Goal: Task Accomplishment & Management: Manage account settings

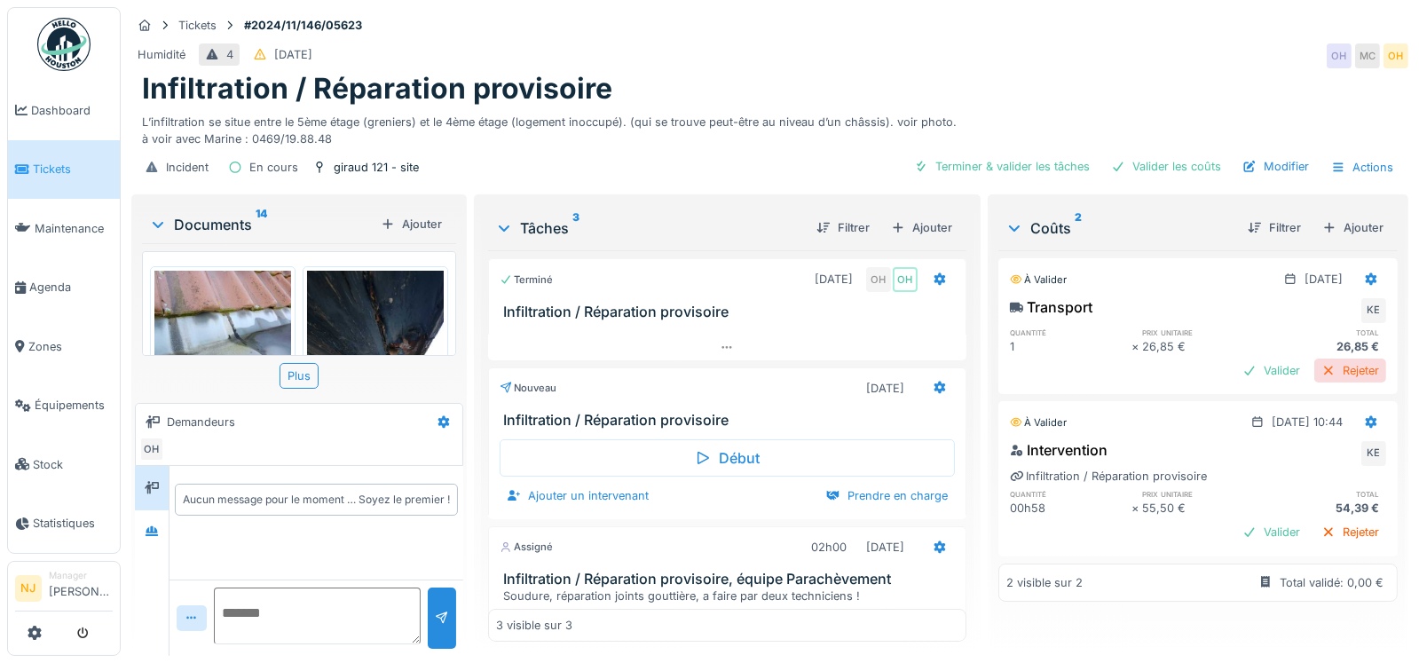
scroll to position [177, 0]
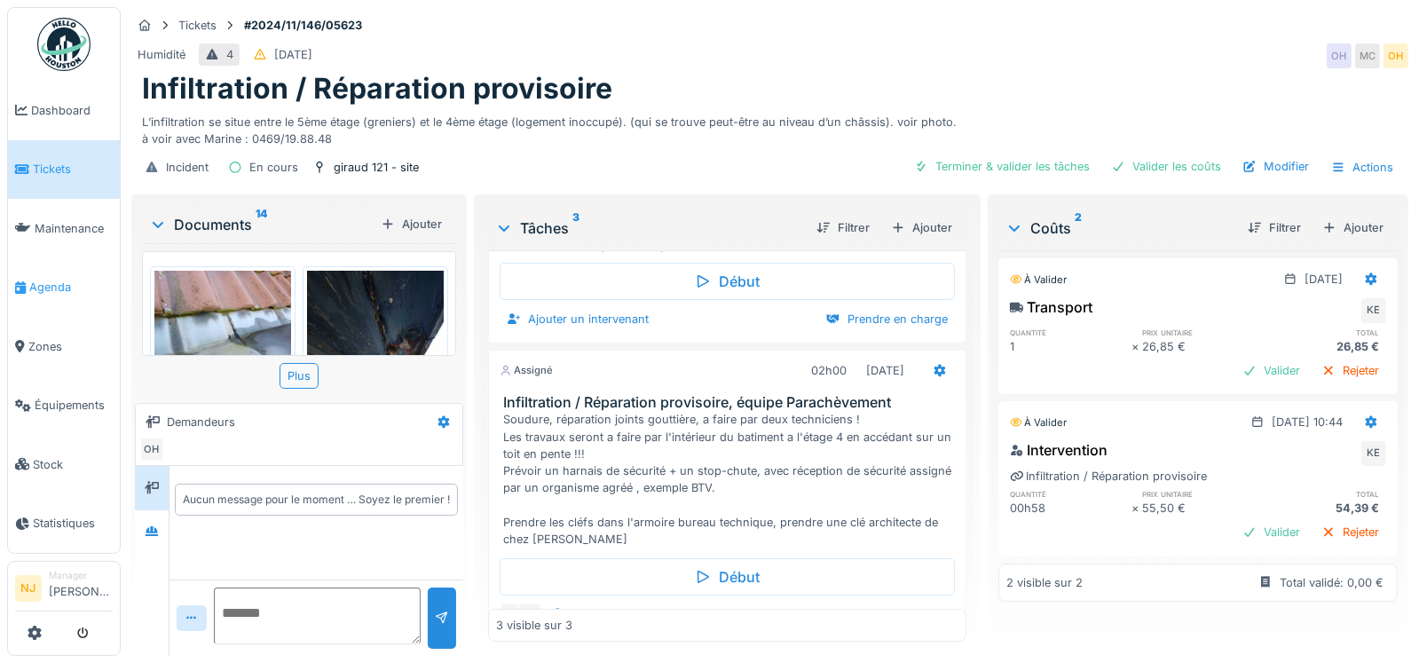
click at [51, 279] on span "Agenda" at bounding box center [70, 287] width 83 height 17
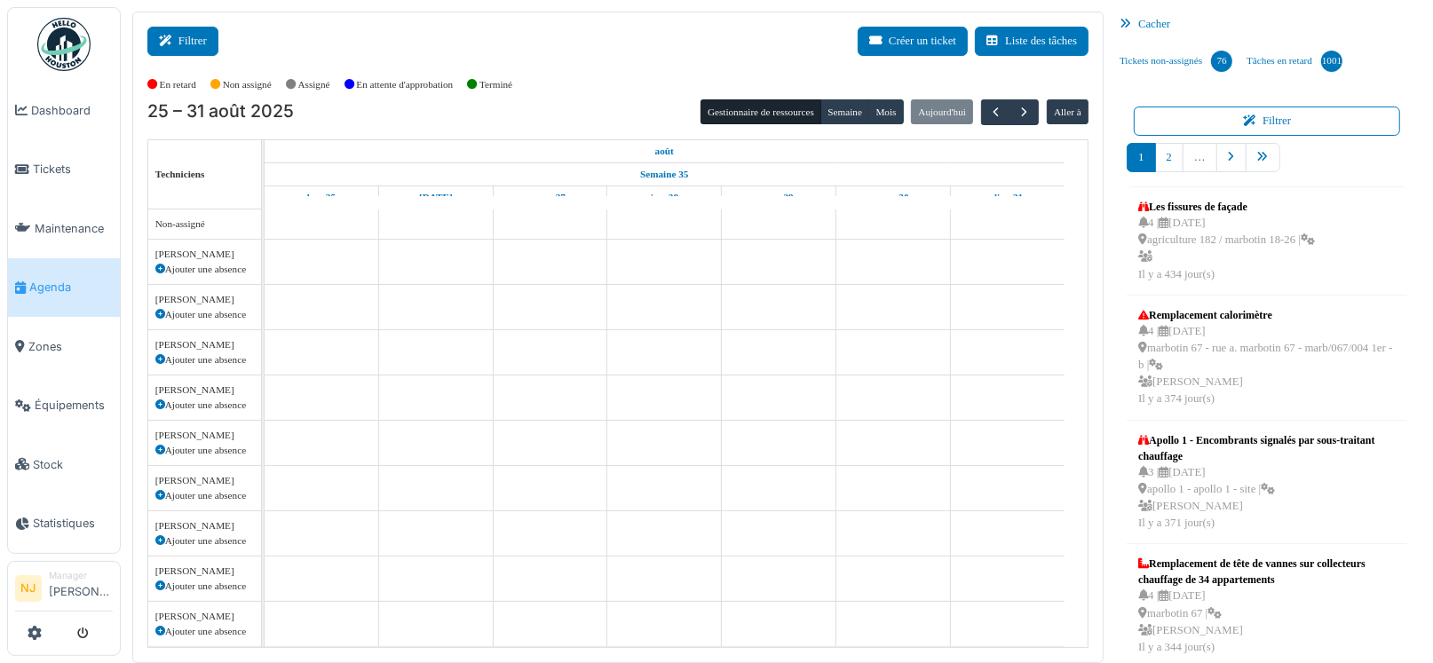
click at [186, 38] on button "Filtrer" at bounding box center [182, 41] width 71 height 29
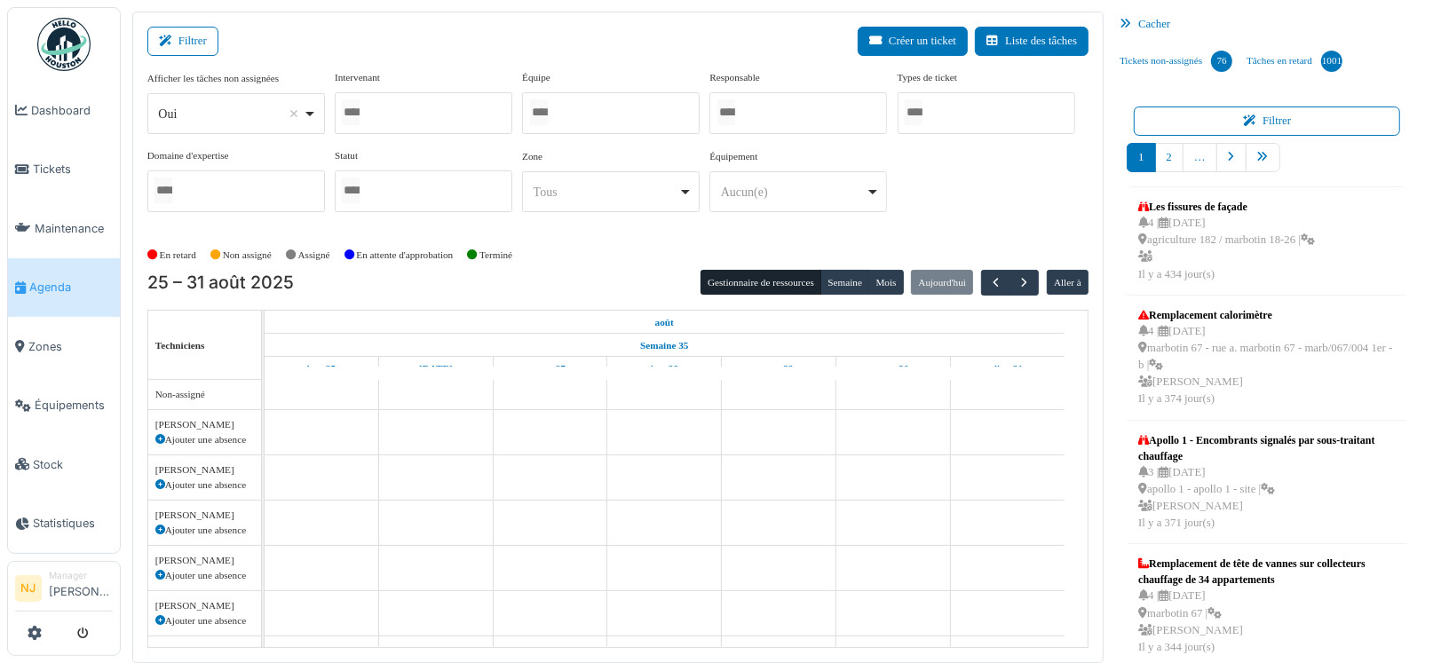
click at [467, 110] on div at bounding box center [424, 113] width 178 height 42
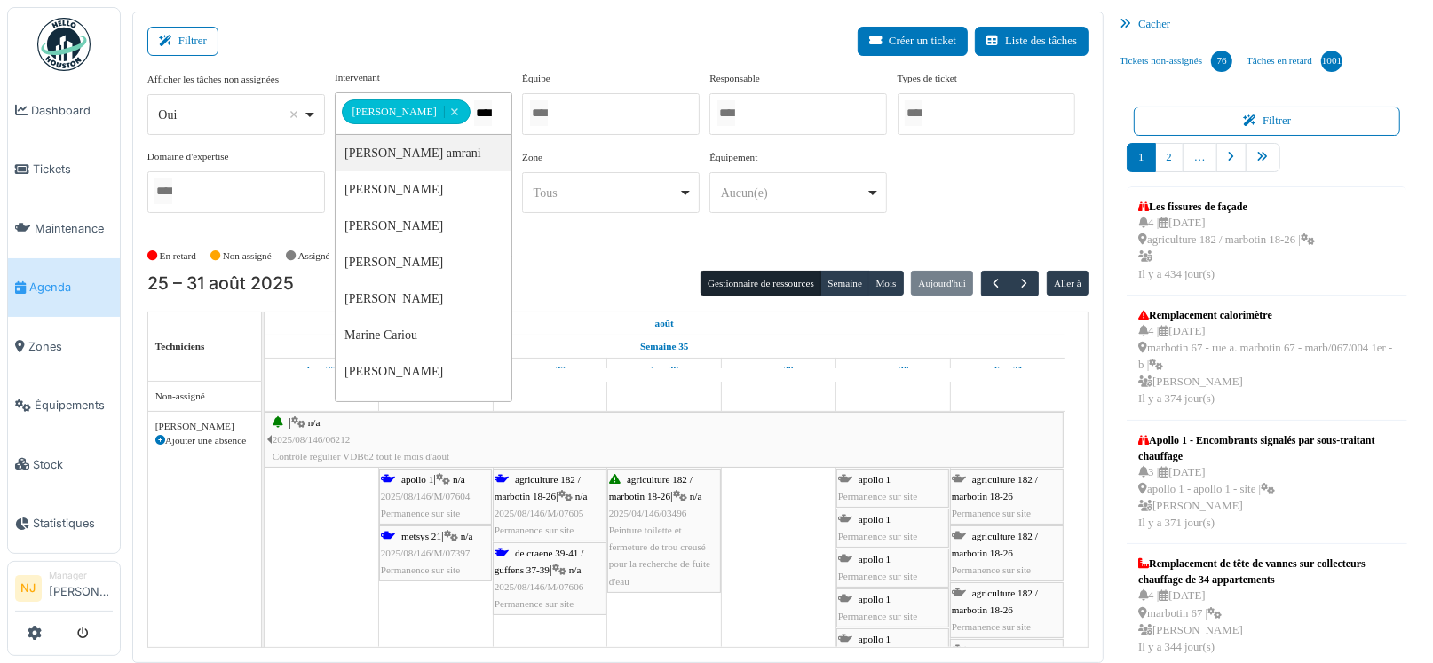
type input "*****"
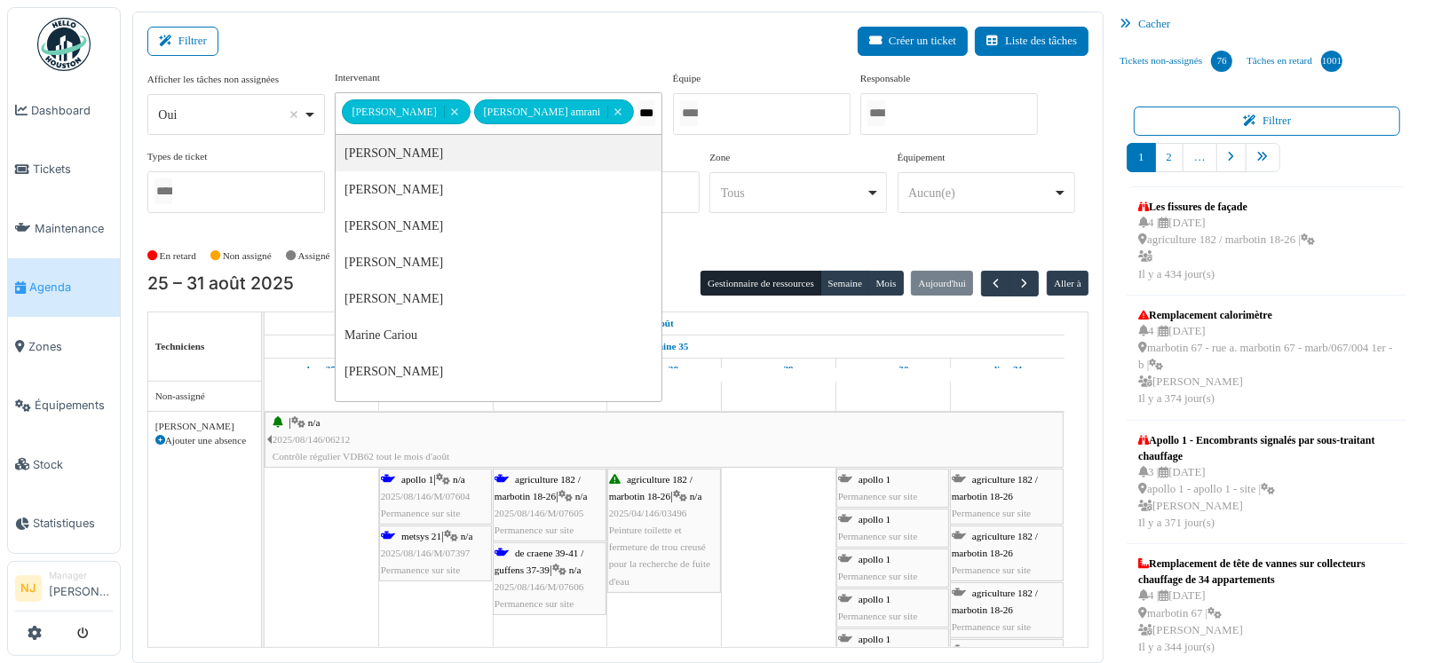
type input "****"
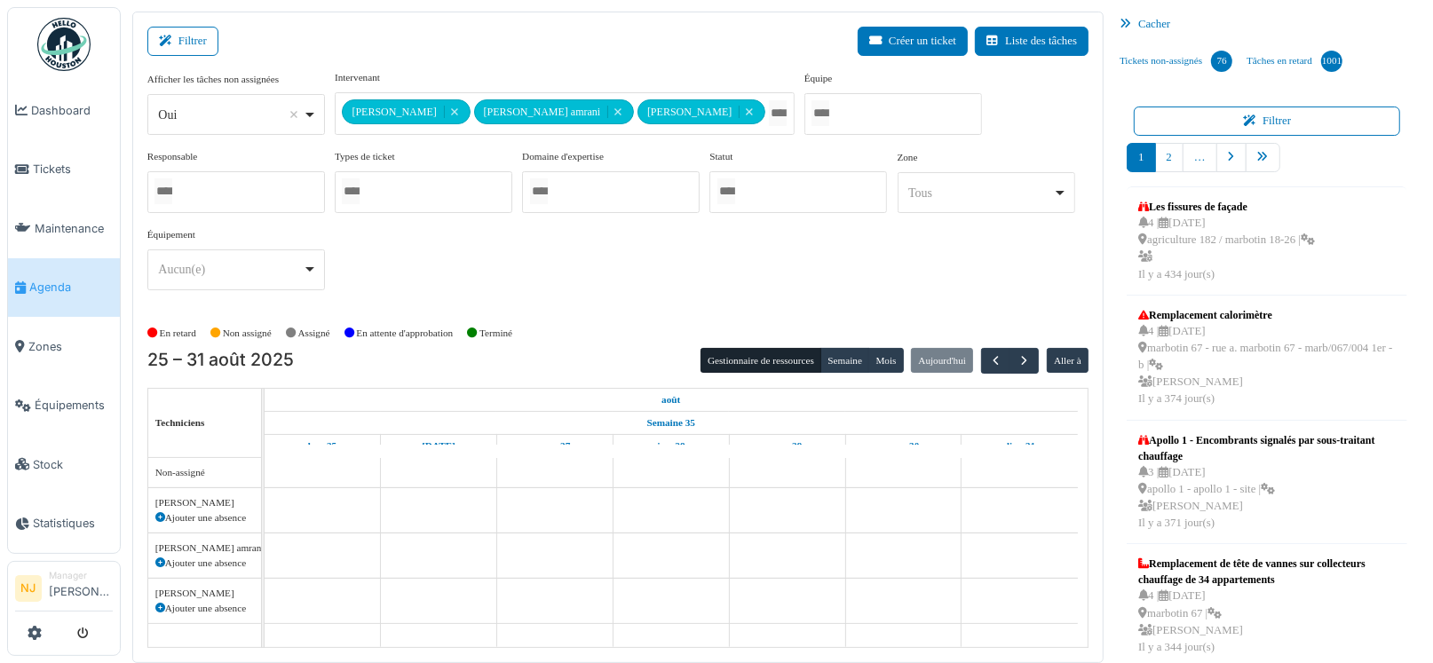
click at [504, 17] on div "**********" at bounding box center [617, 338] width 971 height 652
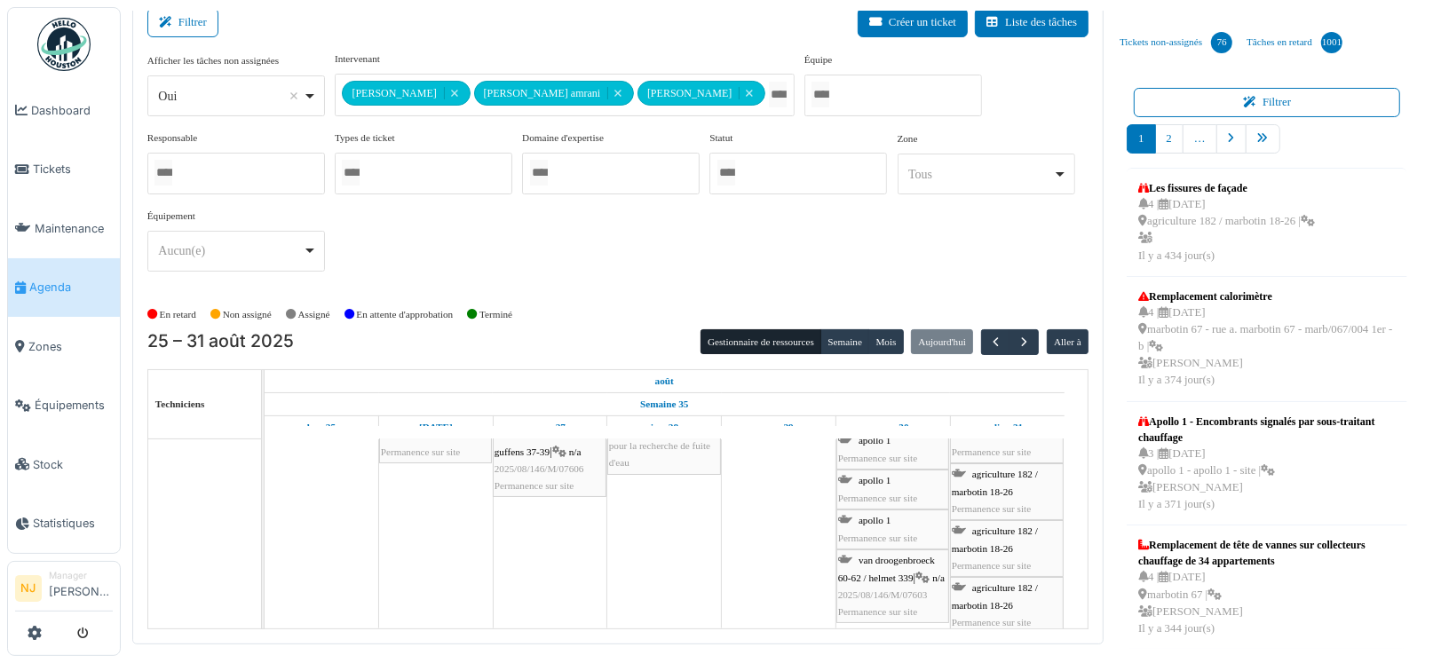
scroll to position [177, 0]
click at [193, 28] on button "Filtrer" at bounding box center [182, 22] width 71 height 29
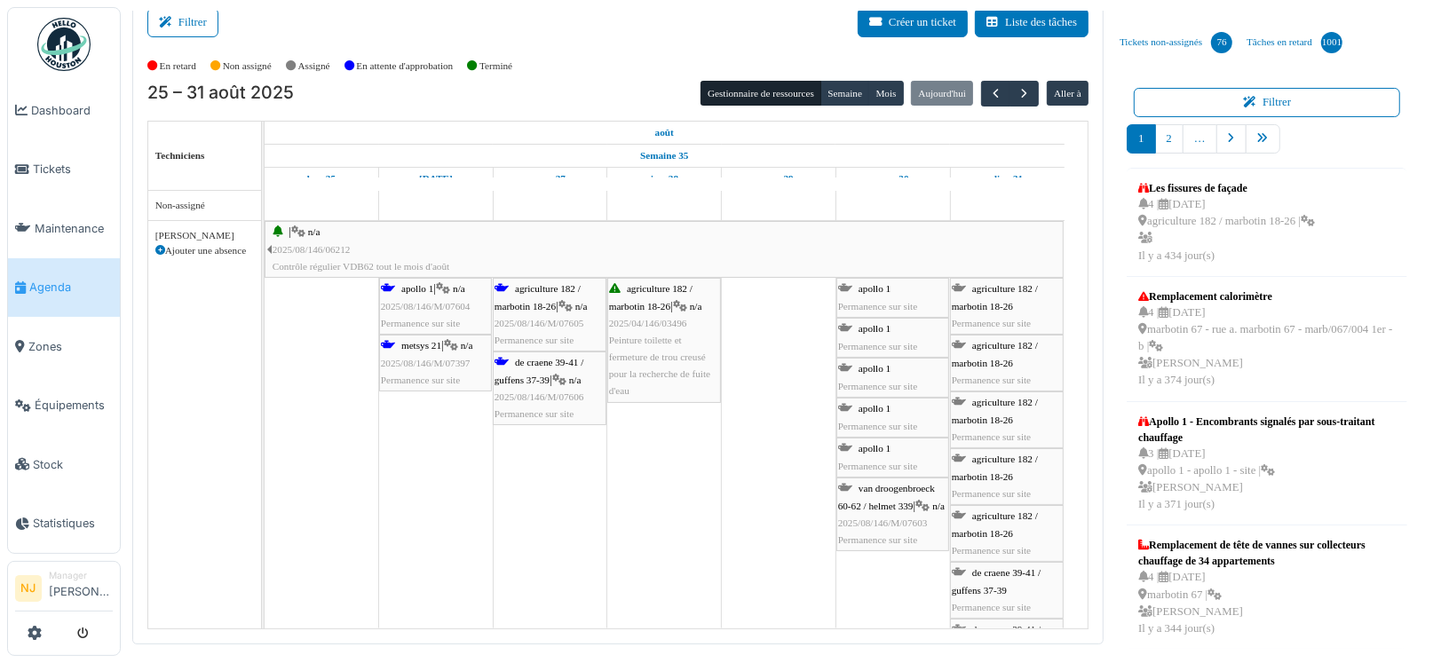
scroll to position [0, 0]
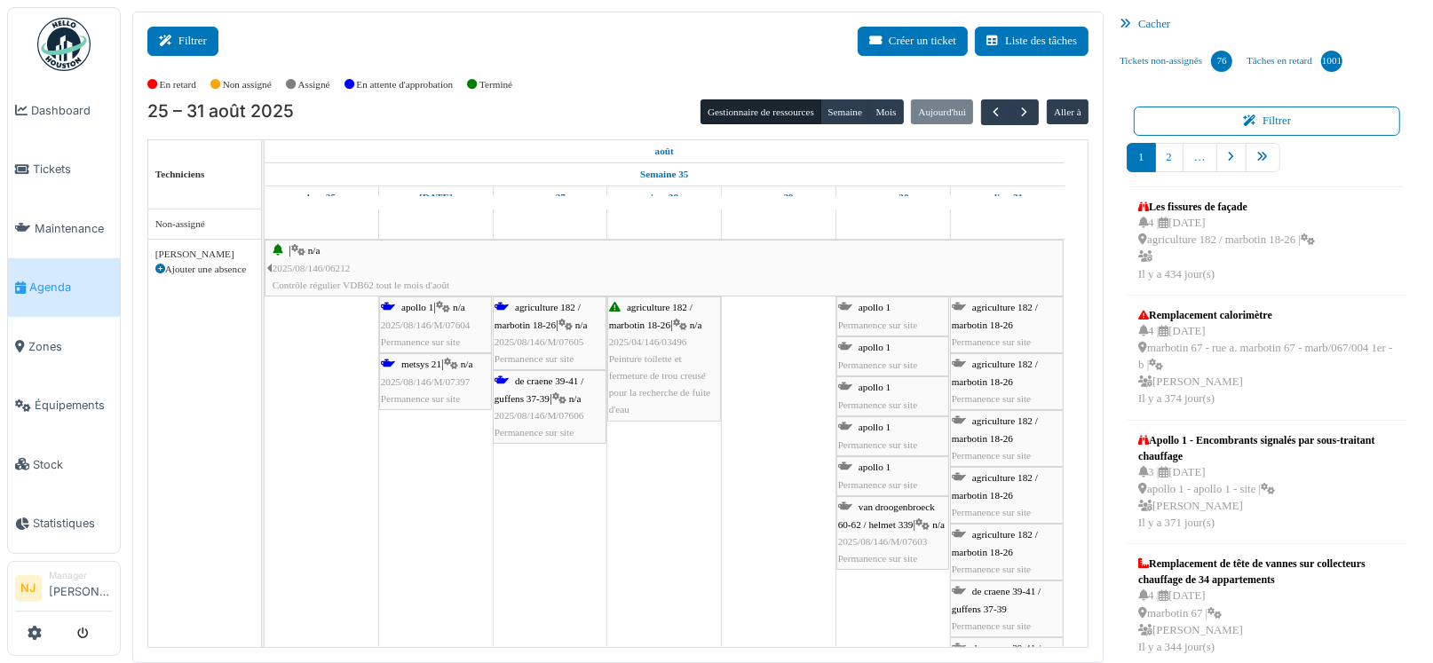
click at [181, 38] on button "Filtrer" at bounding box center [182, 41] width 71 height 29
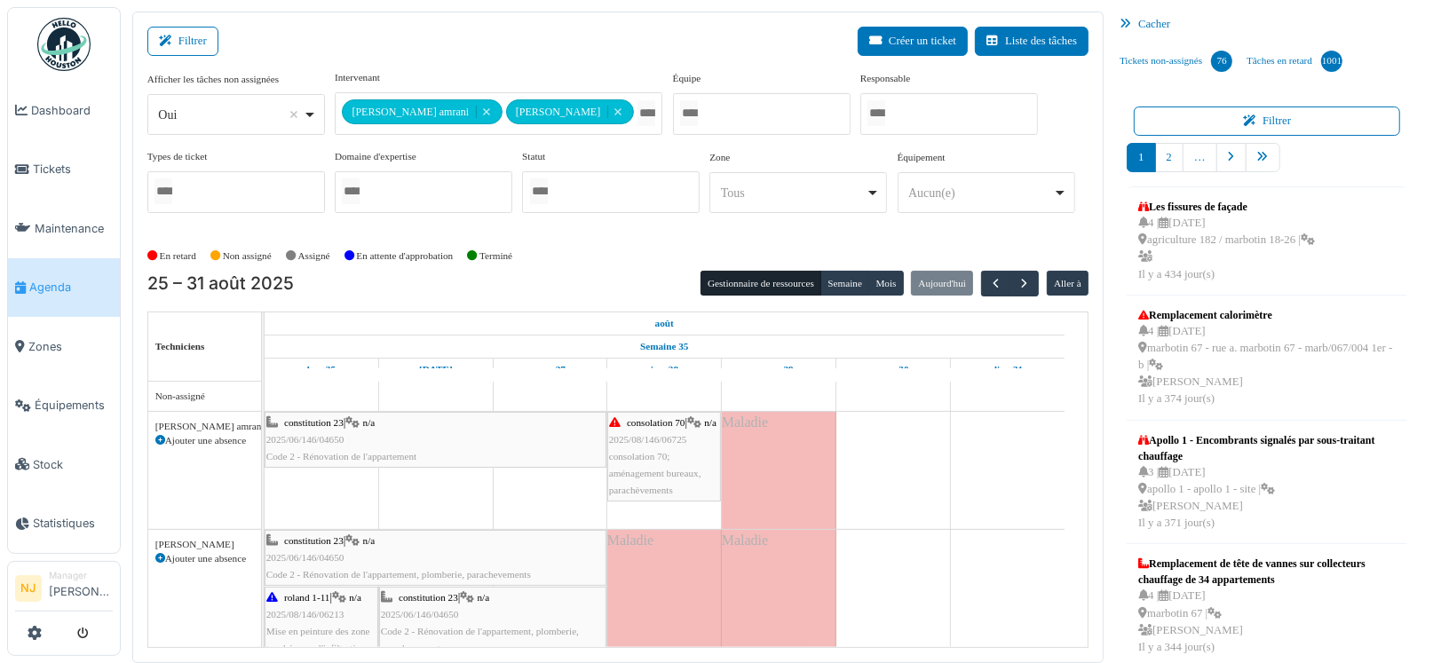
click at [637, 107] on input "Tous" at bounding box center [646, 113] width 18 height 26
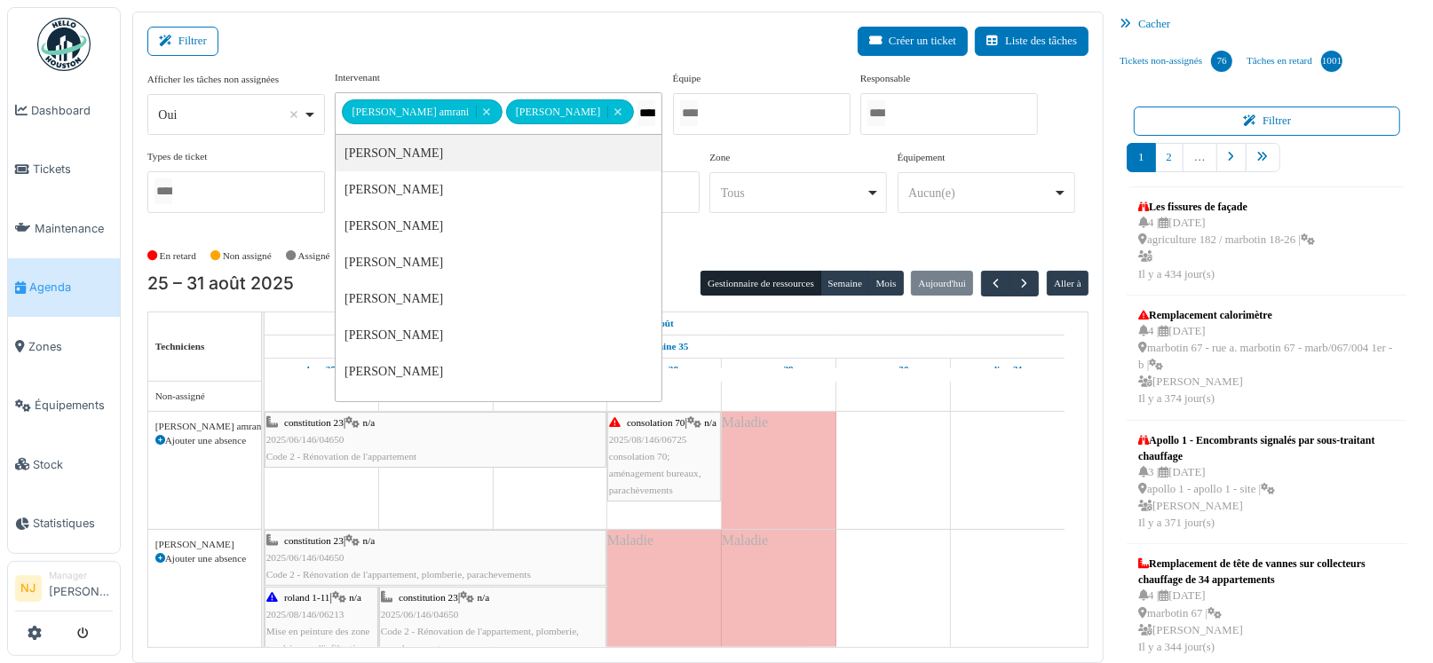
type input "*****"
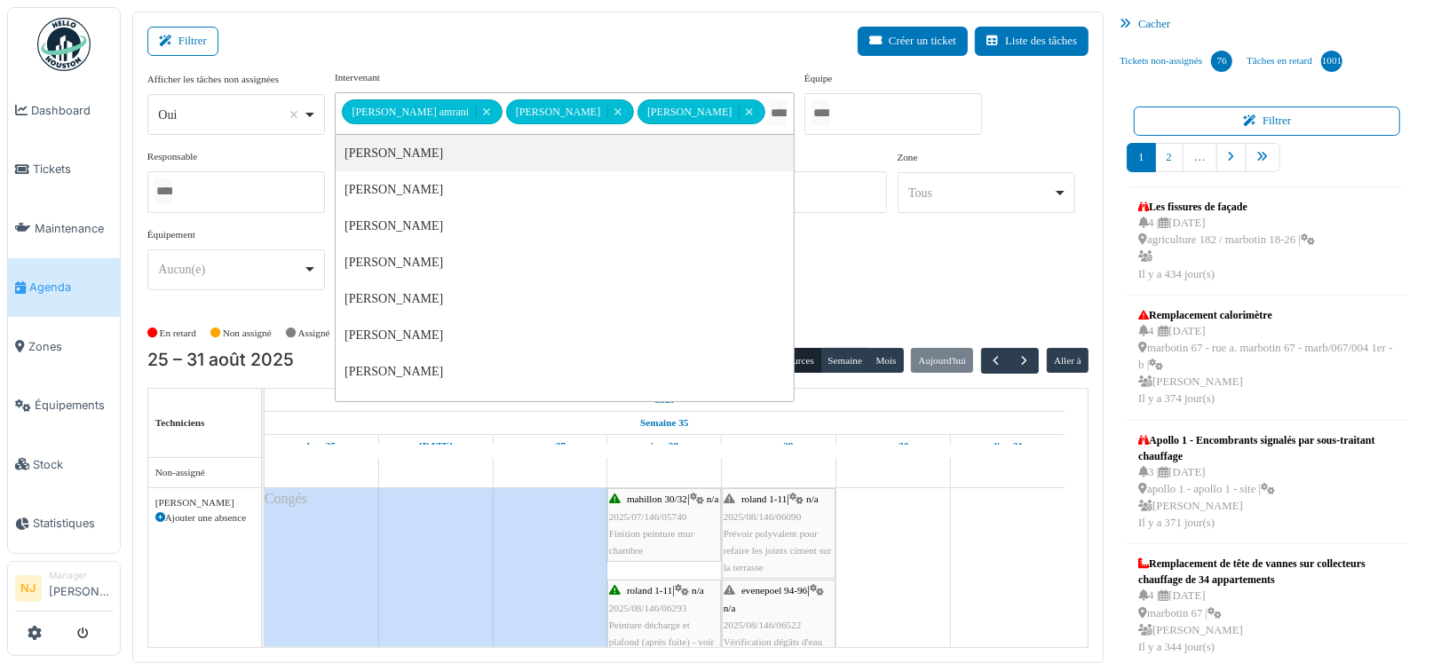
click at [571, 37] on div "Filtrer Créer un ticket Liste des tâches" at bounding box center [617, 48] width 941 height 43
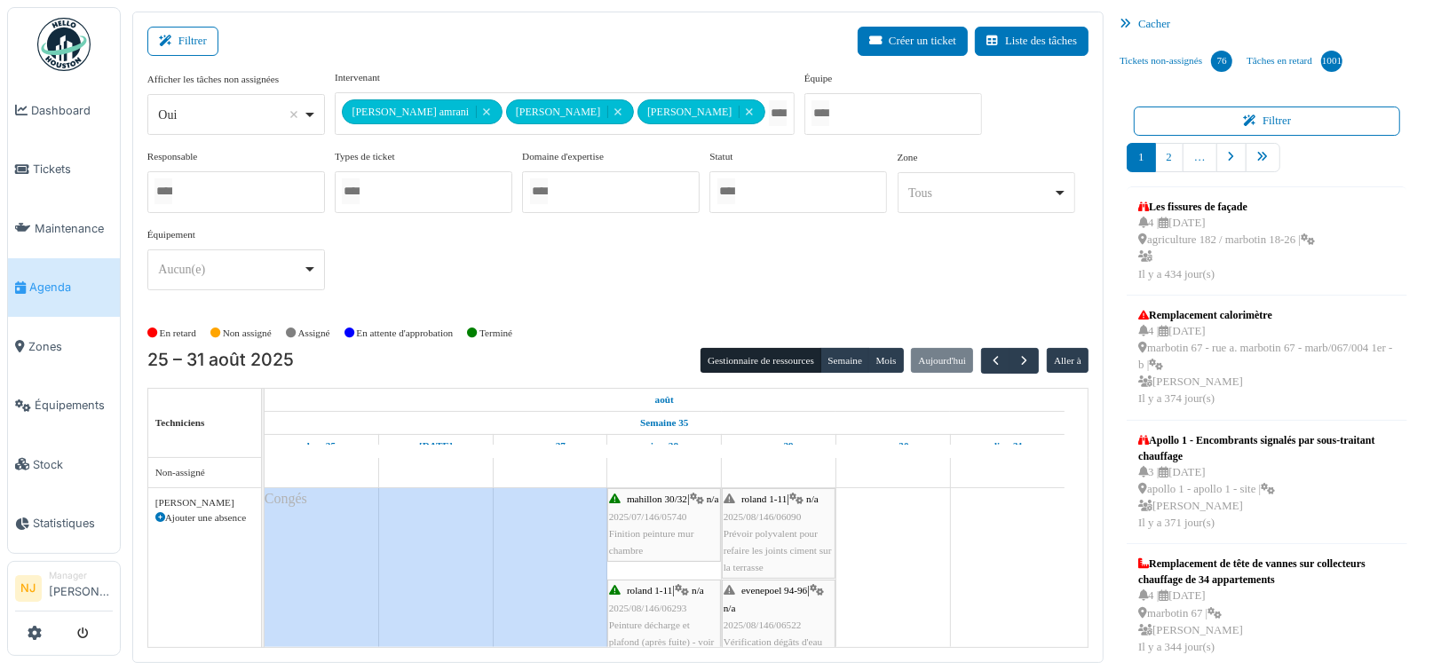
click at [585, 40] on div "Filtrer Créer un ticket Liste des tâches" at bounding box center [617, 48] width 941 height 43
click at [184, 39] on button "Filtrer" at bounding box center [182, 41] width 71 height 29
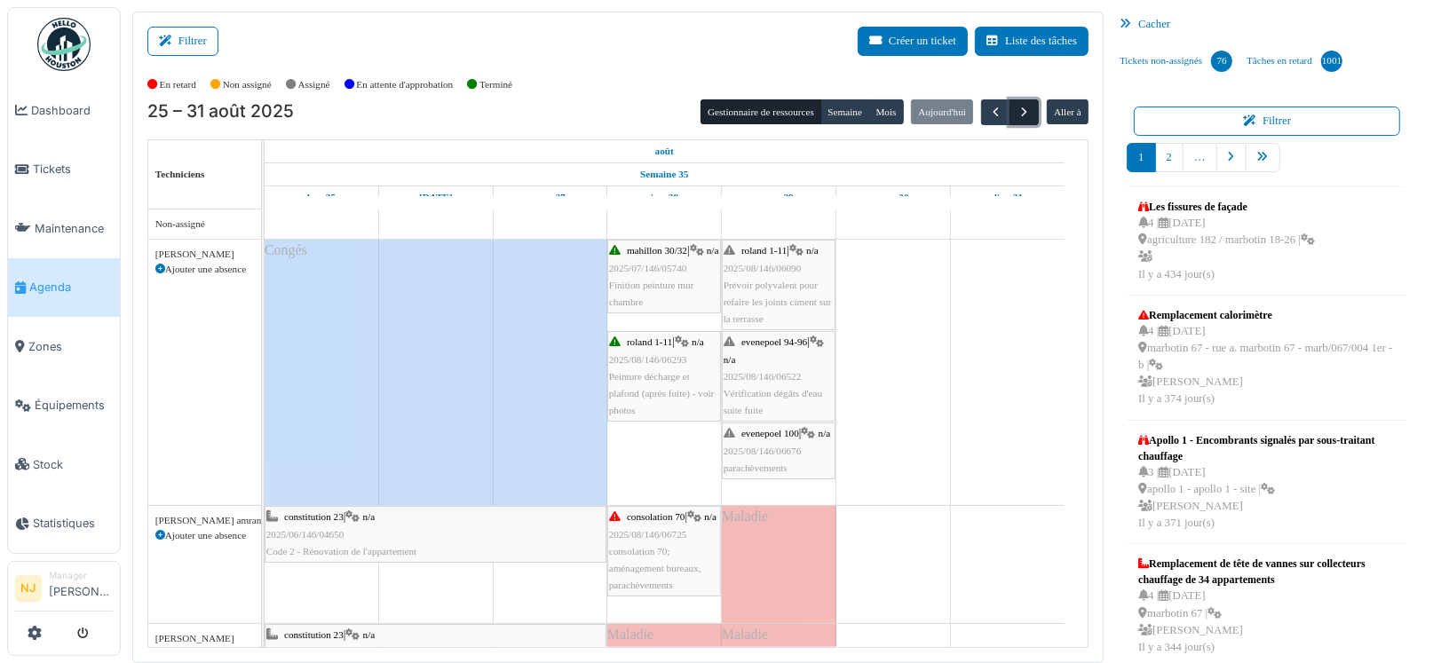
click at [1016, 110] on span "button" at bounding box center [1023, 112] width 15 height 15
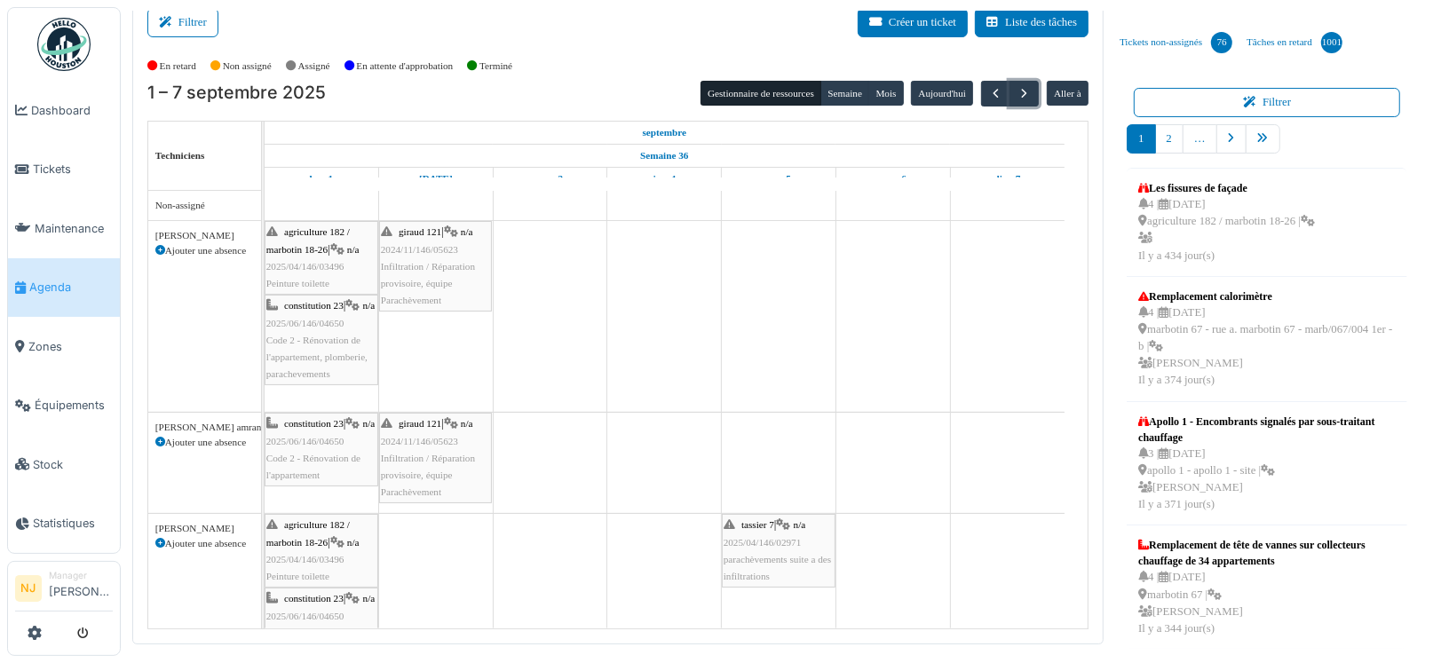
click at [339, 276] on div "agriculture 182 / marbotin 18-26 | n/a 2025/04/146/03496 Peinture toilette" at bounding box center [321, 258] width 110 height 68
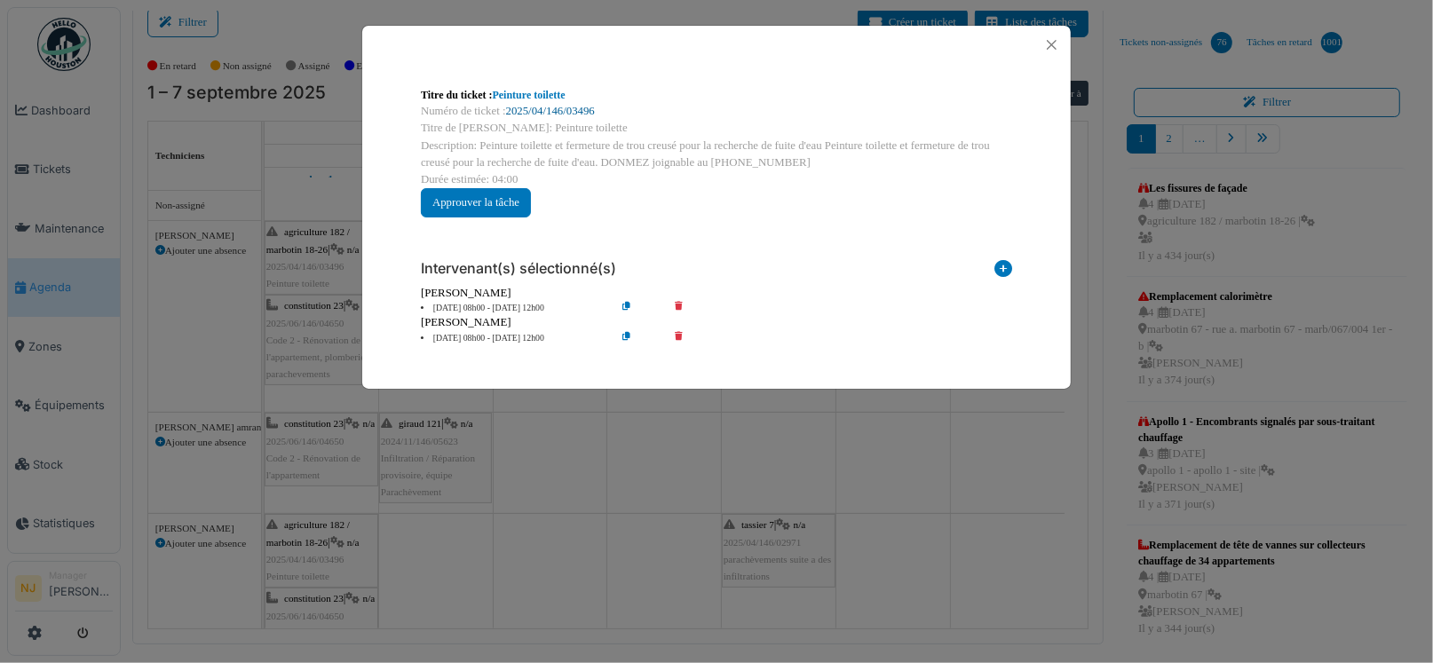
click at [546, 108] on link "2025/04/146/03496" at bounding box center [550, 111] width 89 height 12
click at [1049, 38] on button "Close" at bounding box center [1051, 45] width 24 height 24
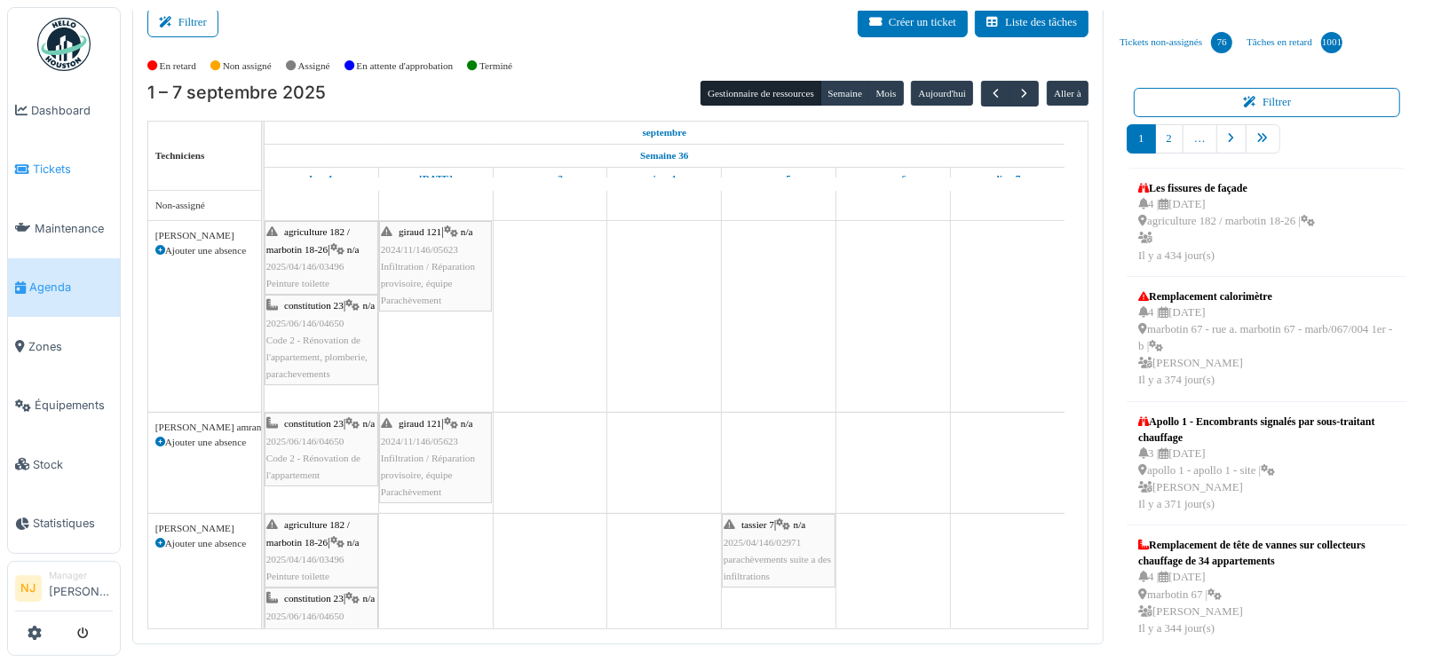
click at [46, 162] on span "Tickets" at bounding box center [73, 169] width 80 height 17
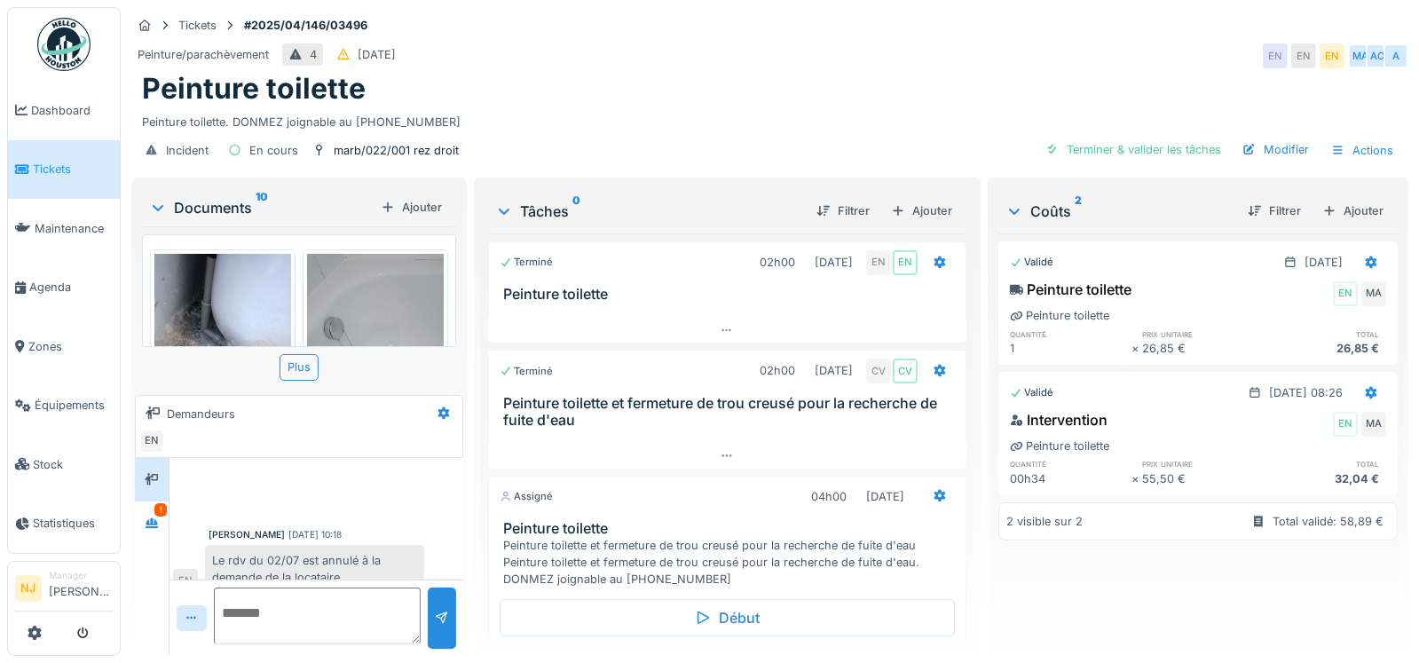
scroll to position [20, 0]
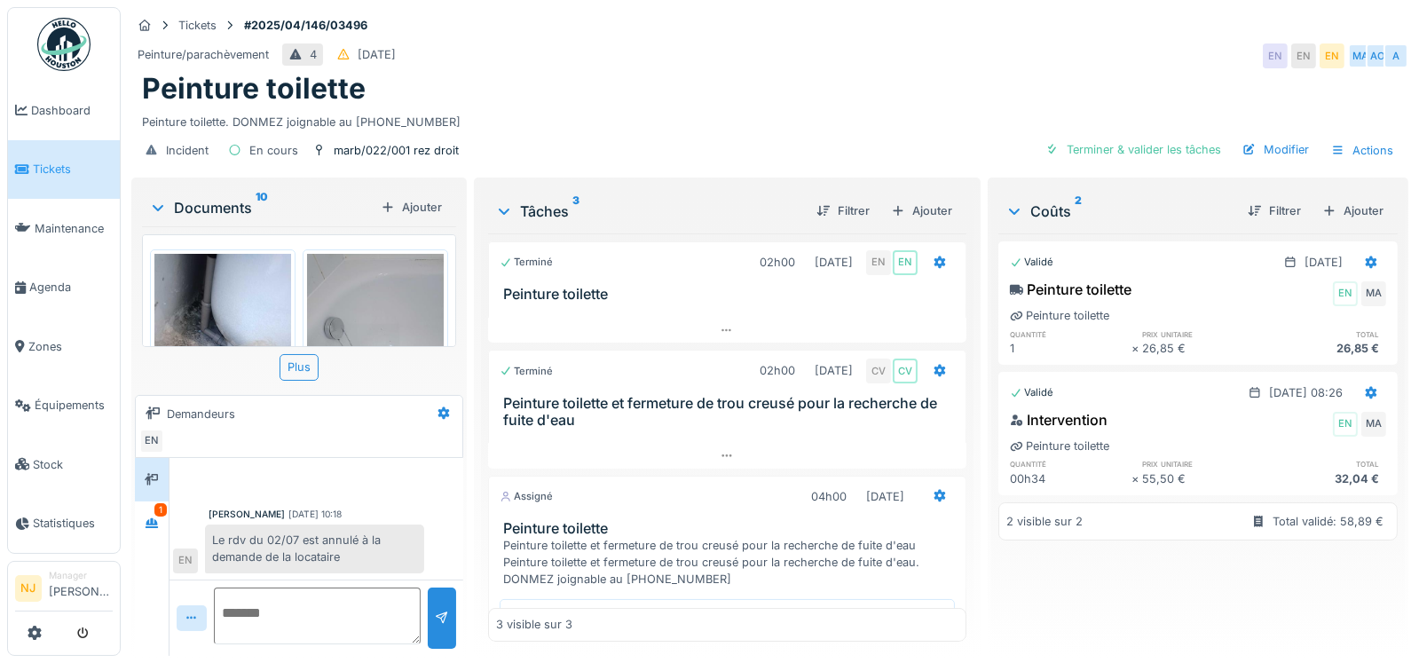
click at [268, 608] on textarea at bounding box center [317, 616] width 207 height 57
click at [216, 198] on div "Documents 10" at bounding box center [261, 207] width 225 height 21
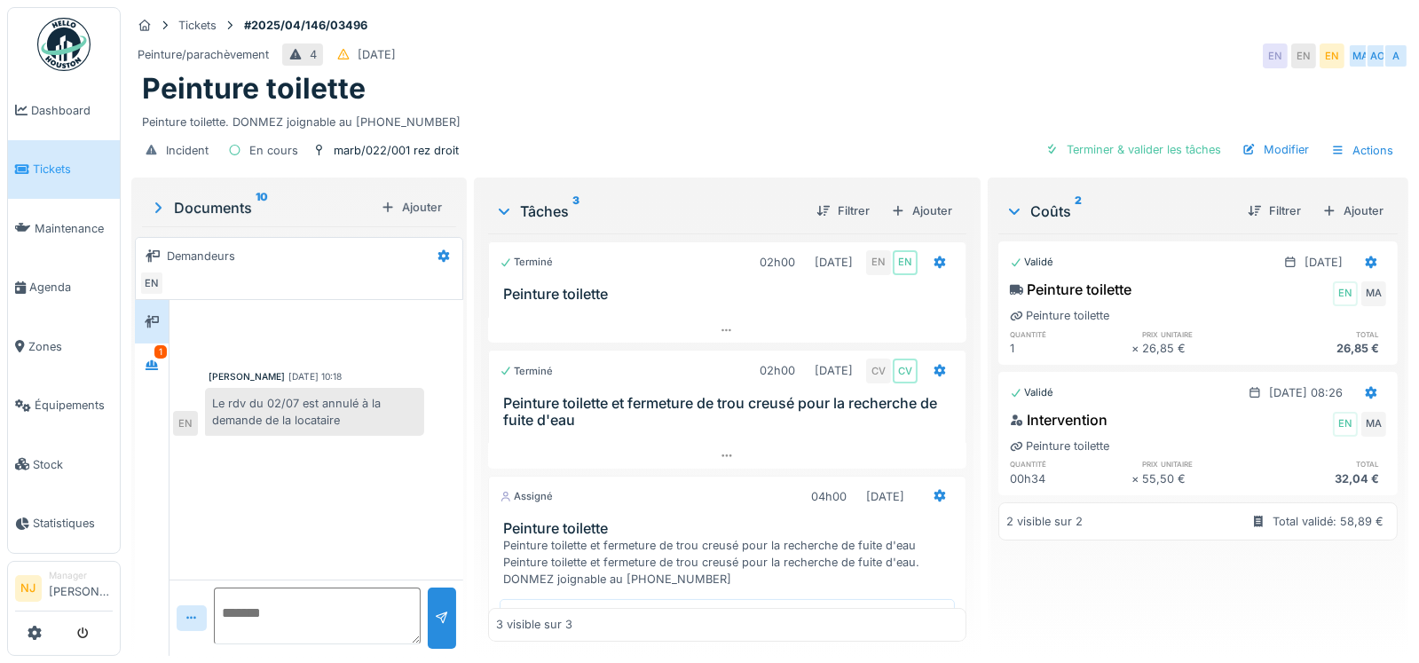
scroll to position [0, 0]
click at [152, 362] on icon at bounding box center [152, 365] width 12 height 10
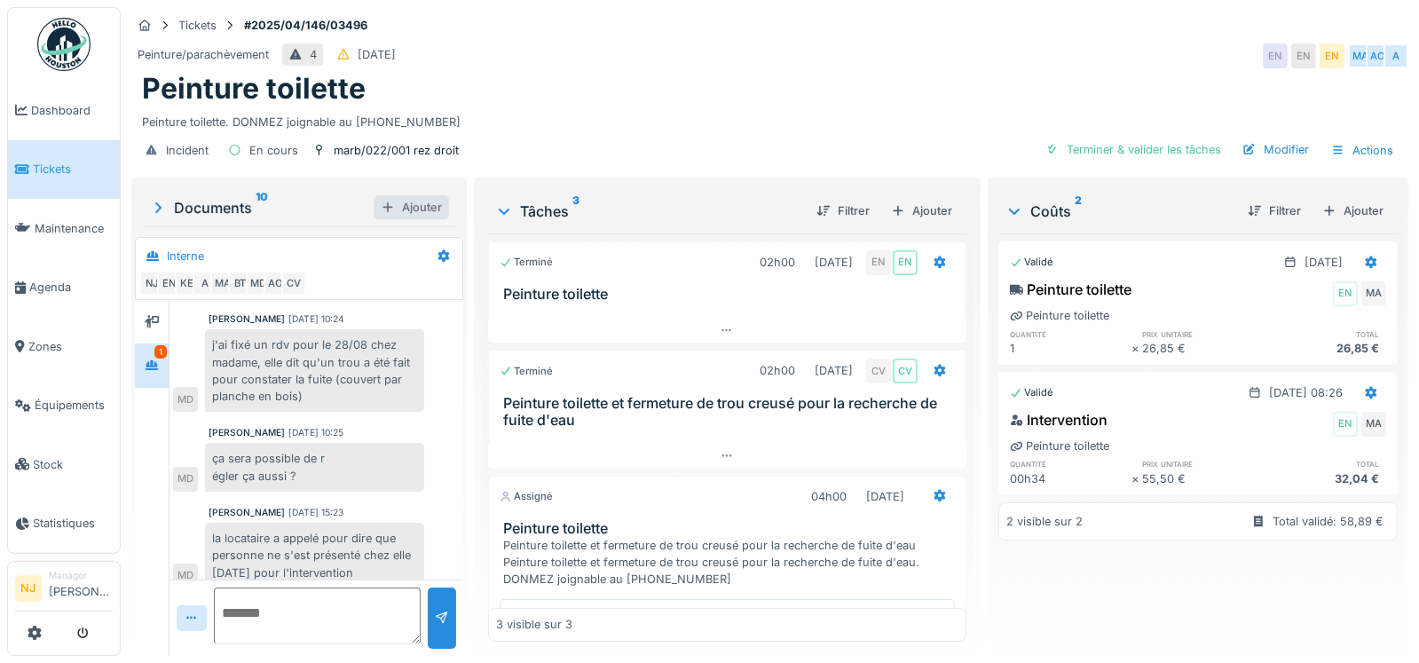
click at [403, 209] on div "Ajouter" at bounding box center [411, 207] width 75 height 24
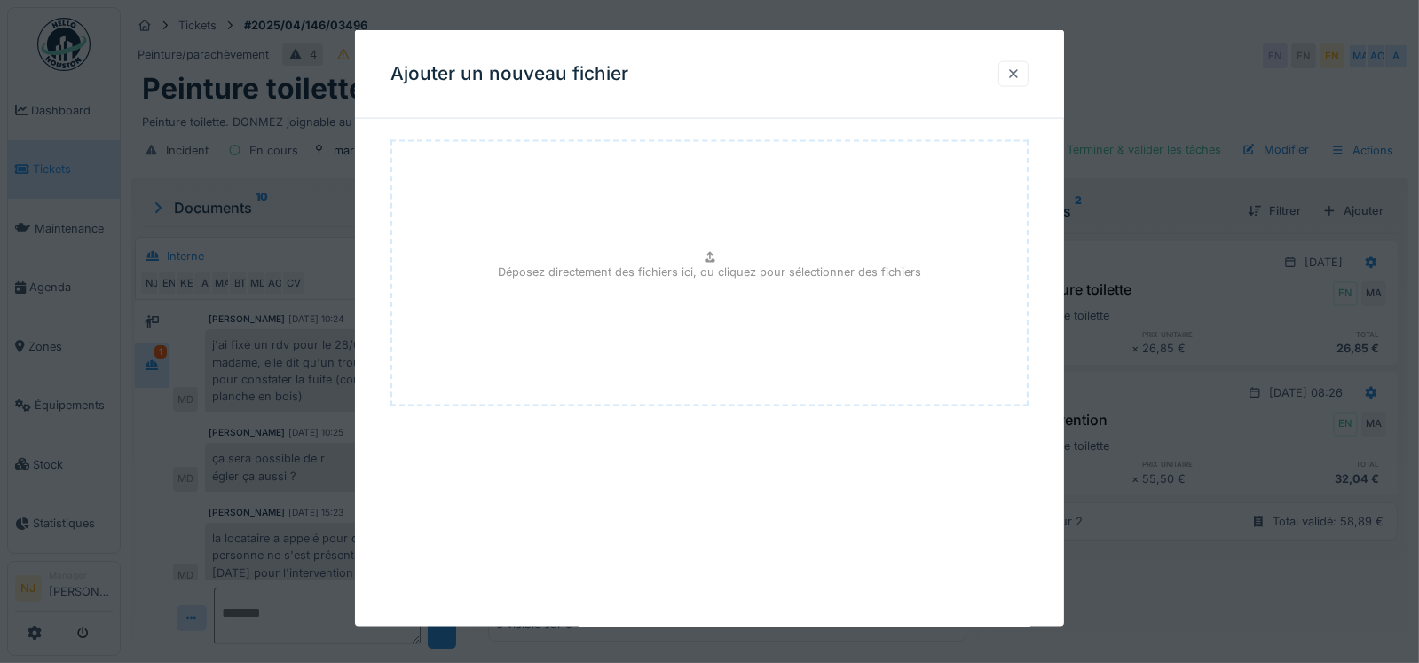
click at [1021, 74] on div at bounding box center [1014, 74] width 14 height 17
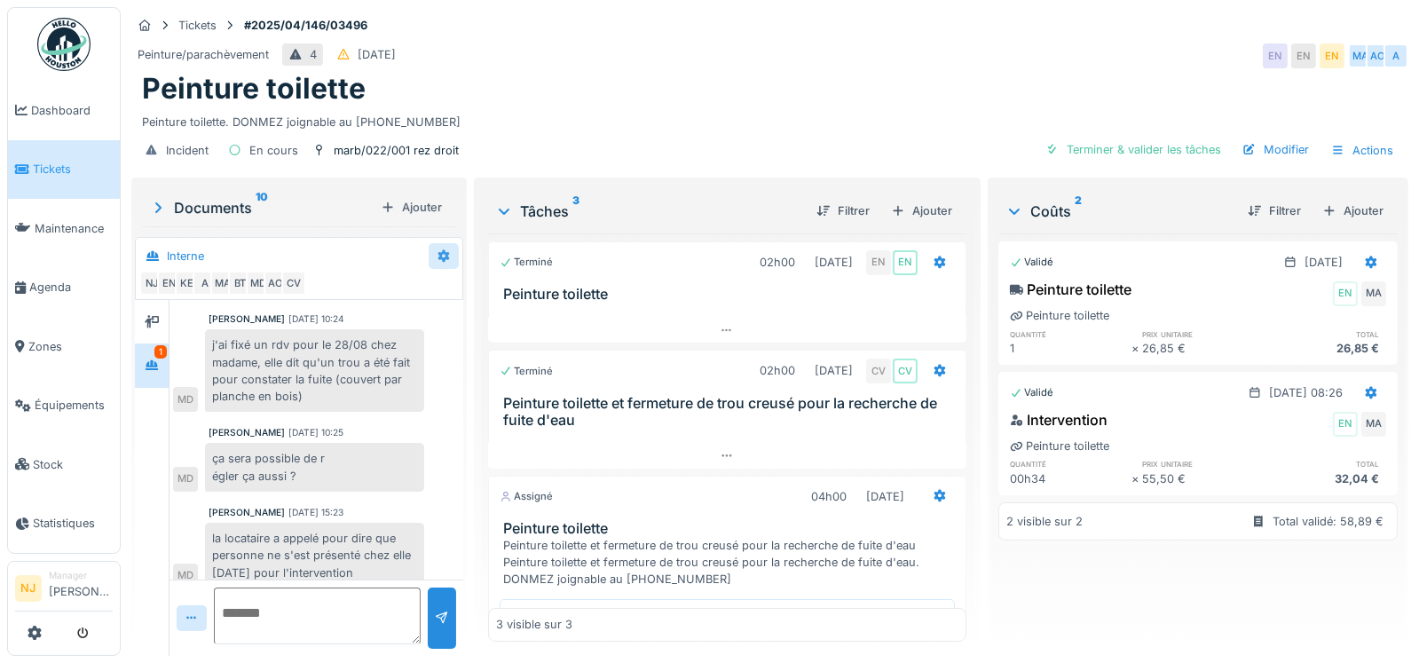
click at [438, 250] on icon at bounding box center [444, 255] width 12 height 12
click at [455, 296] on div "Modifier" at bounding box center [513, 294] width 166 height 27
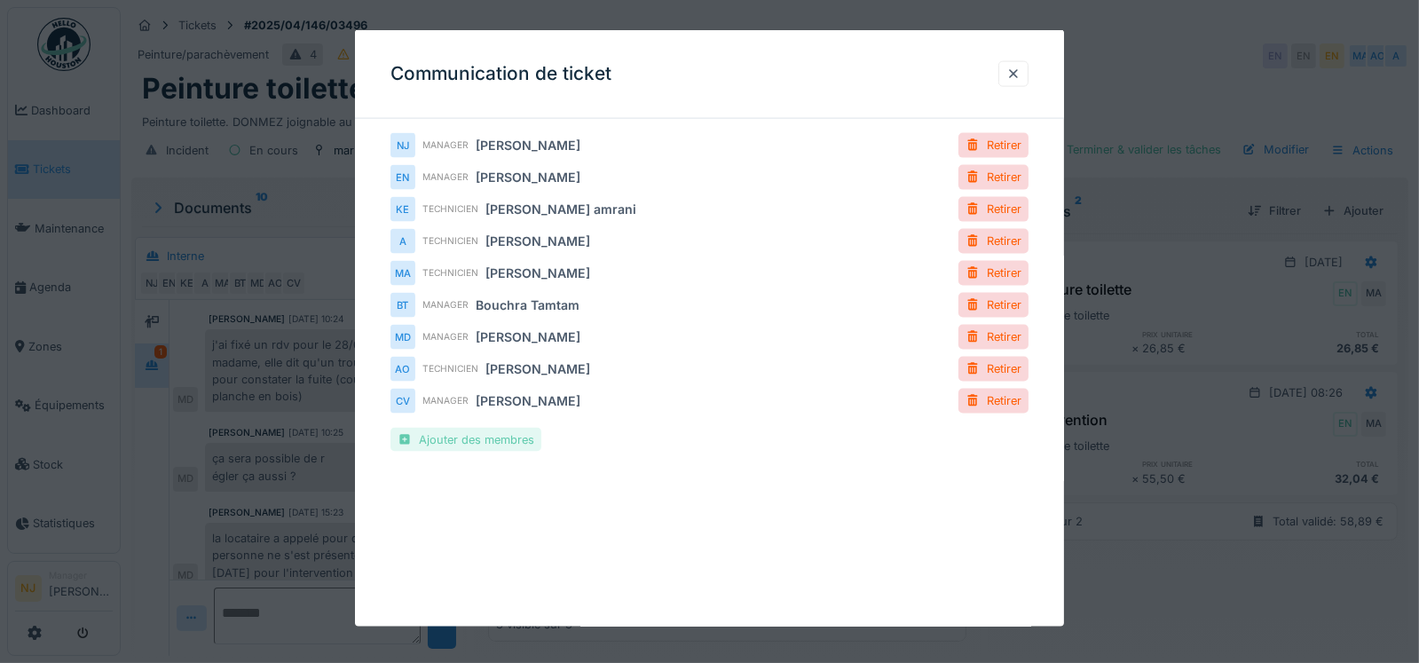
click at [454, 445] on div "Ajouter des membres" at bounding box center [466, 440] width 151 height 24
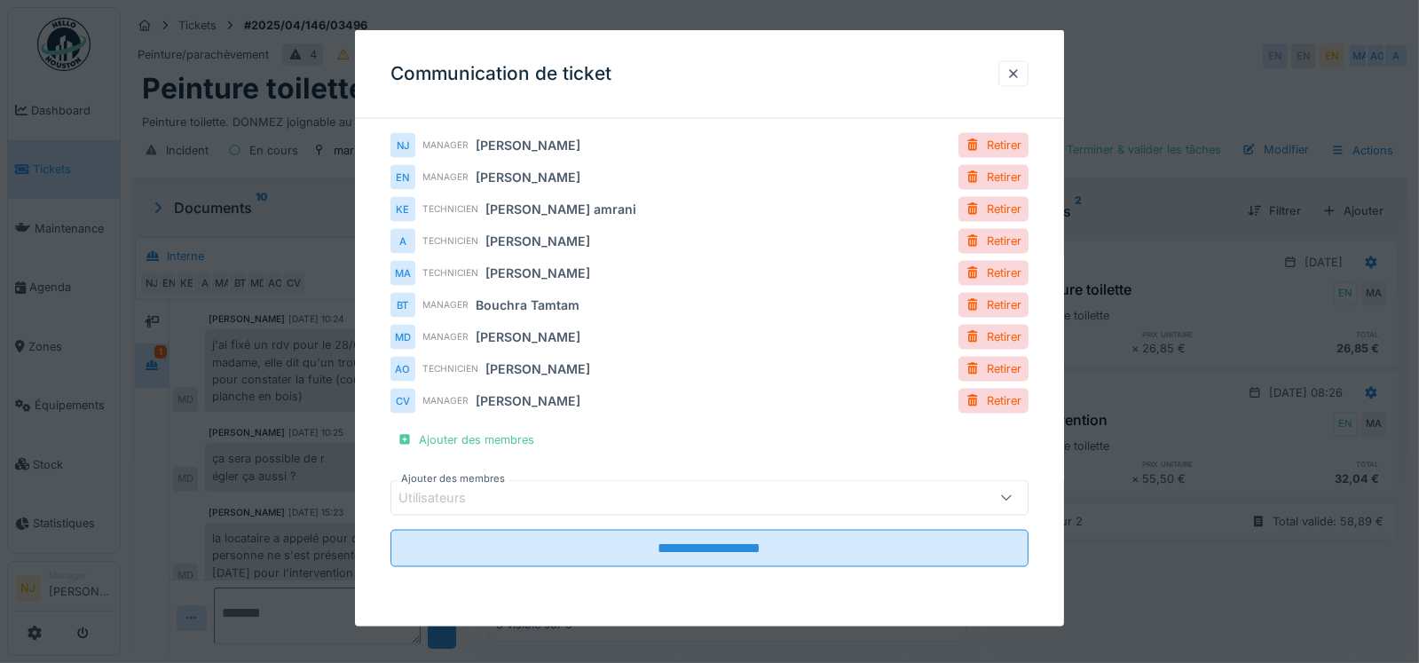
drag, startPoint x: 476, startPoint y: 499, endPoint x: 470, endPoint y: 486, distance: 14.3
click at [475, 499] on div "Utilisateurs" at bounding box center [445, 498] width 92 height 20
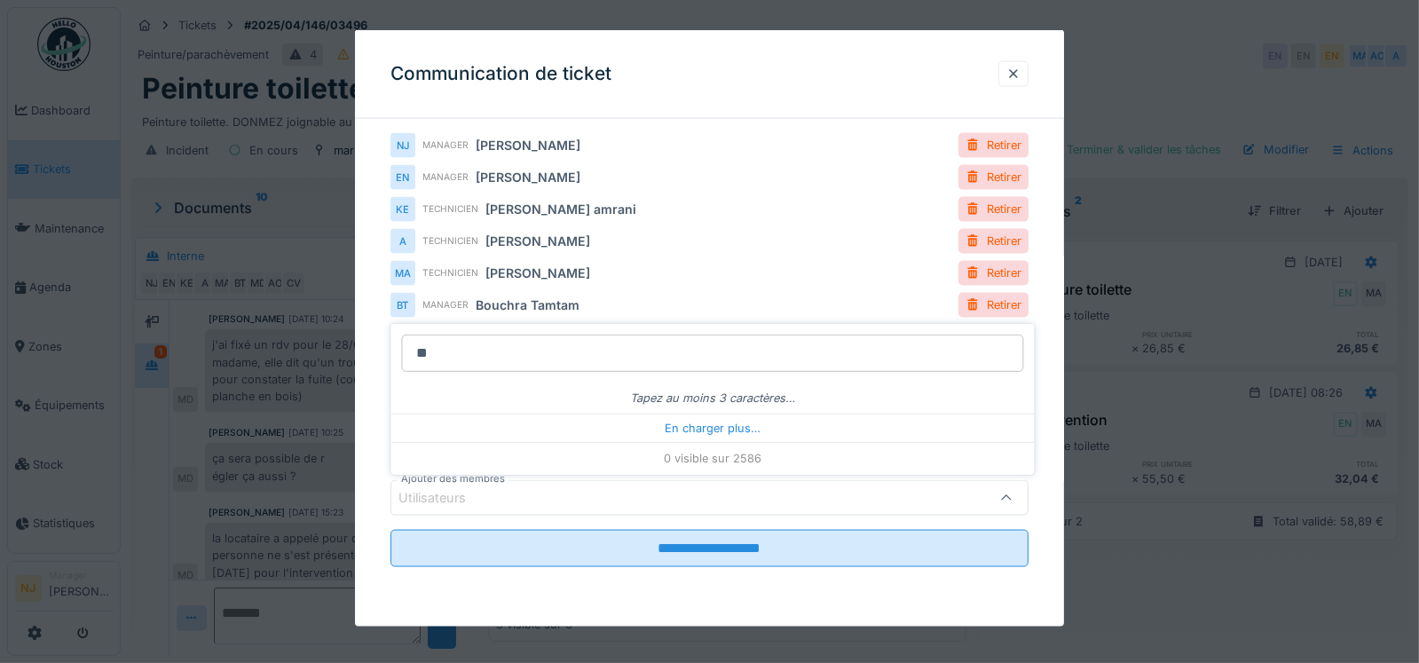
type input "***"
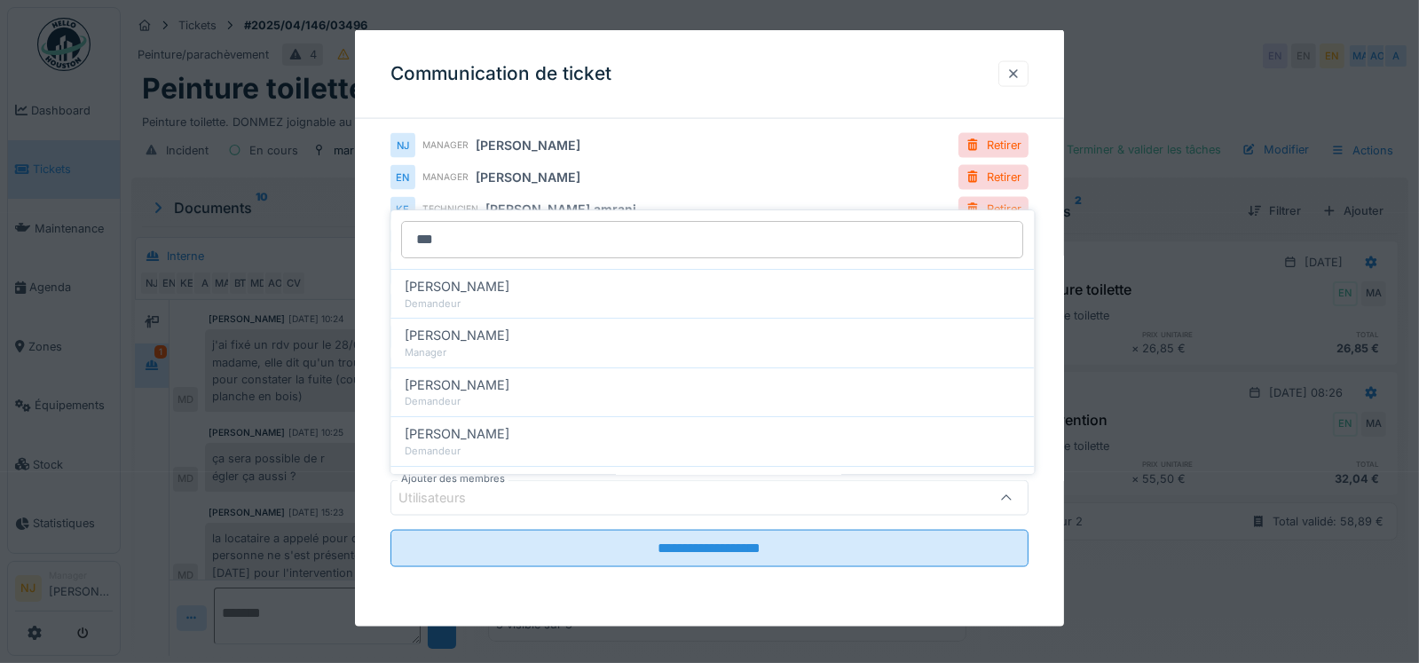
click at [1019, 79] on div at bounding box center [1014, 74] width 14 height 17
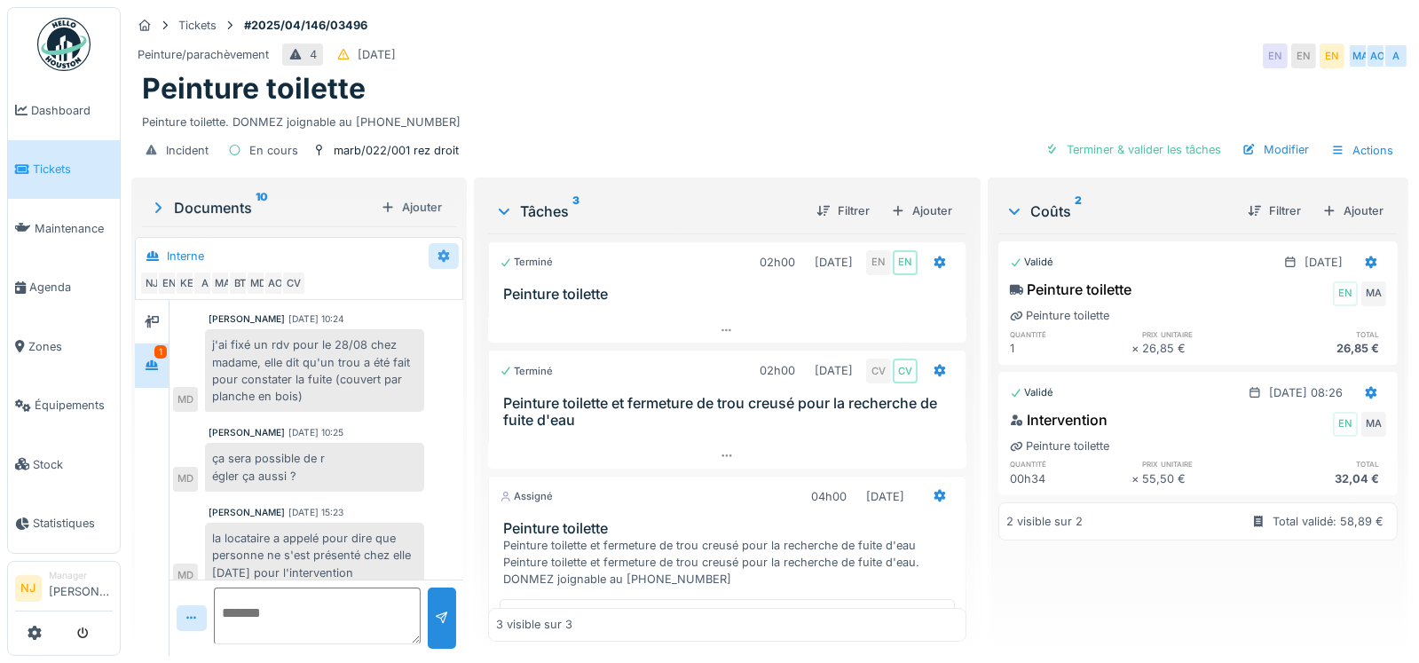
click at [437, 248] on div at bounding box center [444, 256] width 14 height 17
click at [493, 323] on div "Créer une conversation" at bounding box center [513, 321] width 166 height 27
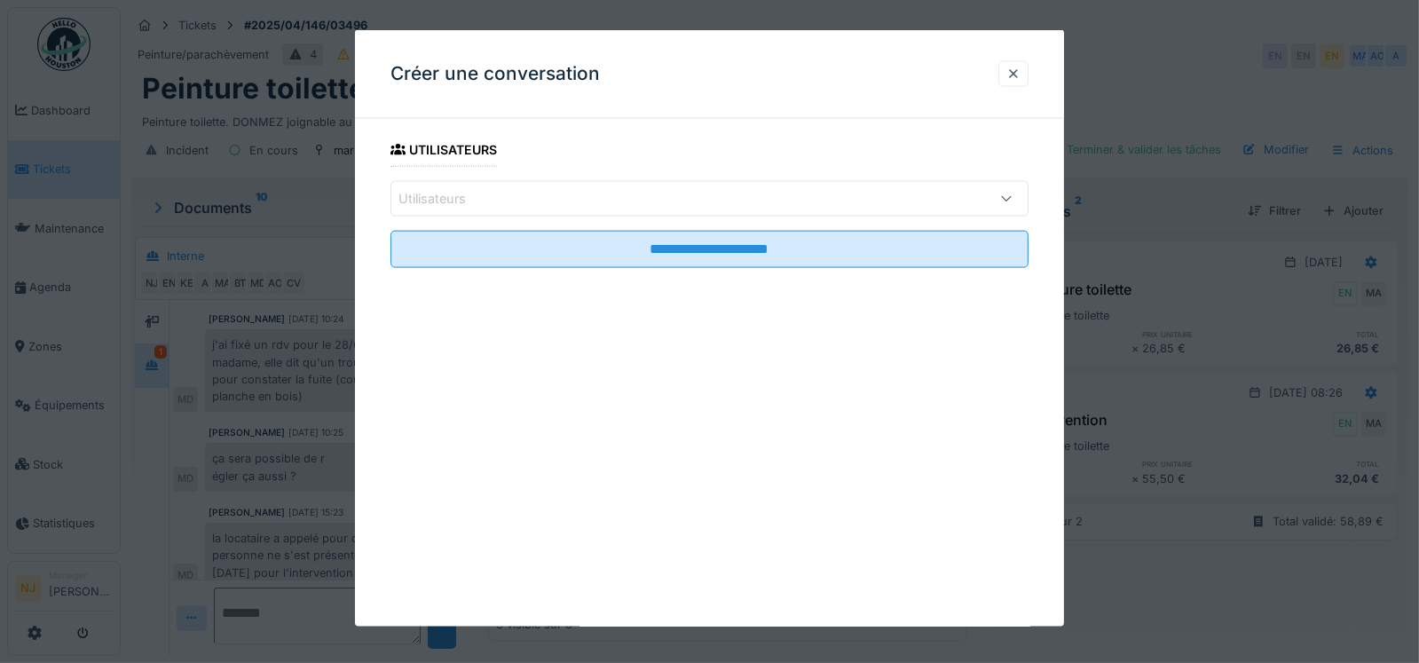
click at [478, 211] on div "Utilisateurs" at bounding box center [710, 199] width 639 height 36
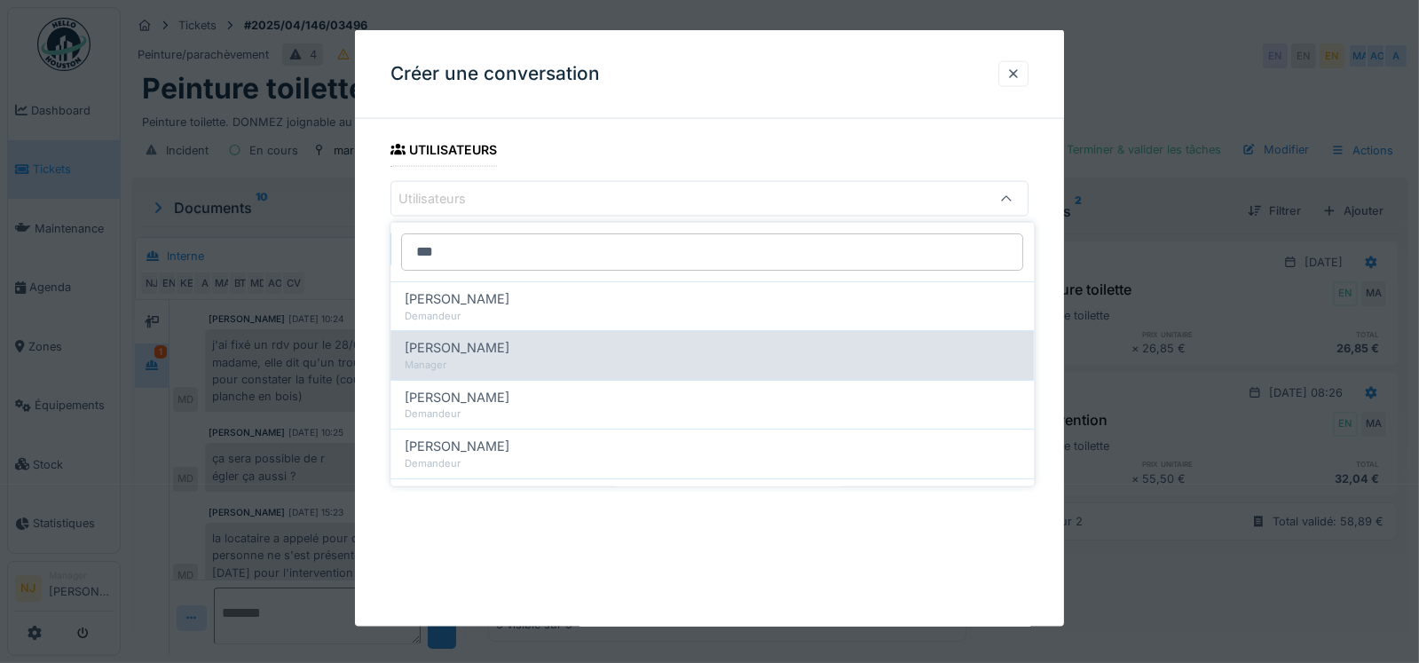
type input "***"
click at [481, 362] on div "Manager" at bounding box center [712, 365] width 615 height 15
type input "****"
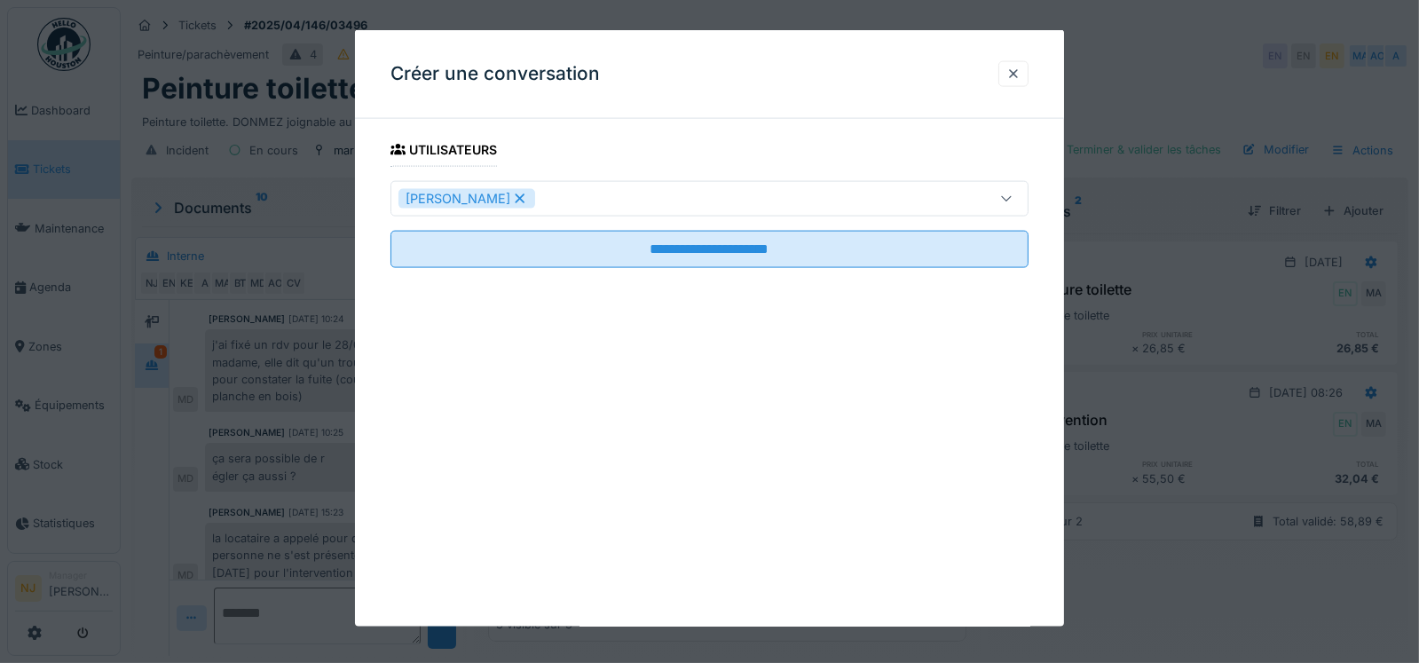
click at [784, 144] on fieldset "**********" at bounding box center [710, 207] width 639 height 149
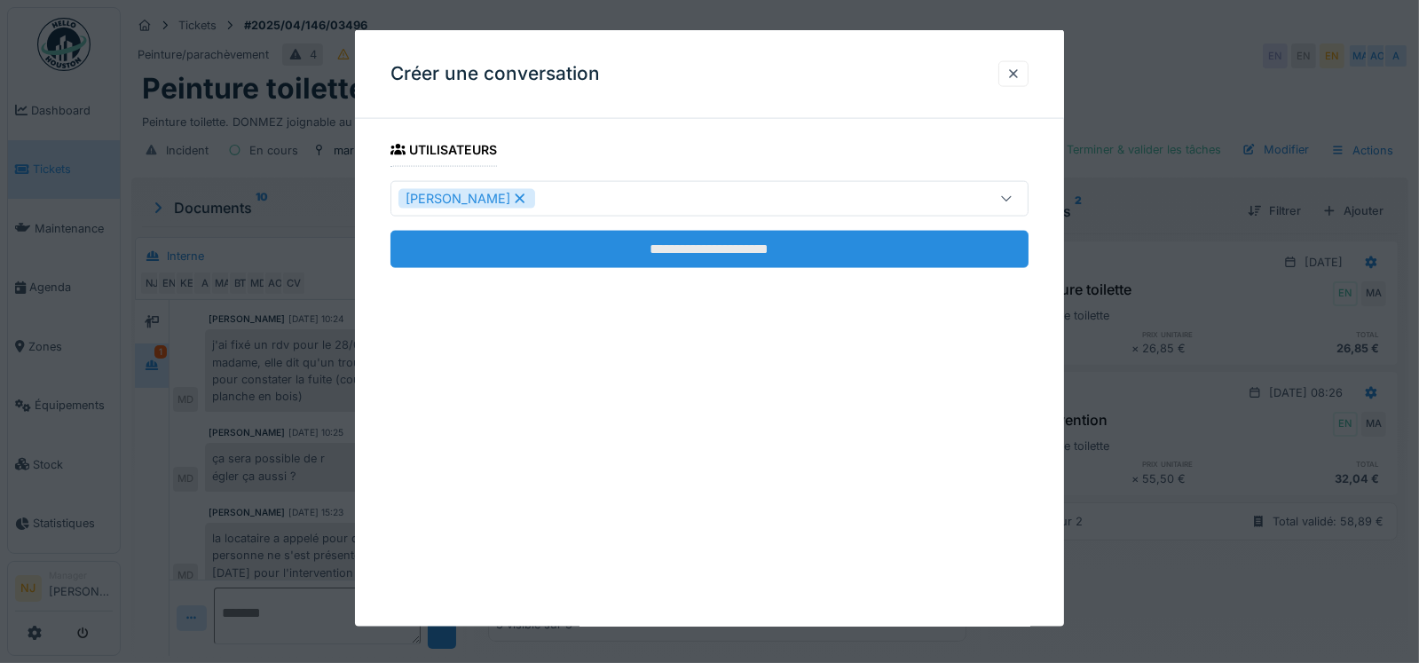
click at [678, 249] on input "**********" at bounding box center [710, 249] width 639 height 37
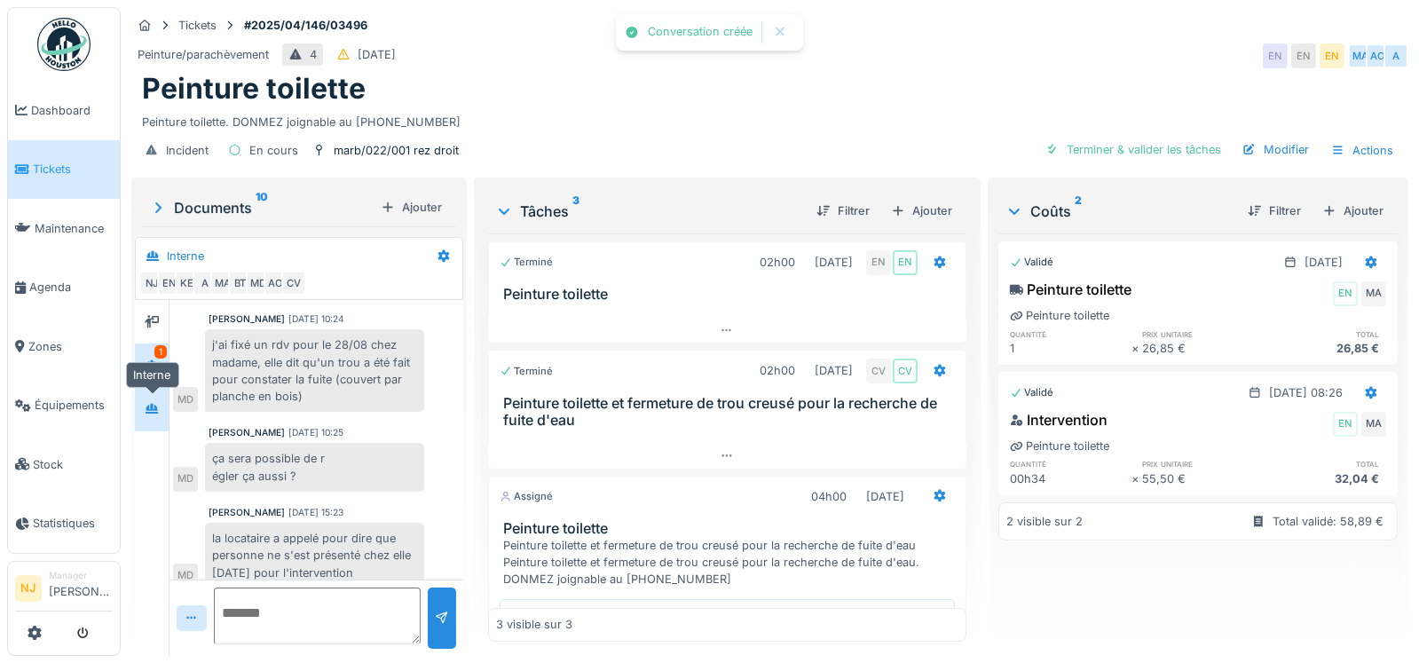
click at [156, 415] on div at bounding box center [151, 410] width 27 height 22
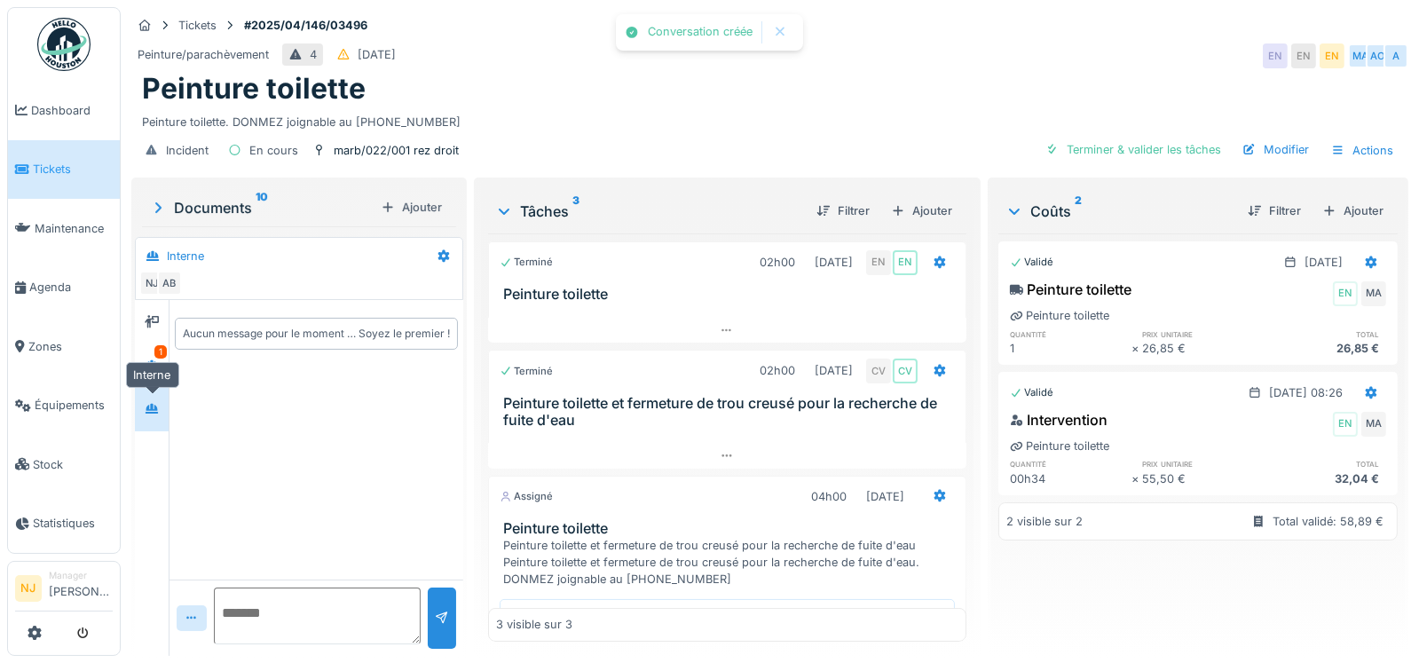
scroll to position [0, 0]
click at [257, 615] on textarea at bounding box center [317, 616] width 207 height 57
click at [249, 612] on textarea at bounding box center [317, 616] width 207 height 57
type textarea "*"
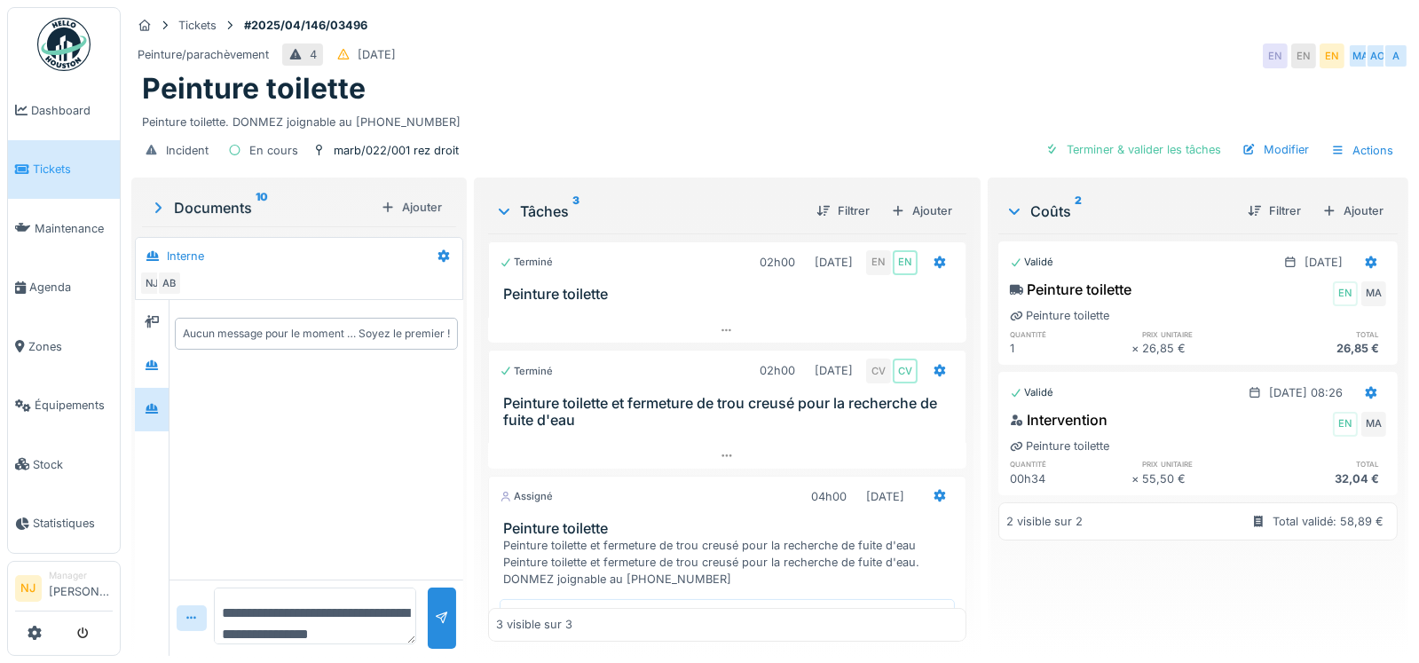
click at [375, 608] on textarea "**********" at bounding box center [315, 616] width 202 height 57
click at [294, 628] on textarea "**********" at bounding box center [315, 616] width 202 height 57
click at [359, 604] on textarea "**********" at bounding box center [315, 616] width 202 height 57
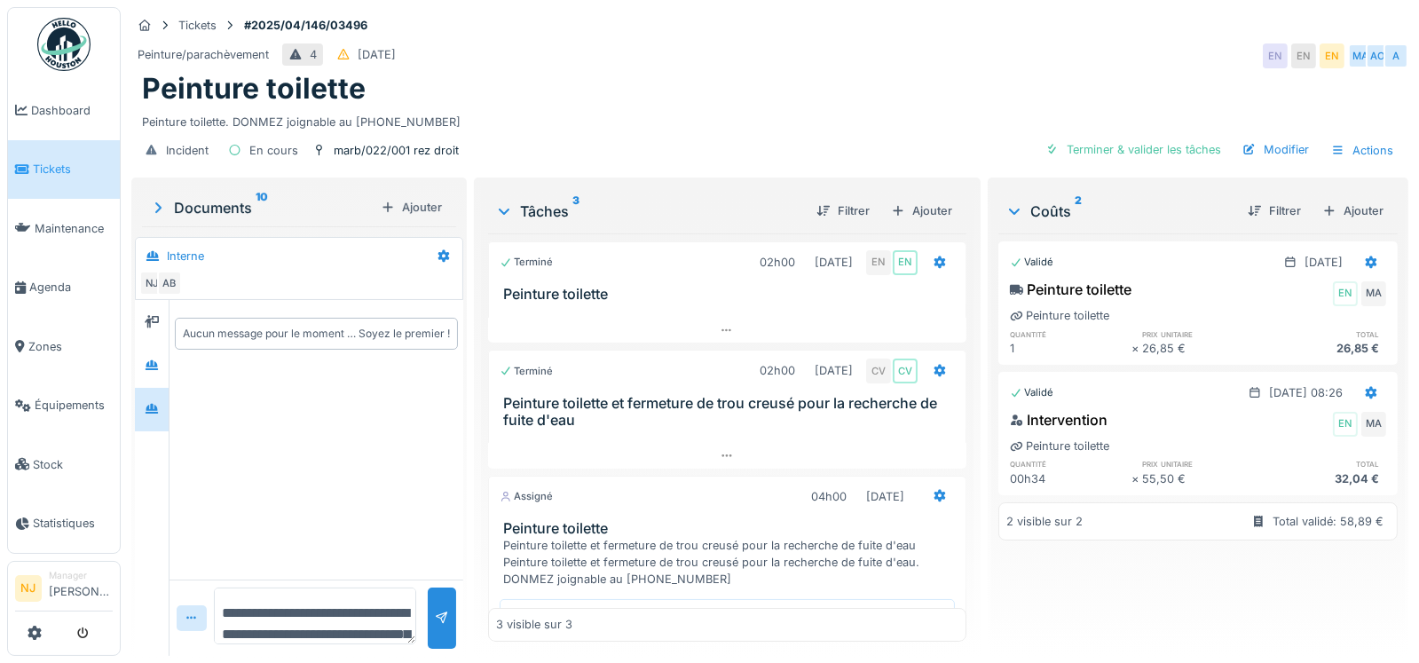
click at [387, 616] on textarea "**********" at bounding box center [315, 616] width 202 height 57
click at [182, 618] on div at bounding box center [192, 618] width 30 height 26
click at [356, 624] on textarea "**********" at bounding box center [315, 616] width 202 height 57
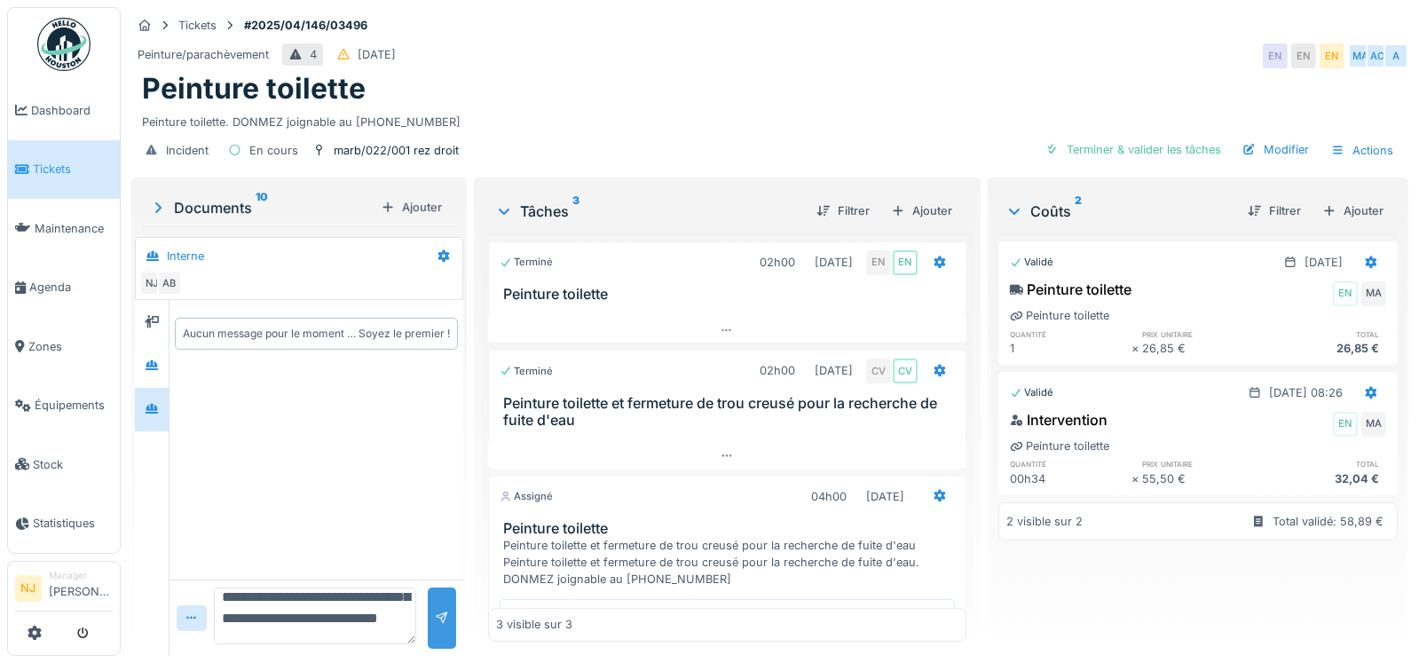
type textarea "**********"
click at [435, 610] on div at bounding box center [442, 618] width 14 height 17
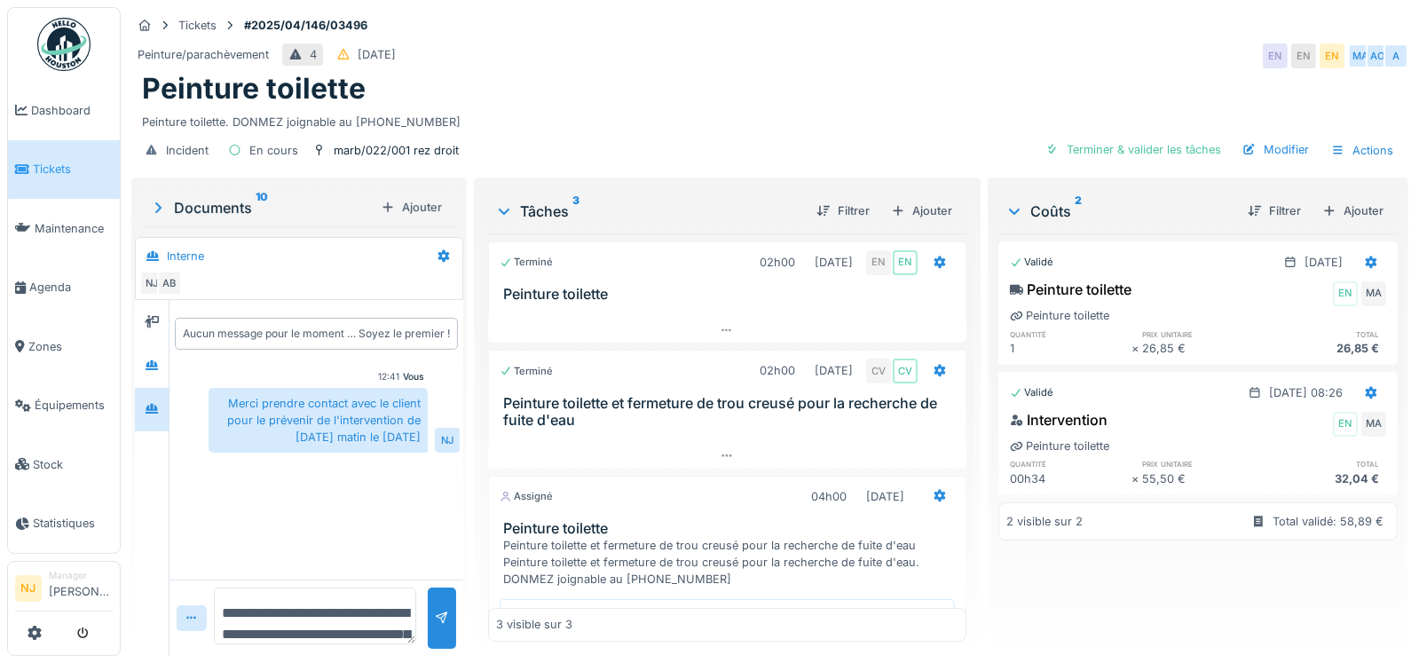
scroll to position [0, 0]
click at [267, 613] on textarea "**********" at bounding box center [315, 616] width 202 height 57
click at [278, 612] on textarea "**********" at bounding box center [315, 616] width 202 height 57
click at [281, 612] on textarea "**********" at bounding box center [315, 616] width 202 height 57
click at [277, 639] on textarea "**********" at bounding box center [315, 616] width 202 height 57
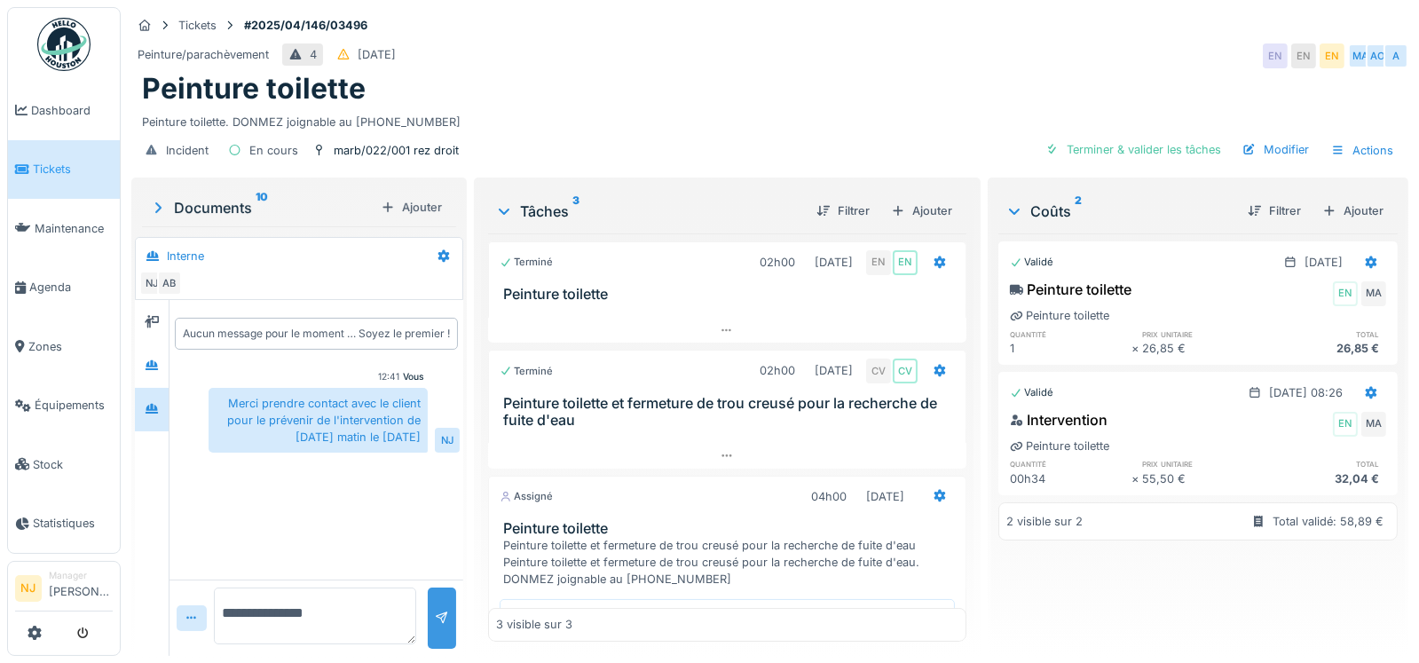
type textarea "**********"
click at [438, 610] on div at bounding box center [442, 618] width 14 height 17
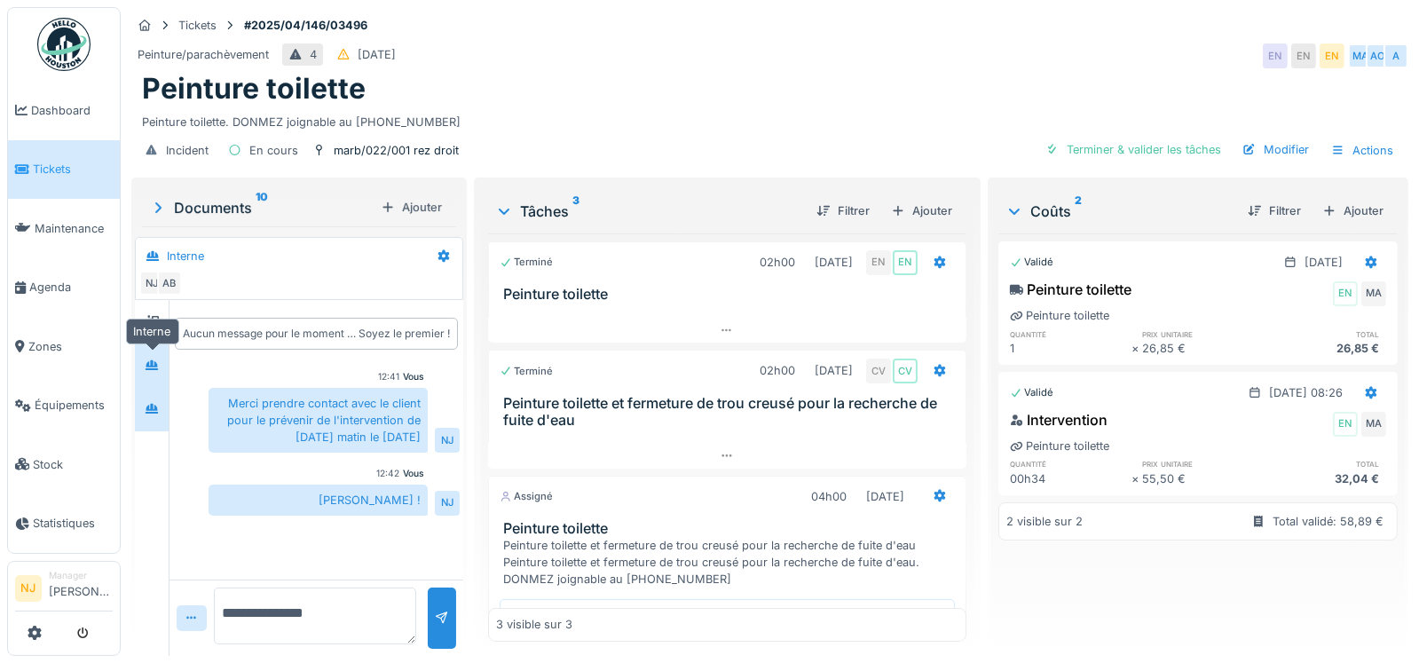
click at [148, 359] on icon at bounding box center [152, 365] width 14 height 12
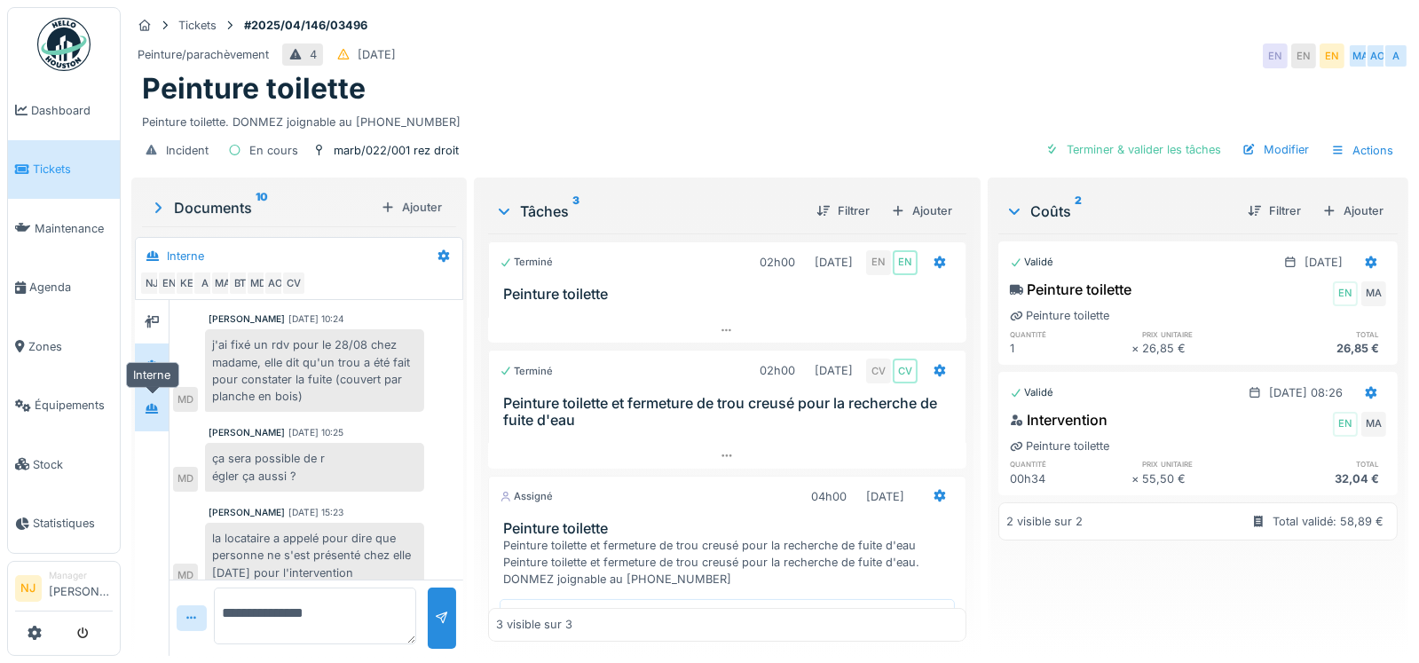
click at [150, 406] on icon at bounding box center [152, 409] width 14 height 12
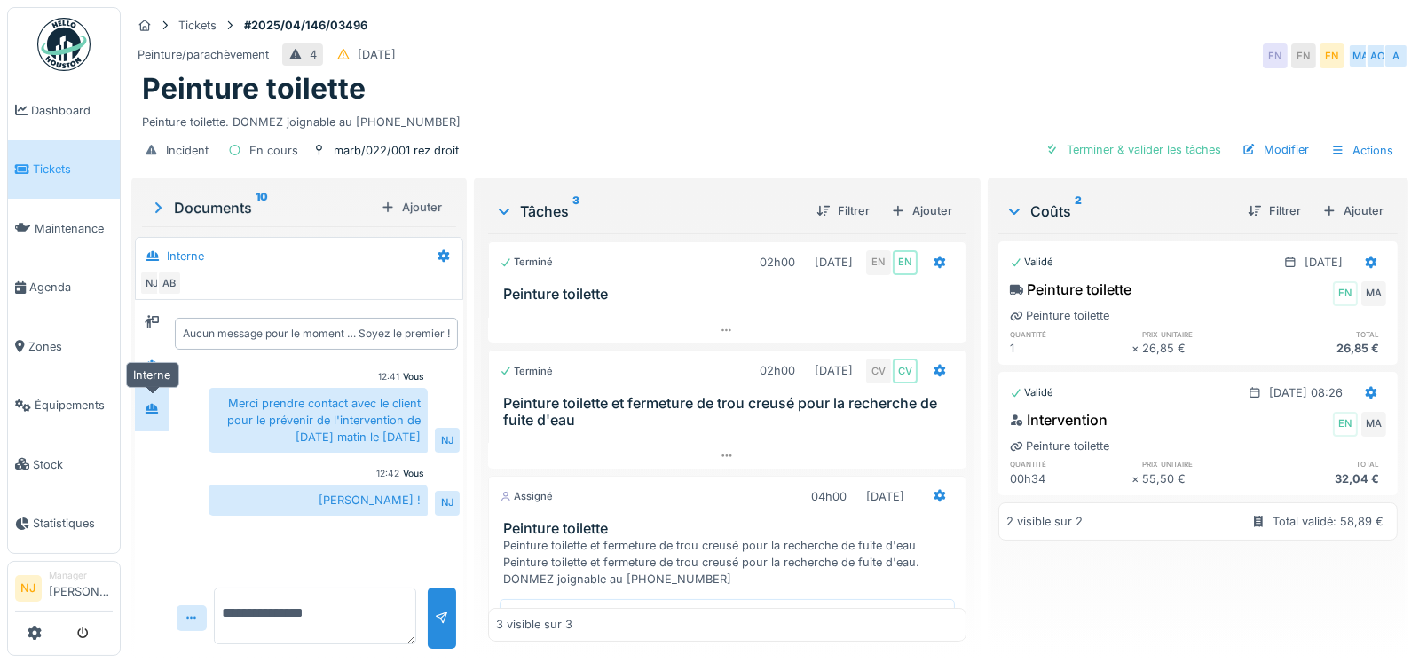
scroll to position [0, 0]
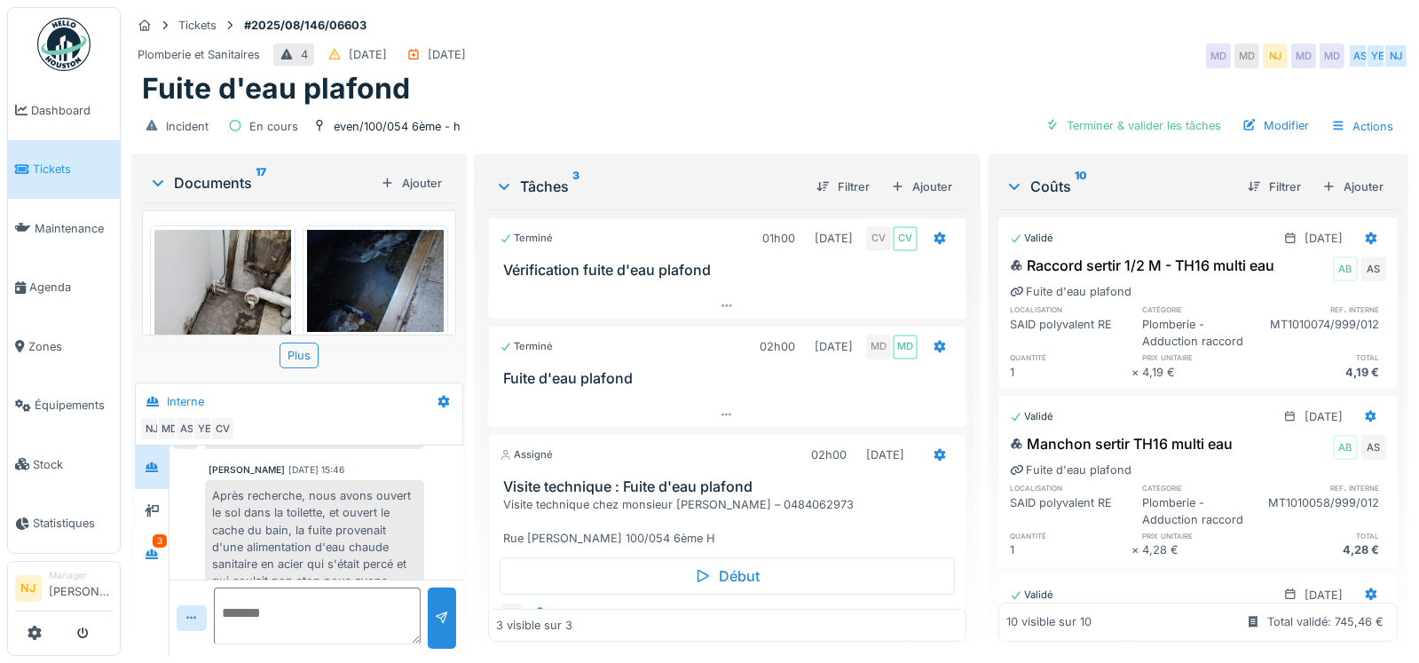
scroll to position [230, 0]
click at [170, 428] on div "MD" at bounding box center [169, 428] width 25 height 25
click at [168, 424] on div "MD" at bounding box center [169, 428] width 25 height 25
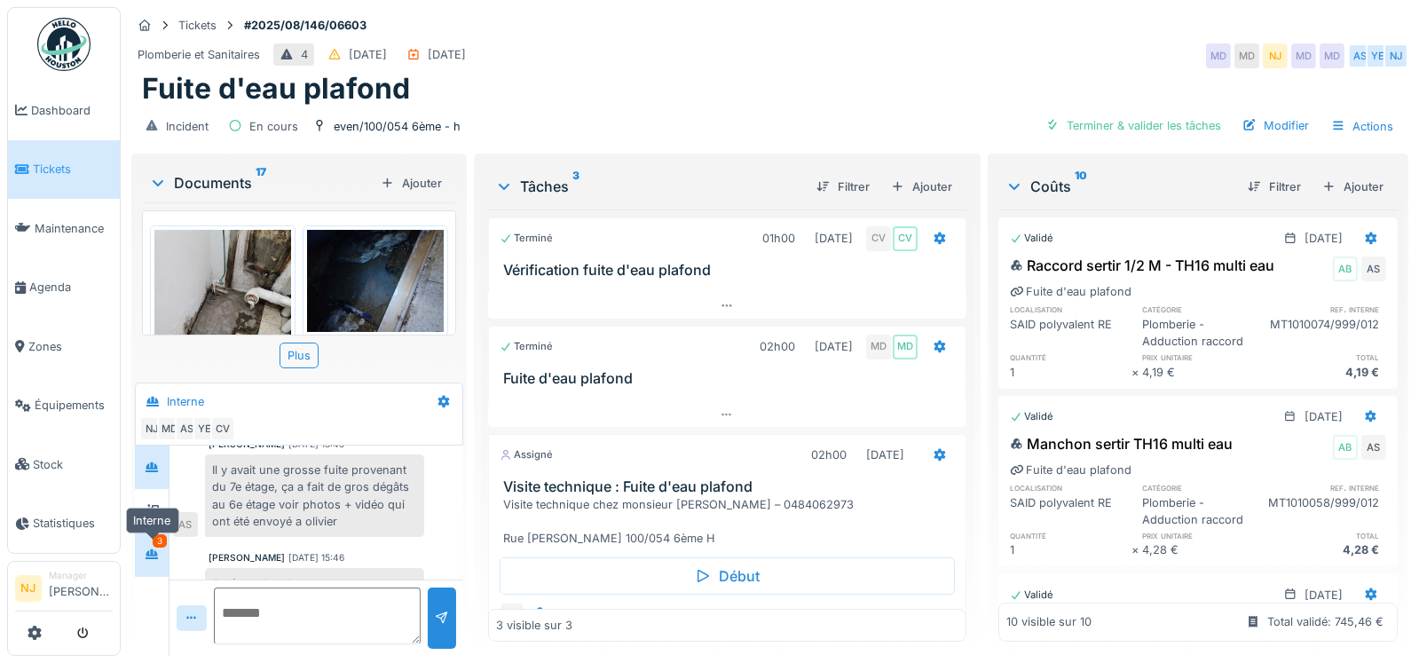
click at [159, 556] on div at bounding box center [151, 554] width 27 height 22
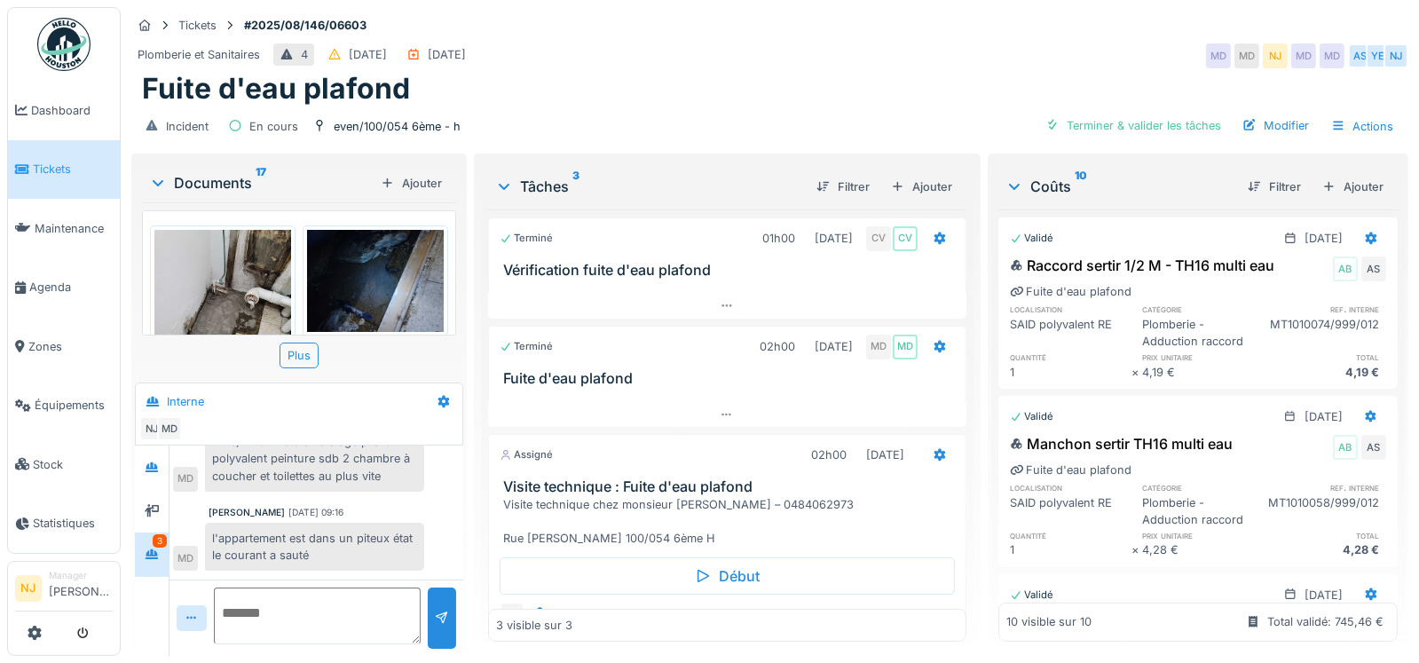
scroll to position [336, 0]
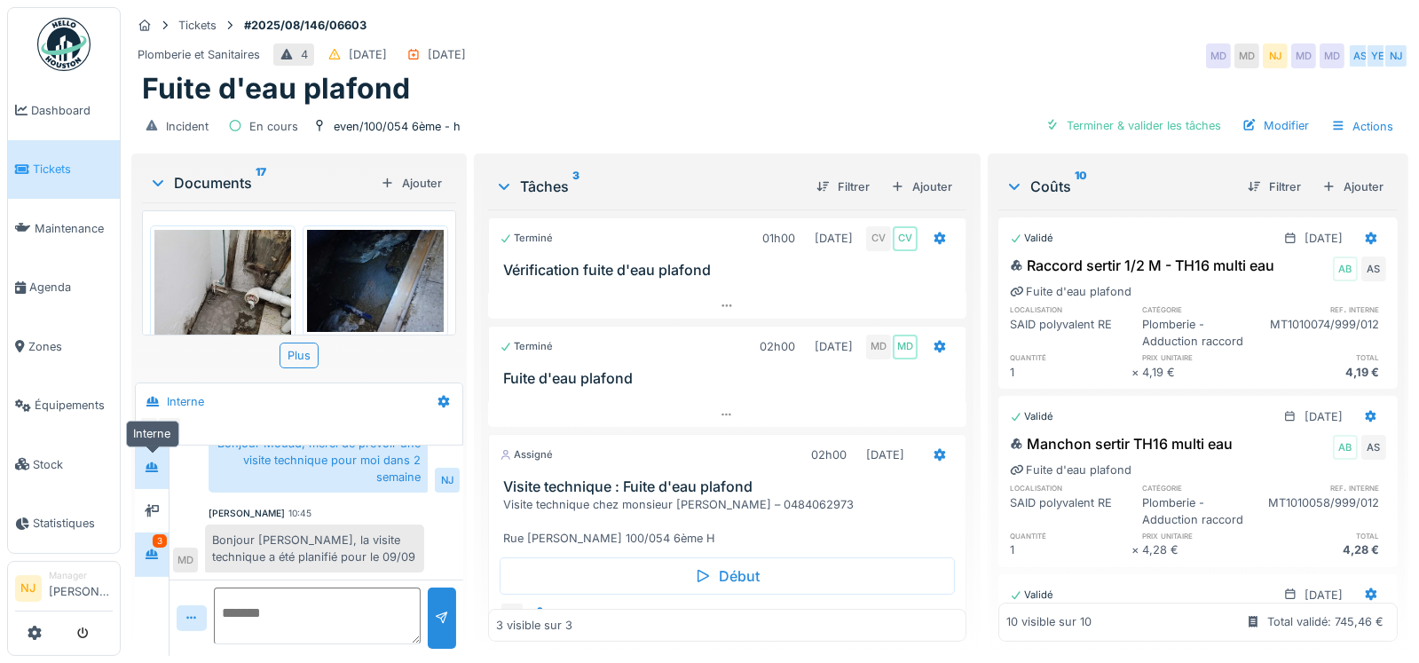
click at [141, 467] on div at bounding box center [151, 467] width 27 height 22
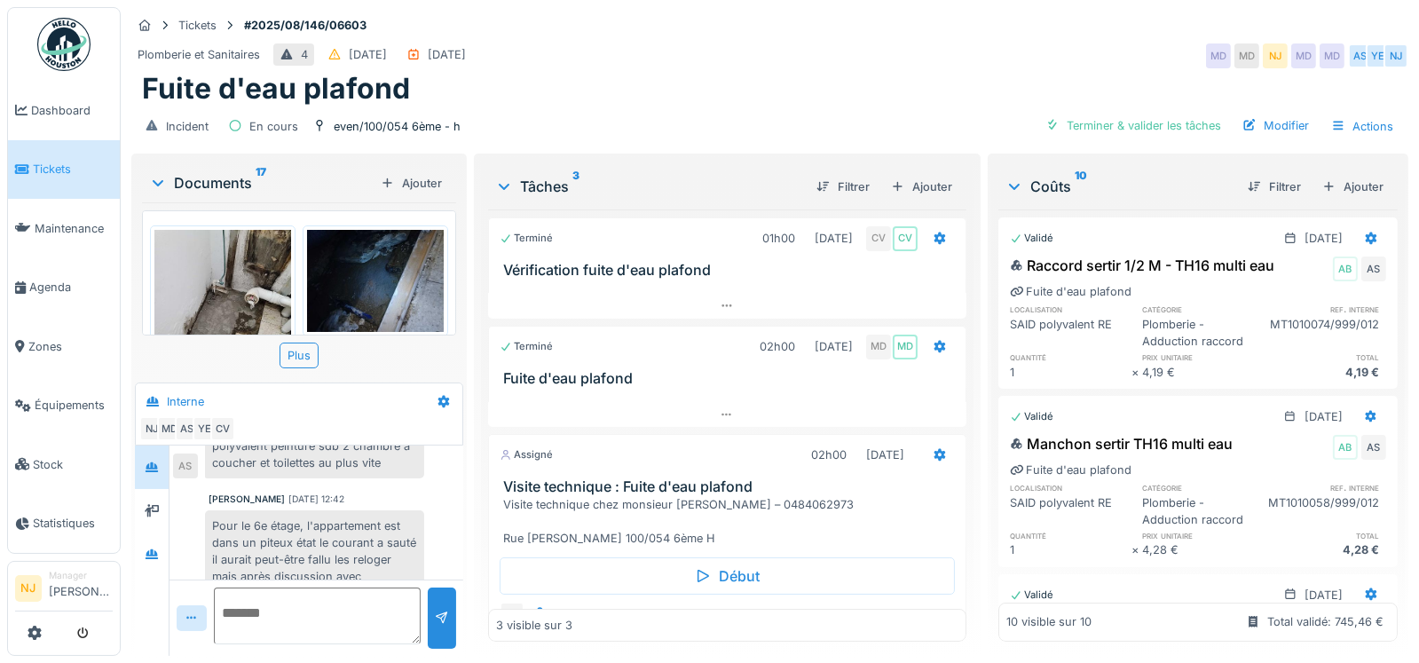
scroll to position [812, 0]
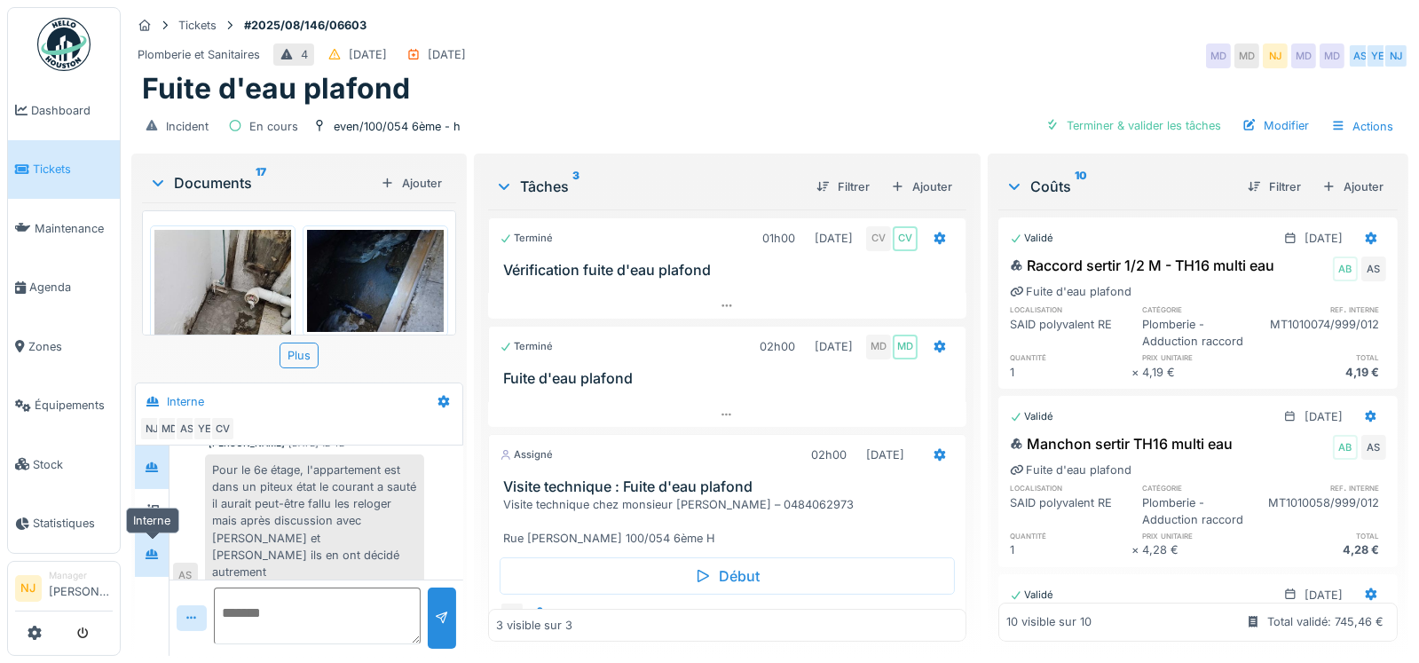
click at [144, 554] on div at bounding box center [151, 554] width 27 height 22
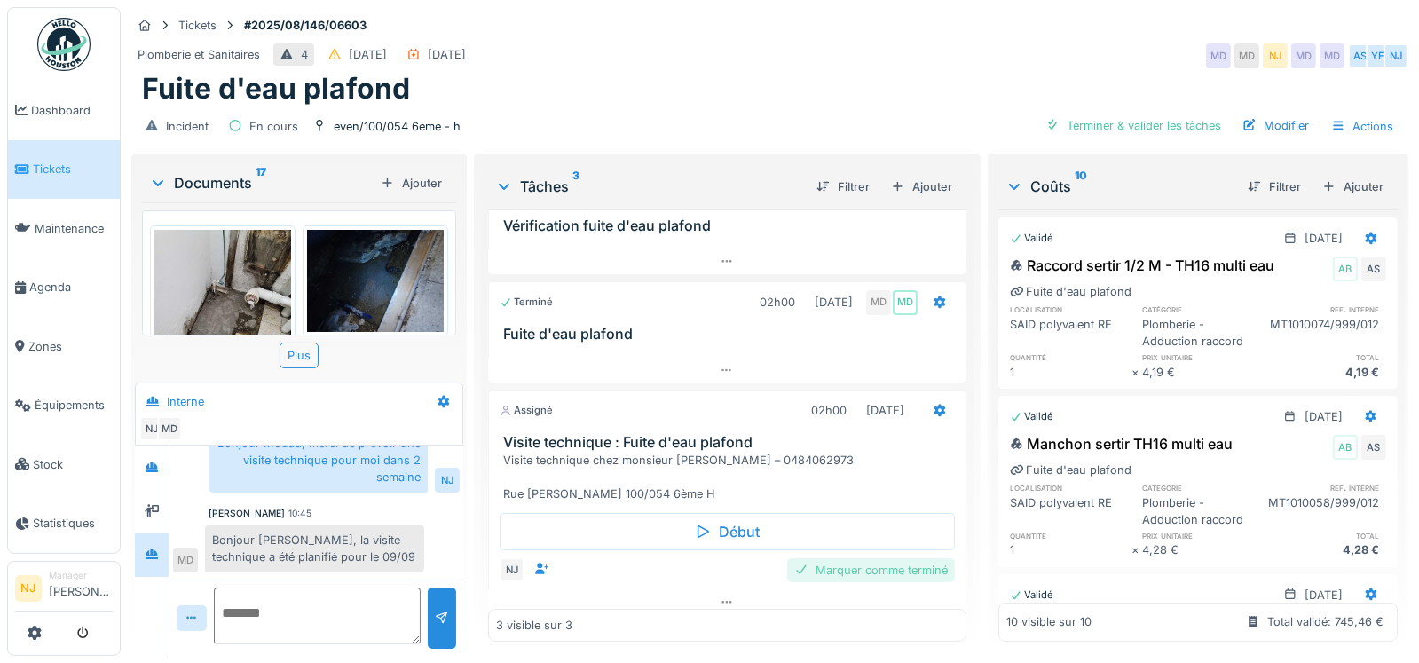
scroll to position [56, 0]
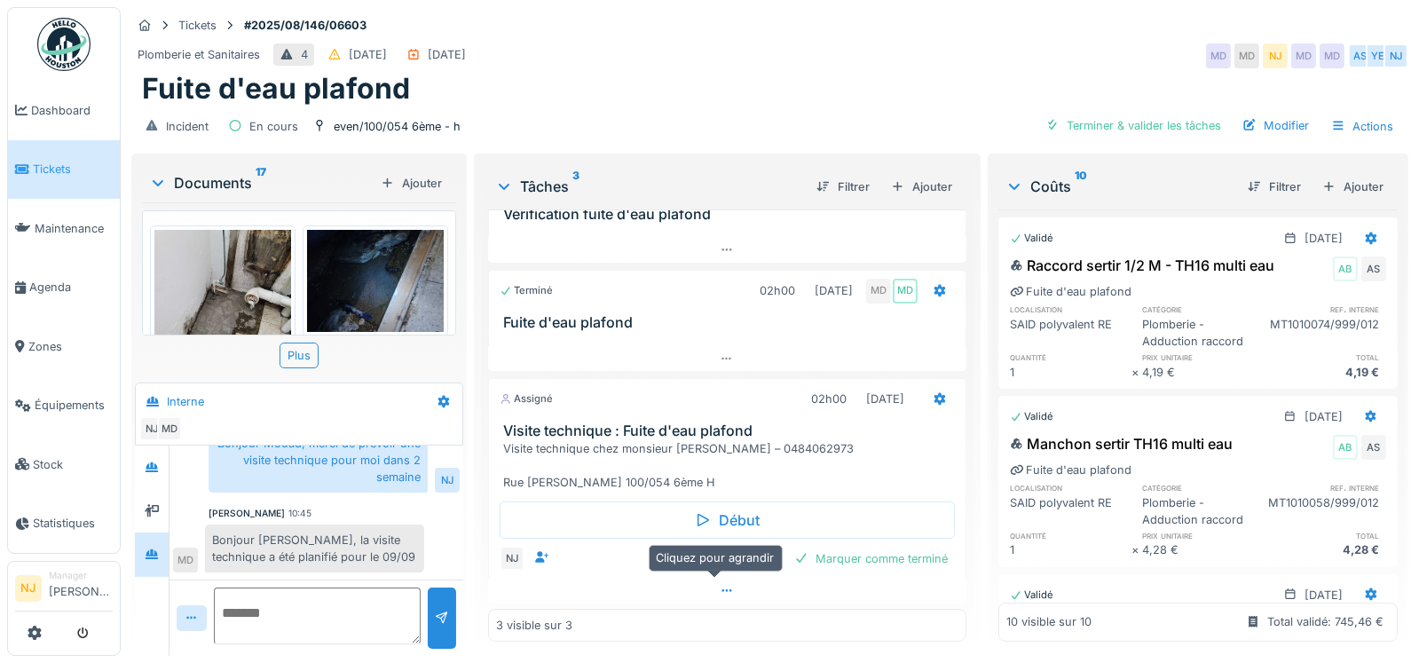
click at [723, 589] on icon at bounding box center [728, 590] width 10 height 3
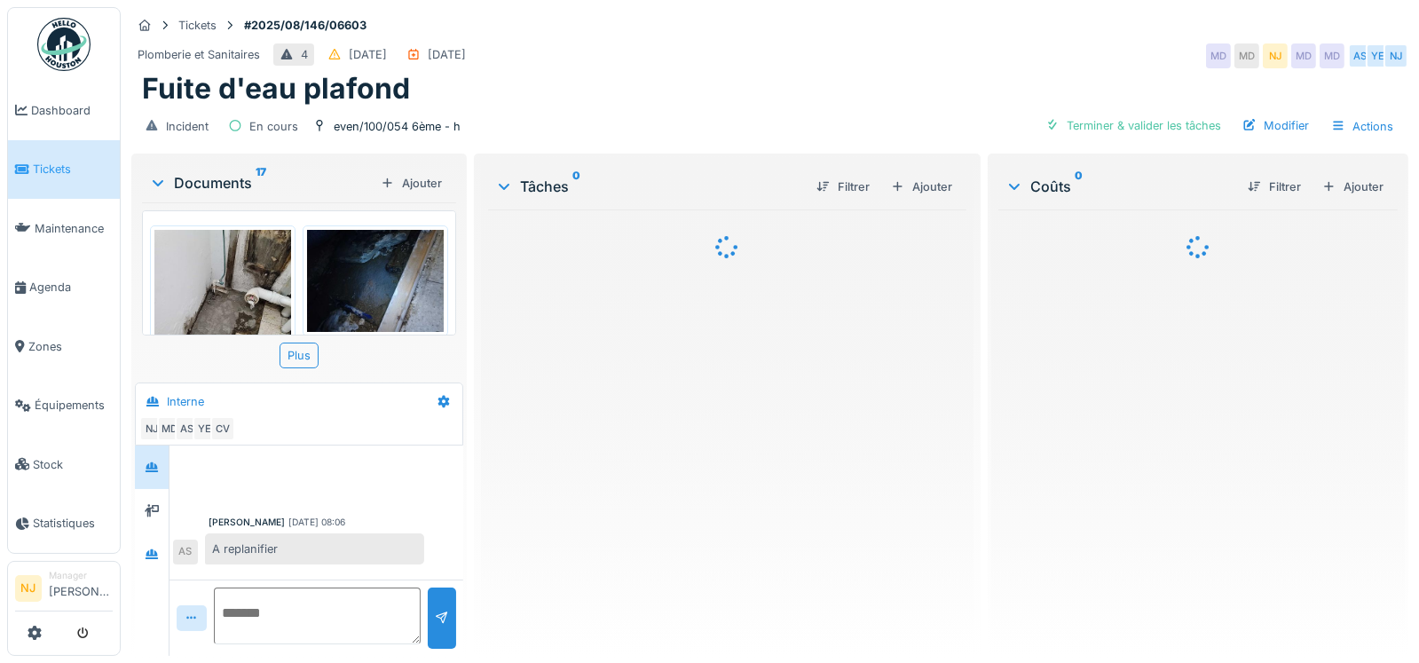
scroll to position [810, 0]
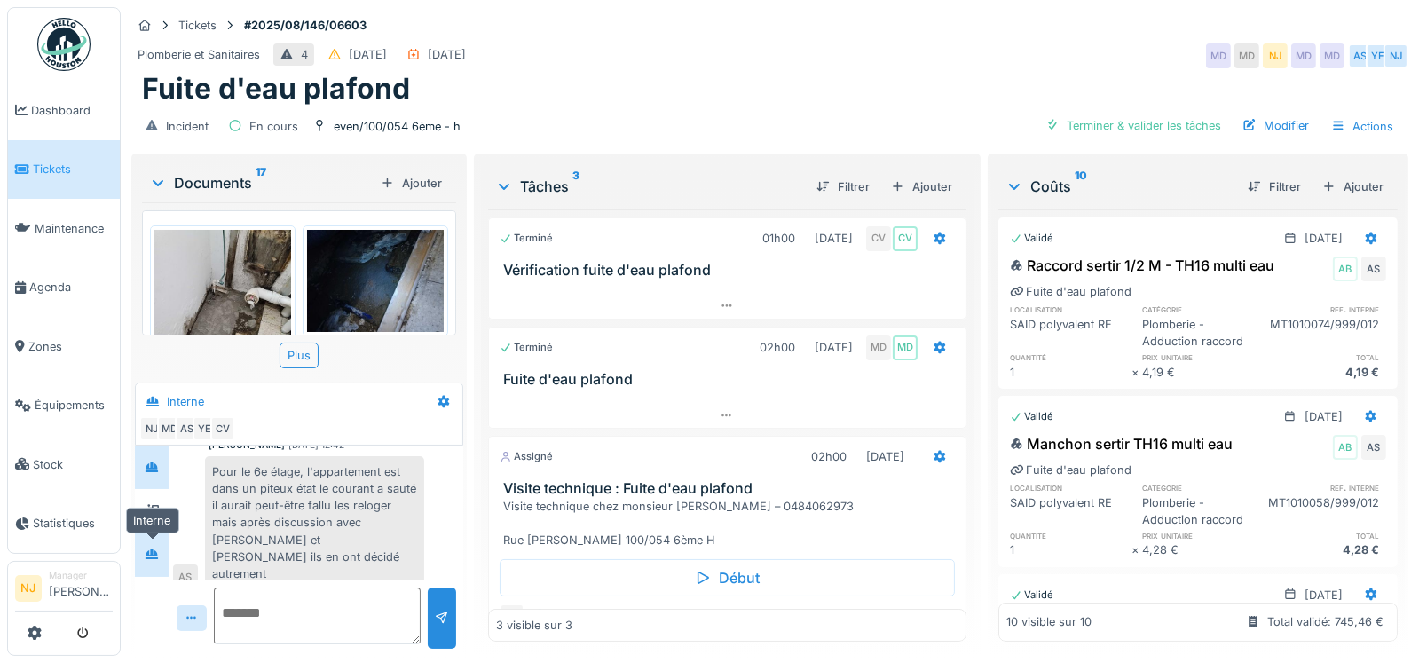
click at [154, 553] on icon at bounding box center [152, 554] width 12 height 10
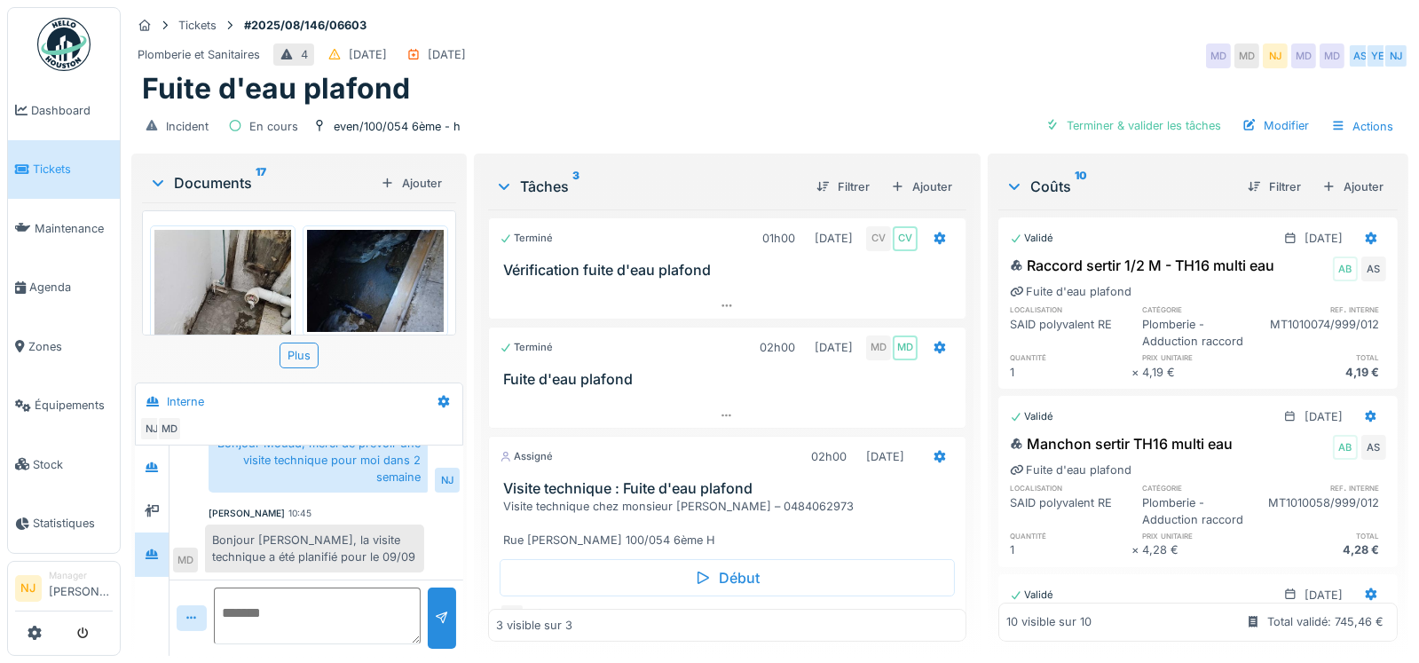
scroll to position [13, 0]
click at [265, 604] on textarea at bounding box center [317, 616] width 207 height 57
type textarea "**********"
click at [441, 610] on div at bounding box center [442, 618] width 14 height 17
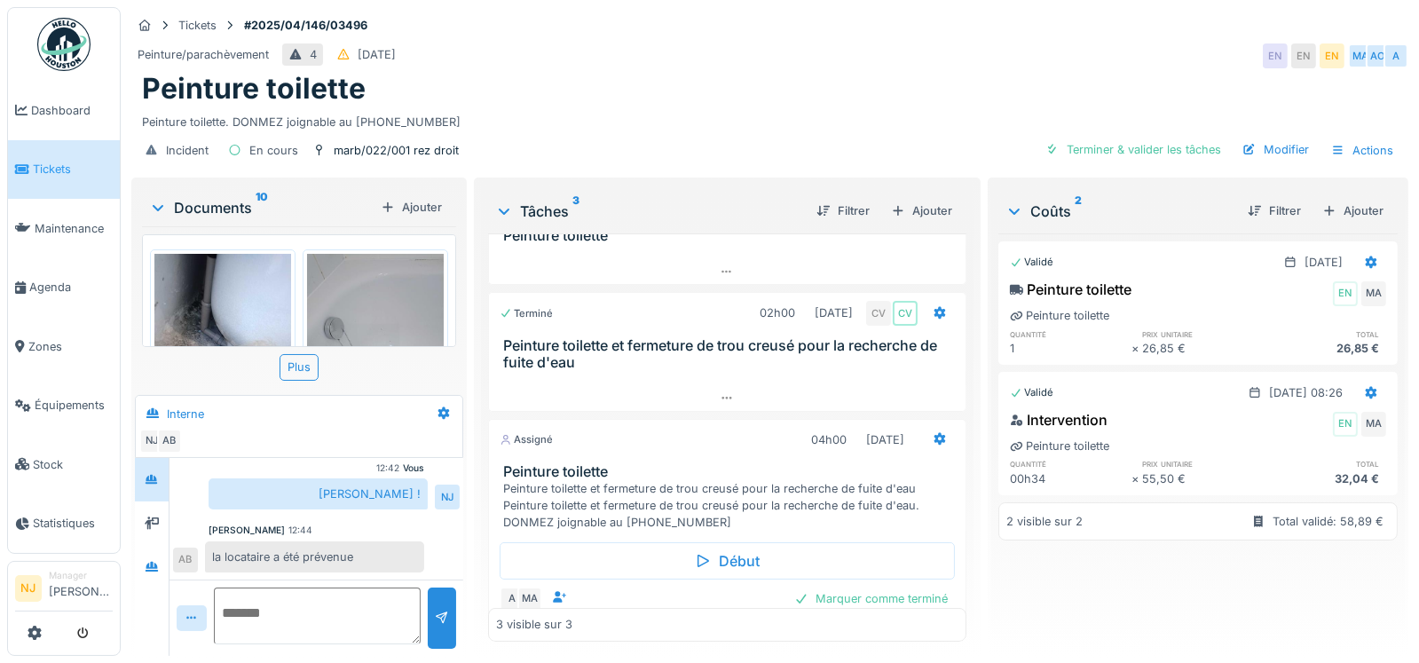
scroll to position [98, 0]
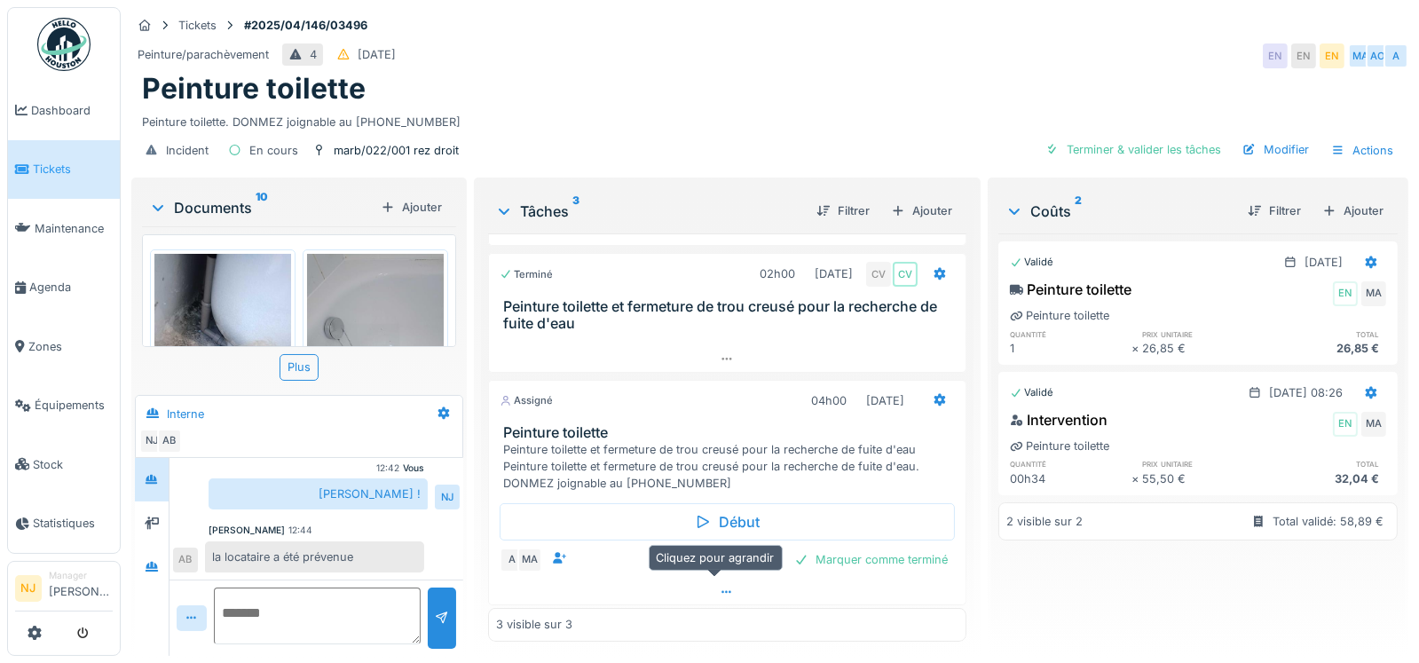
click at [723, 591] on icon at bounding box center [728, 592] width 10 height 3
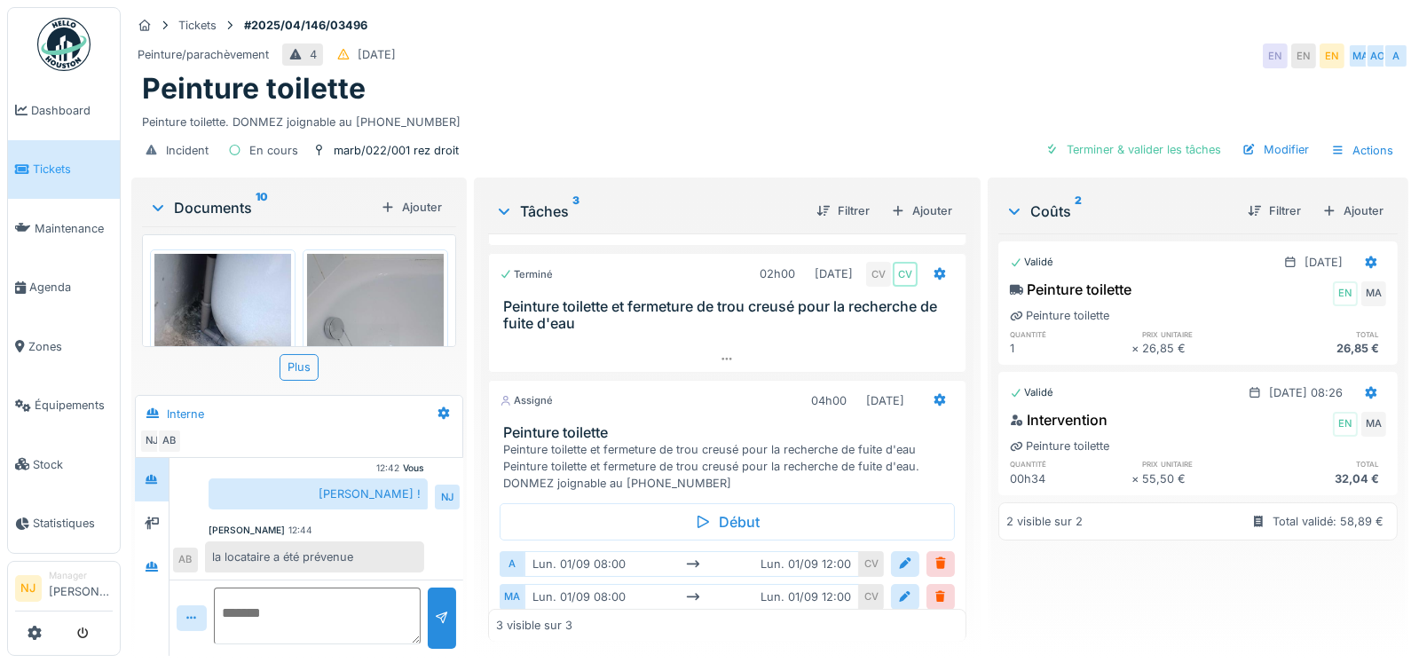
scroll to position [13, 0]
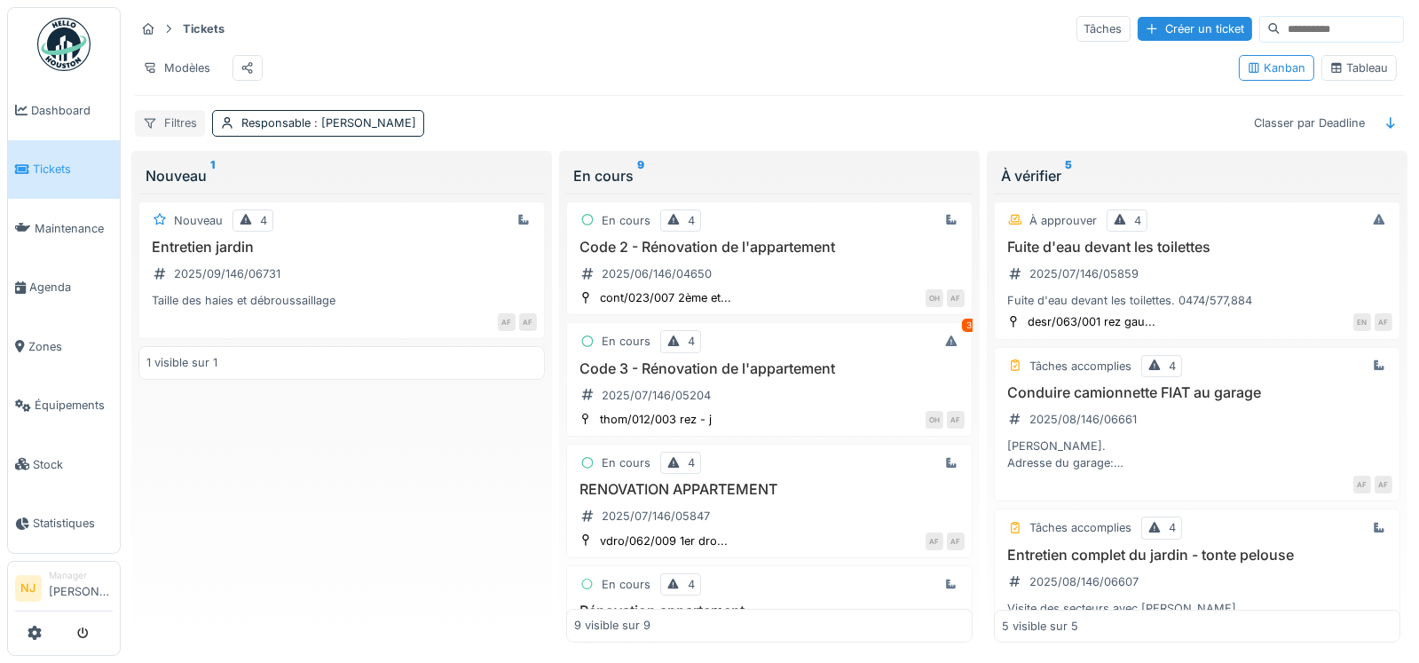
click at [182, 134] on div "Filtres" at bounding box center [170, 123] width 70 height 26
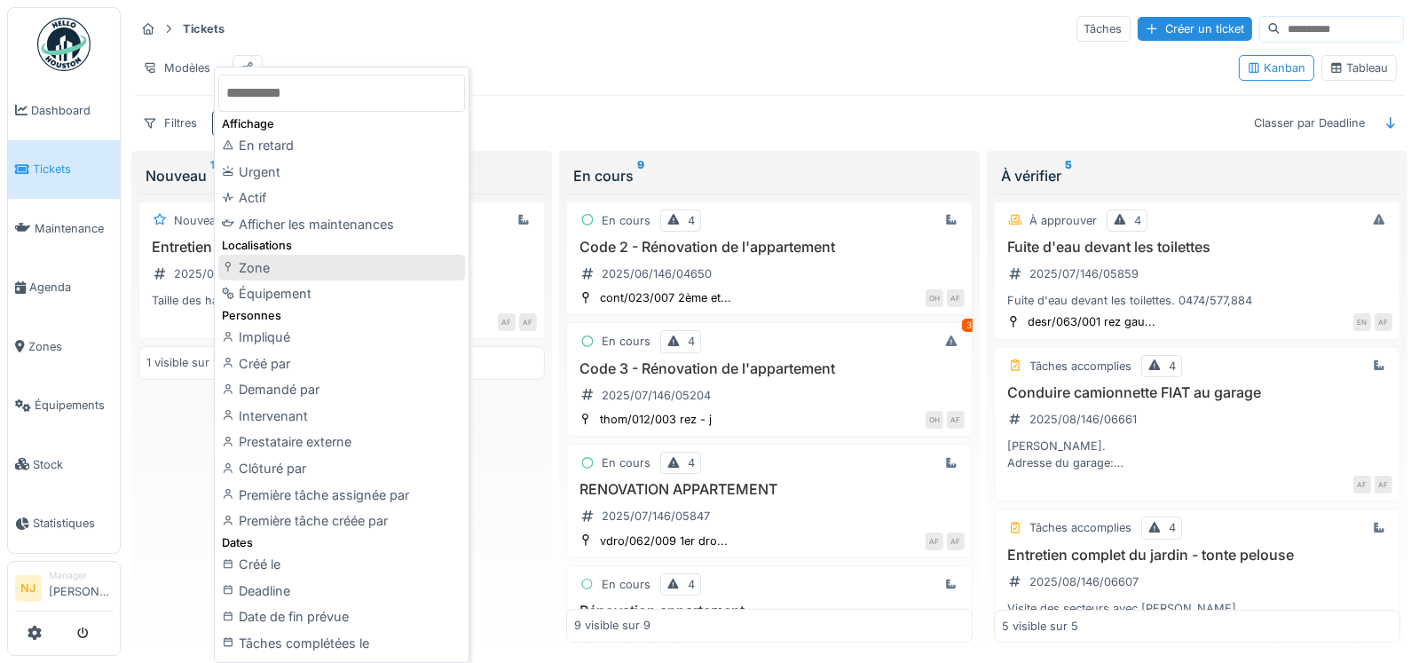
click at [257, 261] on div "Zone" at bounding box center [341, 268] width 247 height 27
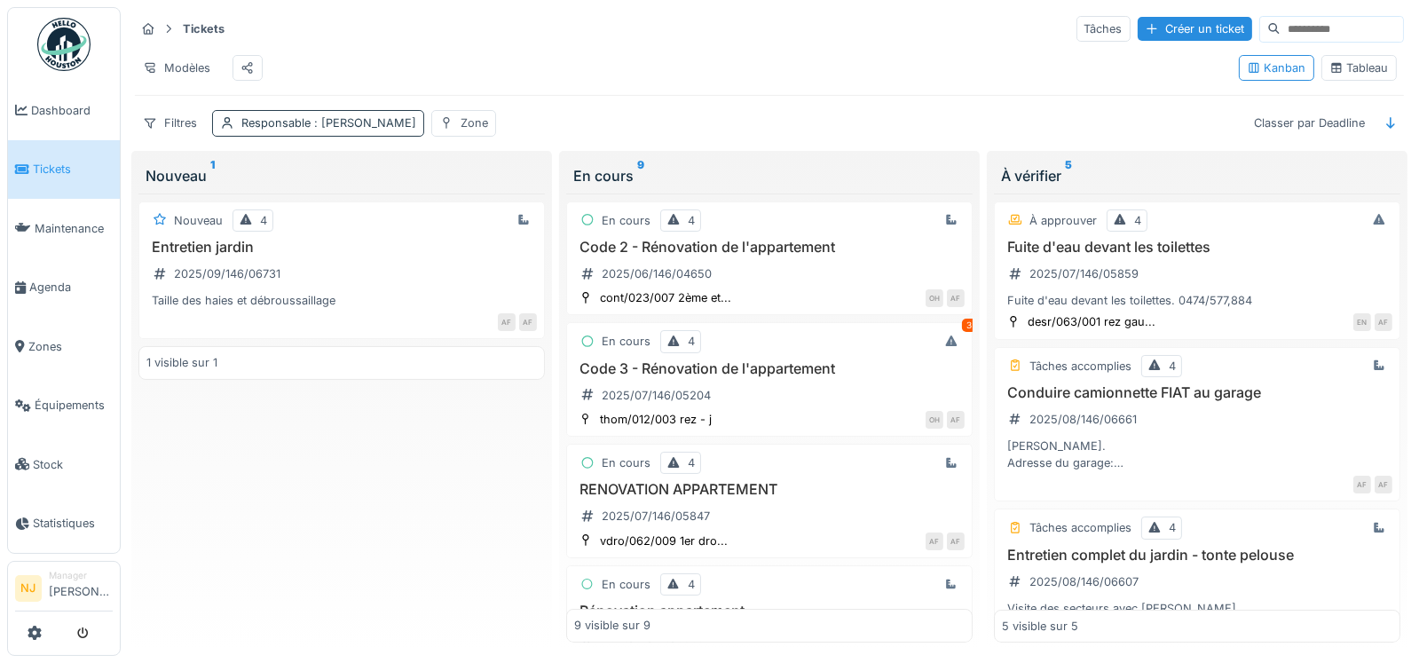
click at [383, 130] on span ": Antonio Fernandez" at bounding box center [364, 122] width 106 height 13
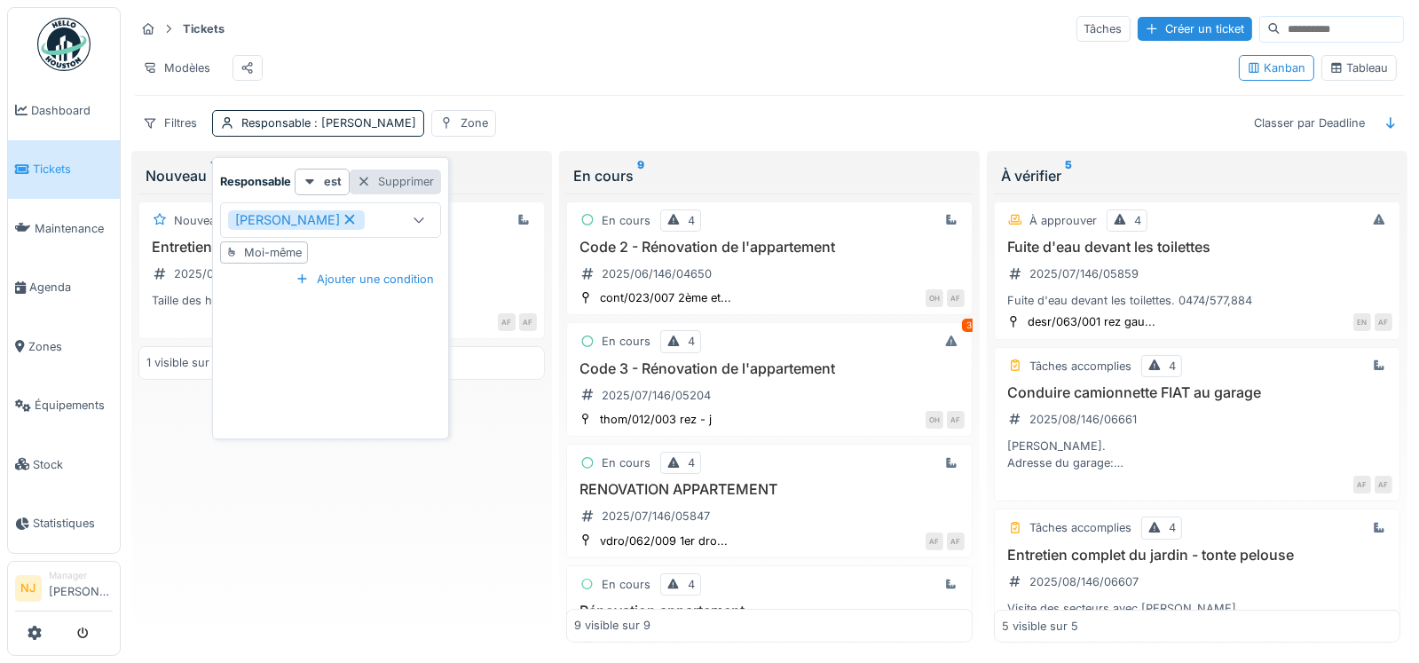
click at [410, 175] on div "Supprimer" at bounding box center [395, 182] width 91 height 24
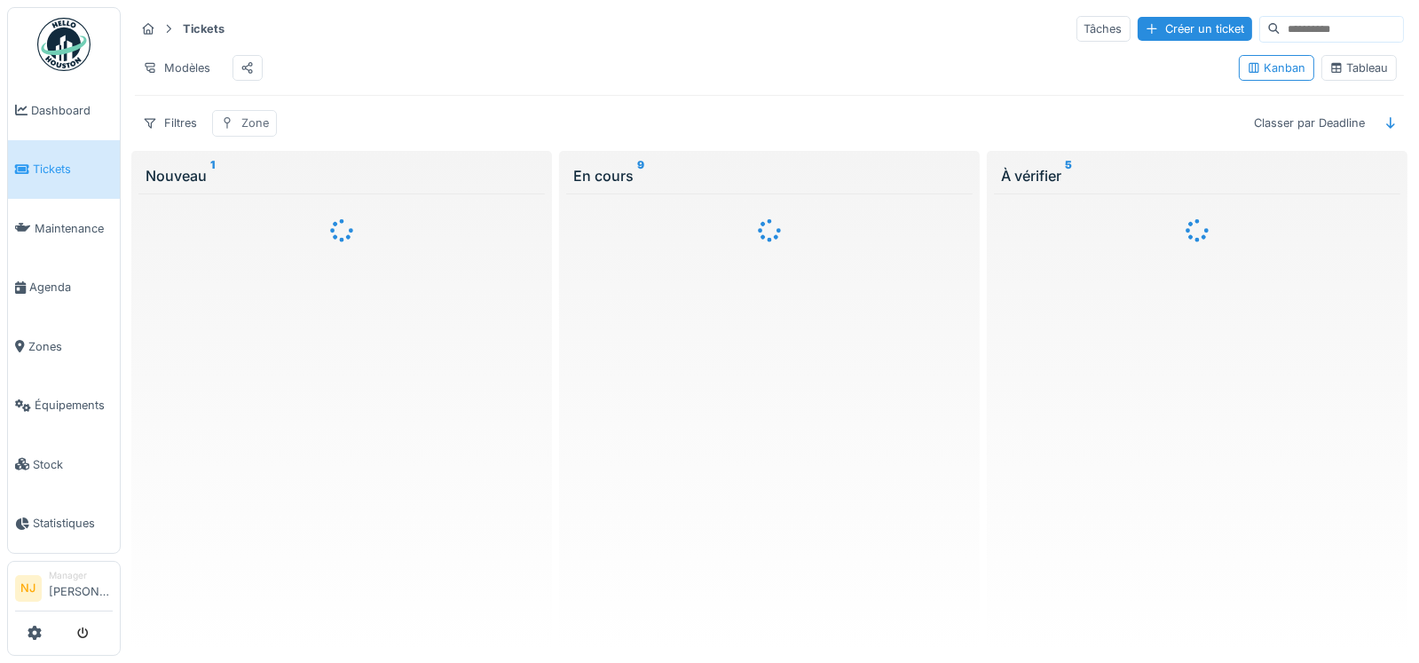
click at [260, 131] on div "Zone" at bounding box center [255, 123] width 28 height 17
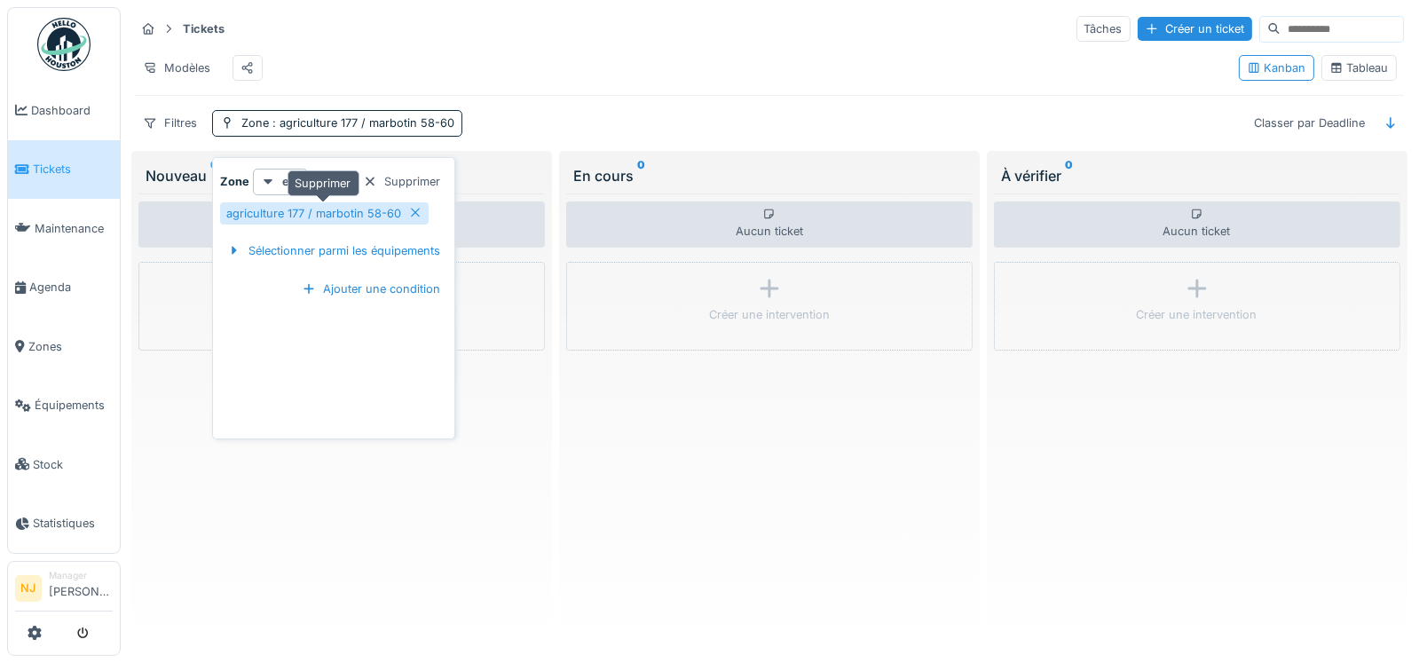
click at [415, 209] on icon at bounding box center [415, 213] width 9 height 9
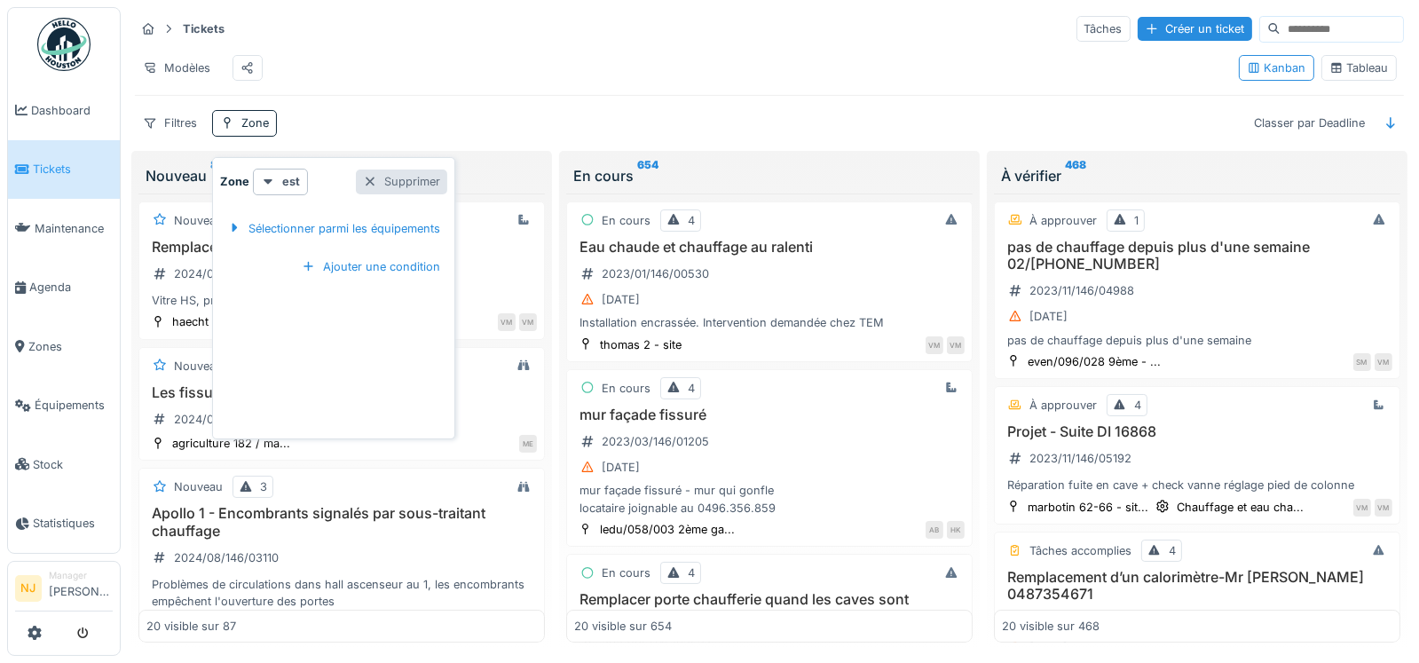
click at [369, 178] on div at bounding box center [370, 181] width 14 height 17
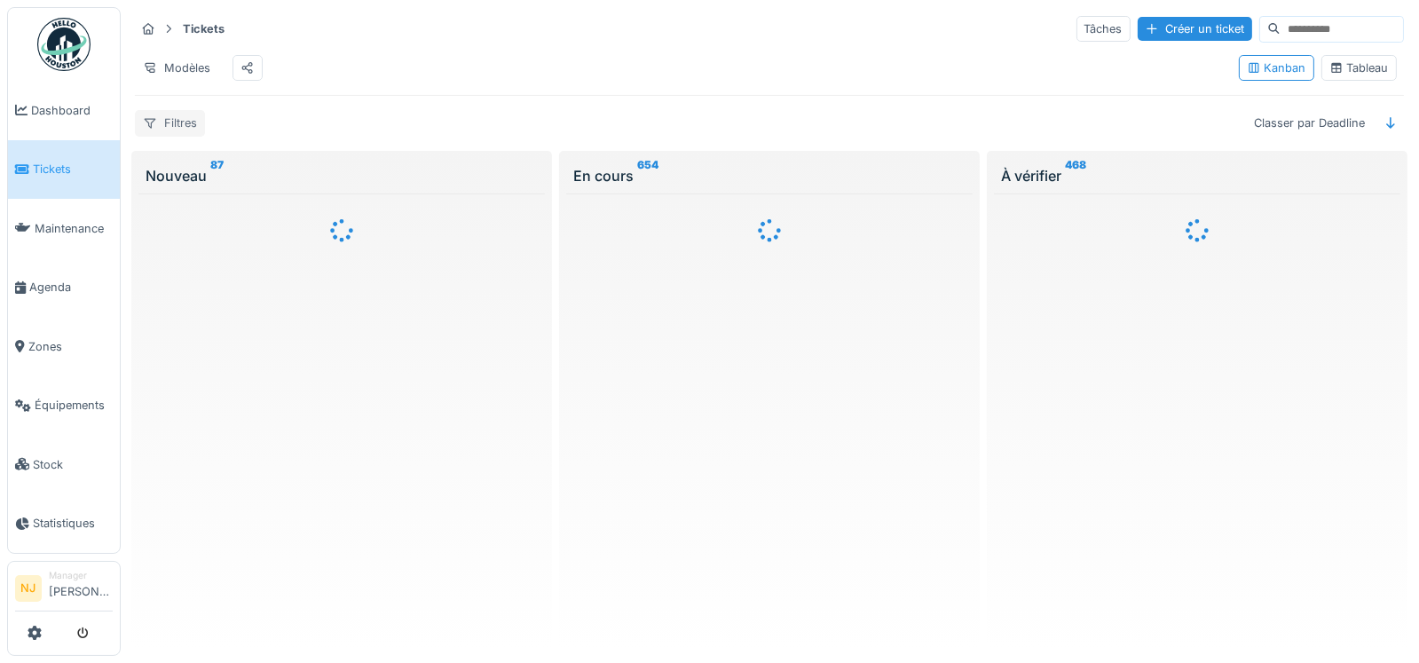
click at [170, 133] on div "Filtres" at bounding box center [170, 123] width 70 height 26
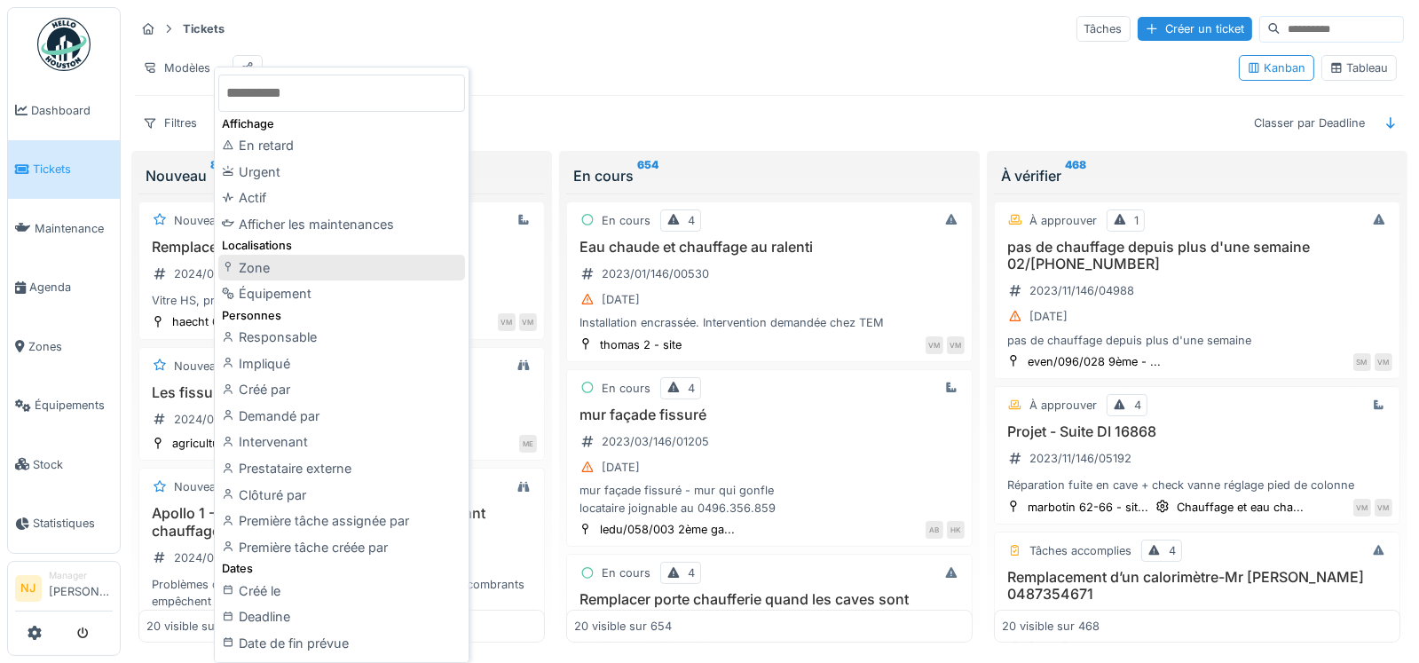
click at [284, 264] on div "Zone" at bounding box center [341, 268] width 247 height 27
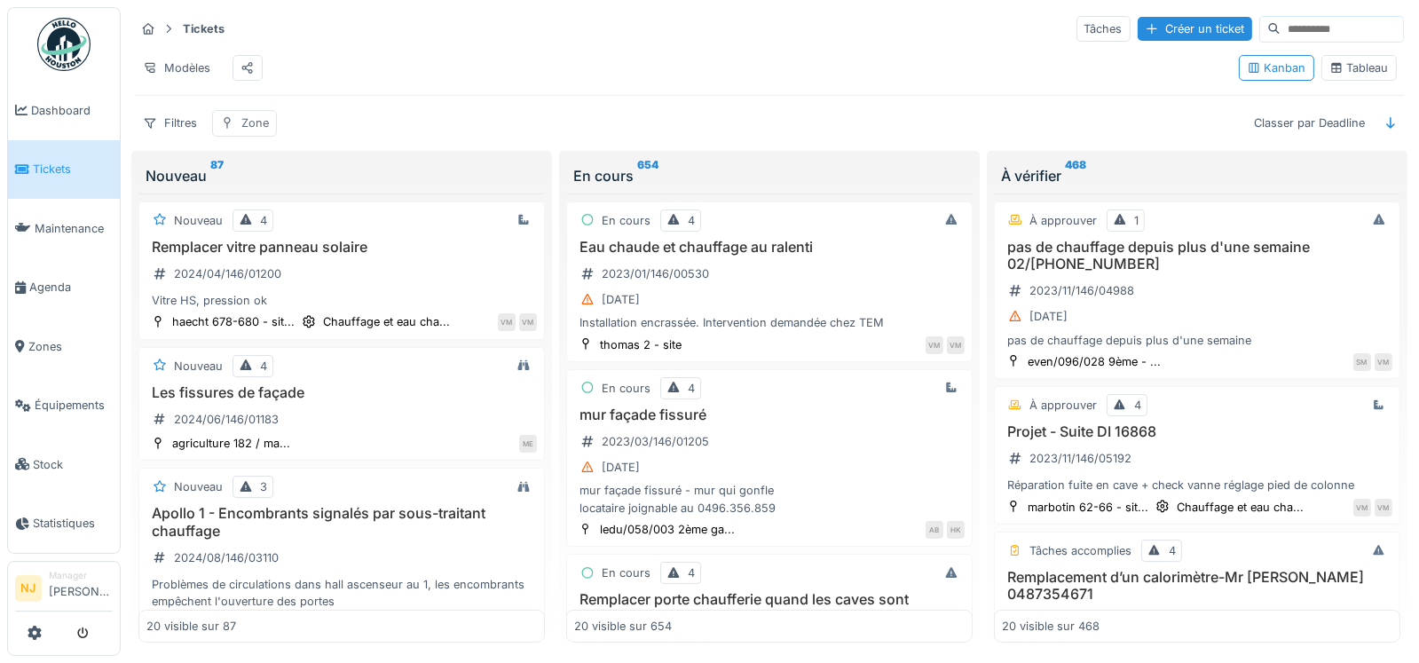
click at [256, 131] on div "Zone" at bounding box center [255, 123] width 28 height 17
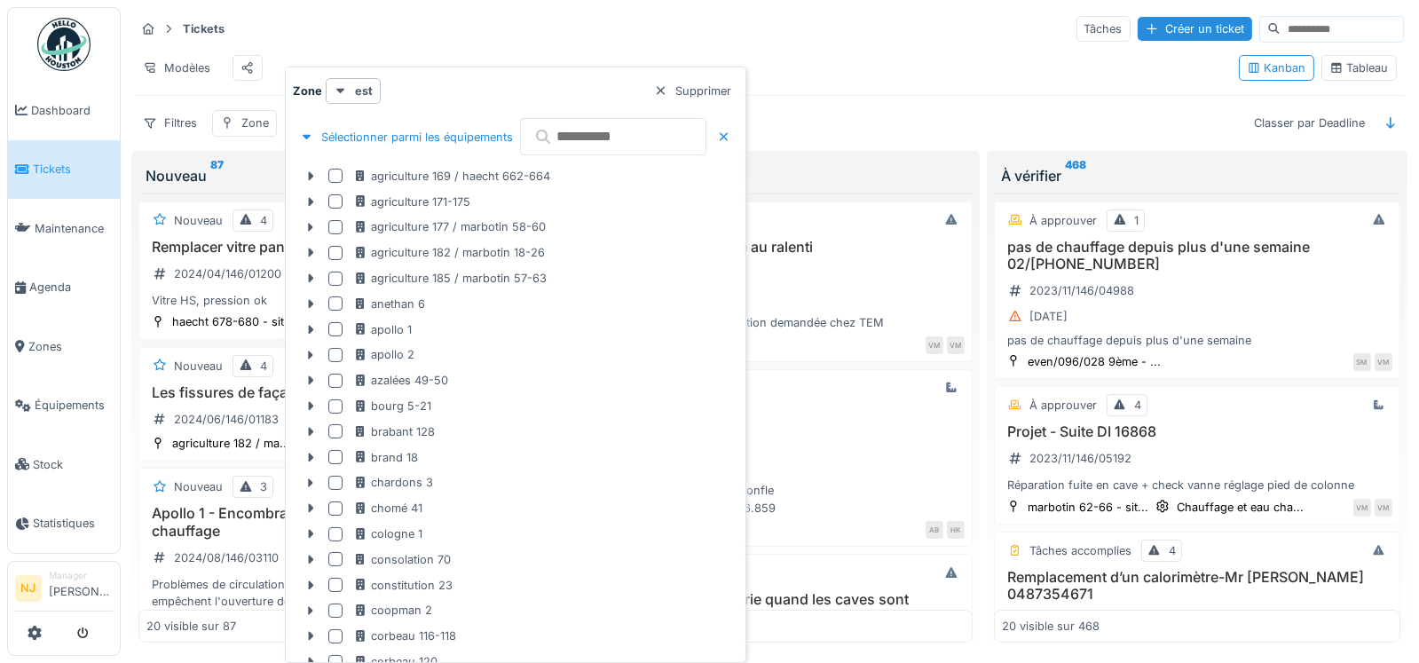
click at [640, 138] on input "text" at bounding box center [613, 136] width 186 height 37
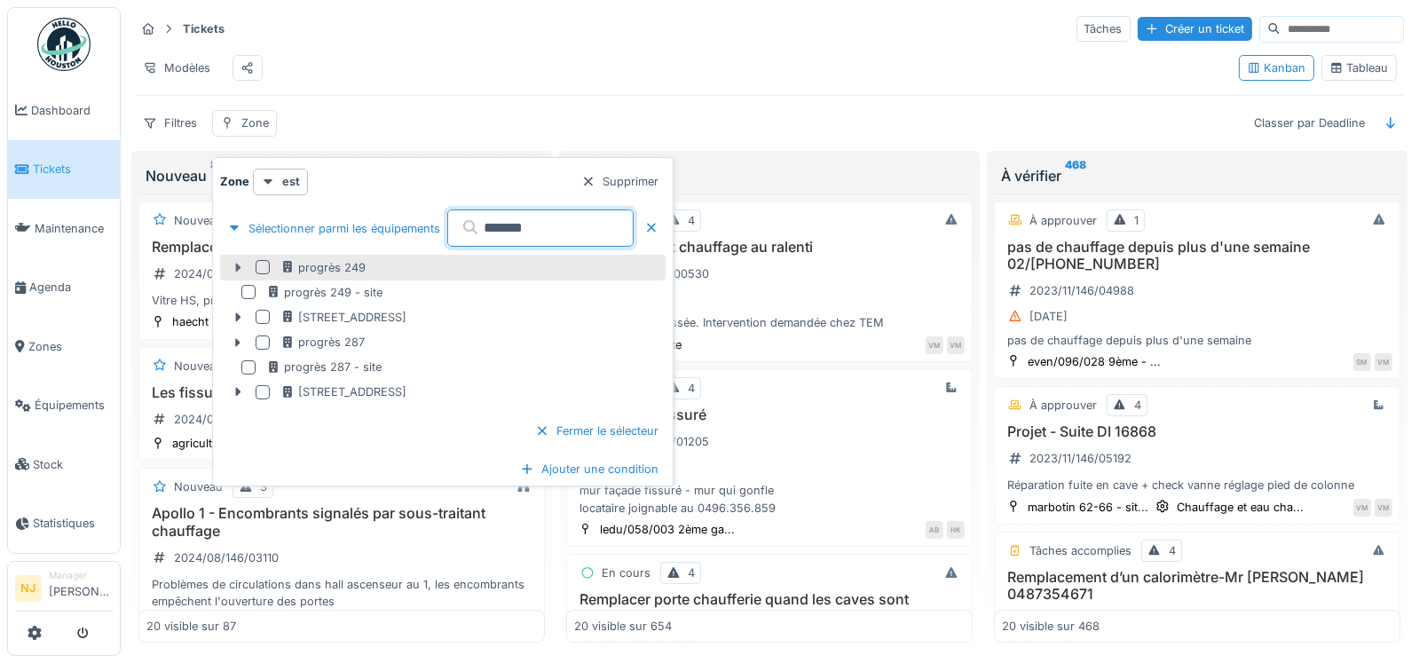
type input "*******"
click at [239, 267] on icon at bounding box center [237, 267] width 5 height 9
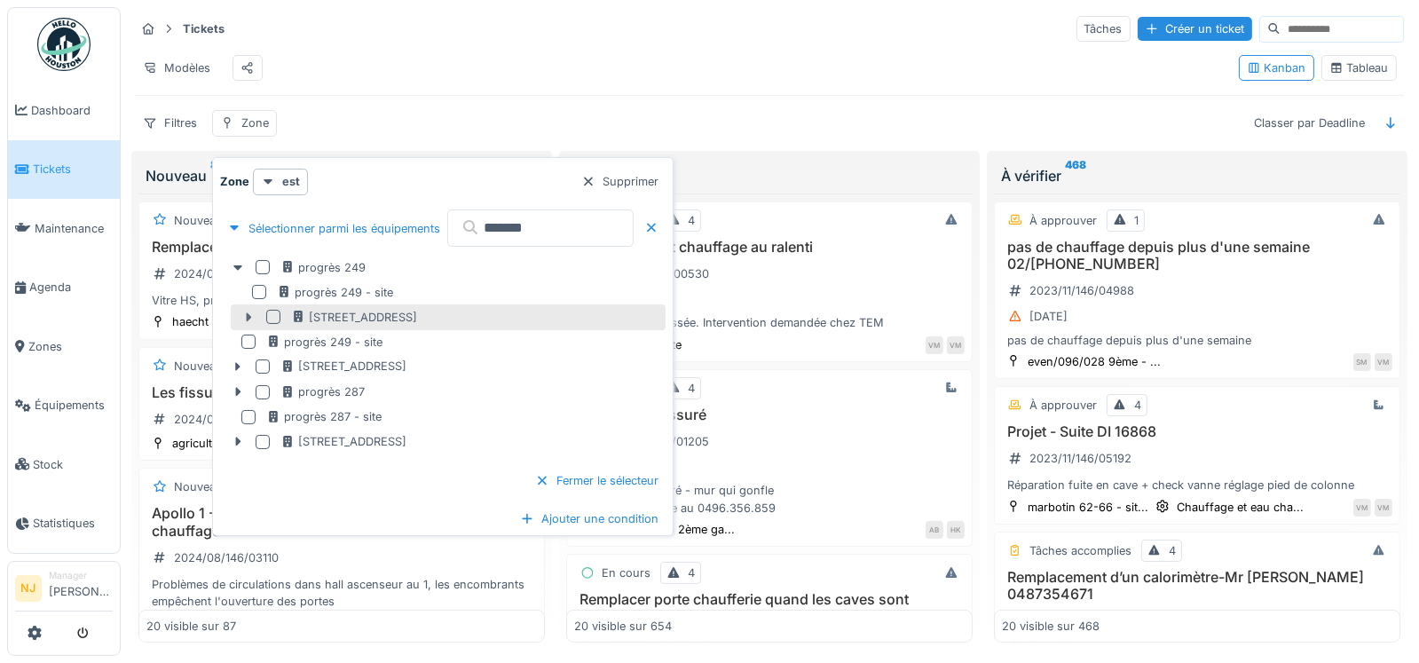
click at [247, 315] on icon at bounding box center [248, 316] width 5 height 9
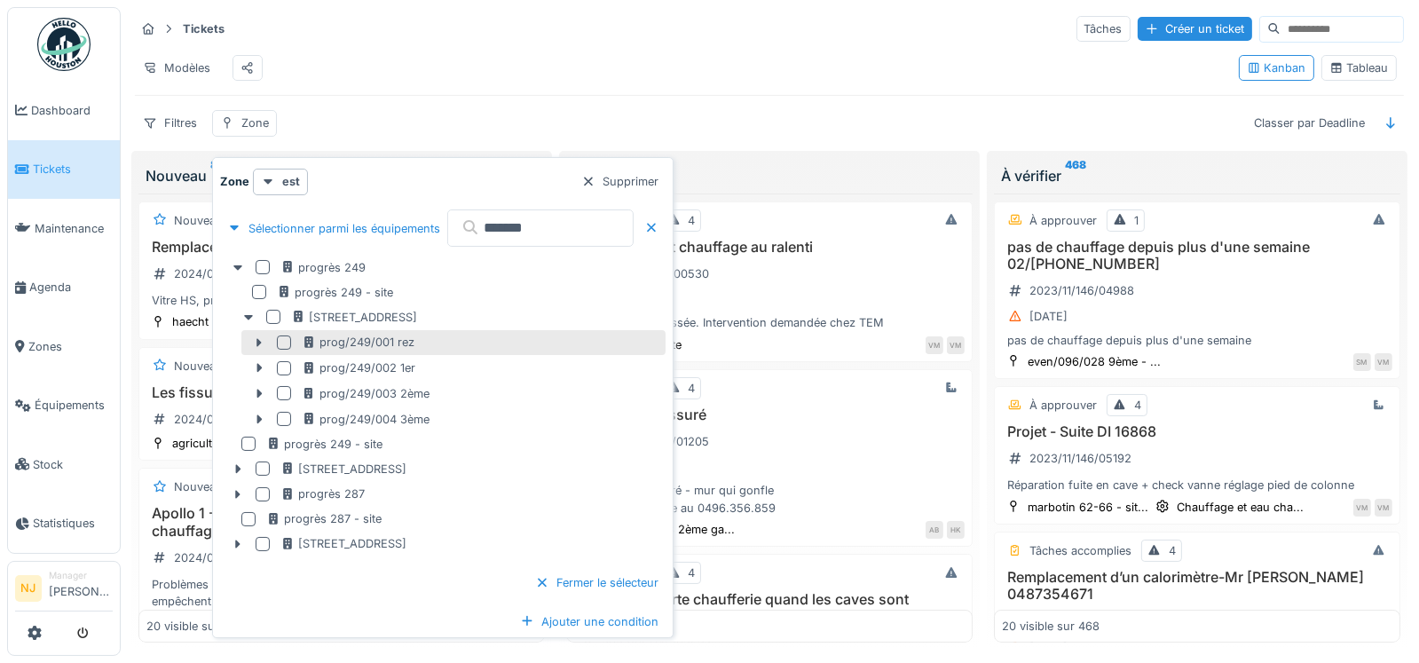
click at [282, 341] on div at bounding box center [284, 343] width 14 height 14
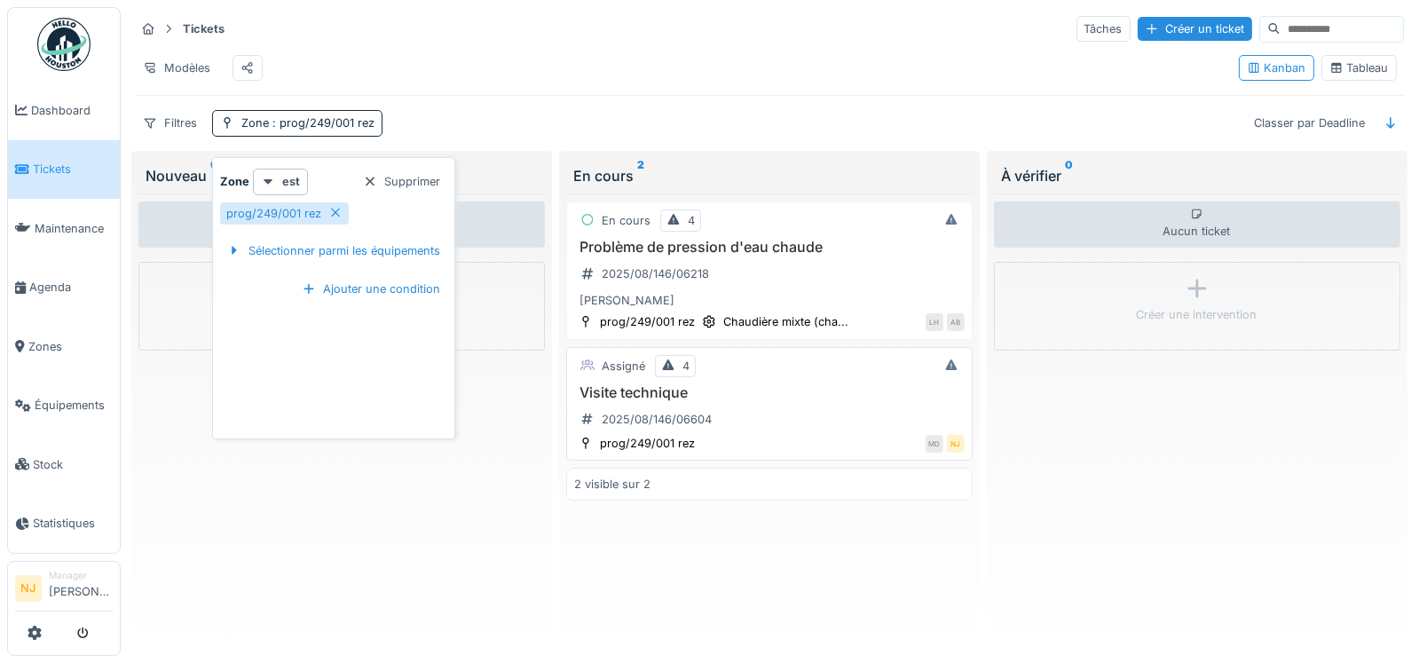
click at [628, 397] on h3 "Visite technique" at bounding box center [769, 392] width 391 height 17
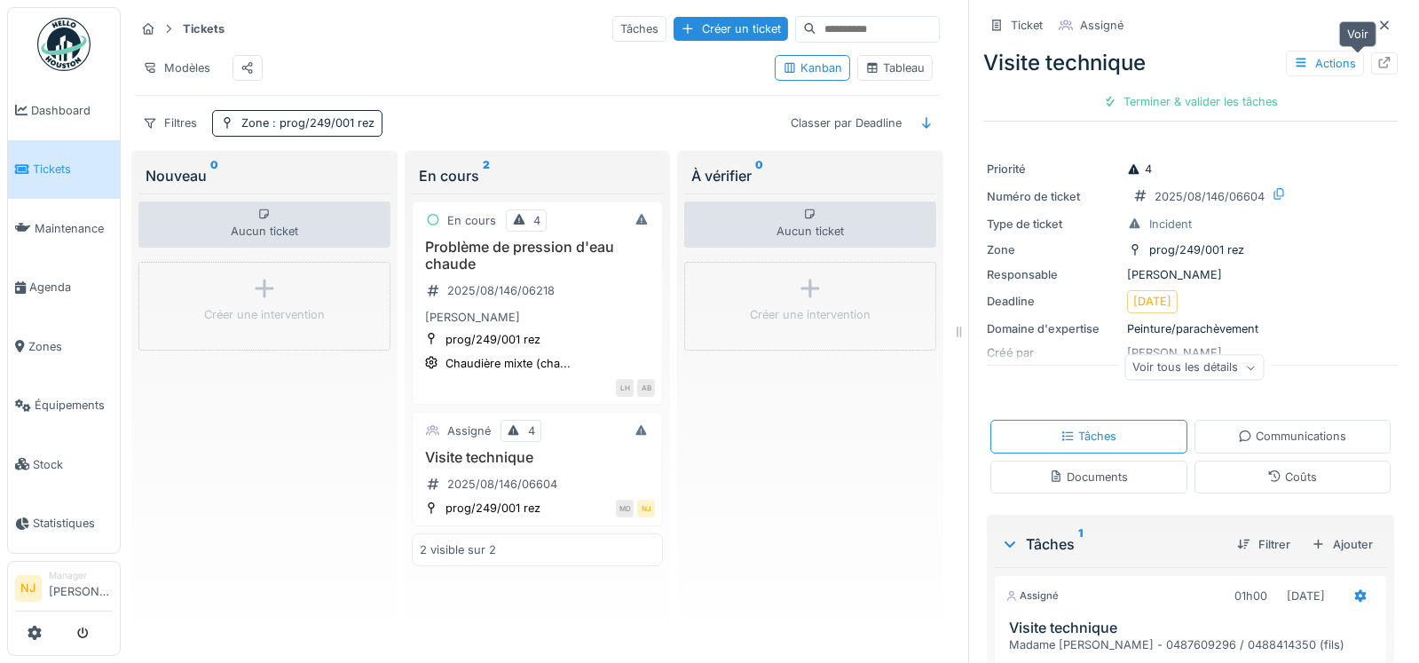
click at [1378, 64] on icon at bounding box center [1385, 63] width 14 height 12
click at [53, 280] on span "Agenda" at bounding box center [70, 287] width 83 height 17
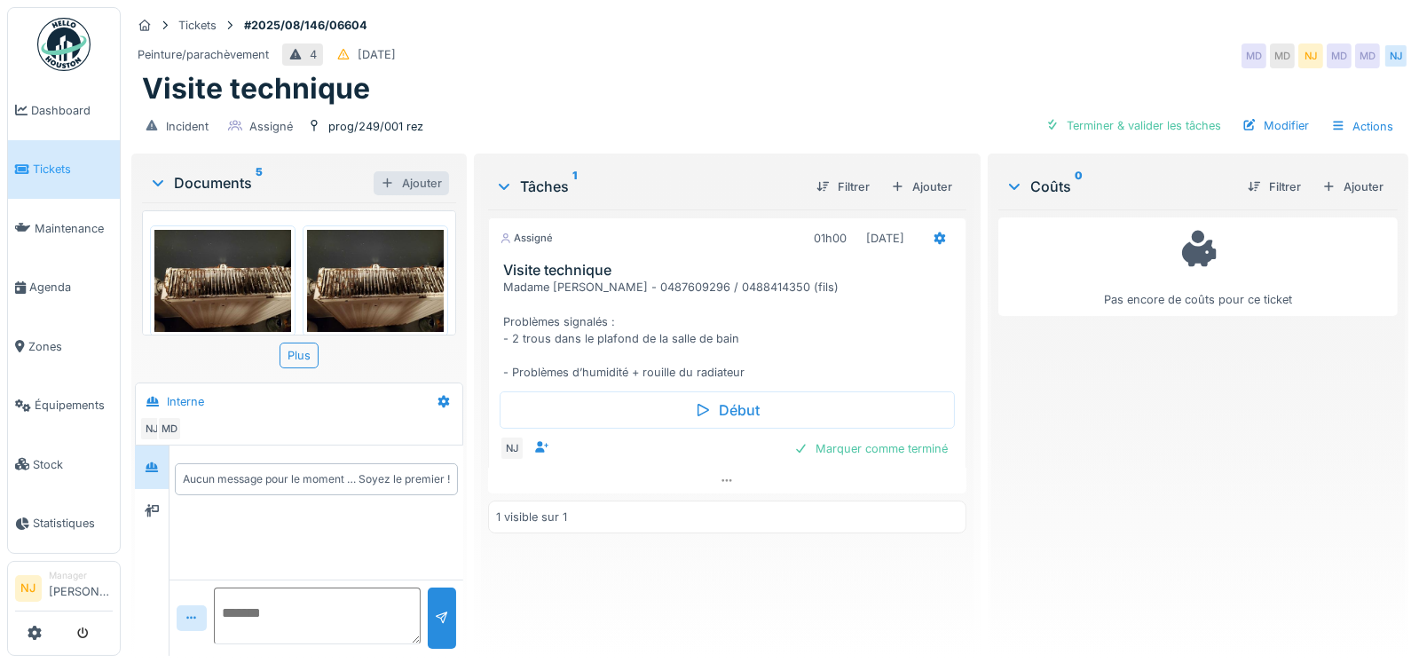
click at [393, 180] on div "Ajouter" at bounding box center [411, 183] width 75 height 24
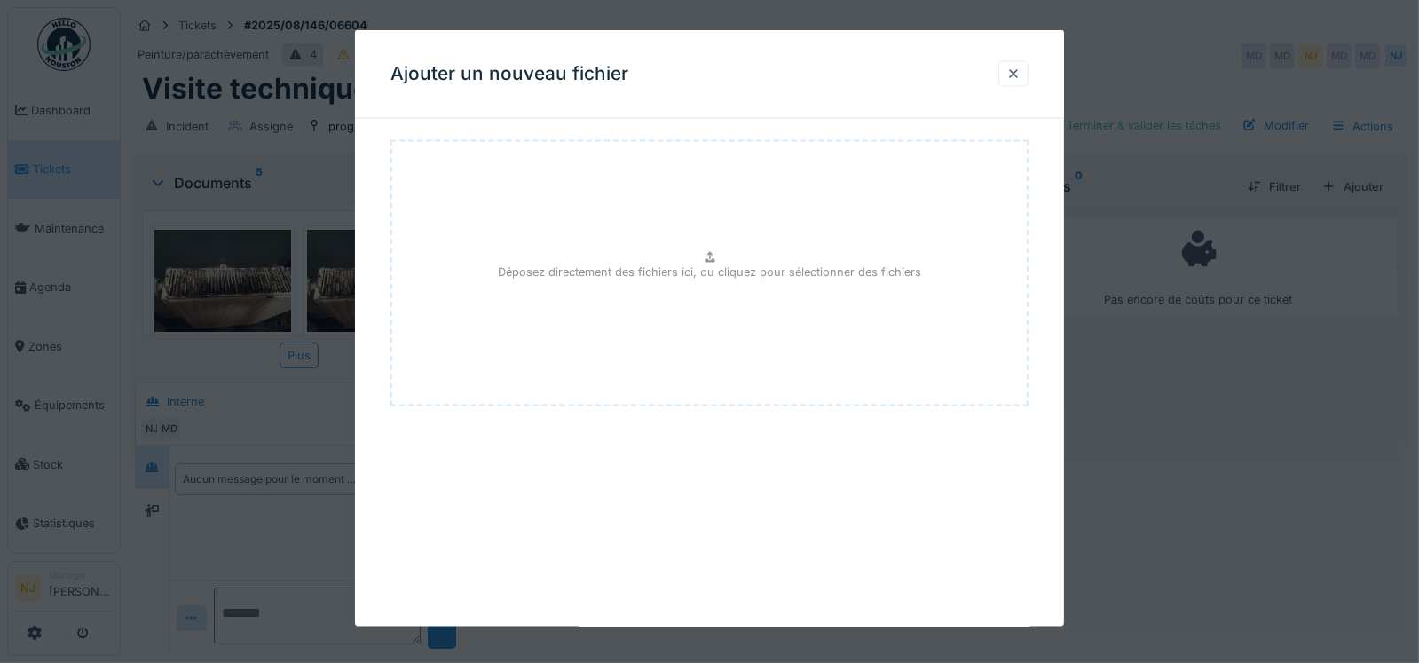
click at [705, 249] on div "Déposez directement des fichiers ici, ou cliquez pour sélectionner des fichiers" at bounding box center [710, 273] width 639 height 266
type input "**********"
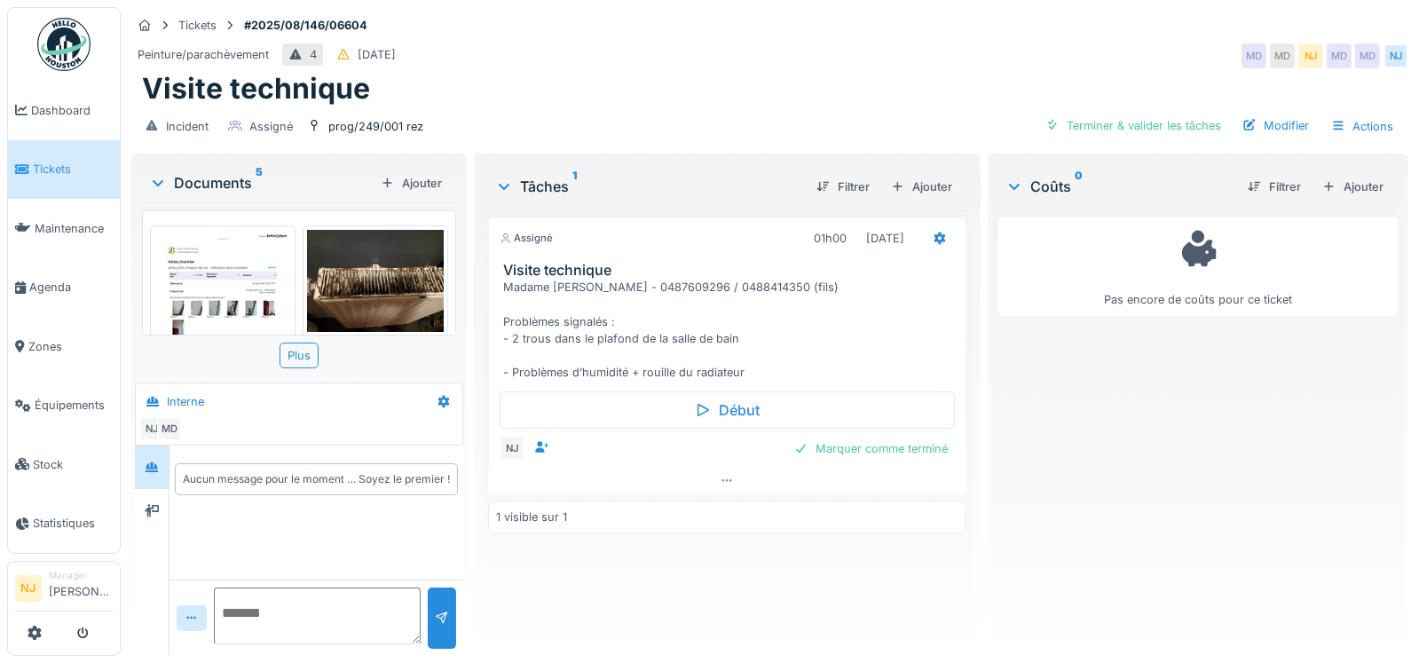
scroll to position [13, 0]
click at [256, 597] on textarea at bounding box center [317, 616] width 207 height 57
click at [274, 612] on textarea "**********" at bounding box center [315, 616] width 202 height 57
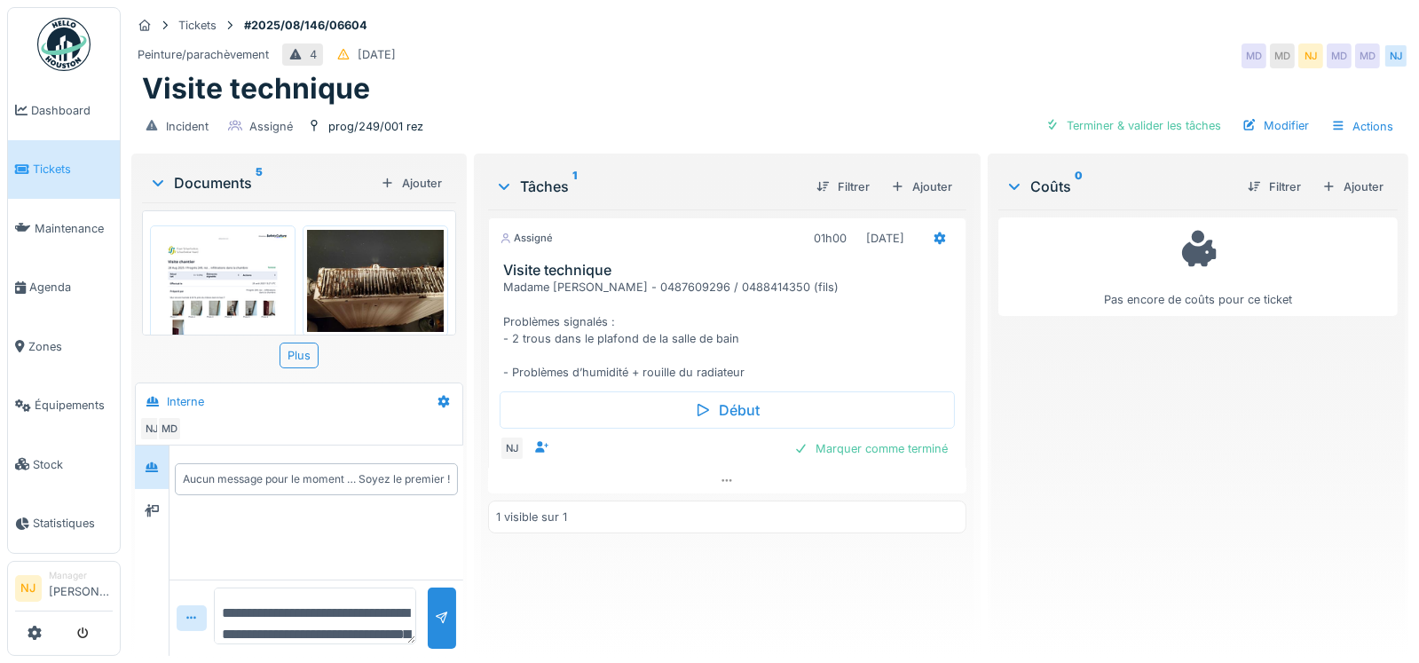
click at [337, 612] on textarea "**********" at bounding box center [315, 616] width 202 height 57
drag, startPoint x: 407, startPoint y: 624, endPoint x: 413, endPoint y: 654, distance: 30.8
click at [413, 654] on div "**********" at bounding box center [770, 331] width 1299 height 663
drag, startPoint x: 391, startPoint y: 573, endPoint x: 407, endPoint y: 462, distance: 112.1
click at [407, 462] on div "**********" at bounding box center [317, 551] width 294 height 210
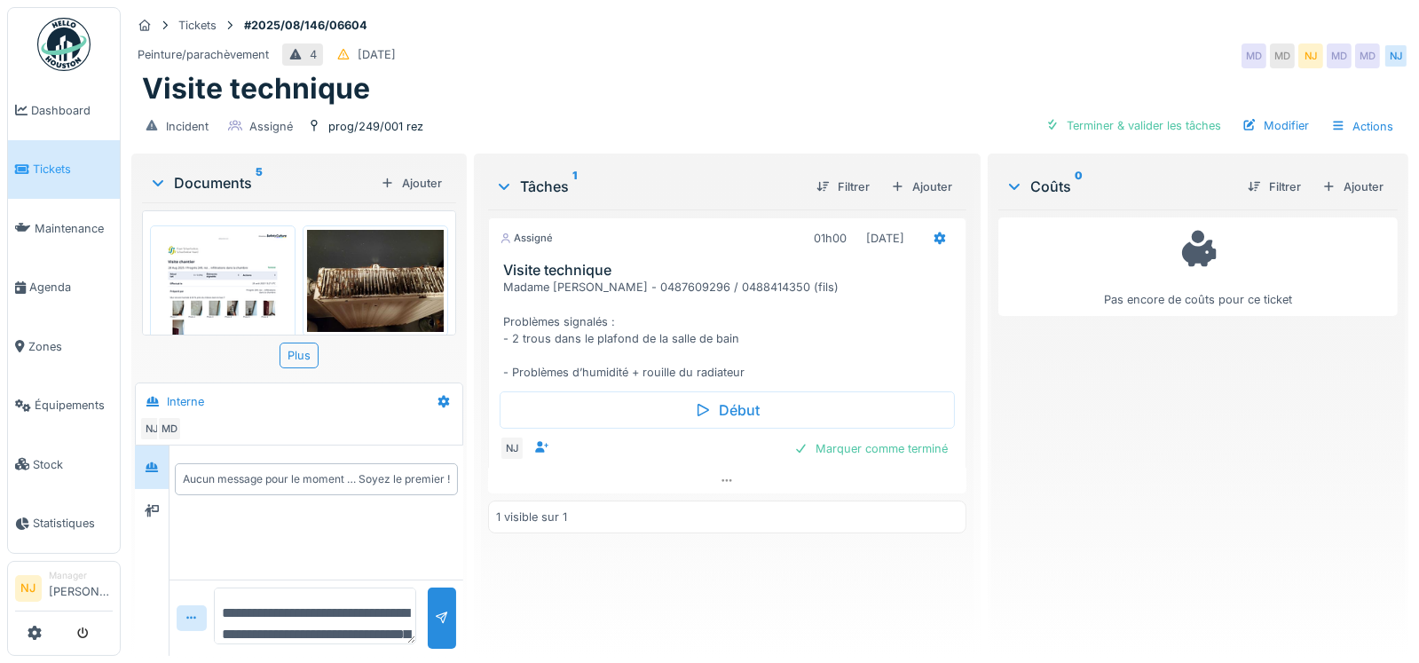
scroll to position [79, 0]
click at [218, 588] on textarea "**********" at bounding box center [315, 616] width 202 height 57
click at [378, 588] on textarea "**********" at bounding box center [315, 616] width 202 height 57
click at [325, 626] on textarea "**********" at bounding box center [315, 616] width 202 height 57
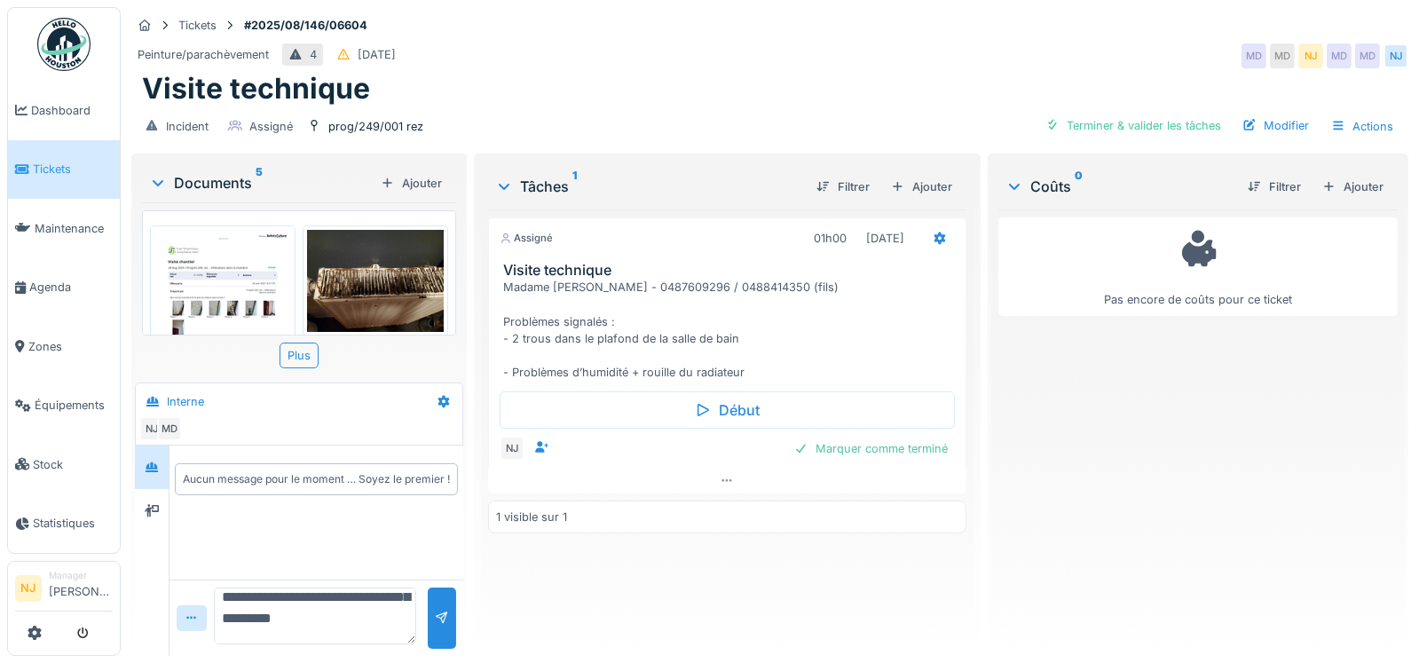
scroll to position [83, 0]
type textarea "**********"
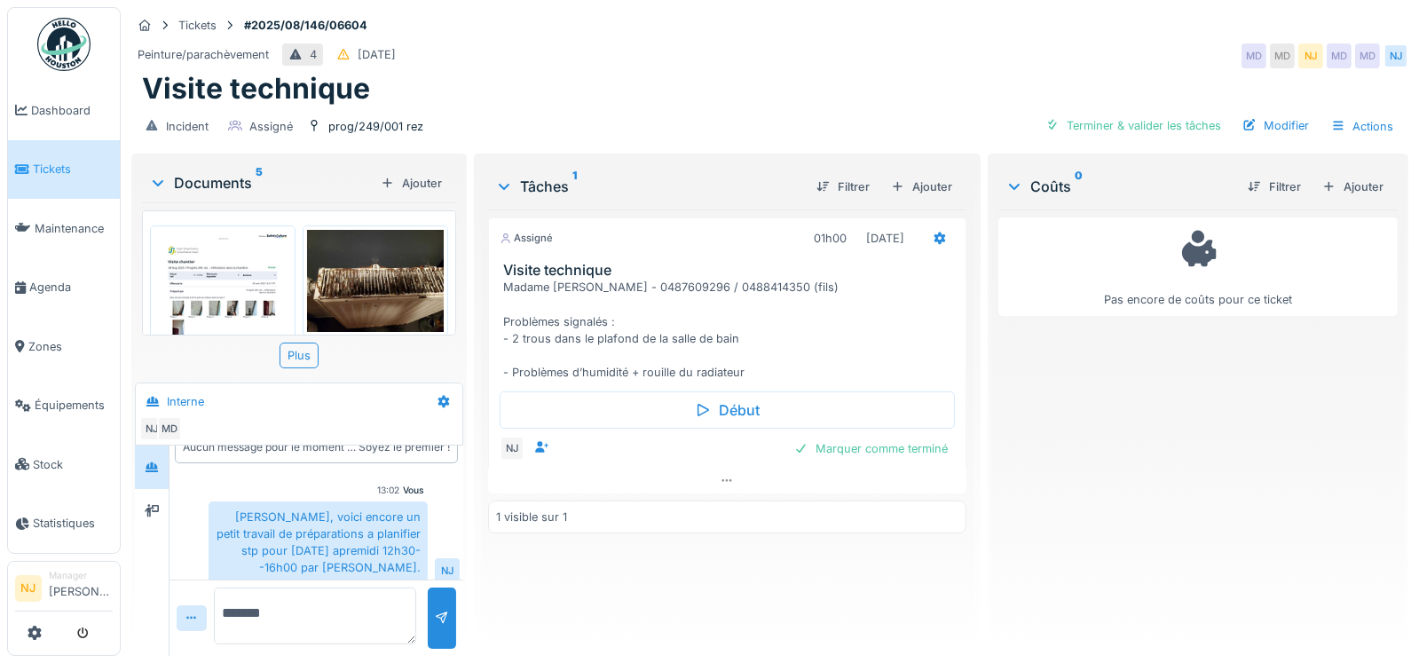
scroll to position [45, 0]
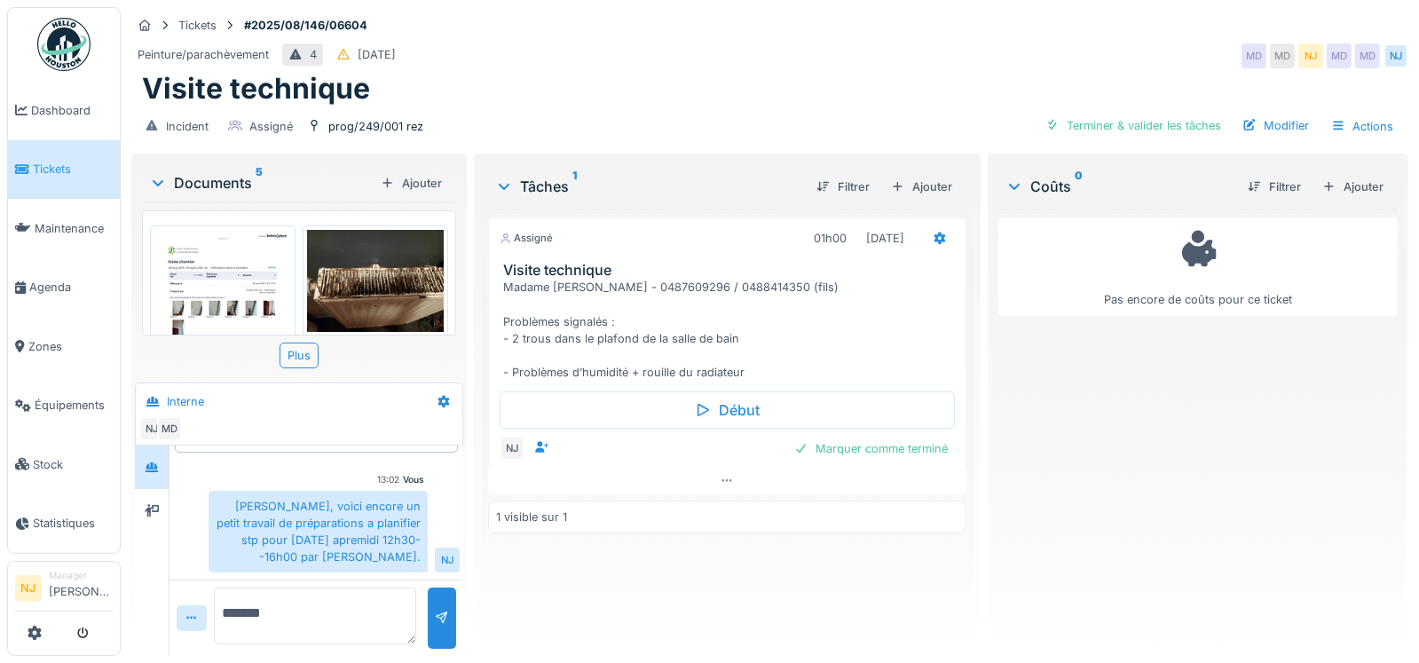
click at [224, 609] on textarea "*******" at bounding box center [315, 616] width 202 height 57
click at [371, 591] on textarea "**********" at bounding box center [315, 616] width 202 height 57
click at [272, 620] on textarea "**********" at bounding box center [315, 616] width 202 height 57
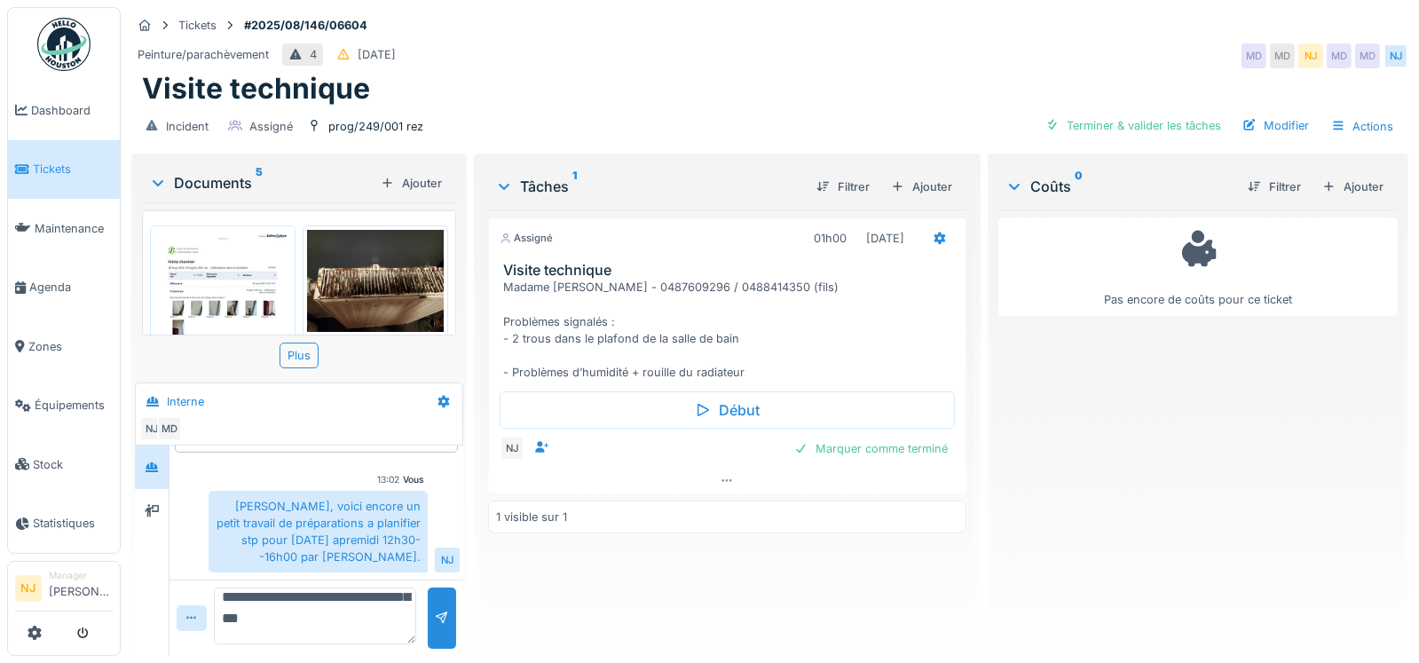
scroll to position [58, 0]
click at [378, 597] on textarea "**********" at bounding box center [315, 616] width 202 height 57
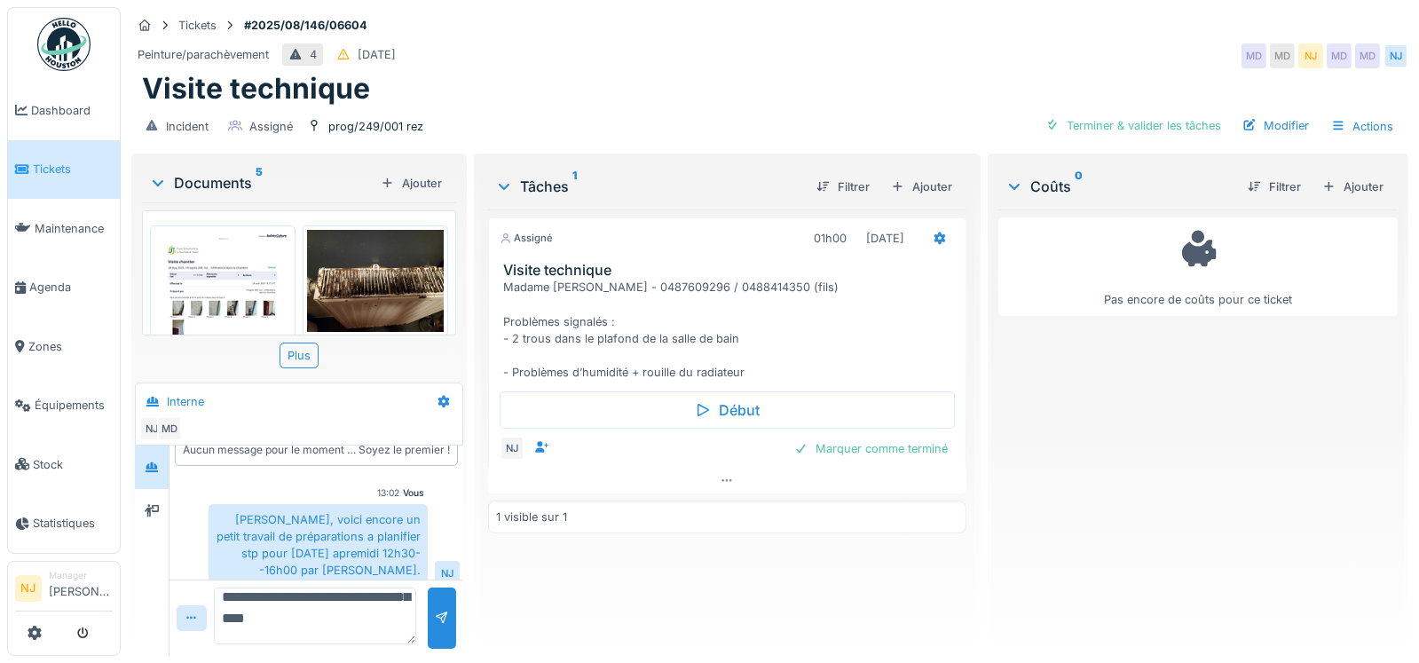
scroll to position [45, 0]
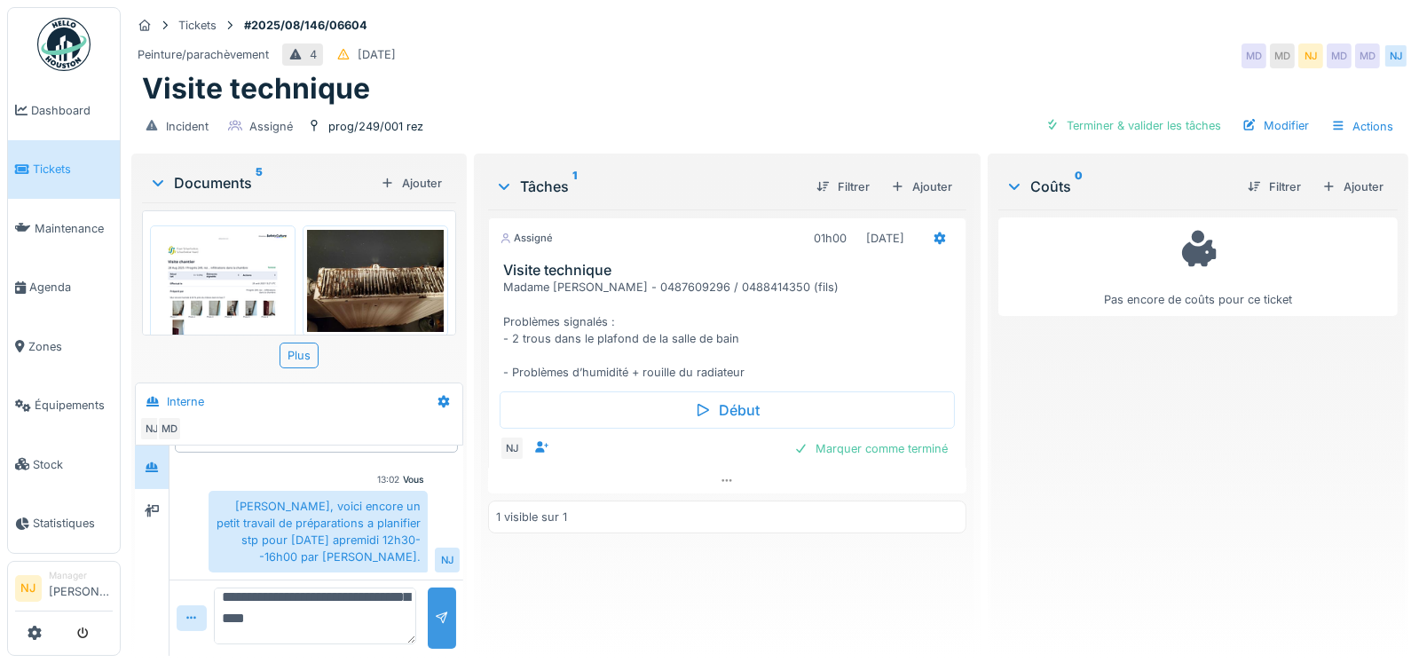
type textarea "**********"
click at [438, 612] on div at bounding box center [442, 618] width 14 height 17
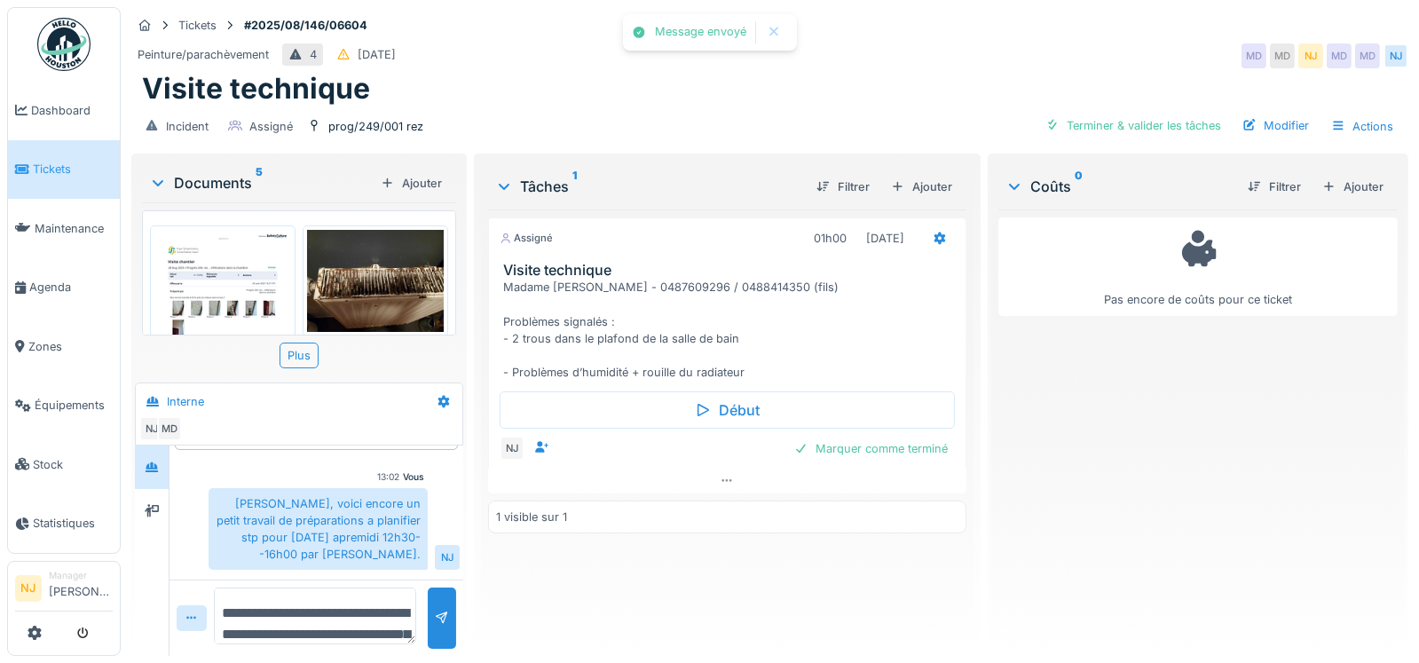
scroll to position [142, 0]
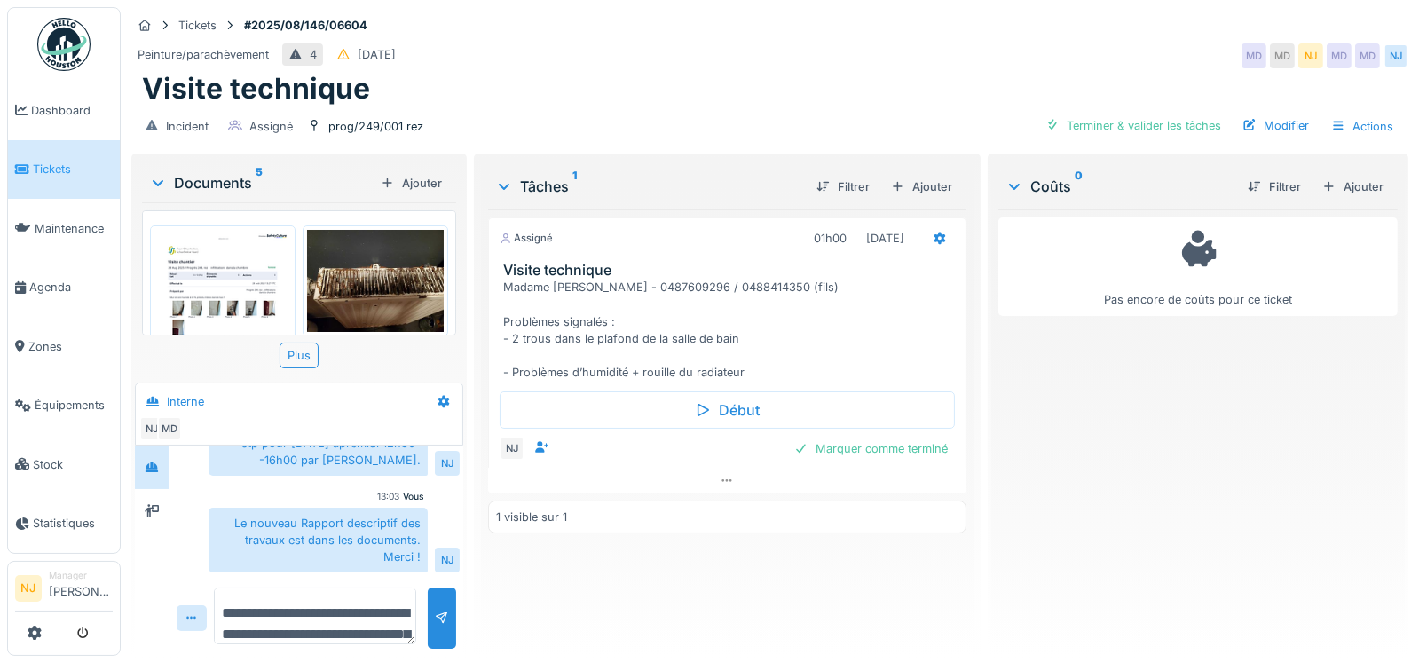
click at [221, 289] on img at bounding box center [222, 326] width 137 height 193
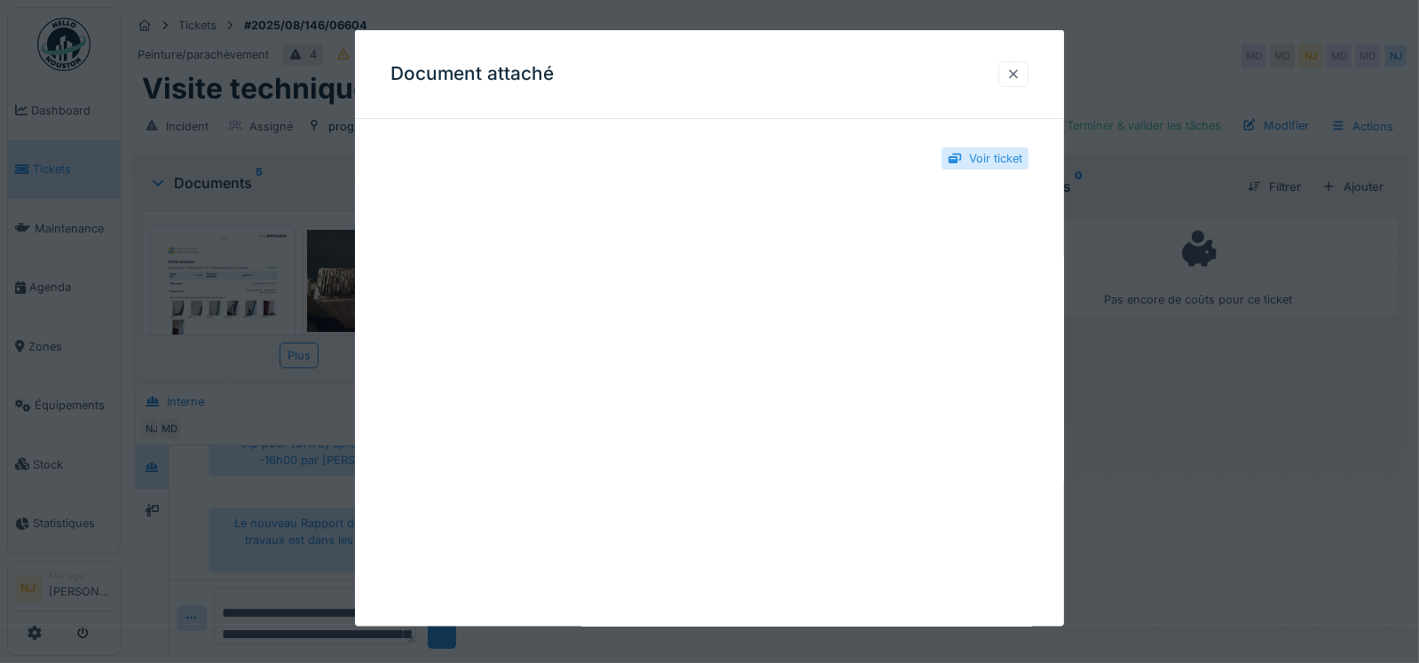
click at [1029, 74] on div at bounding box center [1014, 74] width 30 height 26
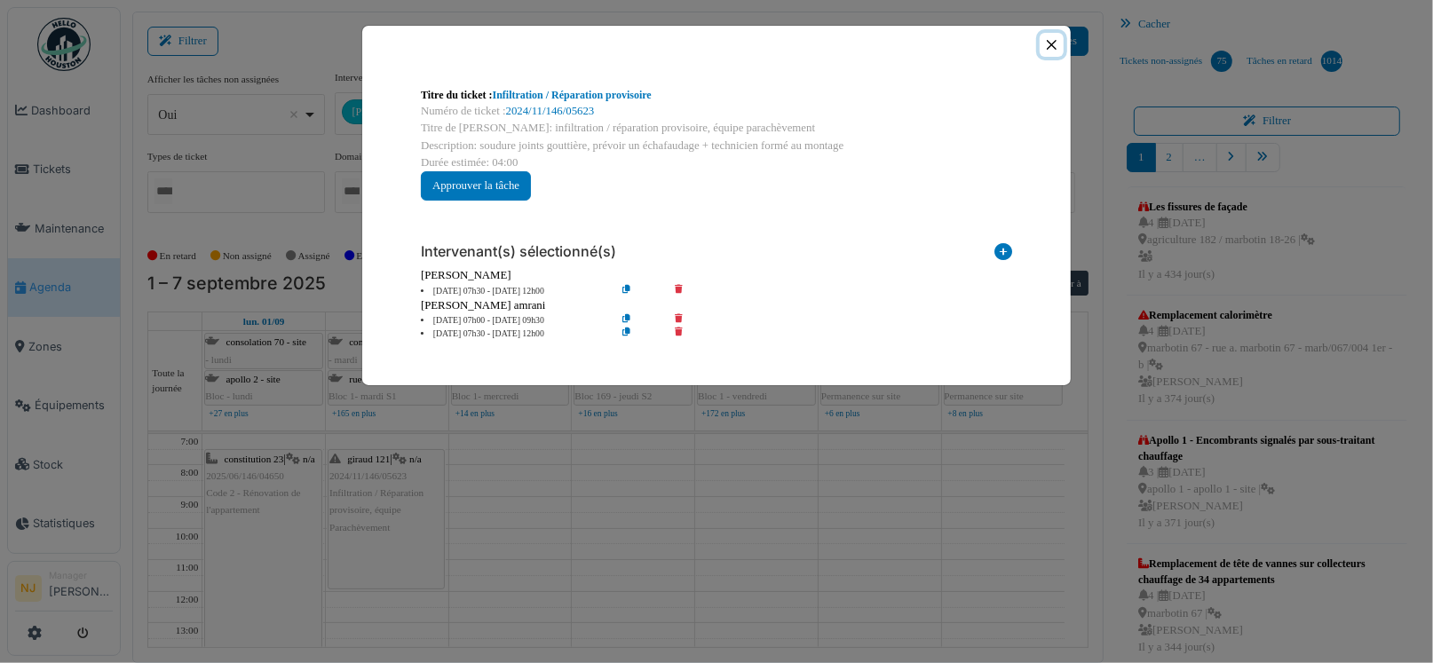
click at [1051, 47] on button "Close" at bounding box center [1051, 45] width 24 height 24
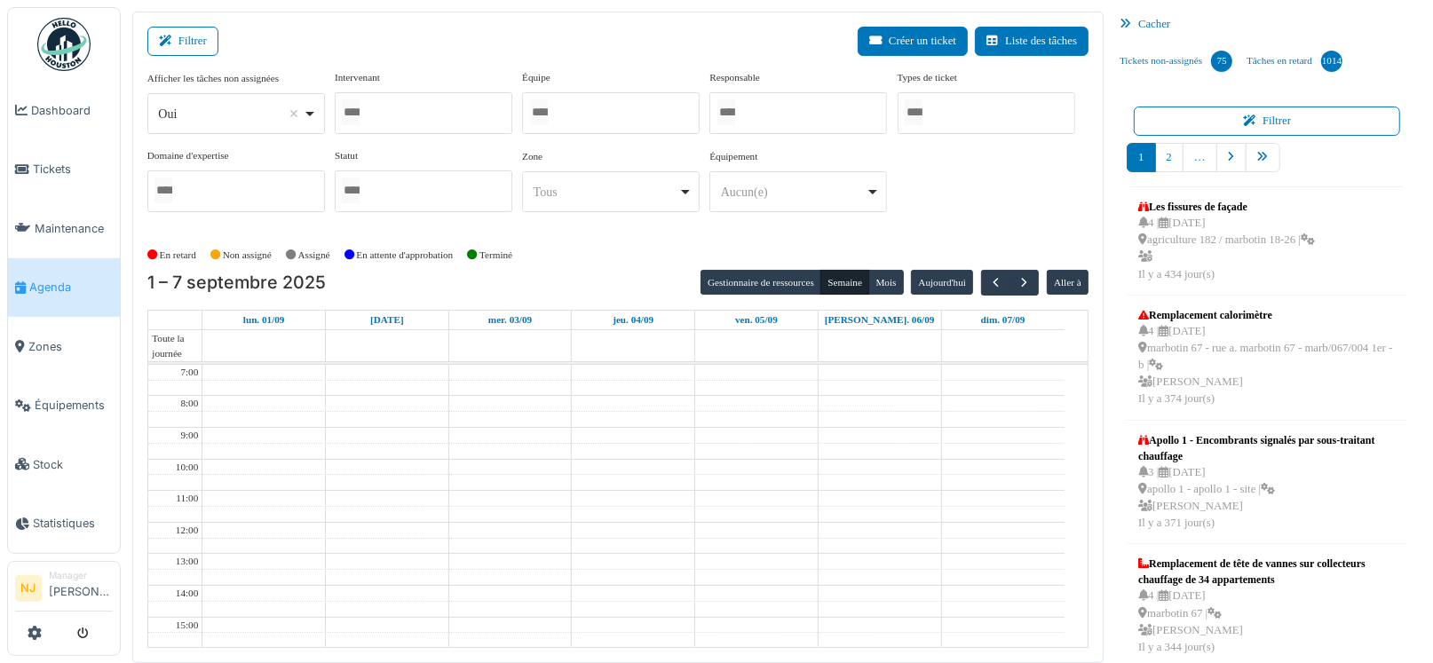
click at [588, 104] on div at bounding box center [611, 113] width 178 height 42
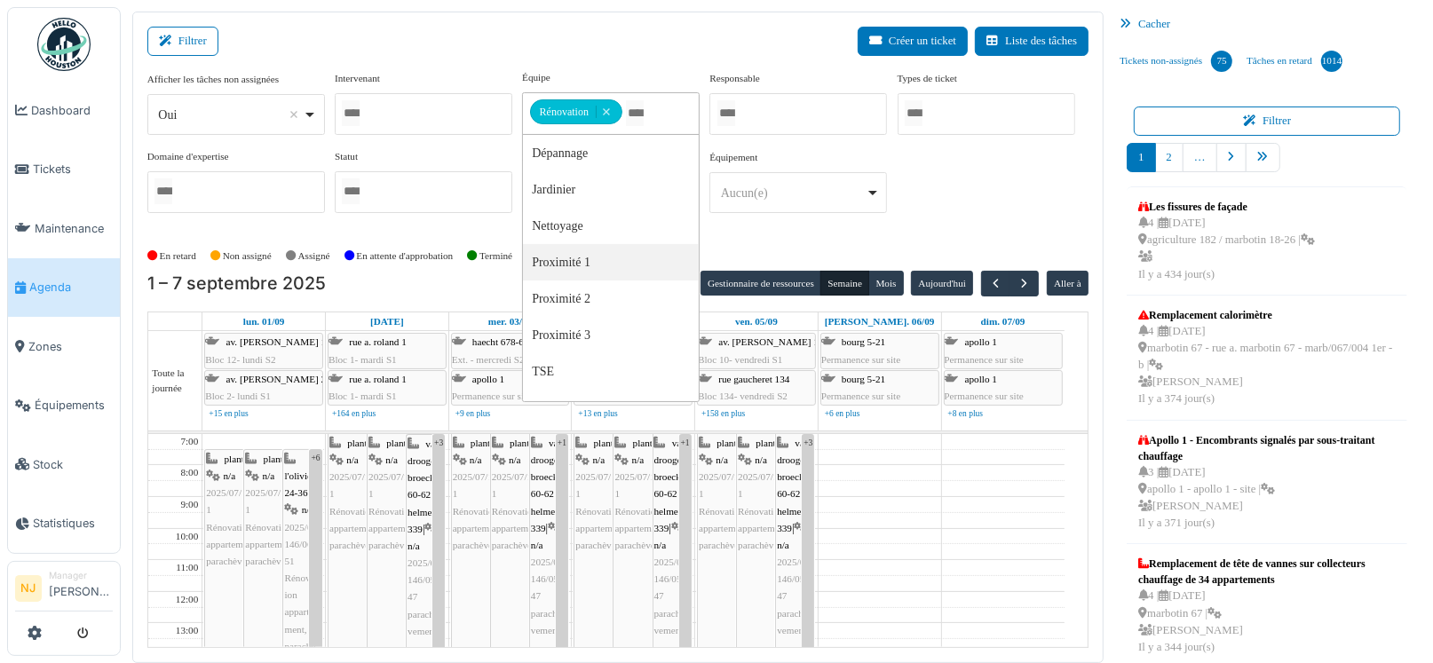
click at [566, 7] on div "Modifier Incident Nettoyage Observation Projet Property Filtrer Créer un ticket…" at bounding box center [716, 331] width 1433 height 663
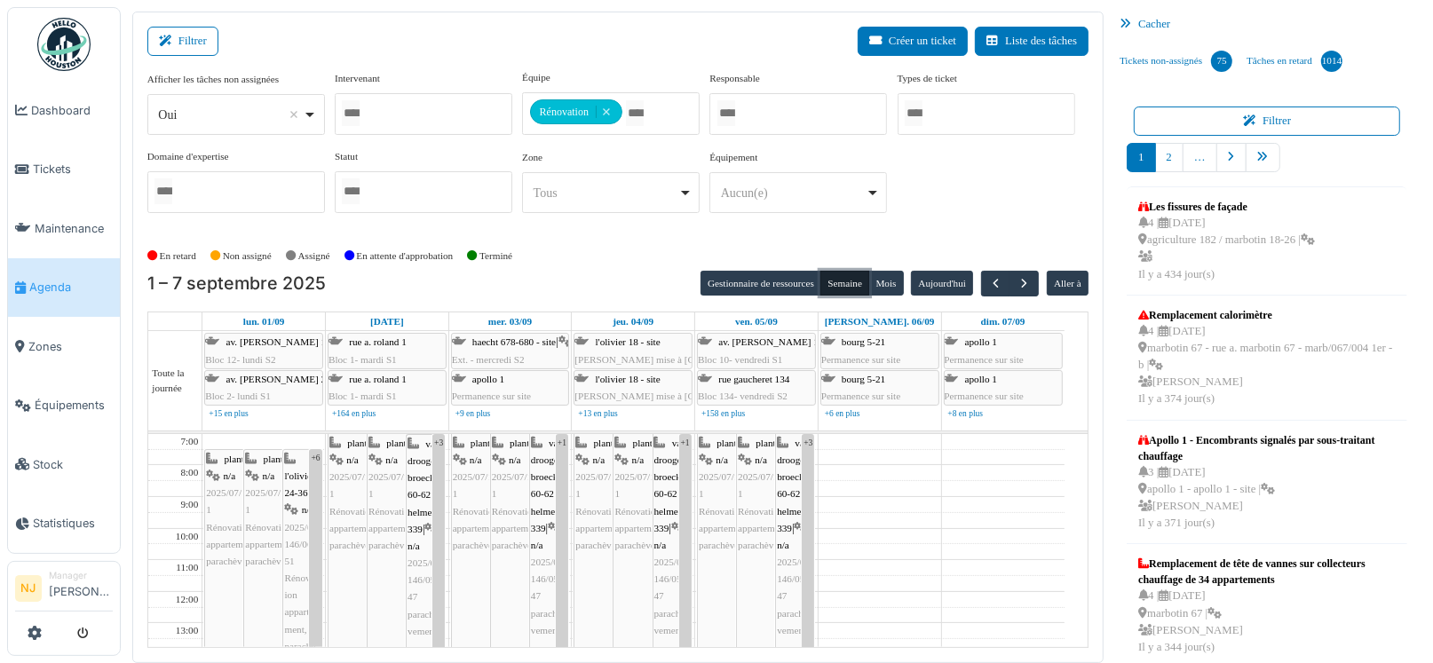
click at [830, 278] on button "Semaine" at bounding box center [844, 283] width 49 height 25
click at [770, 283] on button "Gestionnaire de ressources" at bounding box center [760, 283] width 121 height 25
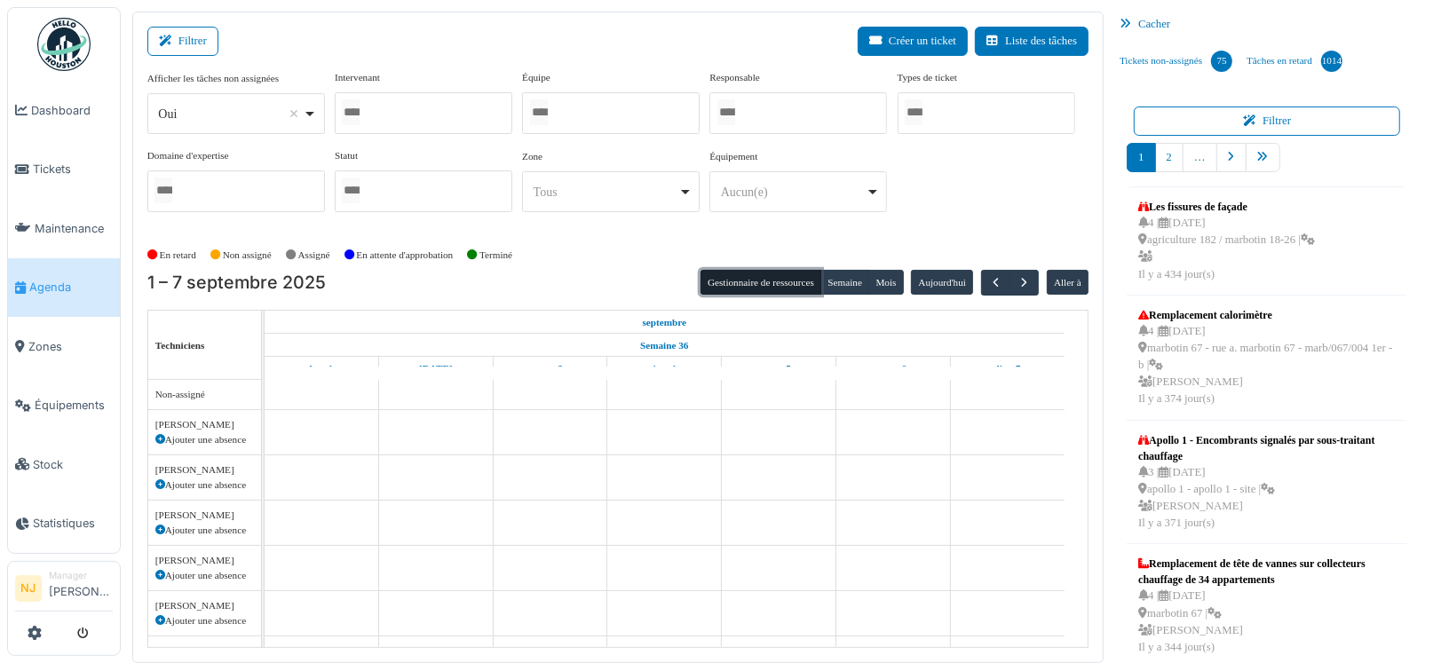
click at [409, 109] on div at bounding box center [424, 113] width 178 height 42
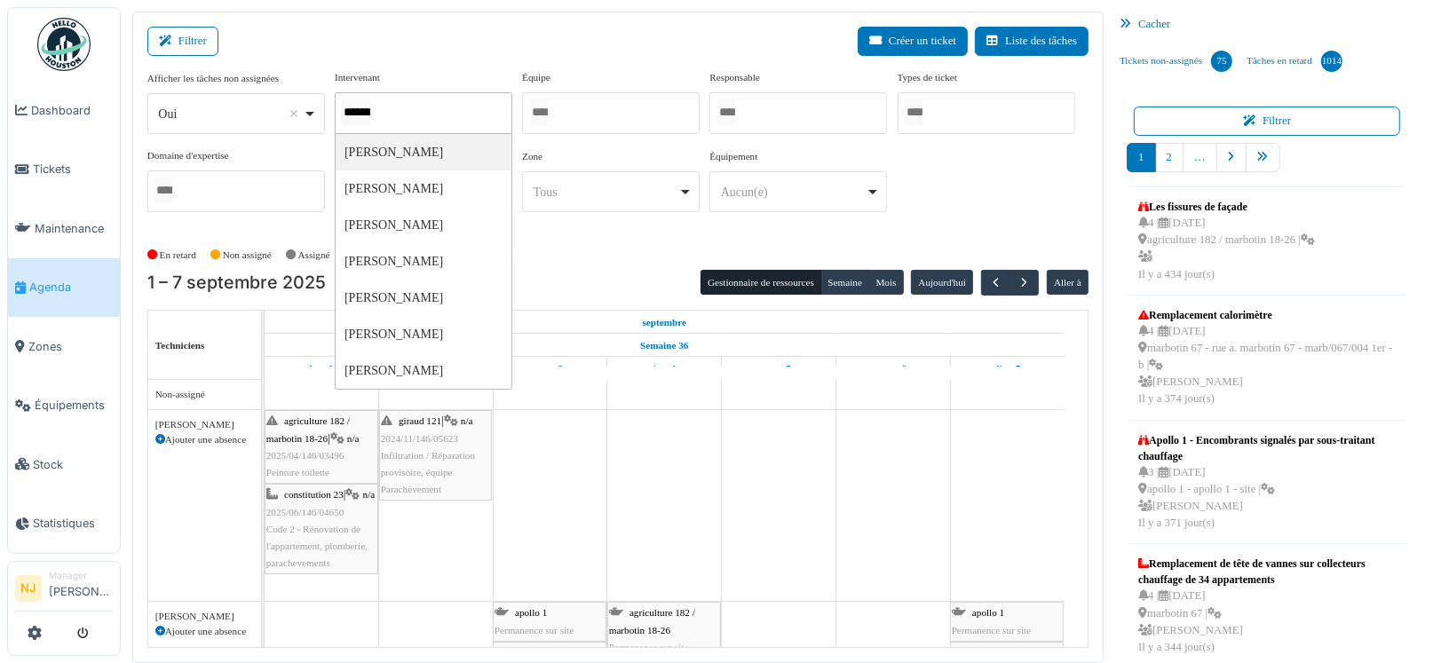
type input "*********"
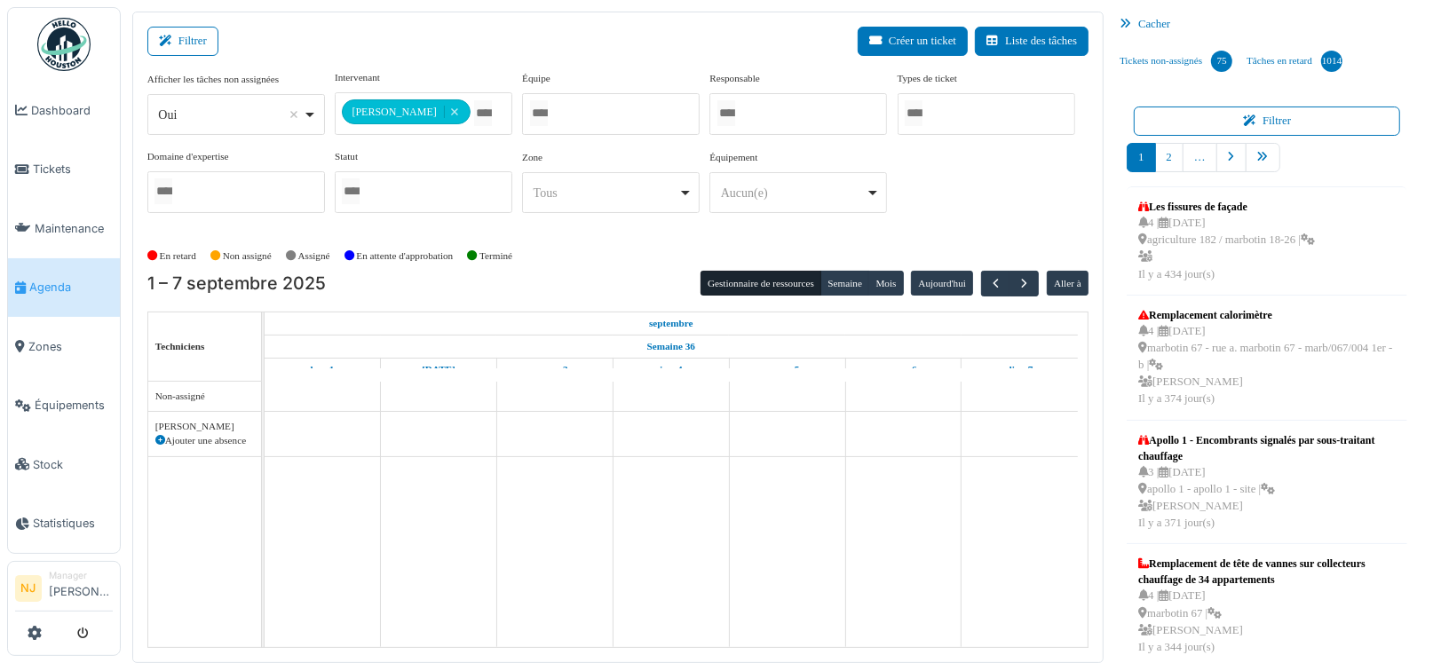
click at [486, 52] on div "Filtrer Créer un ticket Liste des tâches" at bounding box center [617, 48] width 941 height 43
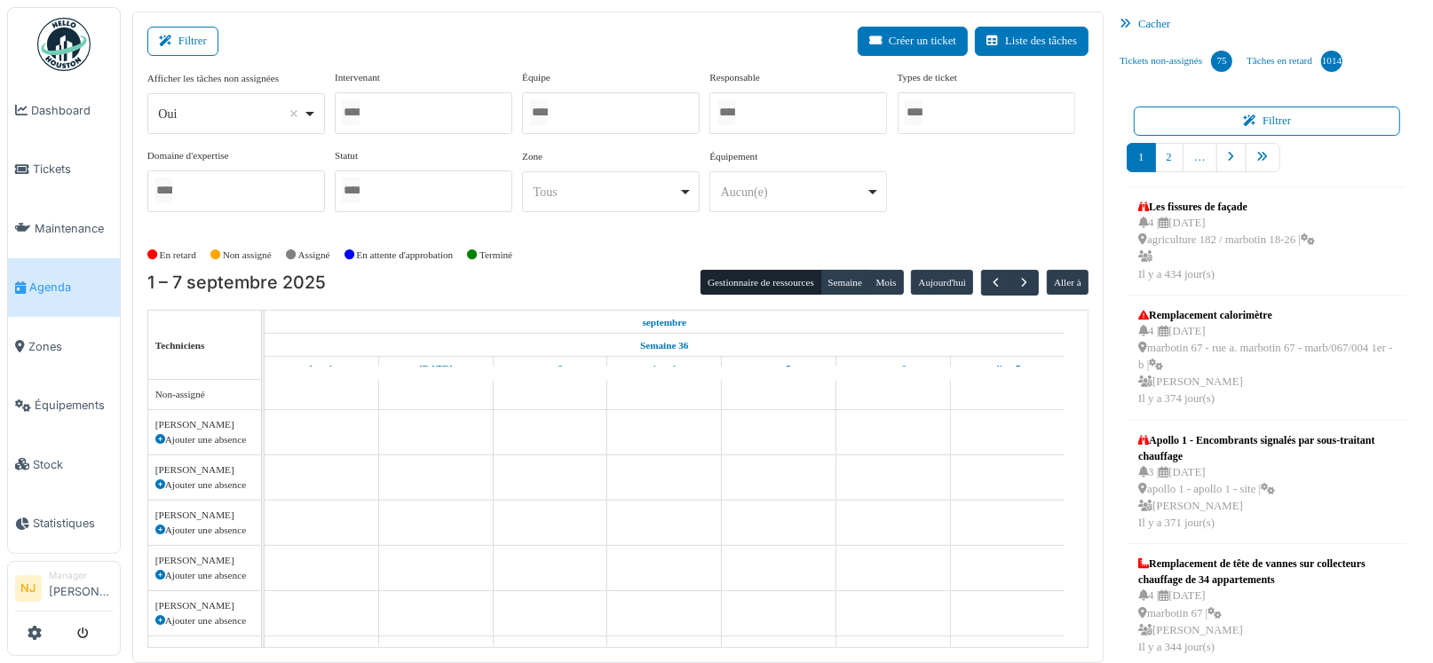
click at [567, 108] on div at bounding box center [611, 113] width 178 height 42
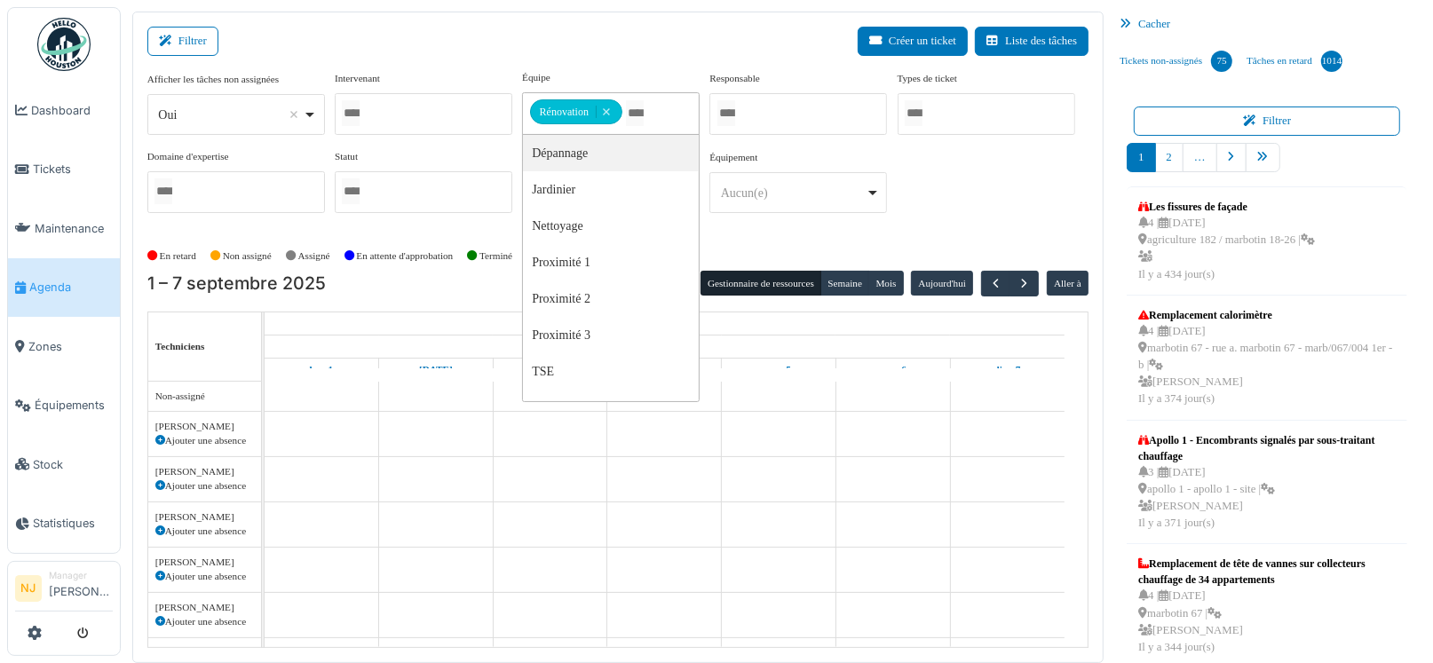
click at [625, 39] on div "Filtrer Créer un ticket Liste des tâches" at bounding box center [617, 48] width 941 height 43
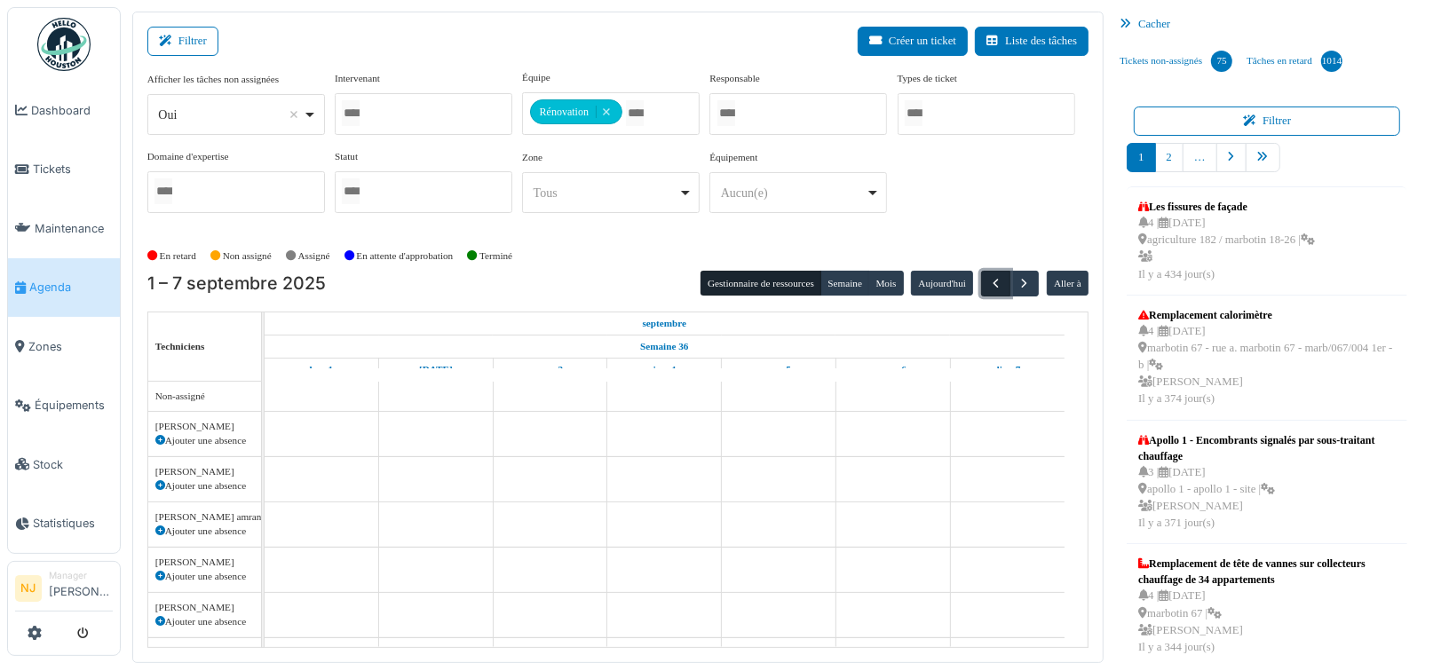
click at [991, 278] on span "button" at bounding box center [995, 283] width 15 height 15
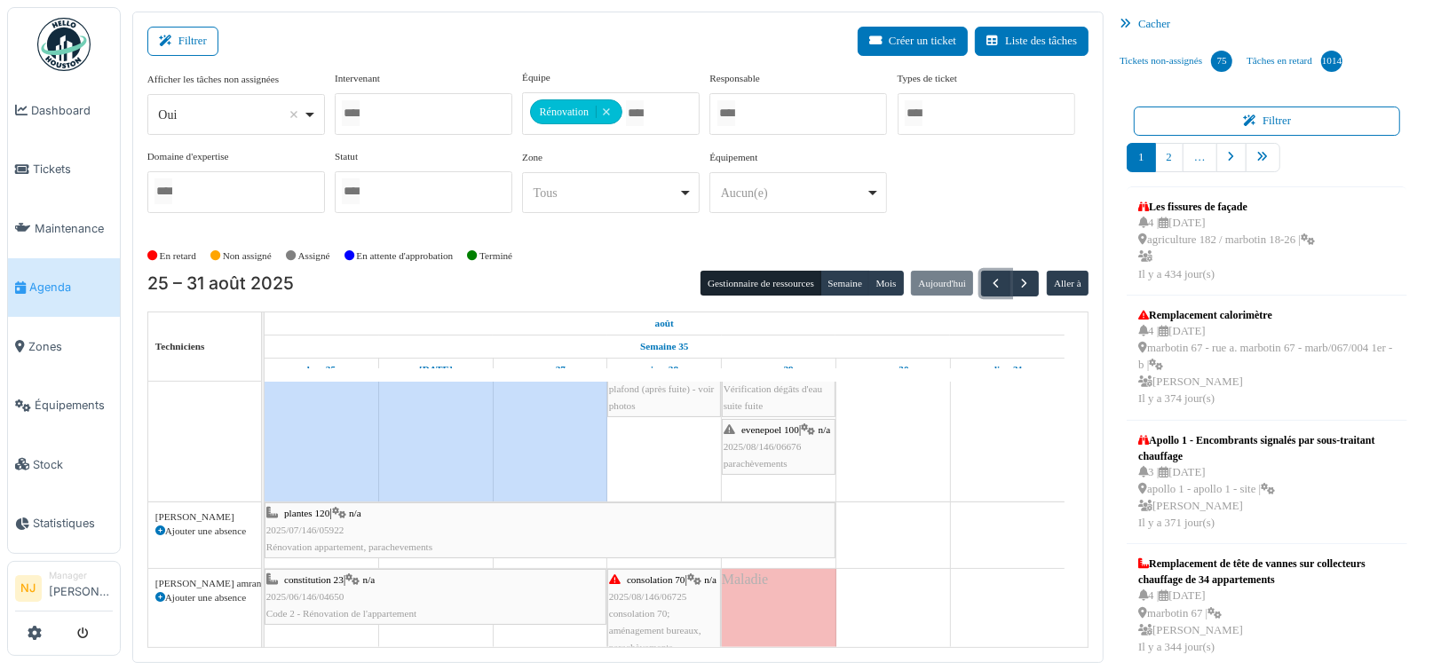
scroll to position [177, 0]
click at [383, 513] on div "plantes 120 | n/a 2025/07/146/05922 Rénovation appartement, parachevements" at bounding box center [549, 529] width 567 height 51
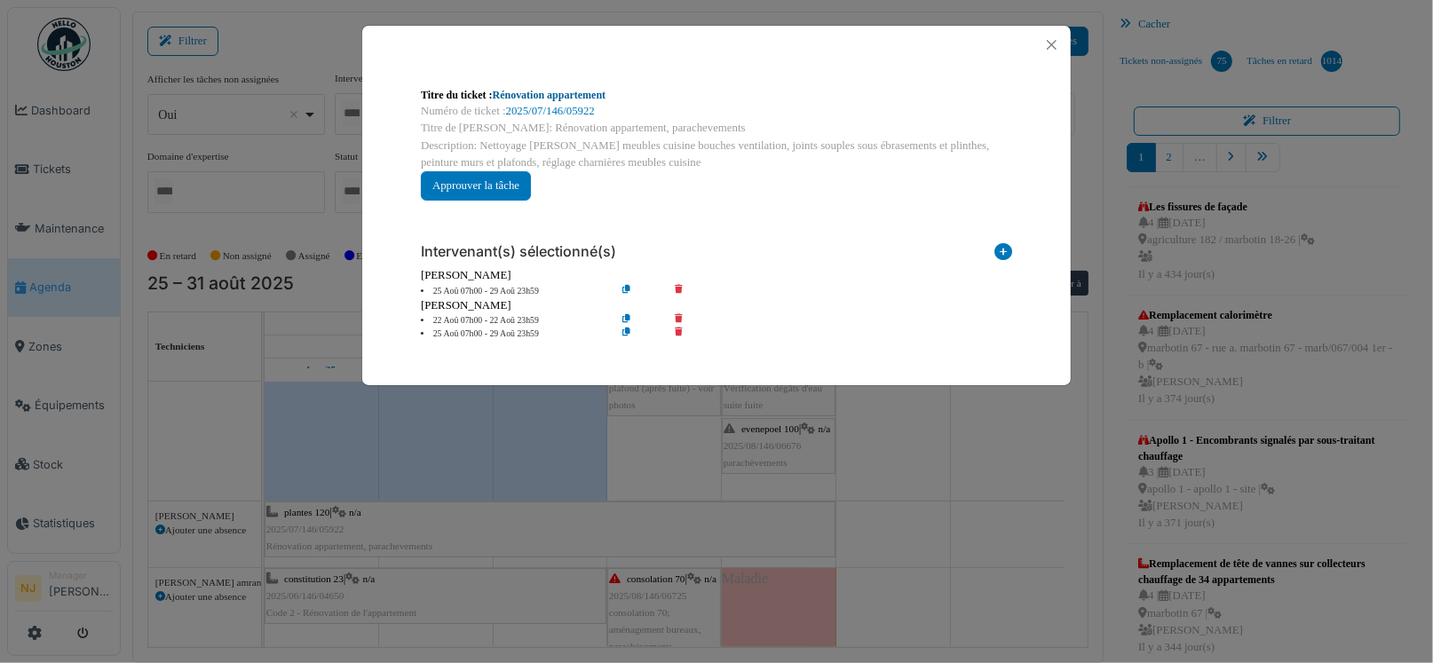
click at [565, 90] on link "Rénovation appartement" at bounding box center [550, 95] width 114 height 12
click at [551, 99] on link "Rénovation appartement" at bounding box center [550, 95] width 114 height 12
click at [1053, 40] on button "Close" at bounding box center [1051, 45] width 24 height 24
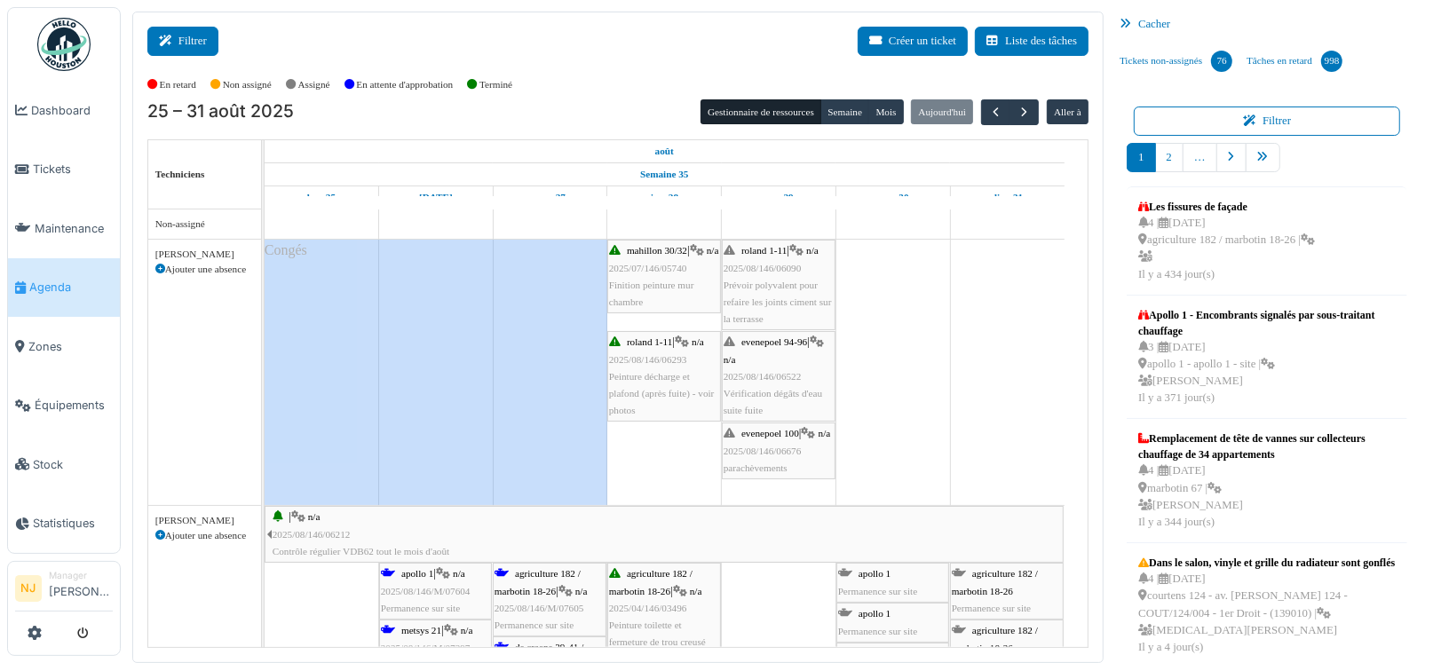
click at [177, 41] on icon at bounding box center [169, 42] width 20 height 12
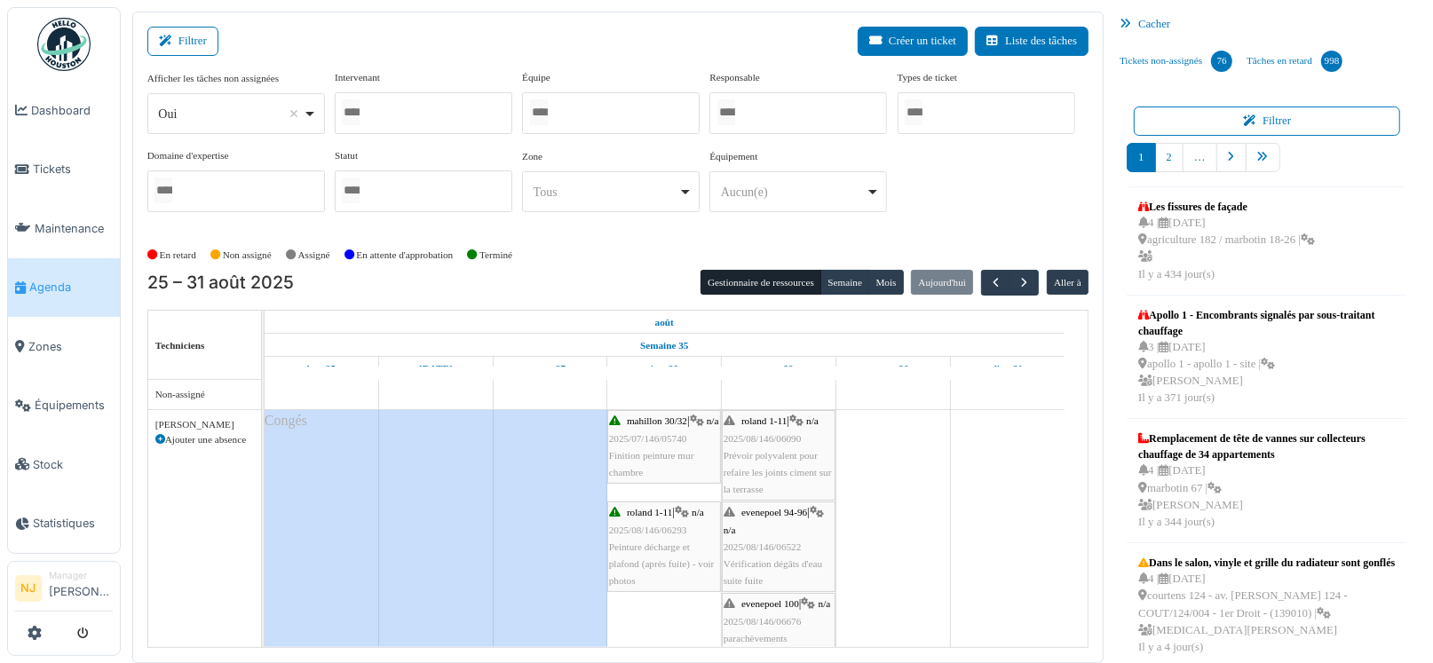
click at [413, 109] on div at bounding box center [424, 113] width 178 height 42
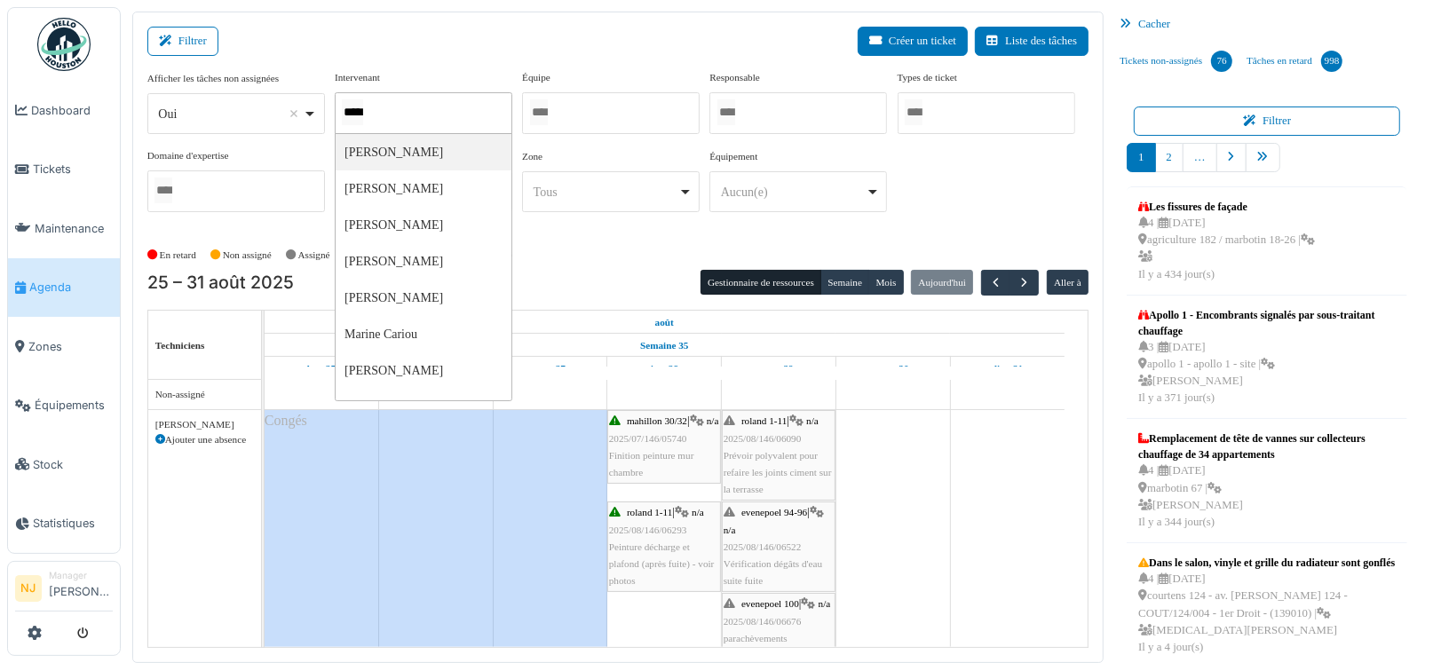
type input "******"
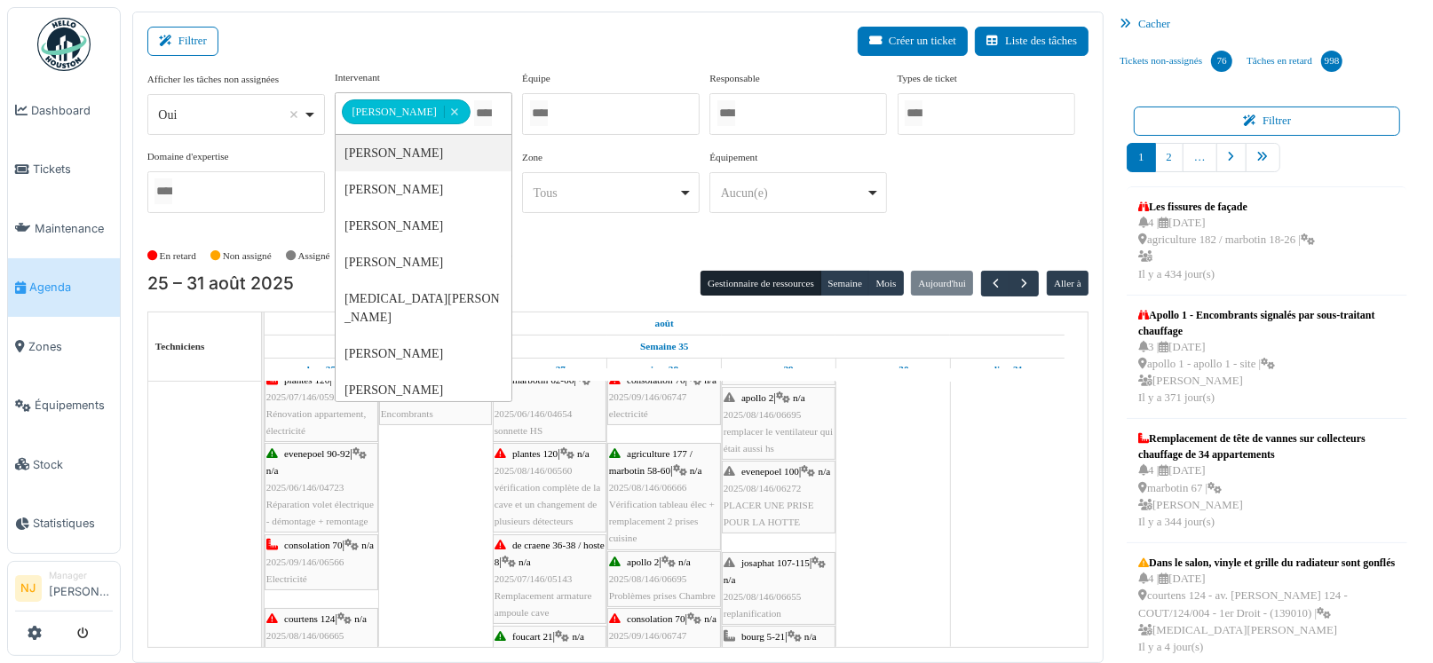
scroll to position [88, 0]
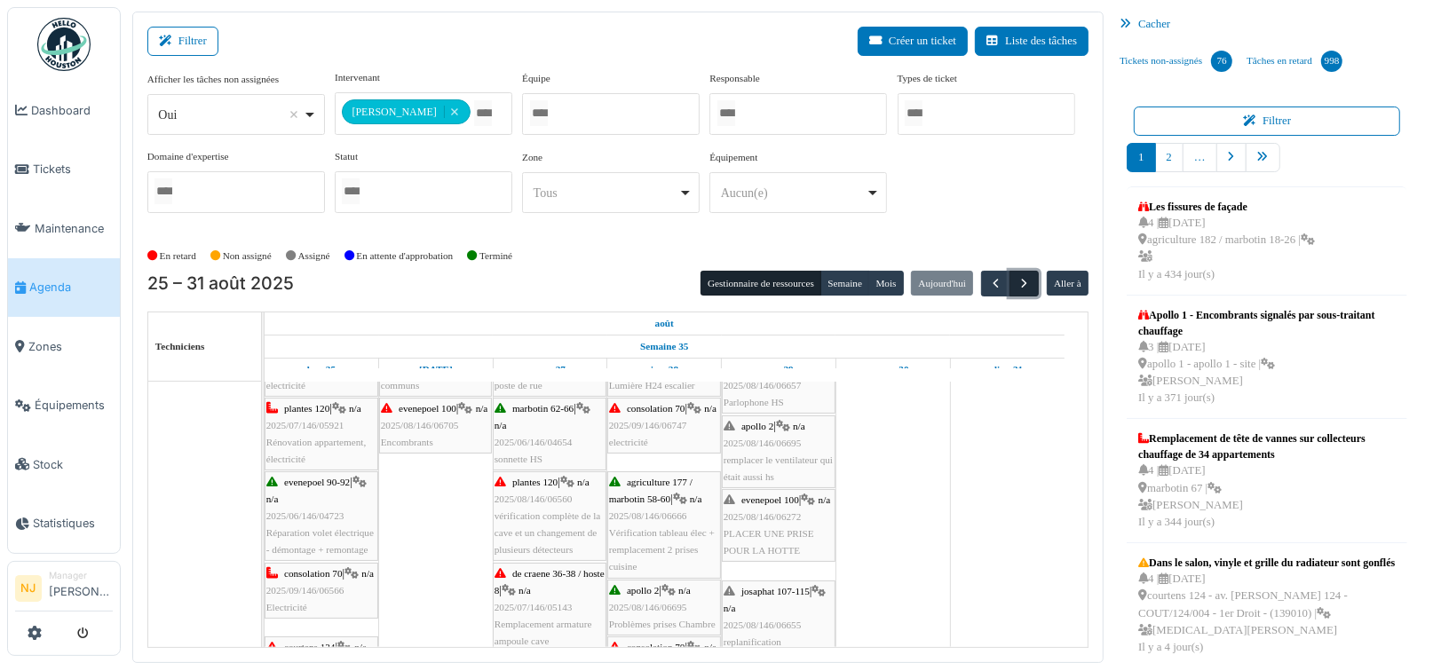
click at [1016, 285] on span "button" at bounding box center [1023, 283] width 15 height 15
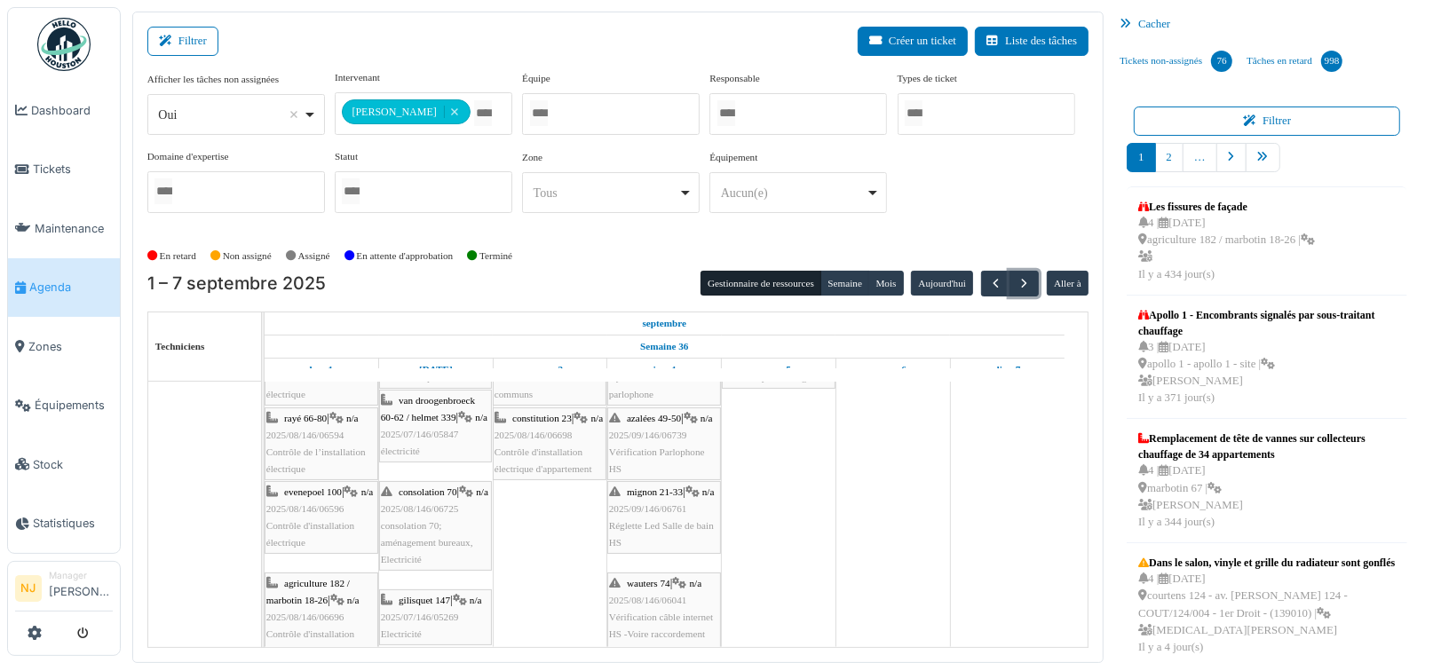
scroll to position [0, 0]
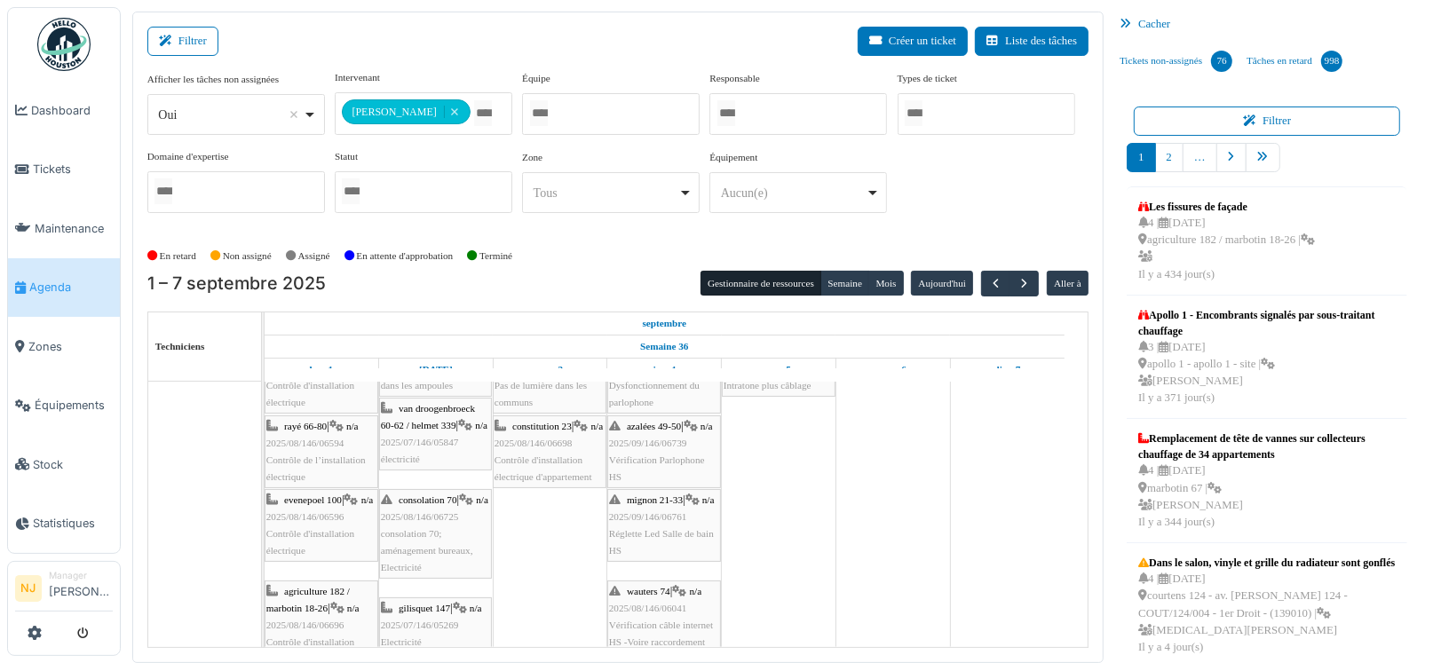
drag, startPoint x: 321, startPoint y: 2, endPoint x: 667, endPoint y: 29, distance: 346.4
click at [667, 29] on div "Filtrer Créer un ticket Liste des tâches" at bounding box center [617, 48] width 941 height 43
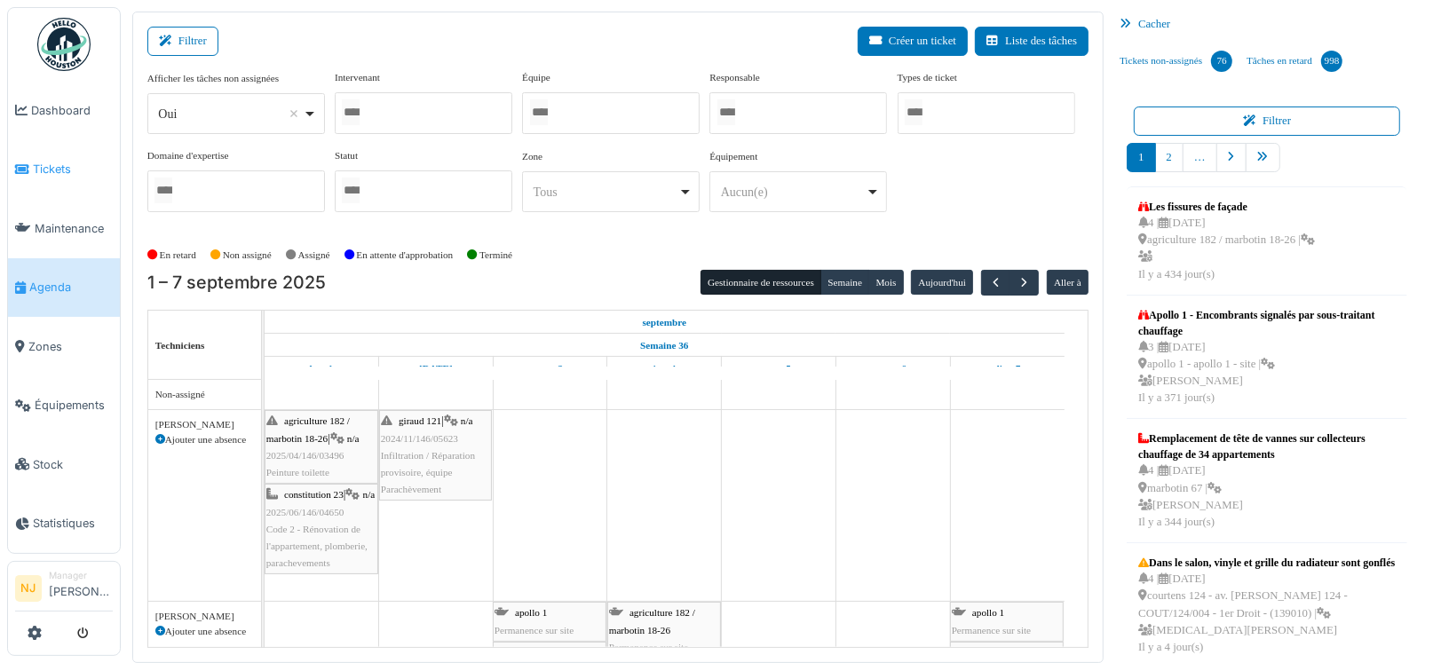
click at [52, 163] on span "Tickets" at bounding box center [73, 169] width 80 height 17
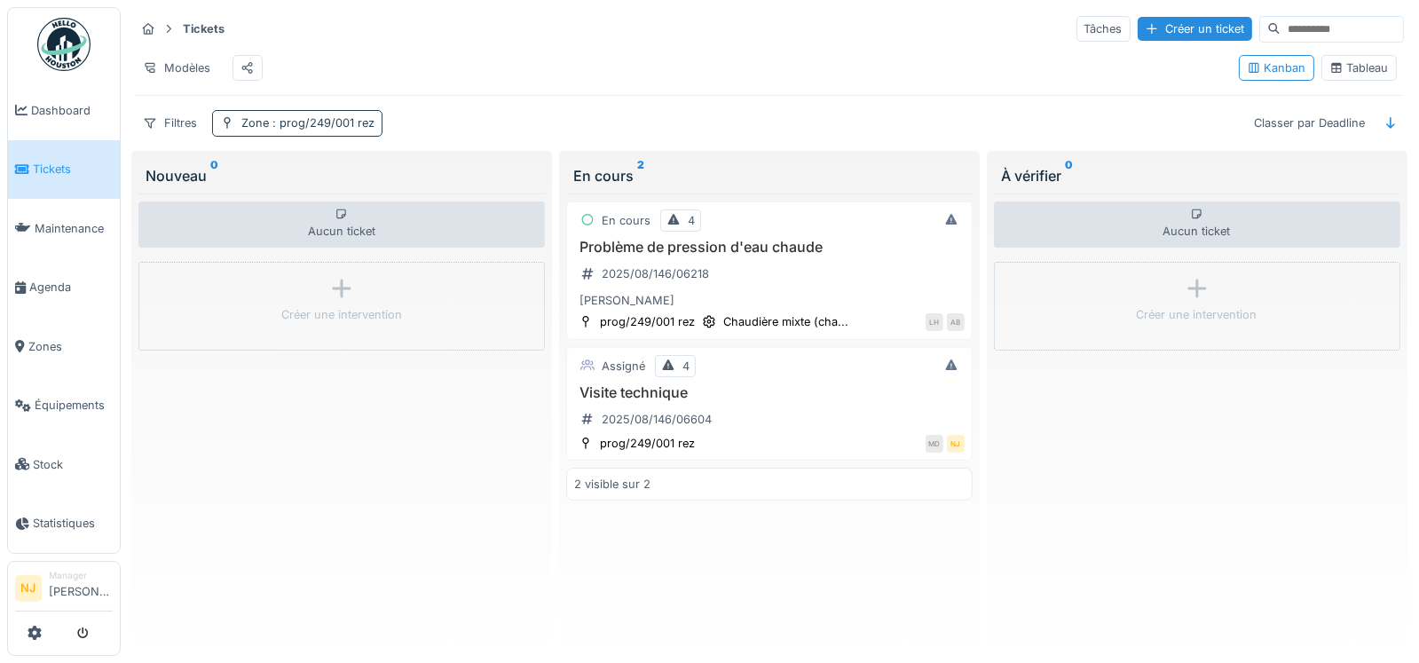
click at [312, 130] on span ": prog/249/001 rez" at bounding box center [322, 122] width 106 height 13
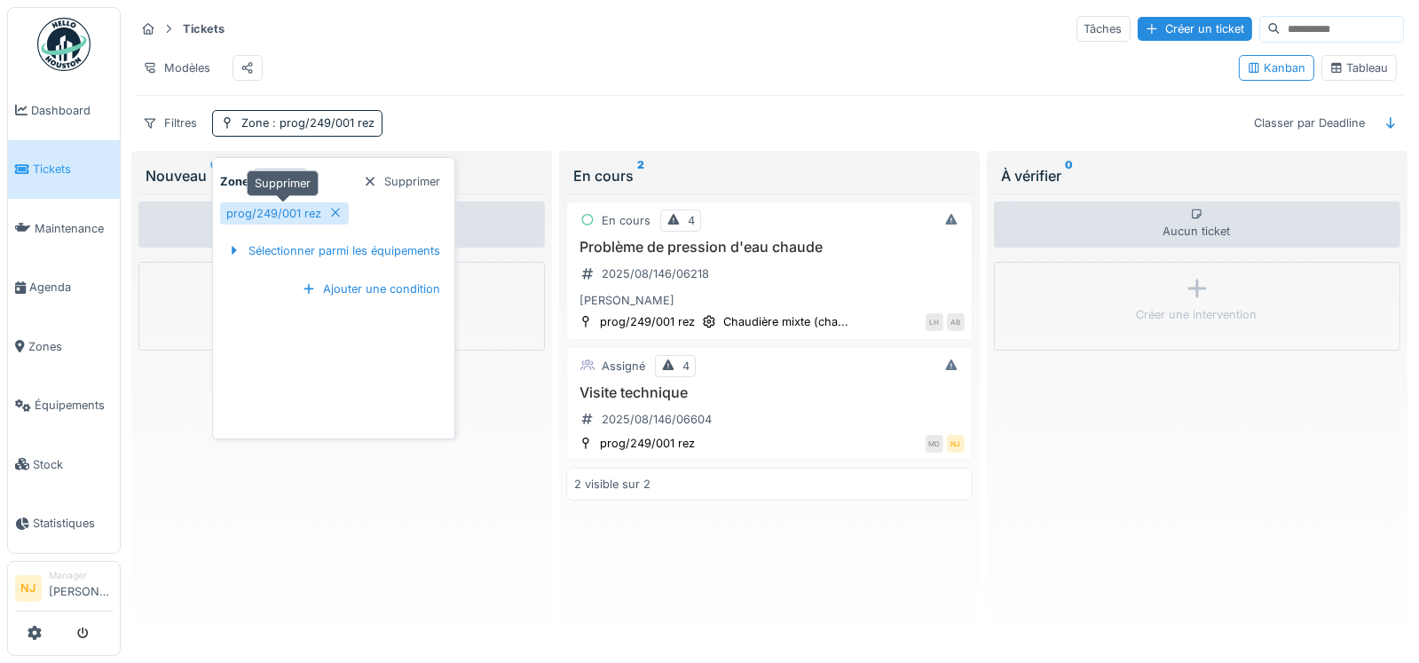
click at [332, 209] on icon at bounding box center [335, 213] width 14 height 12
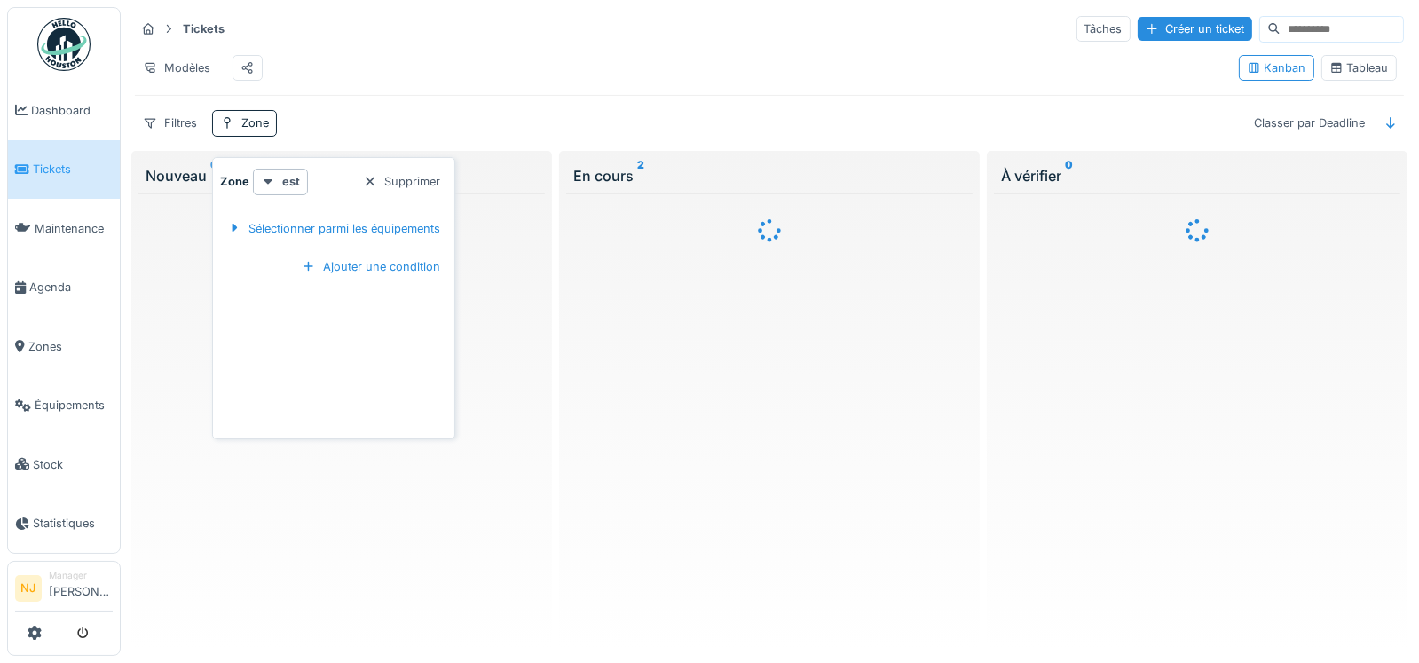
click at [376, 184] on div at bounding box center [370, 181] width 14 height 17
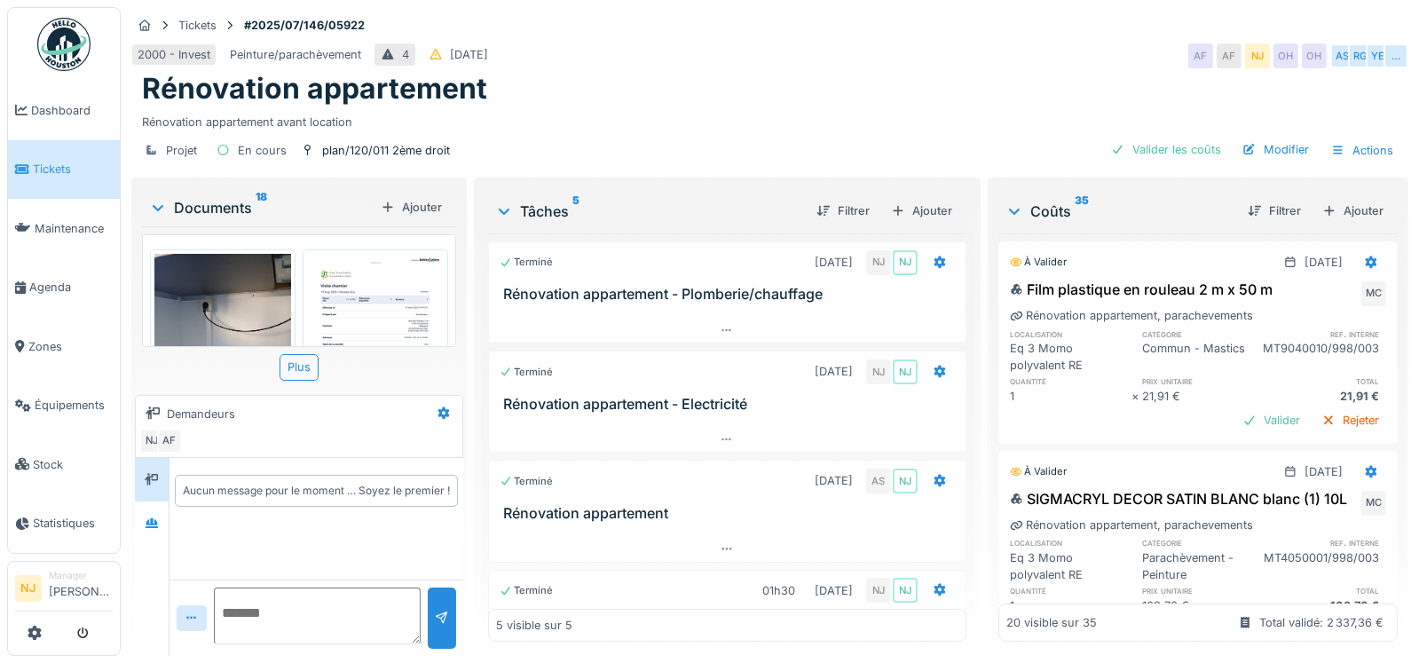
click at [1009, 210] on icon at bounding box center [1014, 211] width 14 height 18
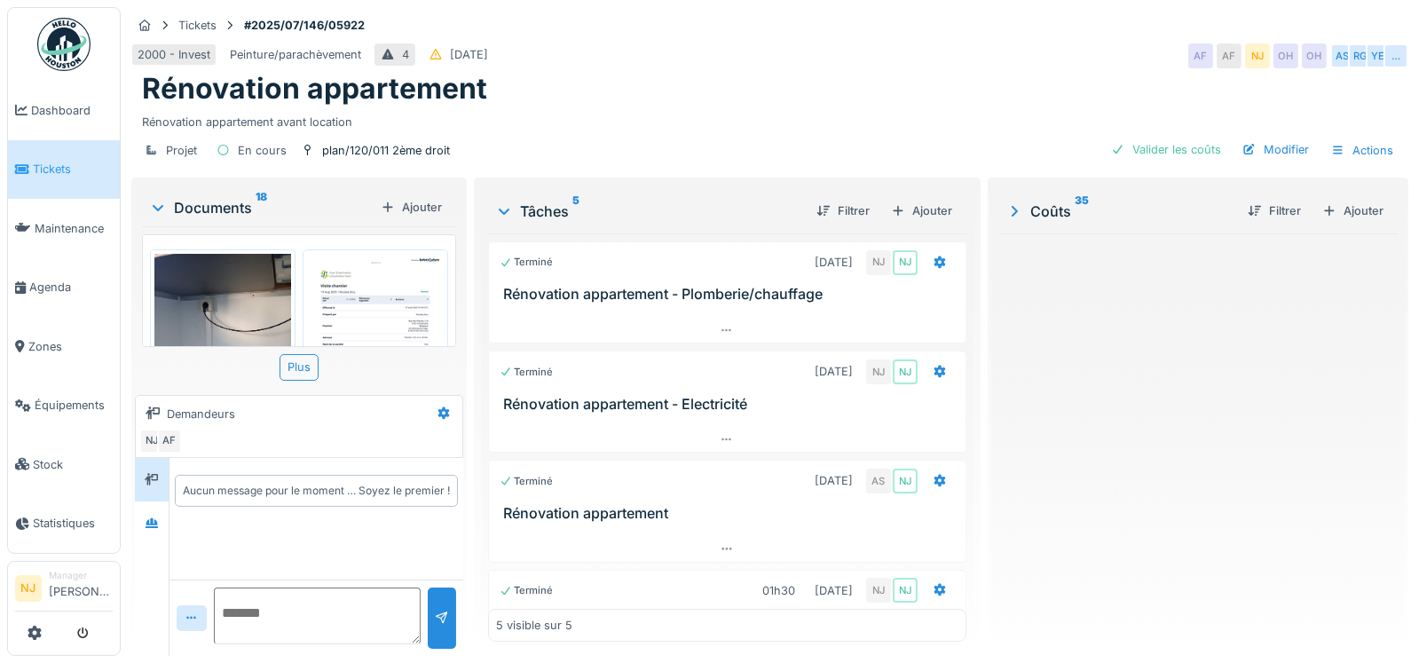
click at [1043, 208] on div "[PERSON_NAME] 35" at bounding box center [1120, 211] width 228 height 21
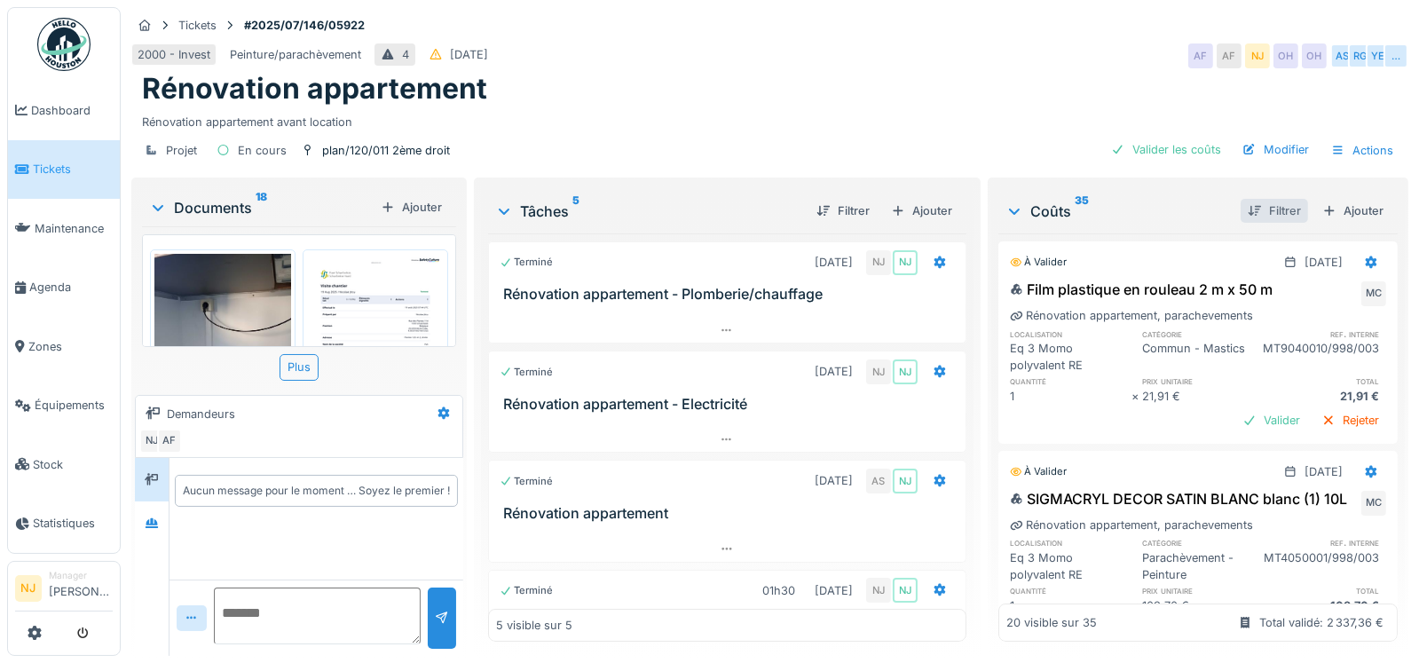
click at [1260, 208] on div "Filtrer" at bounding box center [1274, 211] width 67 height 24
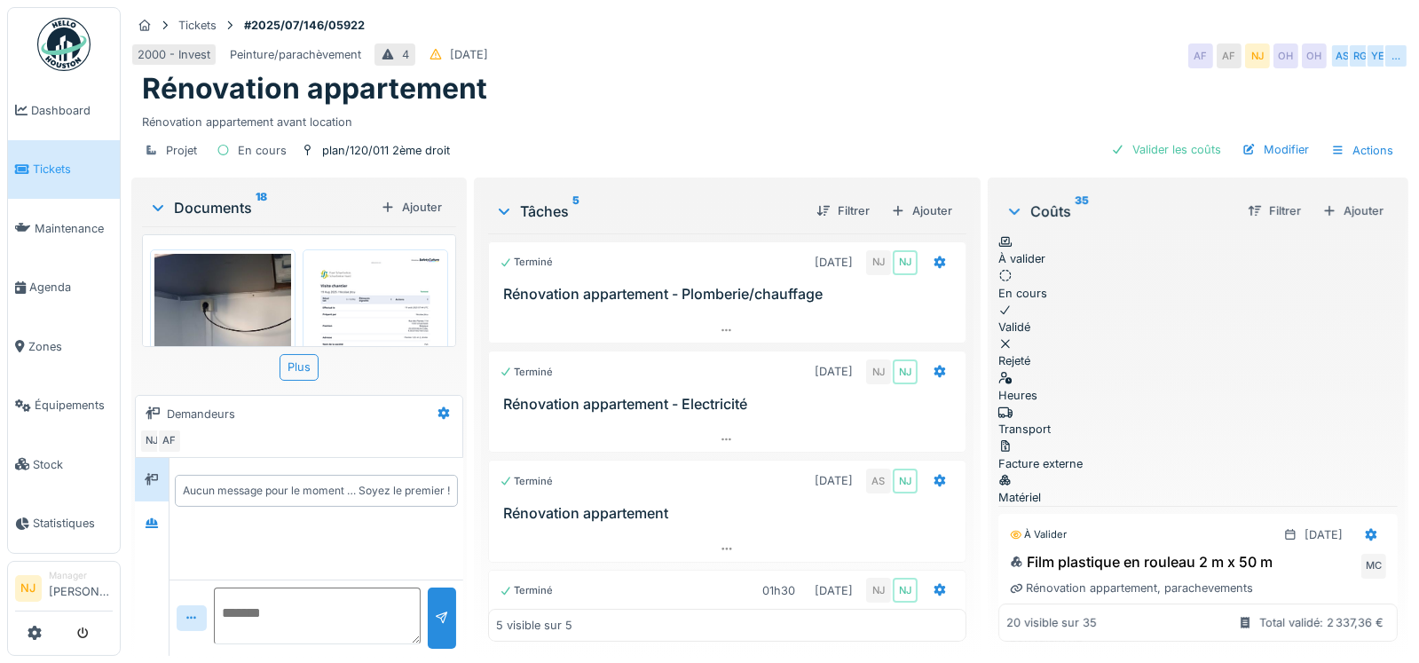
click at [1026, 370] on div "Heures" at bounding box center [1198, 387] width 399 height 34
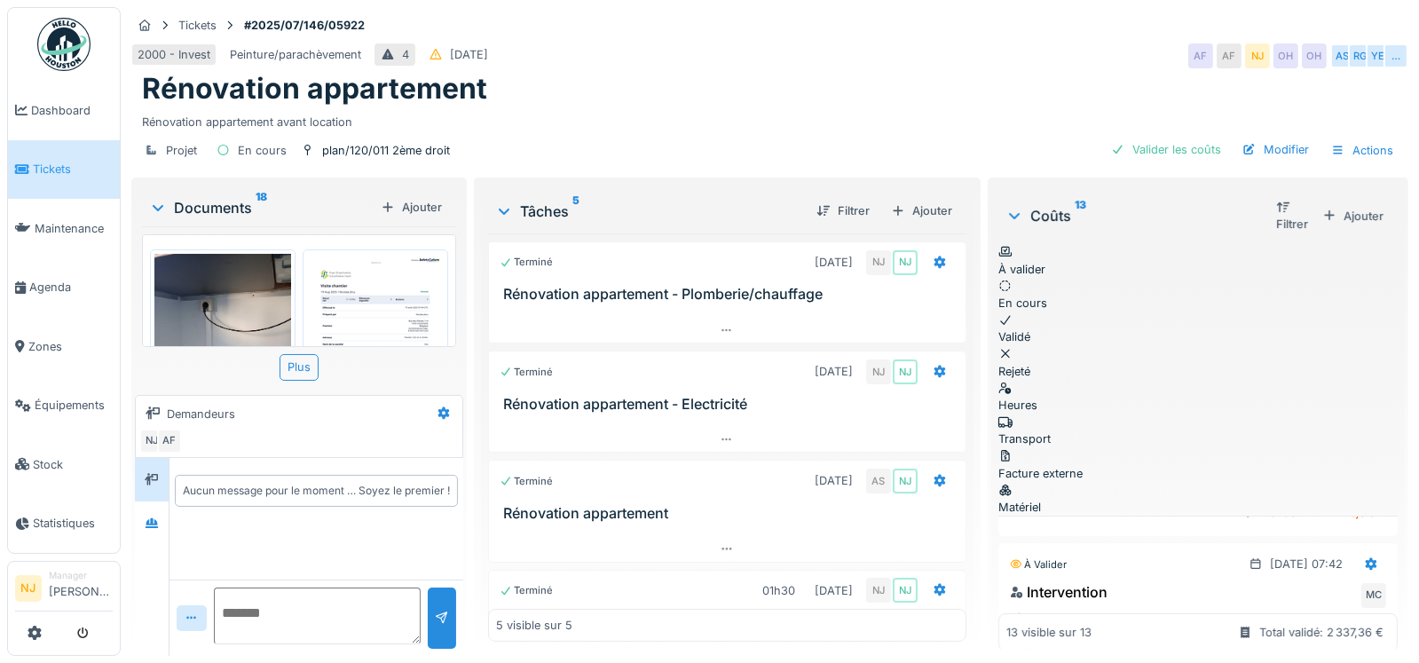
scroll to position [209, 0]
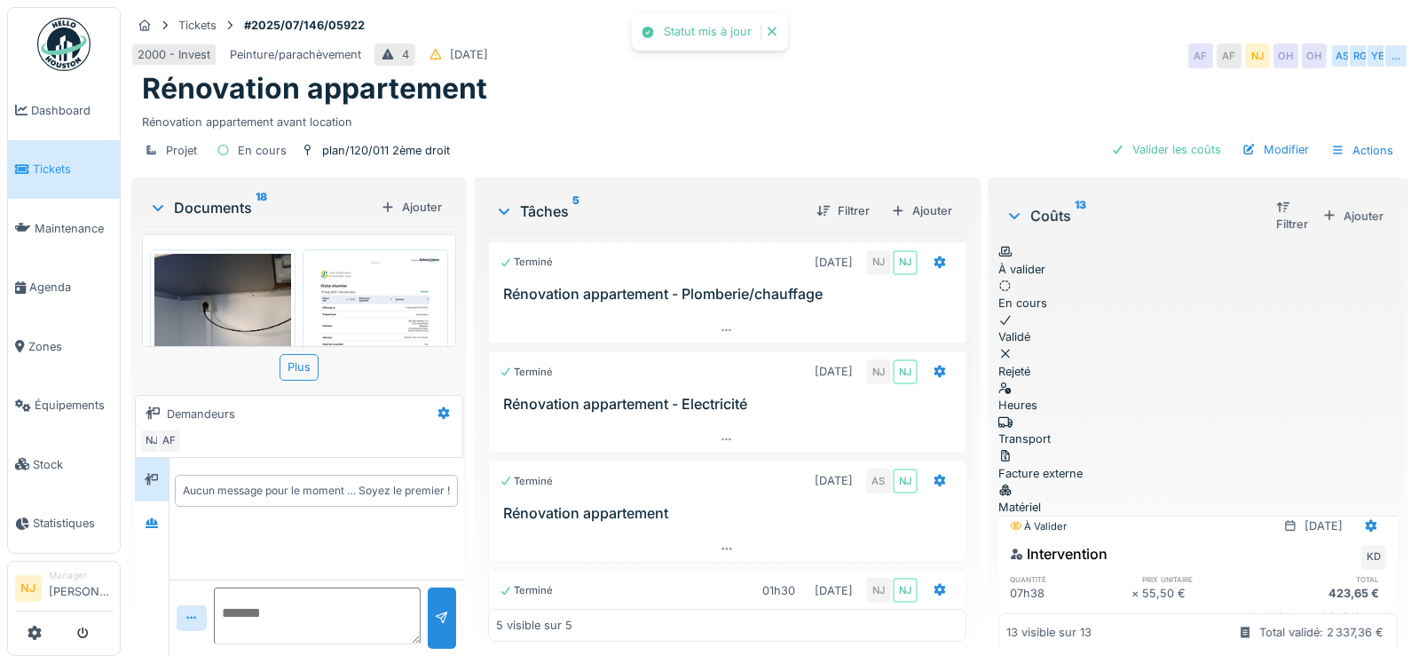
scroll to position [121, 0]
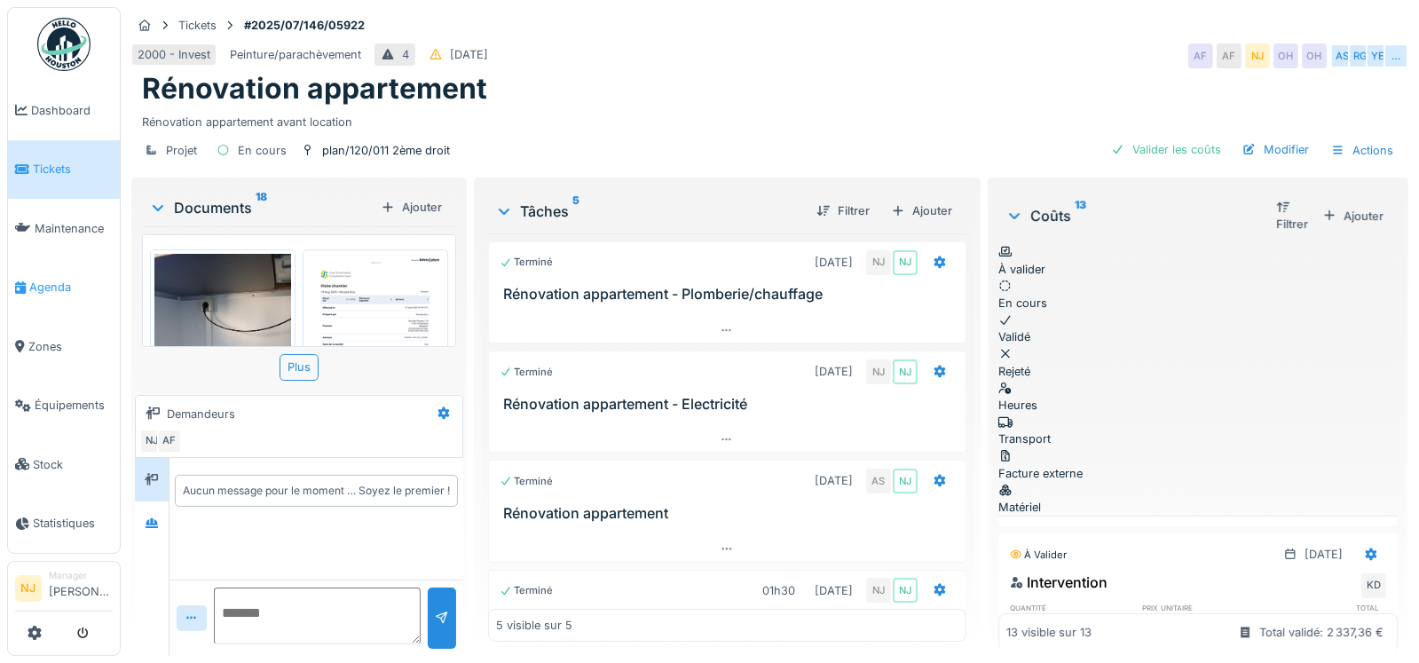
click at [48, 279] on span "Agenda" at bounding box center [70, 287] width 83 height 17
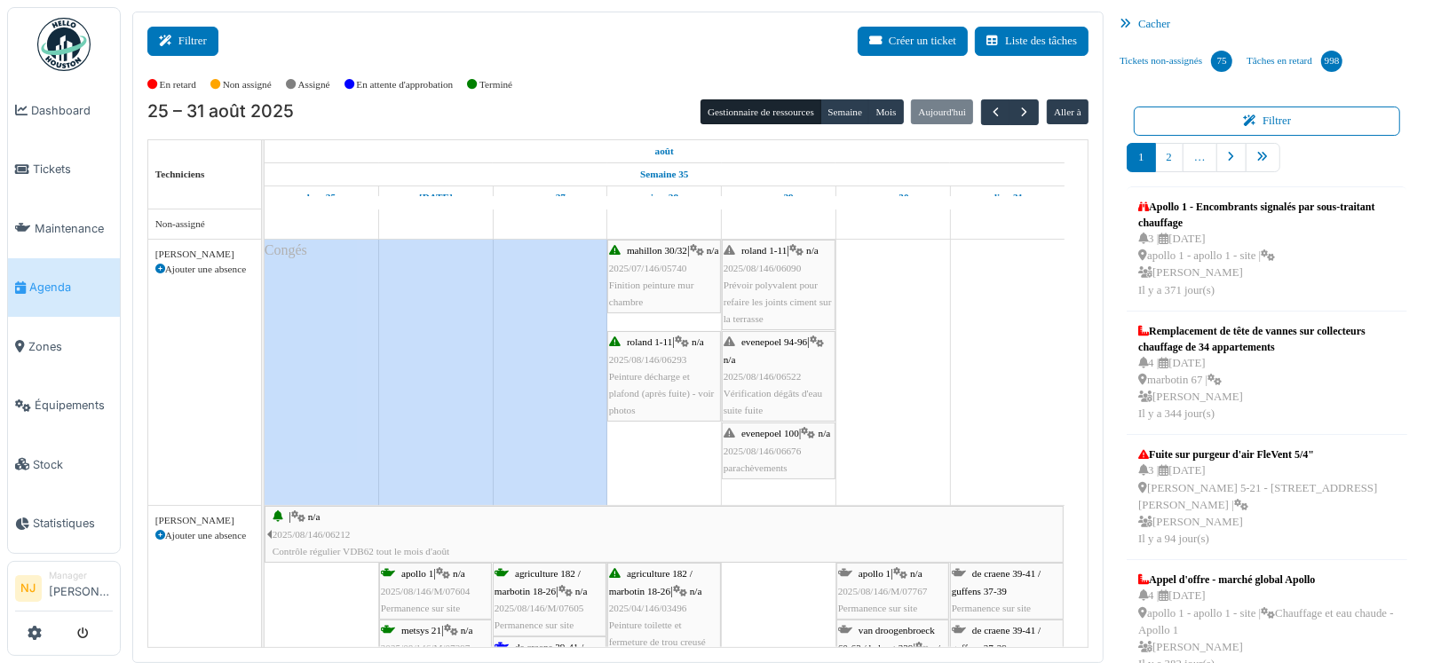
click at [194, 45] on button "Filtrer" at bounding box center [182, 41] width 71 height 29
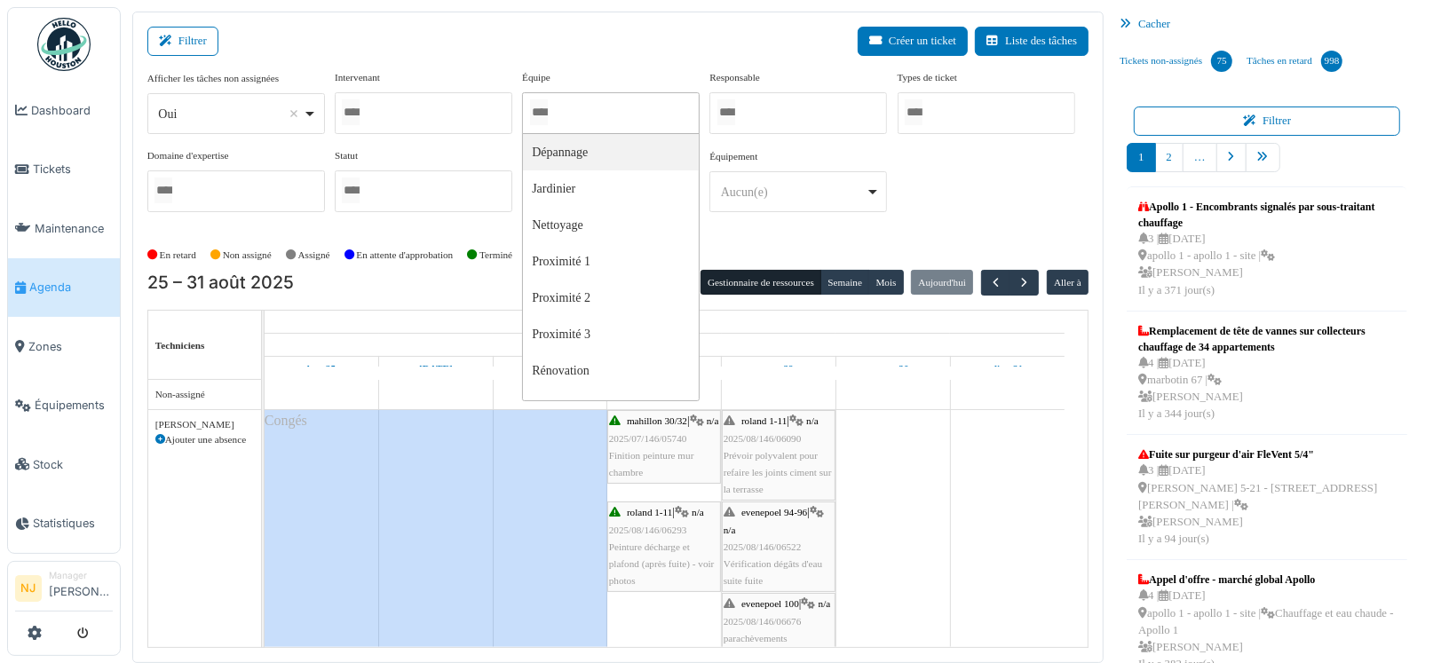
click at [544, 103] on input "Tous" at bounding box center [539, 112] width 18 height 26
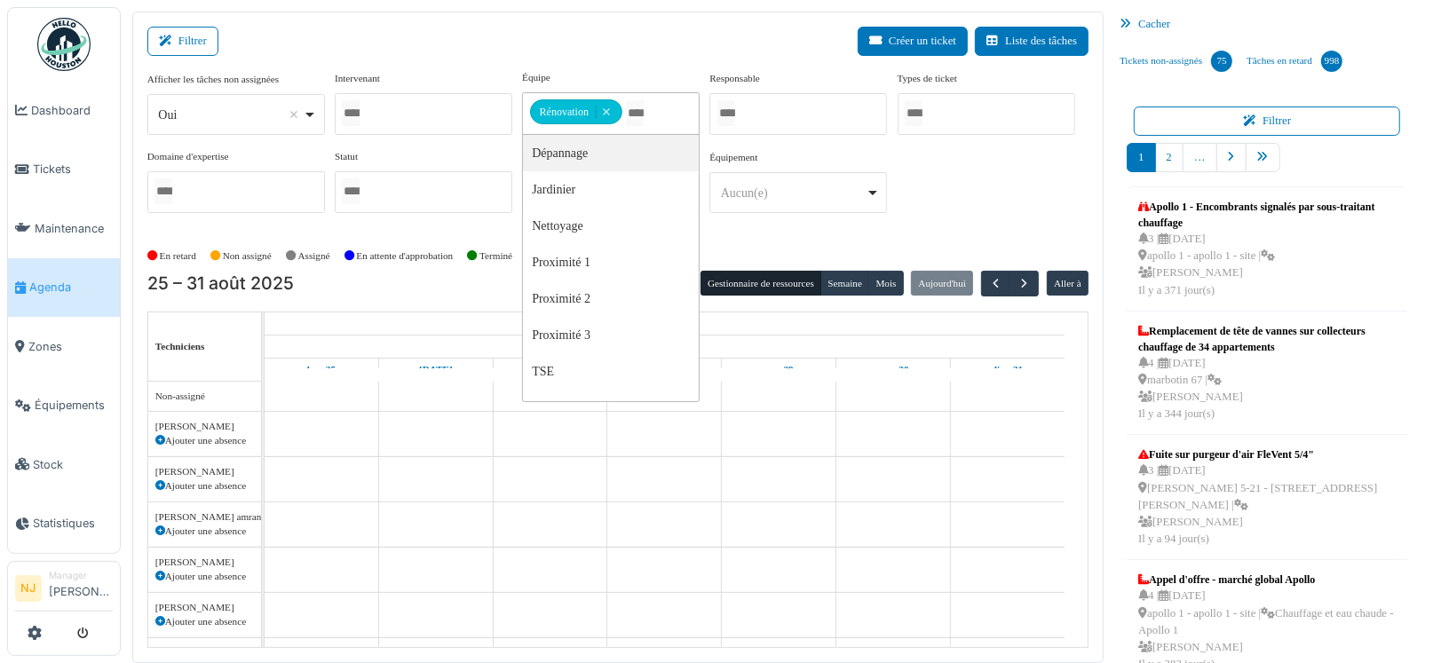
drag, startPoint x: 561, startPoint y: 15, endPoint x: 574, endPoint y: 31, distance: 20.8
click at [570, 26] on div "Filtrer Créer un ticket Liste des tâches Afficher les tâches non assignées *** …" at bounding box center [617, 338] width 971 height 652
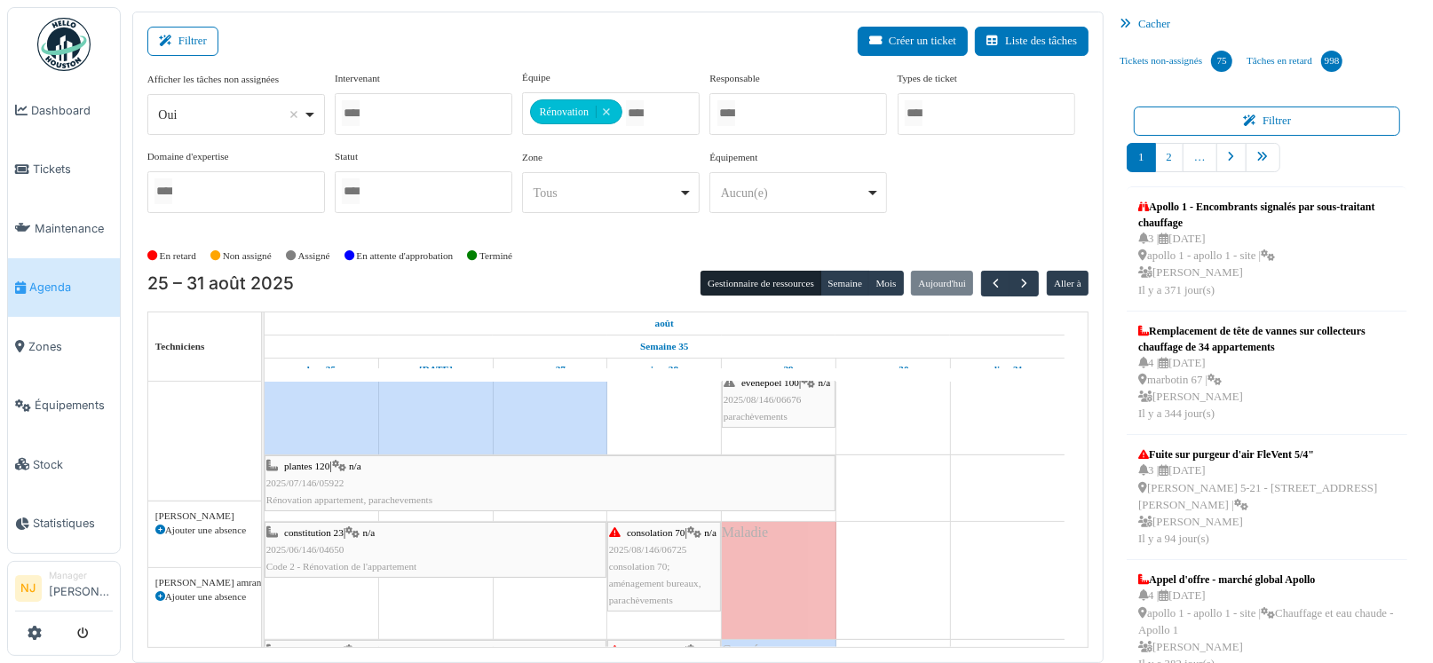
scroll to position [266, 0]
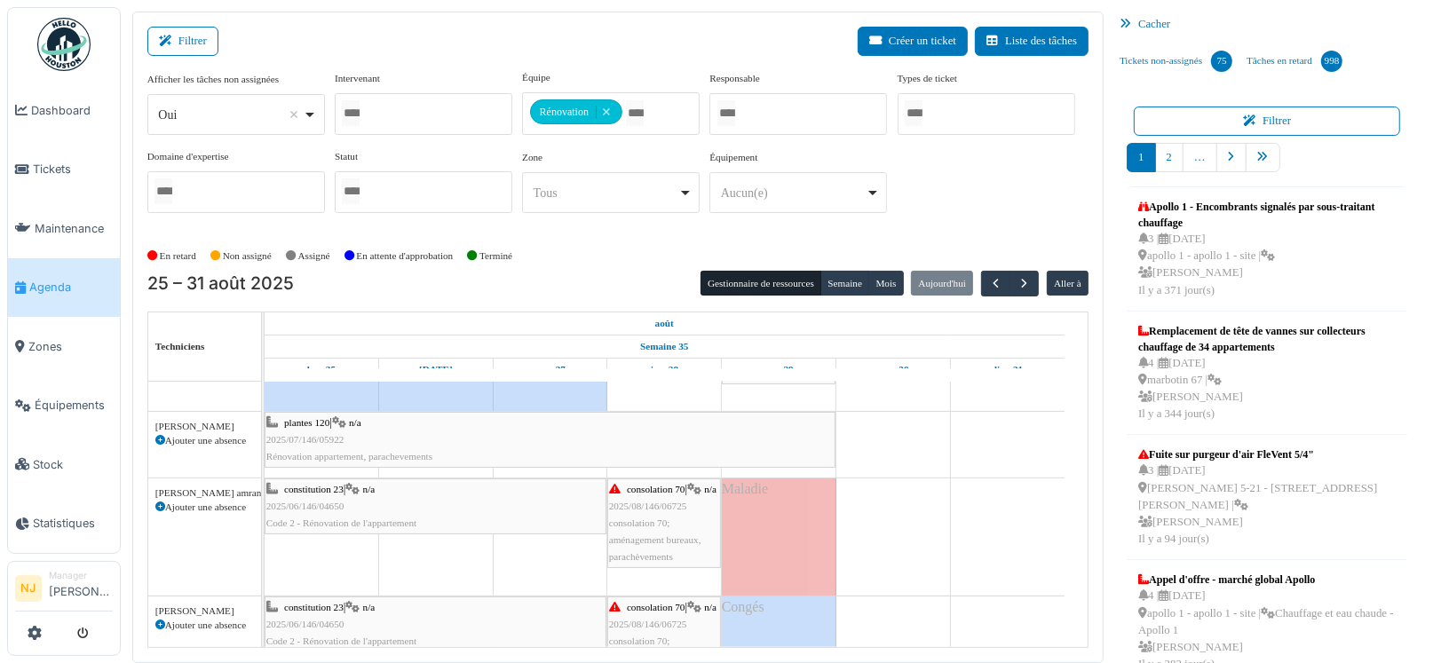
click at [361, 494] on div "constitution 23 | n/a 2025/06/146/04650 Code 2 - Rénovation de l'appartement" at bounding box center [435, 506] width 338 height 51
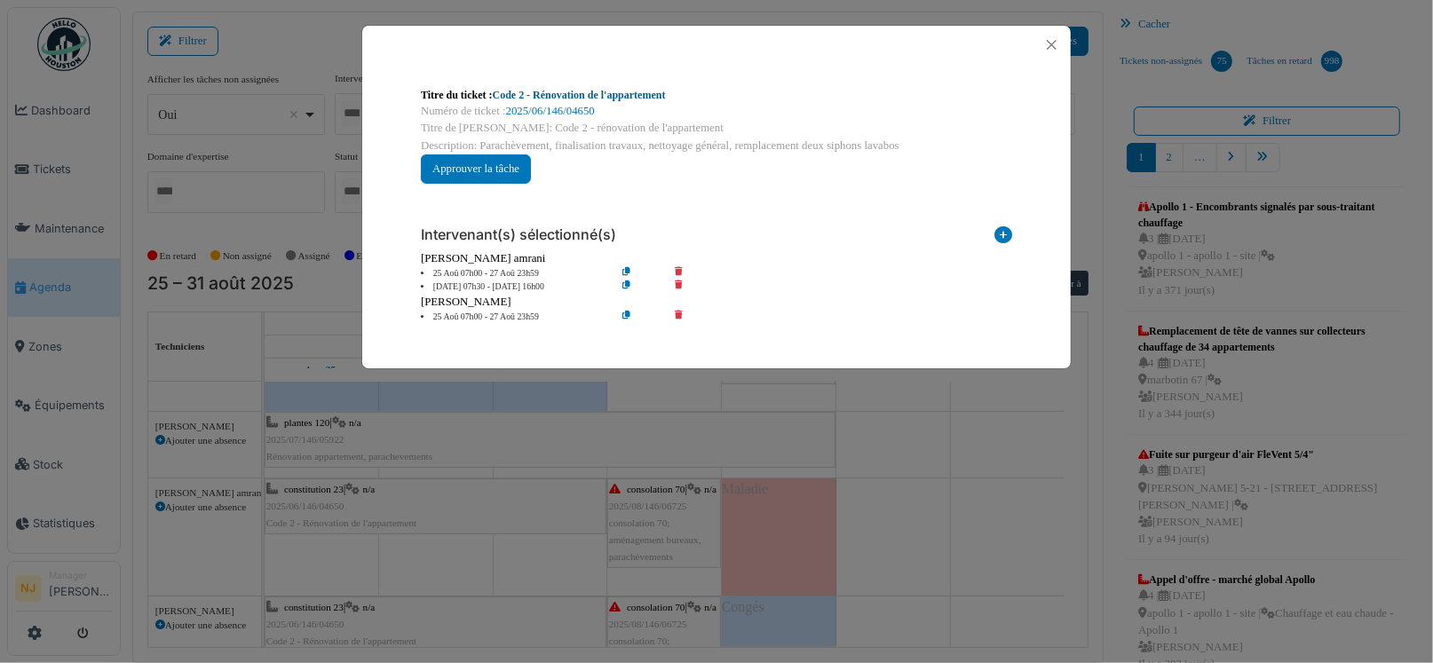
click at [636, 98] on link "Code 2 - Rénovation de l'appartement" at bounding box center [579, 95] width 173 height 12
click at [574, 98] on link "Code 2 - Rénovation de l'appartement" at bounding box center [579, 95] width 173 height 12
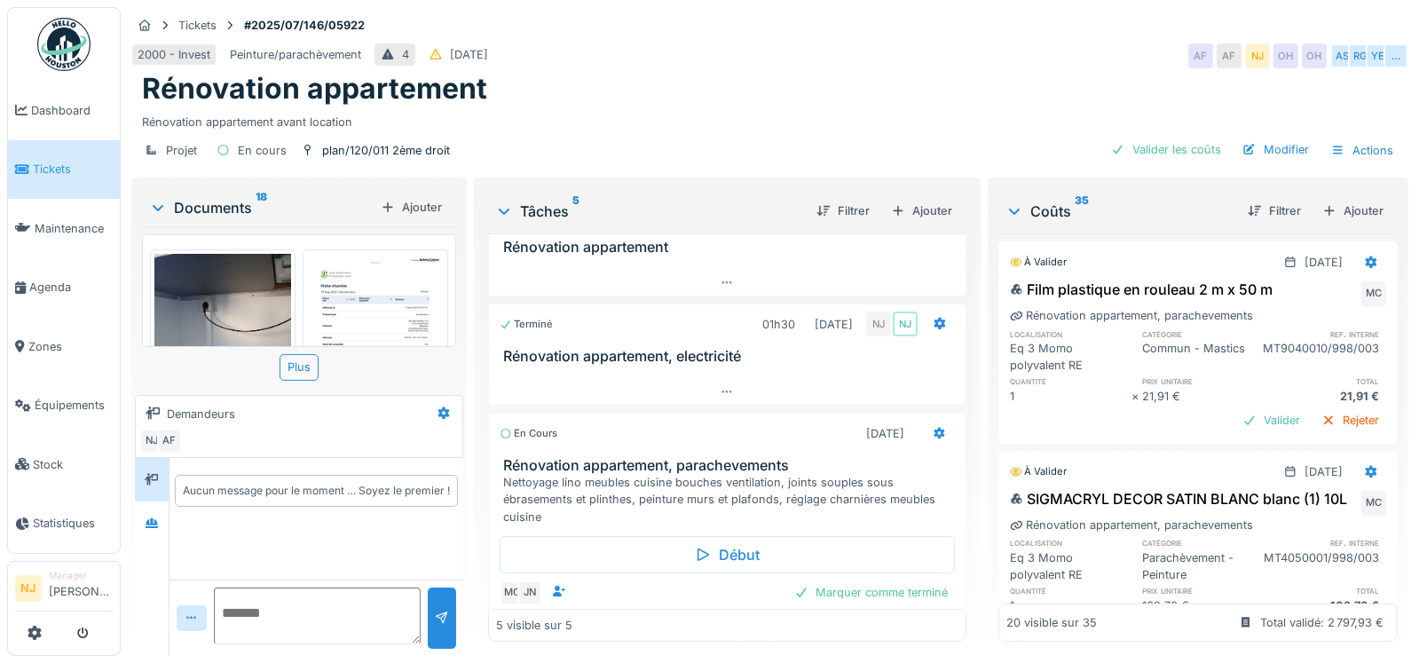
scroll to position [298, 0]
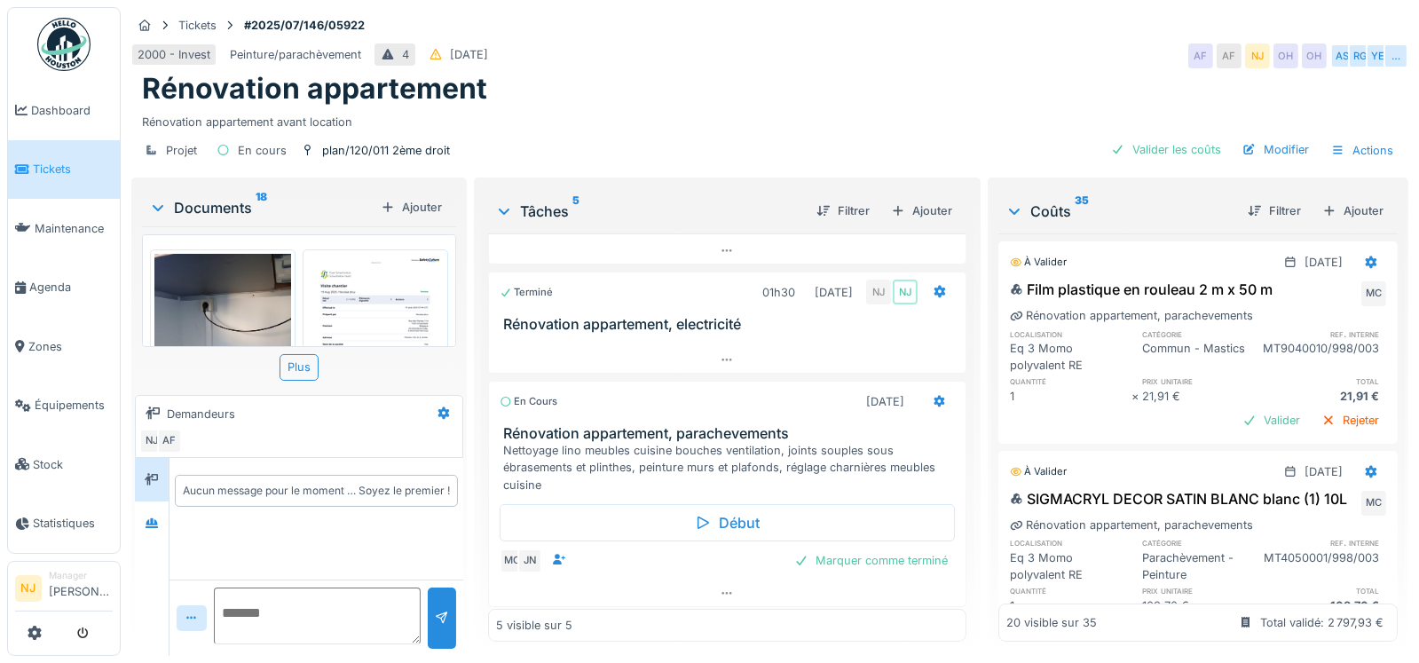
click at [700, 430] on h3 "Rénovation appartement, parachevements" at bounding box center [730, 433] width 455 height 17
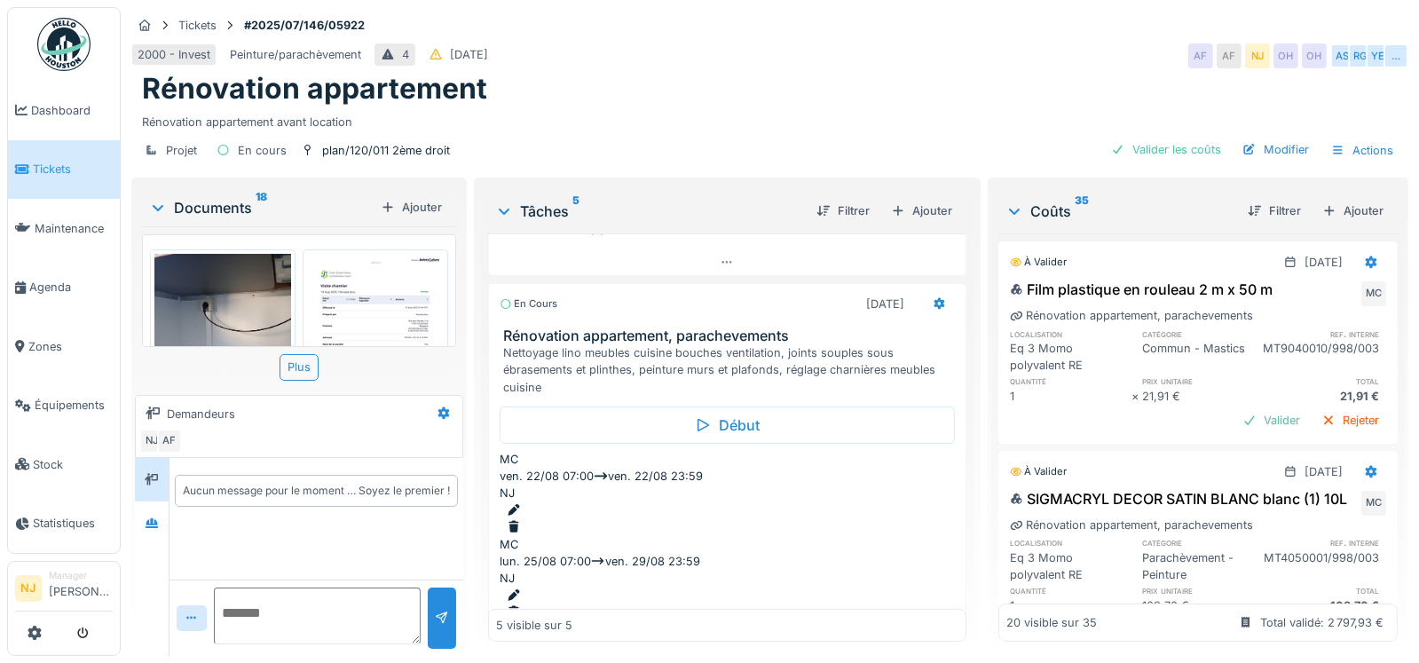
scroll to position [399, 0]
click at [665, 324] on h3 "Rénovation appartement, parachevements" at bounding box center [730, 332] width 455 height 17
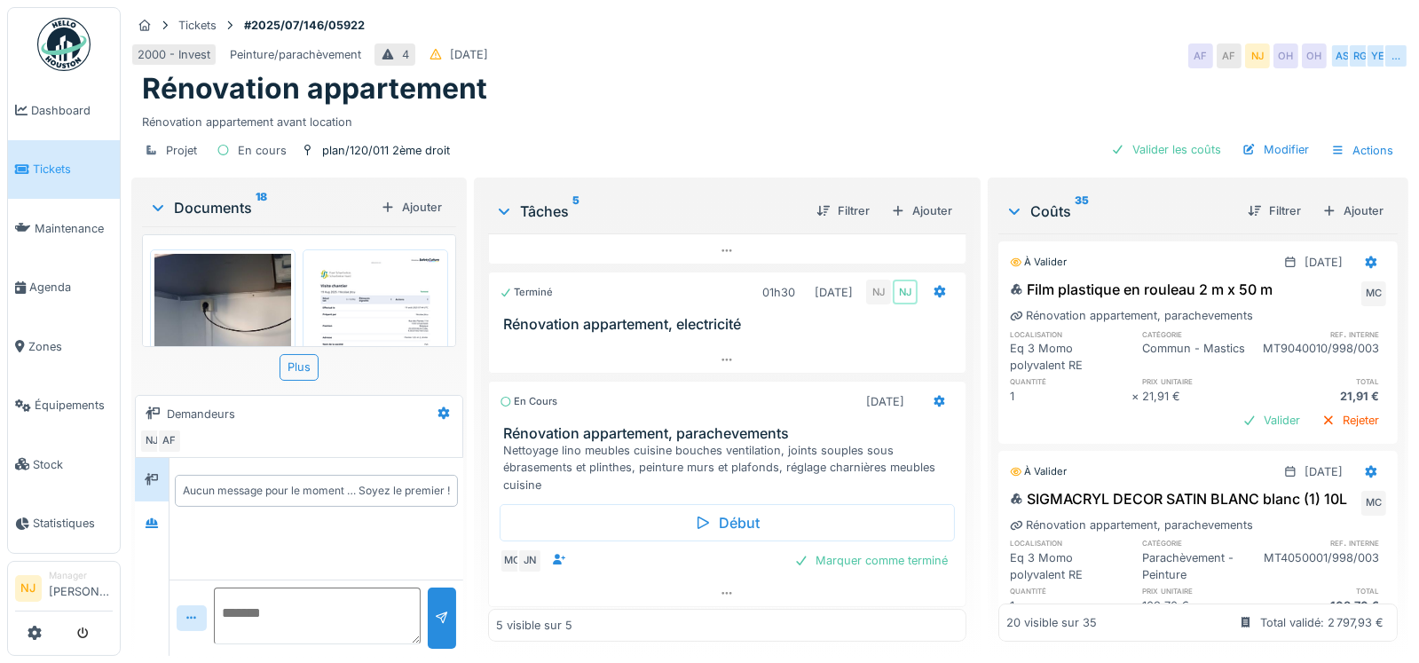
click at [631, 425] on h3 "Rénovation appartement, parachevements" at bounding box center [730, 433] width 455 height 17
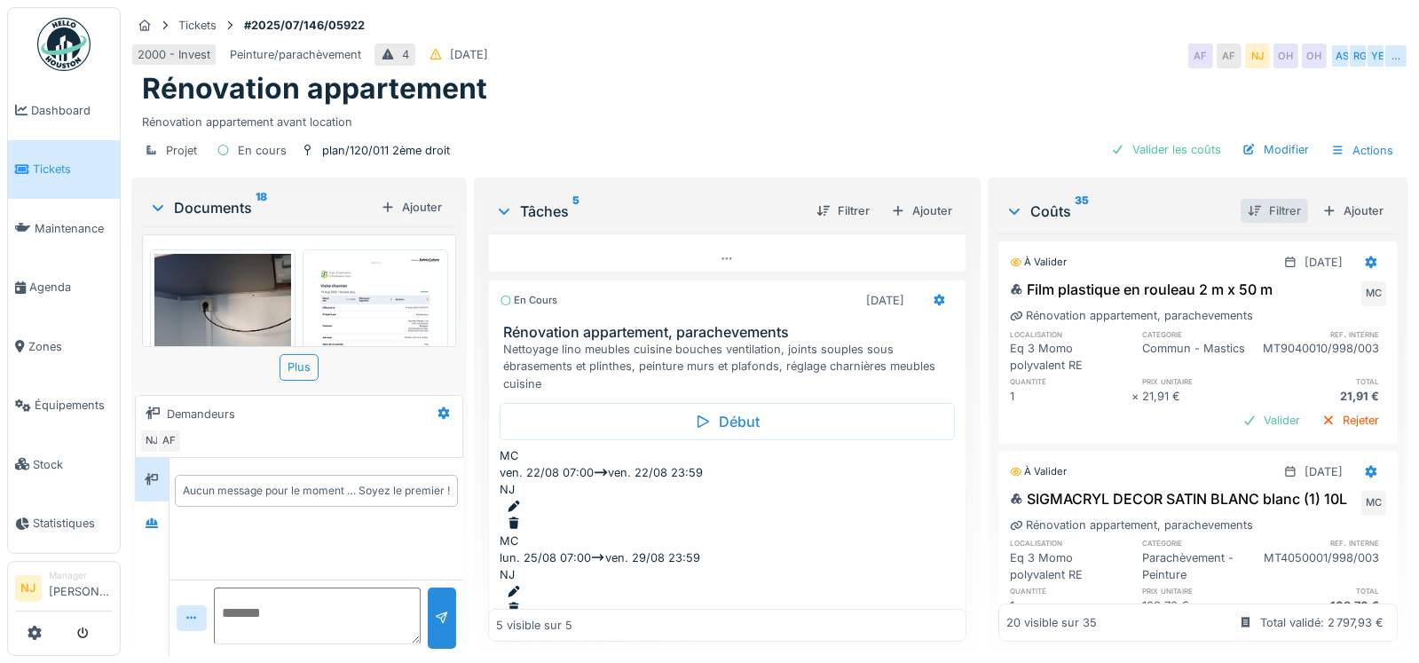
click at [1248, 202] on div at bounding box center [1255, 210] width 14 height 17
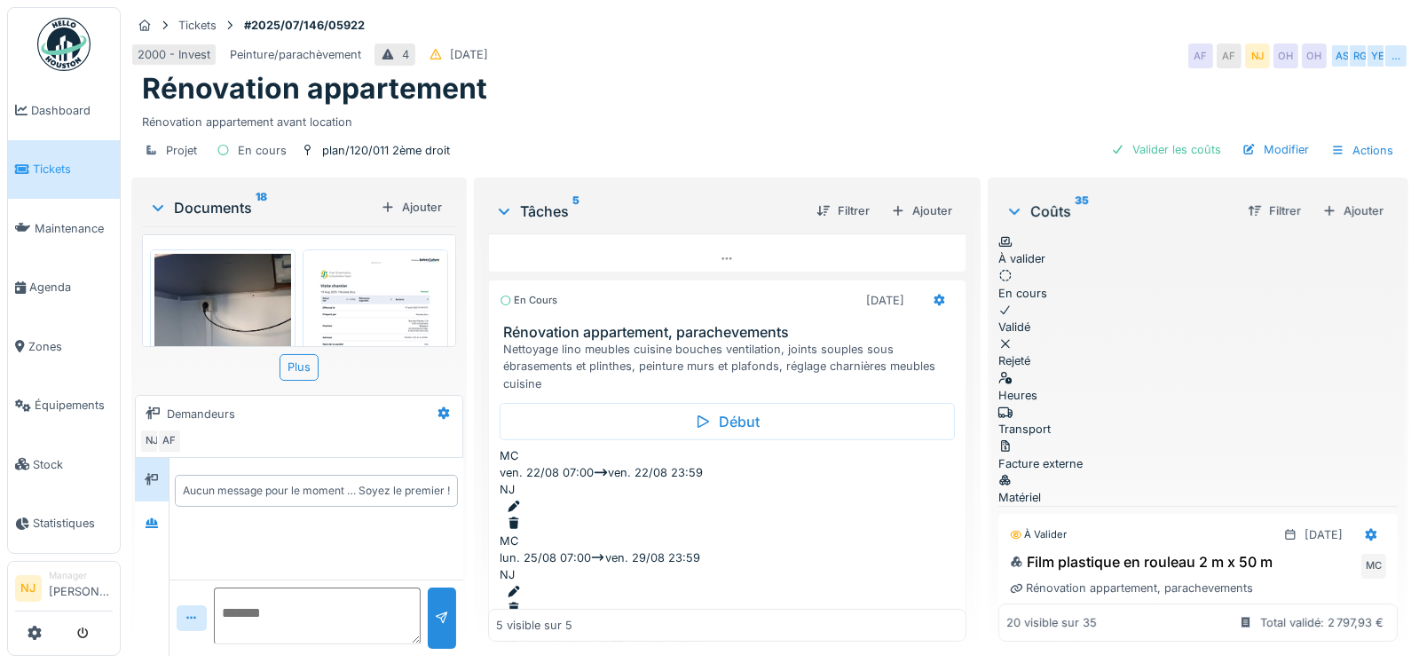
click at [1031, 370] on div "Heures" at bounding box center [1198, 387] width 399 height 34
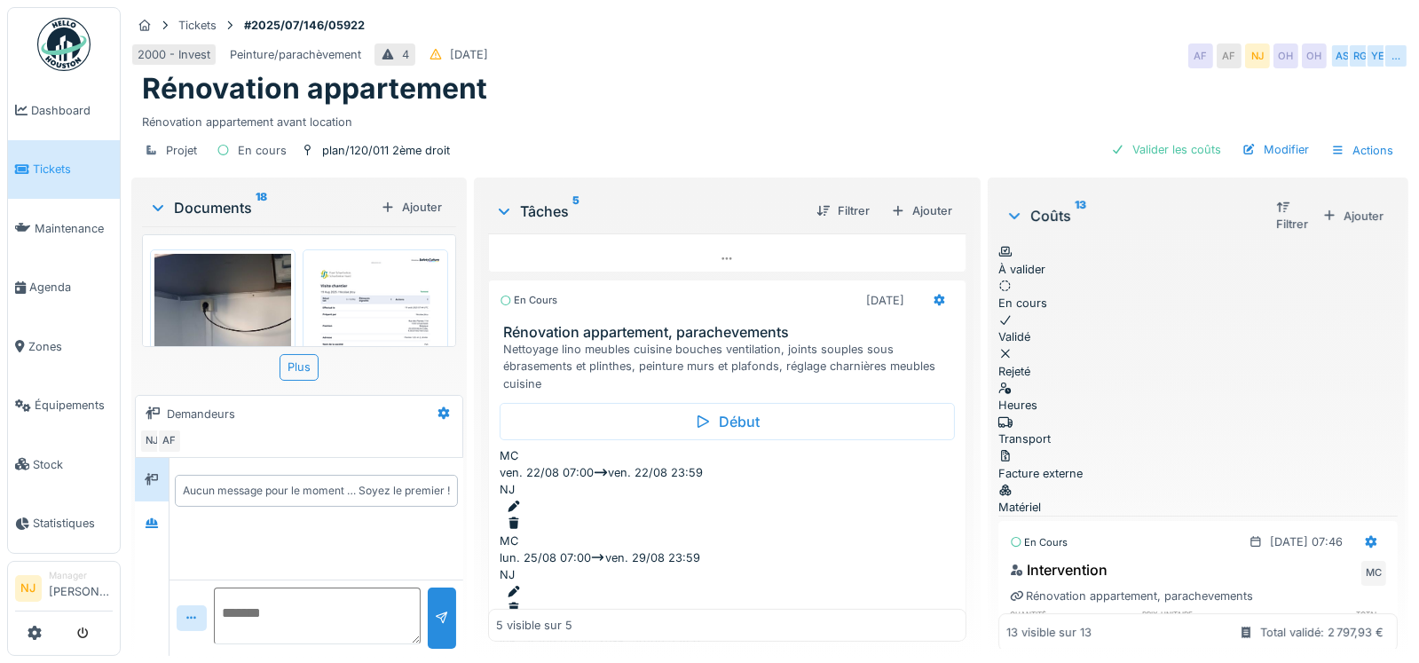
scroll to position [2, 0]
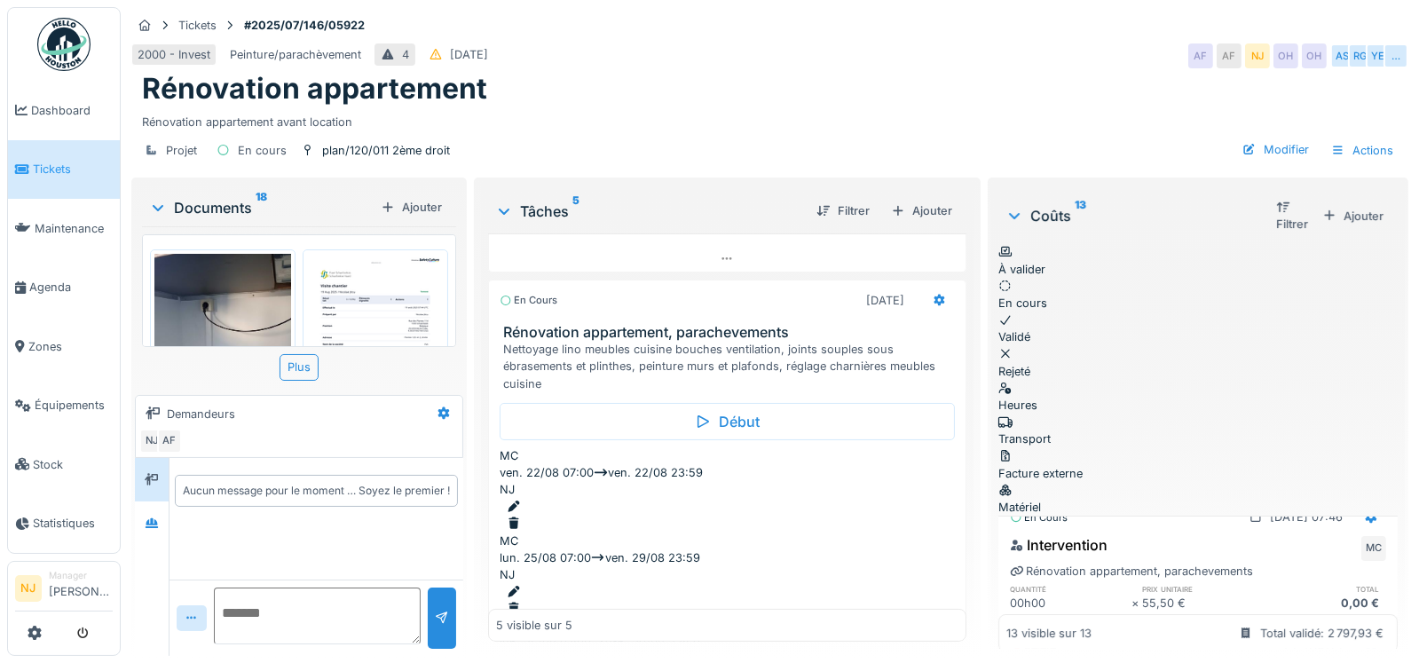
scroll to position [0, 0]
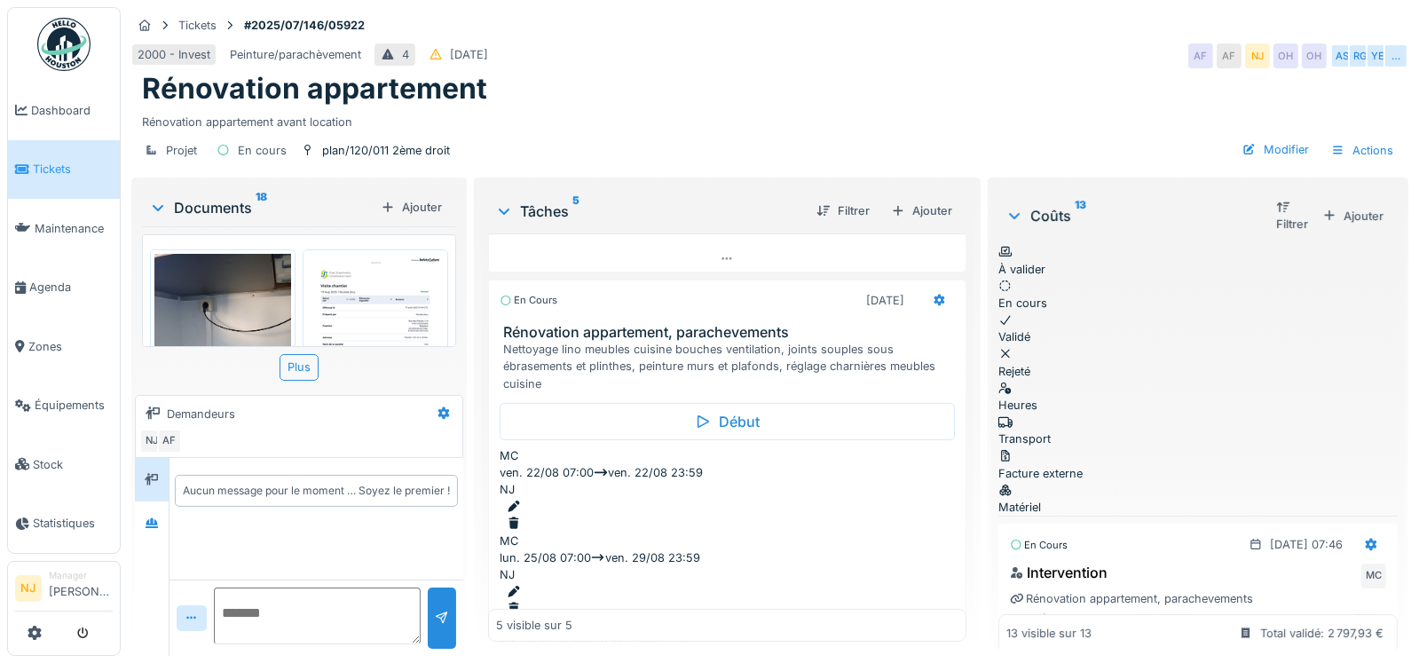
click at [1111, 414] on div "Transport" at bounding box center [1198, 431] width 399 height 34
click at [1238, 624] on div "Valider" at bounding box center [1272, 636] width 72 height 24
click at [1330, 482] on div "Matériel" at bounding box center [1198, 499] width 399 height 34
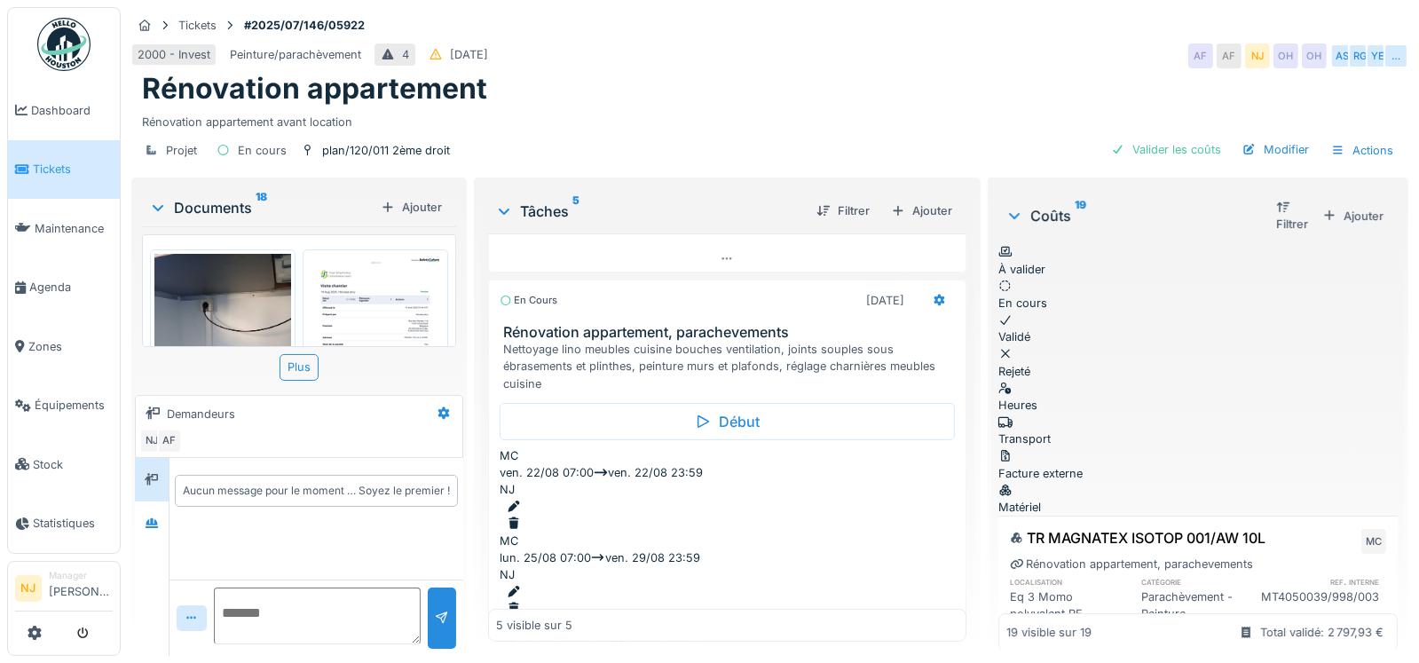
scroll to position [443, 0]
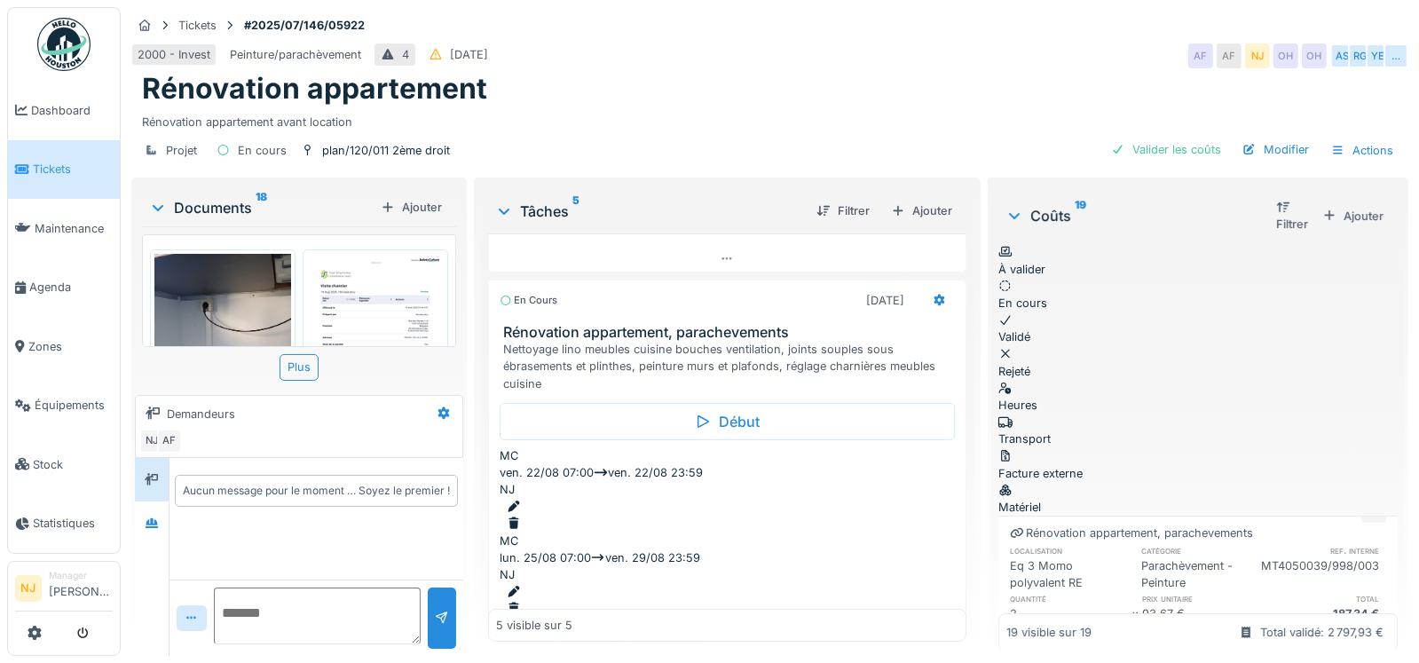
click at [1237, 626] on div "Valider" at bounding box center [1272, 638] width 72 height 24
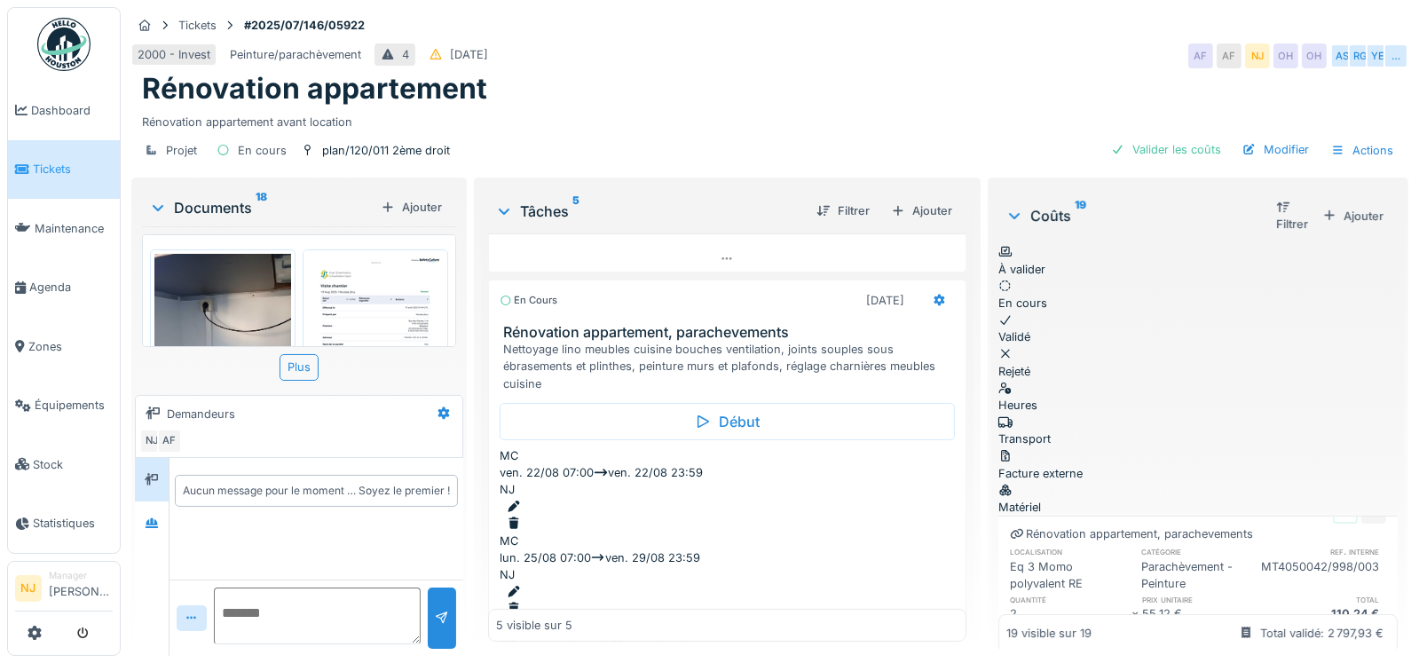
scroll to position [709, 0]
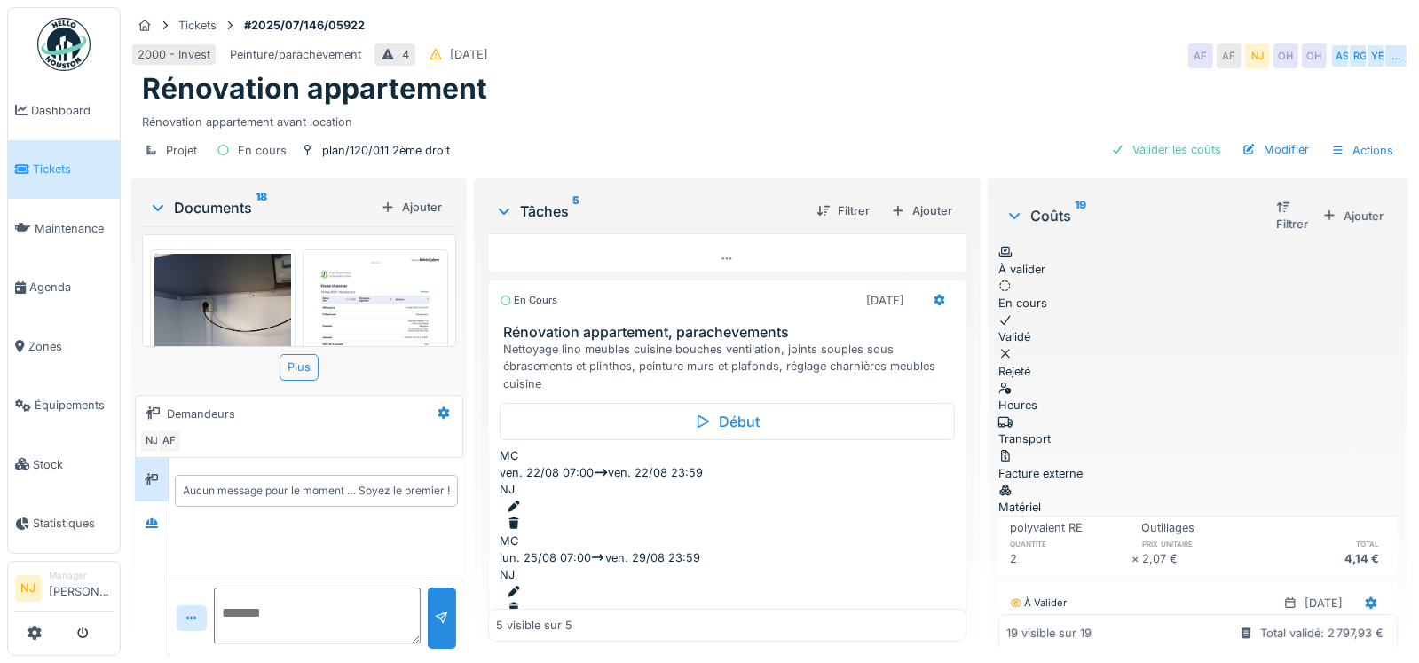
scroll to position [1242, 0]
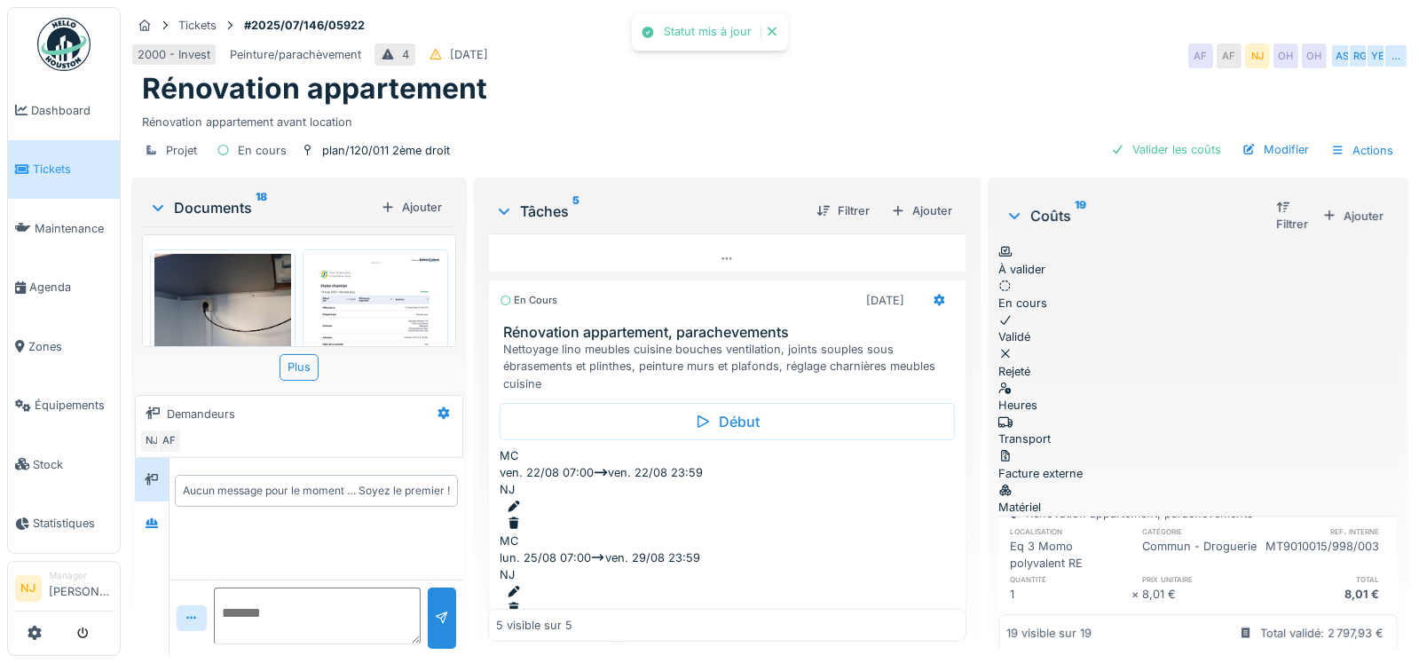
scroll to position [1419, 0]
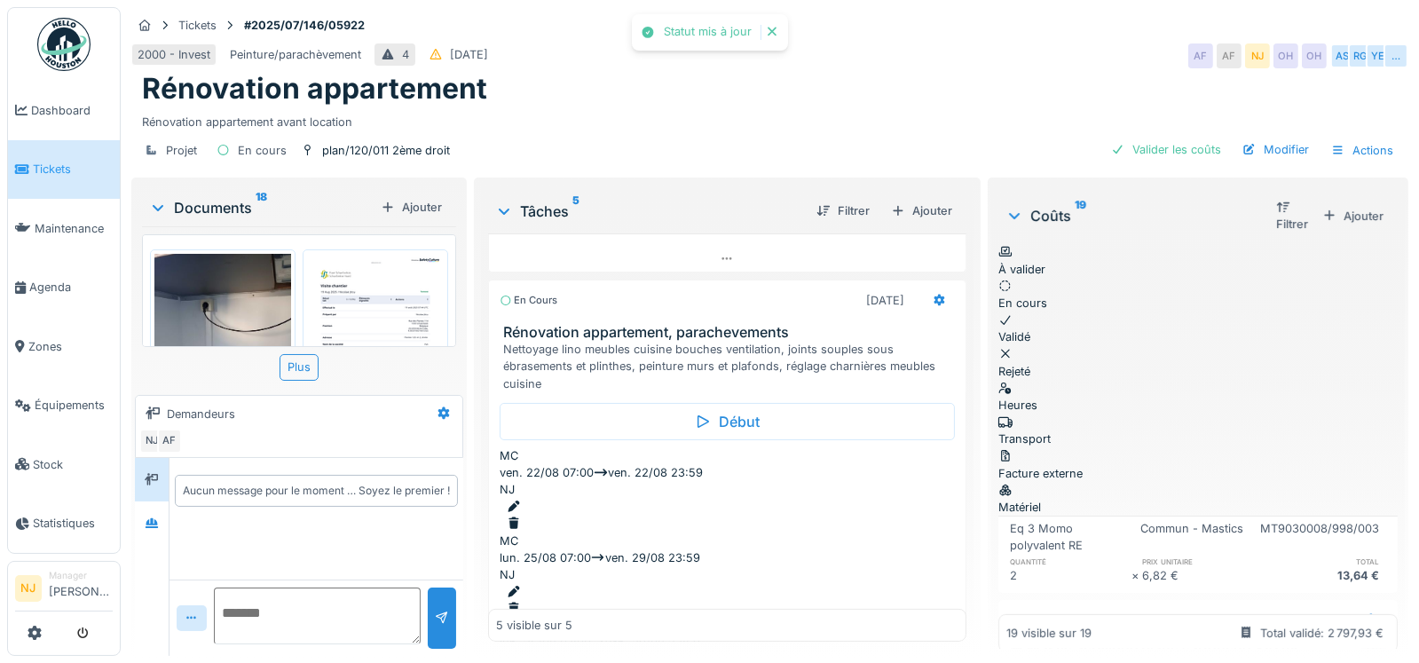
scroll to position [1597, 0]
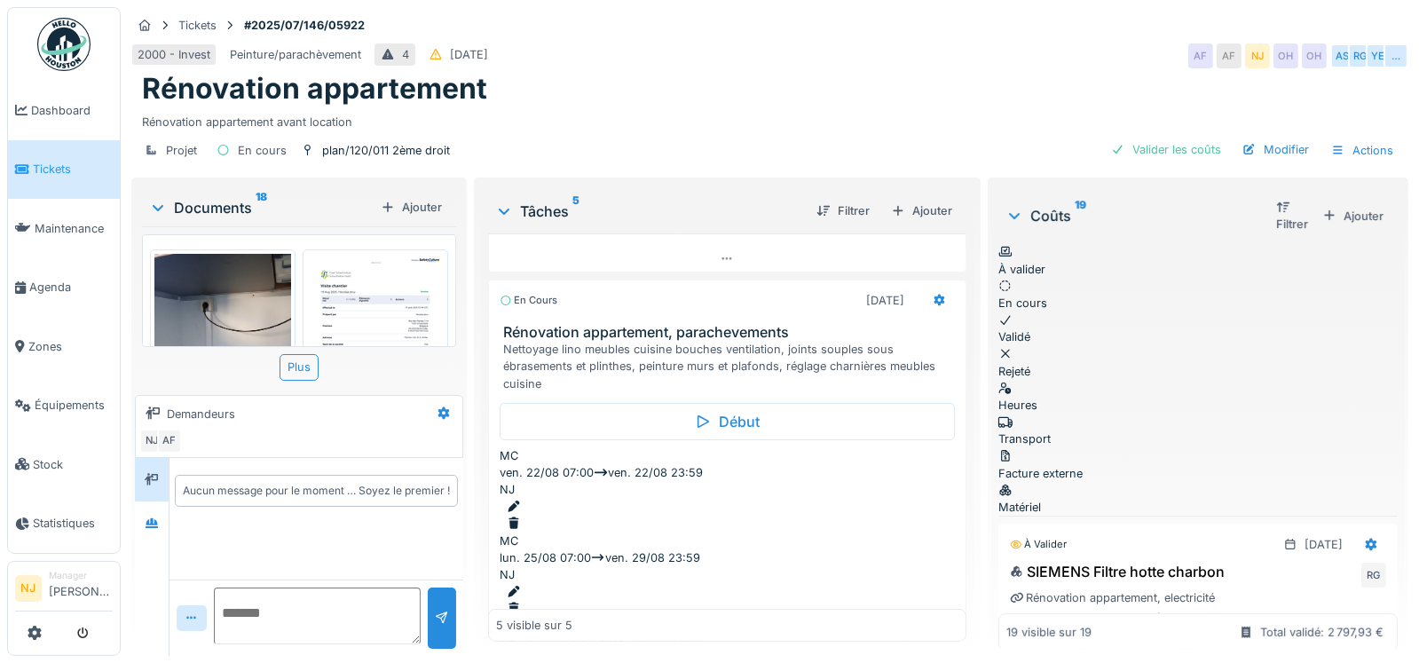
scroll to position [2041, 0]
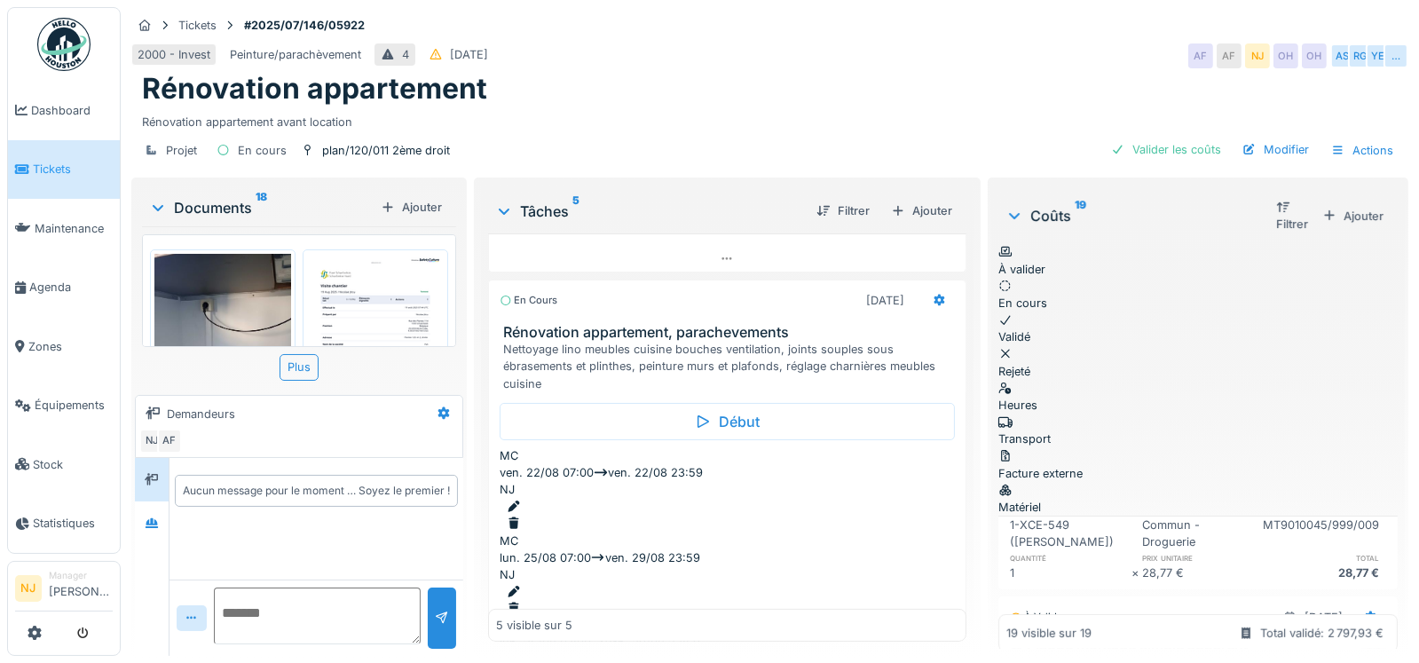
scroll to position [2219, 0]
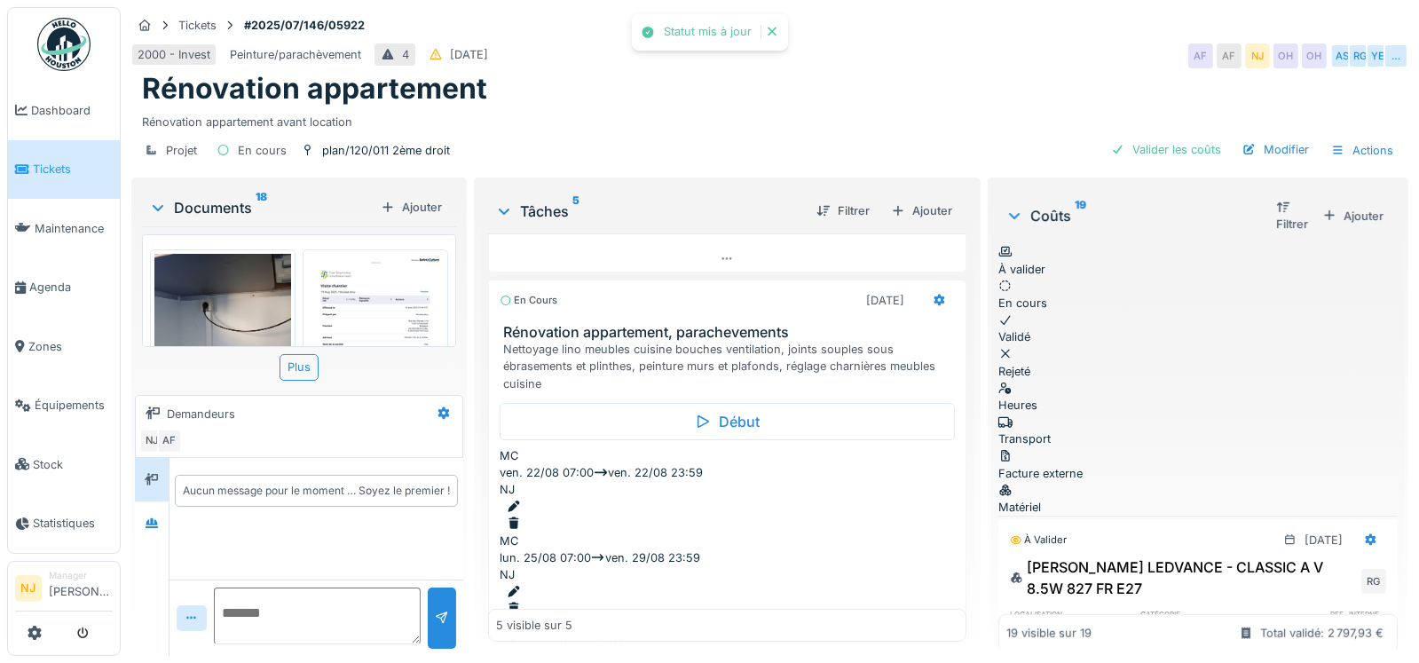
scroll to position [2396, 0]
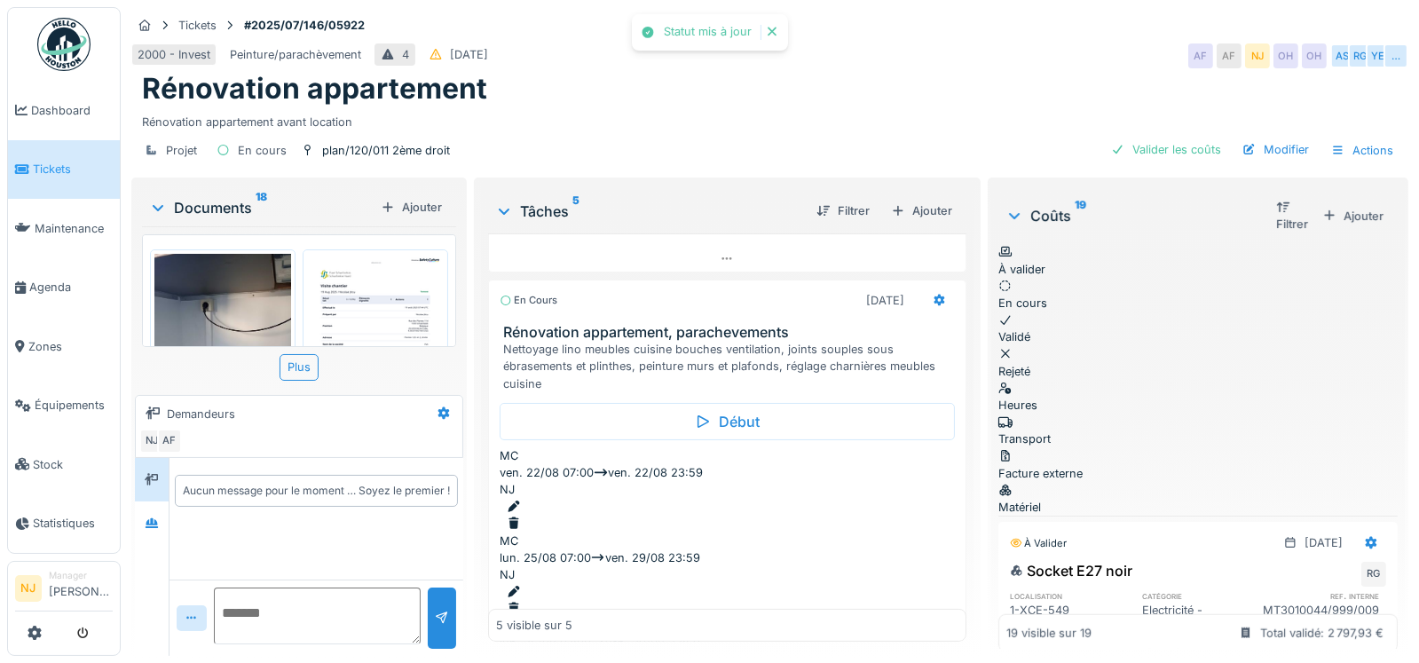
scroll to position [2573, 0]
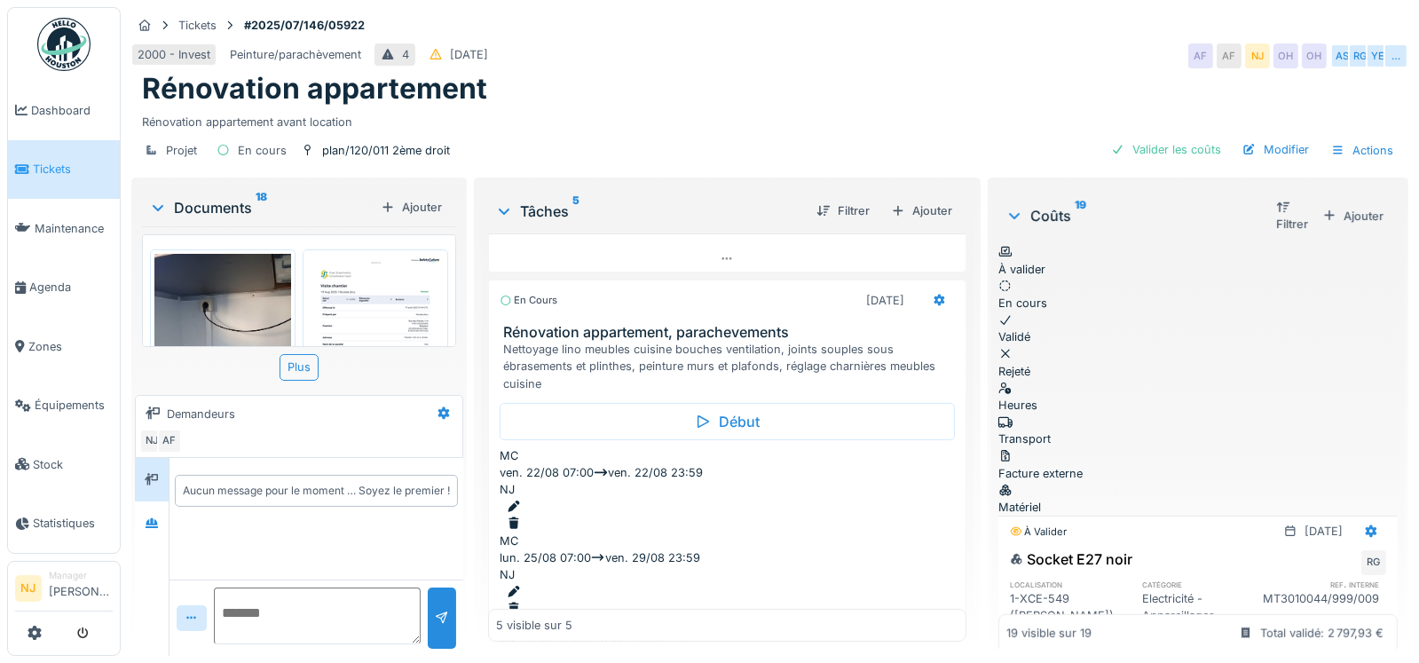
click at [1241, 658] on div "Valider" at bounding box center [1272, 670] width 72 height 24
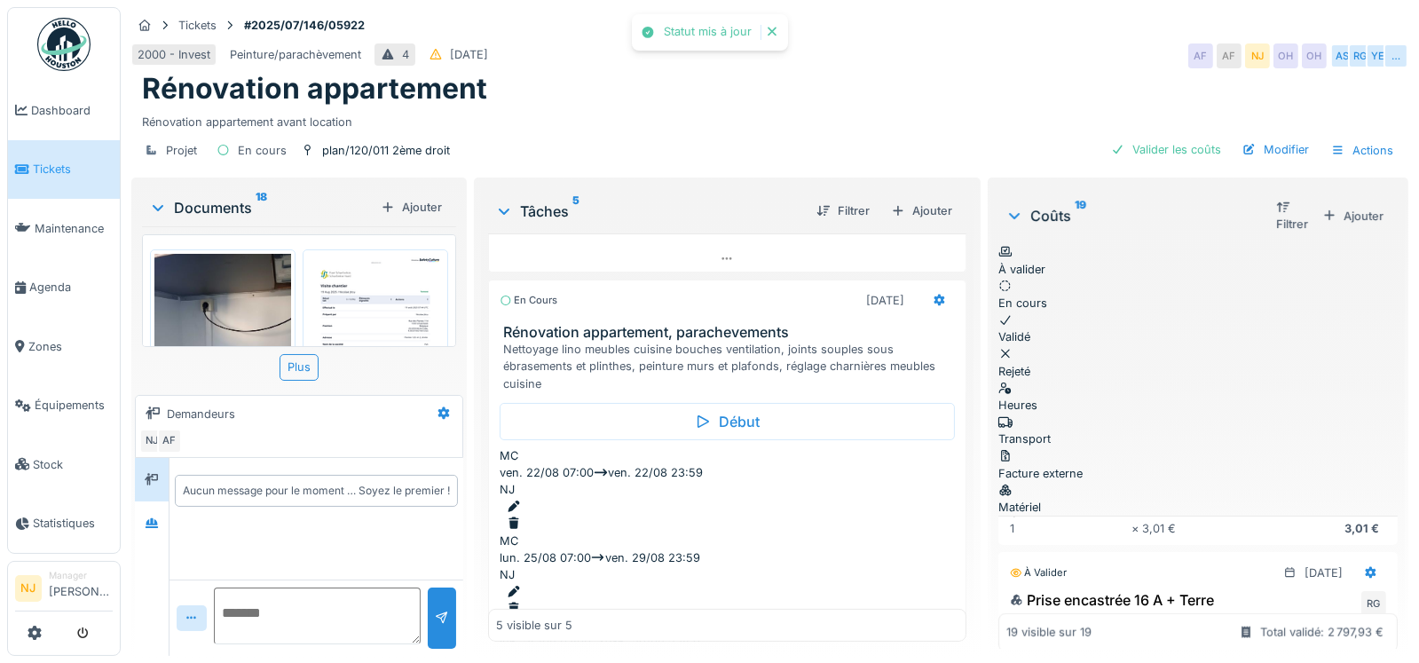
scroll to position [2928, 0]
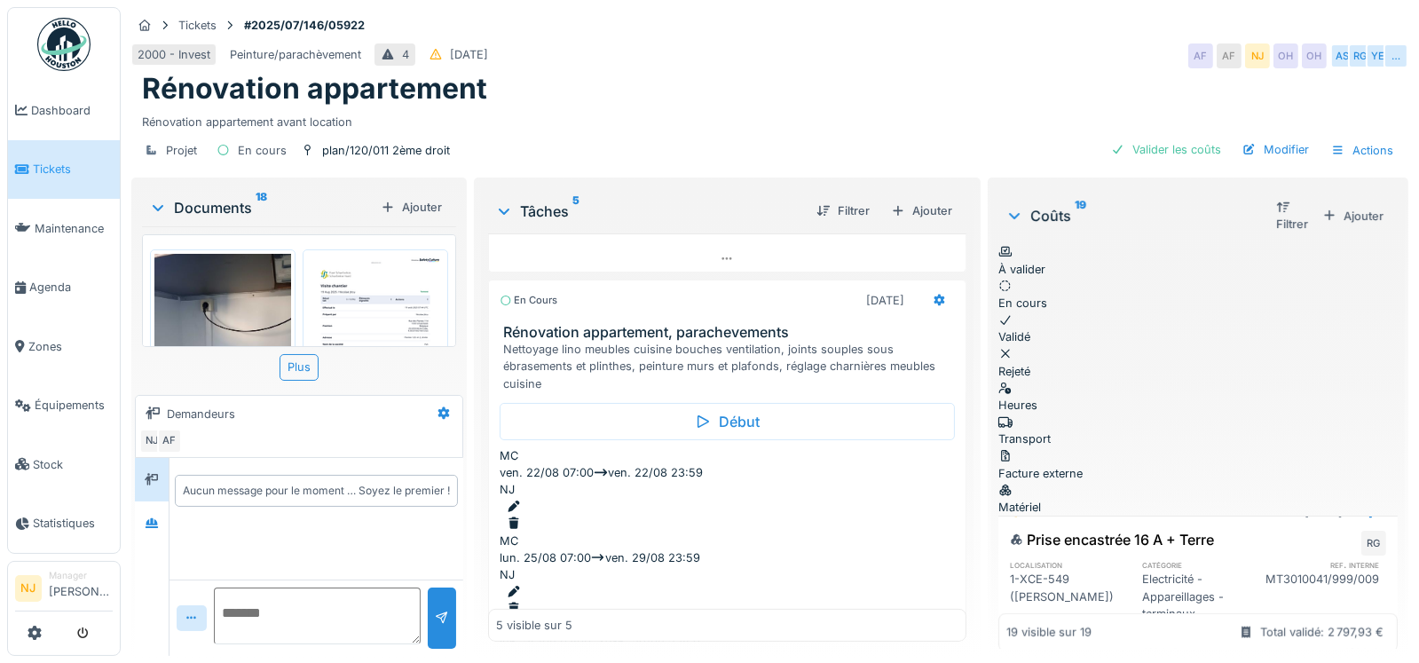
click at [1236, 657] on div "Valider" at bounding box center [1272, 669] width 72 height 24
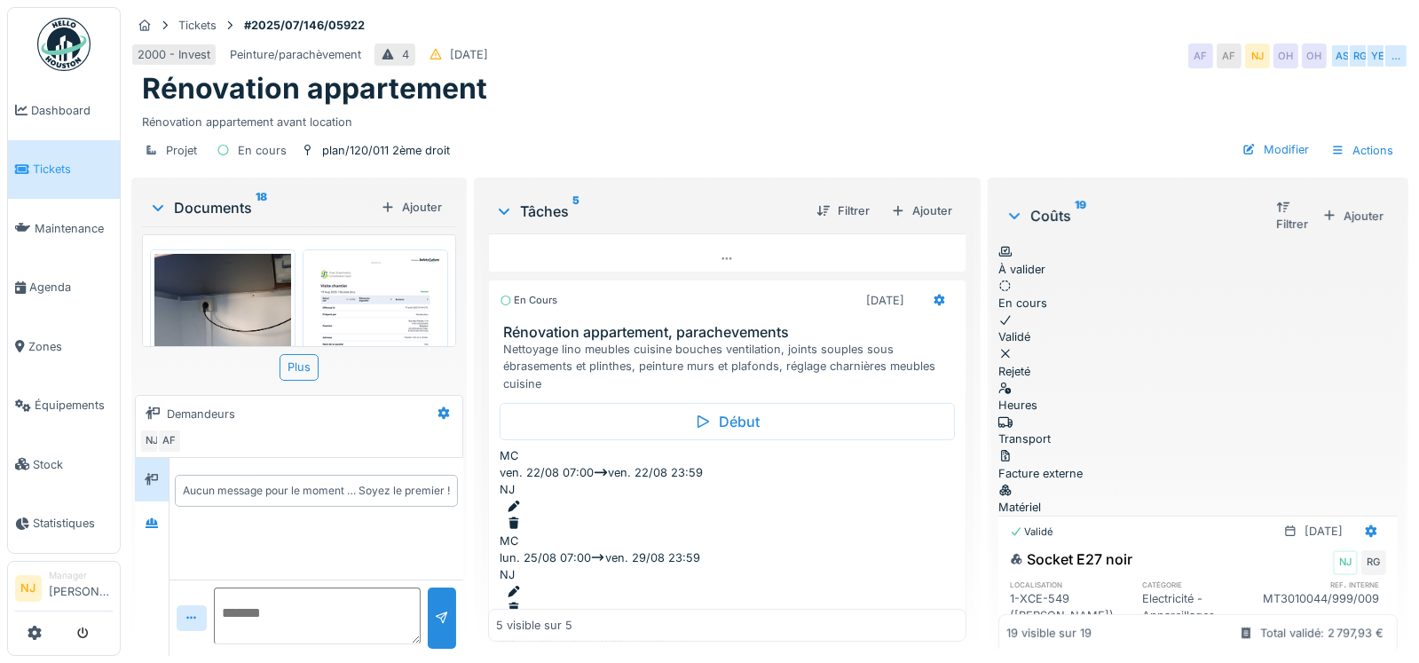
scroll to position [3180, 0]
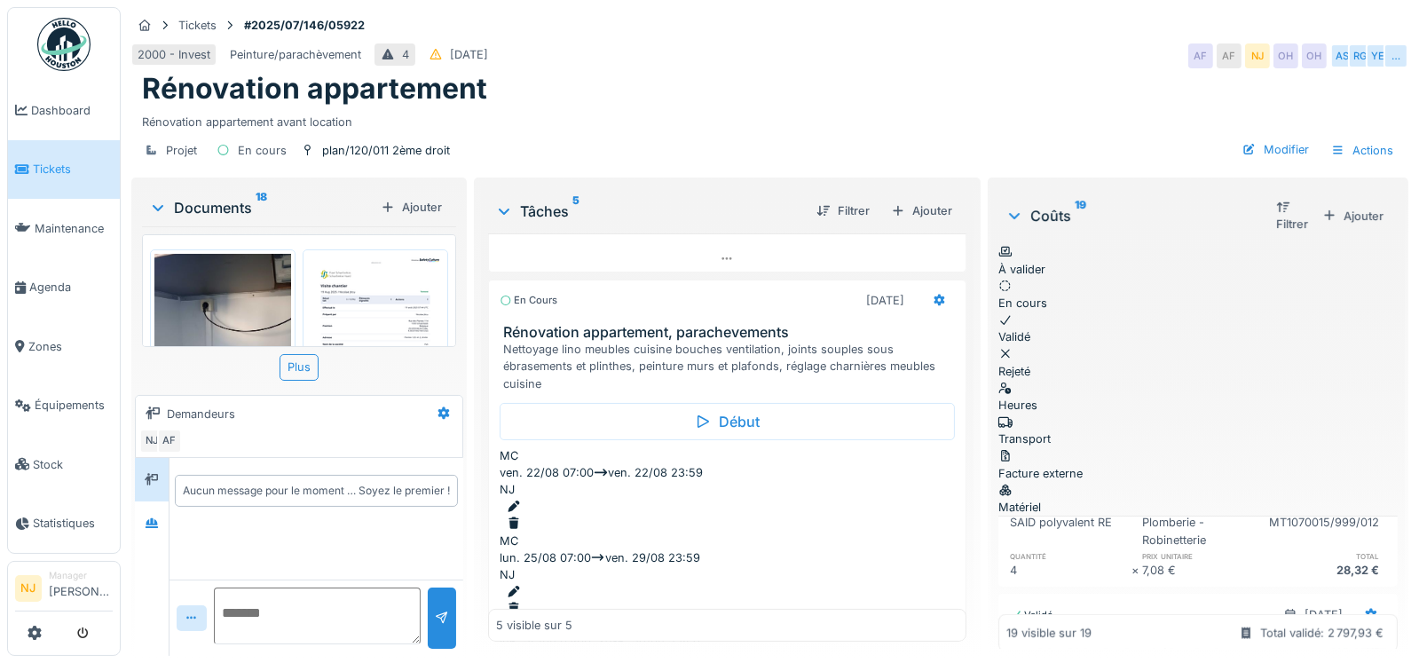
click at [1118, 414] on div "Transport" at bounding box center [1198, 431] width 399 height 34
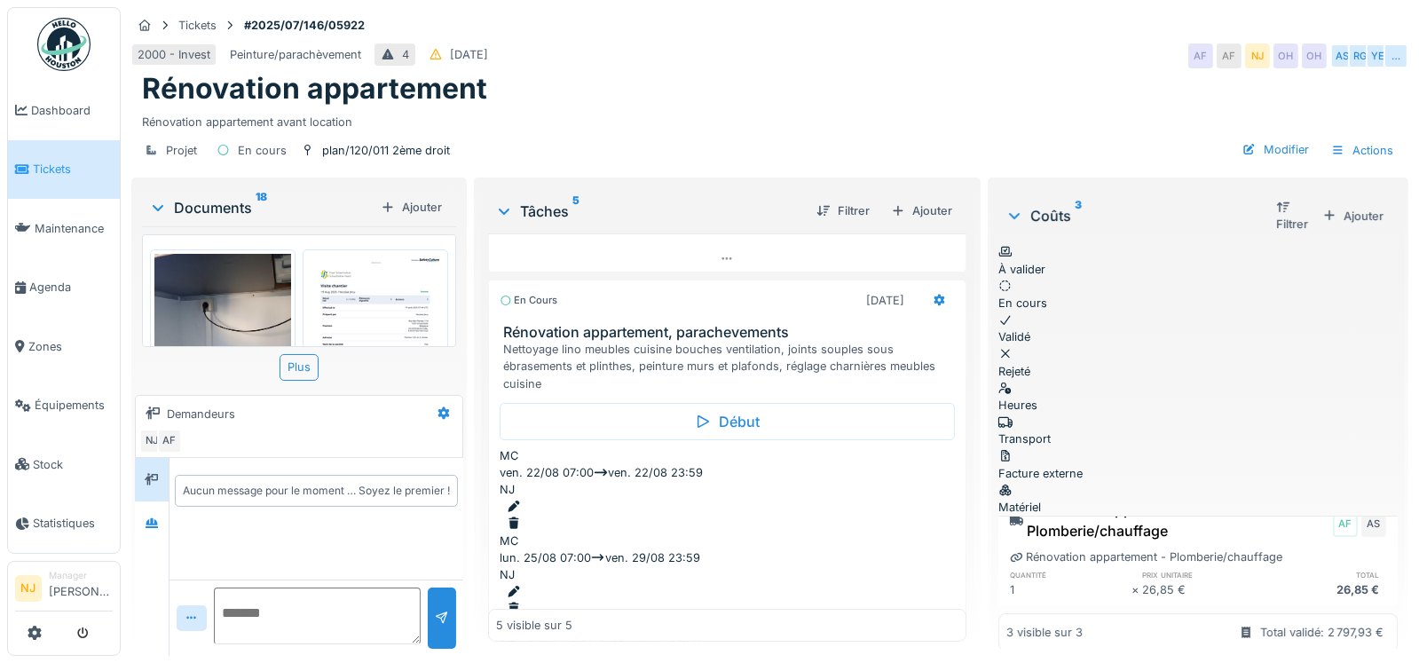
scroll to position [126, 0]
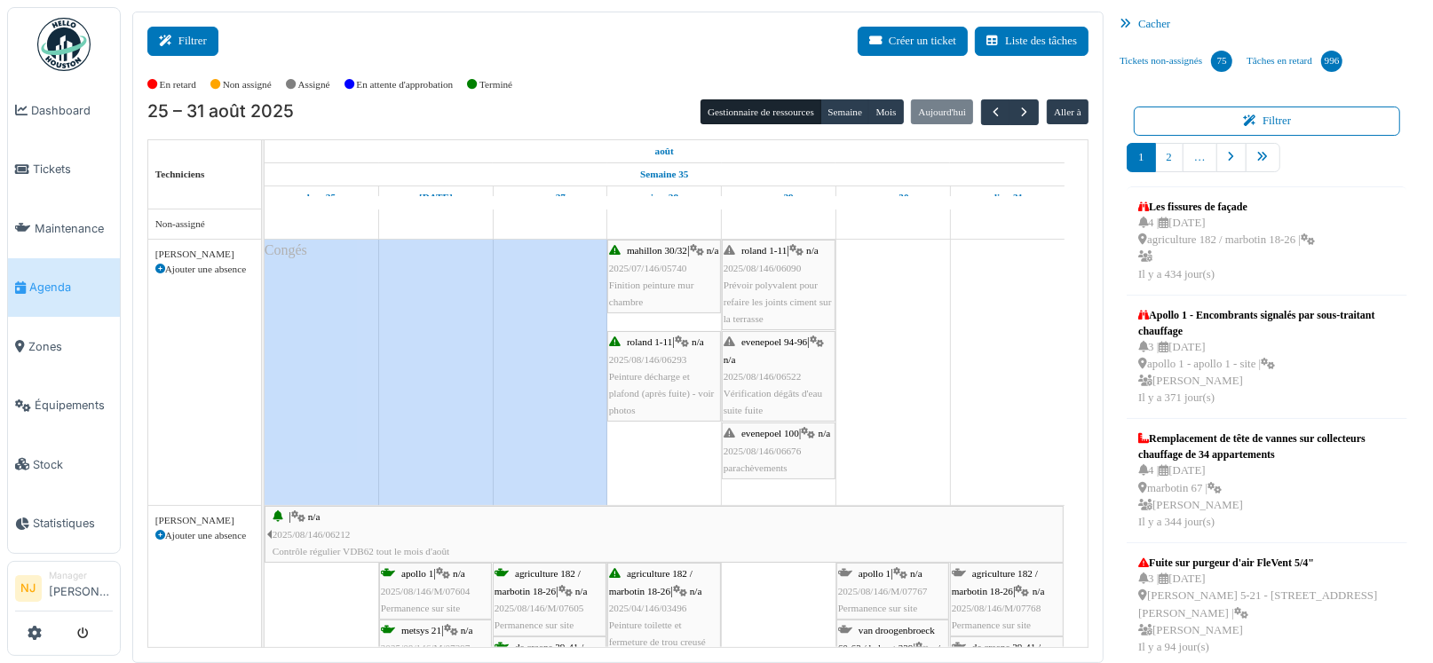
click at [182, 37] on button "Filtrer" at bounding box center [182, 41] width 71 height 29
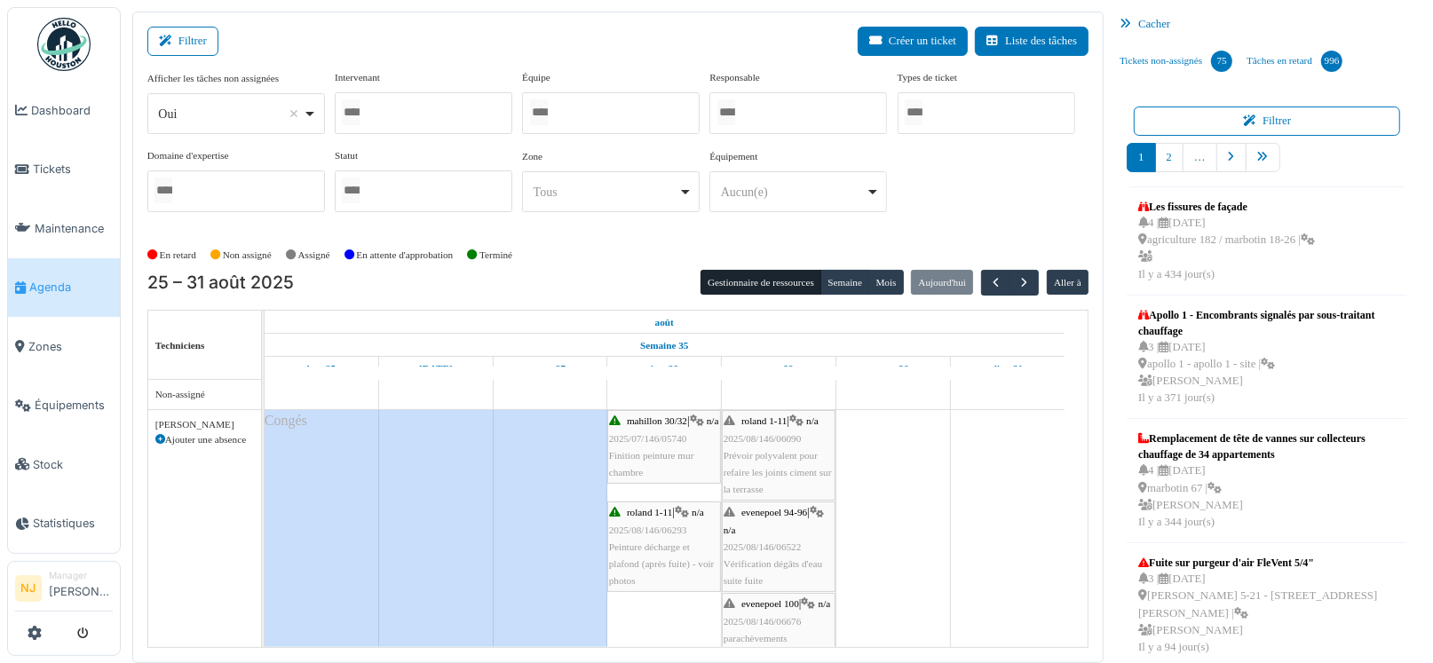
click at [574, 112] on div at bounding box center [611, 113] width 178 height 42
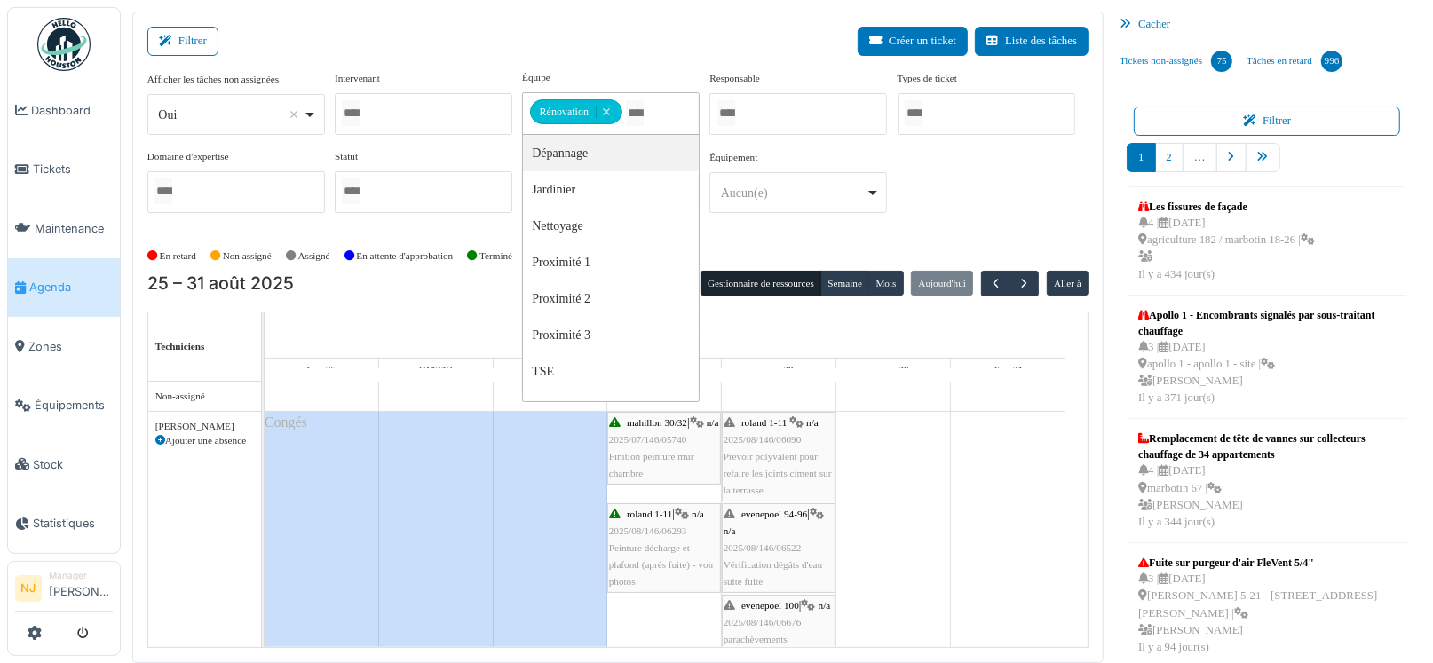
click at [533, 28] on div "Filtrer Créer un ticket Liste des tâches" at bounding box center [617, 48] width 941 height 43
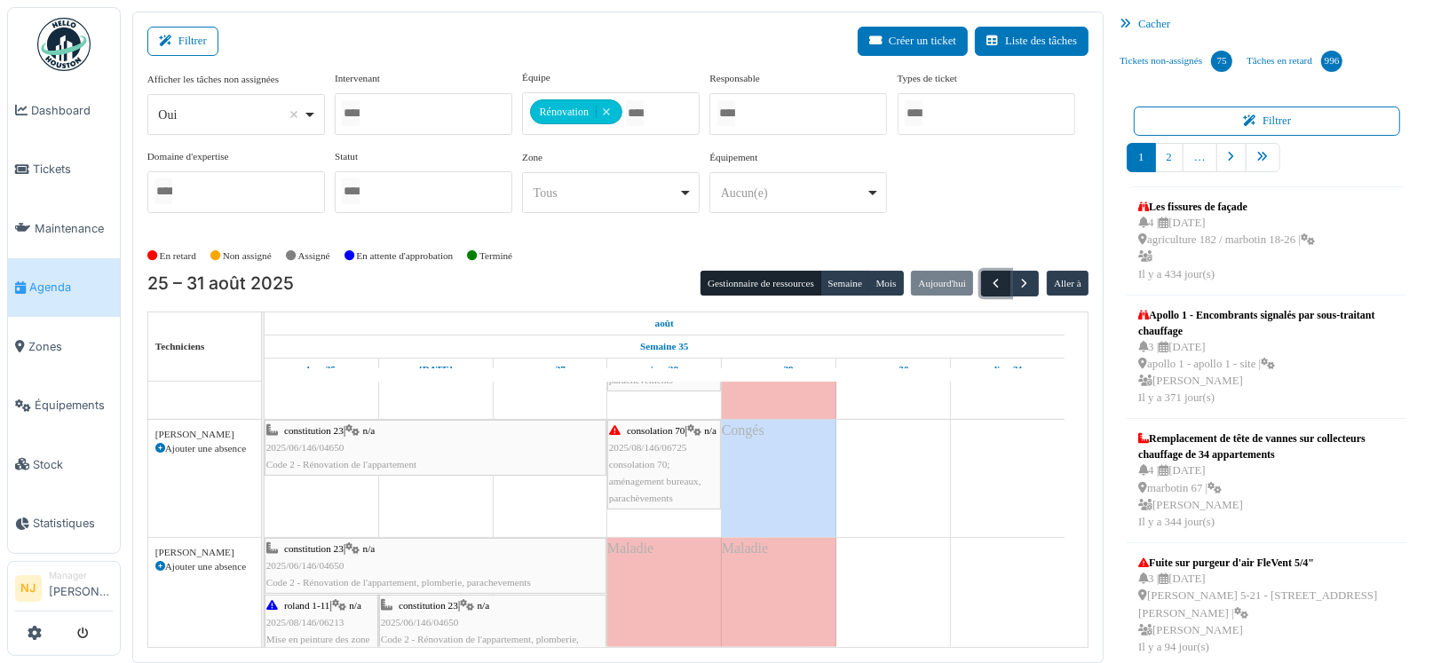
click at [988, 276] on span "button" at bounding box center [995, 283] width 15 height 15
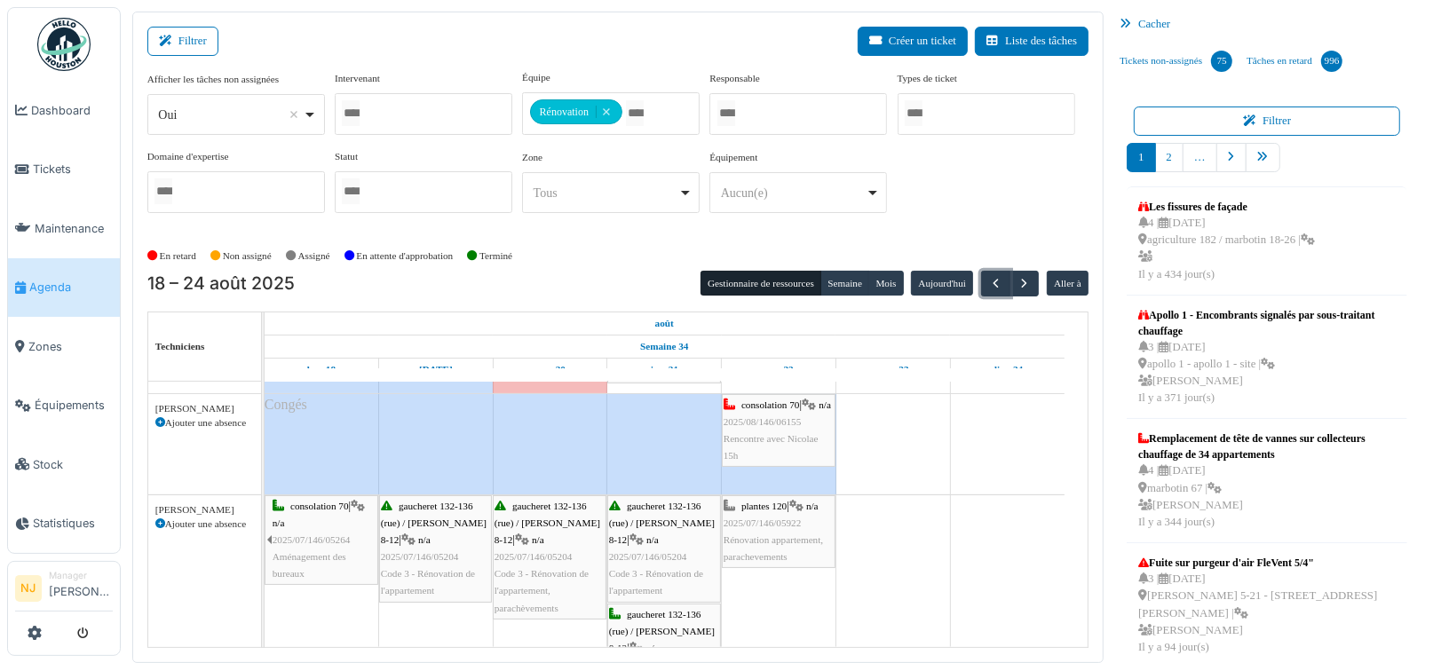
scroll to position [89, 0]
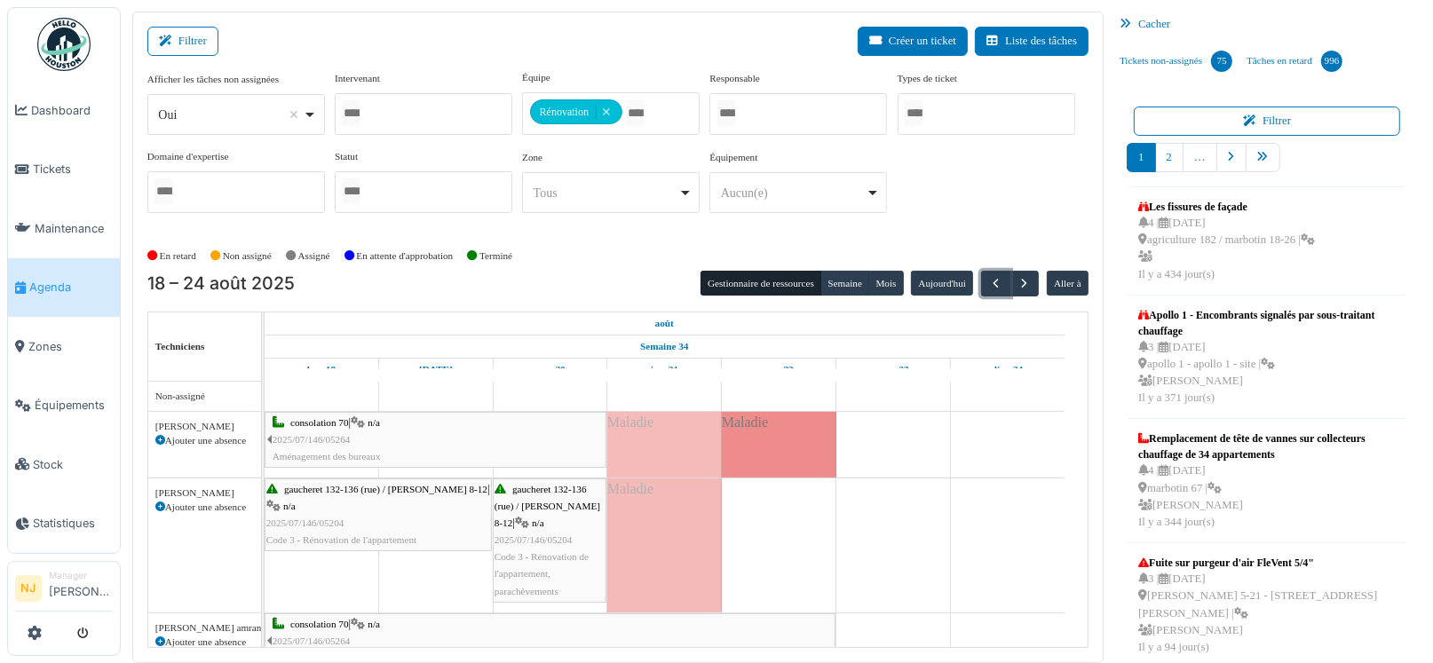
click at [353, 436] on div "consolation 70 | n/a 2025/07/146/05264 Aménagement des bureaux" at bounding box center [438, 440] width 332 height 51
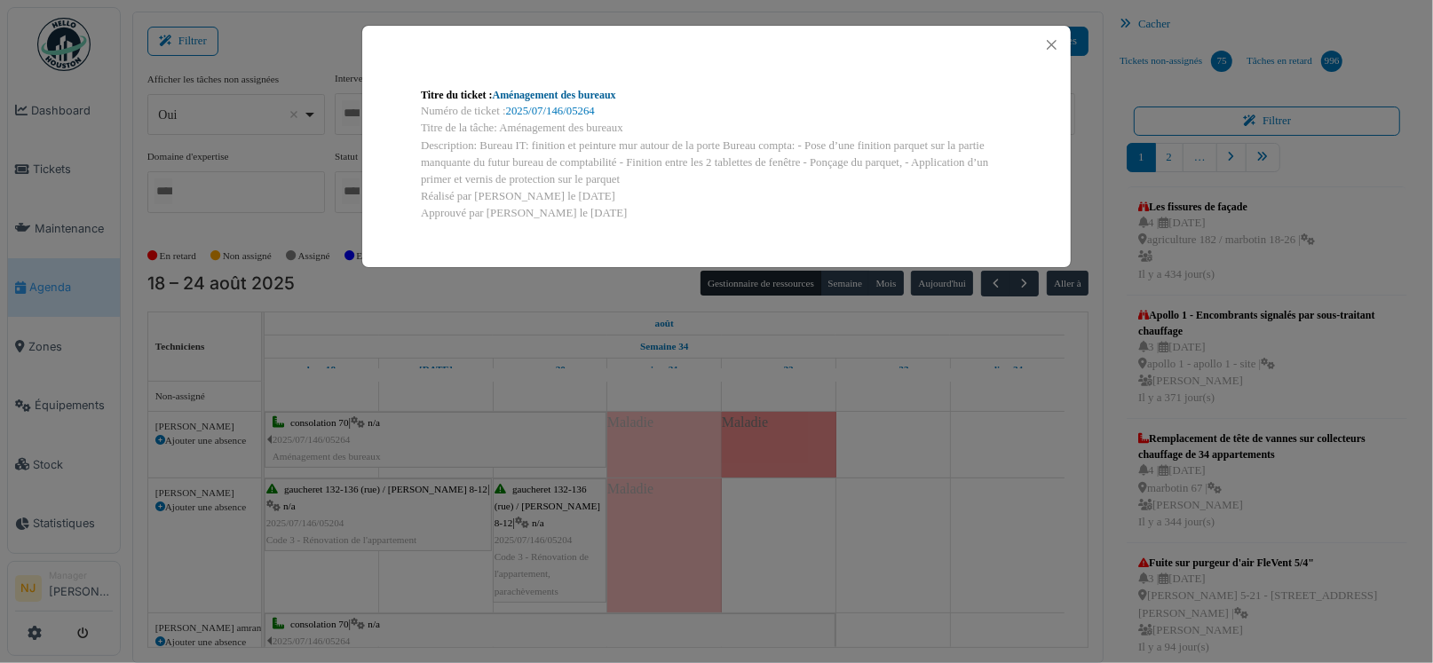
click at [589, 98] on link "Aménagement des bureaux" at bounding box center [554, 95] width 123 height 12
click at [1049, 40] on button "Close" at bounding box center [1051, 45] width 24 height 24
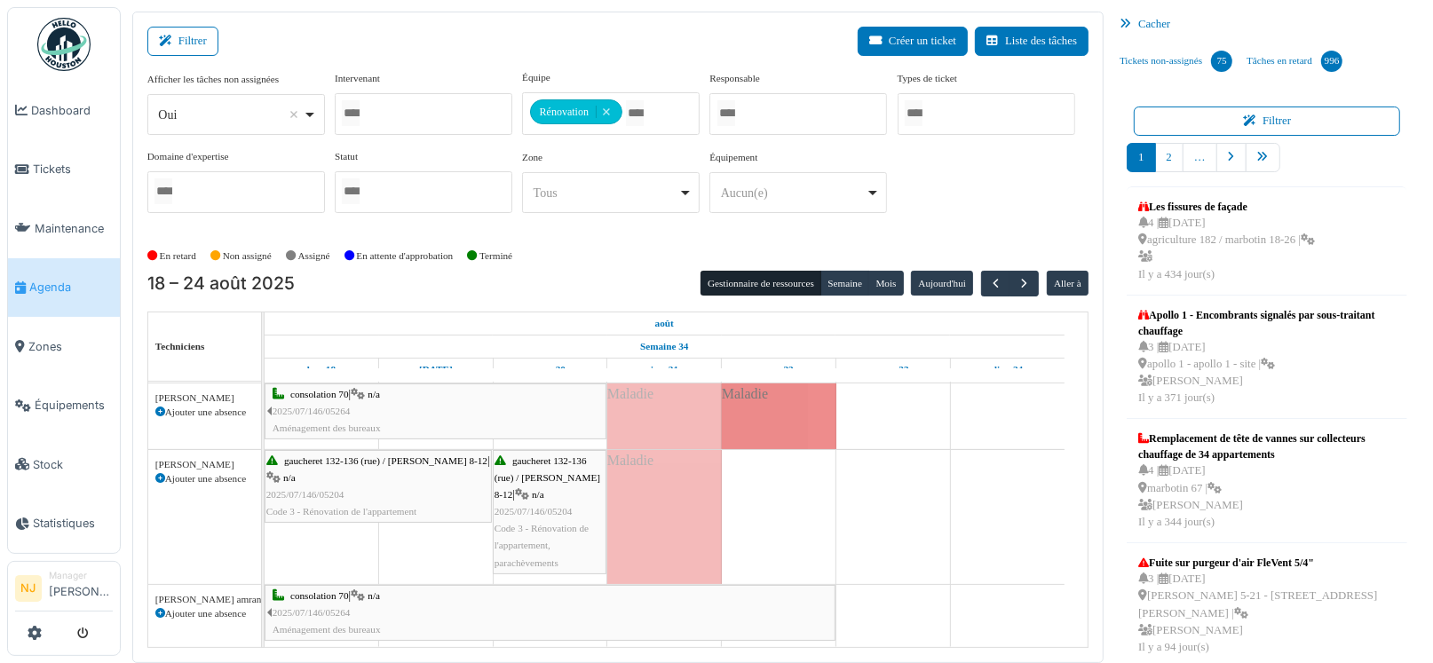
scroll to position [0, 0]
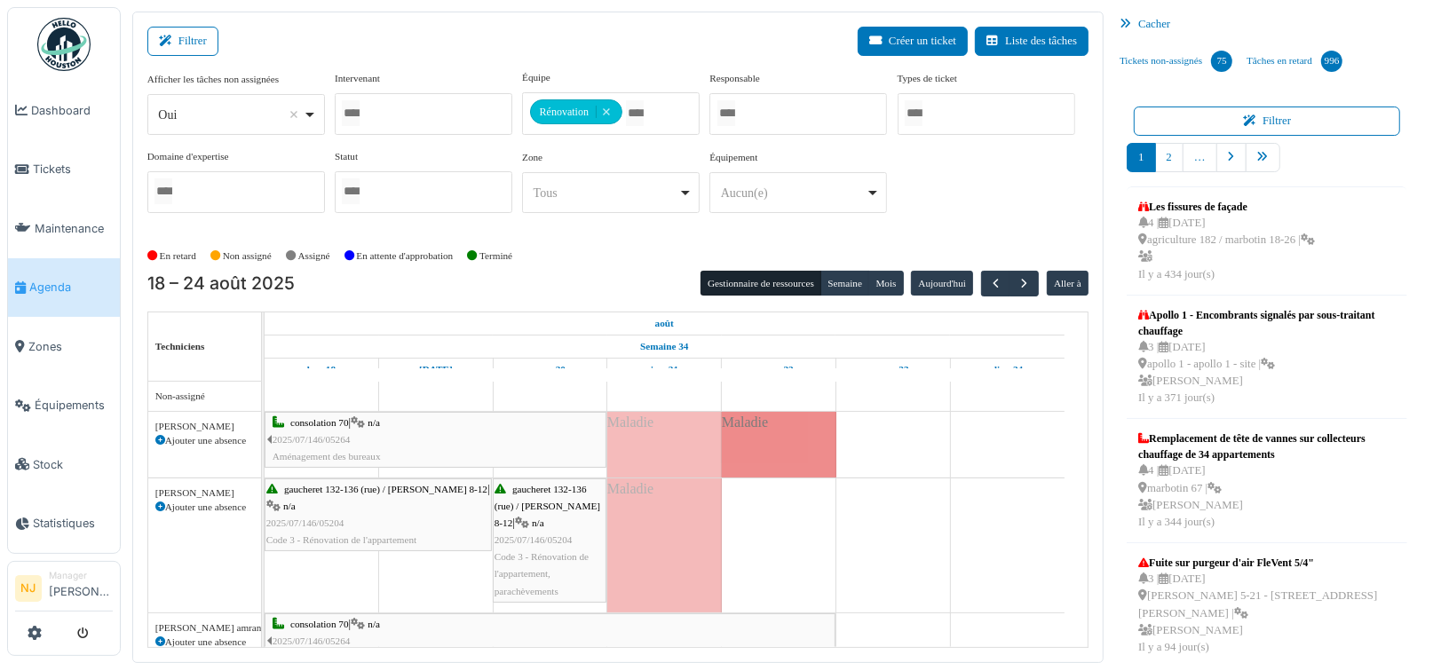
click at [265, 510] on div "gaucheret 132-136 (rue) / thomas 8-12 | n/a 2025/07/146/05204 Code 3 - Rénovati…" at bounding box center [265, 545] width 0 height 134
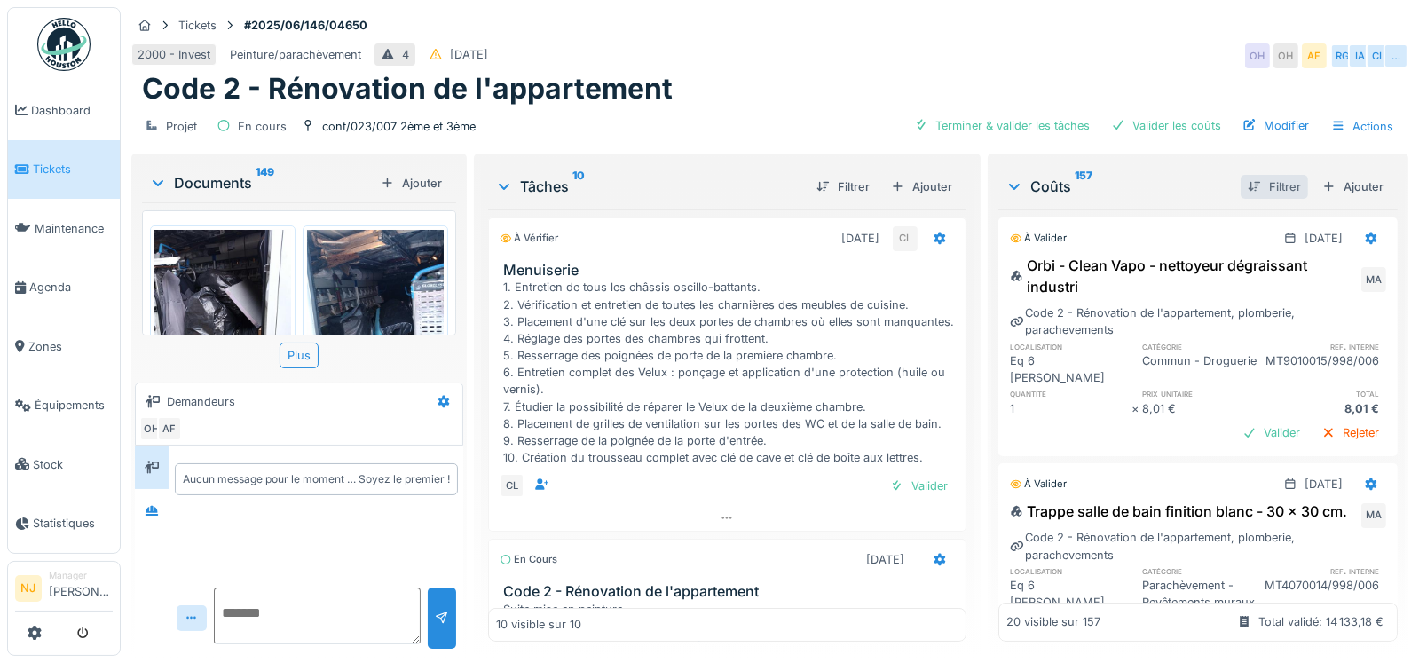
click at [1241, 185] on div "Filtrer" at bounding box center [1274, 187] width 67 height 24
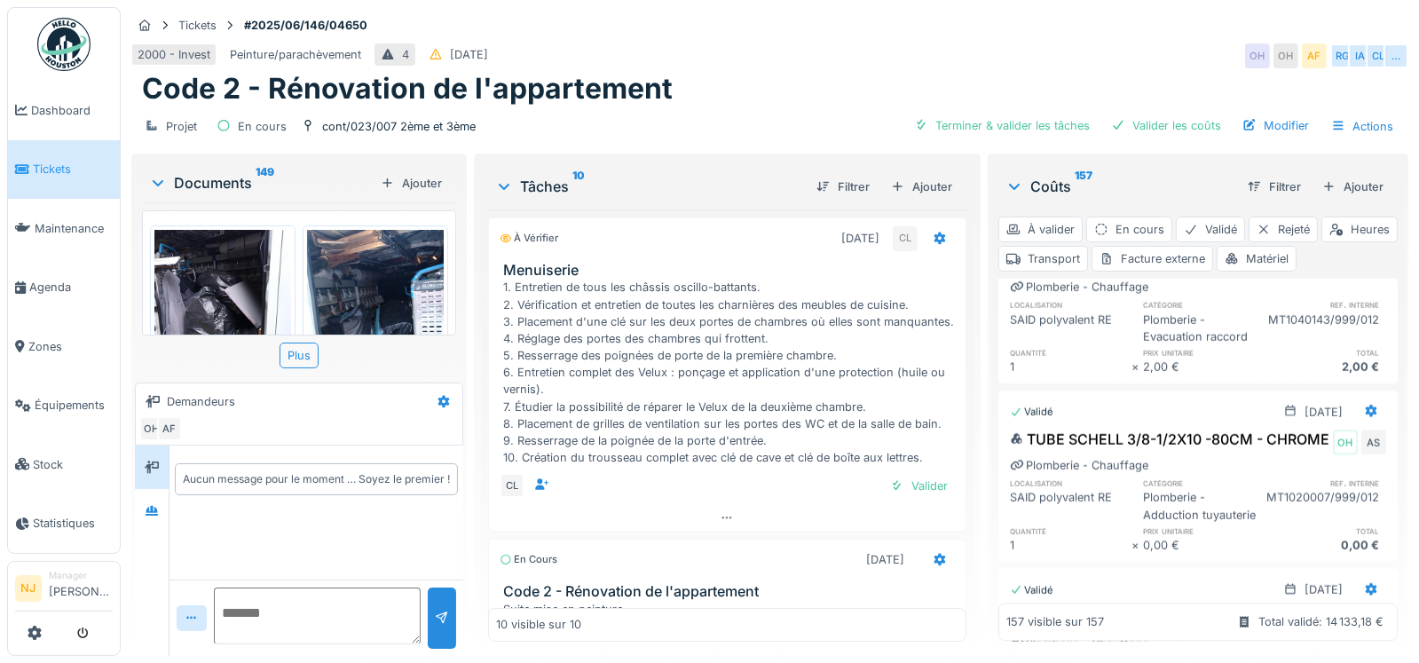
scroll to position [23696, 0]
click at [330, 258] on img at bounding box center [375, 321] width 137 height 182
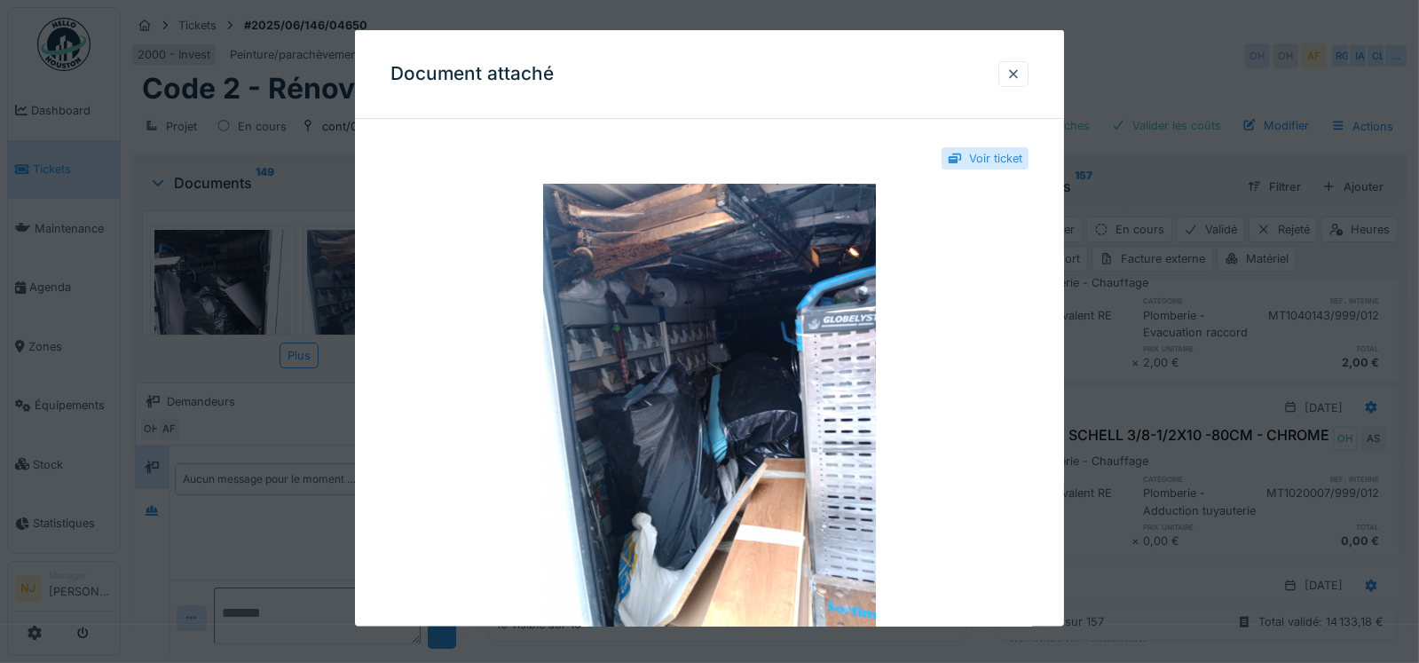
click at [1017, 79] on div at bounding box center [1014, 74] width 14 height 17
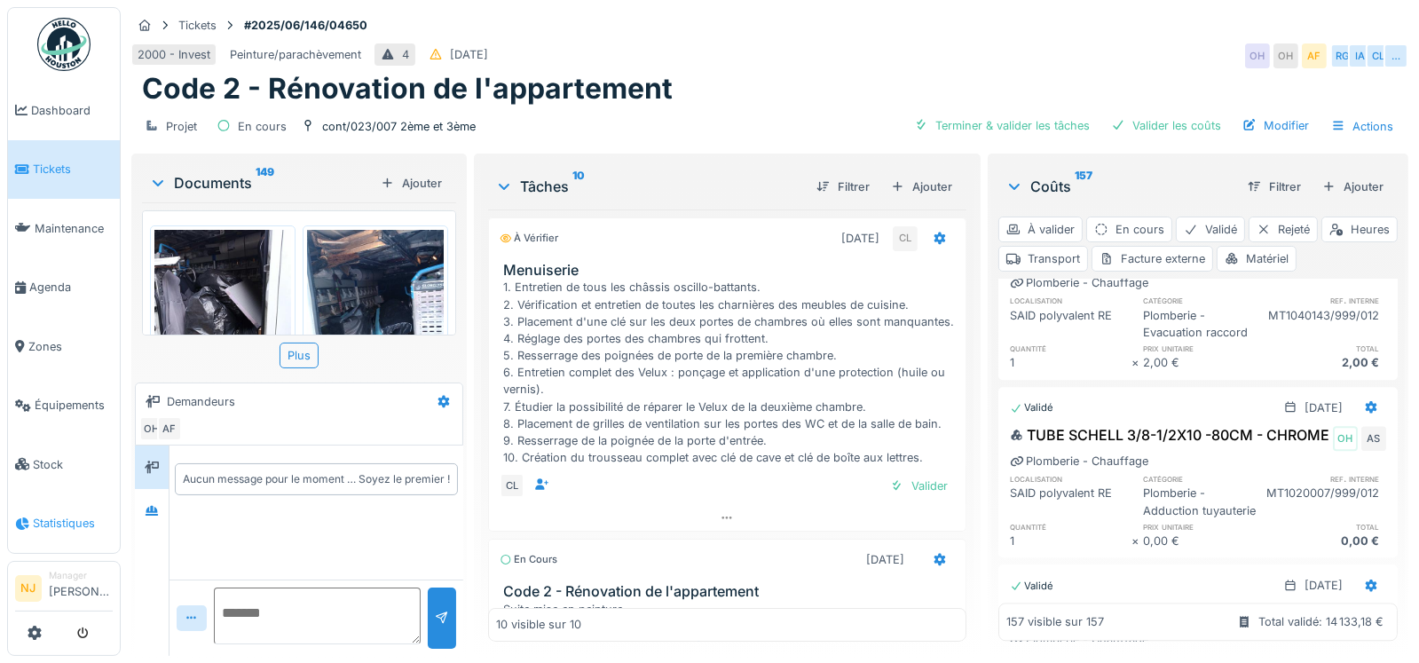
scroll to position [0, 0]
click at [135, 520] on div at bounding box center [152, 510] width 34 height 43
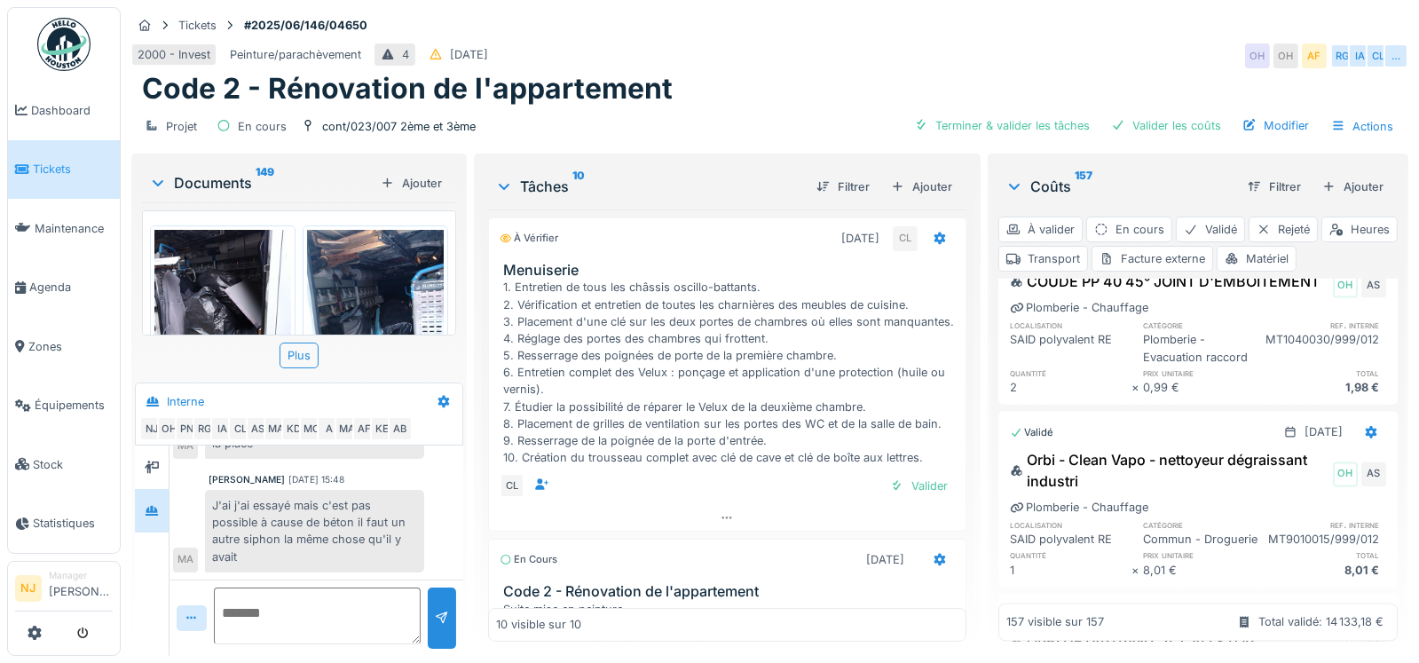
scroll to position [22326, 0]
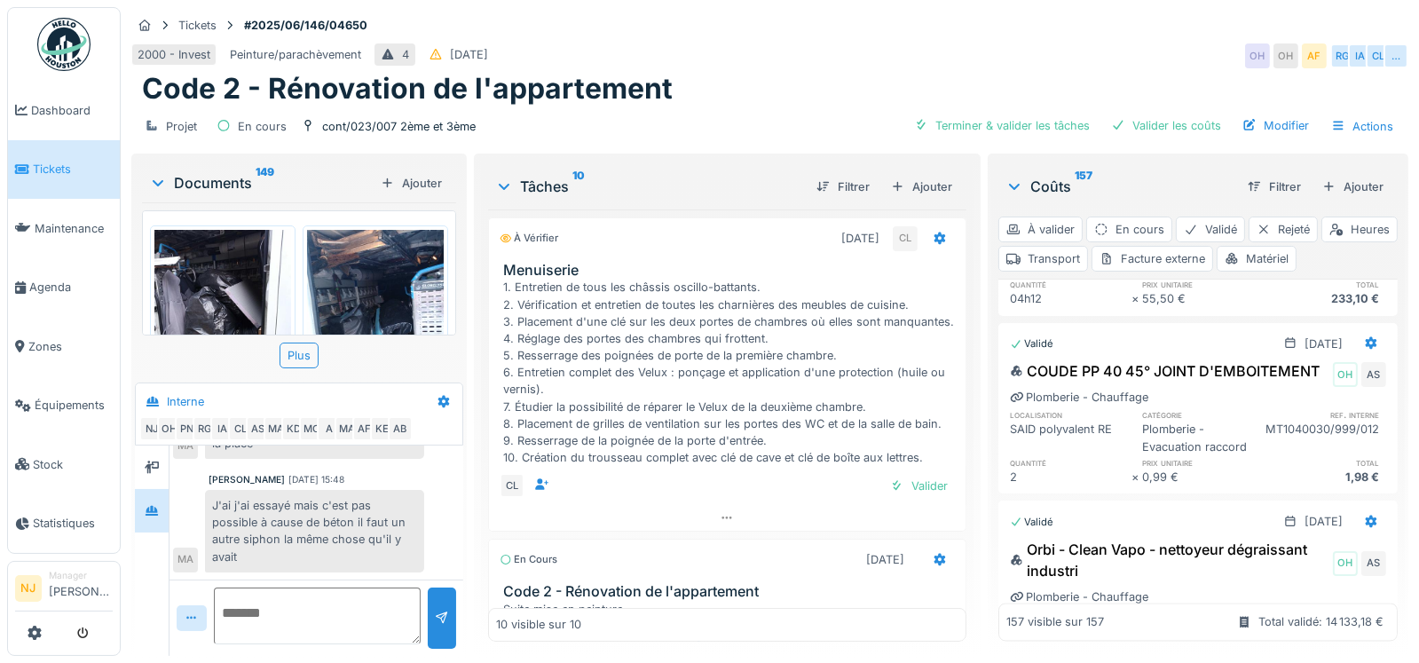
click at [1236, 173] on div "Valider" at bounding box center [1272, 161] width 72 height 24
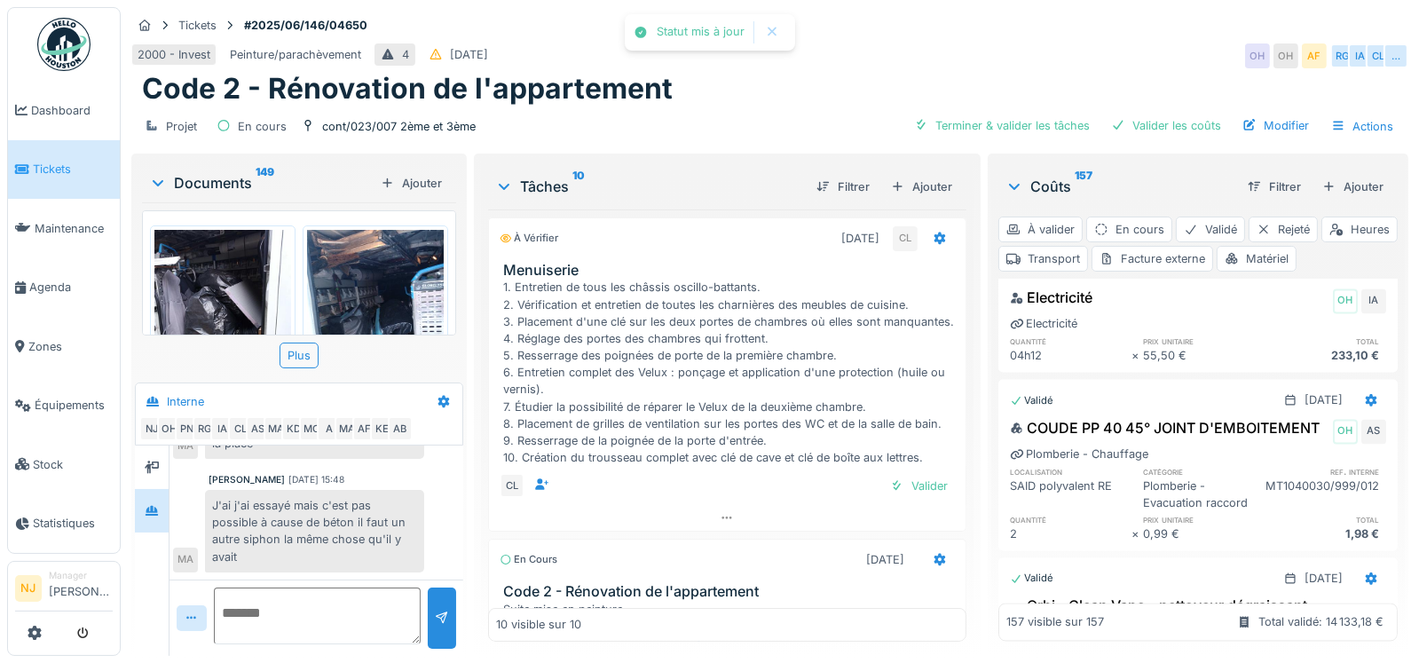
scroll to position [22148, 0]
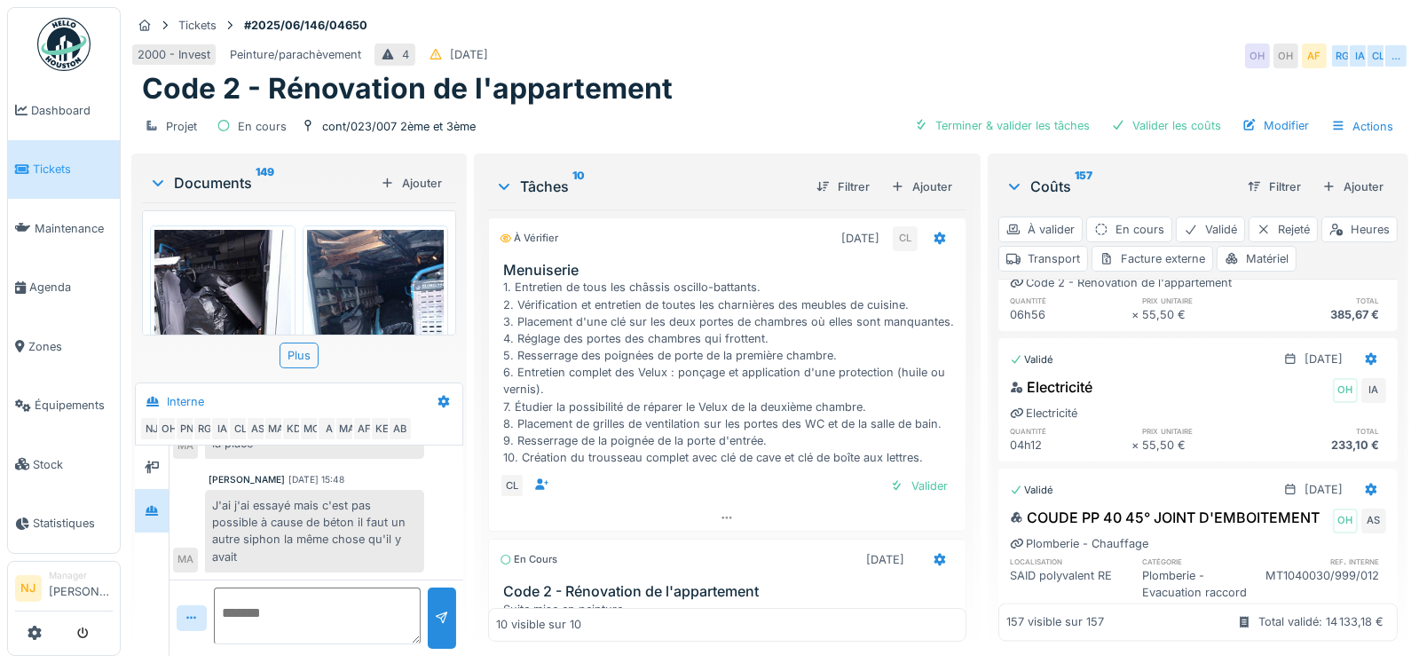
click at [1236, 189] on div "Valider" at bounding box center [1272, 177] width 72 height 24
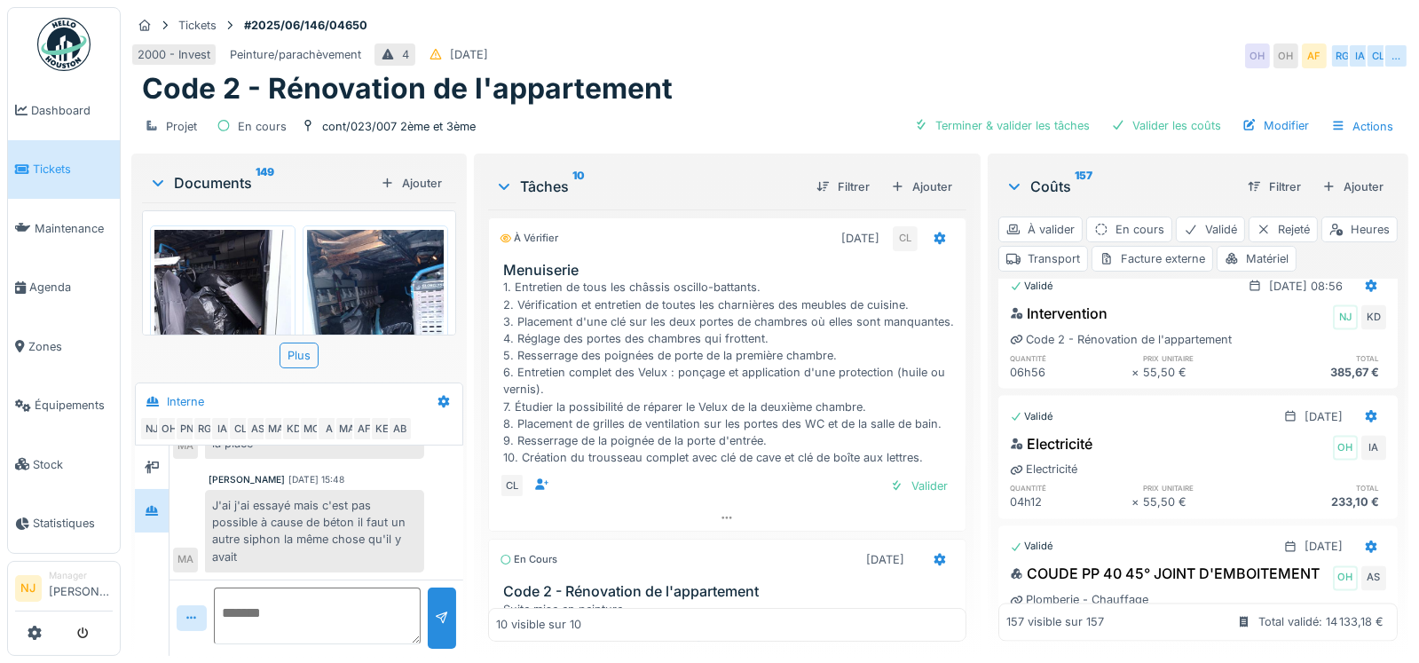
scroll to position [21971, 0]
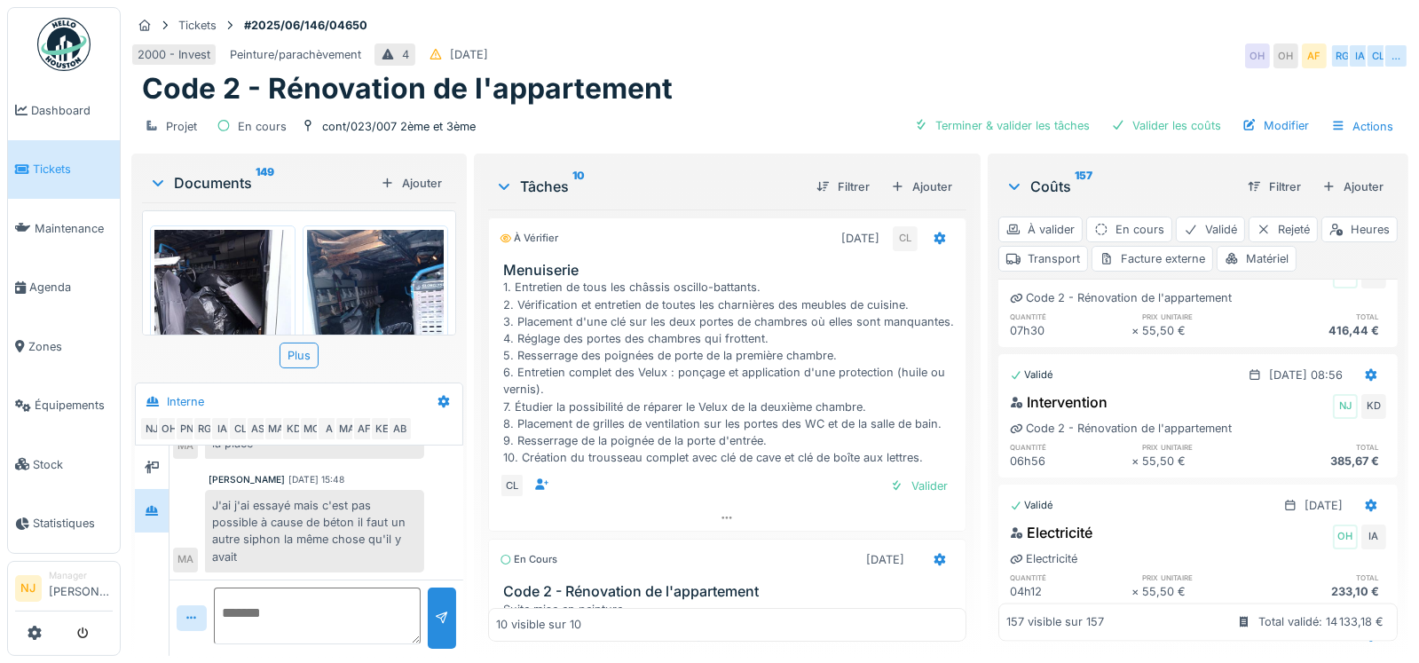
click at [1238, 205] on div "Valider" at bounding box center [1272, 193] width 72 height 24
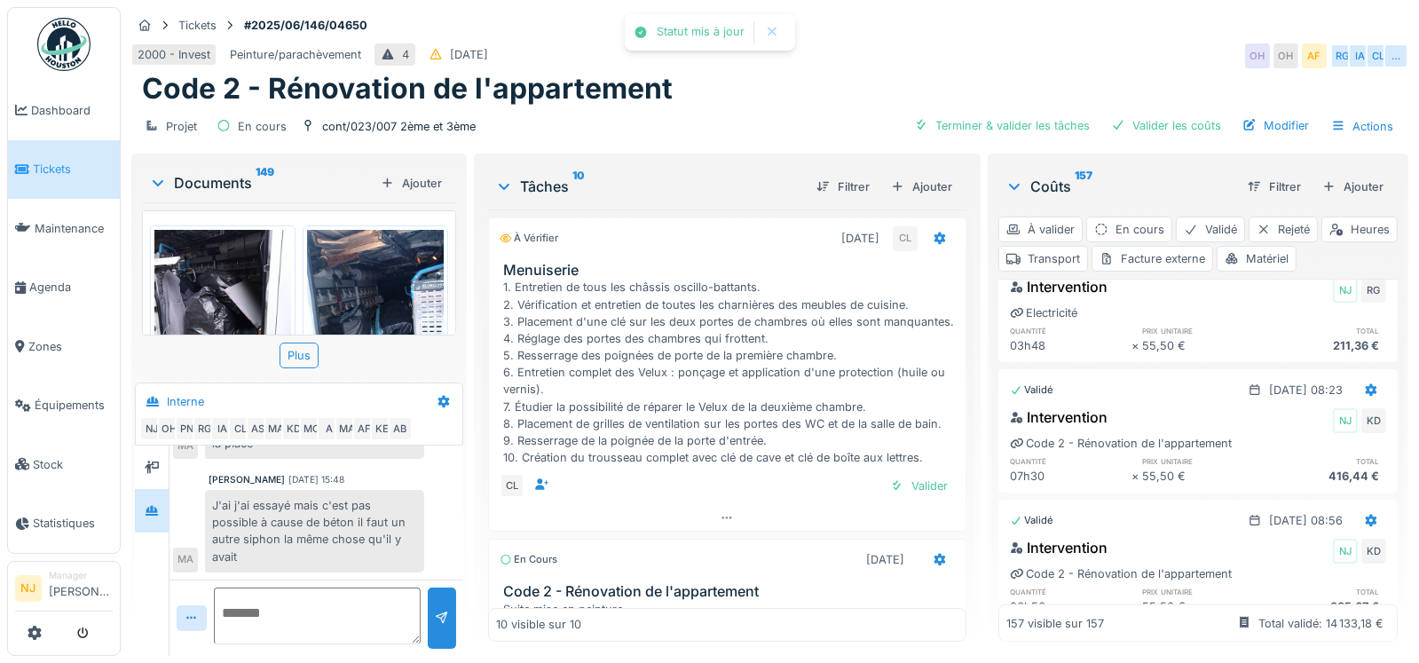
scroll to position [21793, 0]
click at [1236, 221] on div "Valider" at bounding box center [1272, 209] width 72 height 24
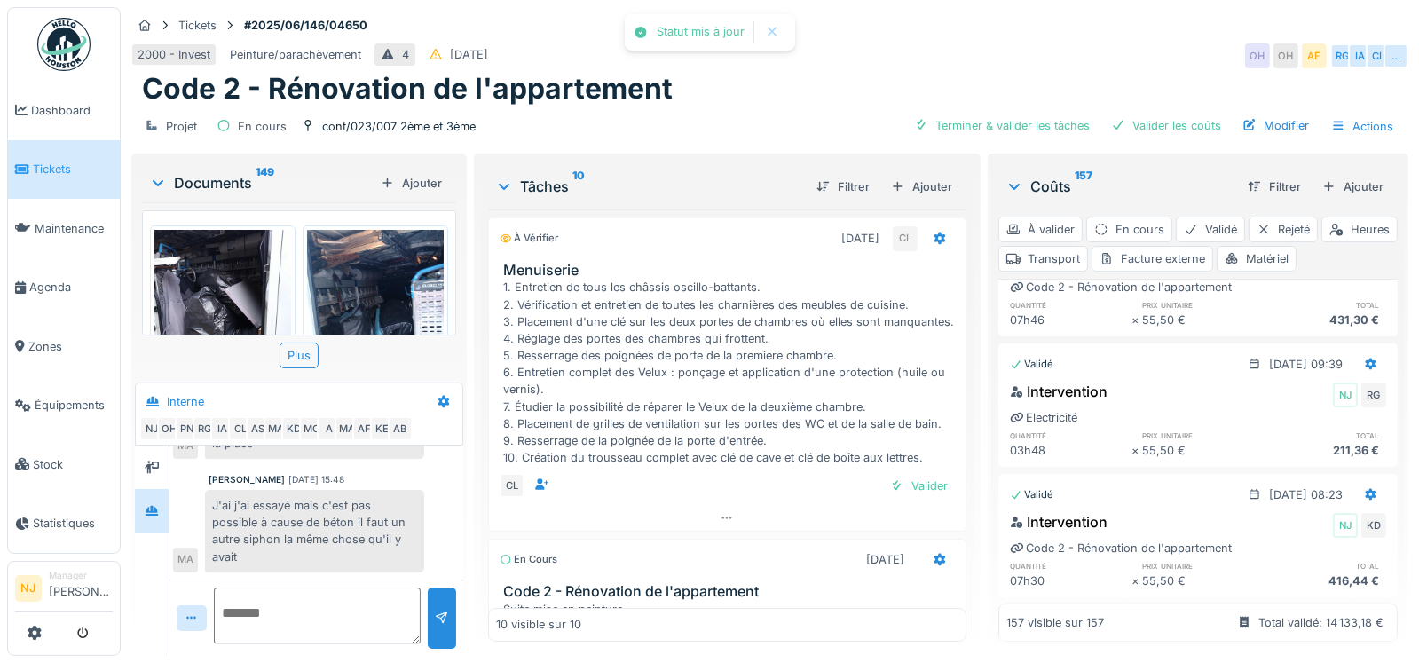
scroll to position [21616, 0]
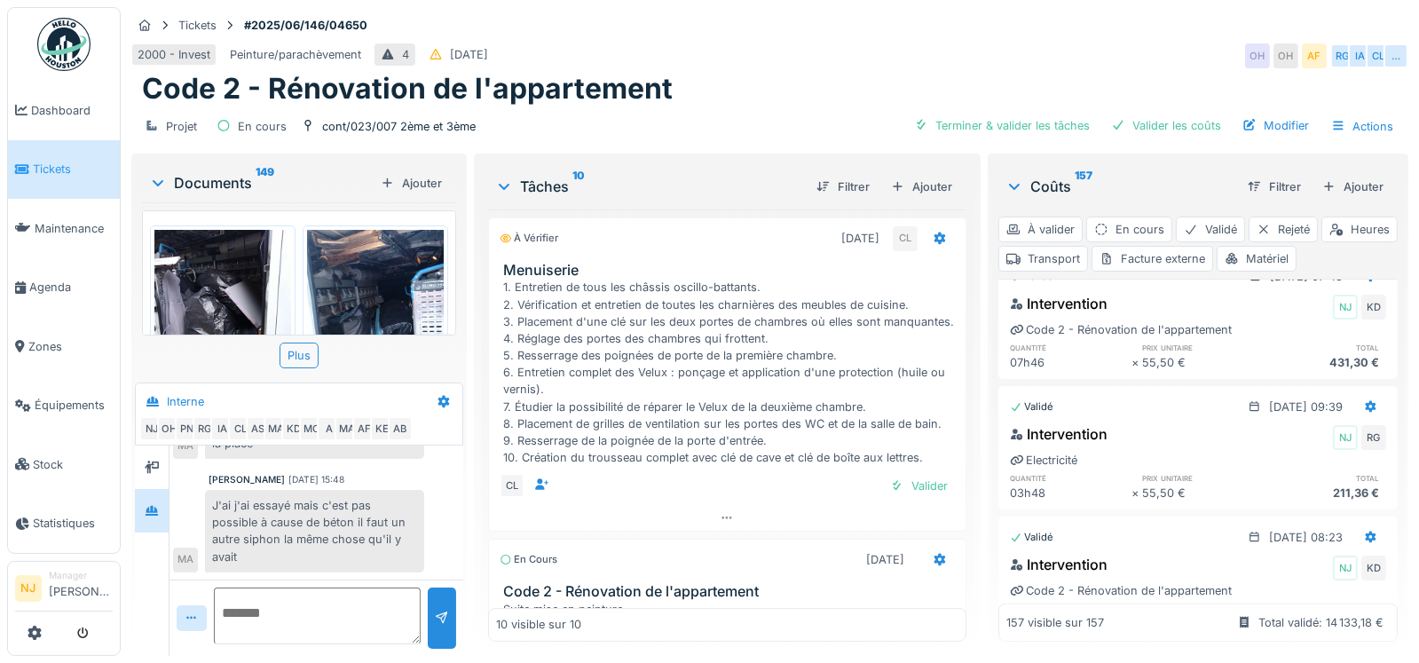
click at [1236, 237] on div "Valider" at bounding box center [1272, 225] width 72 height 24
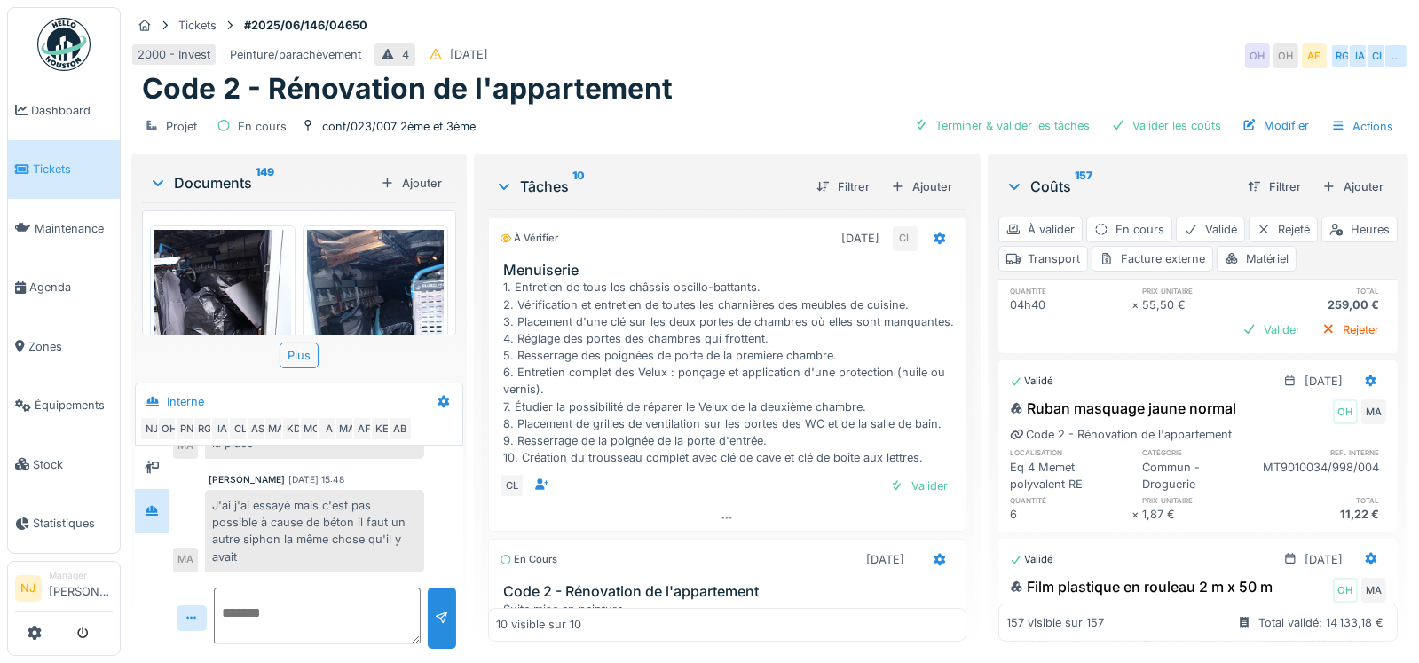
scroll to position [18243, 0]
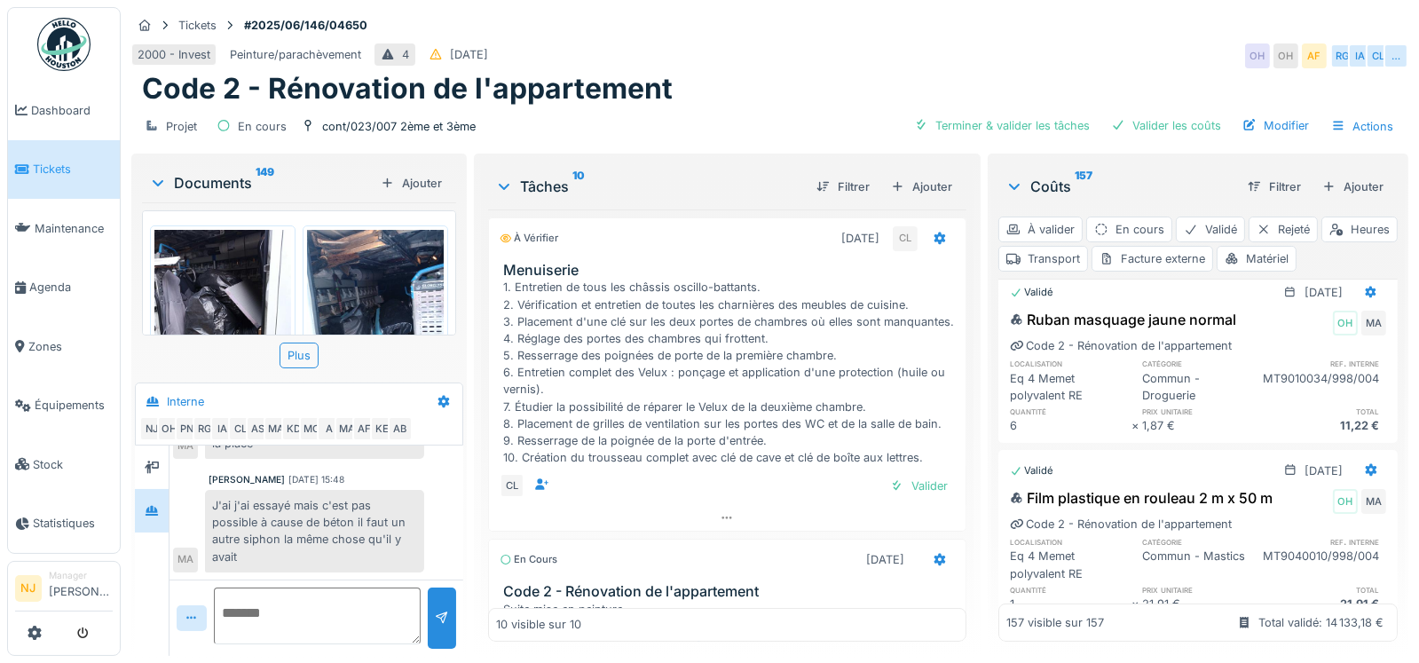
click at [1236, 253] on div "Valider" at bounding box center [1272, 241] width 72 height 24
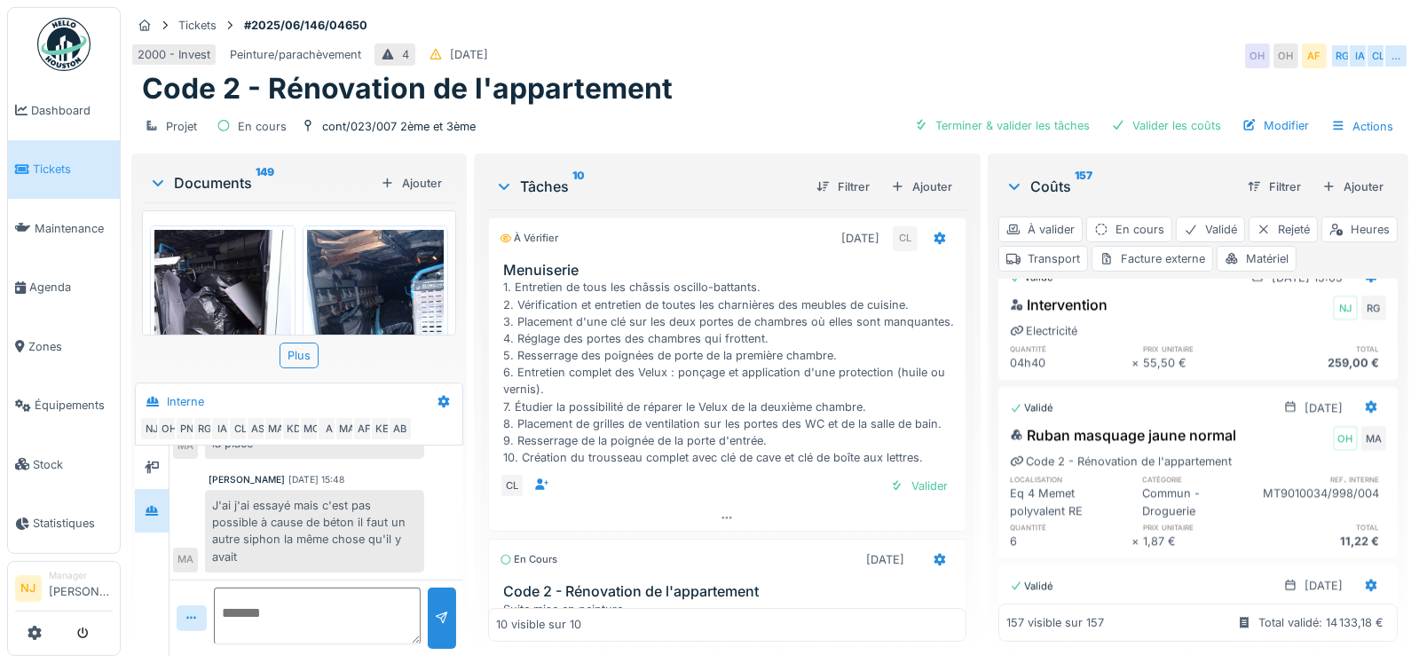
scroll to position [18065, 0]
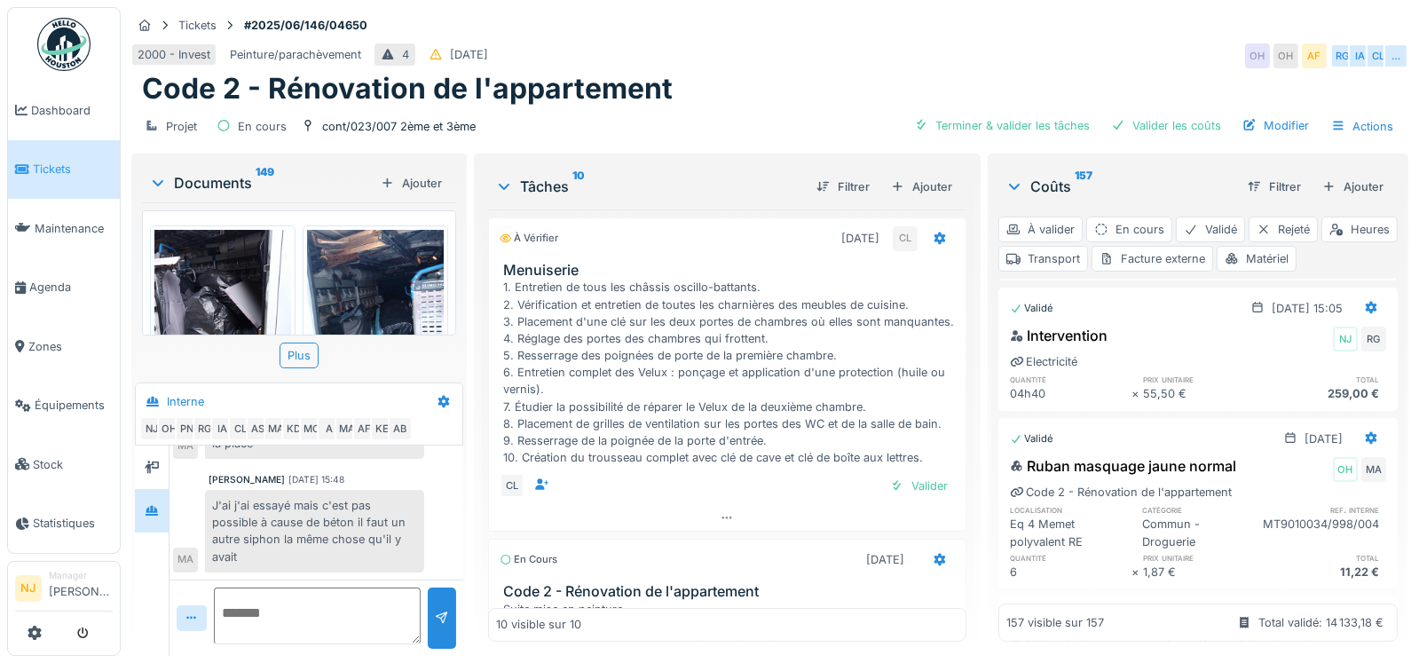
click at [1240, 268] on div "Valider" at bounding box center [1272, 256] width 72 height 24
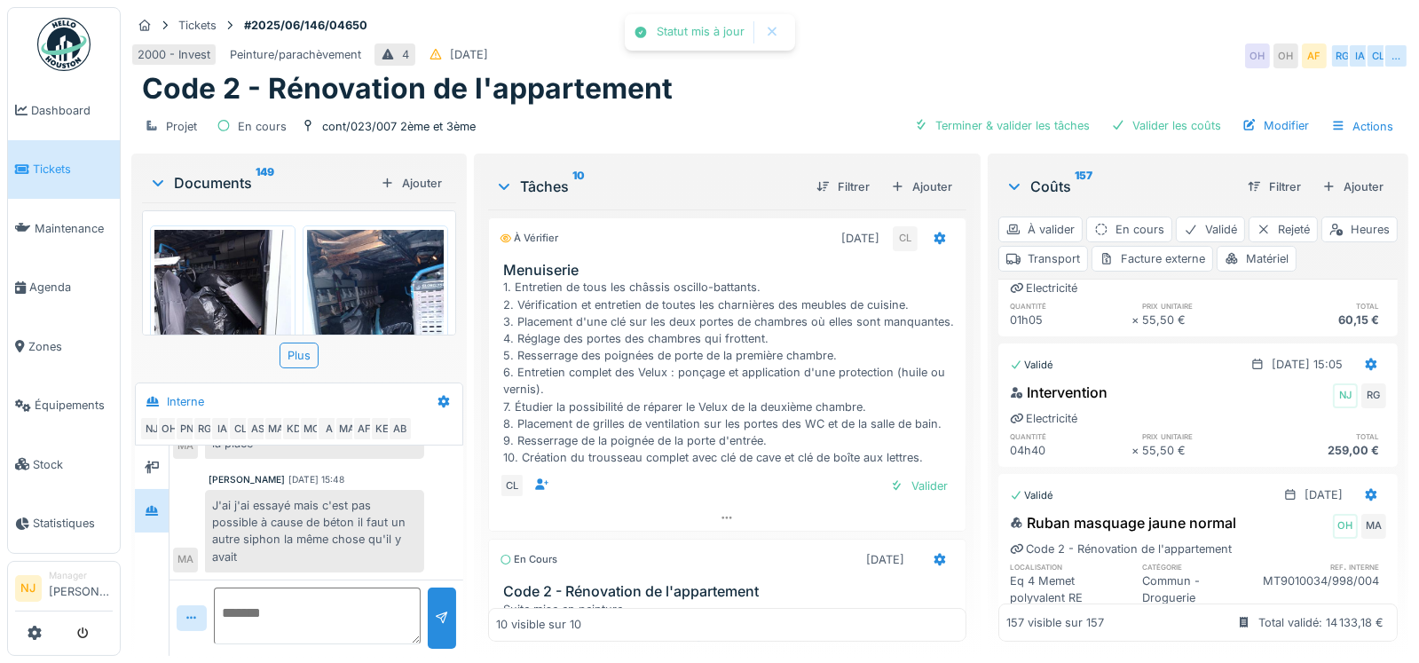
scroll to position [17977, 0]
click at [1236, 195] on div "Valider" at bounding box center [1272, 183] width 72 height 24
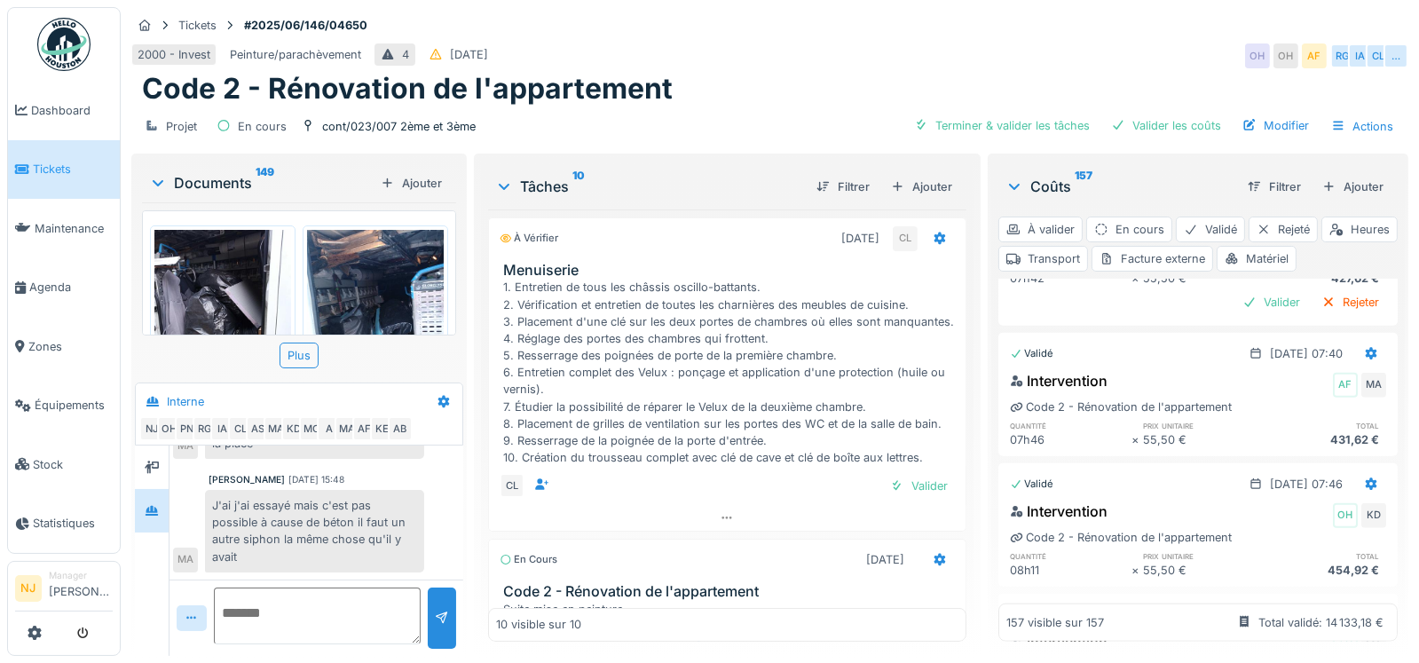
scroll to position [11408, 0]
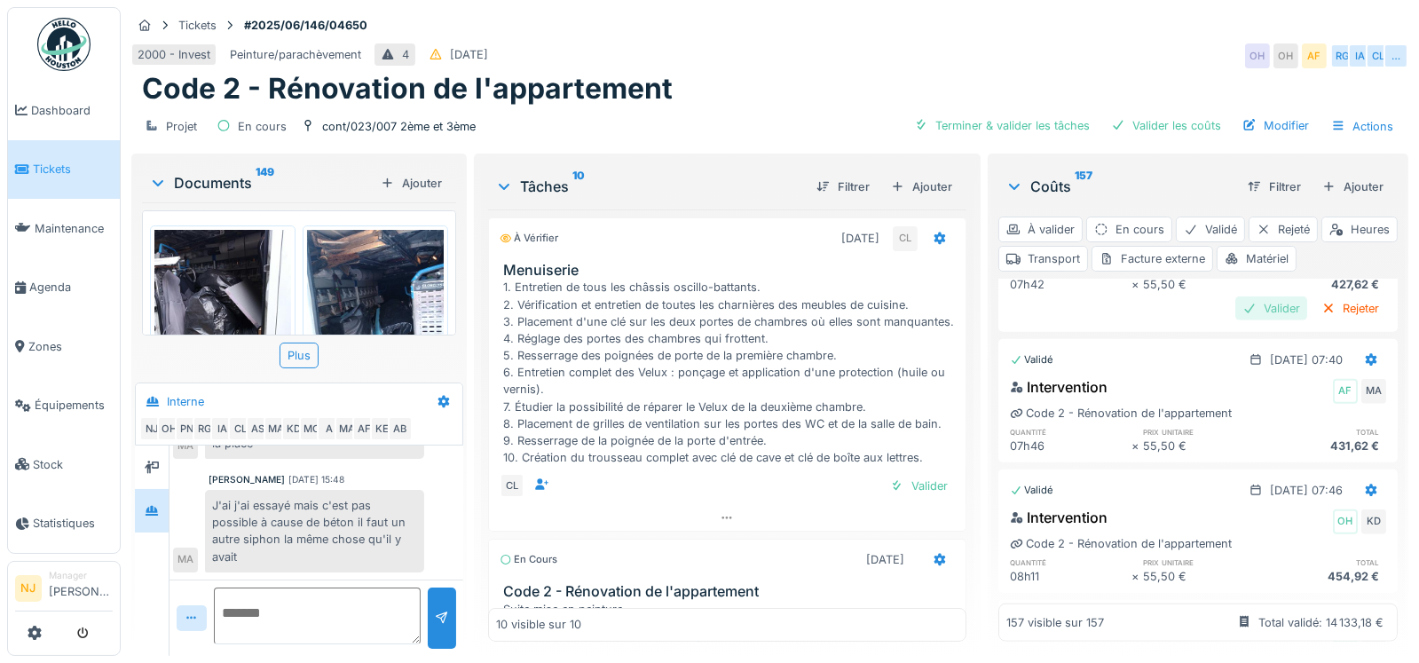
click at [1242, 320] on div "Valider" at bounding box center [1272, 308] width 72 height 24
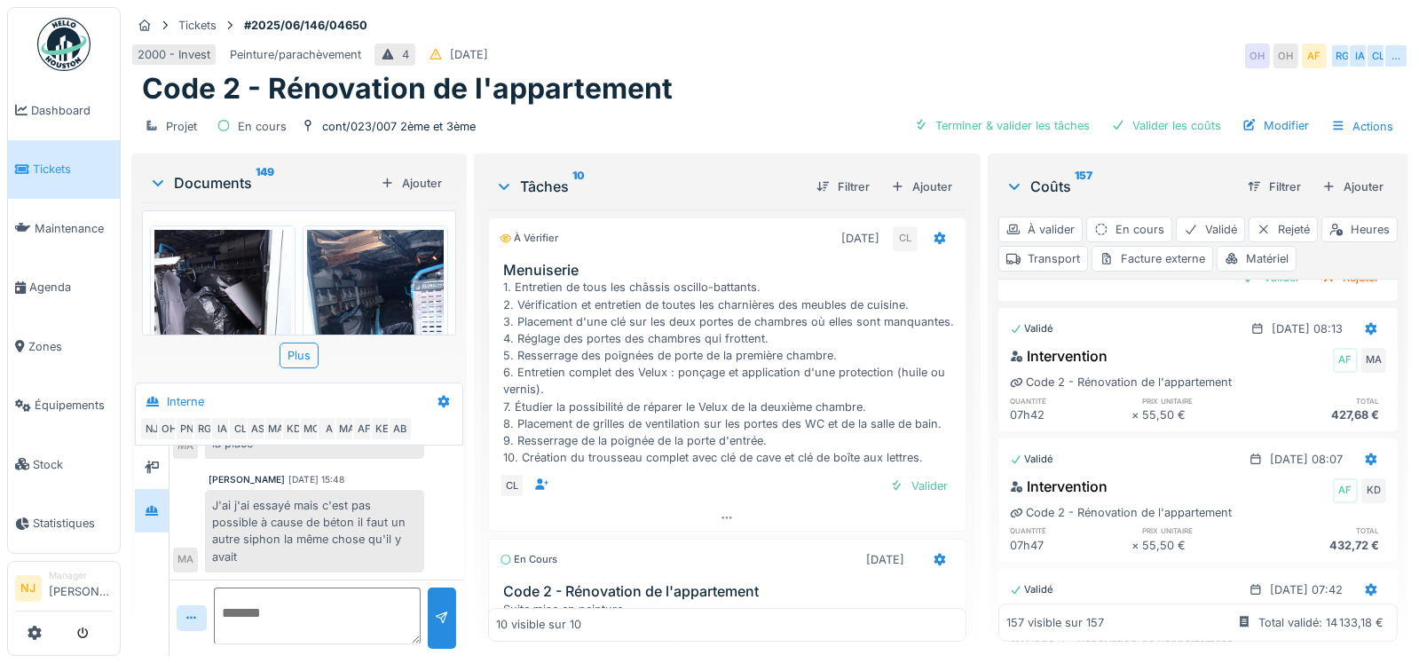
scroll to position [10077, 0]
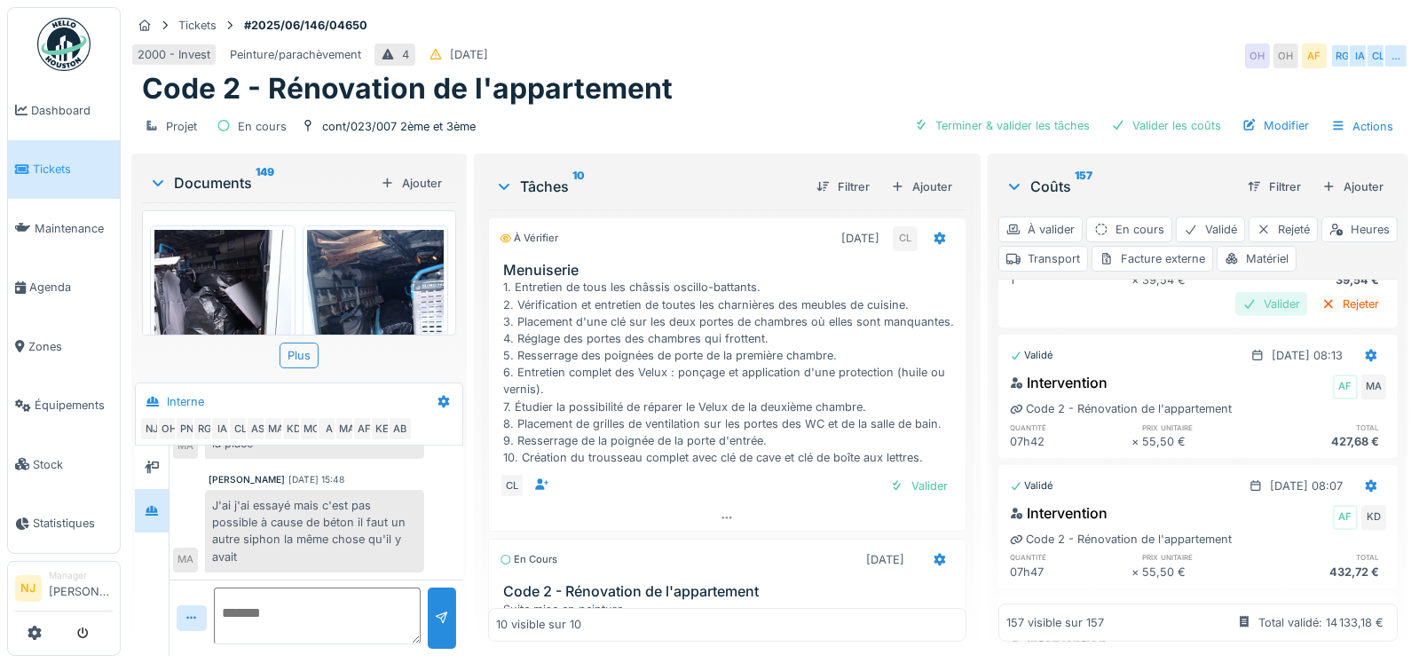
click at [1236, 316] on div "Valider" at bounding box center [1272, 304] width 72 height 24
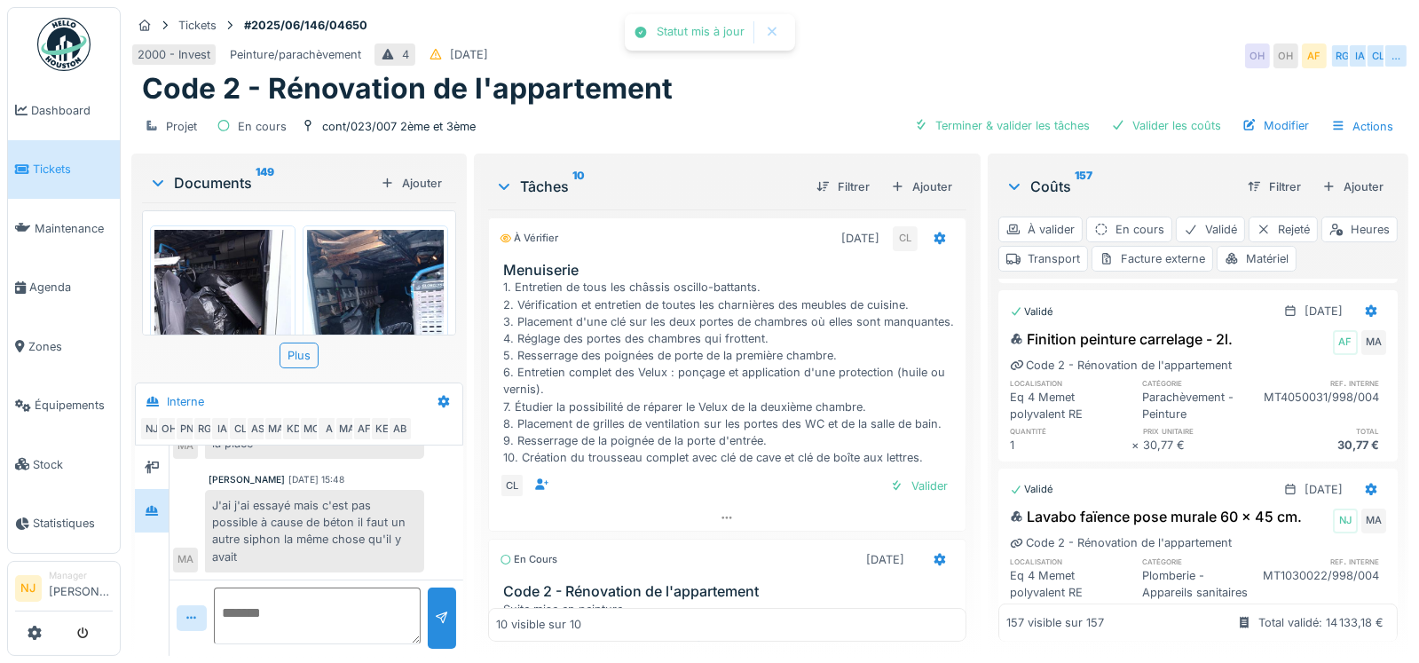
scroll to position [9722, 0]
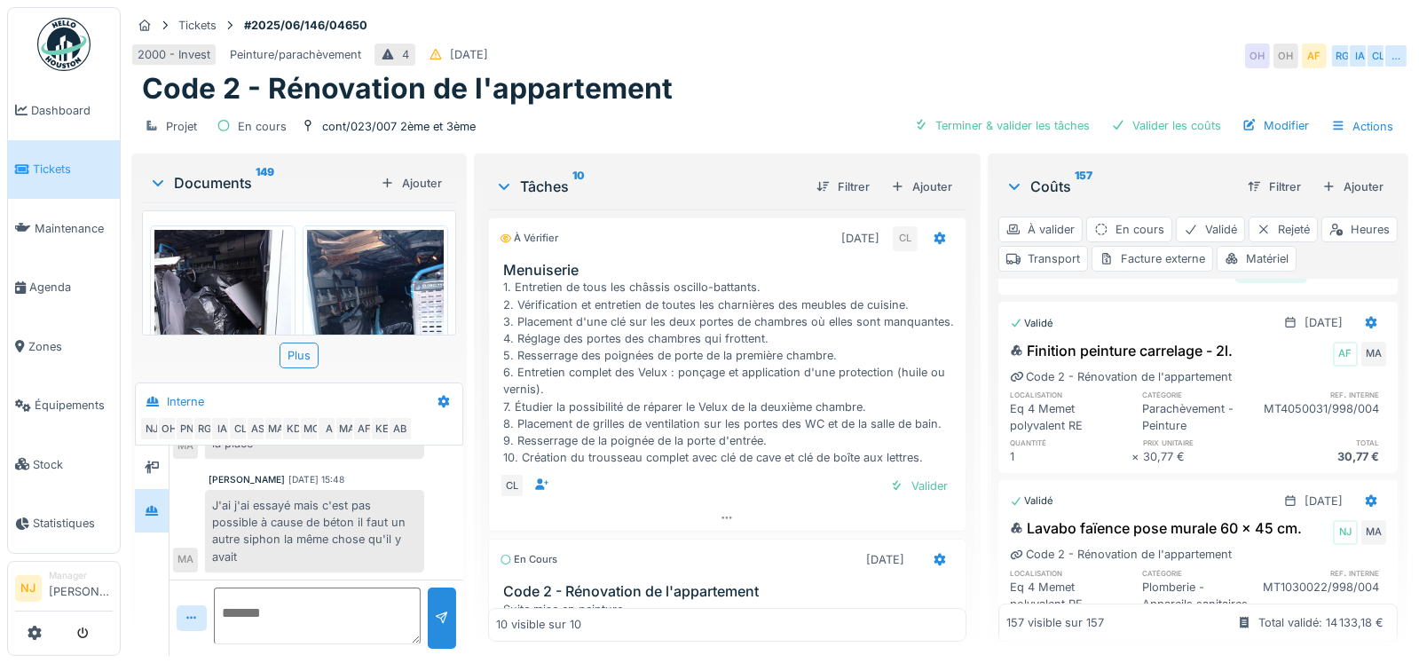
click at [1236, 283] on div "Valider" at bounding box center [1272, 271] width 72 height 24
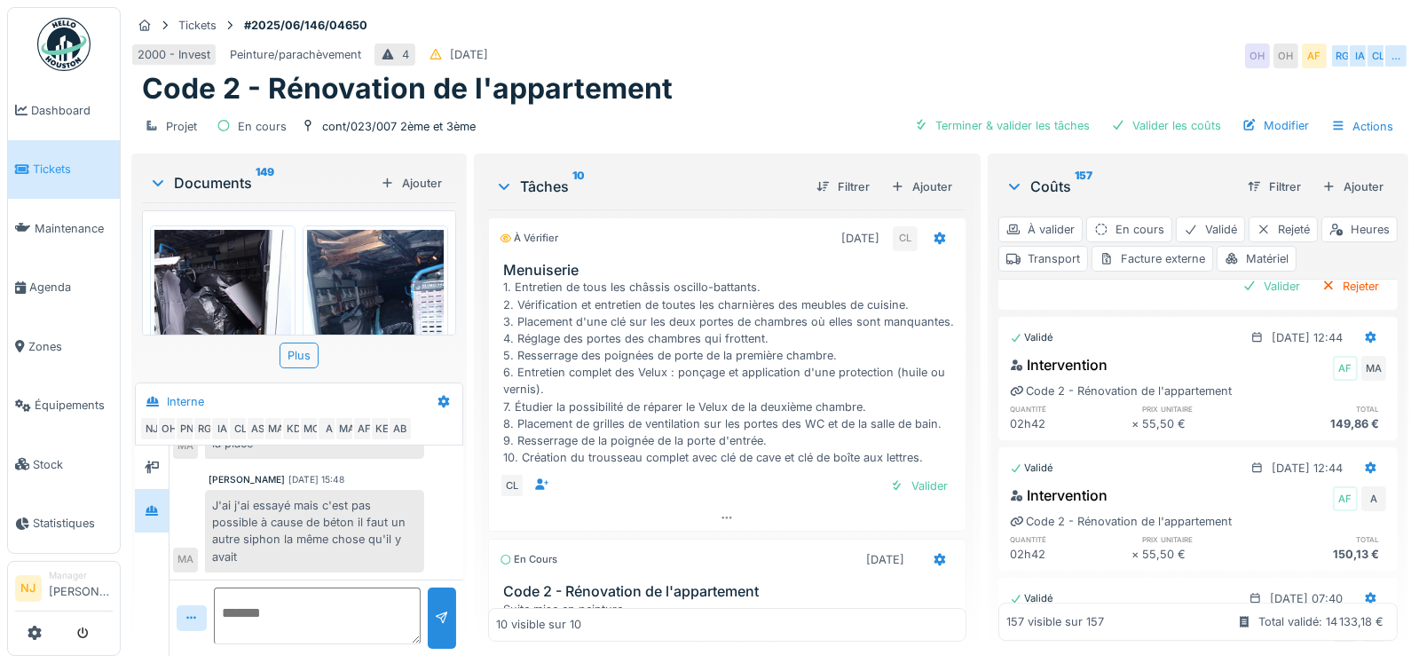
scroll to position [6970, 0]
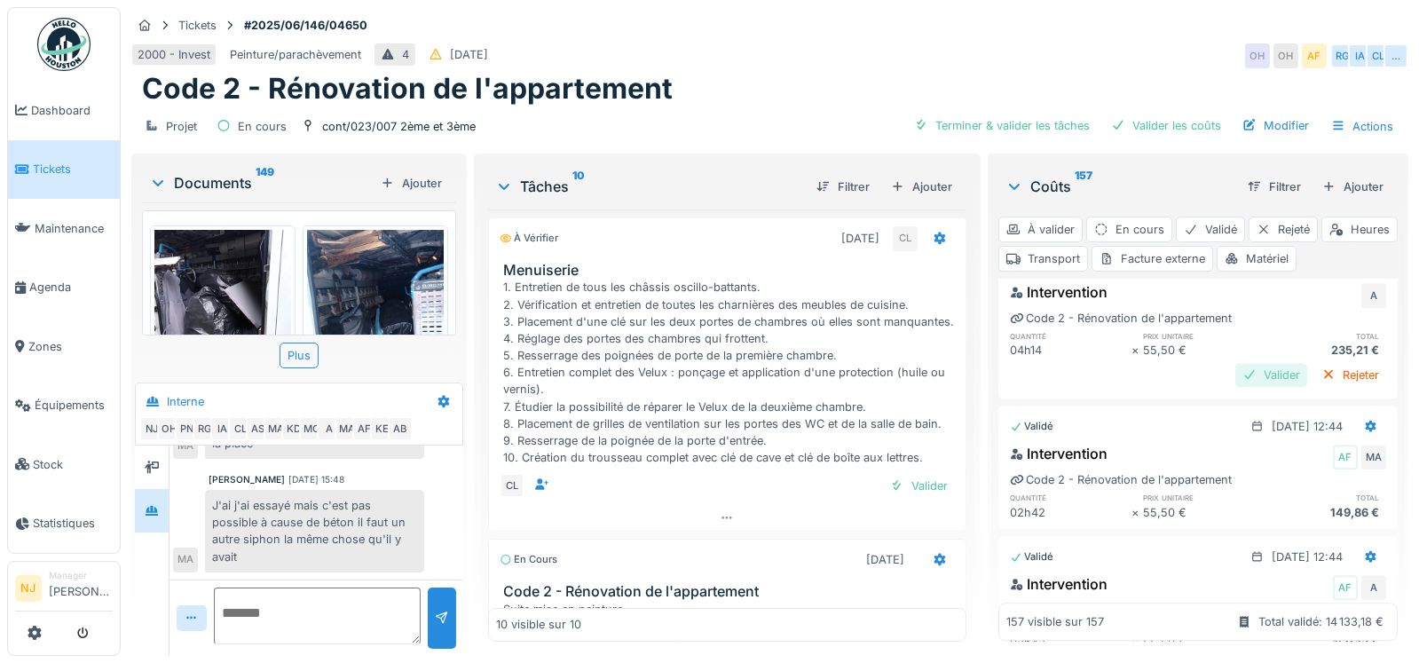
click at [1236, 387] on div "Valider" at bounding box center [1272, 375] width 72 height 24
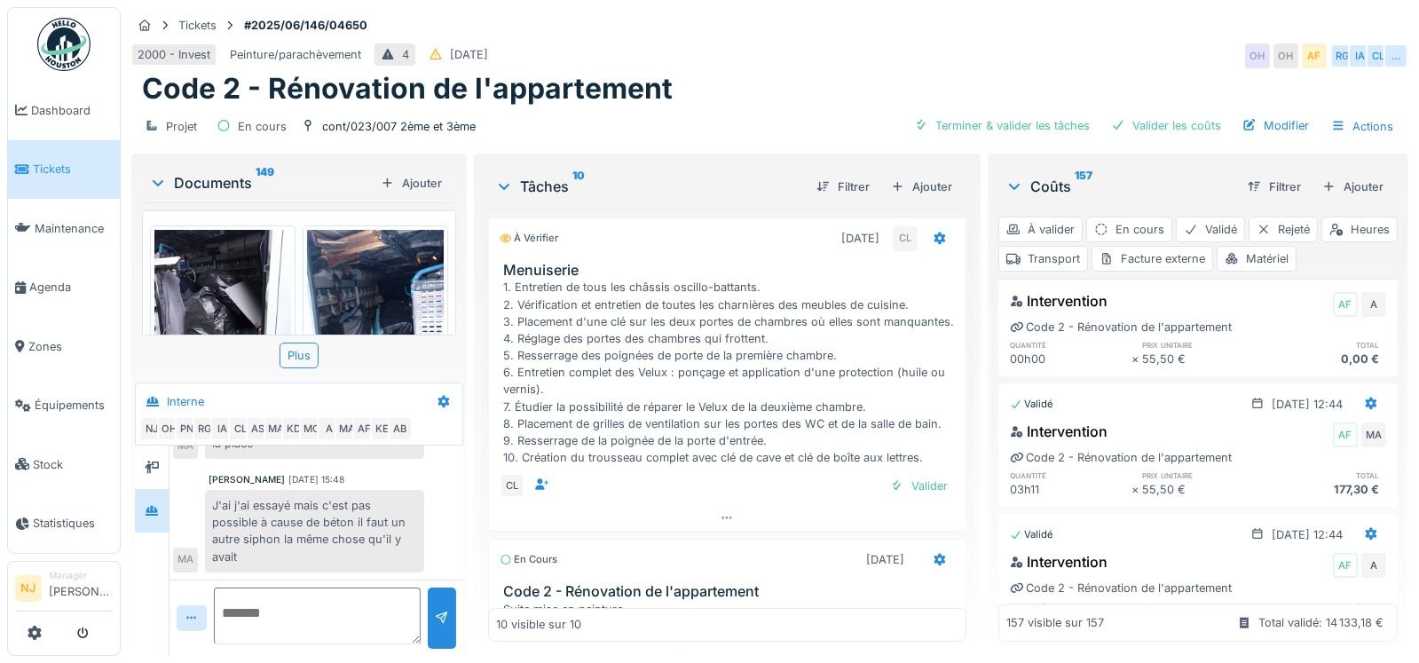
scroll to position [6438, 0]
click at [1242, 235] on div "Valider" at bounding box center [1272, 223] width 72 height 24
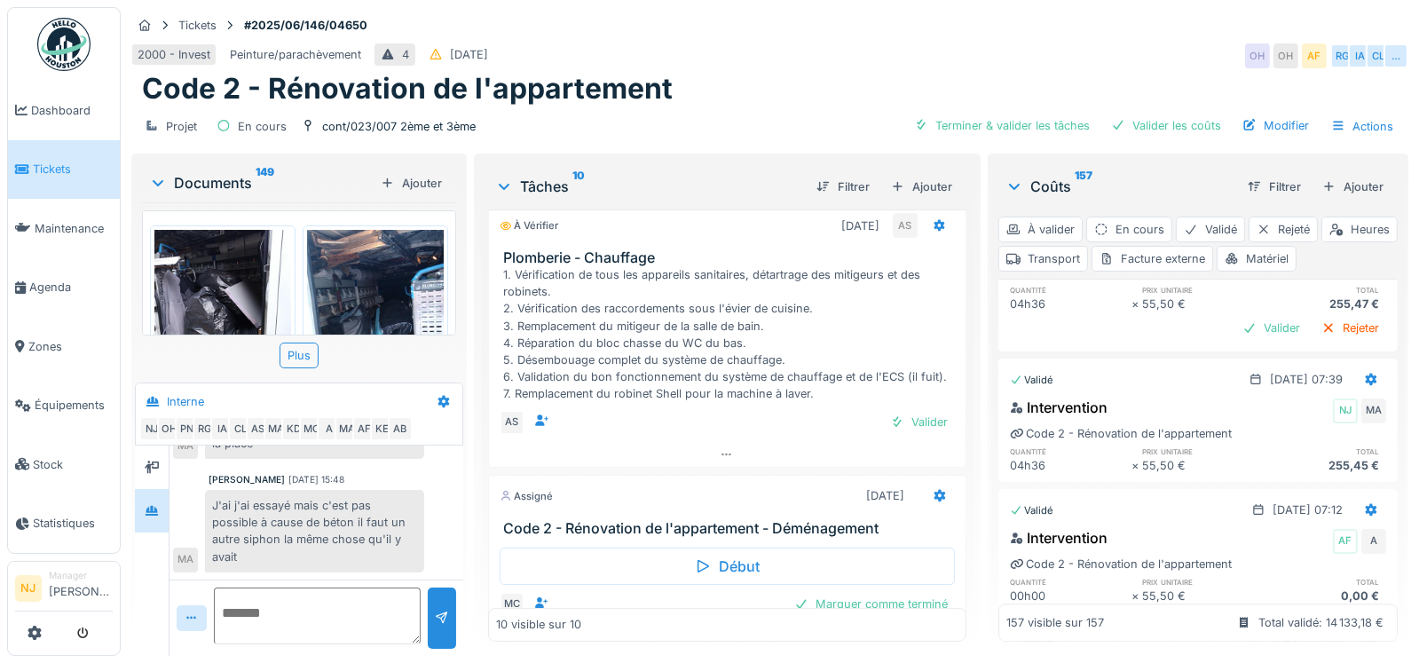
scroll to position [6083, 0]
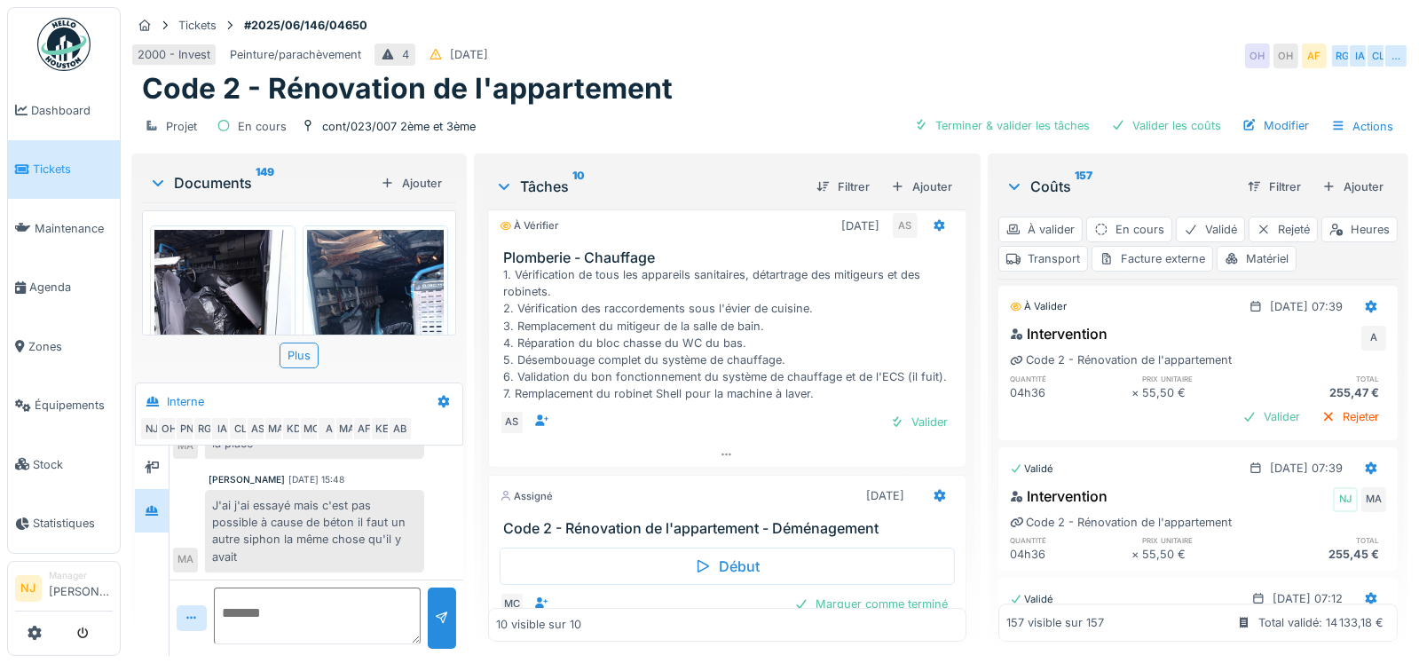
click at [1236, 267] on div "Valider" at bounding box center [1272, 255] width 72 height 24
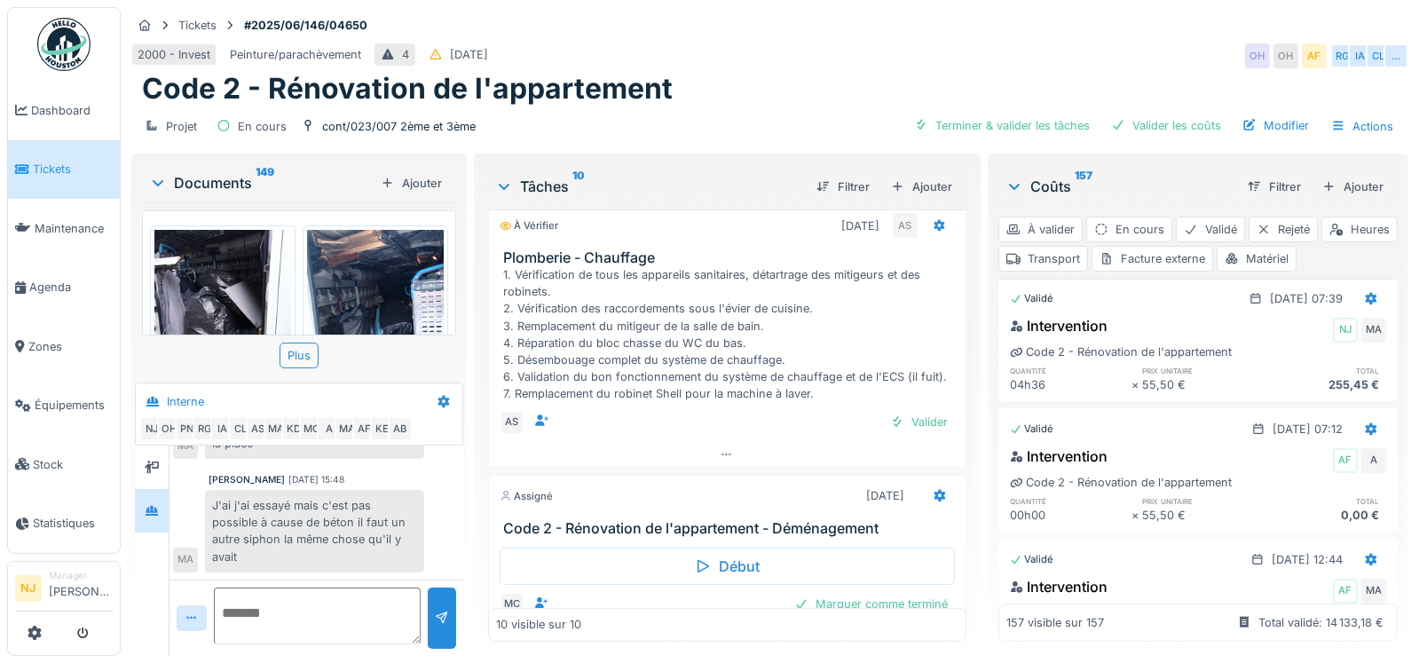
scroll to position [6260, 0]
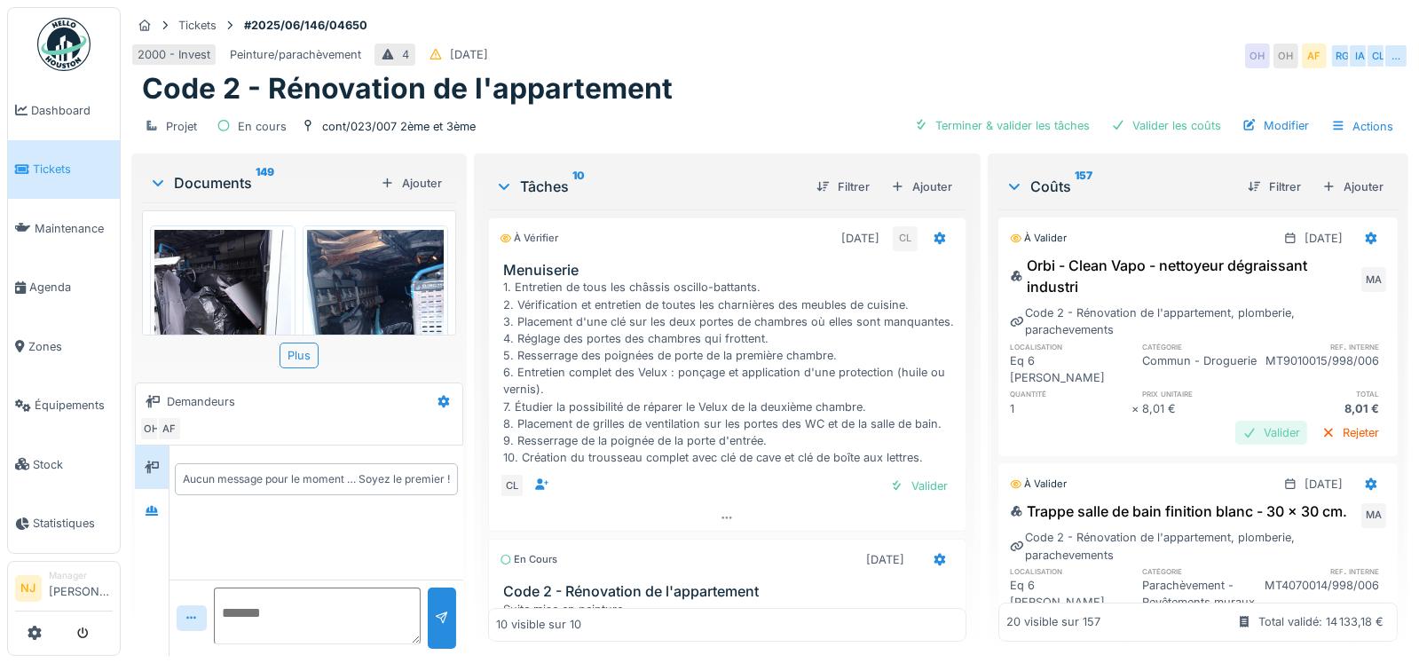
click at [1236, 430] on div "Valider" at bounding box center [1272, 433] width 72 height 24
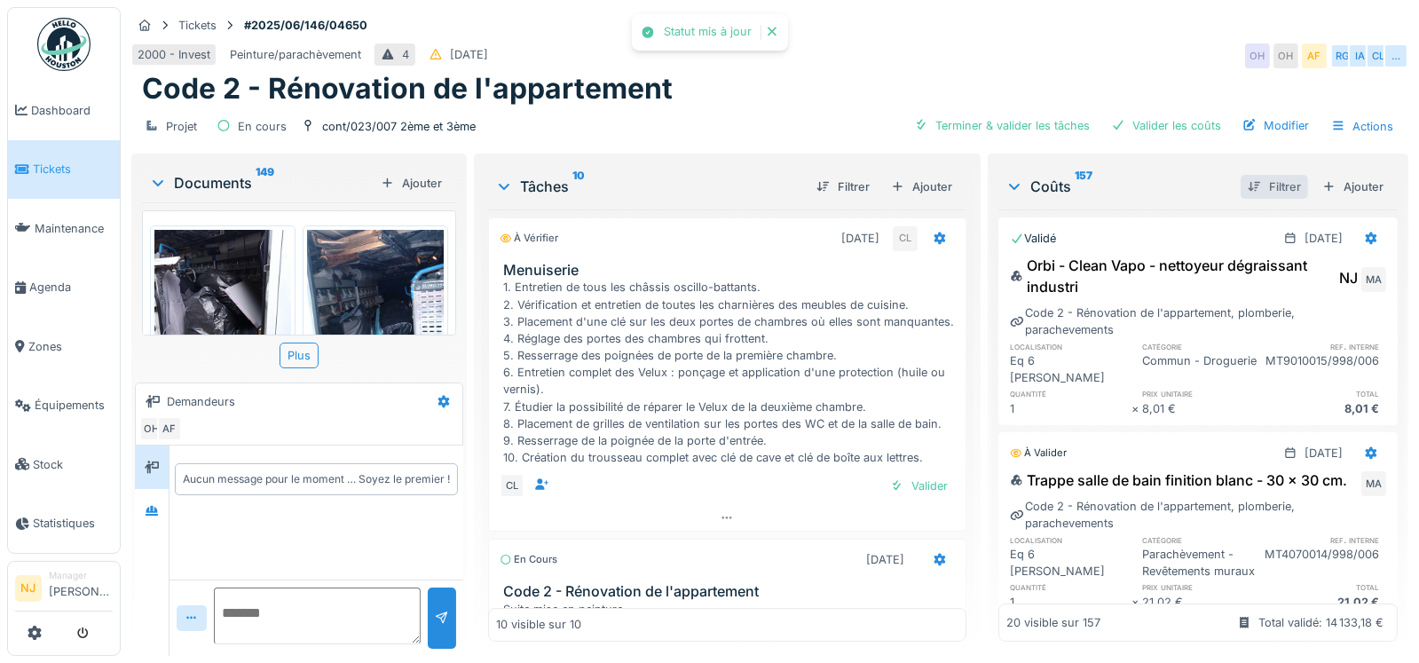
click at [1244, 187] on div "Filtrer" at bounding box center [1274, 187] width 67 height 24
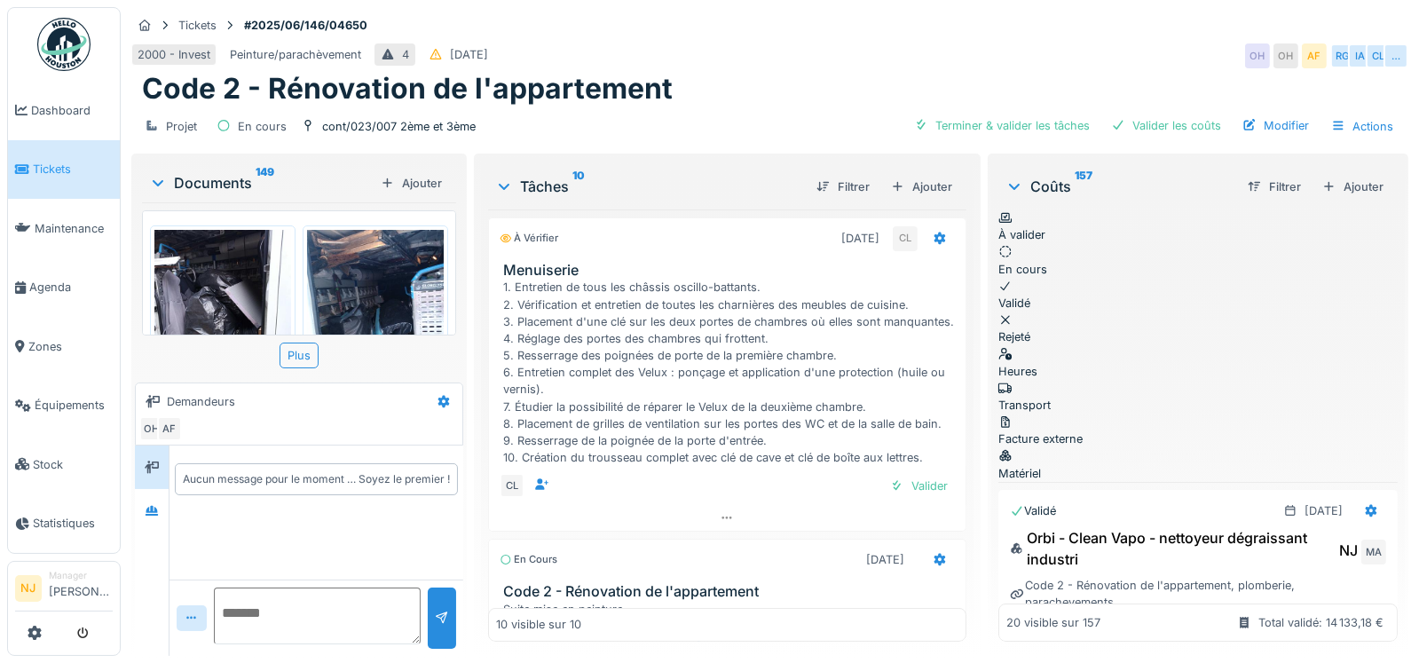
click at [1031, 345] on div "Heures" at bounding box center [1198, 362] width 399 height 34
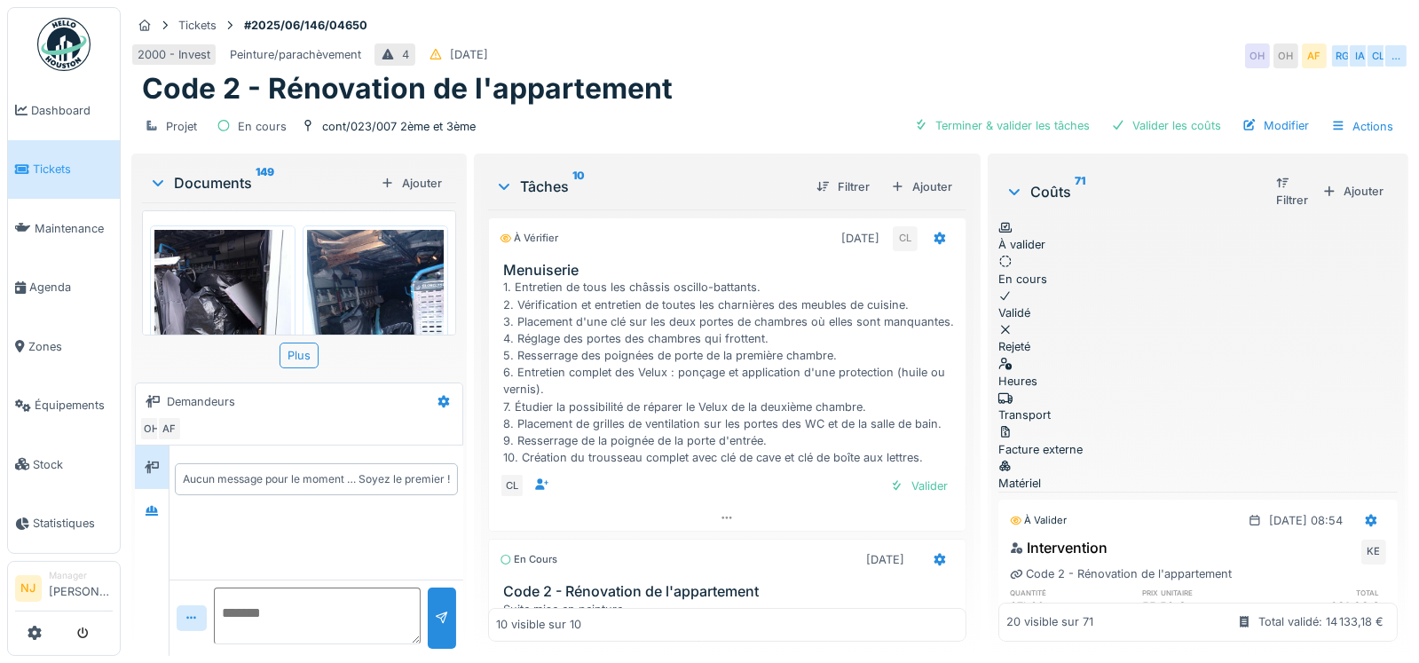
click at [1238, 619] on div "Valider" at bounding box center [1272, 631] width 72 height 24
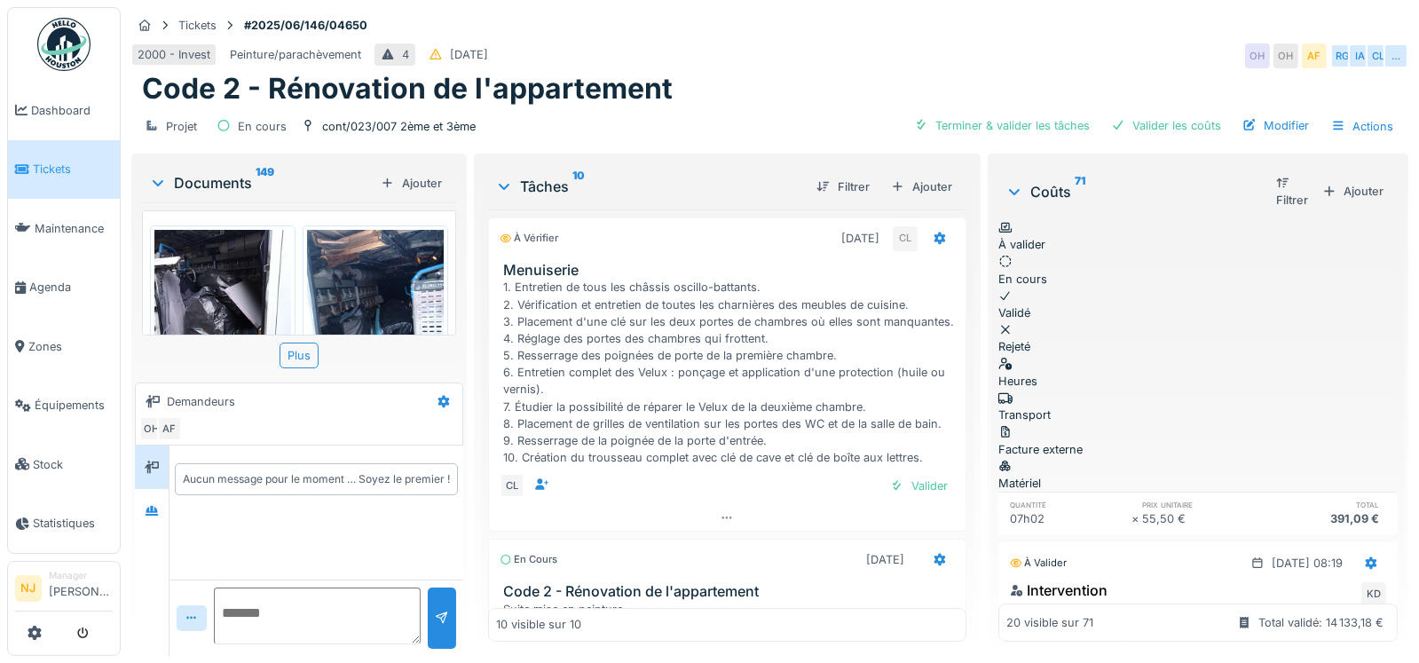
click at [1242, 661] on div "Valider" at bounding box center [1272, 673] width 72 height 24
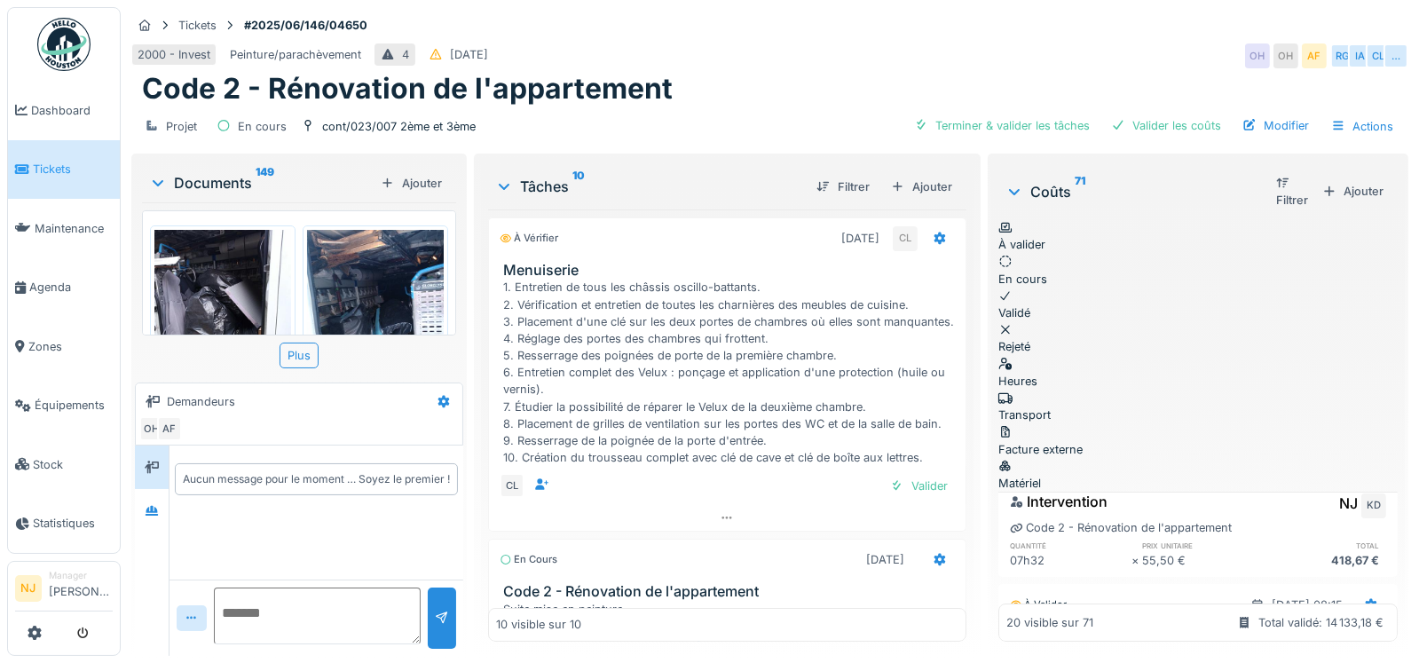
scroll to position [266, 0]
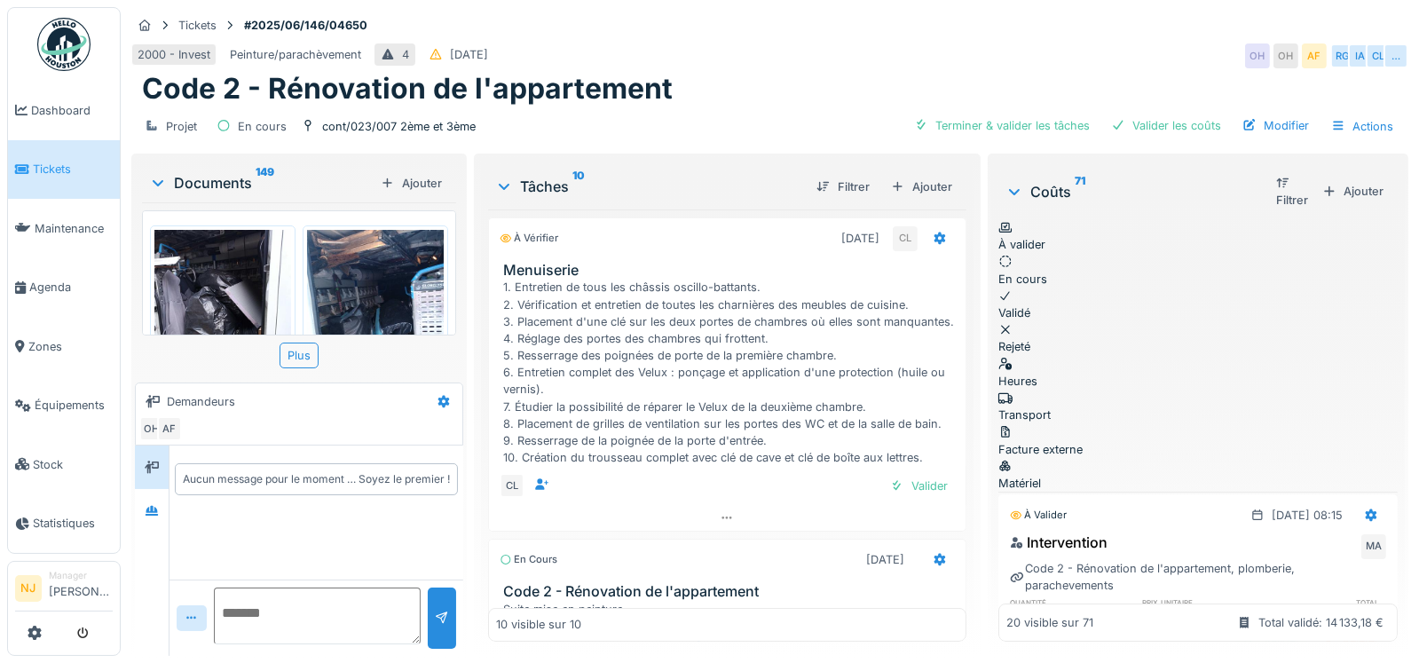
click at [1236, 628] on div "Valider" at bounding box center [1272, 640] width 72 height 24
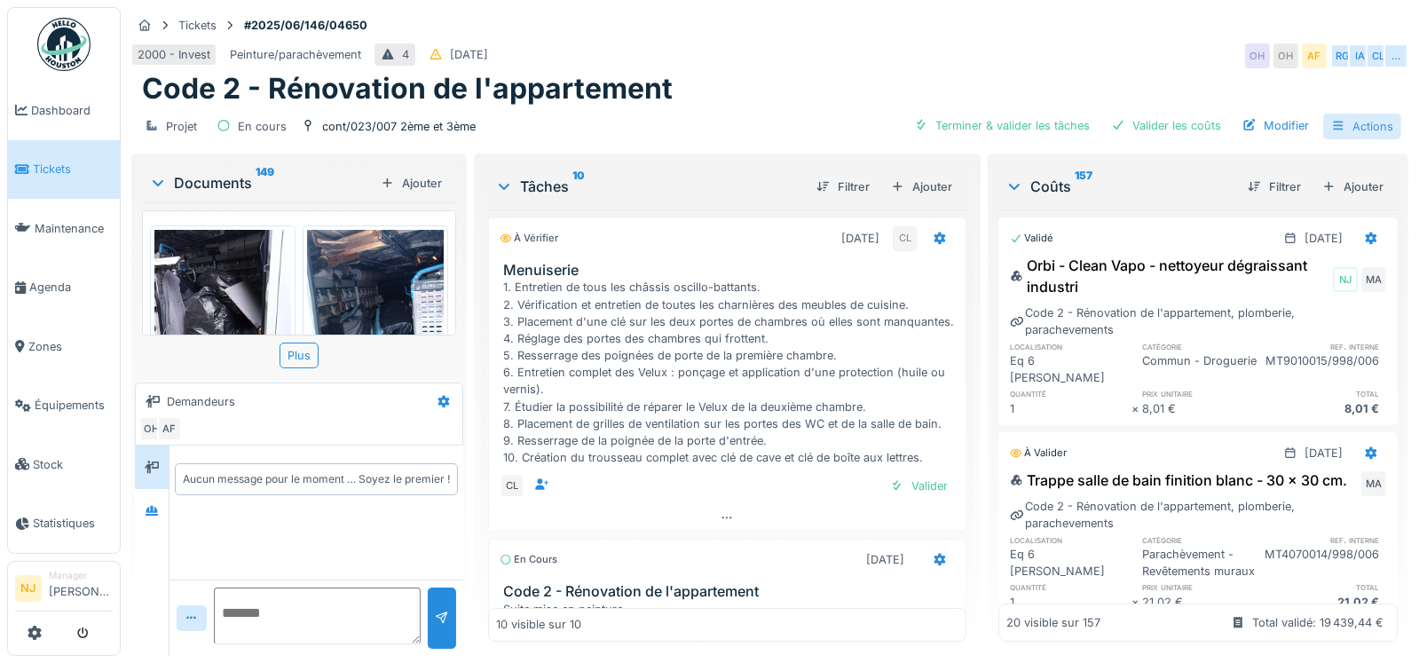
click at [1357, 126] on div "Actions" at bounding box center [1362, 127] width 78 height 26
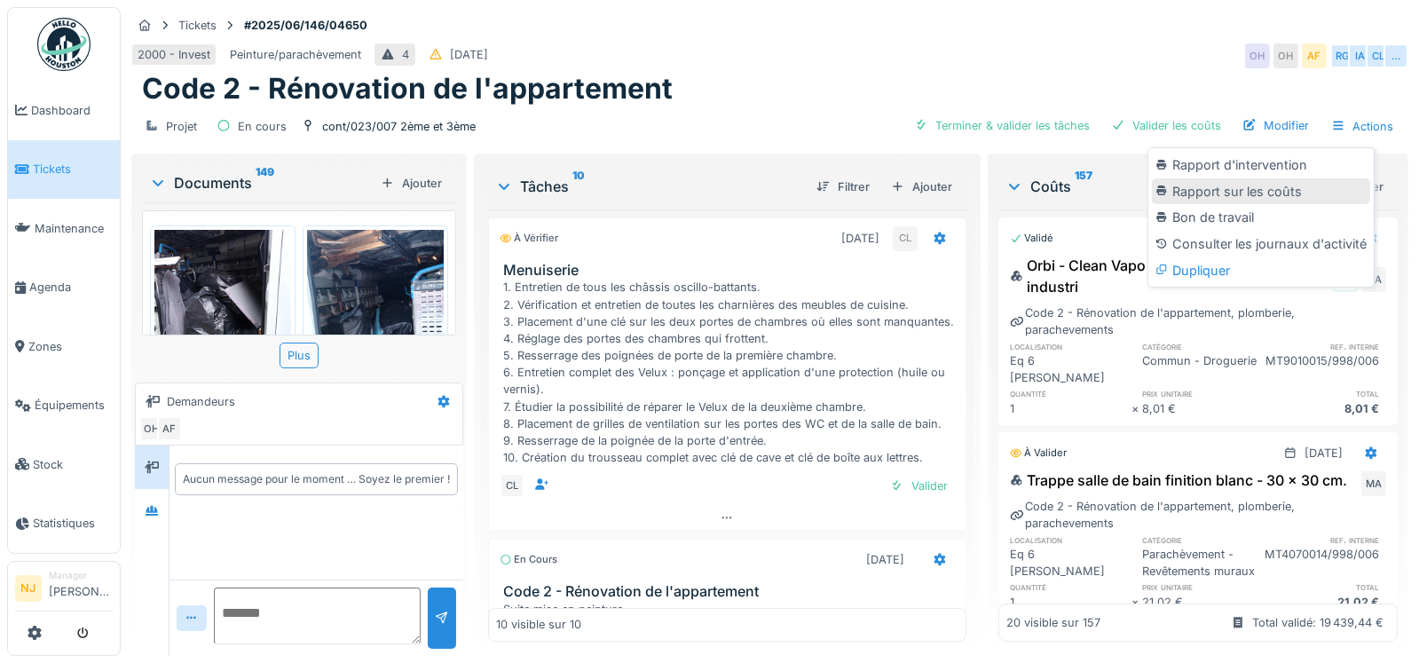
click at [1268, 186] on div "Rapport sur les coûts" at bounding box center [1261, 191] width 218 height 27
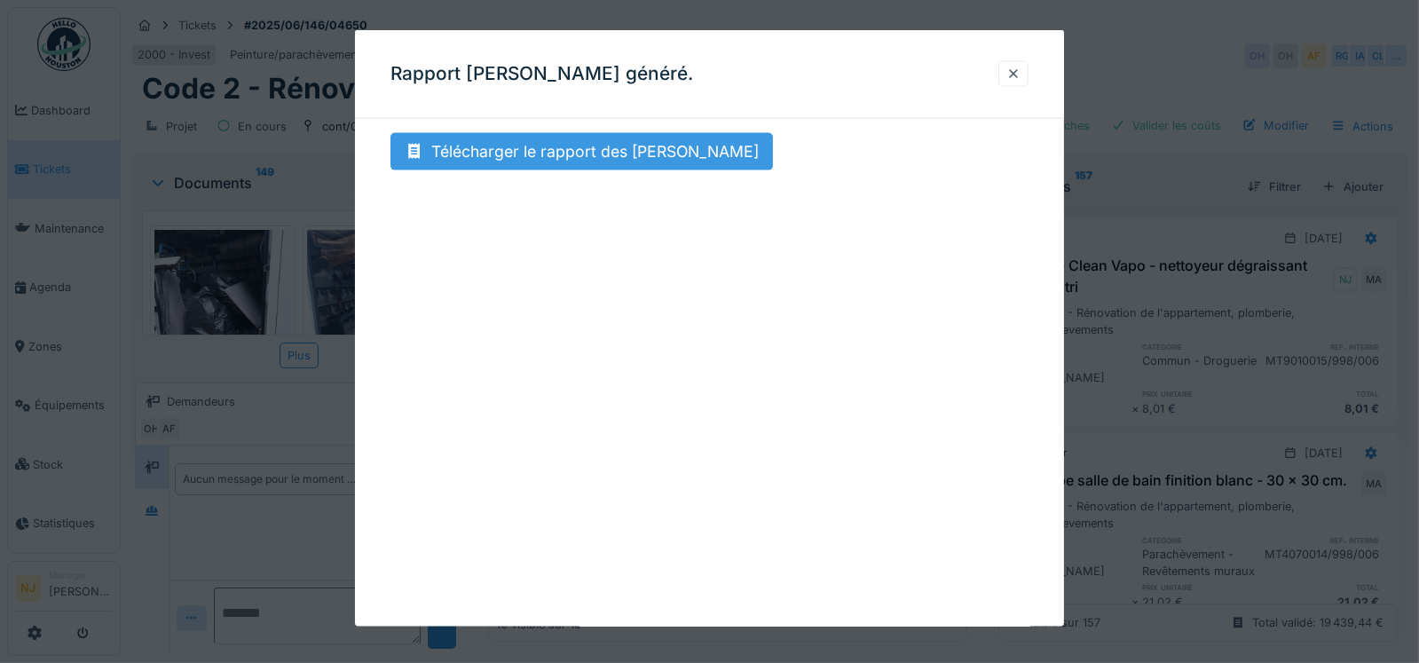
click at [522, 162] on div "Télécharger le rapport des [PERSON_NAME]" at bounding box center [582, 151] width 383 height 37
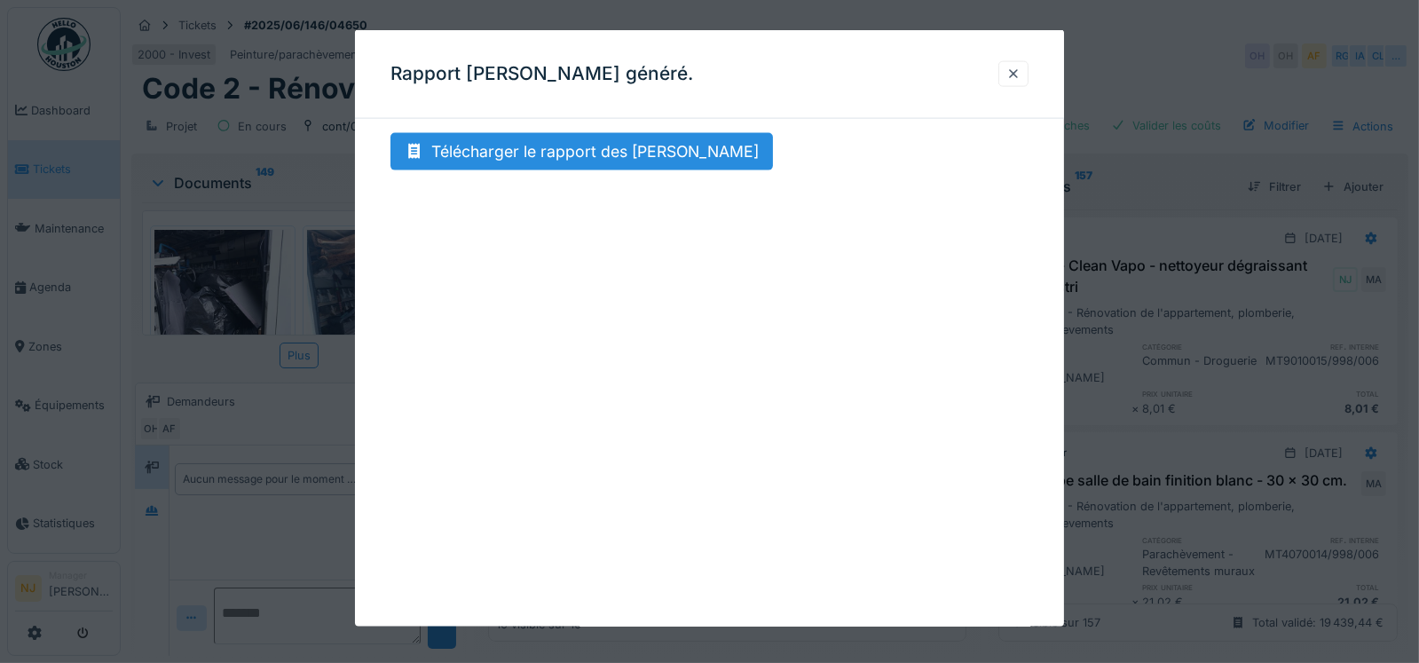
click at [1018, 67] on div at bounding box center [1014, 74] width 14 height 17
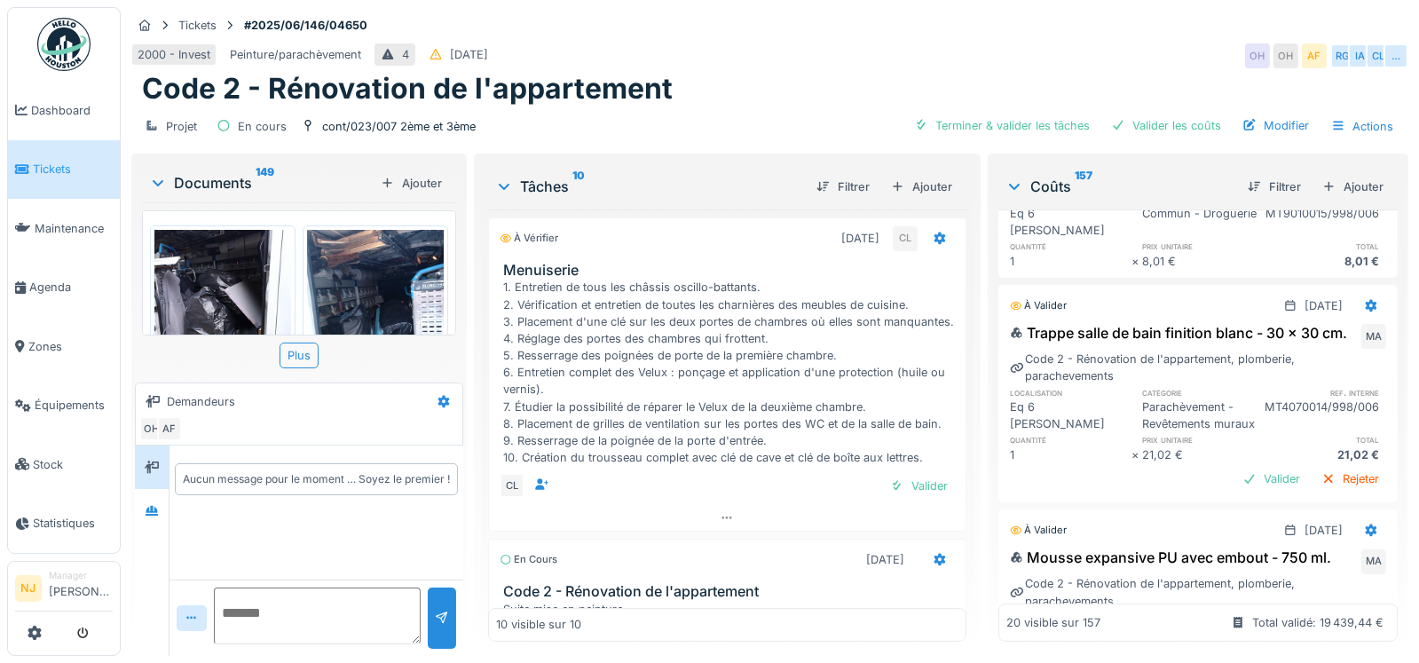
scroll to position [177, 0]
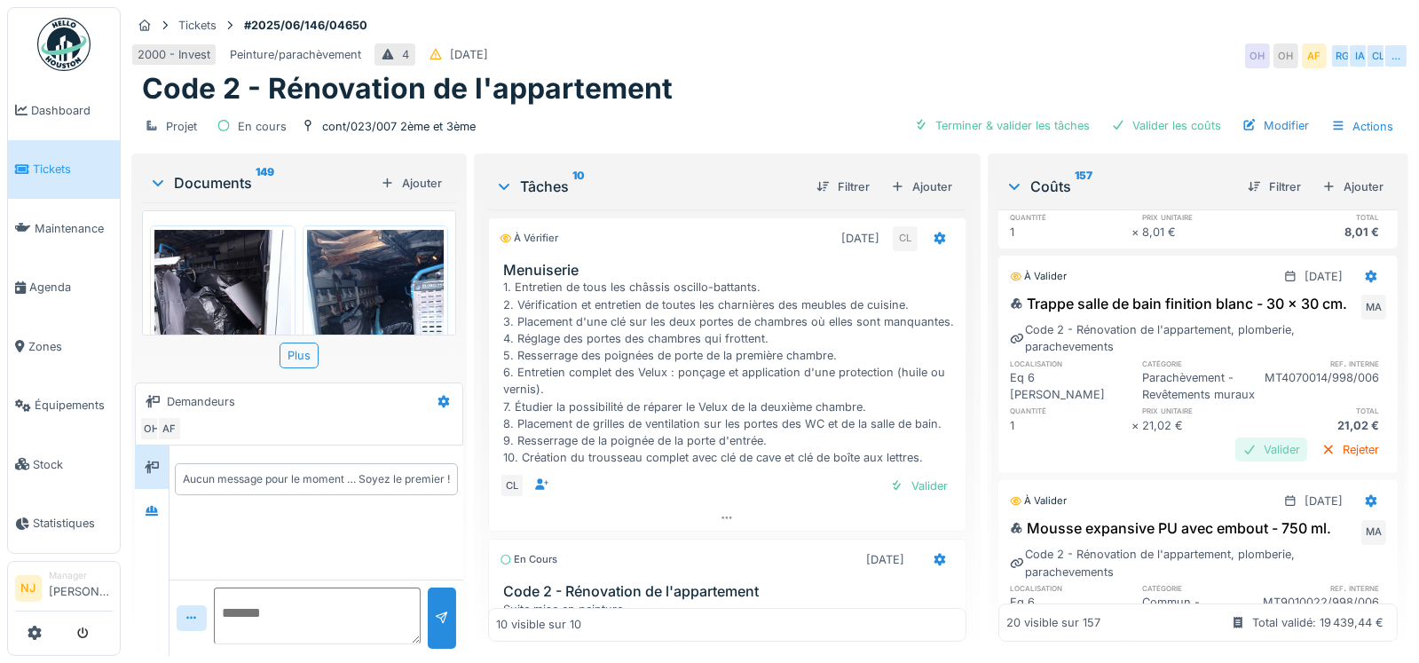
click at [1236, 462] on div "Valider" at bounding box center [1272, 450] width 72 height 24
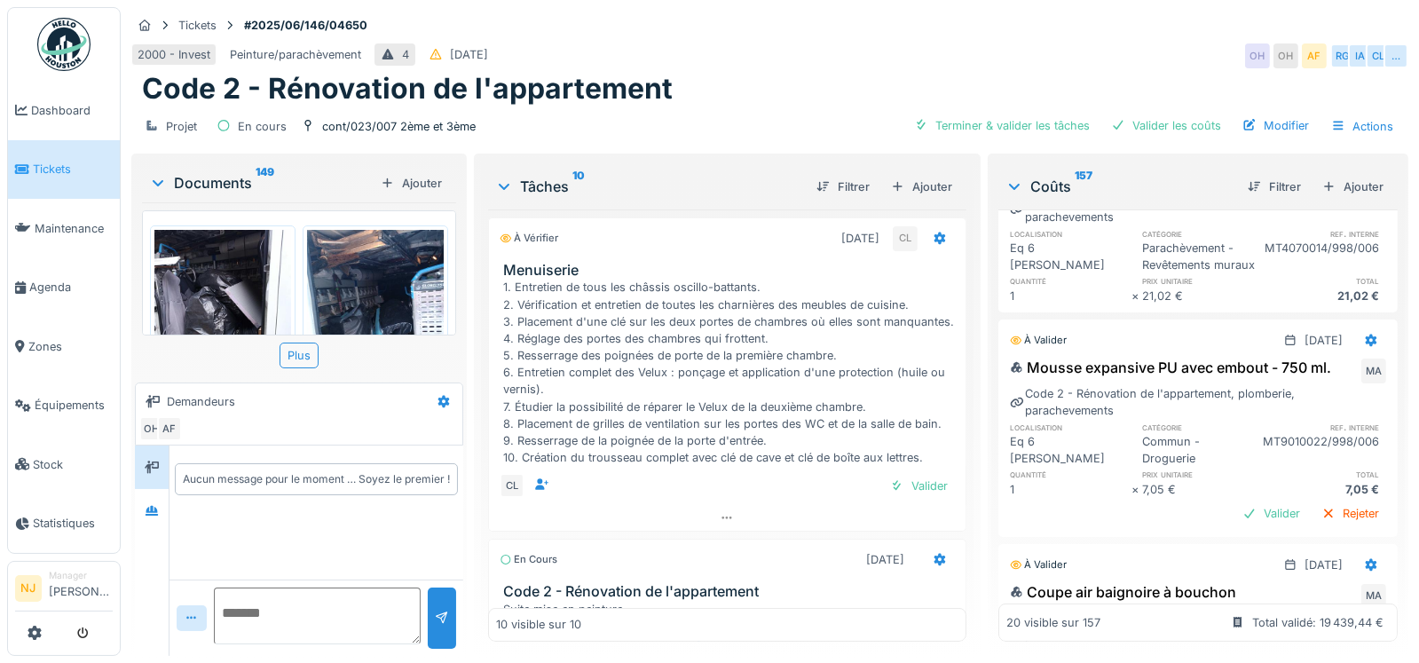
scroll to position [354, 0]
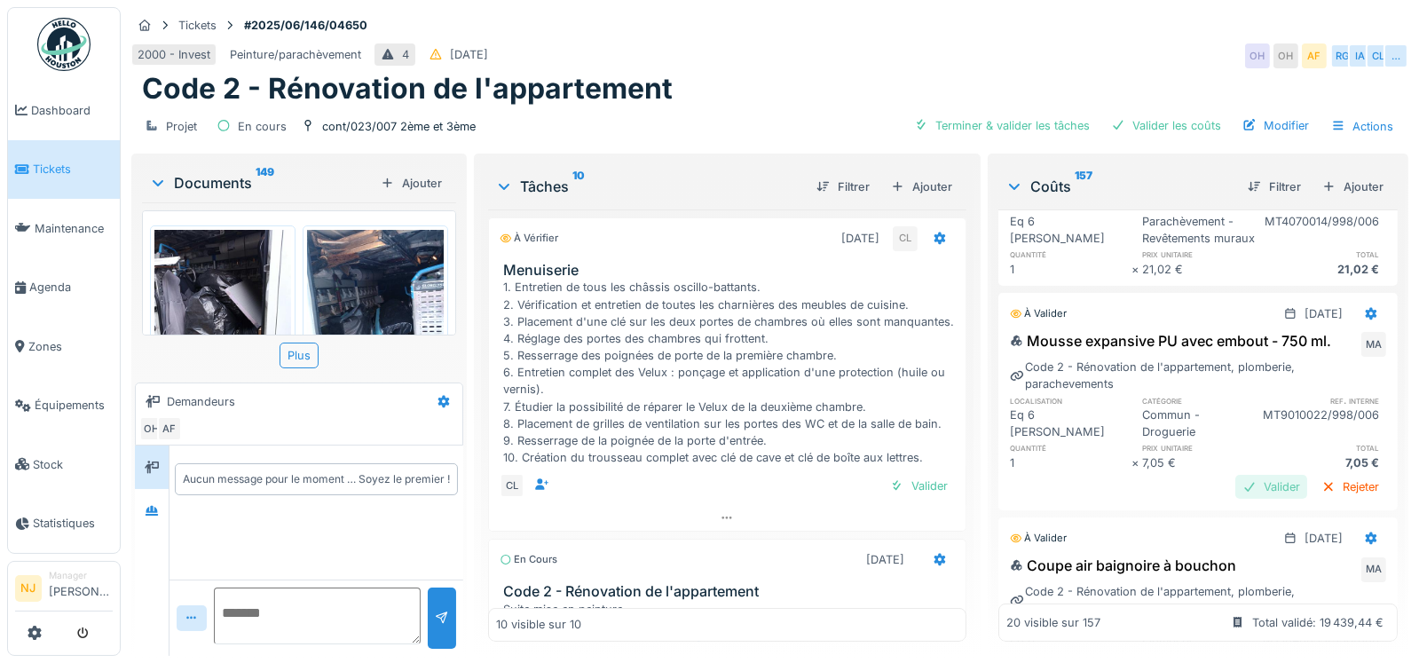
click at [1244, 499] on div "Valider" at bounding box center [1272, 487] width 72 height 24
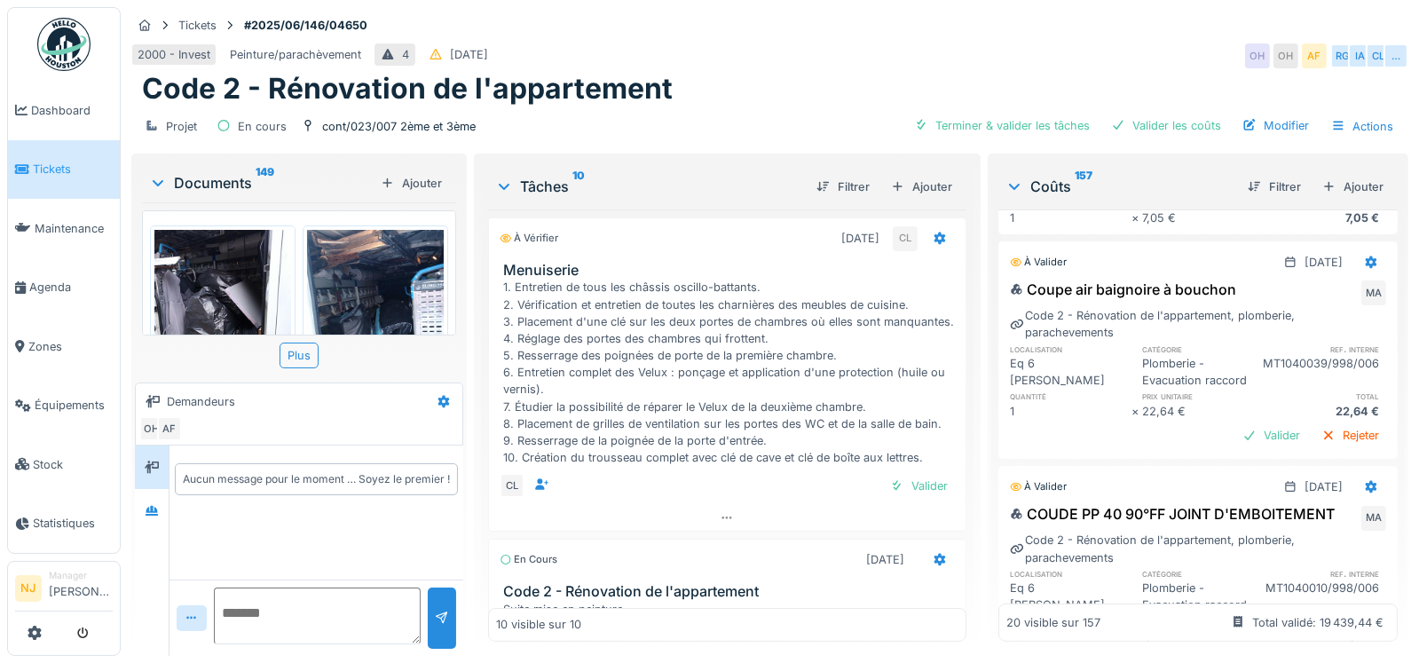
scroll to position [620, 0]
click at [1236, 447] on div "Valider" at bounding box center [1272, 435] width 72 height 24
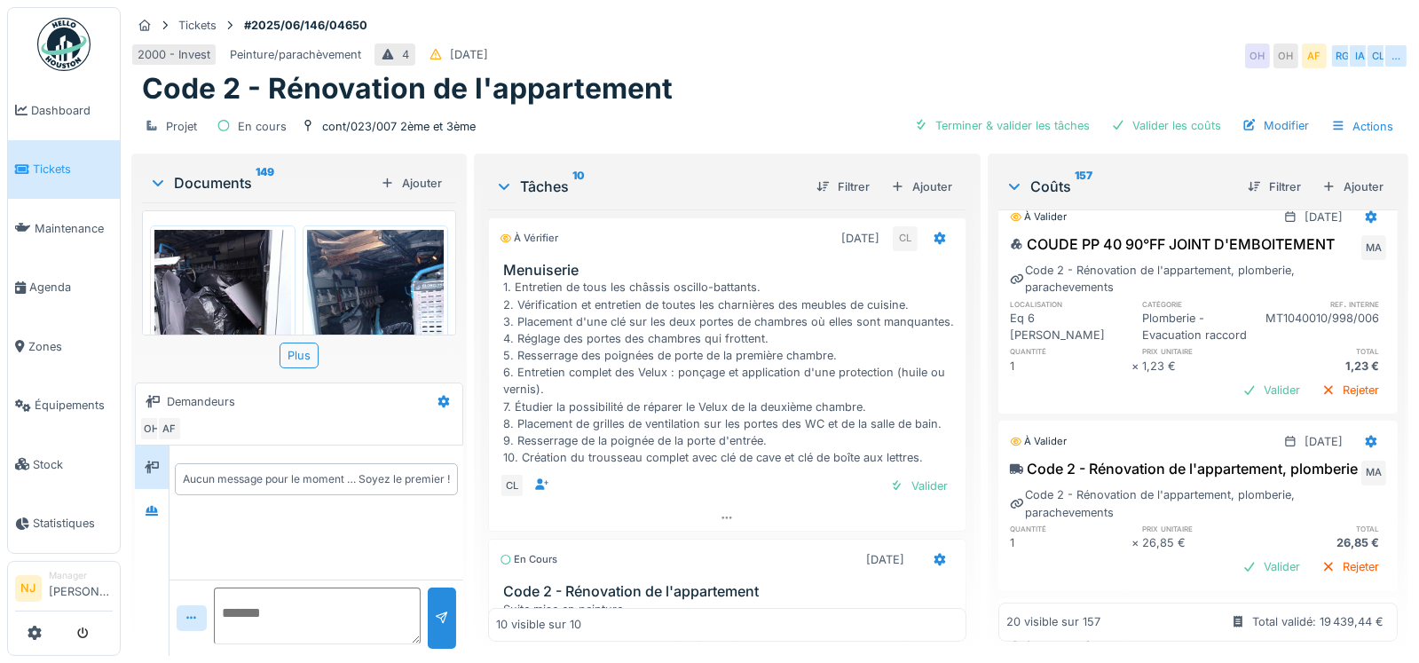
scroll to position [887, 0]
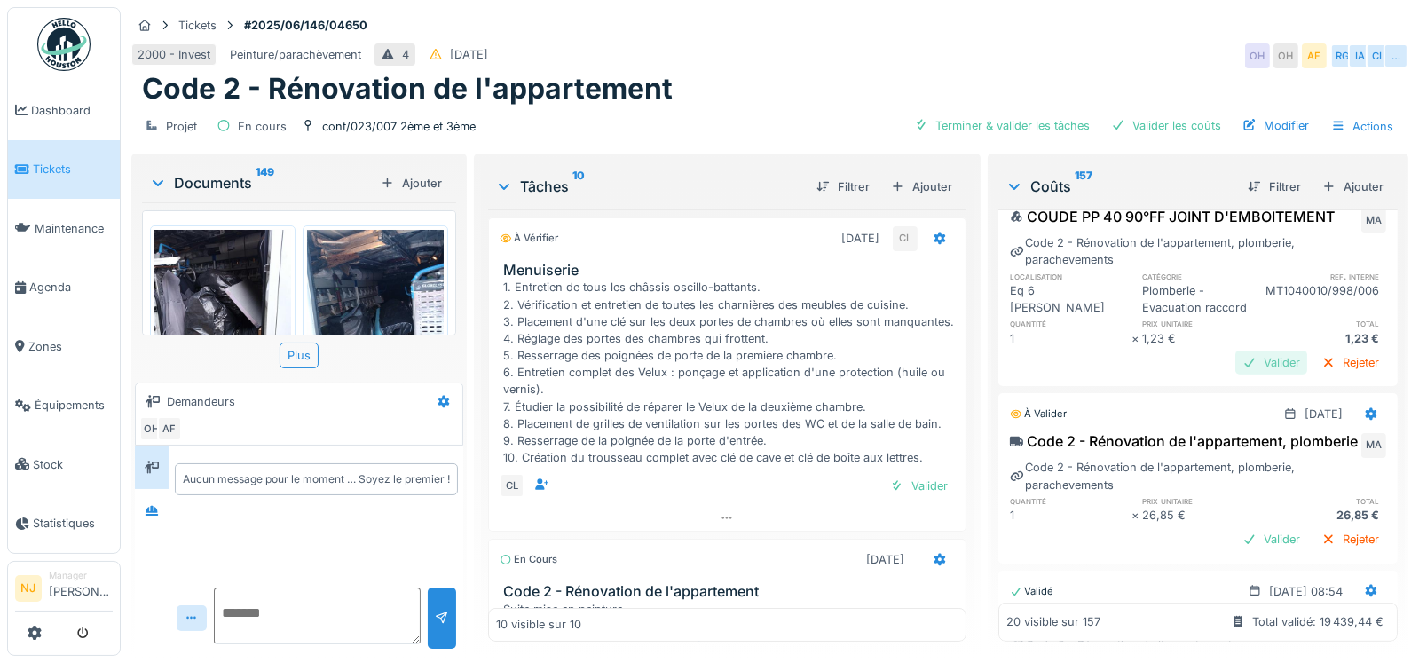
click at [1236, 375] on div "Valider" at bounding box center [1272, 363] width 72 height 24
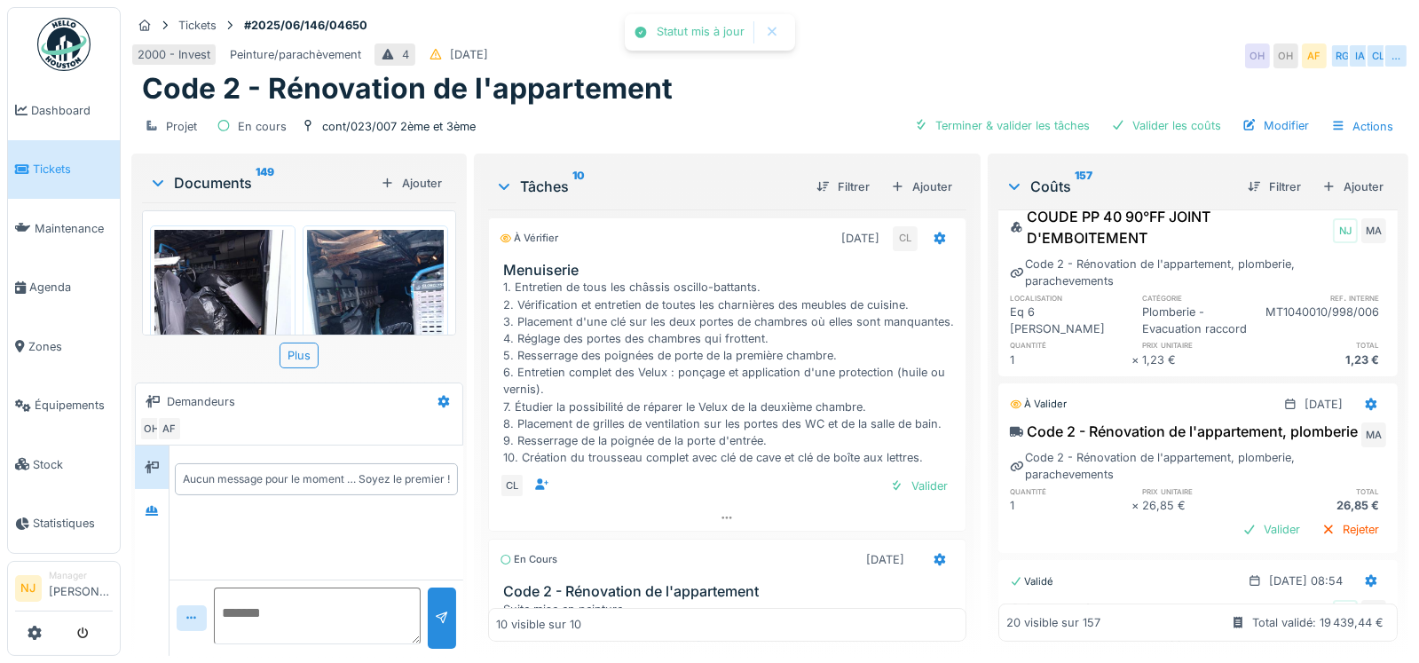
scroll to position [976, 0]
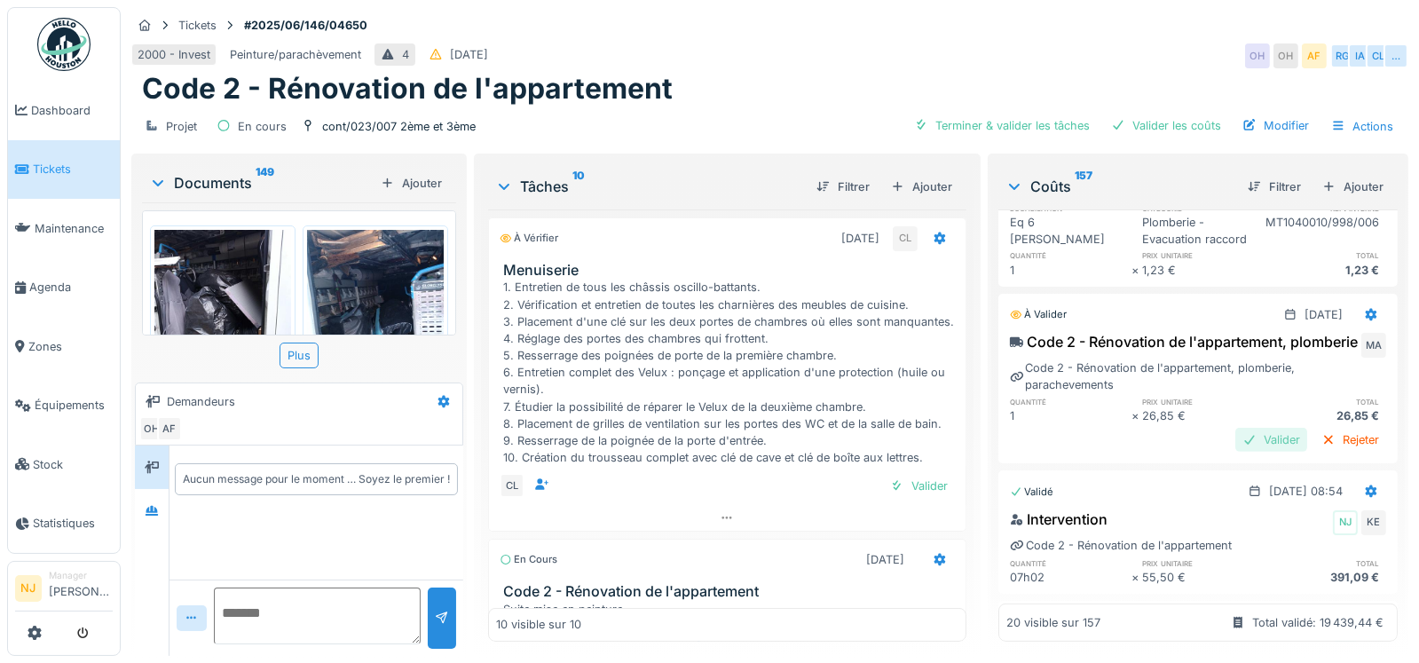
click at [1236, 452] on div "Valider" at bounding box center [1272, 440] width 72 height 24
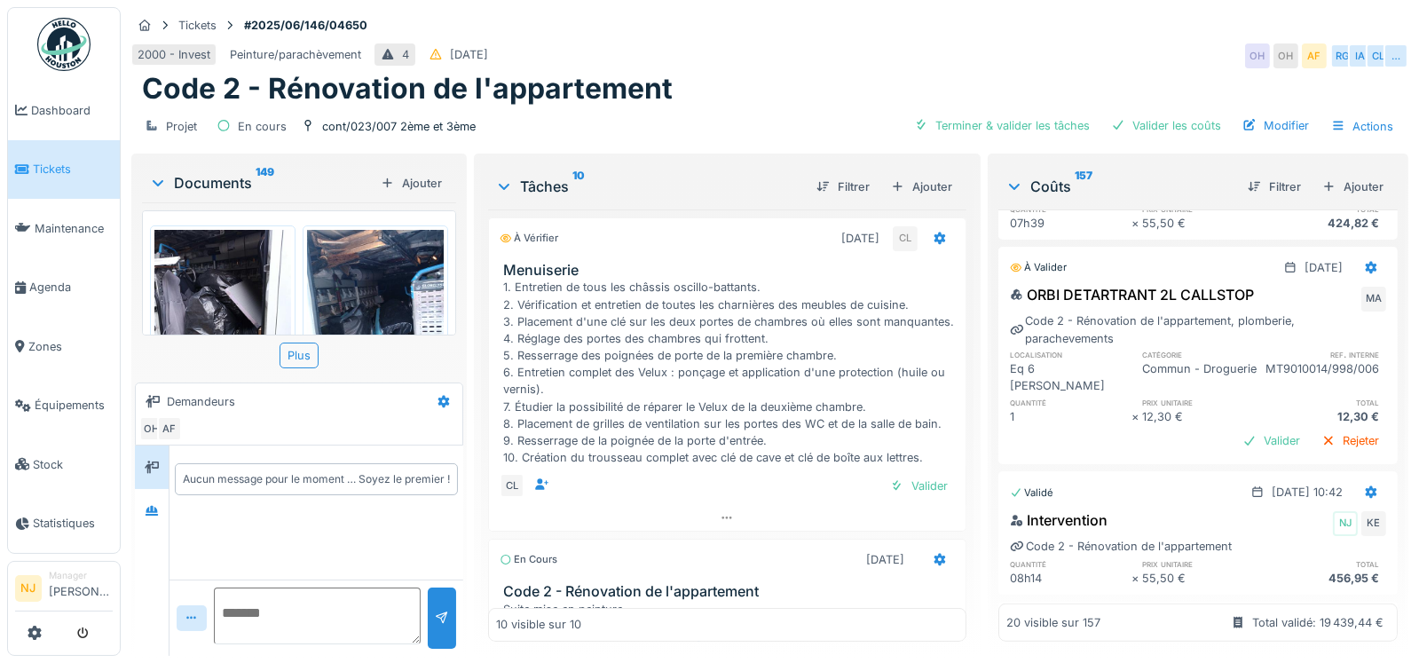
scroll to position [1597, 0]
click at [1236, 453] on div "Valider" at bounding box center [1272, 441] width 72 height 24
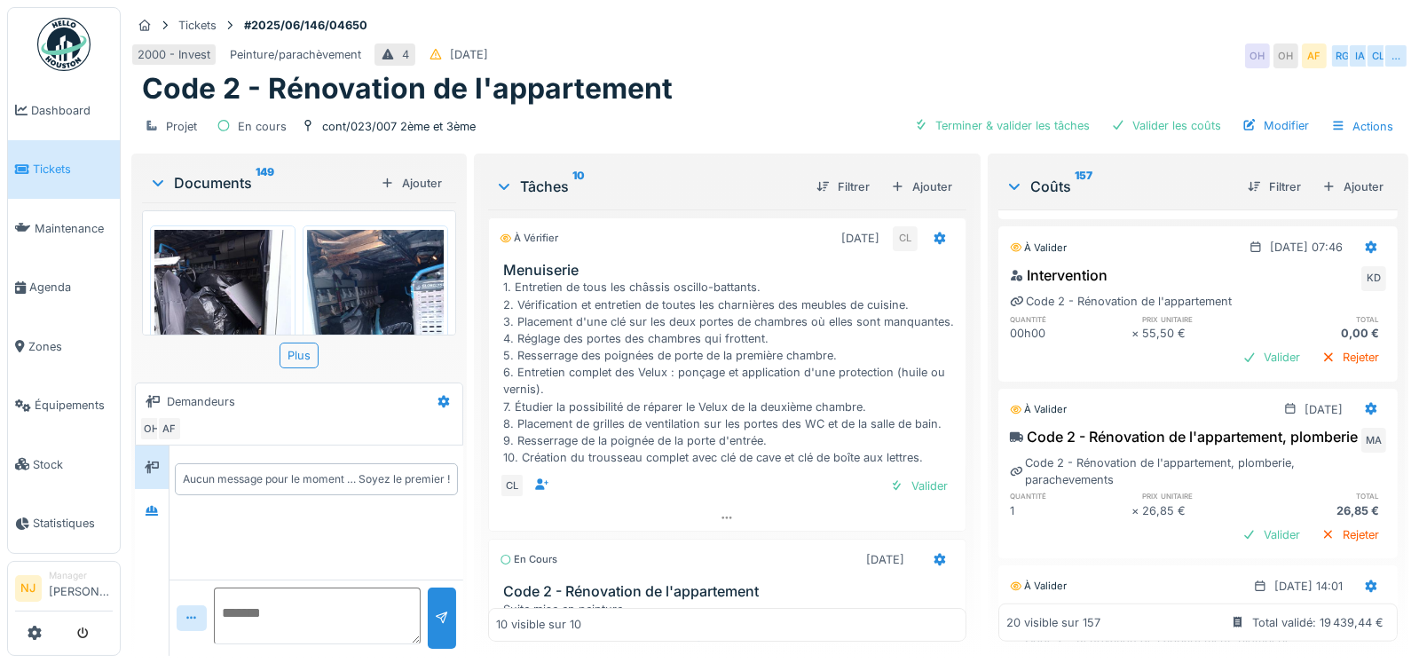
scroll to position [2219, 0]
click at [1366, 252] on icon at bounding box center [1372, 246] width 12 height 12
click at [1303, 327] on div "Modifier" at bounding box center [1285, 332] width 86 height 27
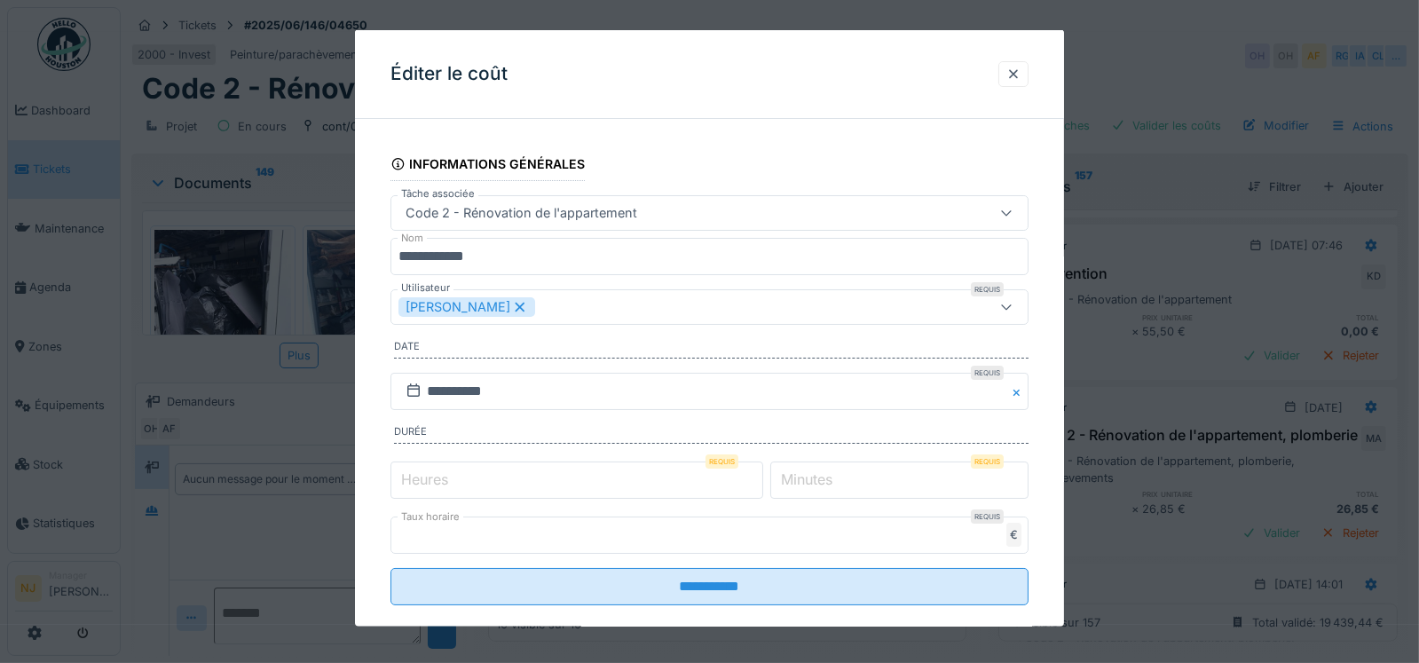
click at [754, 472] on input "*" at bounding box center [577, 479] width 373 height 37
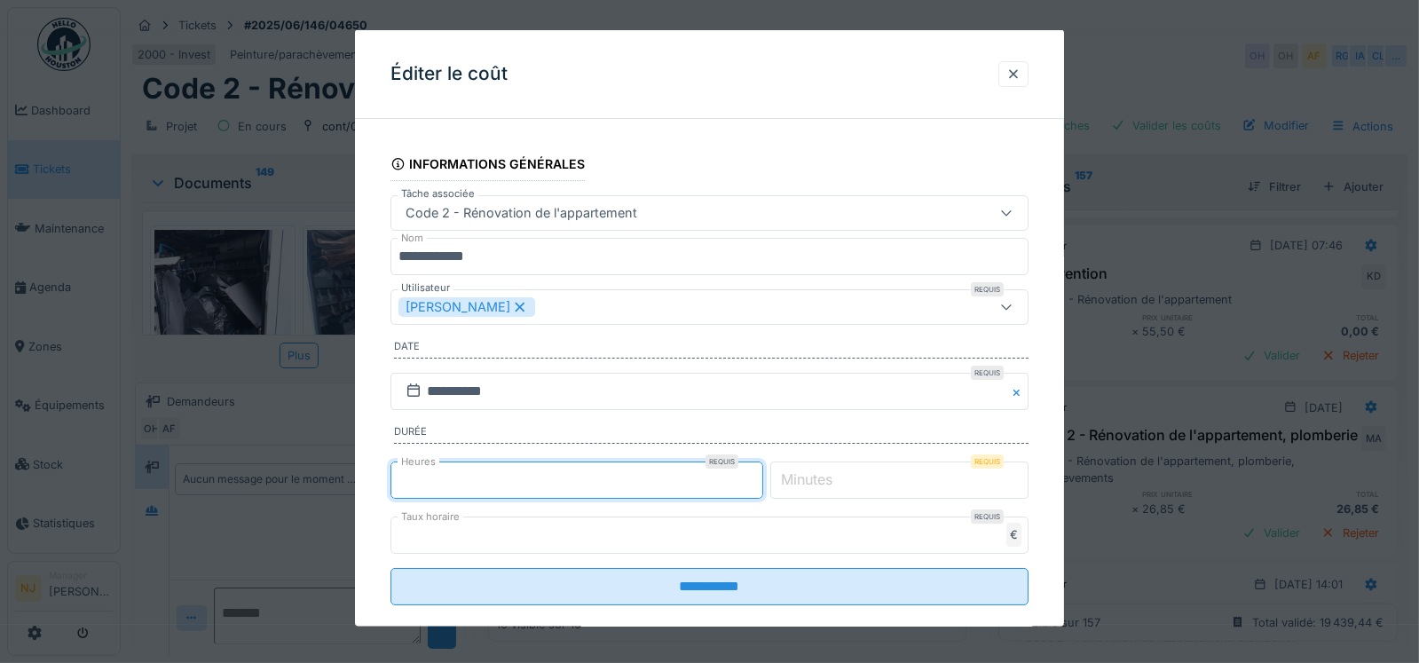
click at [754, 472] on input "*" at bounding box center [577, 479] width 373 height 37
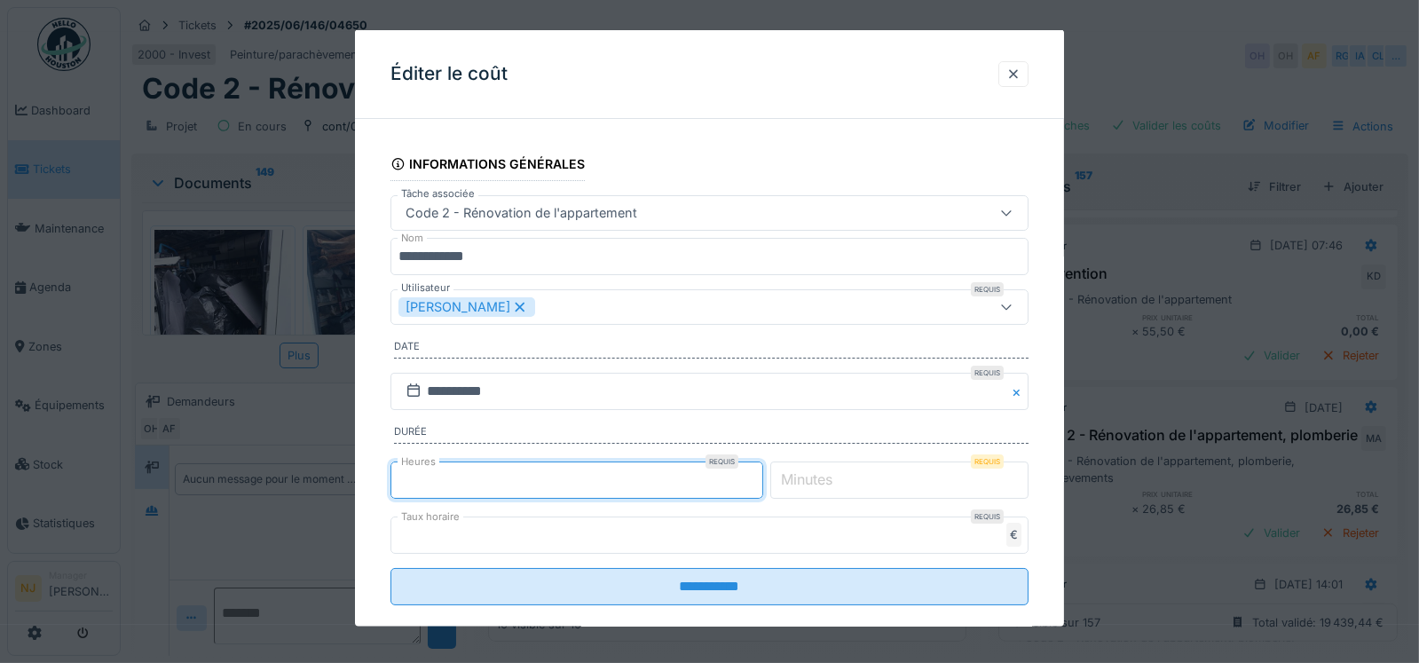
click at [757, 470] on input "*" at bounding box center [577, 479] width 373 height 37
type input "*"
click at [757, 470] on input "*" at bounding box center [577, 479] width 373 height 37
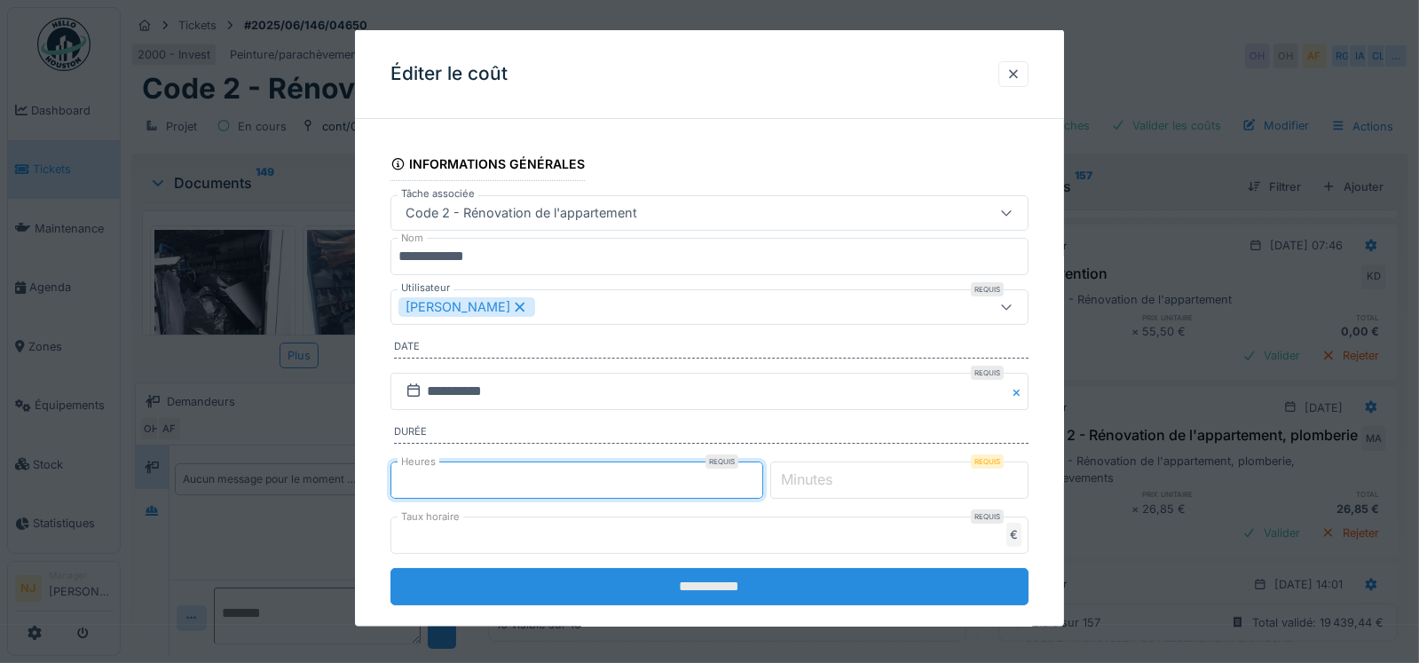
click at [725, 583] on input "**********" at bounding box center [710, 585] width 639 height 37
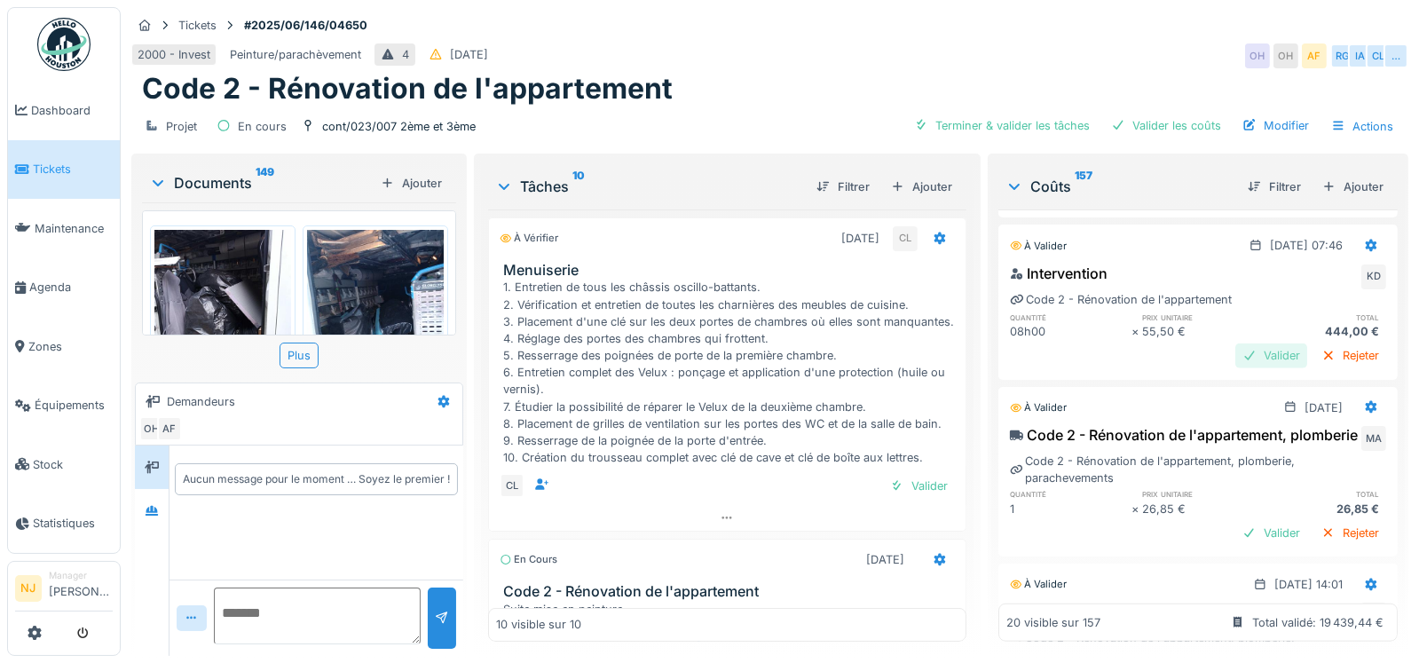
click at [1236, 367] on div "Valider" at bounding box center [1272, 356] width 72 height 24
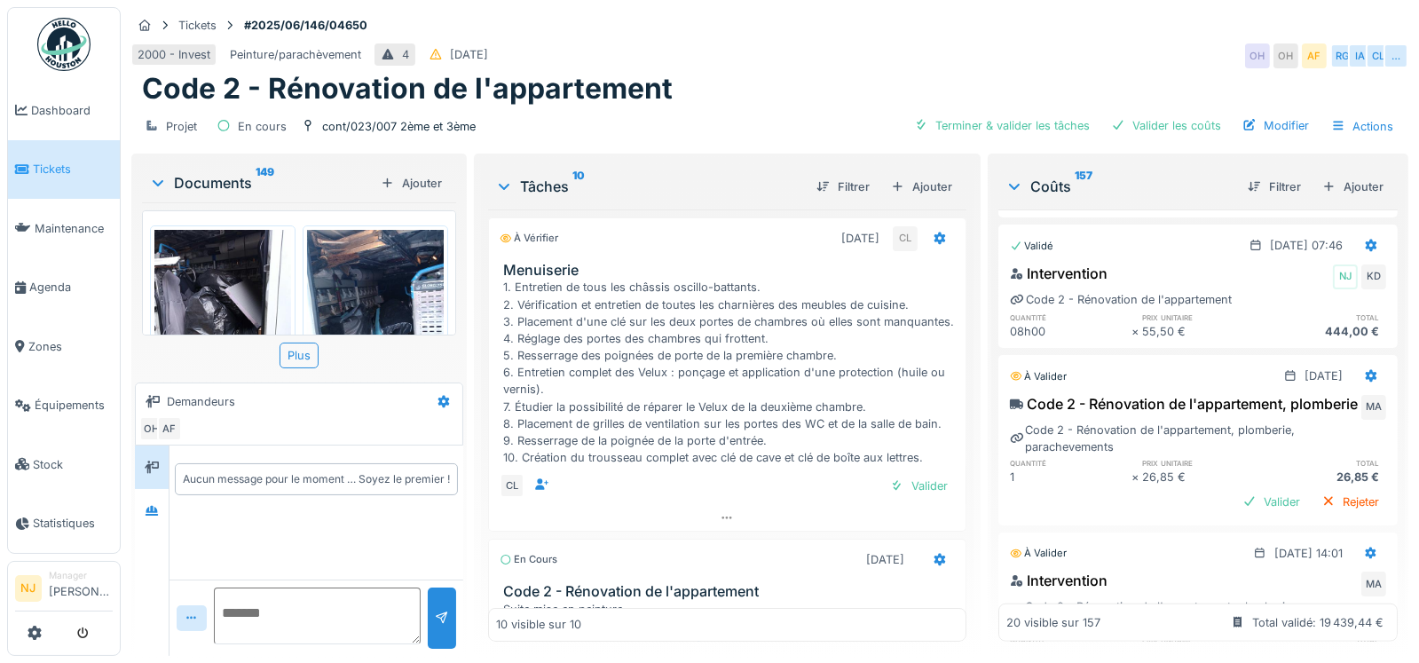
scroll to position [2307, 0]
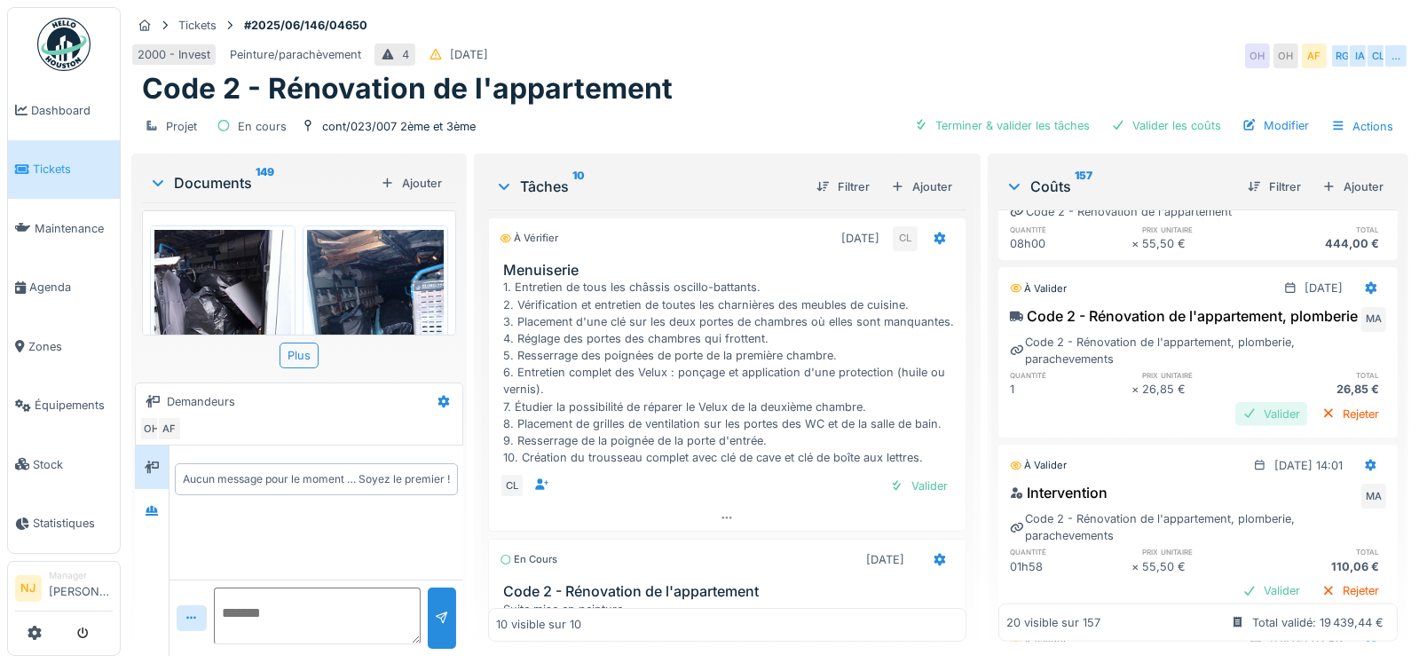
click at [1236, 426] on div "Valider" at bounding box center [1272, 414] width 72 height 24
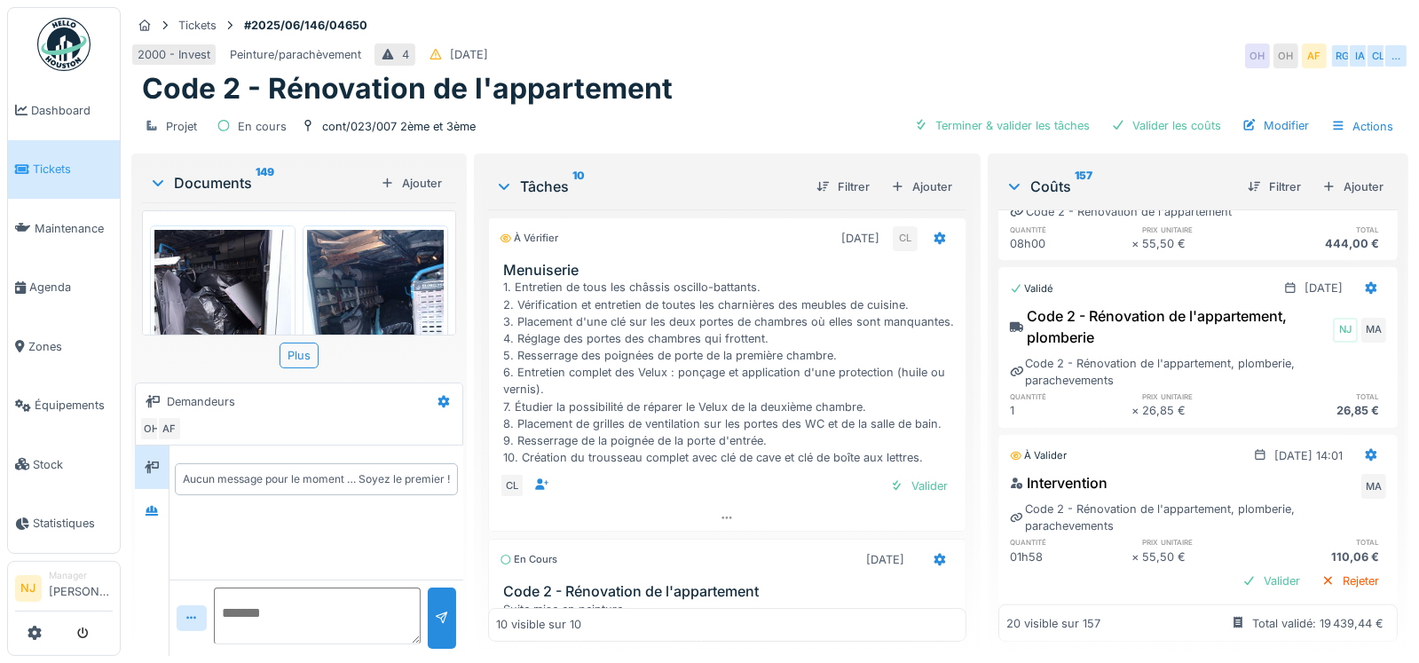
scroll to position [2396, 0]
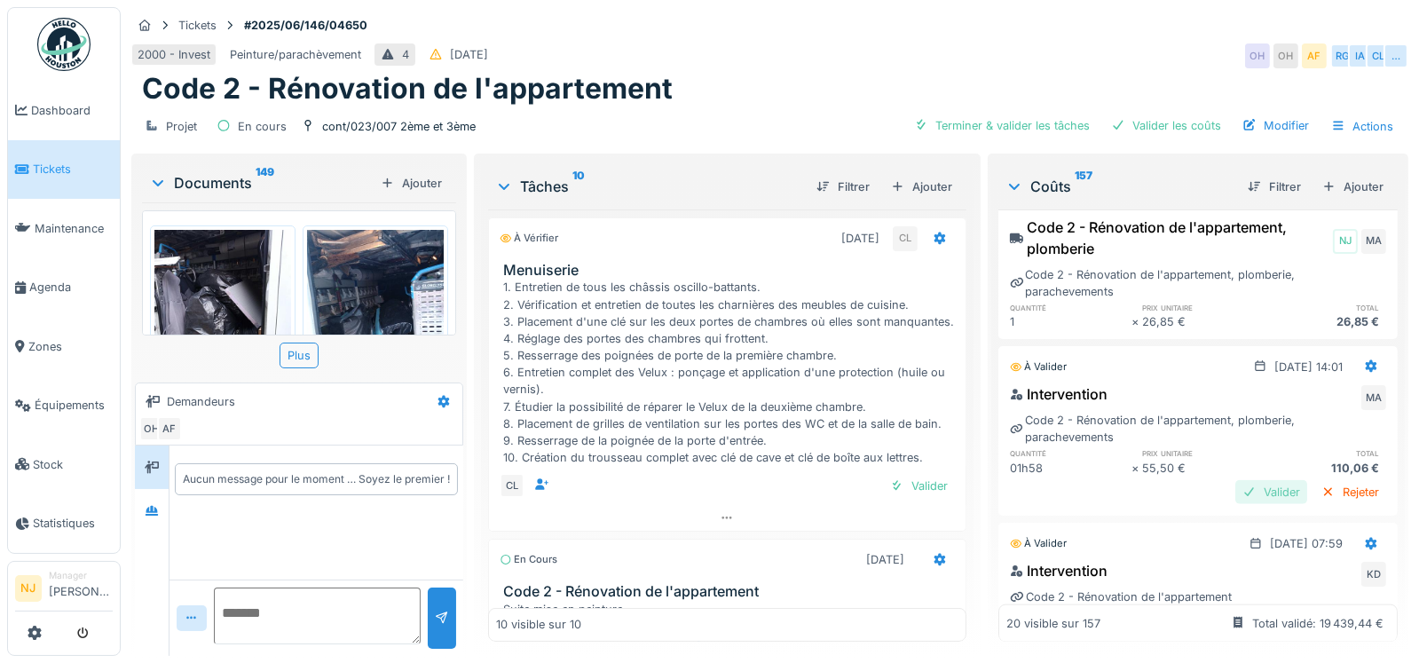
click at [1236, 504] on div "Valider" at bounding box center [1272, 492] width 72 height 24
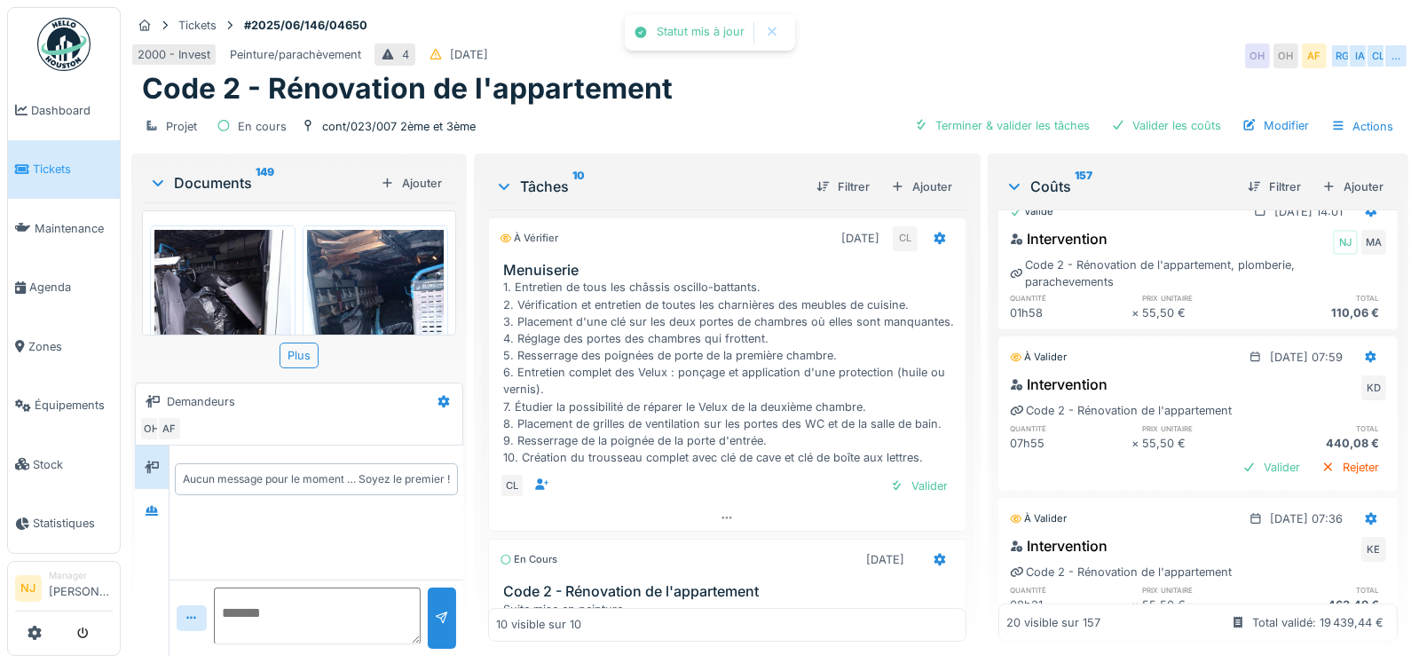
scroll to position [2573, 0]
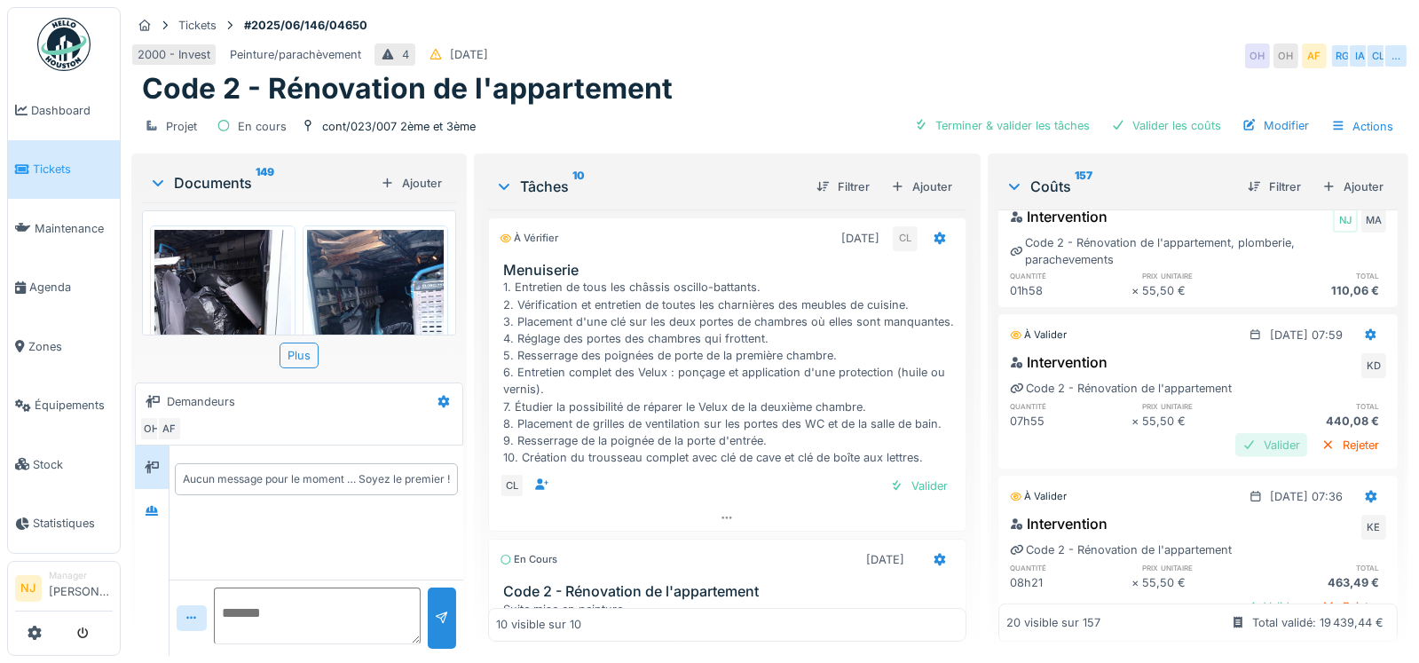
click at [1236, 457] on div "Valider" at bounding box center [1272, 445] width 72 height 24
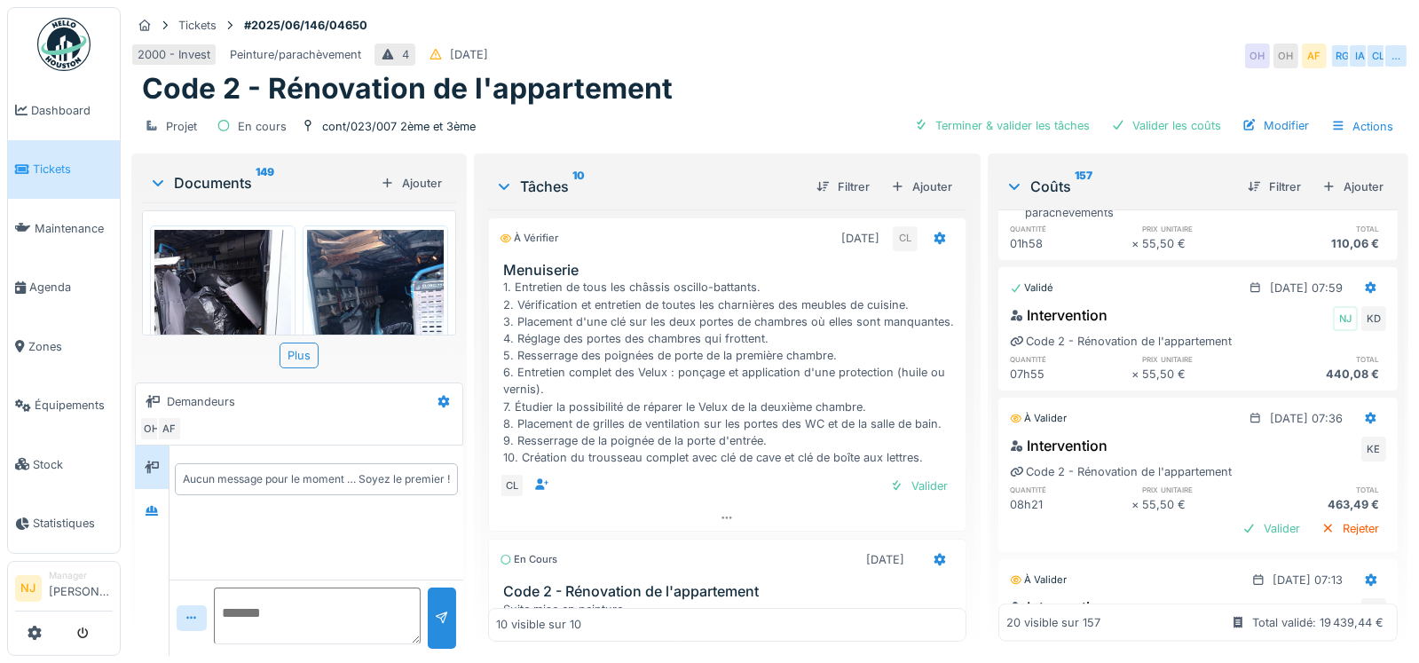
scroll to position [2662, 0]
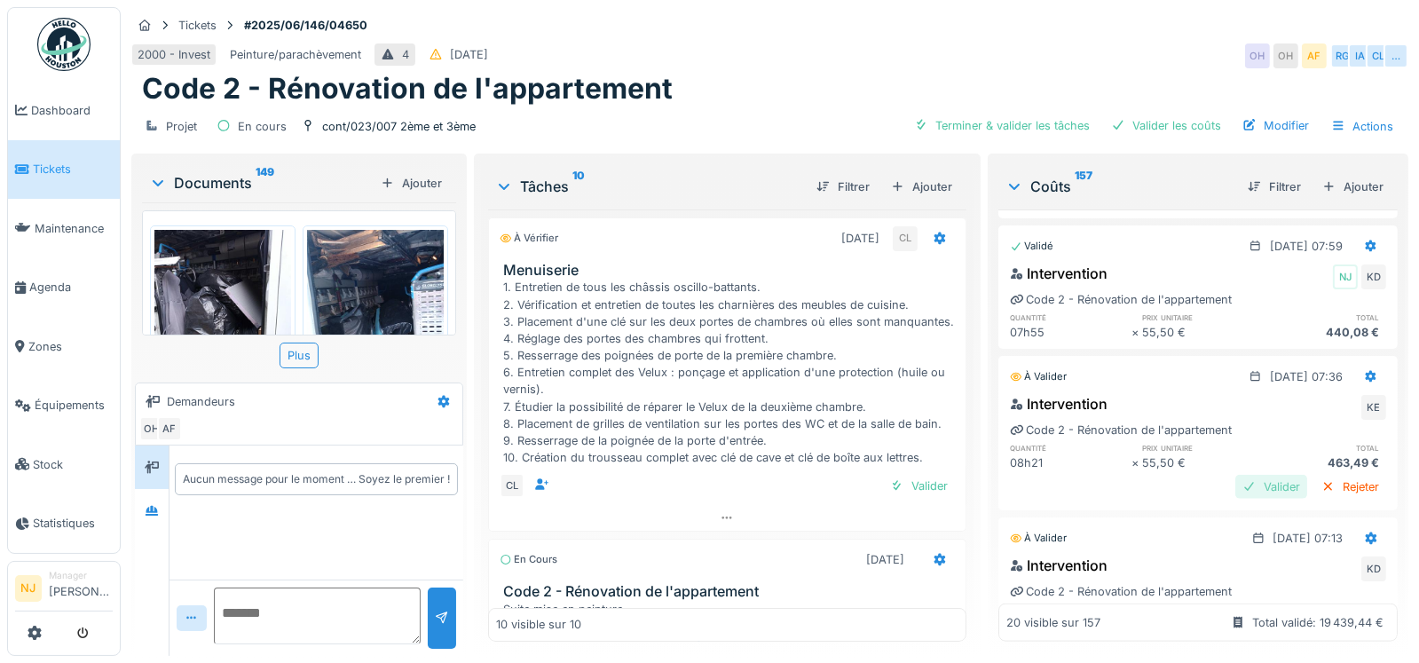
click at [1236, 499] on div "Valider" at bounding box center [1272, 487] width 72 height 24
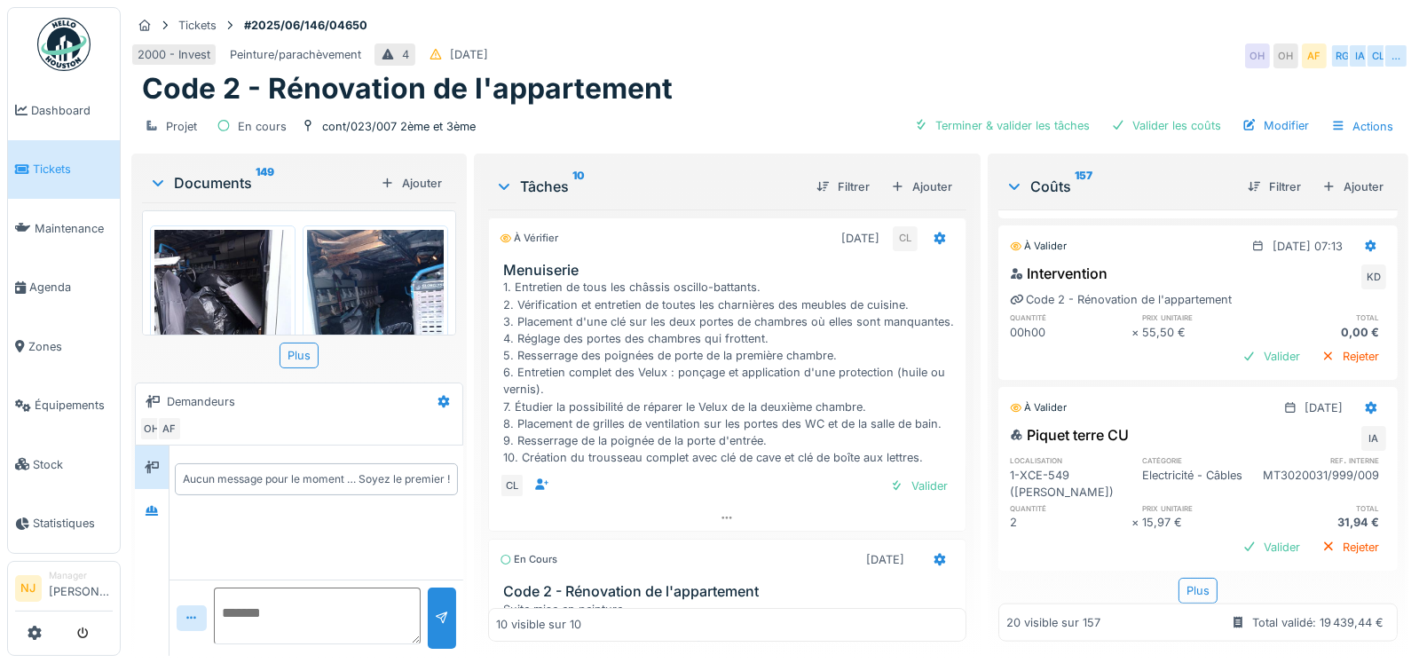
scroll to position [2928, 0]
click at [1319, 368] on div "Rejeter" at bounding box center [1351, 356] width 72 height 24
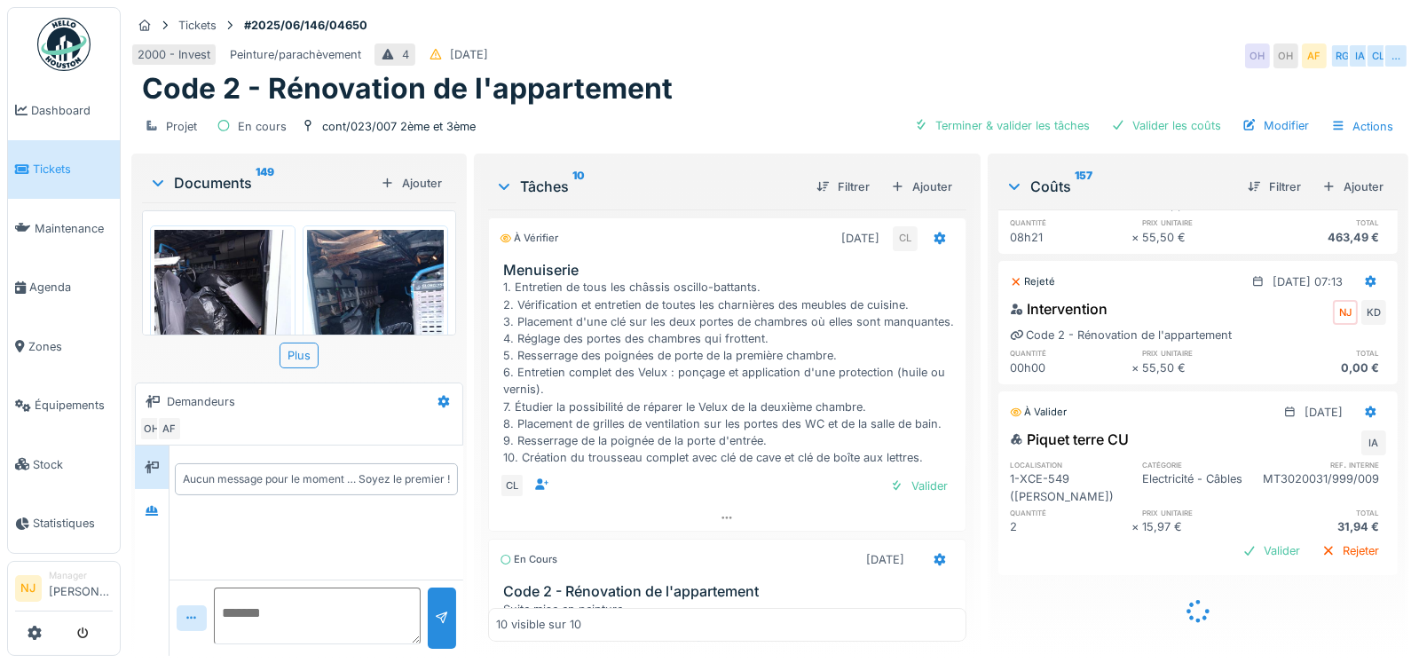
scroll to position [2962, 0]
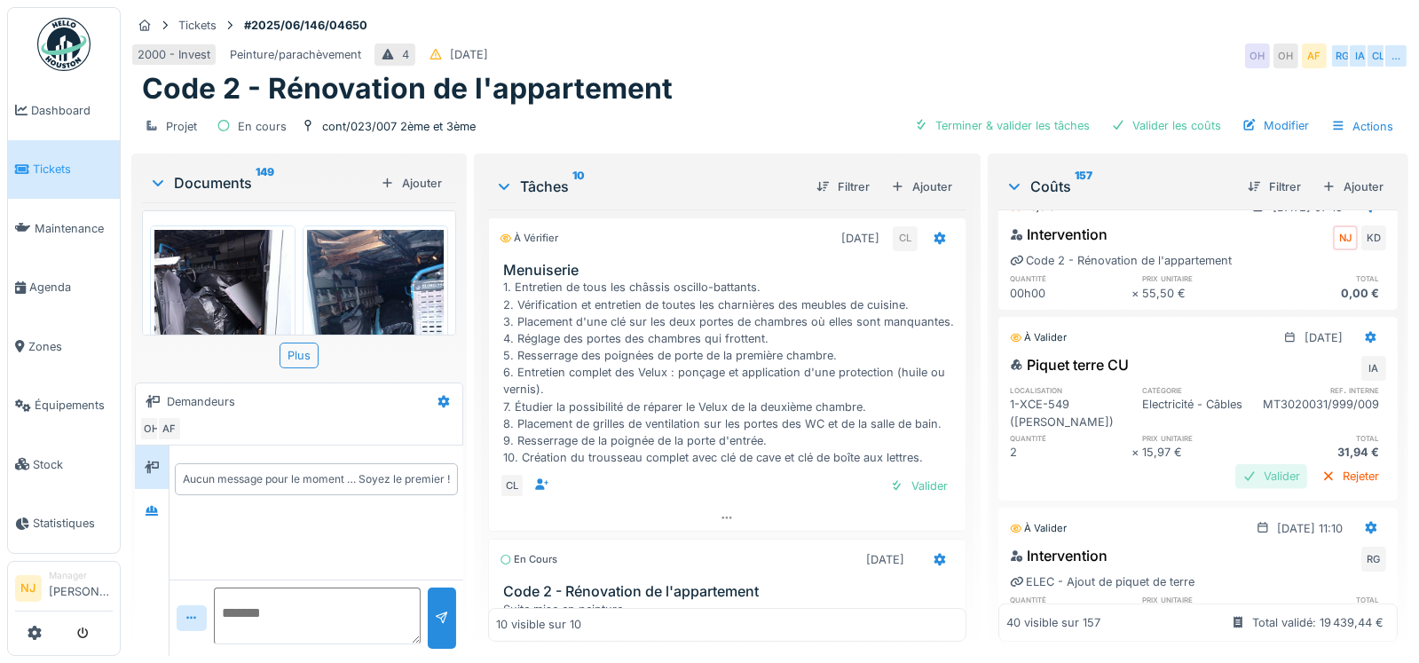
click at [1241, 488] on div "Valider" at bounding box center [1272, 476] width 72 height 24
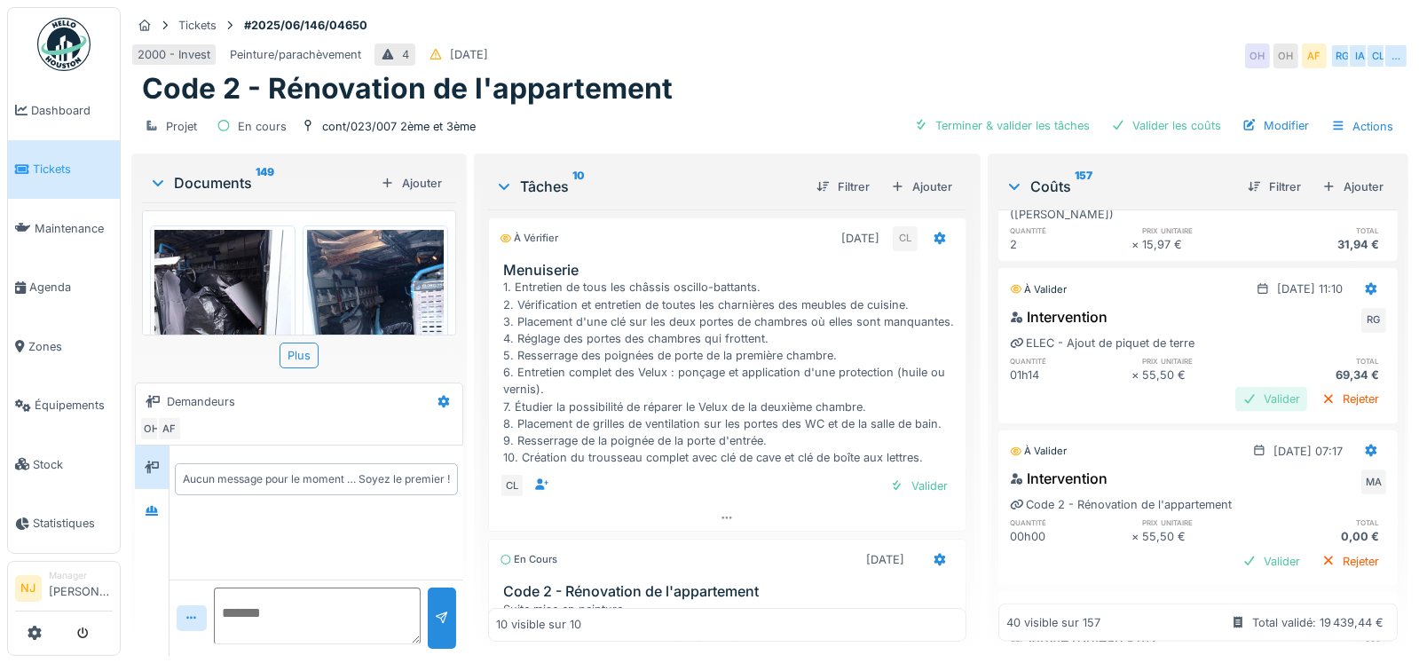
scroll to position [3139, 0]
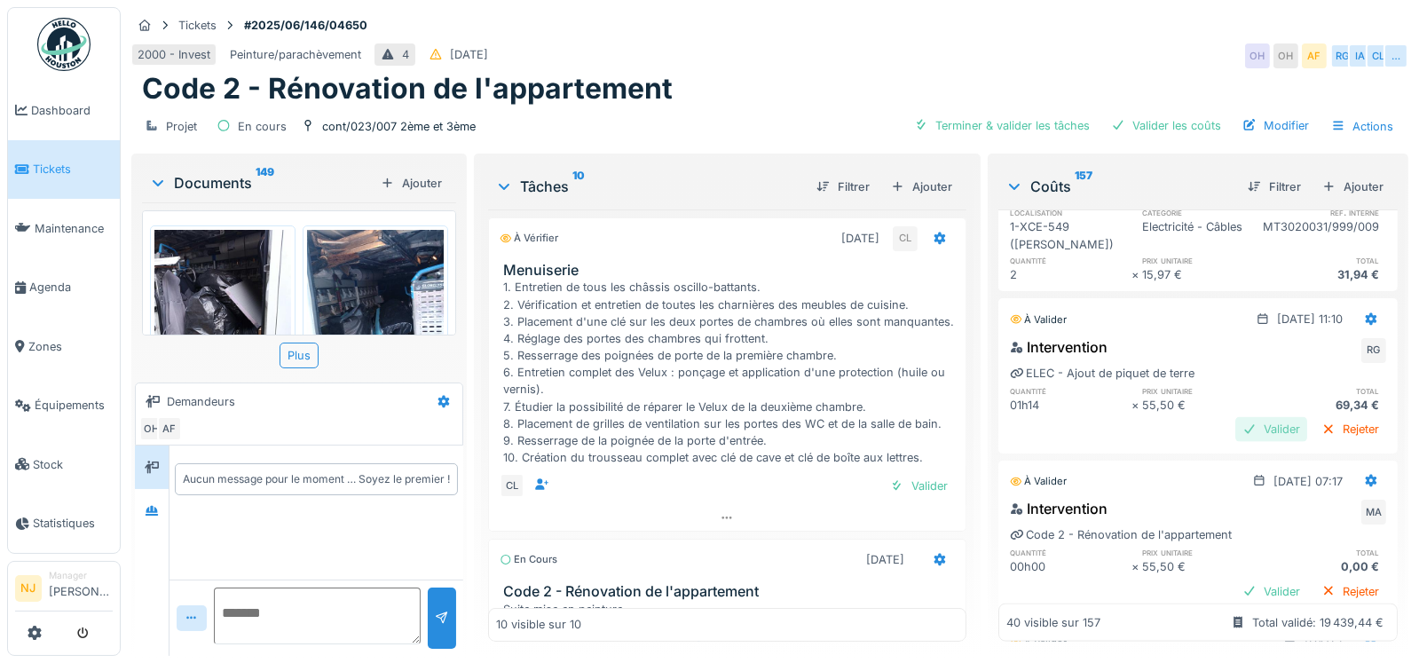
click at [1245, 441] on div "Valider" at bounding box center [1272, 429] width 72 height 24
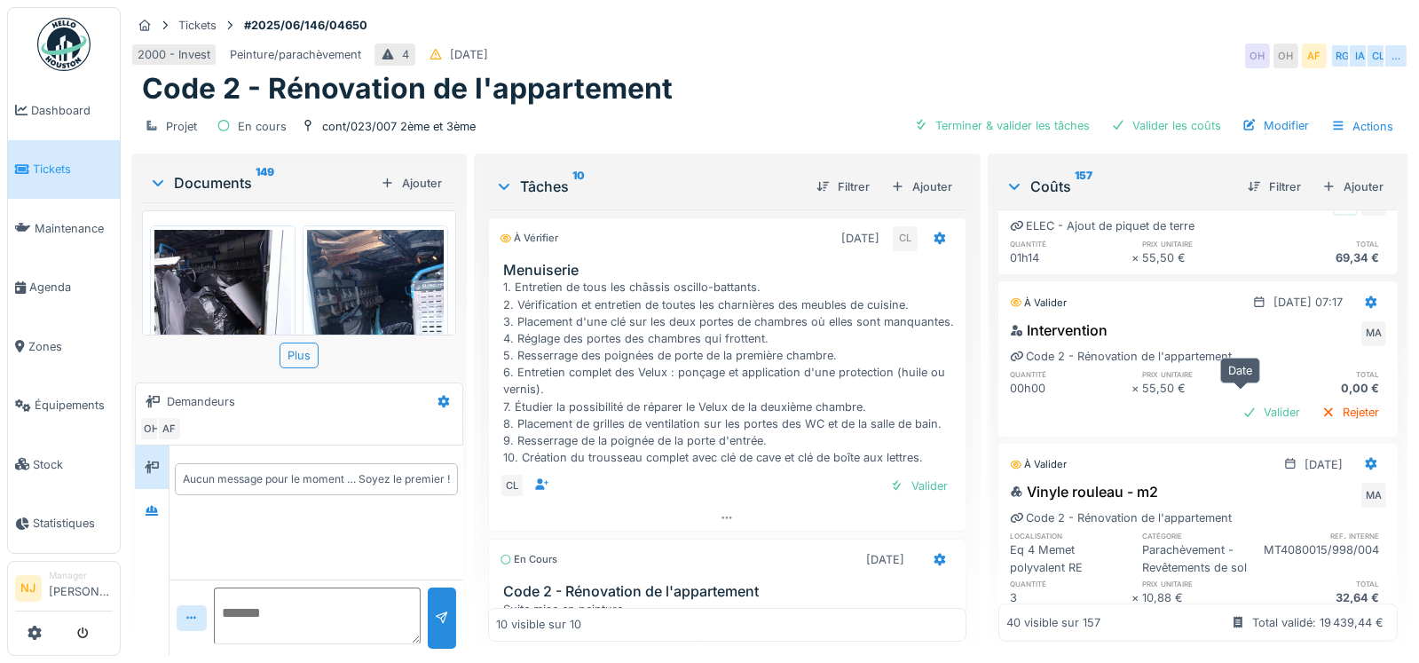
scroll to position [3317, 0]
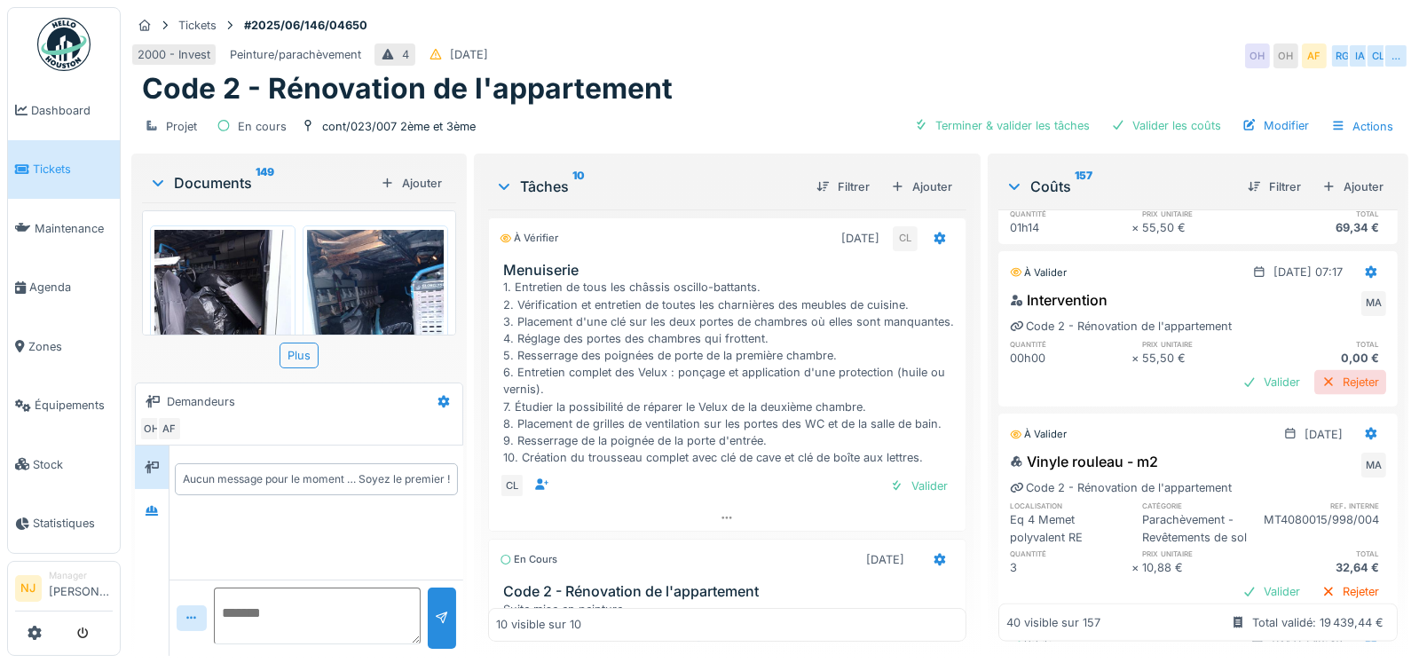
click at [1315, 394] on div "Rejeter" at bounding box center [1351, 382] width 72 height 24
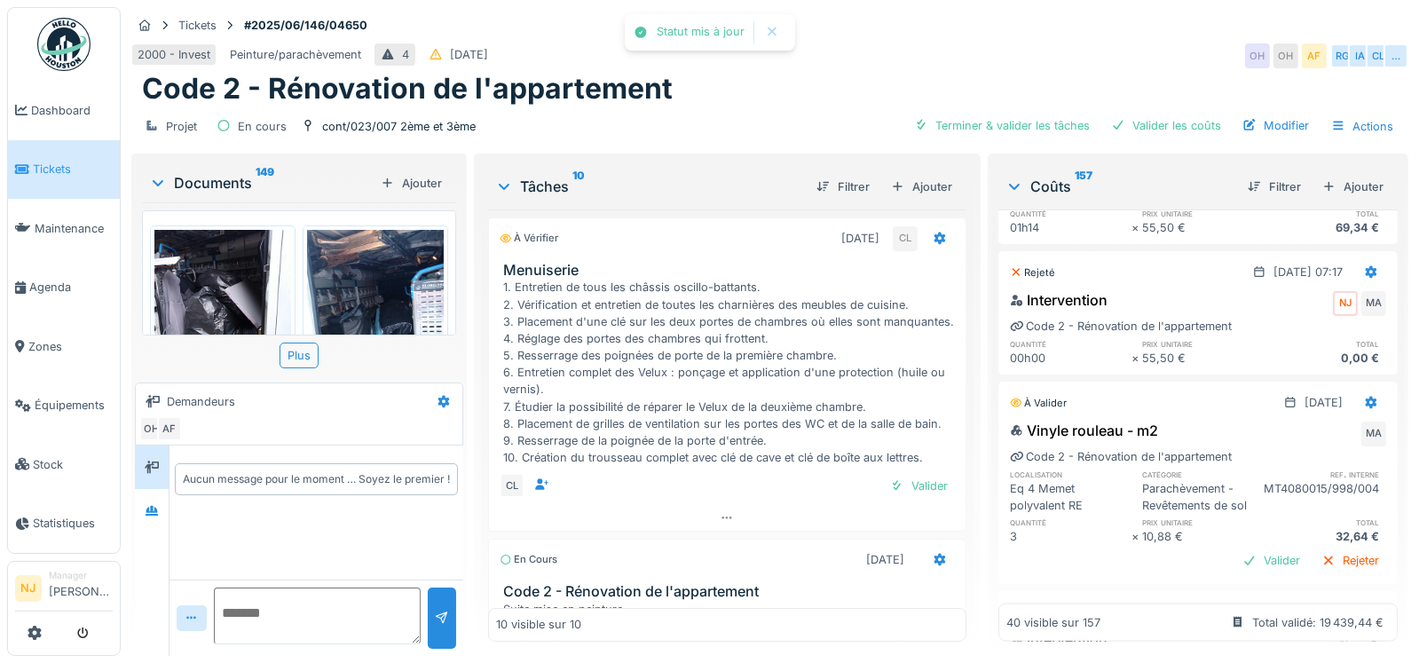
scroll to position [3406, 0]
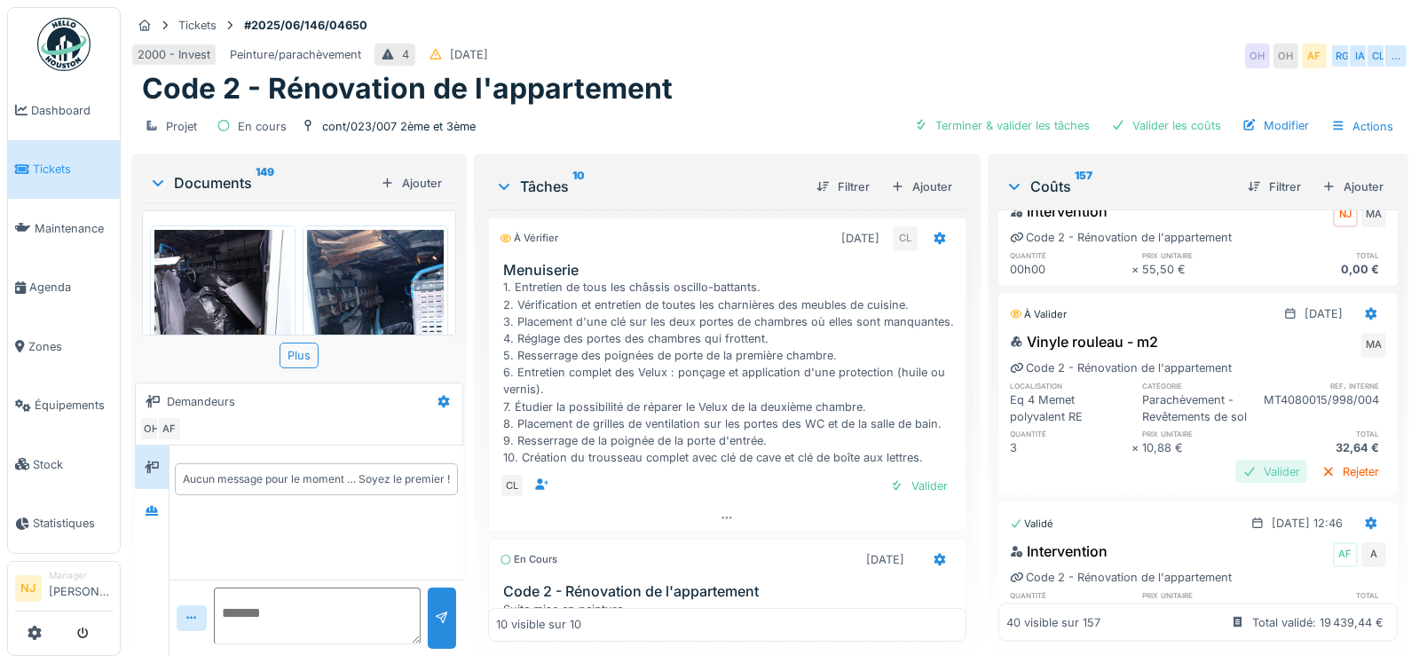
click at [1242, 484] on div "Valider" at bounding box center [1272, 472] width 72 height 24
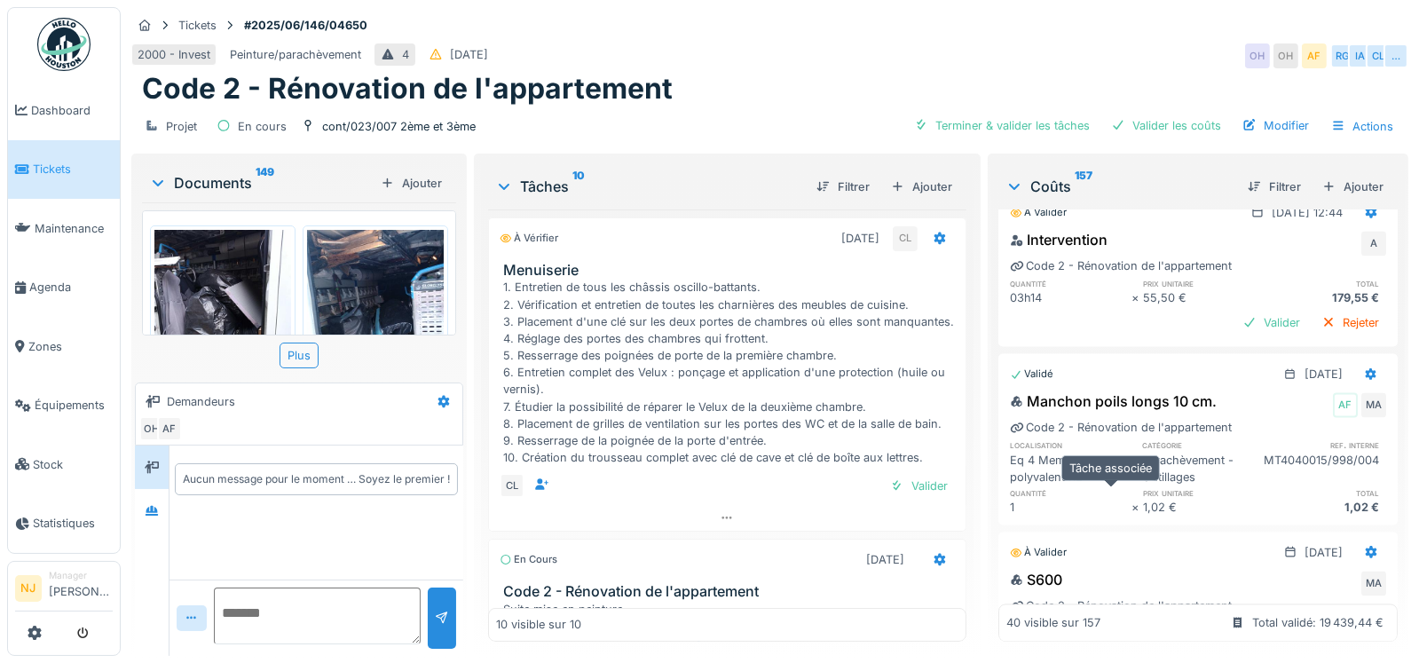
scroll to position [4648, 0]
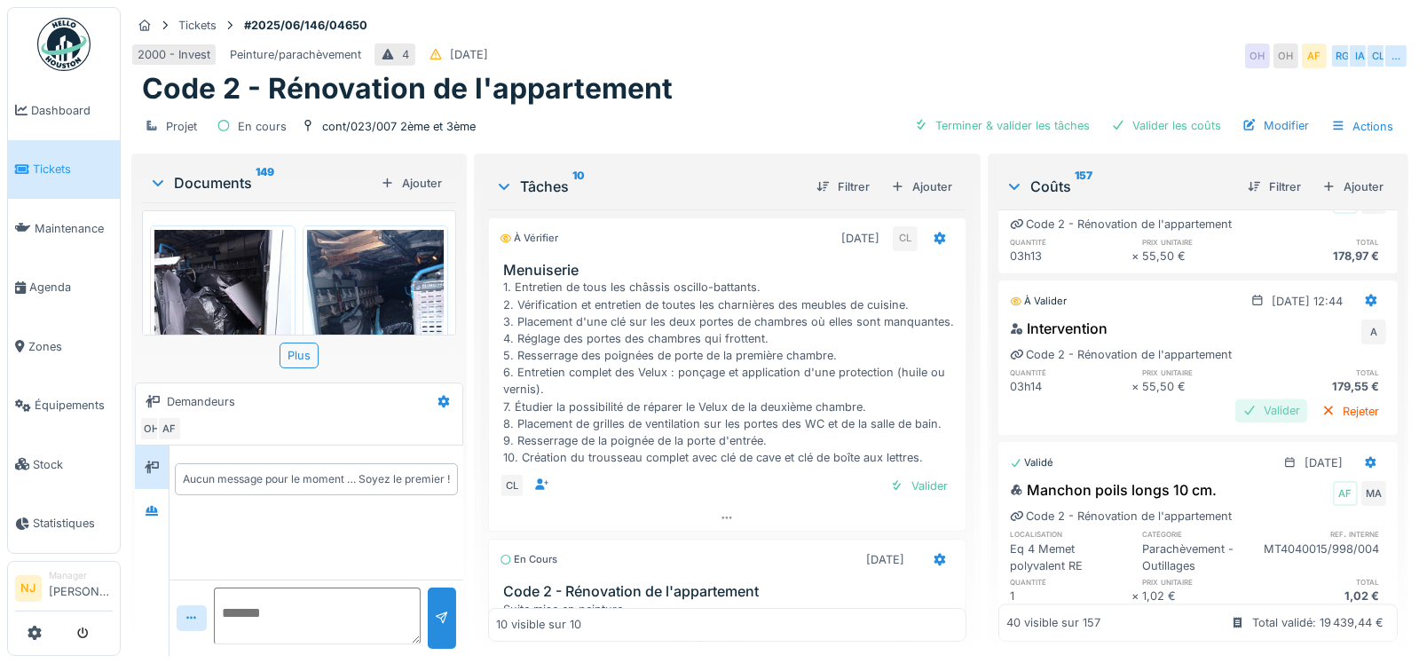
click at [1241, 423] on div "Valider" at bounding box center [1272, 411] width 72 height 24
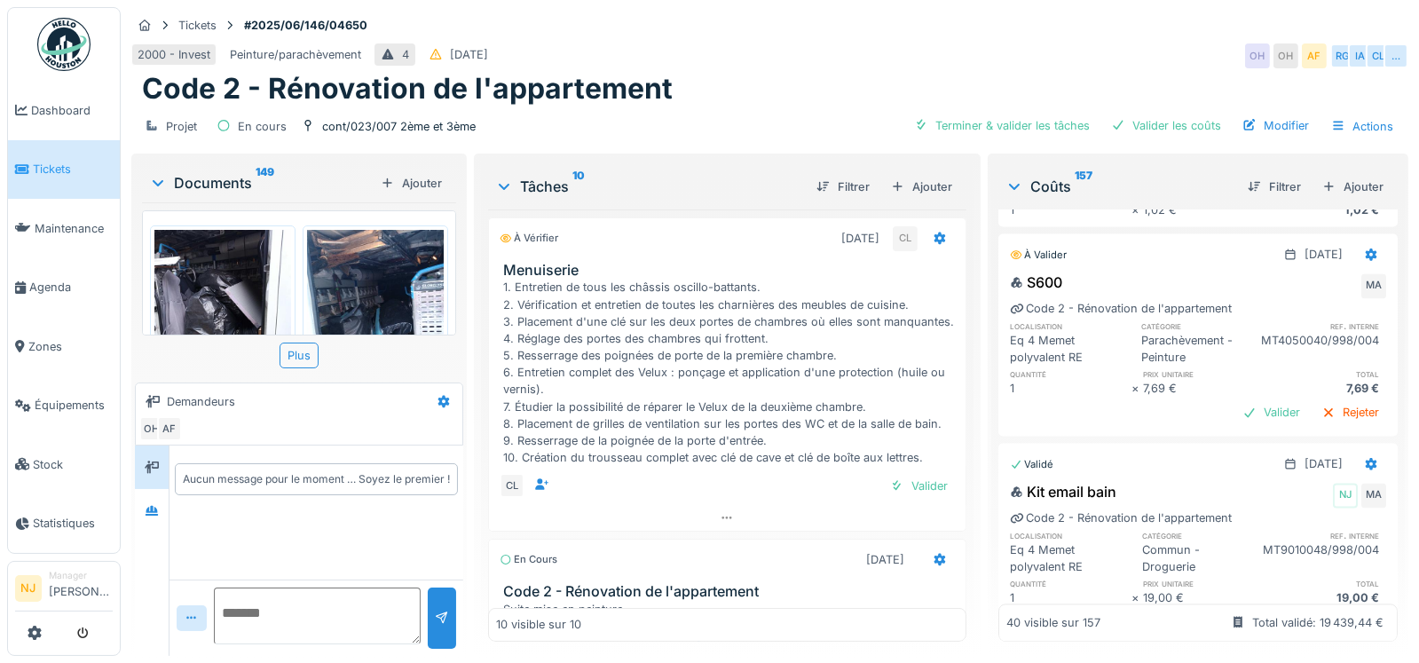
scroll to position [5092, 0]
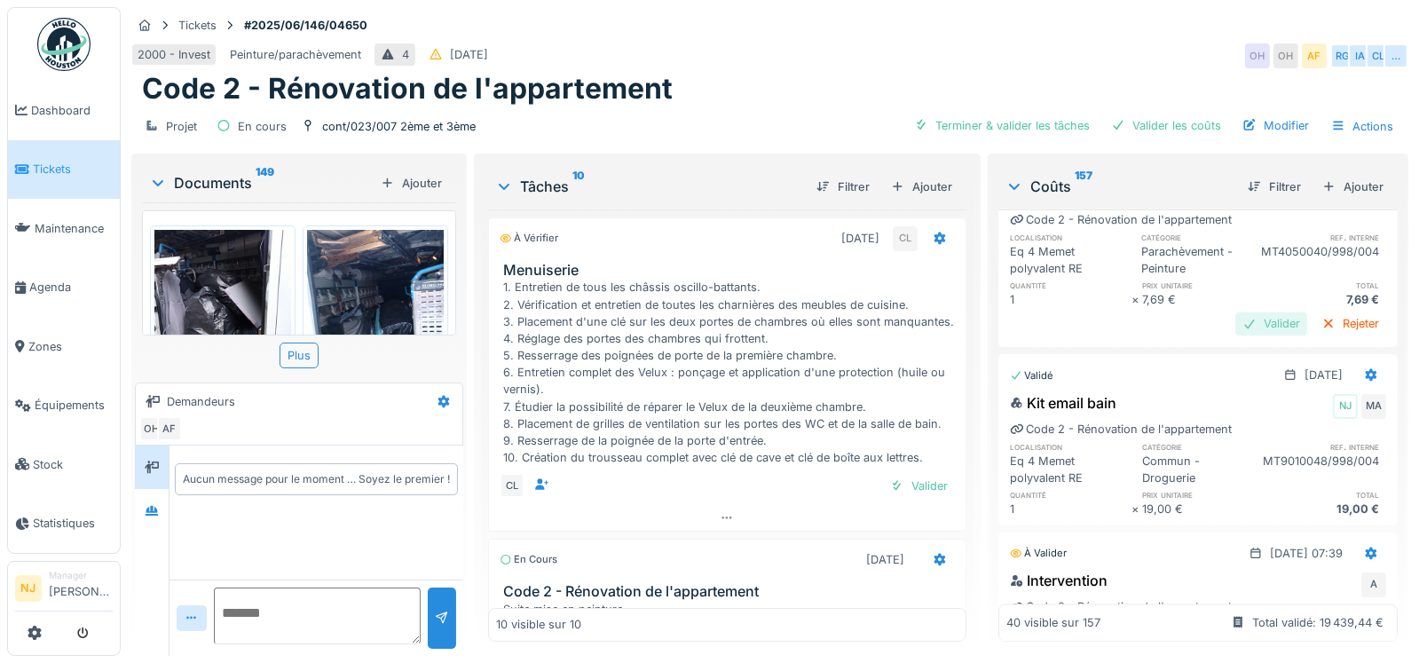
click at [1243, 332] on div at bounding box center [1250, 323] width 14 height 17
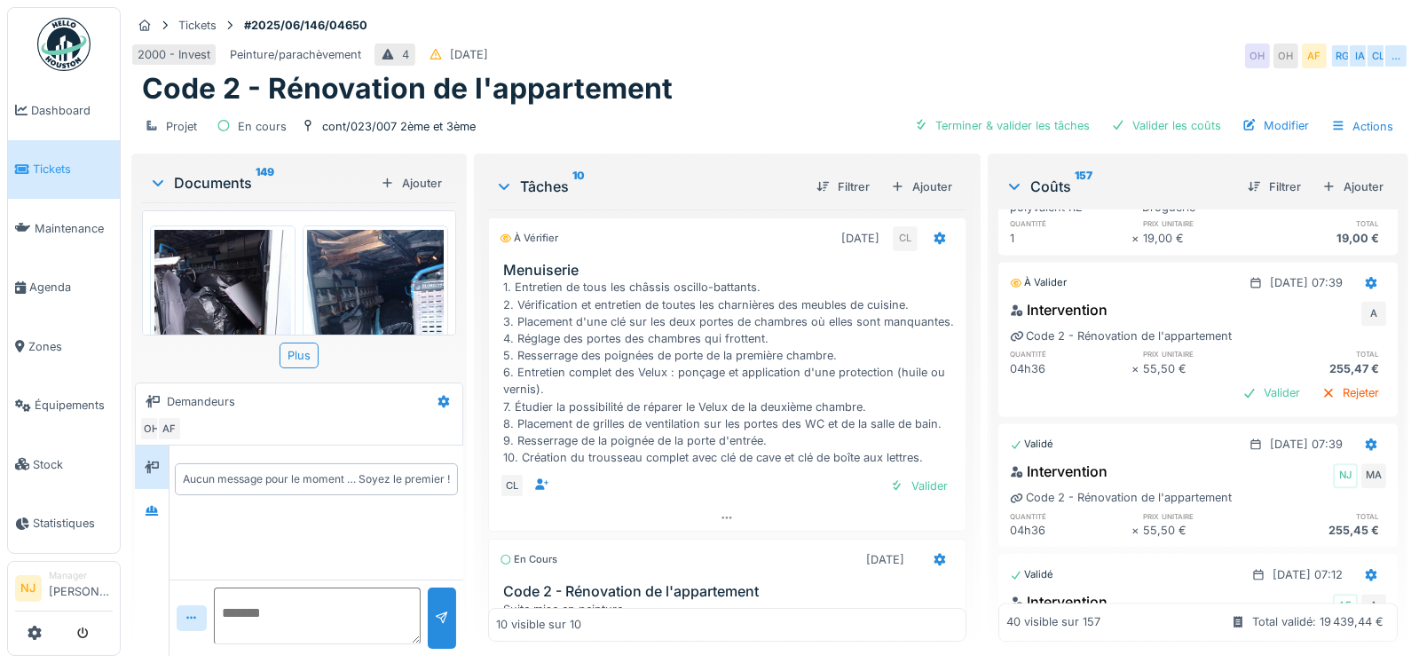
scroll to position [5358, 0]
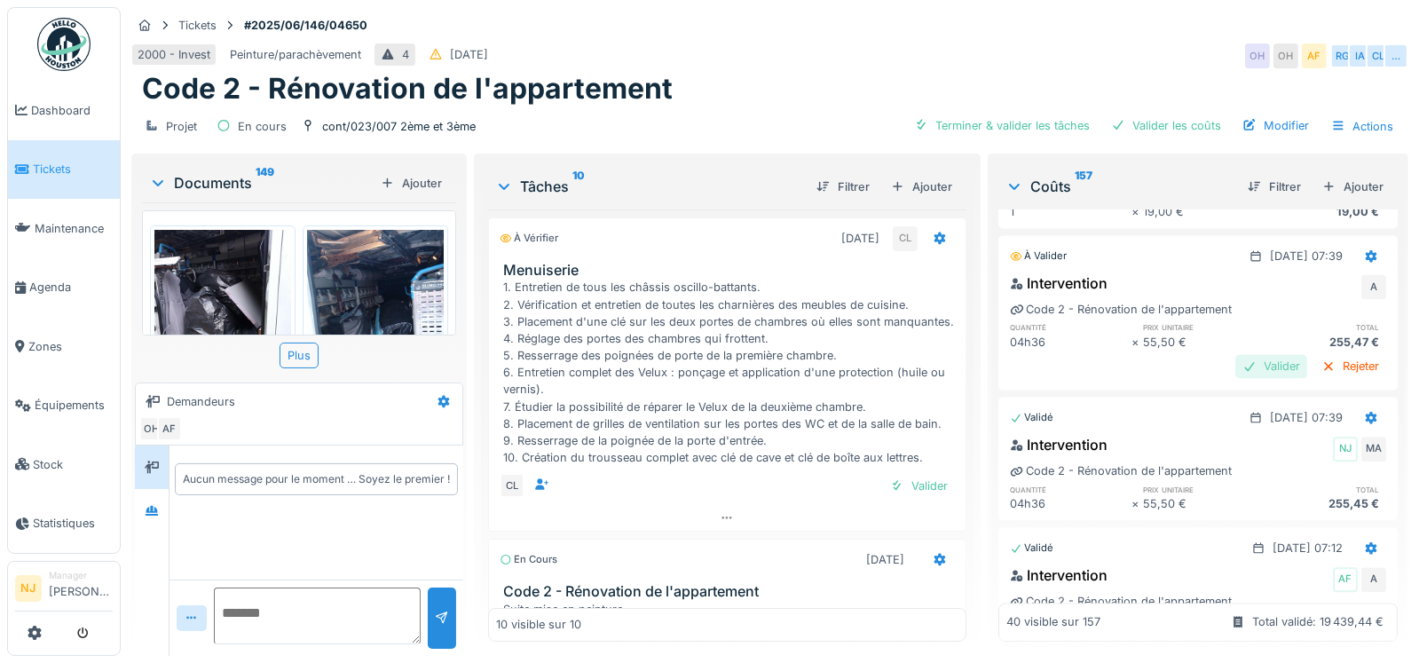
click at [1236, 378] on div "Valider" at bounding box center [1272, 366] width 72 height 24
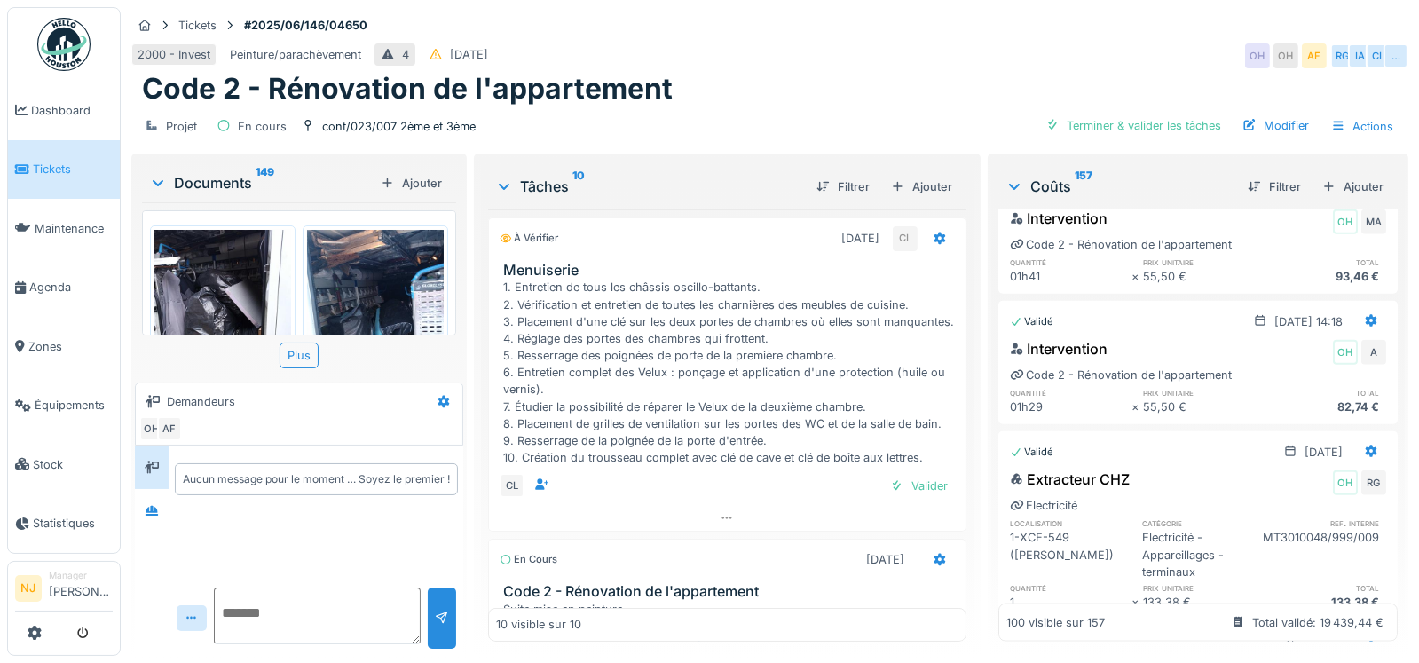
scroll to position [11726, 0]
click at [1260, 184] on div "Filtrer" at bounding box center [1274, 187] width 67 height 24
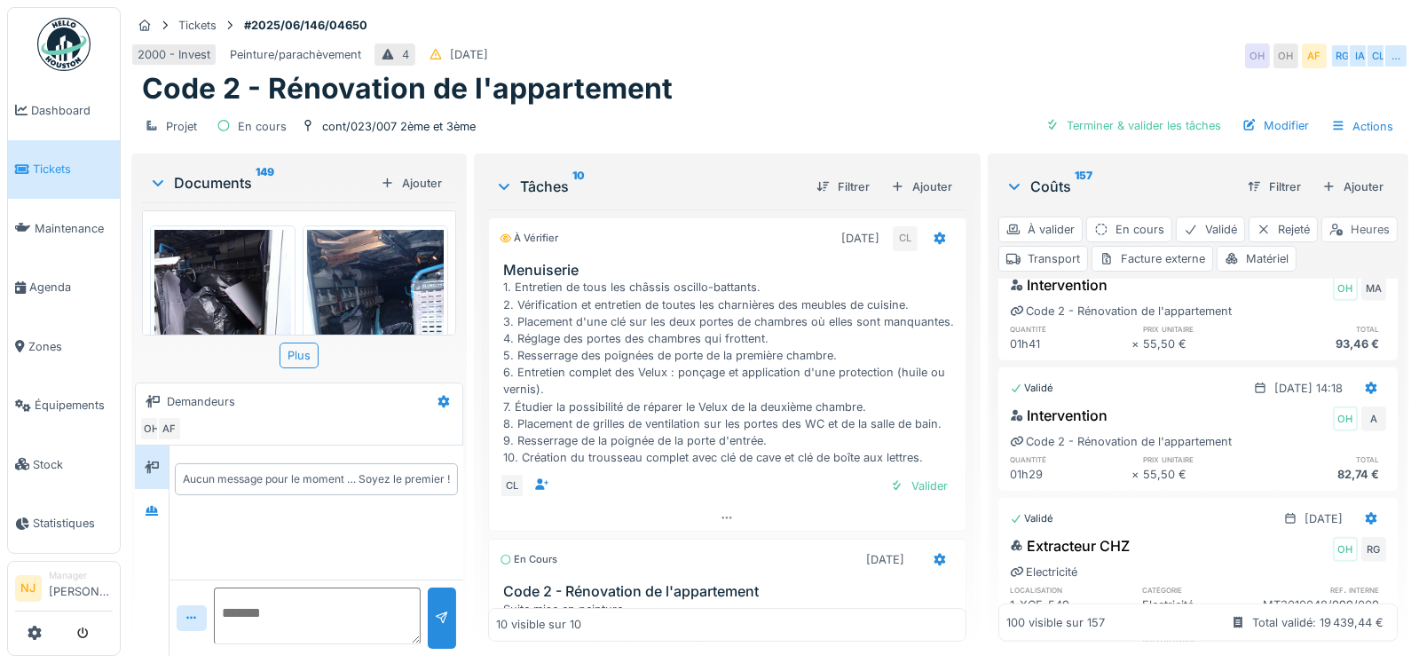
click at [1322, 242] on div "Heures" at bounding box center [1360, 230] width 76 height 26
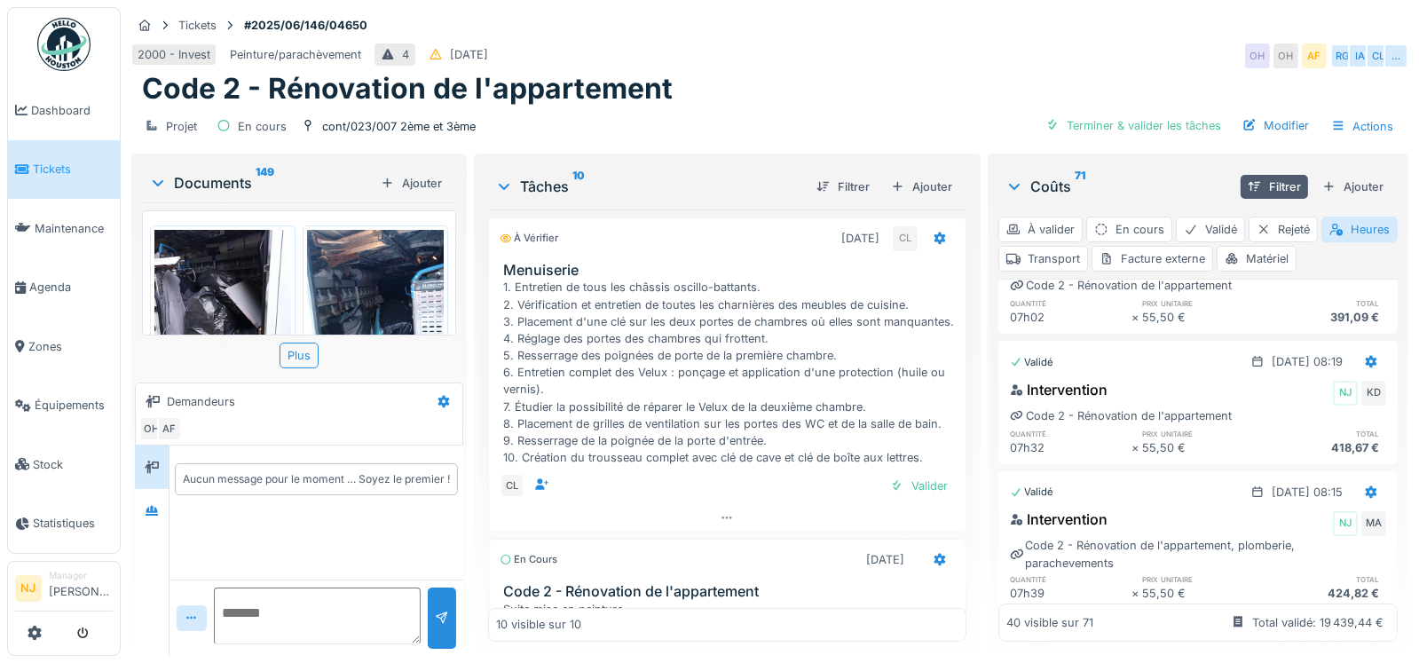
scroll to position [0, 0]
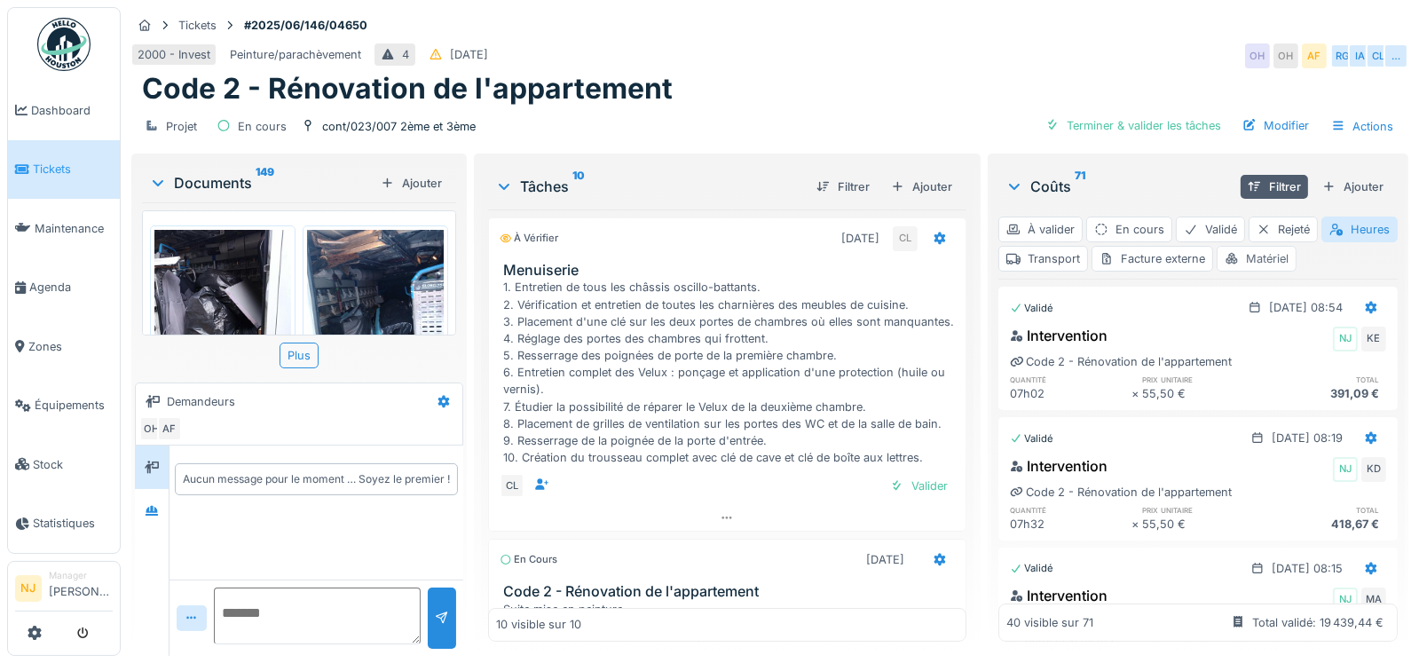
click at [1297, 251] on div "Matériel" at bounding box center [1257, 259] width 80 height 26
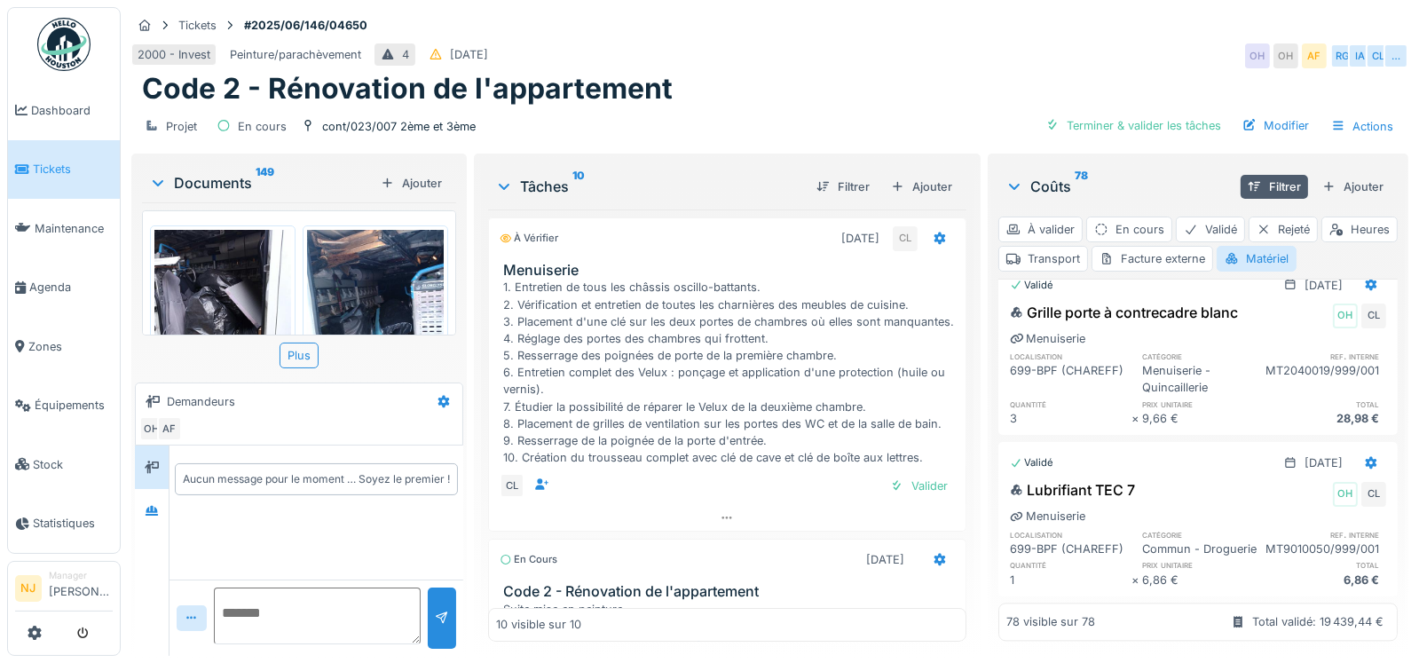
scroll to position [14578, 0]
click at [1088, 246] on div "Transport" at bounding box center [1044, 259] width 90 height 26
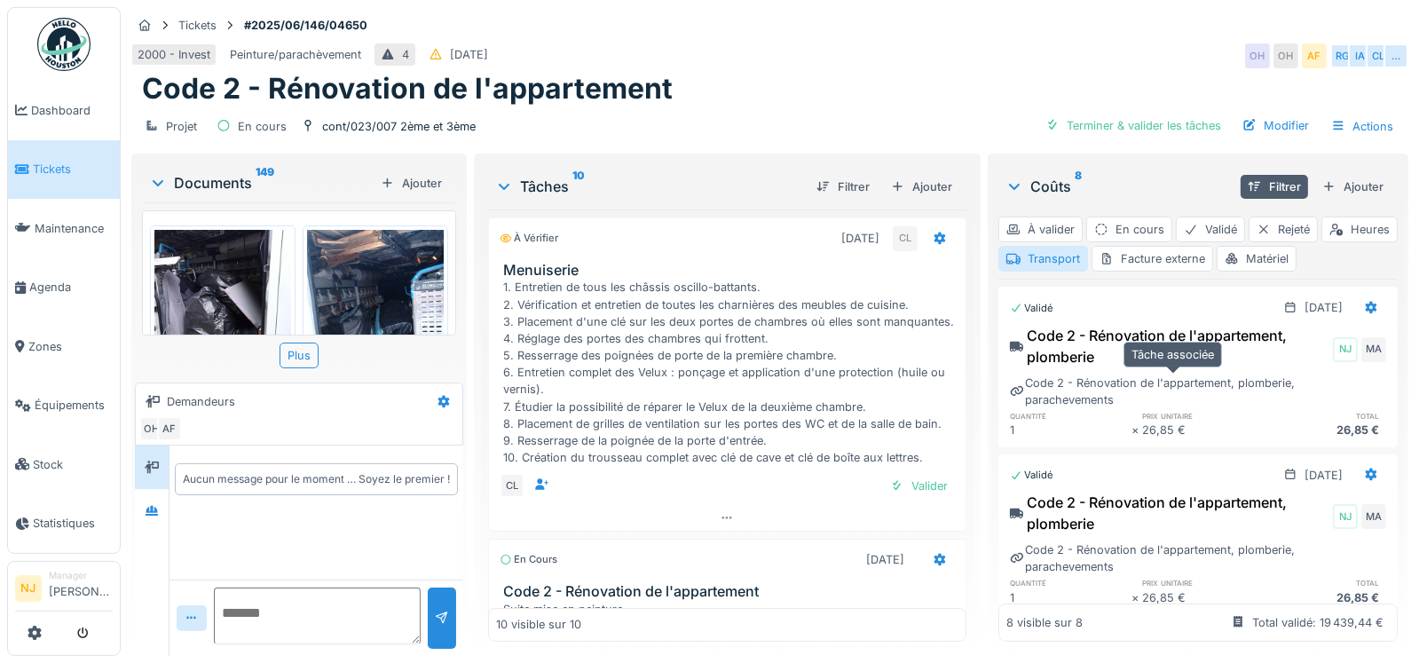
scroll to position [0, 0]
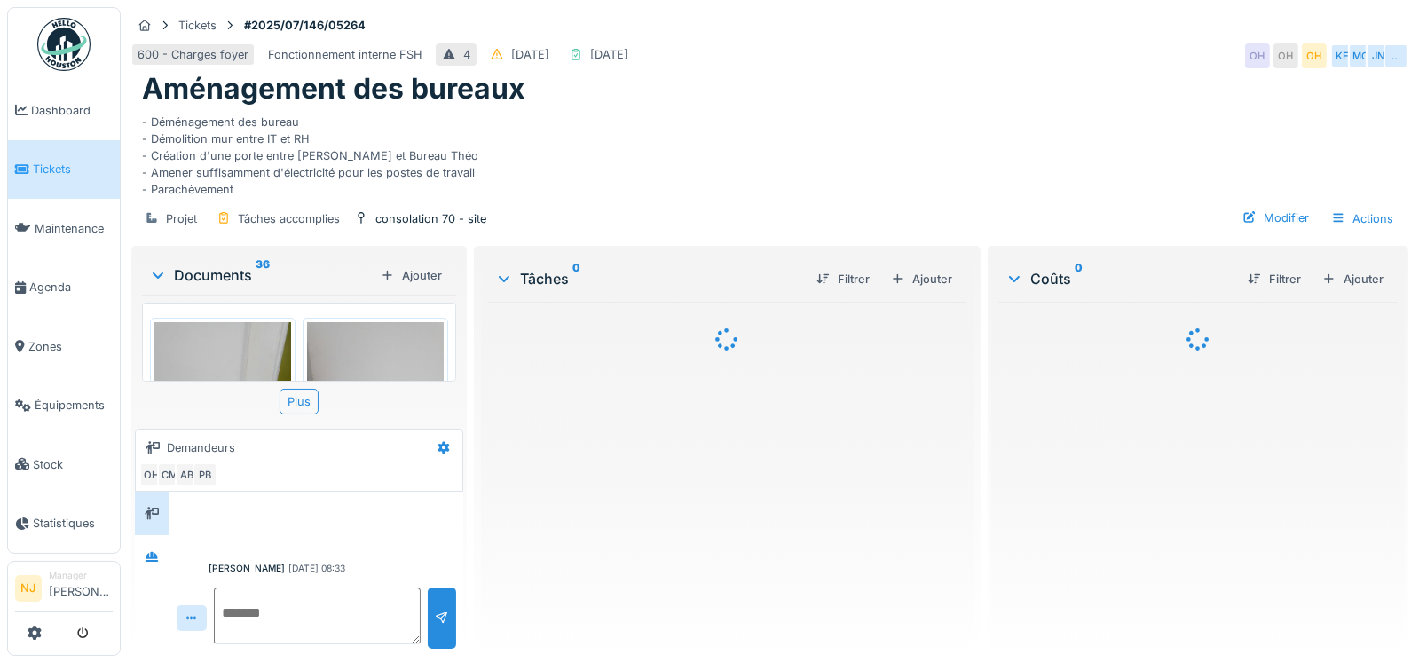
scroll to position [271, 0]
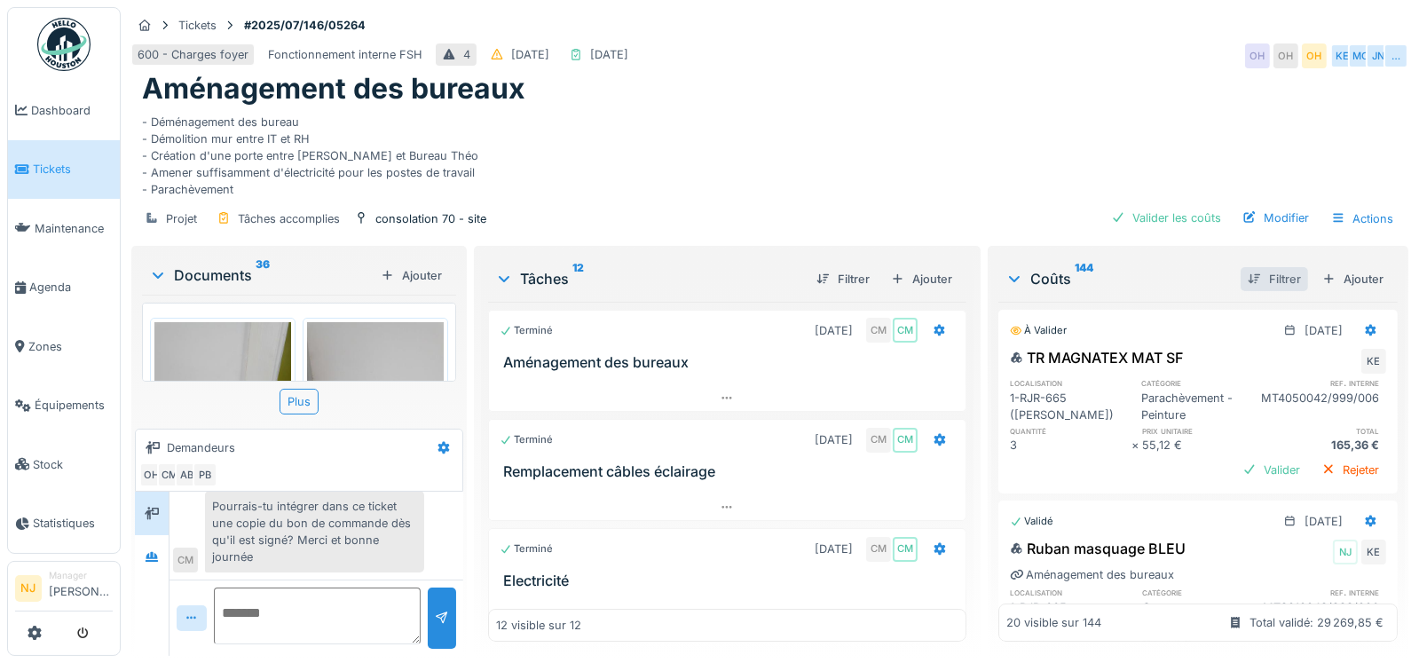
click at [1241, 277] on div "Filtrer" at bounding box center [1274, 279] width 67 height 24
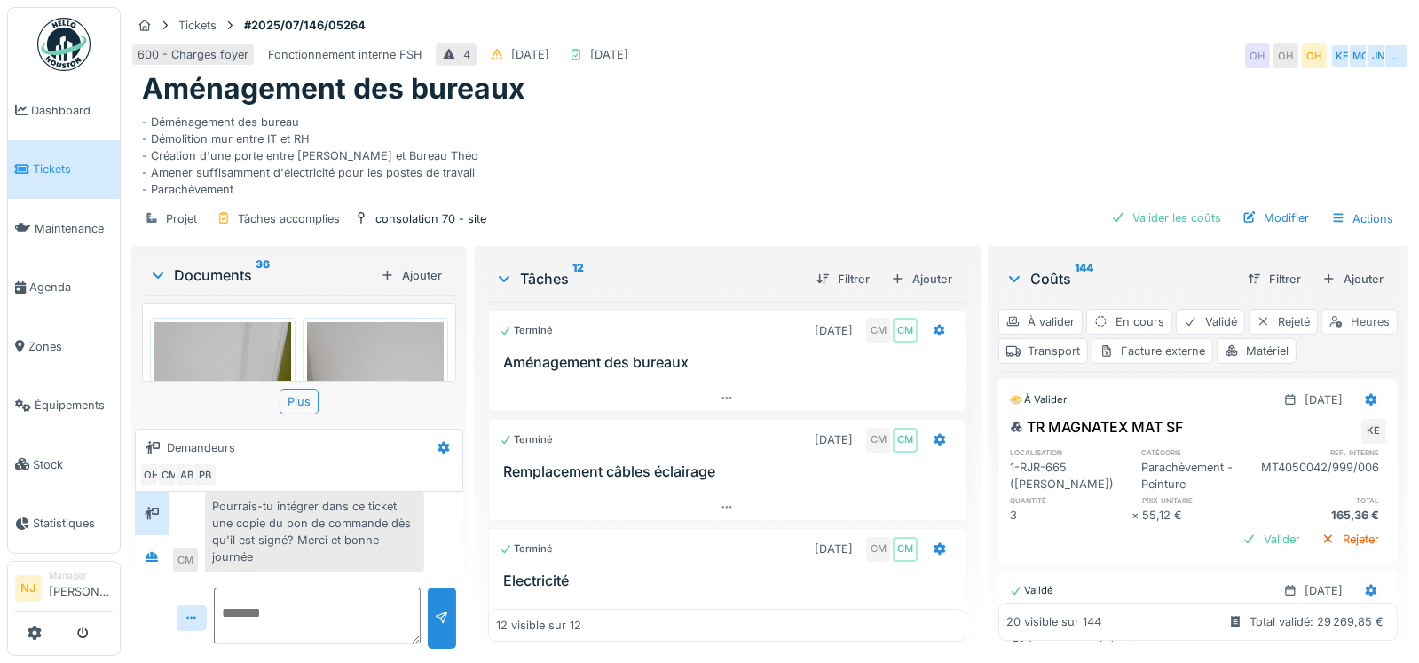
click at [1322, 335] on div "Heures" at bounding box center [1360, 322] width 76 height 26
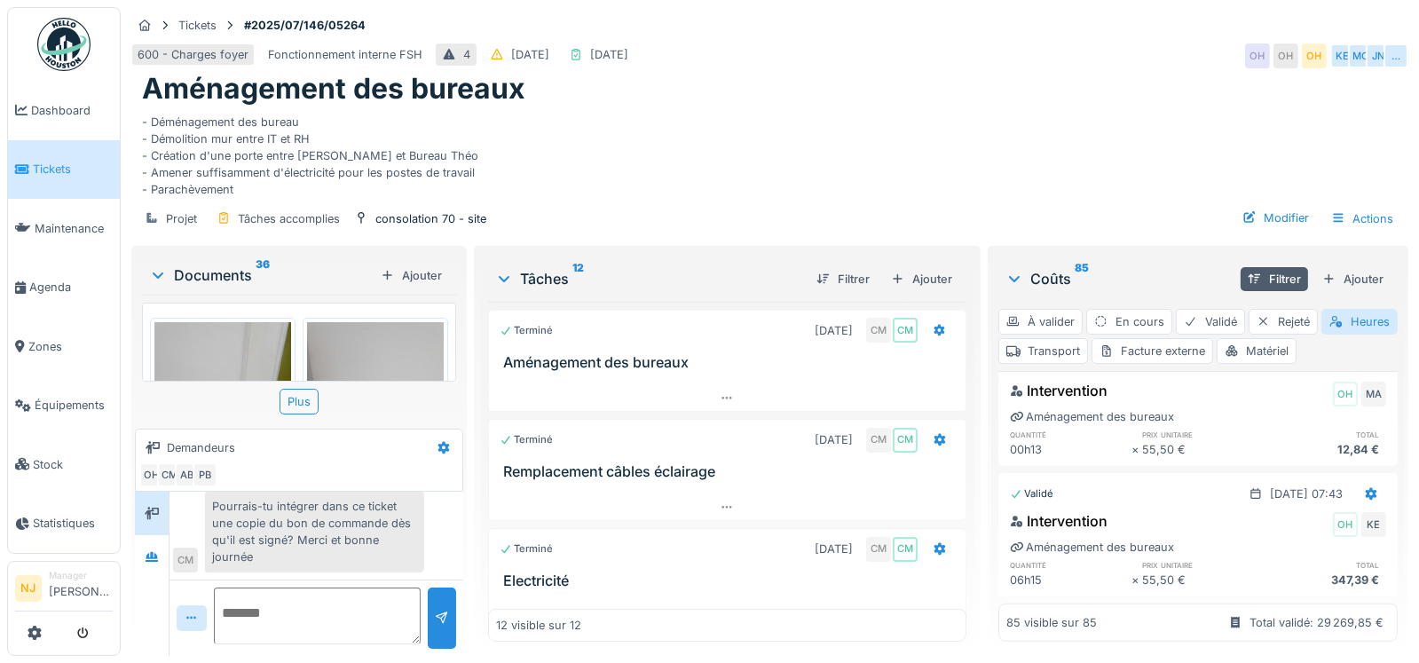
scroll to position [13, 0]
click at [1088, 338] on div "Transport" at bounding box center [1044, 351] width 90 height 26
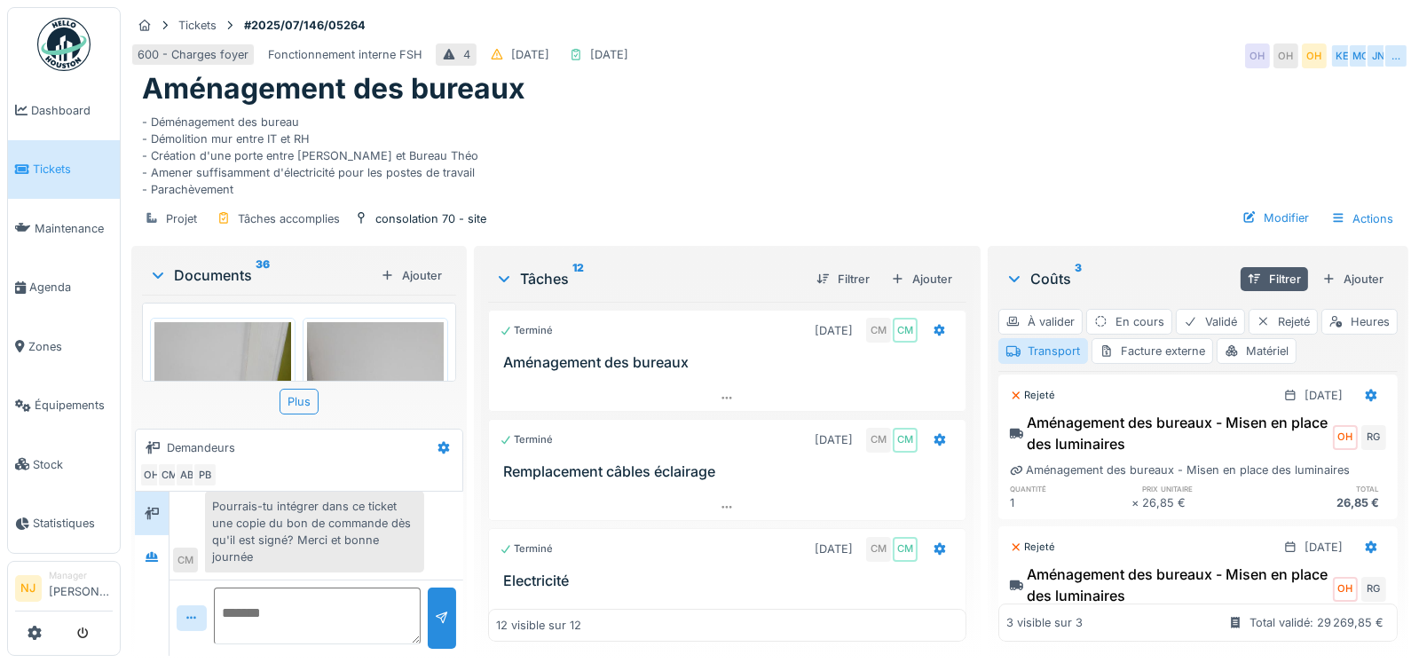
scroll to position [0, 0]
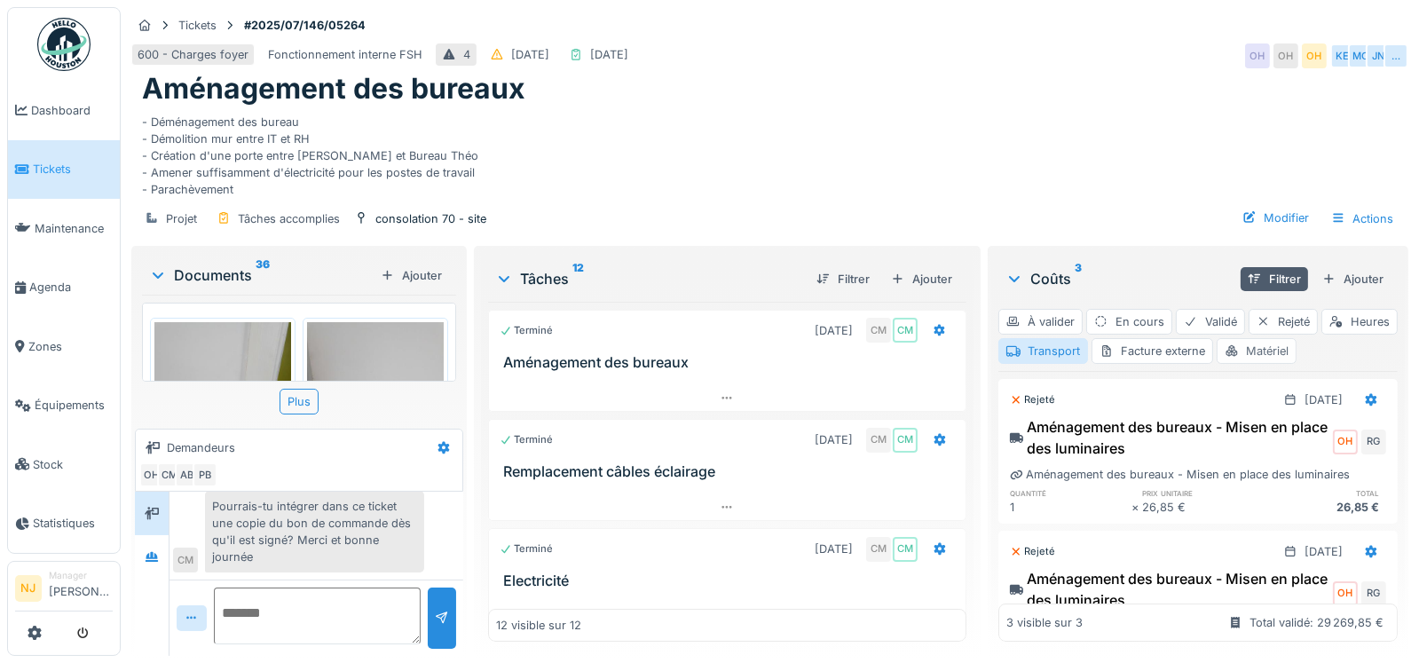
click at [1297, 345] on div "Matériel" at bounding box center [1257, 351] width 80 height 26
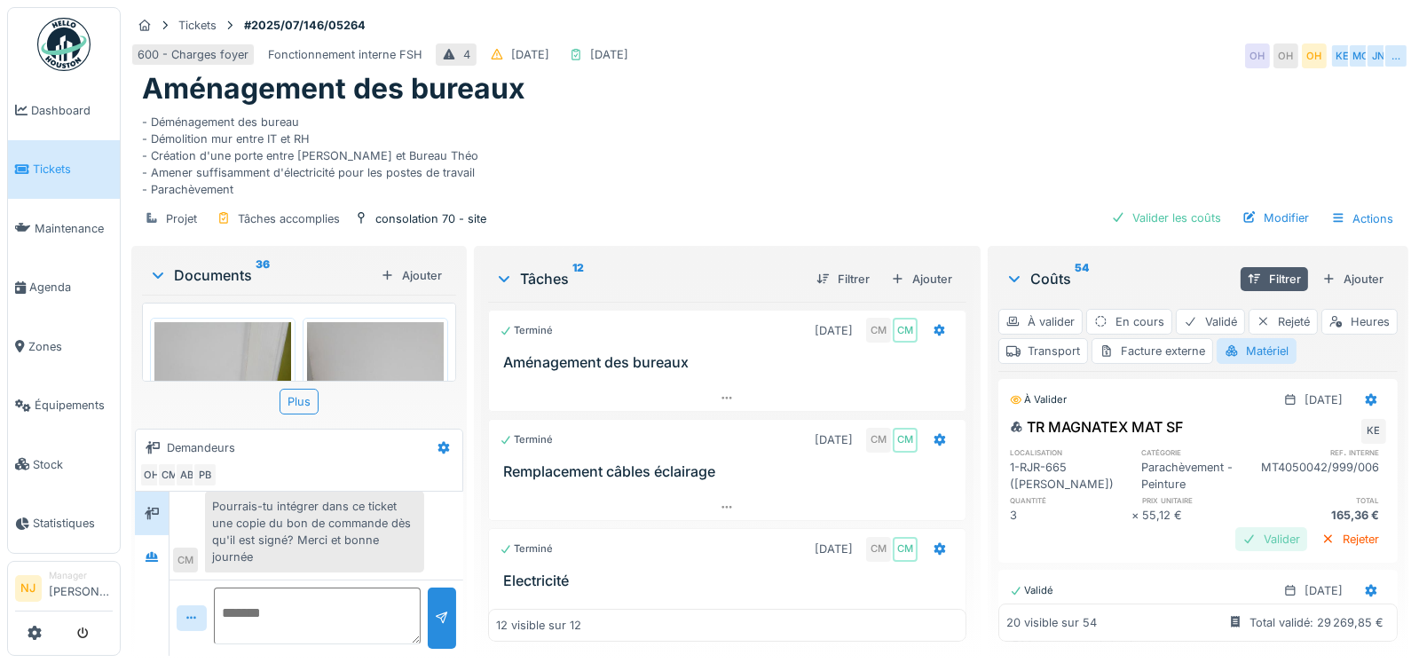
click at [1236, 537] on div "Valider" at bounding box center [1272, 539] width 72 height 24
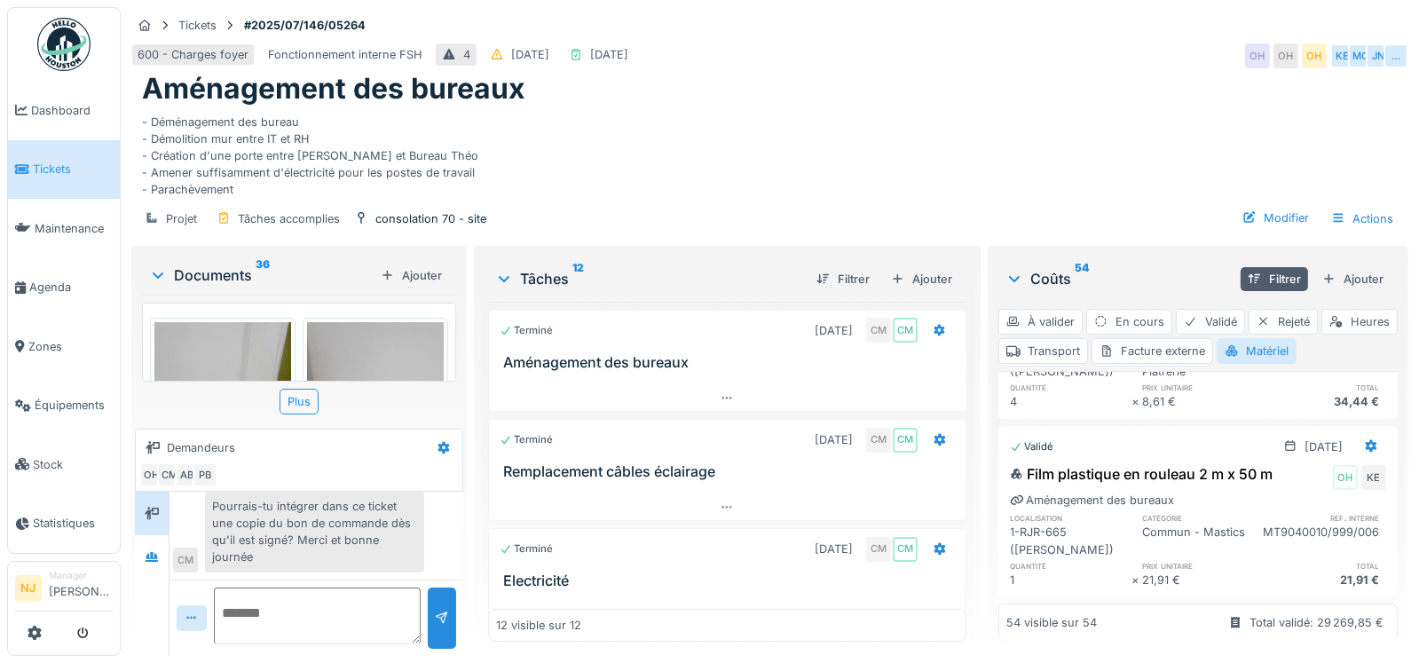
scroll to position [9749, 0]
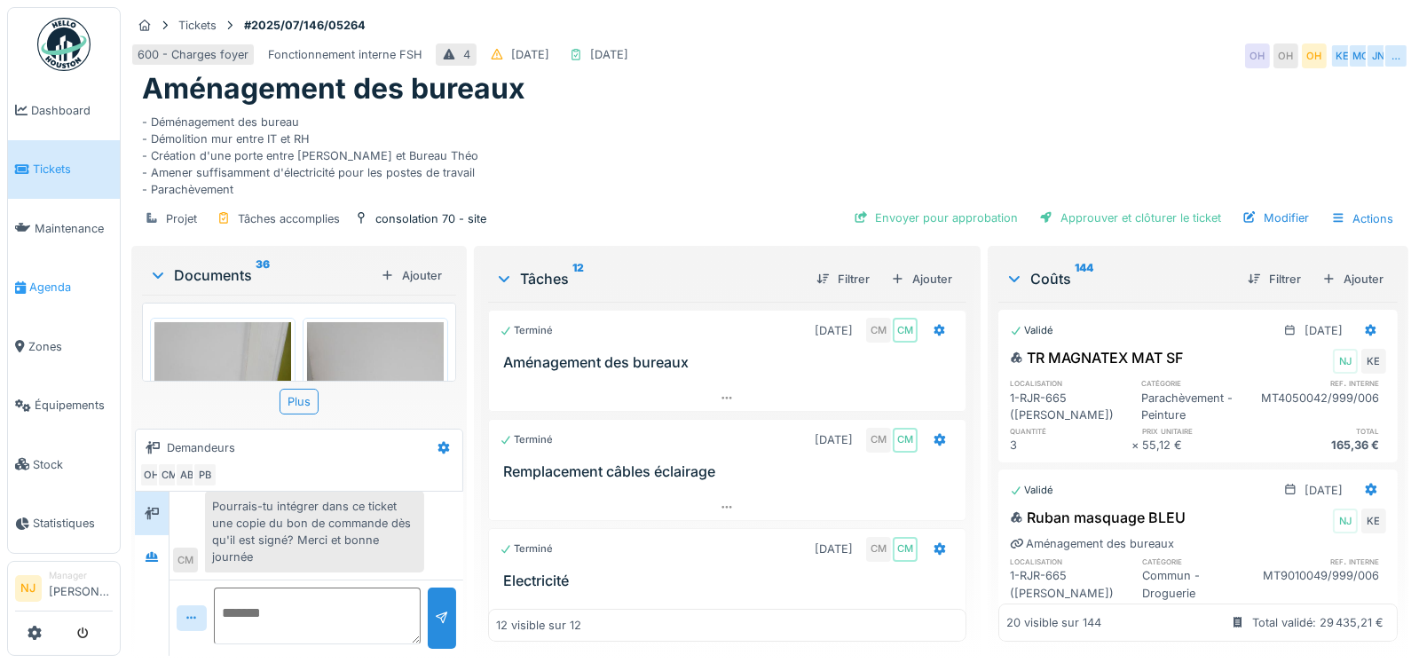
click at [50, 279] on span "Agenda" at bounding box center [70, 287] width 83 height 17
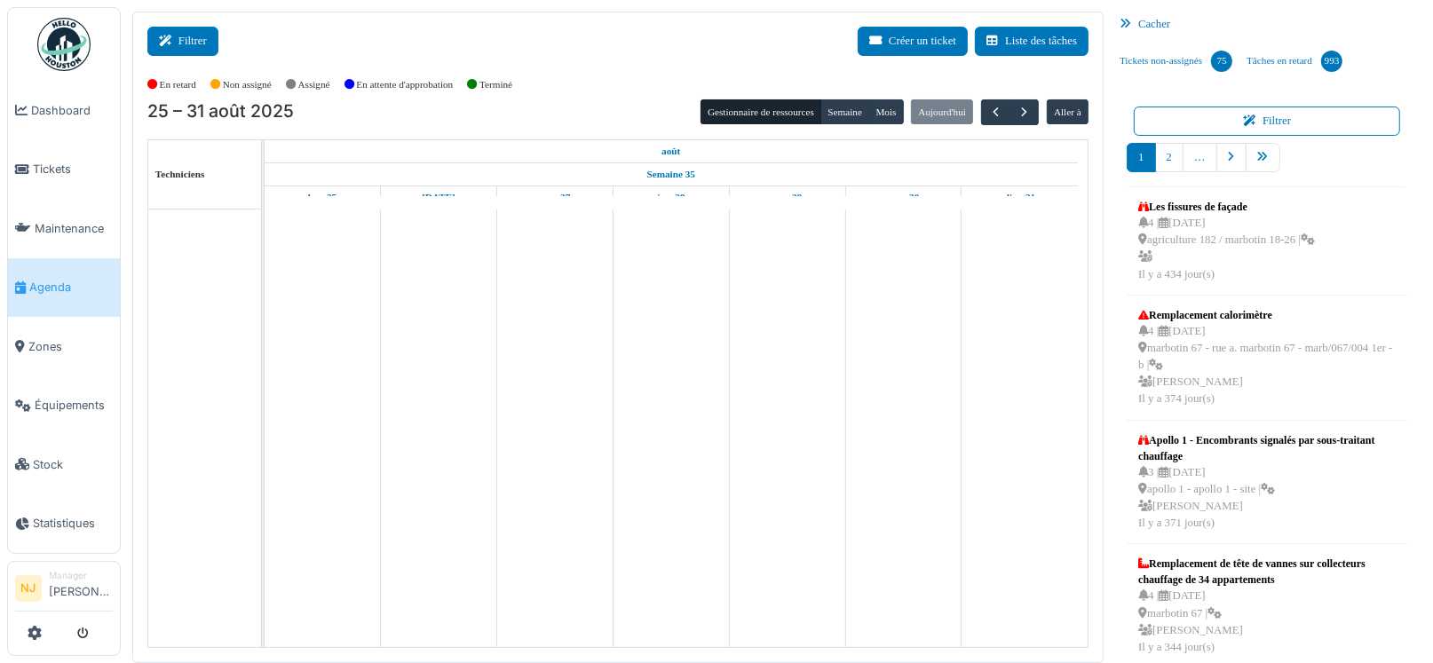
click at [177, 43] on icon at bounding box center [169, 42] width 20 height 12
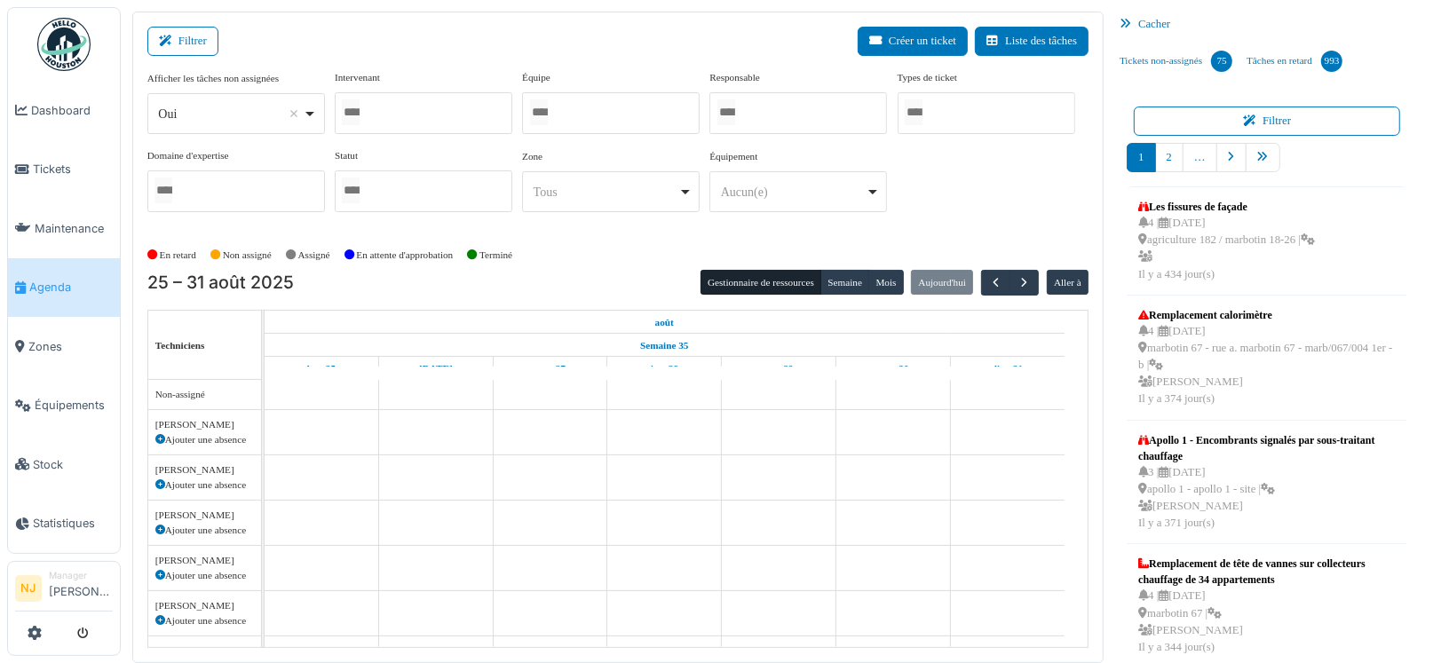
click at [537, 107] on input "Tous" at bounding box center [539, 112] width 18 height 26
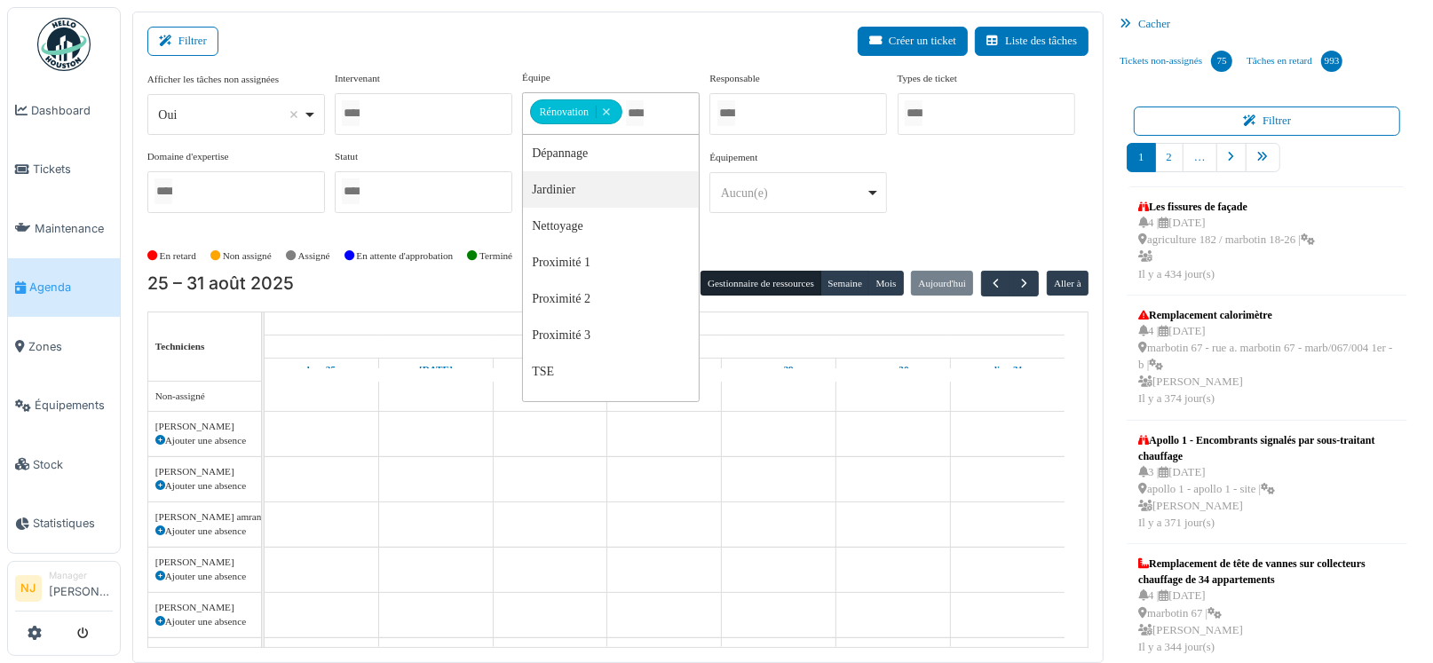
click at [588, 46] on div "Filtrer Créer un ticket Liste des tâches" at bounding box center [617, 48] width 941 height 43
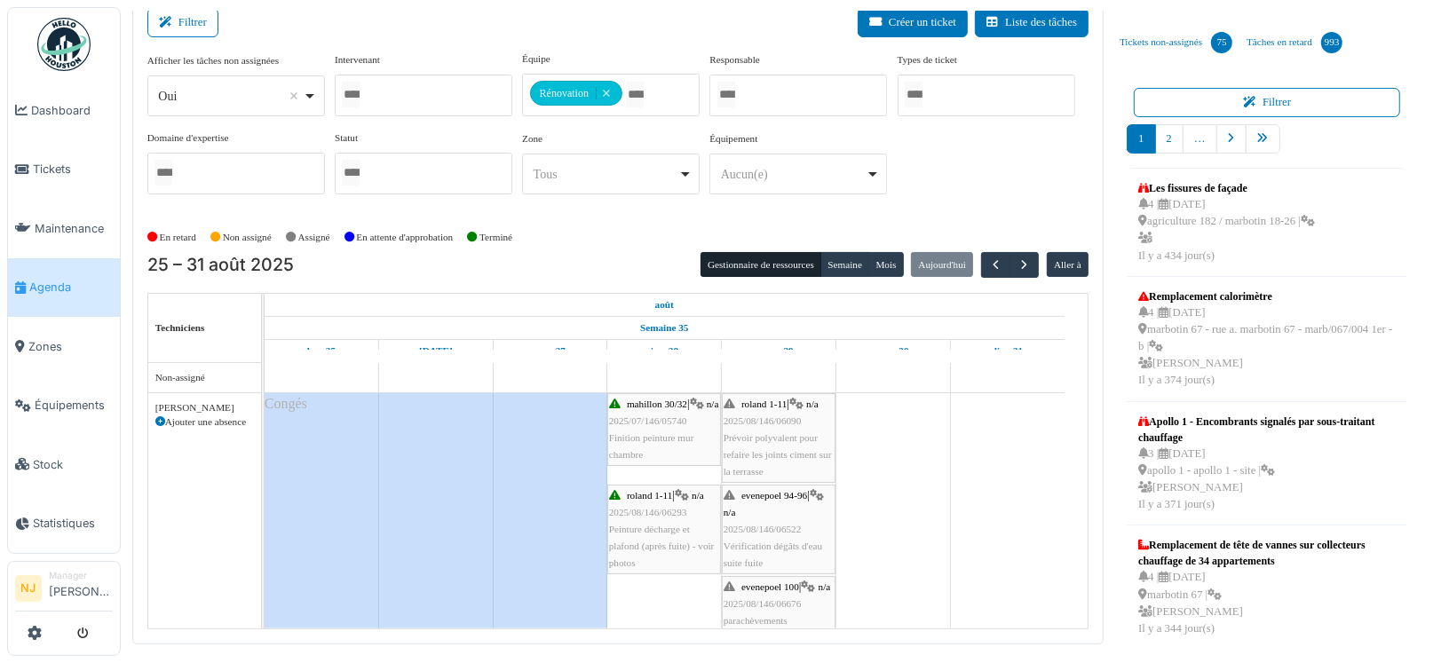
scroll to position [249, 0]
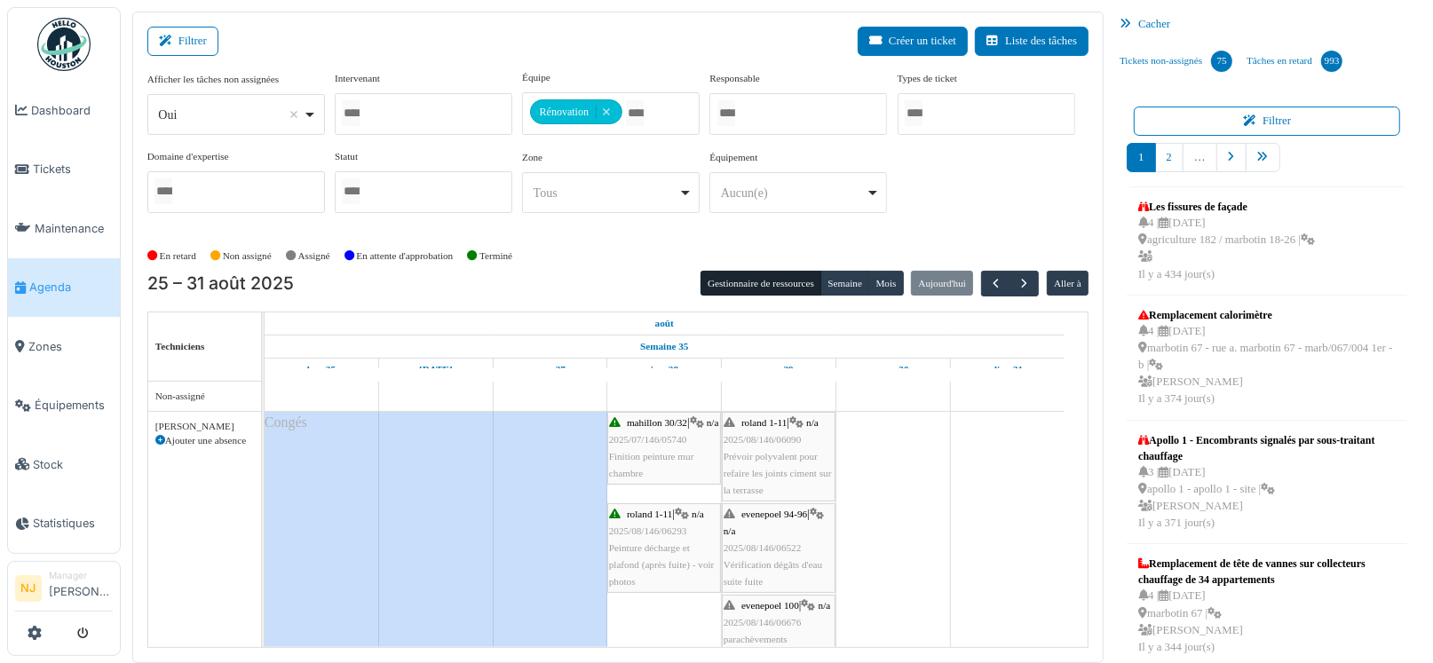
click at [593, 55] on div "Filtrer Créer un ticket Liste des tâches" at bounding box center [617, 48] width 941 height 43
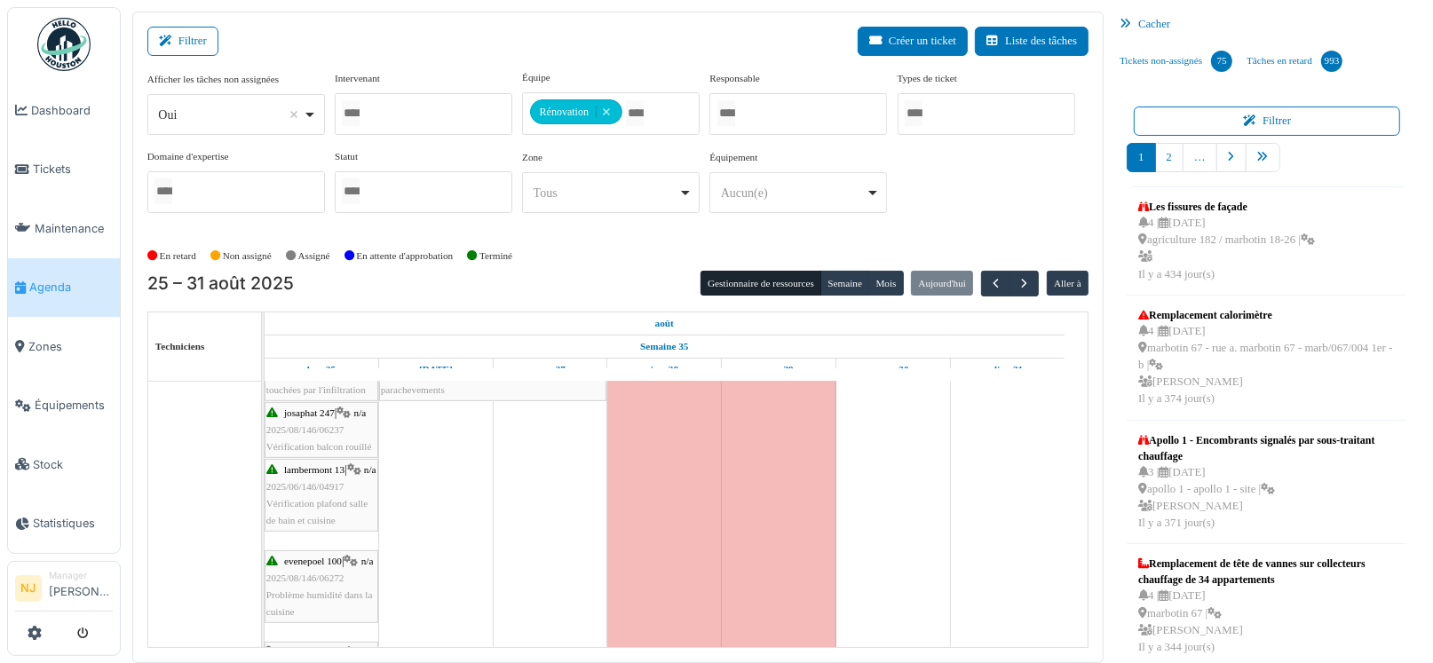
scroll to position [798, 0]
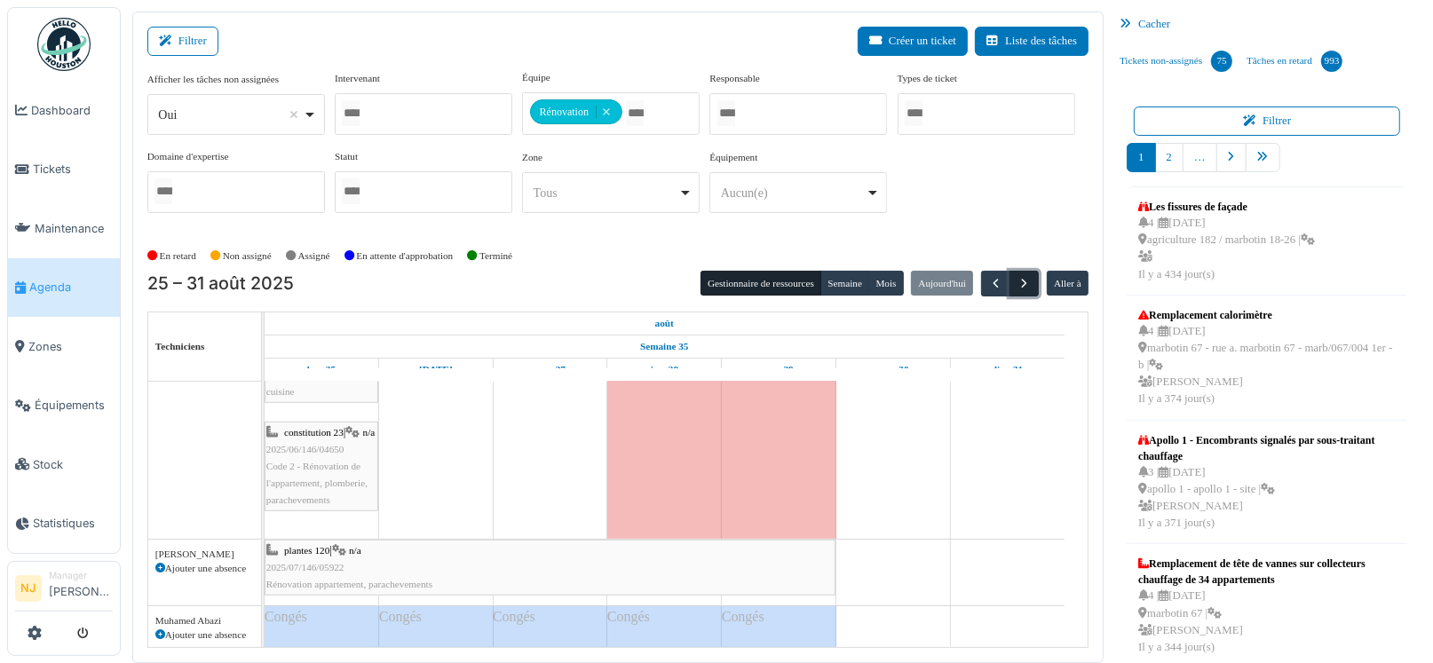
click at [1018, 276] on span "button" at bounding box center [1023, 283] width 15 height 15
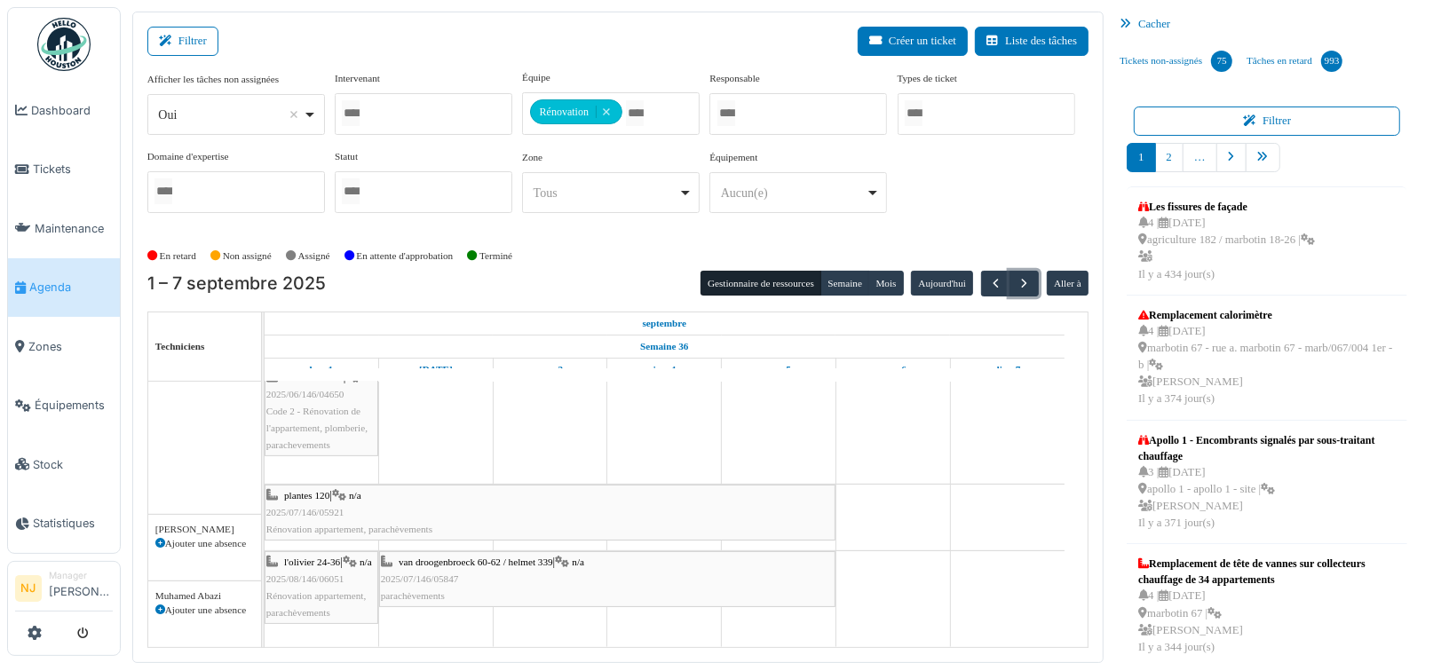
scroll to position [619, 0]
click at [988, 280] on span "button" at bounding box center [995, 283] width 15 height 15
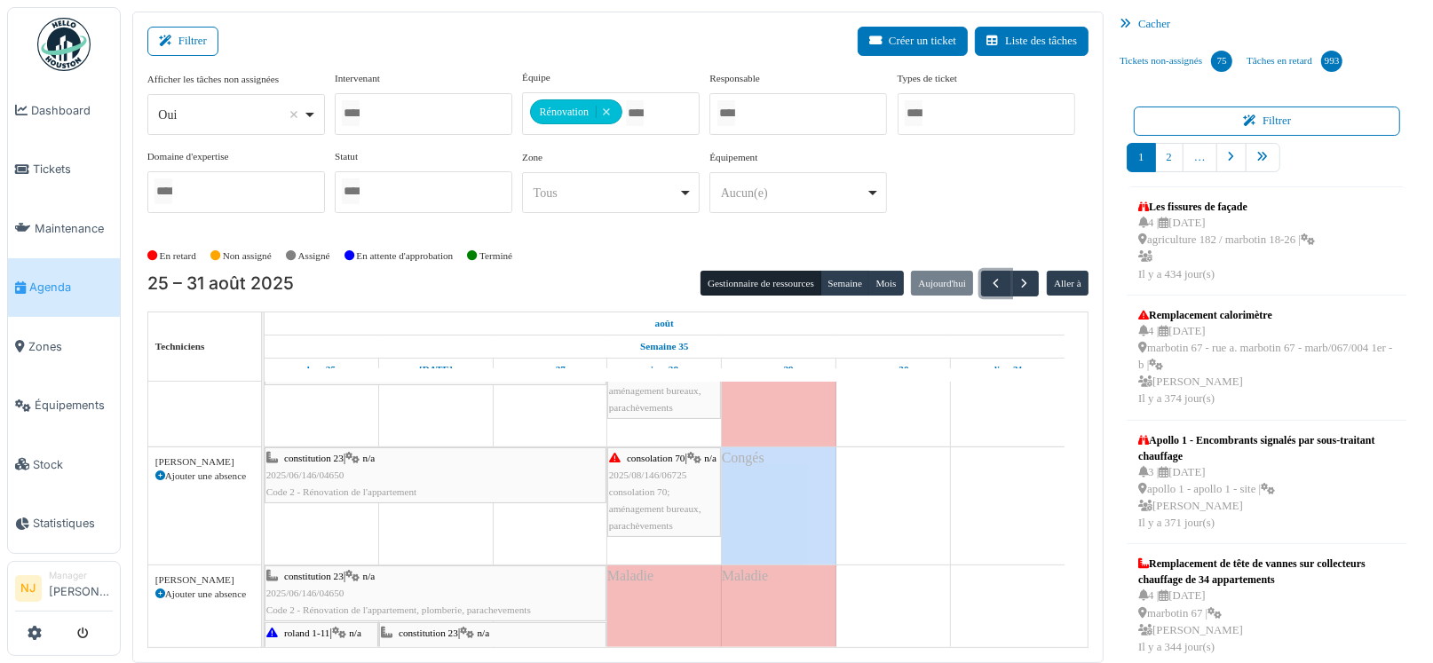
scroll to position [443, 0]
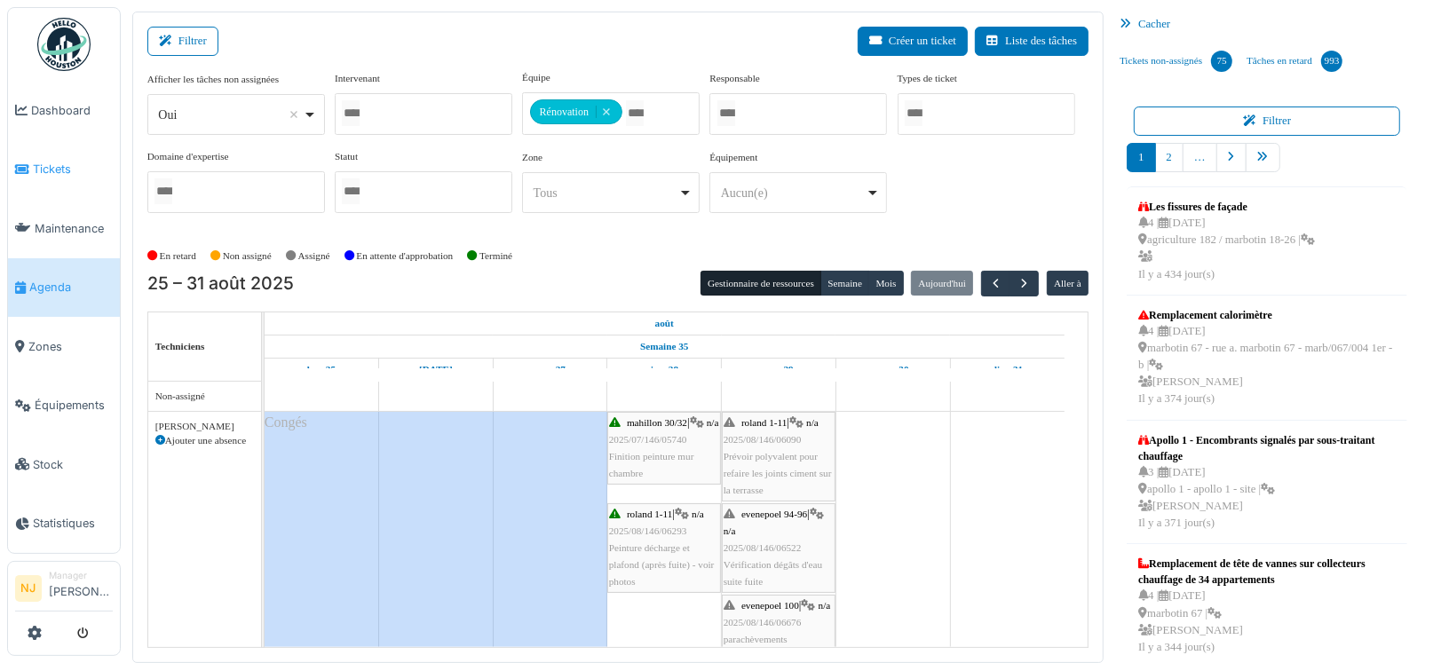
click at [56, 164] on span "Tickets" at bounding box center [73, 169] width 80 height 17
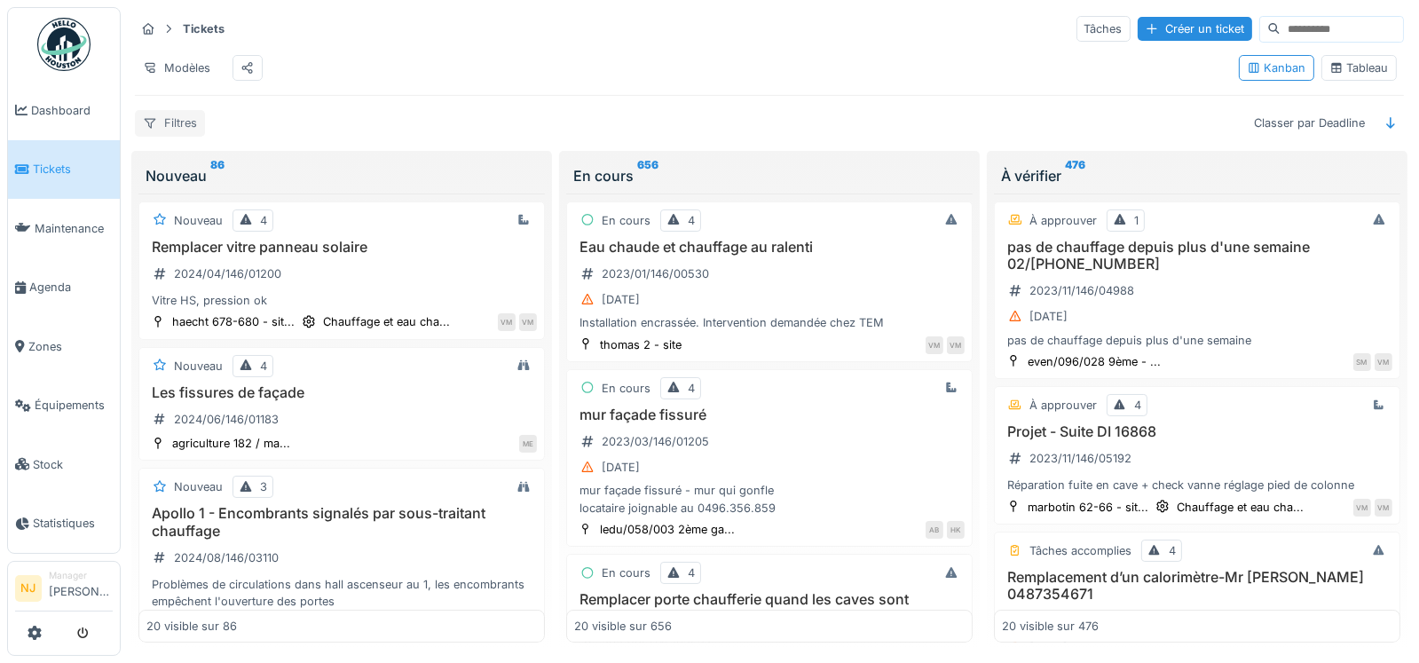
click at [186, 133] on div "Filtres" at bounding box center [170, 123] width 70 height 26
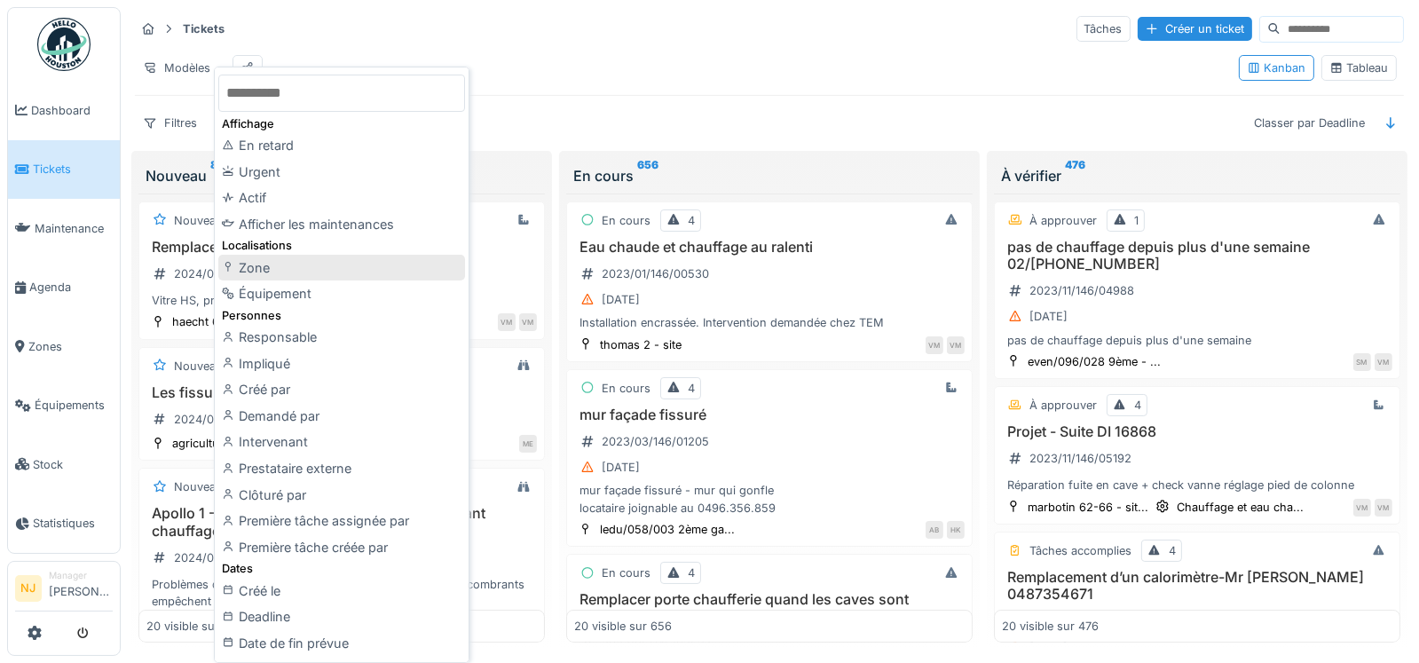
click at [258, 266] on div "Zone" at bounding box center [341, 268] width 247 height 27
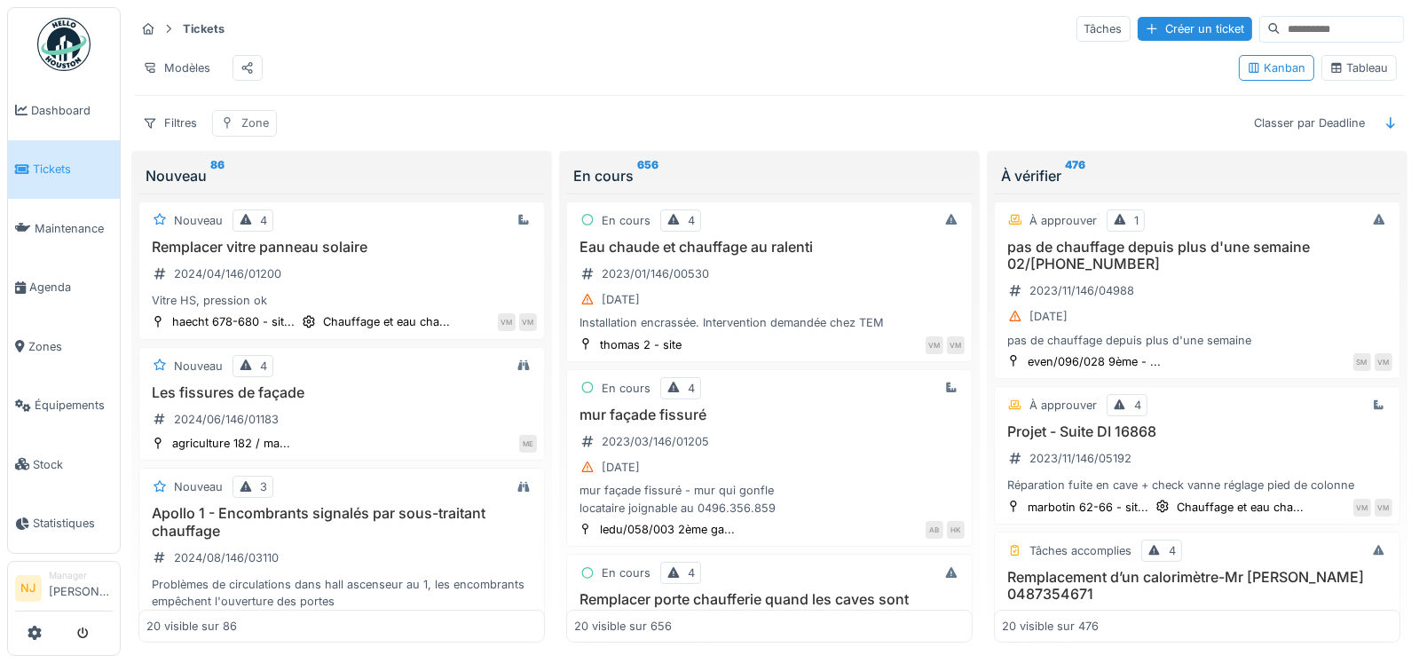
click at [257, 131] on div "Zone" at bounding box center [255, 123] width 28 height 17
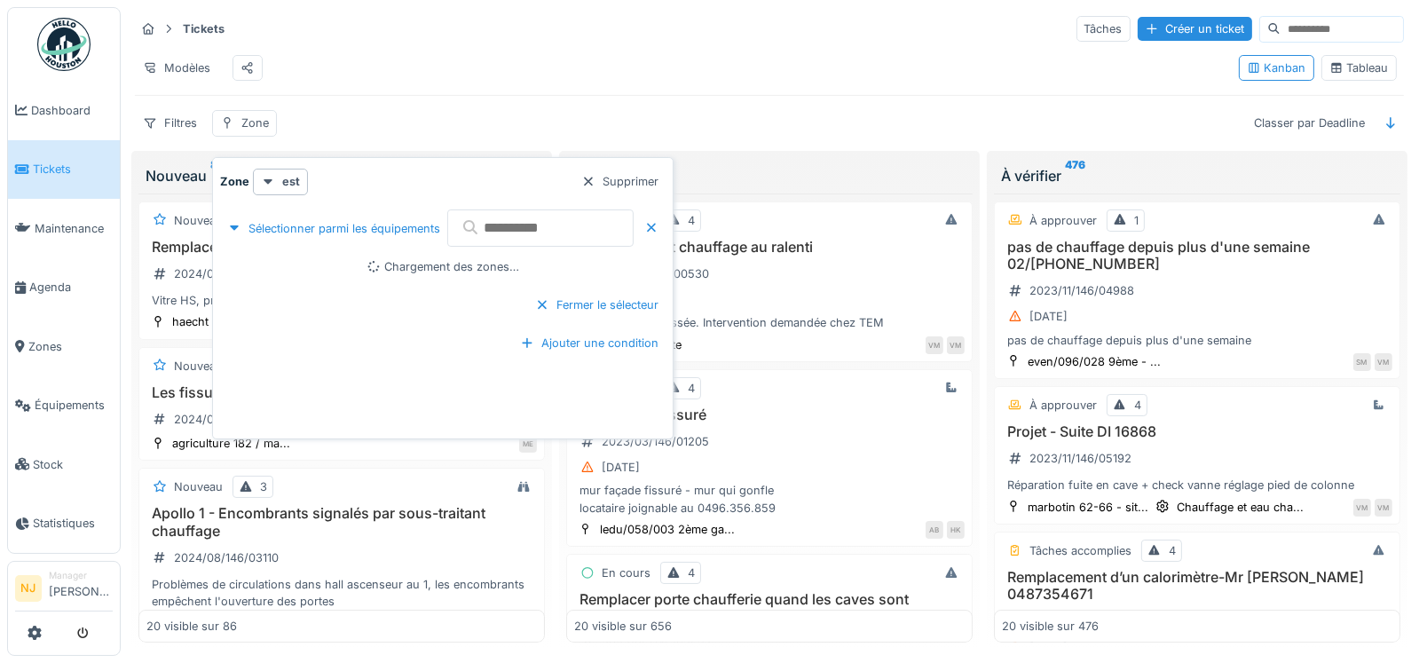
click at [569, 229] on input "text" at bounding box center [540, 227] width 186 height 37
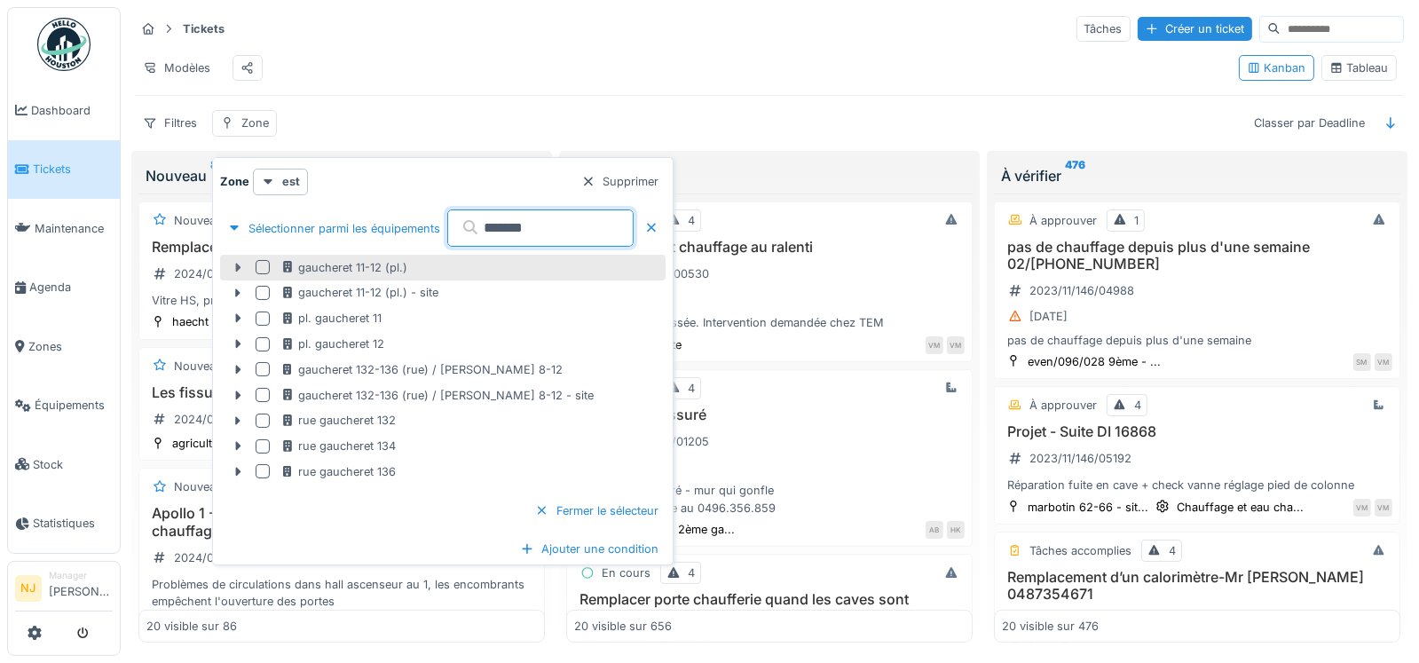
type input "*******"
click at [234, 266] on icon at bounding box center [238, 268] width 14 height 12
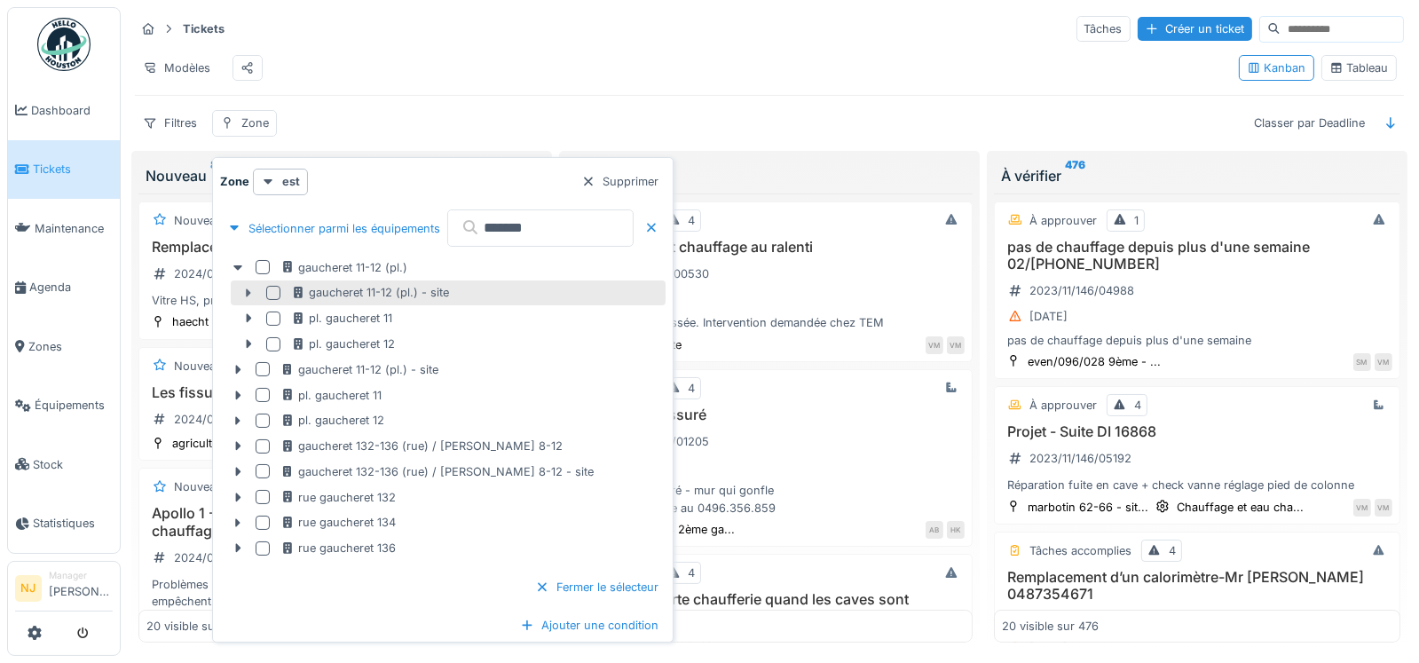
click at [247, 290] on icon at bounding box center [248, 292] width 5 height 9
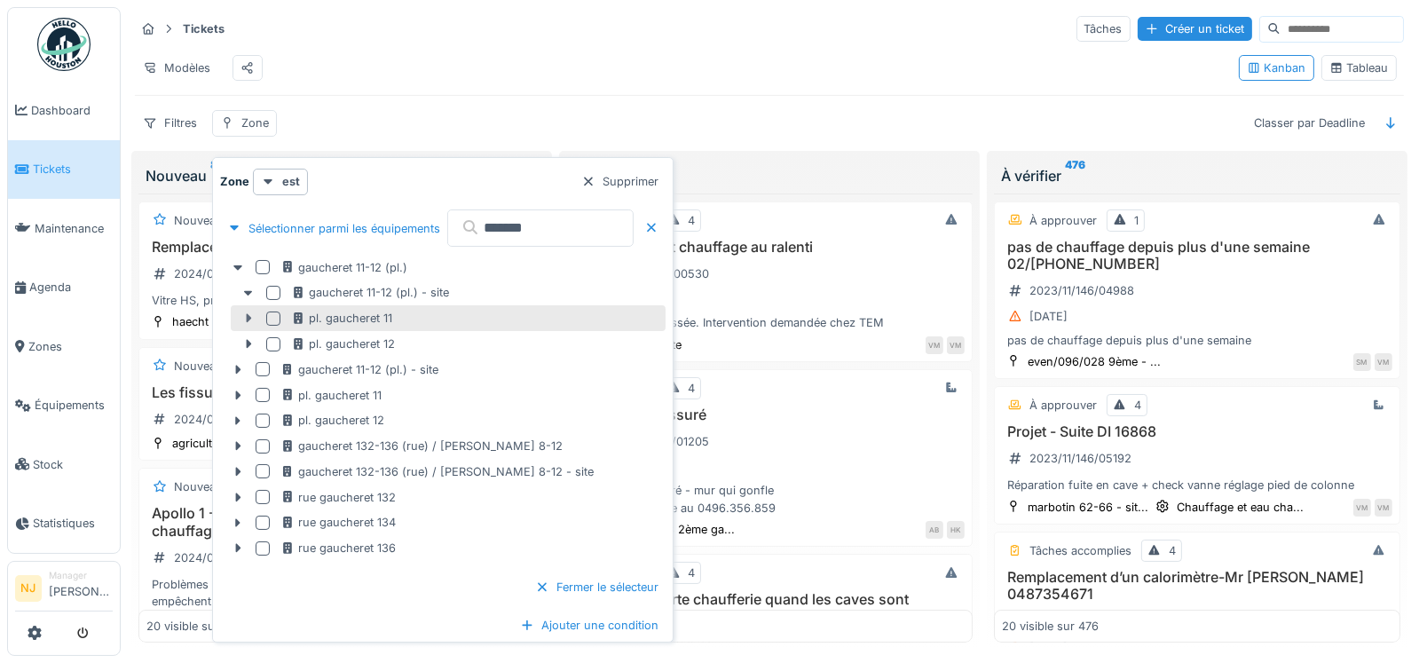
click at [247, 318] on icon at bounding box center [248, 318] width 5 height 9
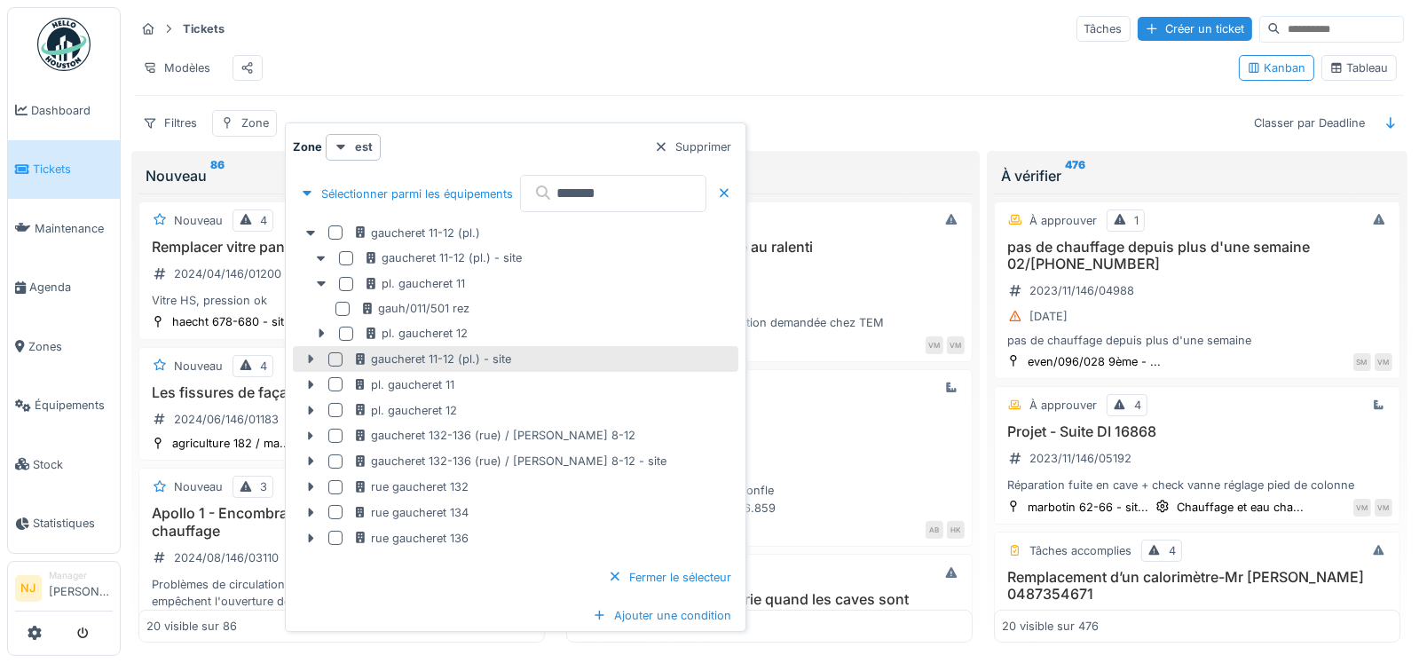
click at [307, 354] on icon at bounding box center [311, 359] width 14 height 12
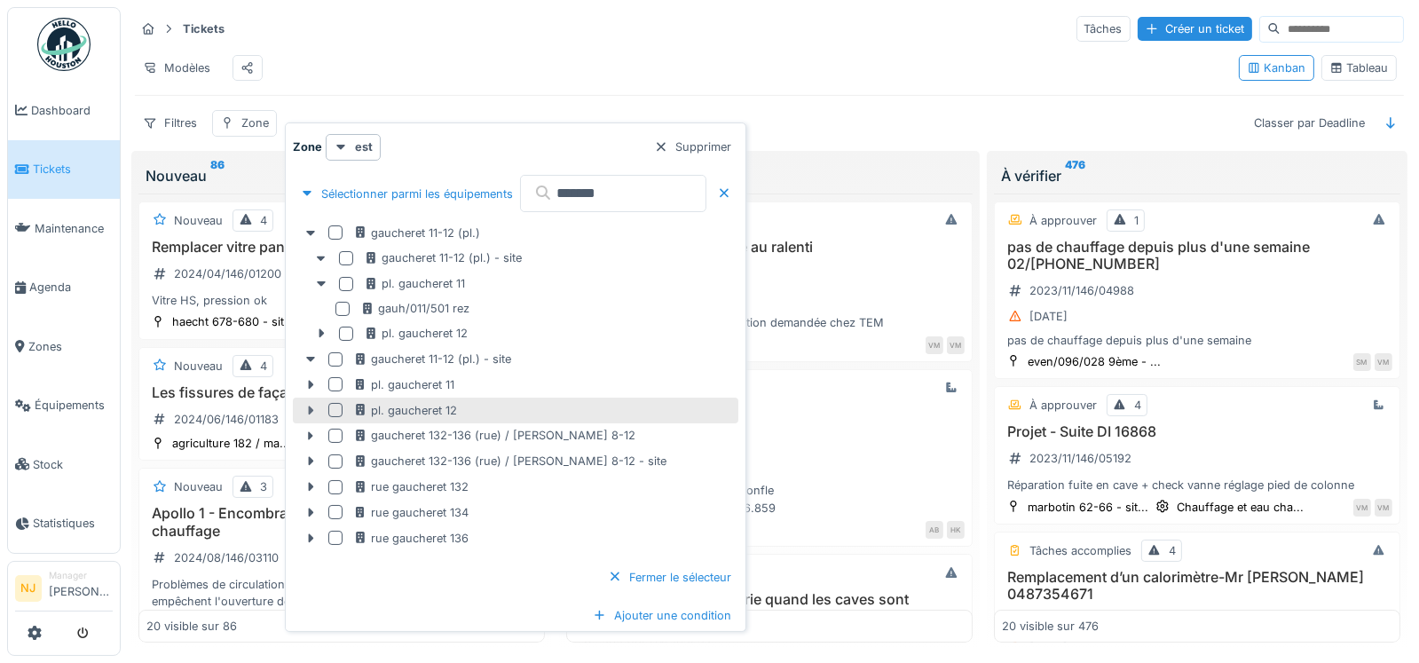
click at [311, 406] on icon at bounding box center [311, 411] width 14 height 12
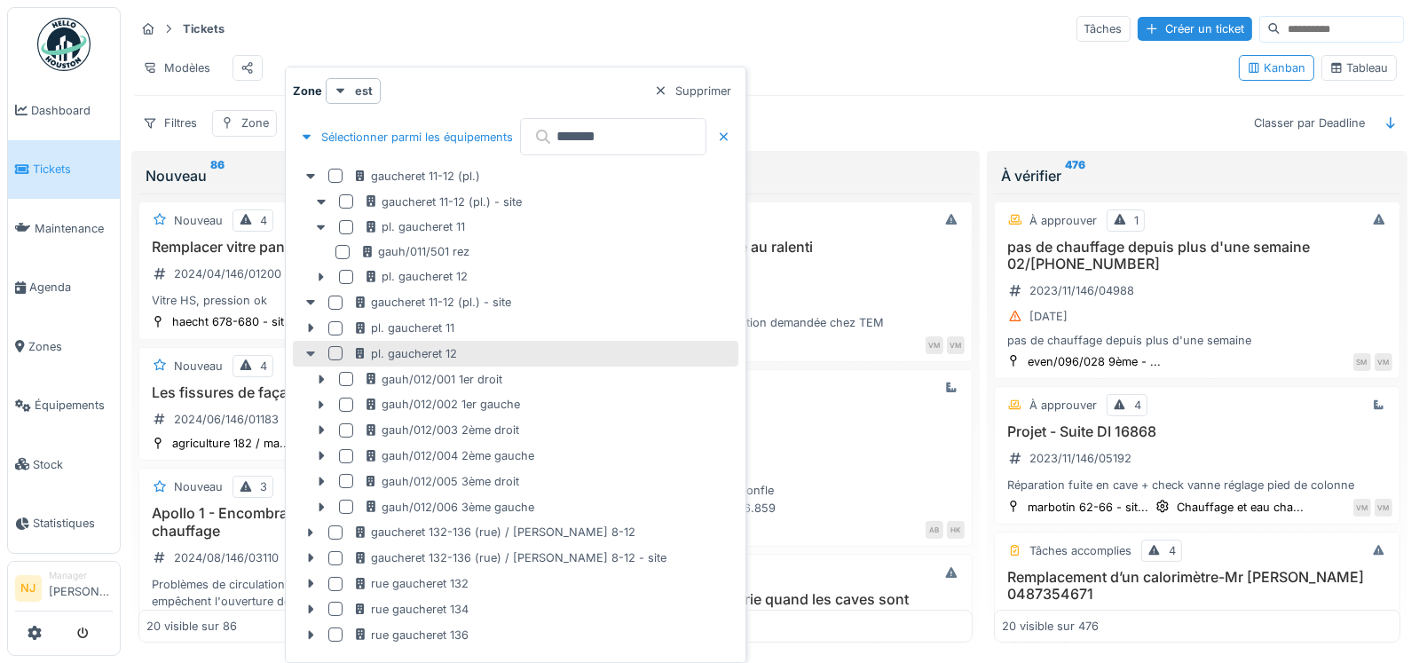
click at [311, 351] on icon at bounding box center [310, 353] width 9 height 5
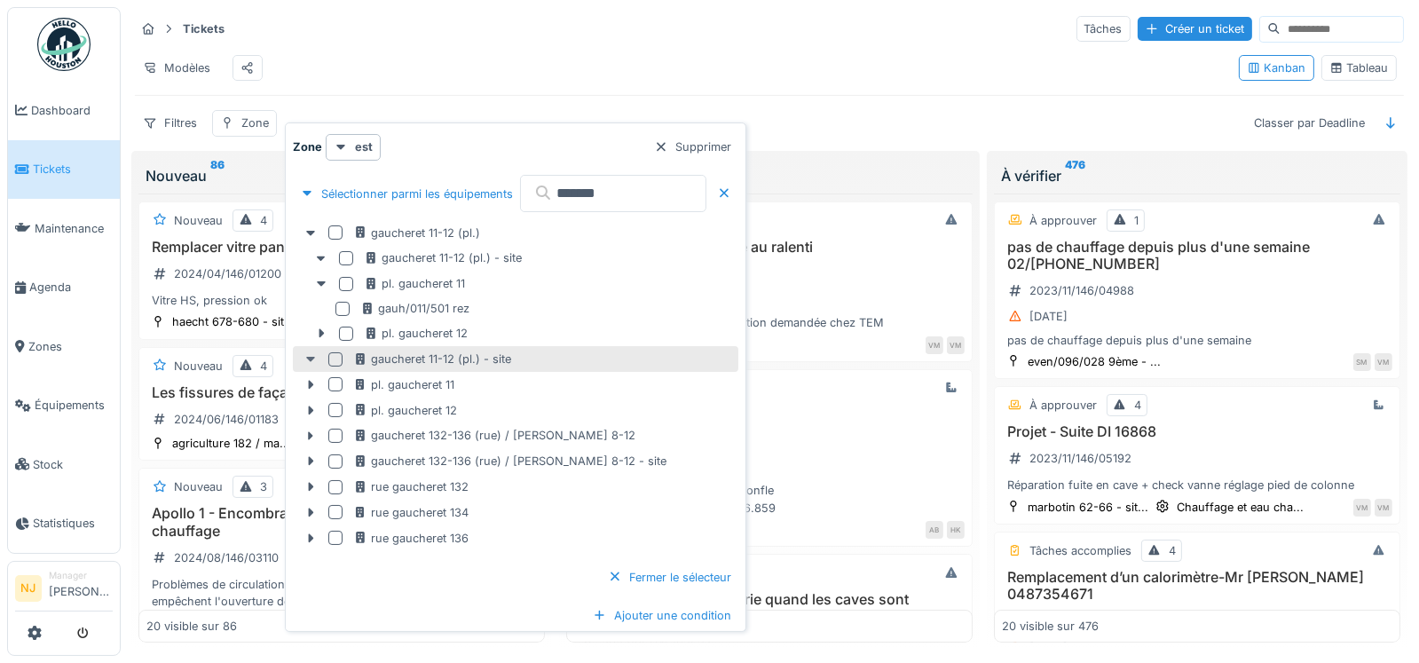
click at [304, 354] on icon at bounding box center [311, 359] width 14 height 12
click at [325, 328] on icon at bounding box center [321, 334] width 14 height 12
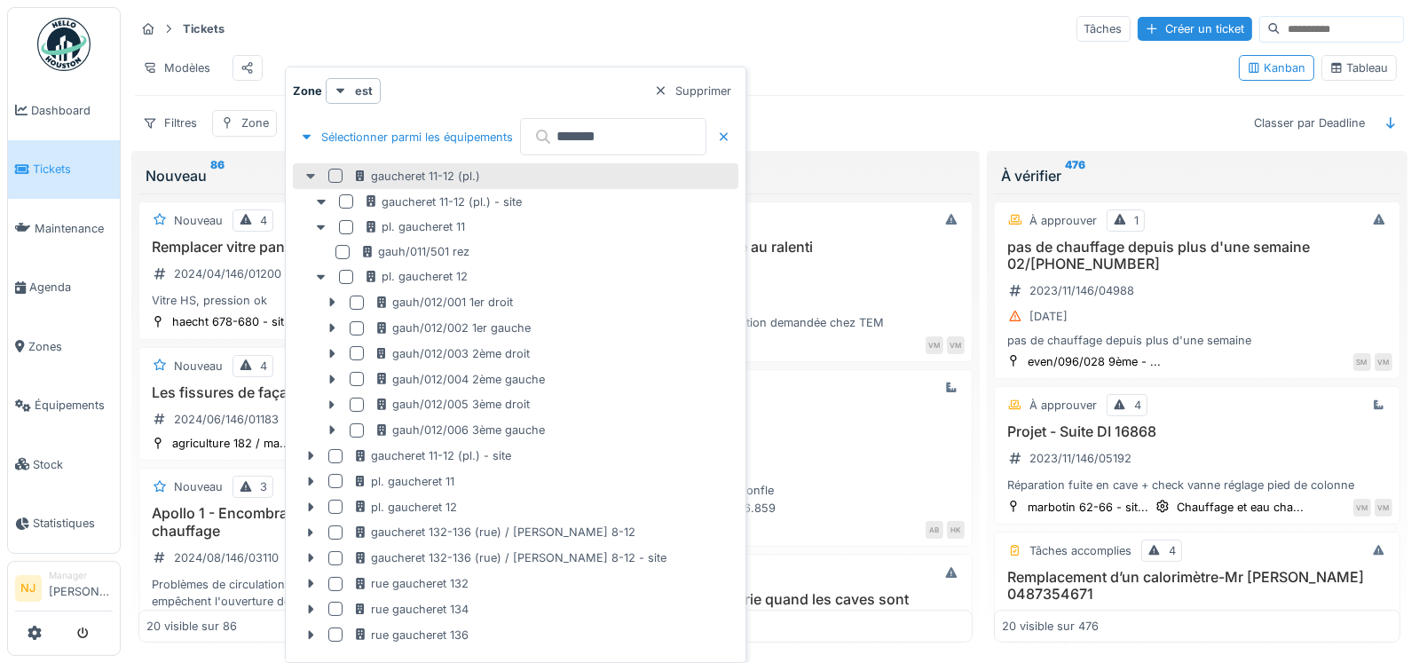
click at [312, 177] on icon at bounding box center [311, 176] width 14 height 12
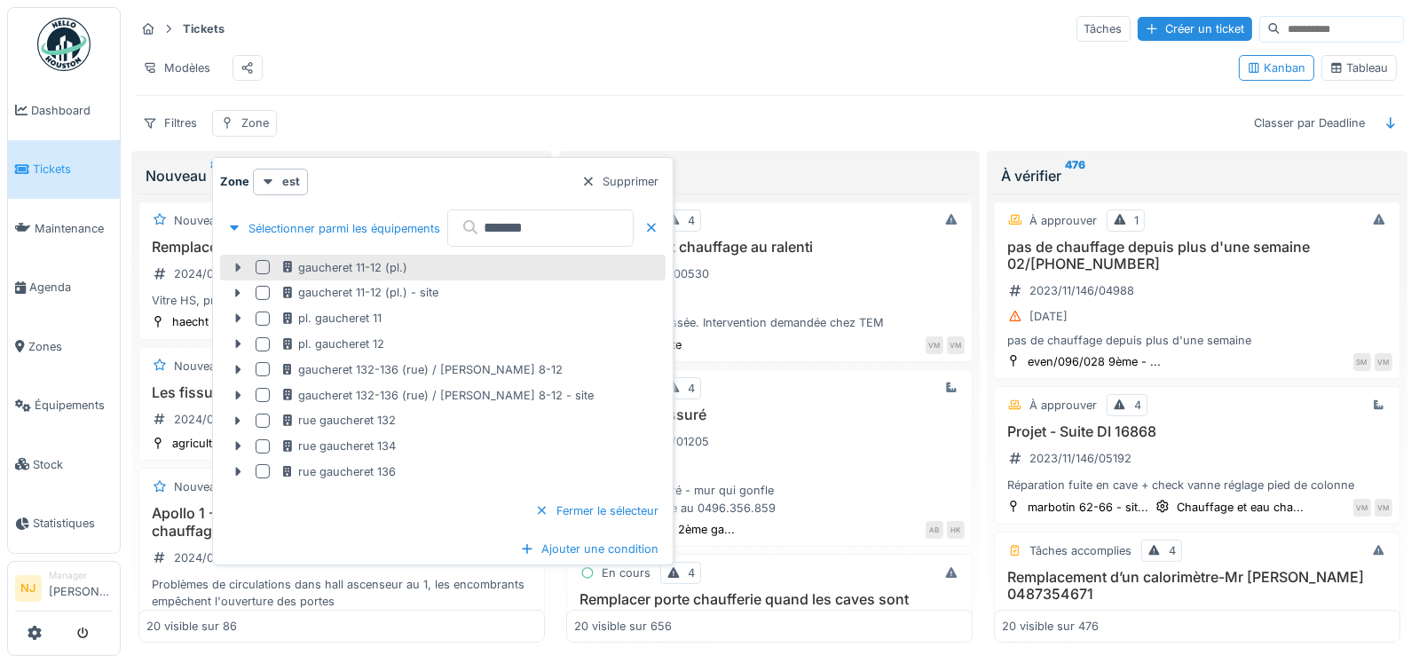
click at [238, 265] on icon at bounding box center [237, 267] width 5 height 9
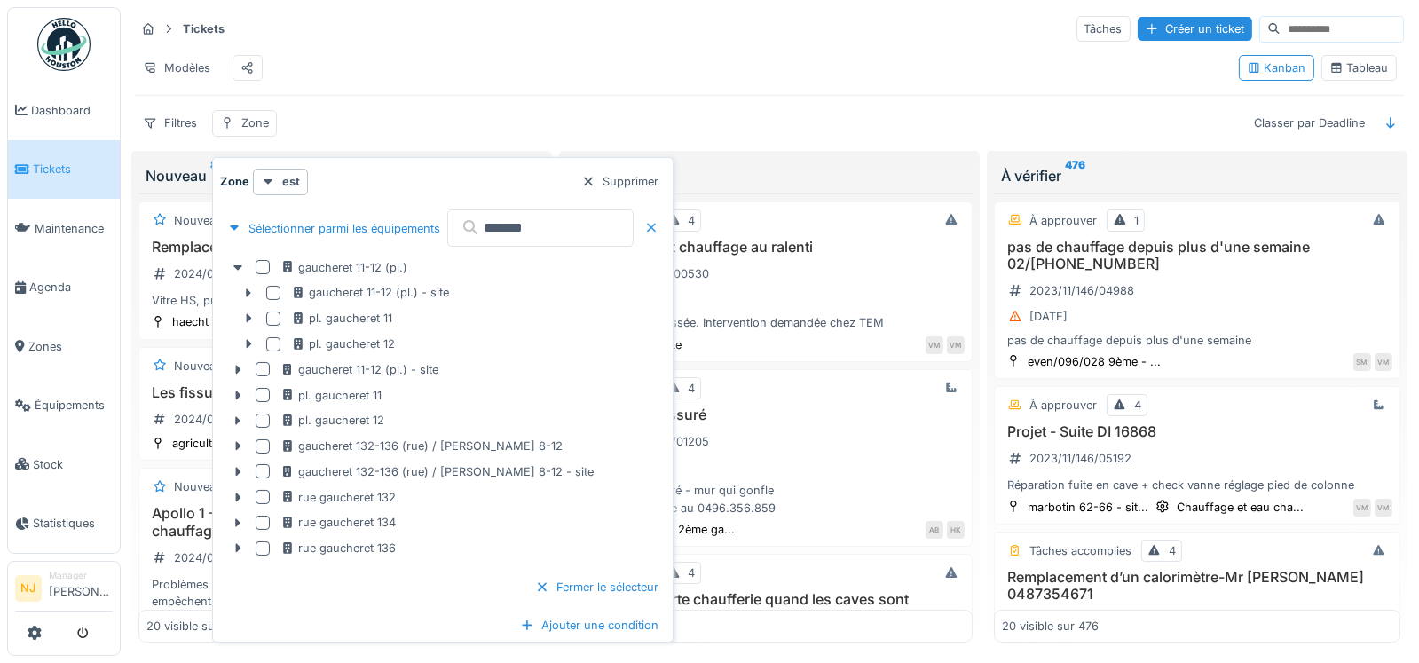
click at [659, 225] on div at bounding box center [651, 228] width 14 height 17
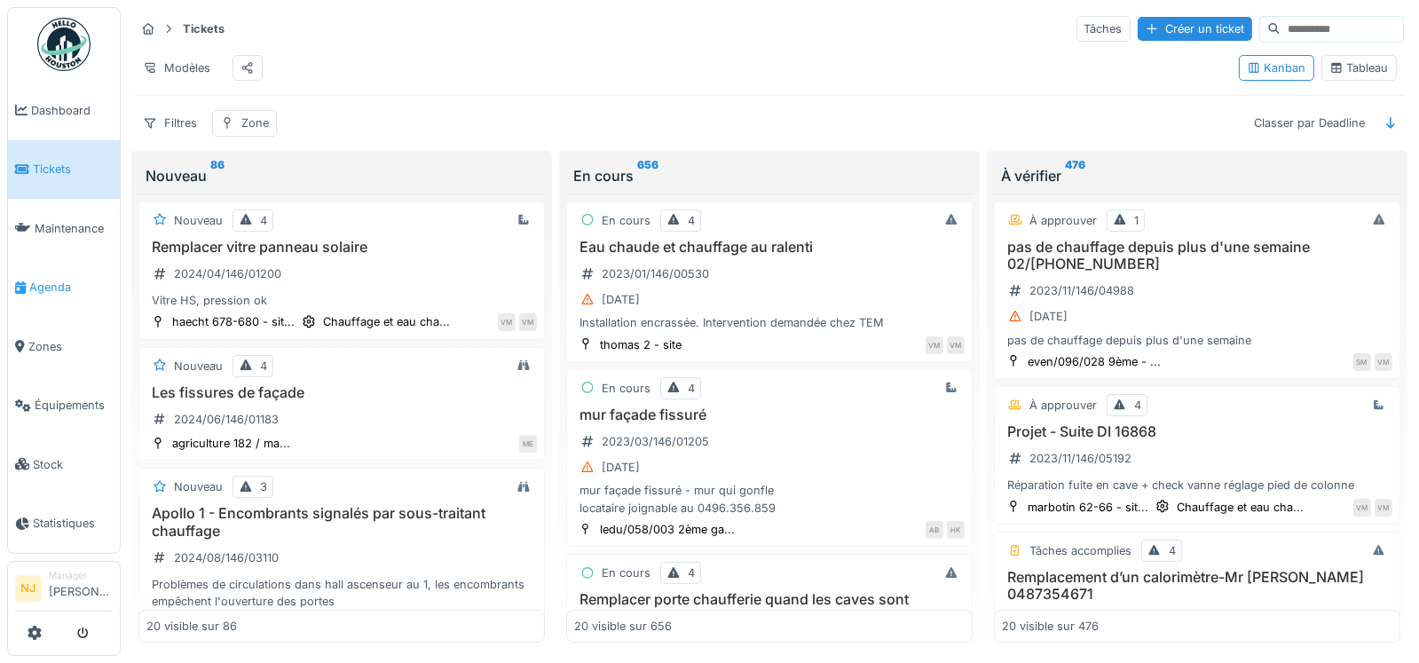
click at [55, 279] on span "Agenda" at bounding box center [70, 287] width 83 height 17
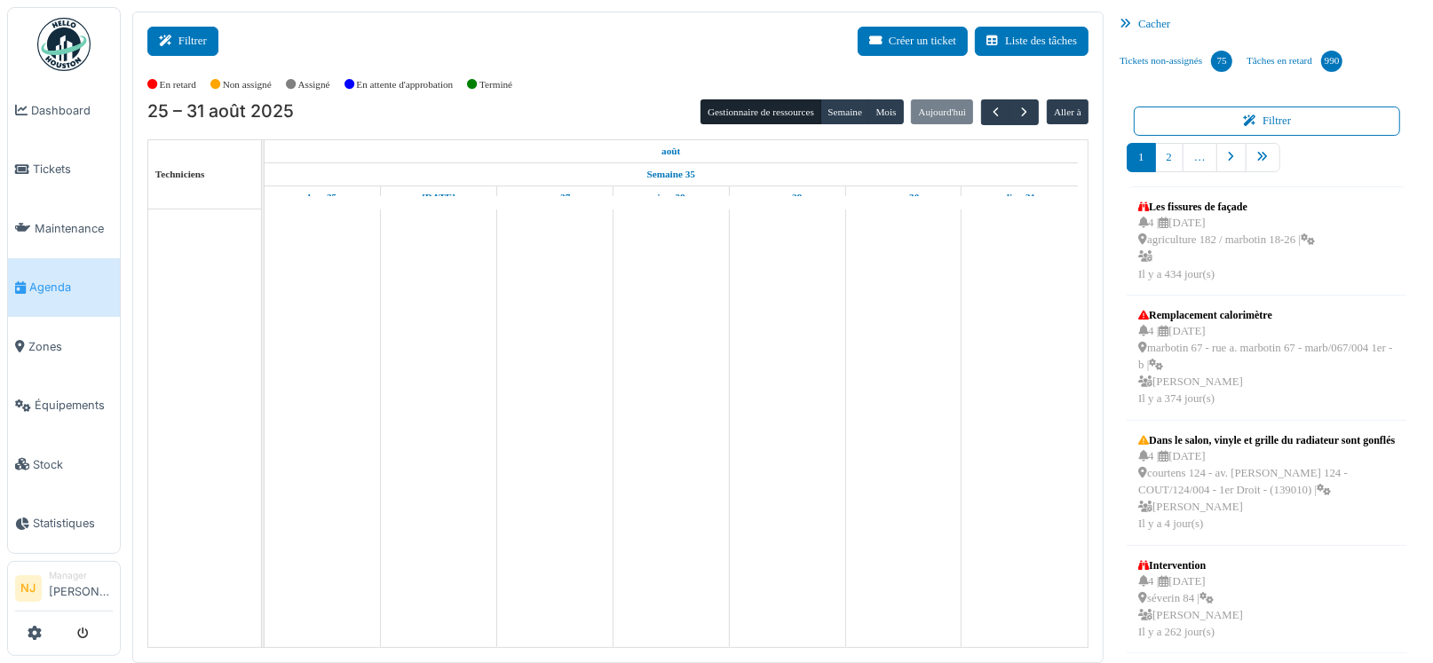
click at [186, 38] on button "Filtrer" at bounding box center [182, 41] width 71 height 29
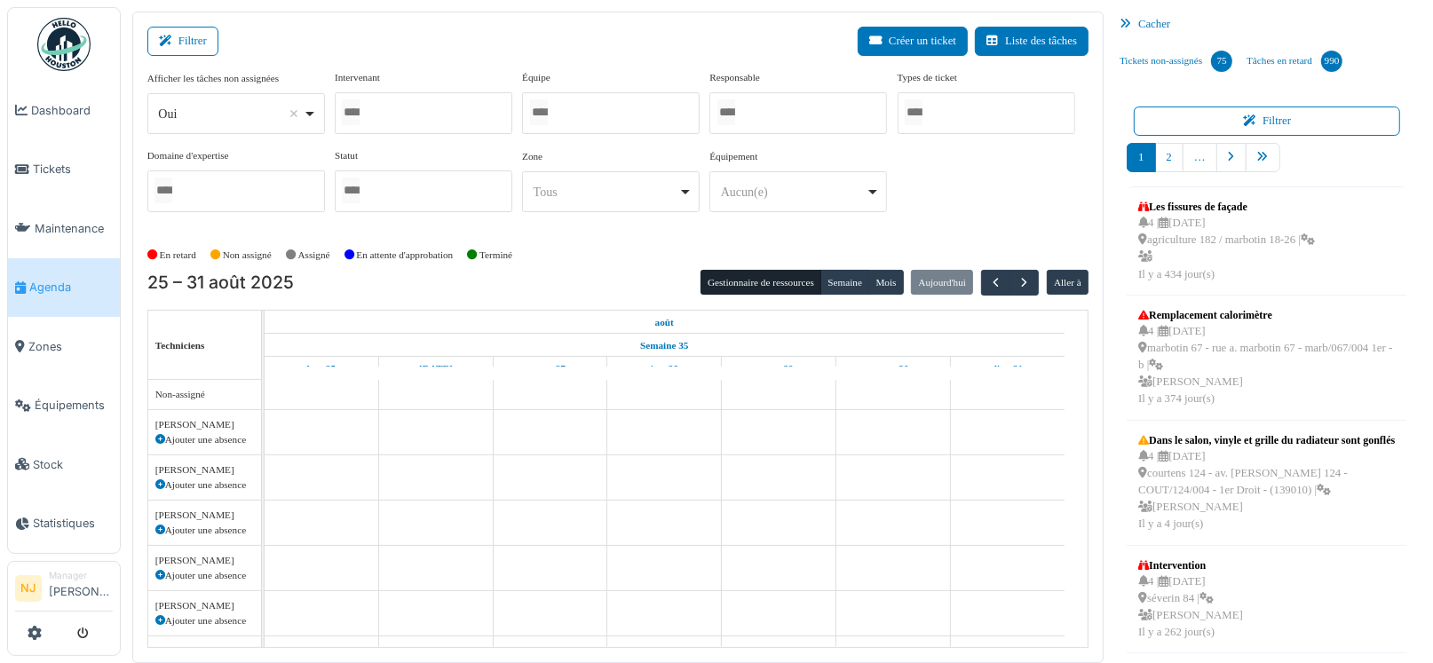
click at [592, 112] on div at bounding box center [611, 113] width 178 height 42
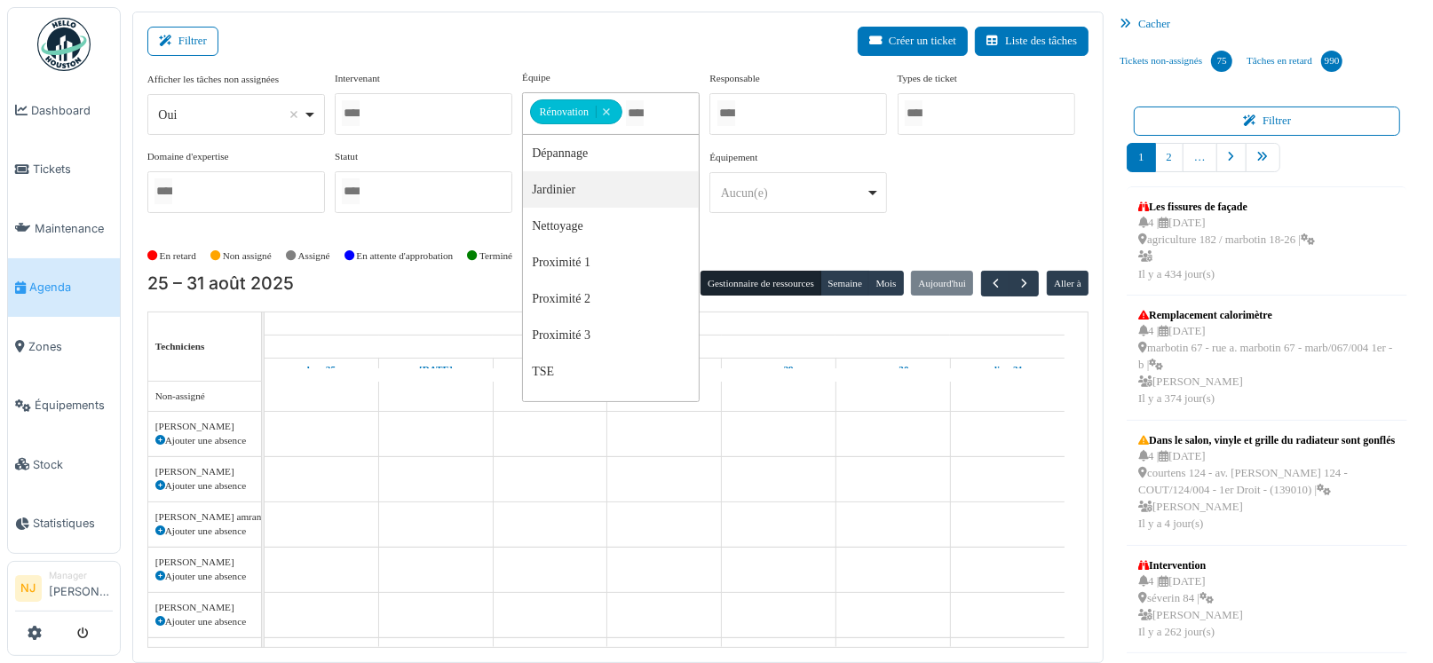
click at [486, 51] on div "Filtrer Créer un ticket Liste des tâches" at bounding box center [617, 48] width 941 height 43
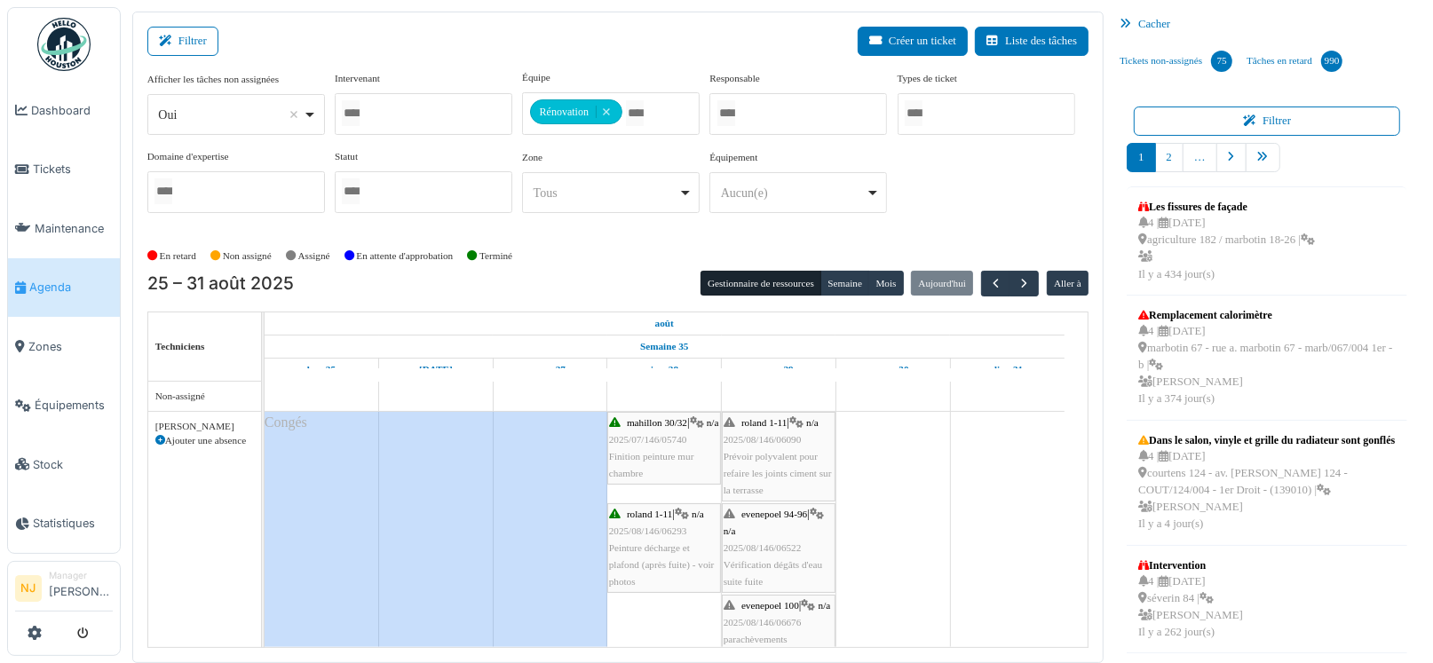
click at [593, 247] on div "En retard Non assigné [GEOGRAPHIC_DATA] En attente d'approbation Terminé" at bounding box center [617, 255] width 941 height 29
click at [988, 280] on span "button" at bounding box center [995, 283] width 15 height 15
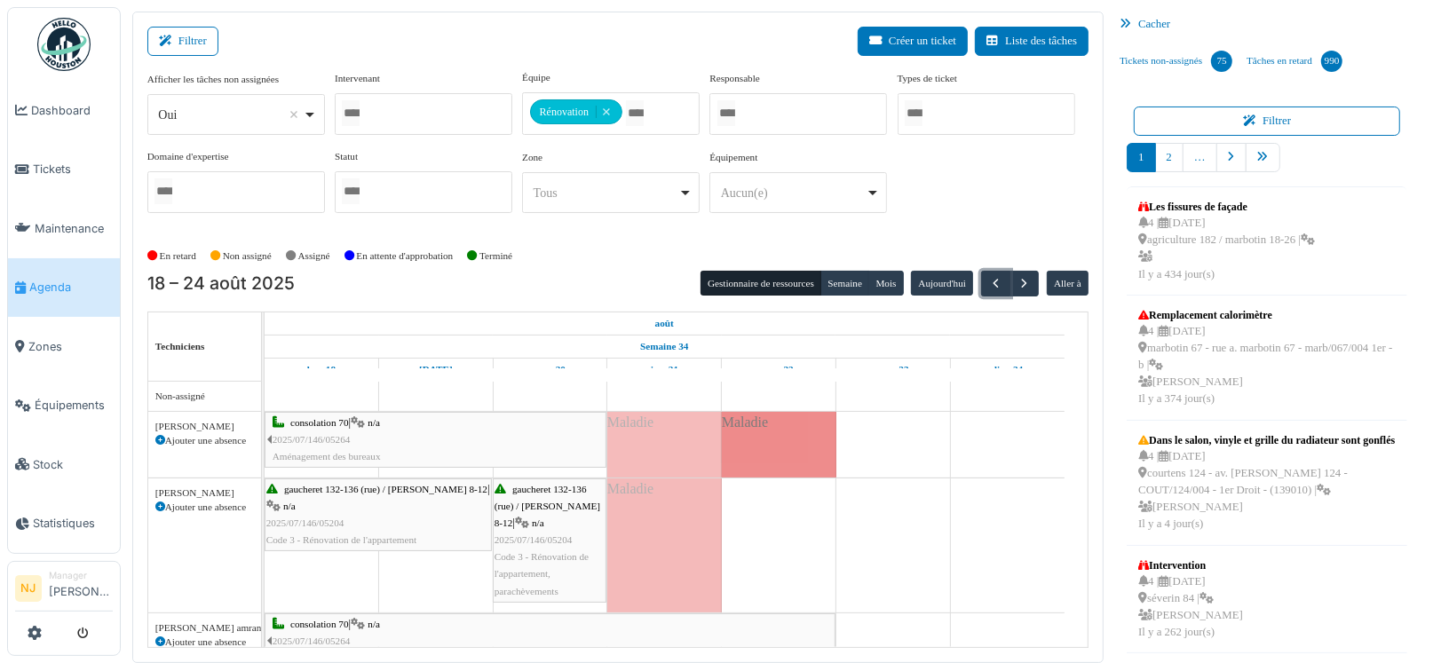
scroll to position [88, 0]
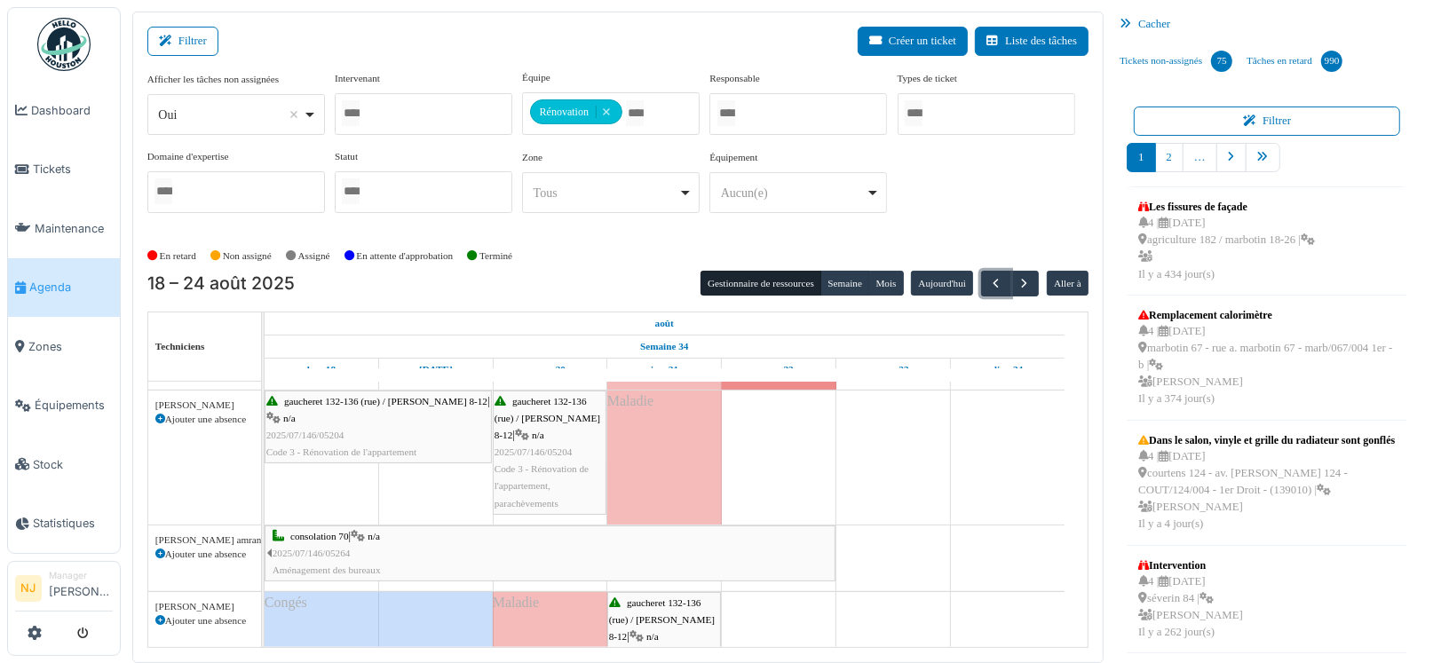
click at [364, 407] on div "gaucheret 132-136 (rue) / [PERSON_NAME] 8-12 | n/a 2025/07/146/05204 Code 3 - R…" at bounding box center [378, 427] width 224 height 68
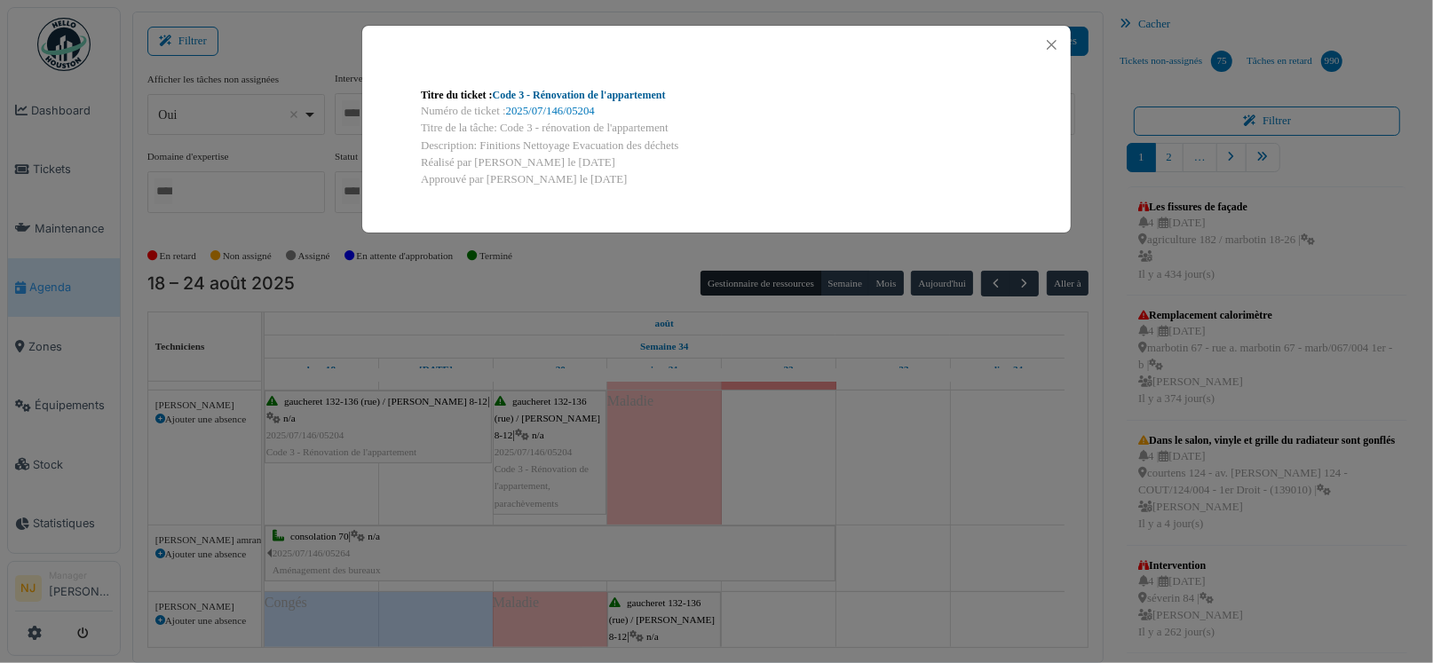
click at [580, 96] on link "Code 3 - Rénovation de l'appartement" at bounding box center [579, 95] width 173 height 12
click at [1053, 41] on button "Close" at bounding box center [1051, 45] width 24 height 24
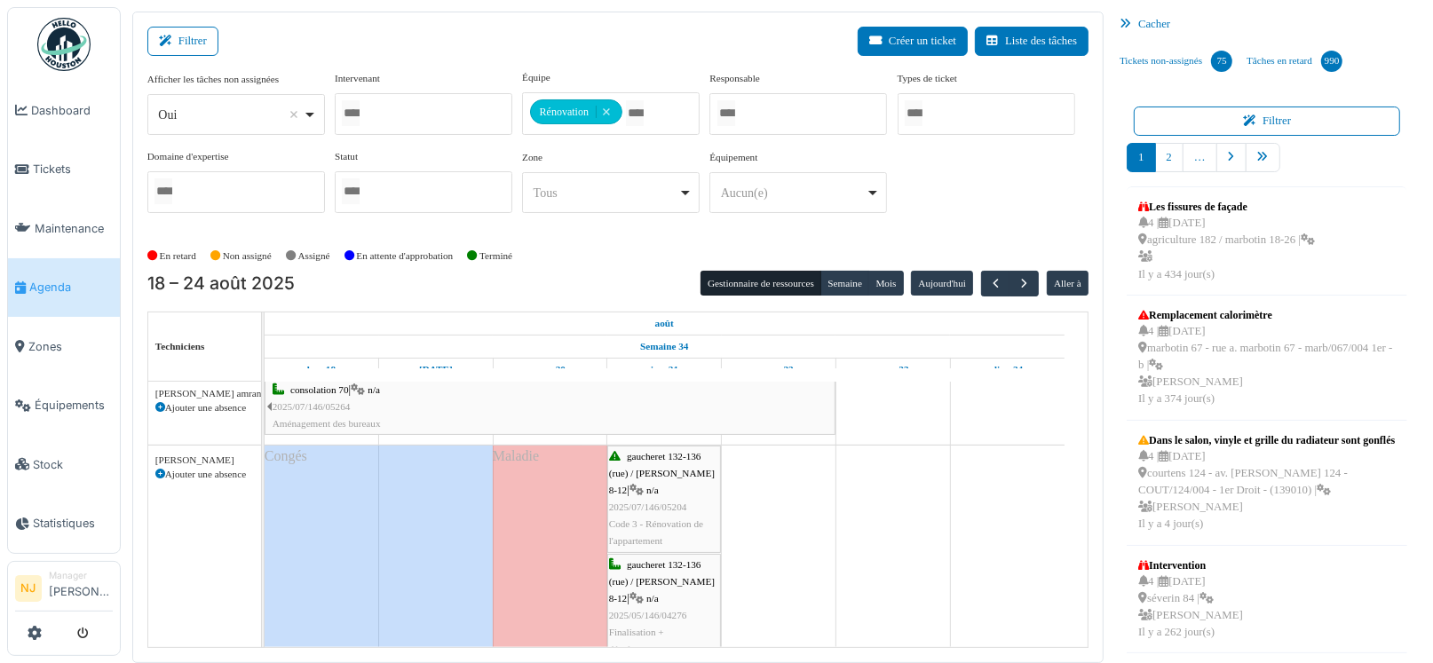
scroll to position [266, 0]
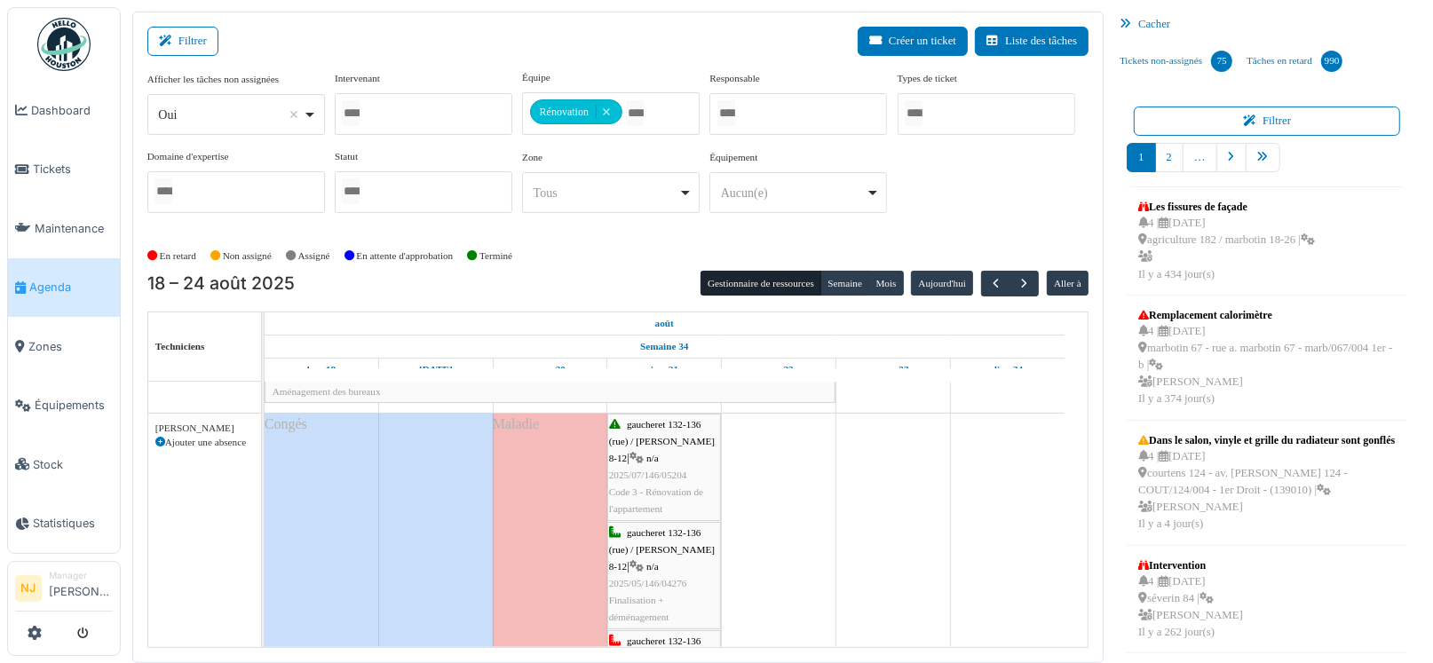
click at [656, 550] on span "gaucheret 132-136 (rue) / thomas 8-12" at bounding box center [662, 549] width 106 height 44
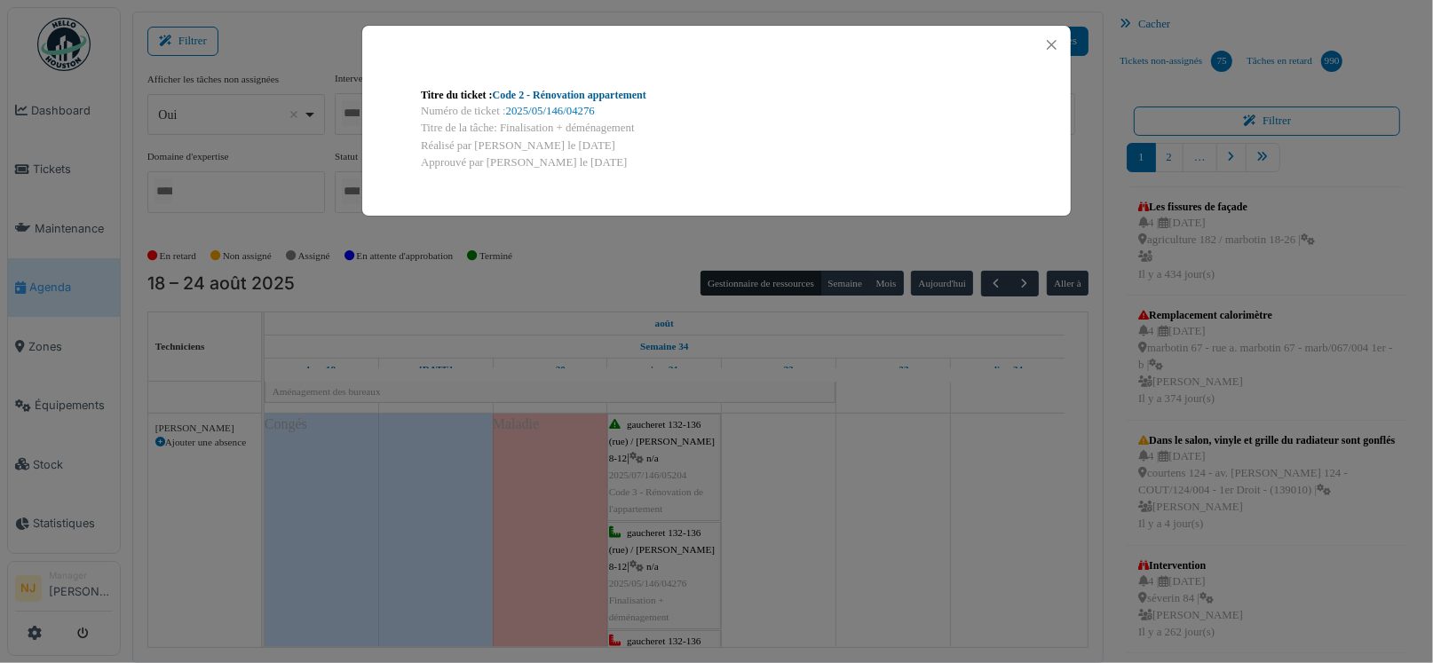
click at [580, 94] on link "Code 2 - Rénovation appartement" at bounding box center [570, 95] width 154 height 12
click at [1047, 42] on button "Close" at bounding box center [1051, 45] width 24 height 24
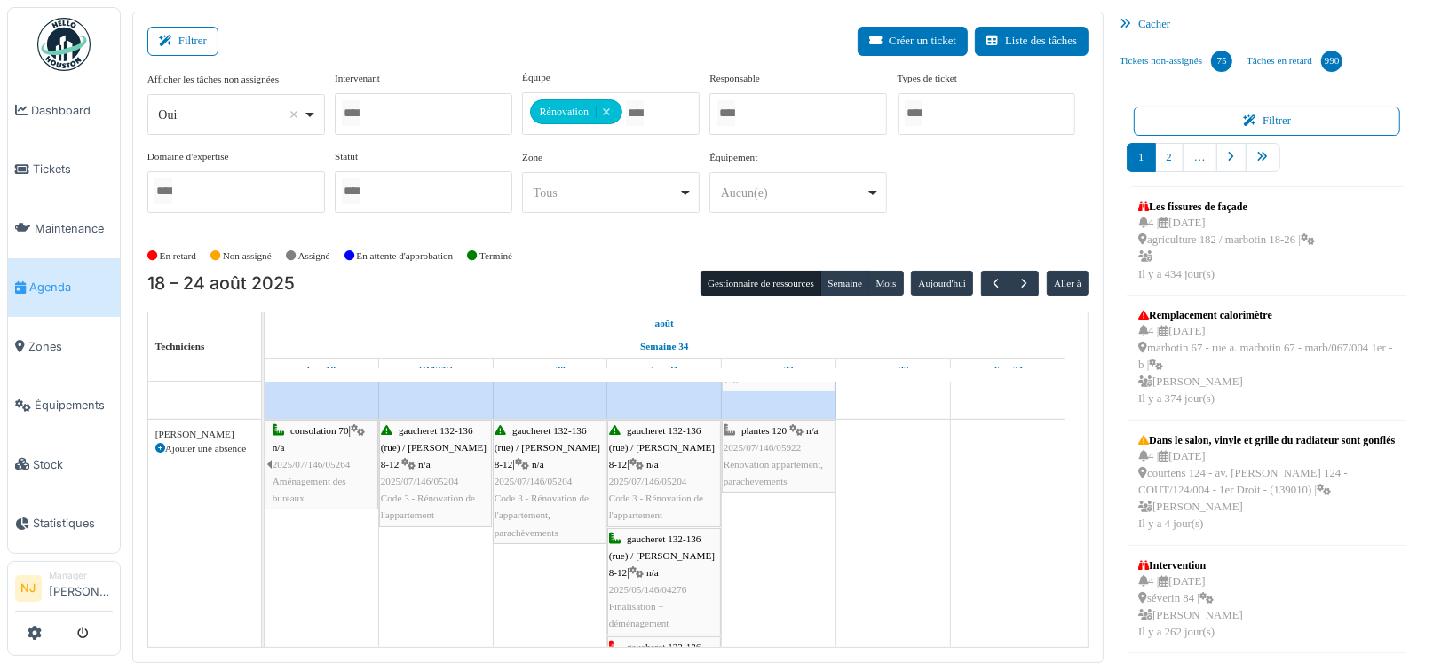
scroll to position [666, 0]
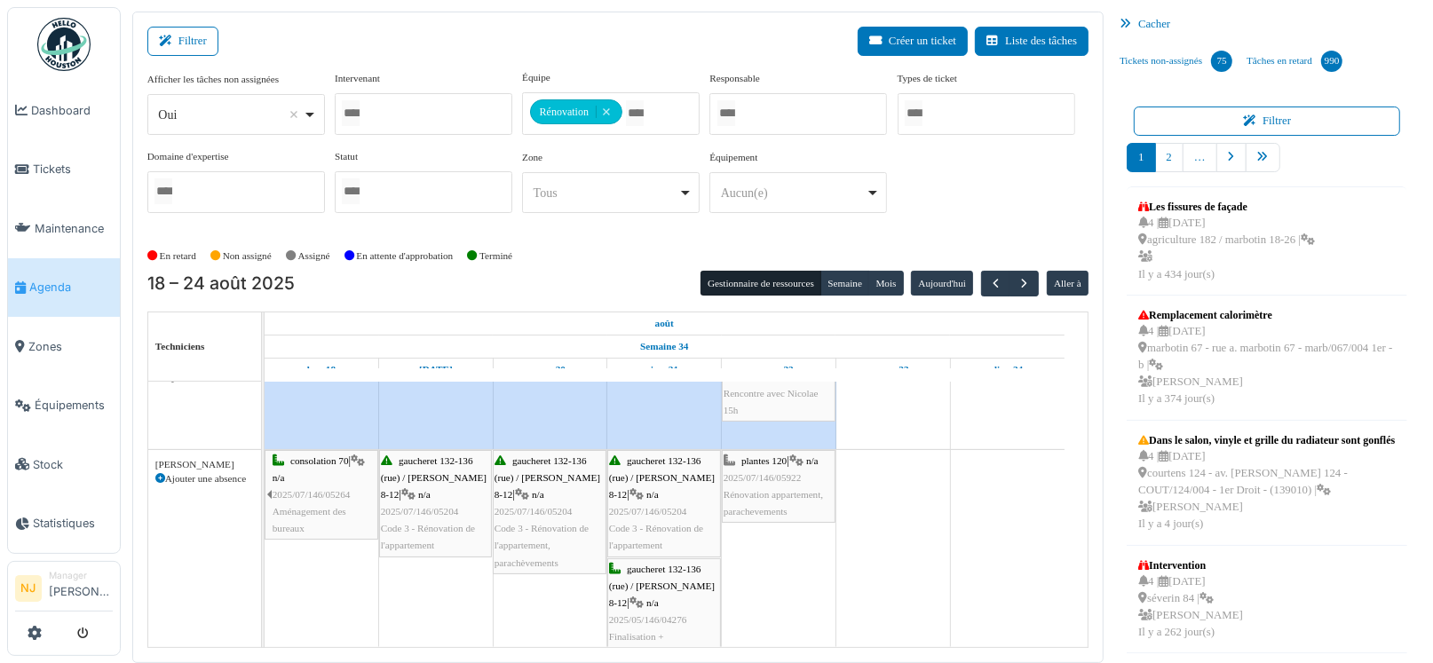
click at [415, 500] on div "gaucheret 132-136 (rue) / thomas 8-12 | n/a 2025/07/146/05204 Code 3 - Rénovati…" at bounding box center [435, 504] width 109 height 102
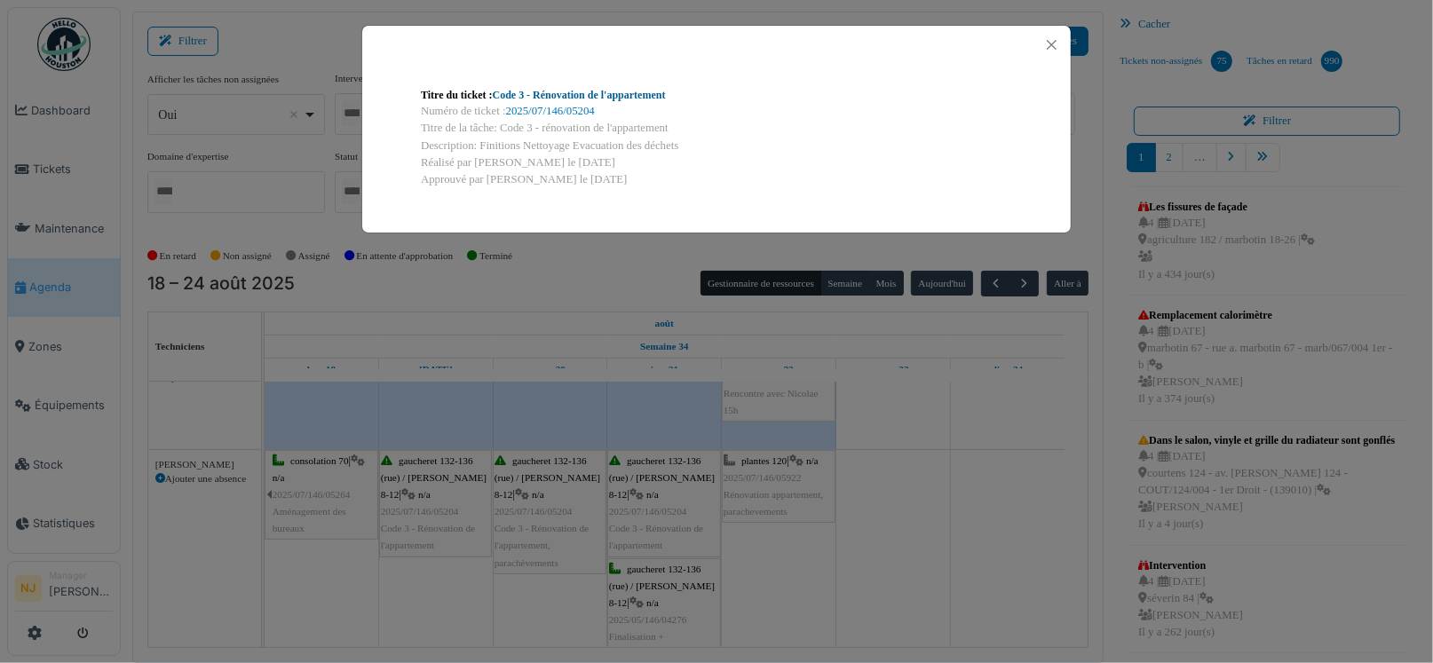
click at [568, 97] on link "Code 3 - Rénovation de l'appartement" at bounding box center [579, 95] width 173 height 12
click at [1051, 44] on button "Close" at bounding box center [1051, 45] width 24 height 24
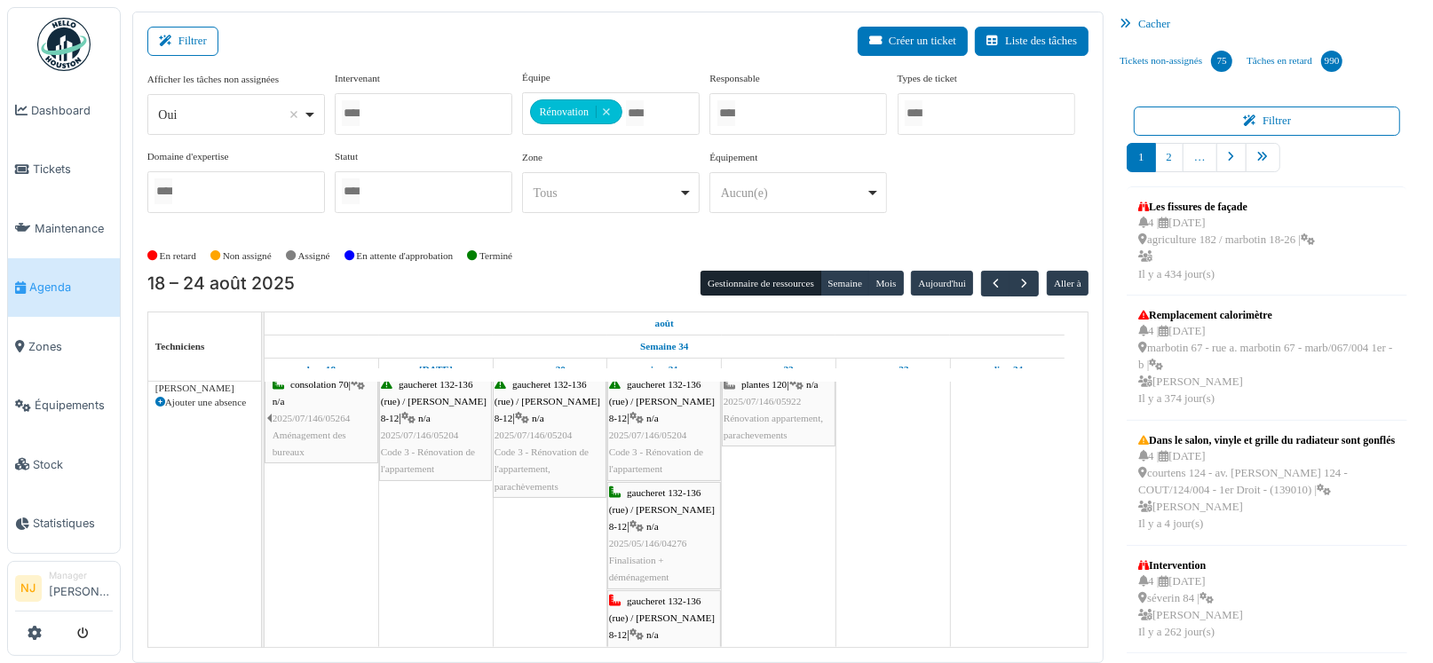
scroll to position [577, 0]
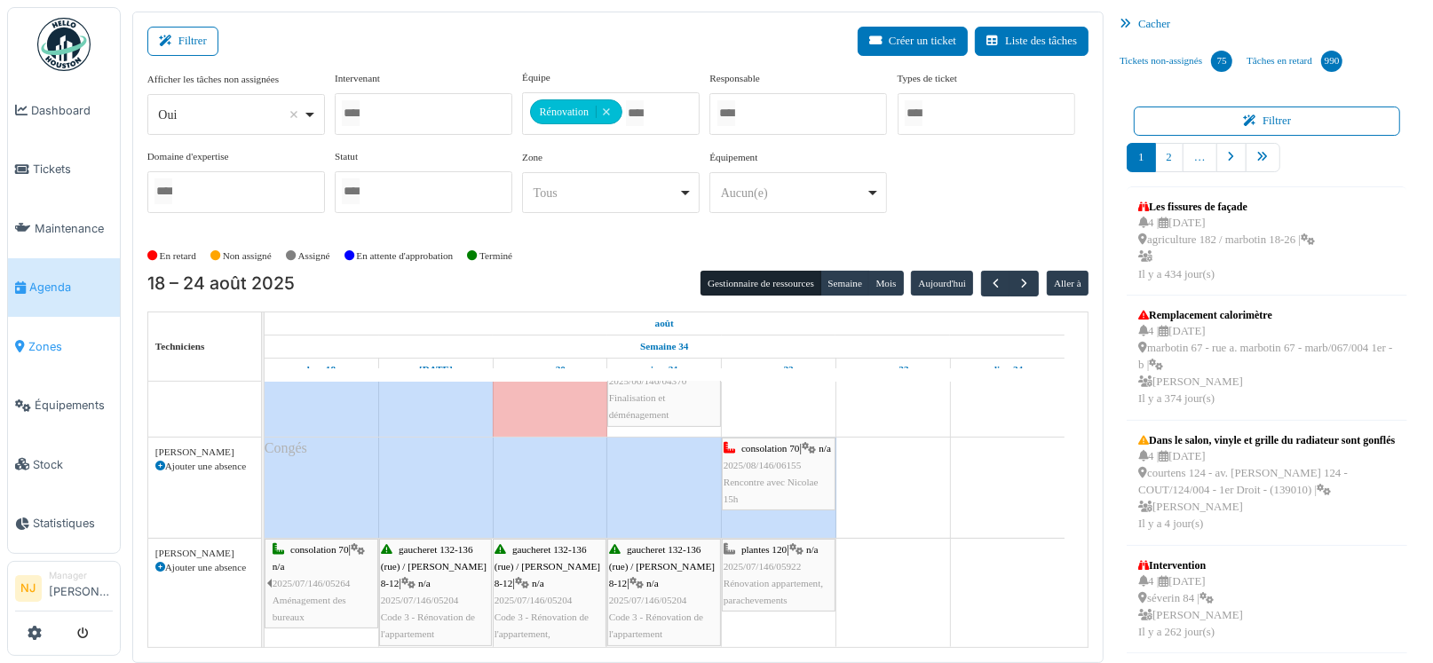
click at [30, 338] on span "Zones" at bounding box center [70, 346] width 84 height 17
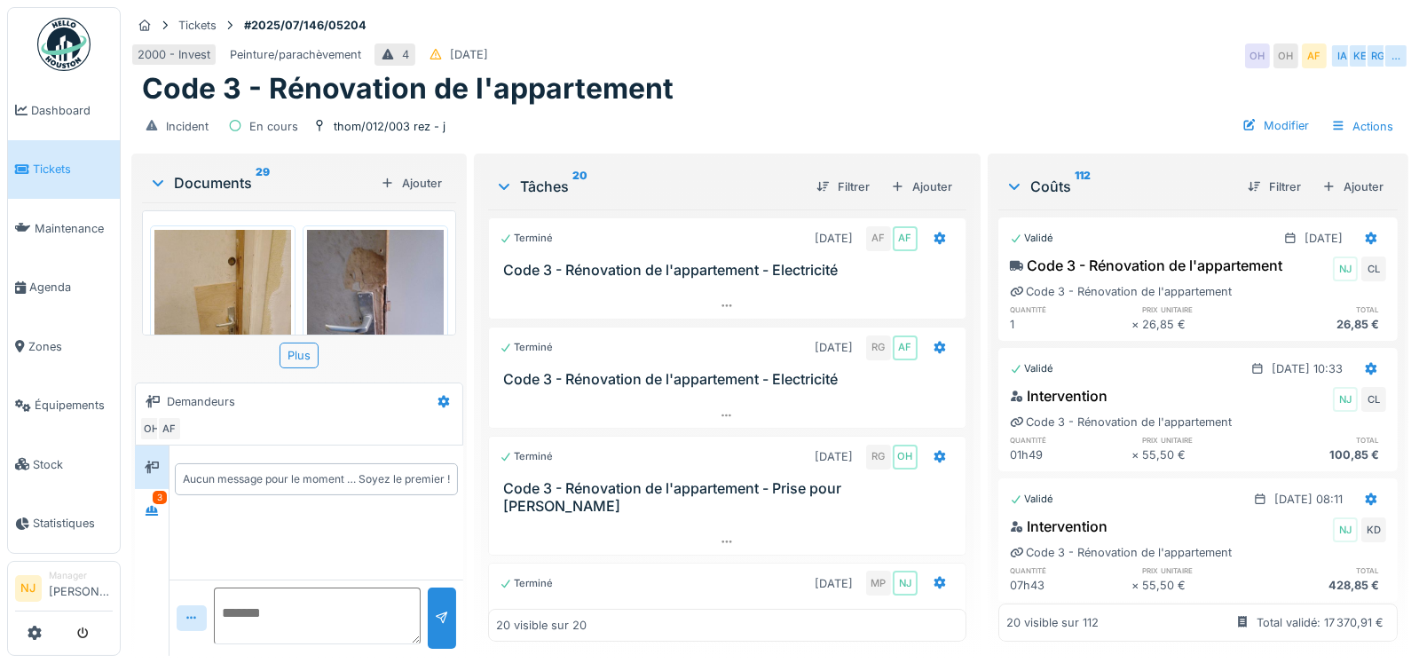
click at [1007, 184] on icon at bounding box center [1014, 187] width 14 height 18
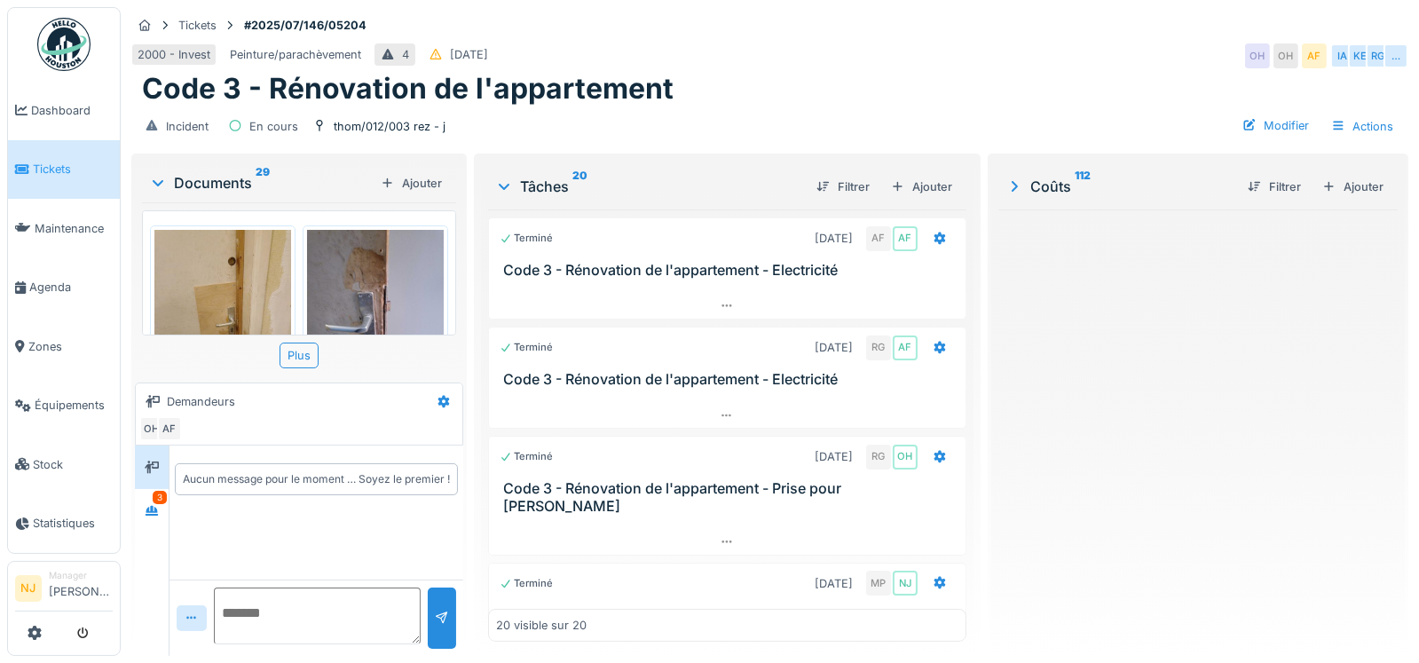
click at [1012, 183] on icon at bounding box center [1015, 186] width 6 height 11
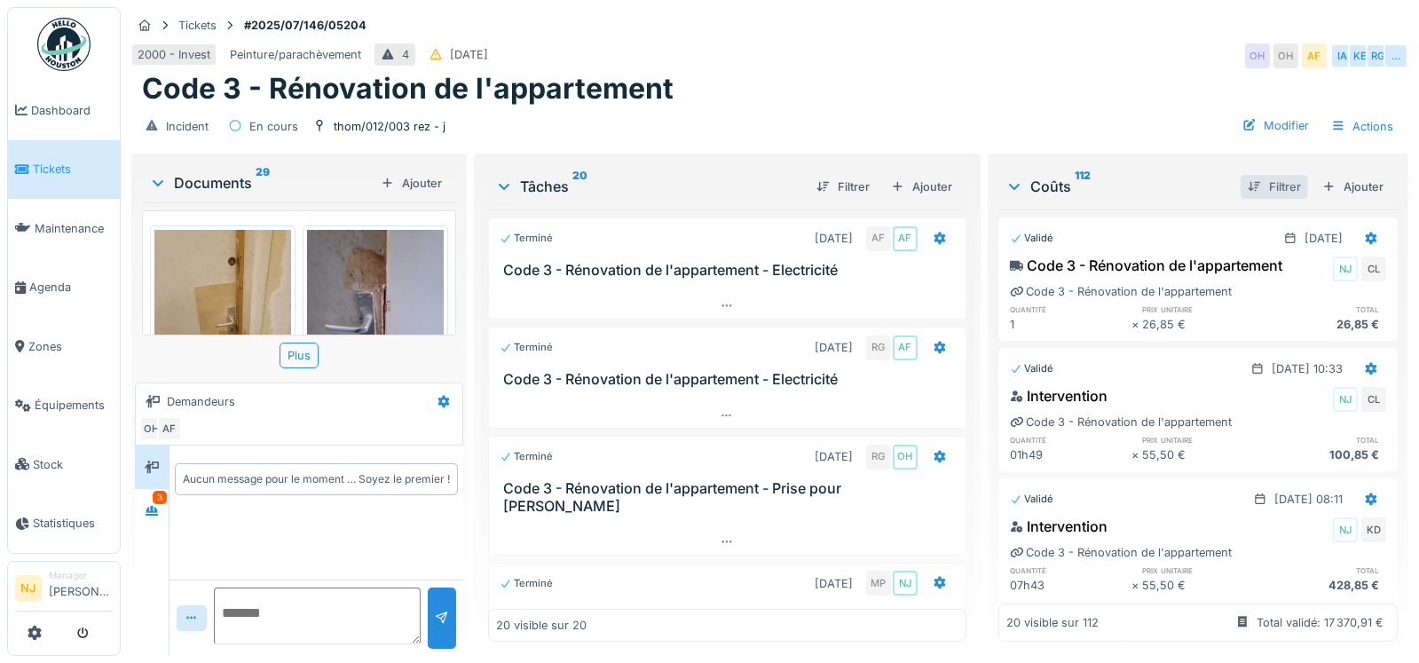
click at [1242, 188] on div "Filtrer" at bounding box center [1274, 187] width 67 height 24
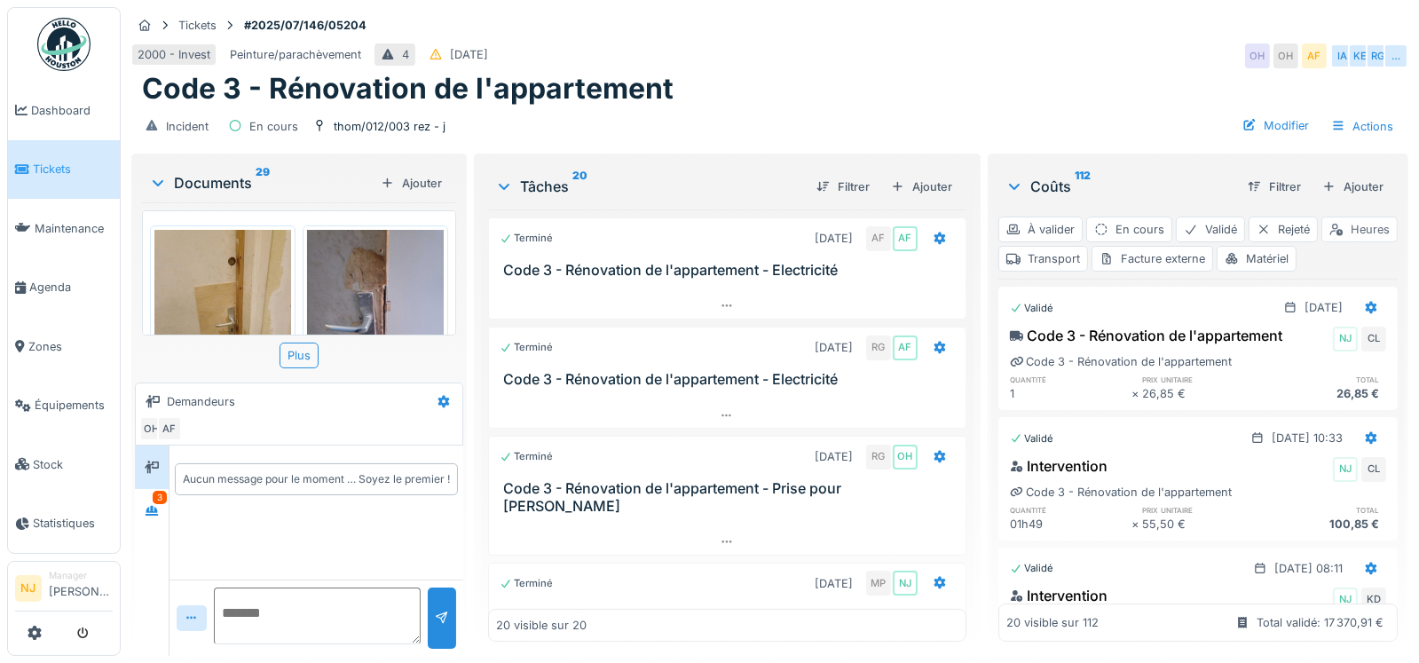
click at [1322, 242] on div "Heures" at bounding box center [1360, 230] width 76 height 26
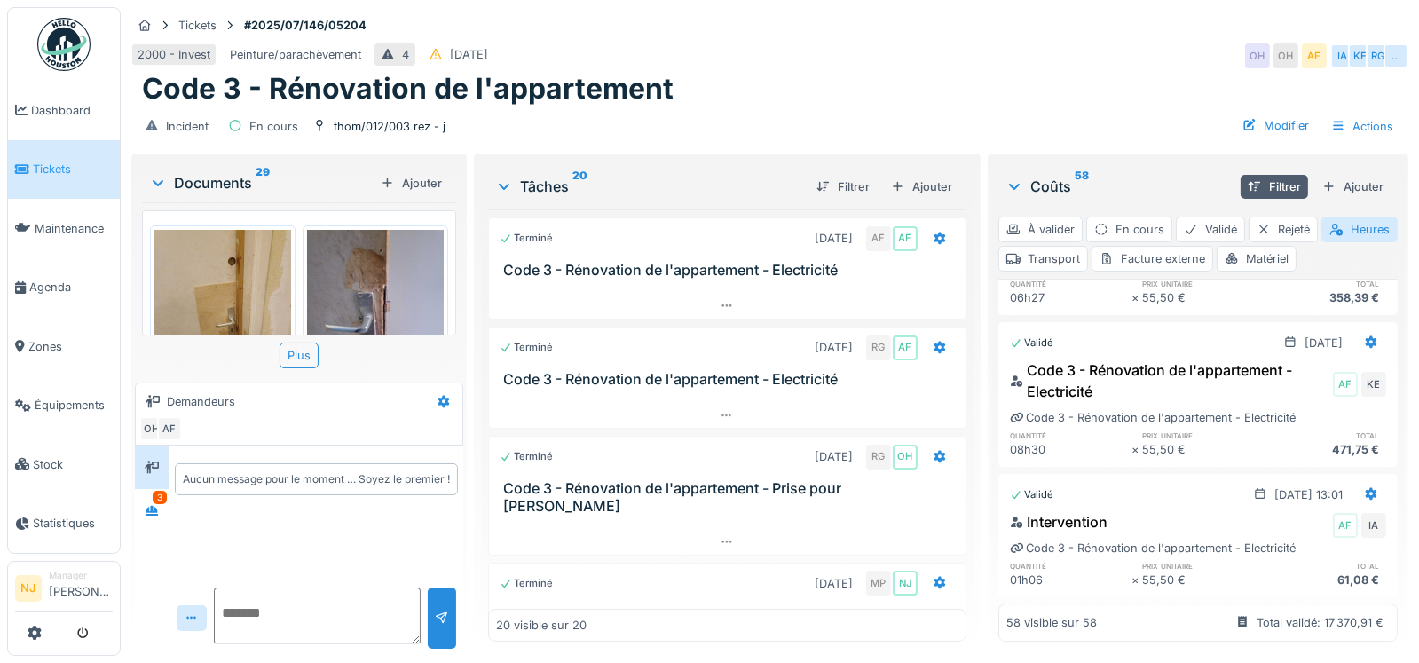
scroll to position [13, 0]
click at [1297, 246] on div "Matériel" at bounding box center [1257, 259] width 80 height 26
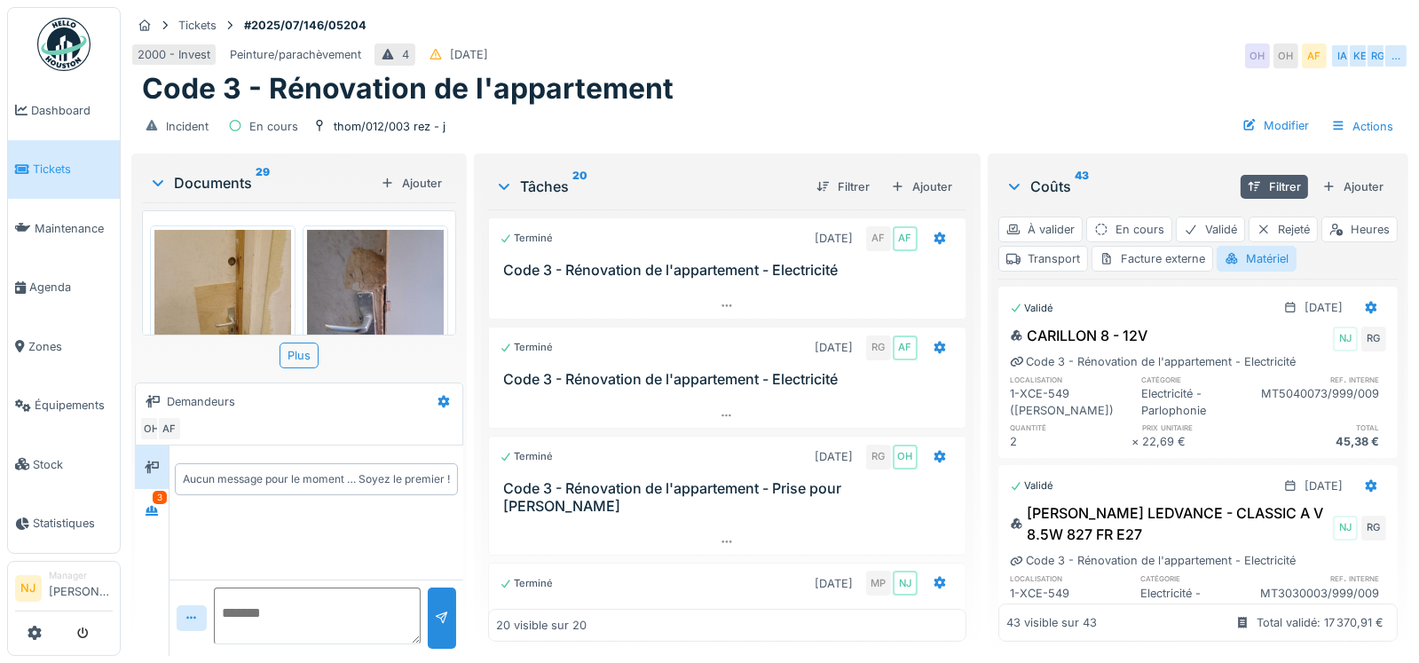
scroll to position [0, 0]
click at [1088, 254] on div "Transport" at bounding box center [1044, 259] width 90 height 26
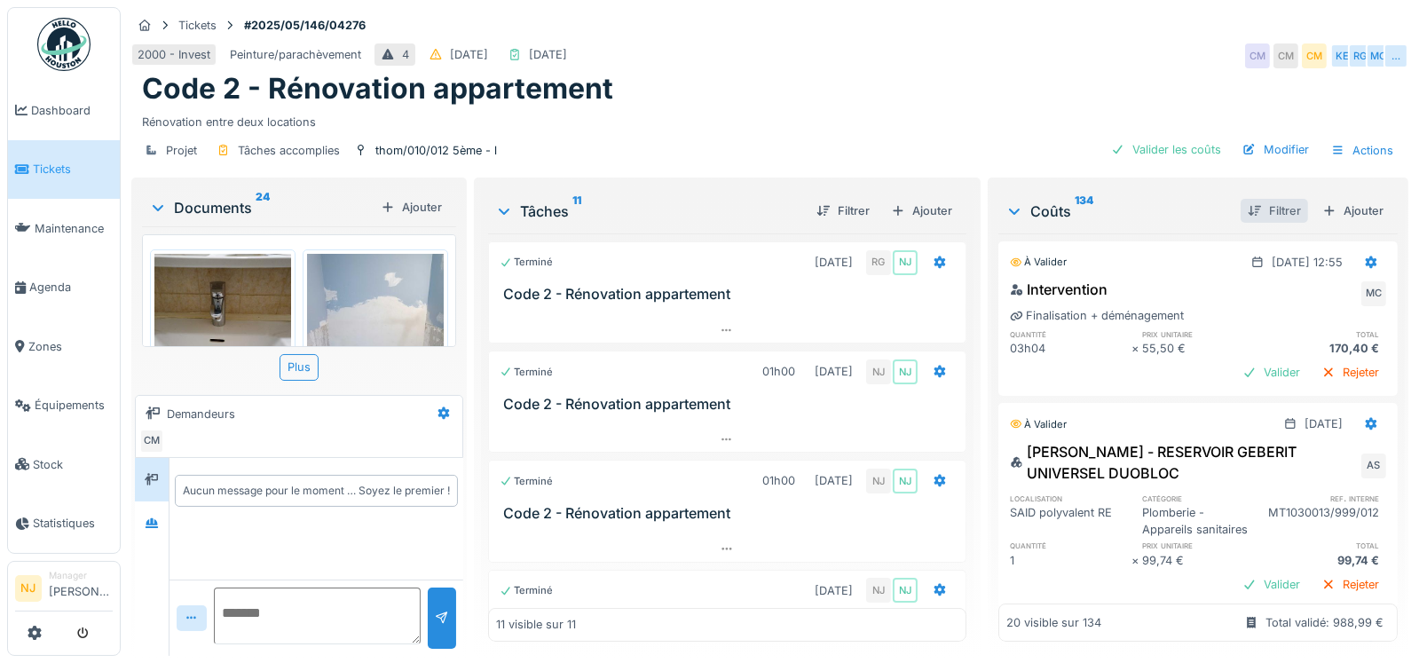
click at [1253, 209] on div "Filtrer" at bounding box center [1274, 211] width 67 height 24
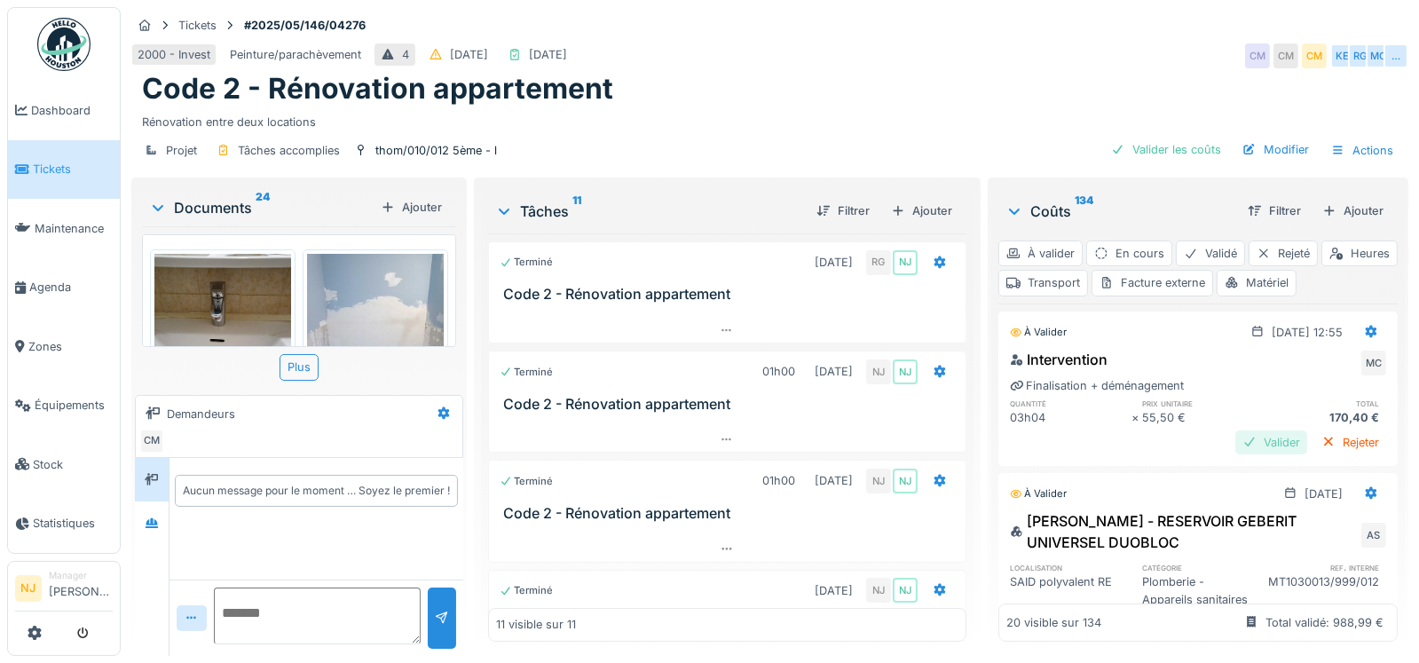
click at [1236, 441] on div "Valider" at bounding box center [1272, 442] width 72 height 24
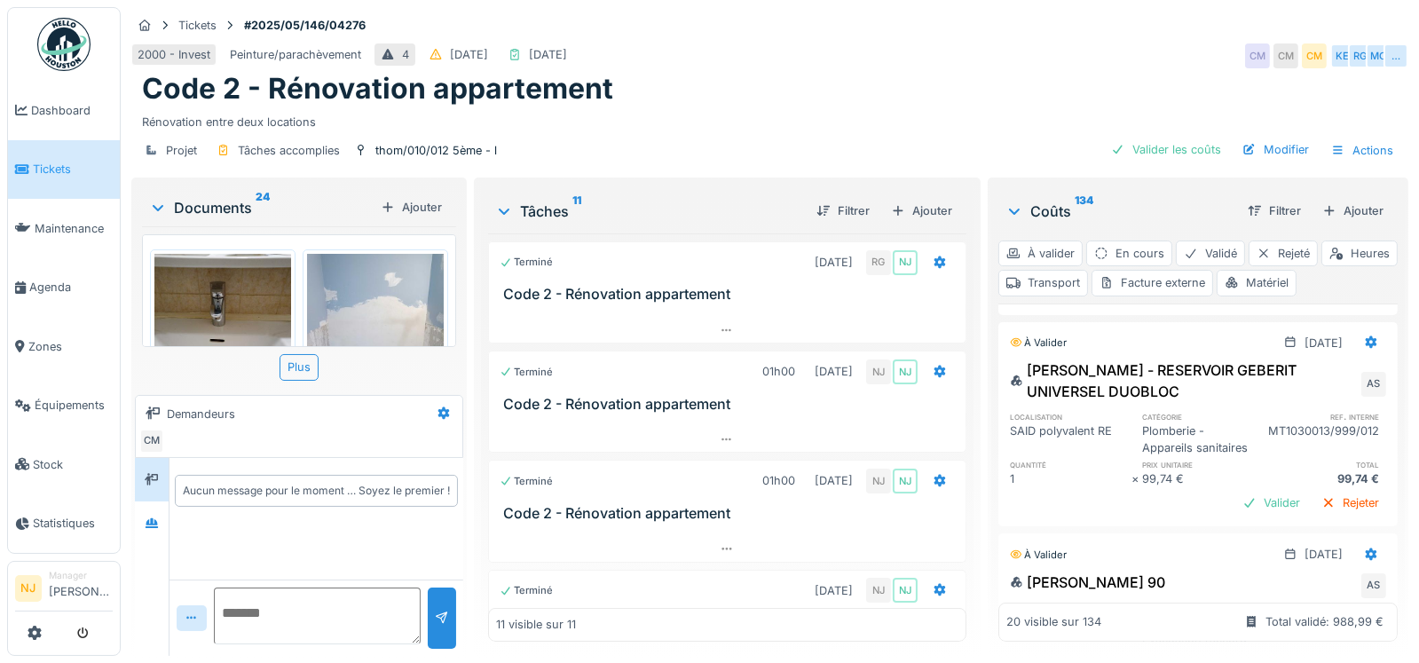
scroll to position [88, 0]
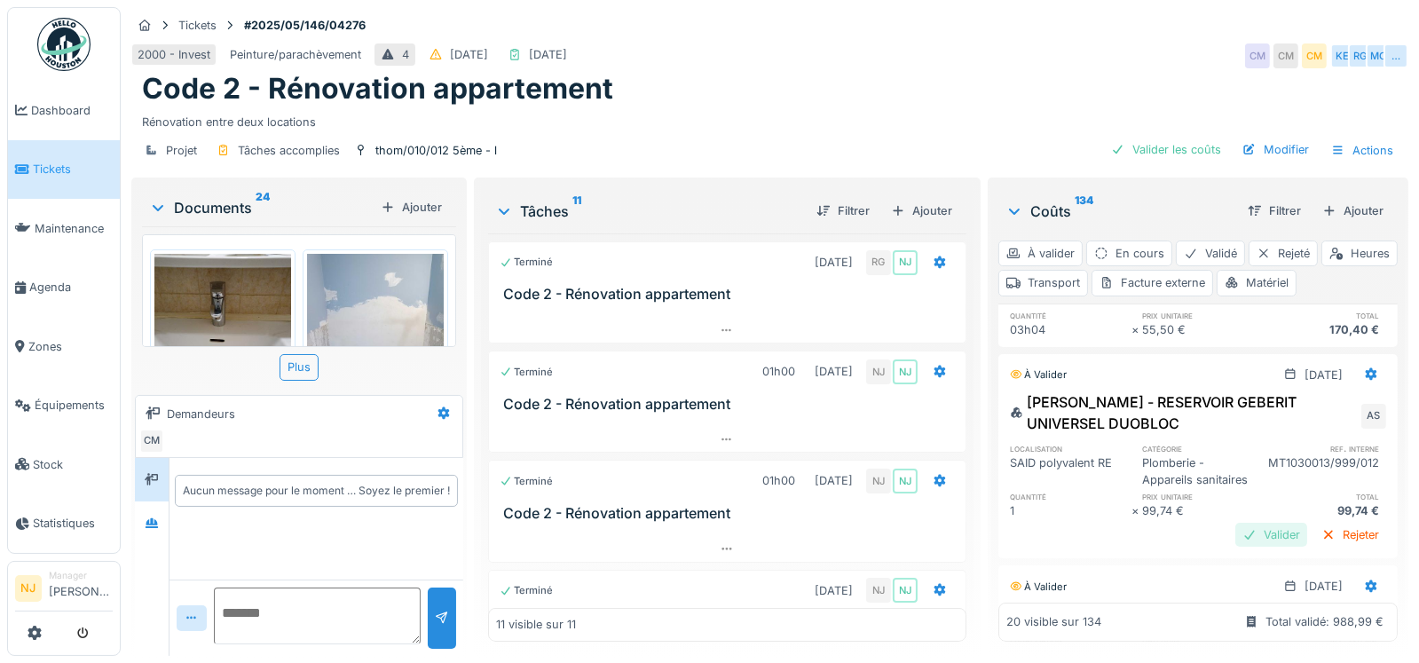
click at [1236, 547] on div "Valider" at bounding box center [1272, 535] width 72 height 24
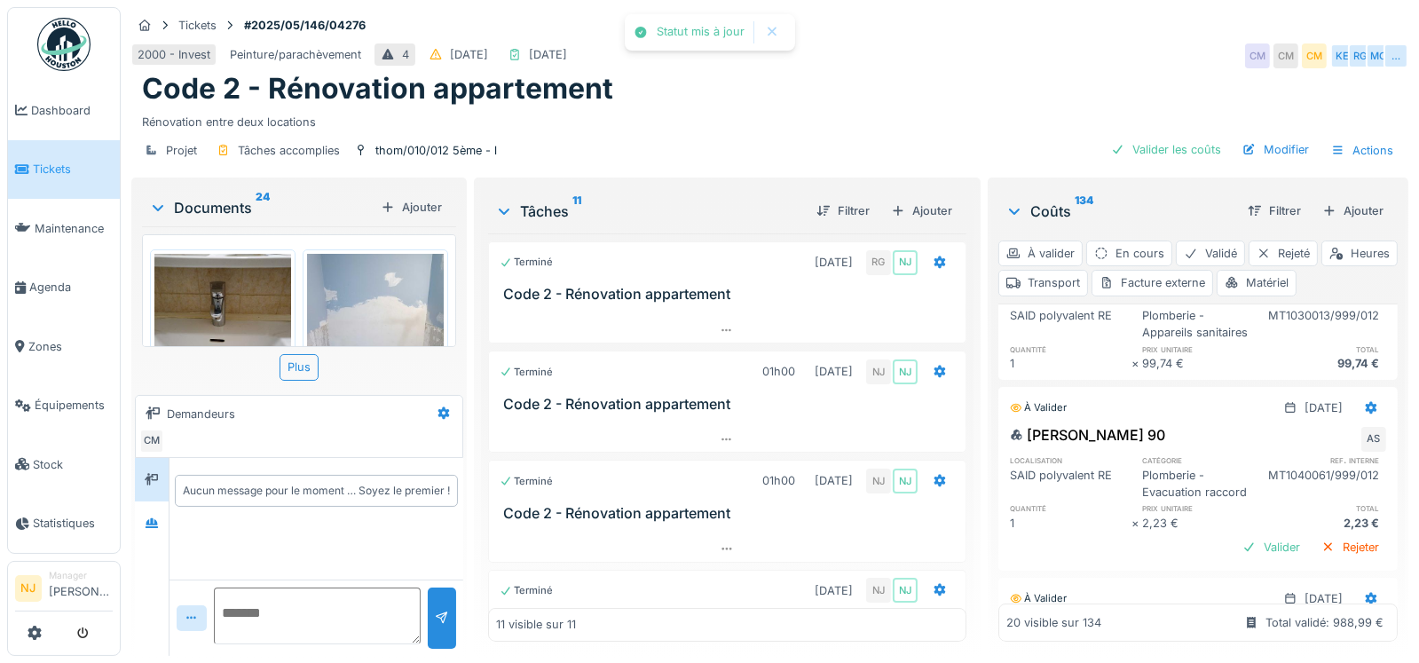
scroll to position [266, 0]
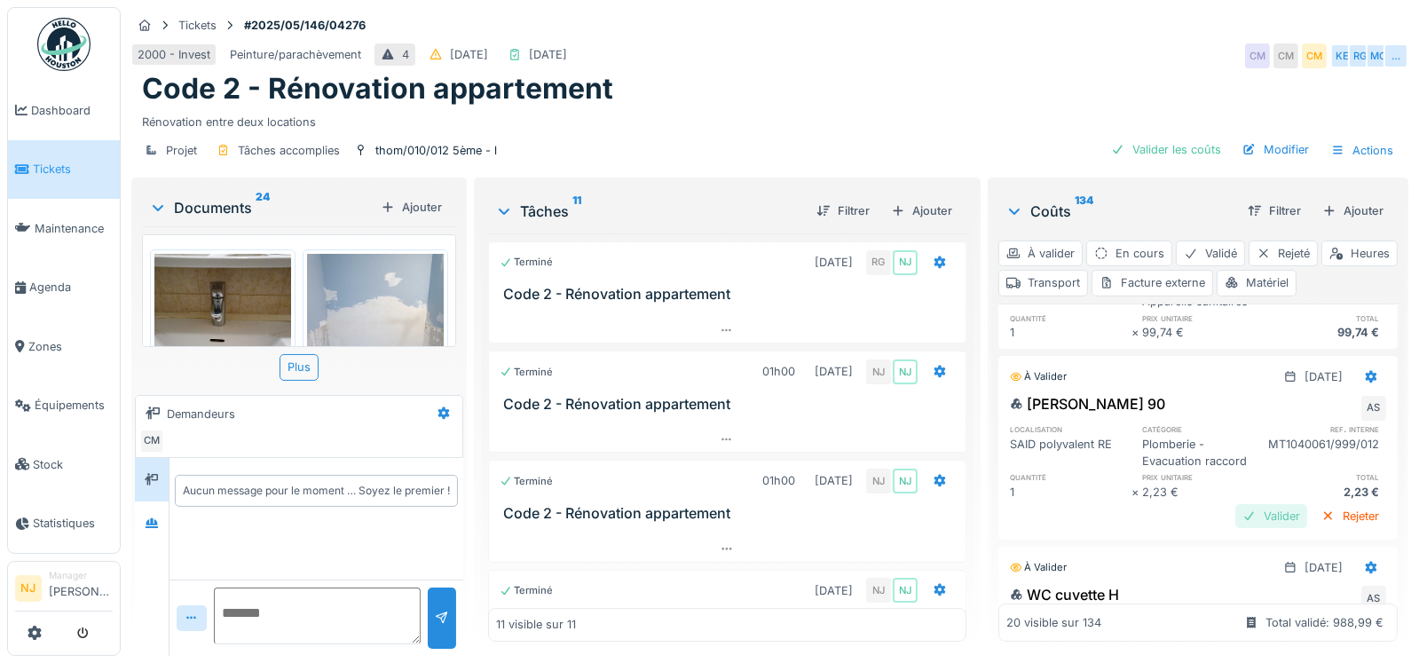
click at [1236, 528] on div "Valider" at bounding box center [1272, 516] width 72 height 24
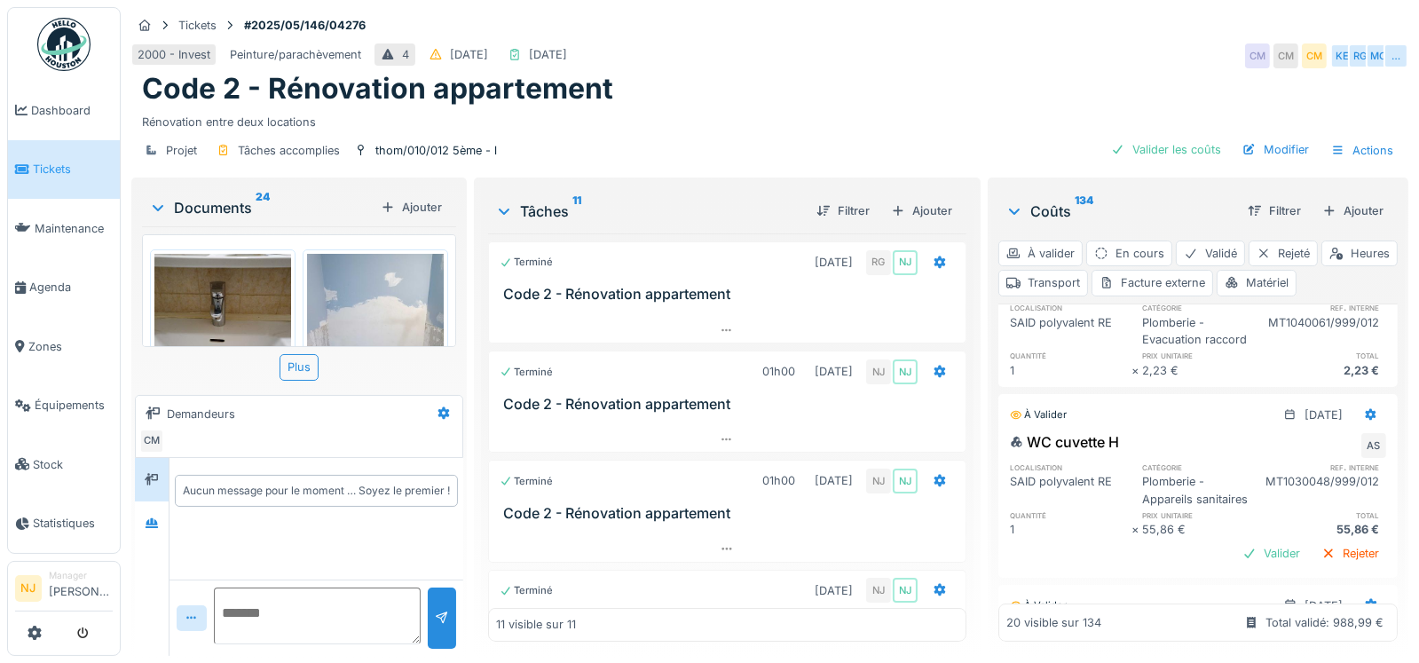
scroll to position [443, 0]
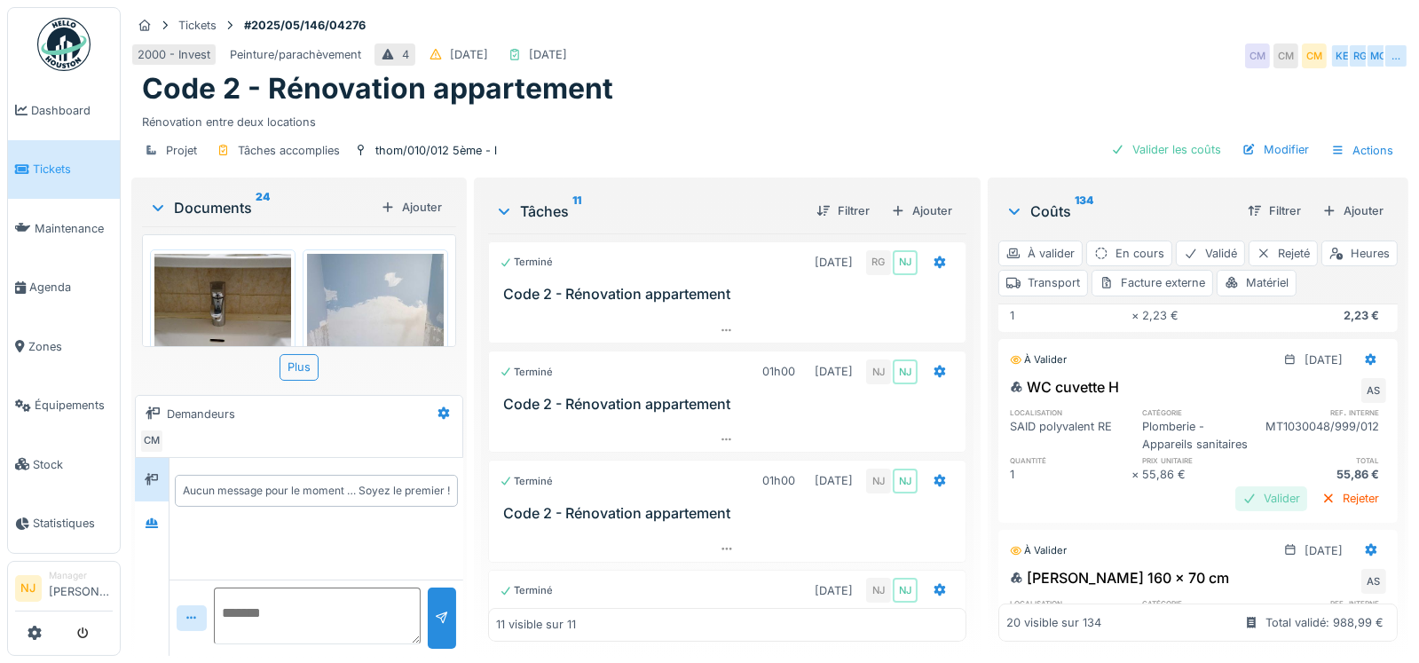
click at [1236, 510] on div "Valider" at bounding box center [1272, 498] width 72 height 24
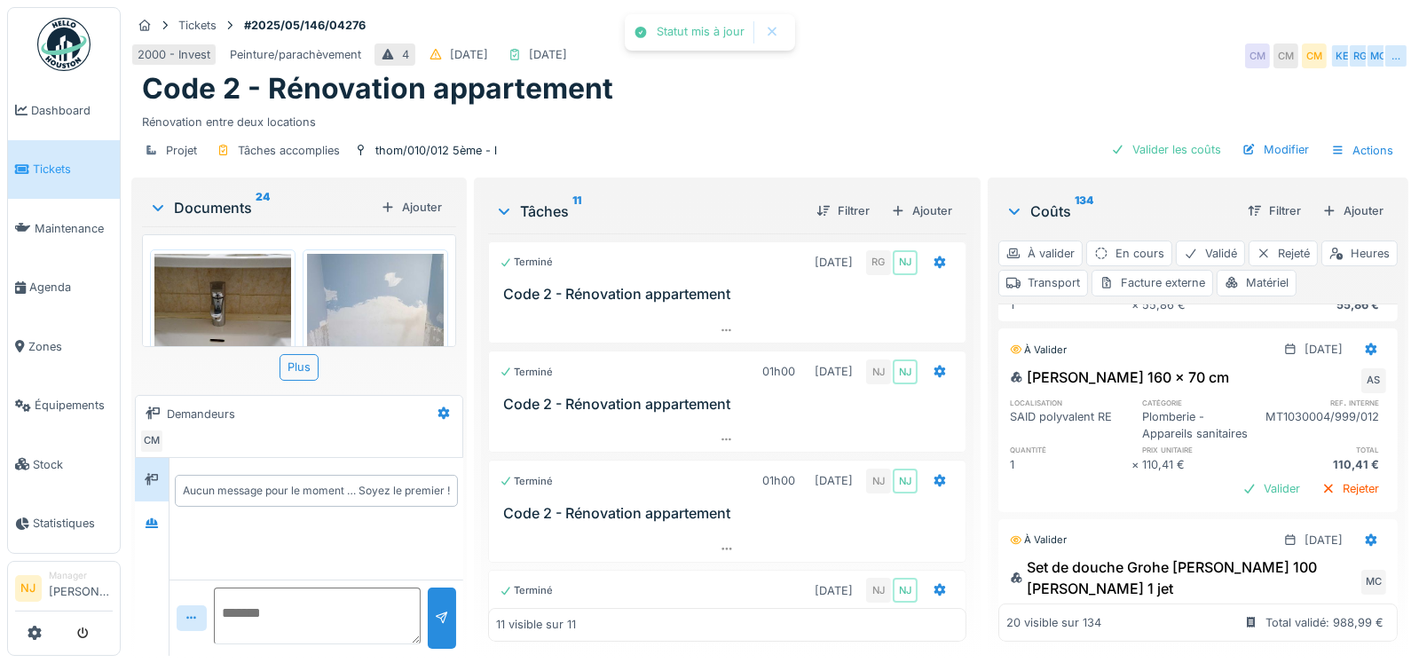
scroll to position [620, 0]
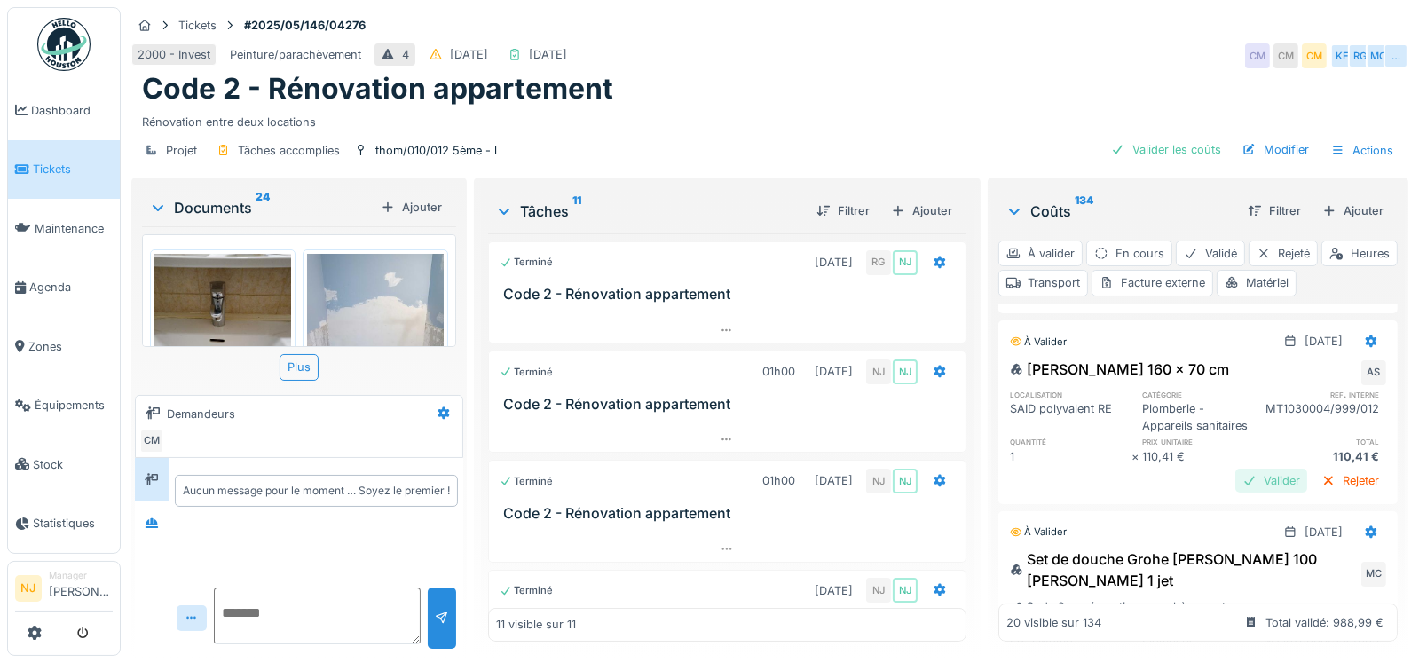
click at [1240, 493] on div "Valider" at bounding box center [1272, 481] width 72 height 24
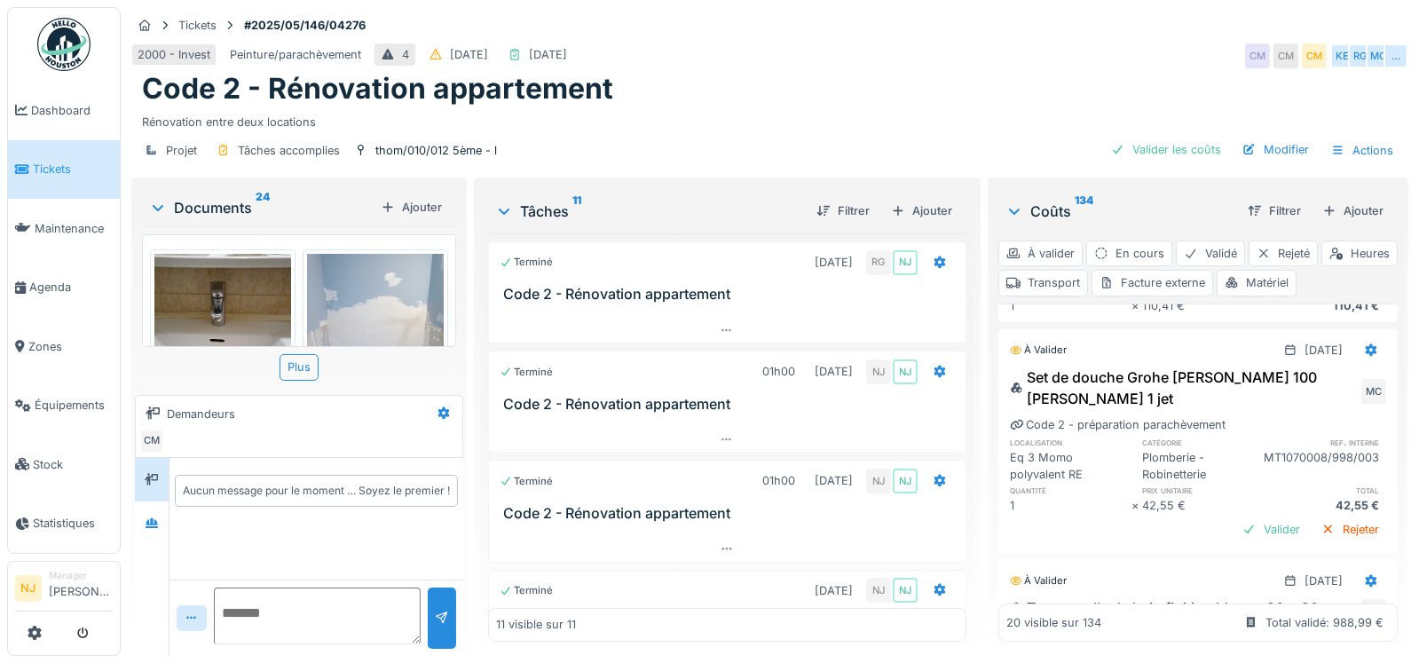
scroll to position [798, 0]
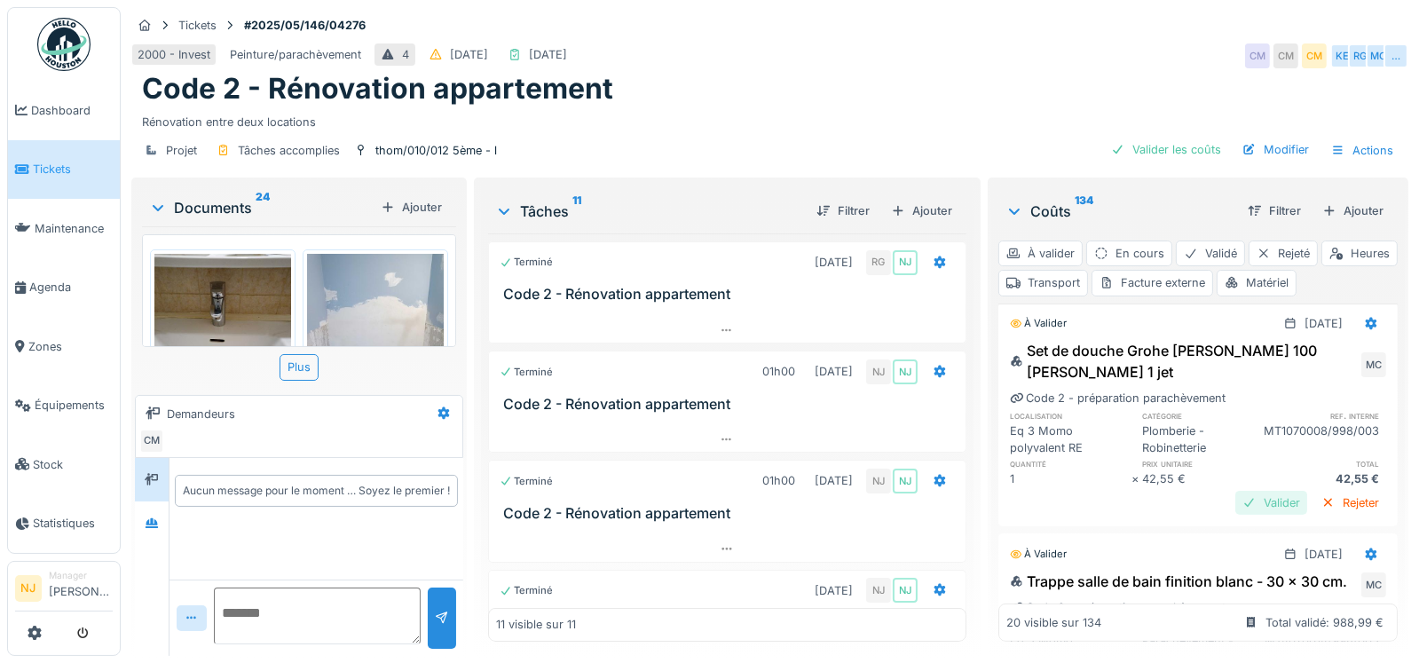
click at [1242, 515] on div "Valider" at bounding box center [1272, 503] width 72 height 24
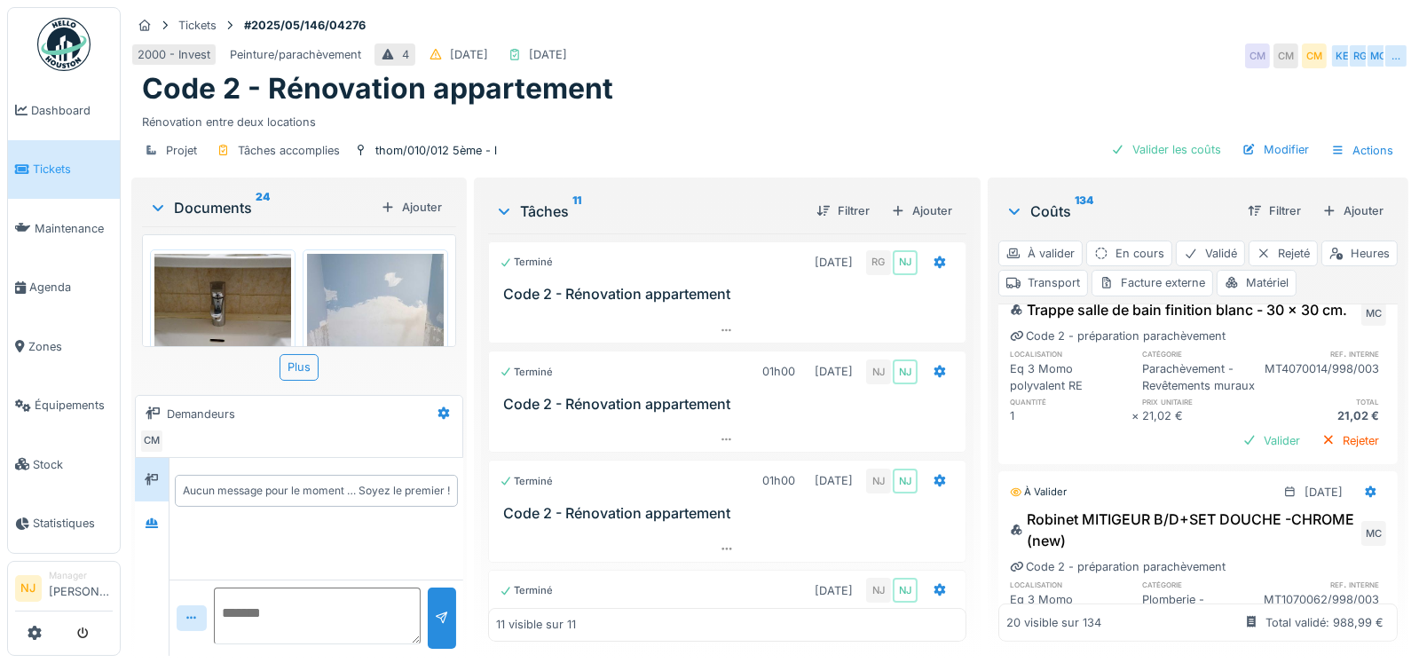
scroll to position [1065, 0]
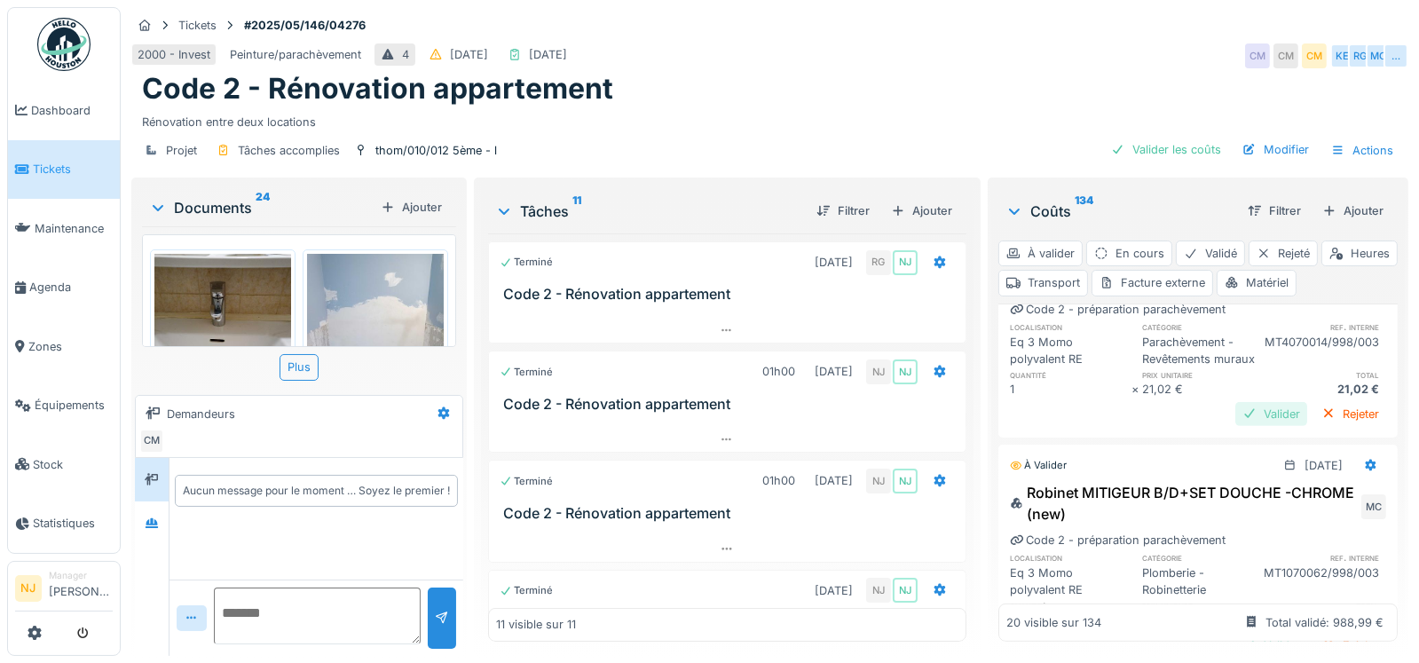
click at [1236, 426] on div "Valider" at bounding box center [1272, 414] width 72 height 24
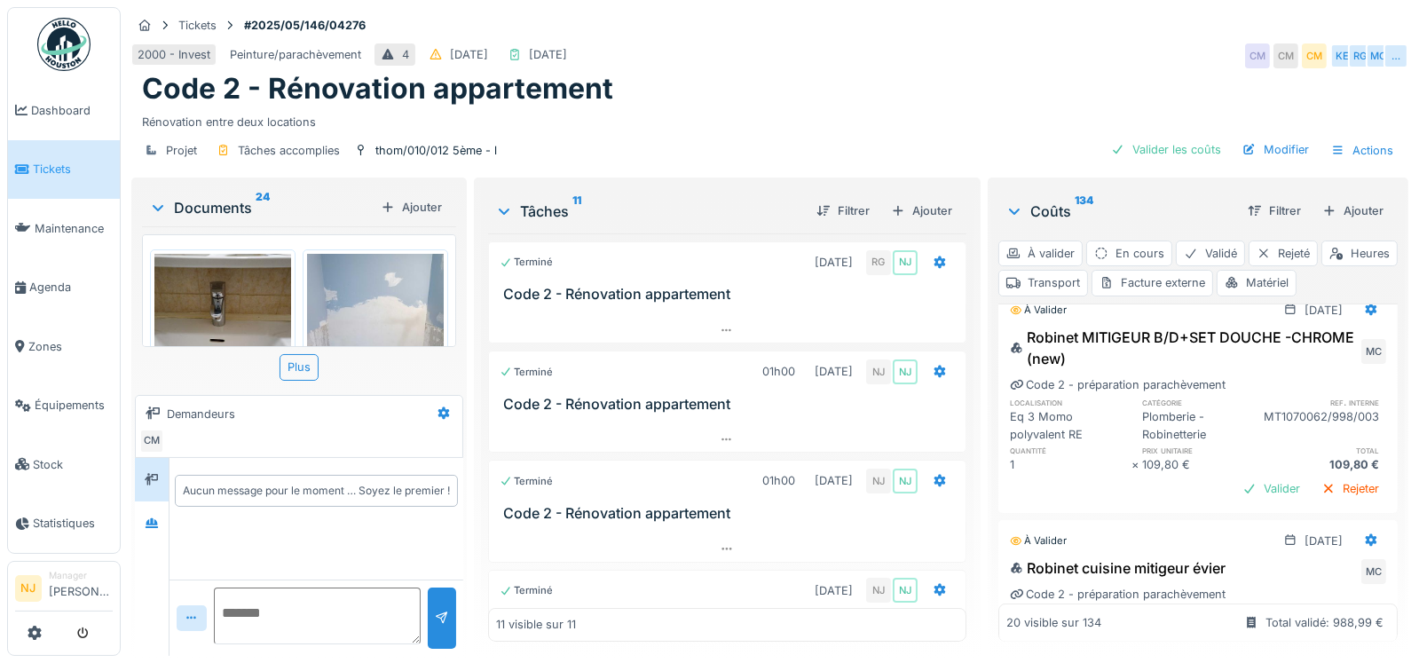
scroll to position [1242, 0]
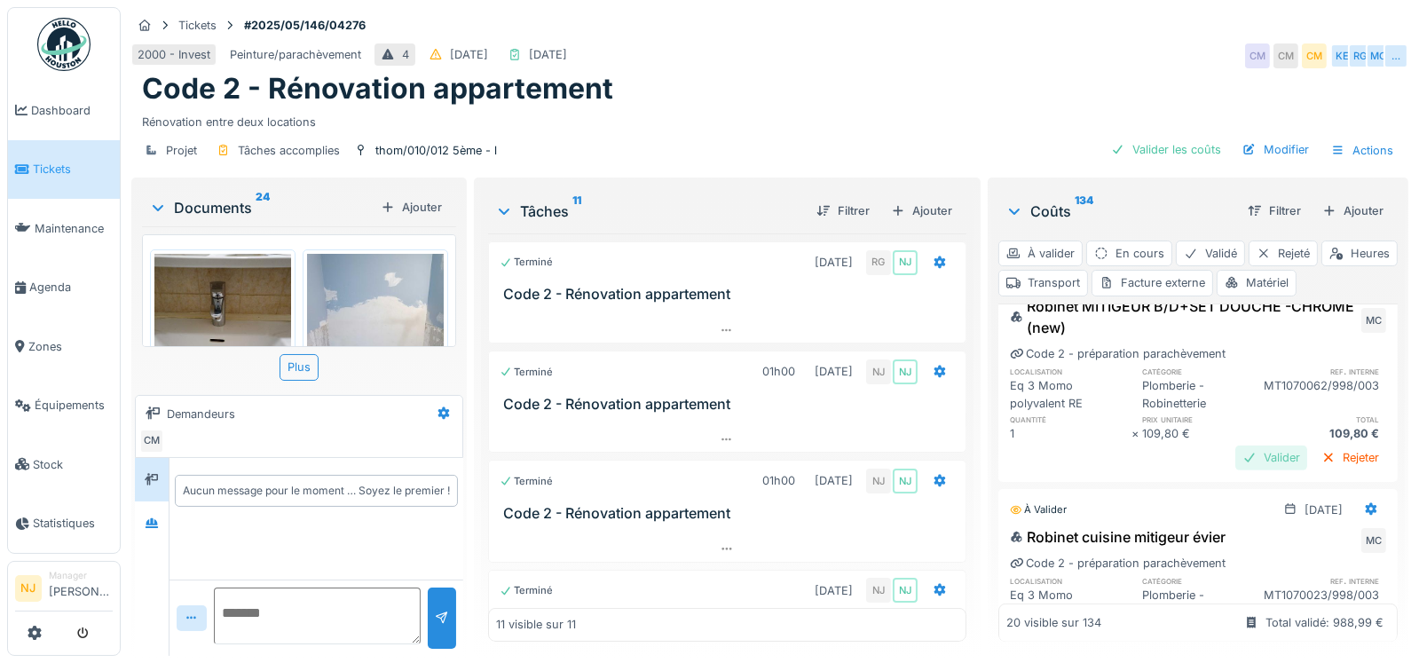
click at [1236, 470] on div "Valider" at bounding box center [1272, 458] width 72 height 24
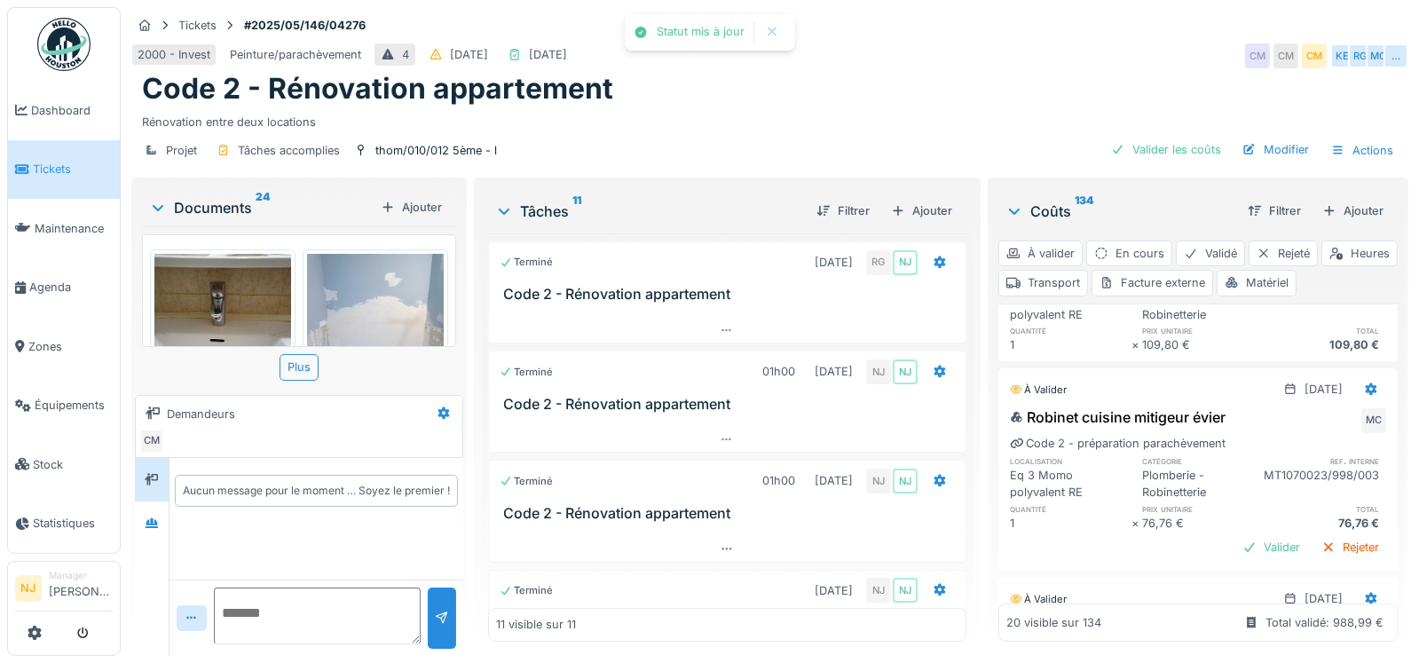
scroll to position [1419, 0]
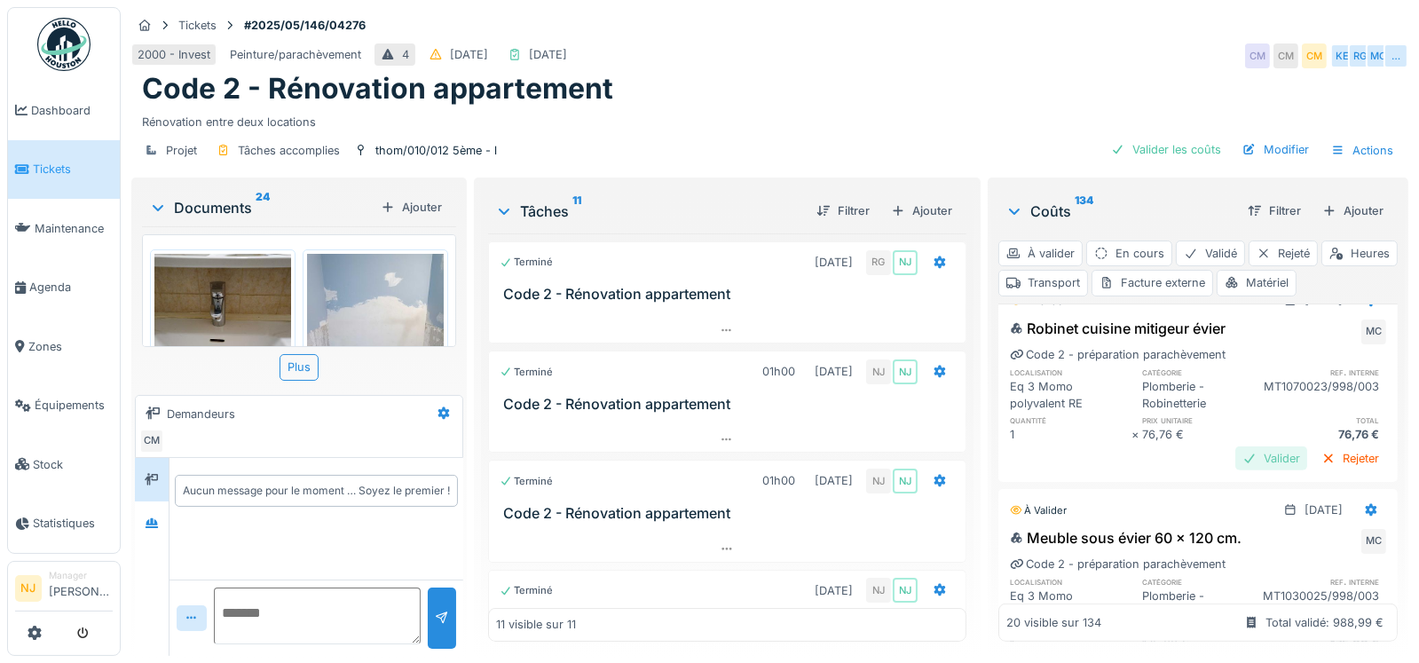
click at [1246, 470] on div "Valider" at bounding box center [1272, 458] width 72 height 24
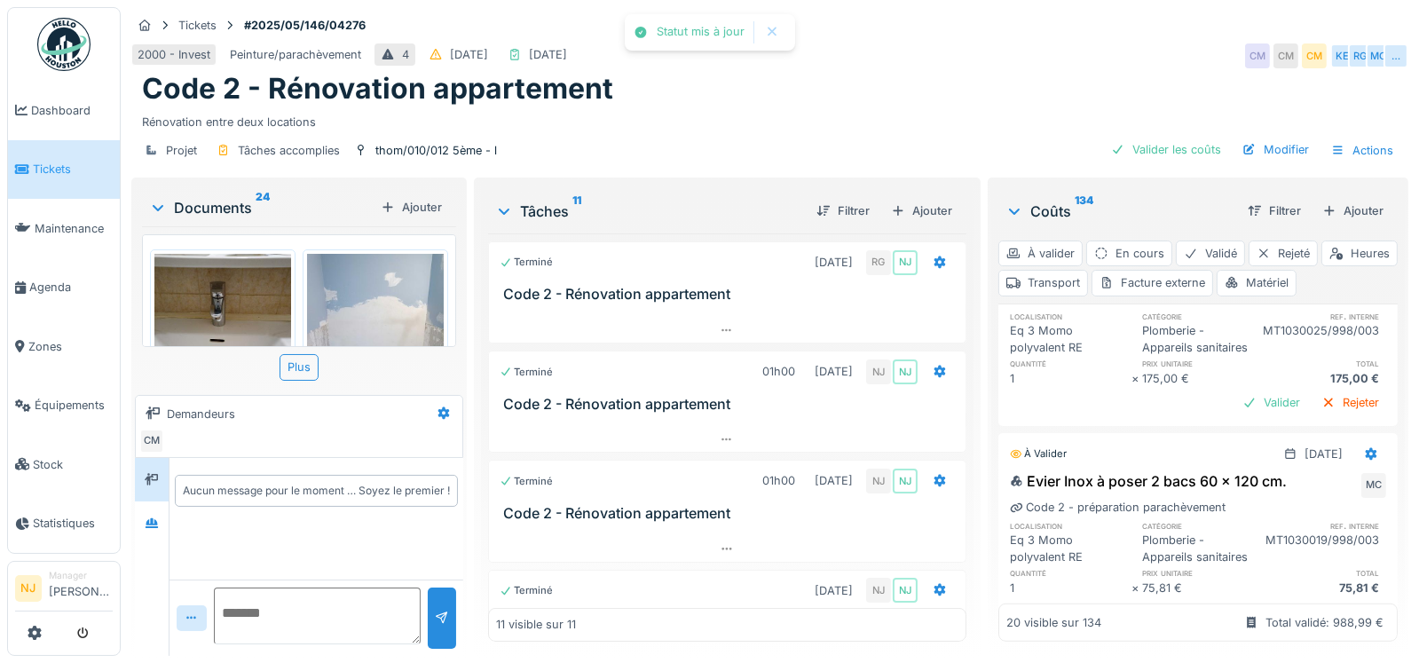
scroll to position [1686, 0]
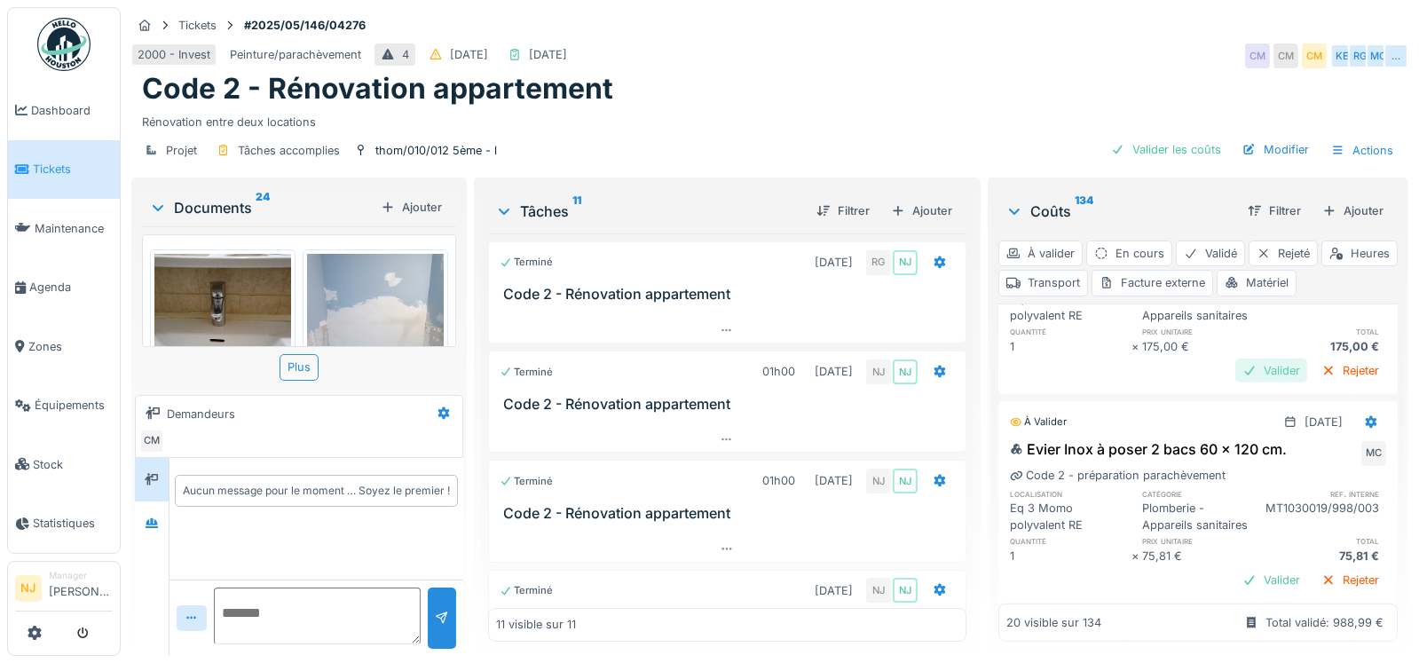
click at [1243, 383] on div "Valider" at bounding box center [1272, 371] width 72 height 24
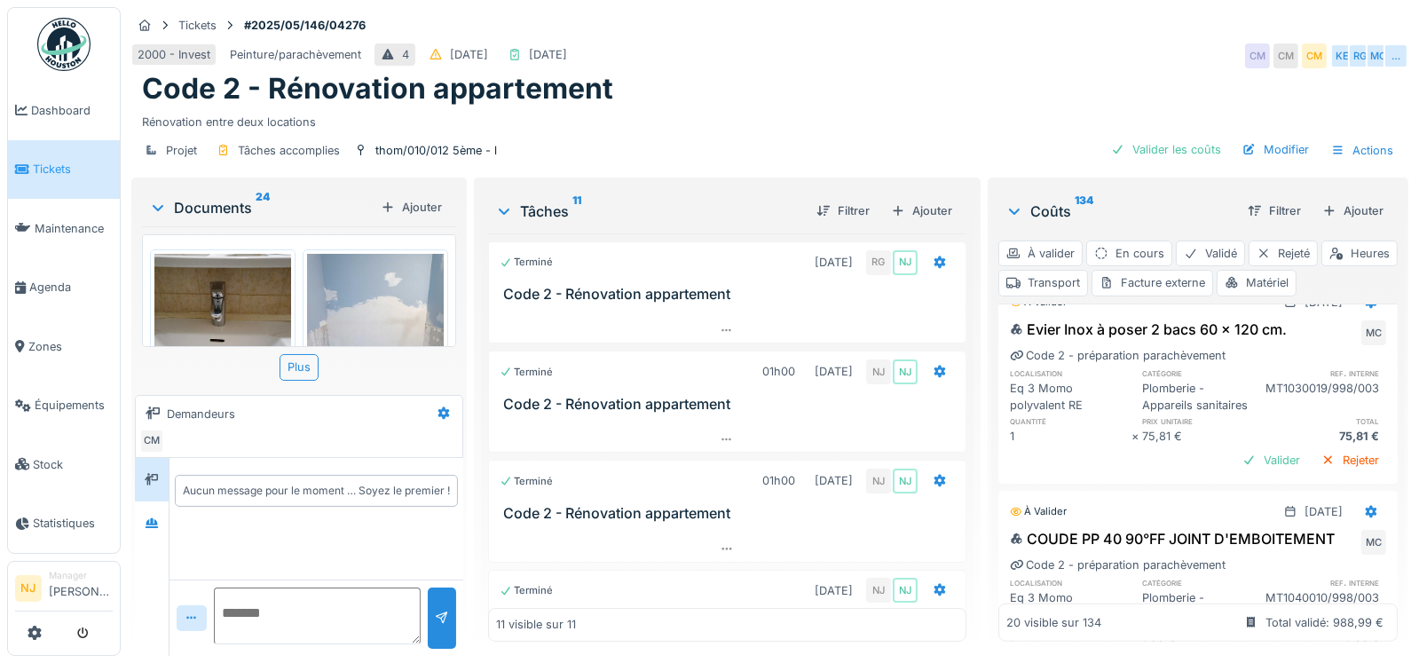
scroll to position [1864, 0]
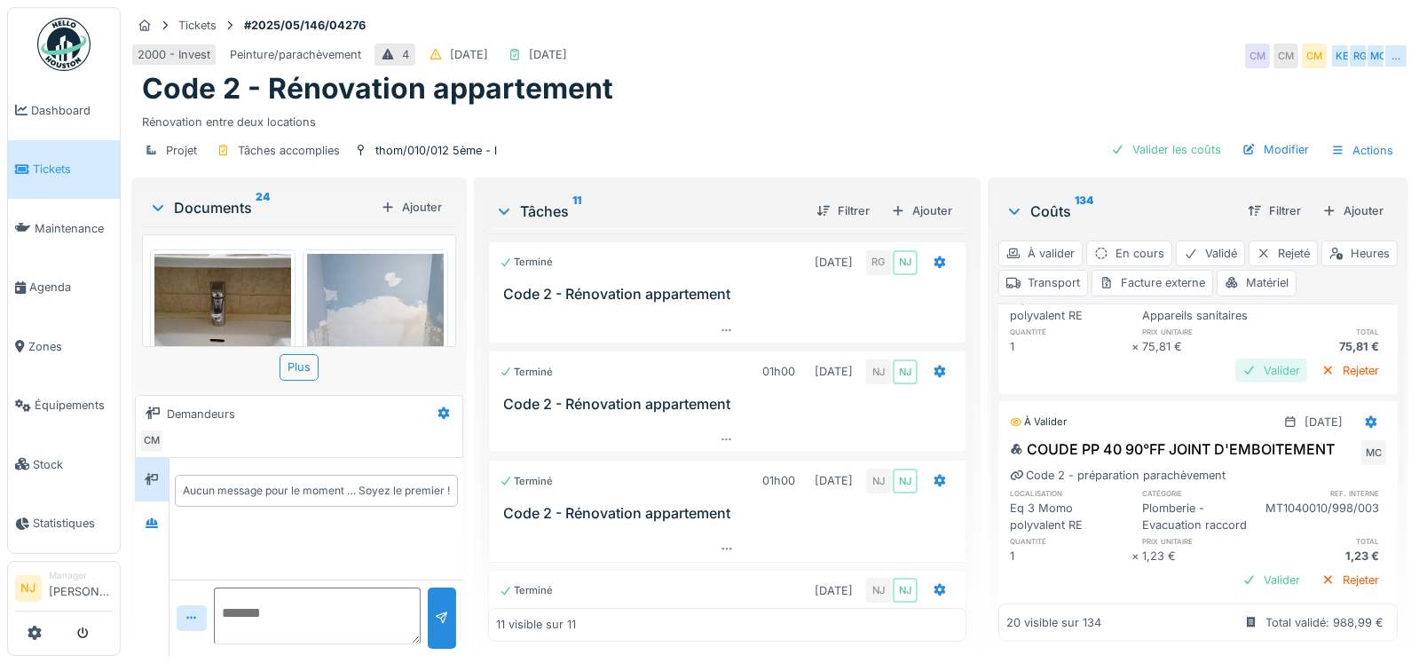
click at [1236, 383] on div "Valider" at bounding box center [1272, 371] width 72 height 24
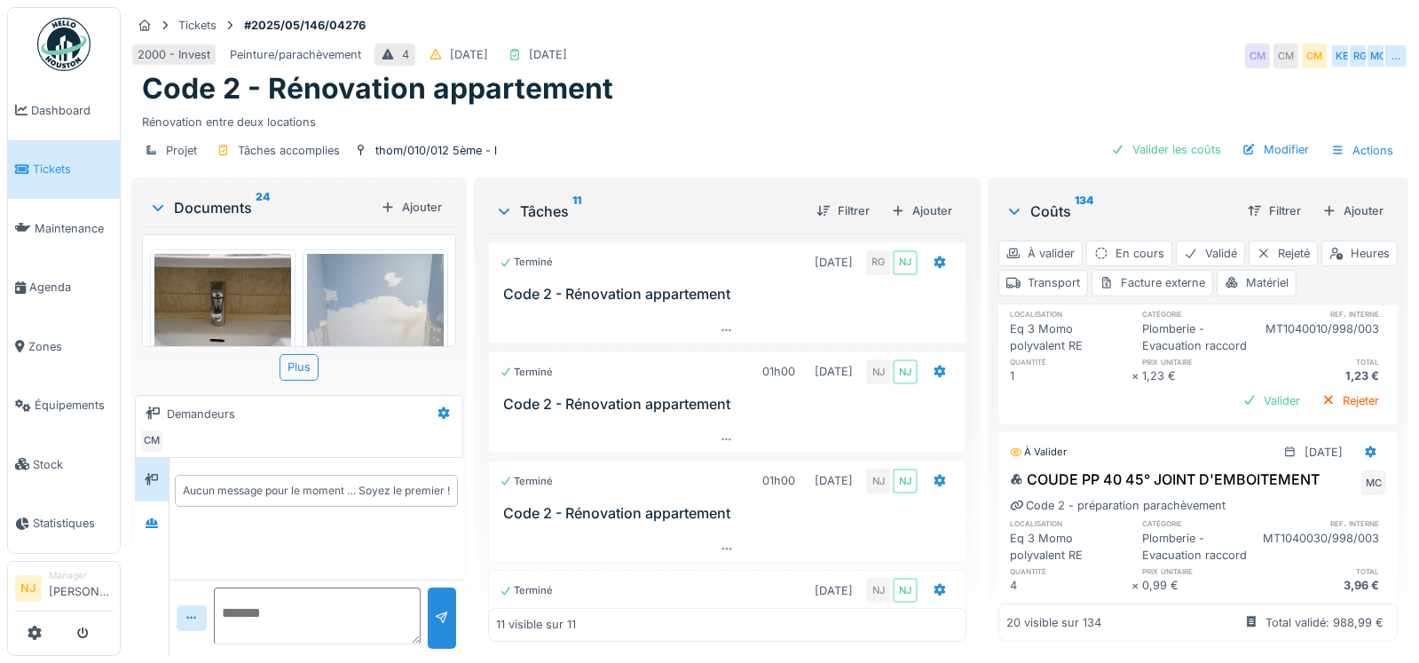
scroll to position [2041, 0]
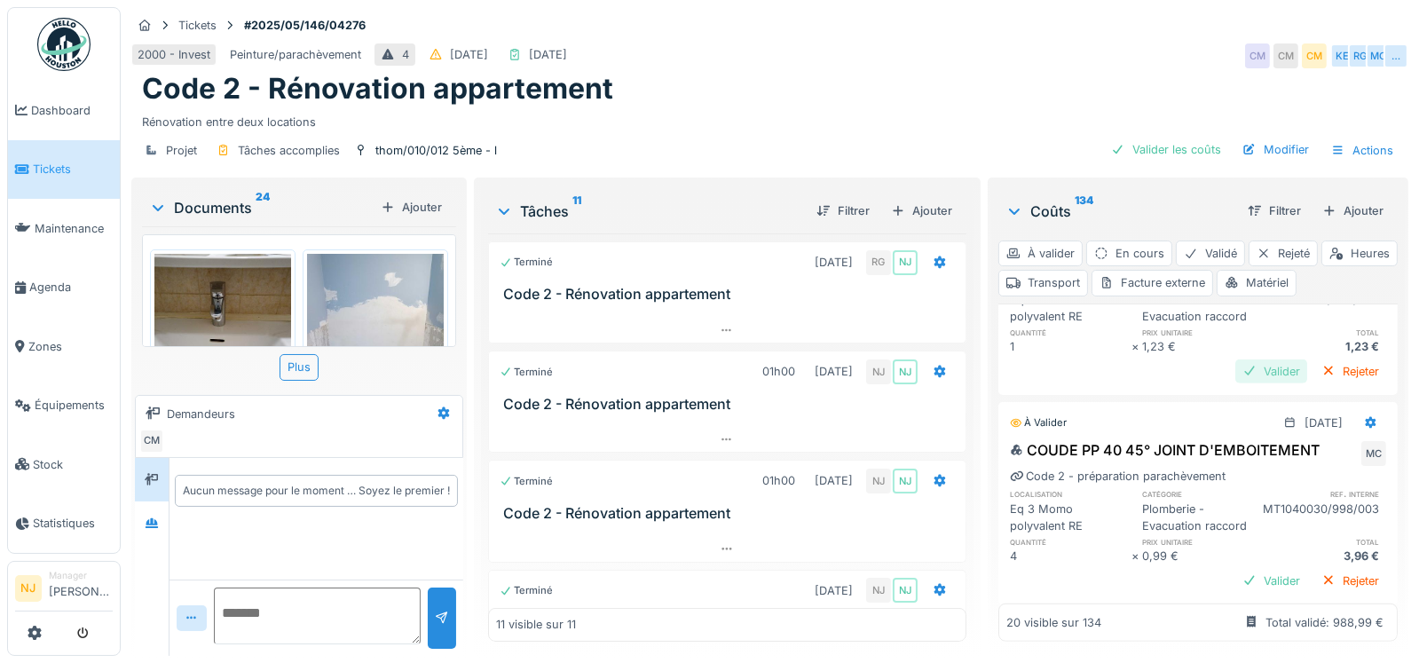
click at [1236, 383] on div "Valider" at bounding box center [1272, 371] width 72 height 24
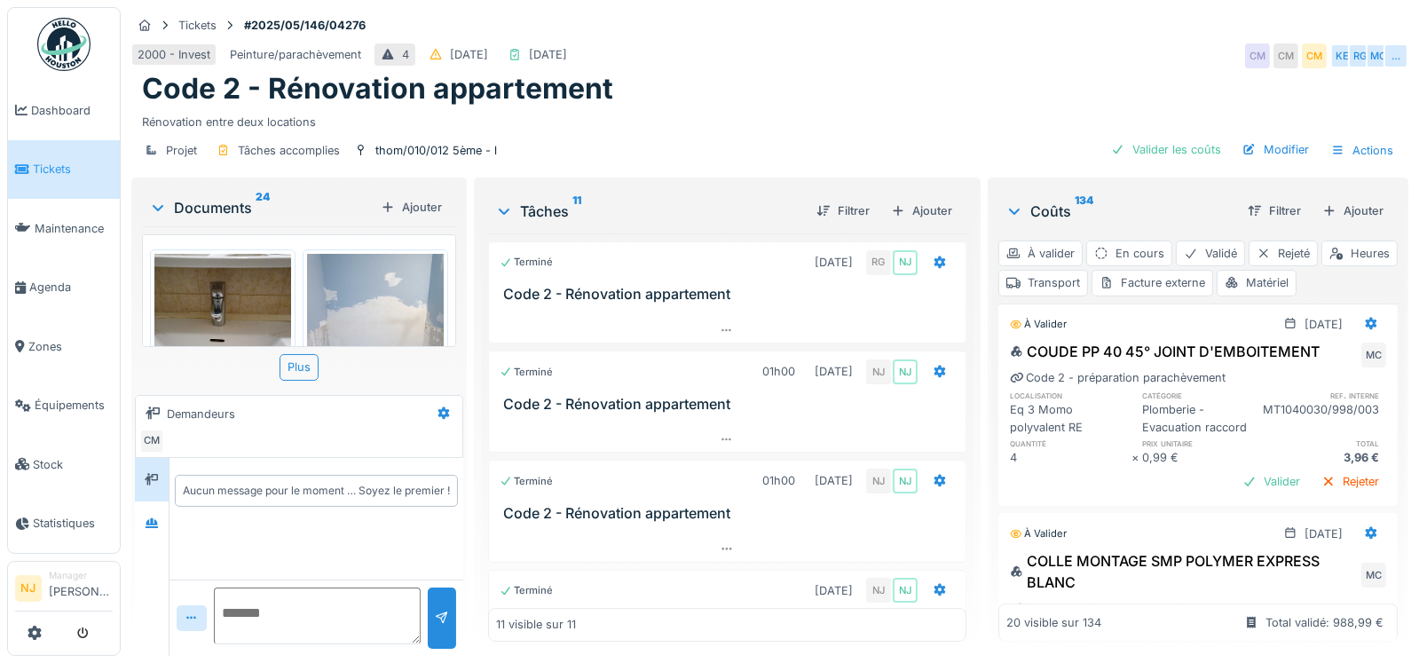
scroll to position [2219, 0]
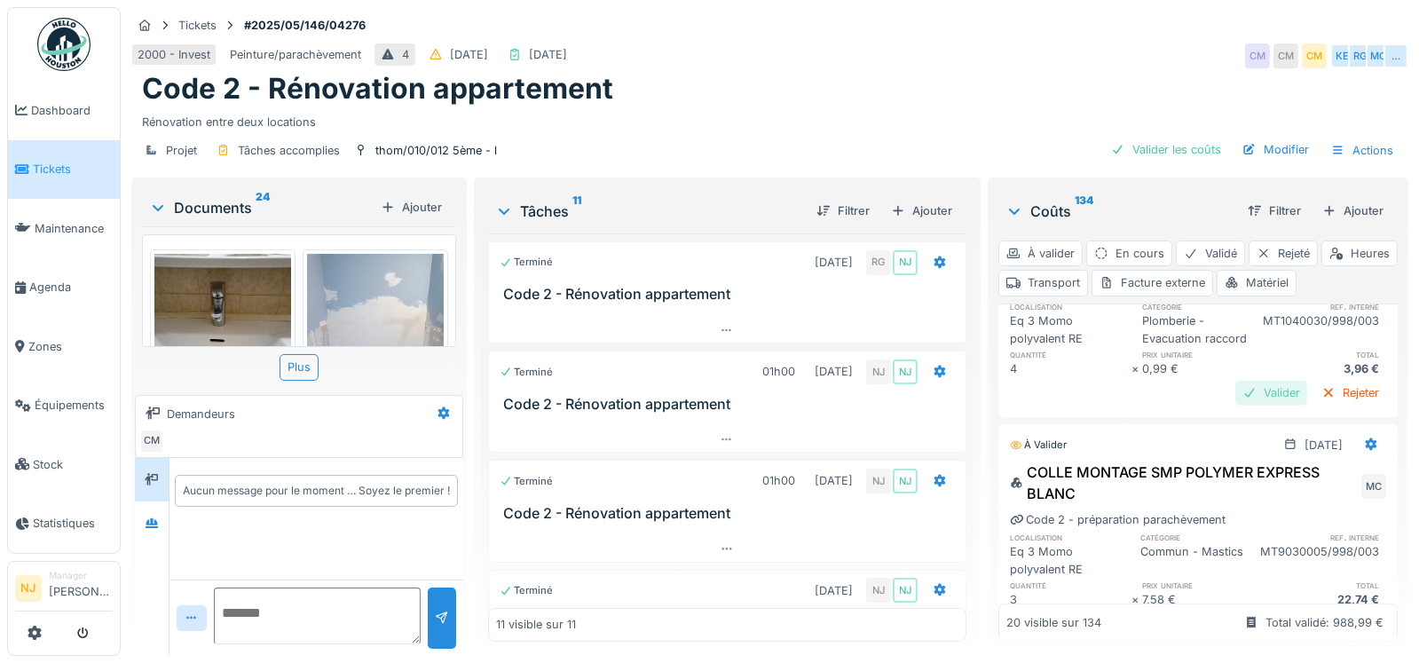
click at [1242, 405] on div "Valider" at bounding box center [1272, 393] width 72 height 24
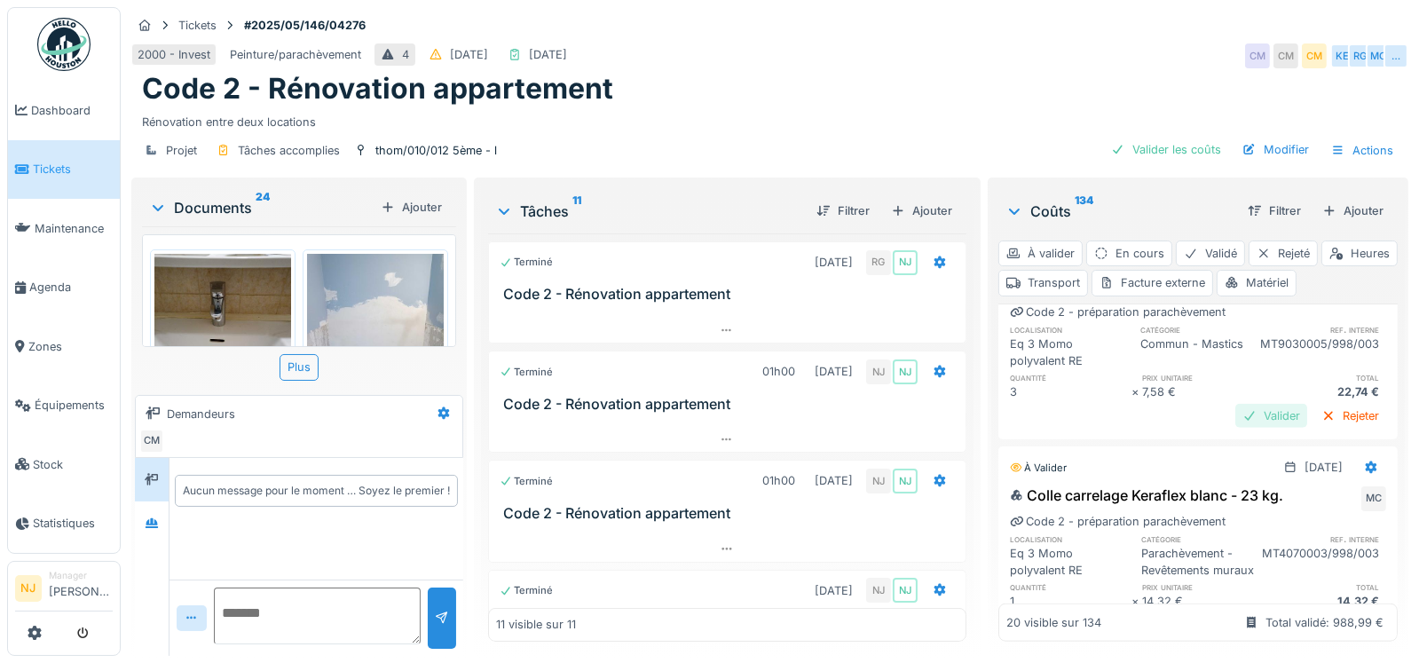
scroll to position [2484, 0]
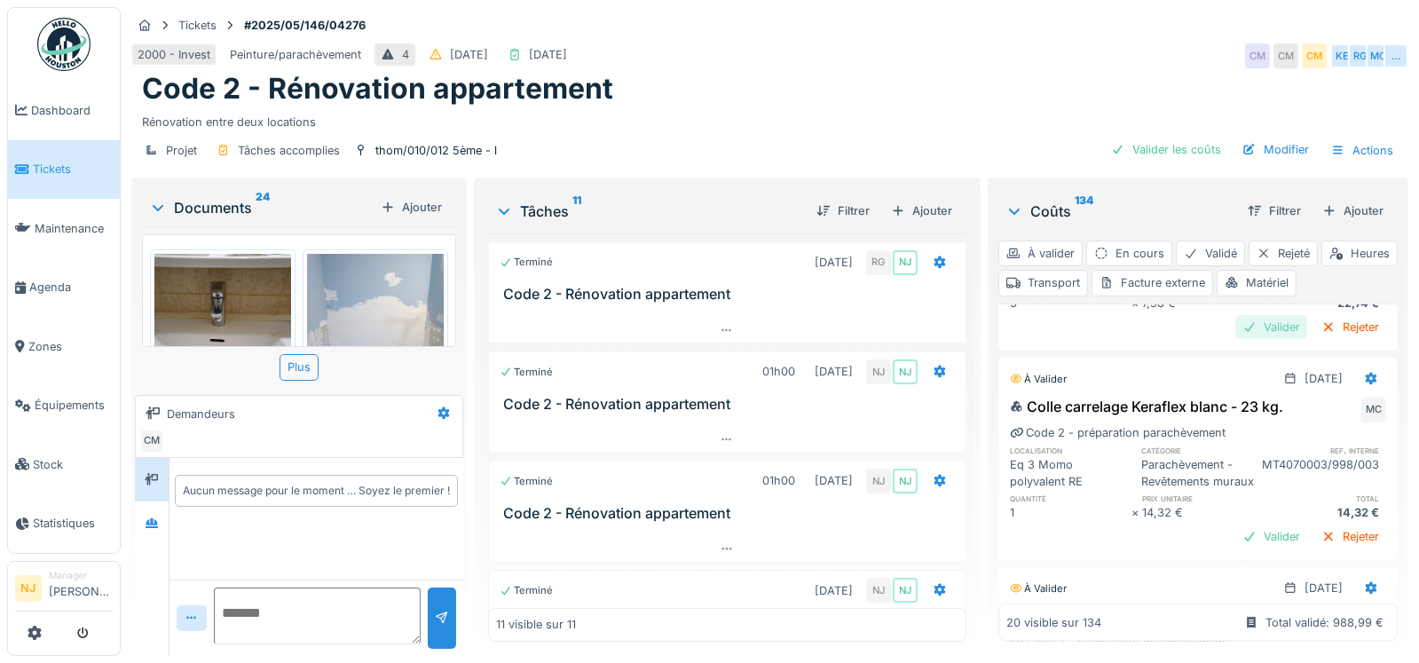
click at [1236, 339] on div "Valider" at bounding box center [1272, 327] width 72 height 24
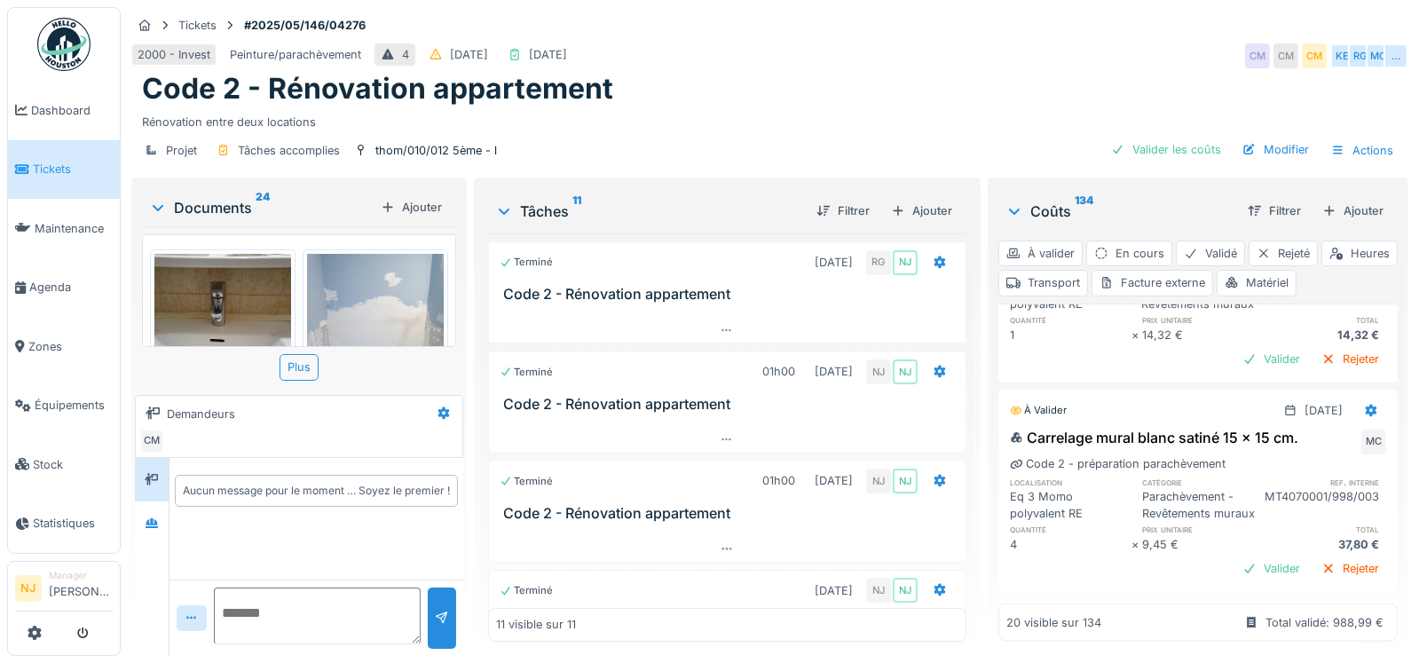
scroll to position [2662, 0]
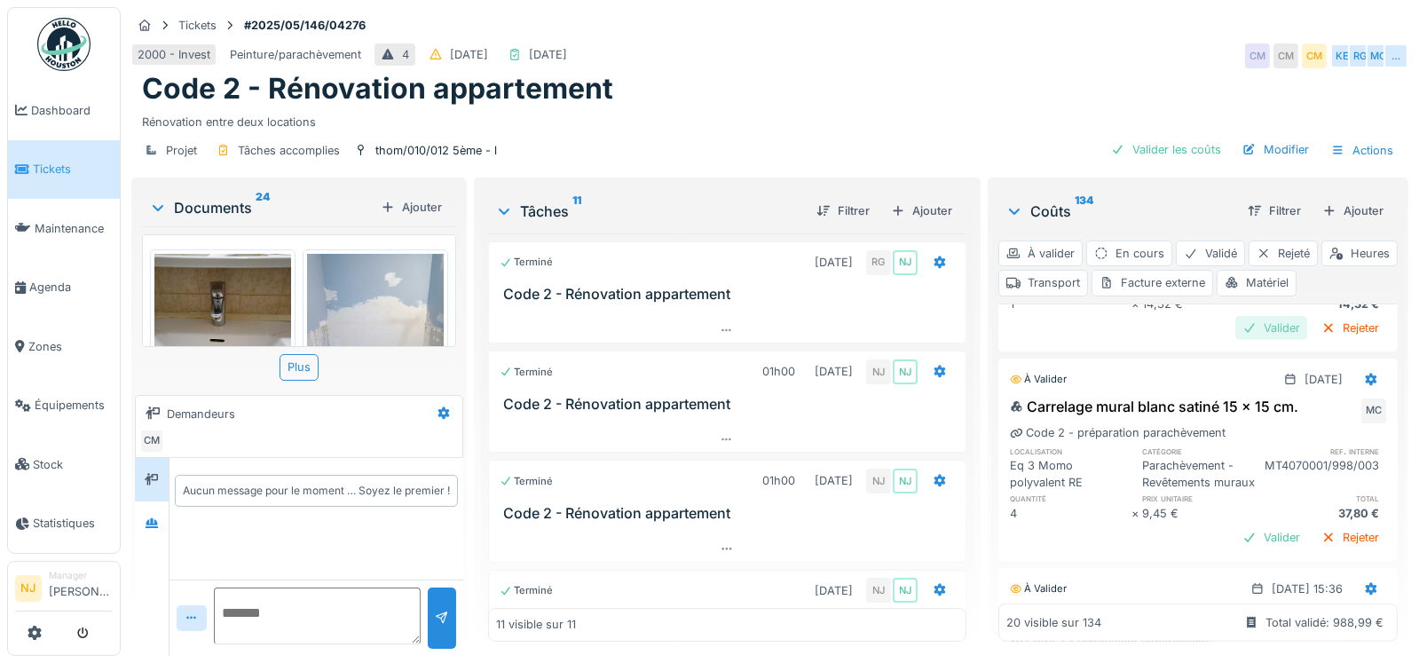
click at [1237, 340] on div "Valider" at bounding box center [1272, 328] width 72 height 24
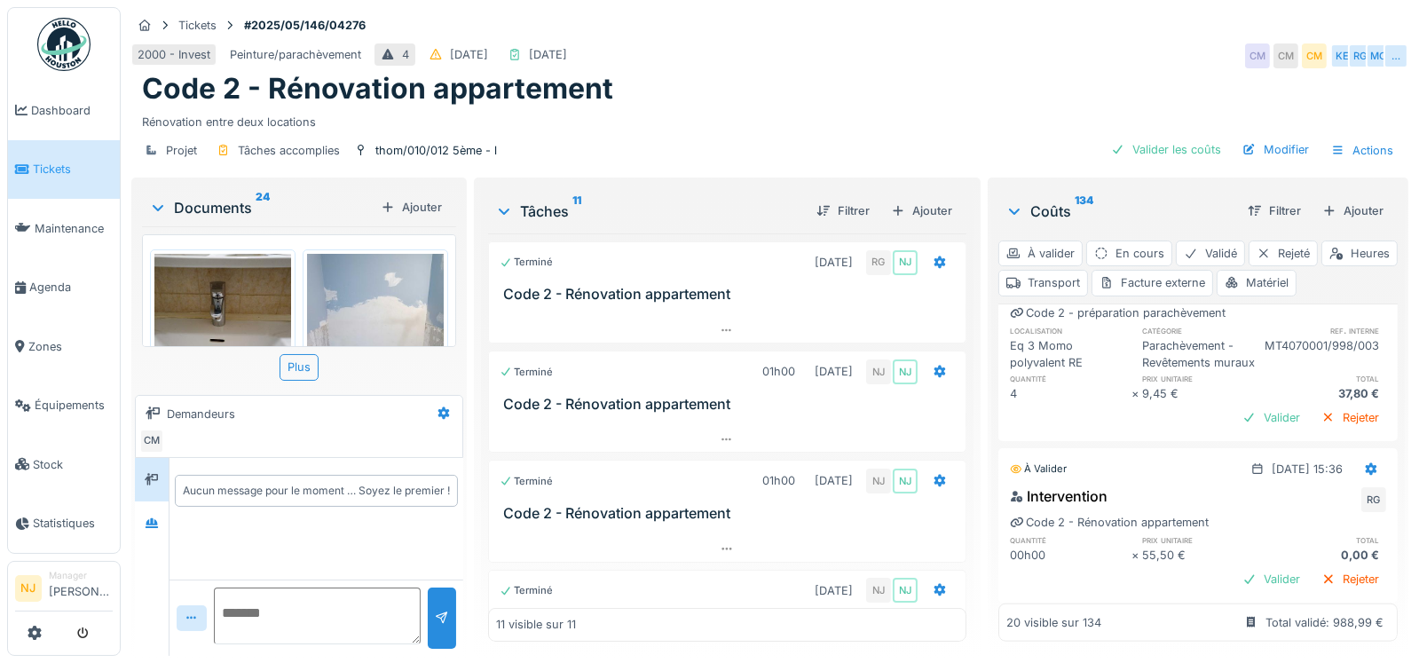
scroll to position [2839, 0]
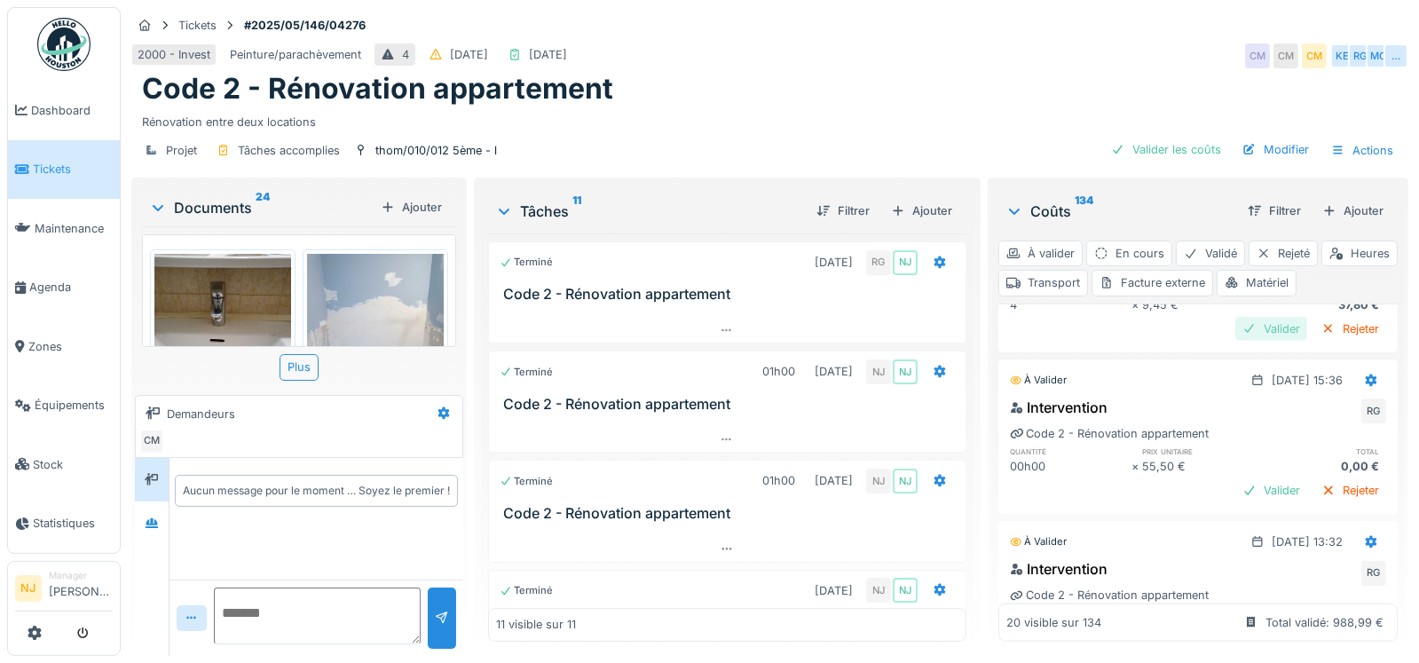
click at [1236, 341] on div "Valider" at bounding box center [1272, 329] width 72 height 24
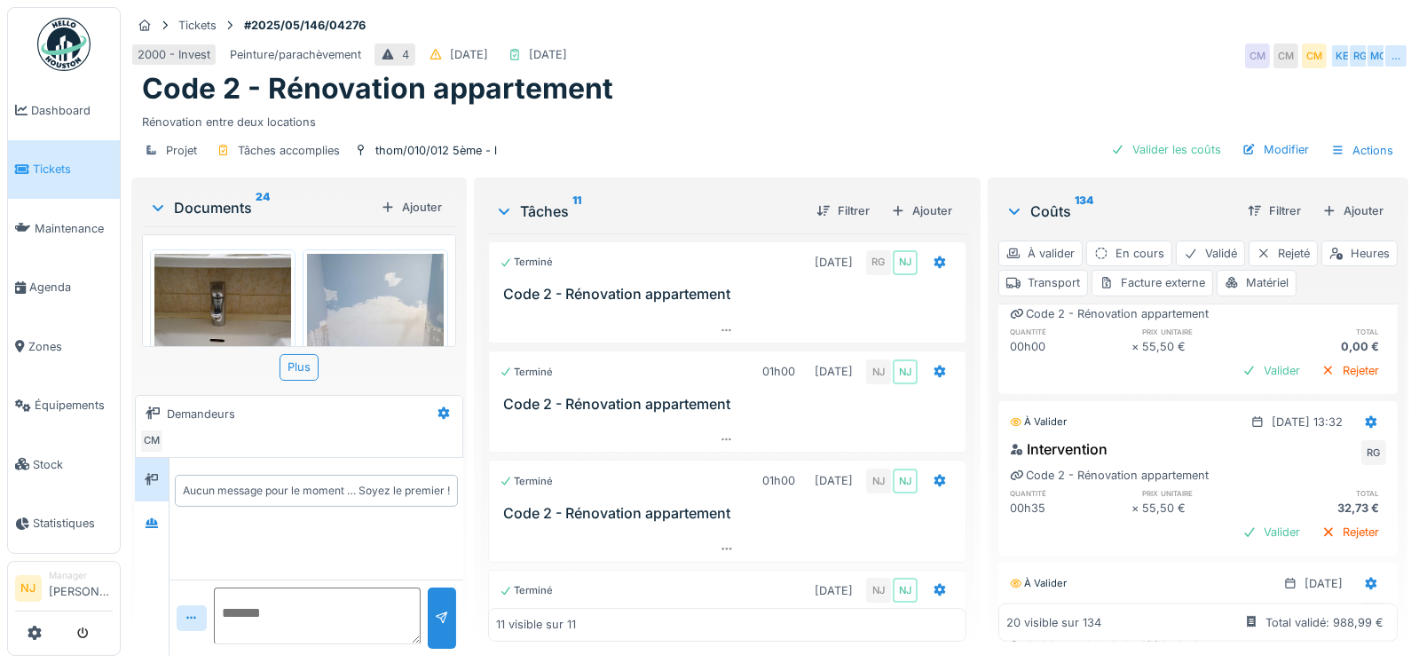
scroll to position [3017, 0]
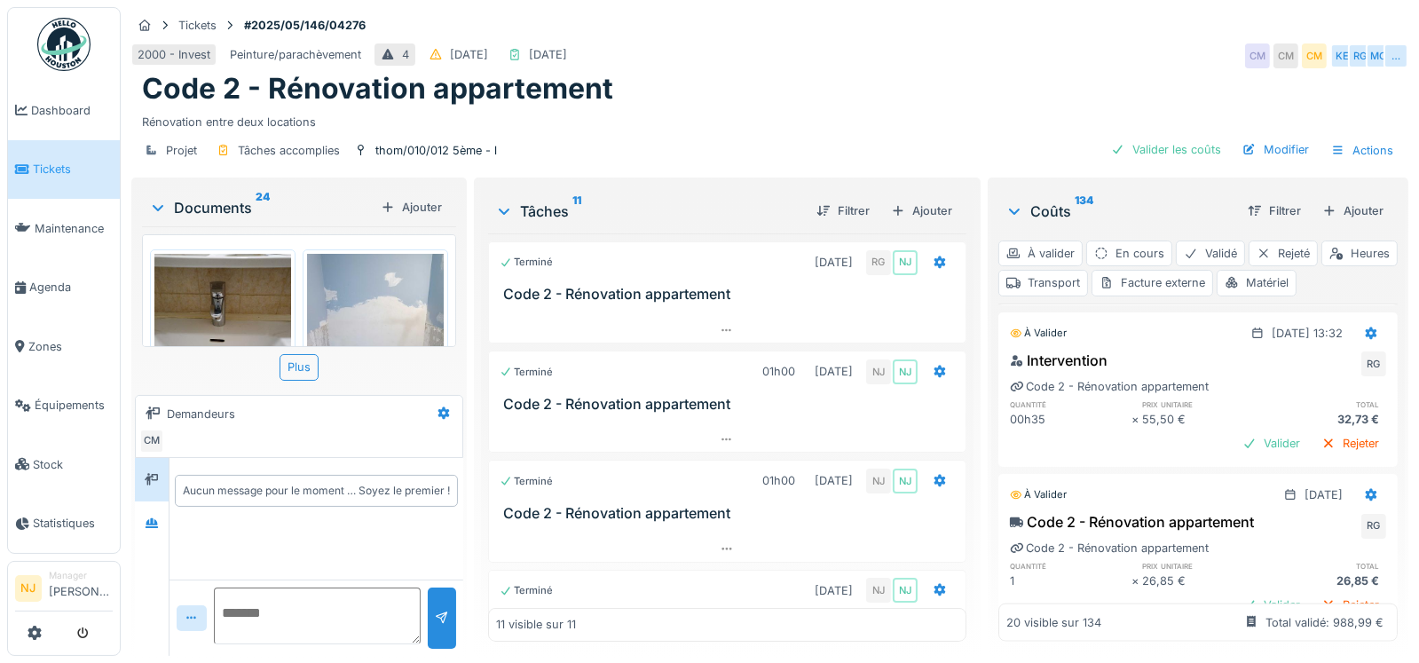
click at [1315, 294] on div "Rejeter" at bounding box center [1351, 282] width 72 height 24
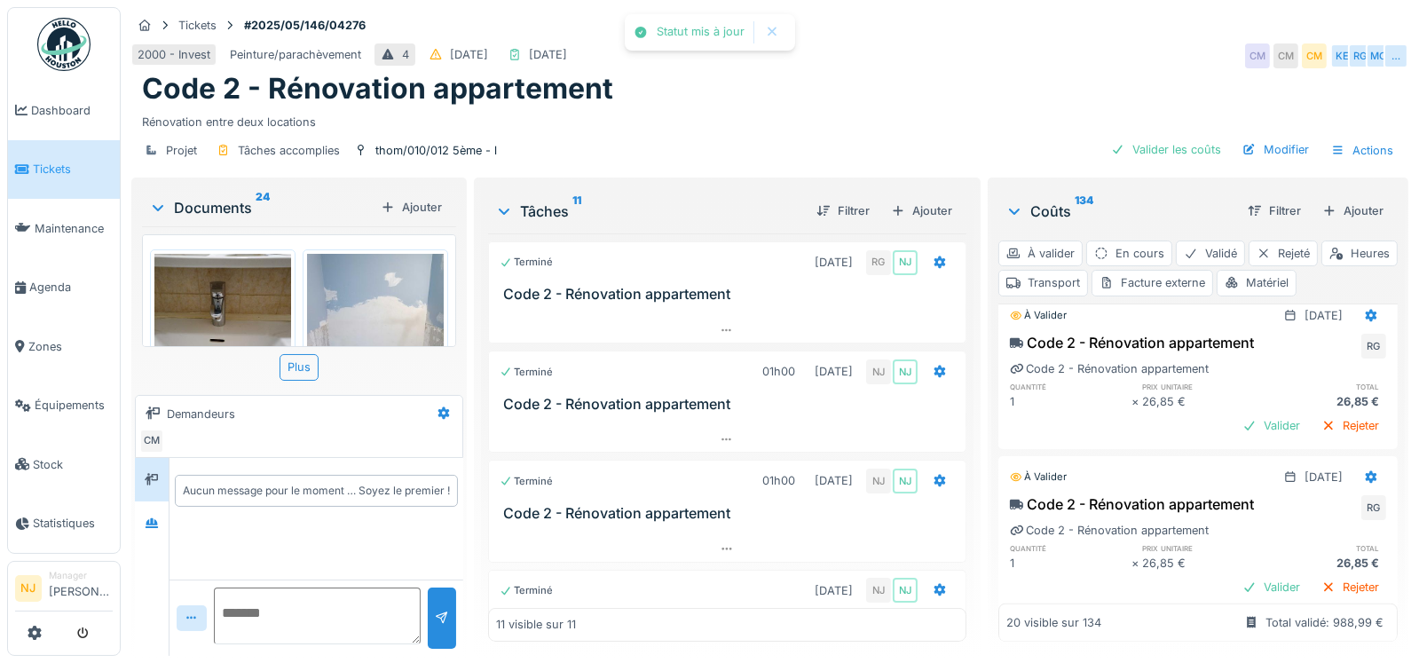
scroll to position [3194, 0]
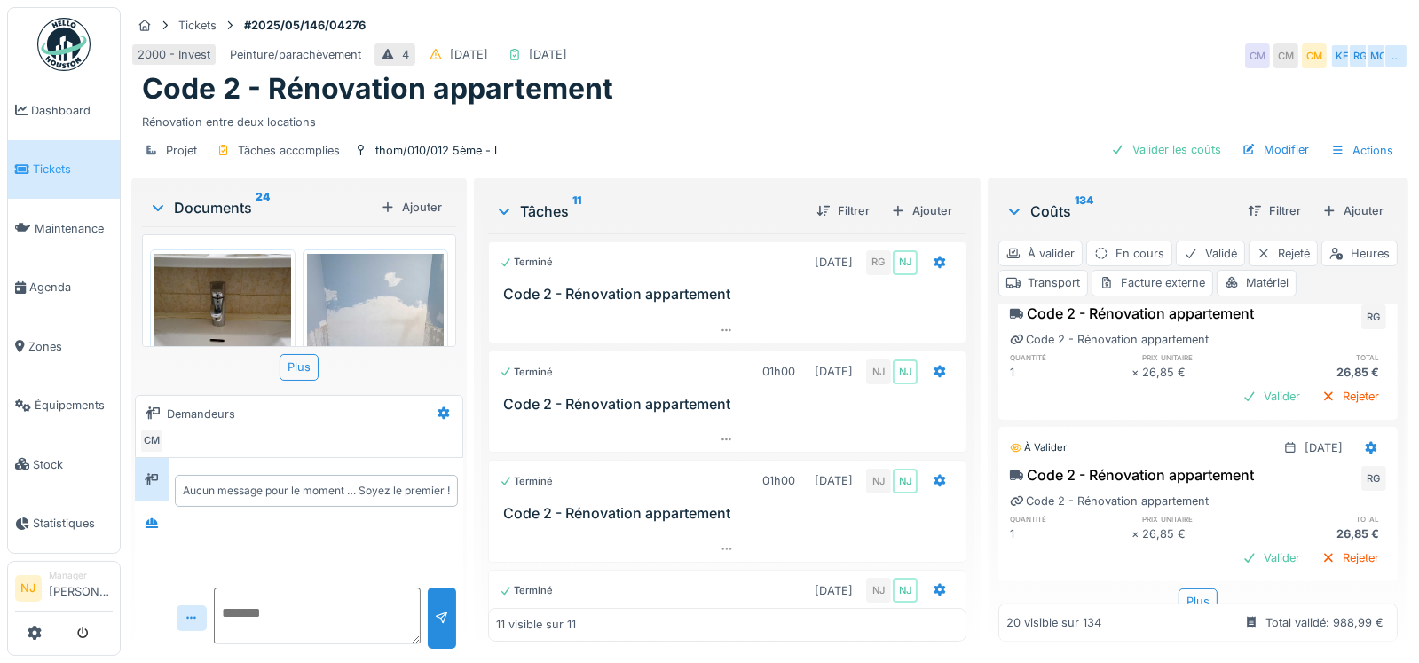
click at [1239, 247] on div "Valider" at bounding box center [1272, 235] width 72 height 24
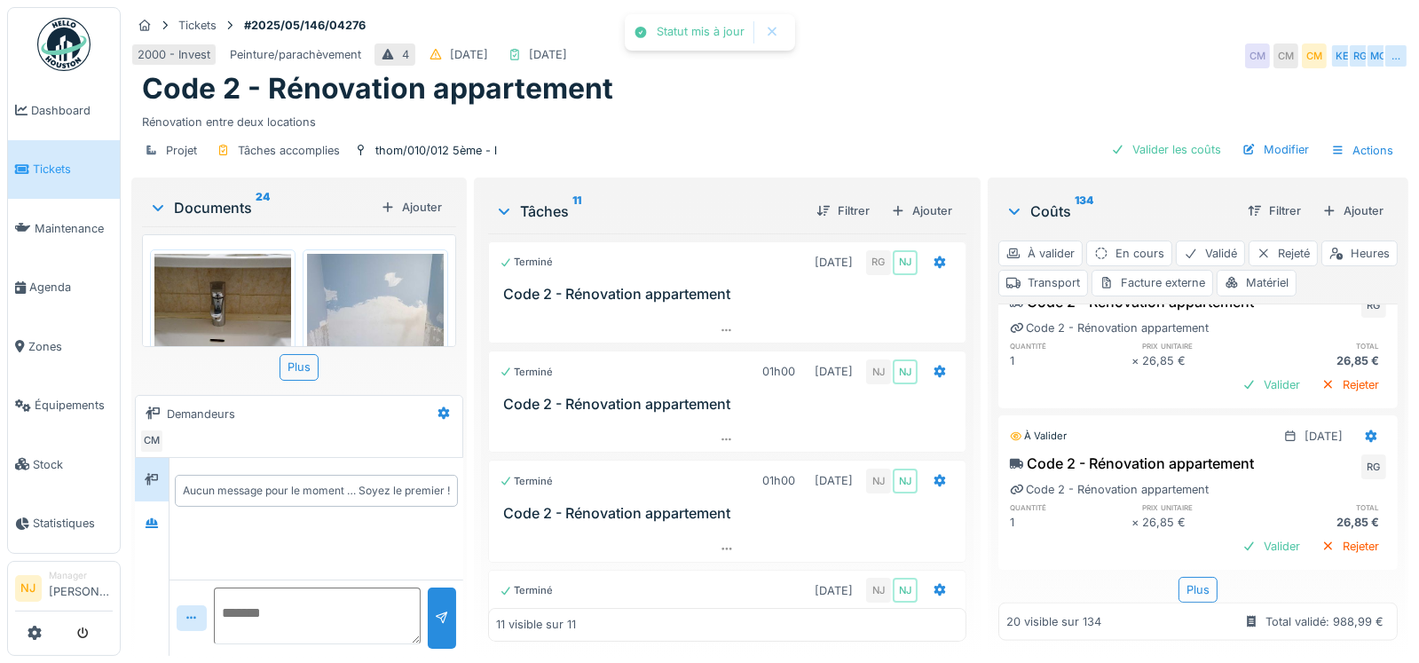
scroll to position [3372, 0]
click at [1239, 391] on div "Valider" at bounding box center [1272, 385] width 72 height 24
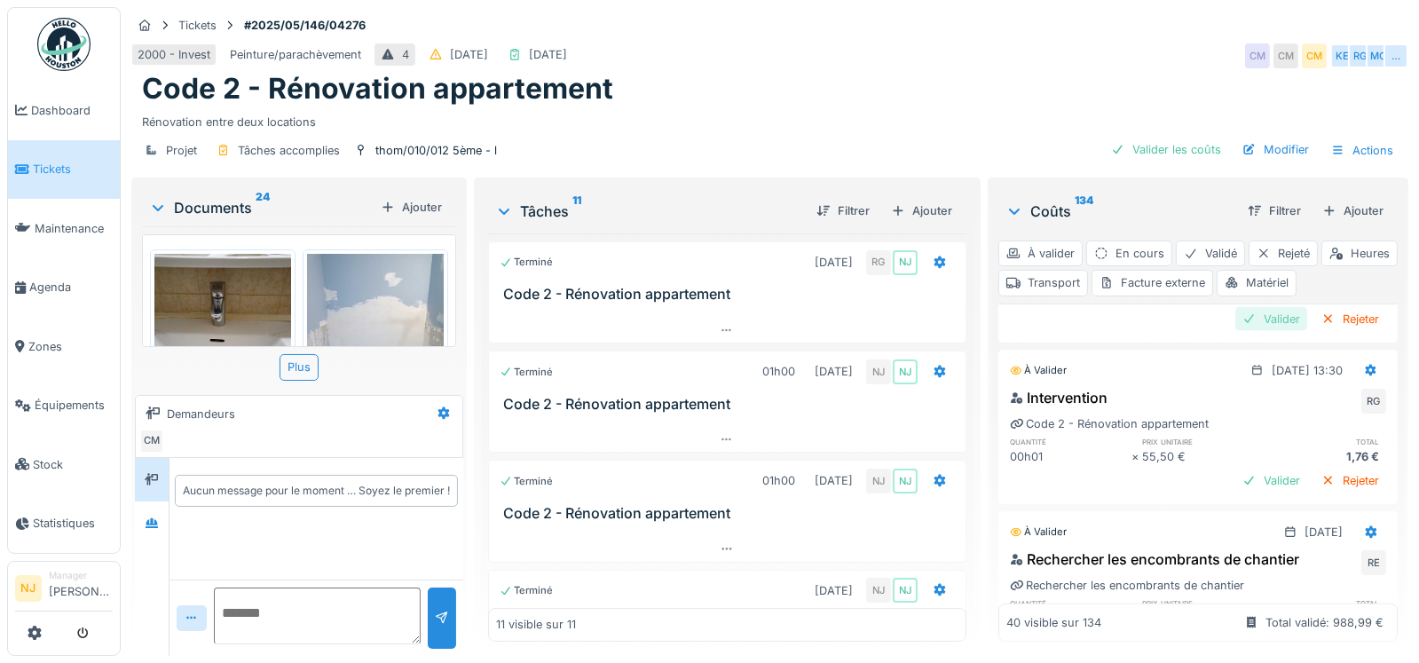
scroll to position [3375, 0]
click at [1236, 328] on div "Valider" at bounding box center [1272, 316] width 72 height 24
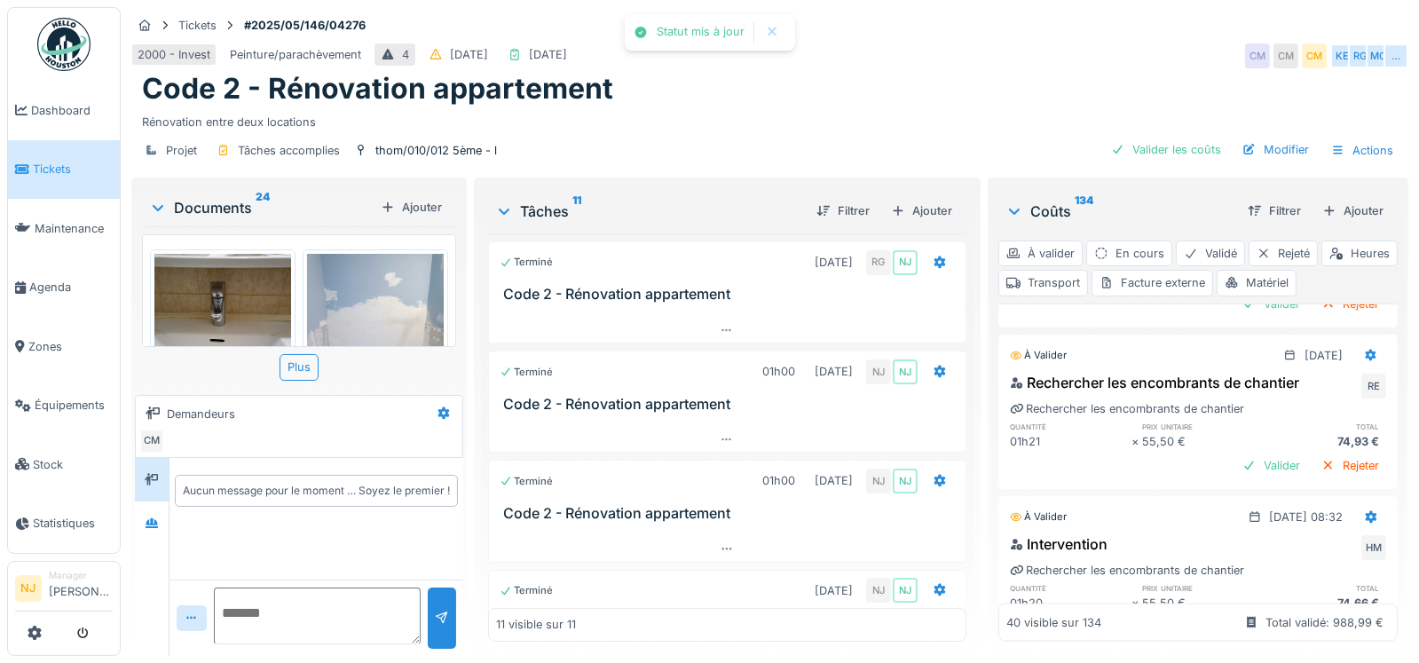
scroll to position [3552, 0]
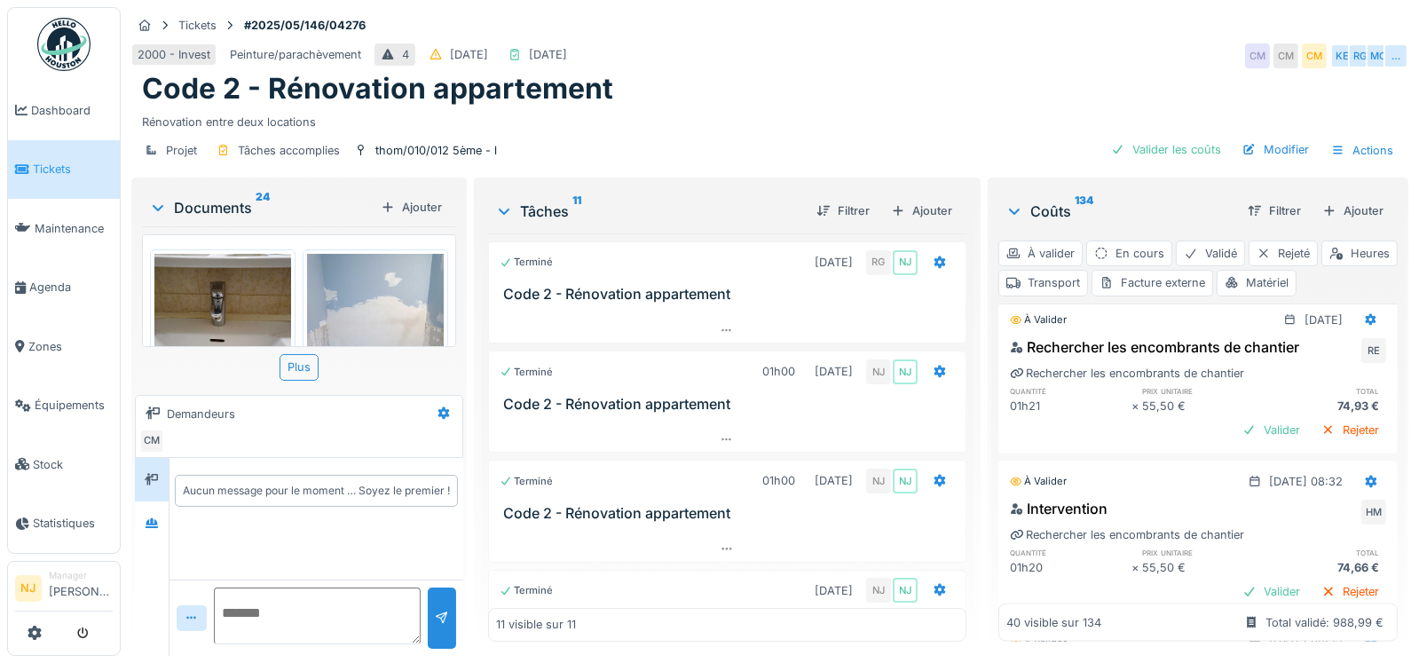
click at [1236, 280] on div "Valider" at bounding box center [1272, 269] width 72 height 24
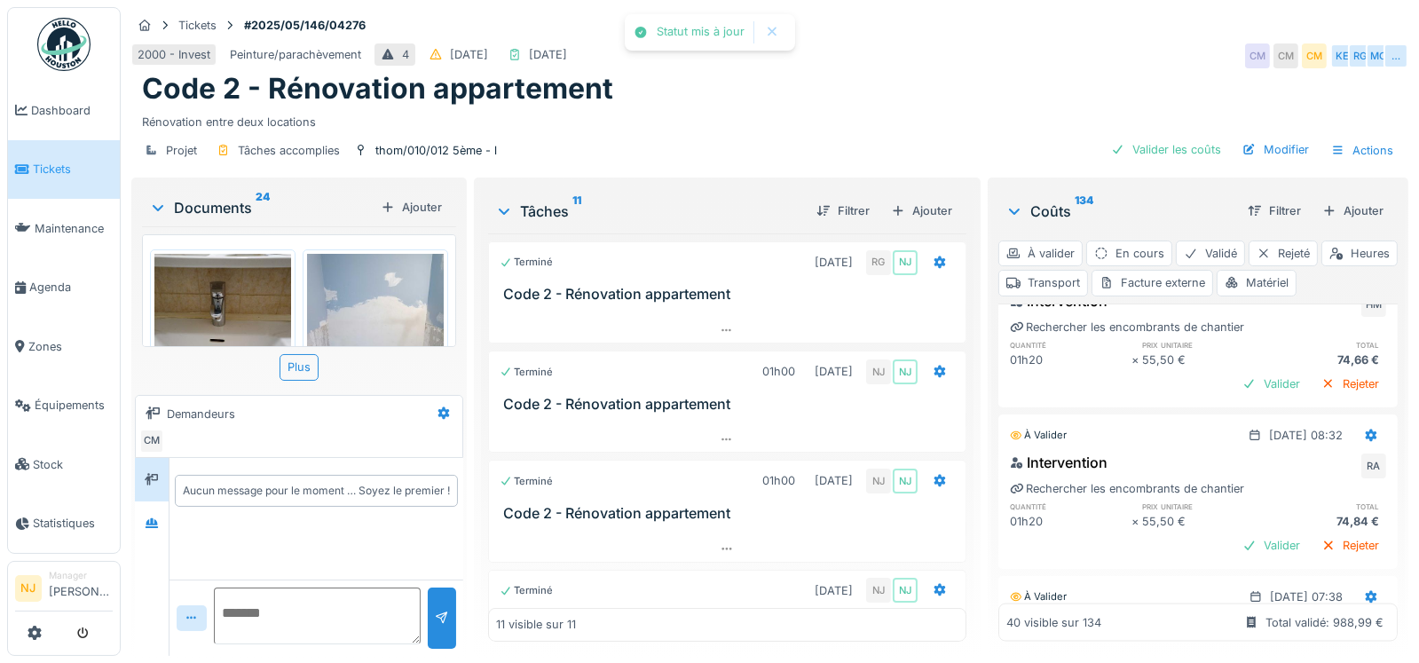
scroll to position [3730, 0]
click at [1239, 233] on div "Valider" at bounding box center [1272, 221] width 72 height 24
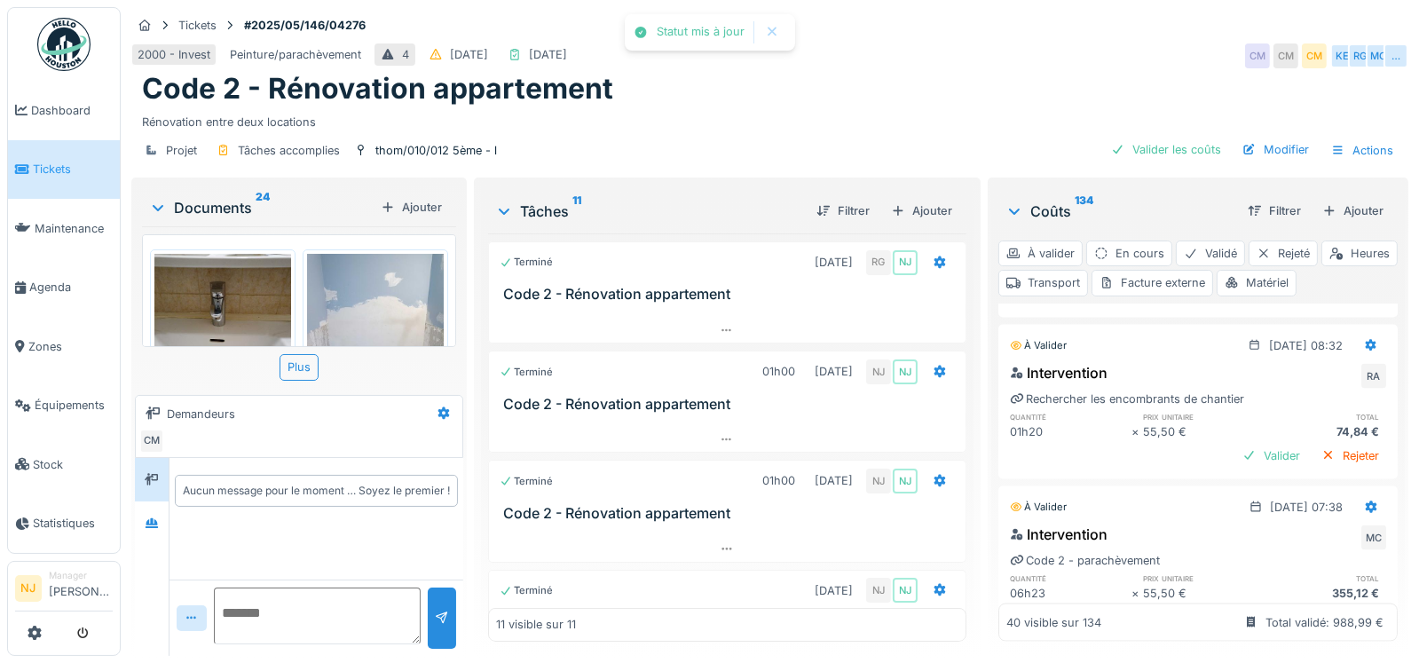
scroll to position [3818, 0]
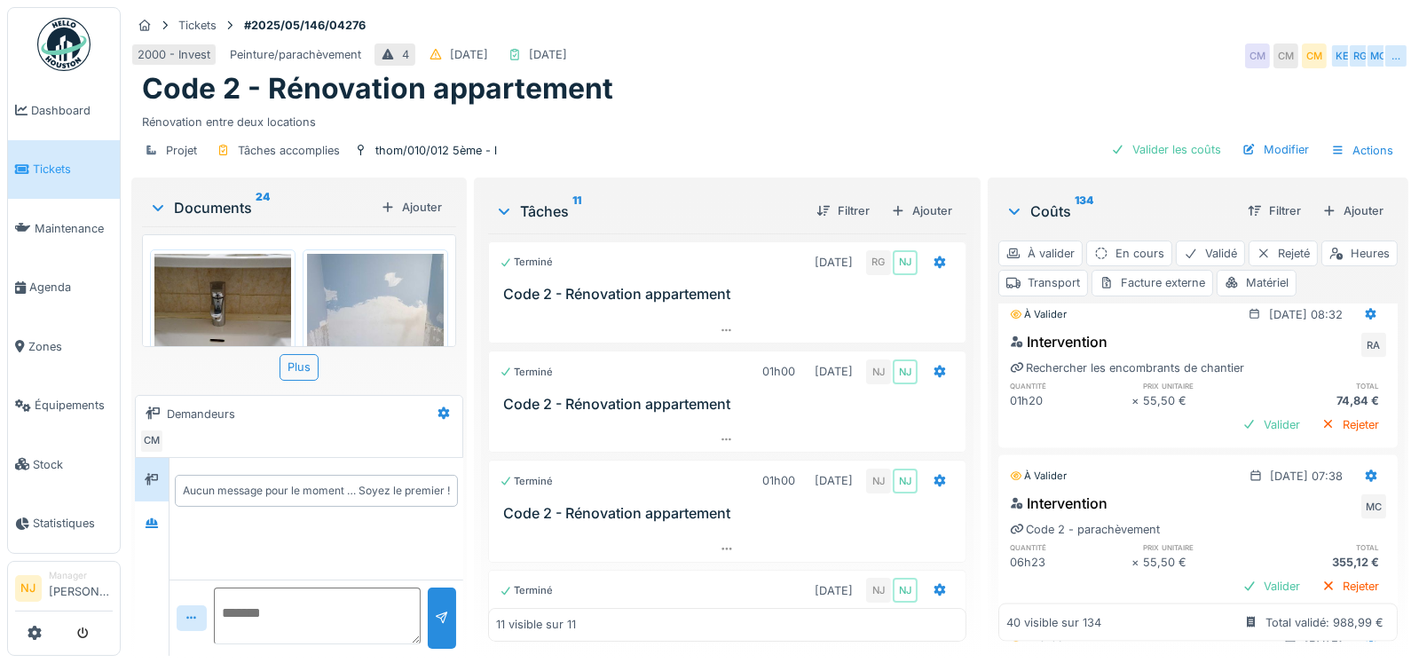
click at [1236, 275] on div "Valider" at bounding box center [1272, 263] width 72 height 24
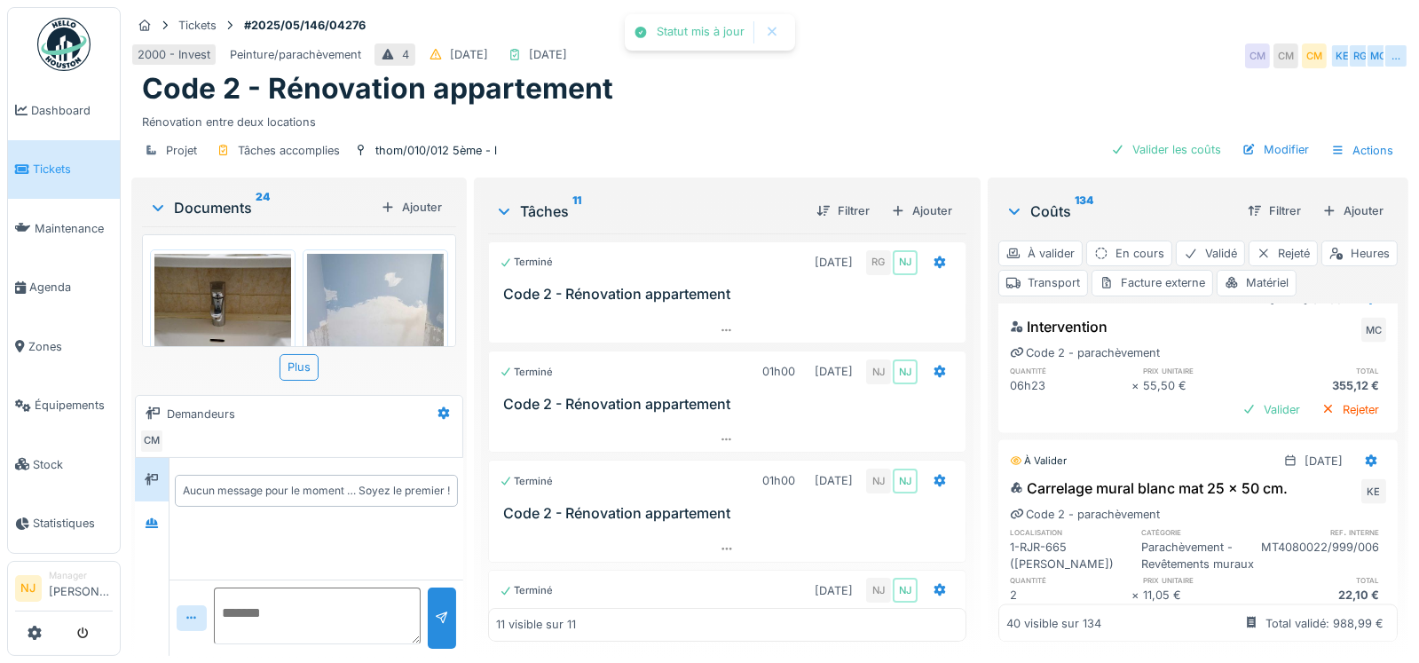
scroll to position [3996, 0]
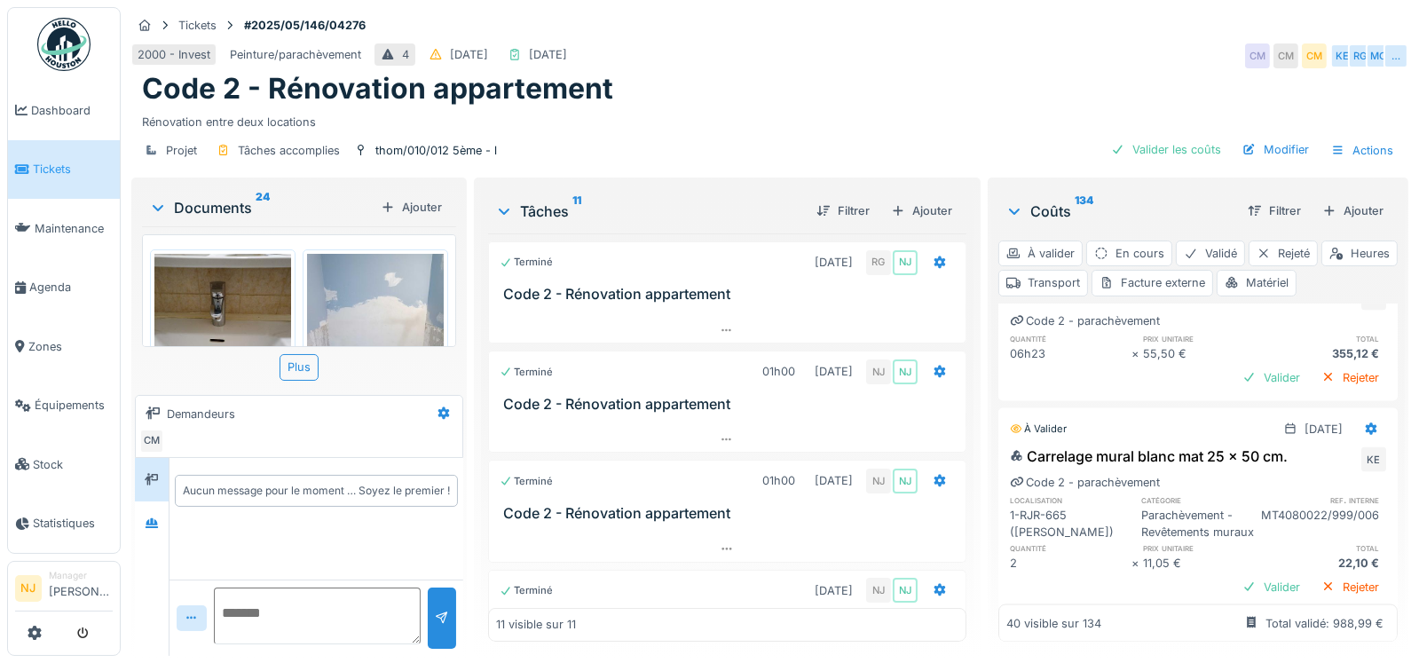
click at [1236, 228] on div "Valider" at bounding box center [1272, 216] width 72 height 24
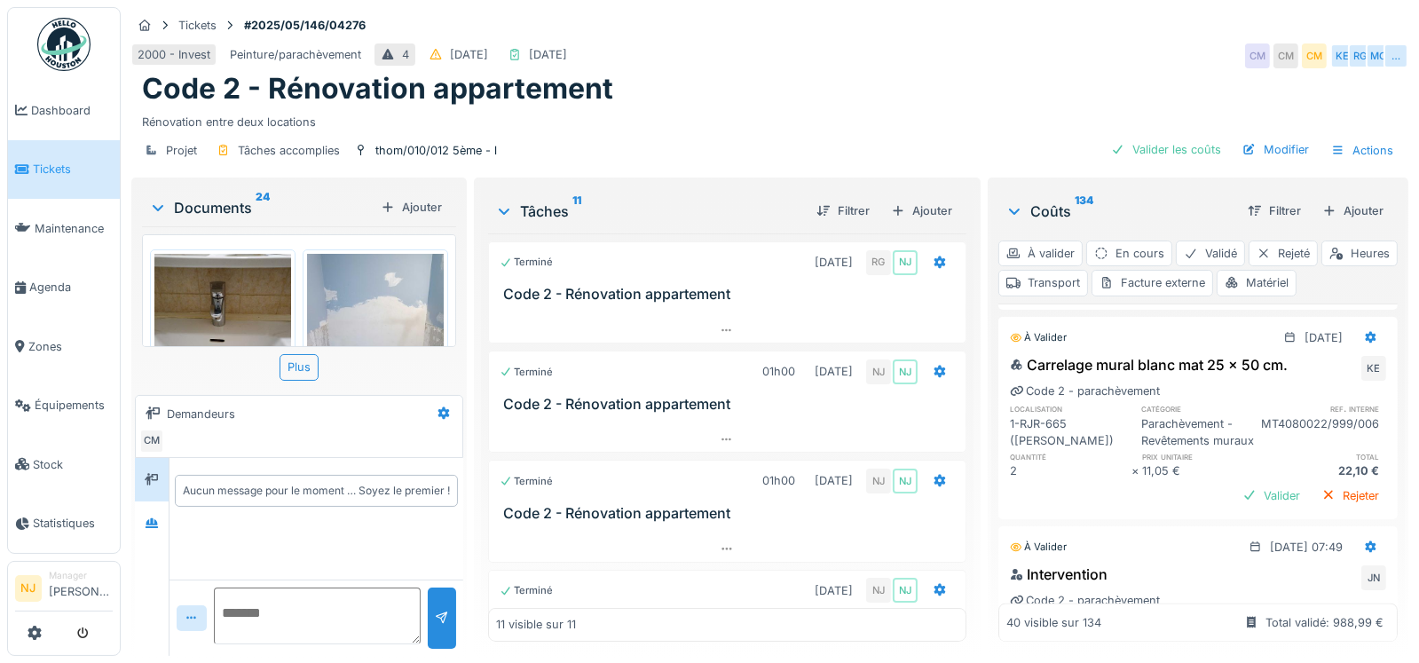
scroll to position [4174, 0]
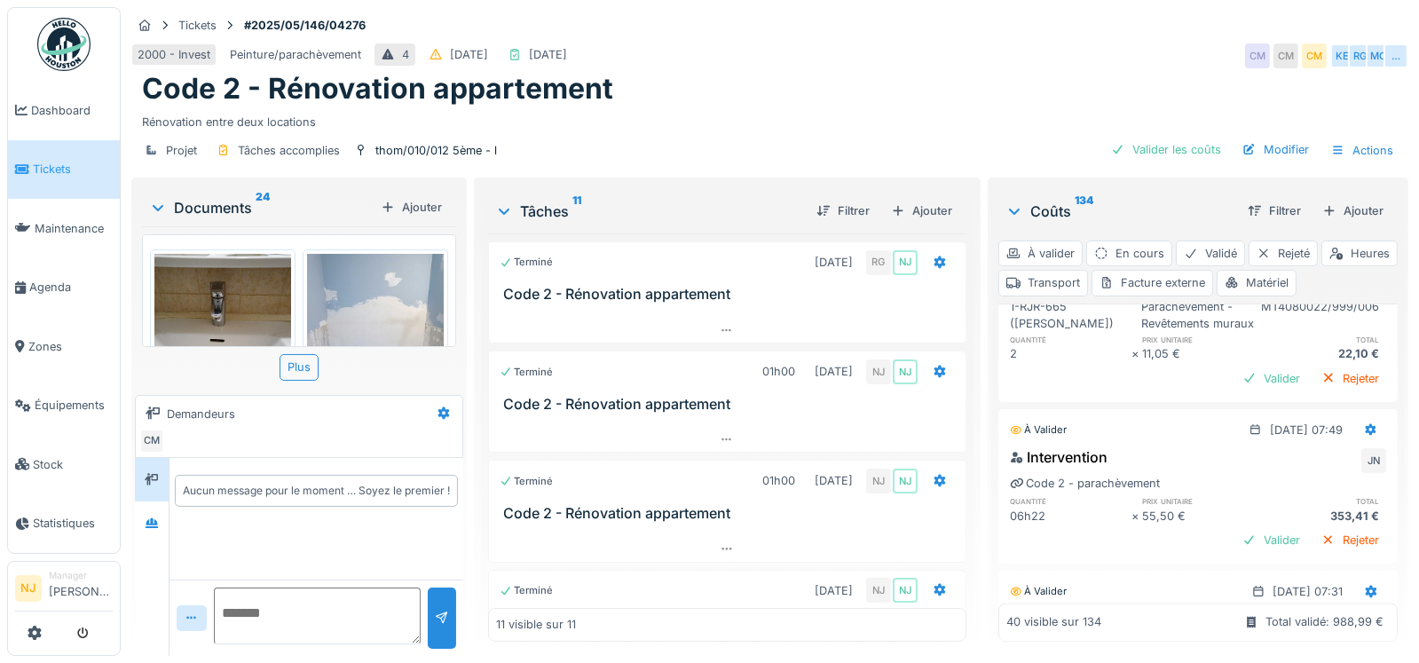
click at [1236, 181] on div "Valider" at bounding box center [1272, 169] width 72 height 24
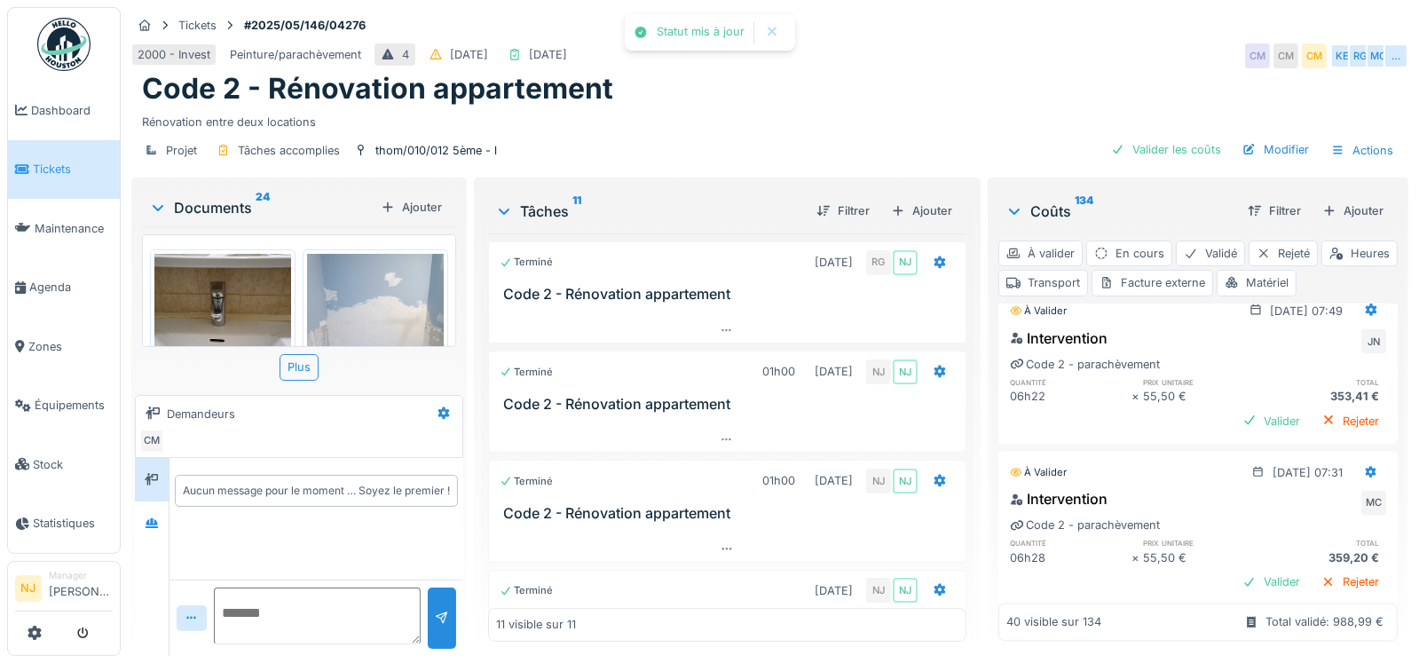
scroll to position [4262, 0]
click at [1236, 270] on div "Valider" at bounding box center [1272, 258] width 72 height 24
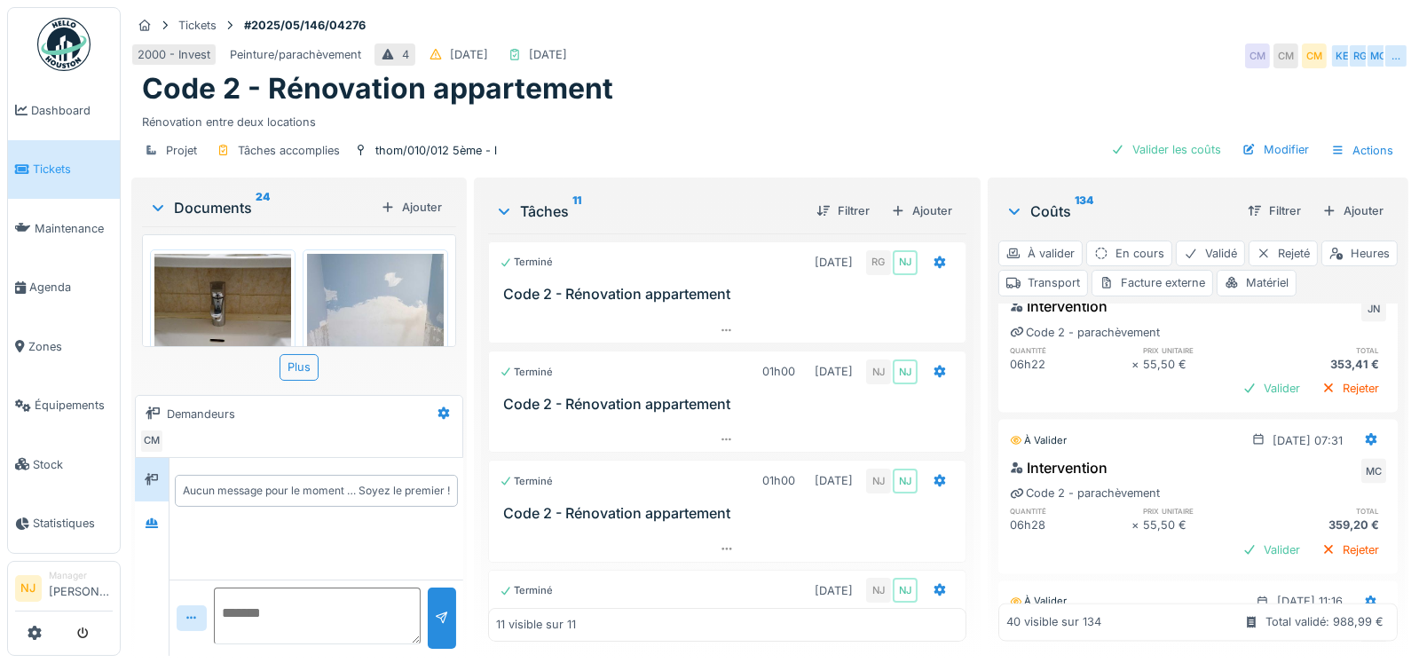
scroll to position [4351, 0]
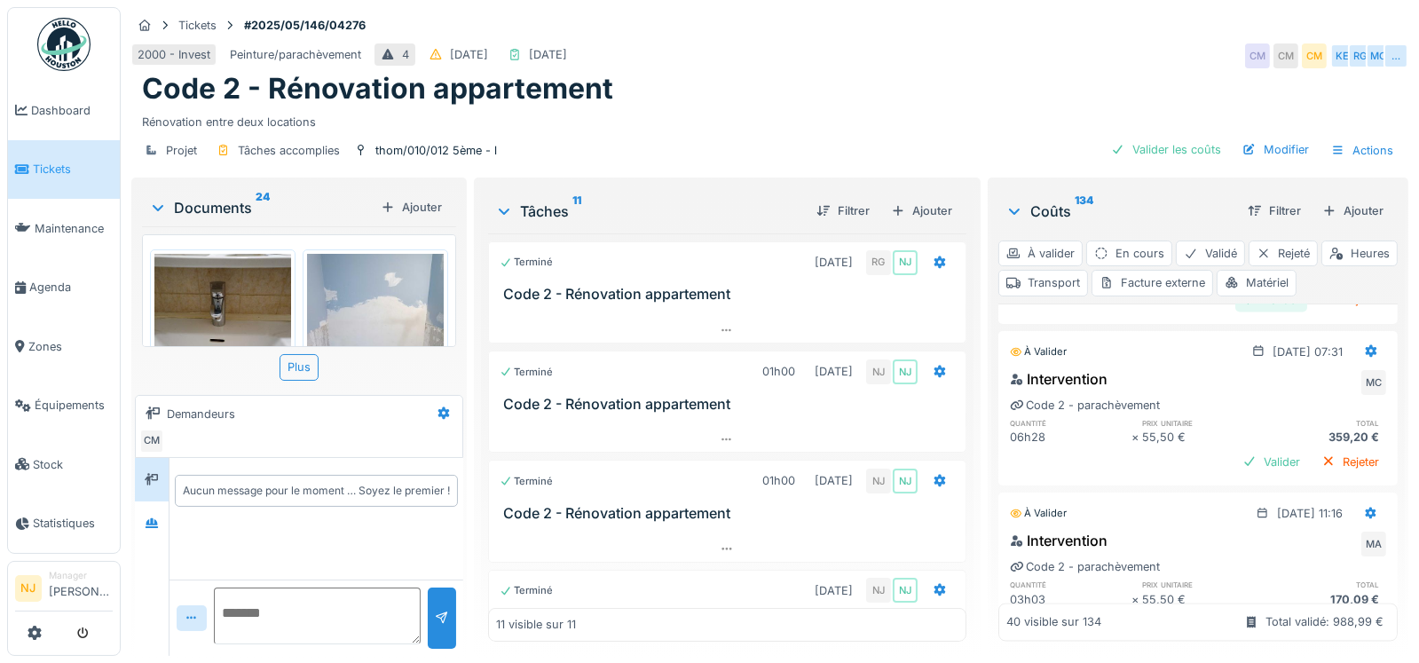
click at [1237, 312] on div "Valider" at bounding box center [1272, 300] width 72 height 24
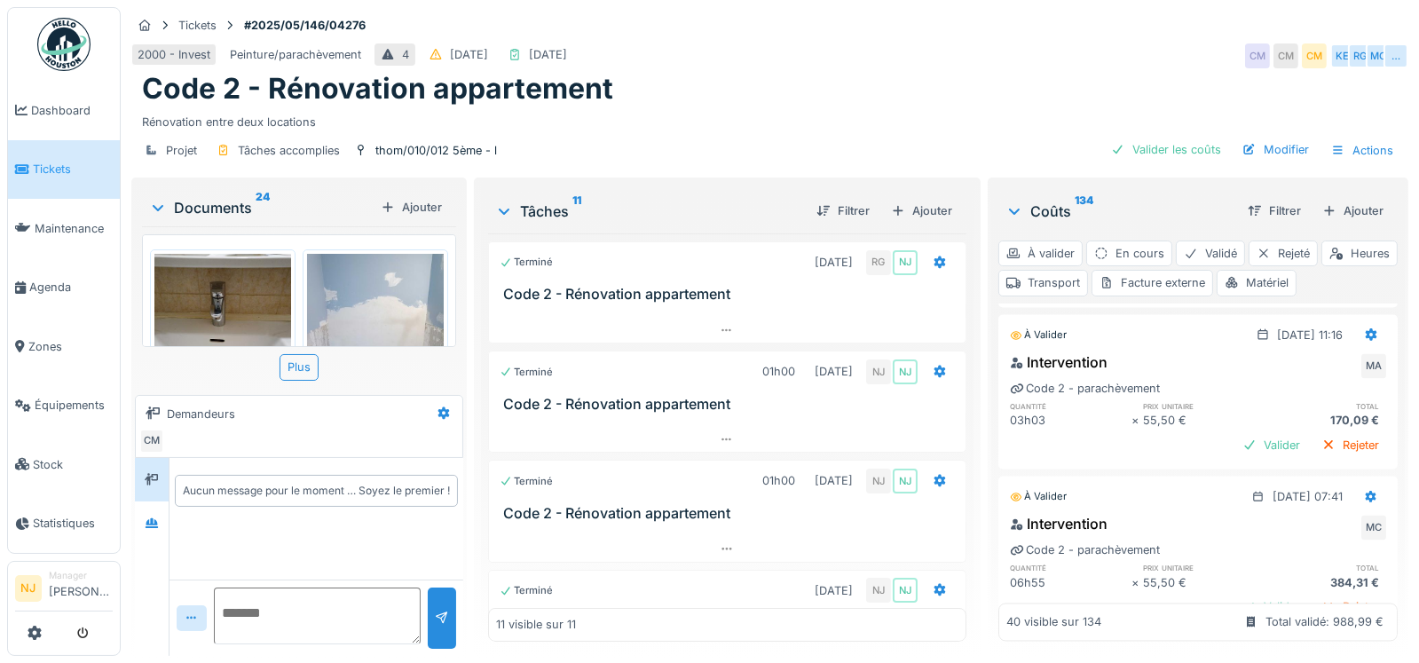
scroll to position [4529, 0]
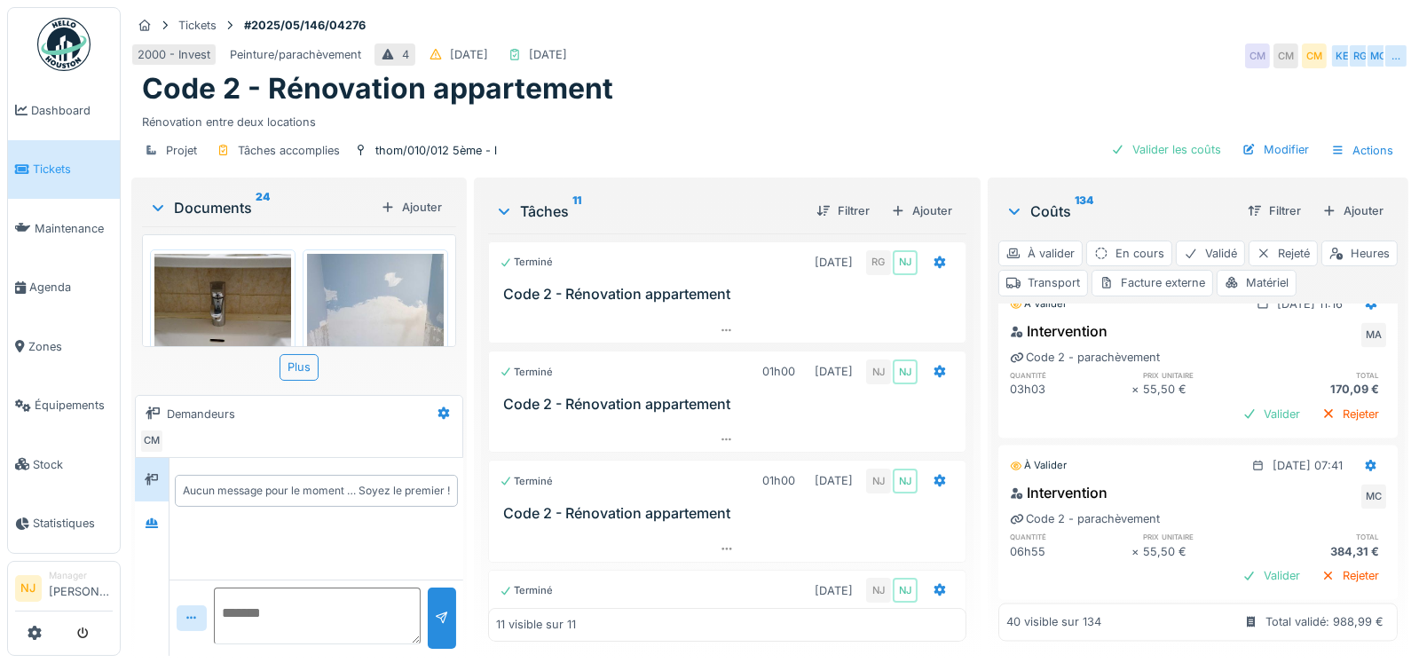
click at [1236, 265] on div "Valider" at bounding box center [1272, 253] width 72 height 24
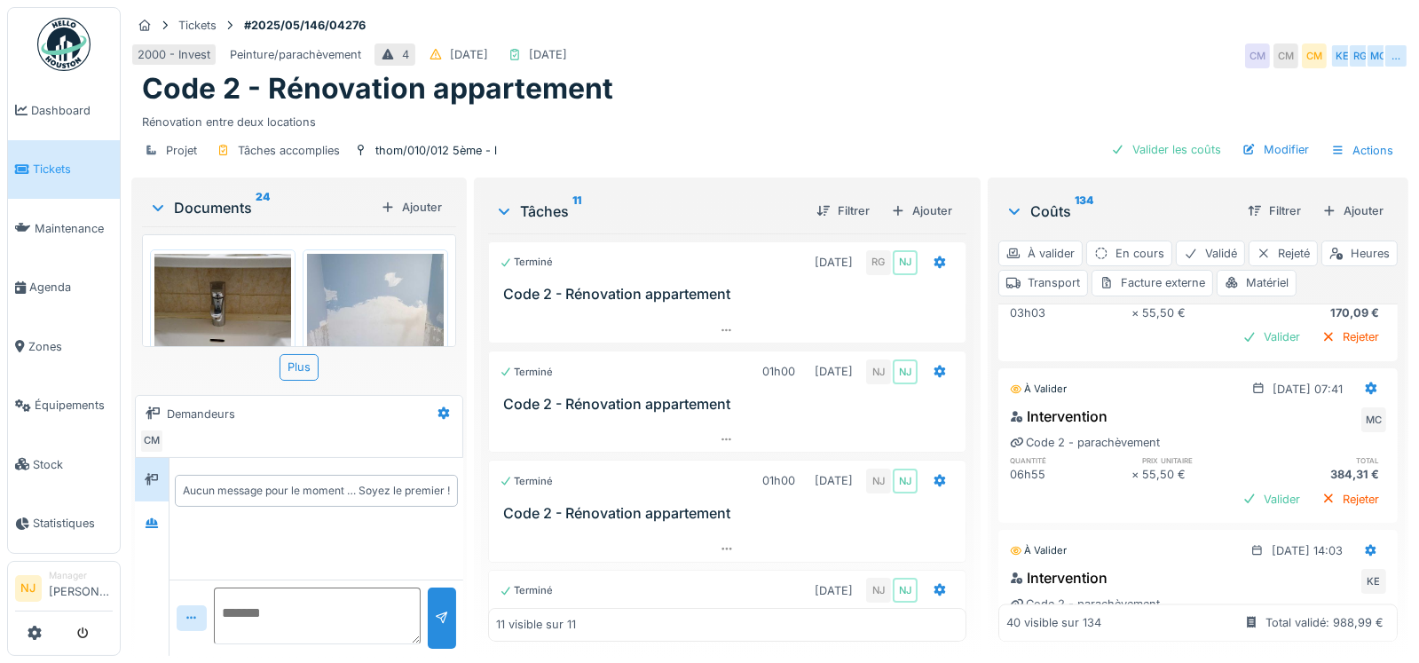
scroll to position [4617, 0]
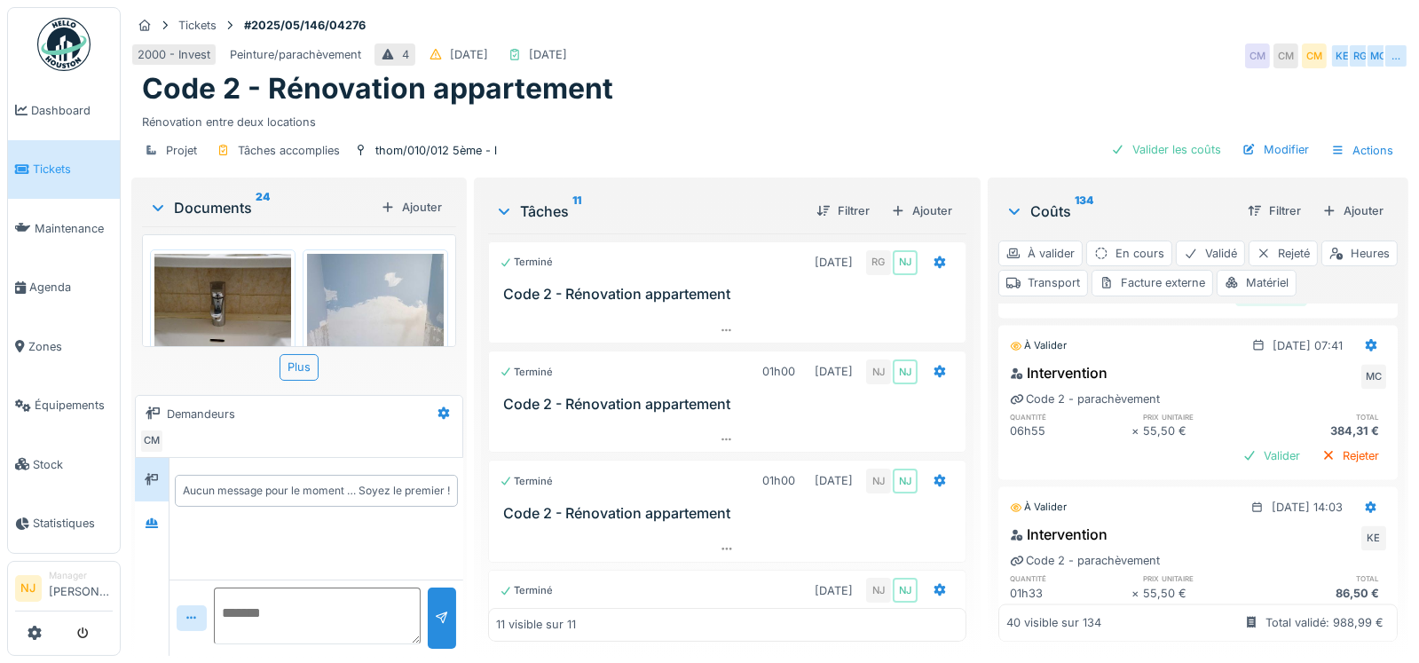
click at [1236, 306] on div "Valider" at bounding box center [1272, 294] width 72 height 24
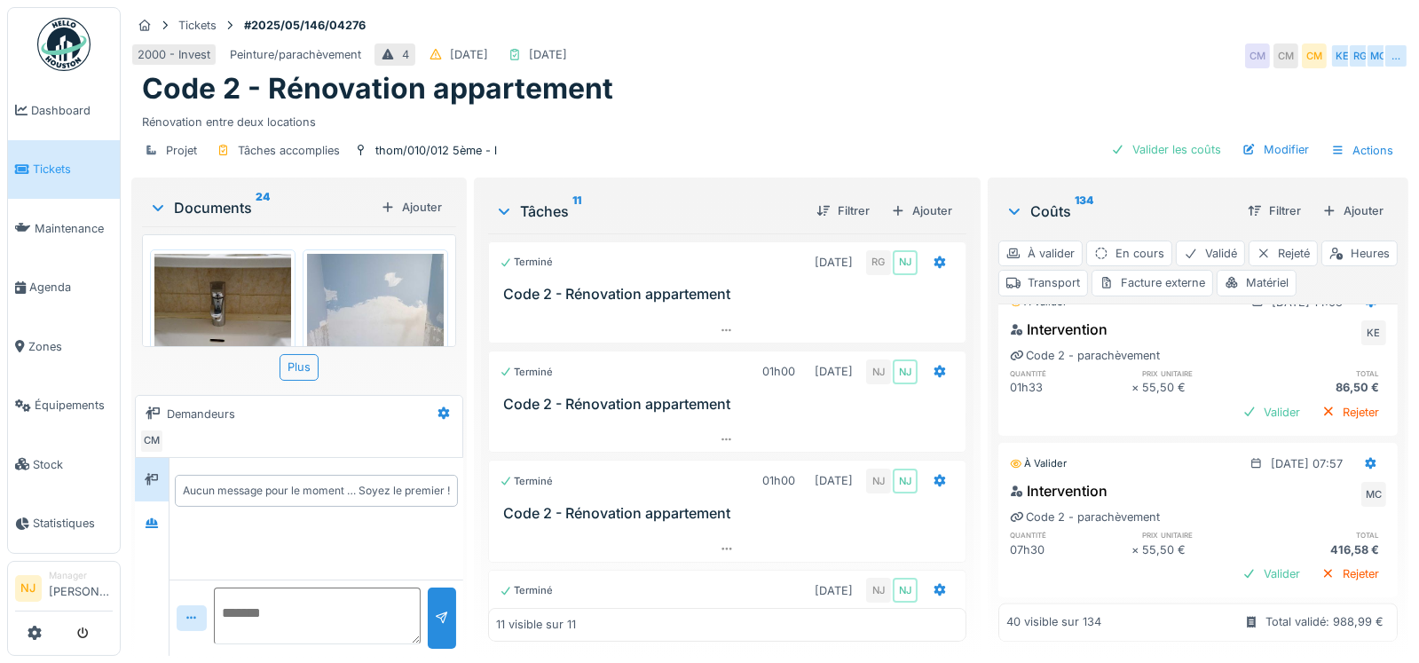
scroll to position [4795, 0]
click at [1236, 259] on div "Valider" at bounding box center [1272, 247] width 72 height 24
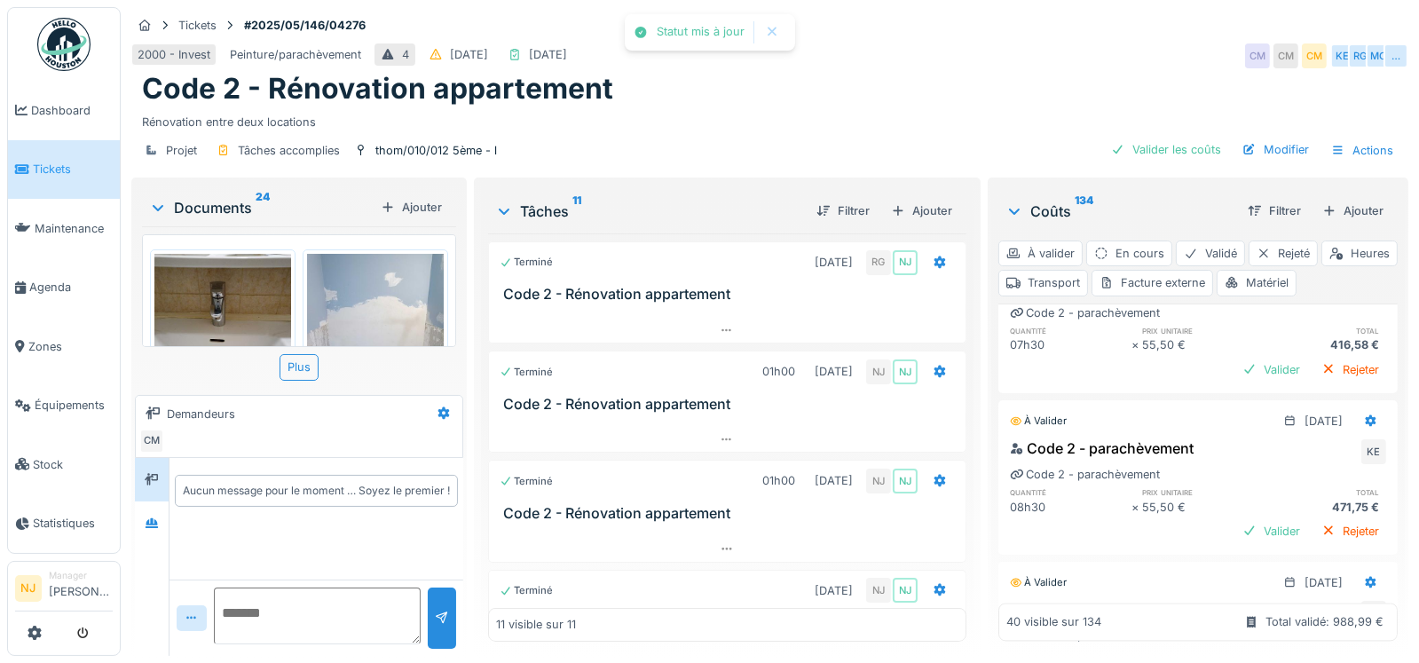
scroll to position [4972, 0]
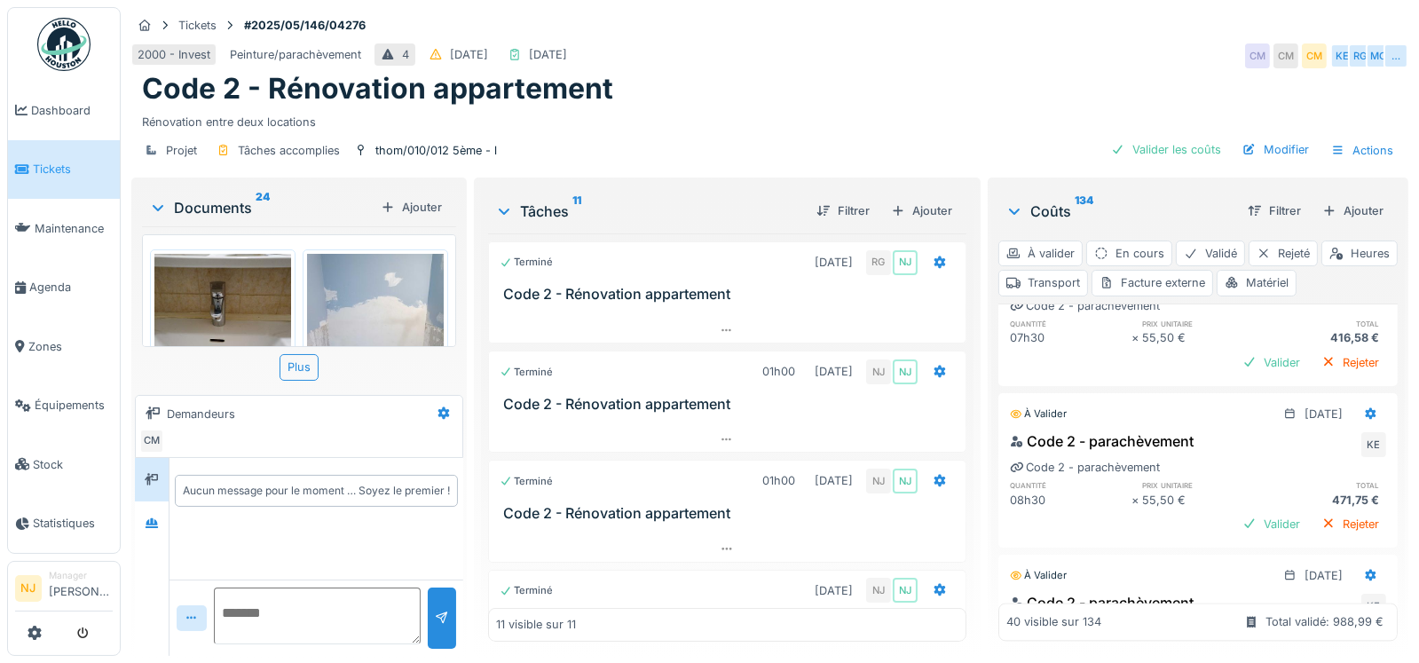
click at [1242, 212] on div "Valider" at bounding box center [1272, 200] width 72 height 24
click at [1236, 212] on div "Valider" at bounding box center [1272, 200] width 72 height 24
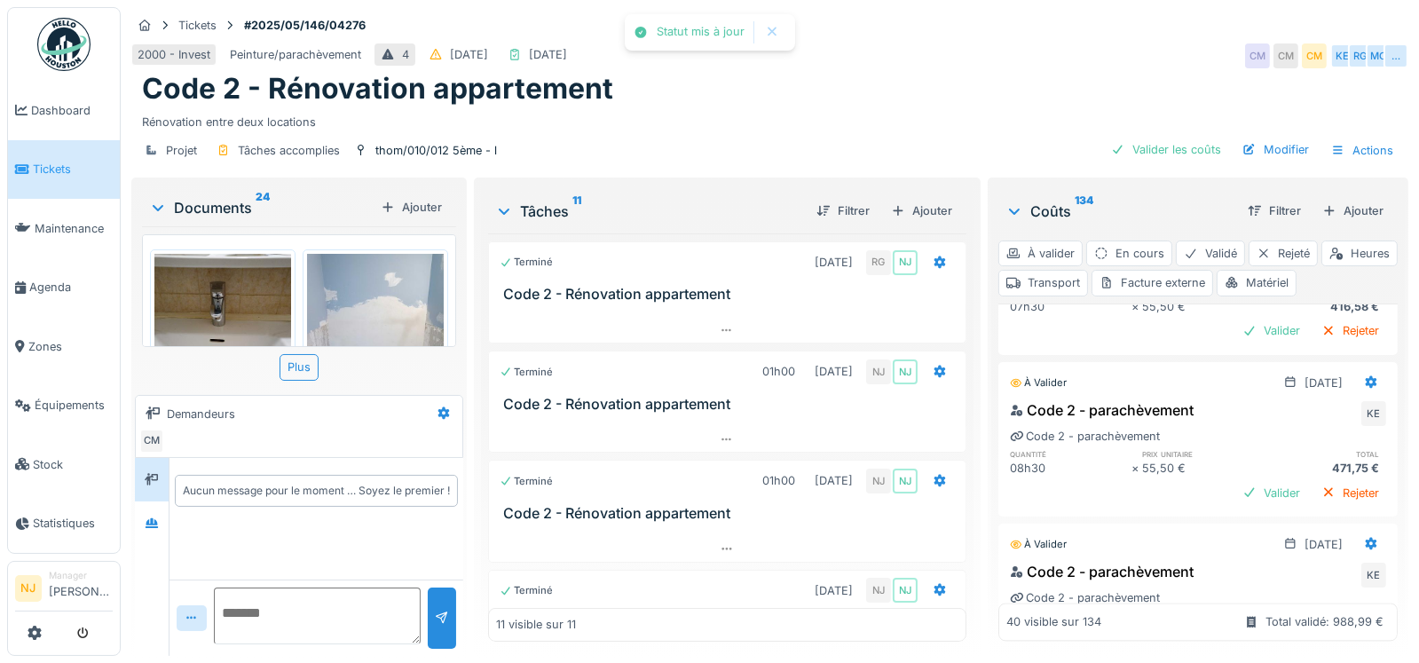
scroll to position [5061, 0]
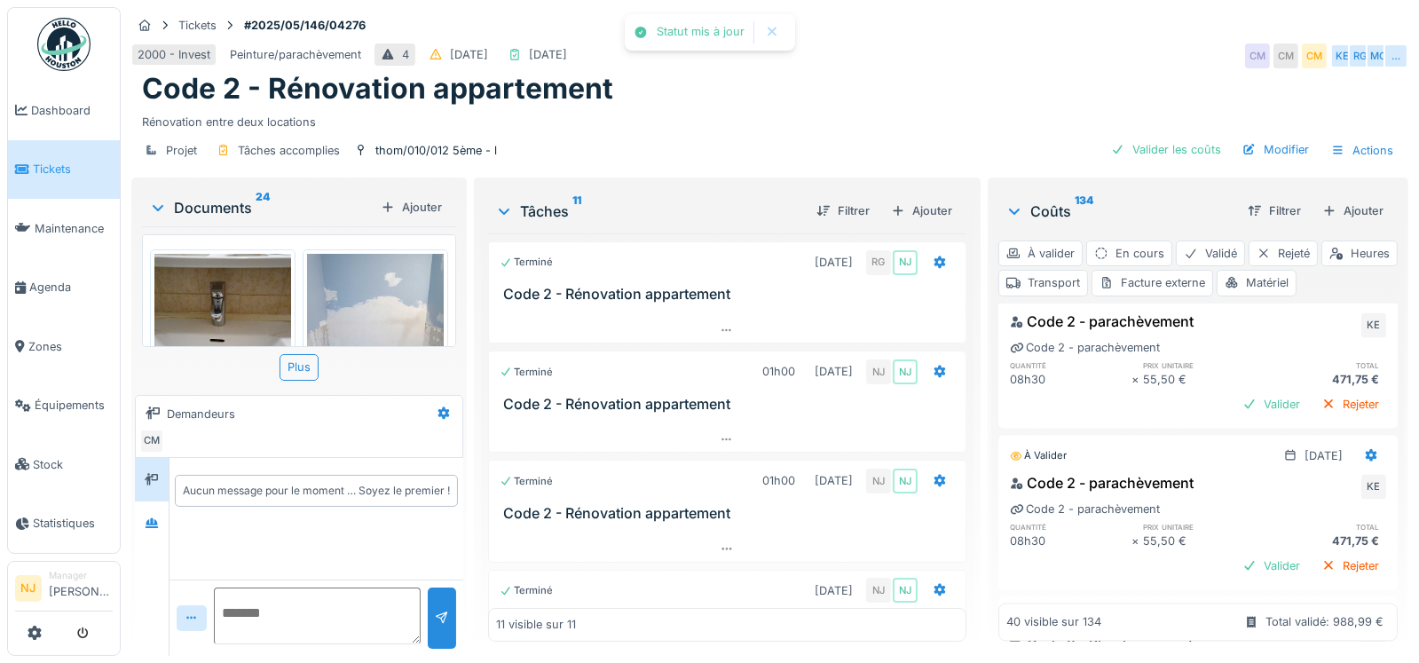
click at [1247, 254] on div "Valider" at bounding box center [1272, 242] width 72 height 24
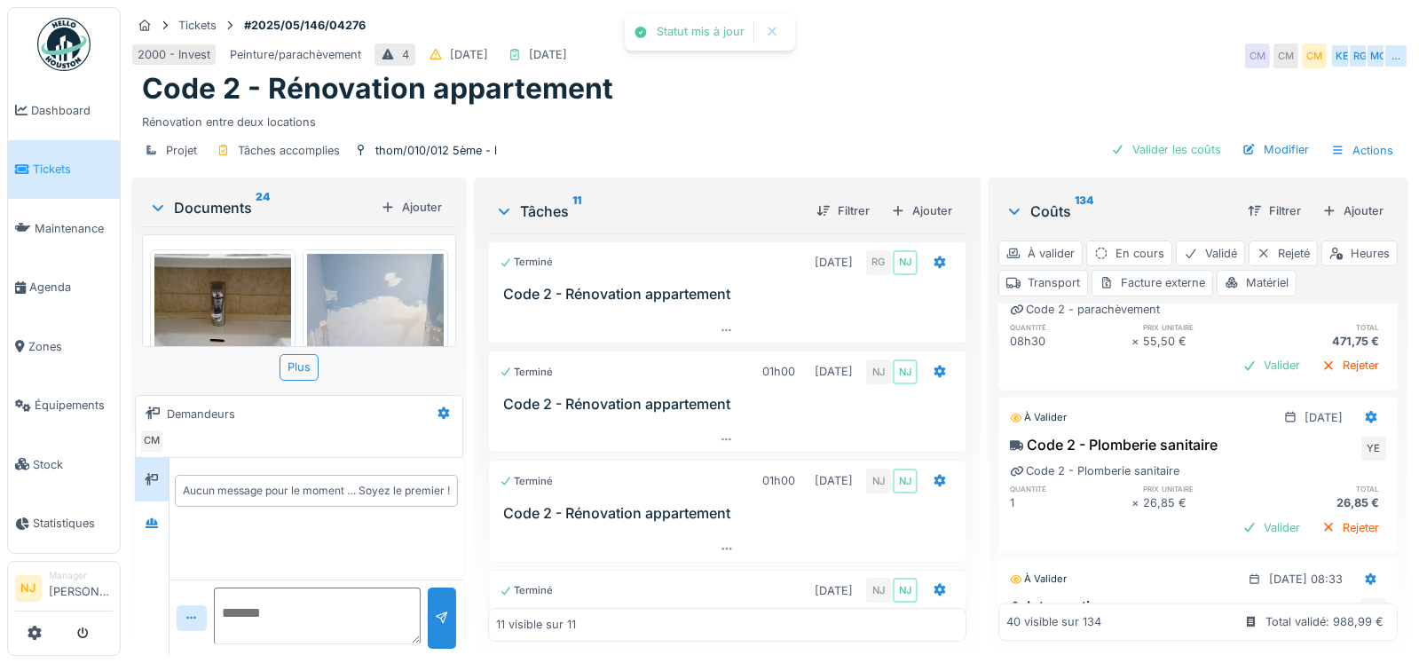
scroll to position [5239, 0]
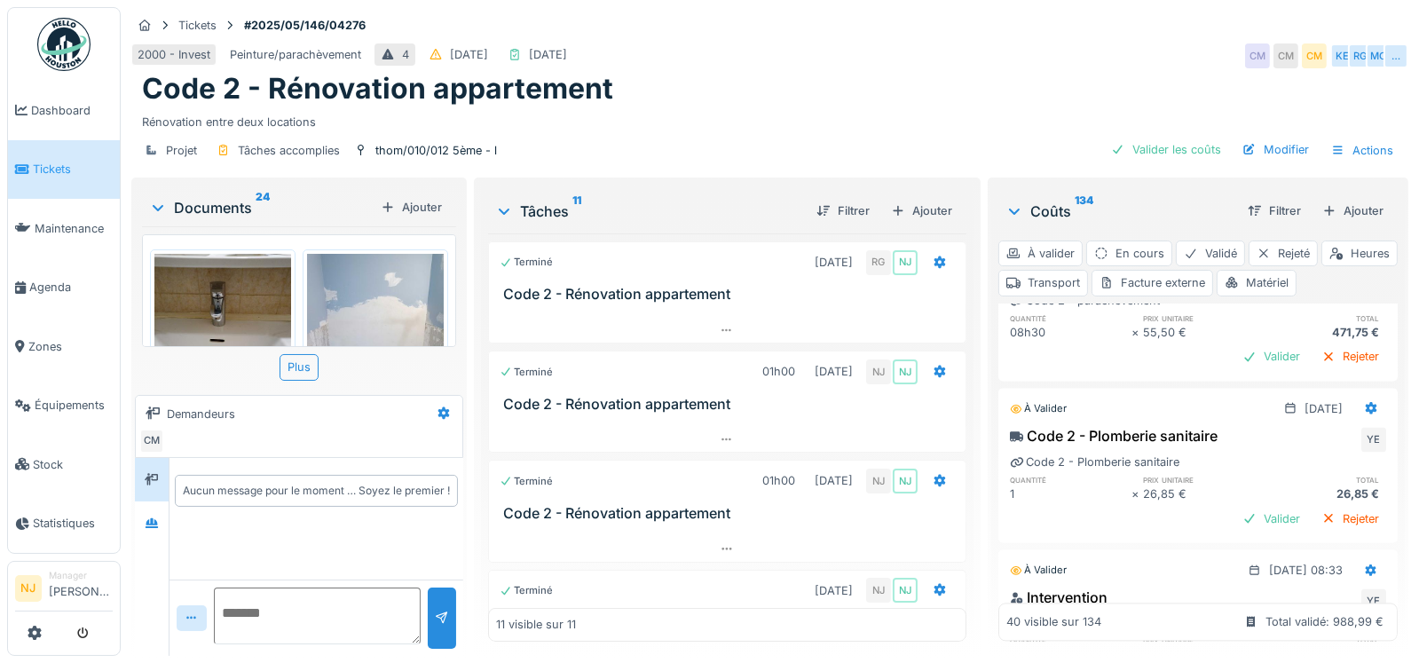
click at [1236, 207] on div "Valider" at bounding box center [1272, 195] width 72 height 24
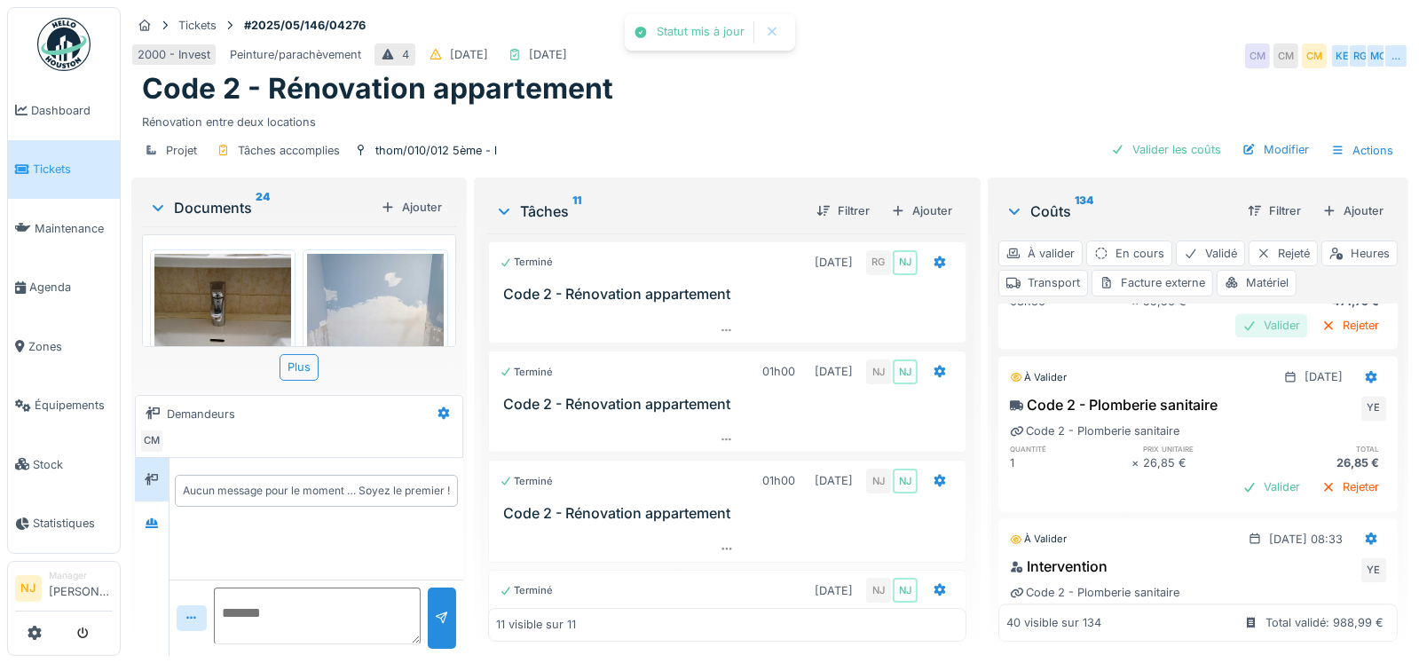
click at [1245, 337] on div "Valider" at bounding box center [1272, 325] width 72 height 24
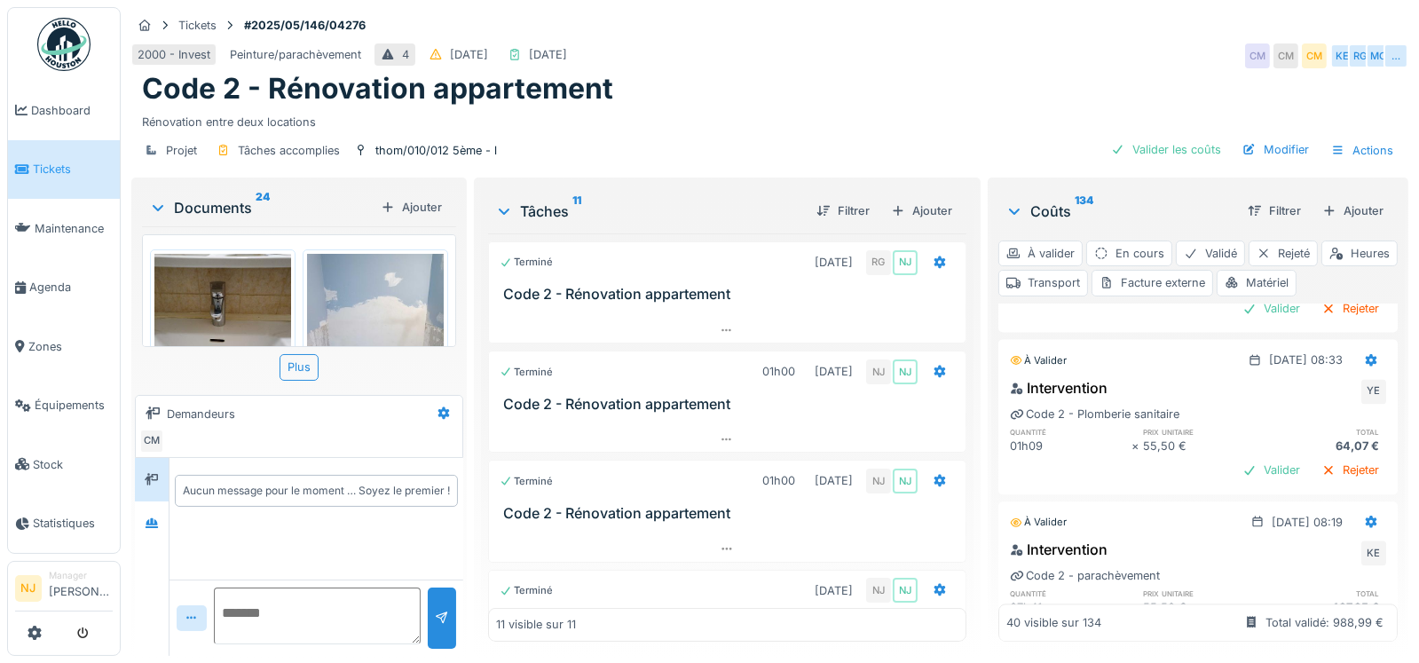
scroll to position [5416, 0]
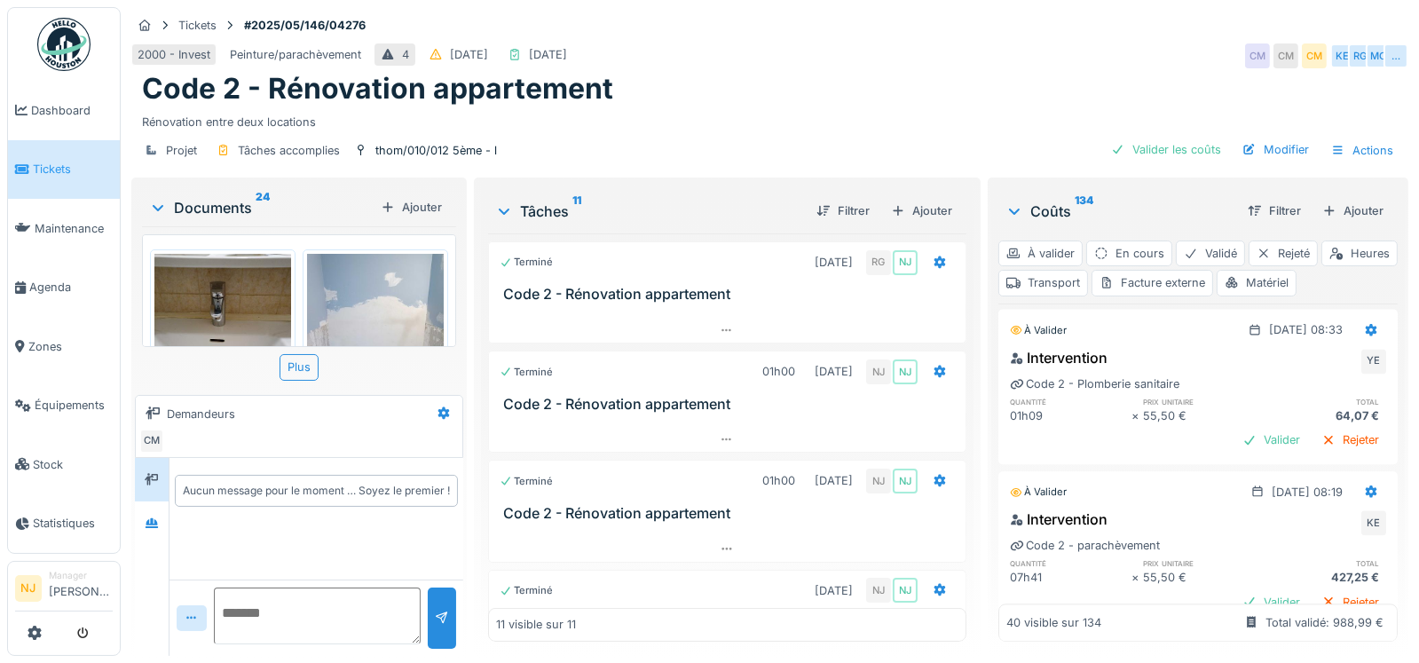
click at [1236, 290] on div "Valider" at bounding box center [1272, 278] width 72 height 24
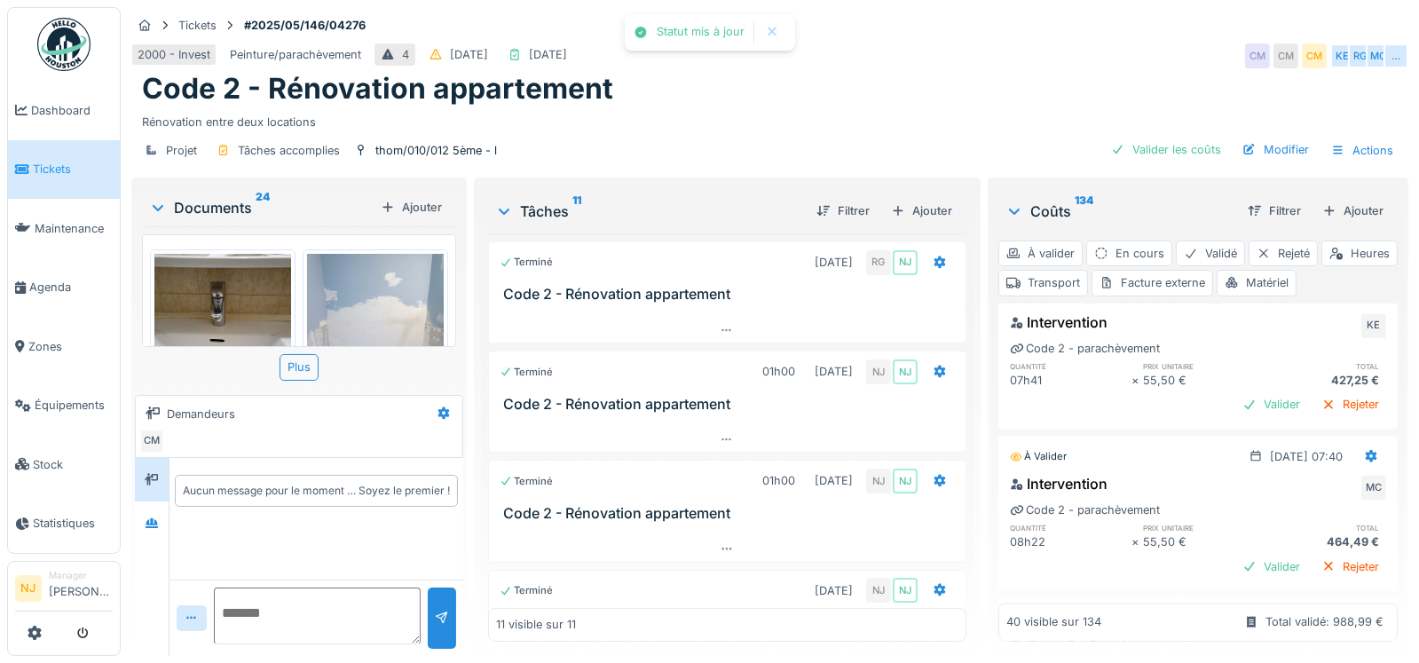
scroll to position [5594, 0]
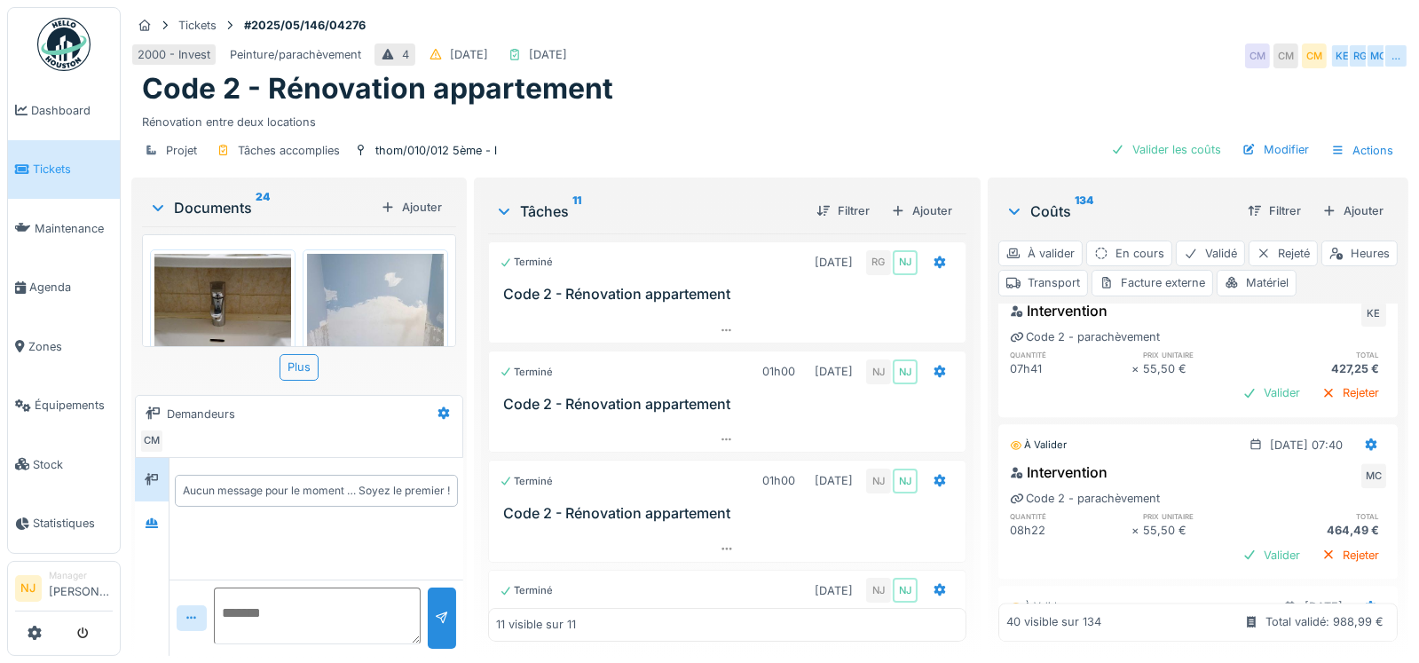
click at [1236, 243] on div "Valider" at bounding box center [1272, 231] width 72 height 24
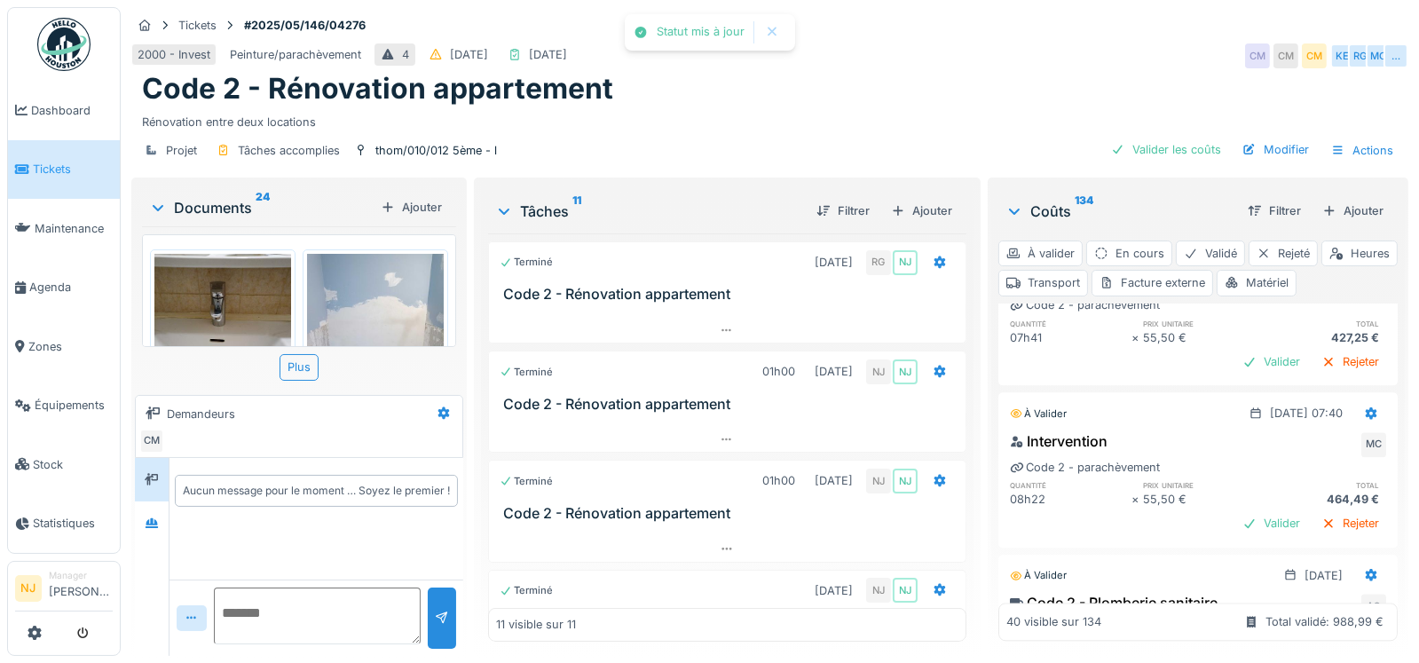
scroll to position [5682, 0]
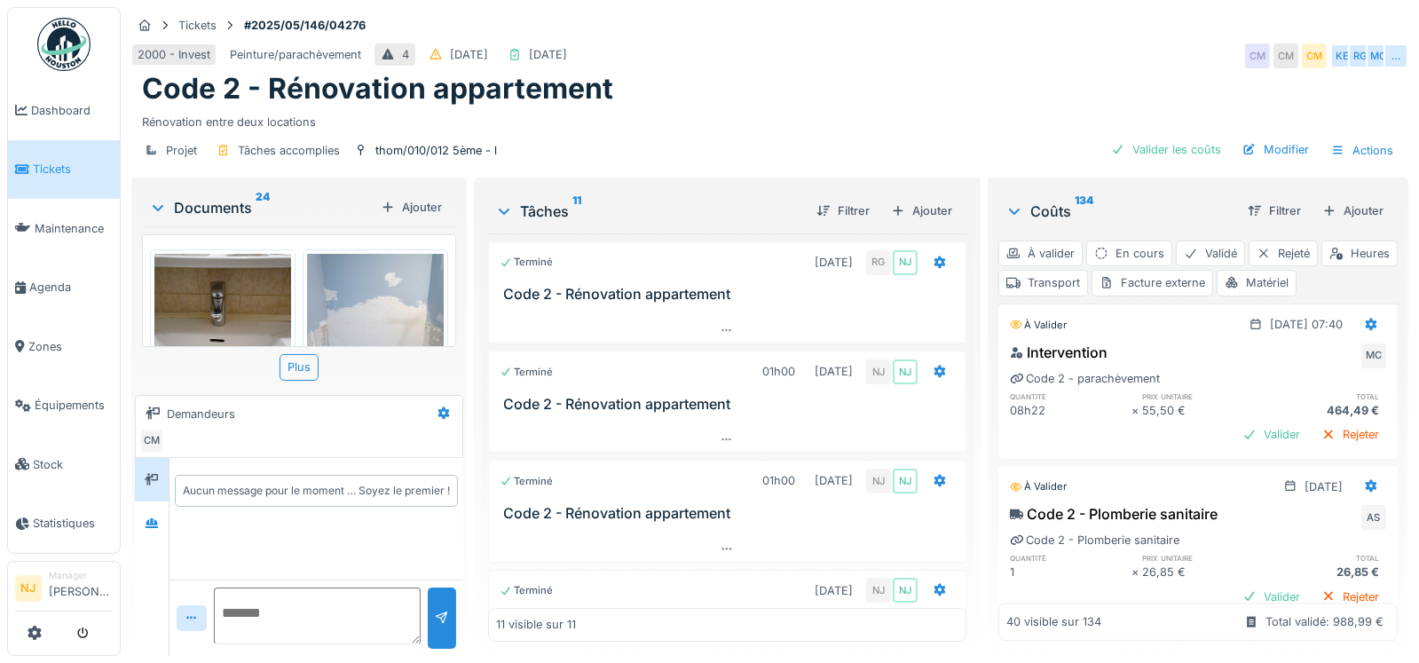
click at [1236, 285] on div "Valider" at bounding box center [1272, 273] width 72 height 24
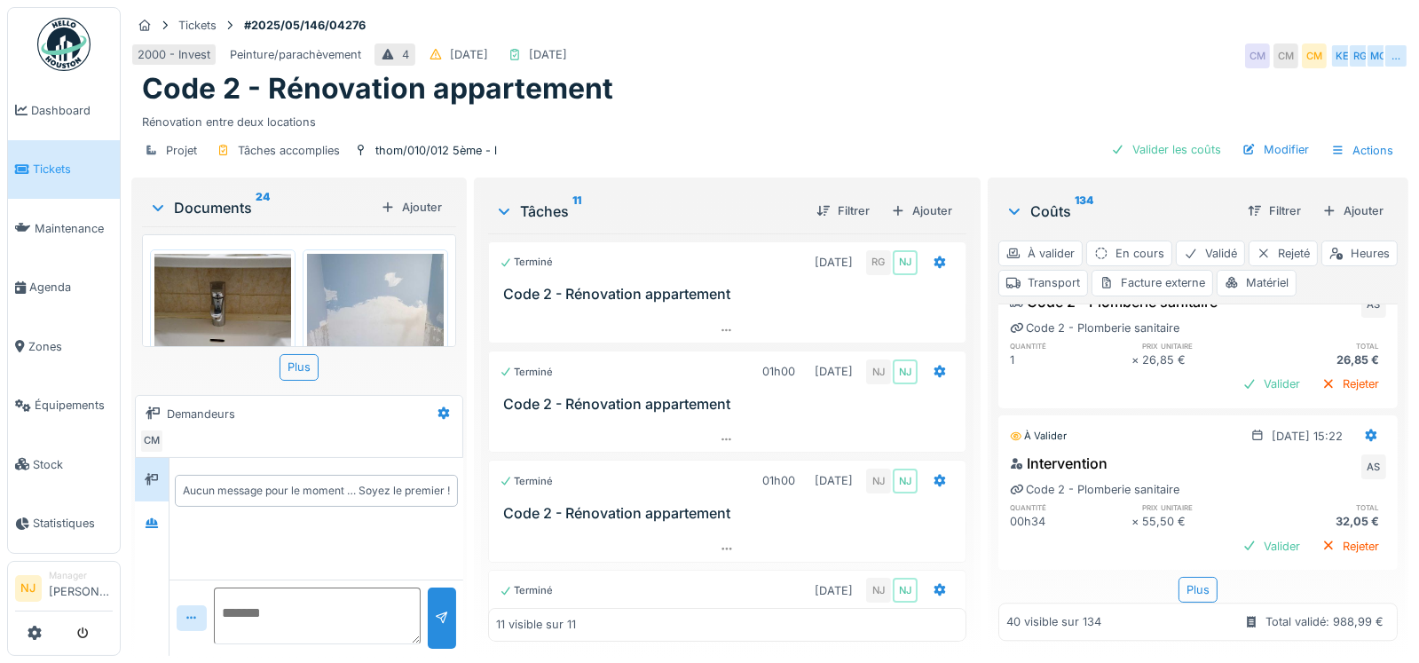
scroll to position [5949, 0]
click at [1236, 234] on div "Valider" at bounding box center [1272, 222] width 72 height 24
click at [1241, 397] on div "Valider" at bounding box center [1272, 385] width 72 height 24
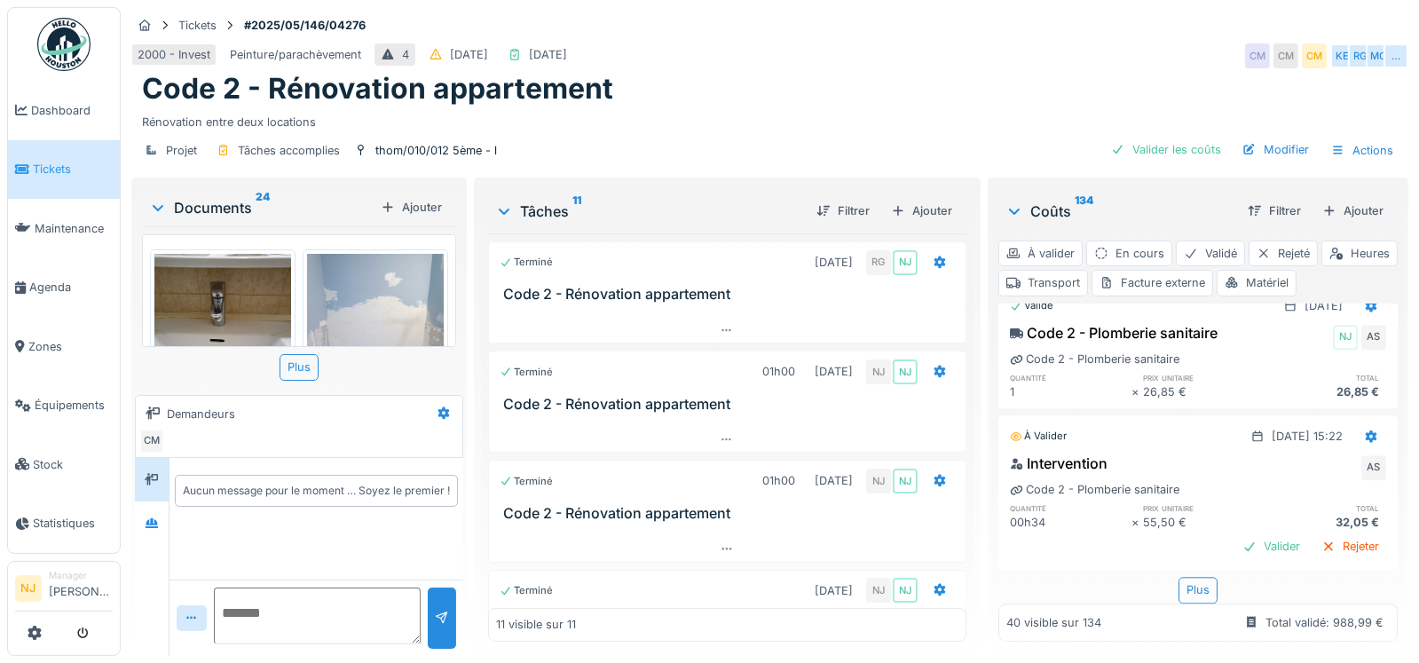
scroll to position [6068, 0]
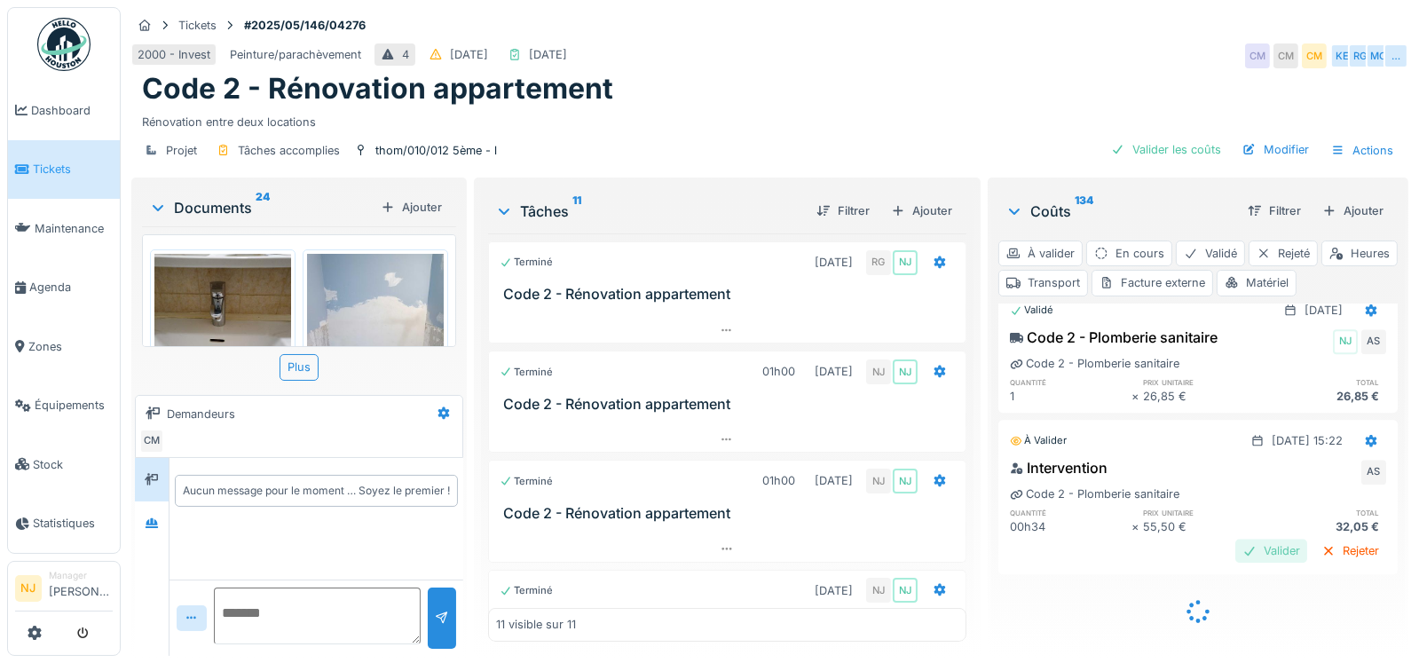
click at [1236, 539] on div "Valider" at bounding box center [1272, 551] width 72 height 24
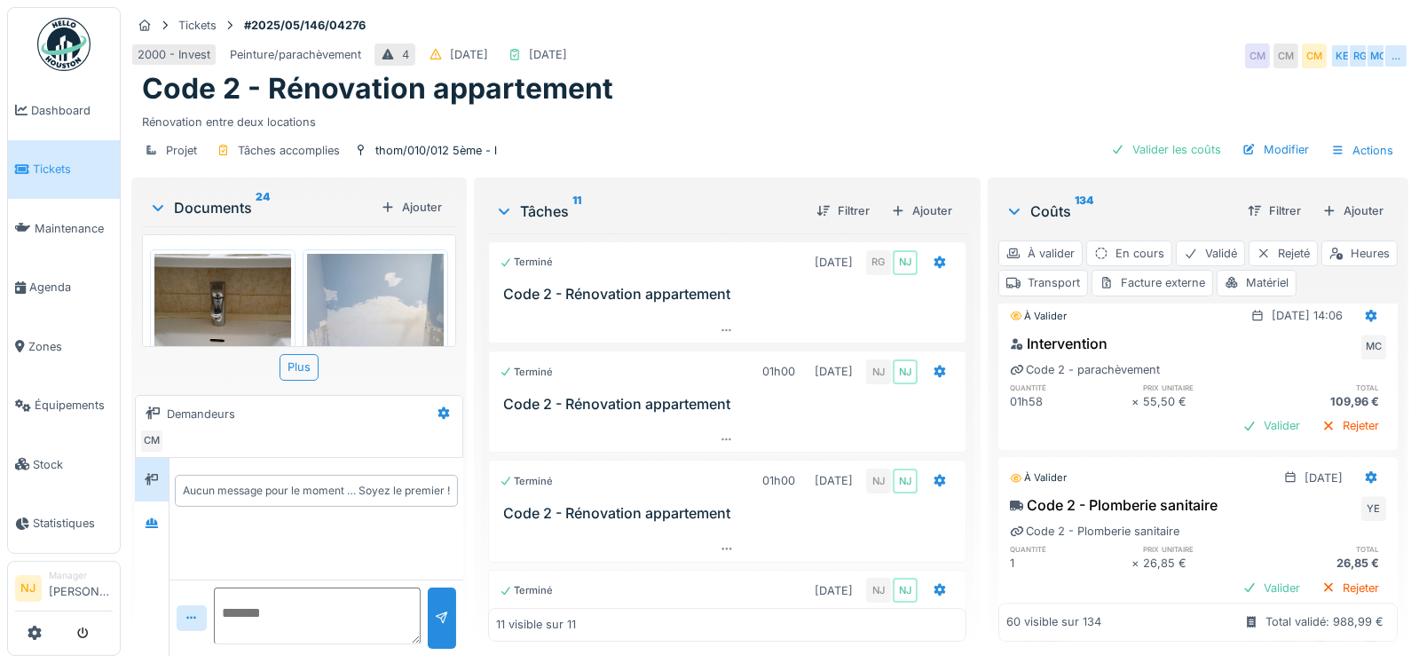
scroll to position [6245, 0]
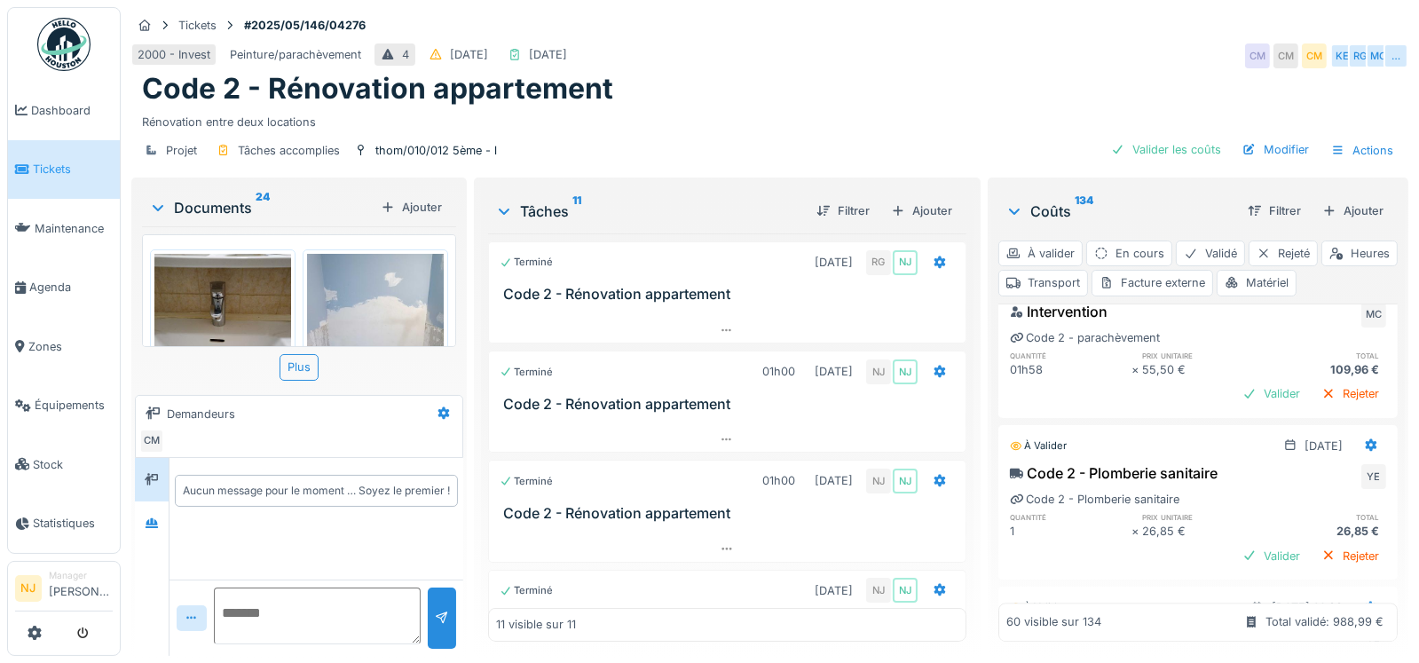
click at [1315, 244] on div "Rejeter" at bounding box center [1351, 232] width 72 height 24
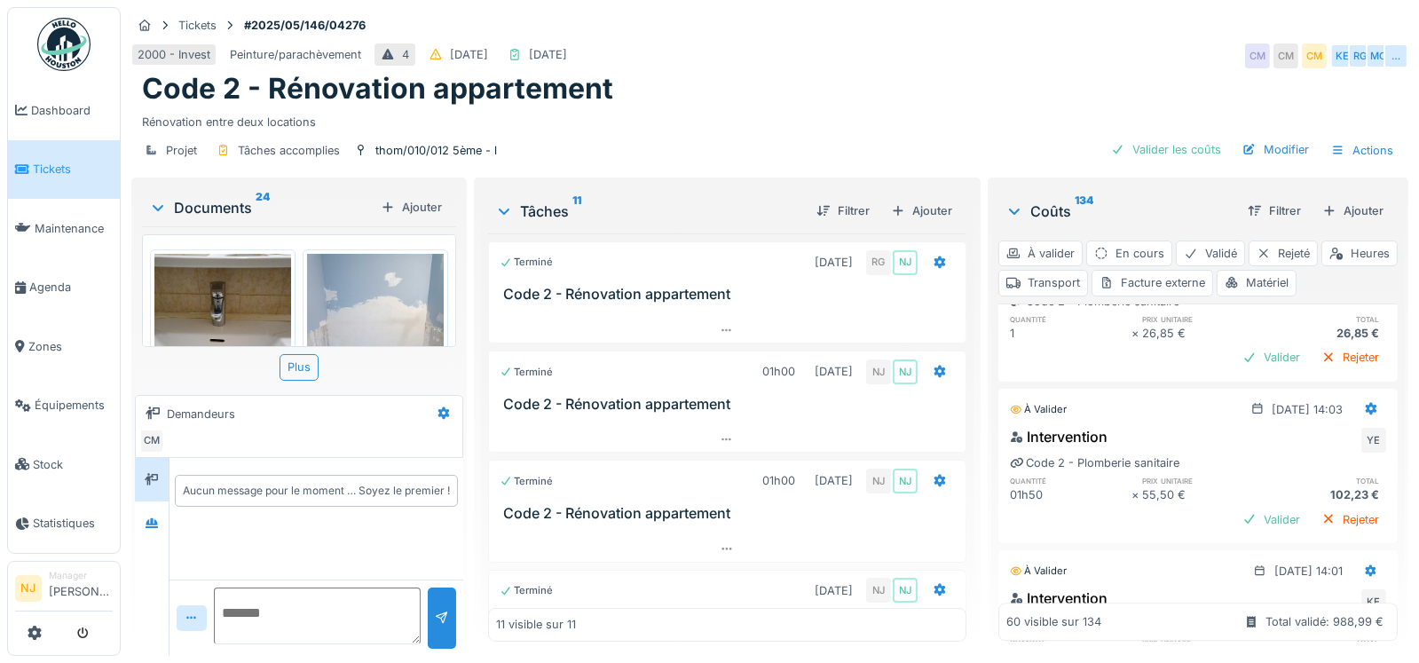
scroll to position [6423, 0]
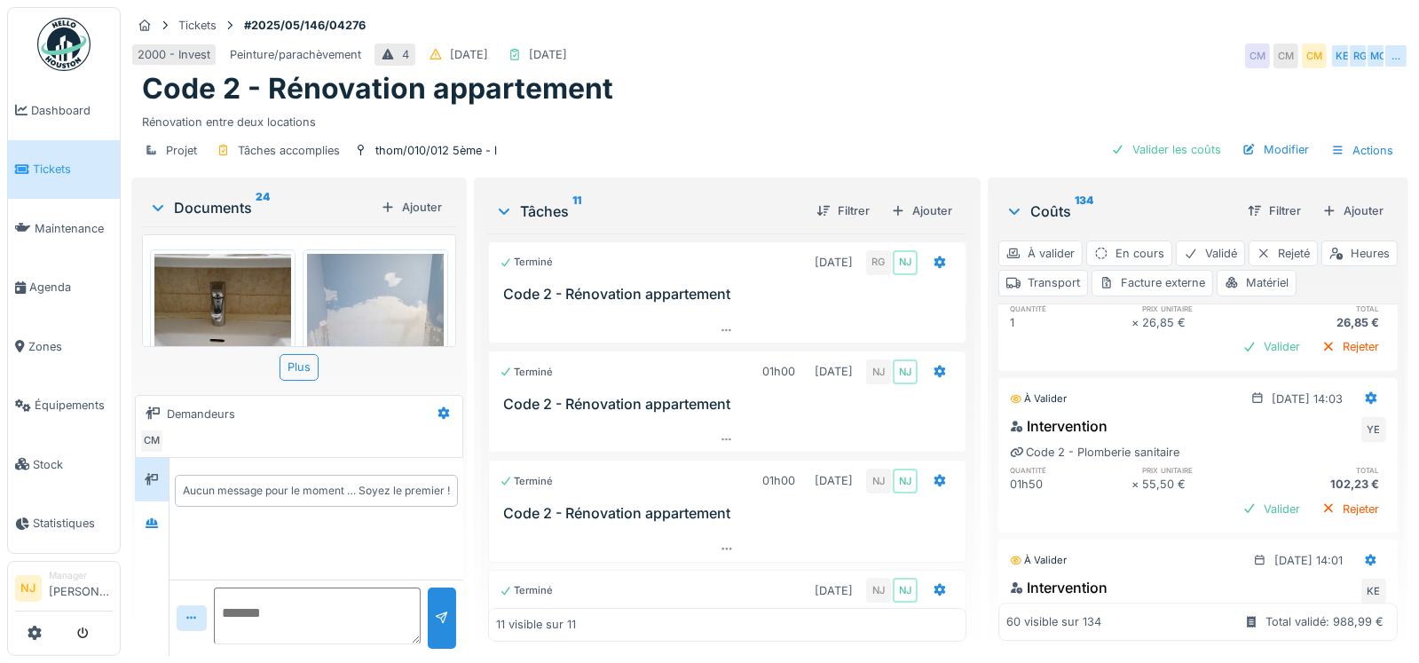
click at [1236, 197] on div "Valider" at bounding box center [1272, 185] width 72 height 24
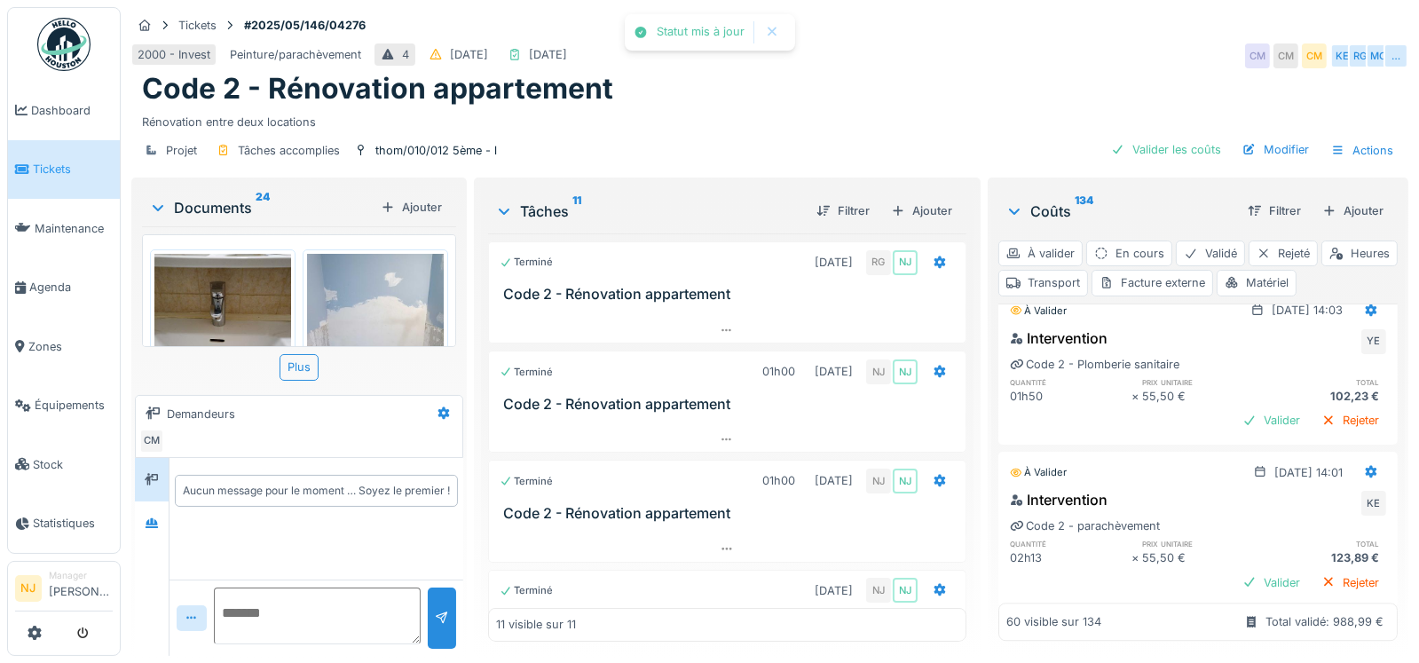
scroll to position [6511, 0]
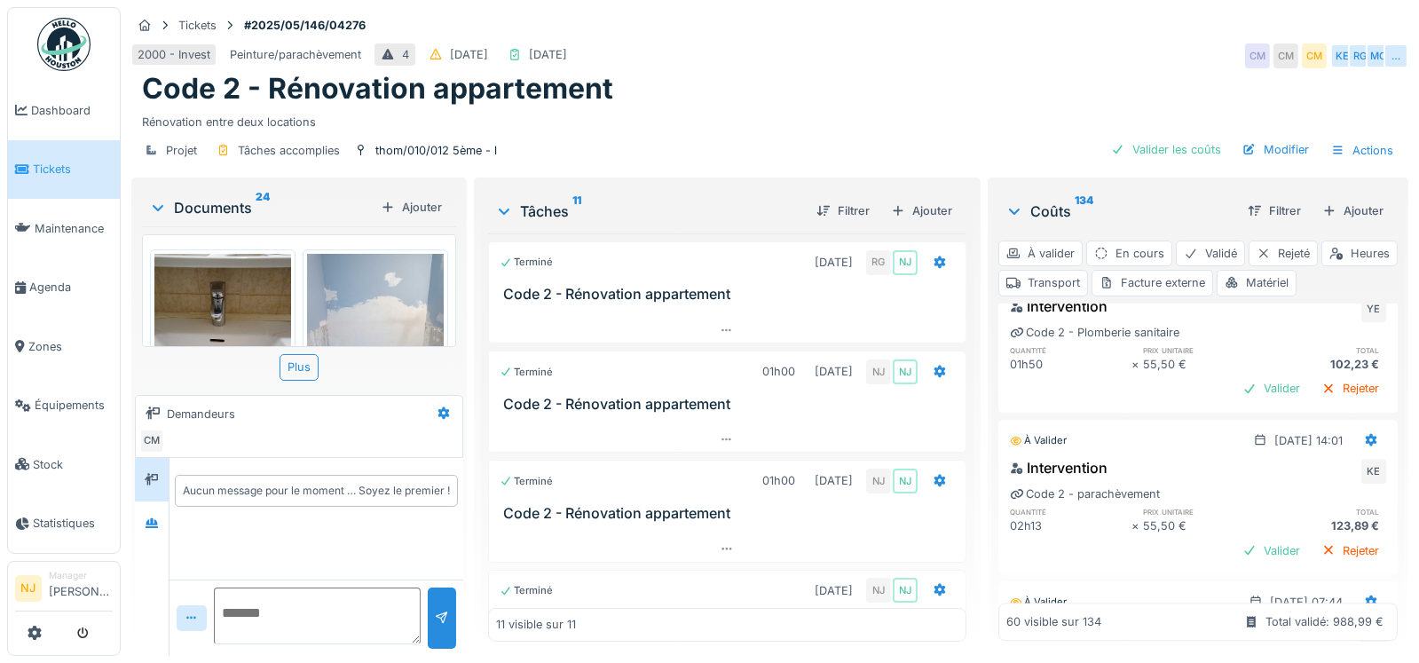
click at [1241, 239] on div "Valider" at bounding box center [1272, 227] width 72 height 24
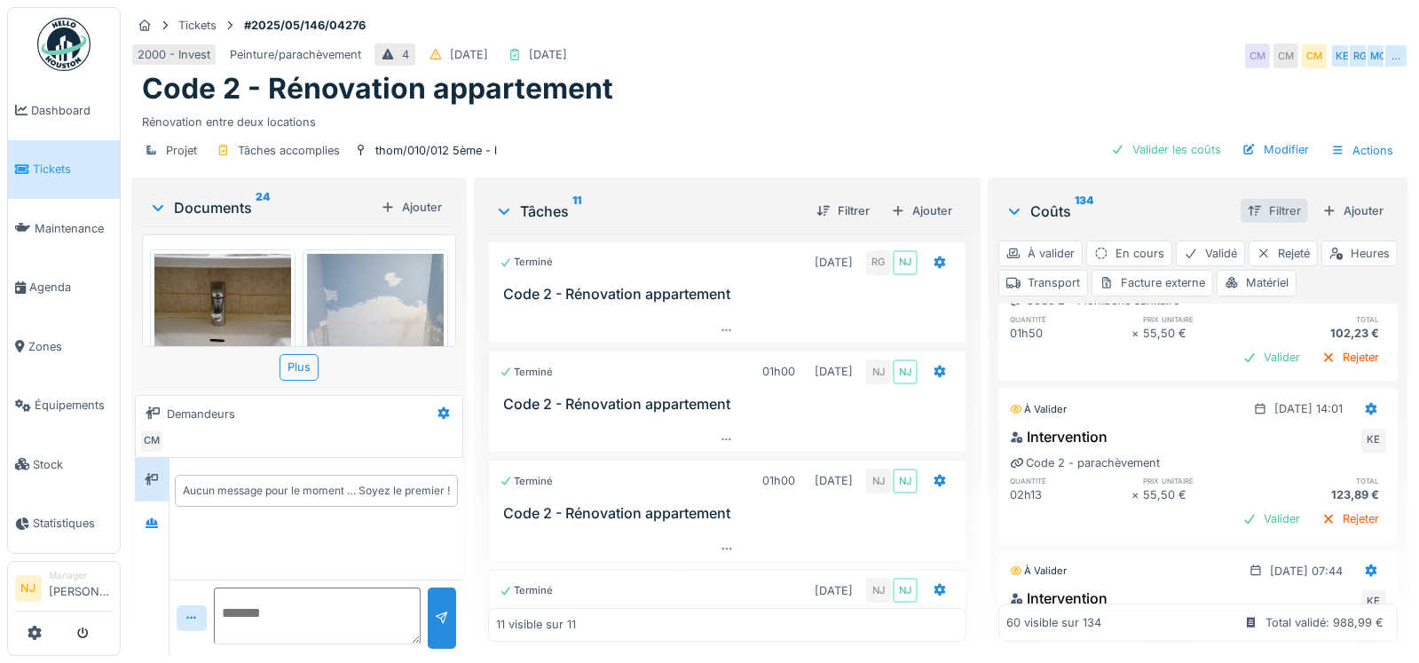
click at [1241, 208] on div "Filtrer" at bounding box center [1274, 211] width 67 height 24
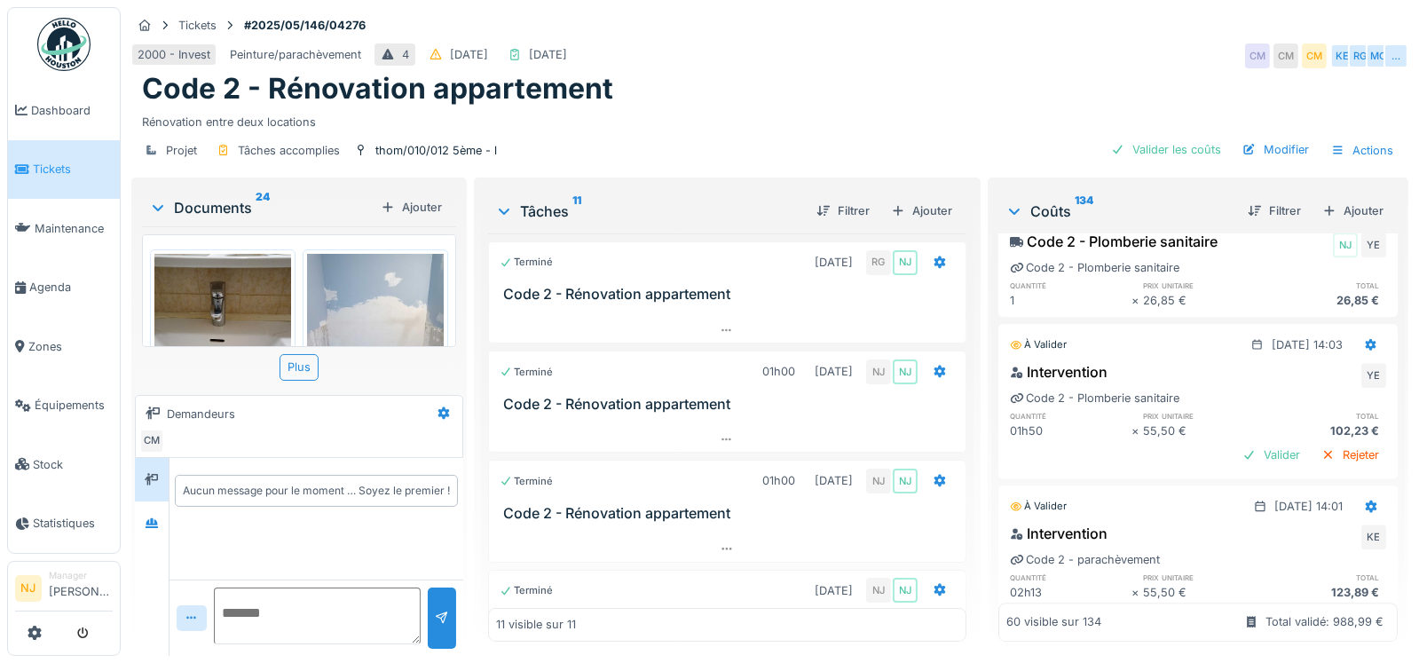
scroll to position [6334, 0]
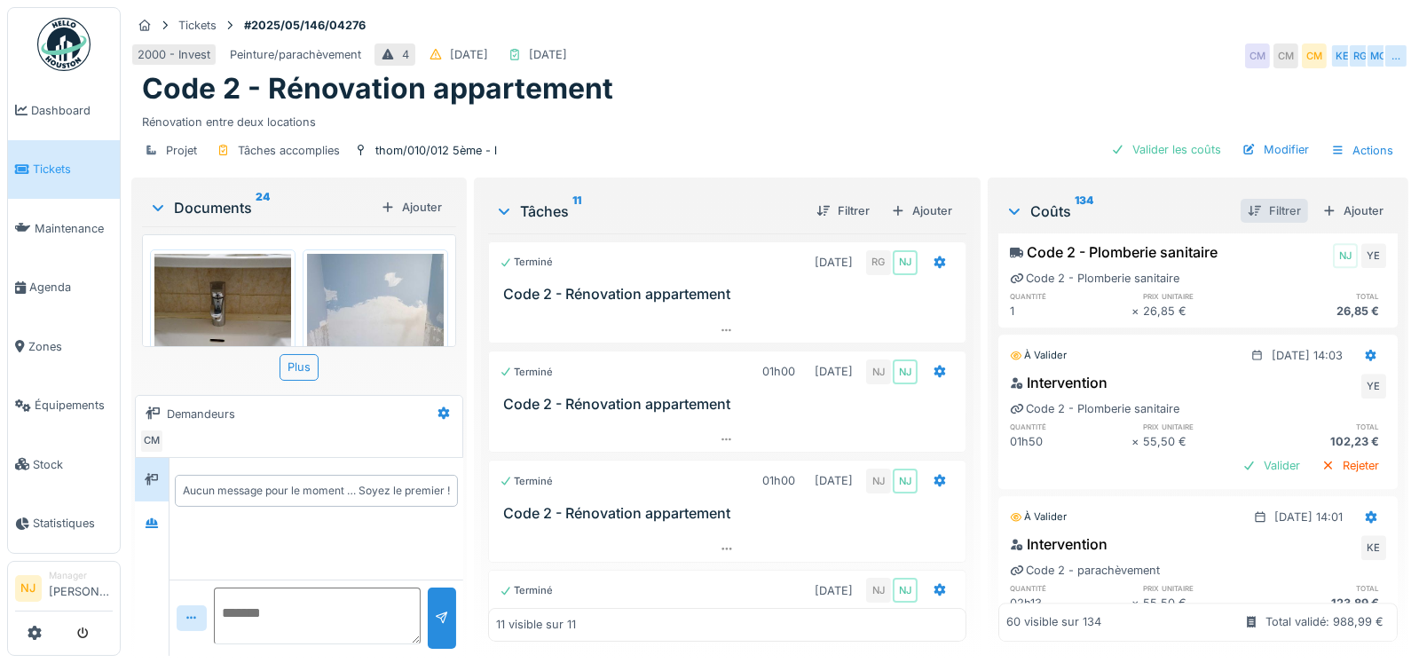
click at [1252, 206] on div "Filtrer" at bounding box center [1274, 211] width 67 height 24
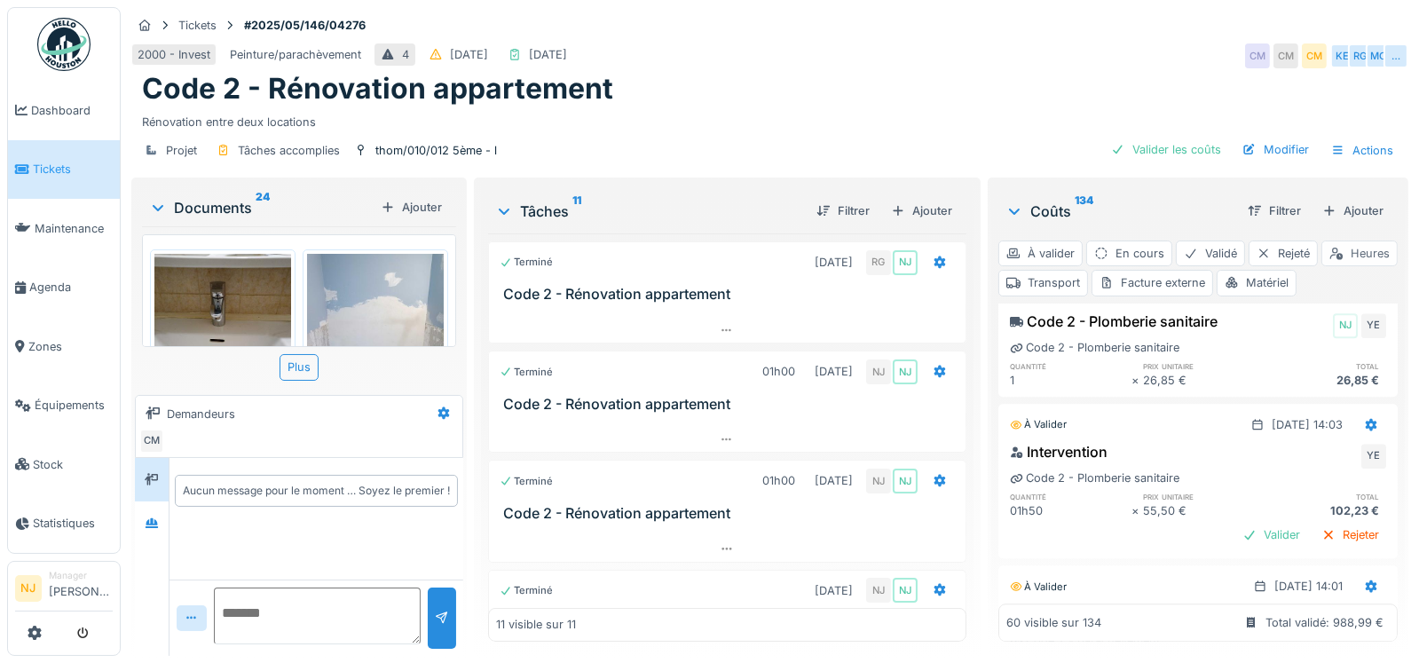
click at [1322, 266] on div "Heures" at bounding box center [1360, 254] width 76 height 26
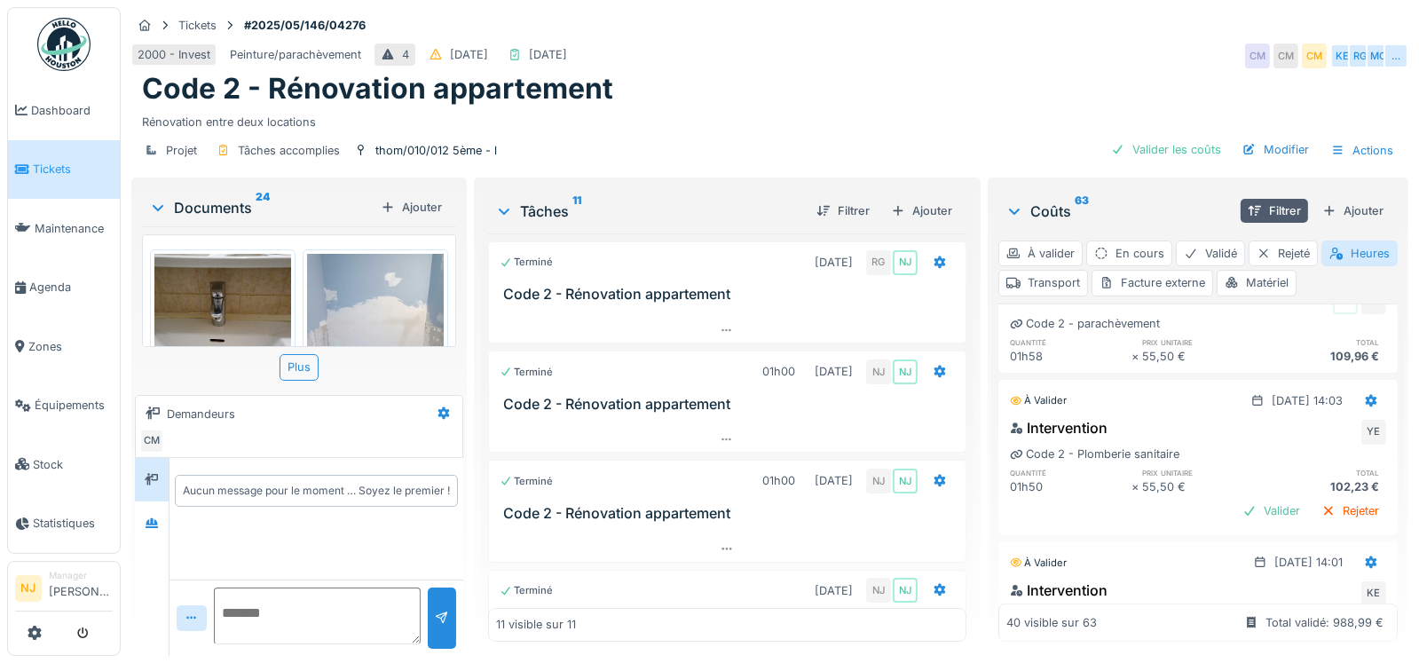
scroll to position [2839, 0]
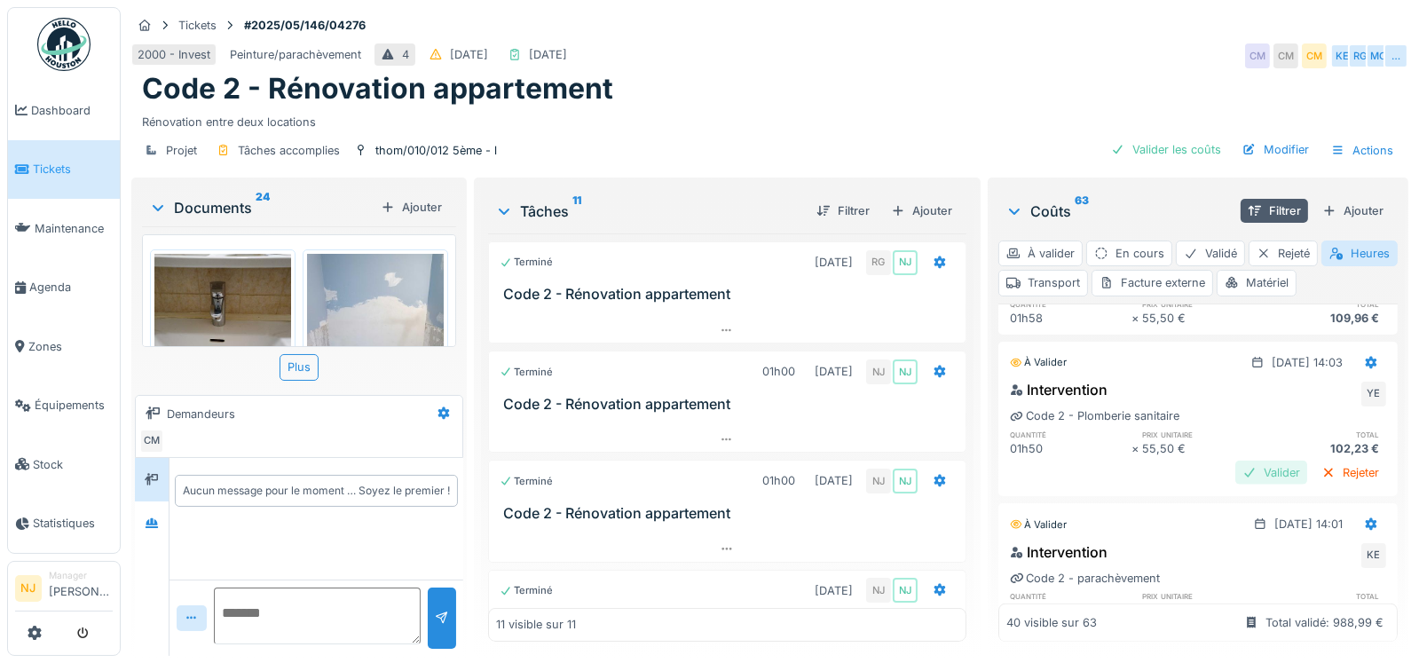
click at [1236, 485] on div "Valider" at bounding box center [1272, 473] width 72 height 24
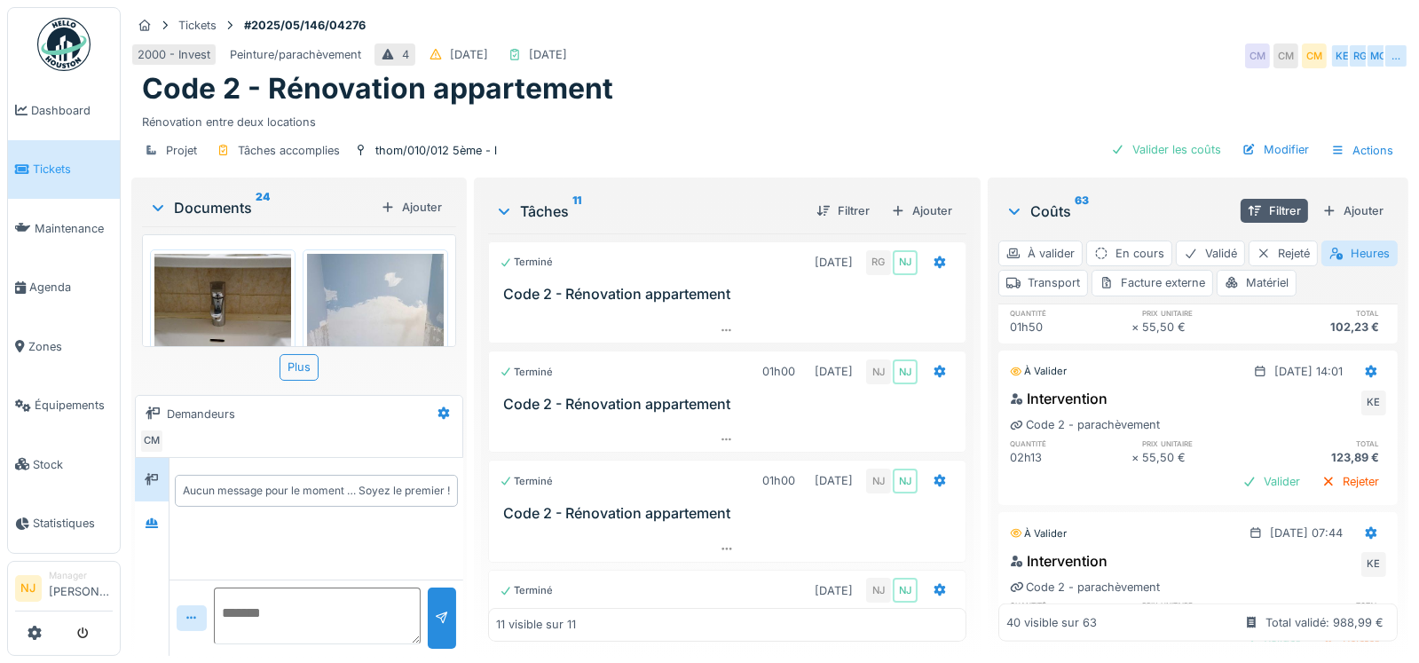
scroll to position [3017, 0]
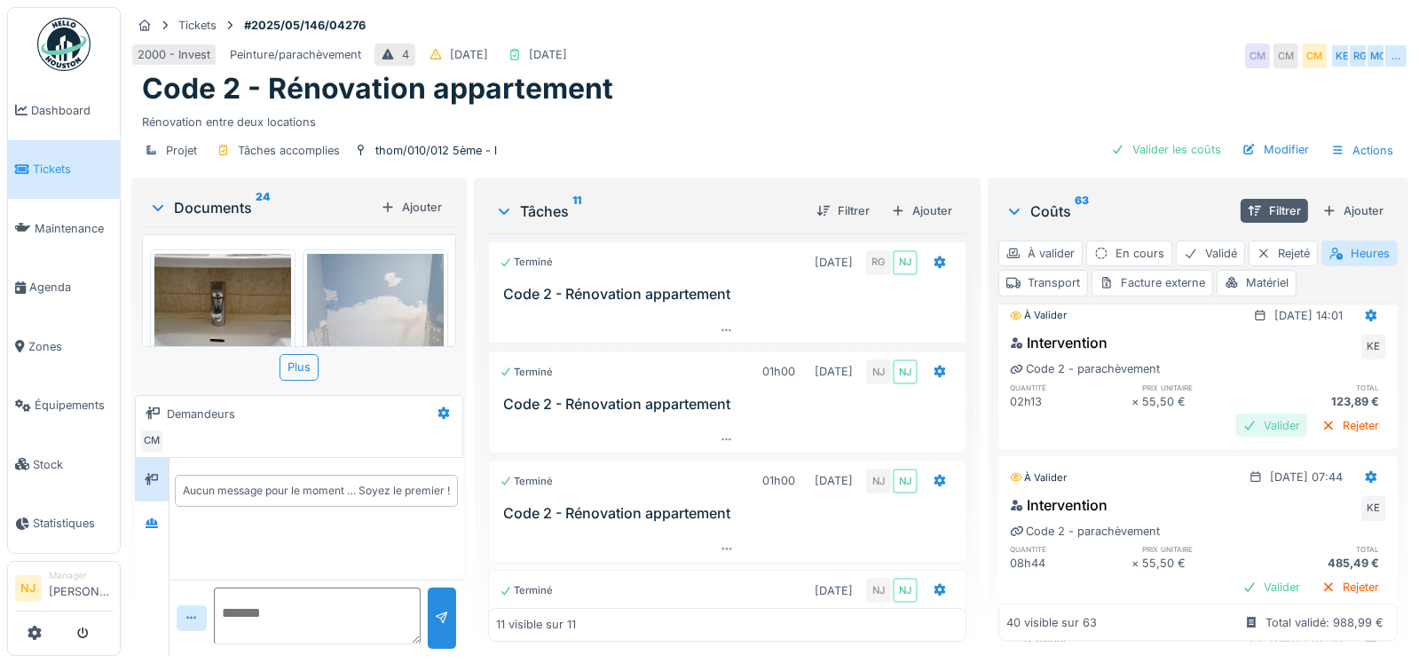
click at [1247, 438] on div "Valider" at bounding box center [1272, 426] width 72 height 24
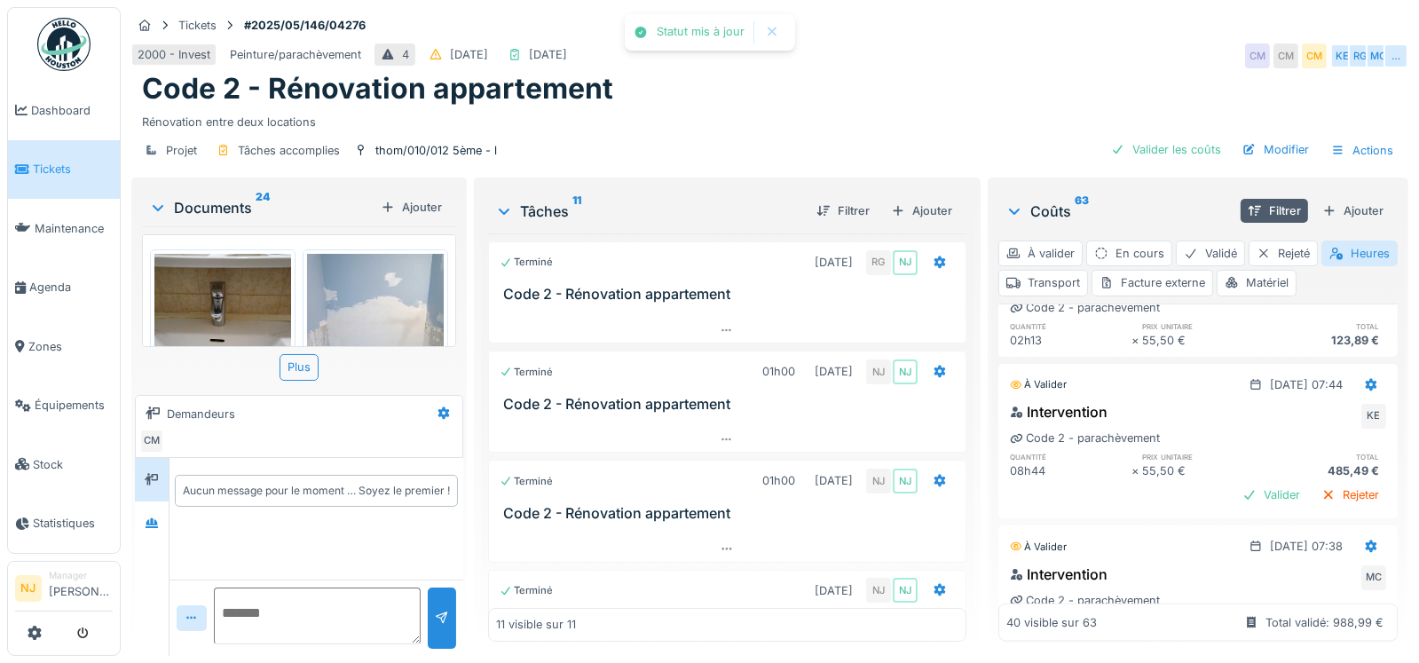
scroll to position [3106, 0]
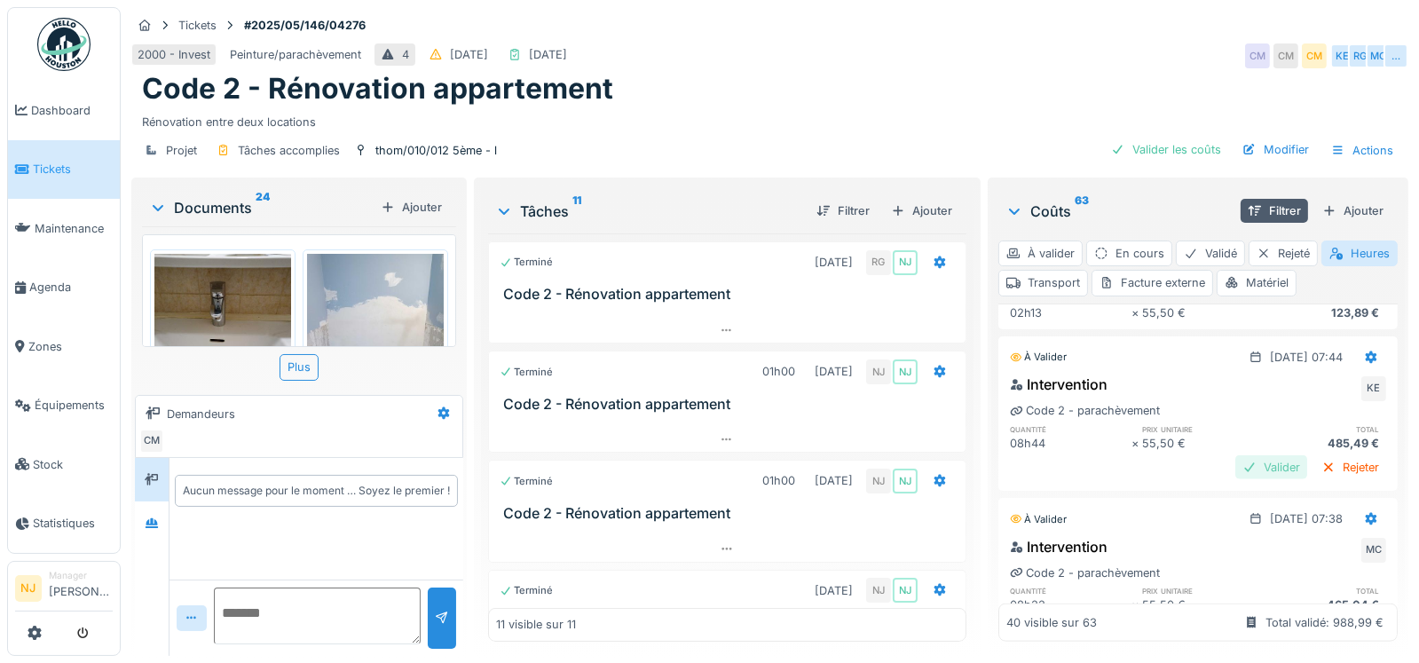
click at [1236, 479] on div "Valider" at bounding box center [1272, 467] width 72 height 24
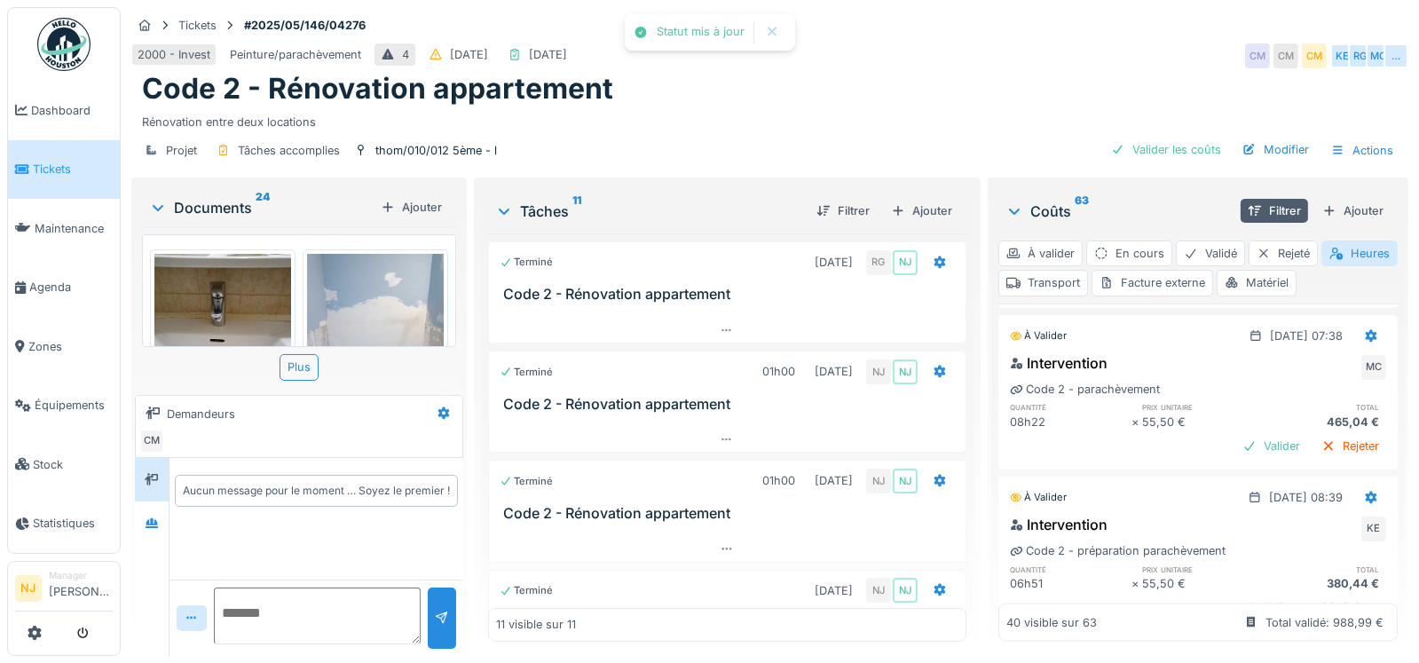
scroll to position [3283, 0]
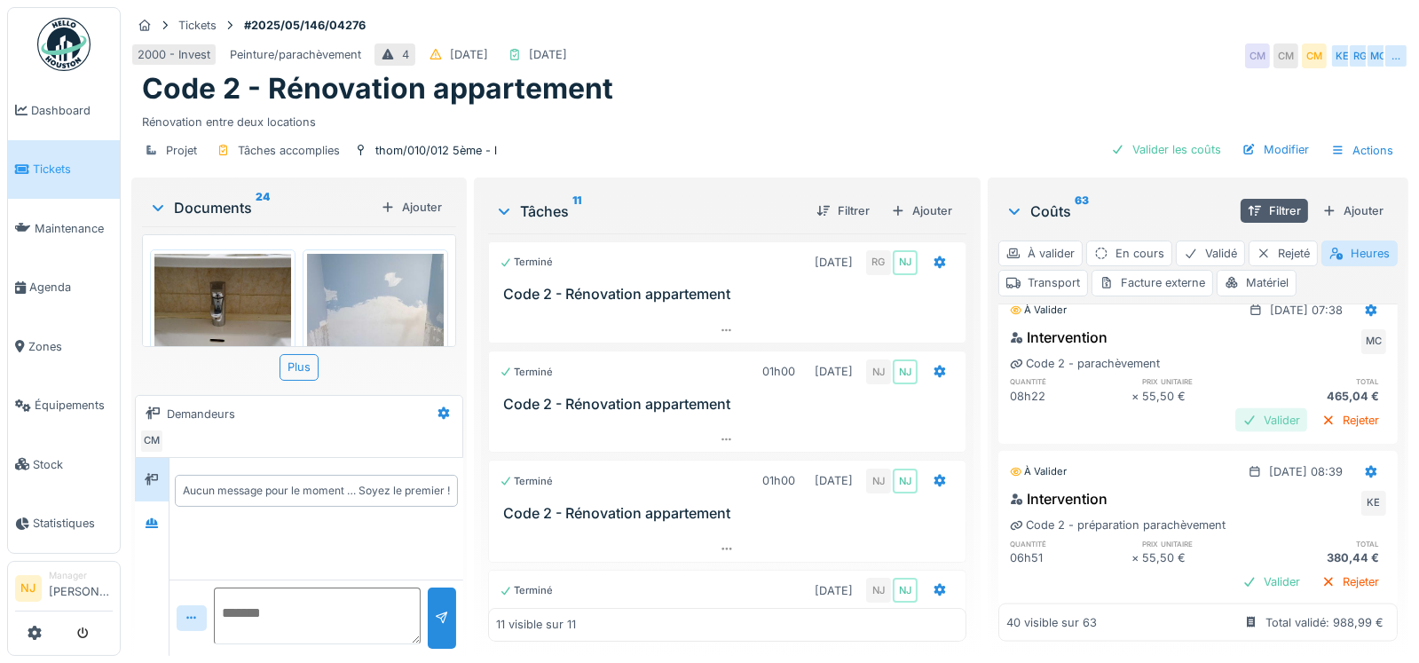
click at [1236, 432] on div "Valider" at bounding box center [1272, 420] width 72 height 24
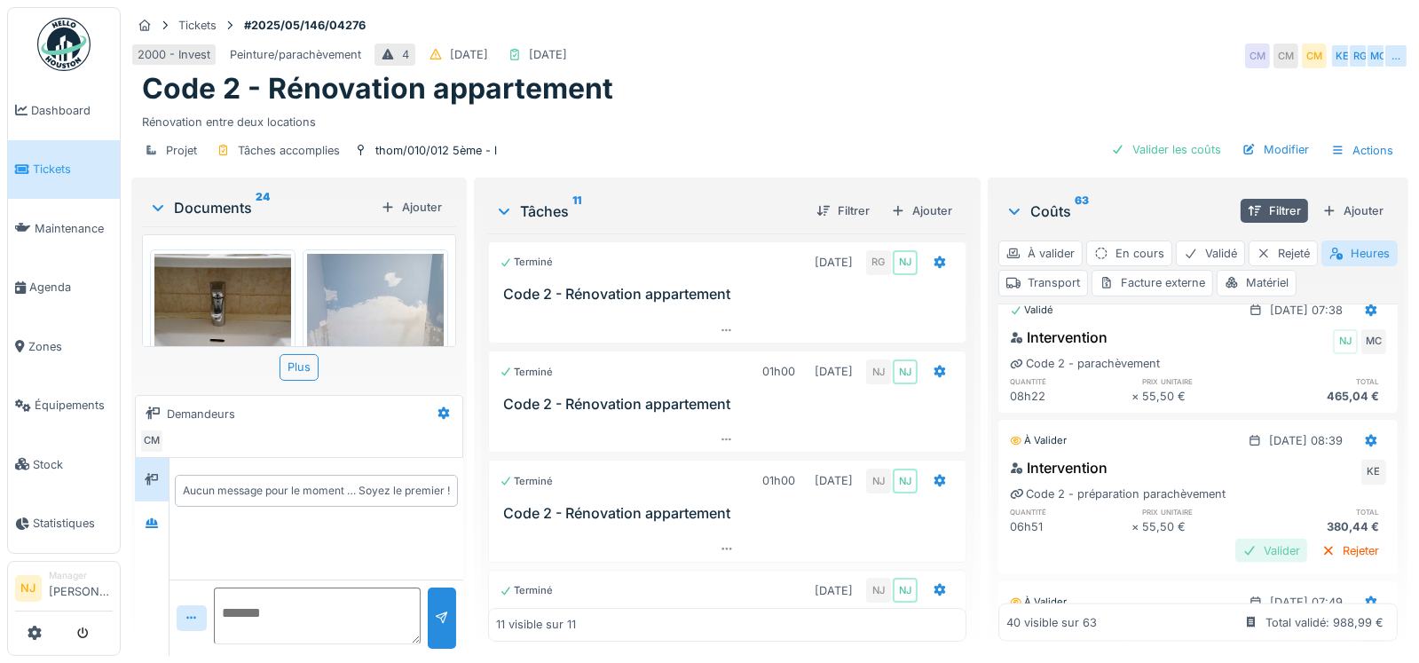
click at [1242, 563] on div "Valider" at bounding box center [1272, 551] width 72 height 24
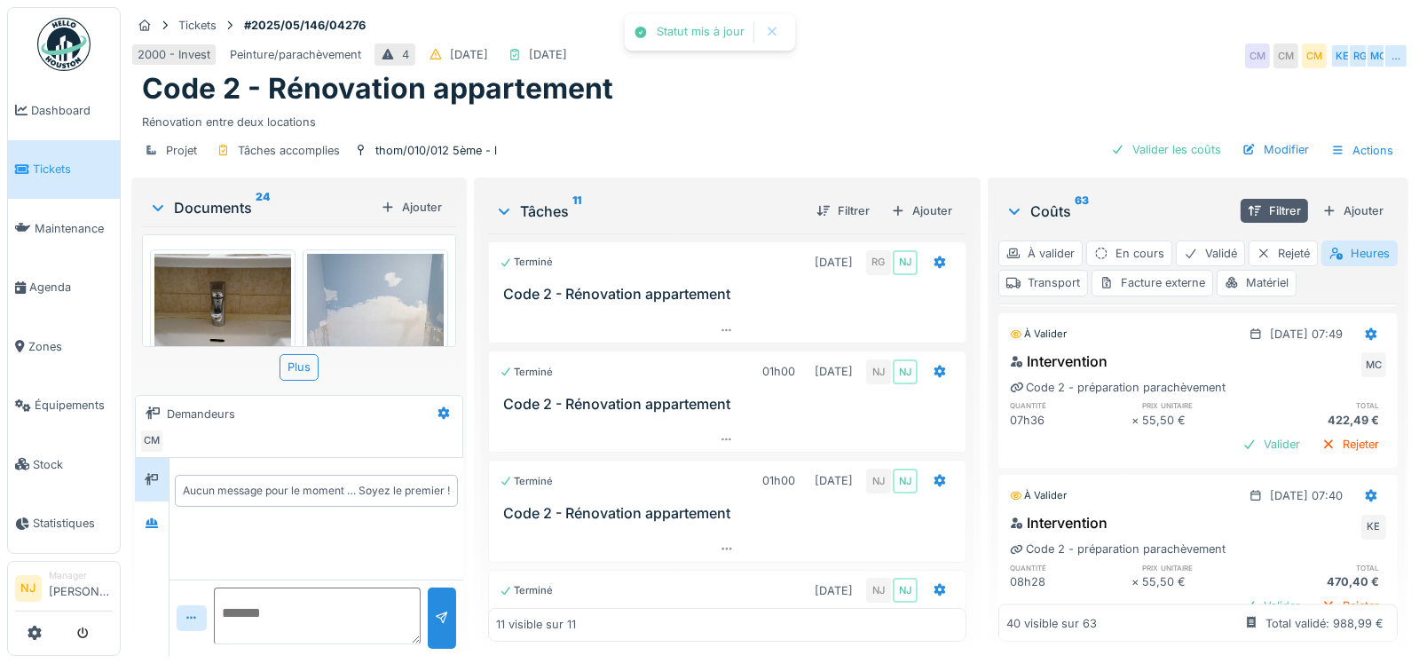
scroll to position [3550, 0]
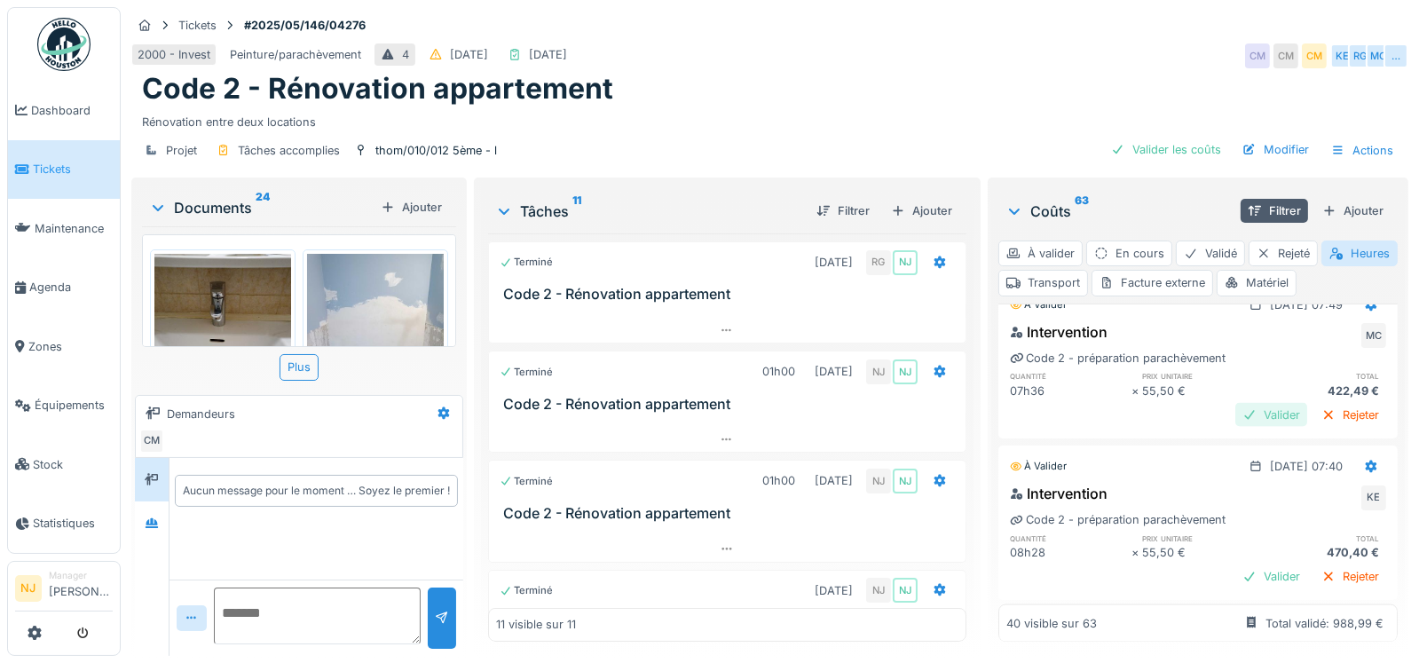
click at [1240, 427] on div "Valider" at bounding box center [1272, 415] width 72 height 24
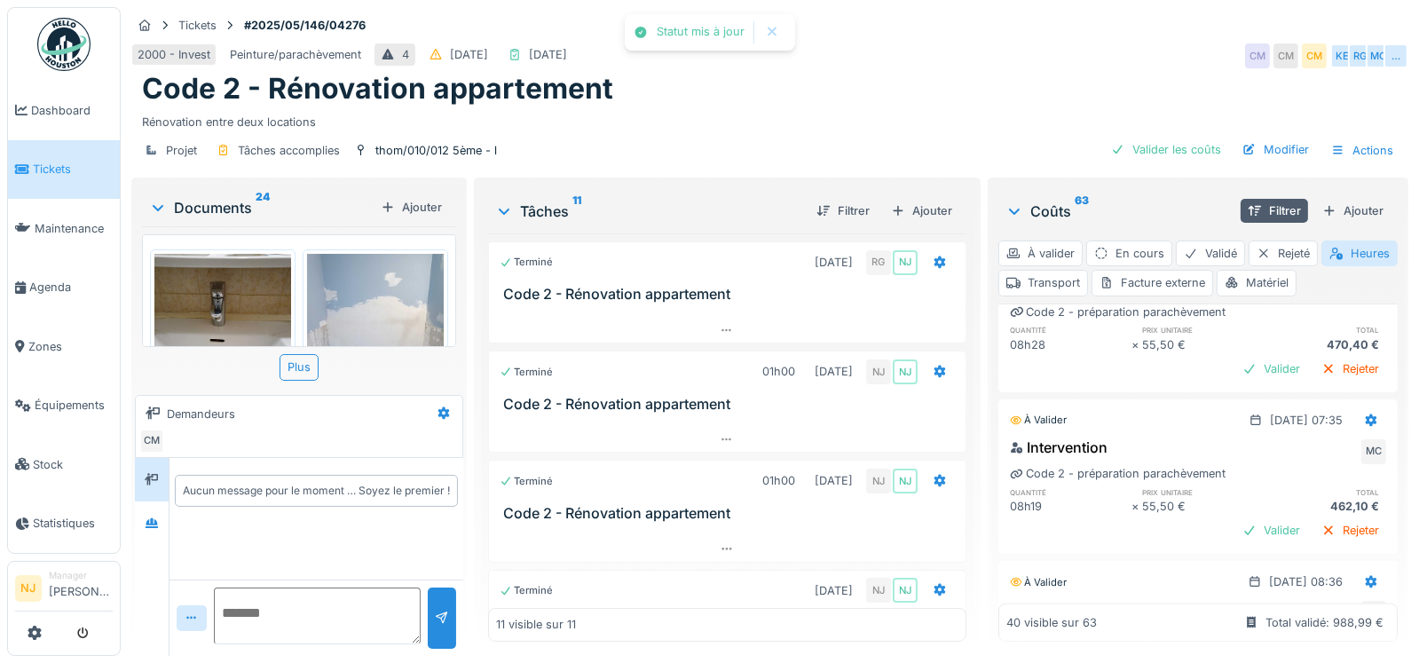
scroll to position [3728, 0]
click at [1242, 379] on div "Valider" at bounding box center [1272, 367] width 72 height 24
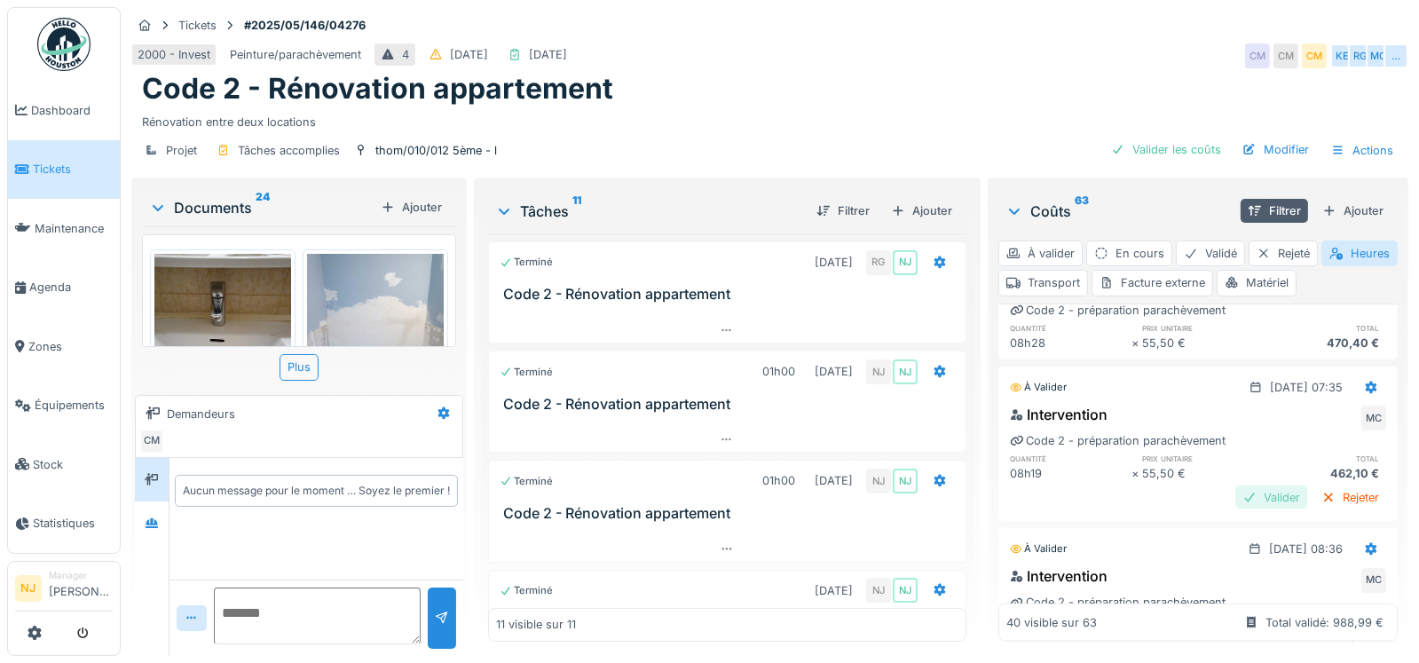
click at [1236, 509] on div "Valider" at bounding box center [1272, 498] width 72 height 24
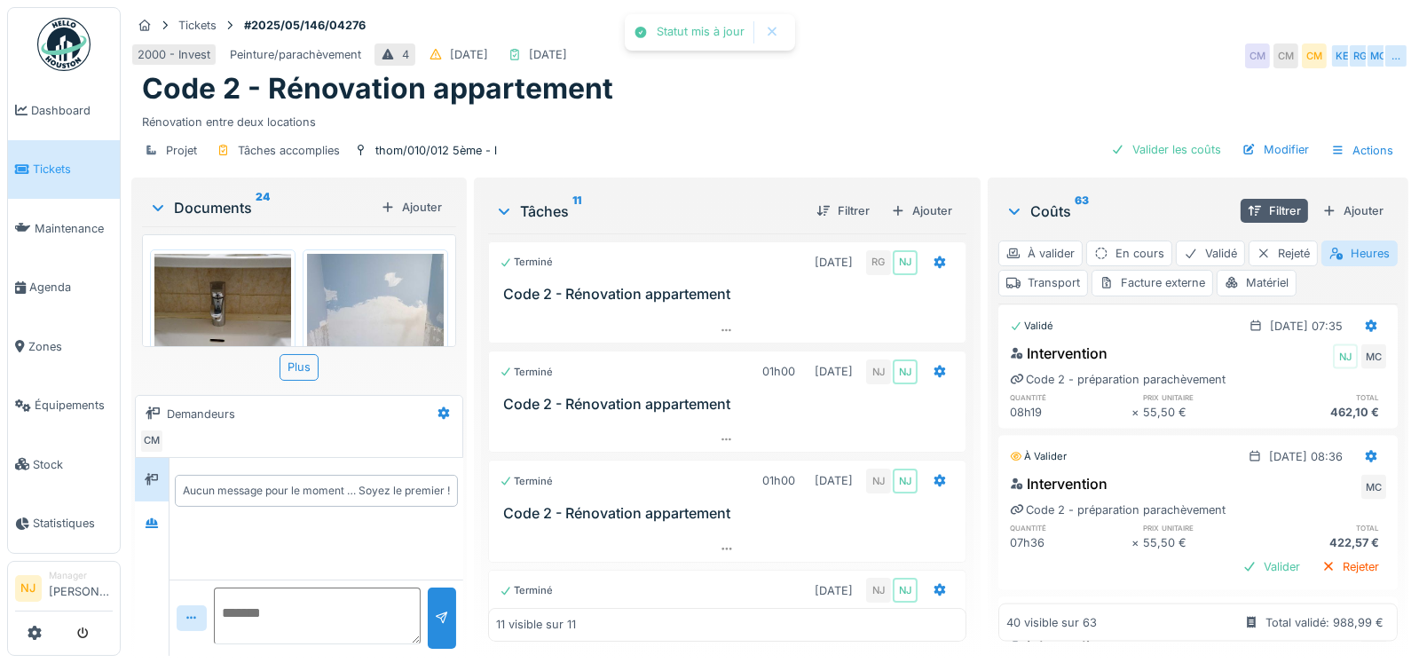
scroll to position [3817, 0]
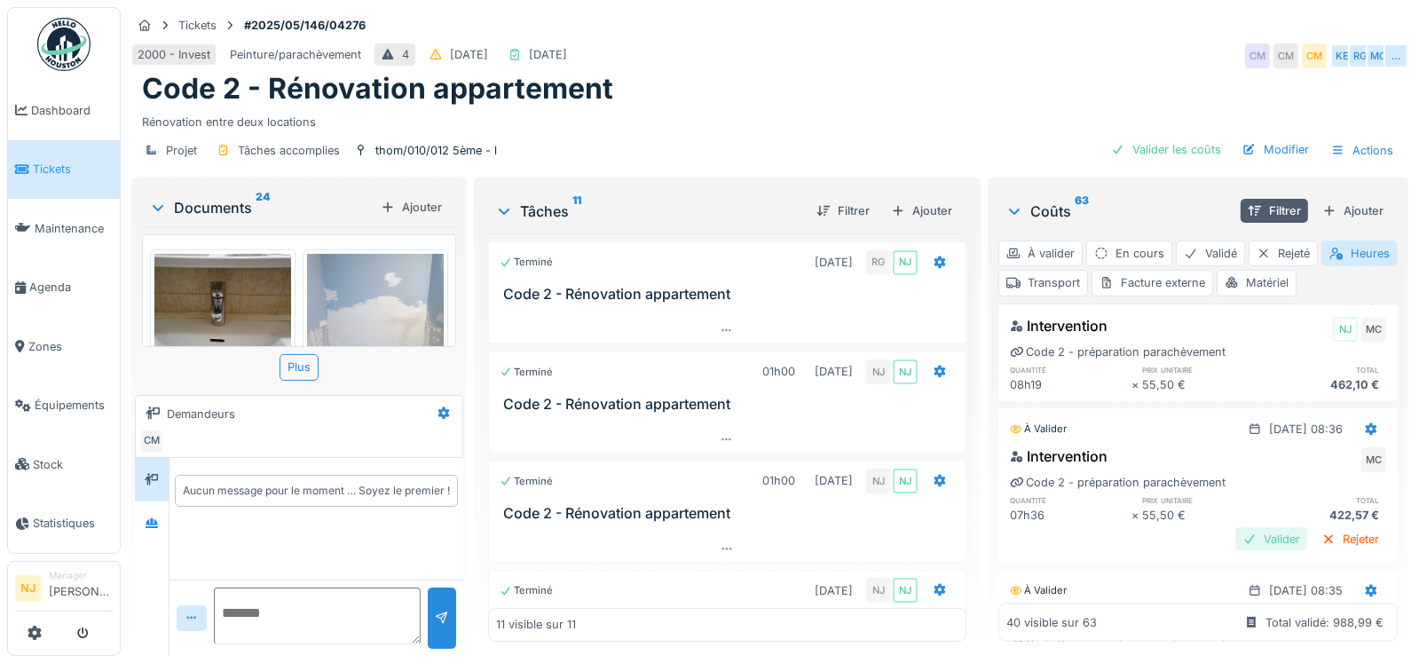
click at [1237, 551] on div "Valider" at bounding box center [1272, 539] width 72 height 24
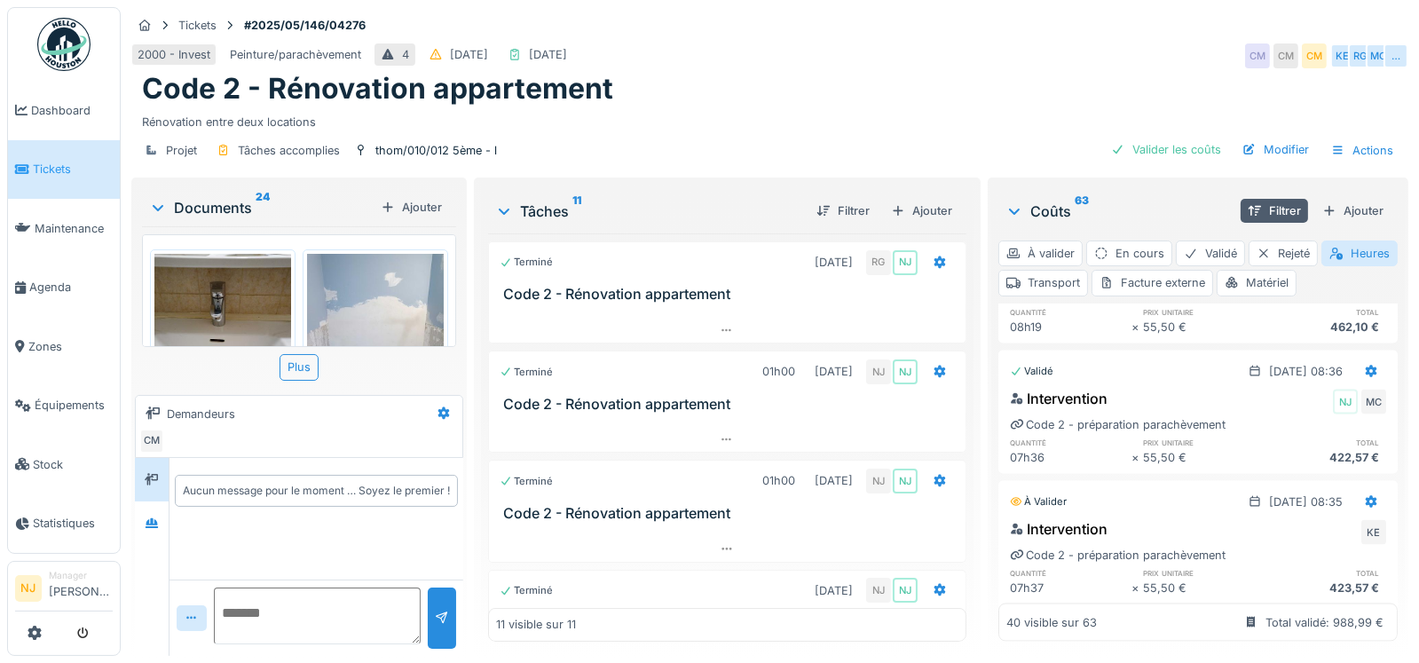
scroll to position [3994, 0]
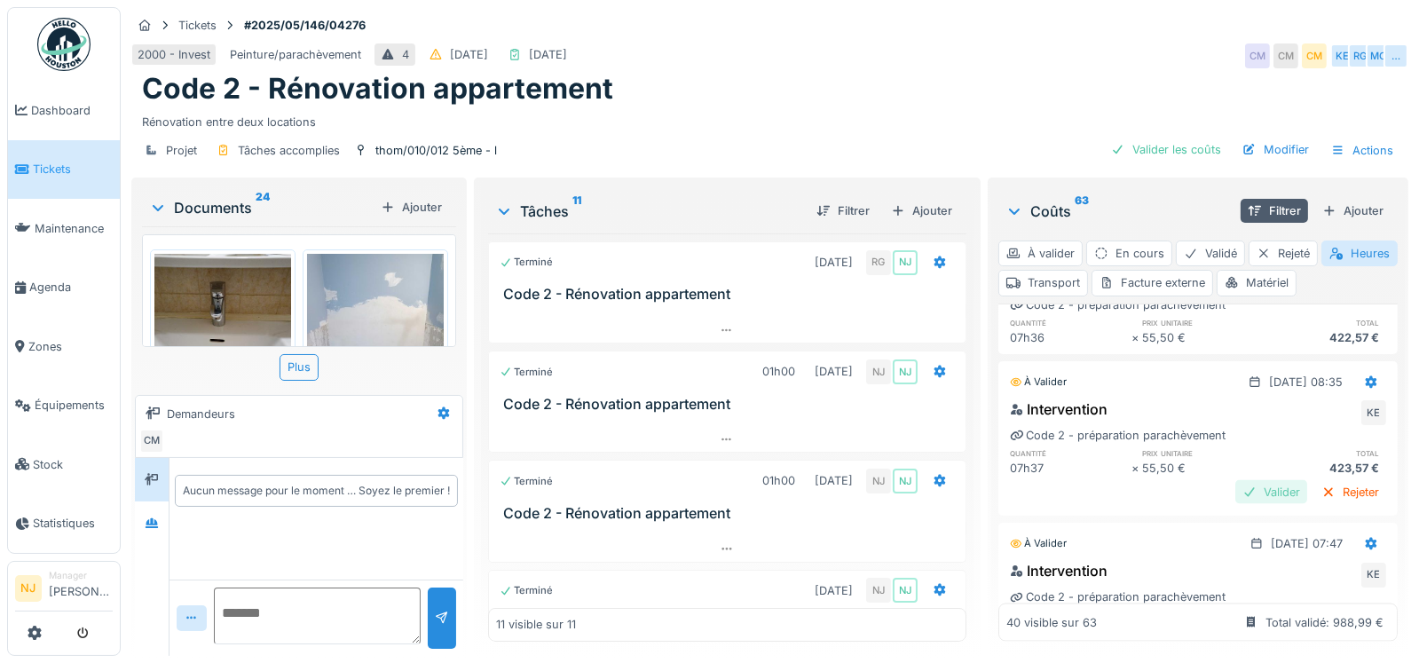
click at [1236, 504] on div "Valider" at bounding box center [1272, 492] width 72 height 24
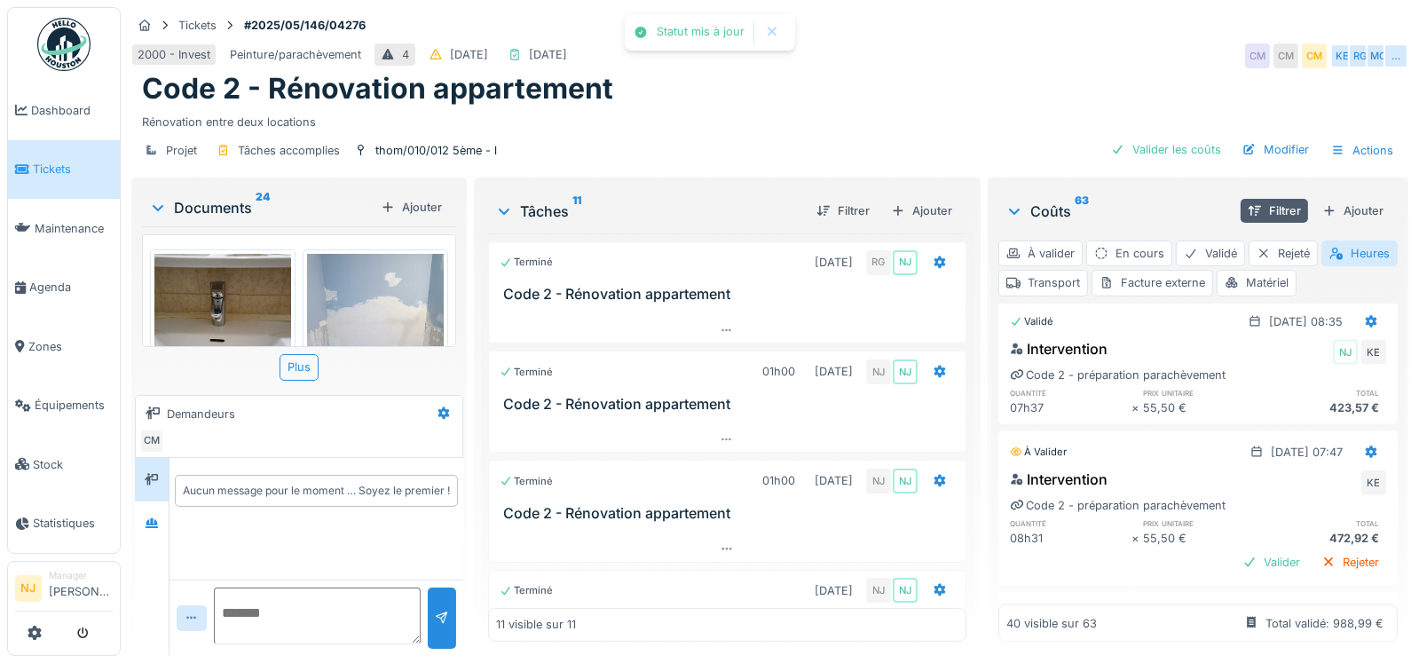
scroll to position [4083, 0]
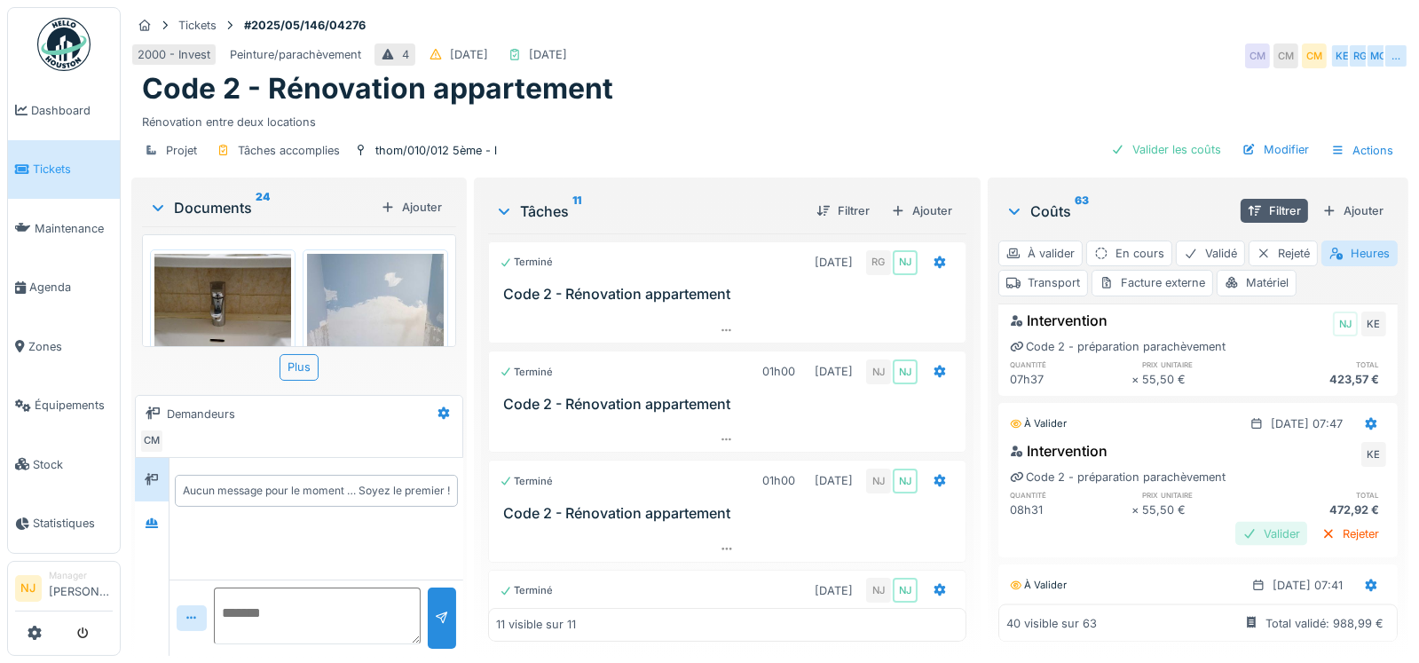
click at [1236, 546] on div "Valider" at bounding box center [1272, 534] width 72 height 24
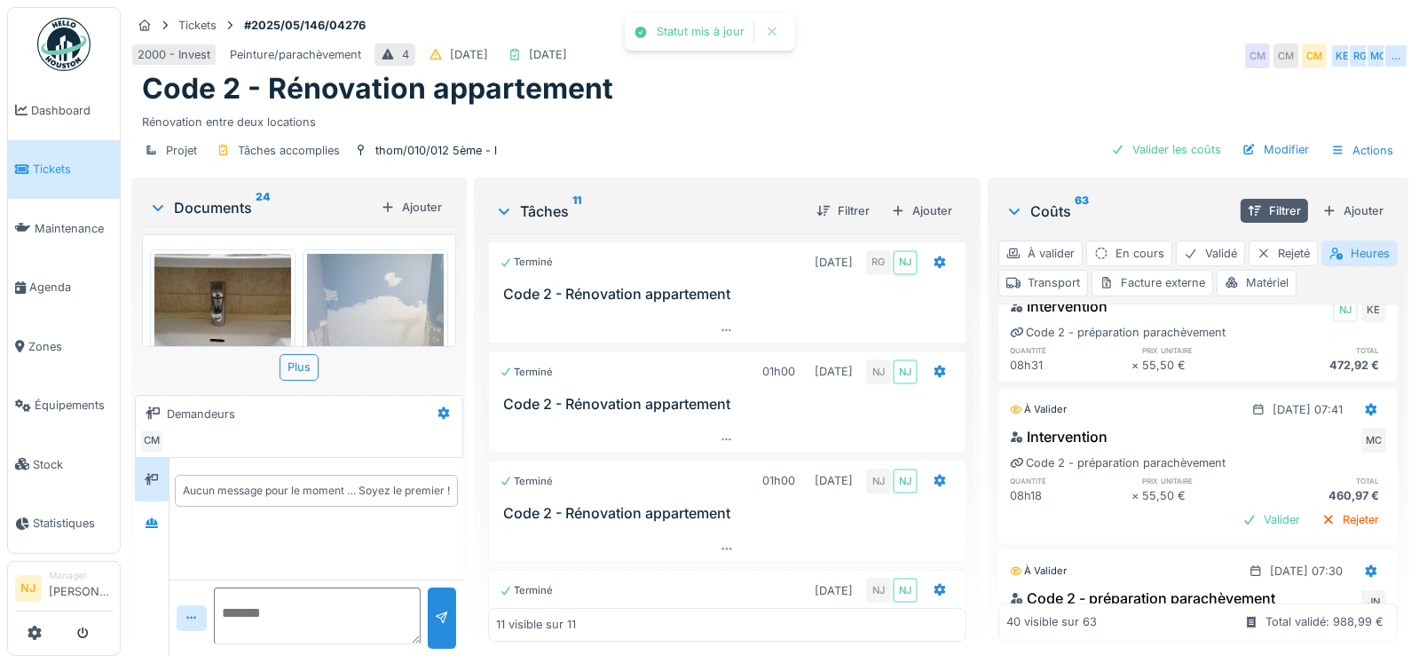
scroll to position [4261, 0]
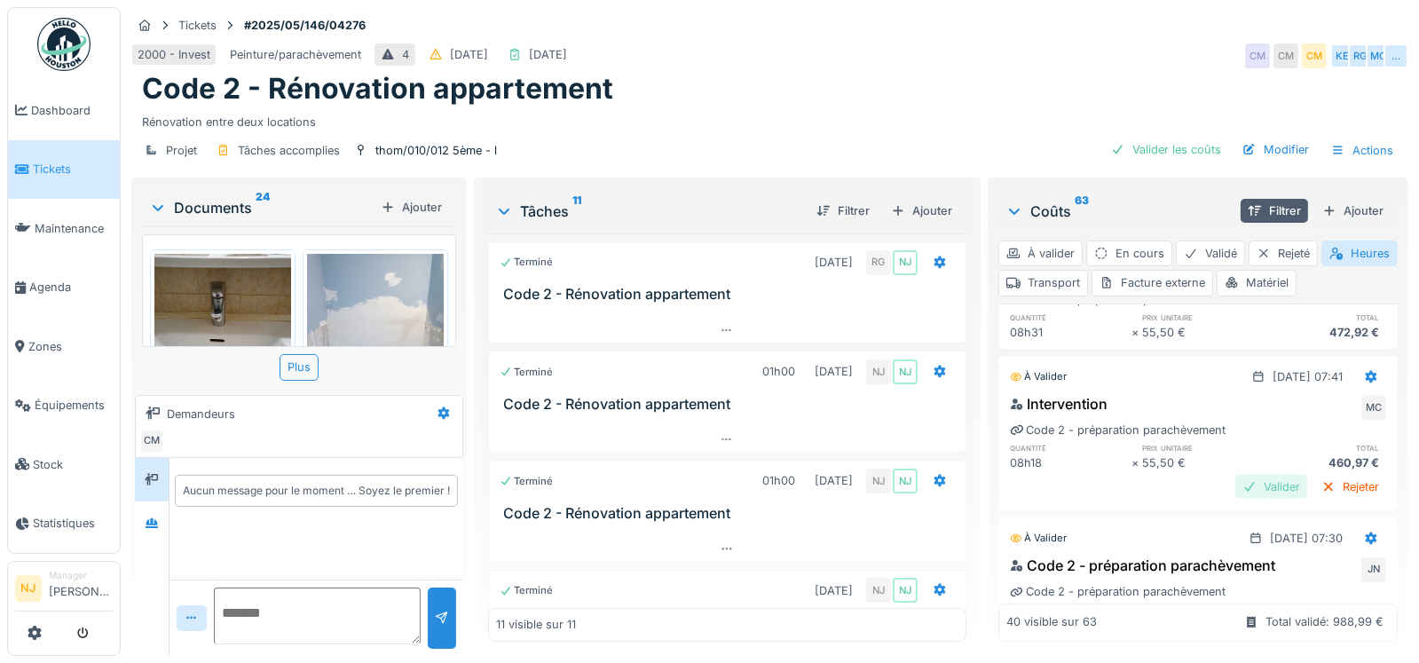
click at [1236, 499] on div "Valider" at bounding box center [1272, 487] width 72 height 24
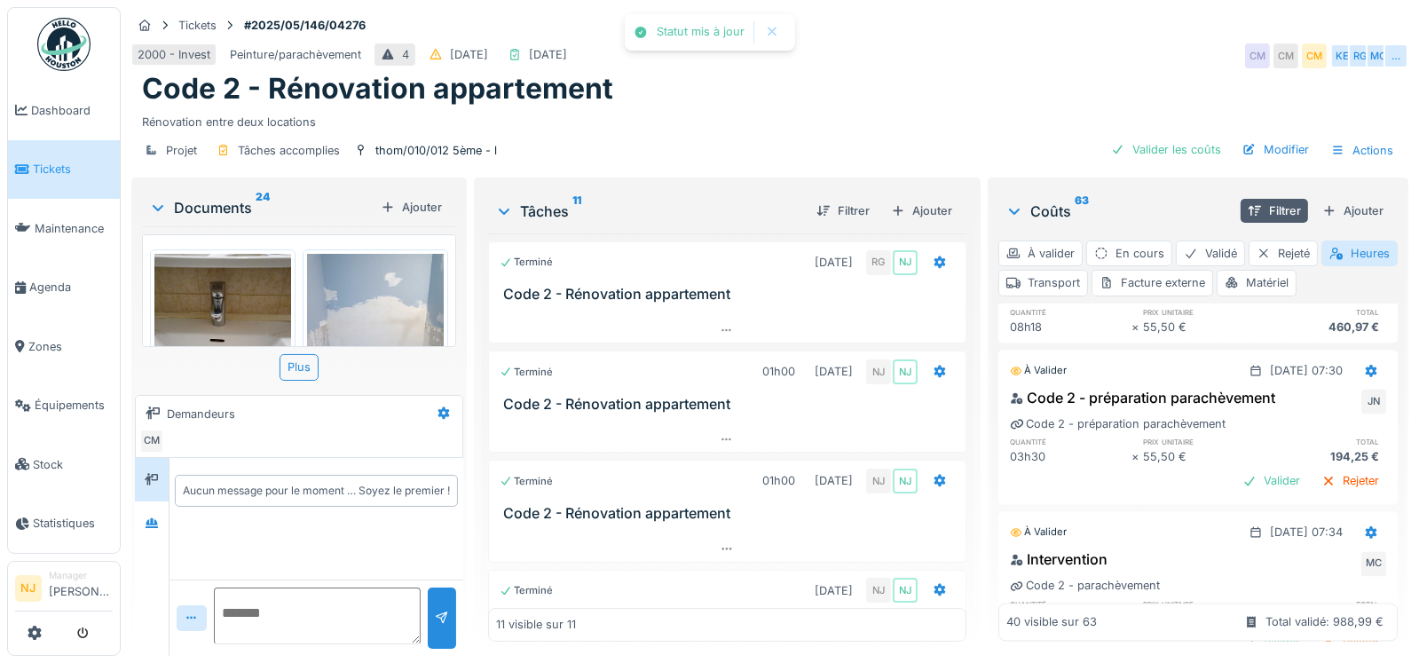
scroll to position [4438, 0]
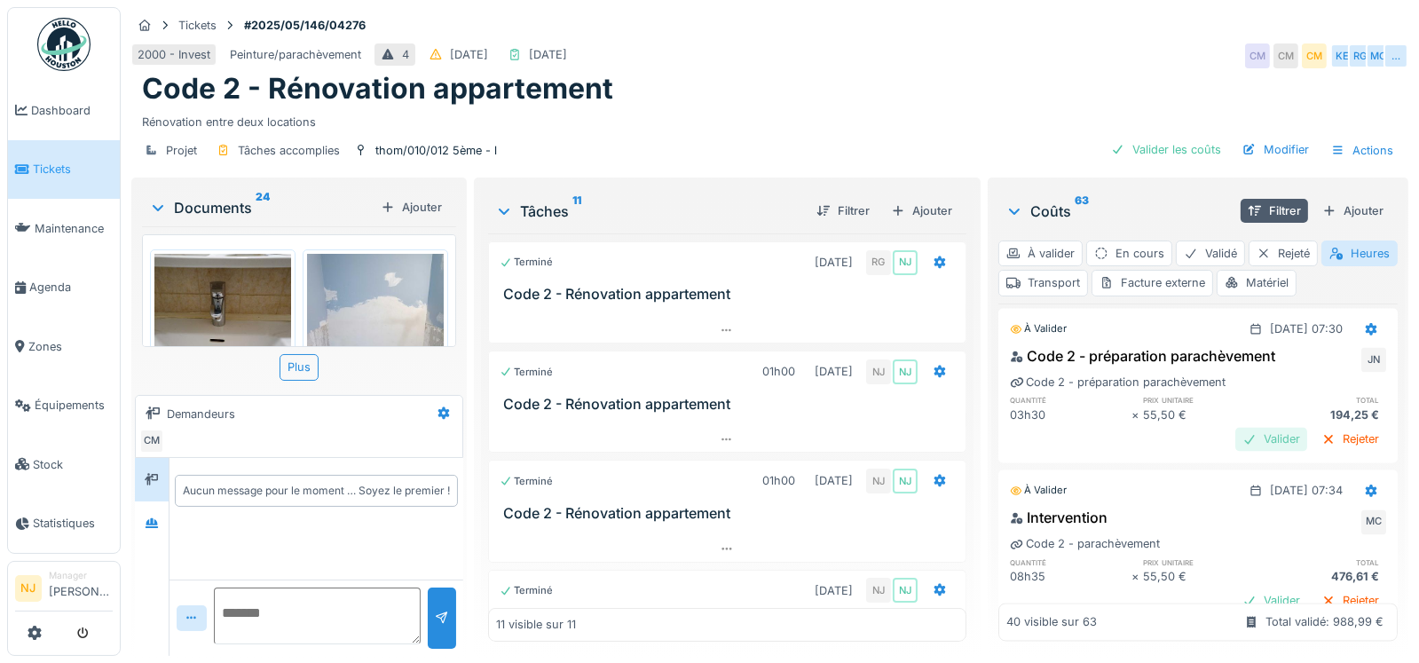
click at [1238, 452] on div "Valider" at bounding box center [1272, 440] width 72 height 24
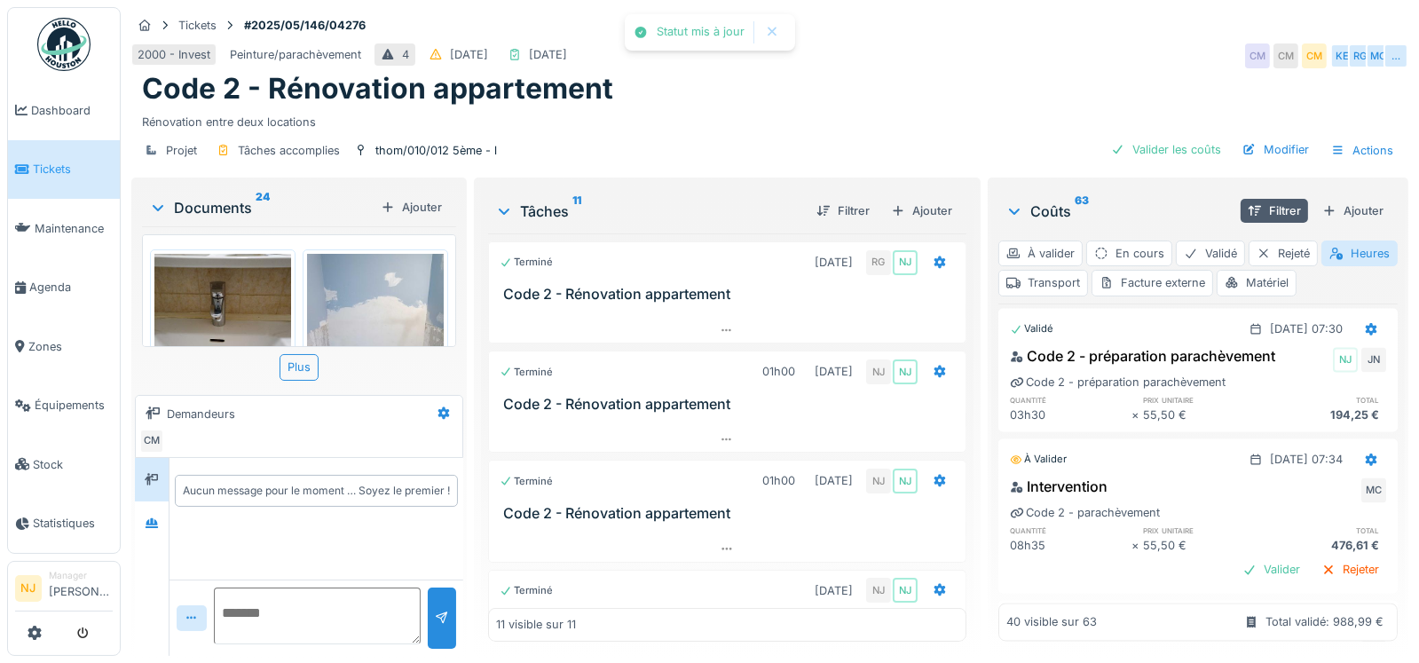
scroll to position [4526, 0]
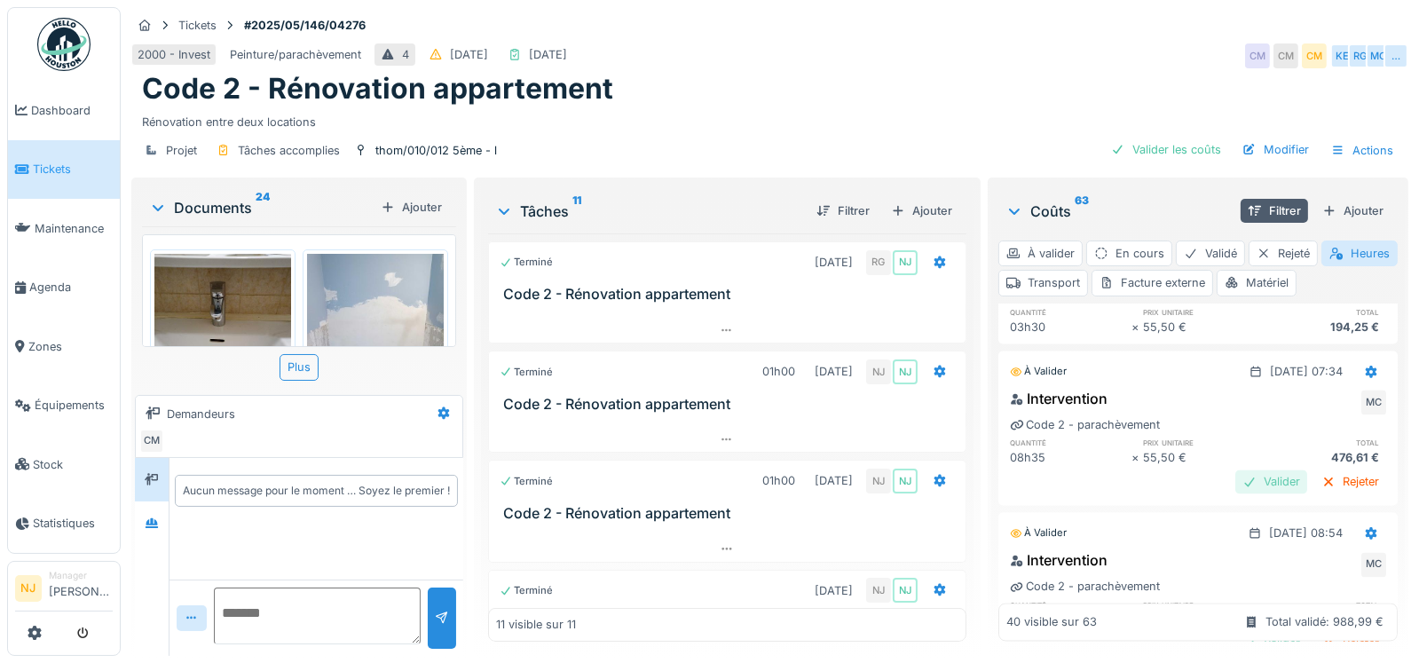
click at [1236, 494] on div "Valider" at bounding box center [1272, 482] width 72 height 24
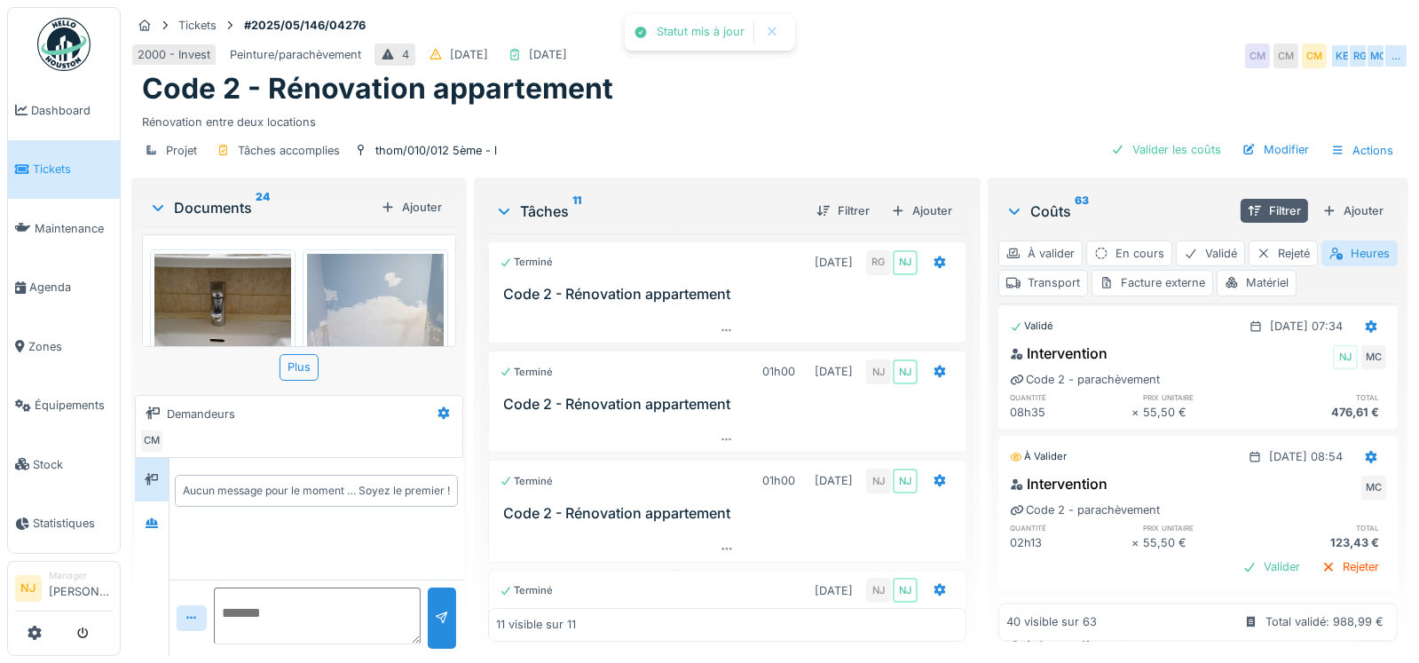
scroll to position [4615, 0]
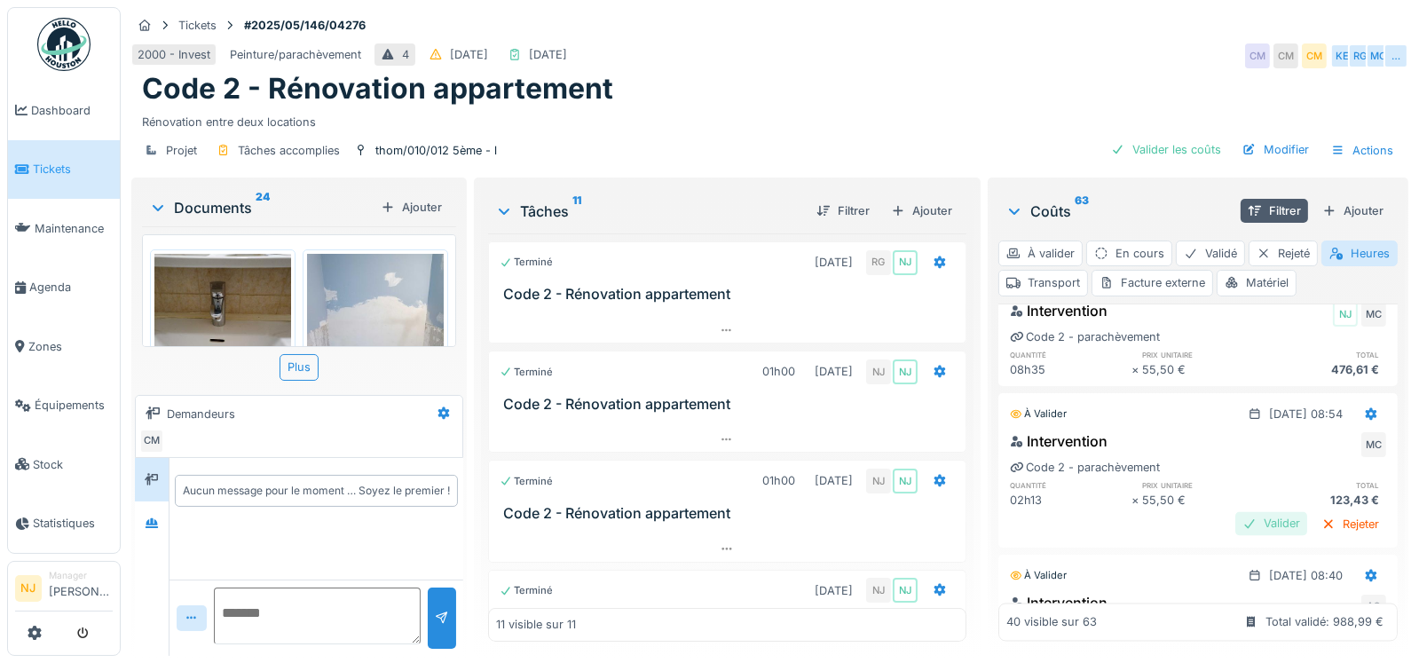
click at [1236, 536] on div "Valider" at bounding box center [1272, 524] width 72 height 24
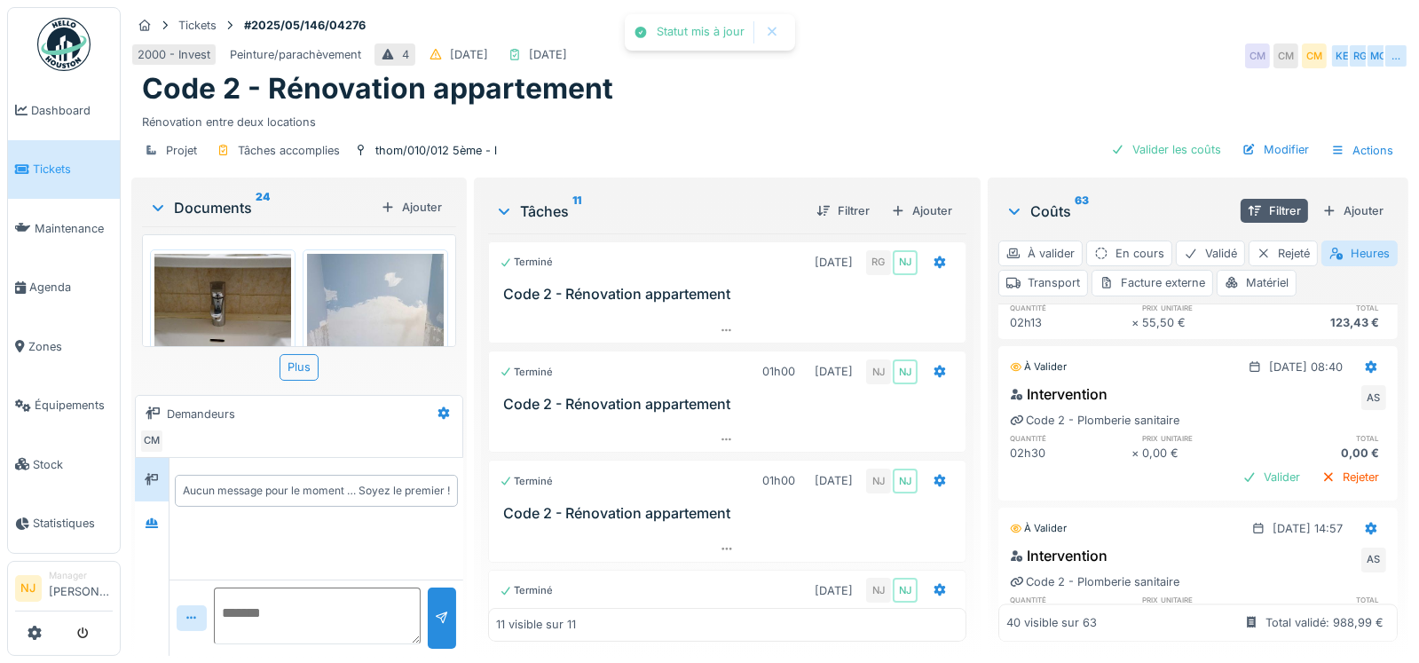
scroll to position [4881, 0]
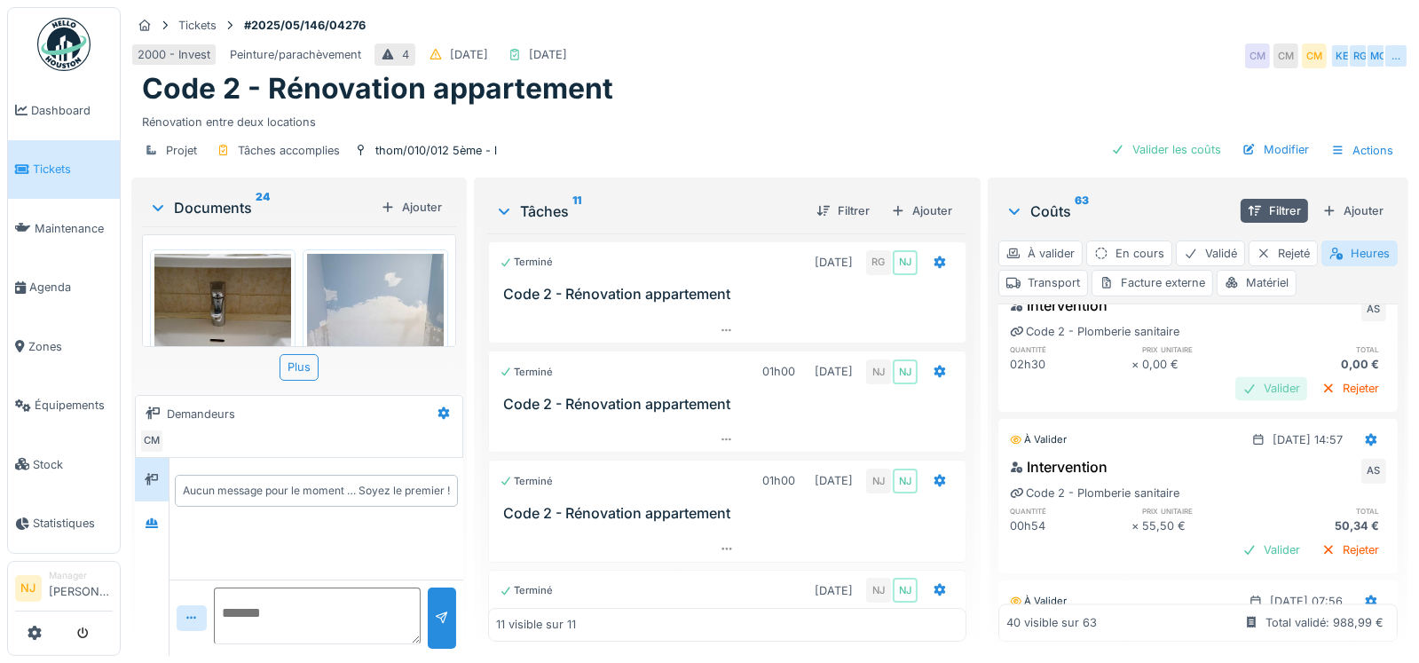
click at [1238, 400] on div "Valider" at bounding box center [1272, 388] width 72 height 24
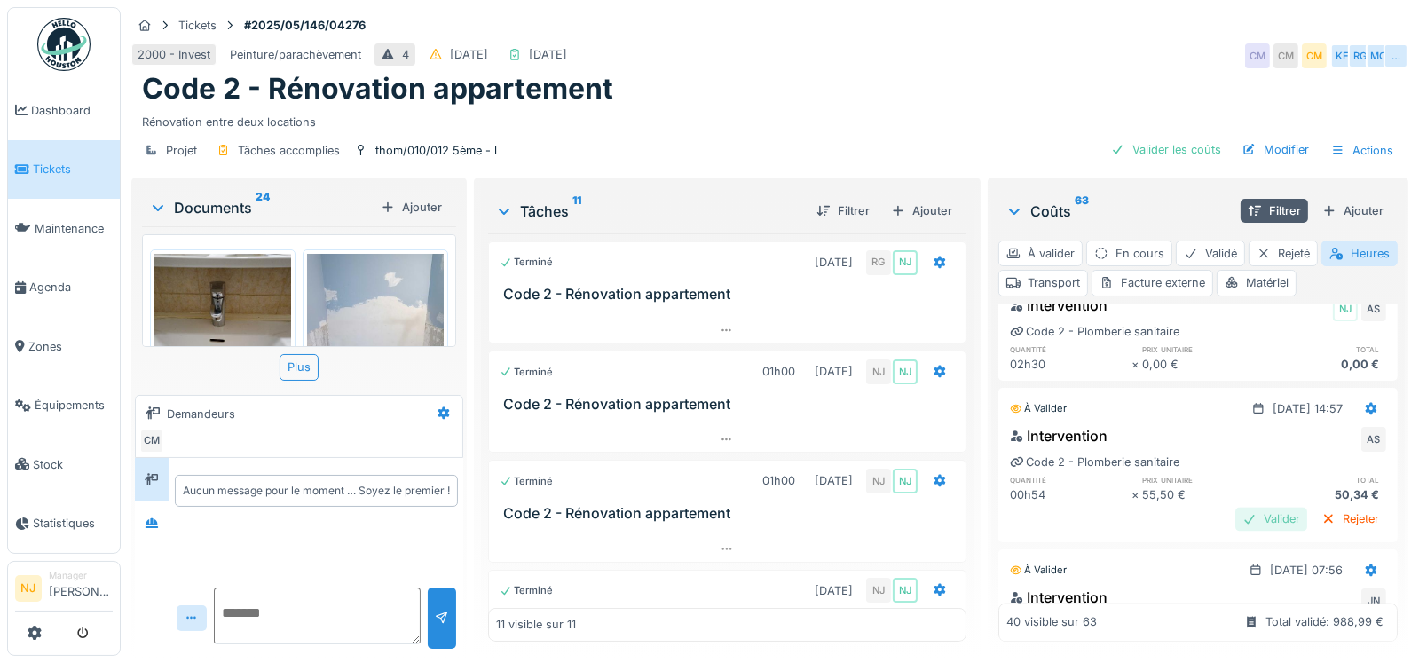
click at [1239, 531] on div "Valider" at bounding box center [1272, 519] width 72 height 24
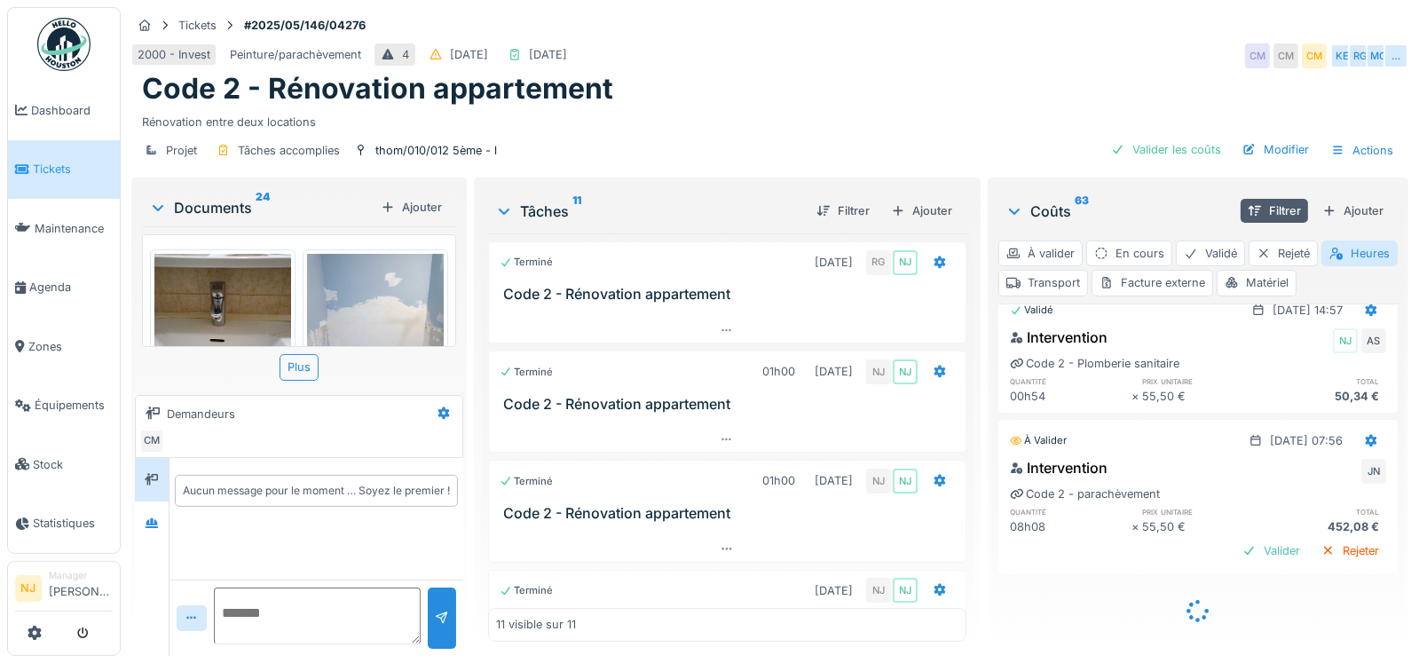
scroll to position [5027, 0]
click at [1236, 539] on div "Valider" at bounding box center [1272, 551] width 72 height 24
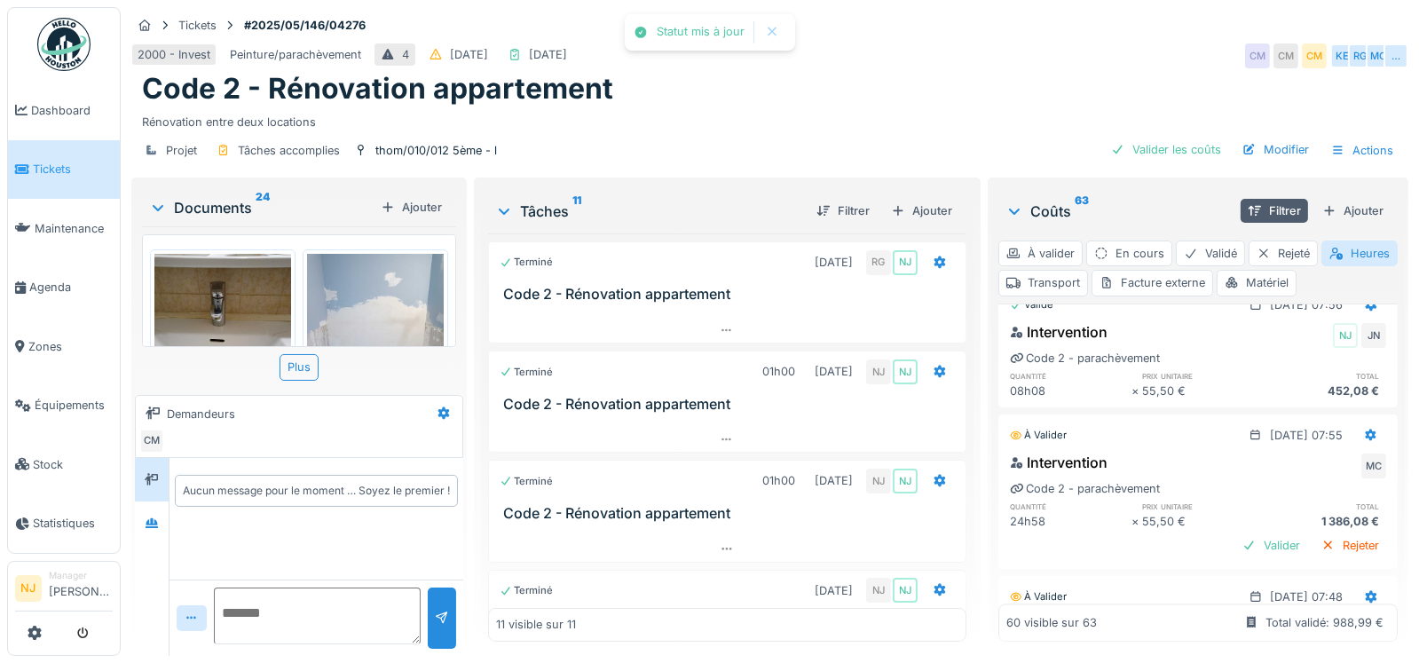
scroll to position [5204, 0]
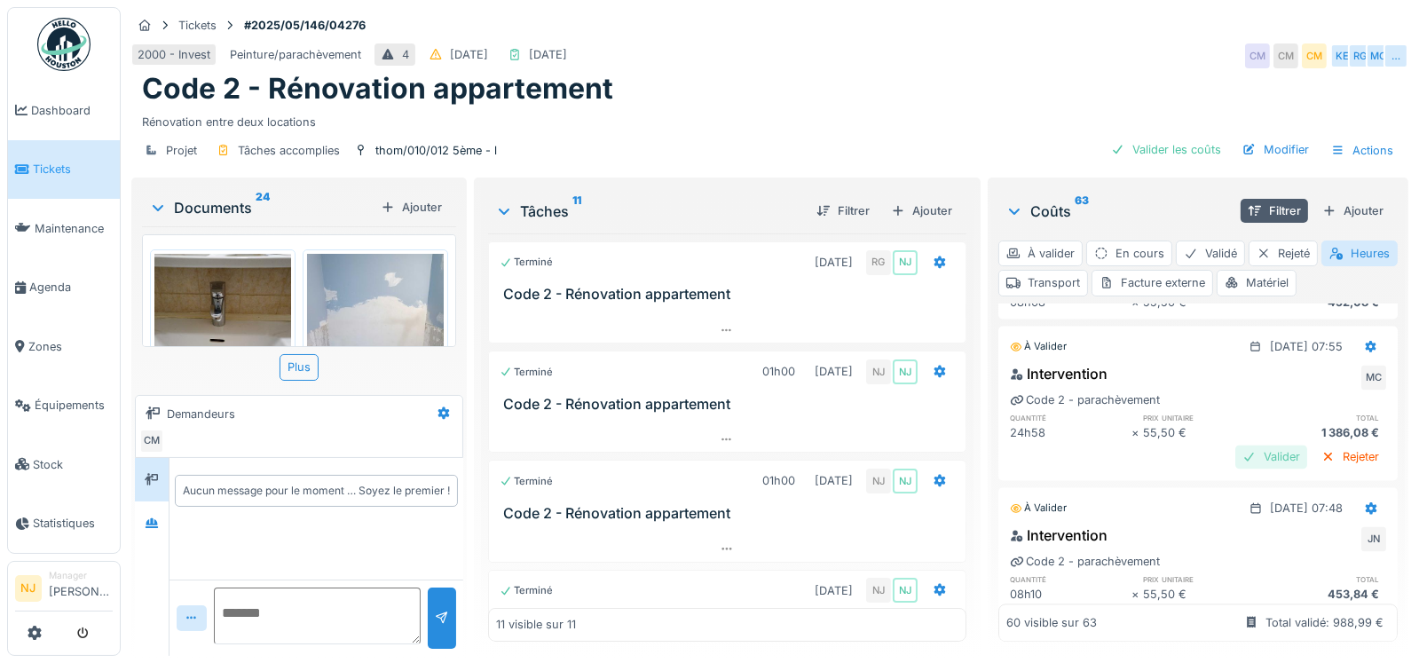
click at [1236, 469] on div "Valider" at bounding box center [1272, 457] width 72 height 24
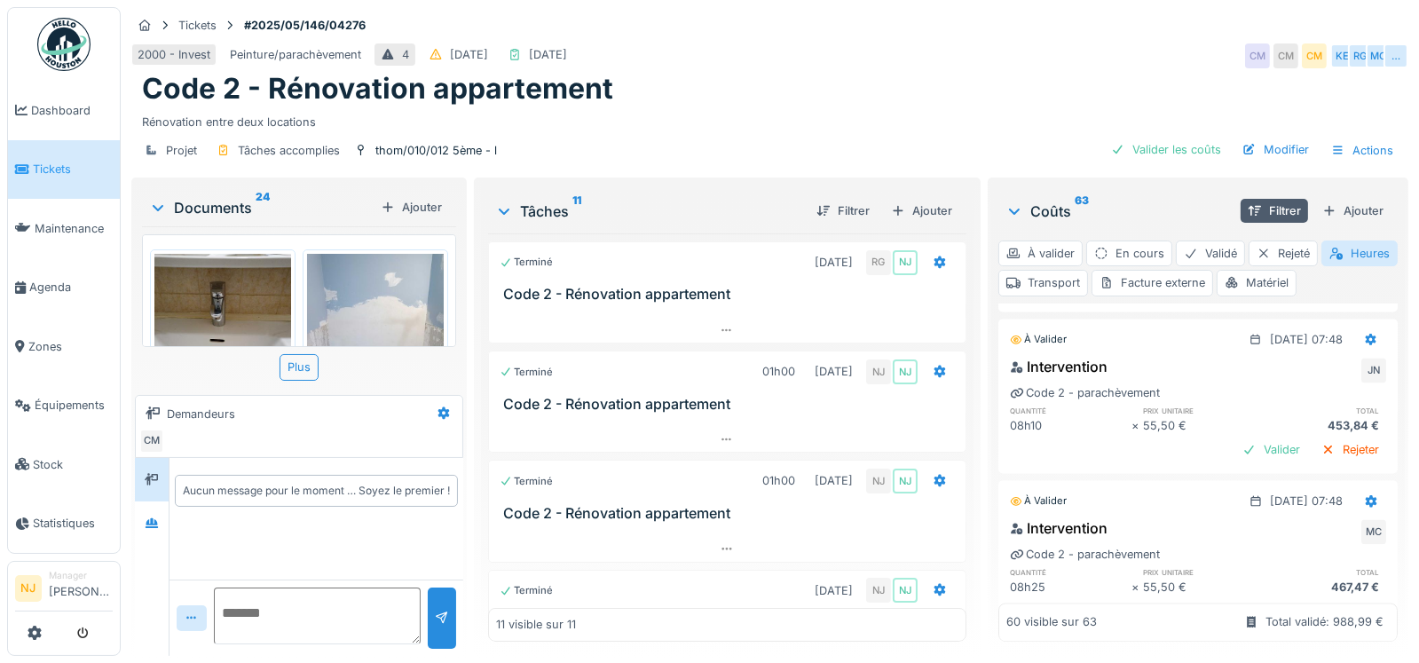
scroll to position [5382, 0]
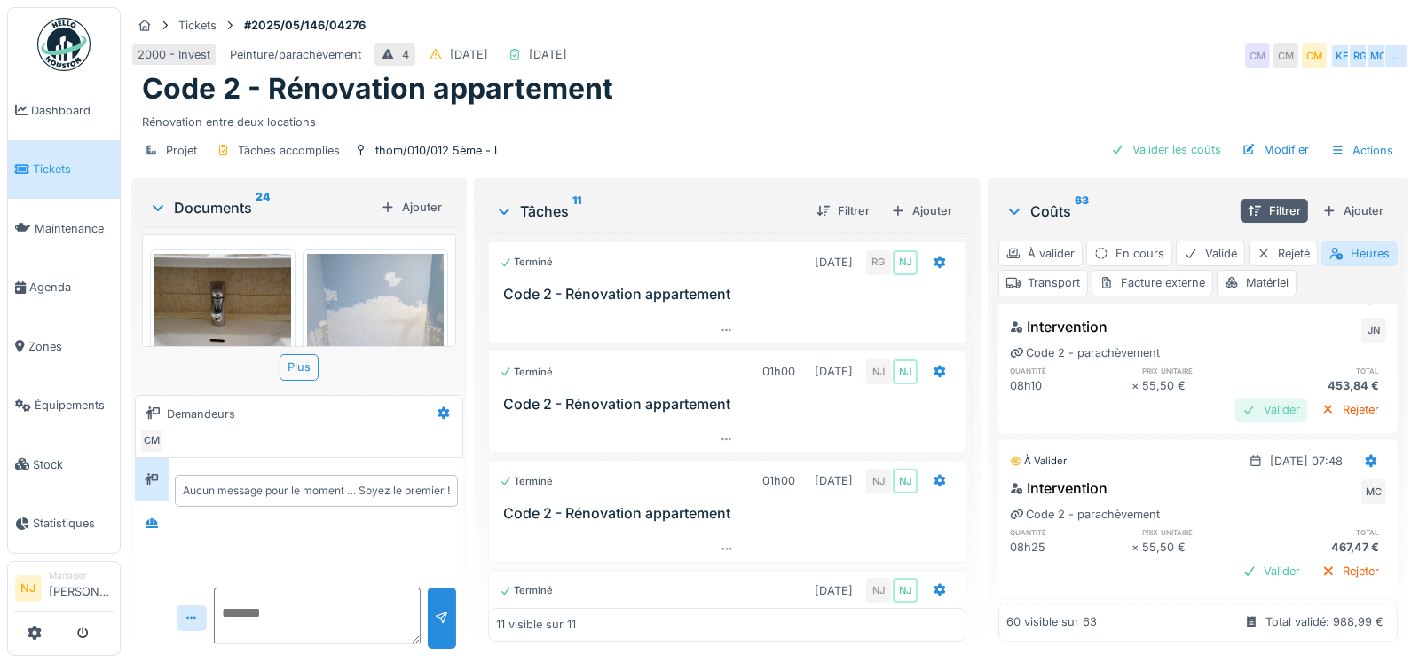
click at [1236, 422] on div "Valider" at bounding box center [1272, 410] width 72 height 24
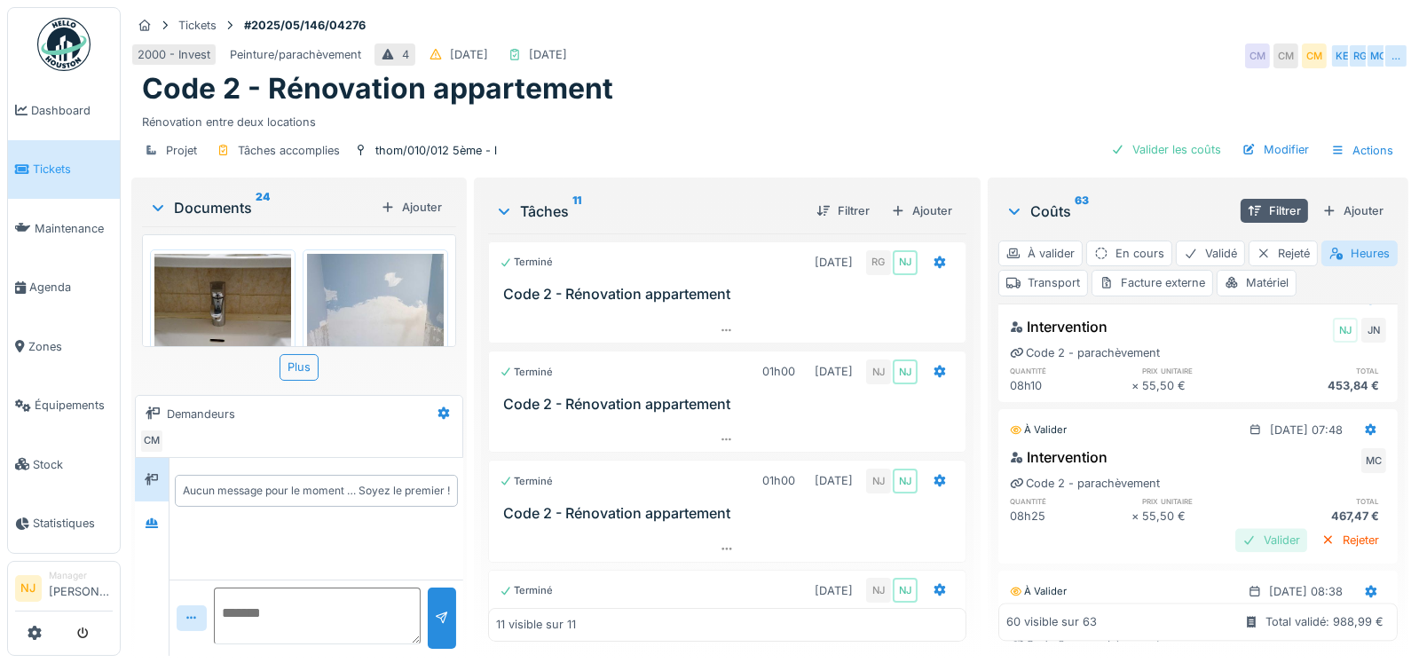
click at [1239, 552] on div "Valider" at bounding box center [1272, 540] width 72 height 24
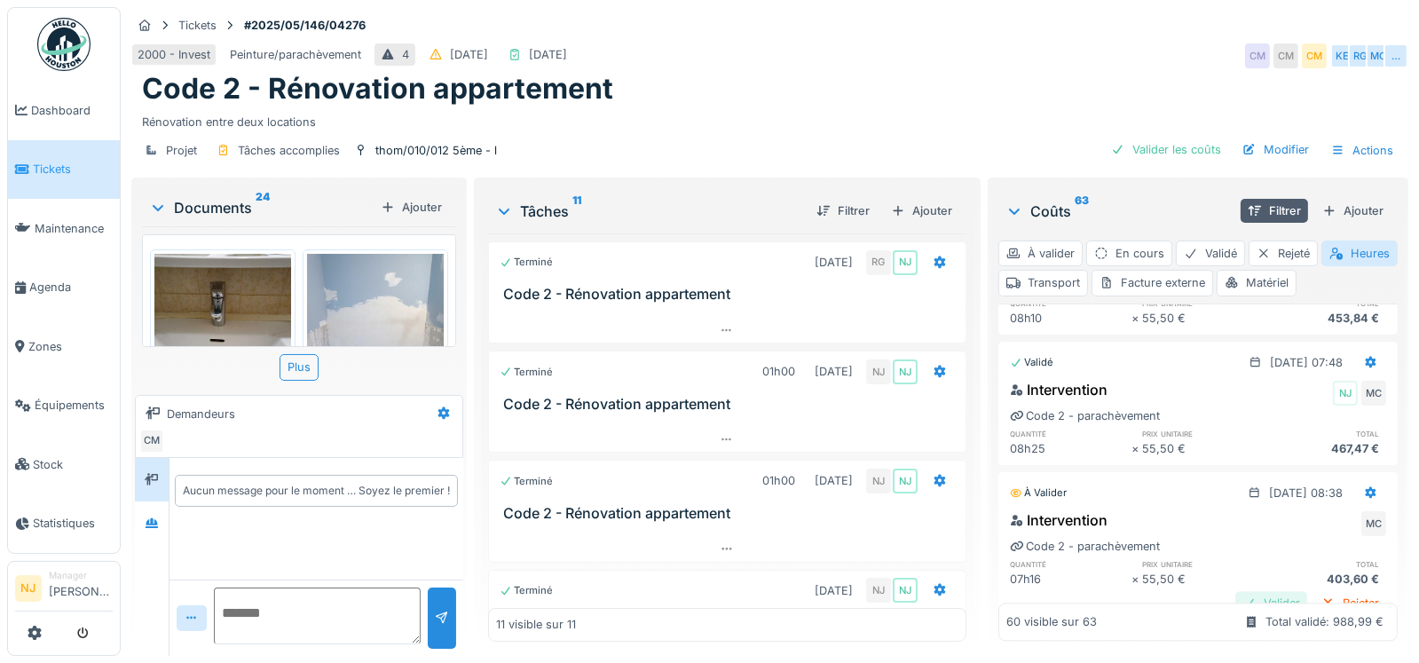
scroll to position [5559, 0]
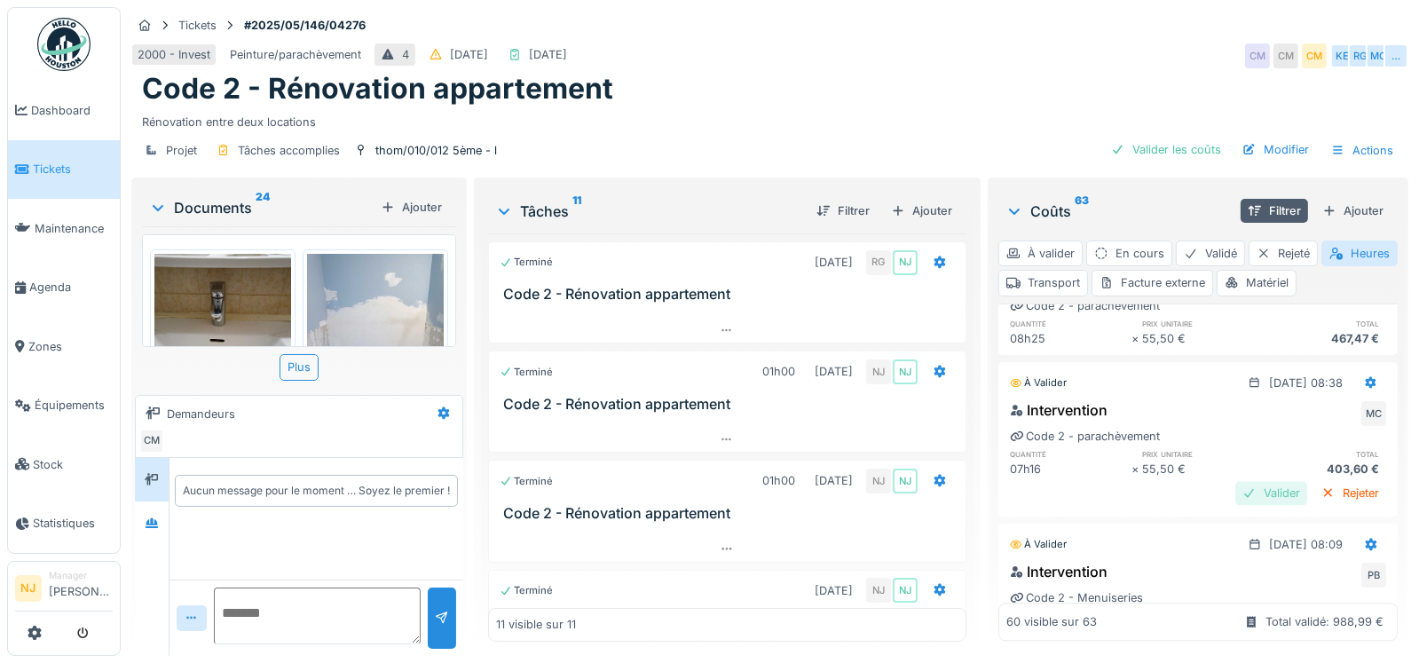
click at [1236, 505] on div "Valider" at bounding box center [1272, 493] width 72 height 24
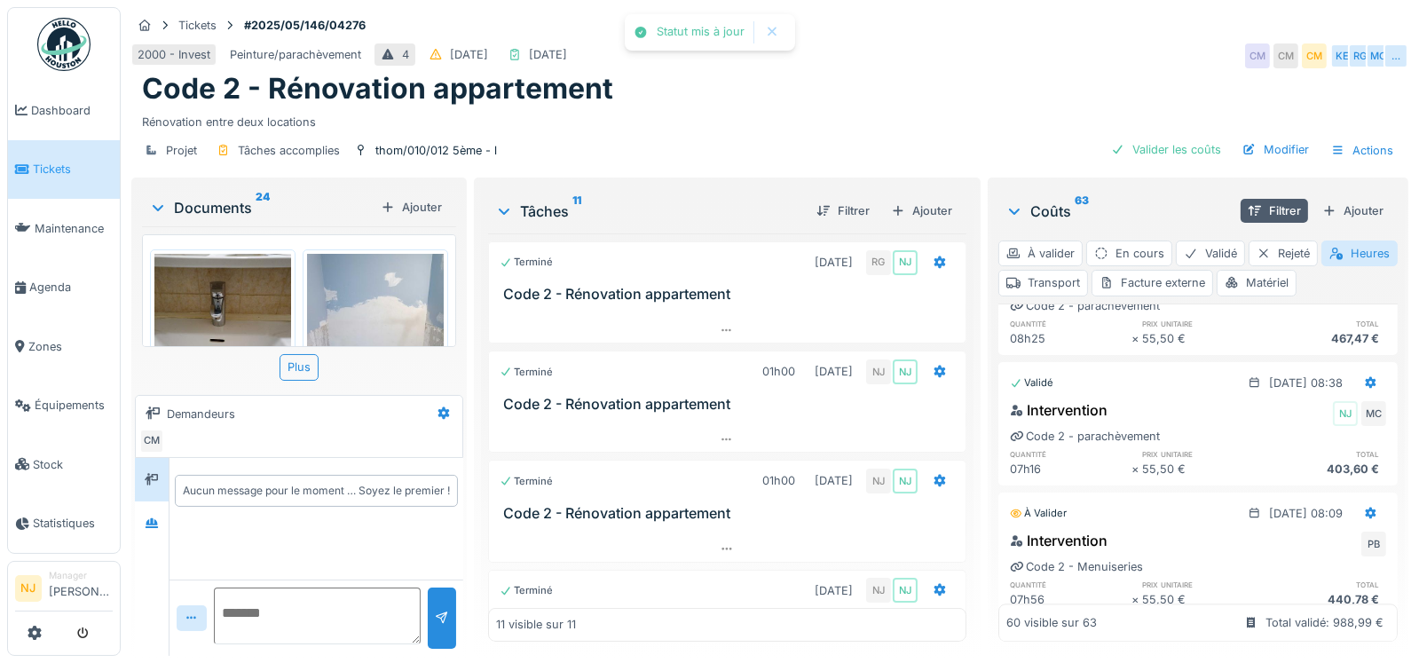
scroll to position [5648, 0]
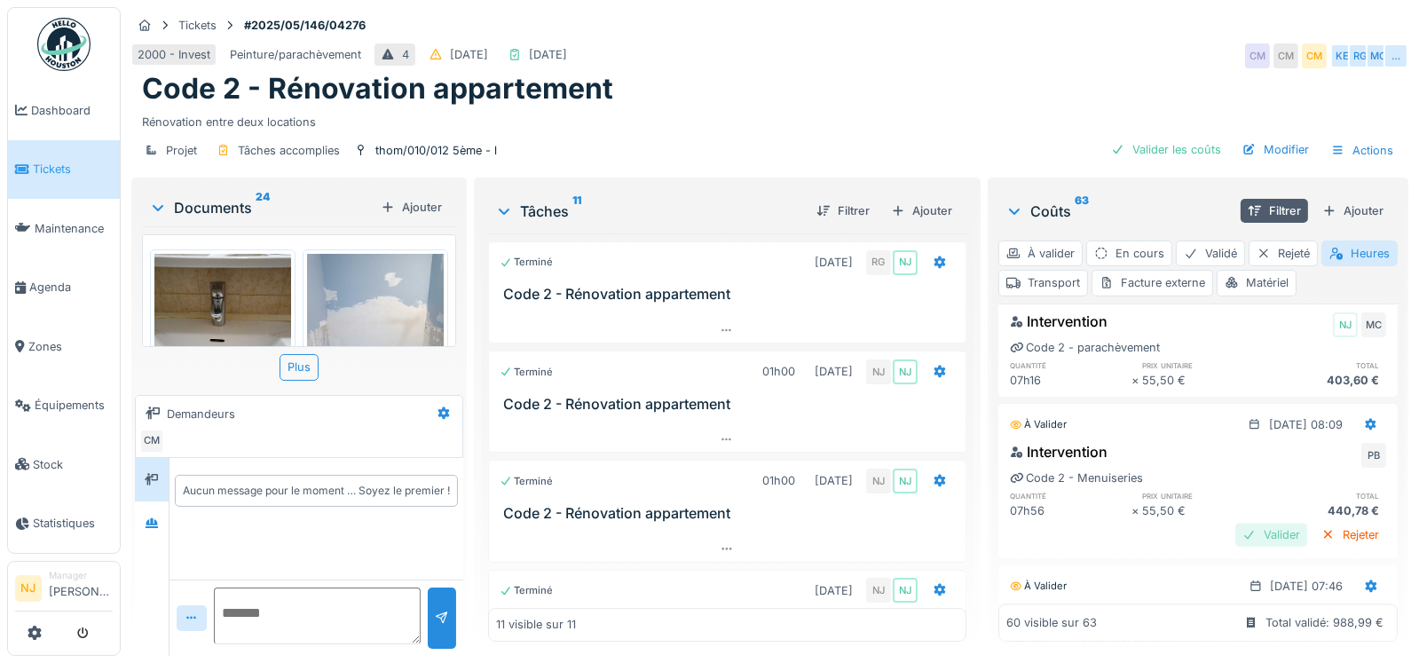
click at [1246, 547] on div "Valider" at bounding box center [1272, 535] width 72 height 24
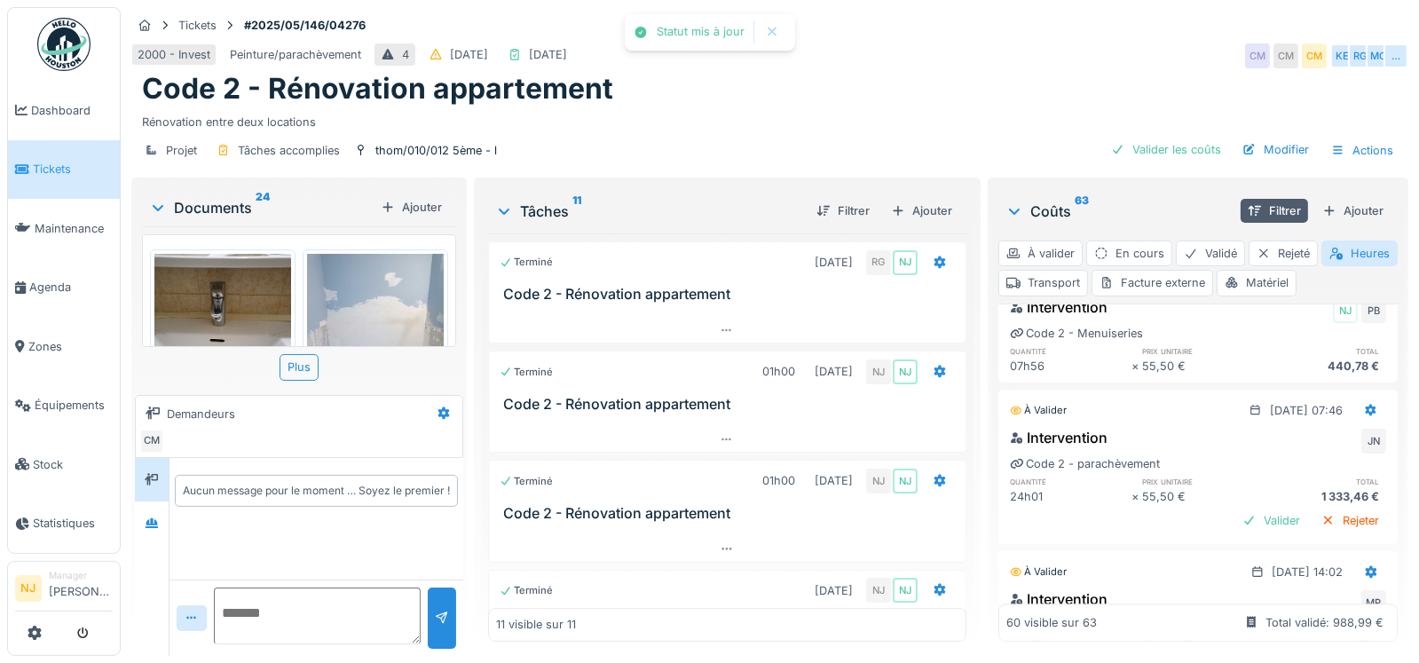
scroll to position [5825, 0]
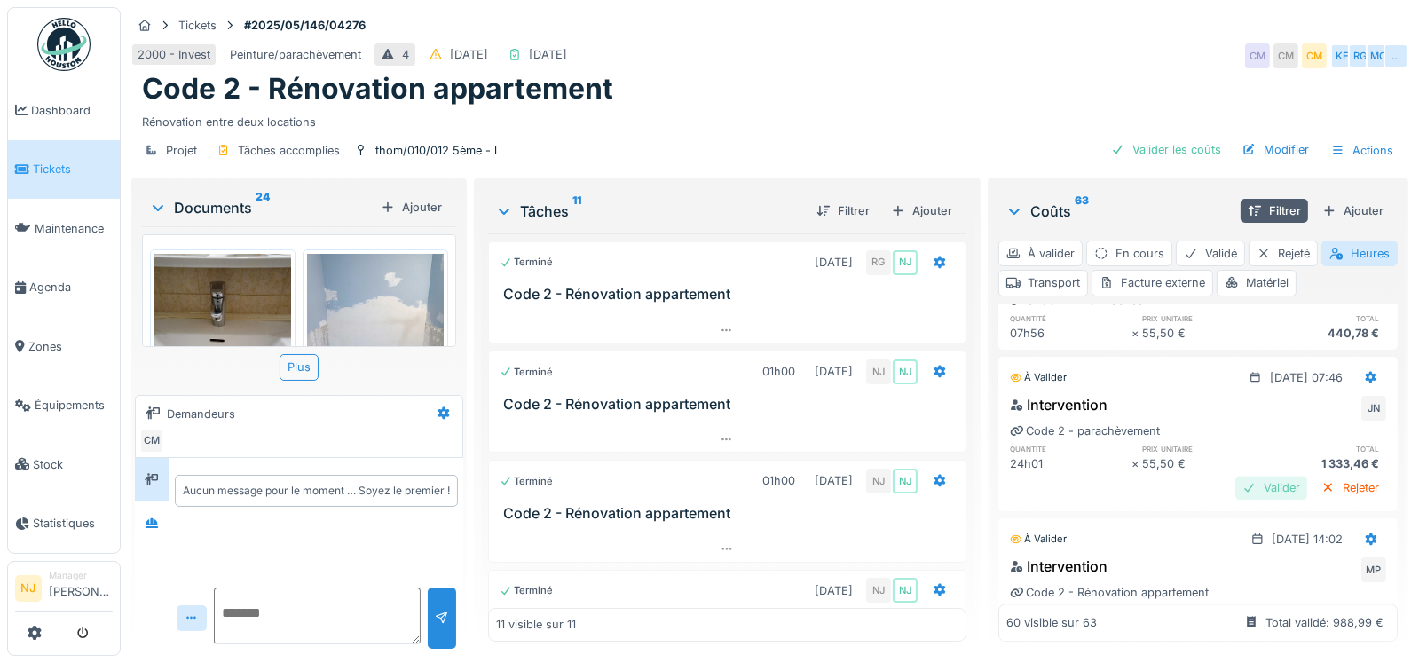
click at [1236, 500] on div "Valider" at bounding box center [1272, 488] width 72 height 24
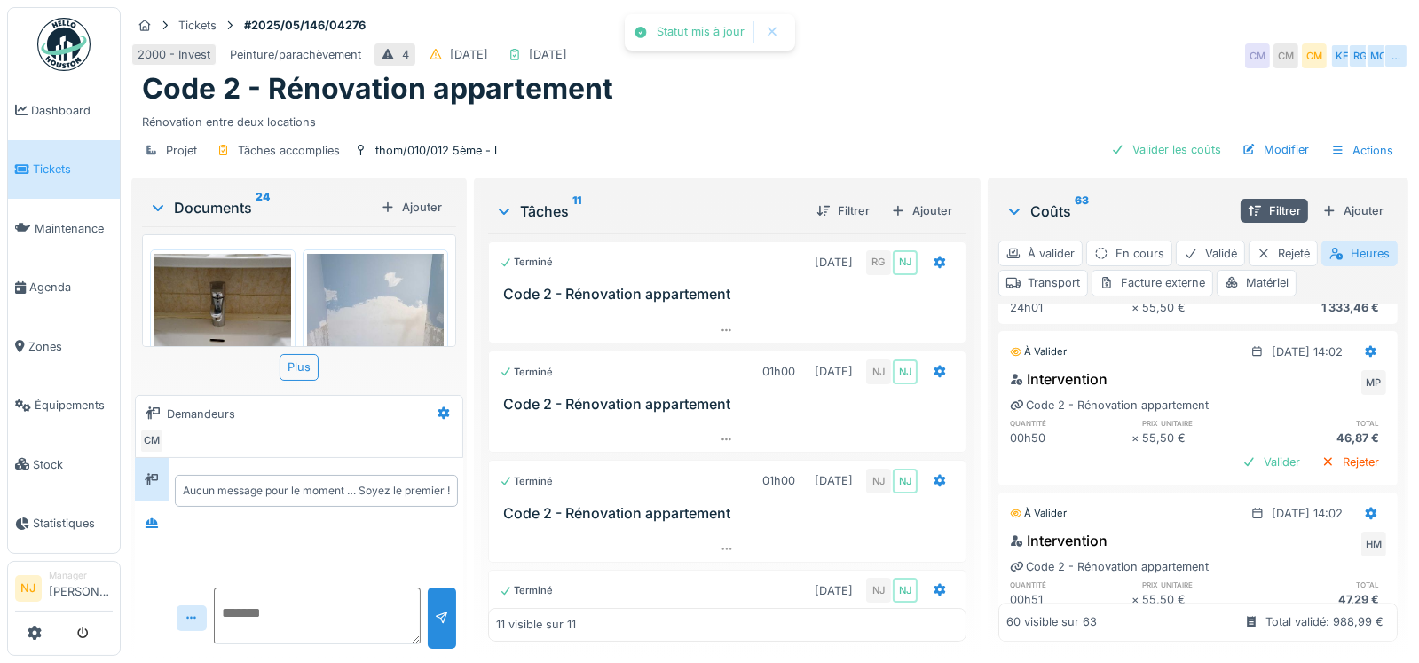
scroll to position [6003, 0]
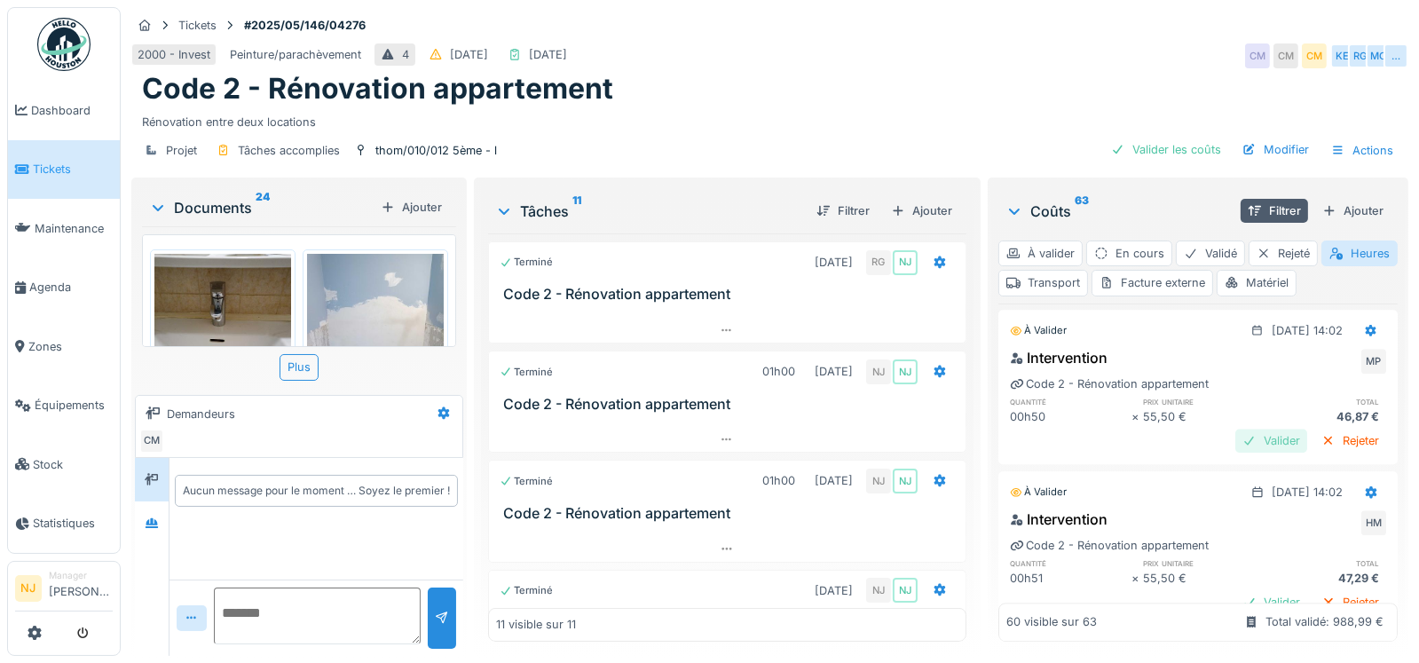
click at [1236, 453] on div "Valider" at bounding box center [1272, 441] width 72 height 24
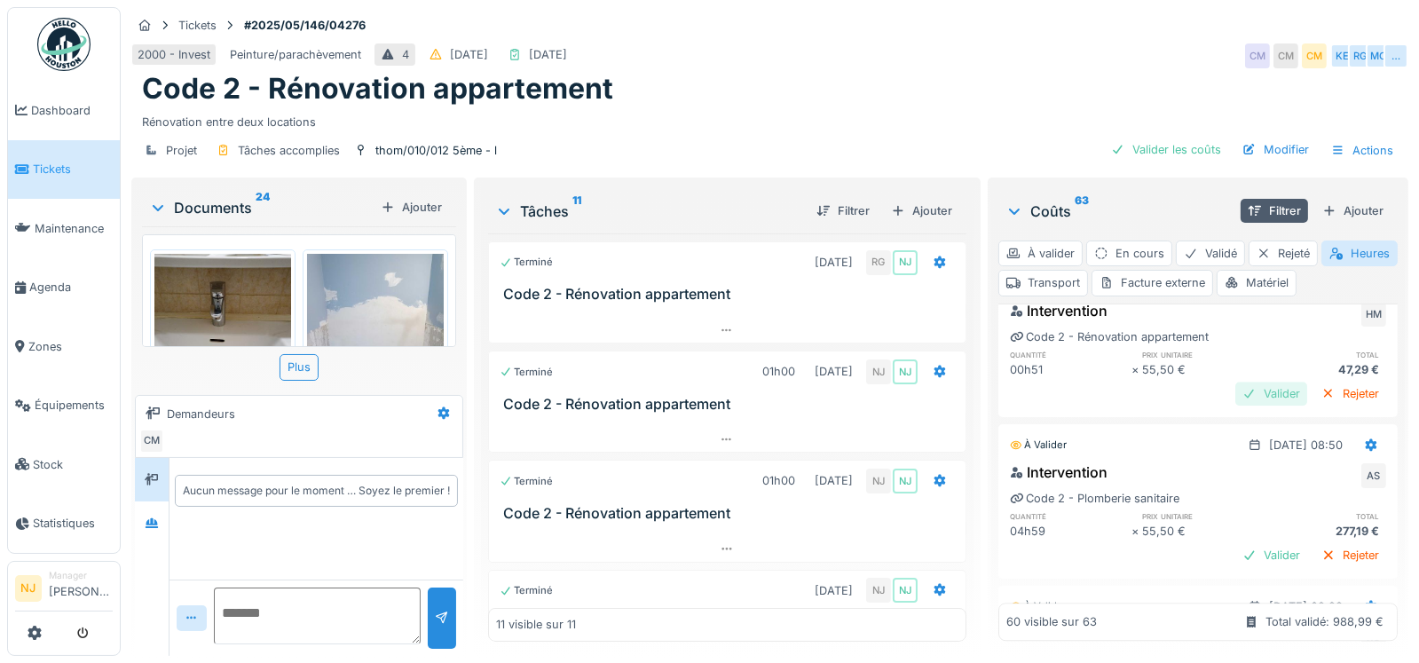
click at [1237, 406] on div "Valider" at bounding box center [1272, 394] width 72 height 24
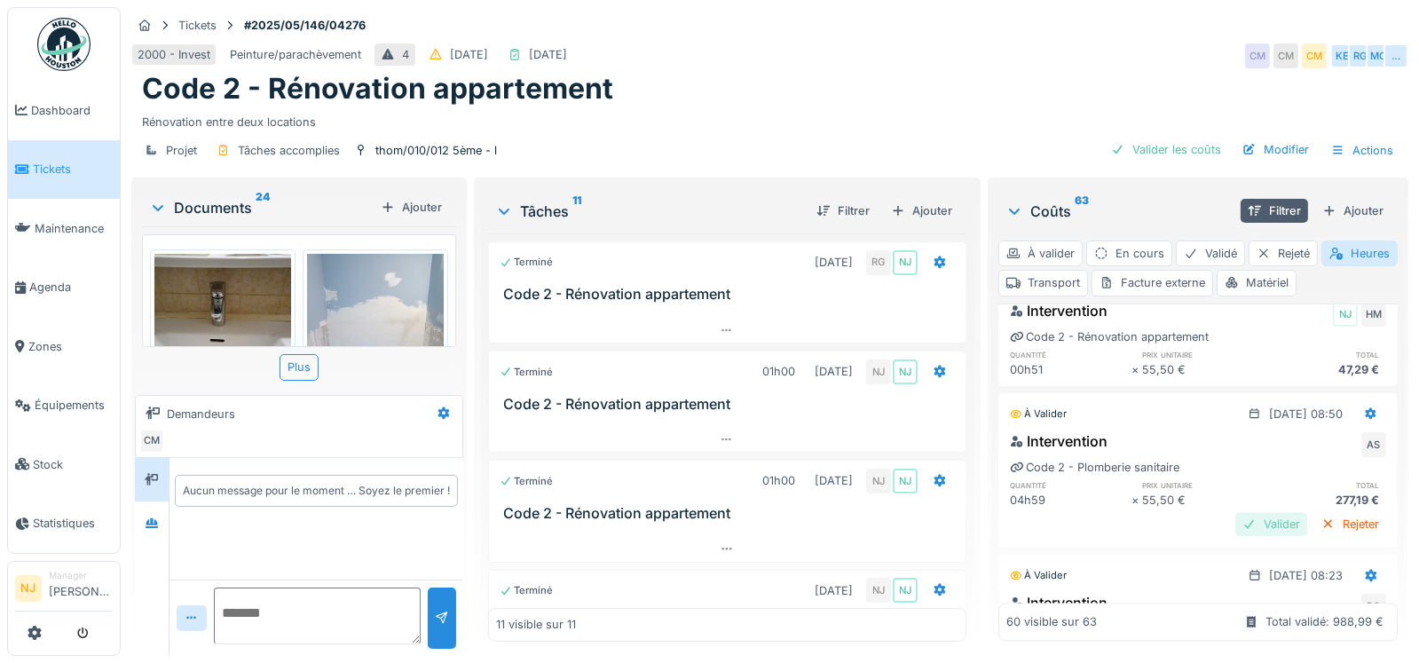
click at [1236, 536] on div "Valider" at bounding box center [1272, 524] width 72 height 24
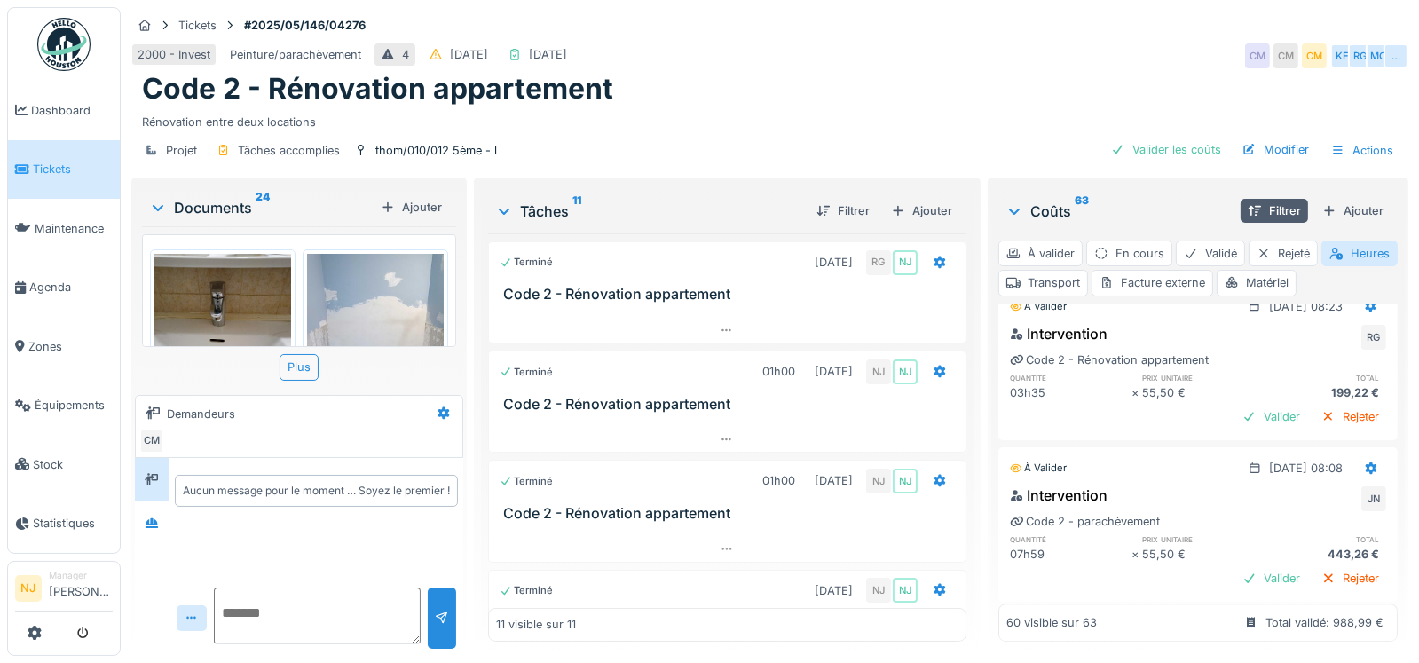
scroll to position [6447, 0]
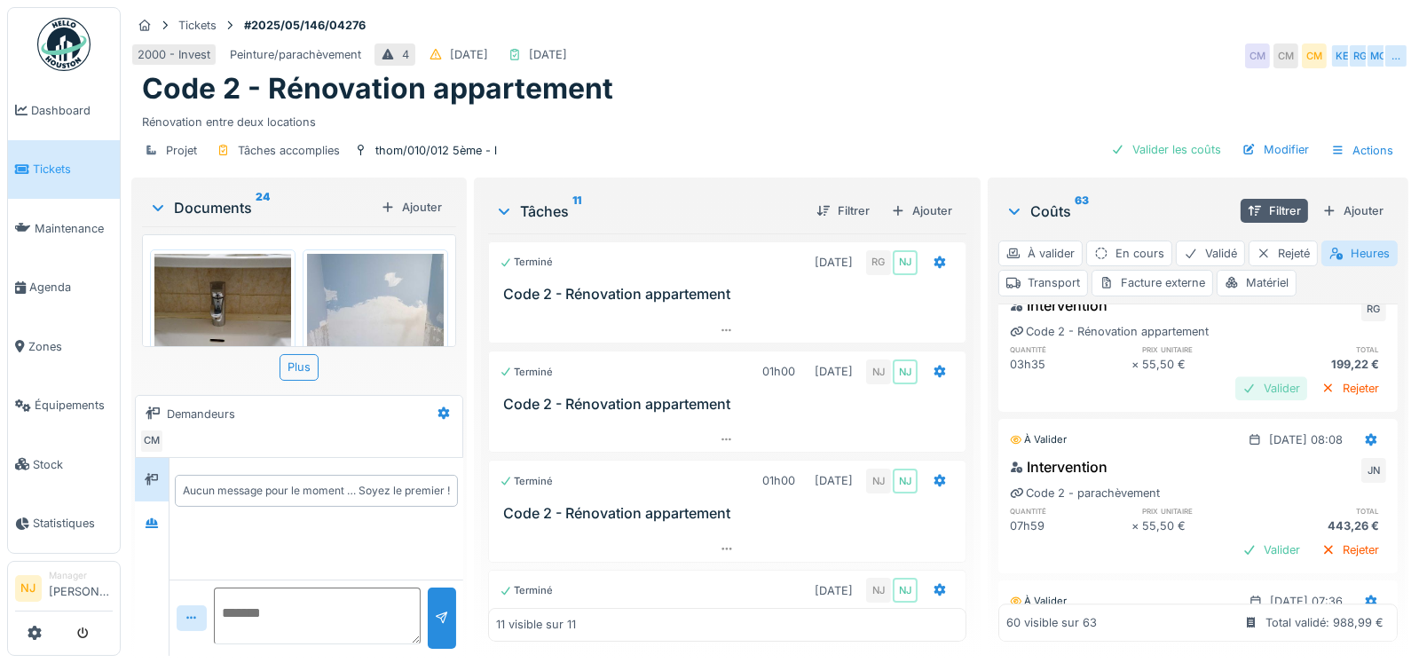
click at [1237, 400] on div "Valider" at bounding box center [1272, 388] width 72 height 24
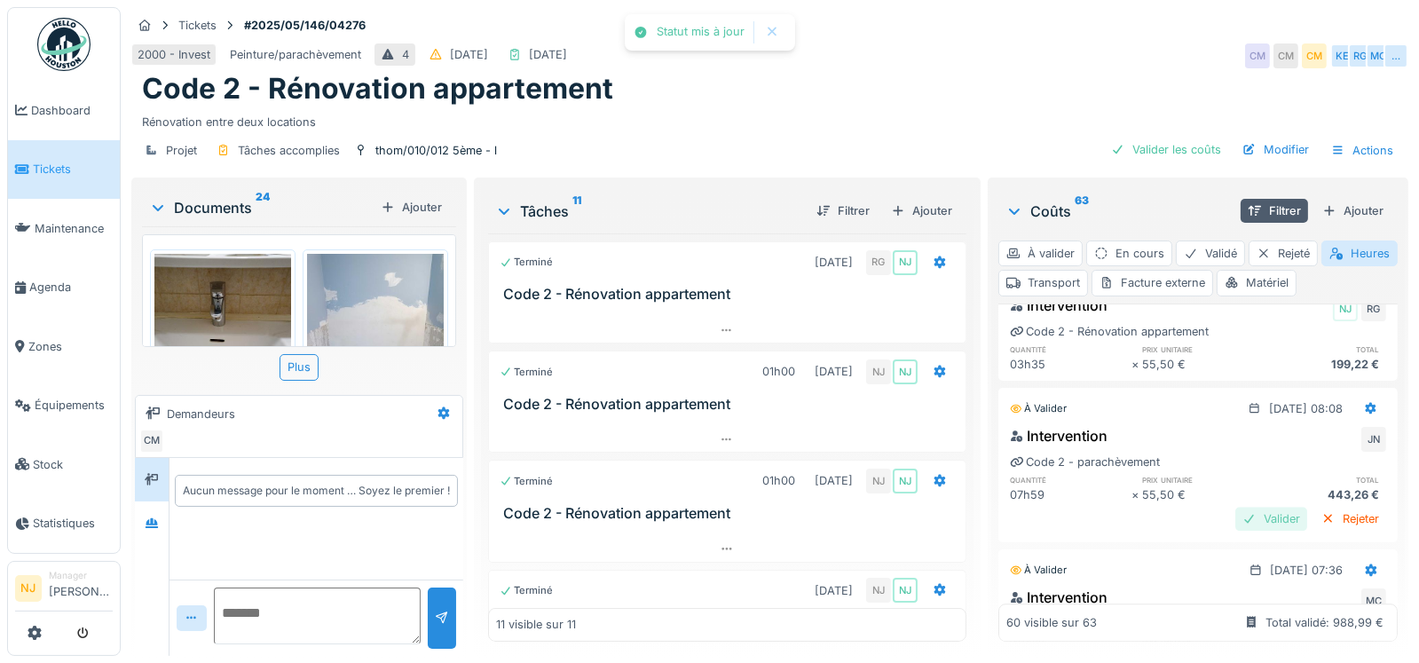
click at [1241, 531] on div "Valider" at bounding box center [1272, 519] width 72 height 24
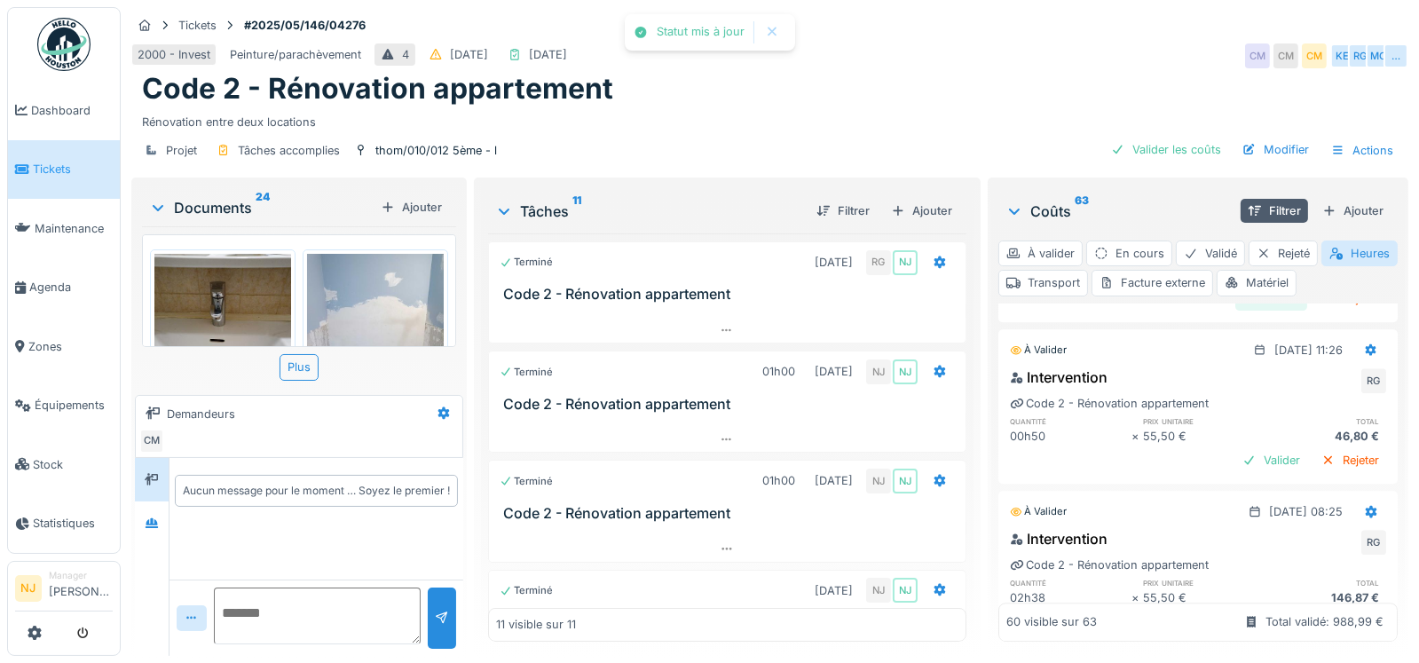
scroll to position [6802, 0]
click at [1236, 306] on div "Valider" at bounding box center [1272, 294] width 72 height 24
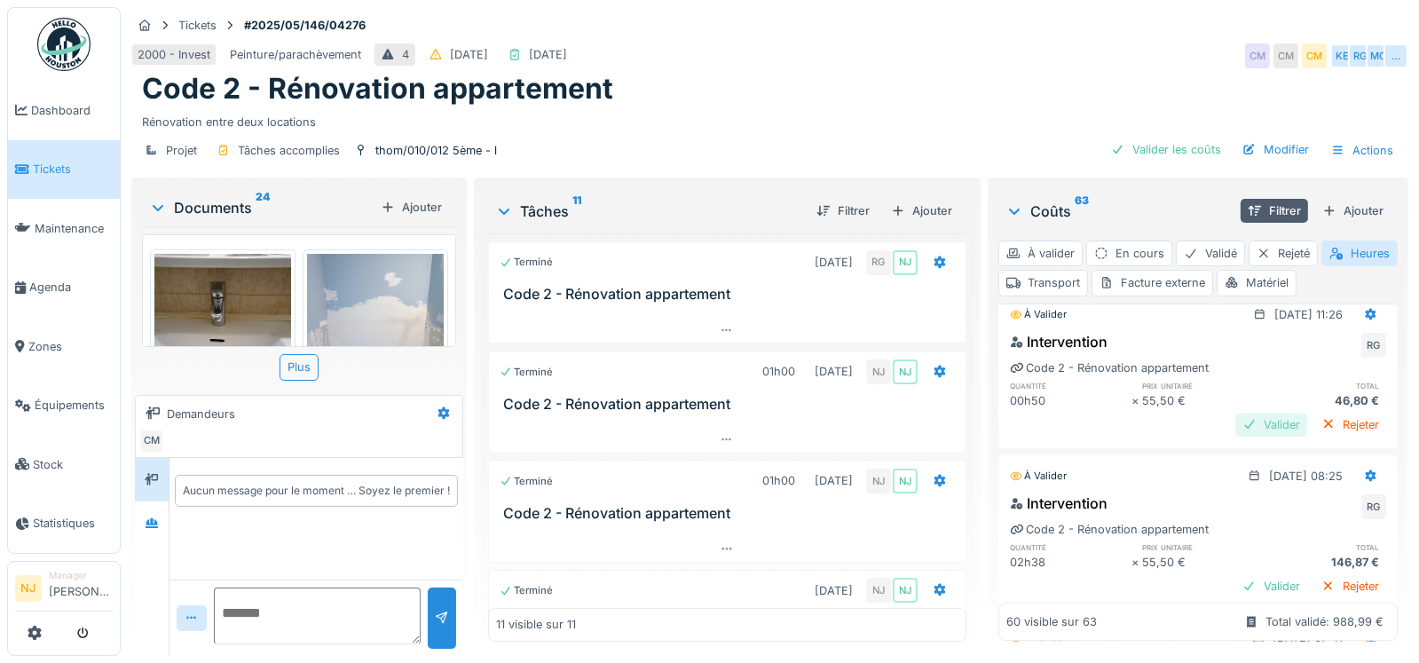
click at [1239, 437] on div "Valider" at bounding box center [1272, 425] width 72 height 24
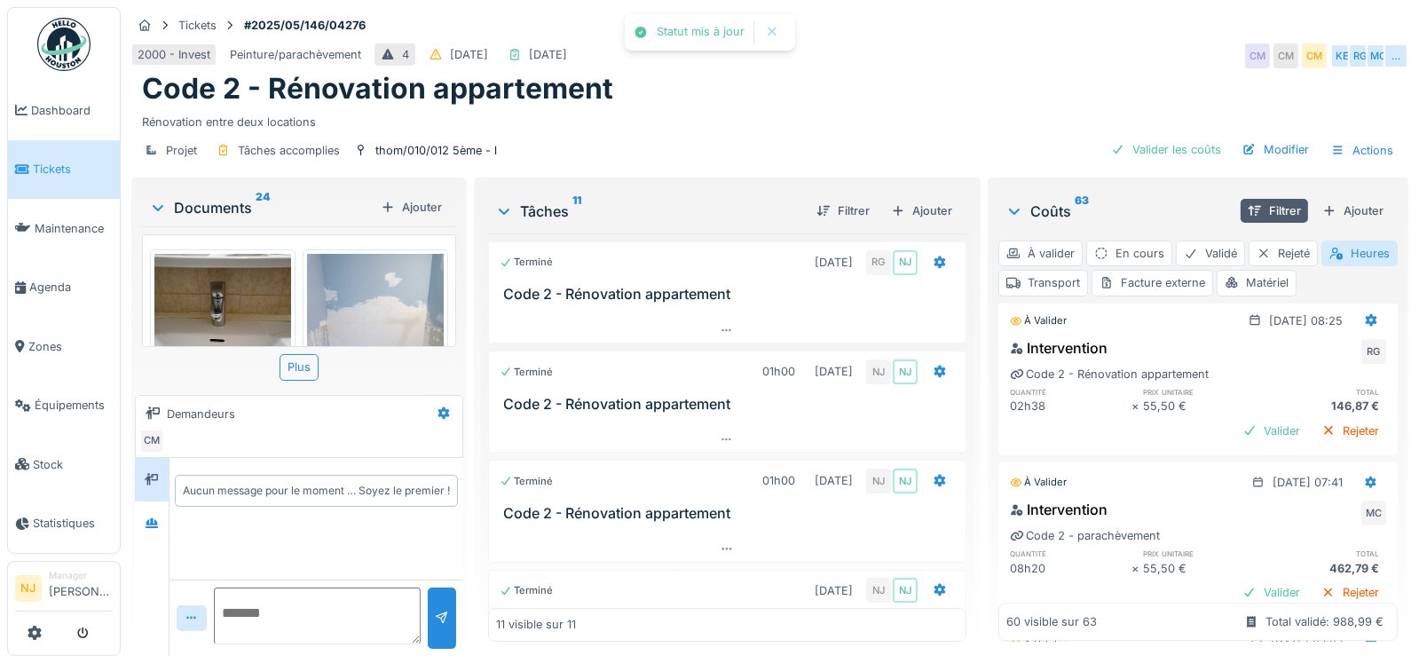
scroll to position [6979, 0]
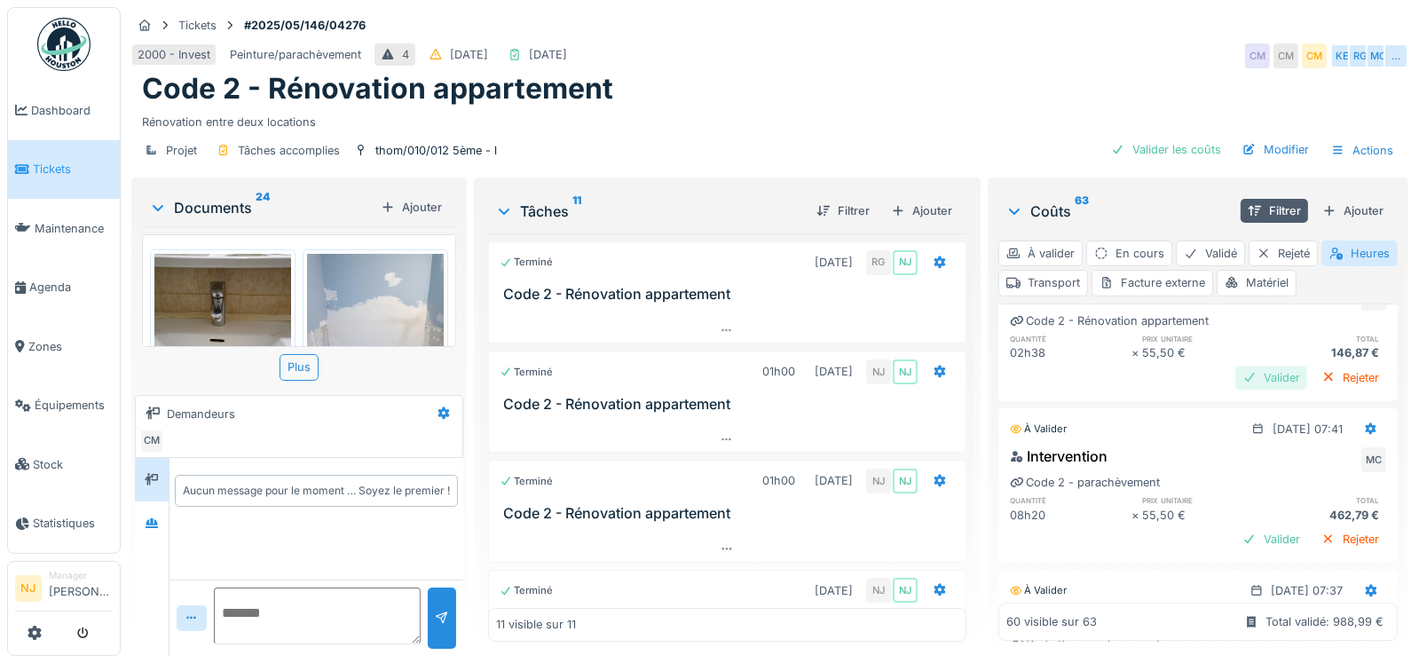
click at [1236, 390] on div "Valider" at bounding box center [1272, 378] width 72 height 24
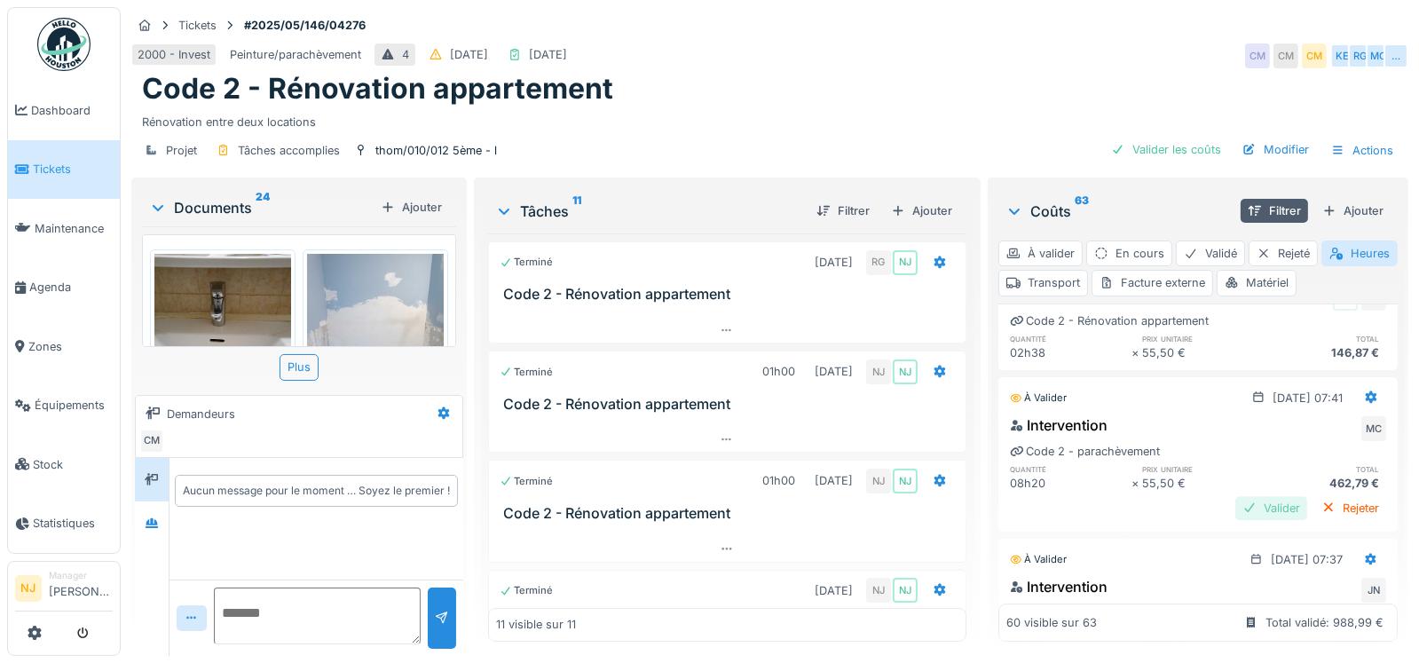
click at [1237, 520] on div "Valider" at bounding box center [1272, 508] width 72 height 24
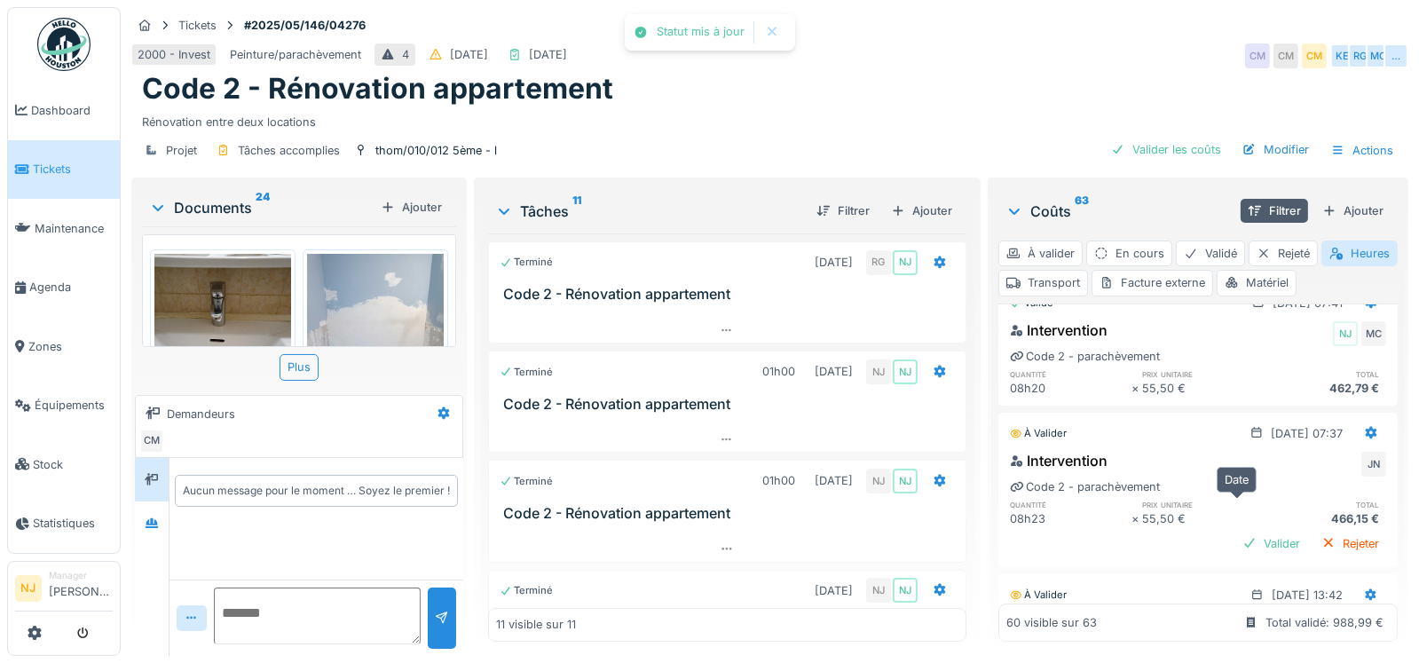
scroll to position [7246, 0]
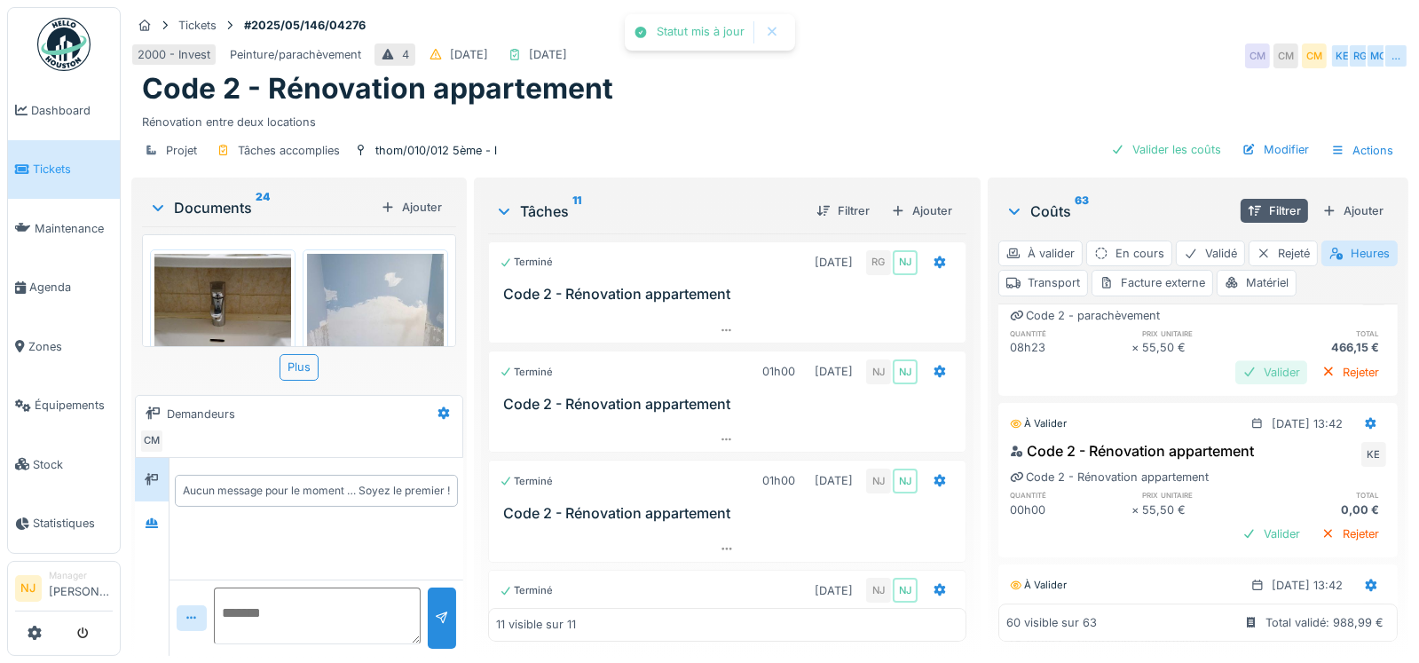
click at [1236, 384] on div "Valider" at bounding box center [1272, 372] width 72 height 24
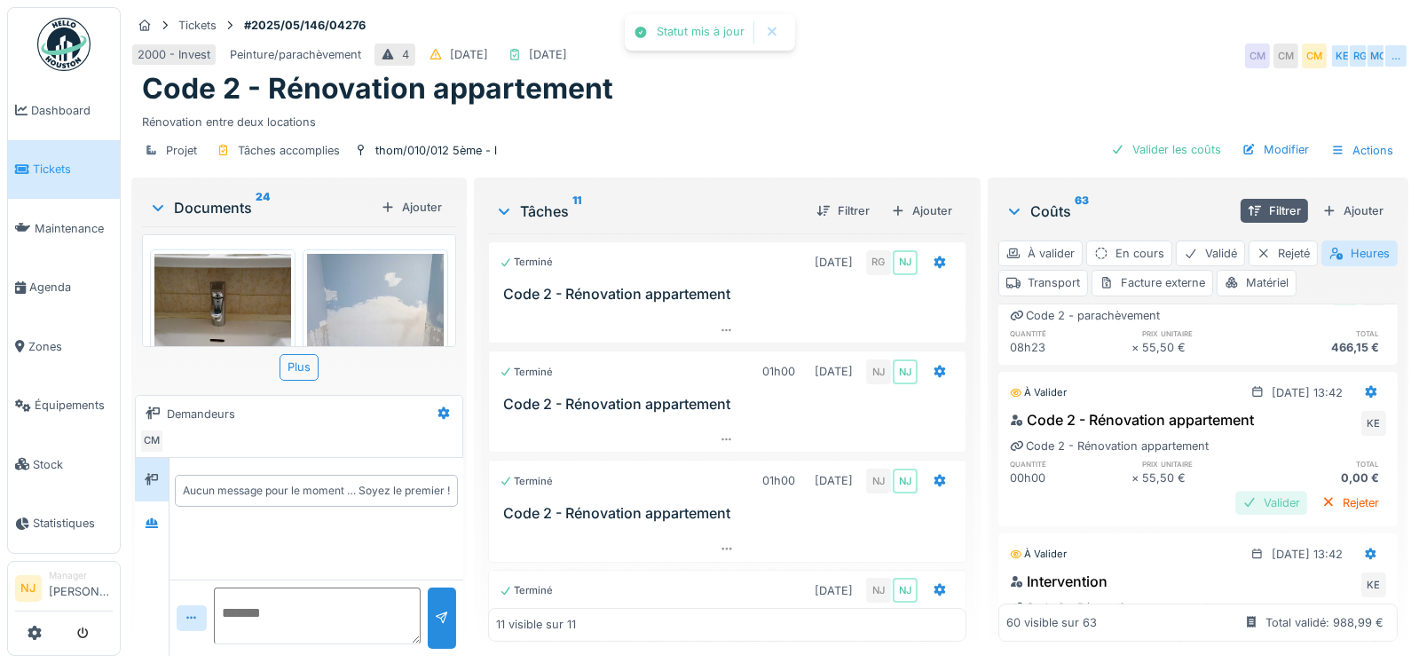
click at [1236, 515] on div "Valider" at bounding box center [1272, 503] width 72 height 24
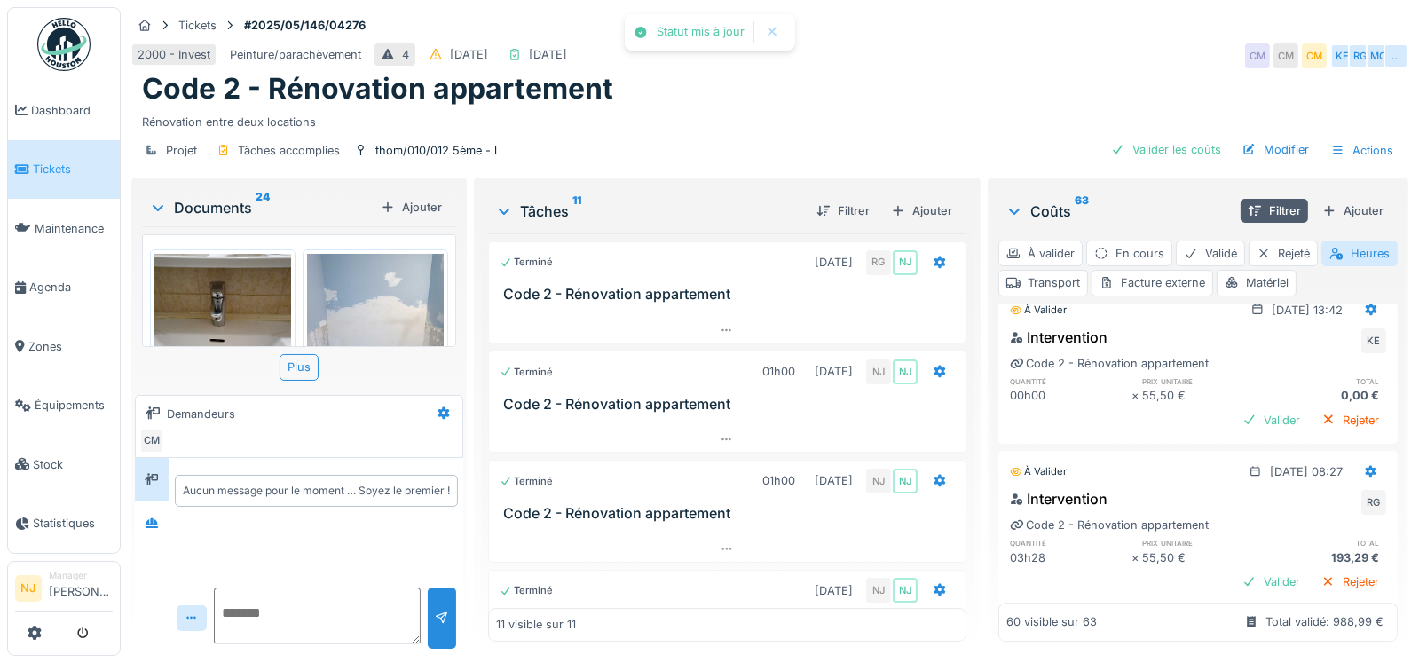
scroll to position [7512, 0]
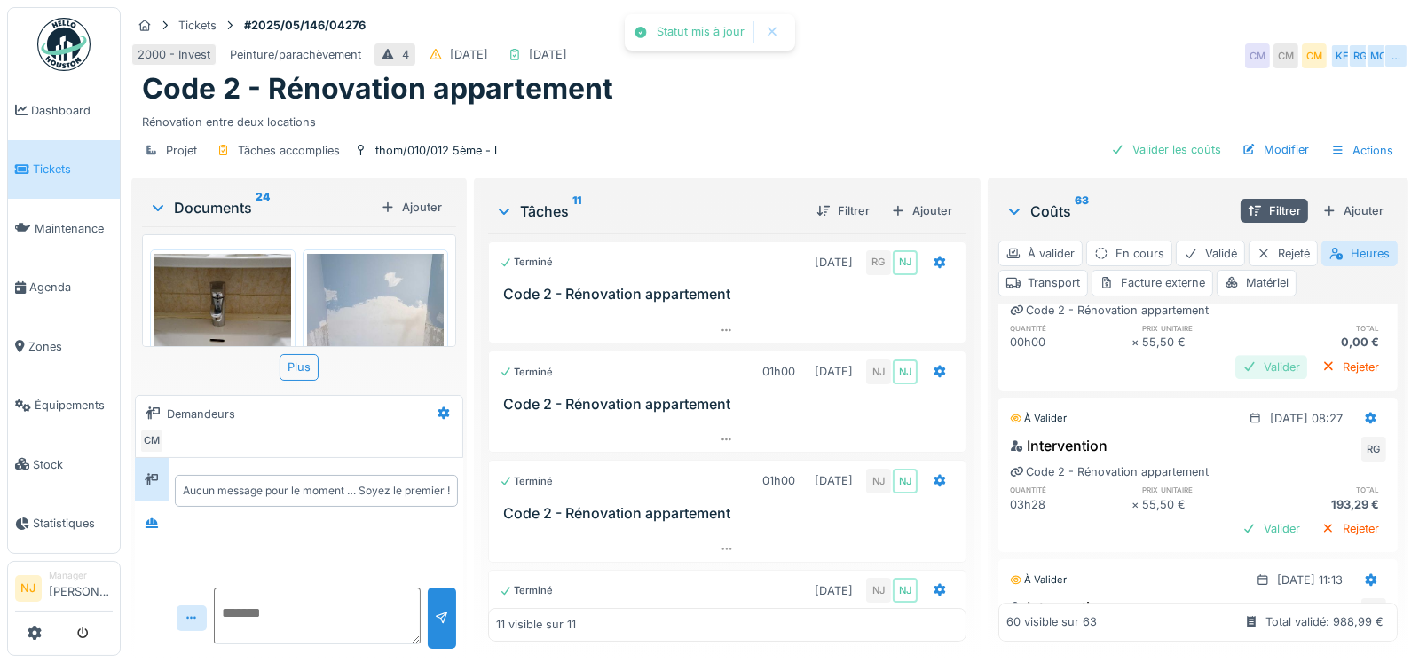
click at [1236, 379] on div "Valider" at bounding box center [1272, 367] width 72 height 24
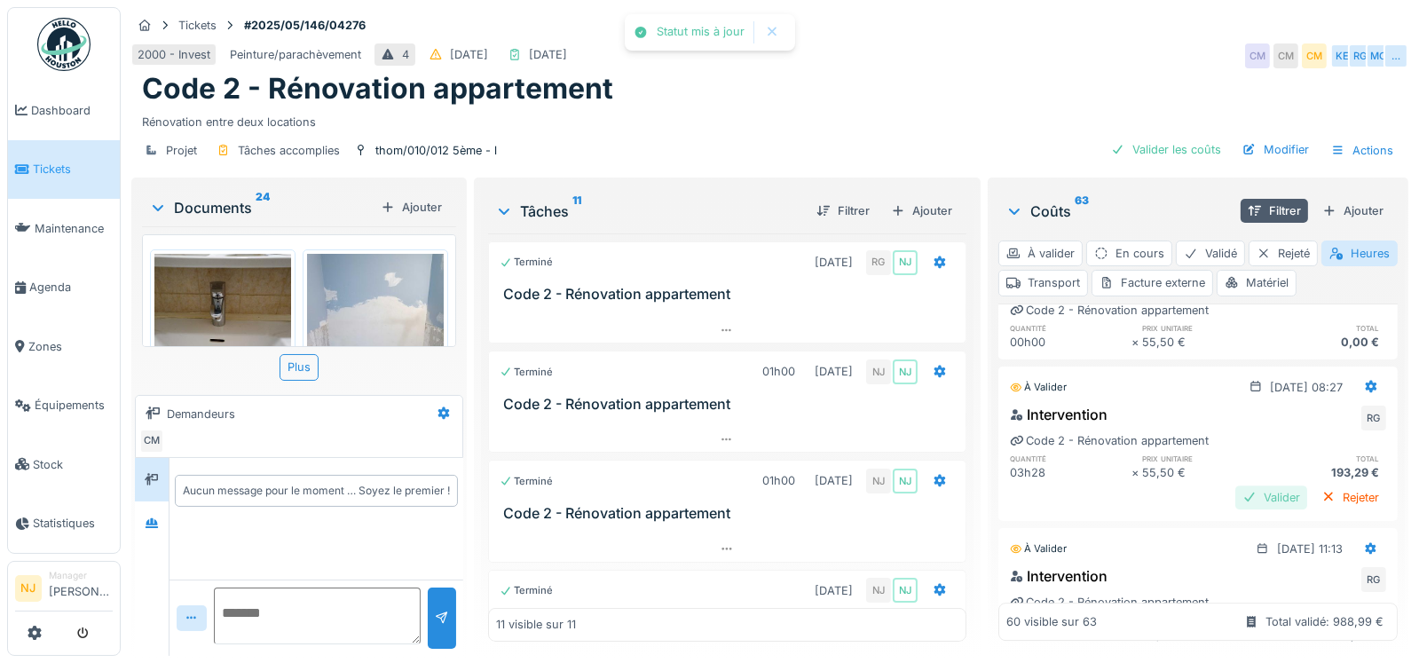
click at [1242, 509] on div "Valider" at bounding box center [1272, 498] width 72 height 24
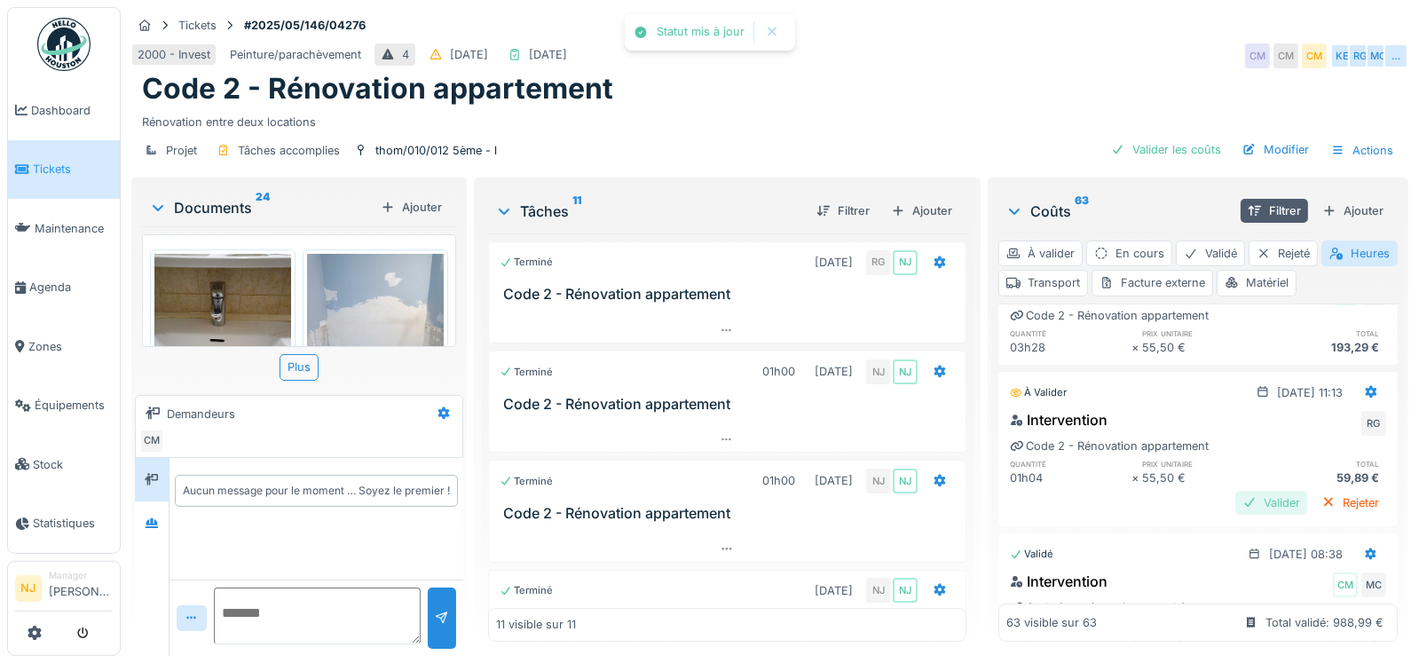
scroll to position [7641, 0]
click at [1237, 511] on div "Valider" at bounding box center [1272, 499] width 72 height 24
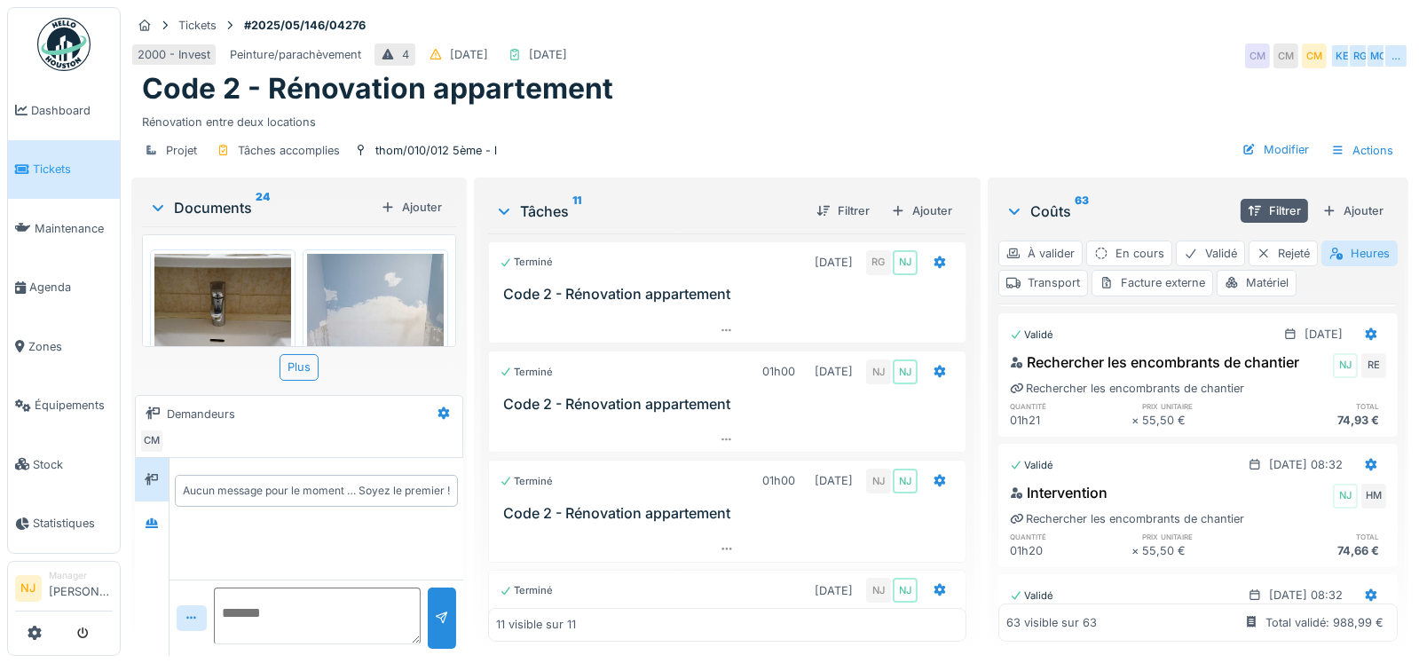
scroll to position [0, 0]
click at [1297, 270] on div "Matériel" at bounding box center [1257, 283] width 80 height 26
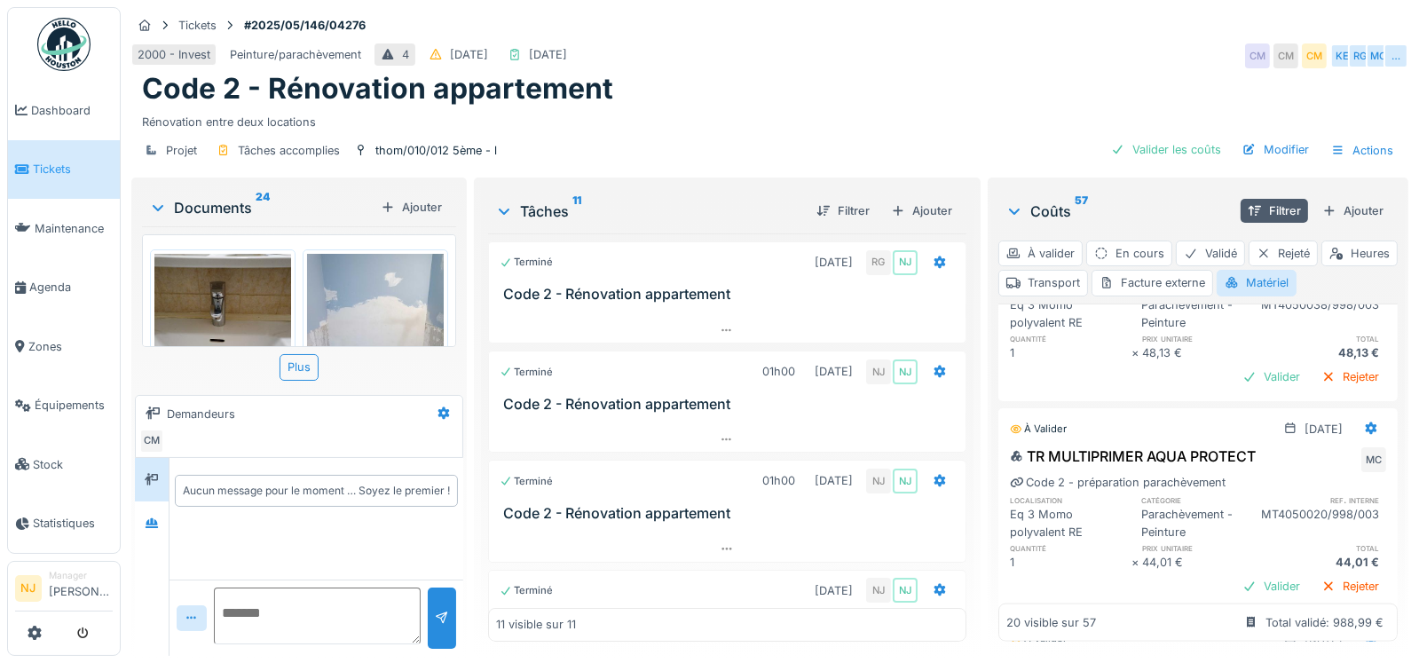
scroll to position [3106, 0]
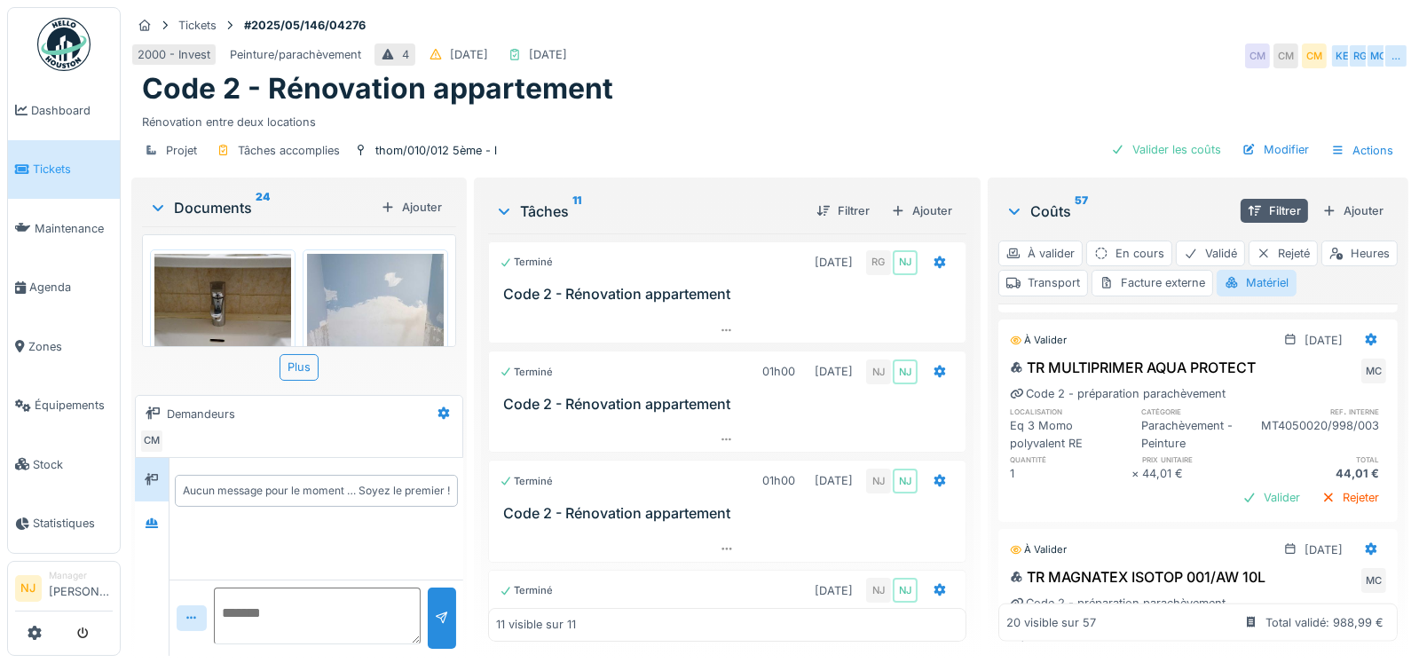
click at [1236, 300] on div "Valider" at bounding box center [1272, 288] width 72 height 24
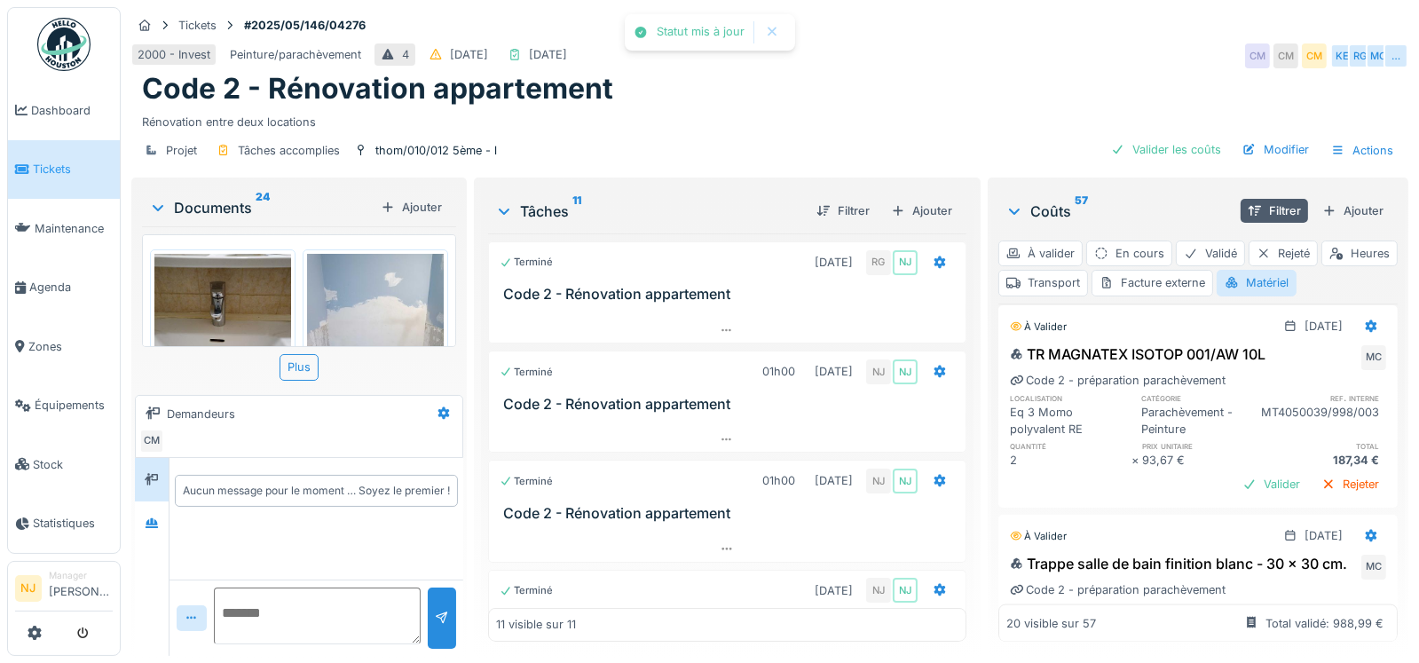
scroll to position [3372, 0]
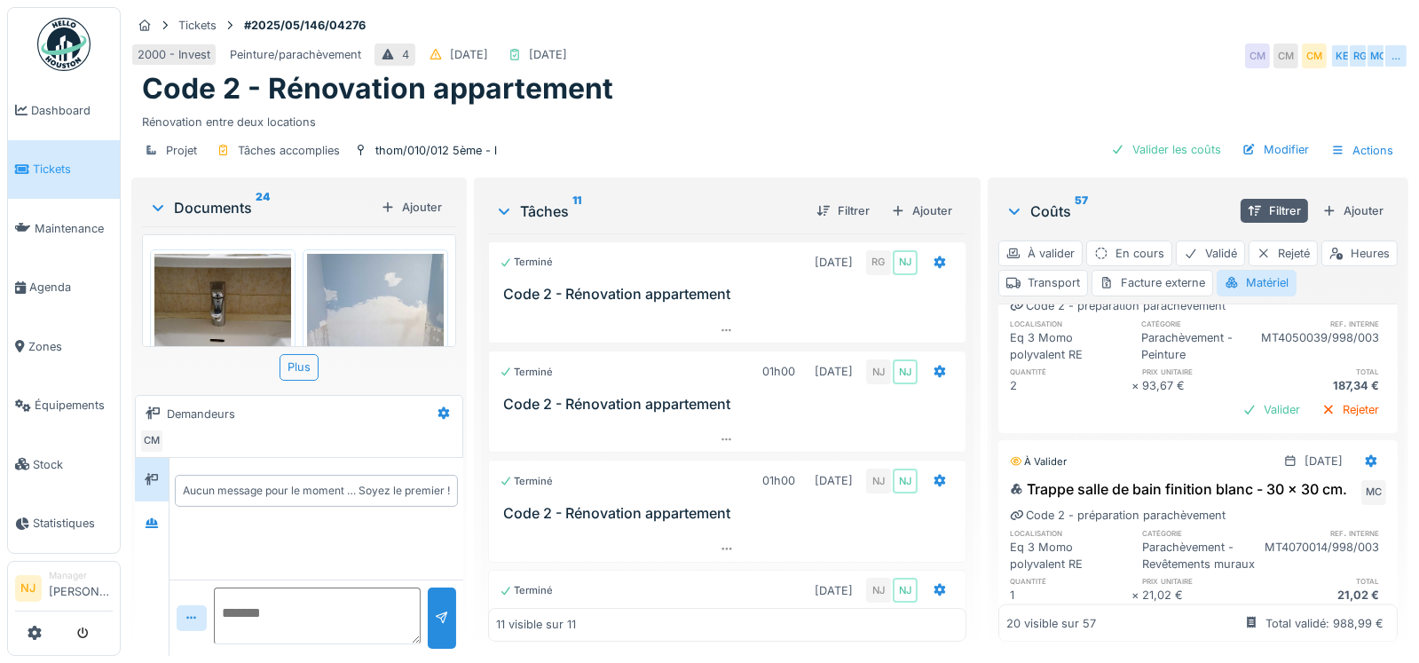
click at [1249, 212] on div "Valider" at bounding box center [1272, 200] width 72 height 24
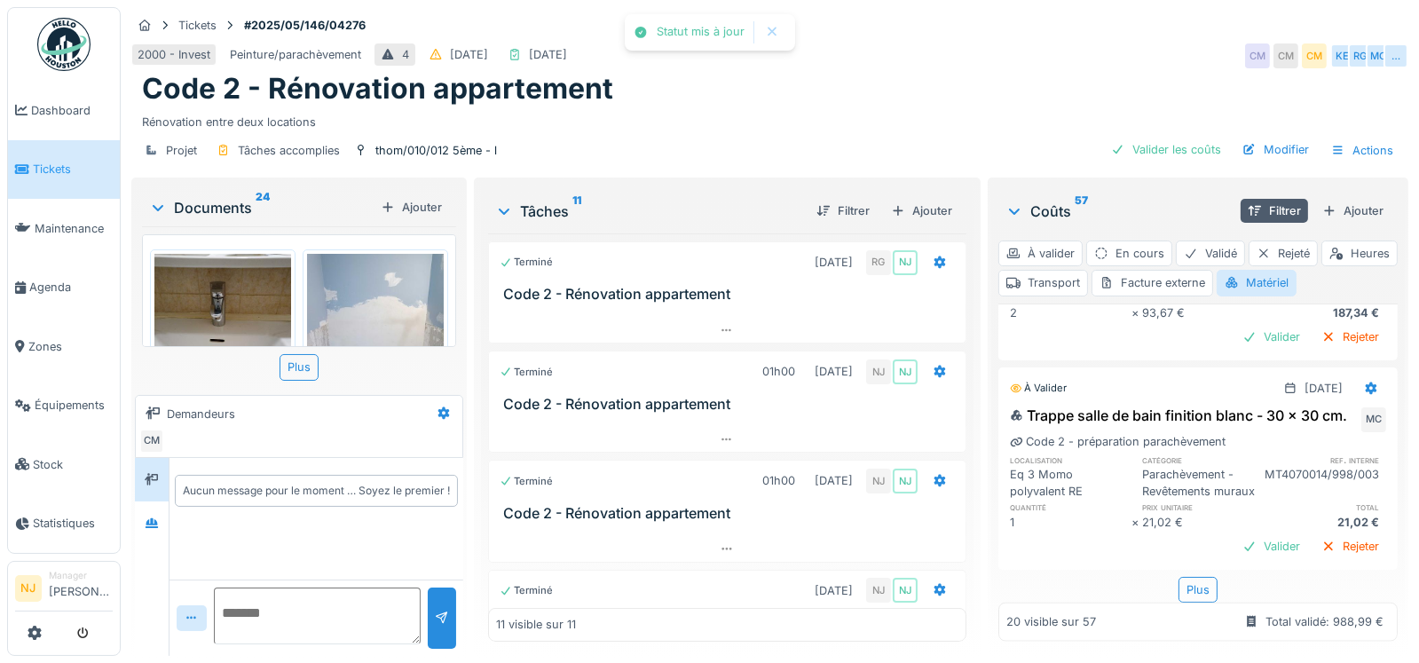
scroll to position [3461, 0]
click at [1236, 349] on div "Valider" at bounding box center [1272, 337] width 72 height 24
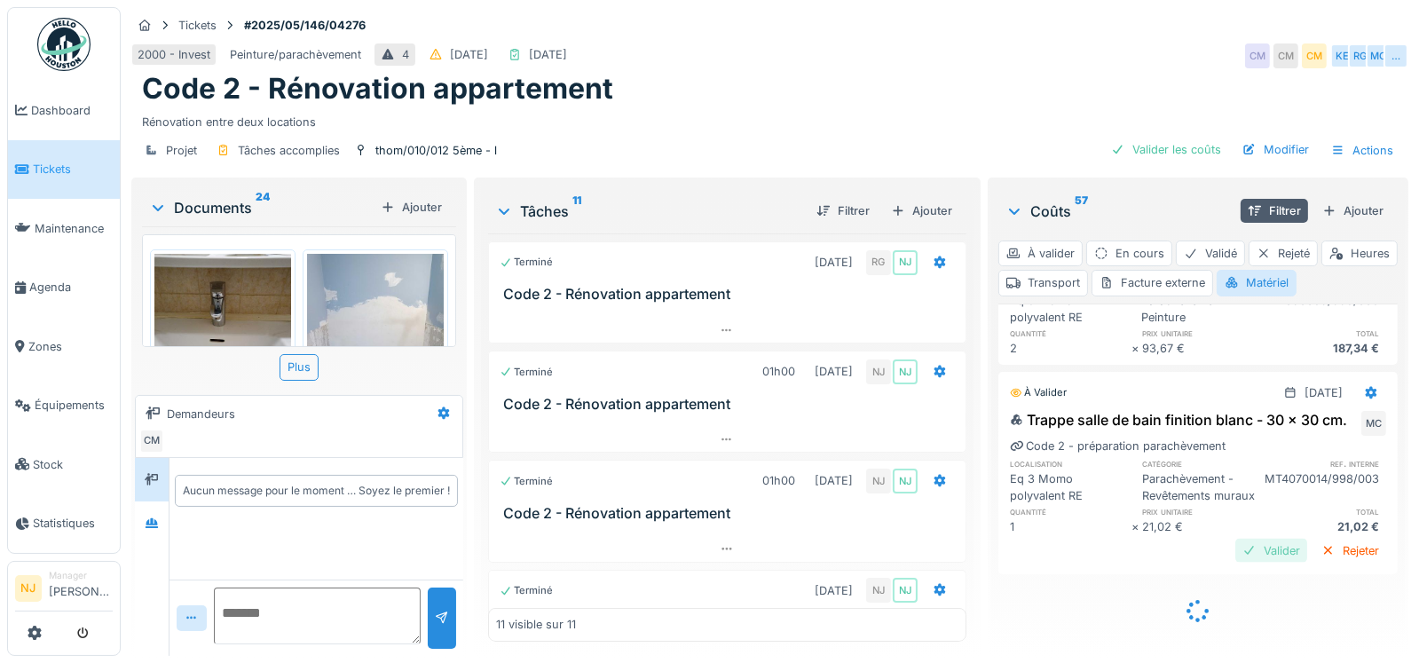
click at [1239, 539] on div "Valider" at bounding box center [1272, 551] width 72 height 24
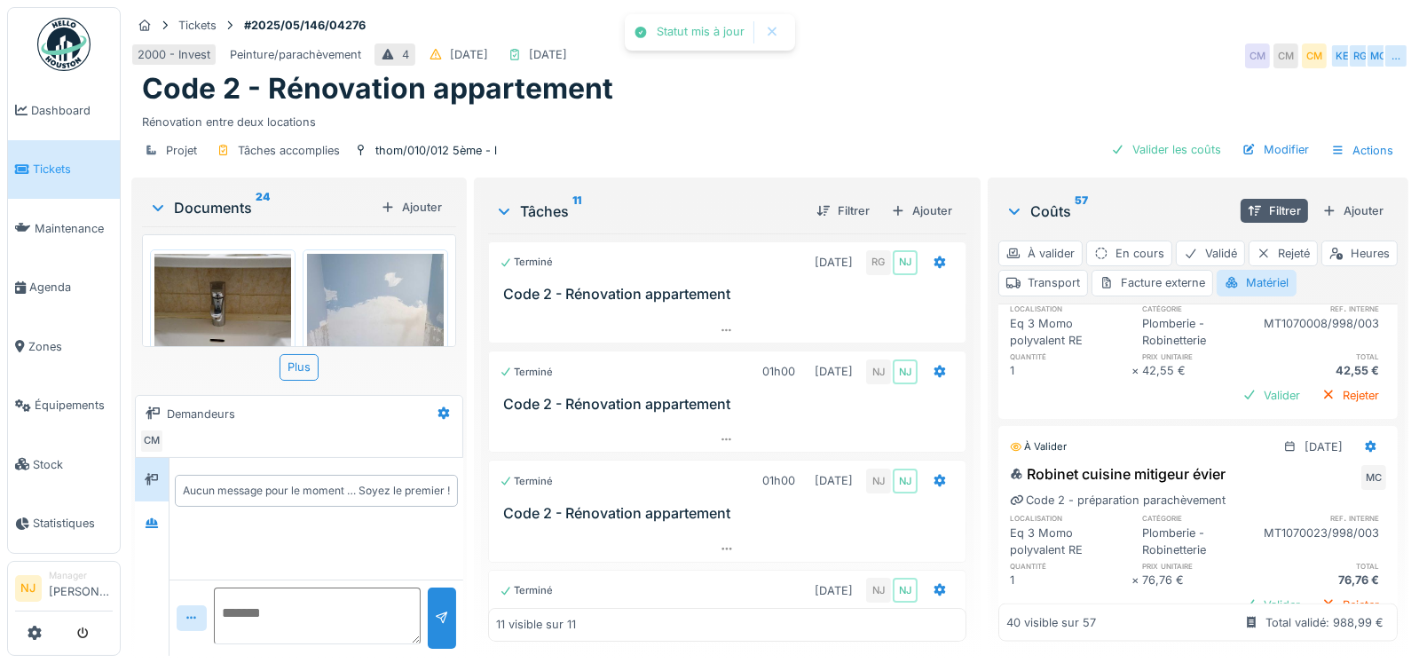
scroll to position [3843, 0]
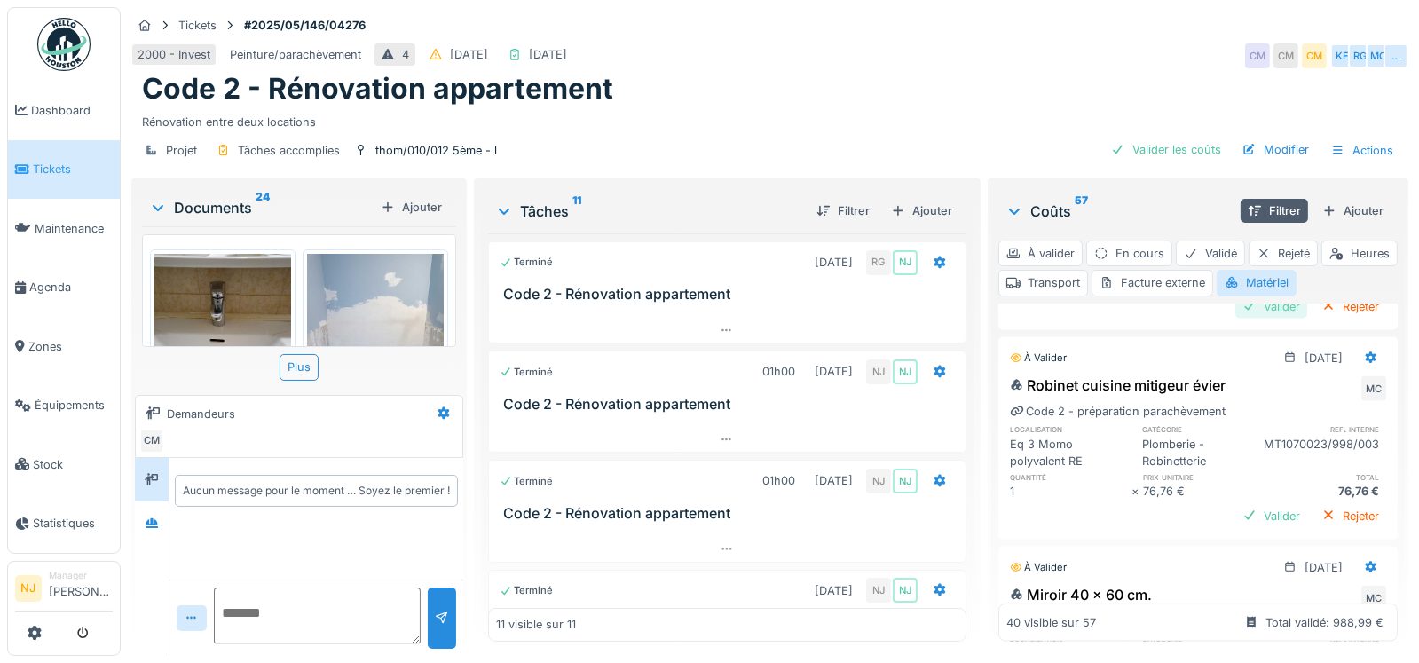
click at [1236, 319] on div "Valider" at bounding box center [1272, 307] width 72 height 24
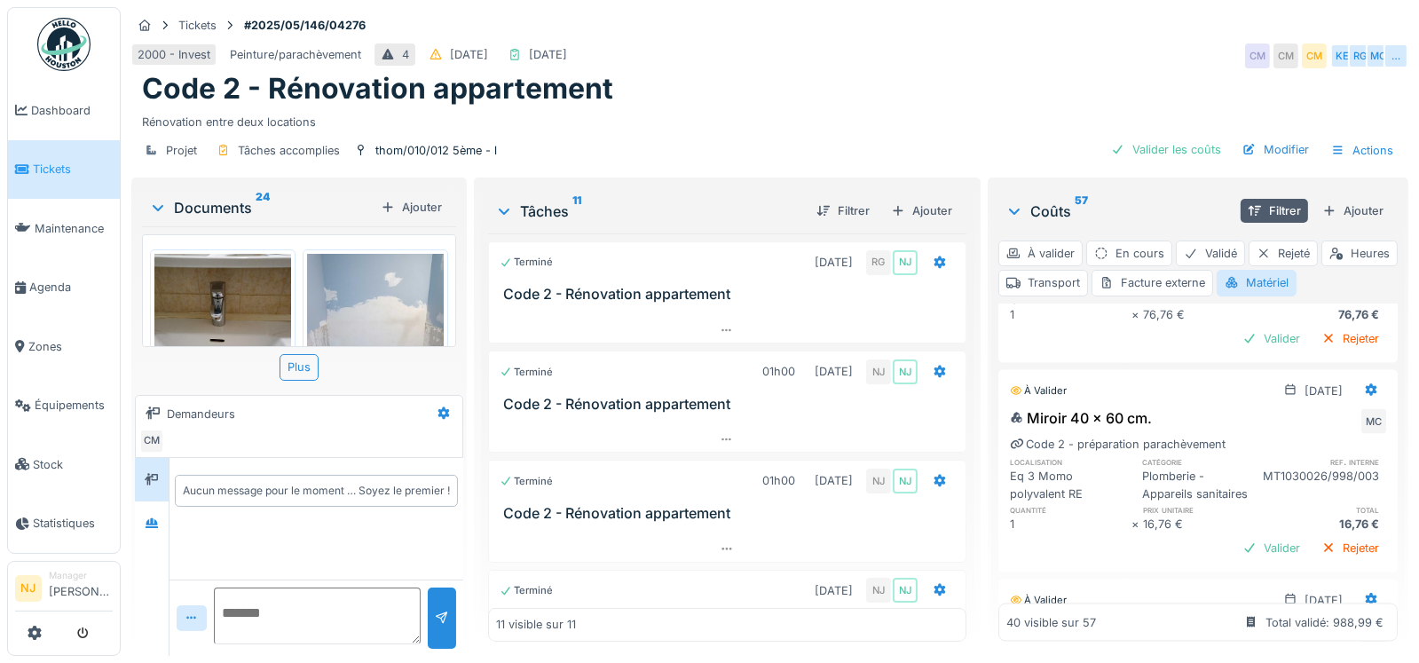
scroll to position [4021, 0]
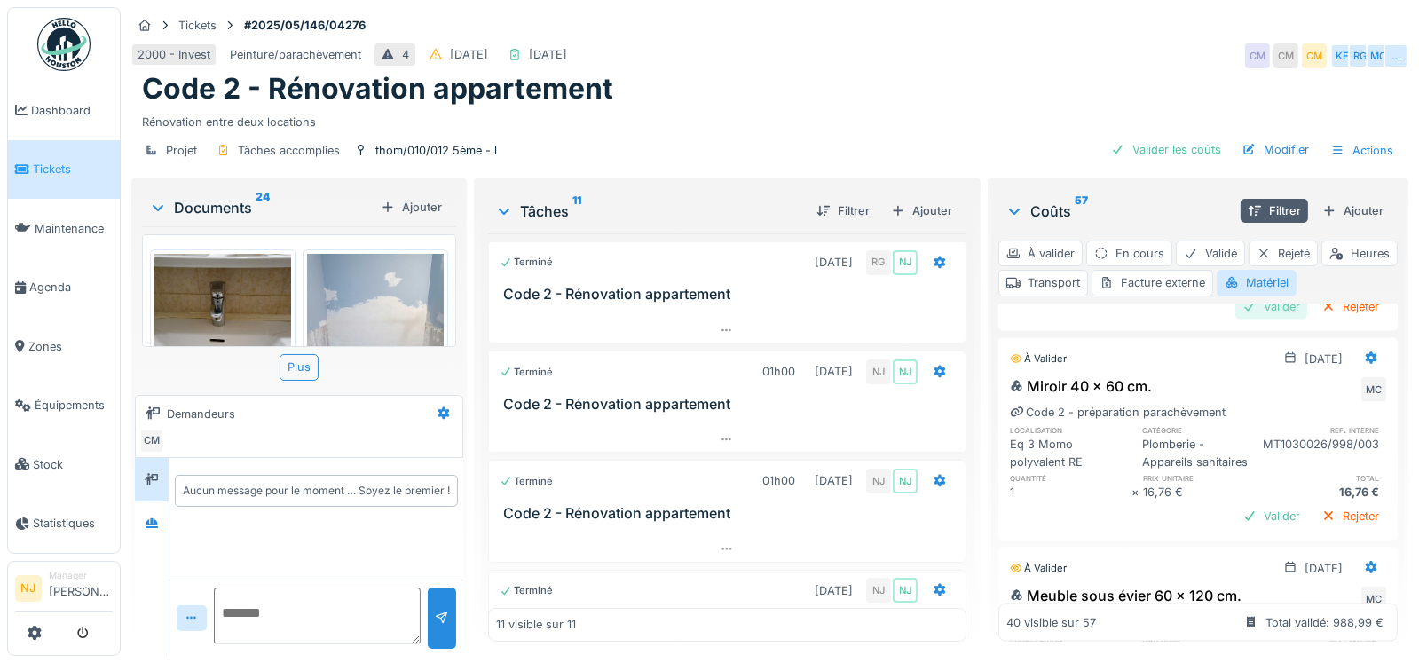
click at [1236, 319] on div "Valider" at bounding box center [1272, 307] width 72 height 24
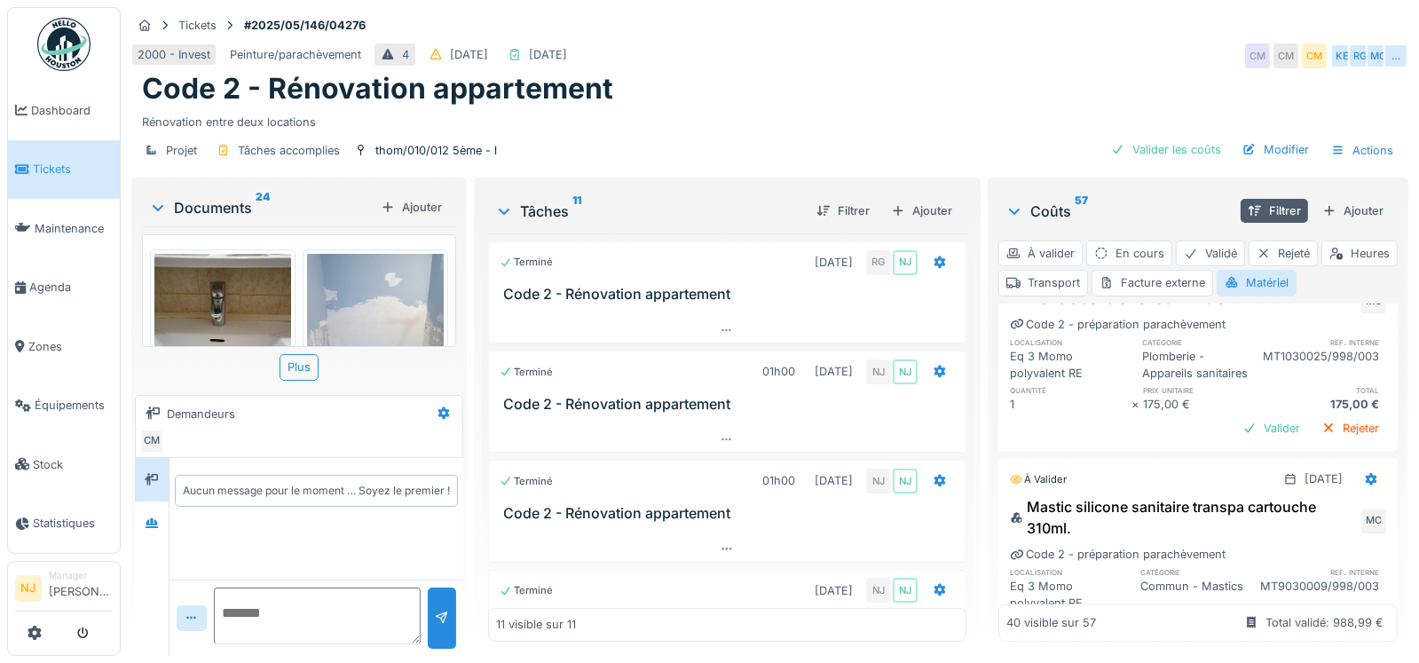
click at [1236, 231] on div "Valider" at bounding box center [1272, 219] width 72 height 24
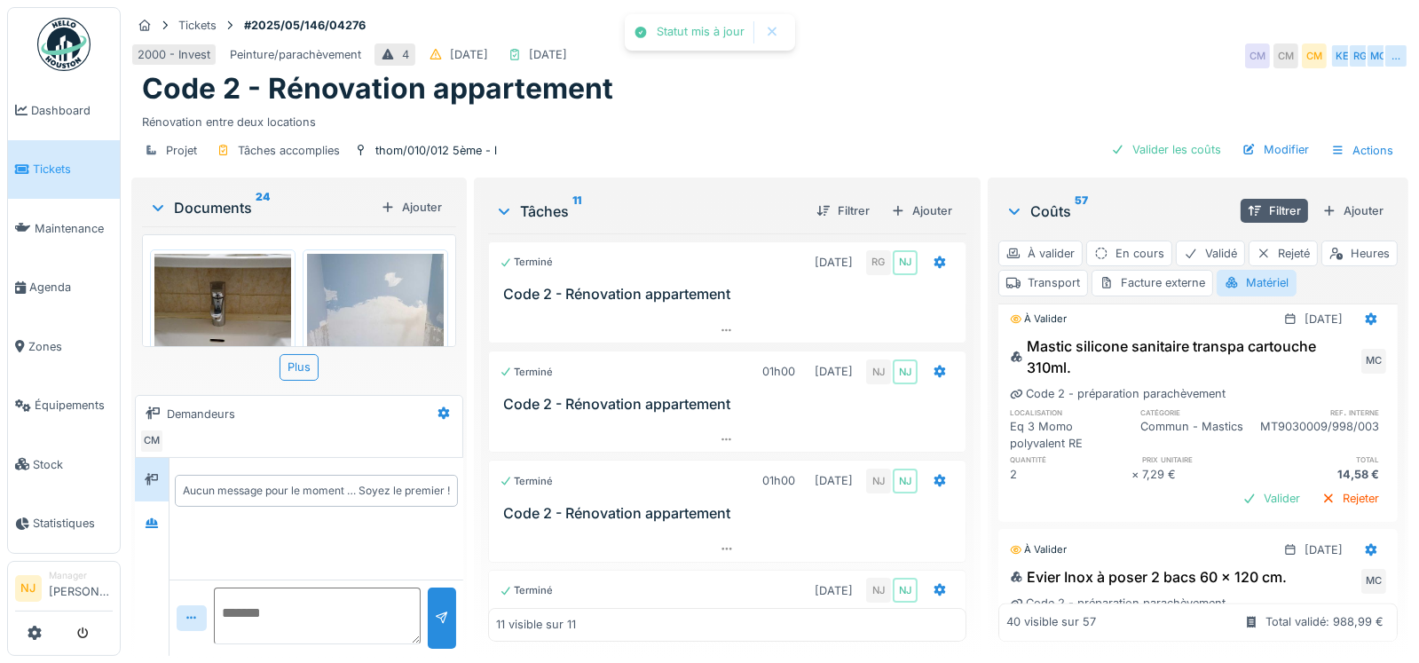
scroll to position [4465, 0]
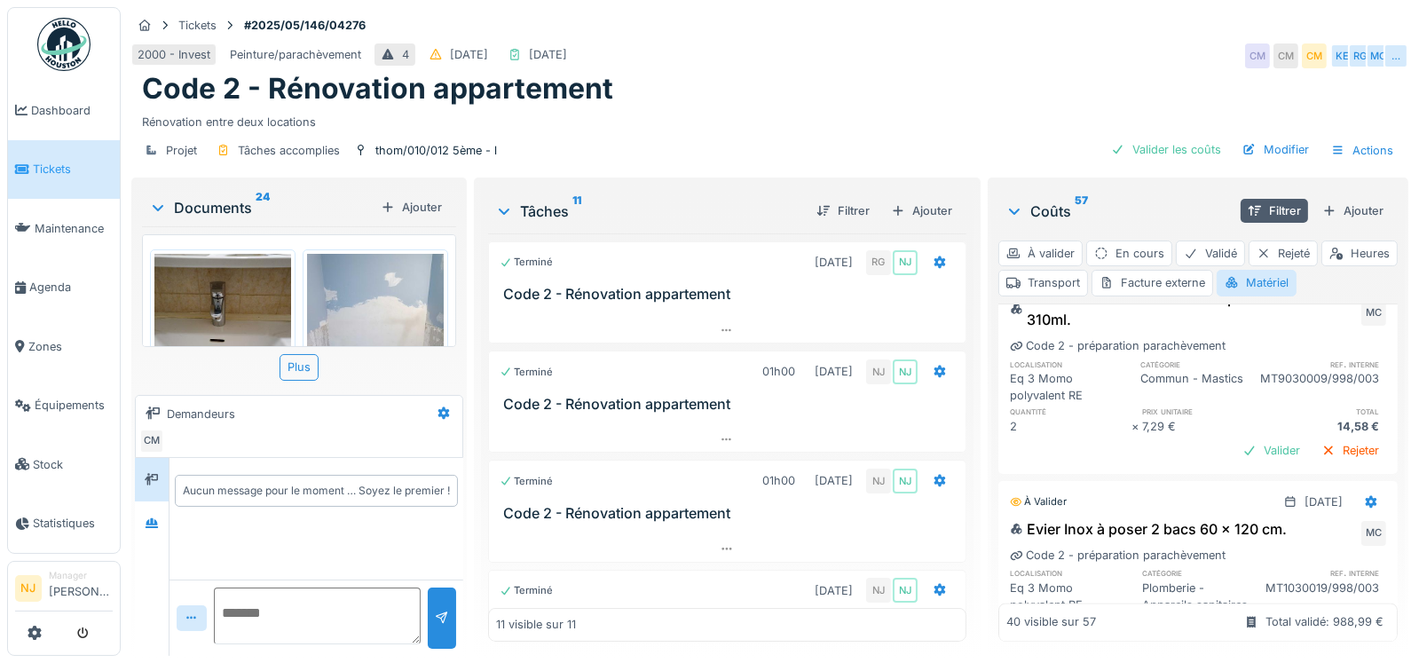
click at [1236, 232] on div "Valider" at bounding box center [1272, 220] width 72 height 24
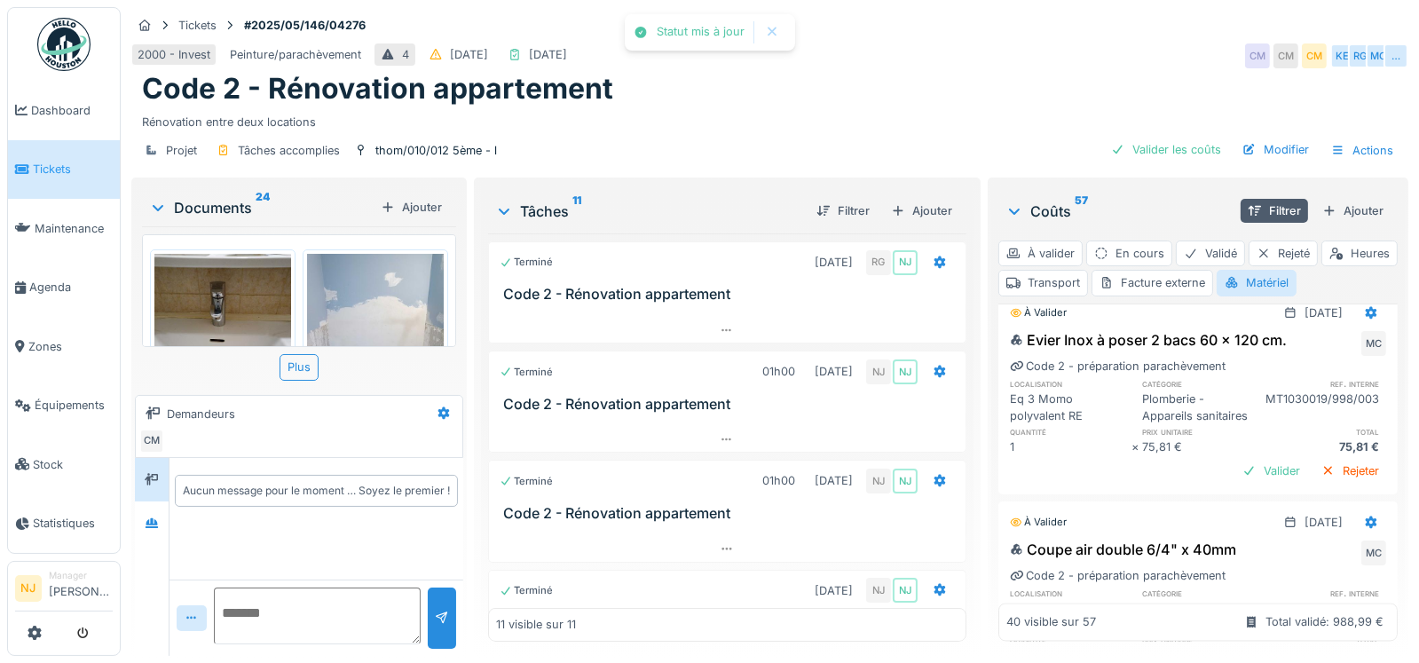
scroll to position [4642, 0]
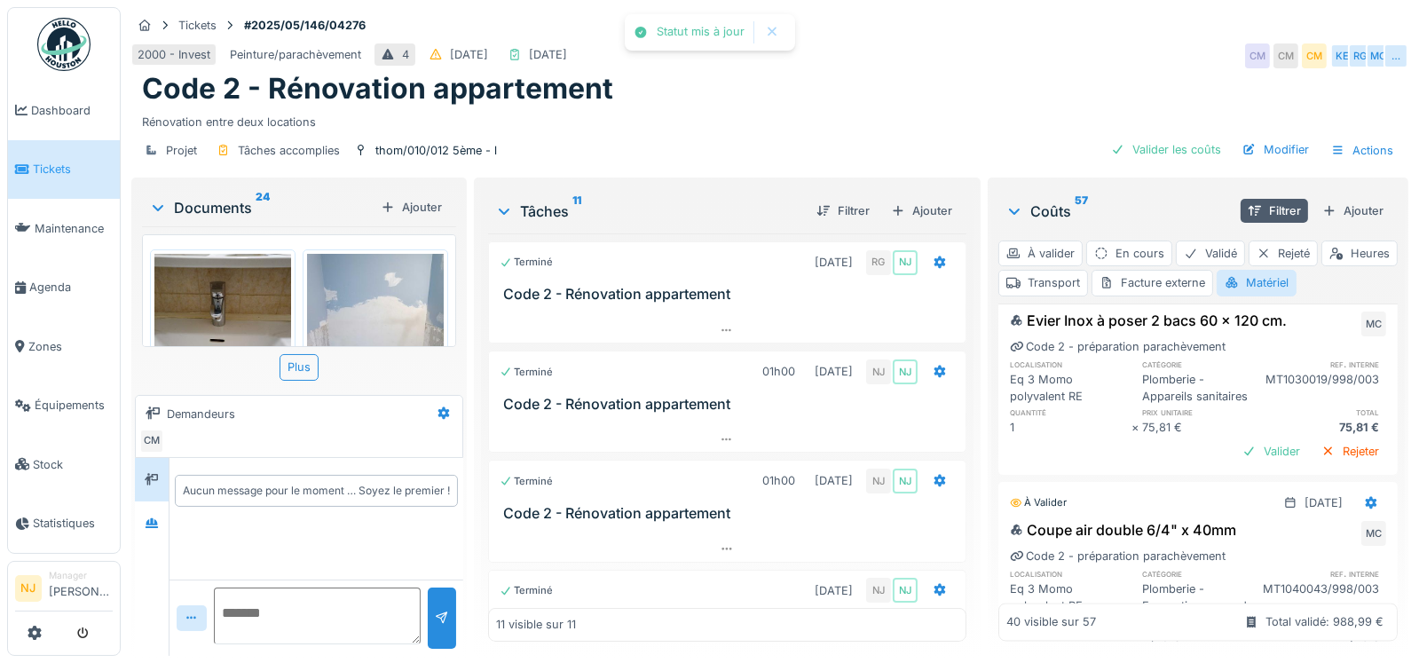
click at [1236, 254] on div "Valider" at bounding box center [1272, 242] width 72 height 24
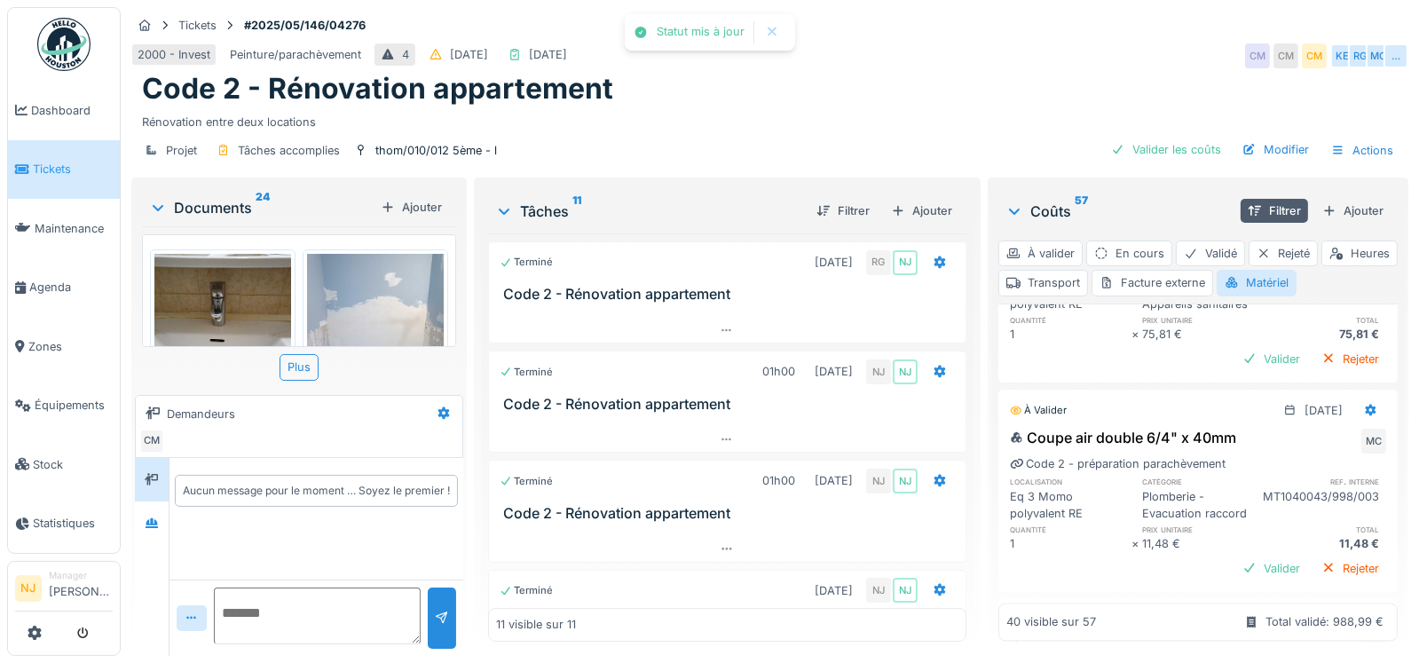
scroll to position [4820, 0]
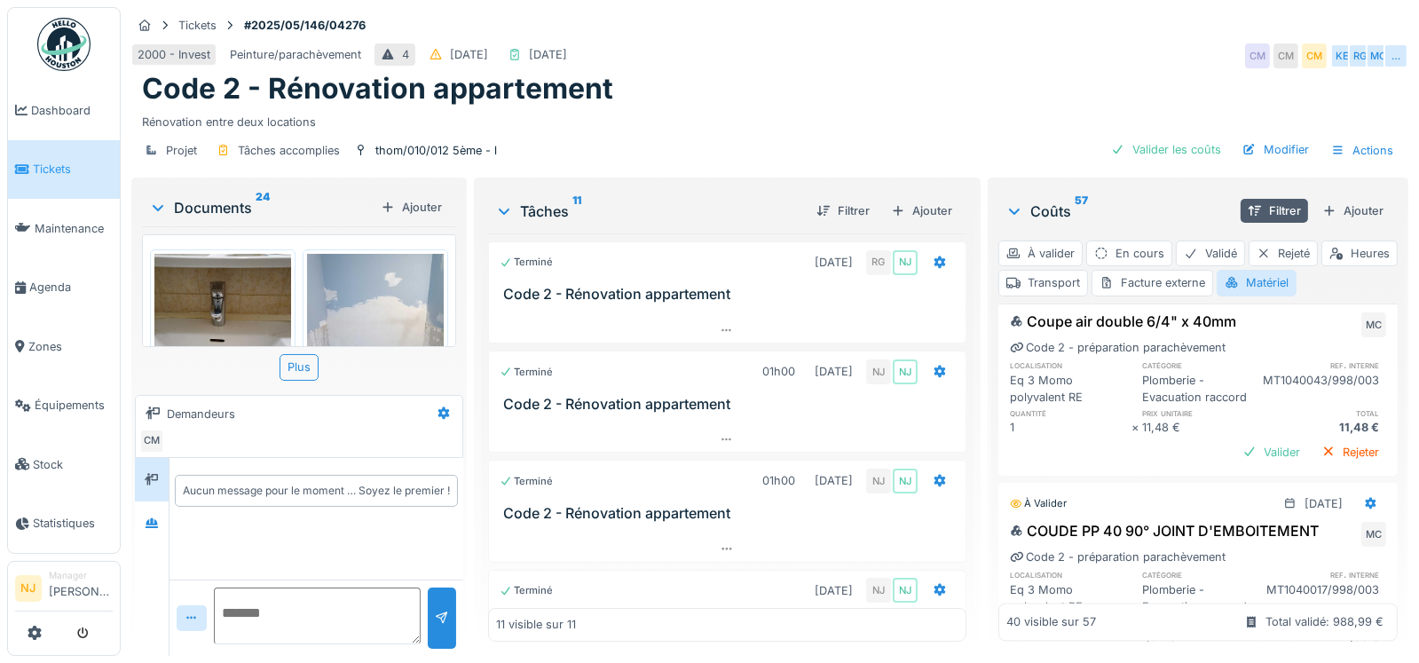
click at [1236, 255] on div "Valider" at bounding box center [1272, 243] width 72 height 24
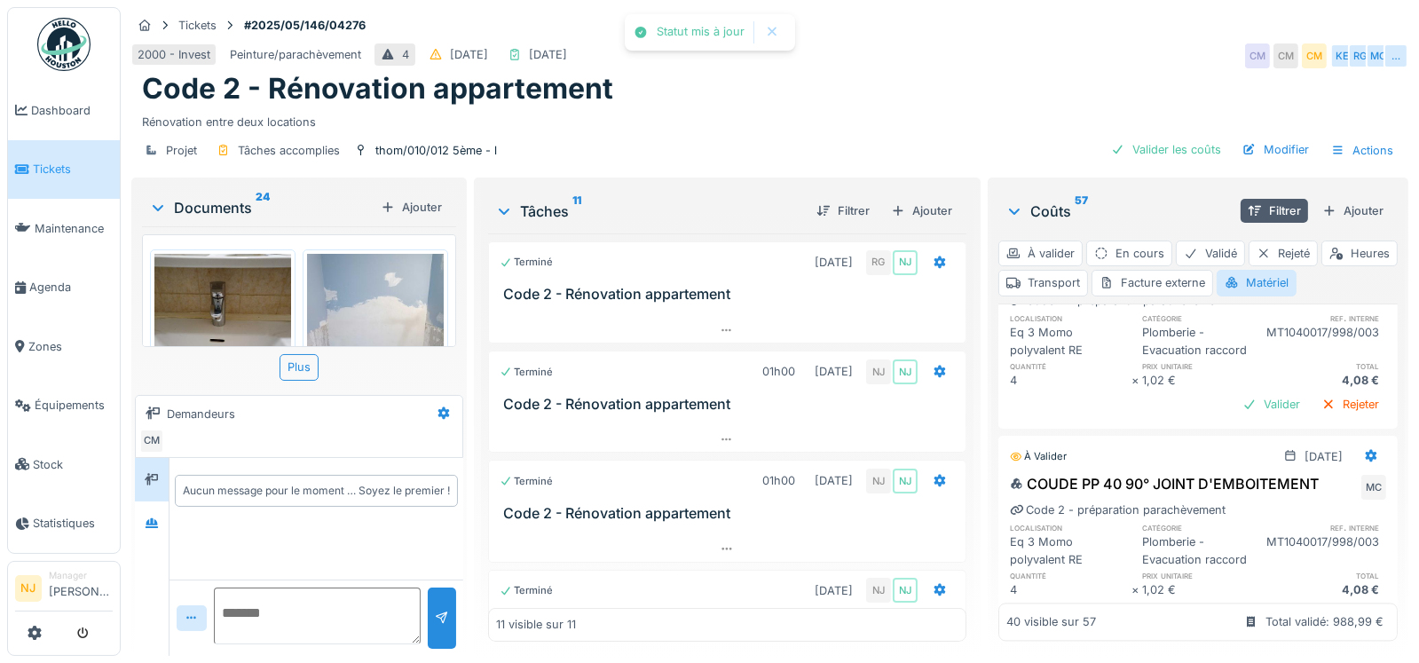
scroll to position [5086, 0]
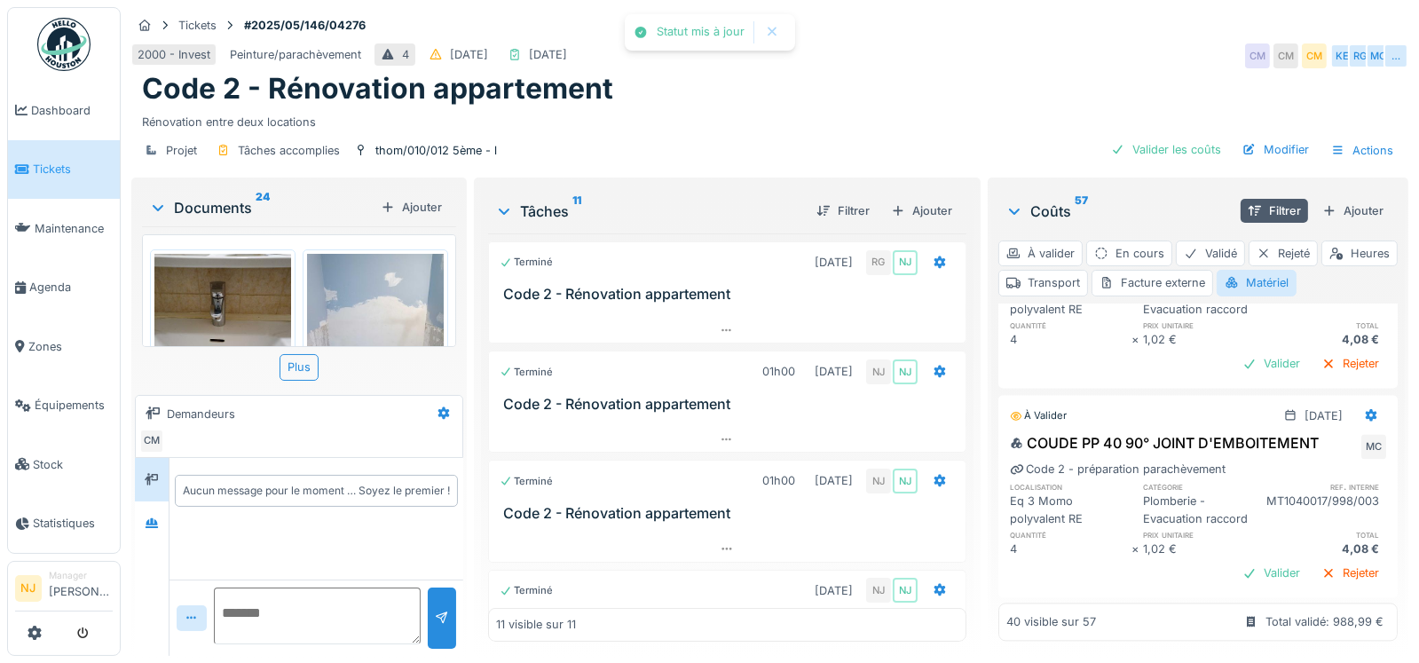
click at [1236, 166] on div "Valider" at bounding box center [1272, 154] width 72 height 24
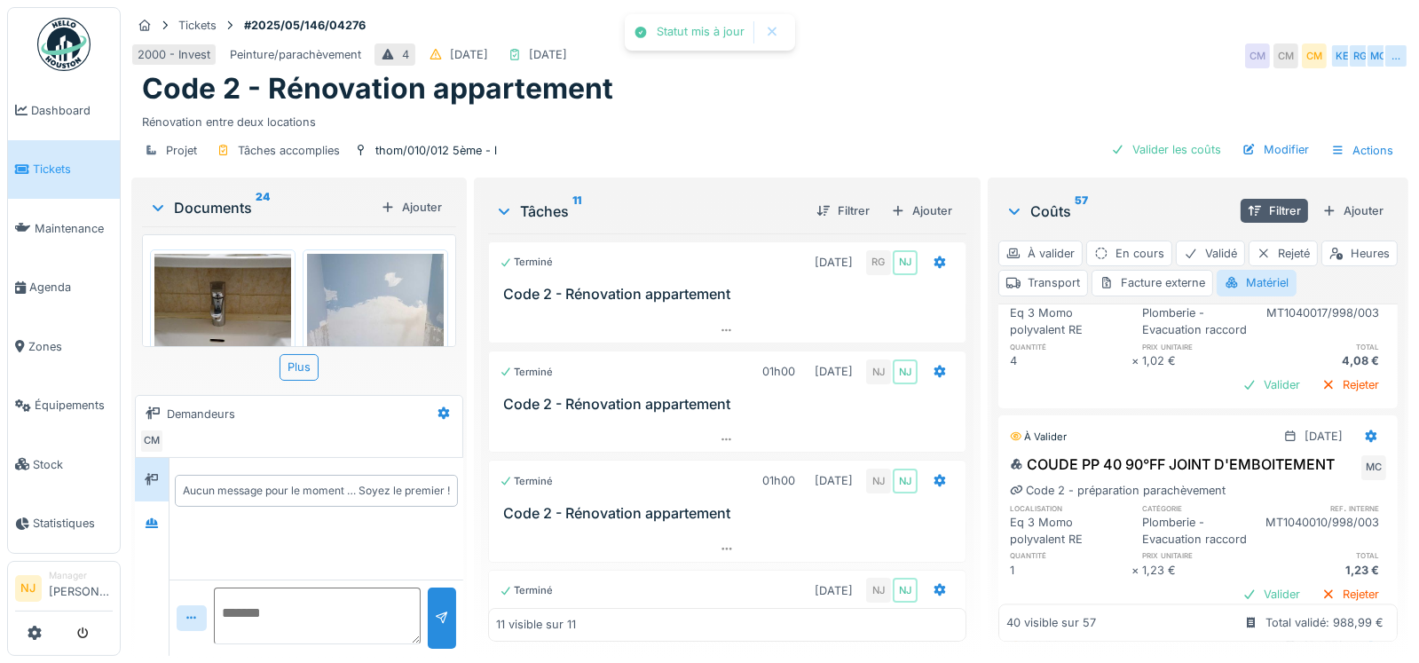
scroll to position [5264, 0]
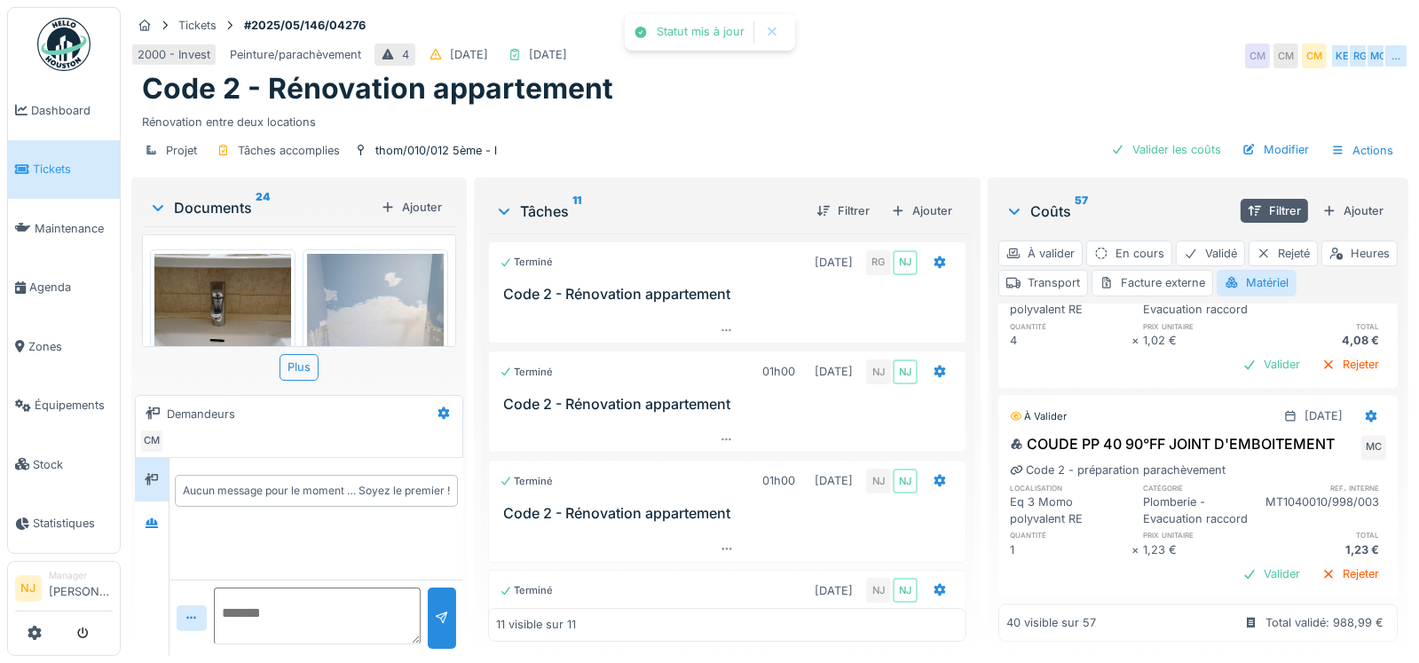
click at [1236, 167] on div "Valider" at bounding box center [1272, 155] width 72 height 24
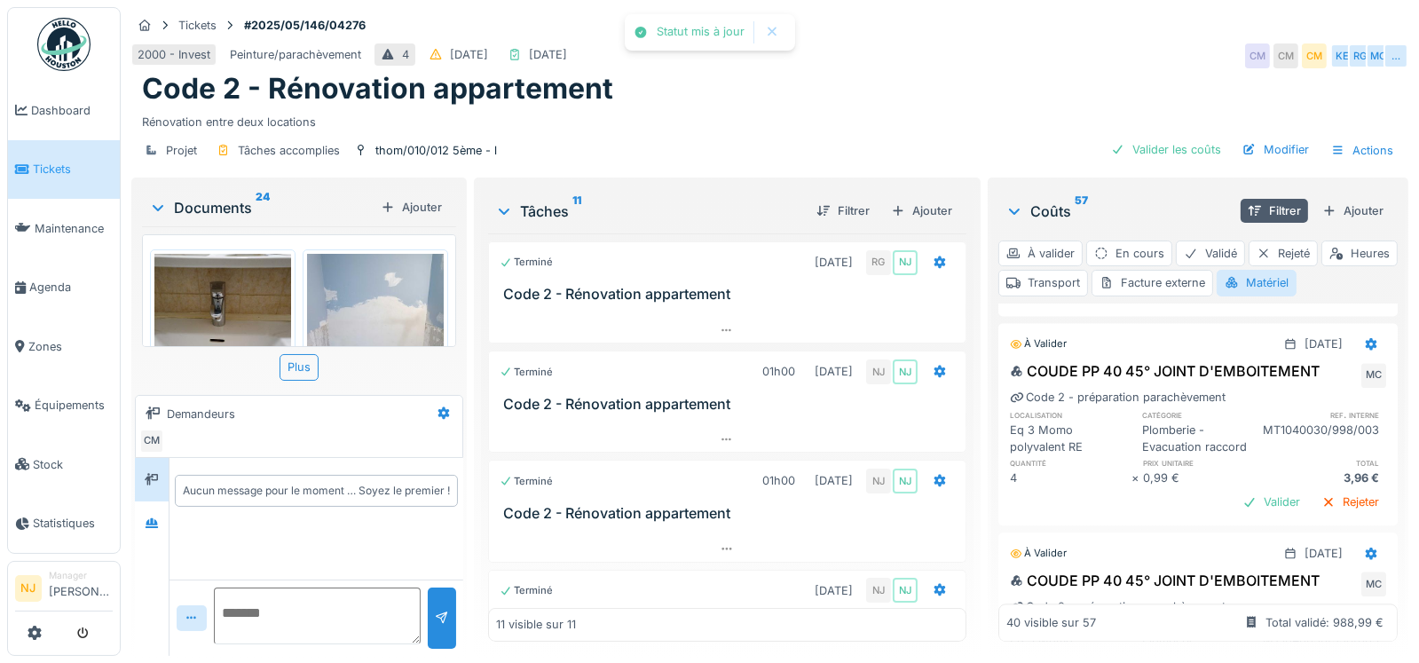
scroll to position [5530, 0]
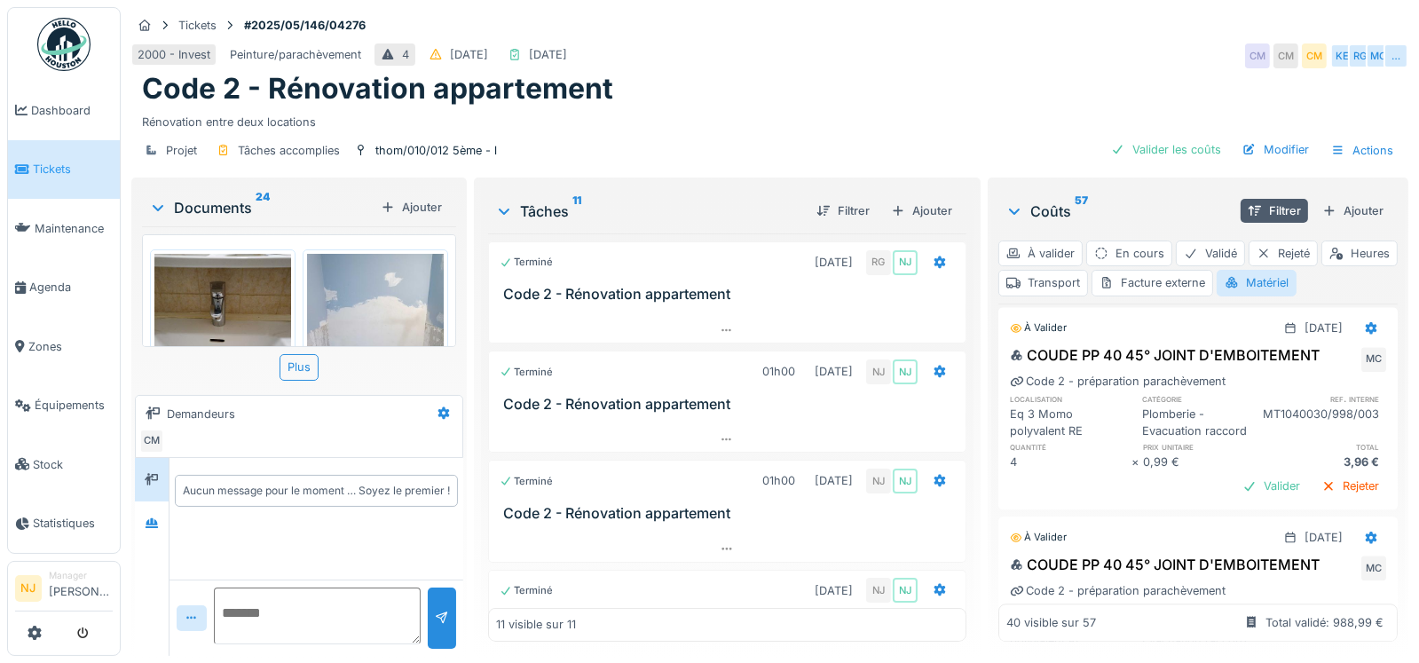
click at [1236, 79] on div "Valider" at bounding box center [1272, 67] width 72 height 24
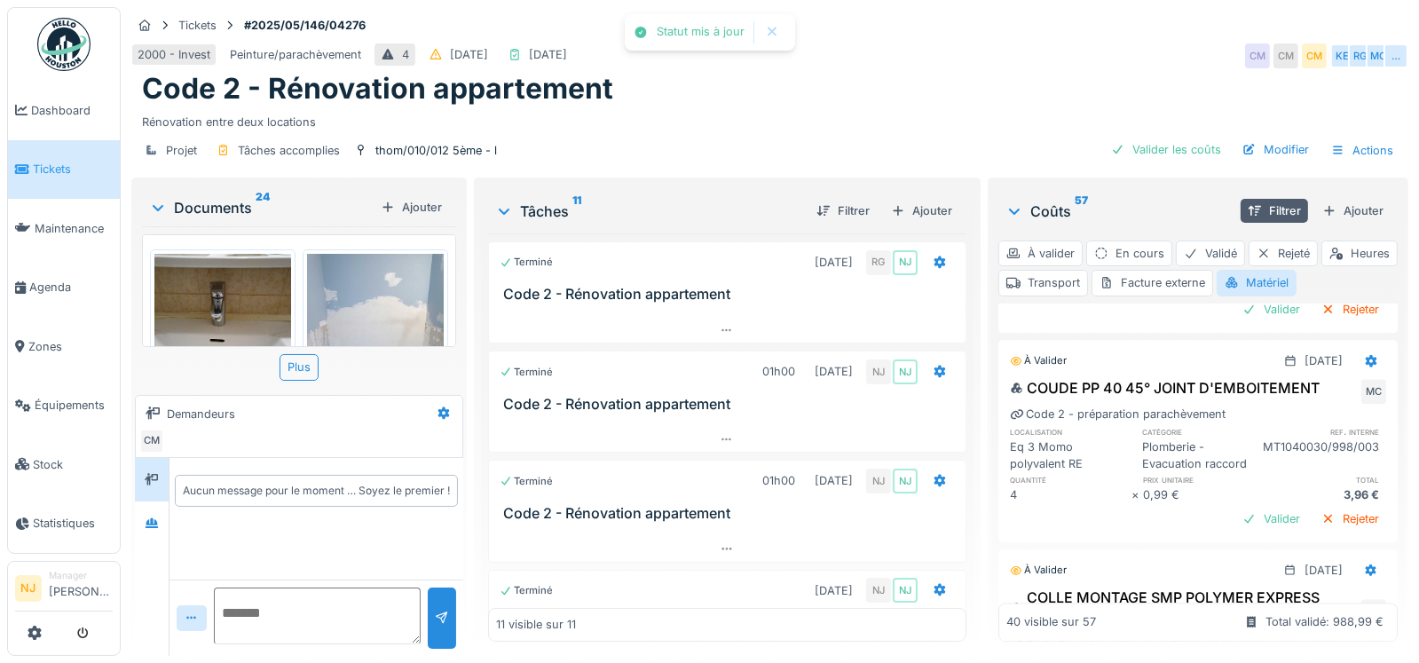
scroll to position [5729, 0]
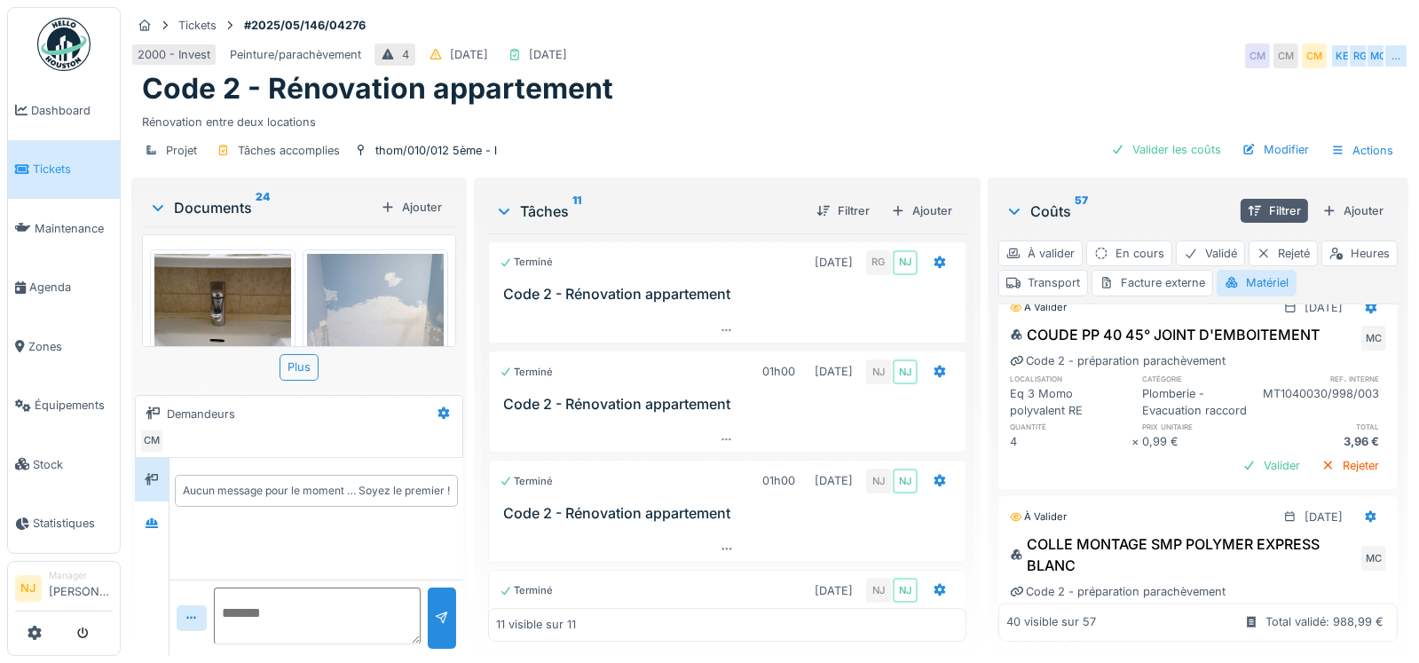
click at [1236, 59] on div "Valider" at bounding box center [1272, 47] width 72 height 24
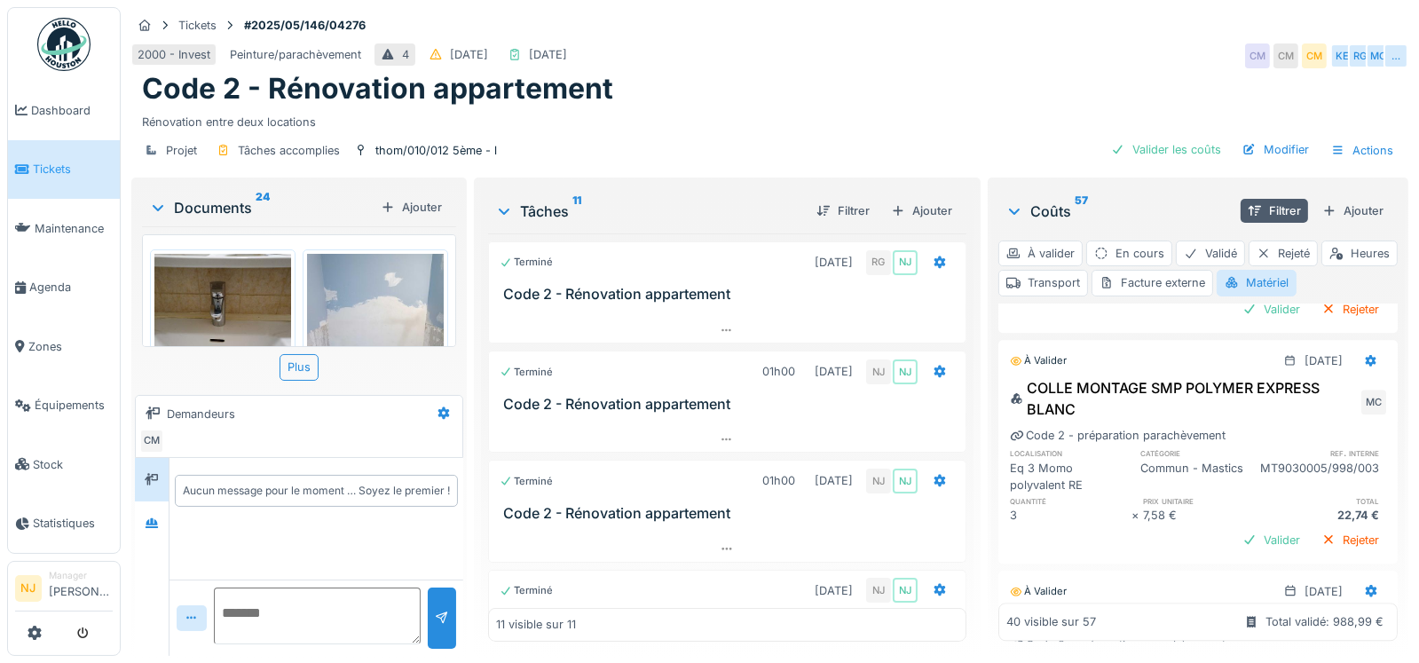
scroll to position [5906, 0]
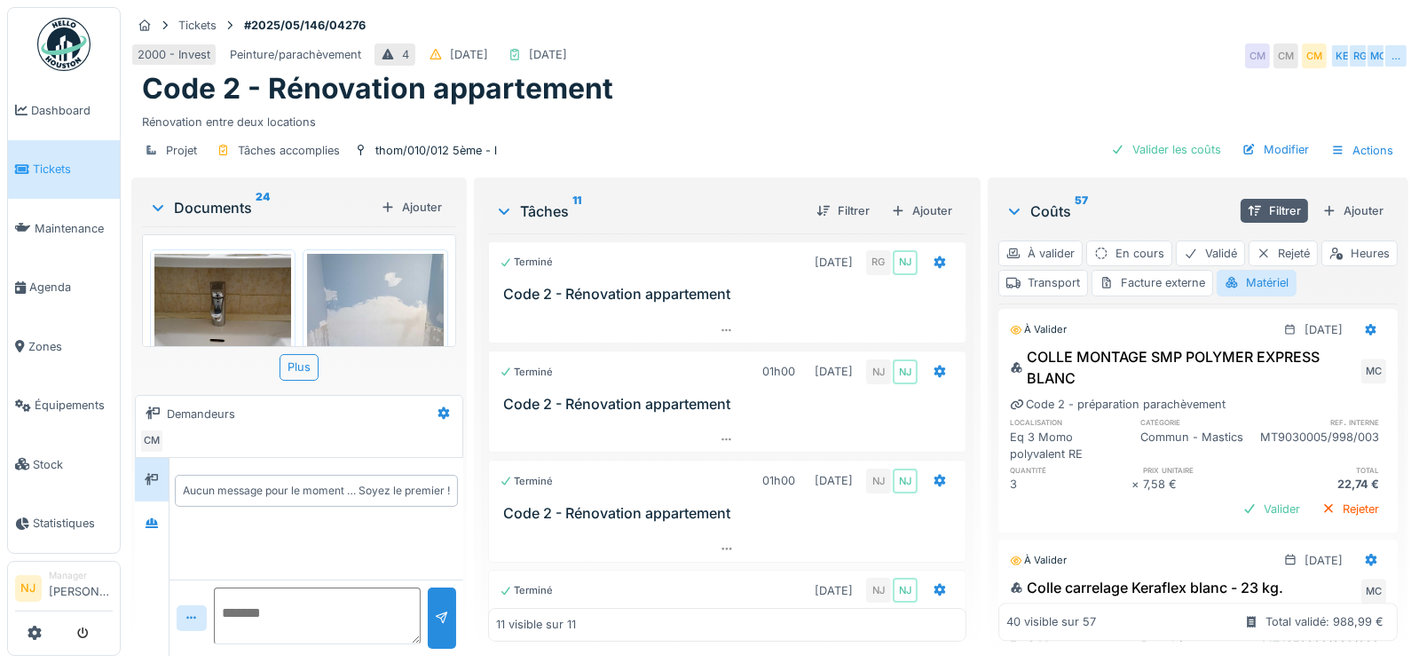
click at [1236, 81] on div "Valider" at bounding box center [1272, 69] width 72 height 24
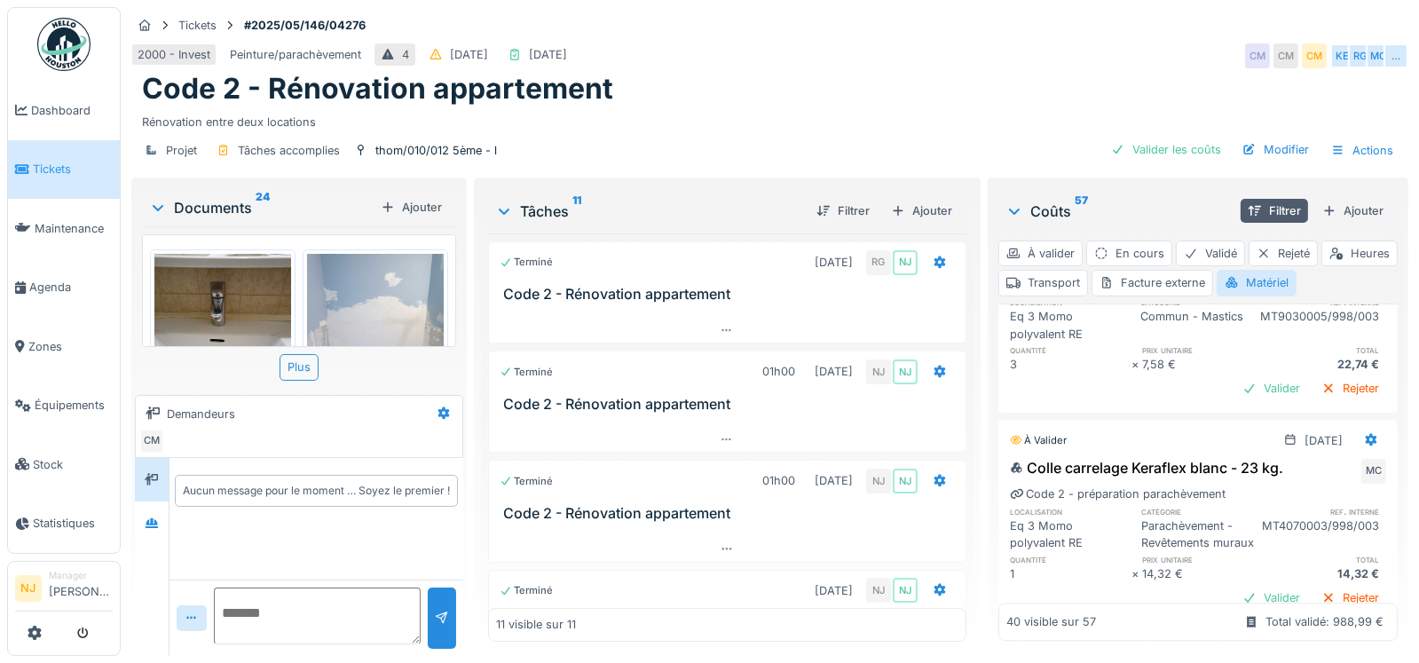
scroll to position [6084, 0]
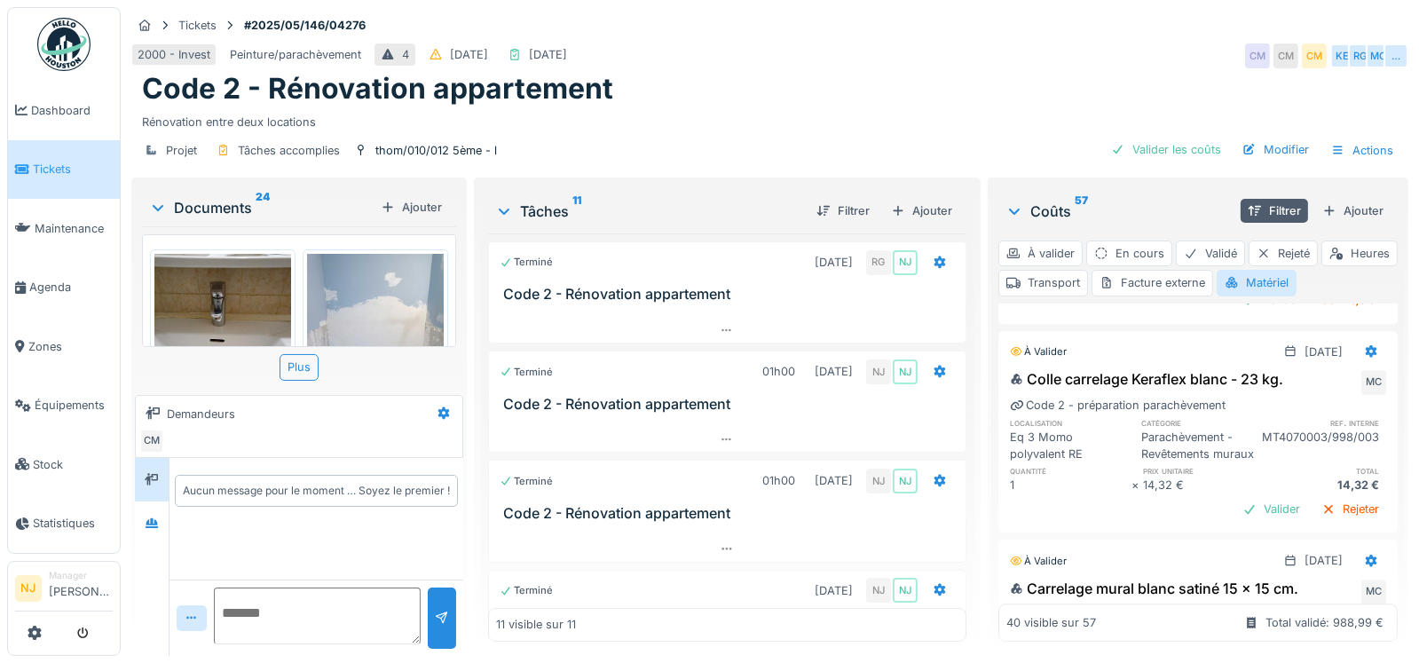
click at [1237, 81] on div "Valider" at bounding box center [1272, 69] width 72 height 24
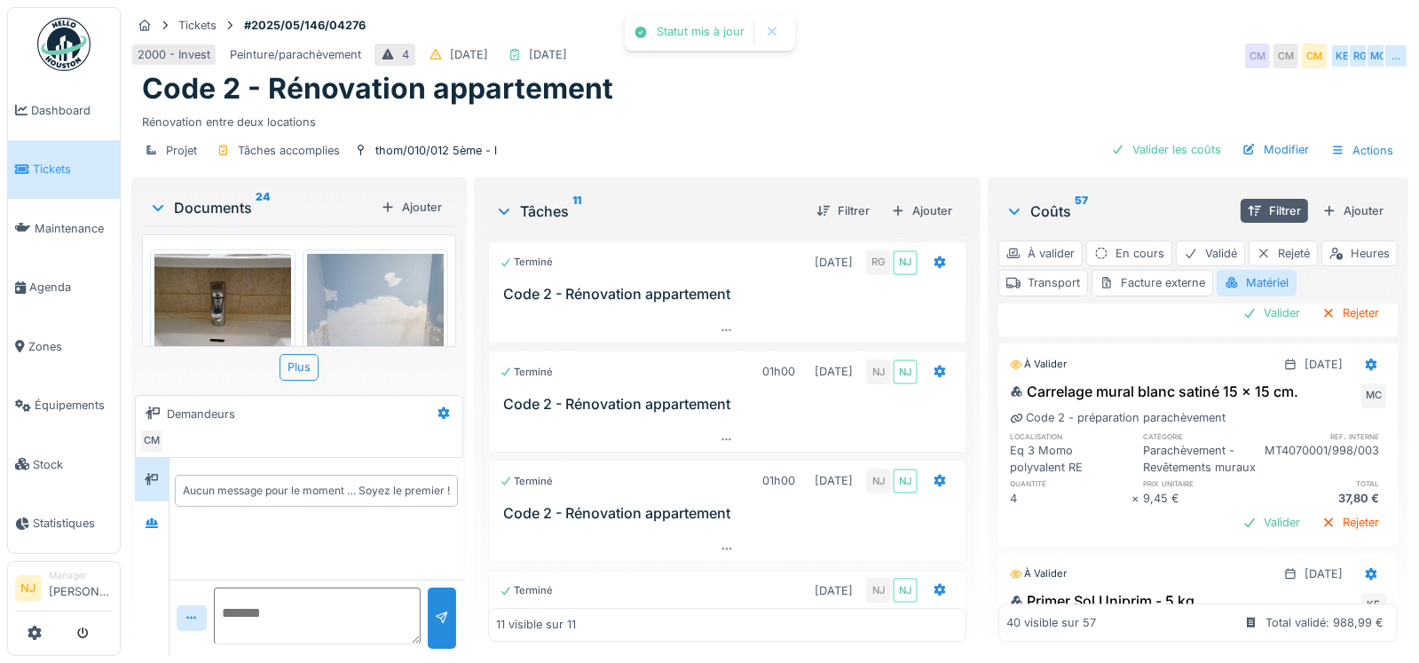
scroll to position [6261, 0]
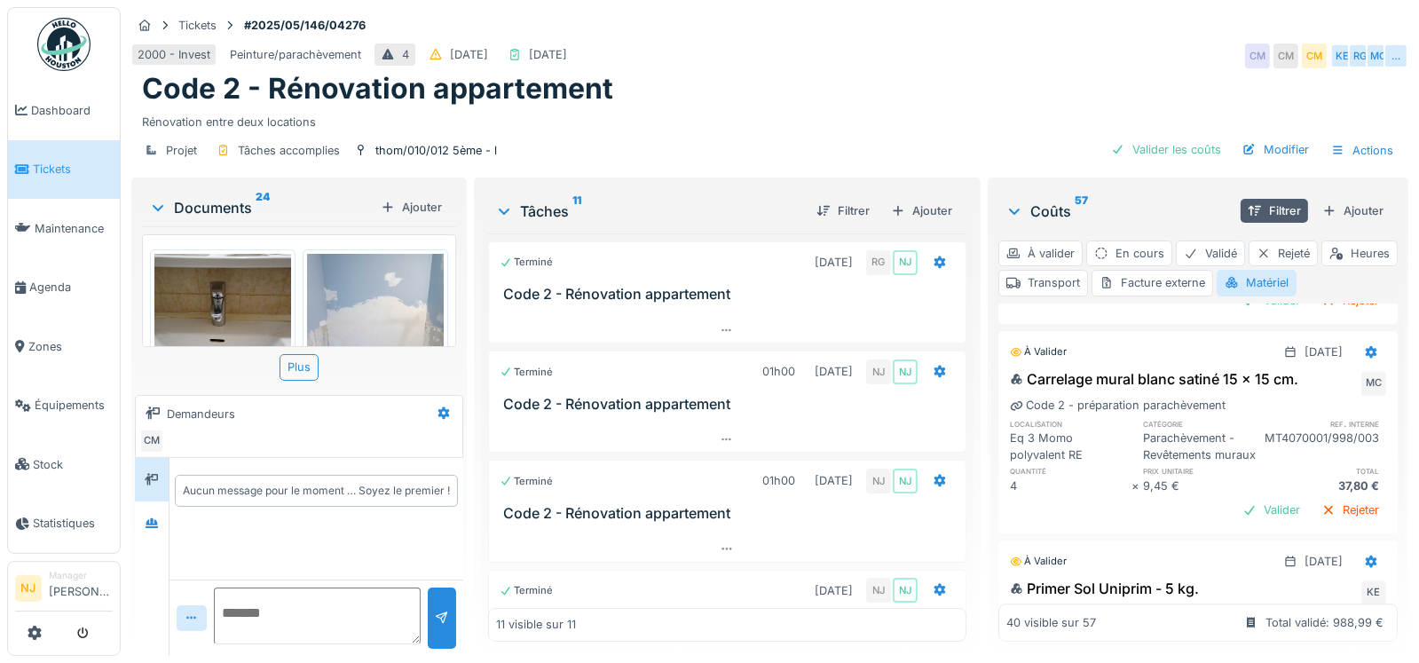
click at [1240, 103] on div "Valider" at bounding box center [1272, 91] width 72 height 24
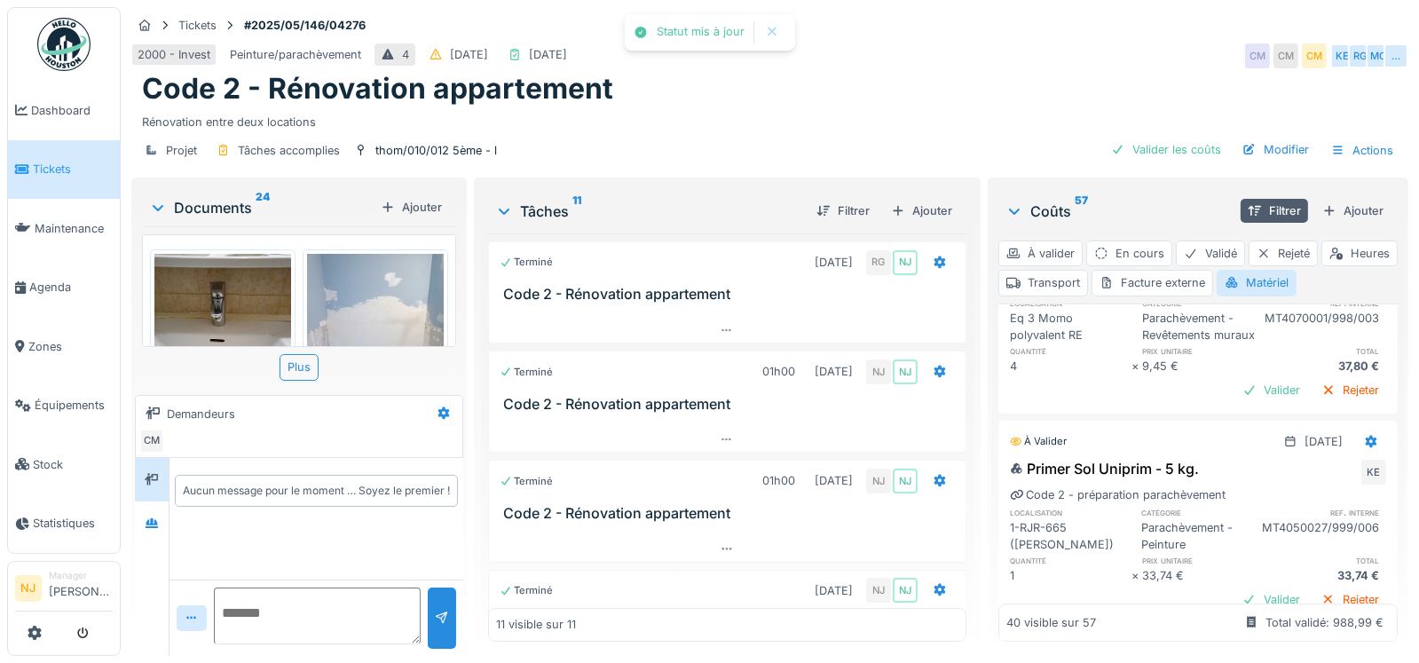
click at [1242, 36] on div "À valider 20/06/2025" at bounding box center [1198, 19] width 399 height 34
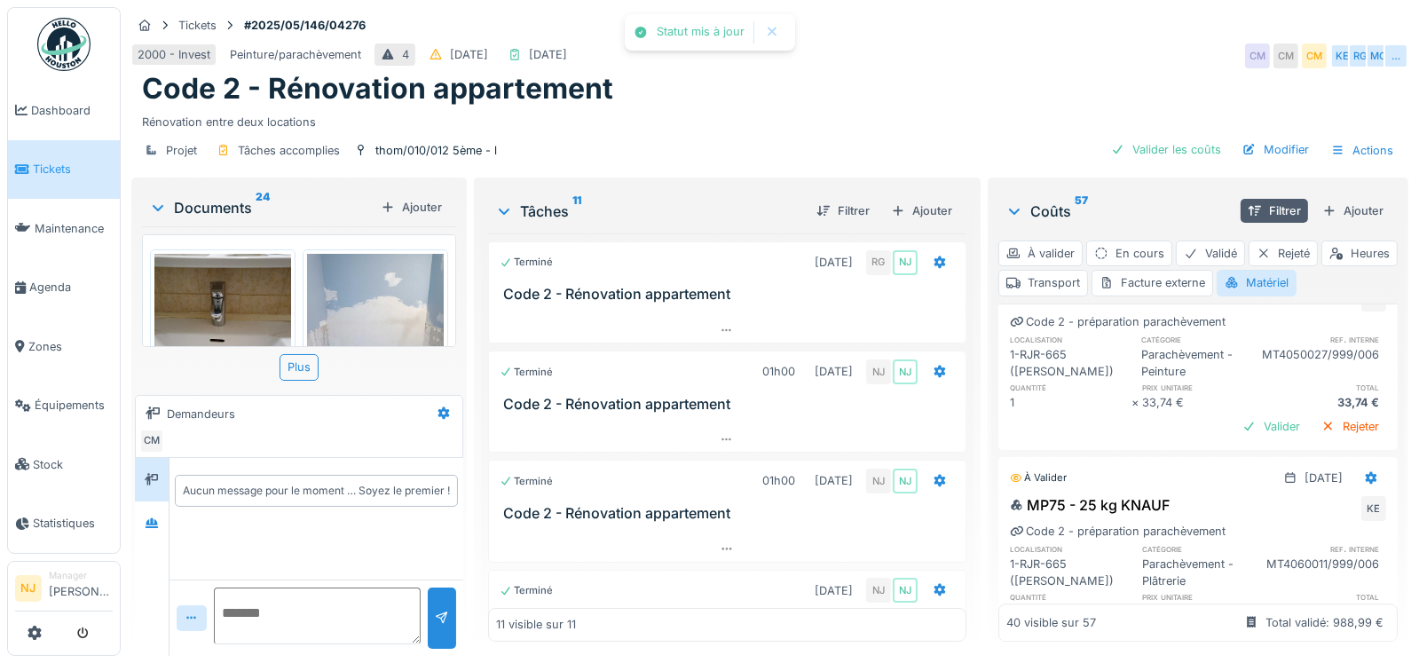
scroll to position [6527, 0]
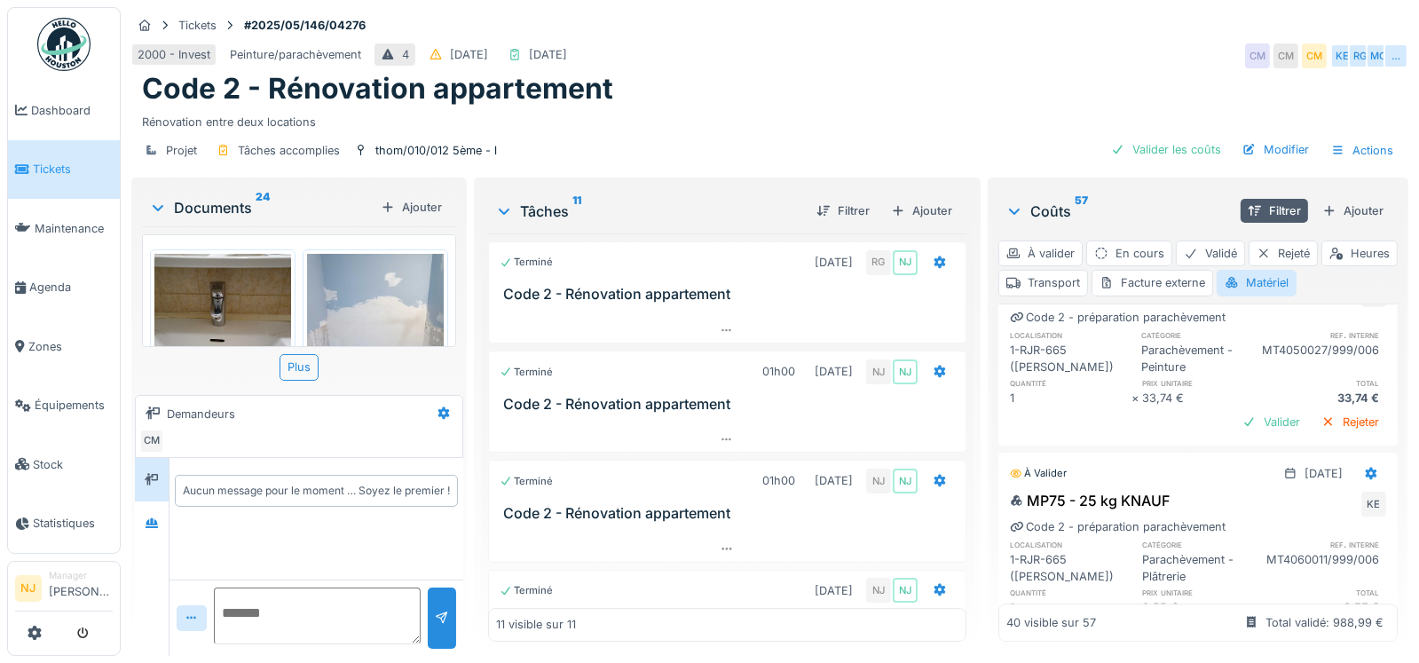
click at [1239, 15] on div "Valider" at bounding box center [1272, 3] width 72 height 24
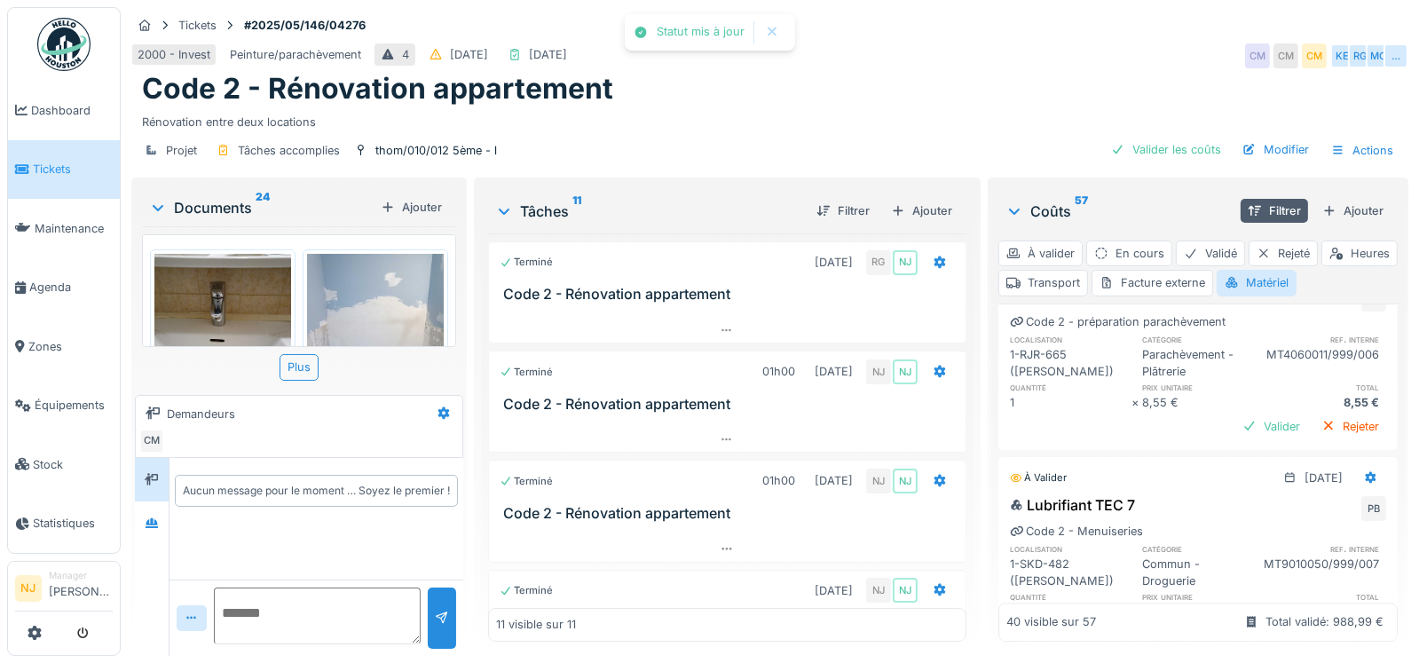
scroll to position [6705, 0]
click at [1236, 16] on div "Valider" at bounding box center [1272, 4] width 72 height 24
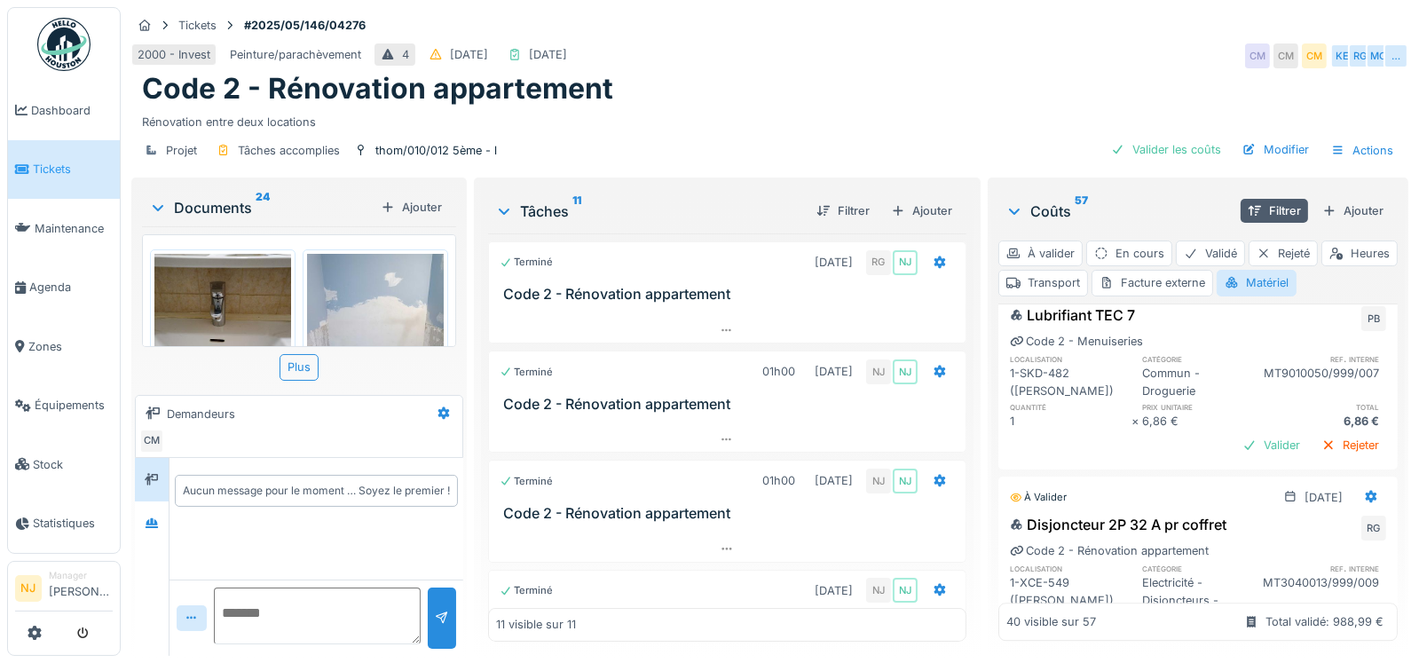
scroll to position [6882, 0]
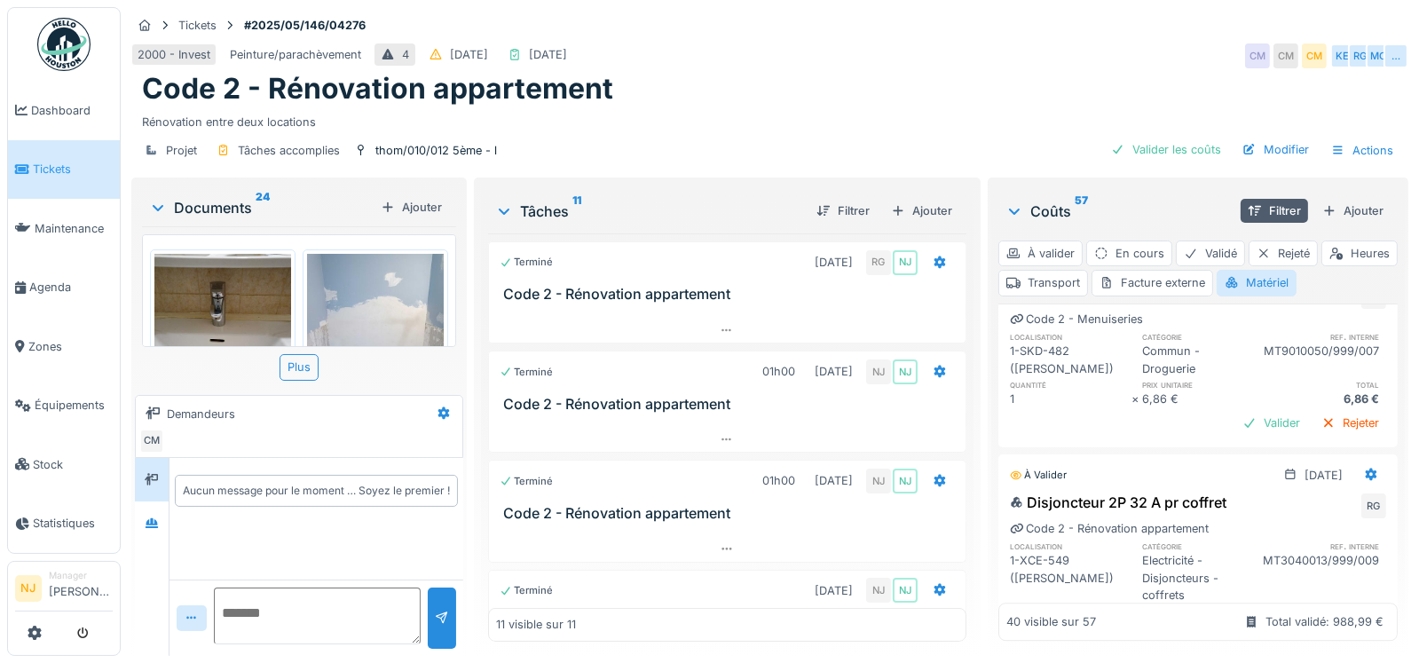
click at [1239, 17] on div "Valider" at bounding box center [1272, 5] width 72 height 24
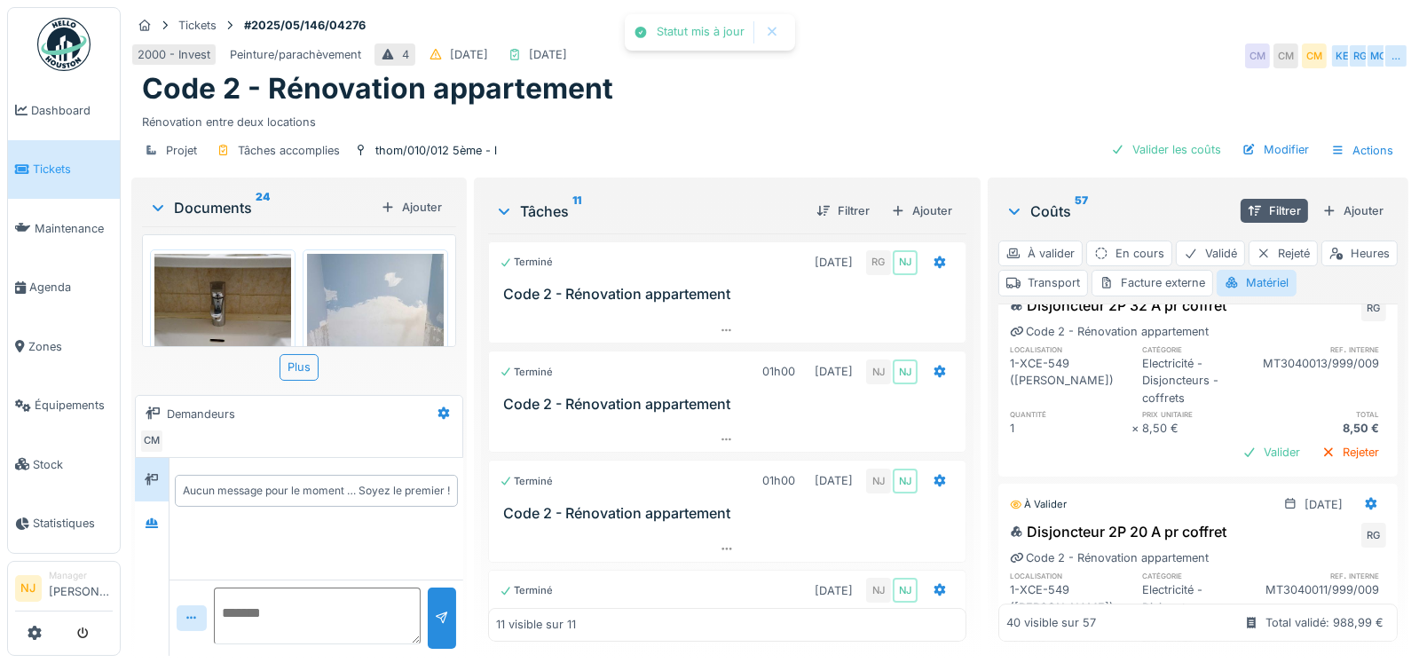
scroll to position [7060, 0]
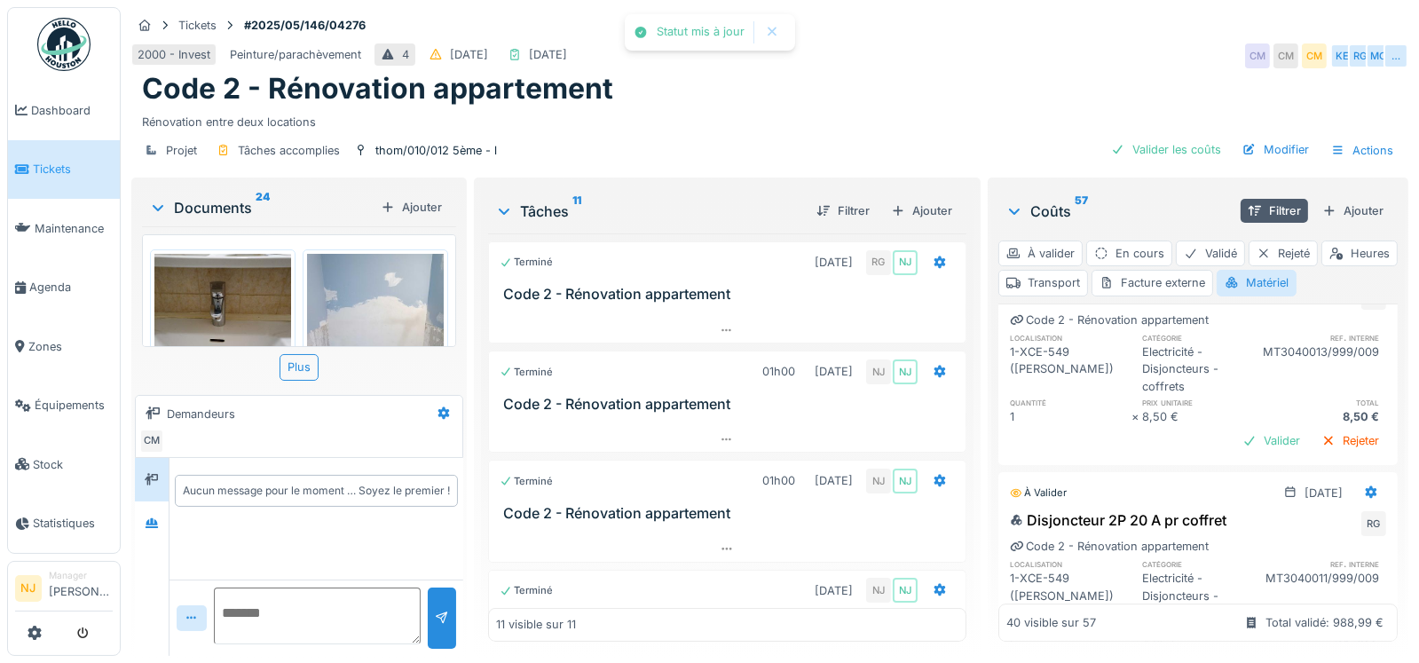
click at [1242, 17] on div "Valider" at bounding box center [1272, 5] width 72 height 24
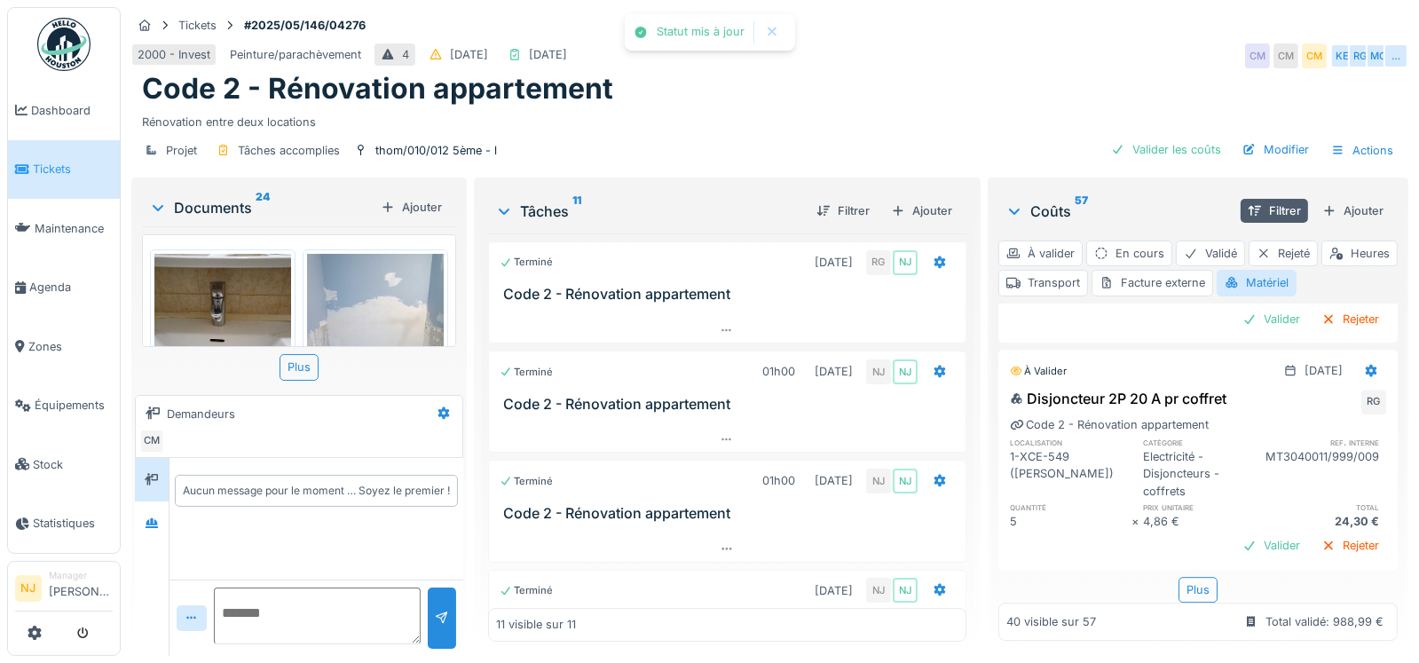
scroll to position [7238, 0]
click at [1242, 105] on div "Valider" at bounding box center [1272, 93] width 72 height 24
click at [1237, 332] on div "Valider" at bounding box center [1272, 320] width 72 height 24
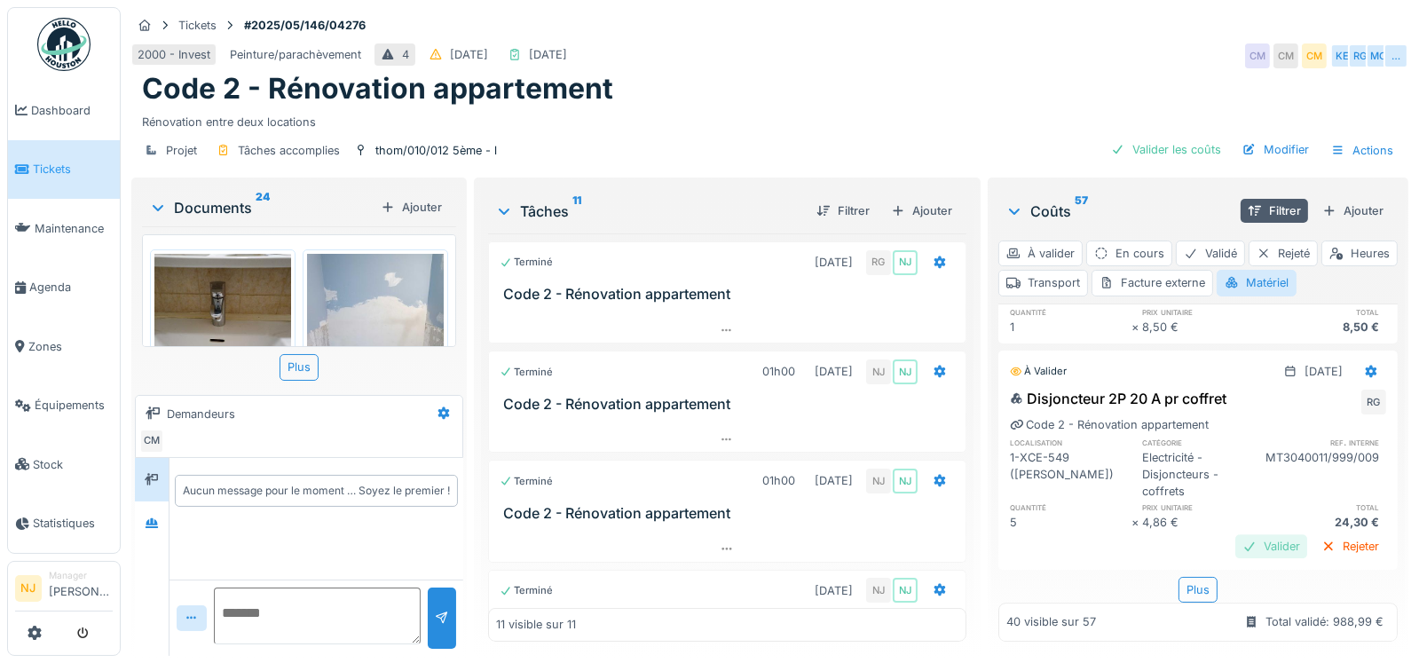
click at [1236, 534] on div "Valider" at bounding box center [1272, 546] width 72 height 24
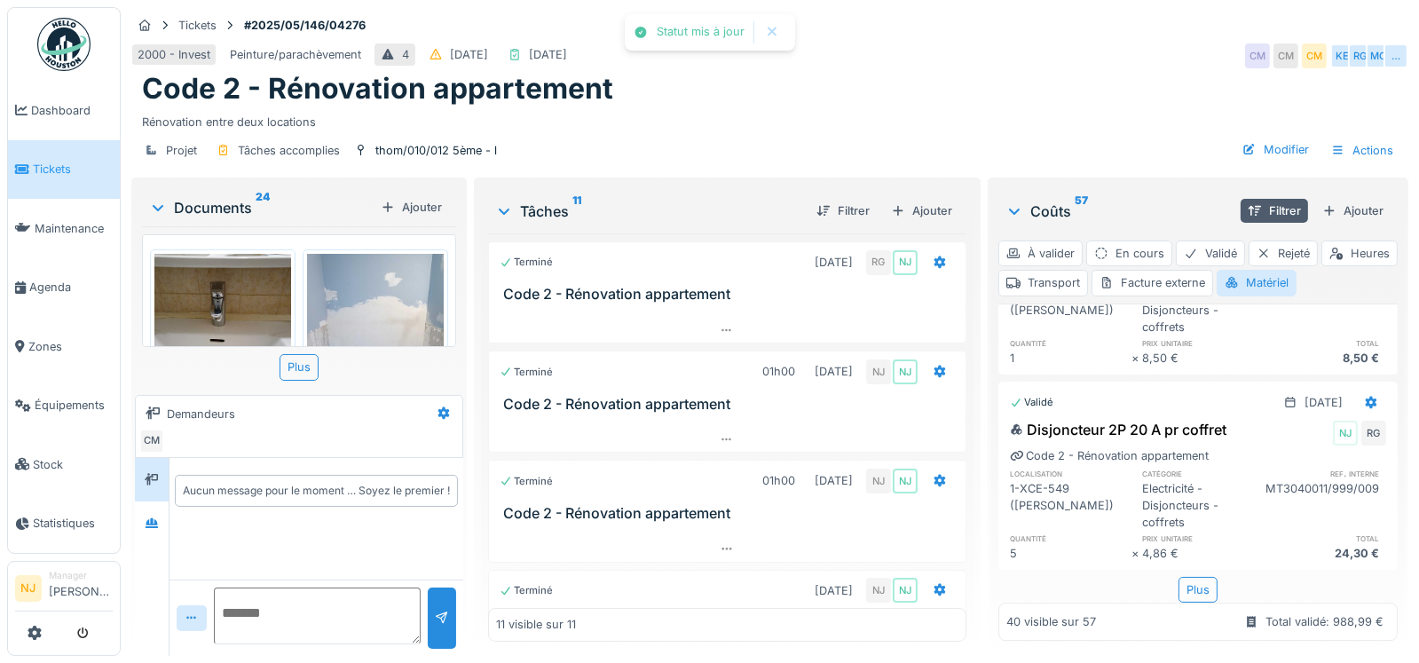
scroll to position [7592, 0]
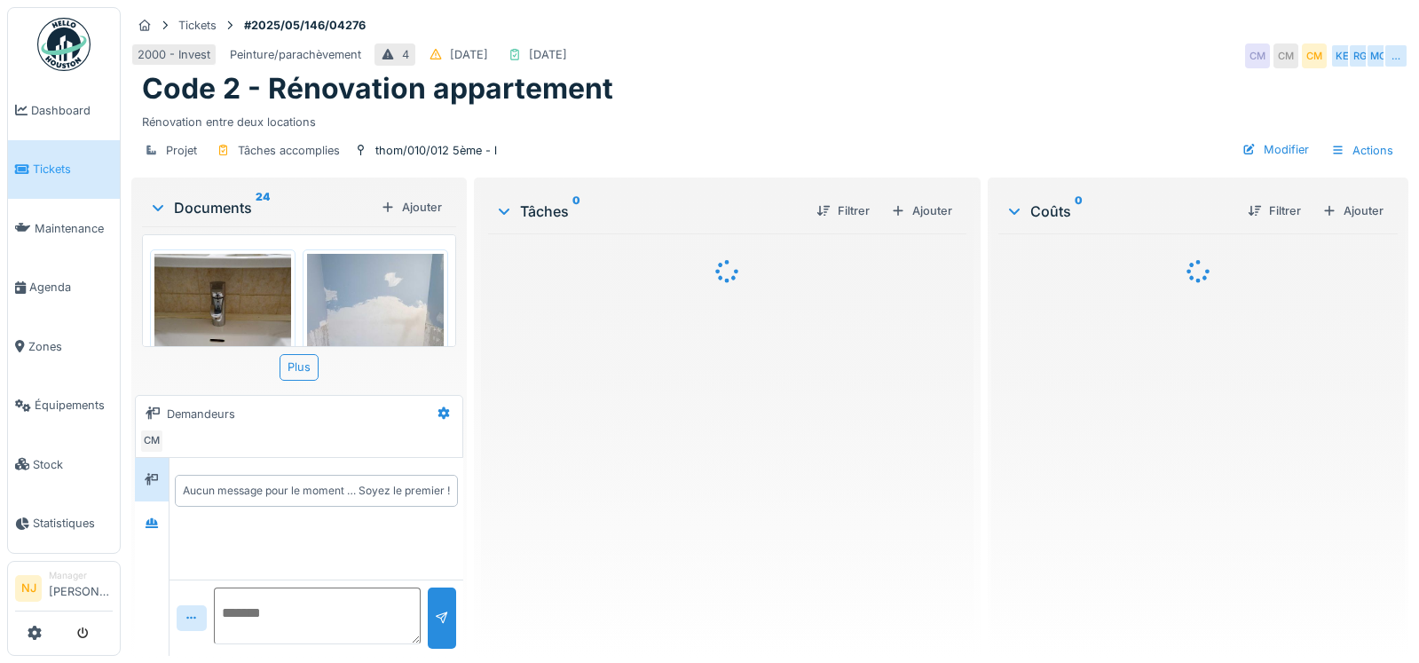
scroll to position [13, 0]
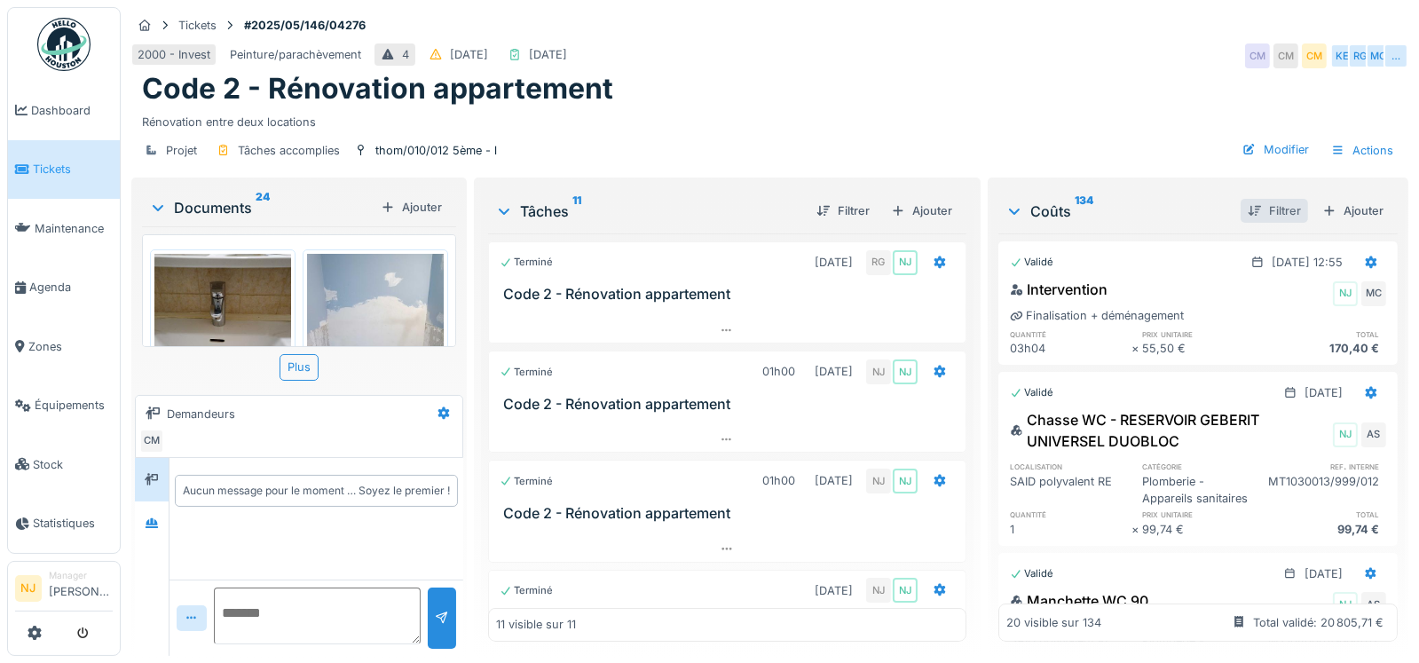
click at [1253, 199] on div "Filtrer" at bounding box center [1274, 211] width 67 height 24
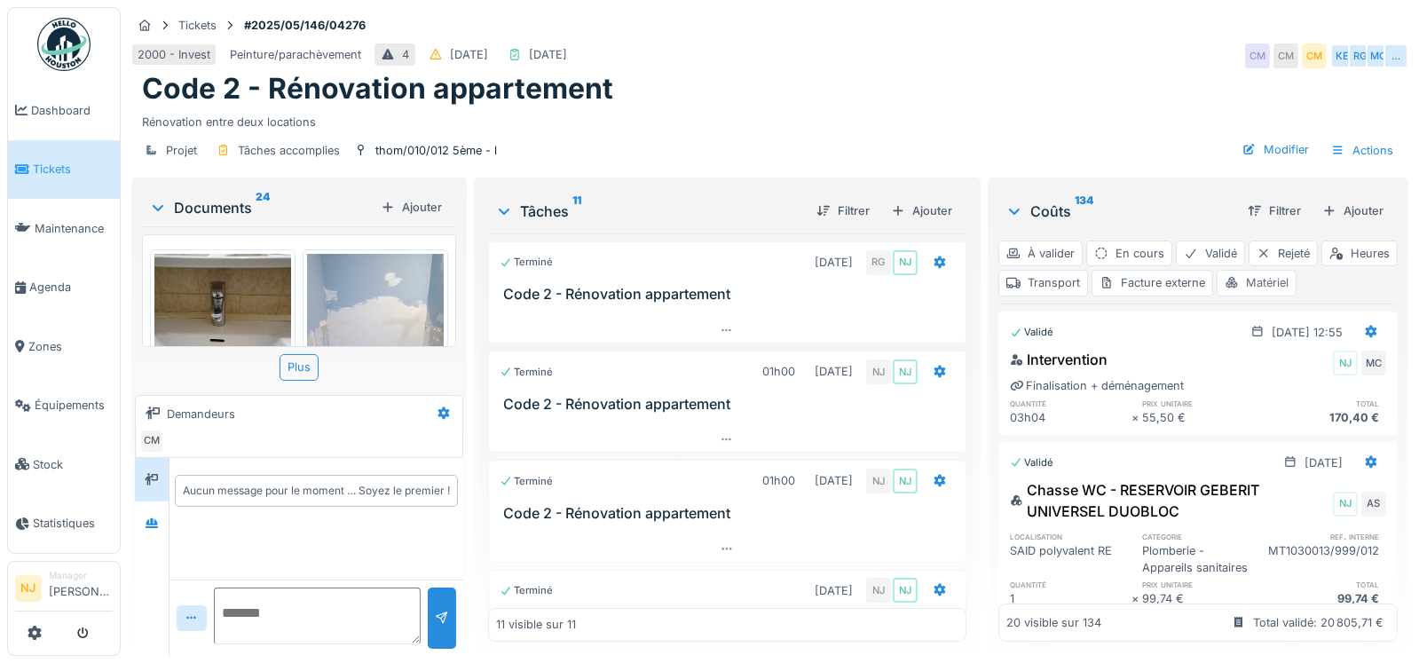
click at [1297, 270] on div "Matériel" at bounding box center [1257, 283] width 80 height 26
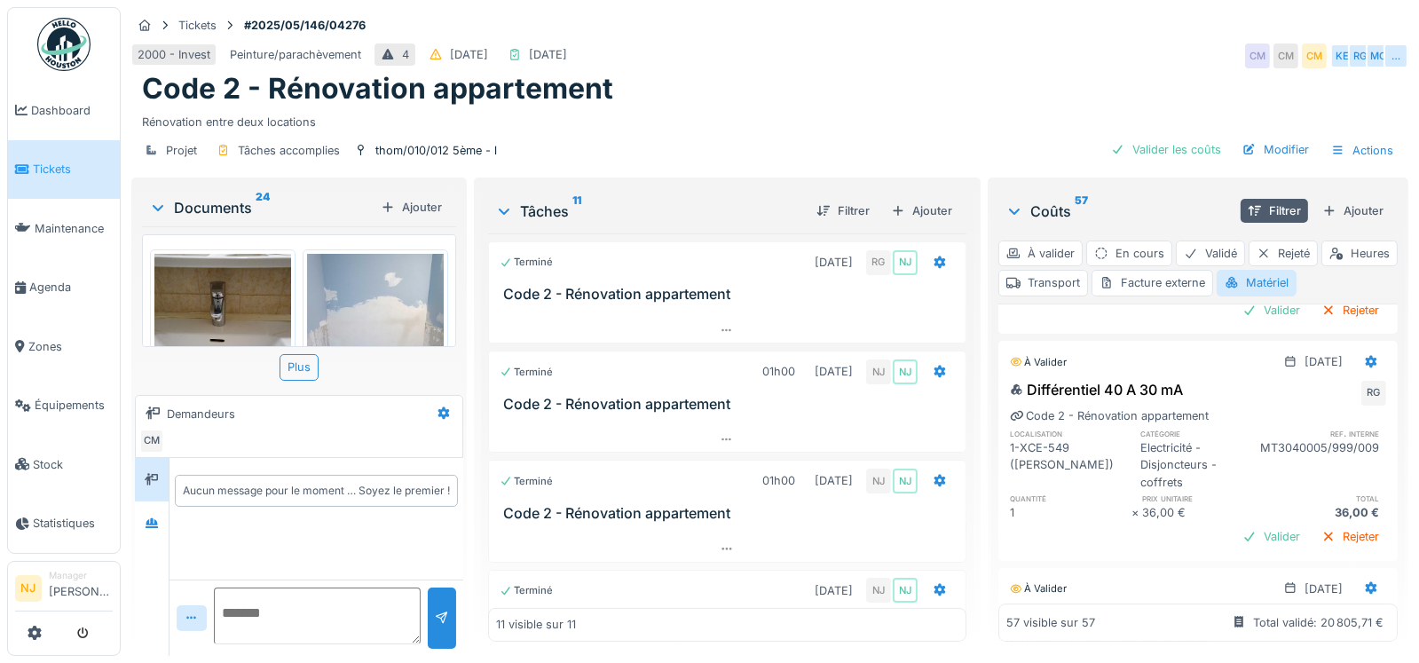
scroll to position [7773, 0]
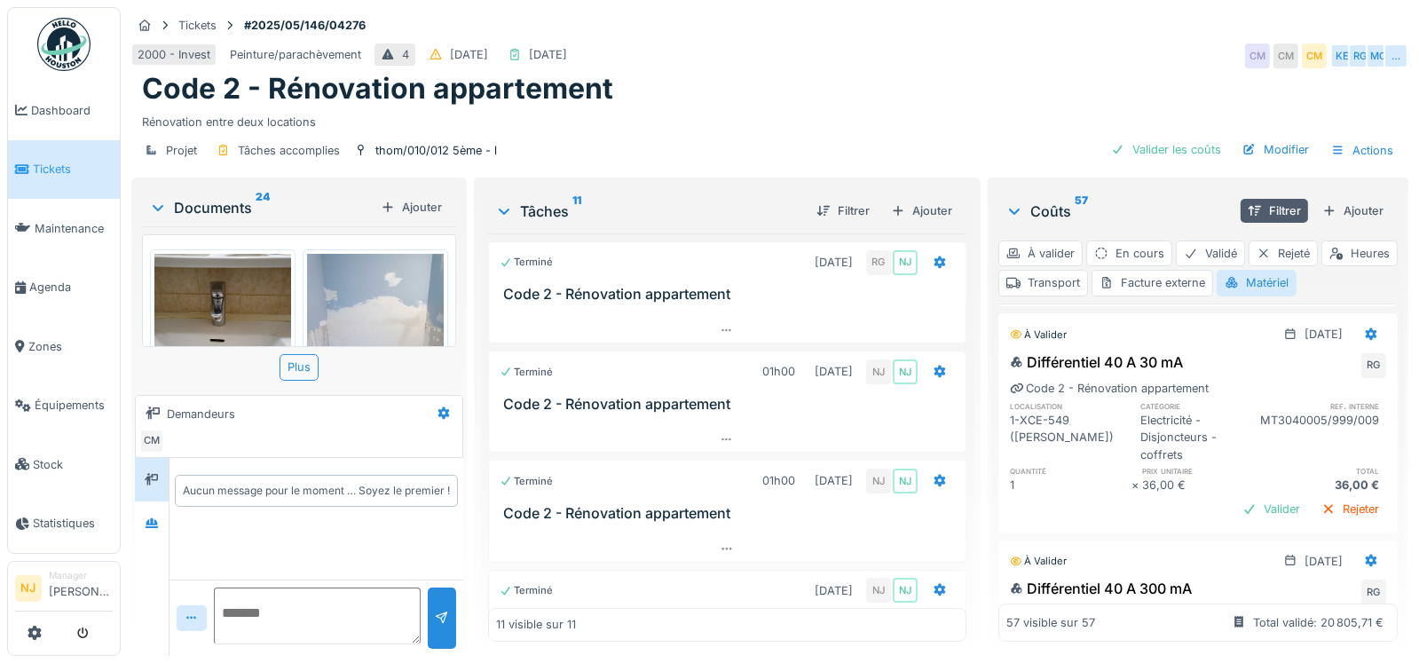
click at [1242, 68] on div "Valider" at bounding box center [1272, 56] width 72 height 24
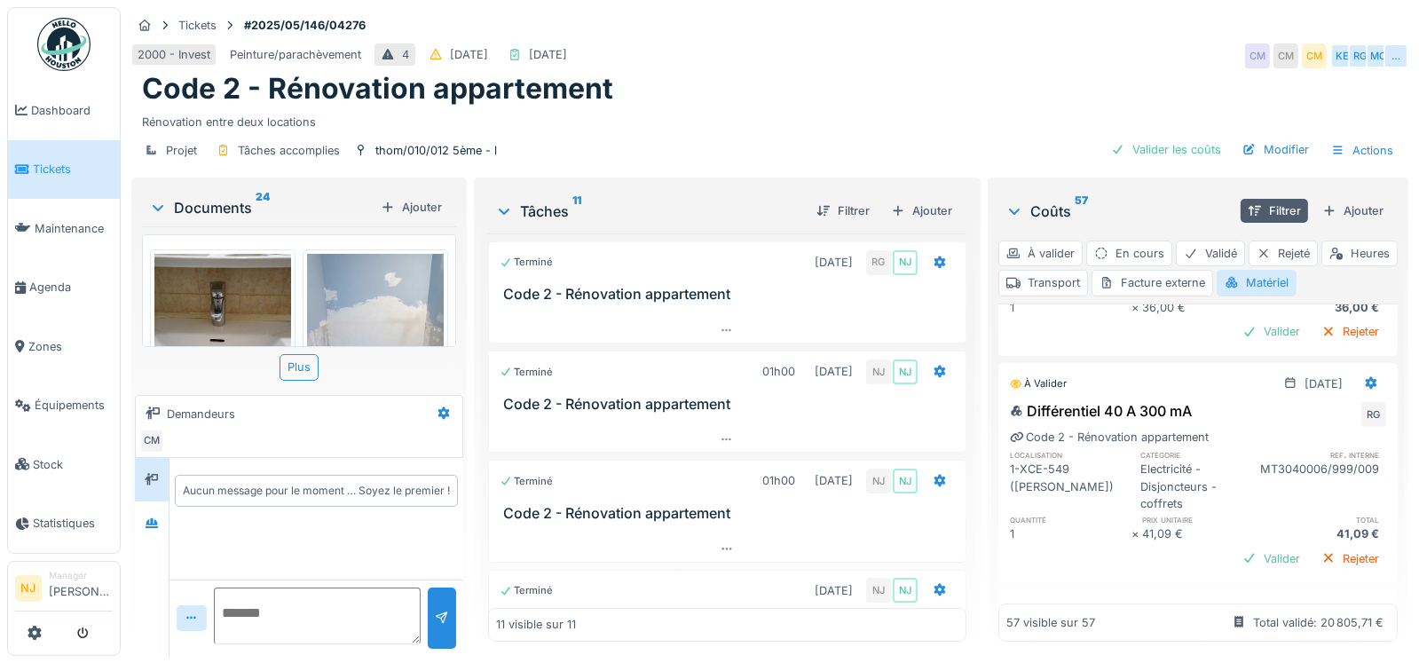
scroll to position [8039, 0]
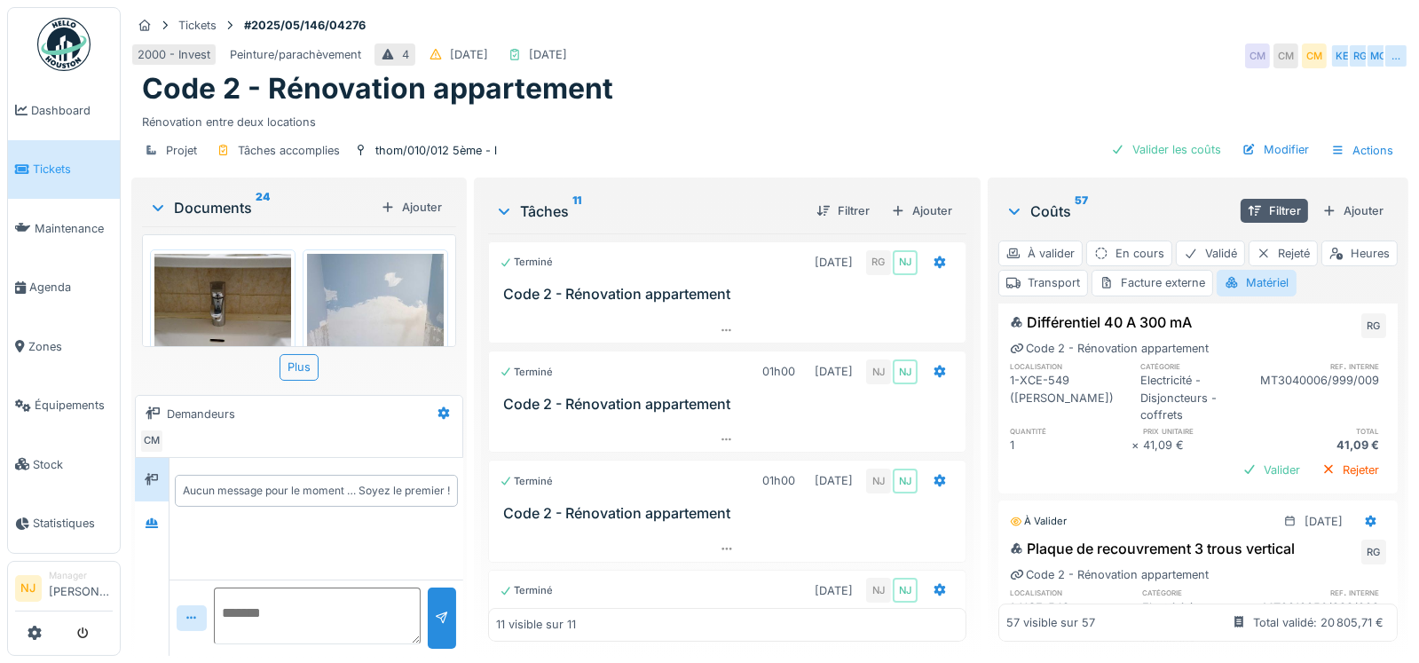
click at [1240, 28] on div "Valider" at bounding box center [1272, 16] width 72 height 24
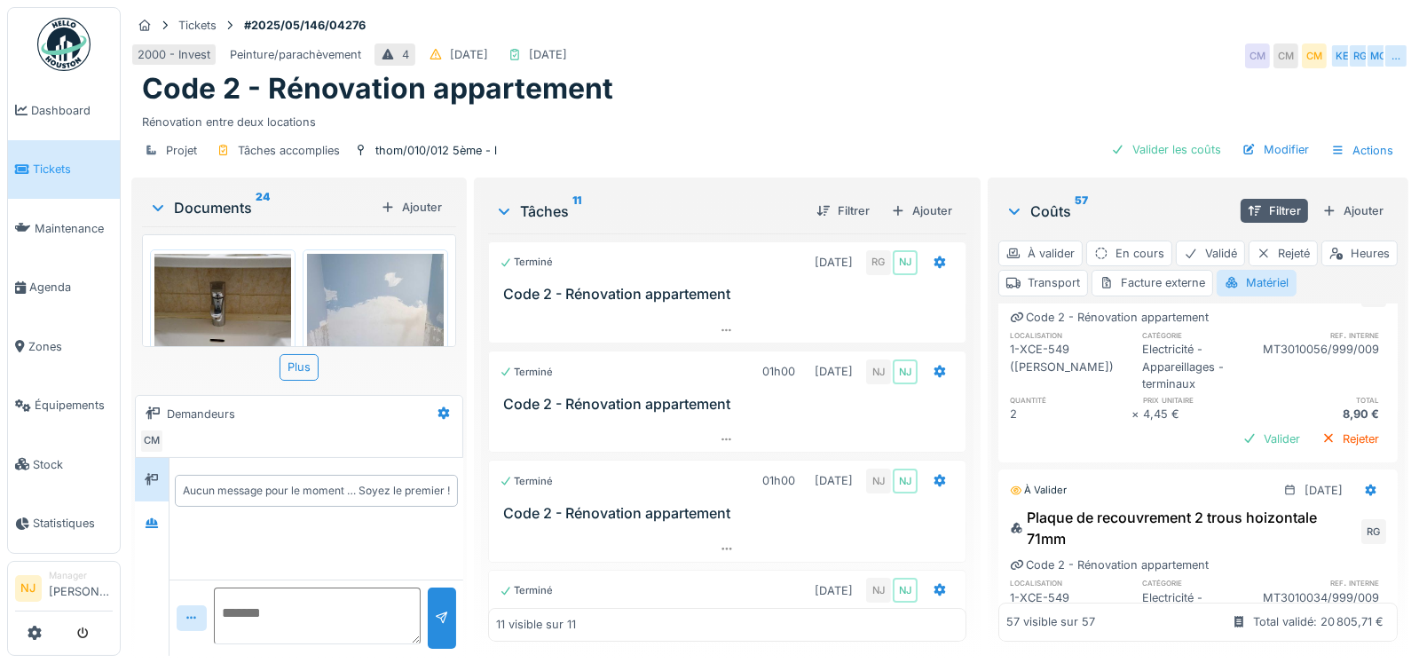
scroll to position [8305, 0]
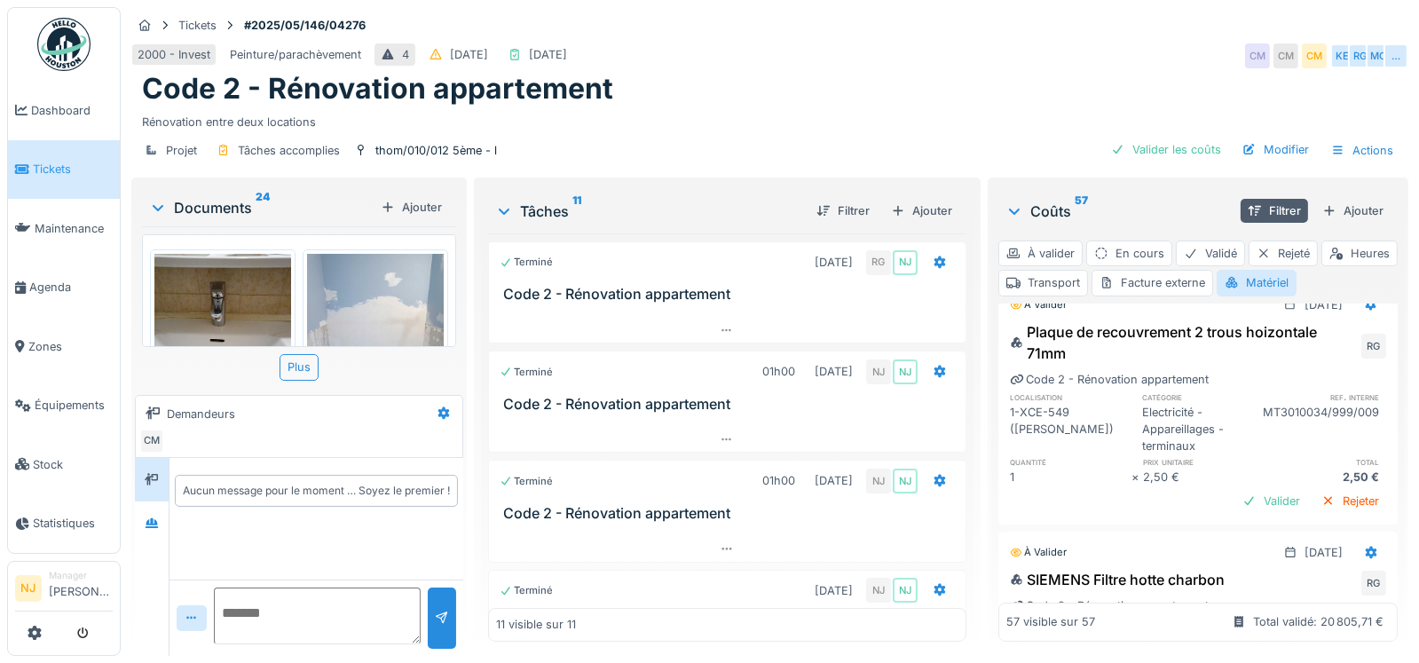
scroll to position [8483, 0]
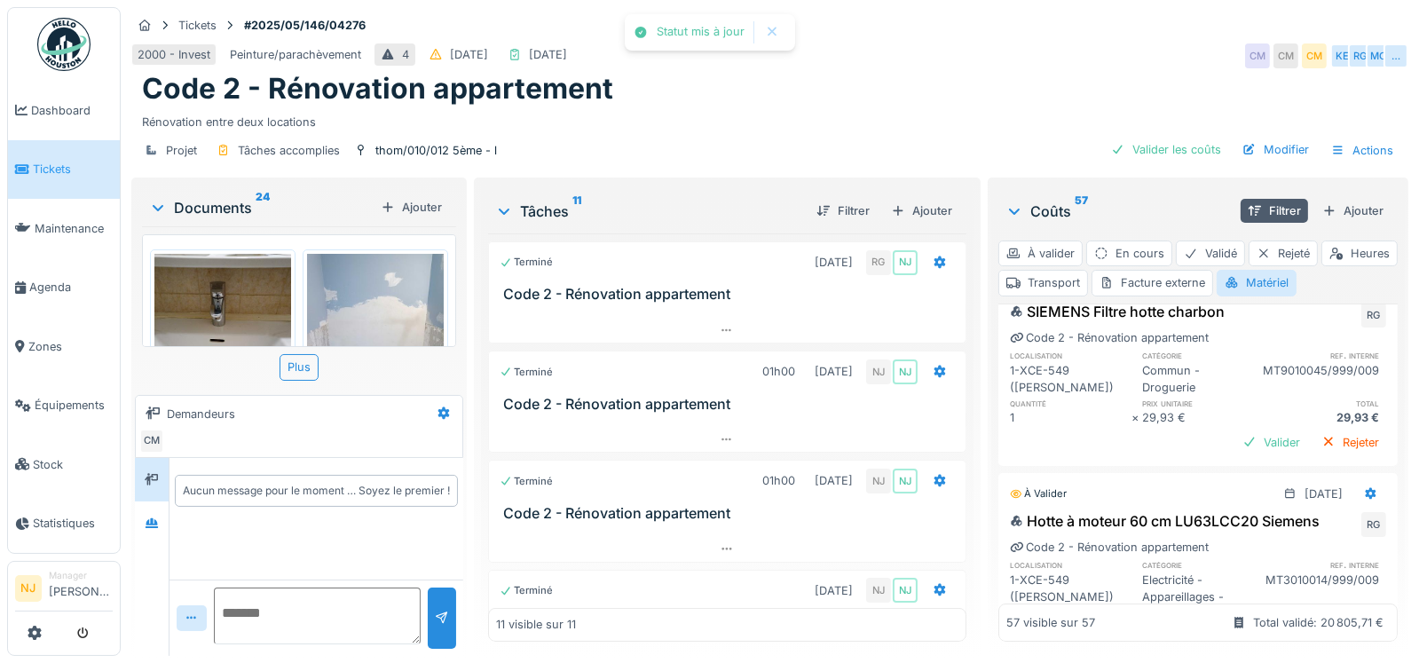
scroll to position [8718, 0]
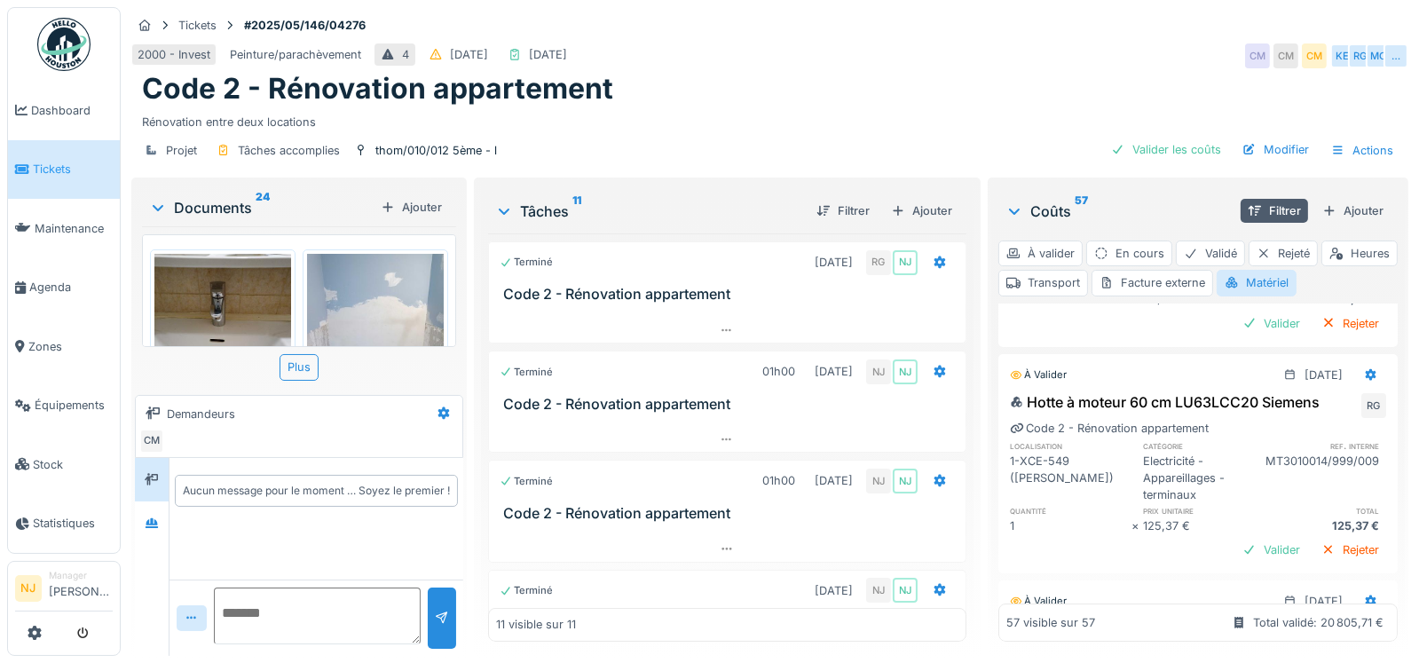
scroll to position [8896, 0]
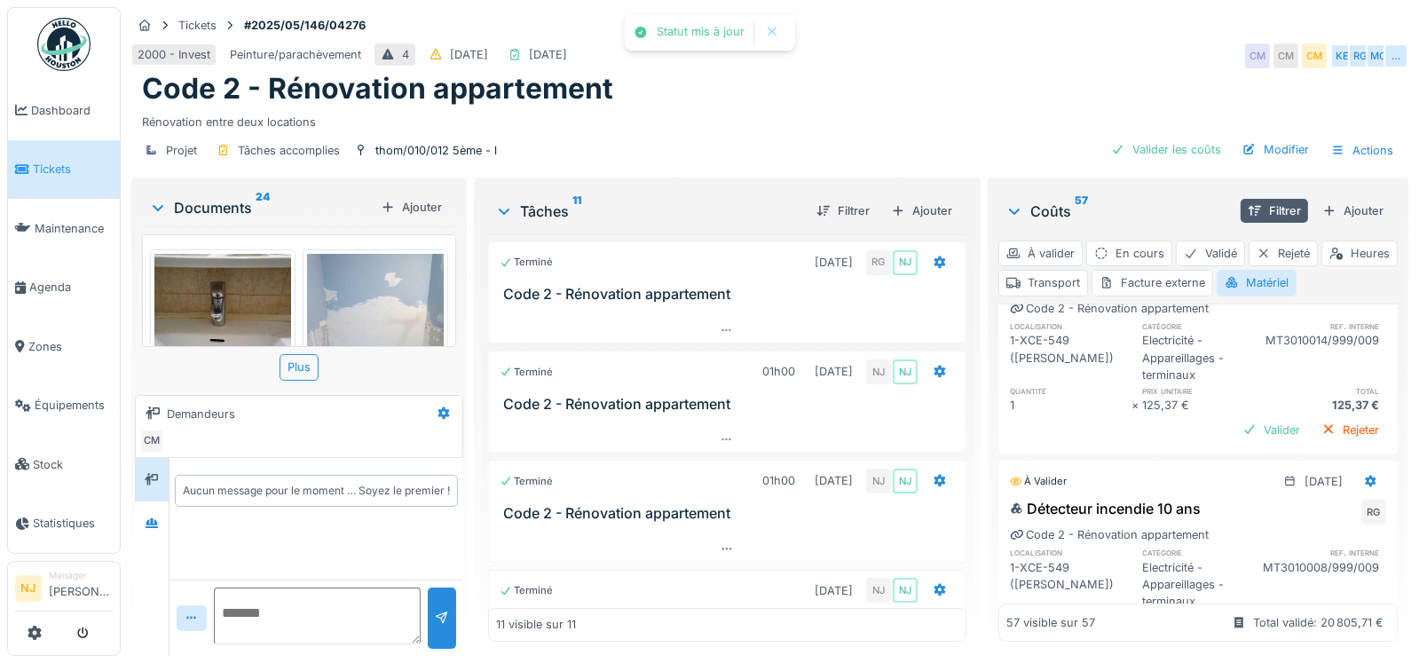
click at [1233, 522] on div "Validé [DATE] Chasse WC - RESERVOIR GEBERIT UNIVERSEL DUOBLOC NJ AS localisatio…" at bounding box center [1198, 473] width 399 height 338
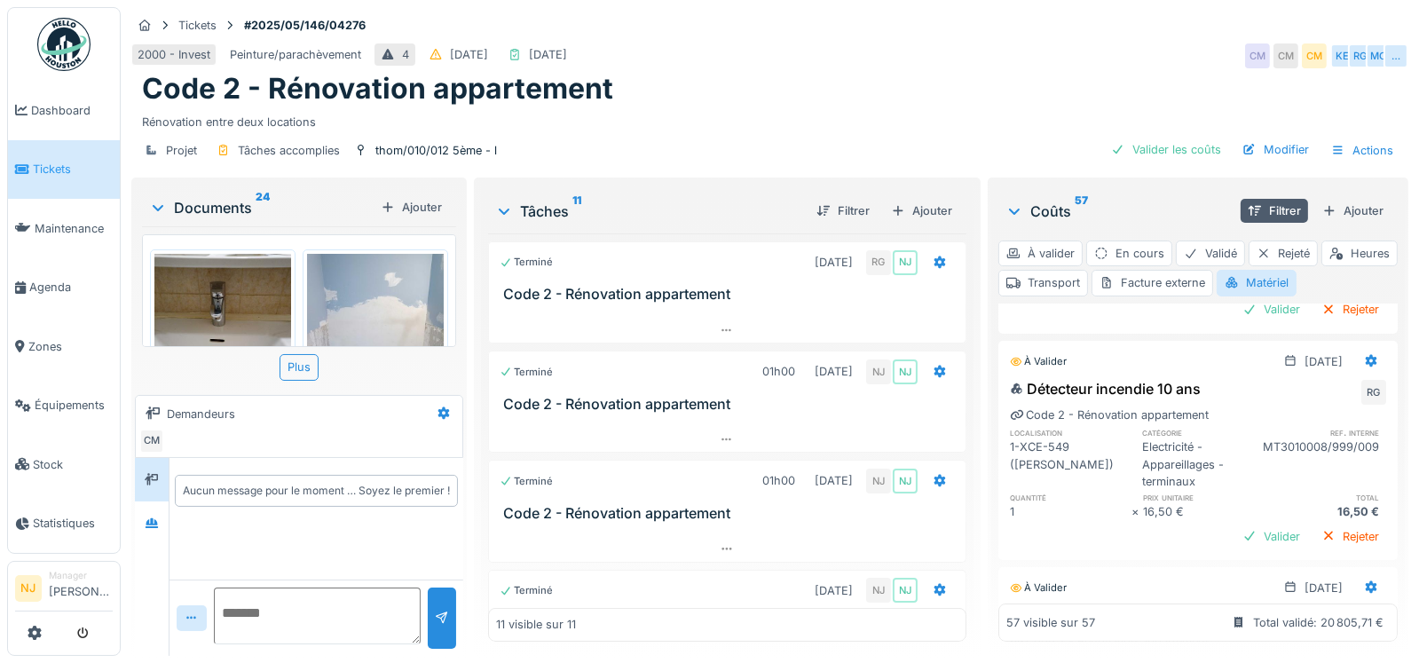
scroll to position [9073, 0]
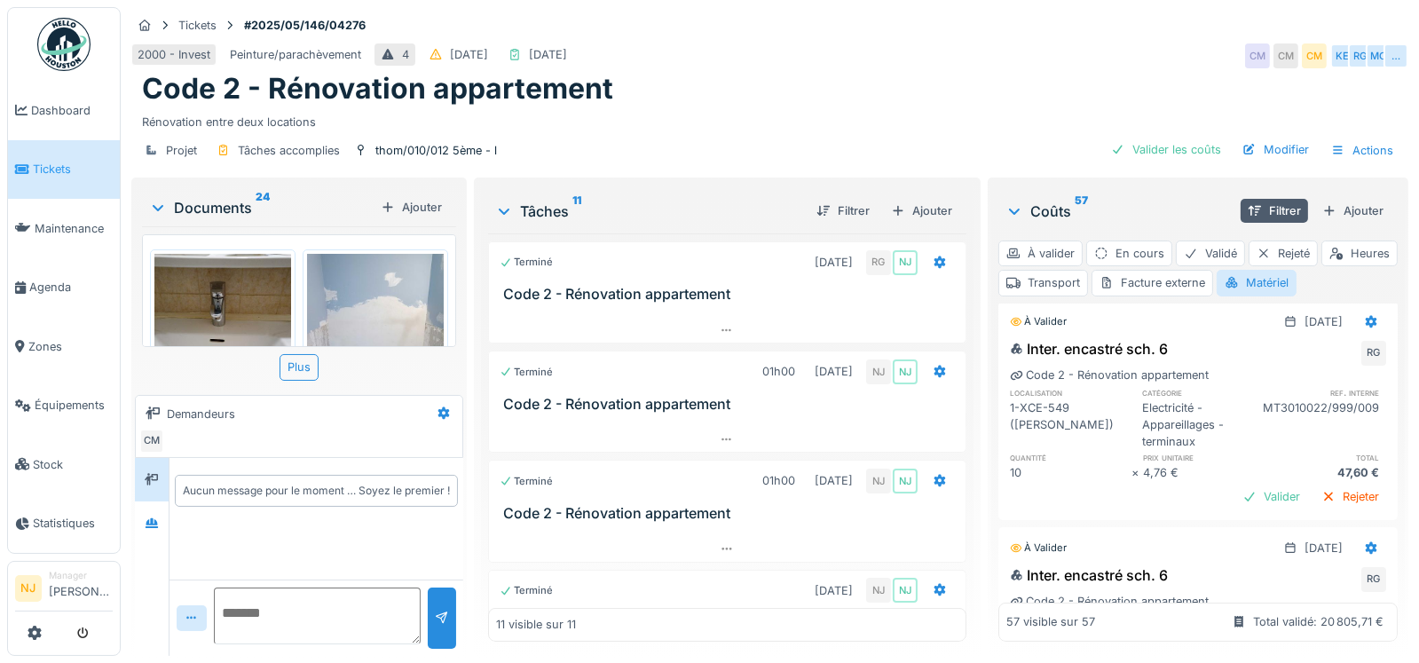
scroll to position [9188, 0]
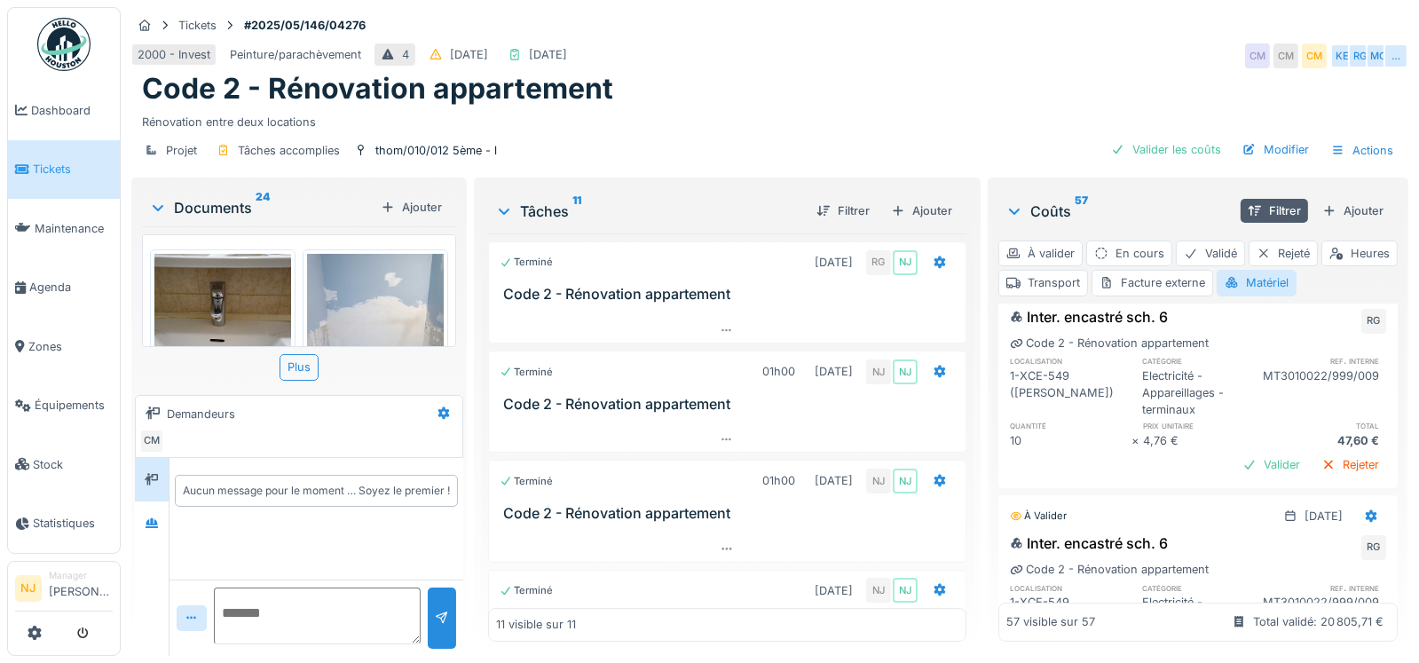
click at [1236, 24] on div "Valider" at bounding box center [1272, 12] width 72 height 24
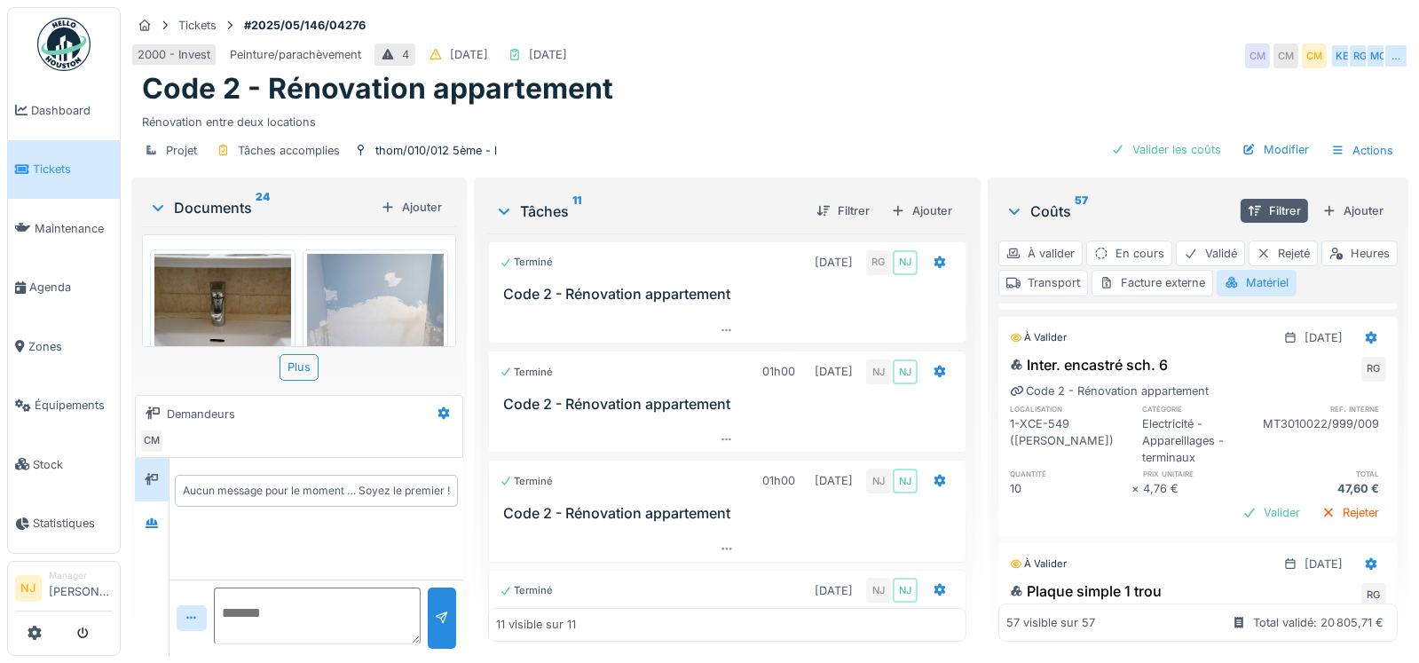
scroll to position [9366, 0]
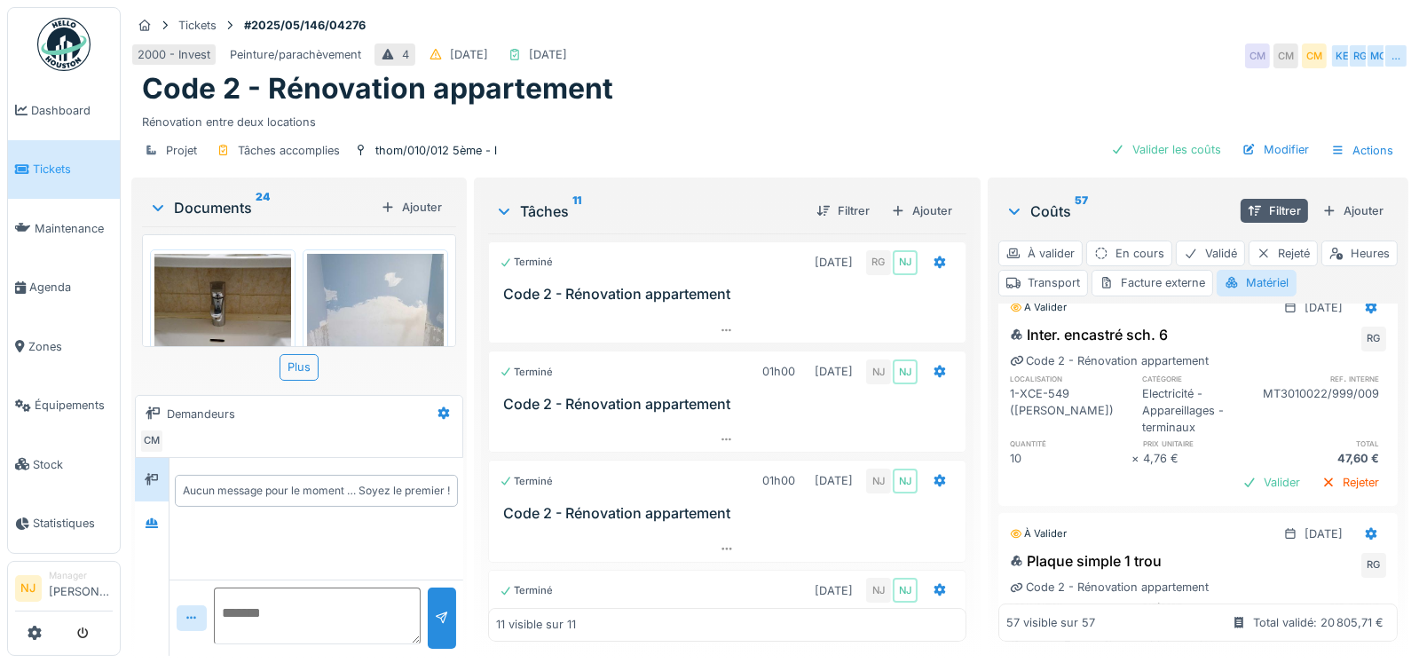
click at [1236, 42] on div "Valider" at bounding box center [1272, 30] width 72 height 24
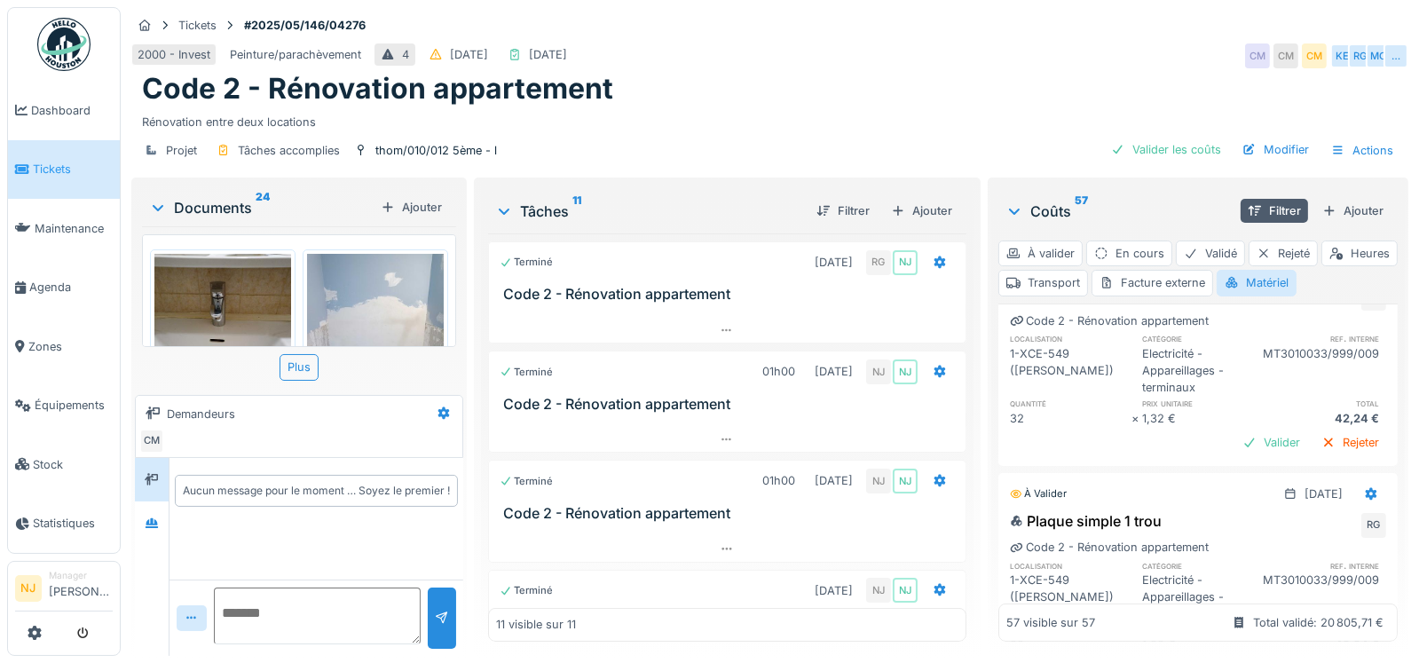
scroll to position [9632, 0]
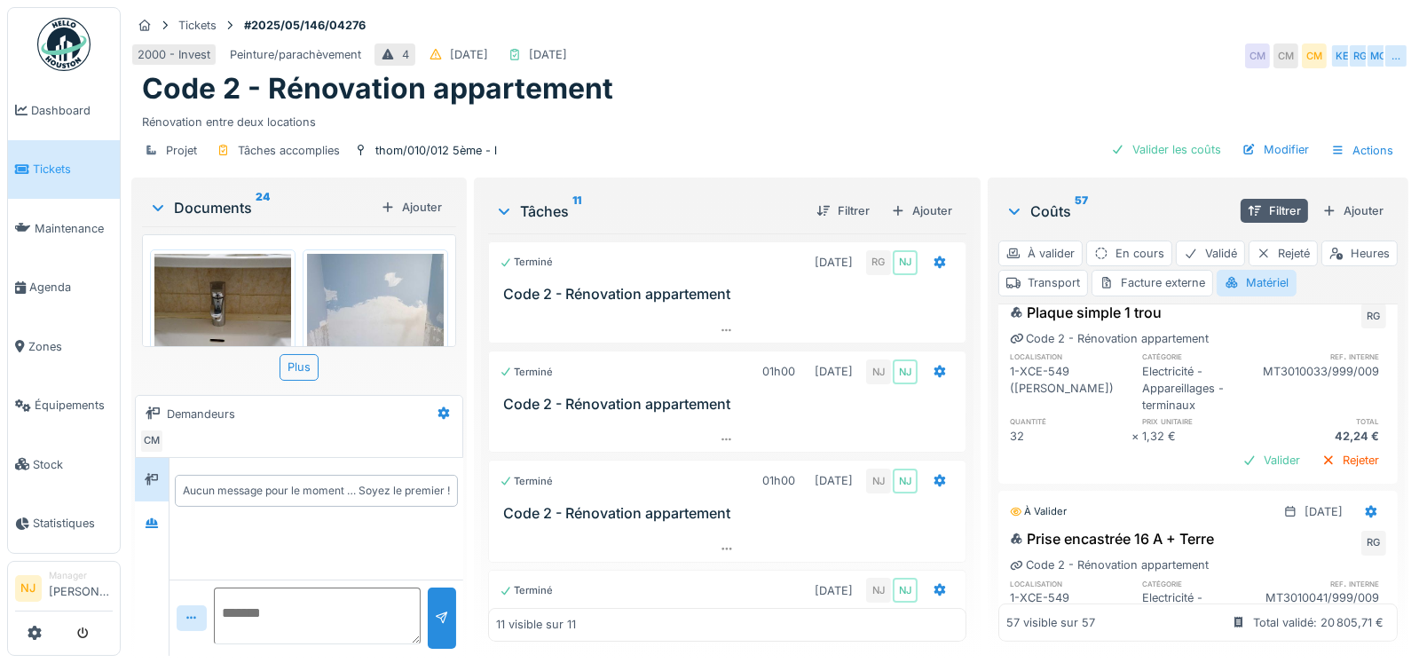
scroll to position [9810, 0]
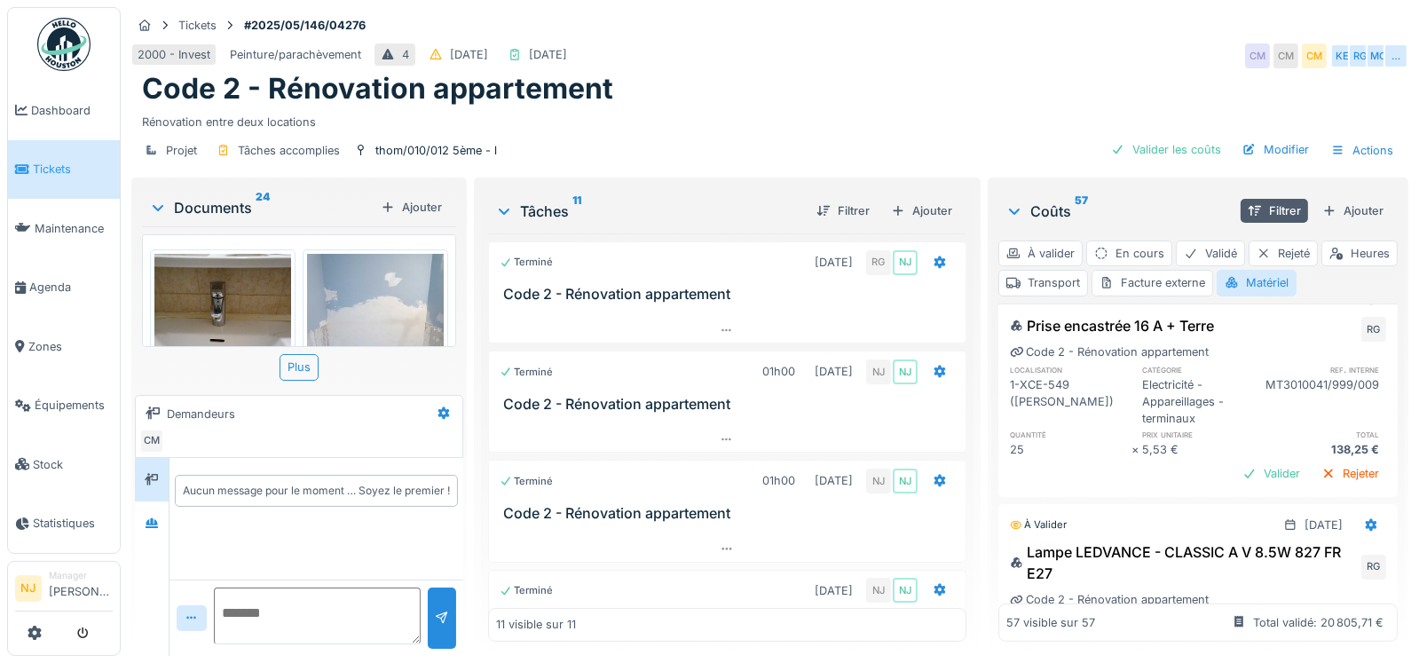
scroll to position [9987, 0]
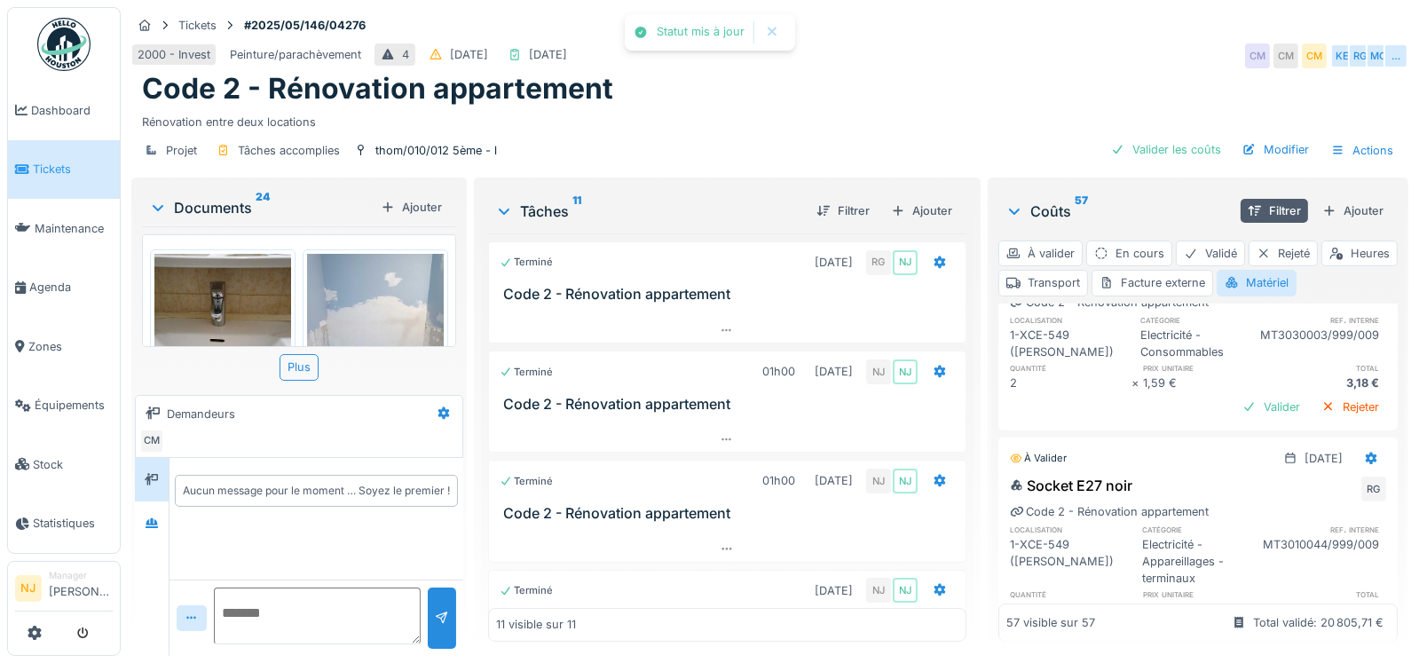
scroll to position [10254, 0]
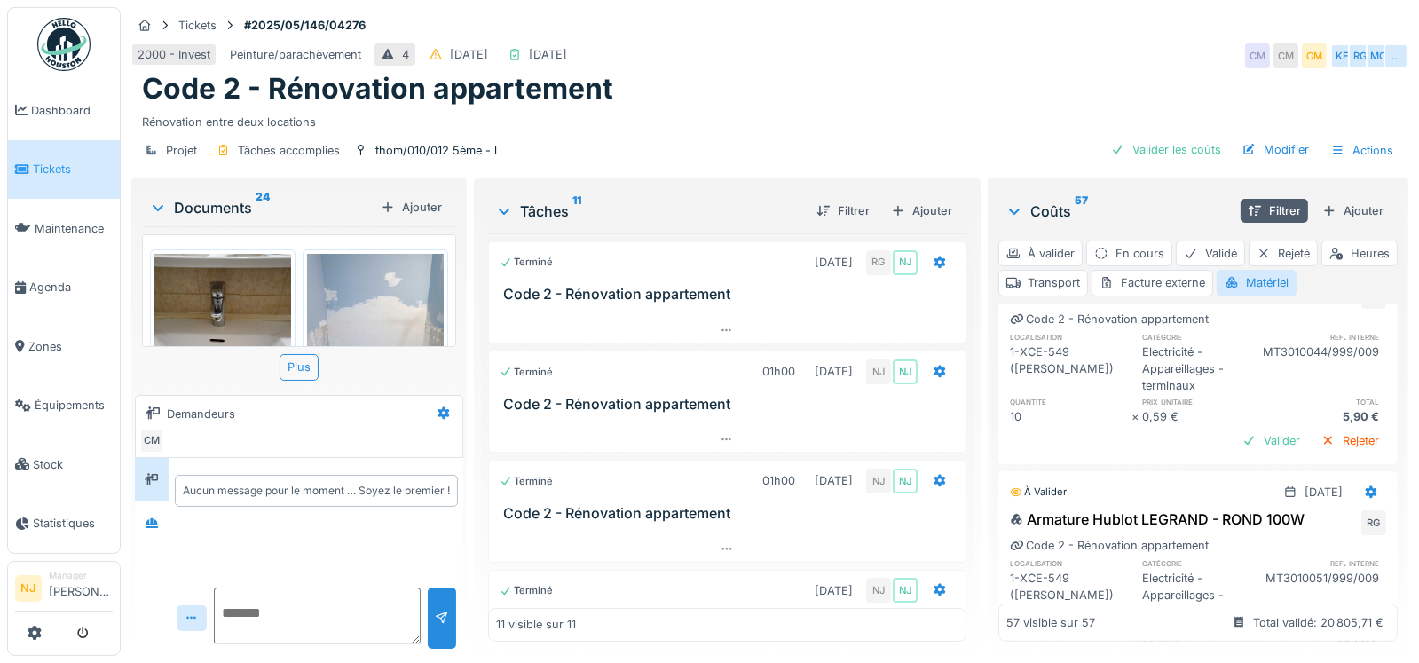
scroll to position [10431, 0]
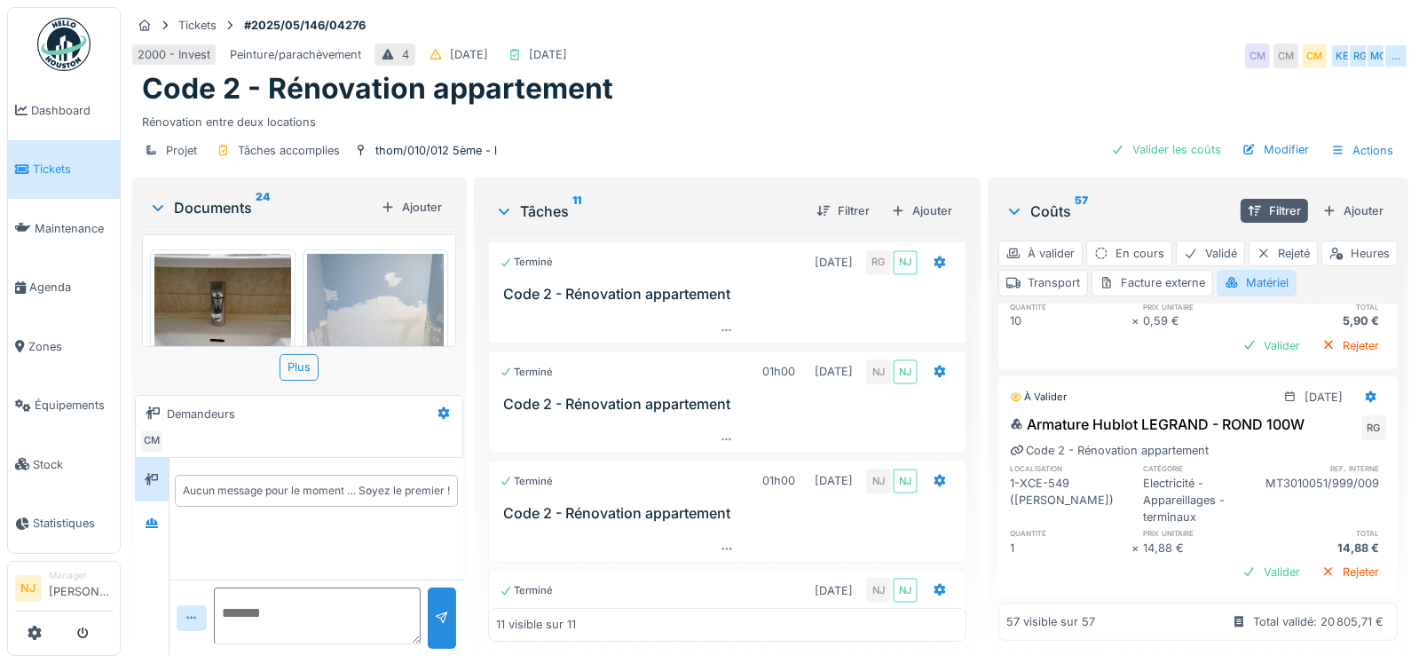
scroll to position [10609, 0]
click at [1238, 130] on div "Valider" at bounding box center [1272, 119] width 72 height 24
click at [1244, 358] on div "Valider" at bounding box center [1272, 346] width 72 height 24
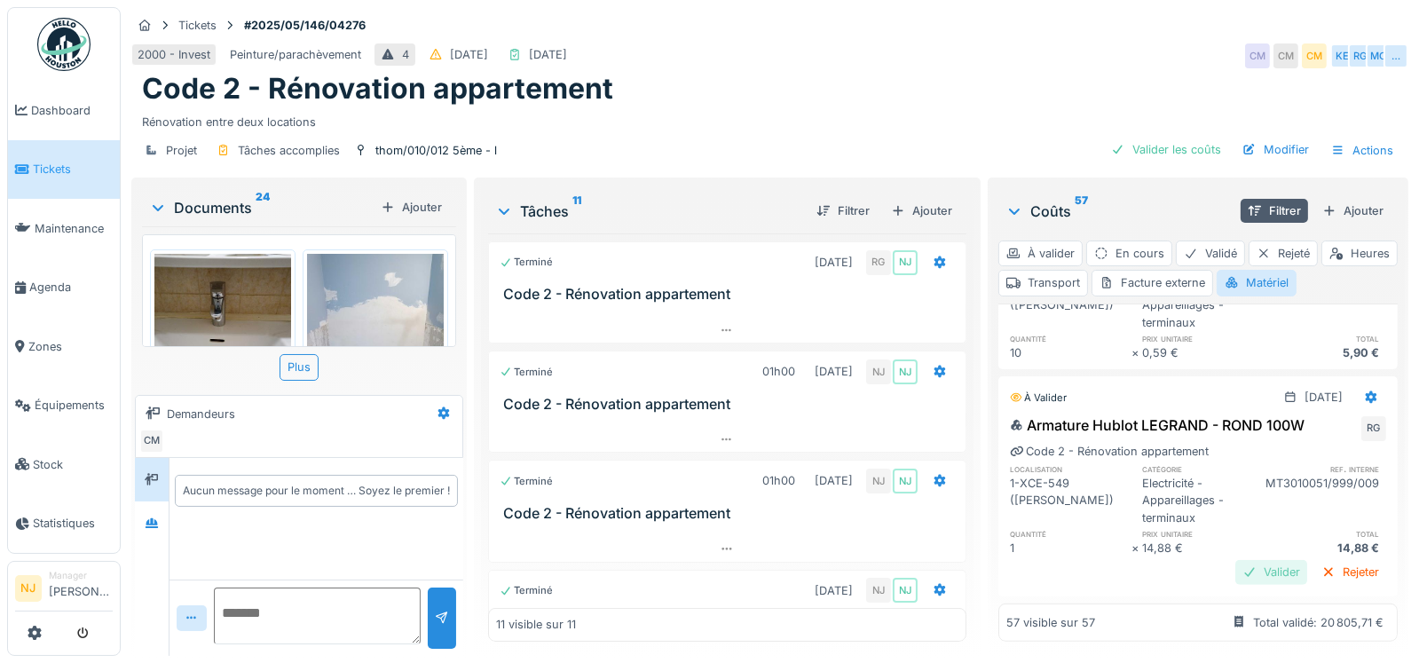
click at [1236, 560] on div "Valider" at bounding box center [1272, 572] width 72 height 24
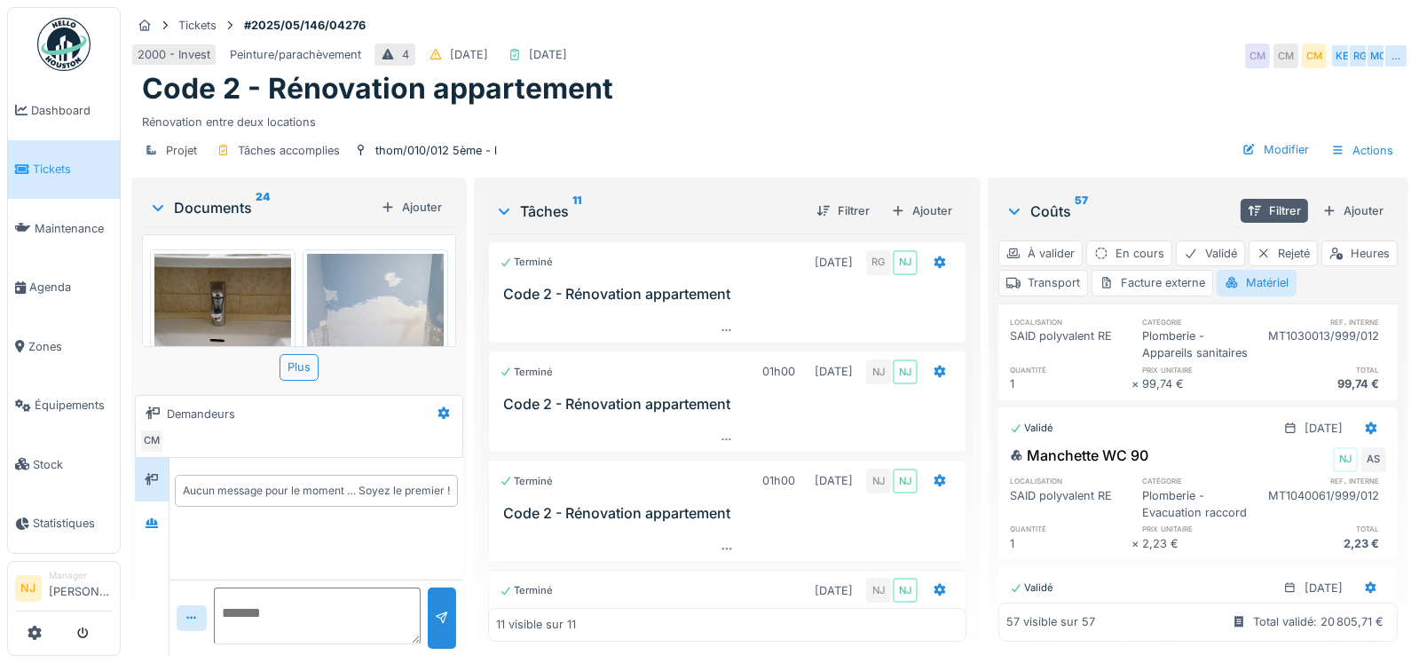
scroll to position [0, 0]
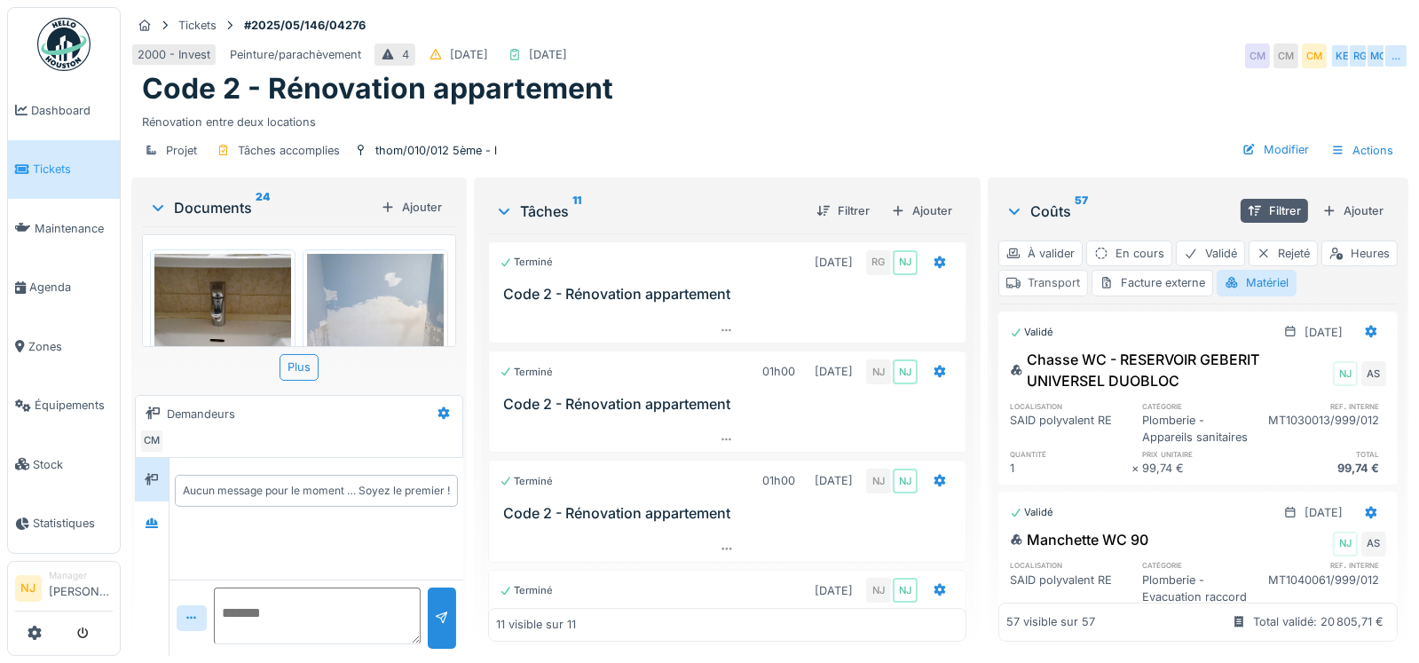
click at [1088, 270] on div "Transport" at bounding box center [1044, 283] width 90 height 26
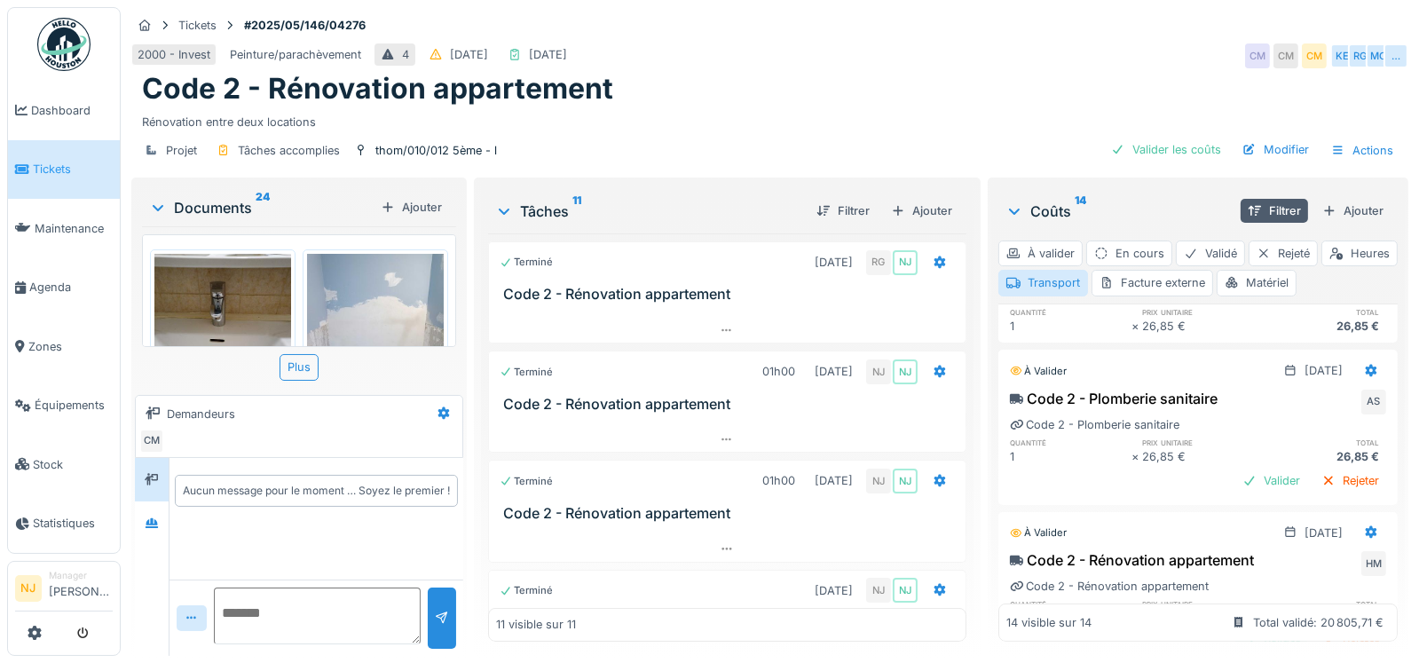
scroll to position [655, 0]
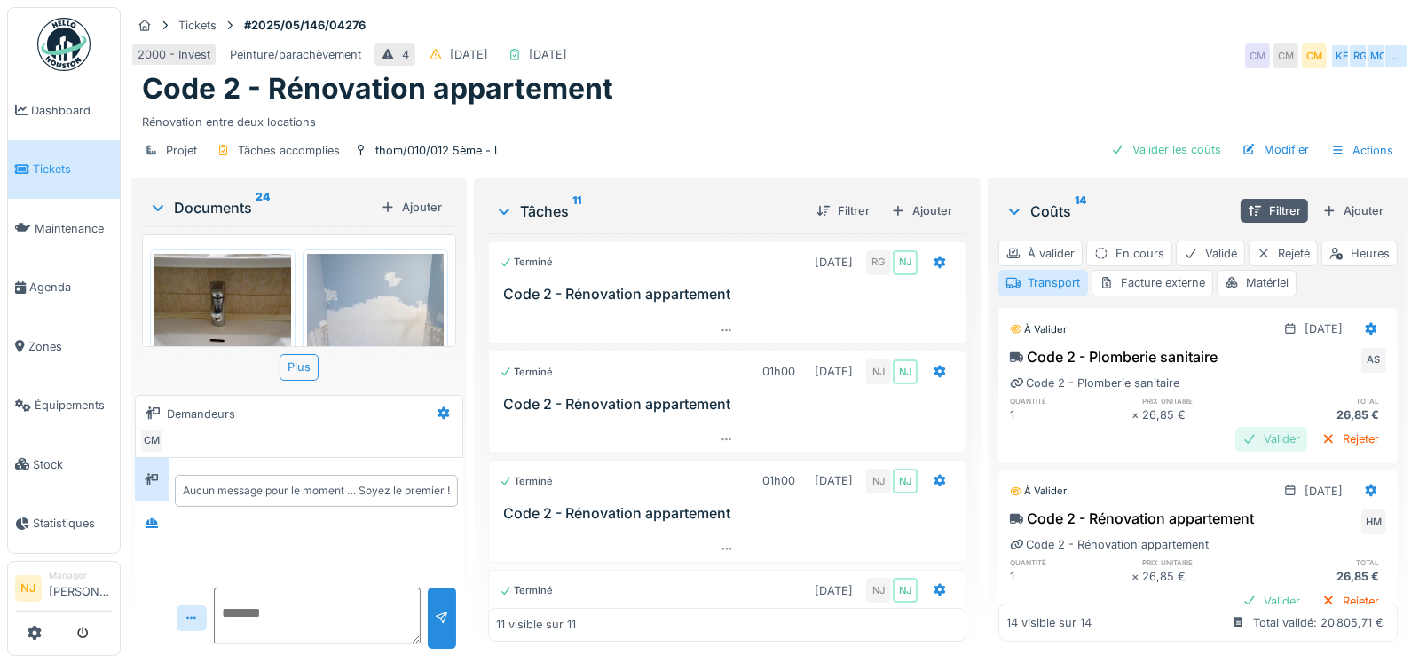
click at [1236, 427] on div "Valider" at bounding box center [1272, 439] width 72 height 24
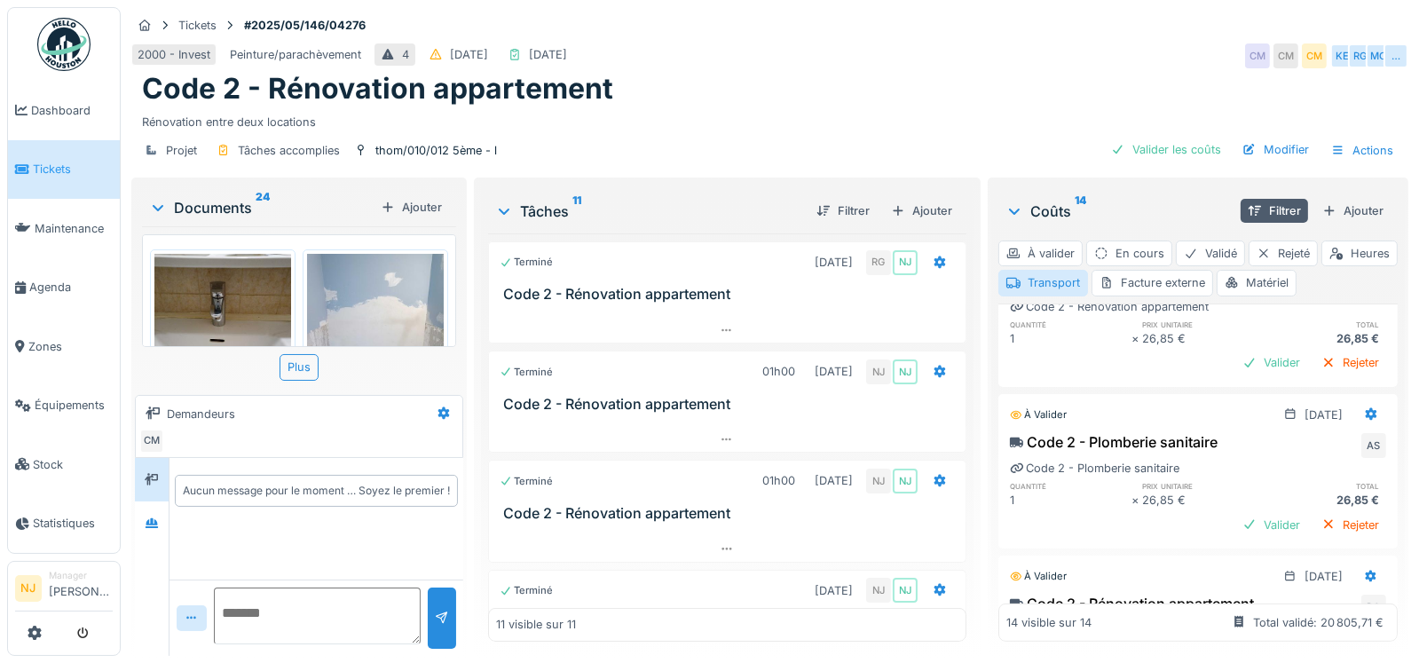
scroll to position [833, 0]
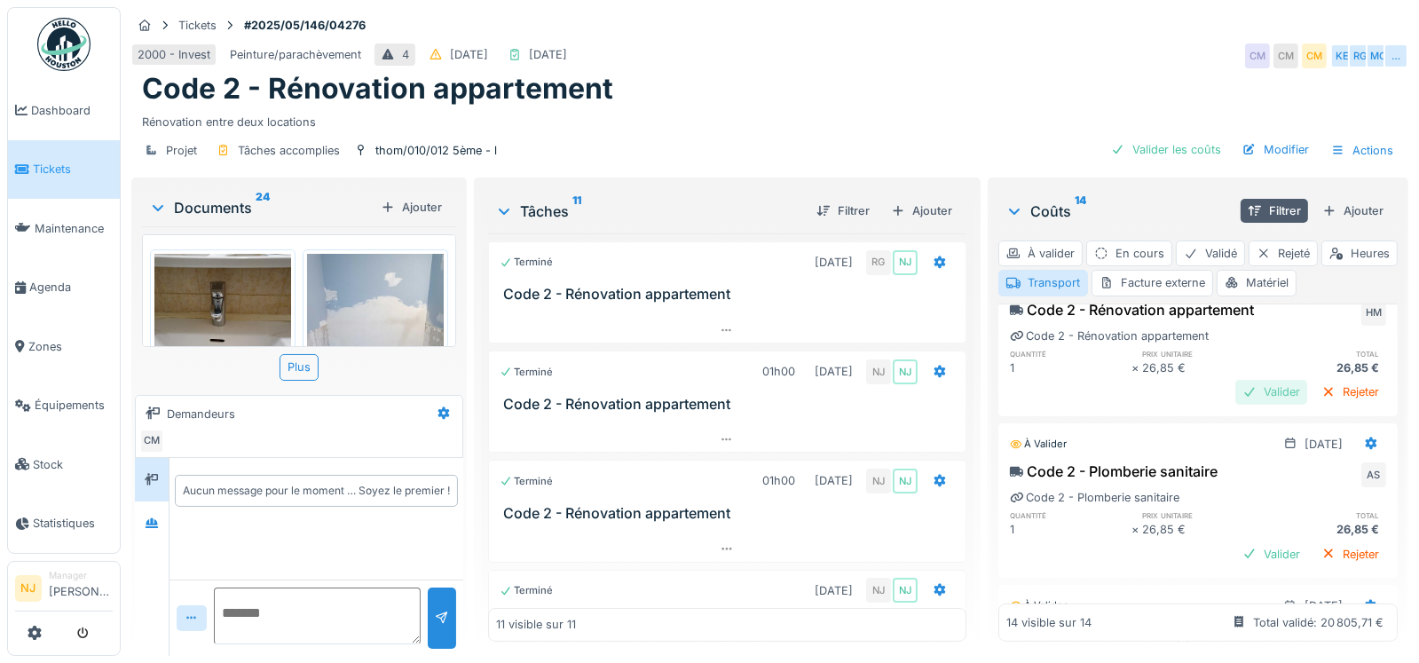
click at [1237, 380] on div "Valider" at bounding box center [1272, 392] width 72 height 24
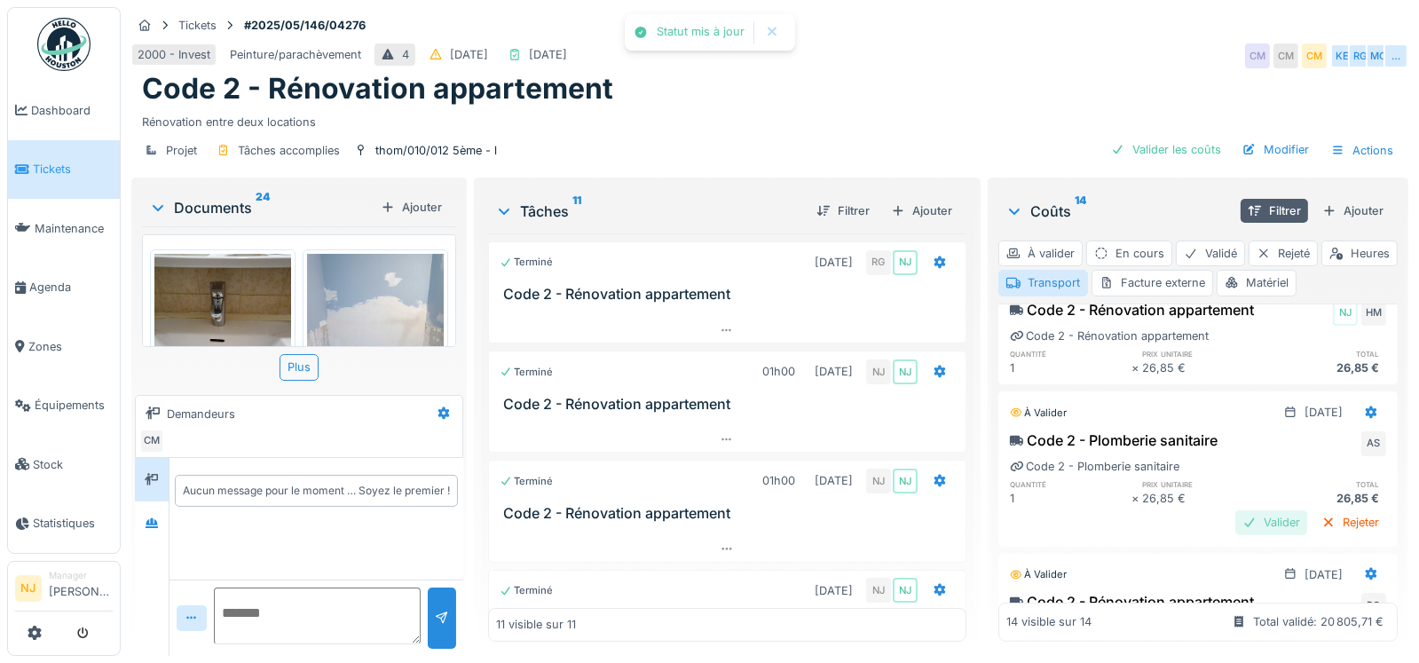
click at [1240, 510] on div "Valider" at bounding box center [1272, 522] width 72 height 24
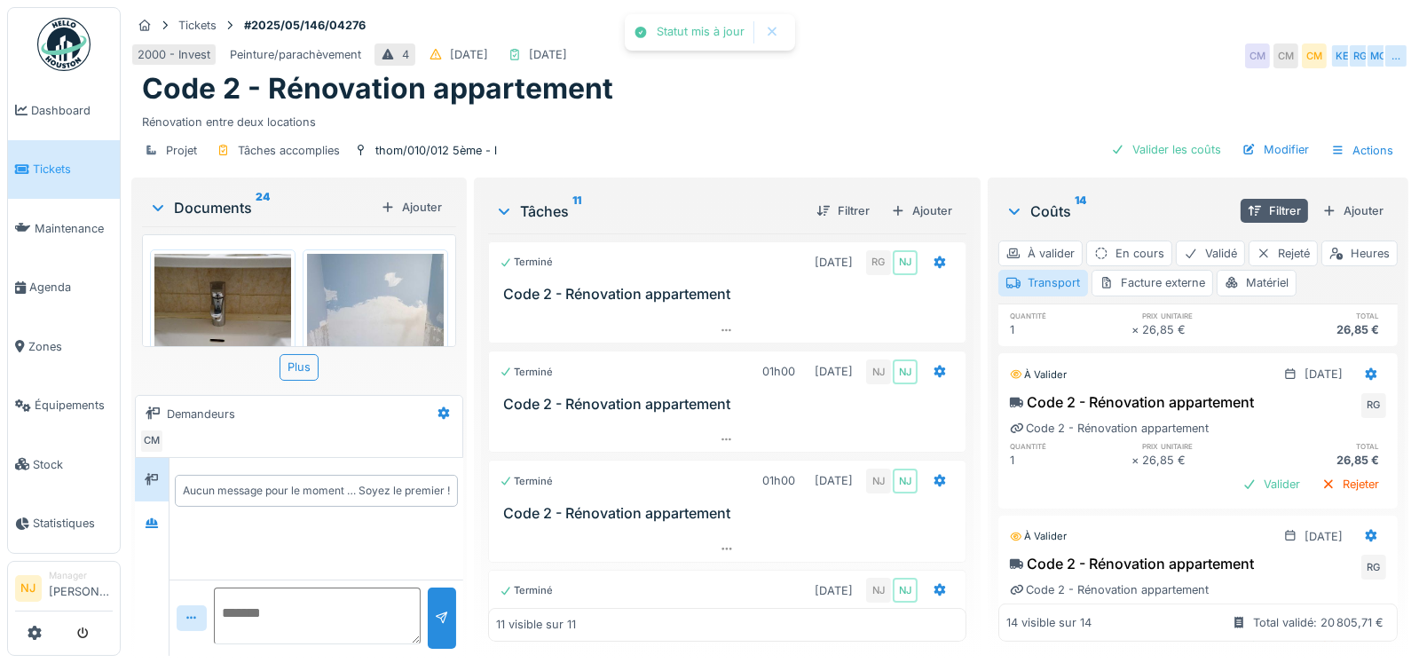
scroll to position [1010, 0]
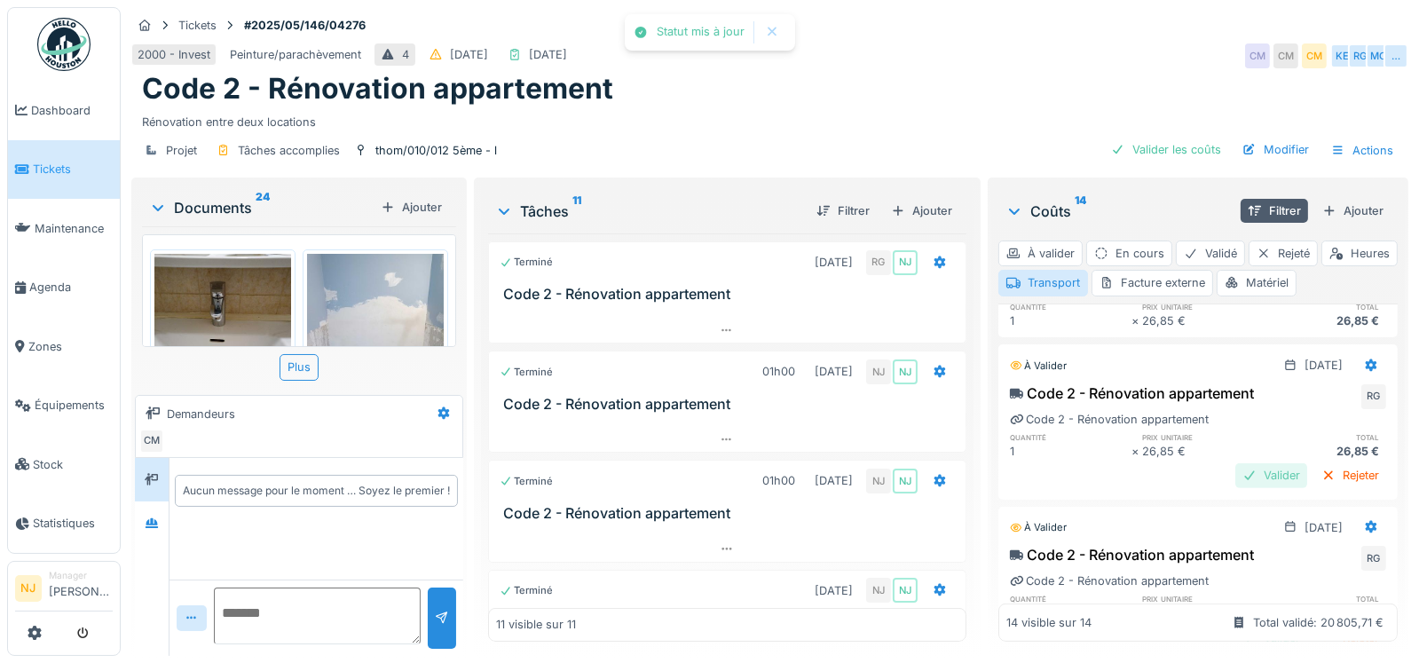
click at [1242, 463] on div "Valider" at bounding box center [1272, 475] width 72 height 24
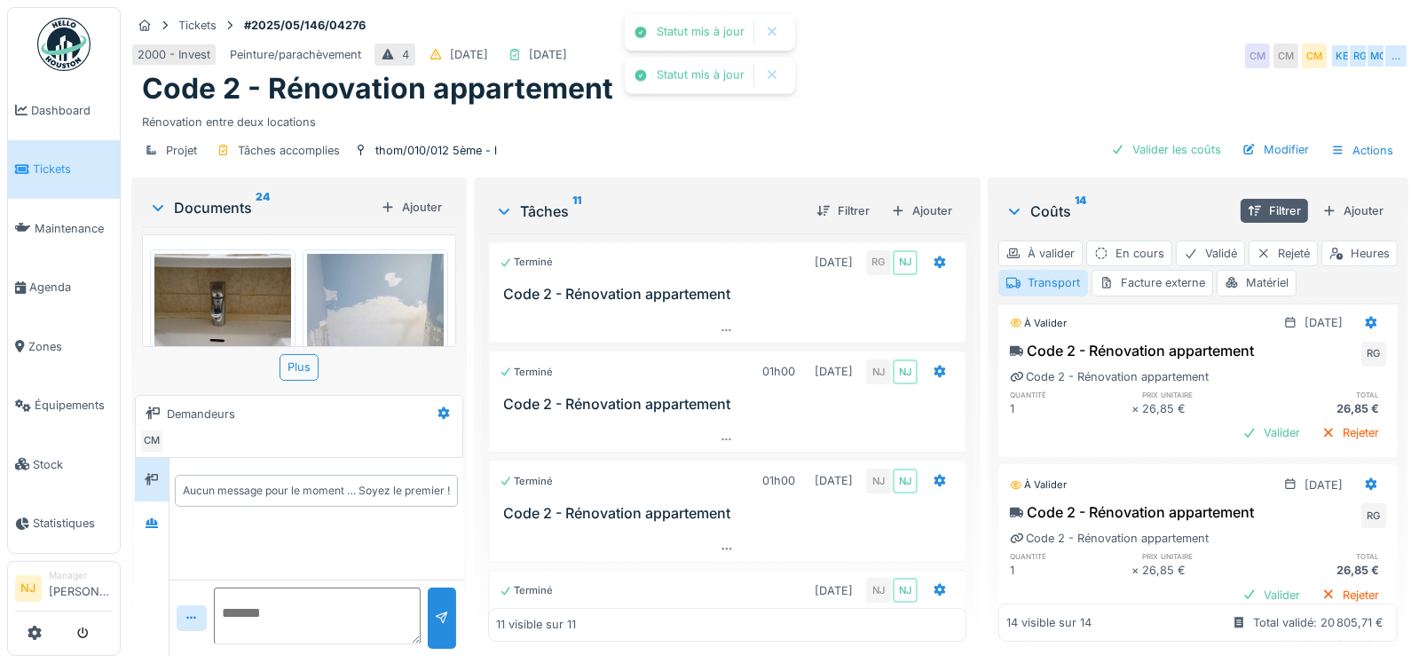
scroll to position [1188, 0]
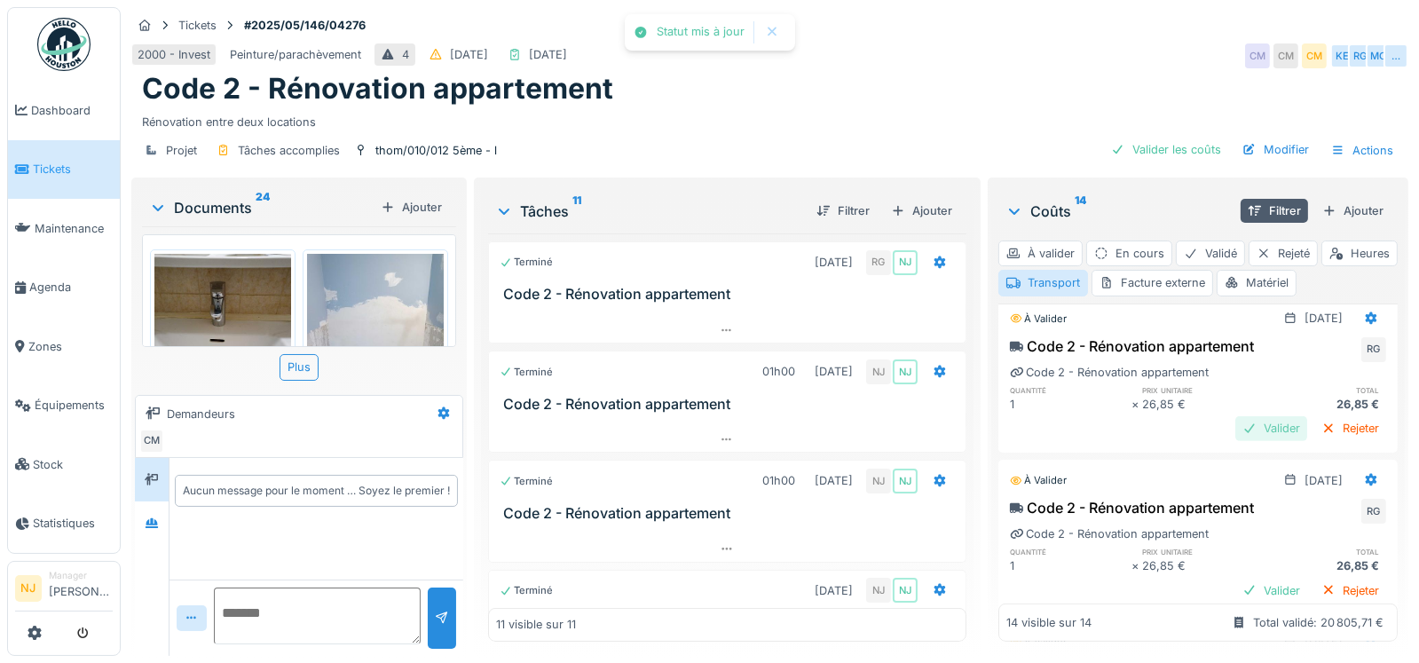
click at [1240, 416] on div "Valider" at bounding box center [1272, 428] width 72 height 24
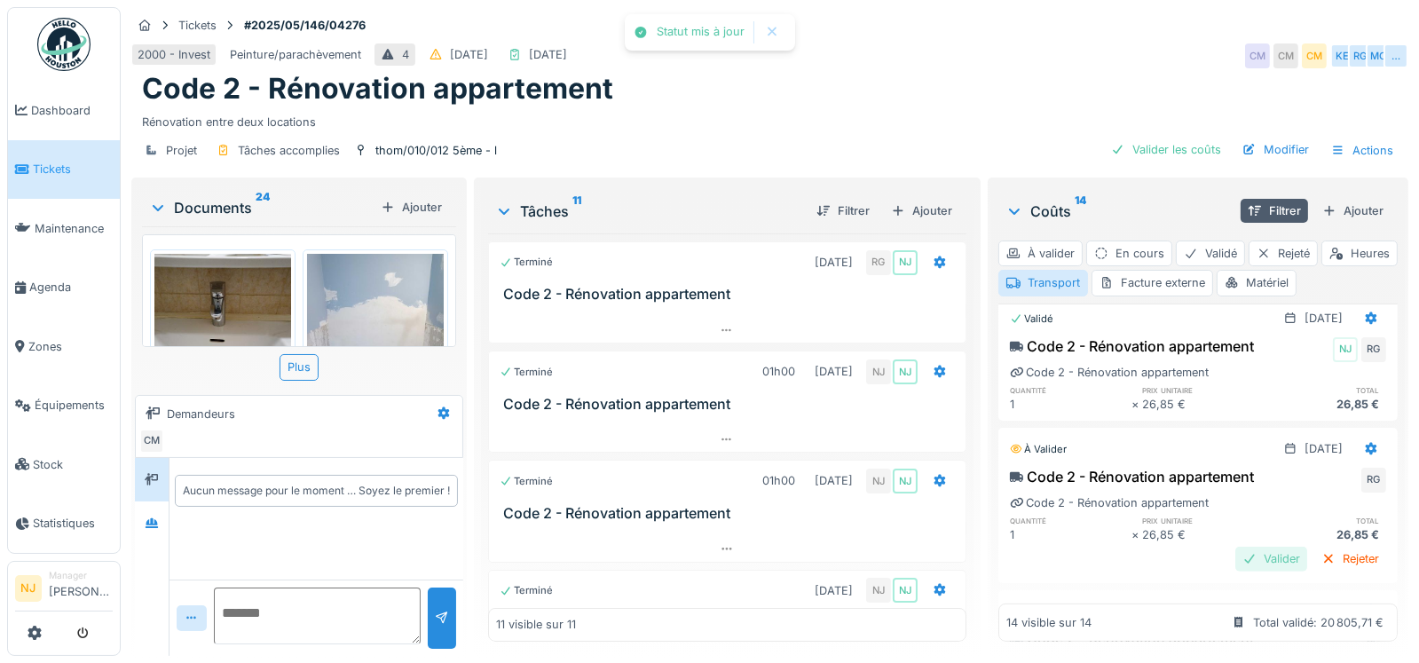
click at [1237, 547] on div "Valider" at bounding box center [1272, 559] width 72 height 24
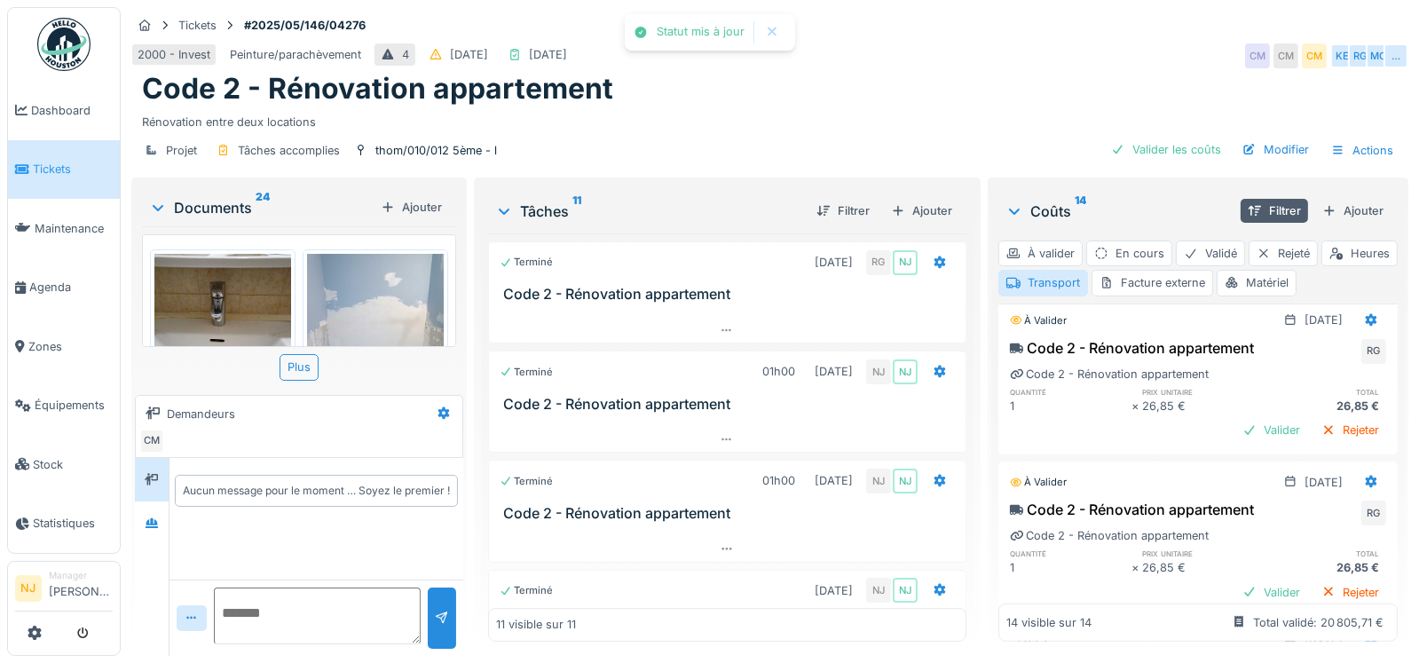
scroll to position [1454, 0]
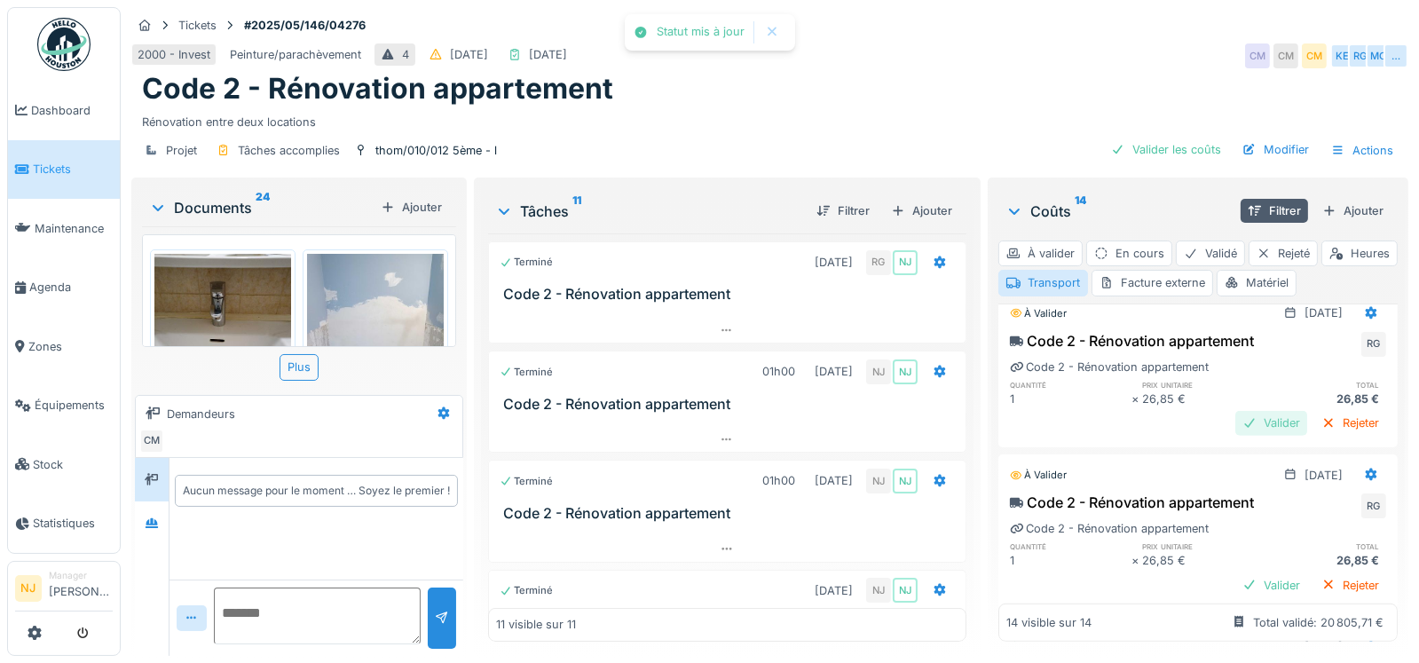
click at [1236, 411] on div "Valider" at bounding box center [1272, 423] width 72 height 24
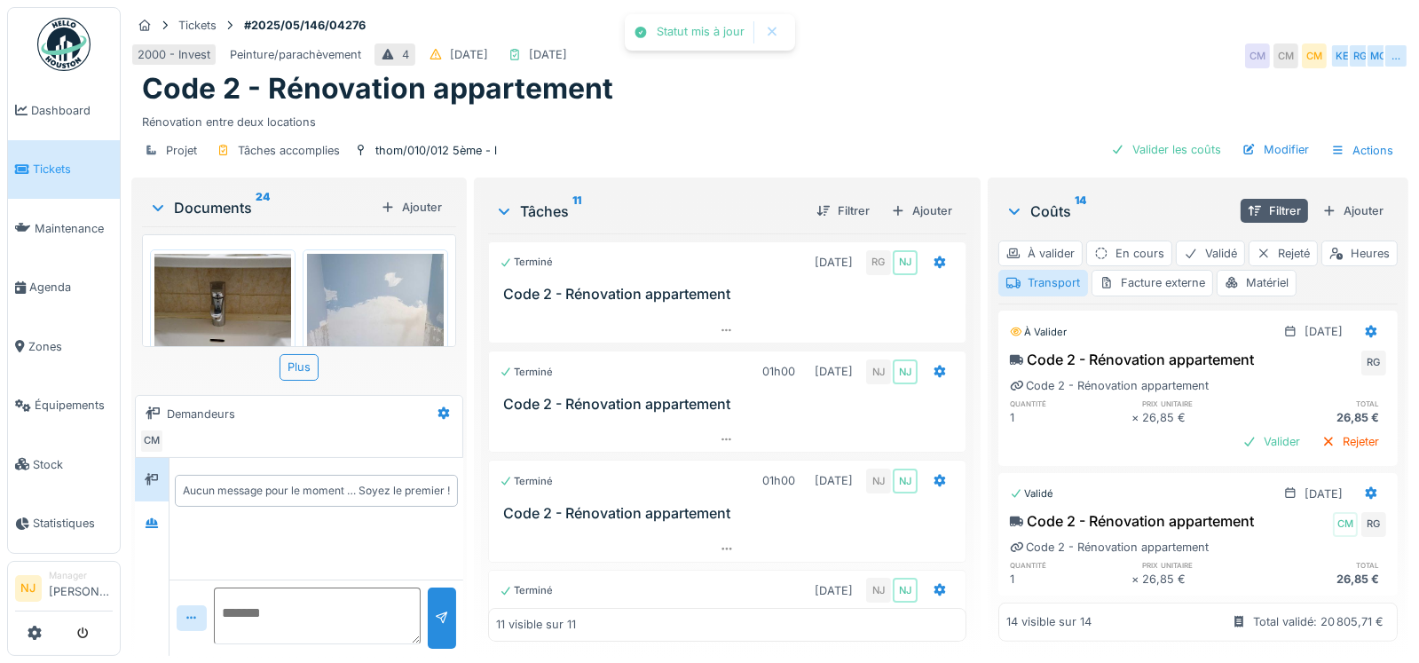
scroll to position [1591, 0]
click at [1236, 430] on div "Valider" at bounding box center [1272, 442] width 72 height 24
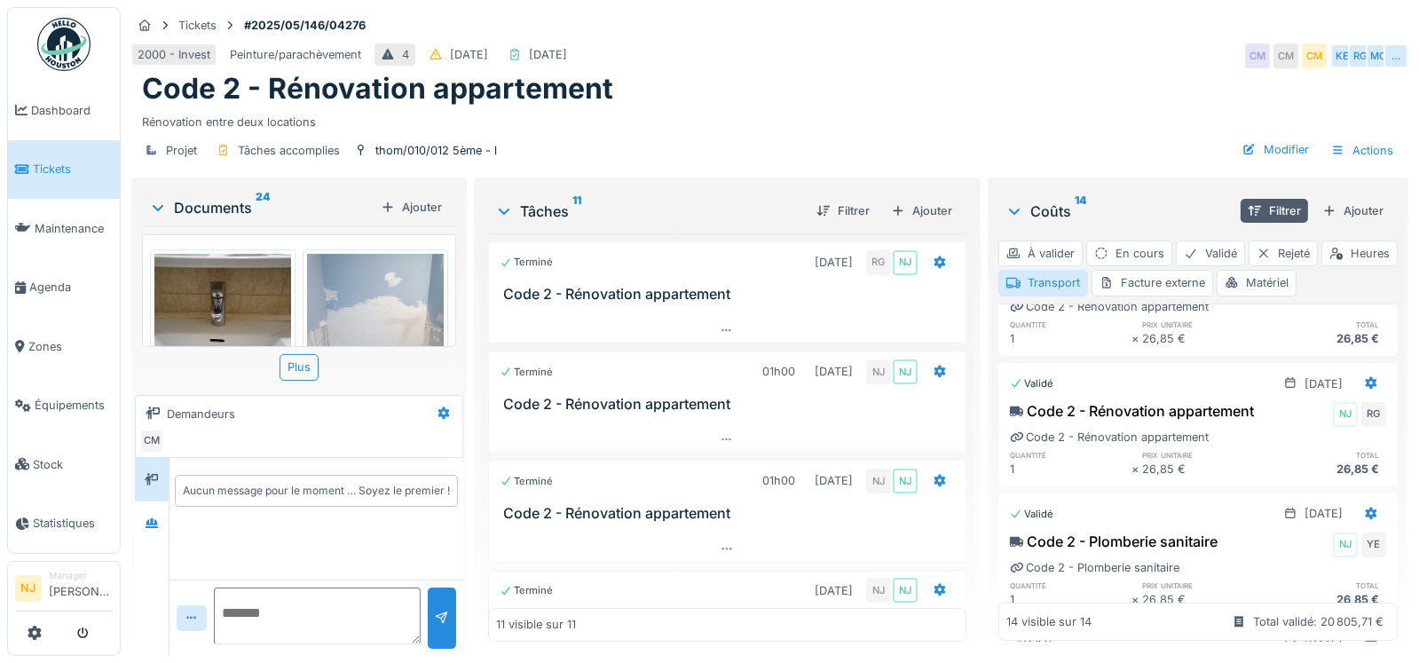
scroll to position [0, 0]
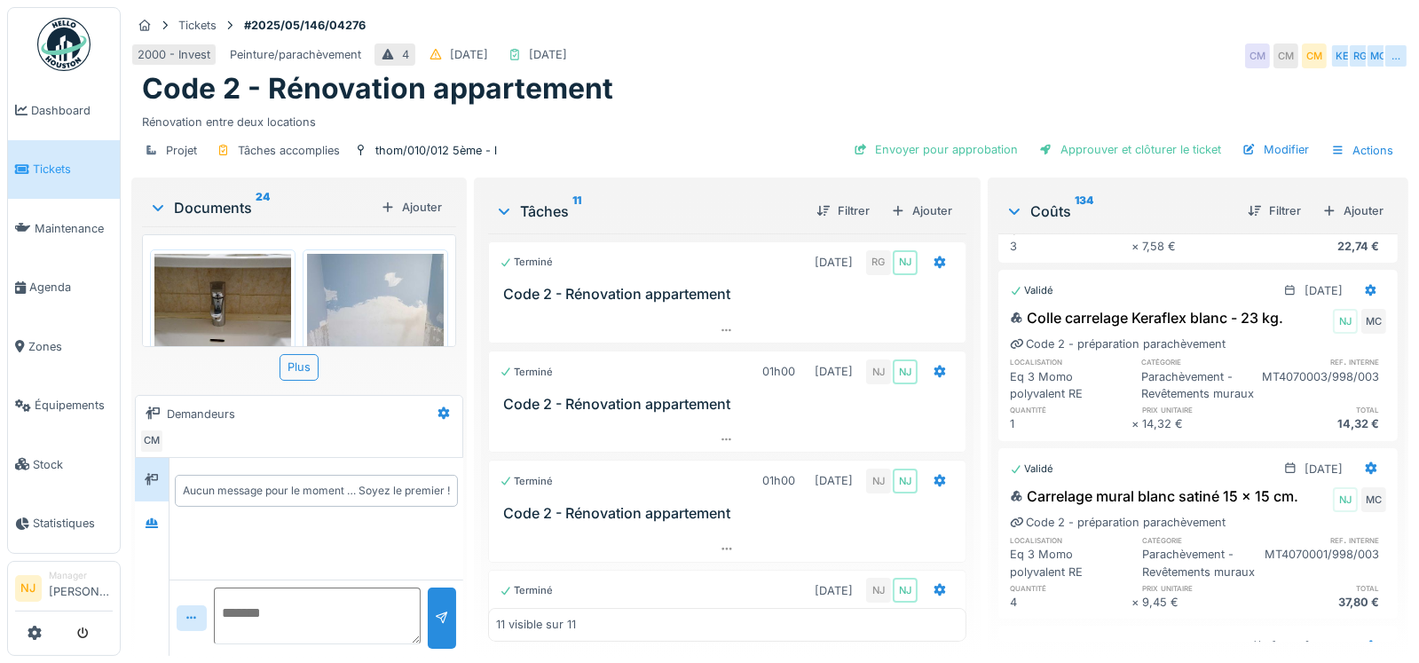
scroll to position [1673, 0]
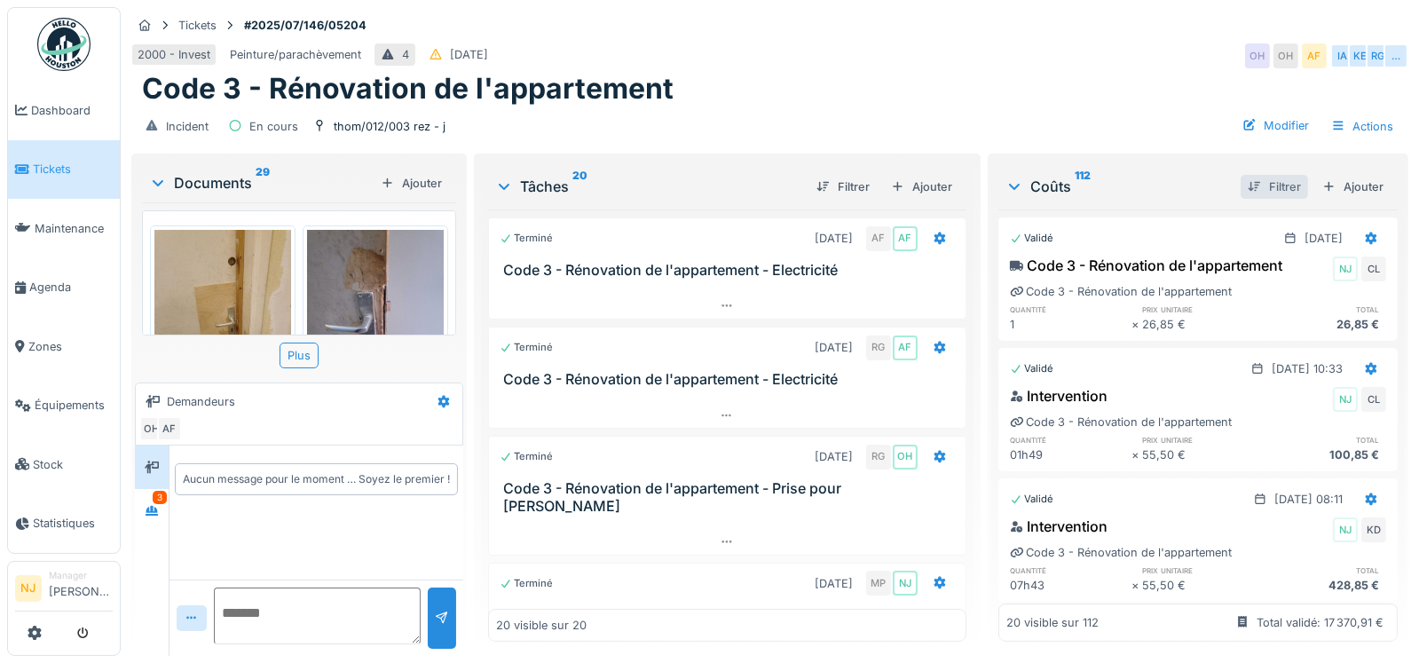
click at [1252, 186] on div "Filtrer" at bounding box center [1274, 187] width 67 height 24
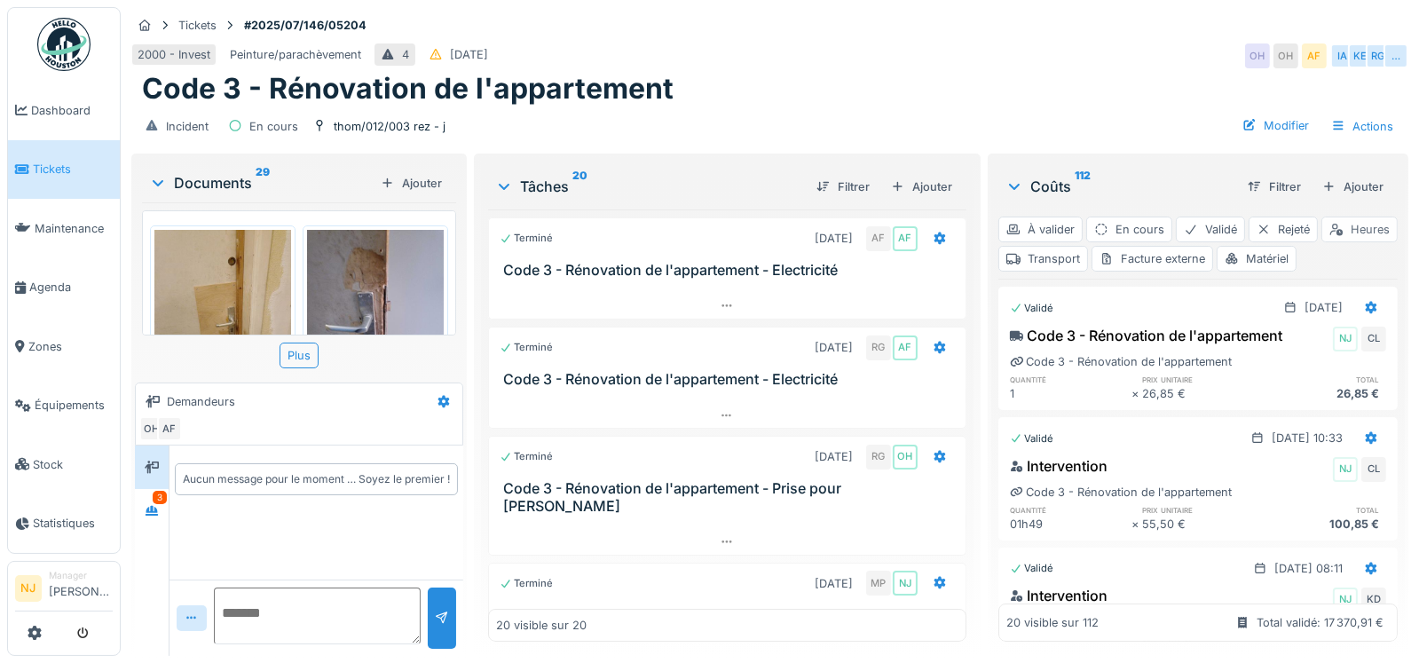
click at [1322, 242] on div "Heures" at bounding box center [1360, 230] width 76 height 26
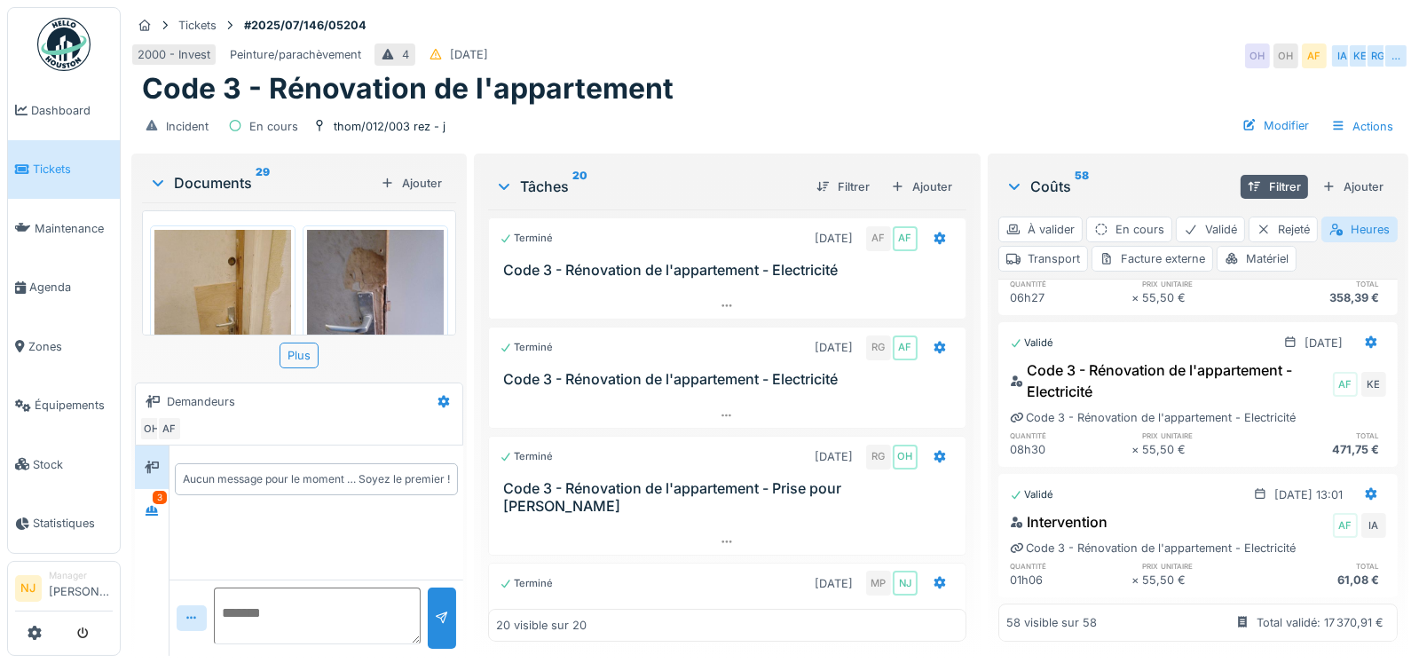
scroll to position [7299, 0]
click at [1297, 246] on div "Matériel" at bounding box center [1257, 259] width 80 height 26
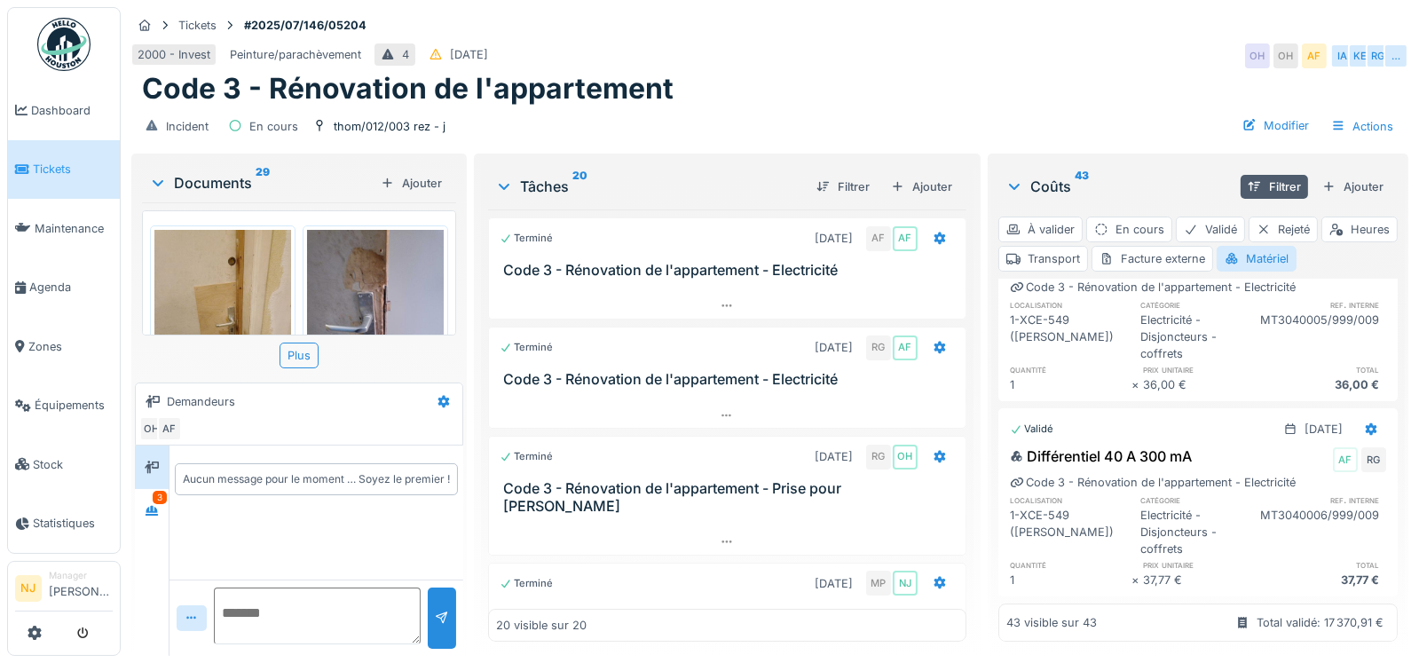
scroll to position [8134, 0]
click at [1088, 246] on div "Transport" at bounding box center [1044, 259] width 90 height 26
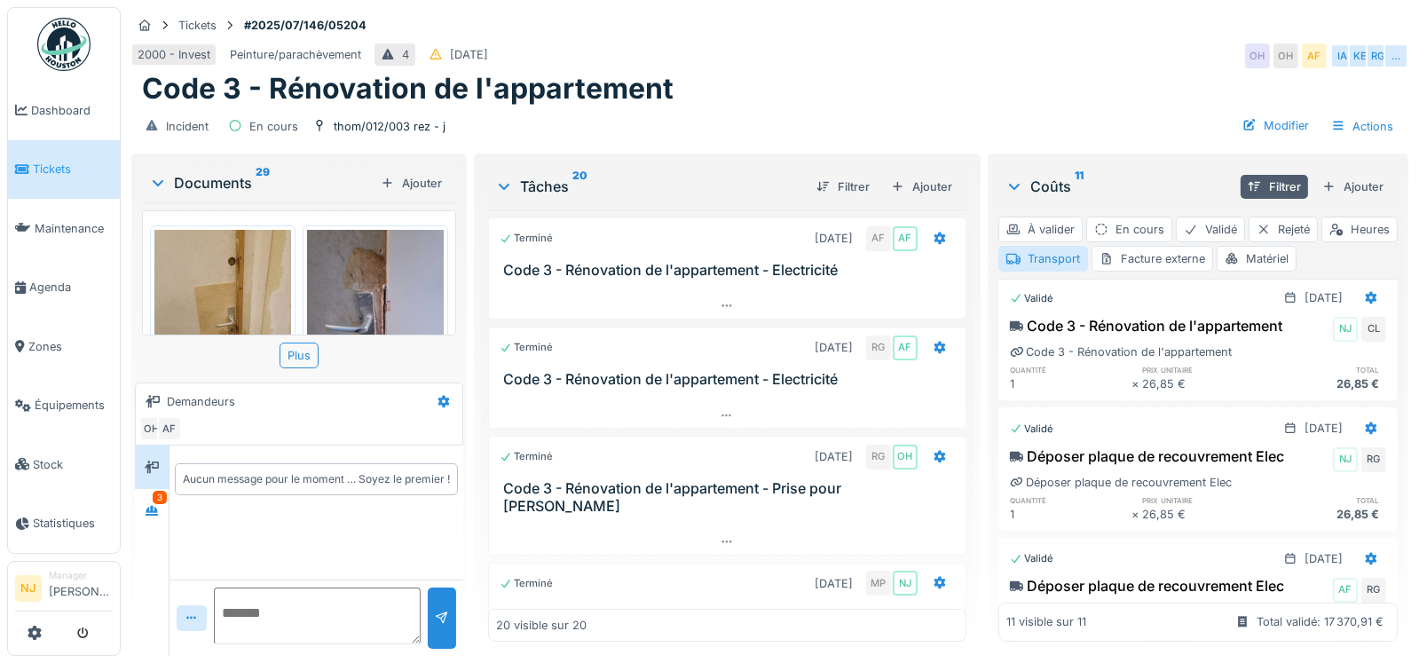
scroll to position [0, 0]
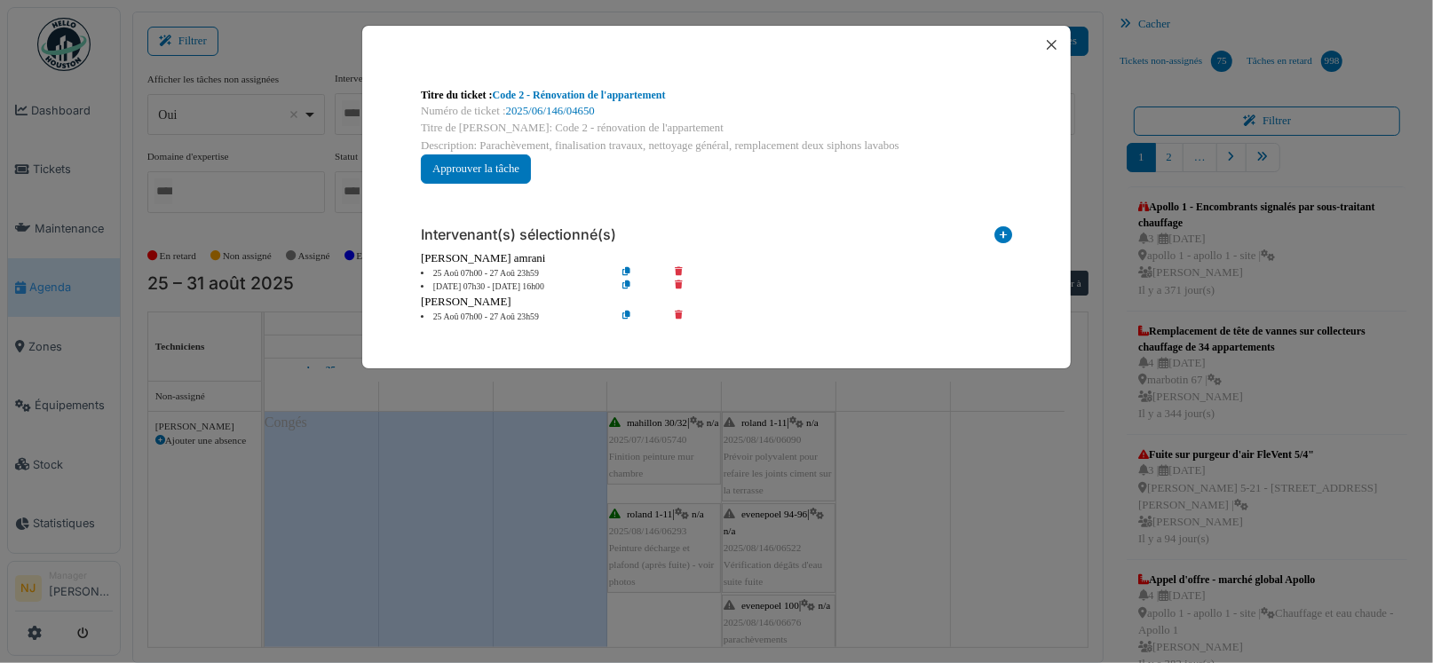
scroll to position [266, 0]
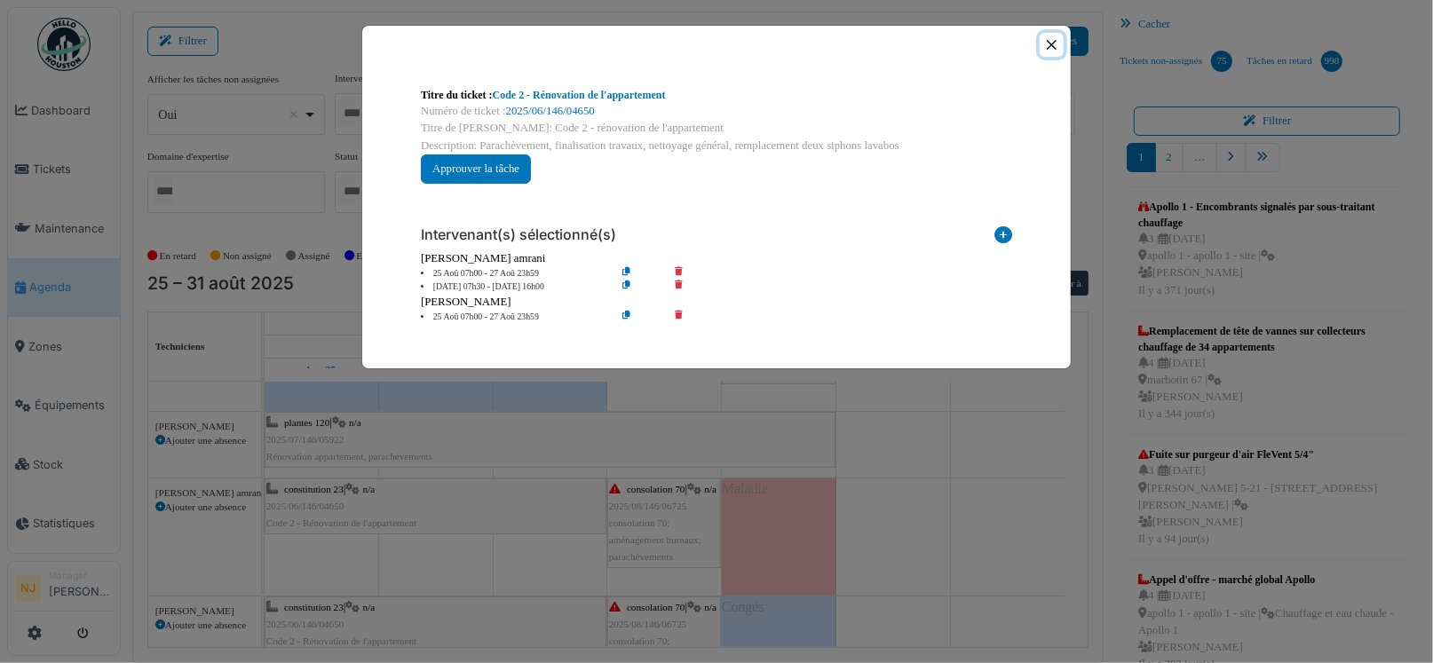
click at [1045, 41] on button "Close" at bounding box center [1051, 45] width 24 height 24
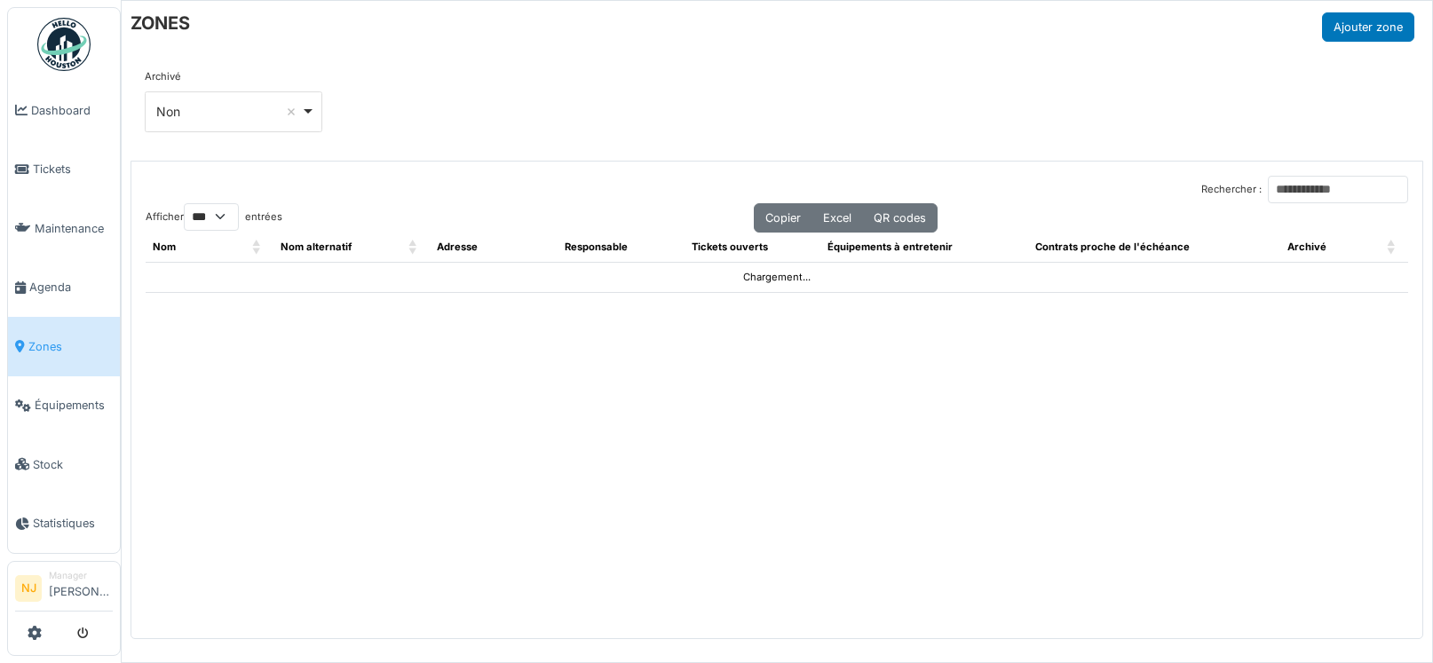
select select "***"
click at [60, 161] on span "Tickets" at bounding box center [73, 169] width 80 height 17
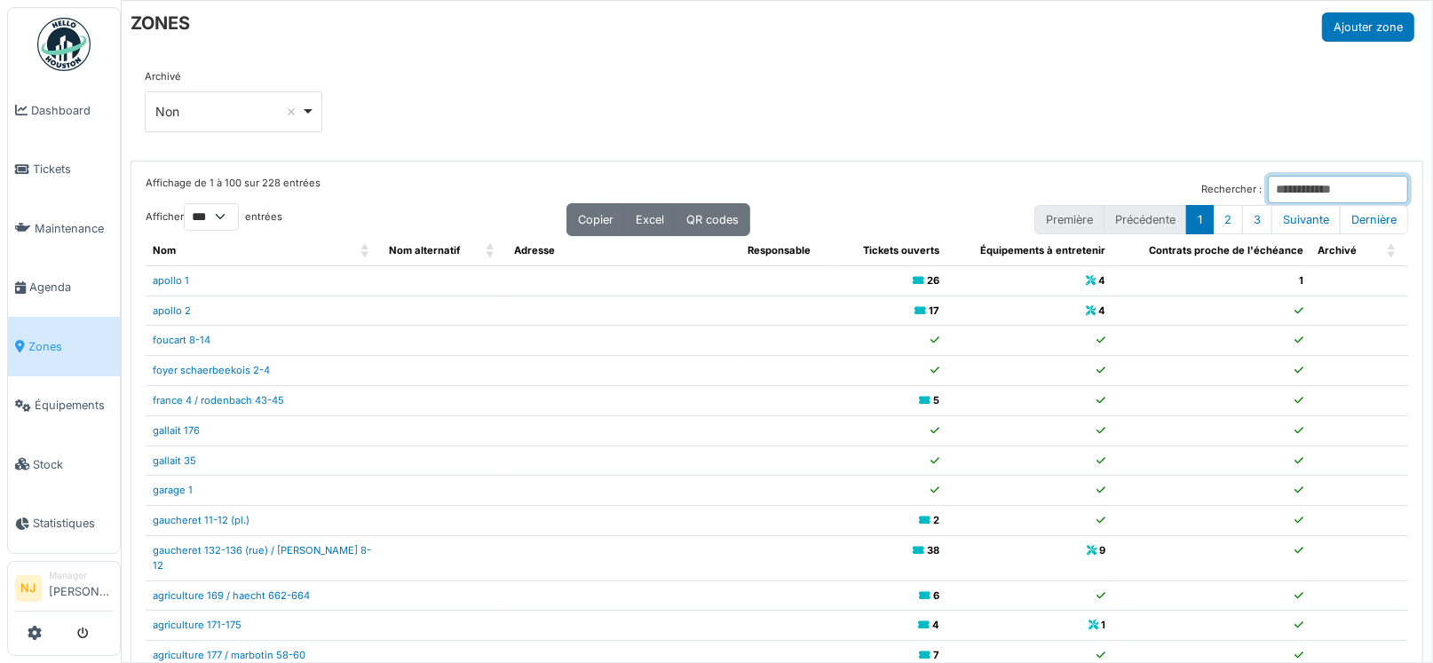
click at [1268, 181] on input "Rechercher :" at bounding box center [1338, 190] width 140 height 28
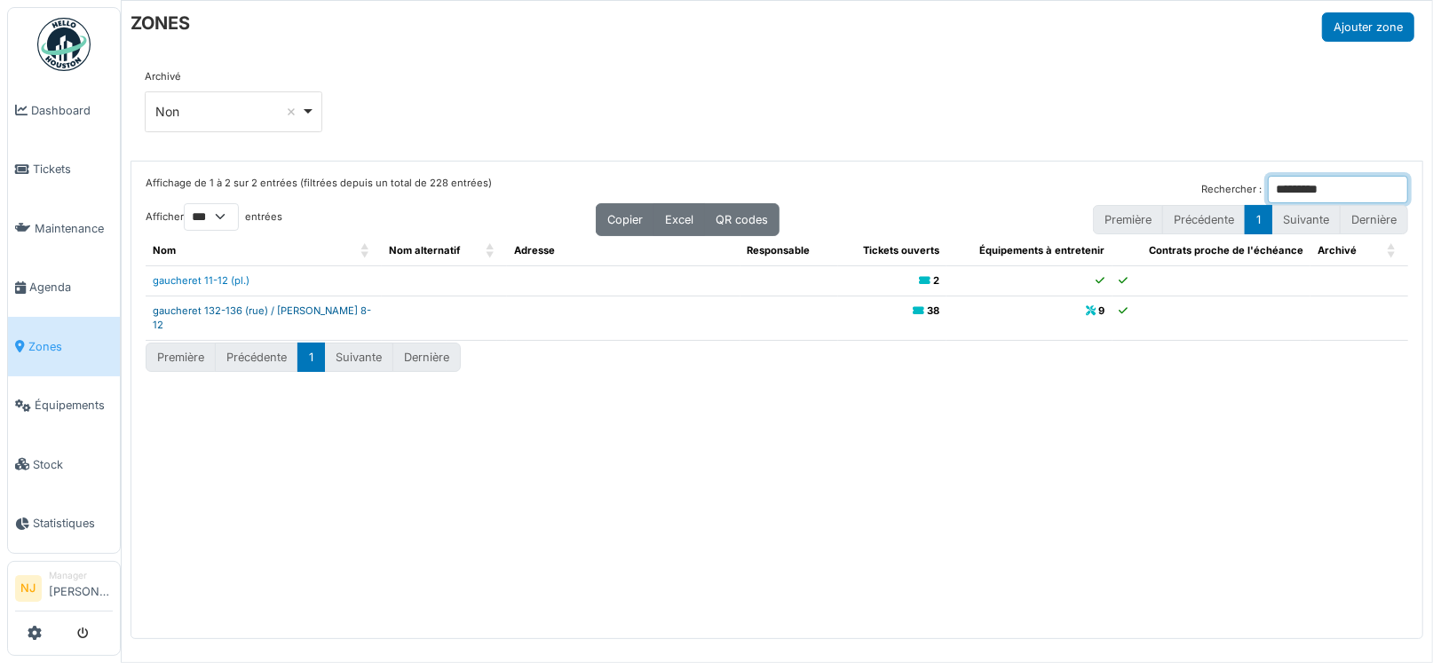
type input "*********"
click at [265, 306] on link "gaucheret 132-136 (rue) / [PERSON_NAME] 8-12" at bounding box center [262, 318] width 218 height 28
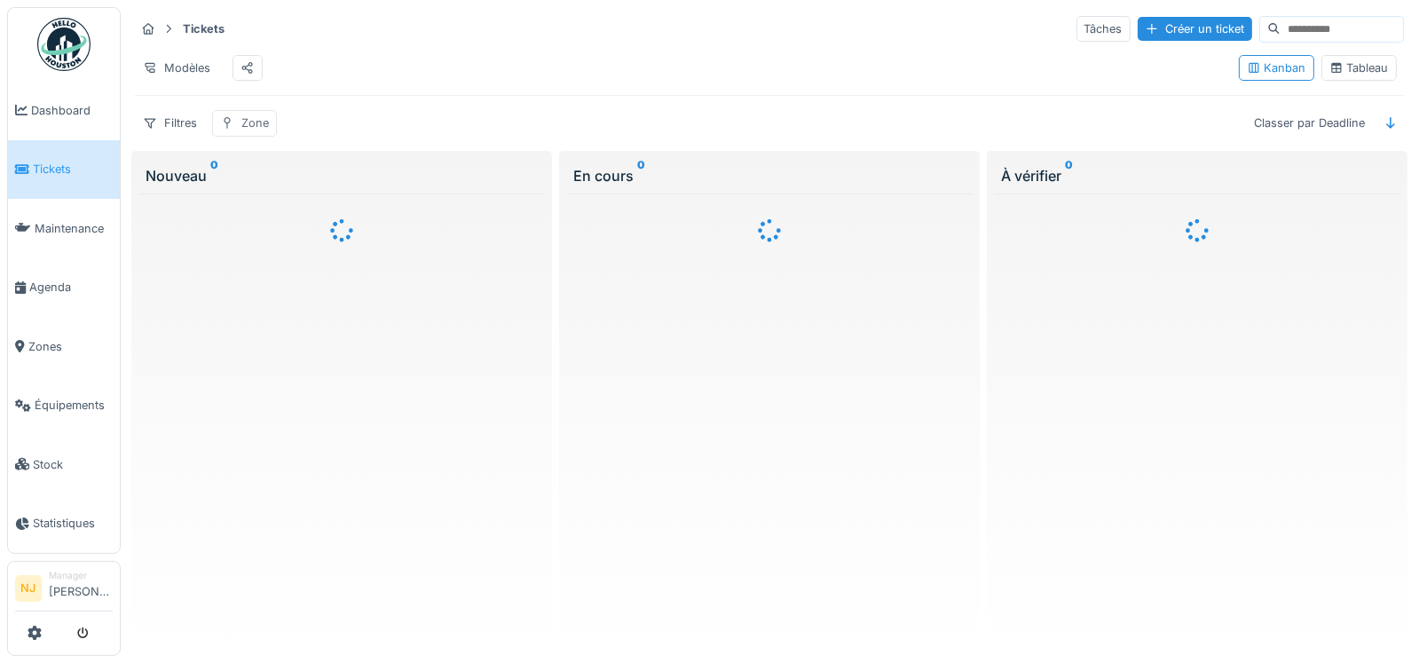
click at [260, 129] on div "Zone" at bounding box center [255, 123] width 28 height 17
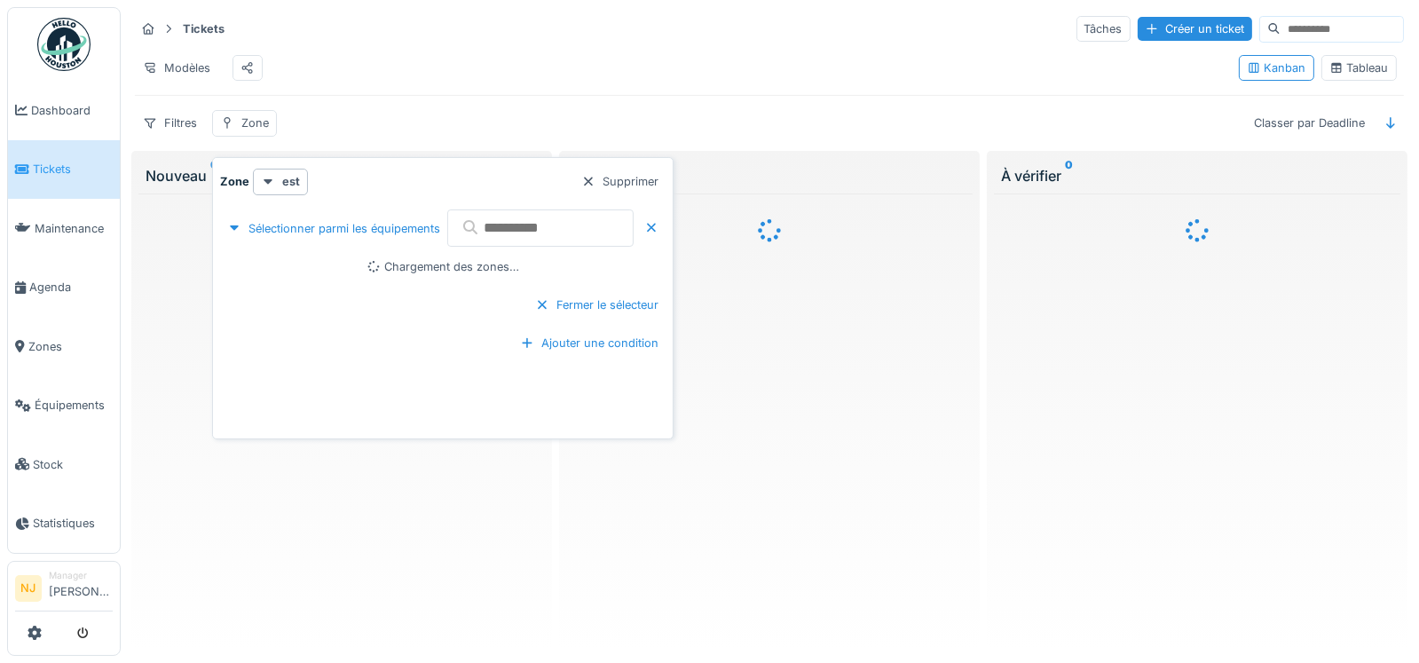
click at [508, 223] on input "text" at bounding box center [540, 227] width 186 height 37
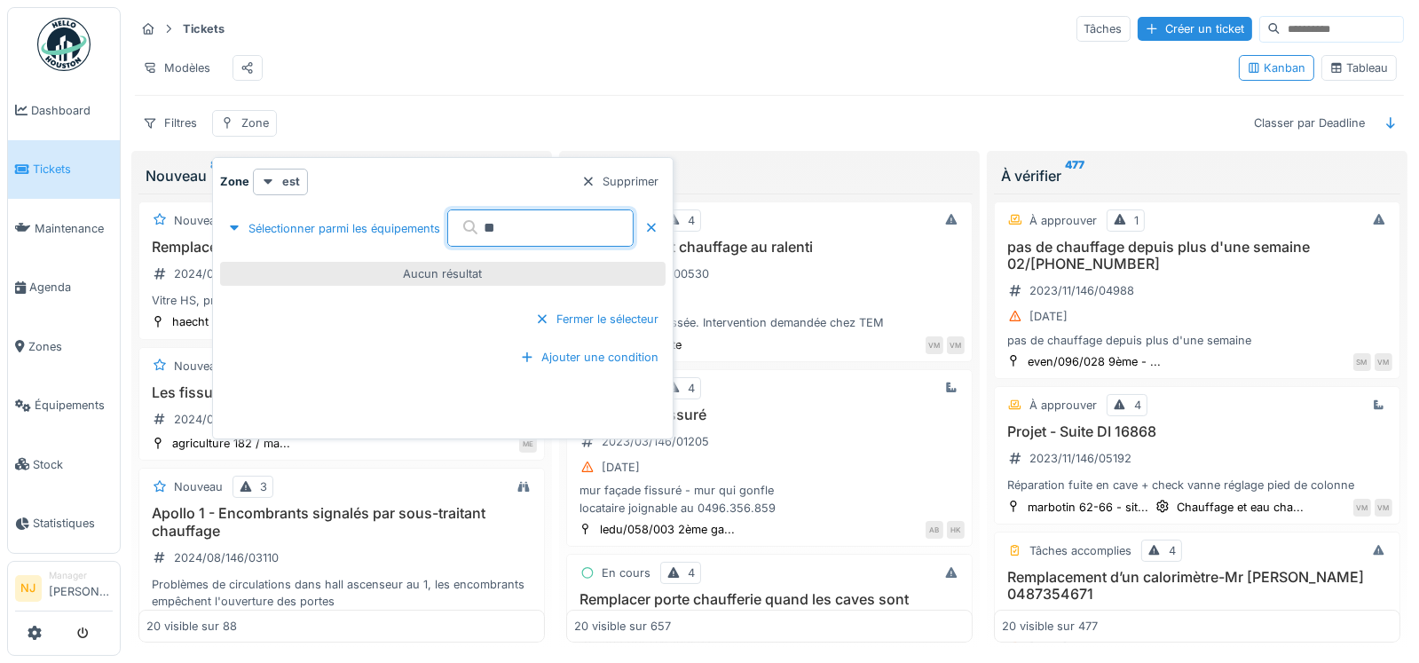
type input "*"
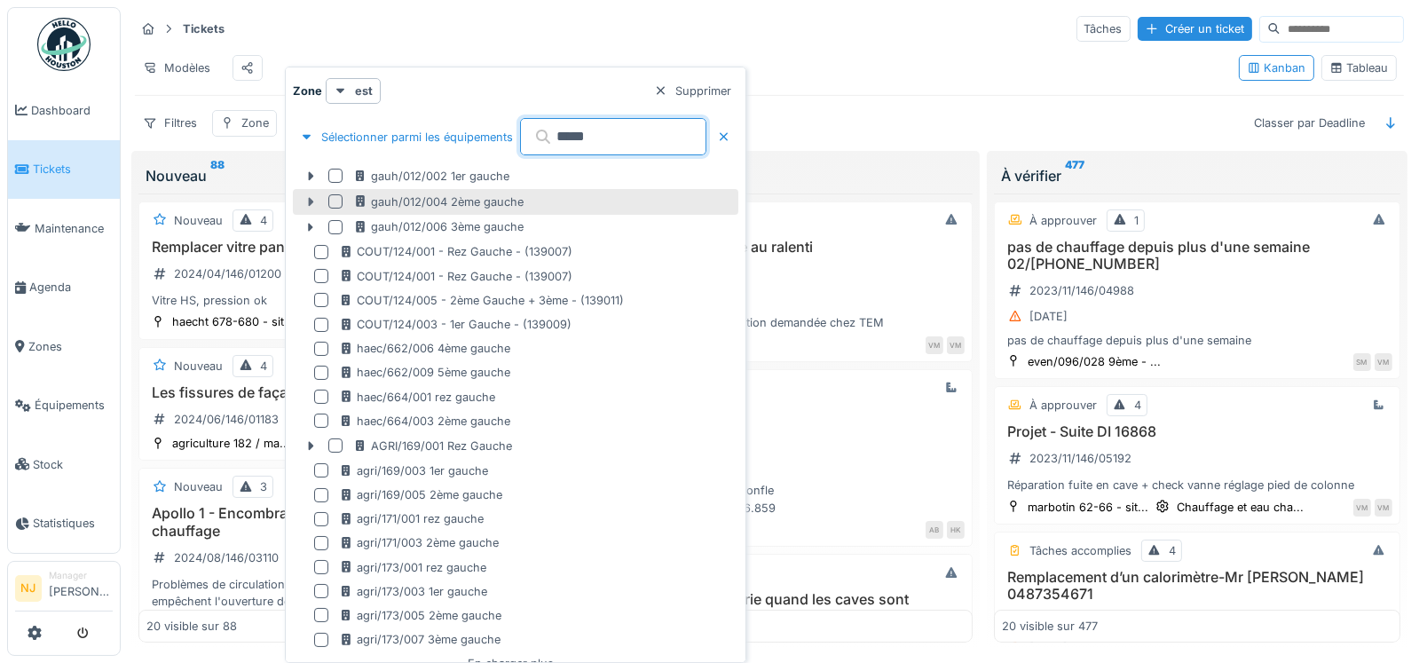
click at [309, 200] on icon at bounding box center [311, 201] width 5 height 9
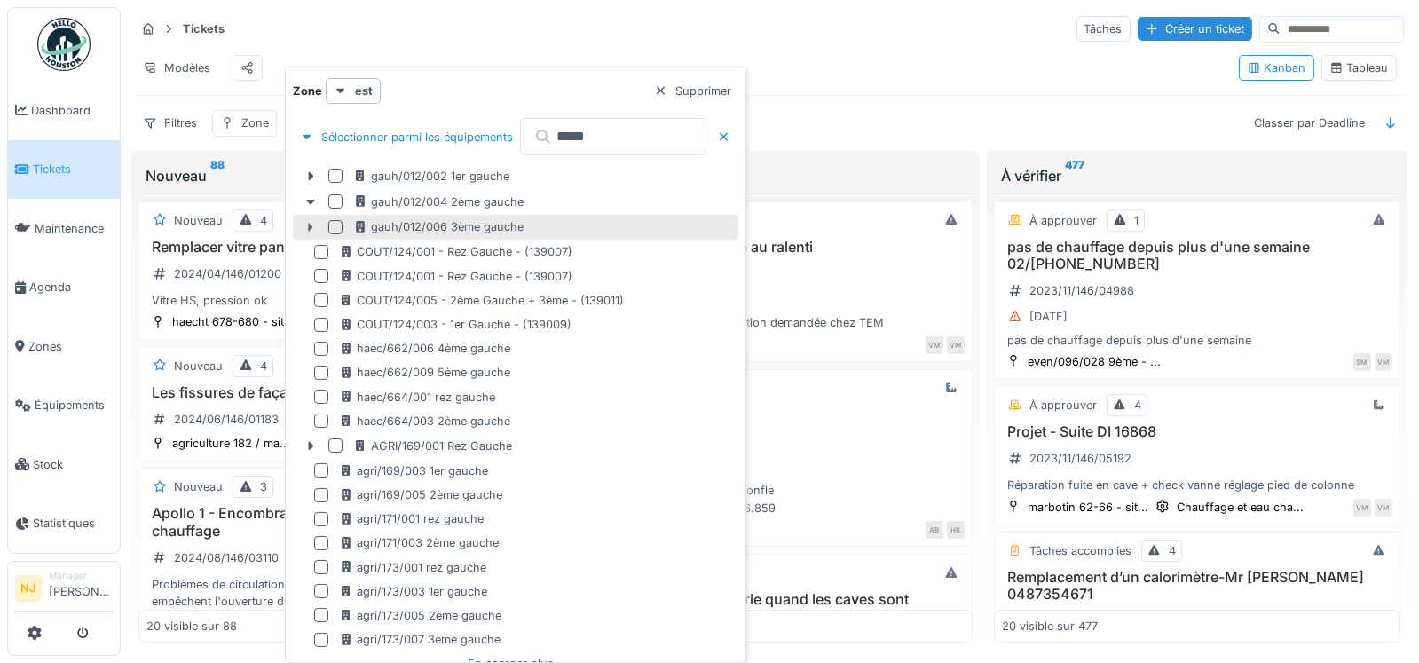
click at [310, 225] on icon at bounding box center [311, 227] width 5 height 9
click at [311, 206] on icon at bounding box center [311, 202] width 14 height 12
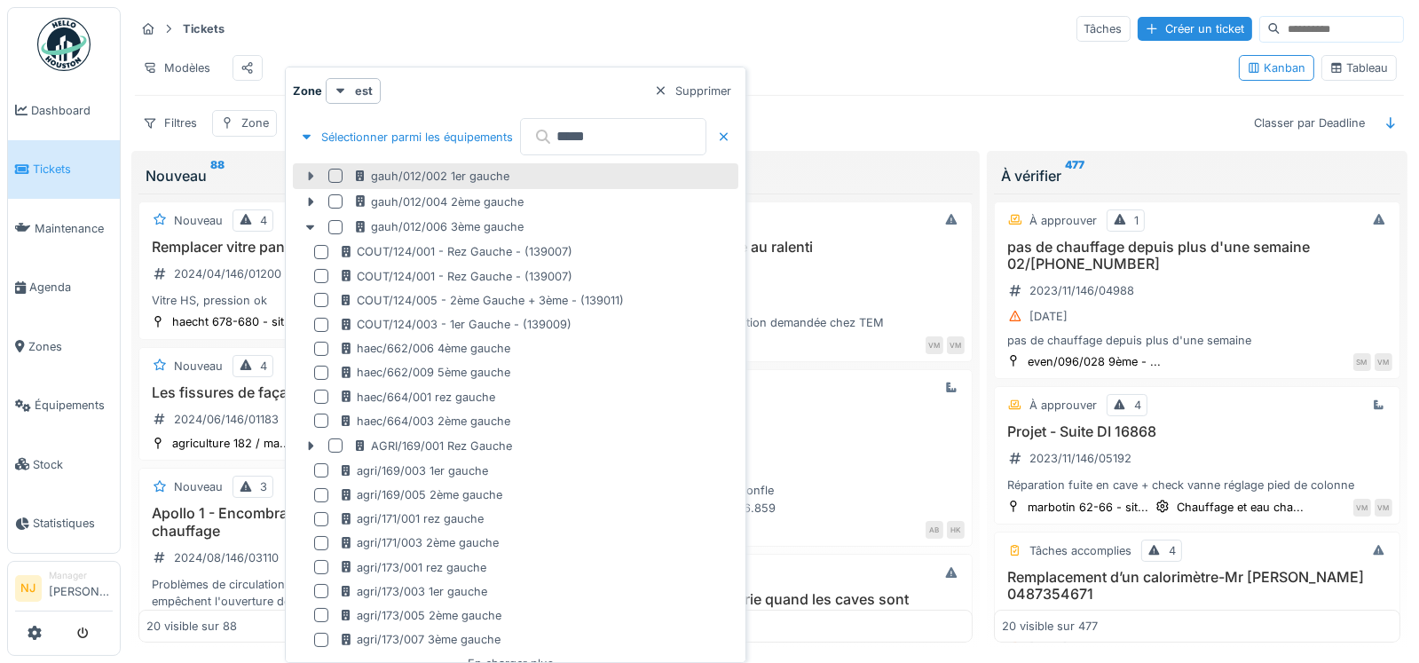
click at [312, 168] on div at bounding box center [310, 176] width 28 height 19
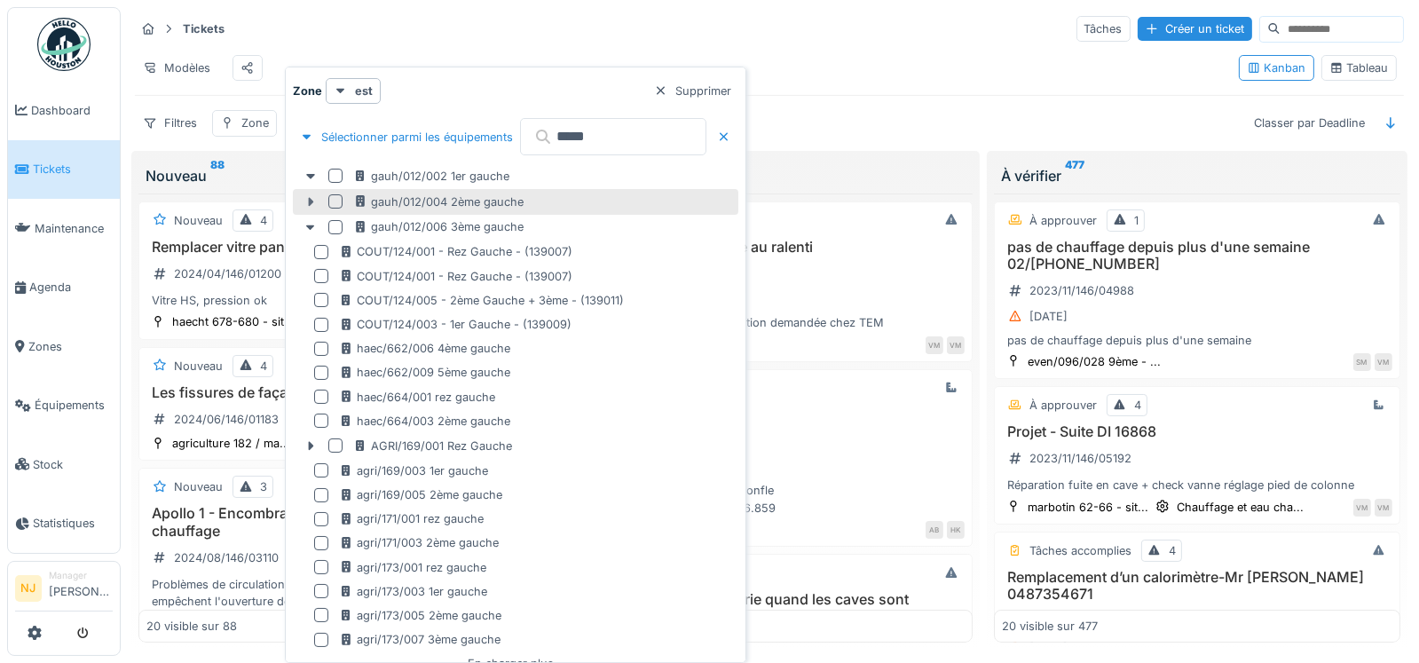
click at [308, 201] on icon at bounding box center [311, 202] width 14 height 12
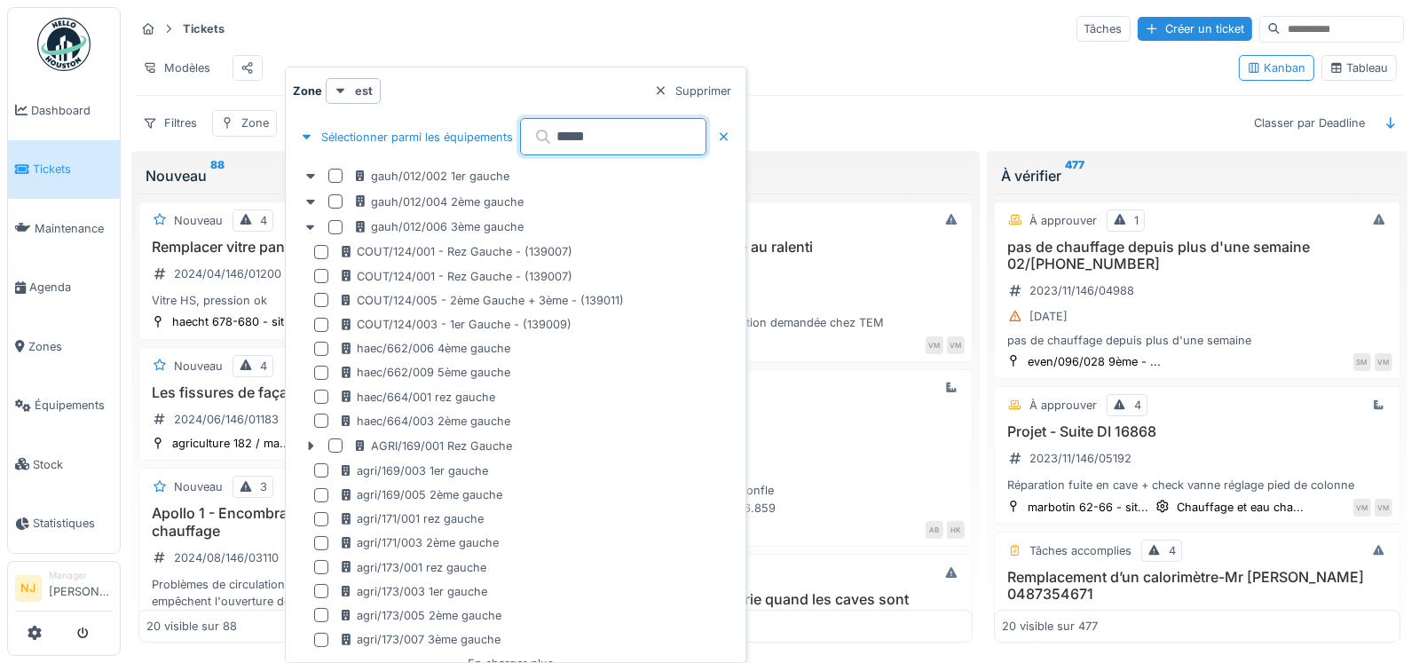
click at [609, 130] on input "*****" at bounding box center [613, 136] width 186 height 37
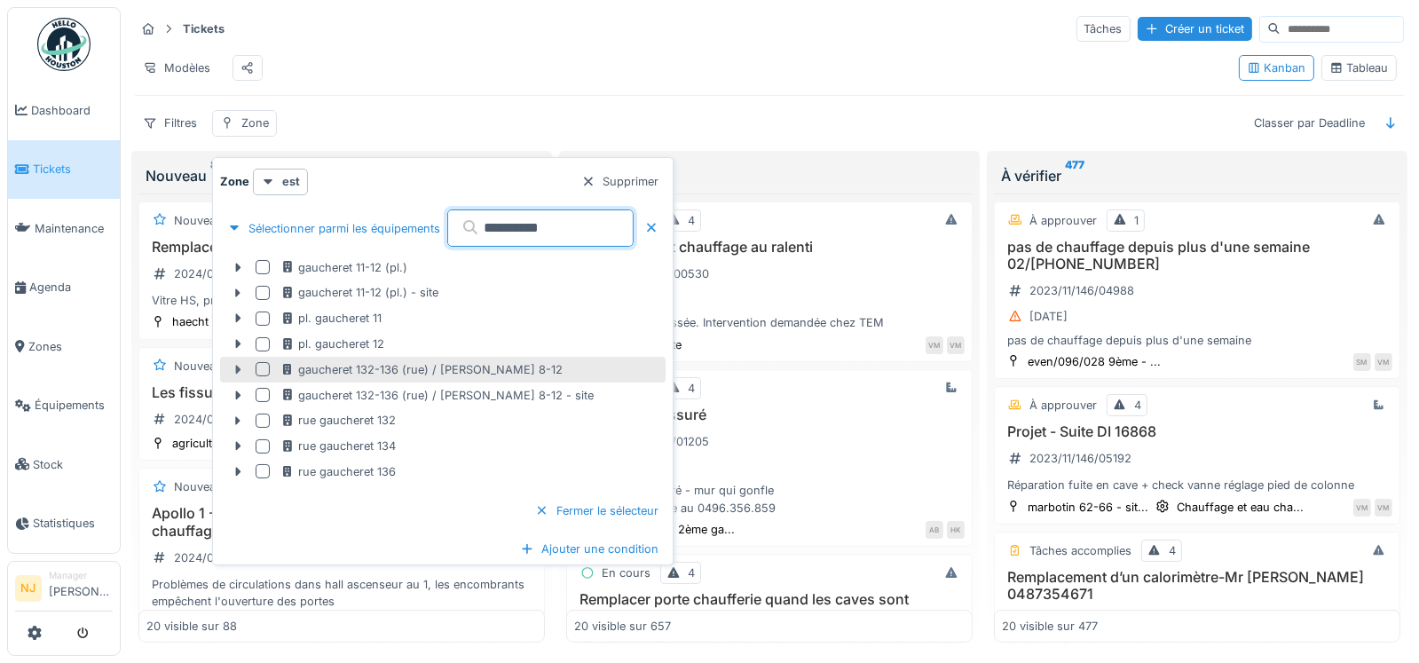
type input "*********"
click at [236, 368] on icon at bounding box center [237, 370] width 5 height 9
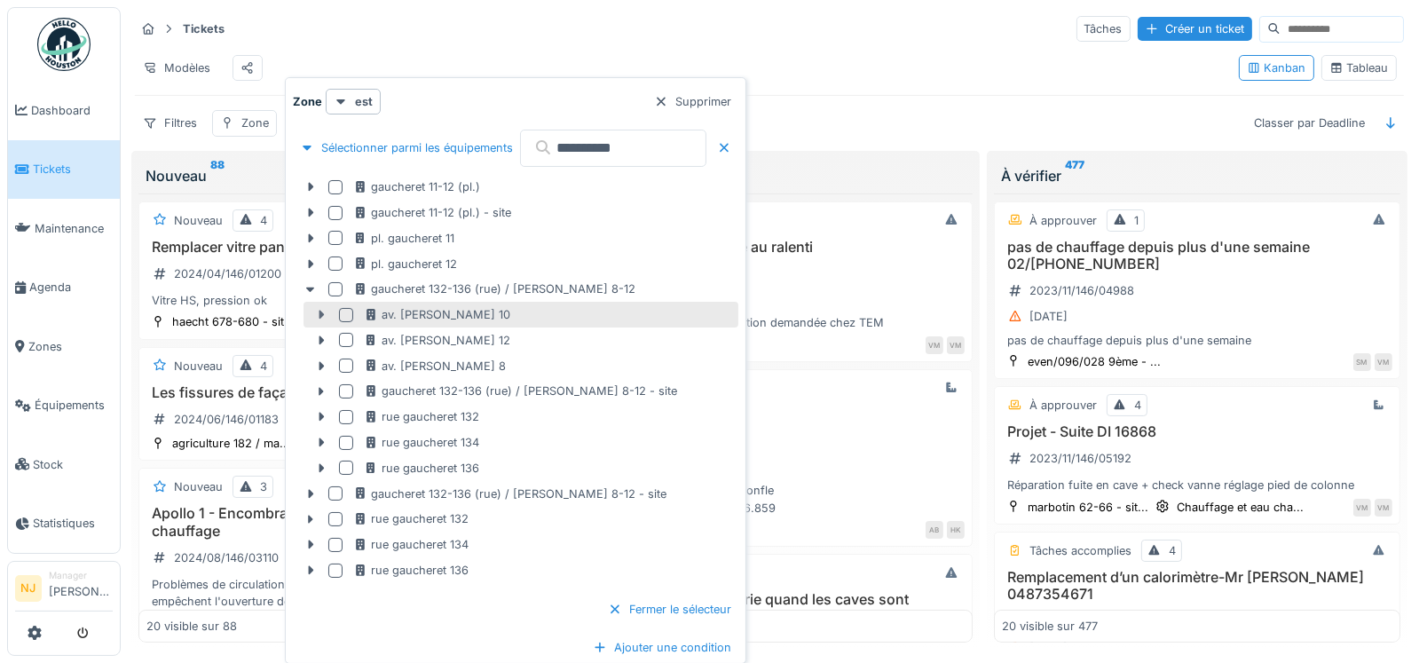
click at [318, 312] on icon at bounding box center [321, 315] width 14 height 12
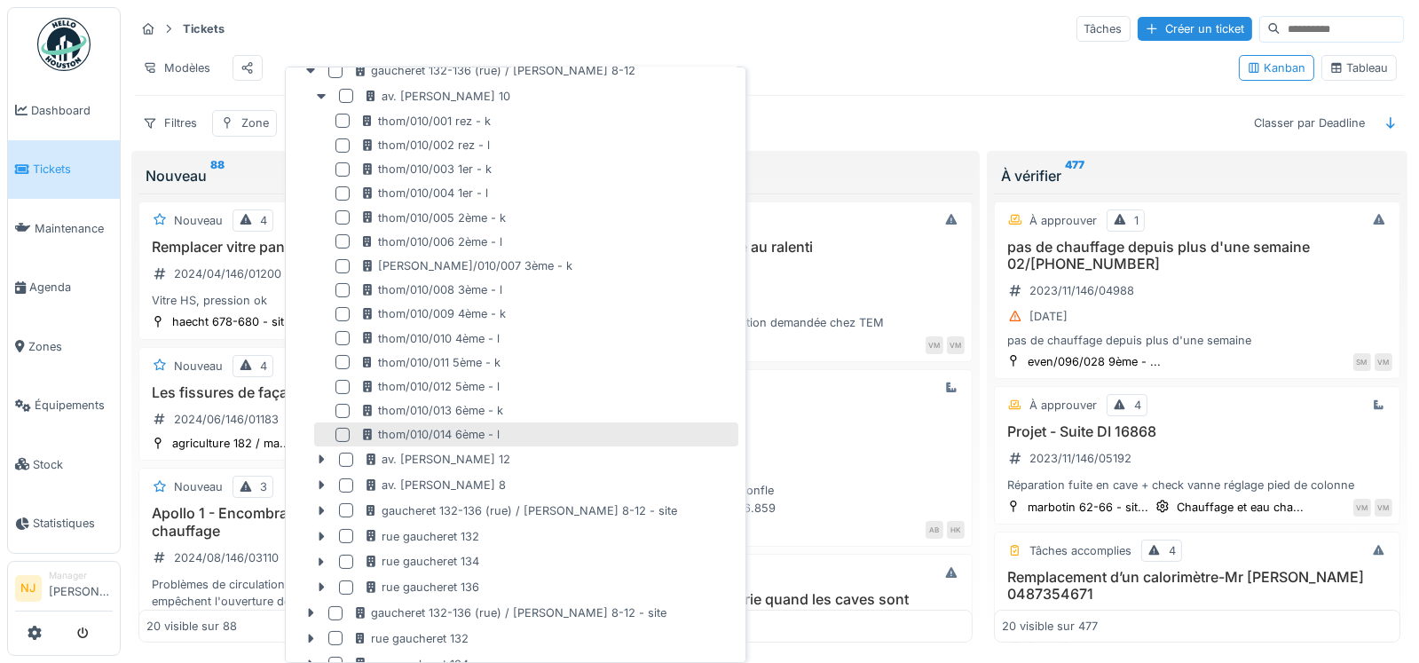
scroll to position [177, 0]
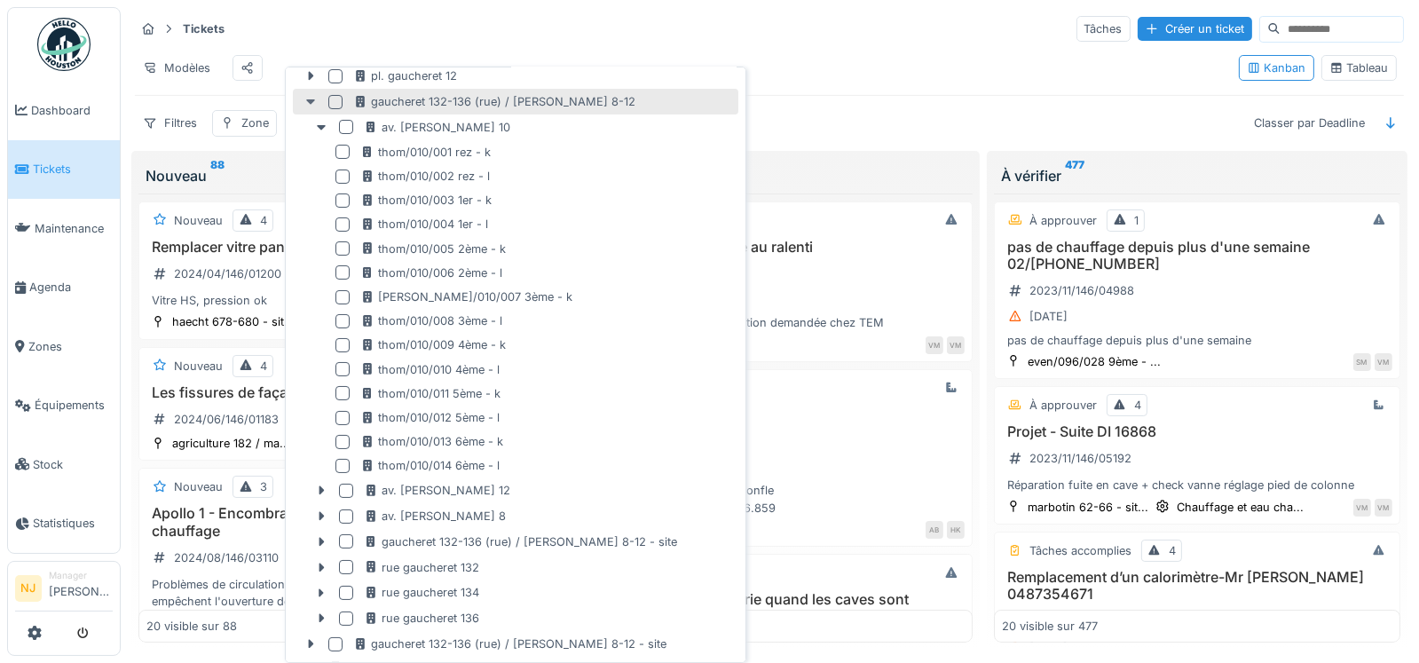
click at [304, 100] on icon at bounding box center [311, 102] width 14 height 12
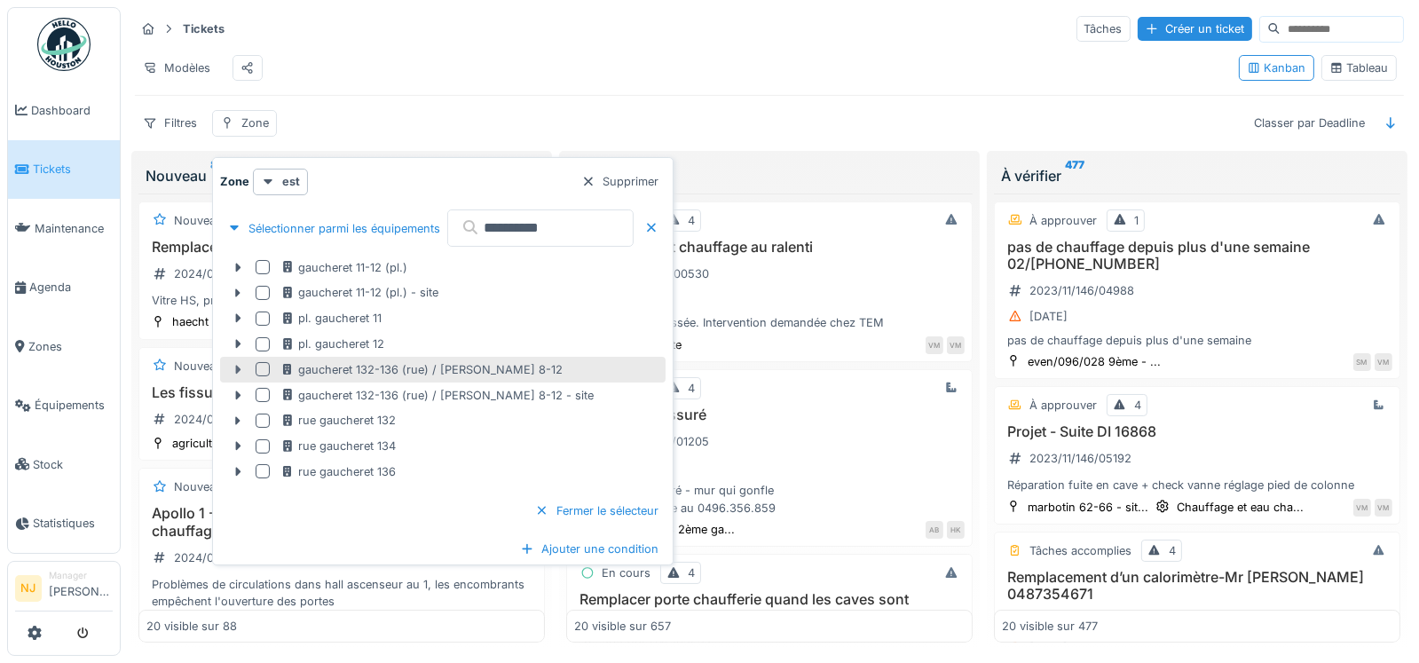
click at [238, 369] on icon at bounding box center [237, 370] width 5 height 9
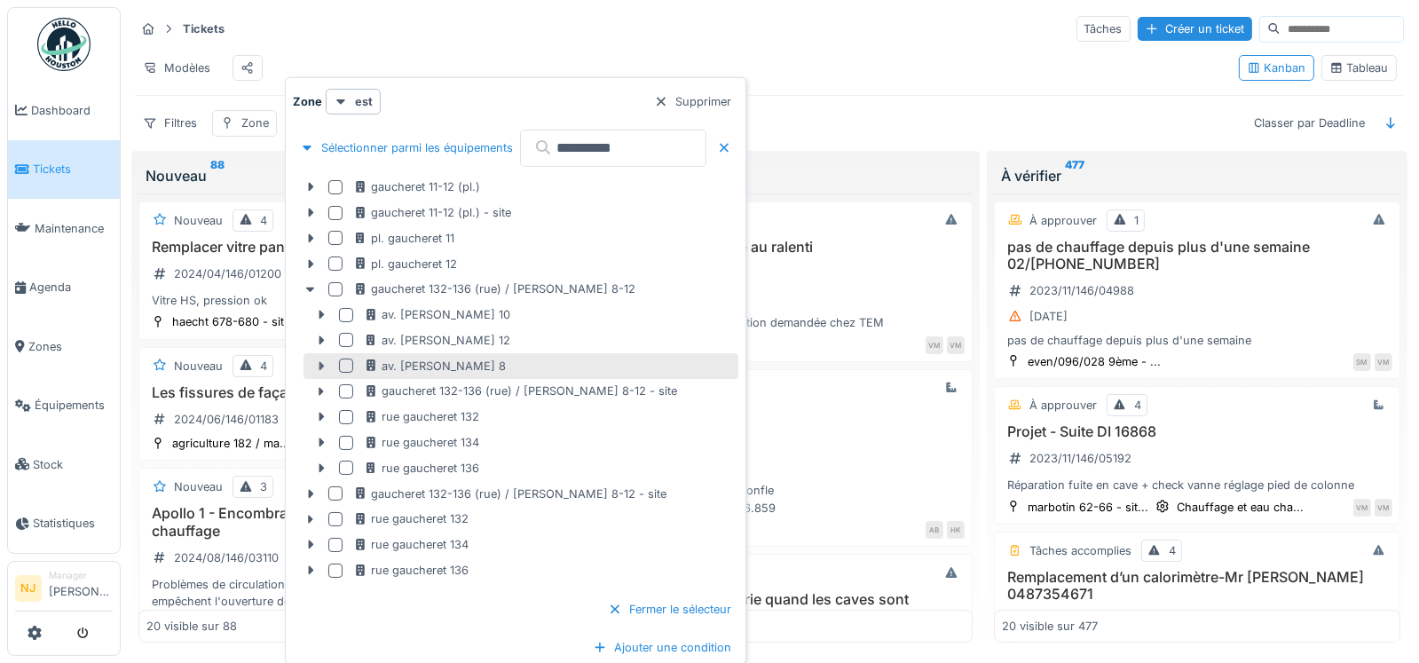
click at [322, 365] on icon at bounding box center [322, 365] width 5 height 9
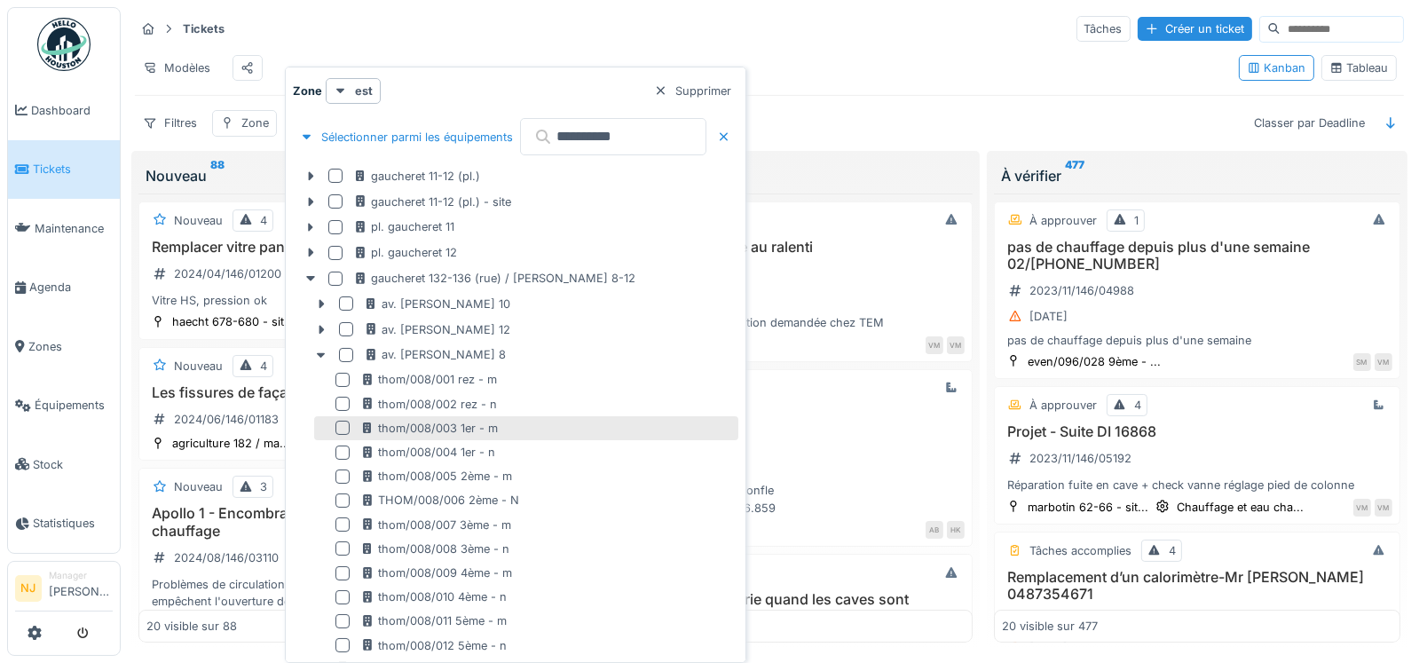
click at [343, 424] on div at bounding box center [343, 428] width 14 height 14
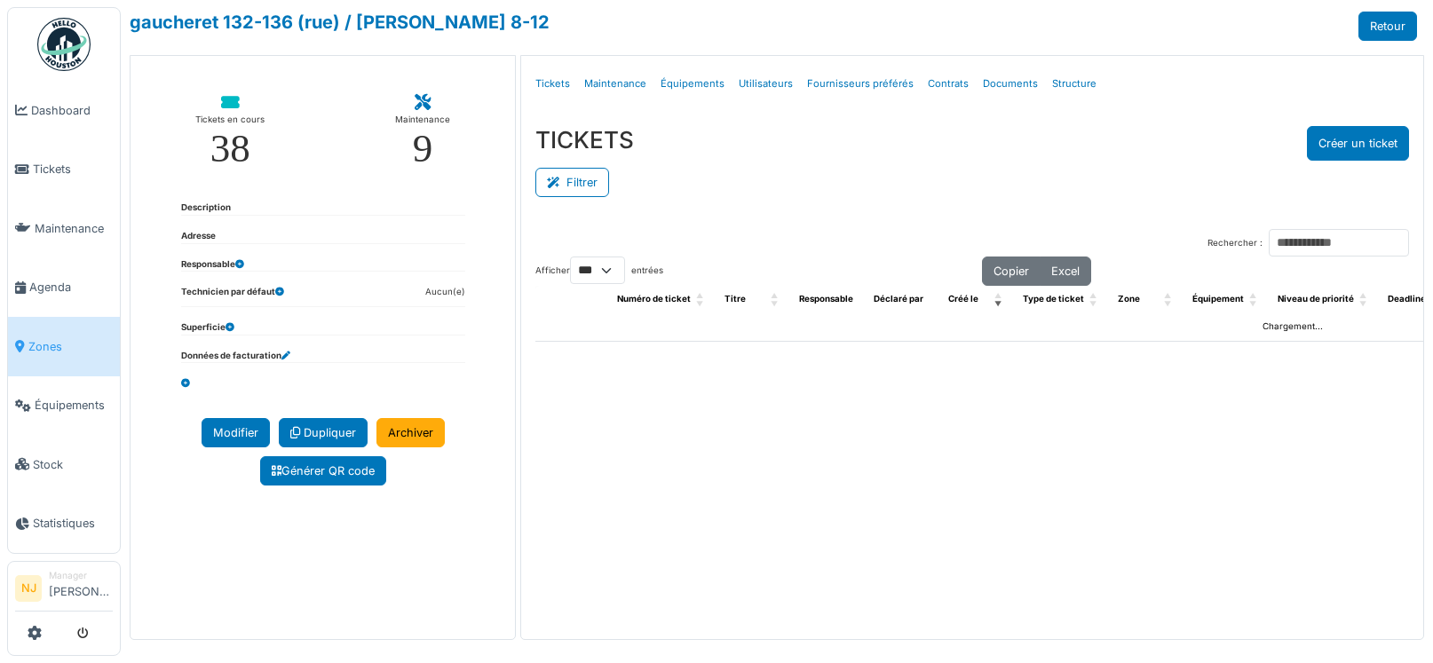
select select "***"
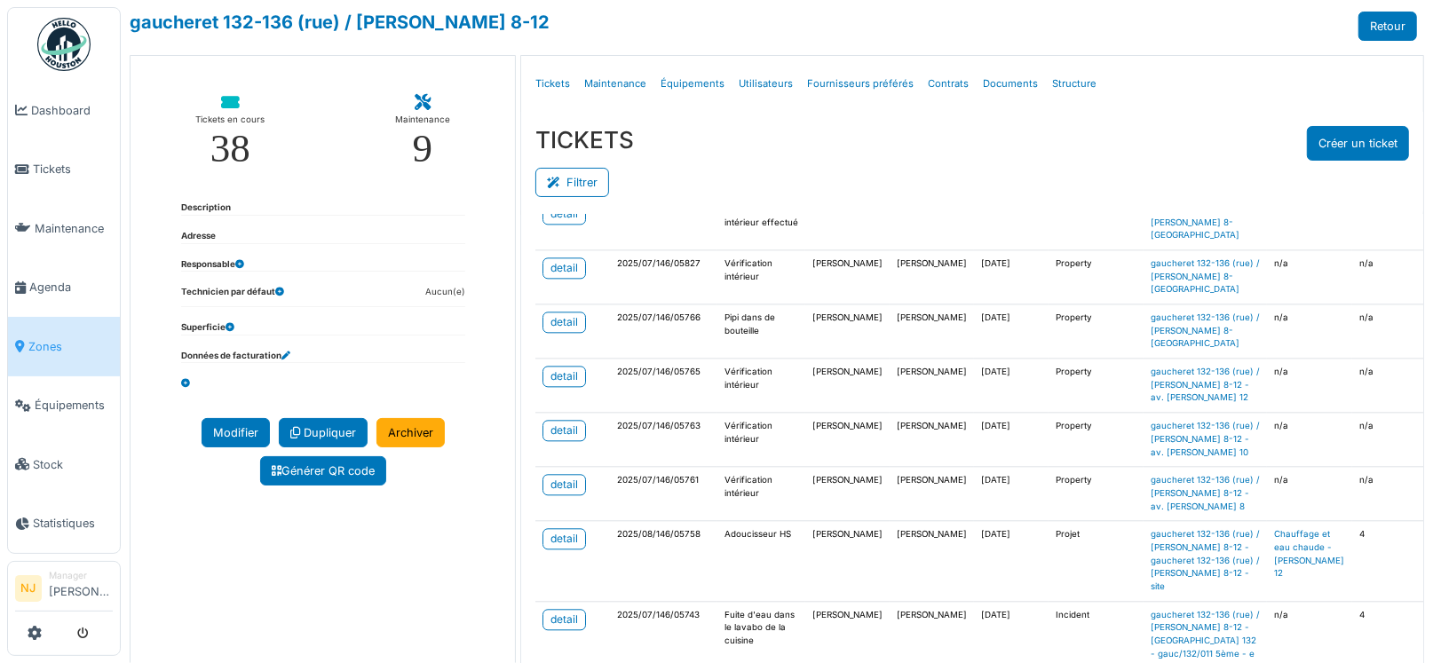
scroll to position [3194, 0]
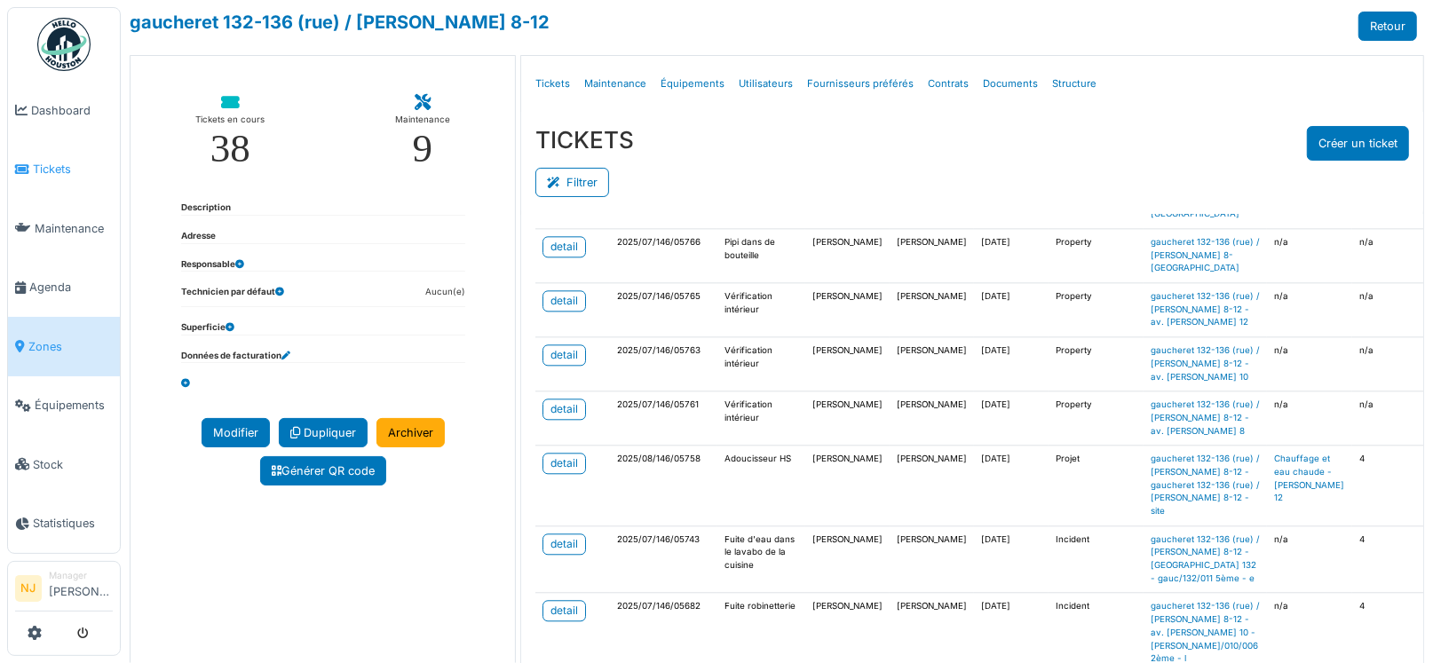
click at [57, 163] on span "Tickets" at bounding box center [73, 169] width 80 height 17
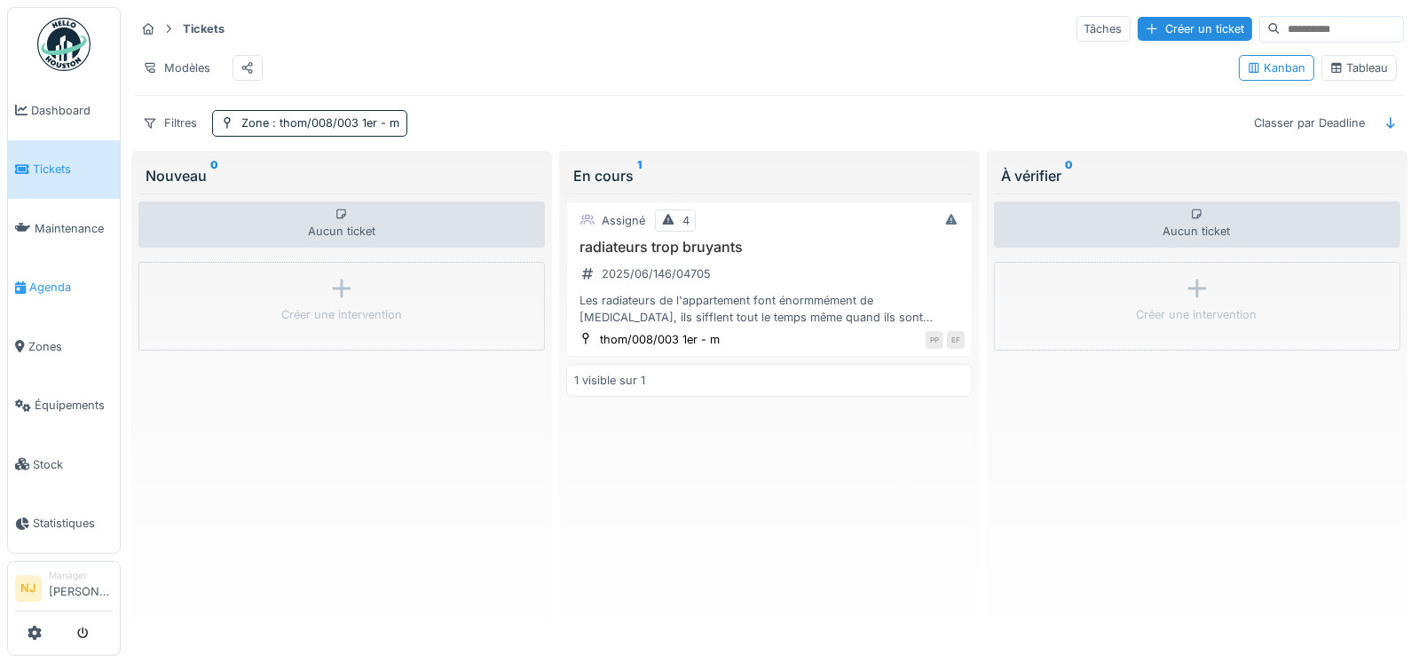
click at [51, 280] on span "Agenda" at bounding box center [70, 287] width 83 height 17
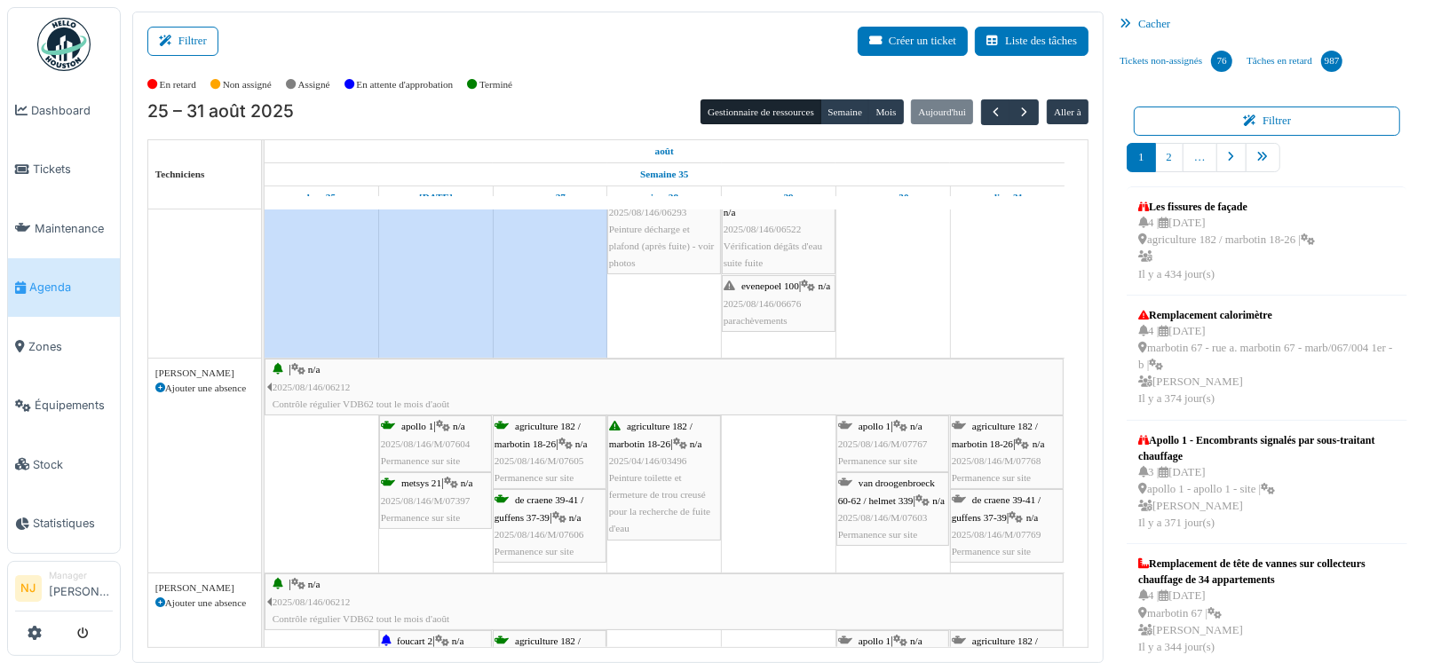
scroll to position [177, 0]
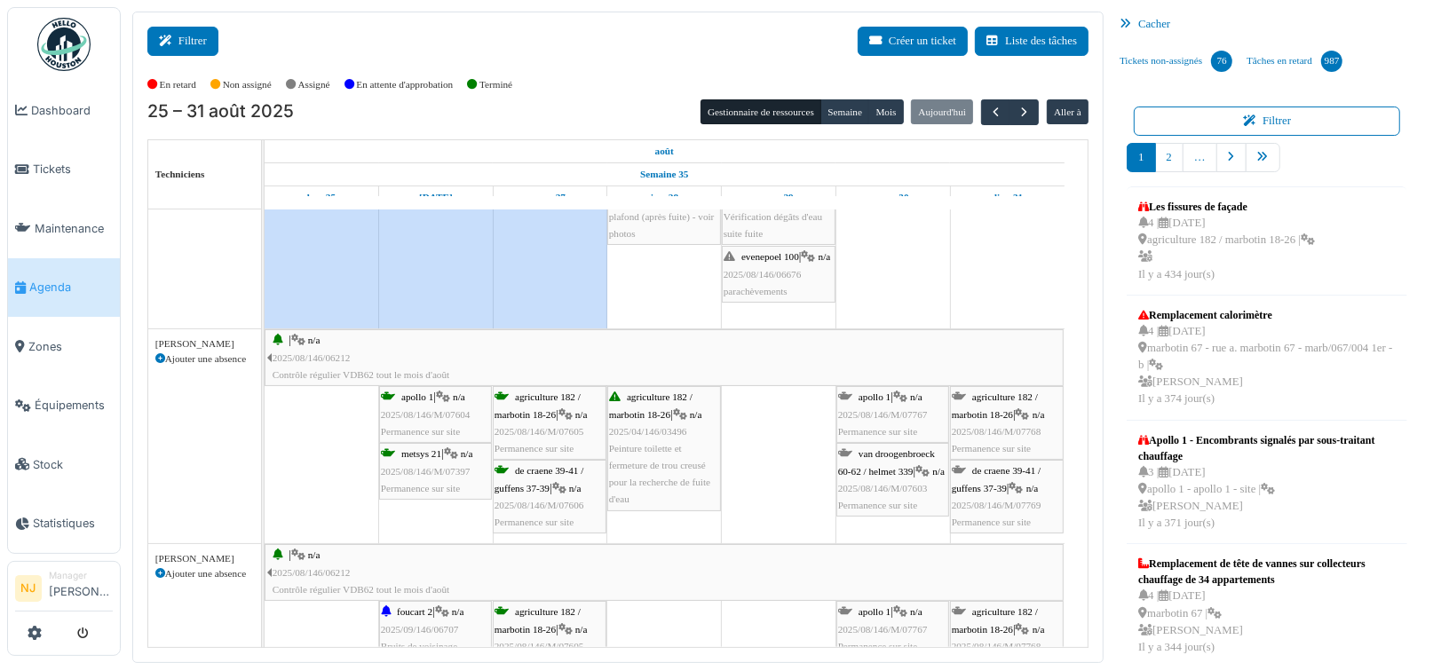
click at [196, 39] on button "Filtrer" at bounding box center [182, 41] width 71 height 29
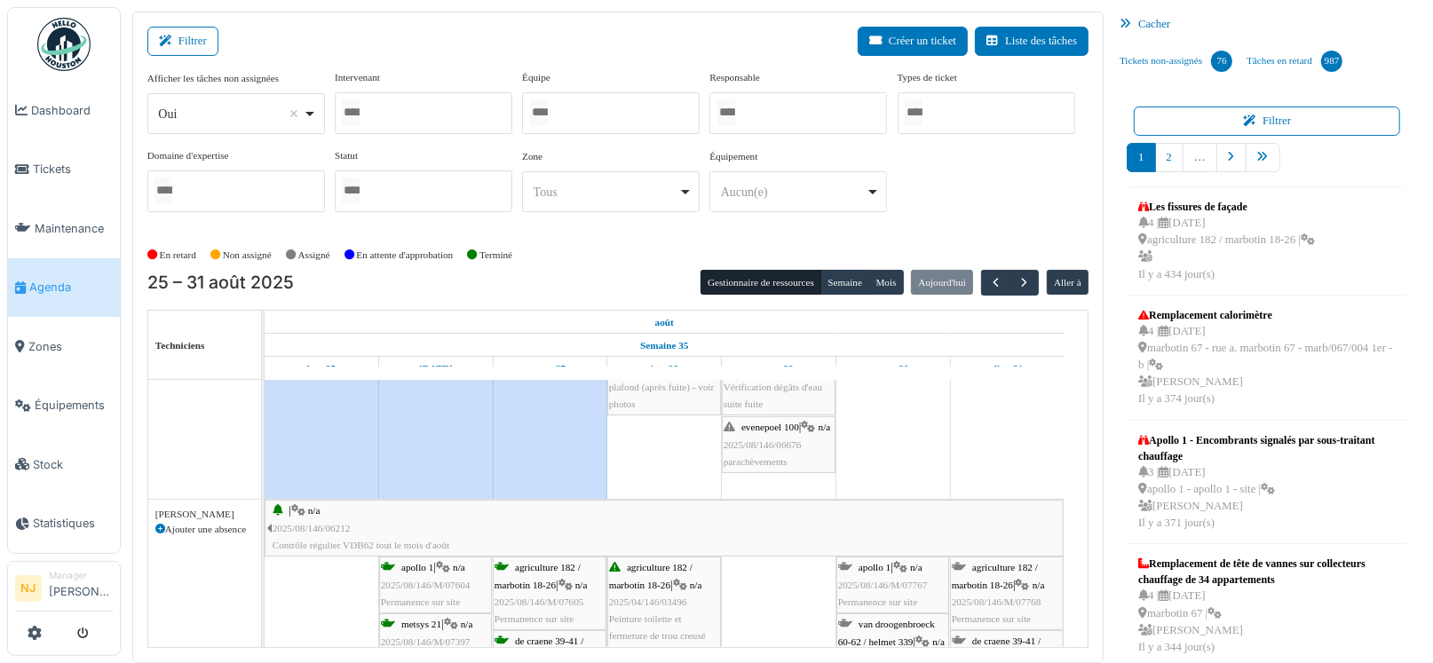
click at [566, 108] on div at bounding box center [611, 113] width 178 height 42
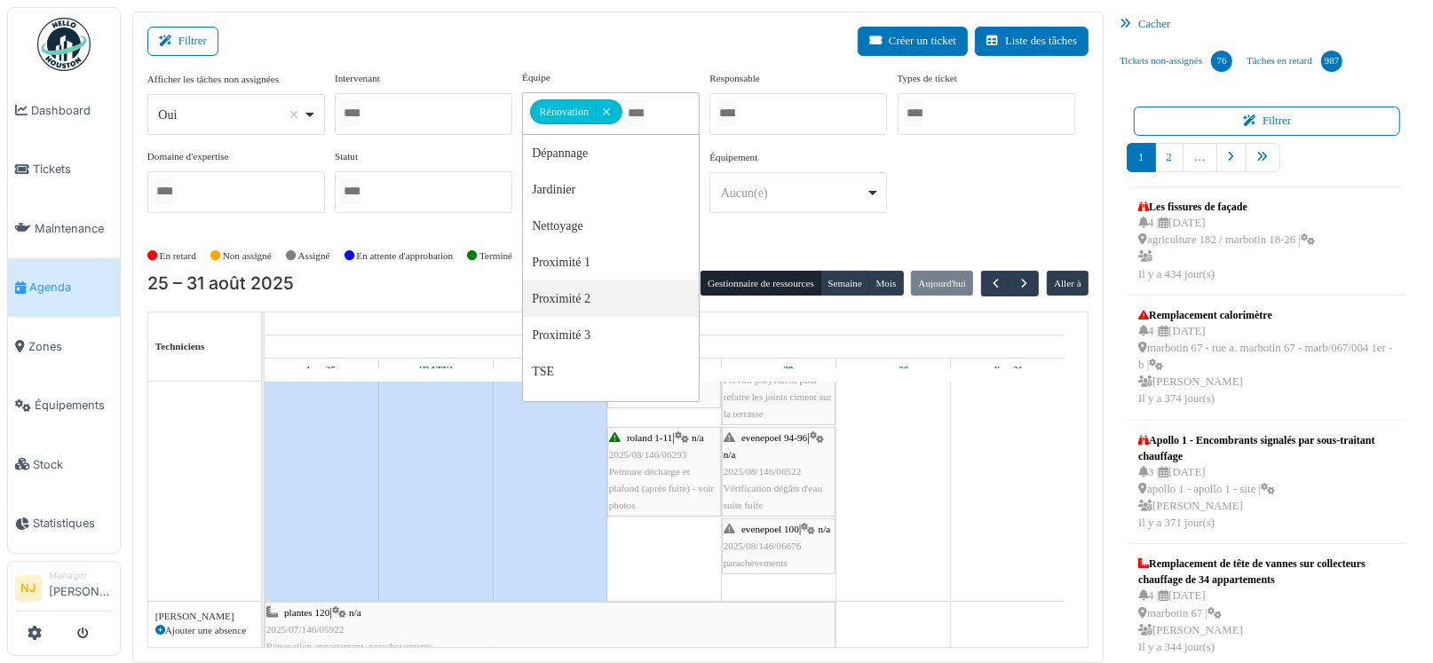
scroll to position [32, 0]
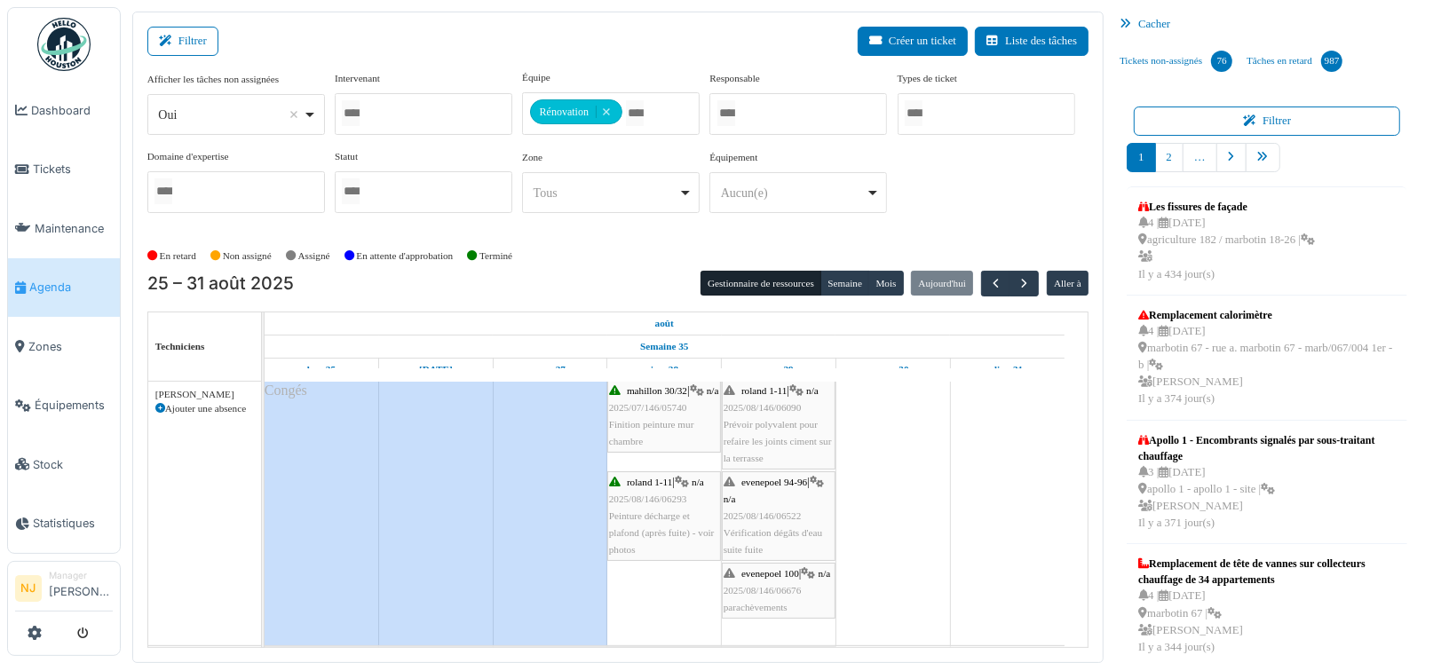
click at [472, 47] on div "Filtrer Créer un ticket Liste des tâches" at bounding box center [617, 48] width 941 height 43
click at [988, 279] on span "button" at bounding box center [995, 283] width 15 height 15
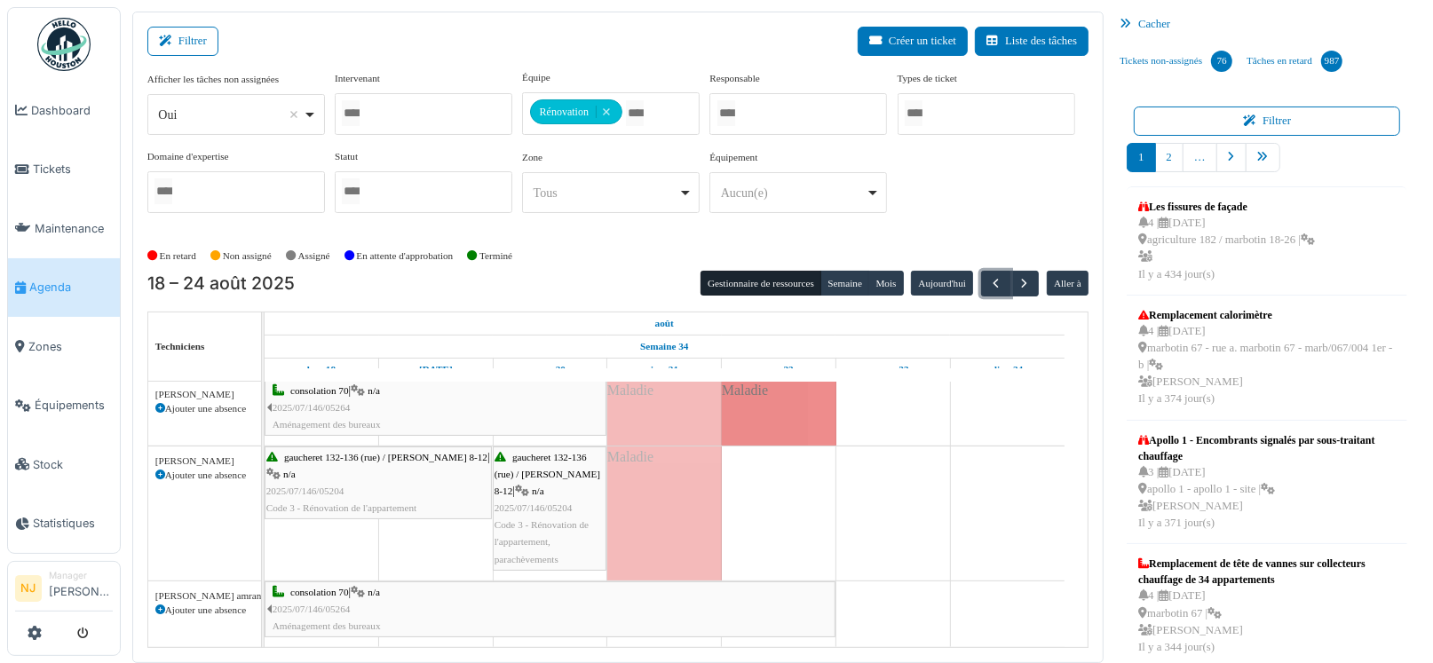
scroll to position [121, 0]
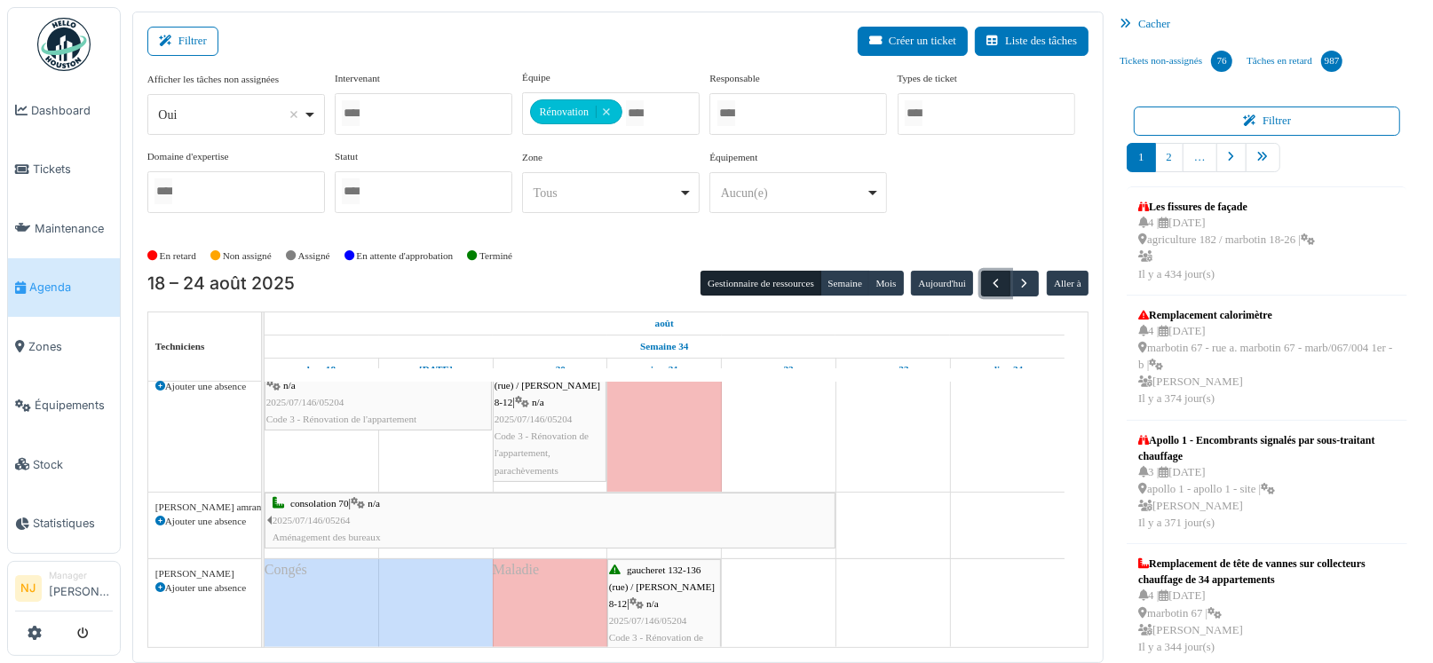
click at [988, 283] on span "button" at bounding box center [995, 283] width 15 height 15
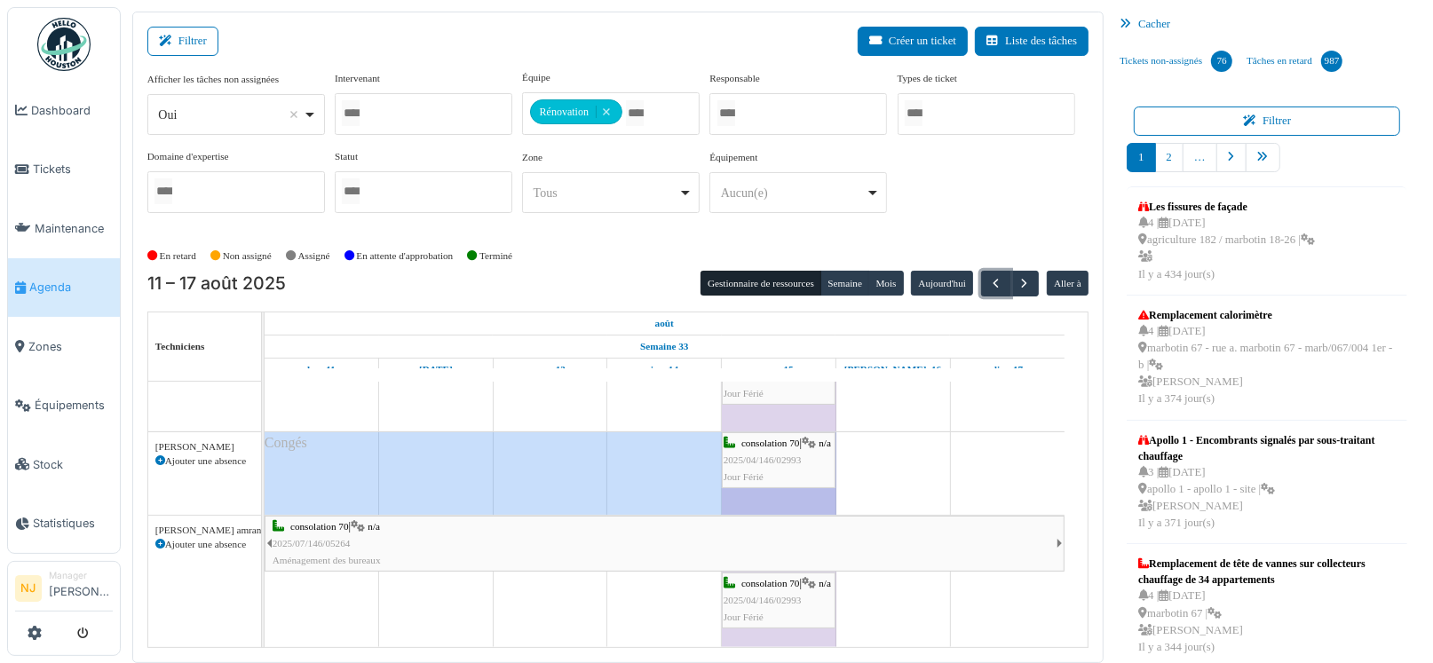
scroll to position [289, 0]
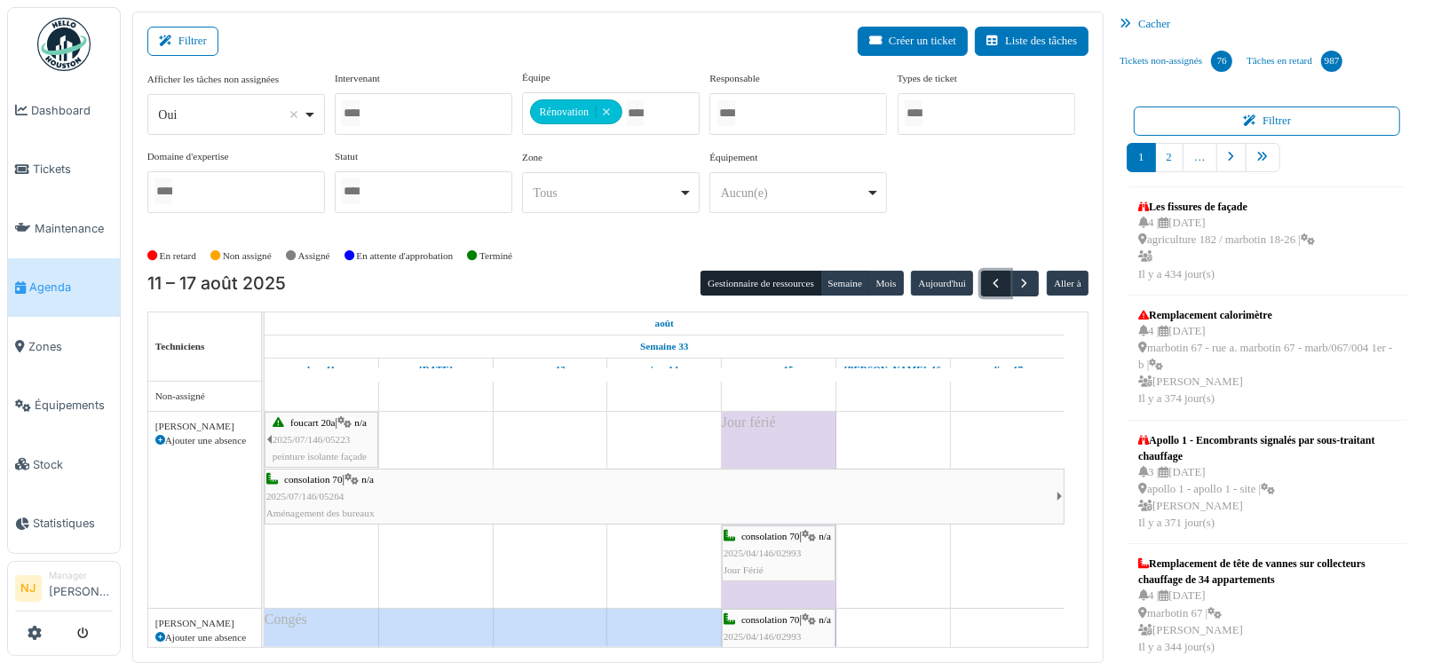
click at [988, 281] on span "button" at bounding box center [995, 283] width 15 height 15
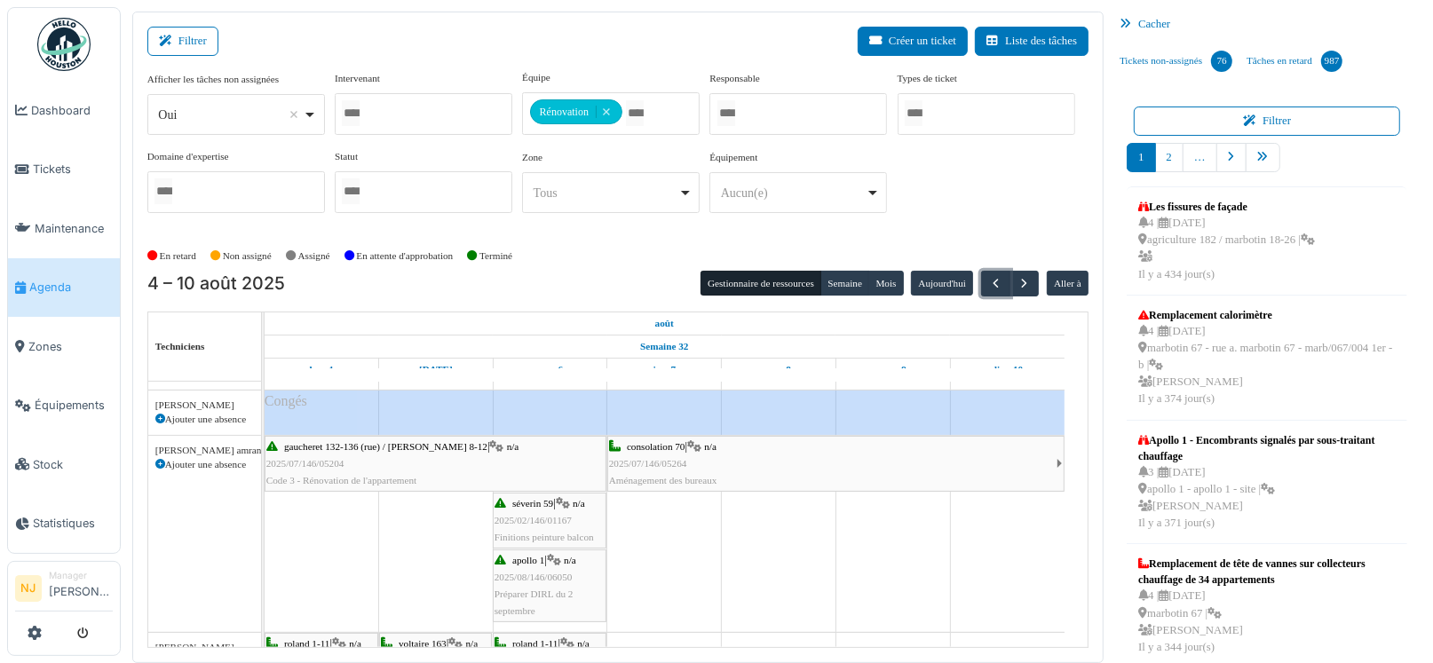
click at [317, 441] on span "gaucheret 132-136 (rue) / thomas 8-12" at bounding box center [385, 446] width 203 height 11
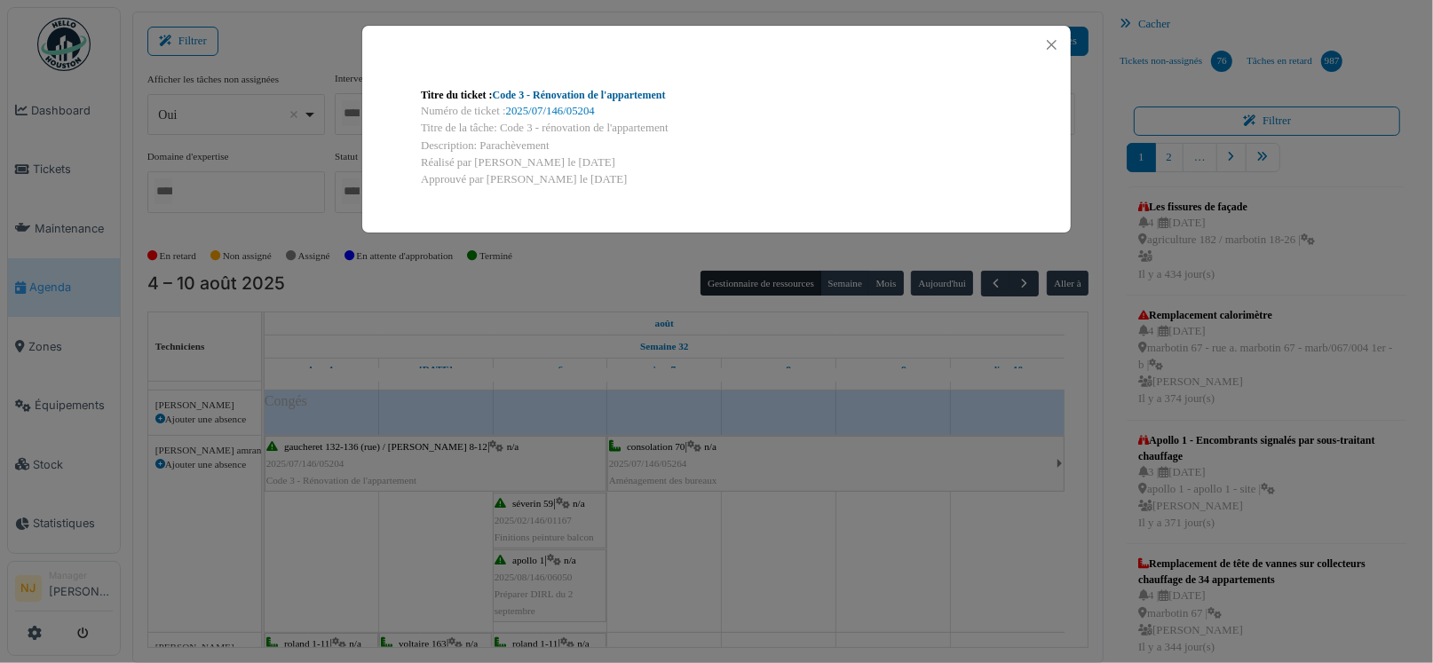
click at [551, 93] on link "Code 3 - Rénovation de l'appartement" at bounding box center [579, 95] width 173 height 12
click at [1054, 42] on button "Close" at bounding box center [1051, 45] width 24 height 24
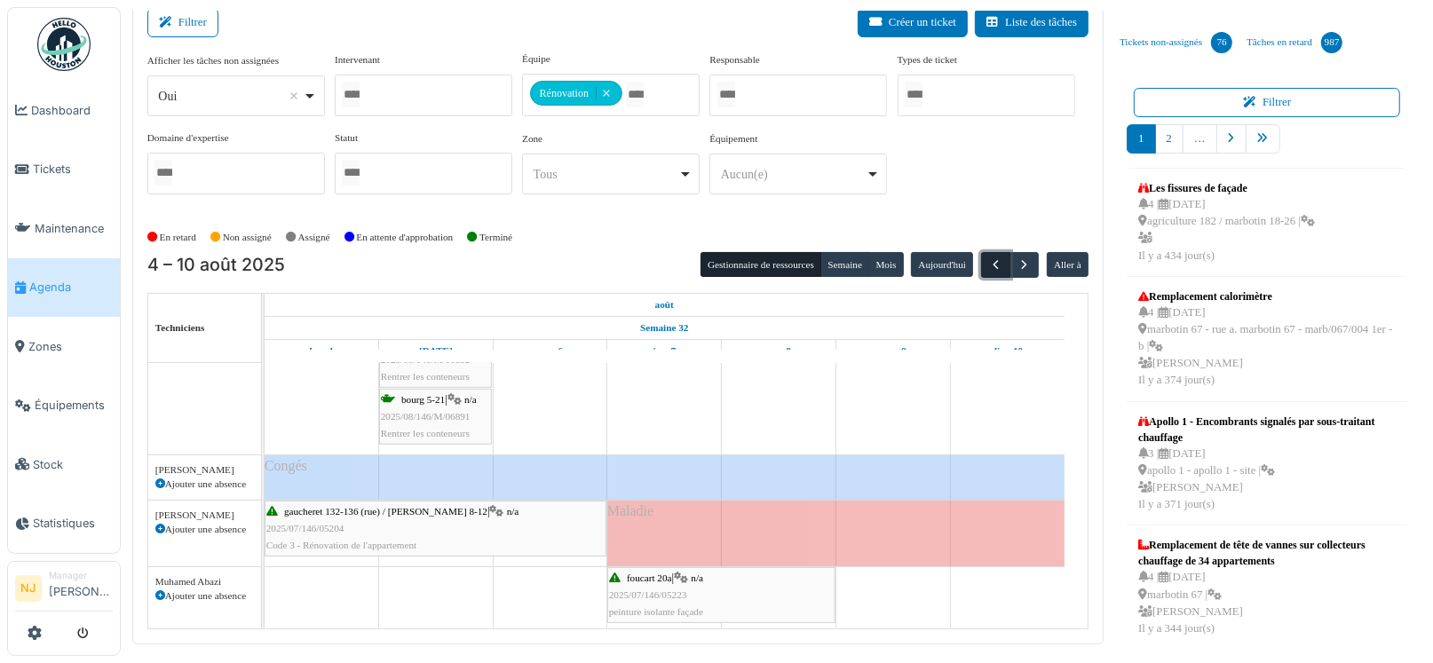
click at [988, 263] on span "button" at bounding box center [995, 264] width 15 height 15
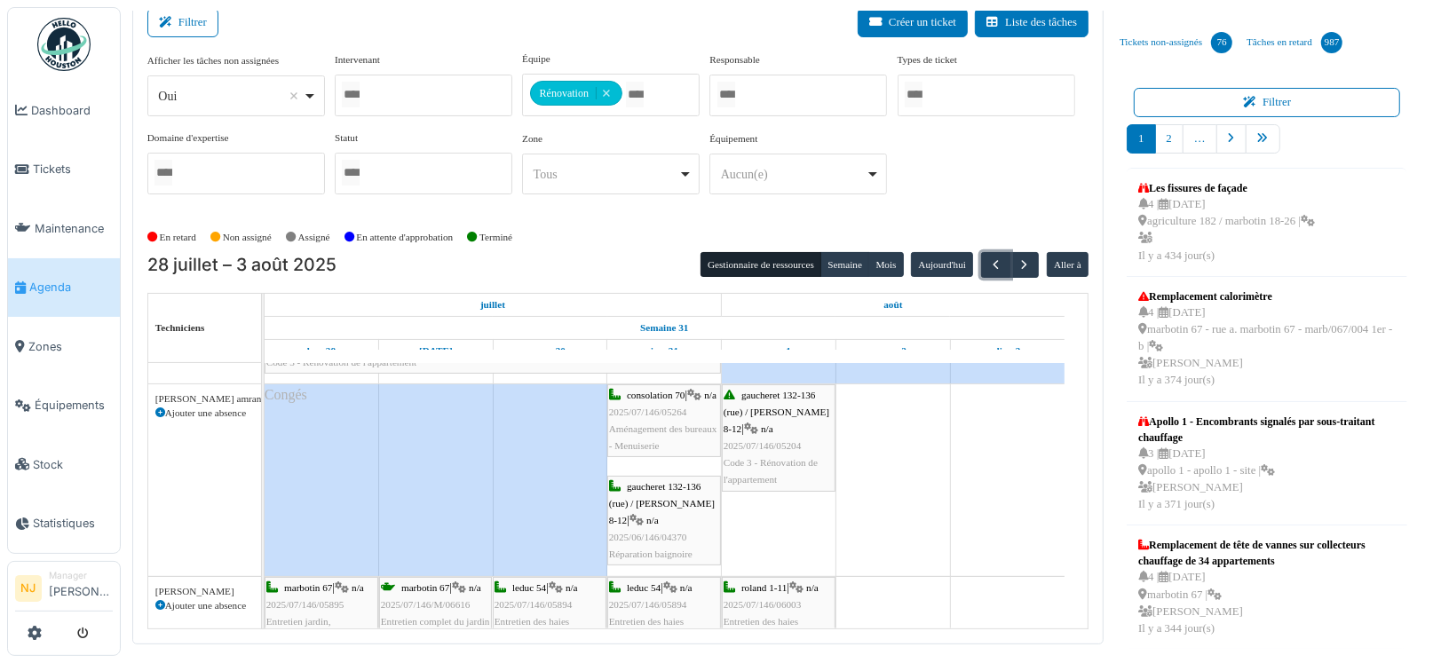
click at [770, 428] on div "gaucheret 132-136 (rue) / thomas 8-12 | n/a 2025/07/146/05204 Code 3 - Rénovati…" at bounding box center [778, 438] width 110 height 102
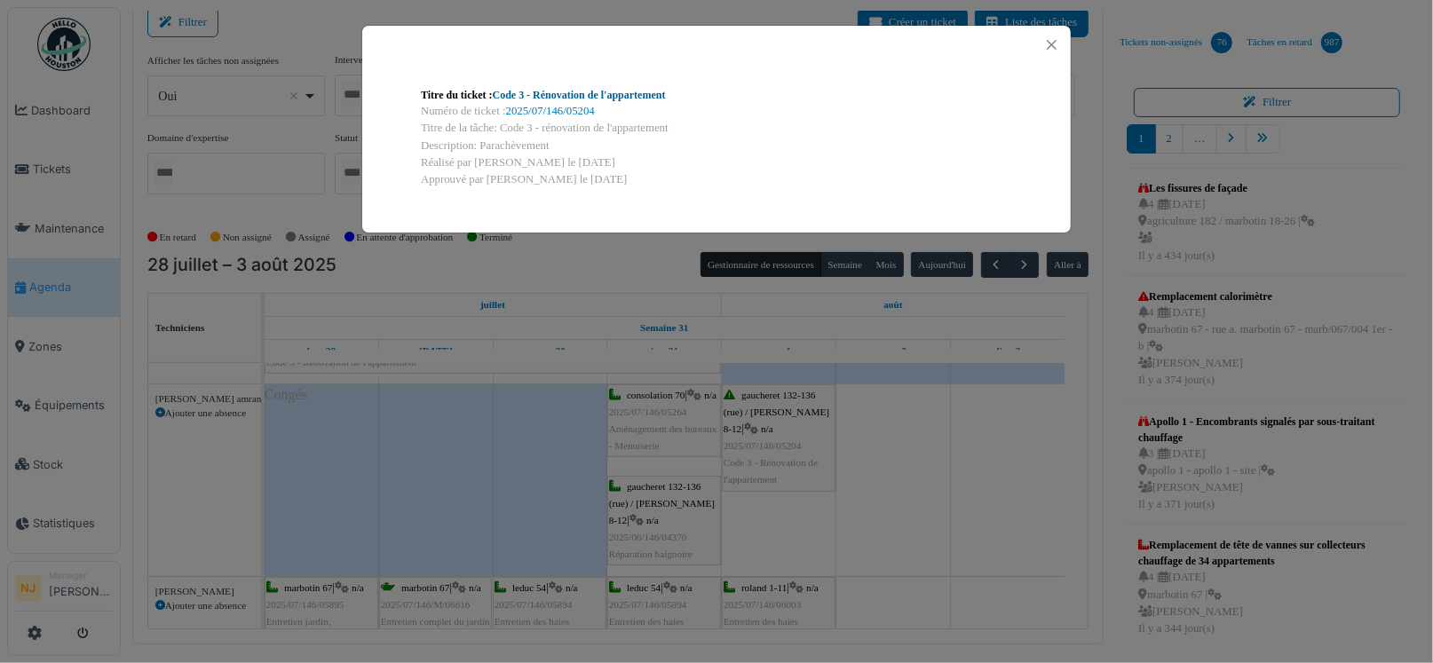
click at [607, 94] on link "Code 3 - Rénovation de l'appartement" at bounding box center [579, 95] width 173 height 12
click at [1052, 43] on button "Close" at bounding box center [1051, 45] width 24 height 24
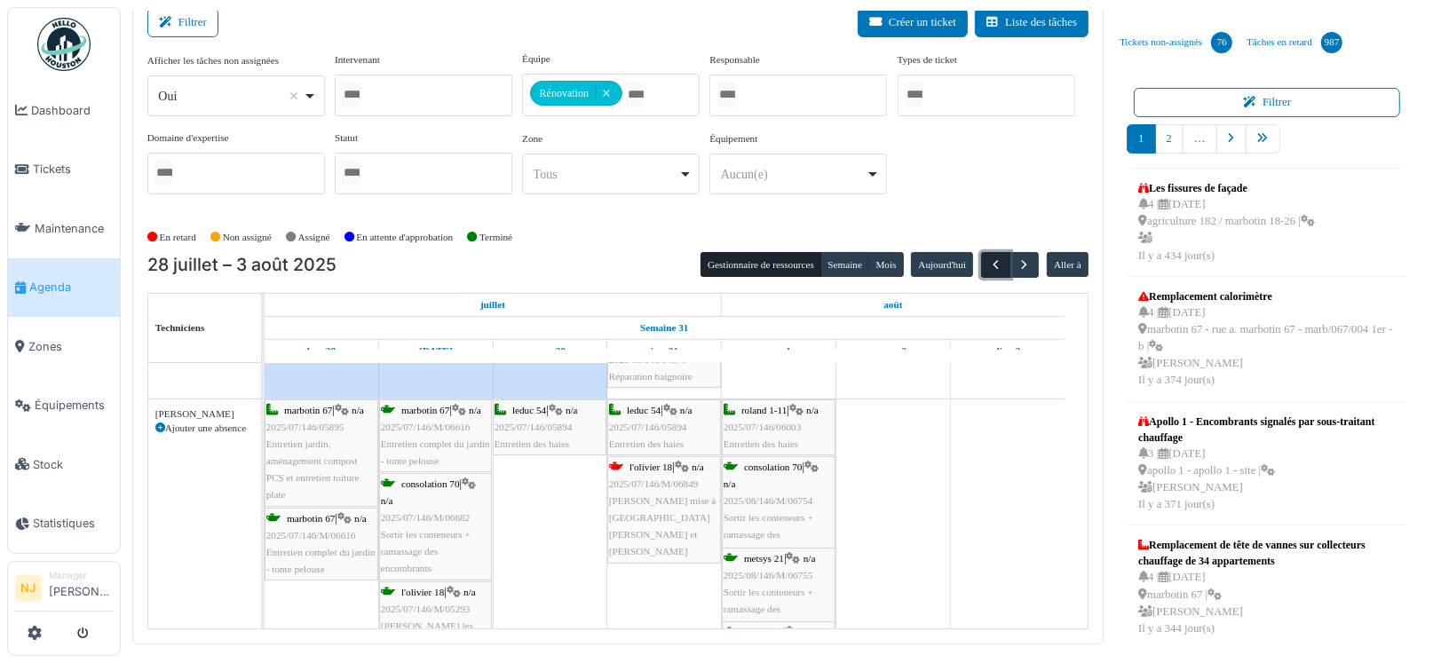
click at [989, 263] on span "button" at bounding box center [995, 264] width 15 height 15
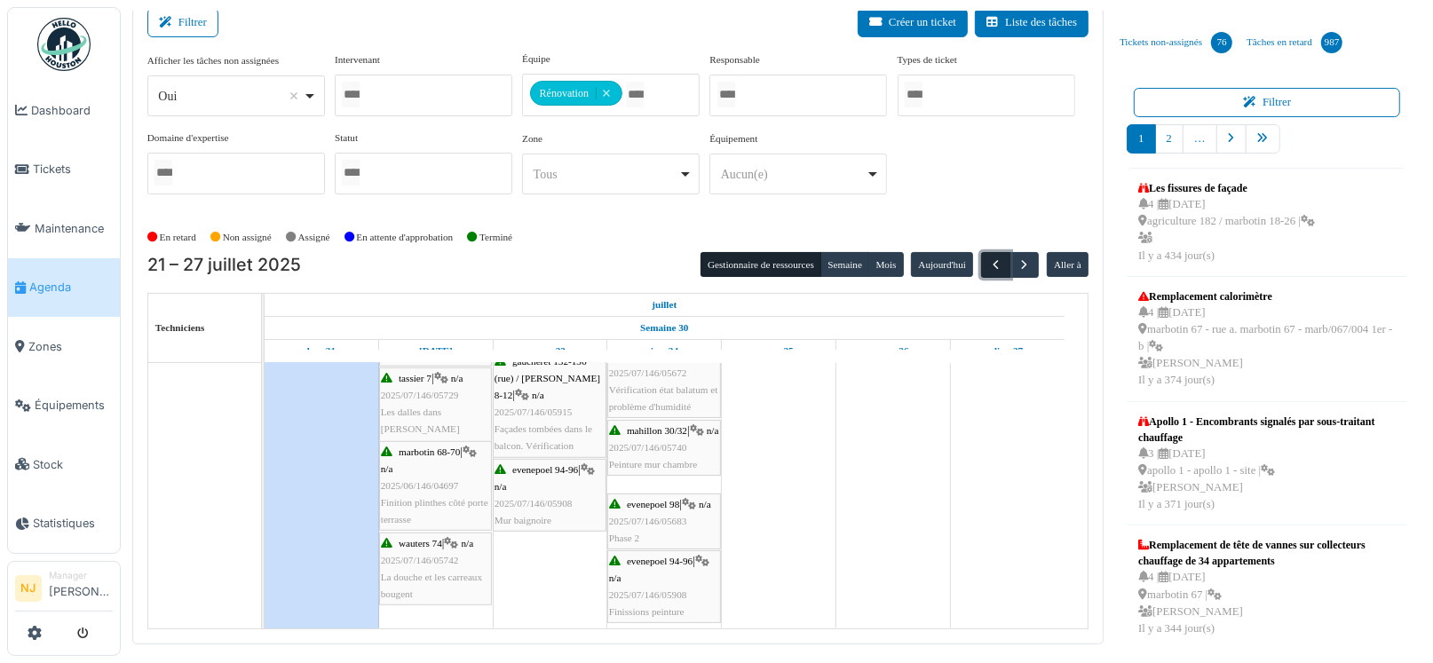
click at [988, 257] on span "button" at bounding box center [995, 264] width 15 height 15
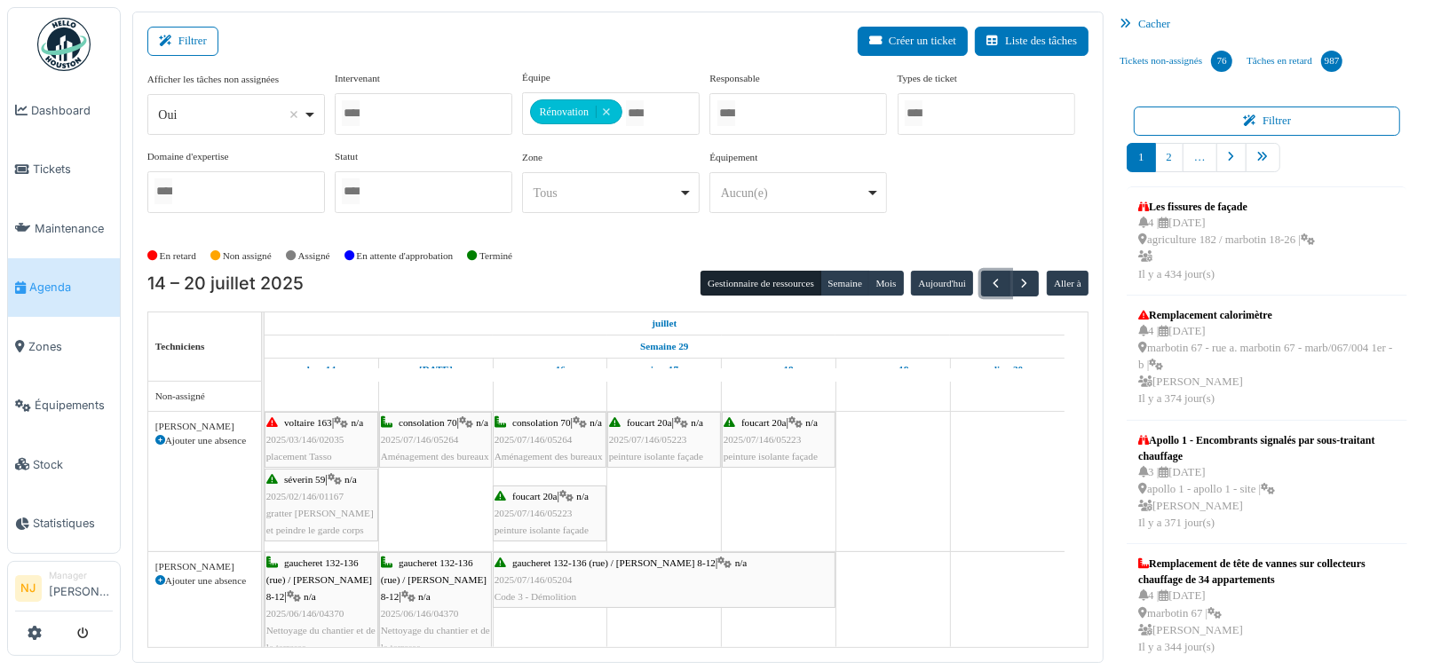
click at [324, 608] on span "2025/06/146/04370" at bounding box center [305, 613] width 78 height 11
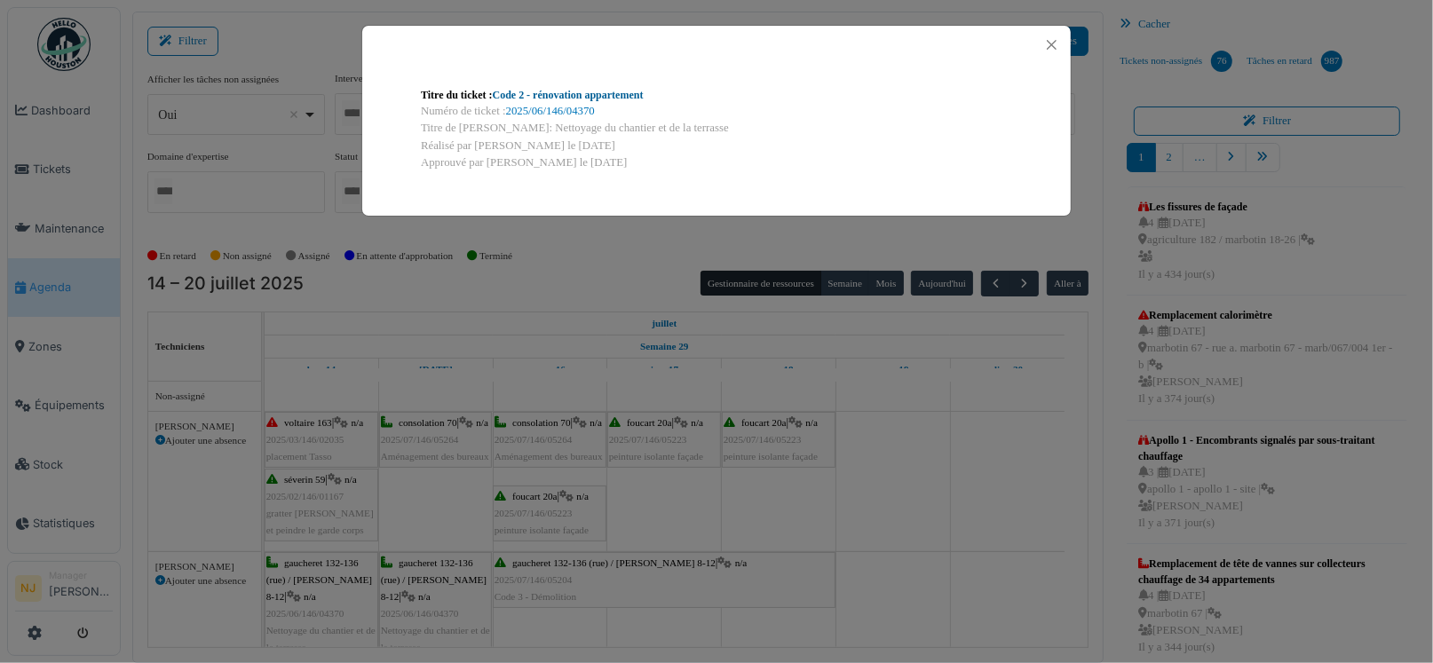
click at [588, 91] on link "Code 2 - rénovation appartement" at bounding box center [568, 95] width 151 height 12
click at [1053, 44] on button "Close" at bounding box center [1051, 45] width 24 height 24
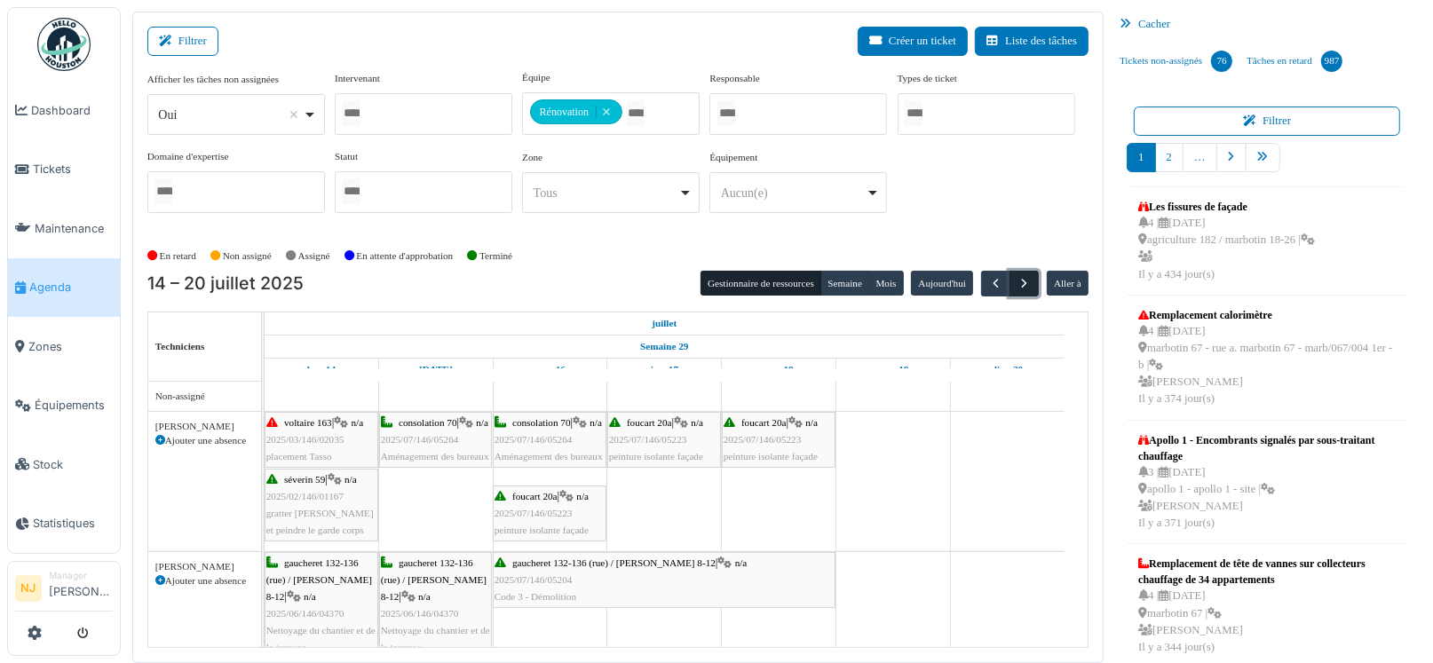
click at [1022, 280] on span "button" at bounding box center [1023, 283] width 15 height 15
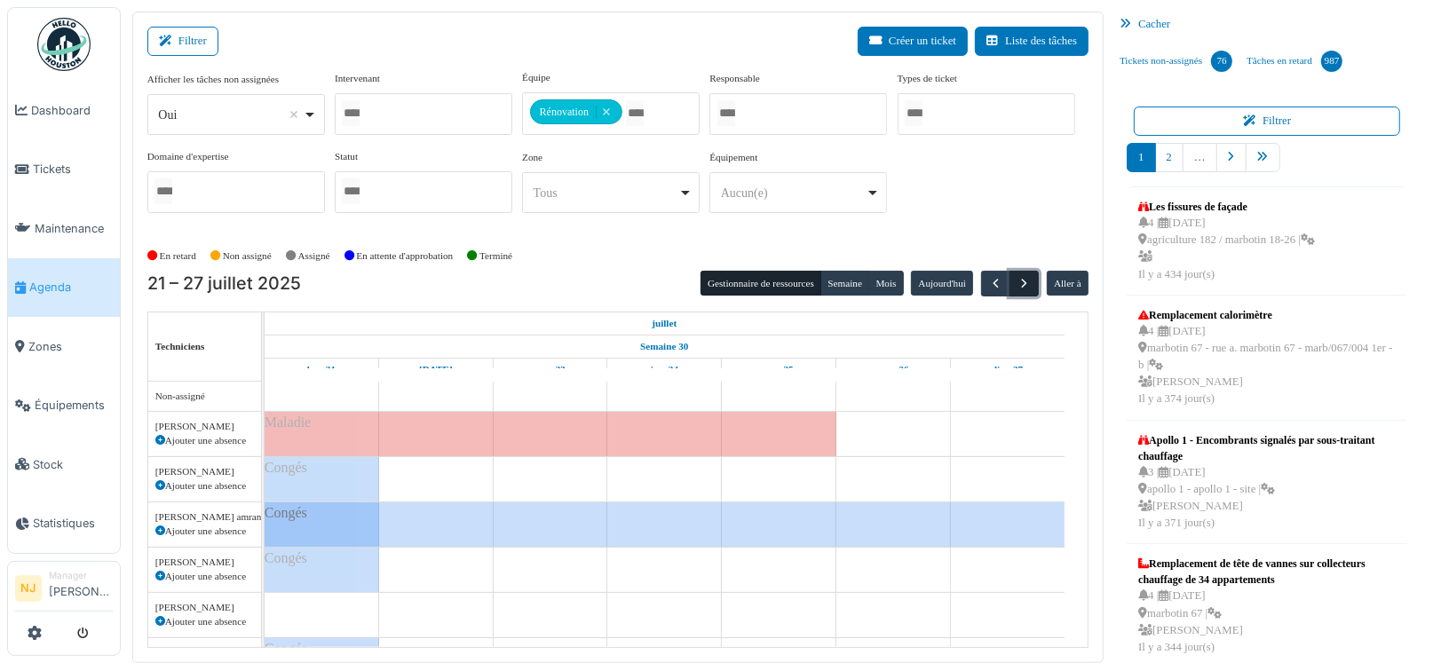
click at [1022, 280] on span "button" at bounding box center [1023, 283] width 15 height 15
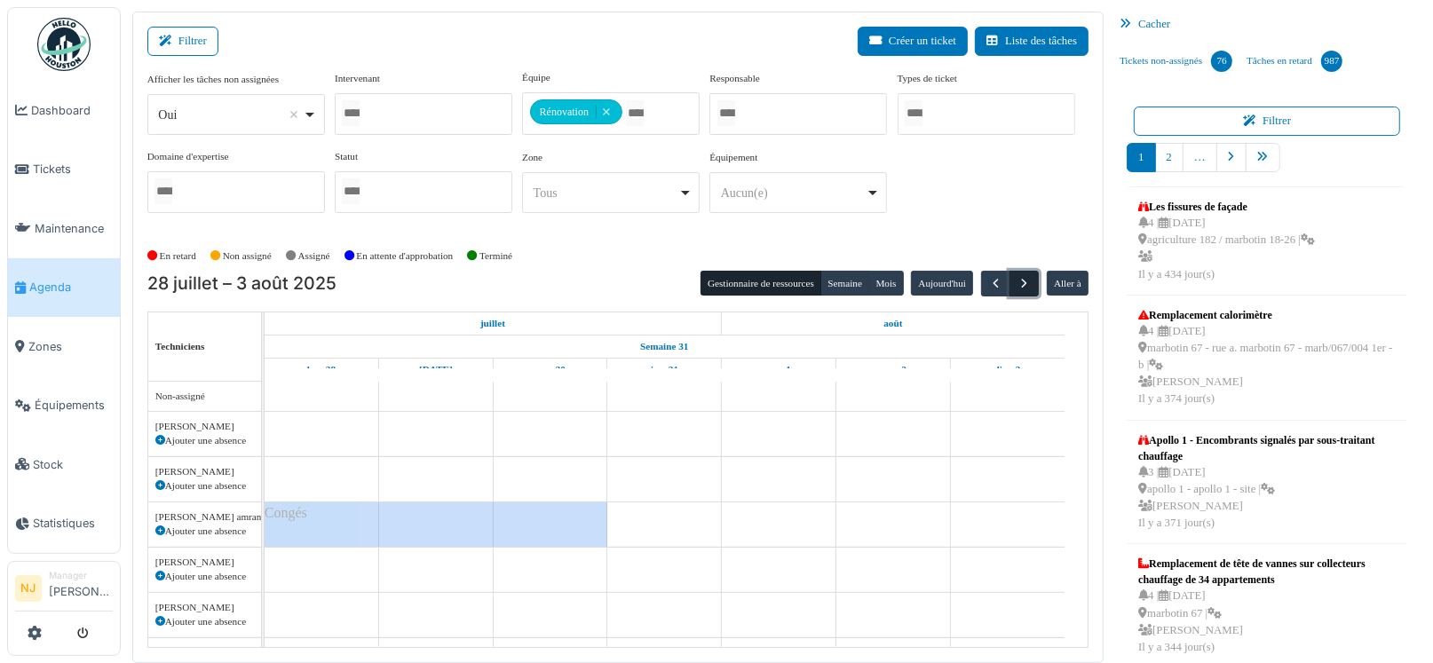
click at [1022, 280] on span "button" at bounding box center [1023, 283] width 15 height 15
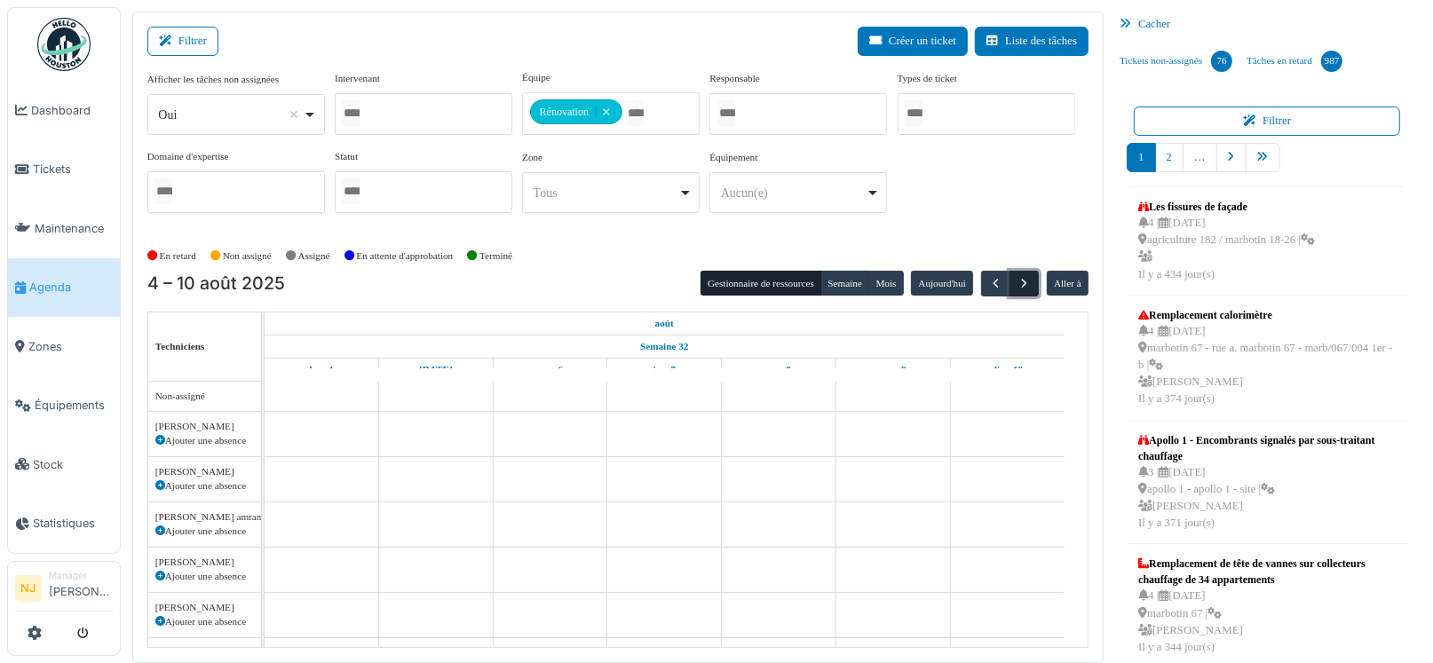
click at [1022, 280] on span "button" at bounding box center [1023, 283] width 15 height 15
click at [988, 281] on span "button" at bounding box center [995, 283] width 15 height 15
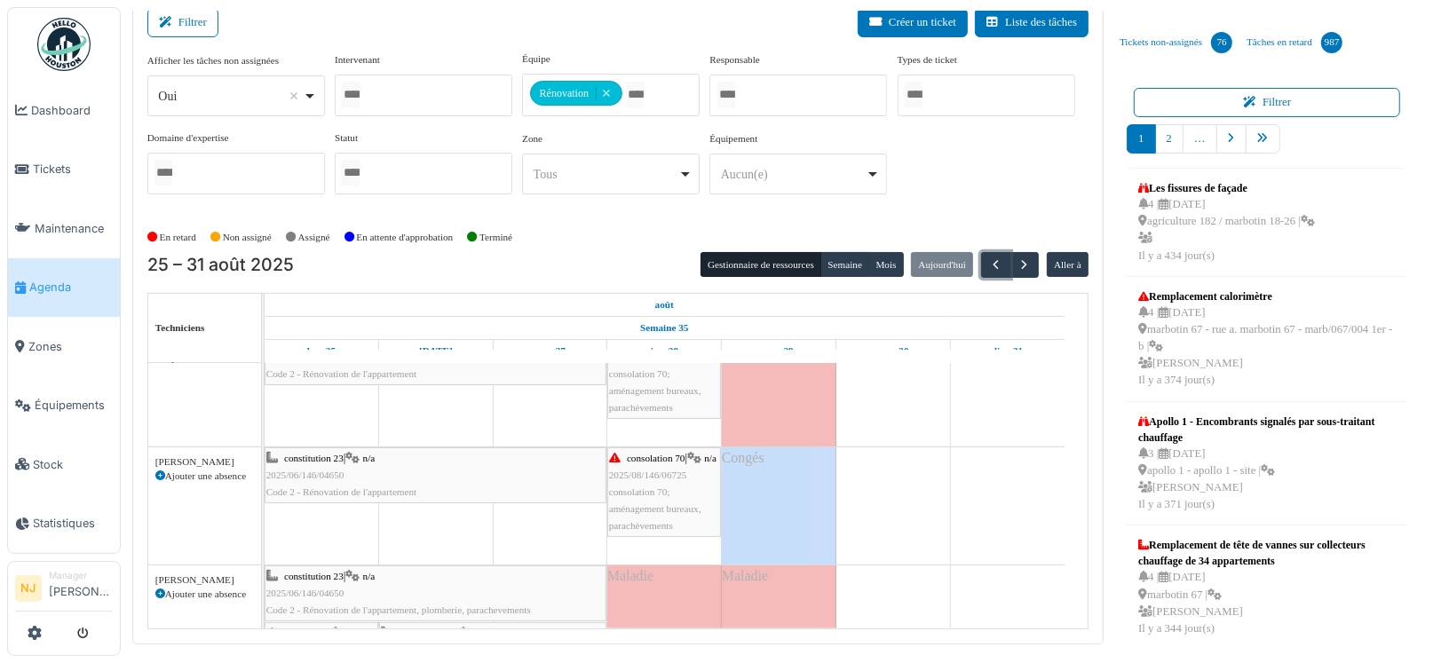
scroll to position [336, 0]
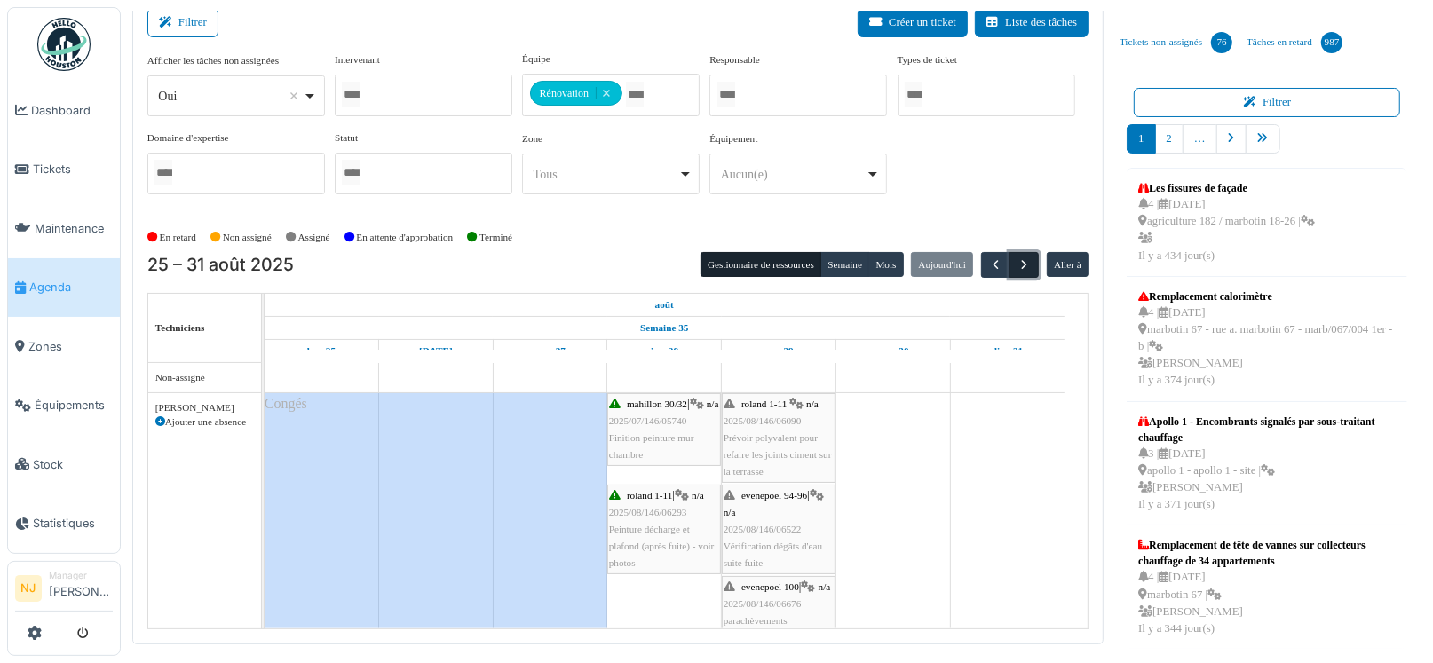
click at [1022, 264] on span "button" at bounding box center [1023, 264] width 15 height 15
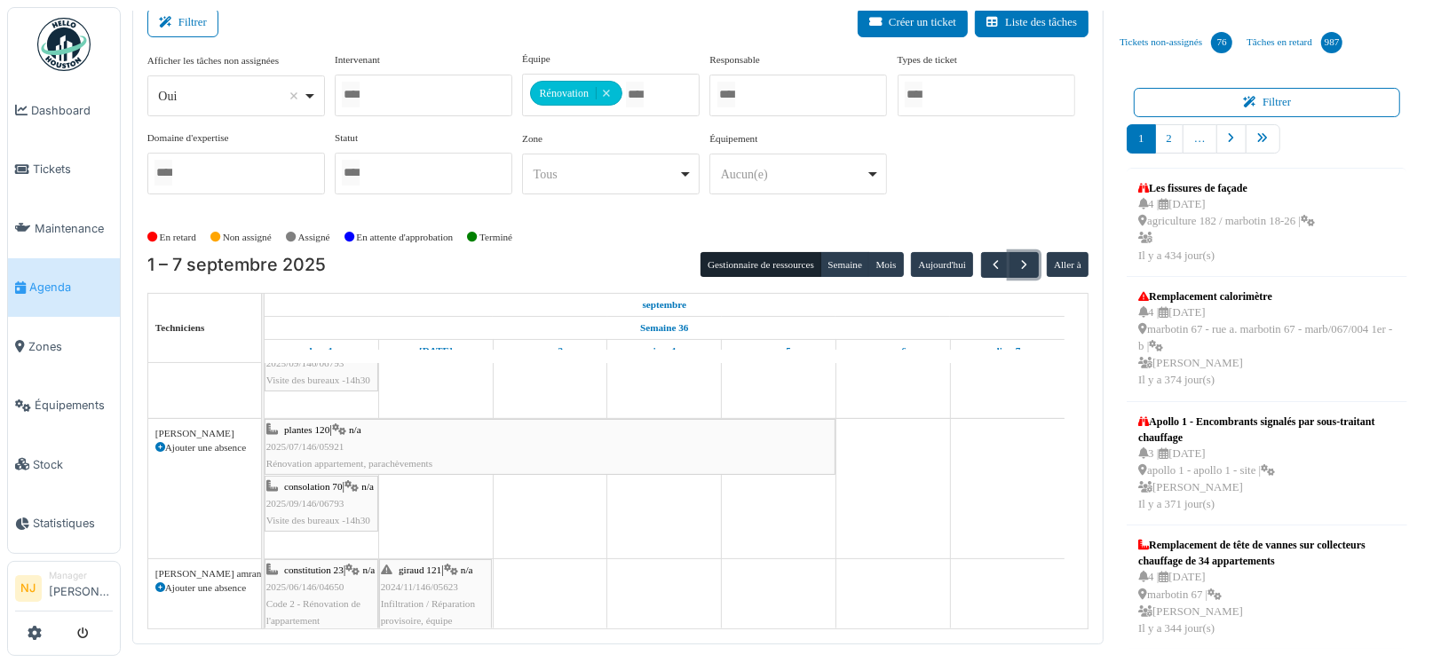
scroll to position [266, 0]
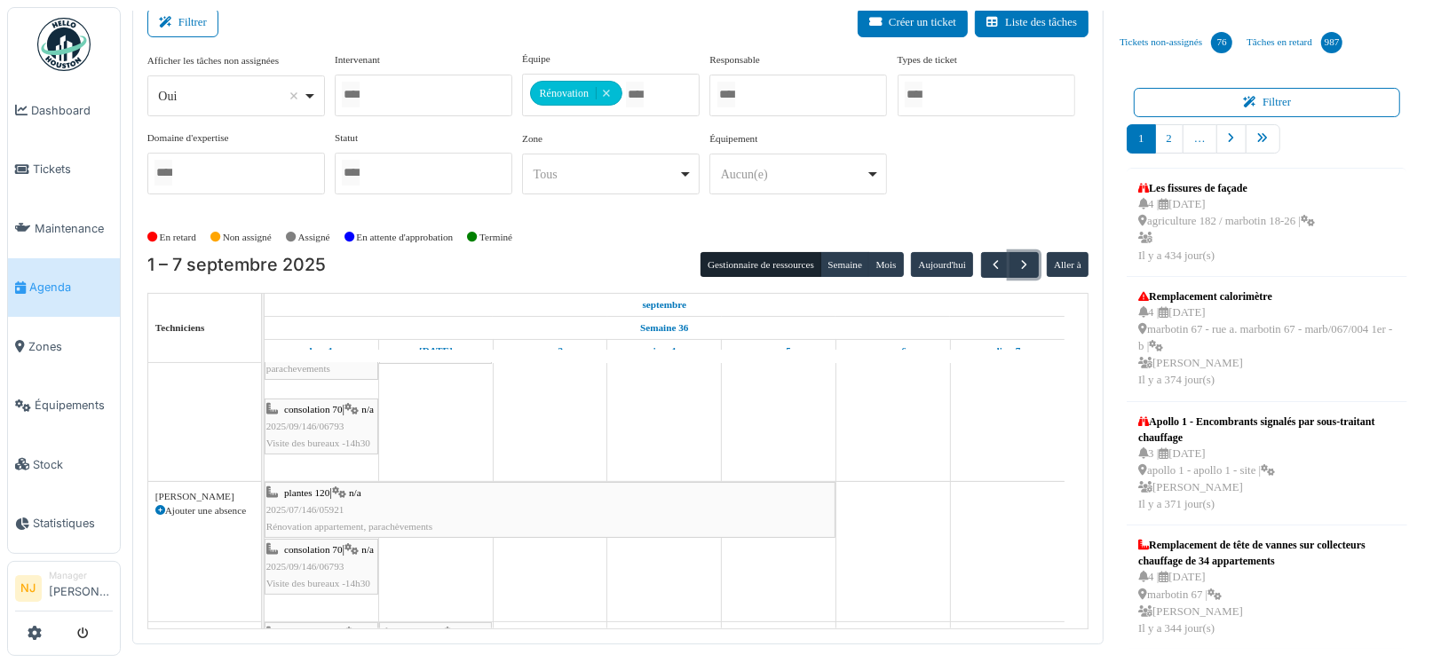
click at [350, 509] on div "plantes 120 | n/a 2025/07/146/05921 Rénovation appartement, parachèvements" at bounding box center [549, 510] width 567 height 51
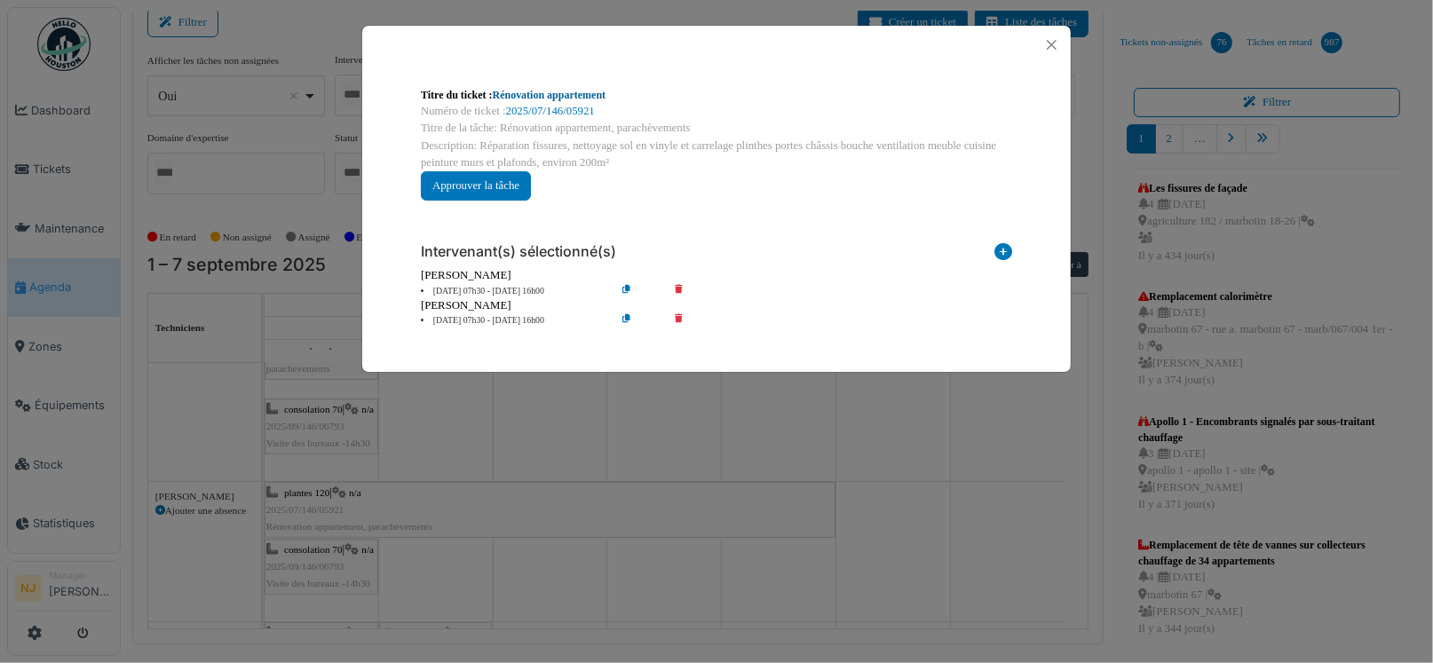
click at [556, 94] on link "Rénovation appartement" at bounding box center [550, 95] width 114 height 12
click at [1046, 37] on button "Close" at bounding box center [1051, 45] width 24 height 24
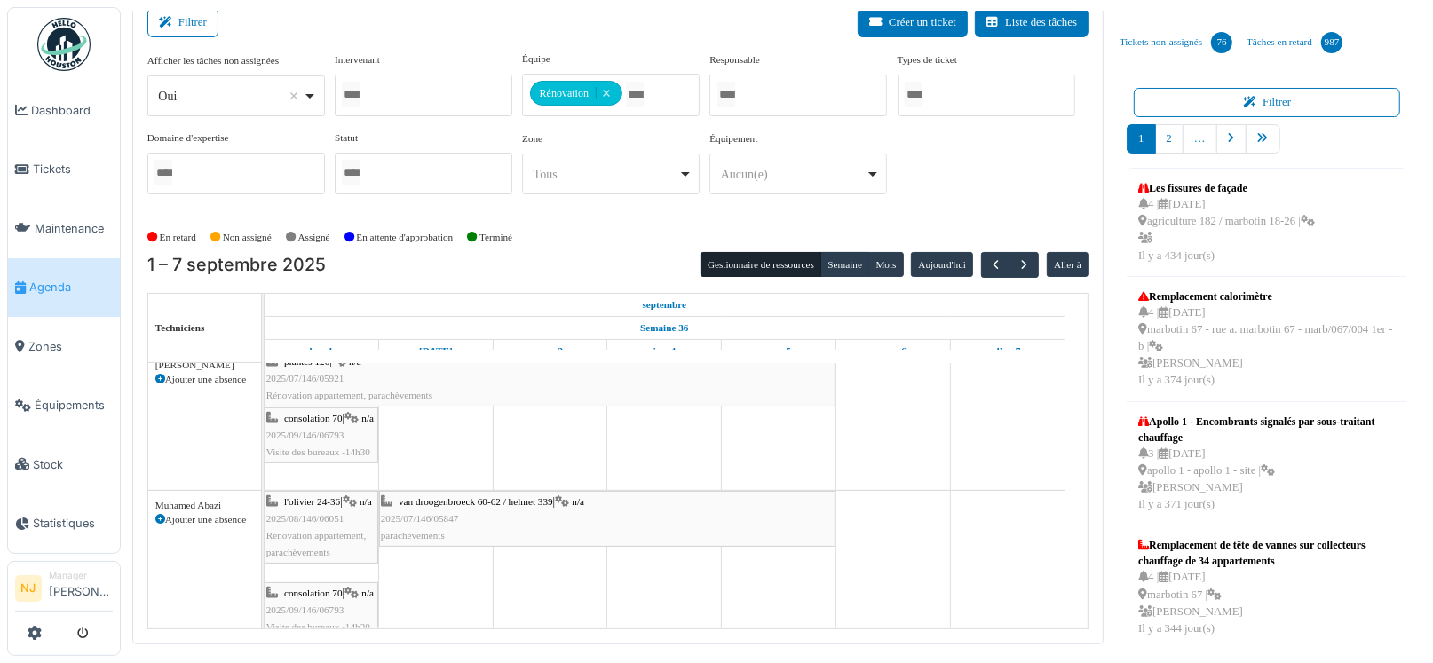
scroll to position [798, 0]
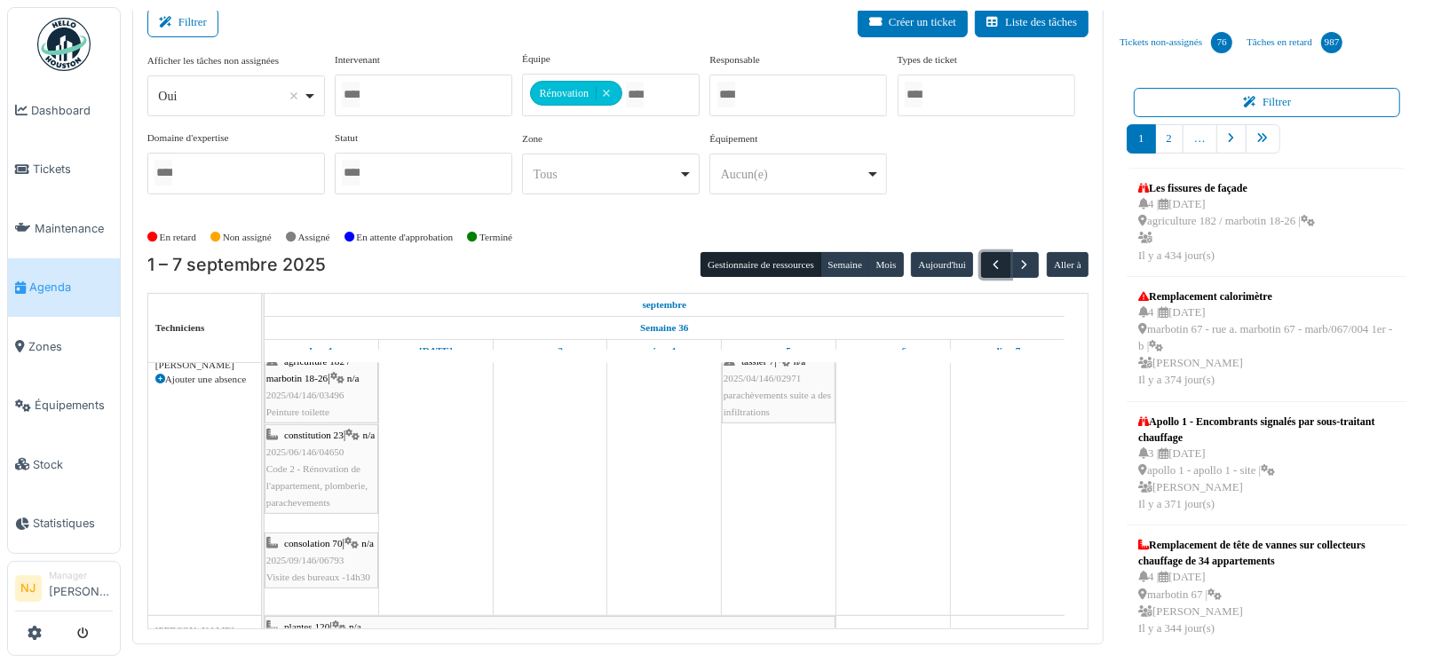
click at [988, 261] on span "button" at bounding box center [995, 264] width 15 height 15
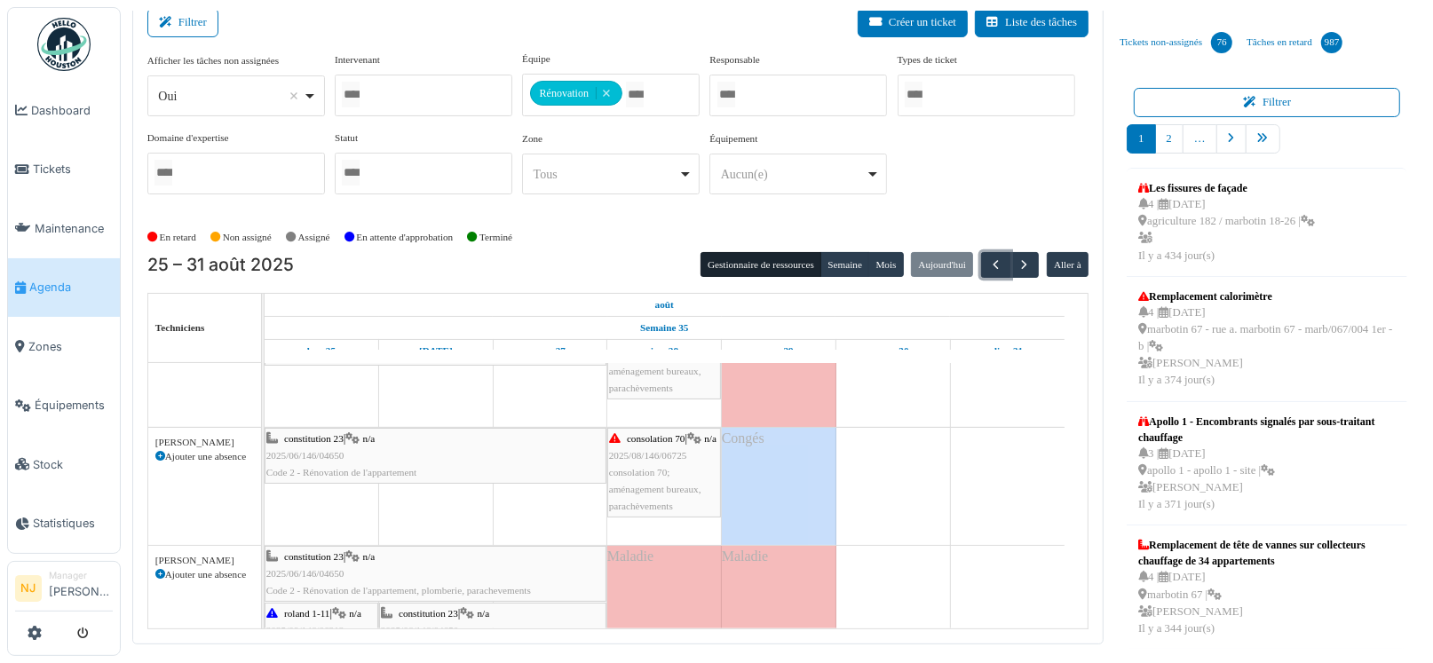
scroll to position [266, 0]
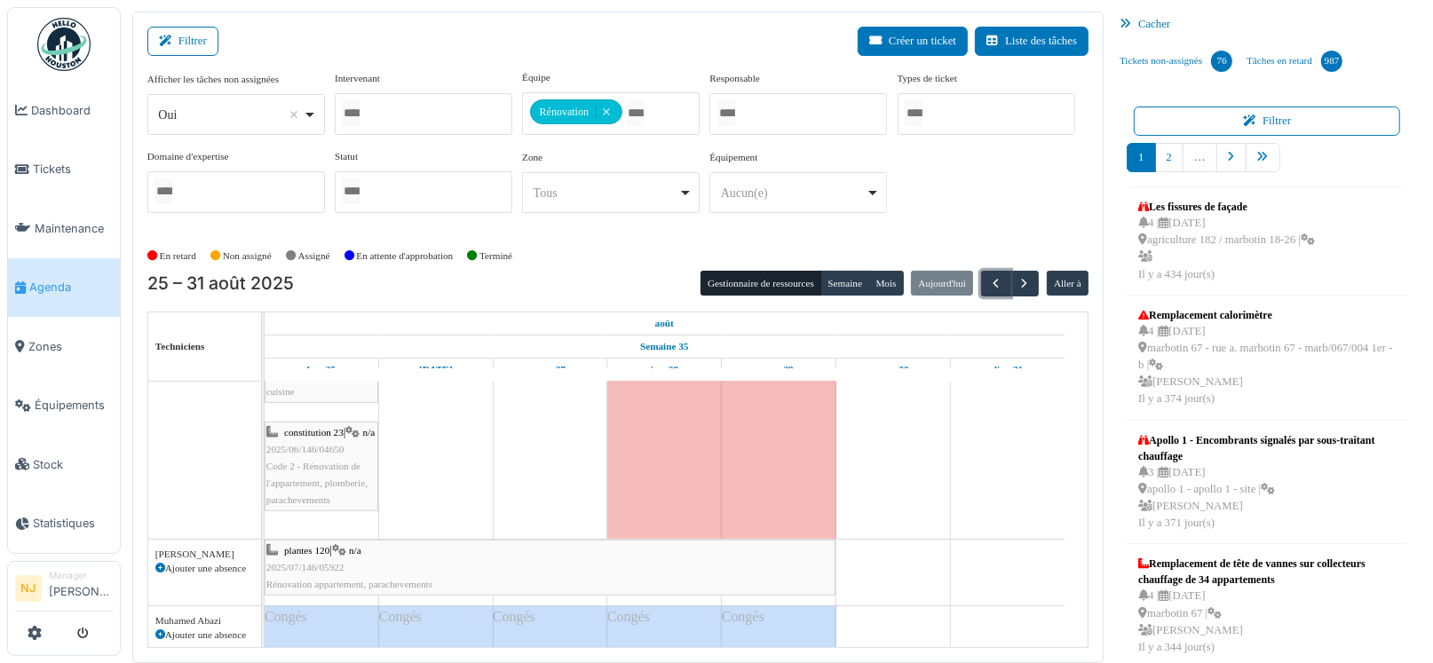
click at [741, 542] on div "plantes 120 | n/a 2025/07/146/05922 Rénovation appartement, parachevements" at bounding box center [549, 567] width 567 height 51
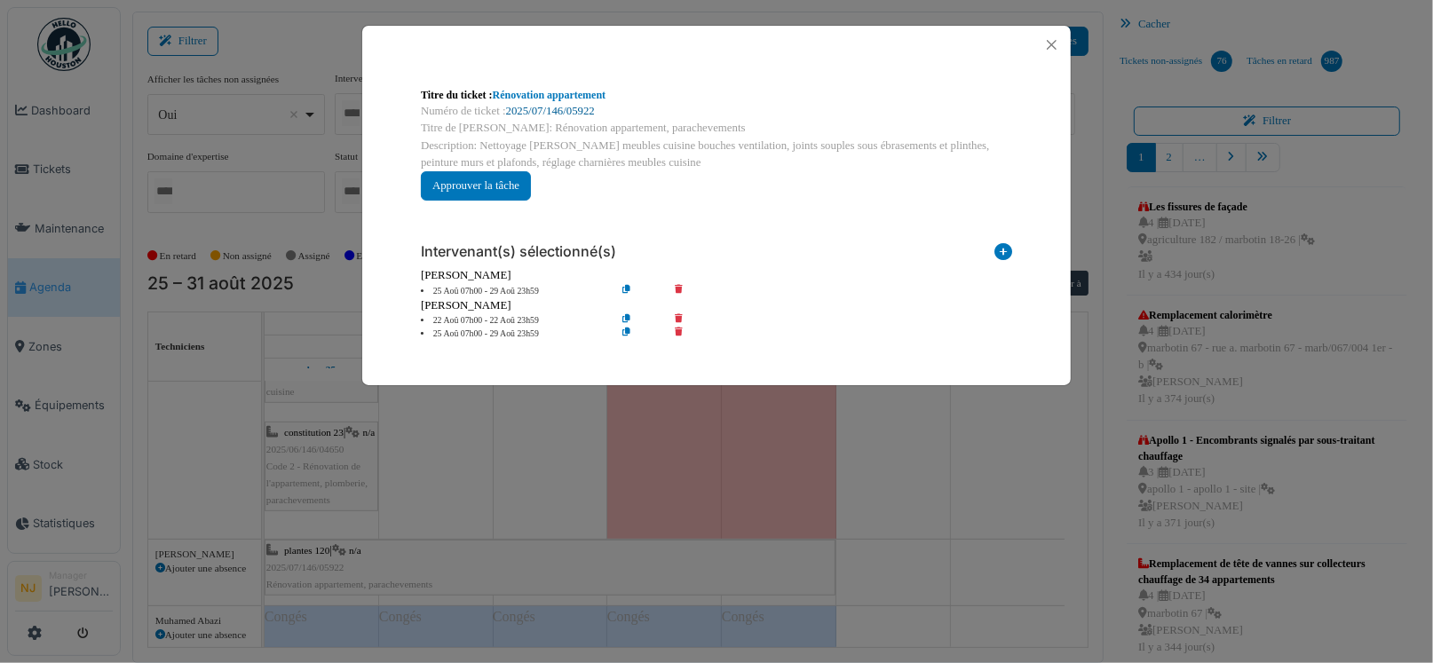
click at [529, 107] on link "2025/07/146/05922" at bounding box center [550, 111] width 89 height 12
click at [1050, 46] on button "Close" at bounding box center [1051, 45] width 24 height 24
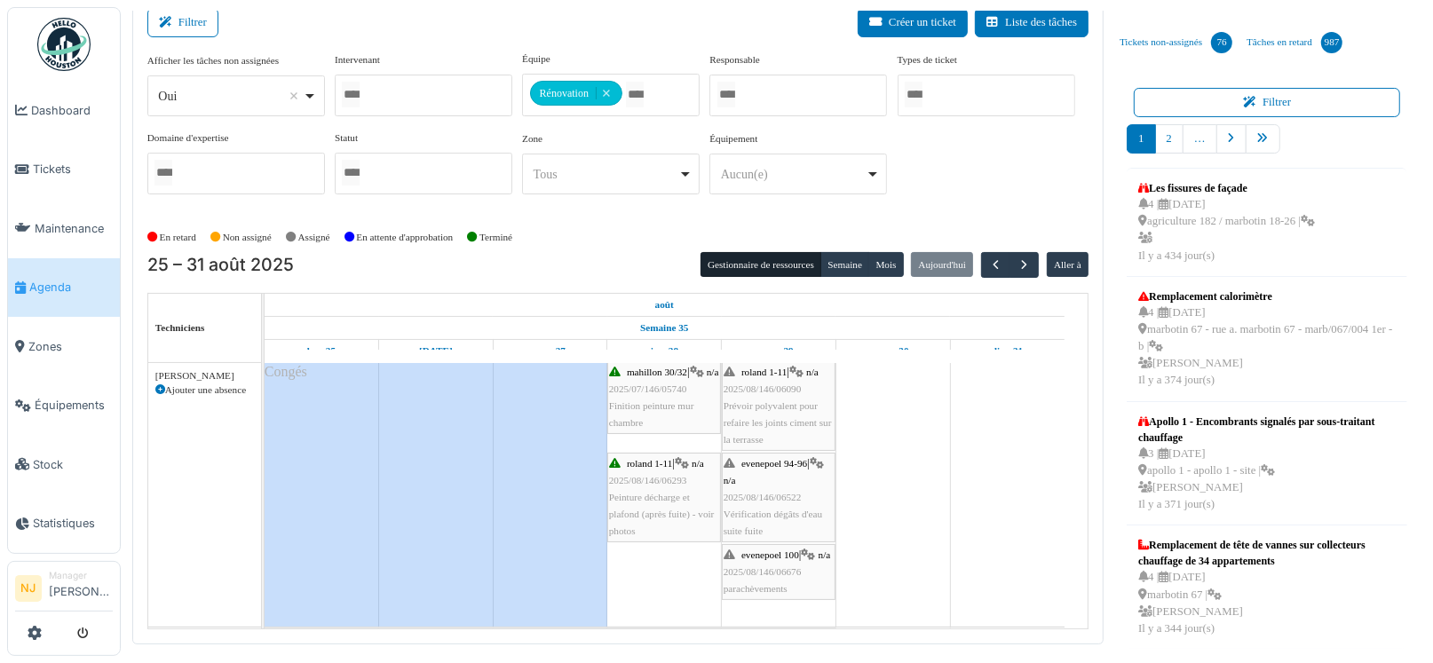
scroll to position [0, 0]
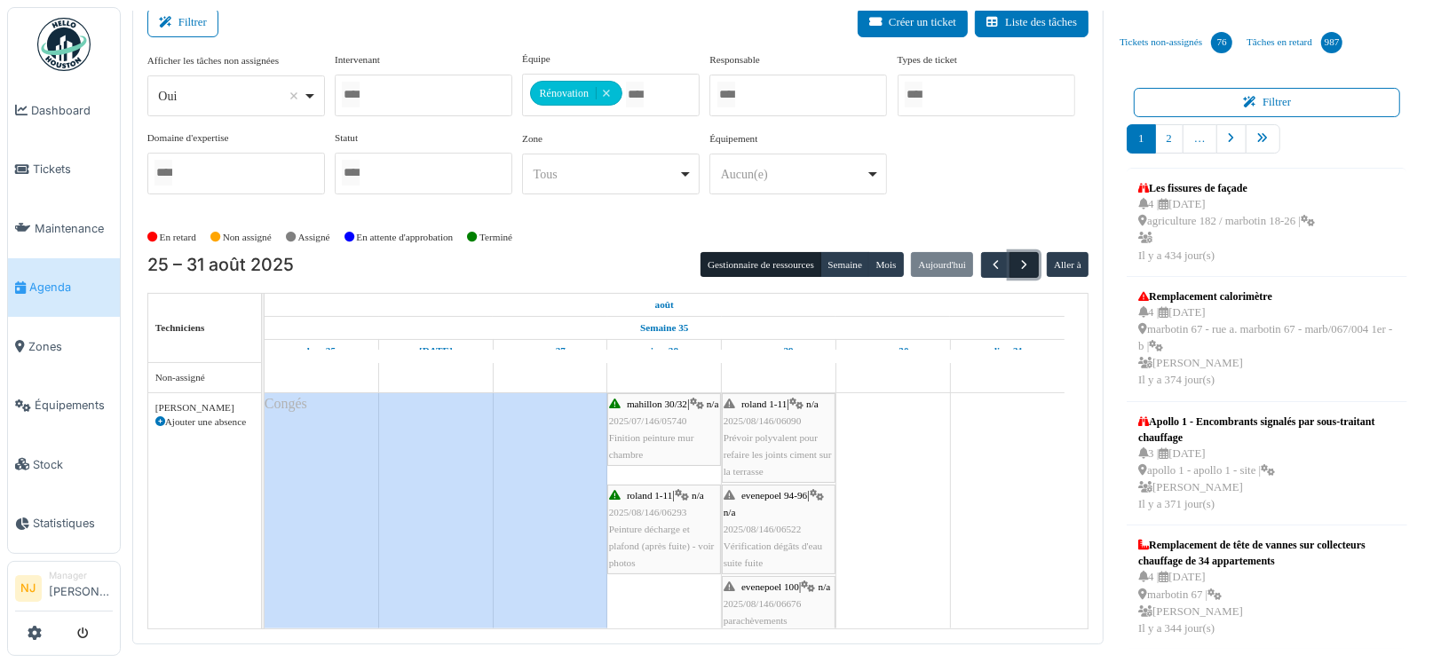
click at [1016, 262] on span "button" at bounding box center [1023, 264] width 15 height 15
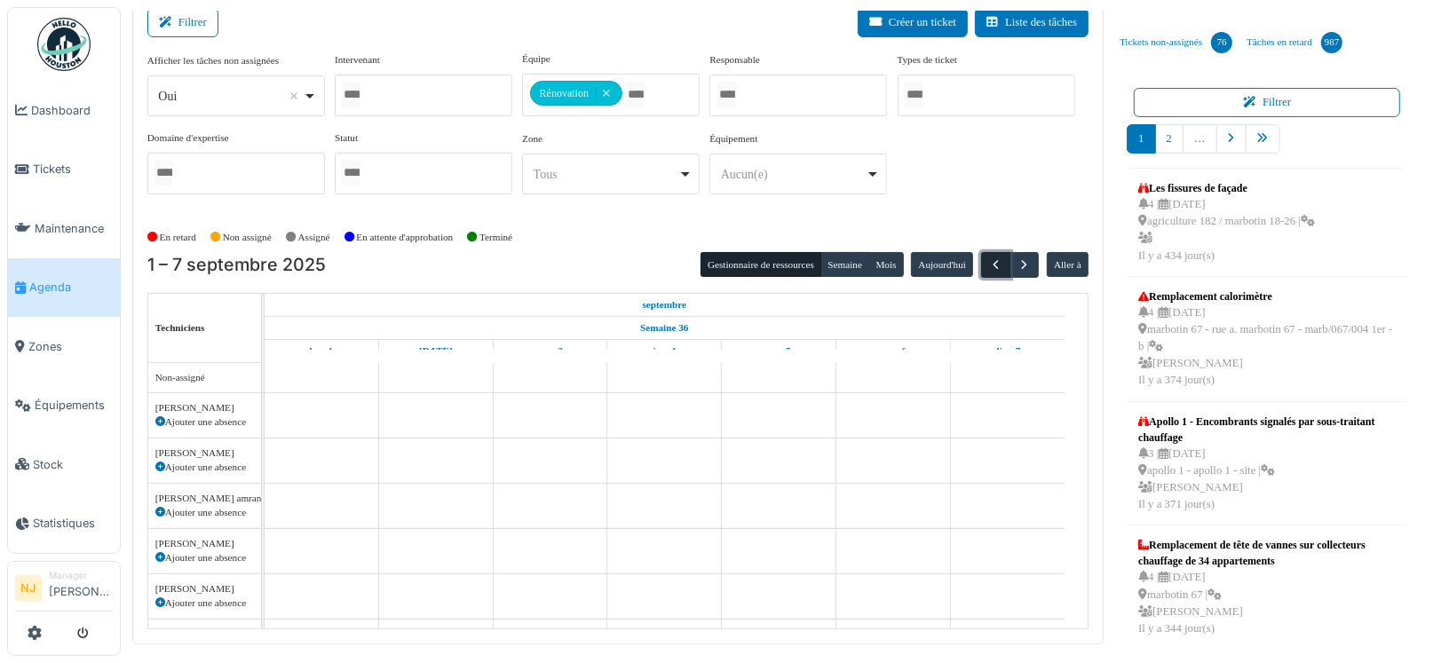
click at [988, 270] on span "button" at bounding box center [995, 264] width 15 height 15
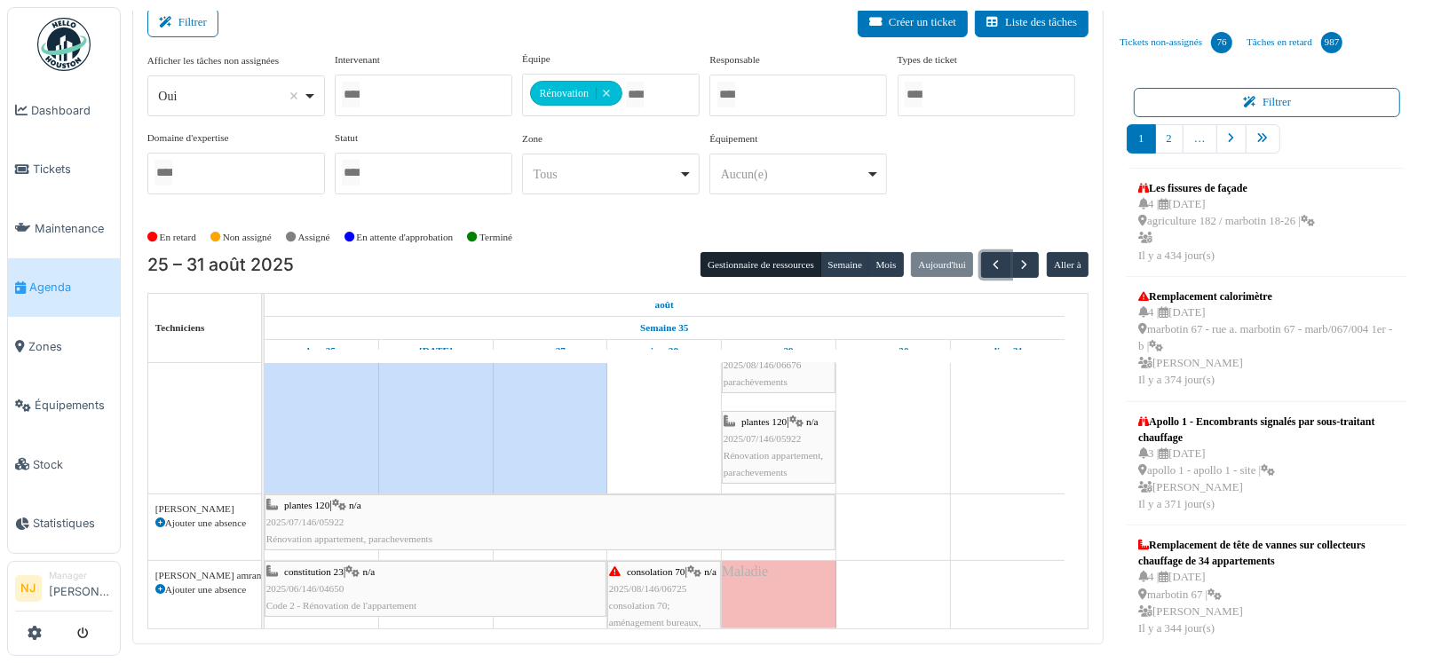
scroll to position [266, 0]
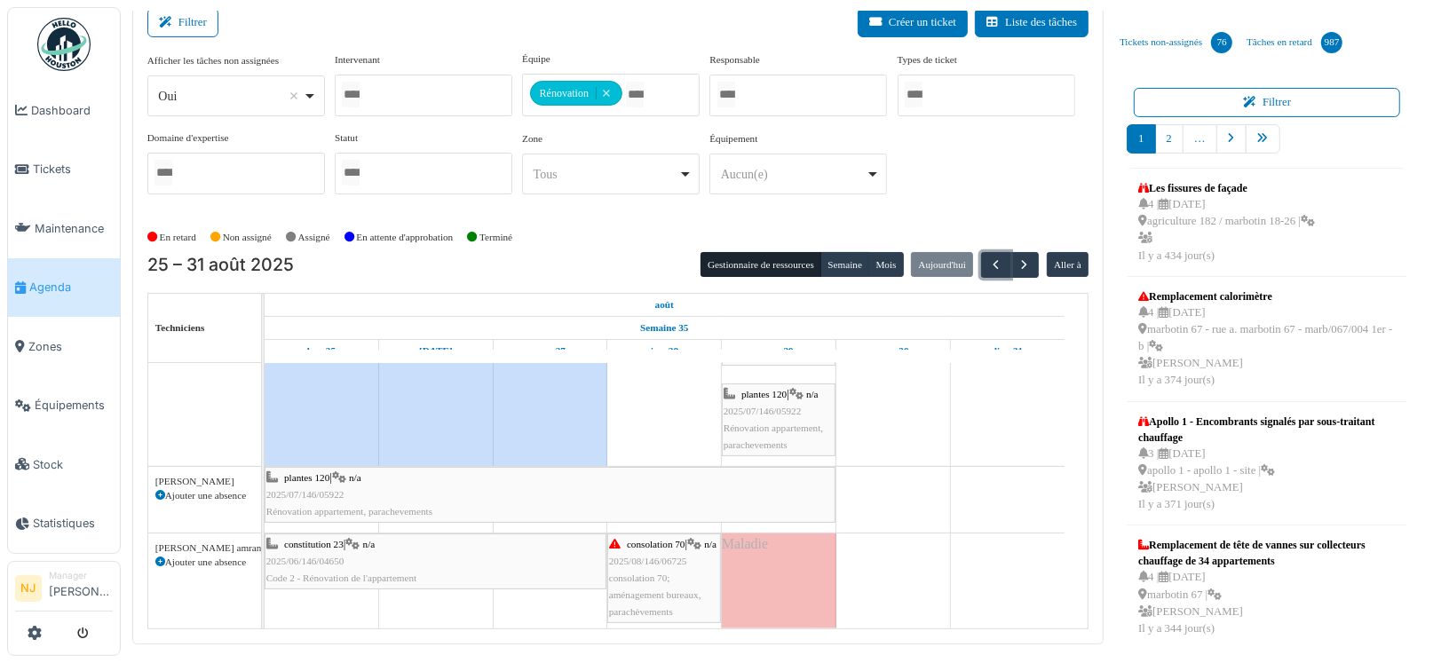
click at [329, 489] on span "2025/07/146/05922" at bounding box center [305, 494] width 78 height 11
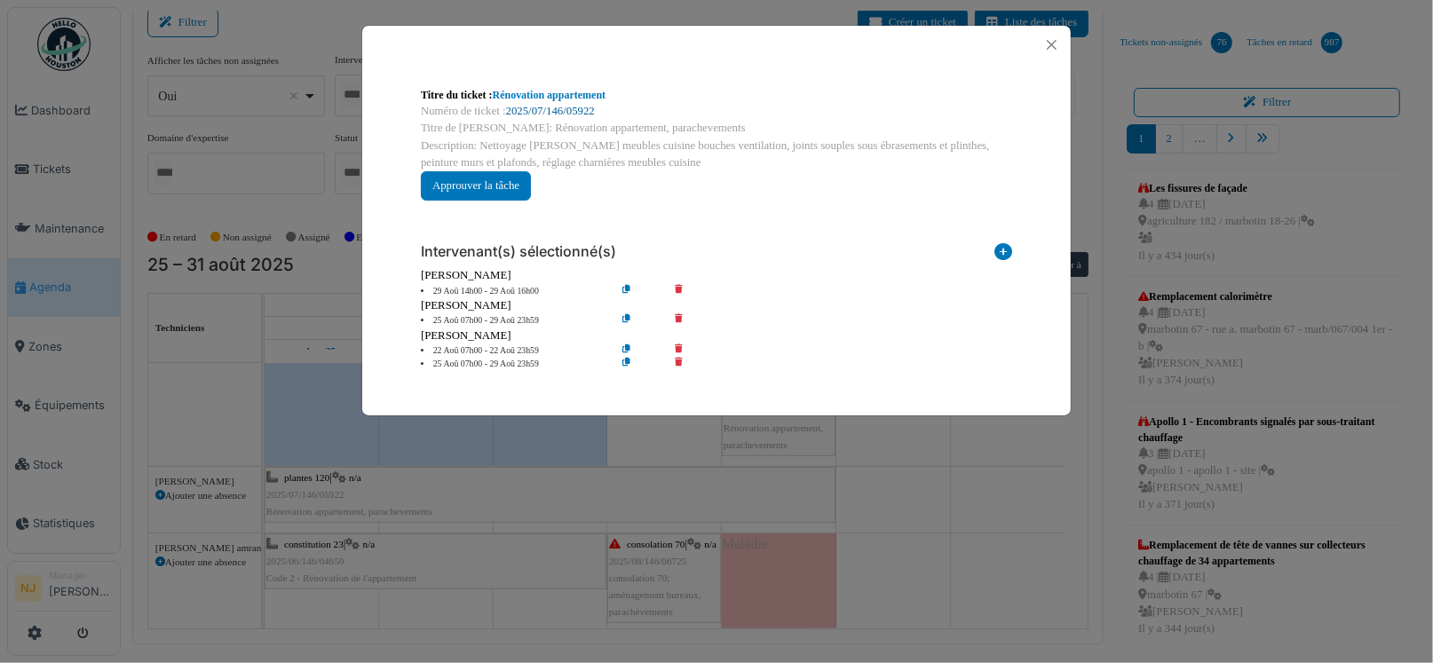
click at [545, 116] on link "2025/07/146/05922" at bounding box center [550, 111] width 89 height 12
click at [1060, 39] on button "Close" at bounding box center [1051, 45] width 24 height 24
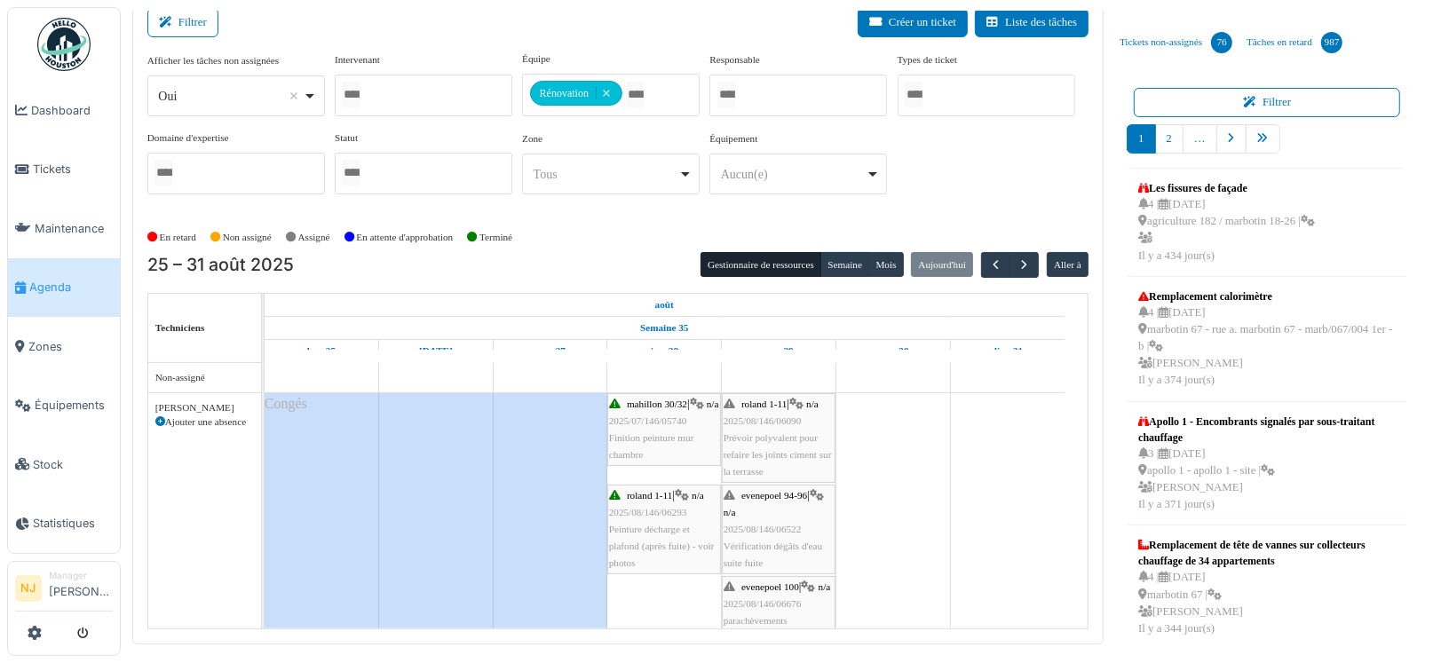
scroll to position [0, 0]
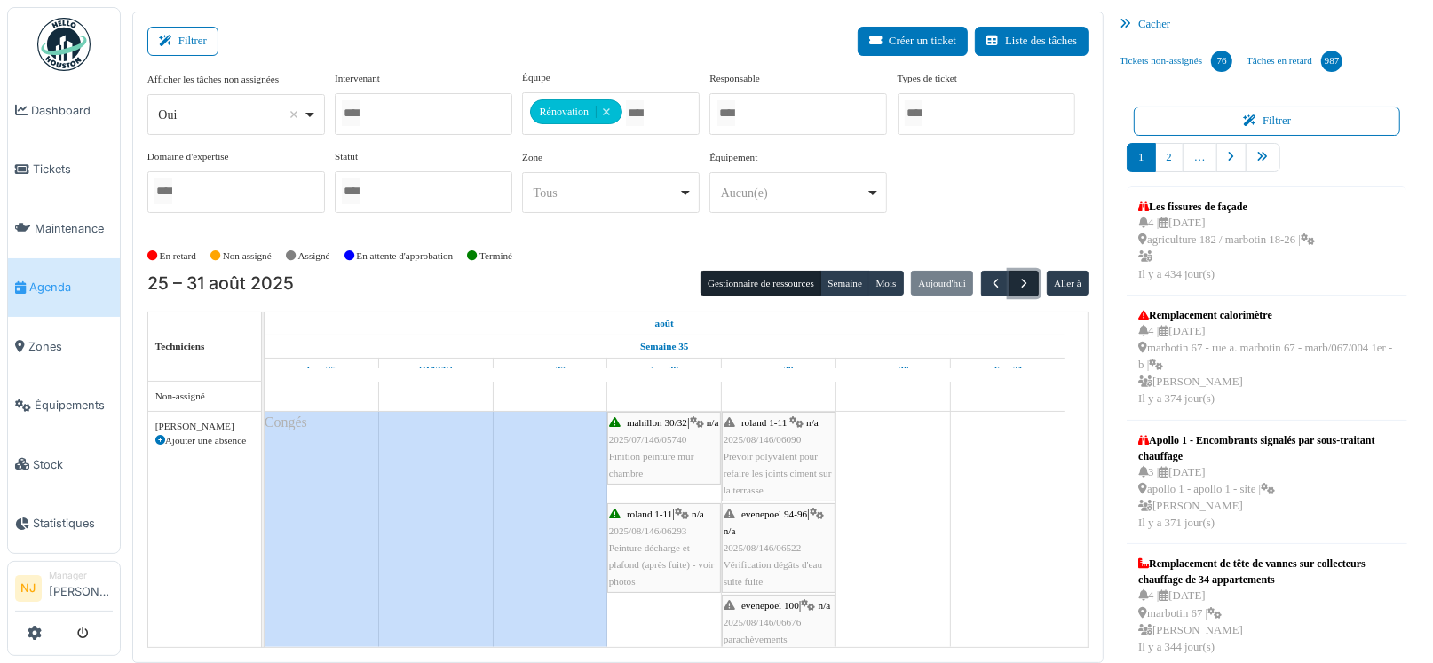
click at [1019, 289] on span "button" at bounding box center [1023, 283] width 15 height 15
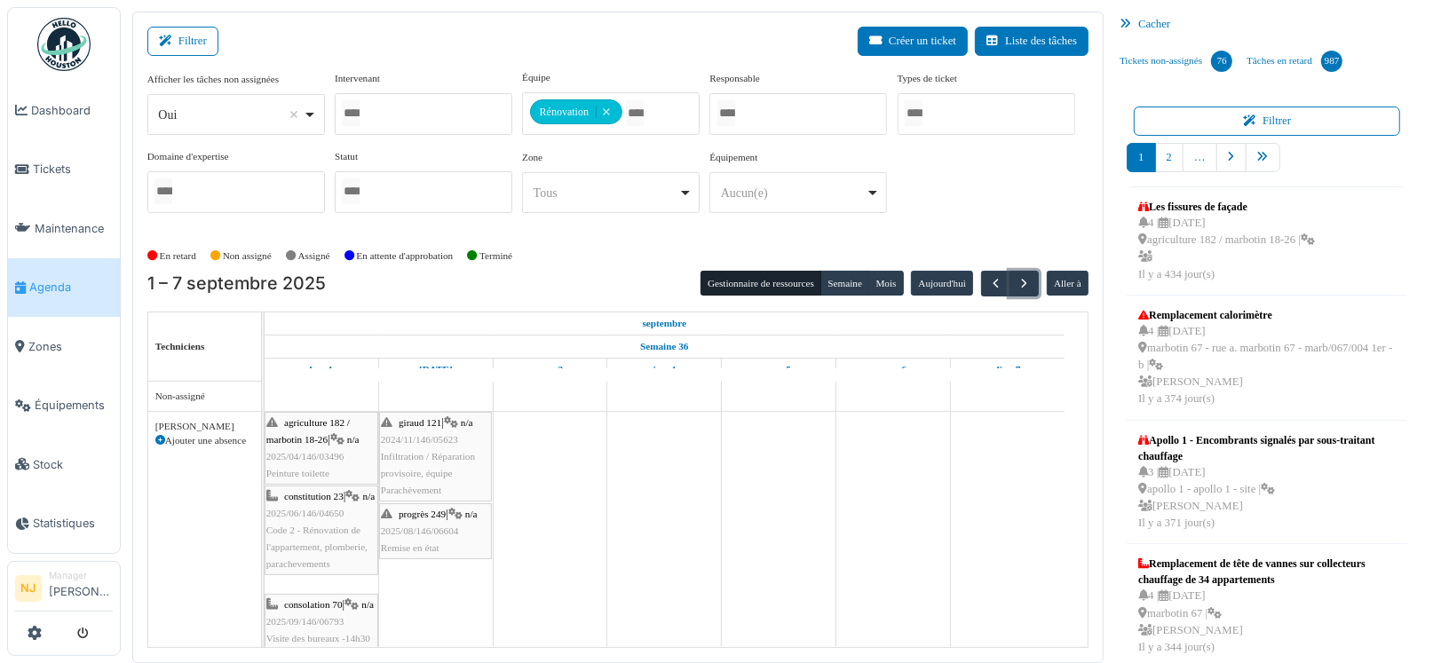
scroll to position [88, 0]
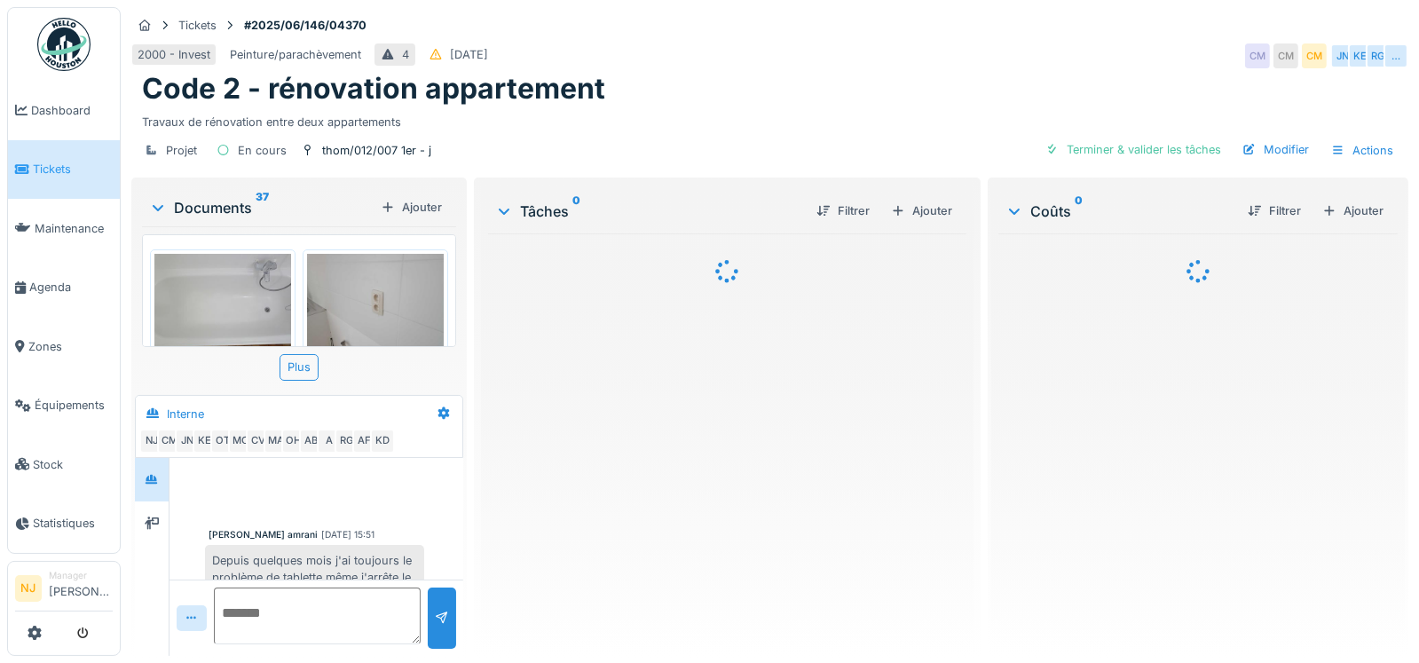
scroll to position [219, 0]
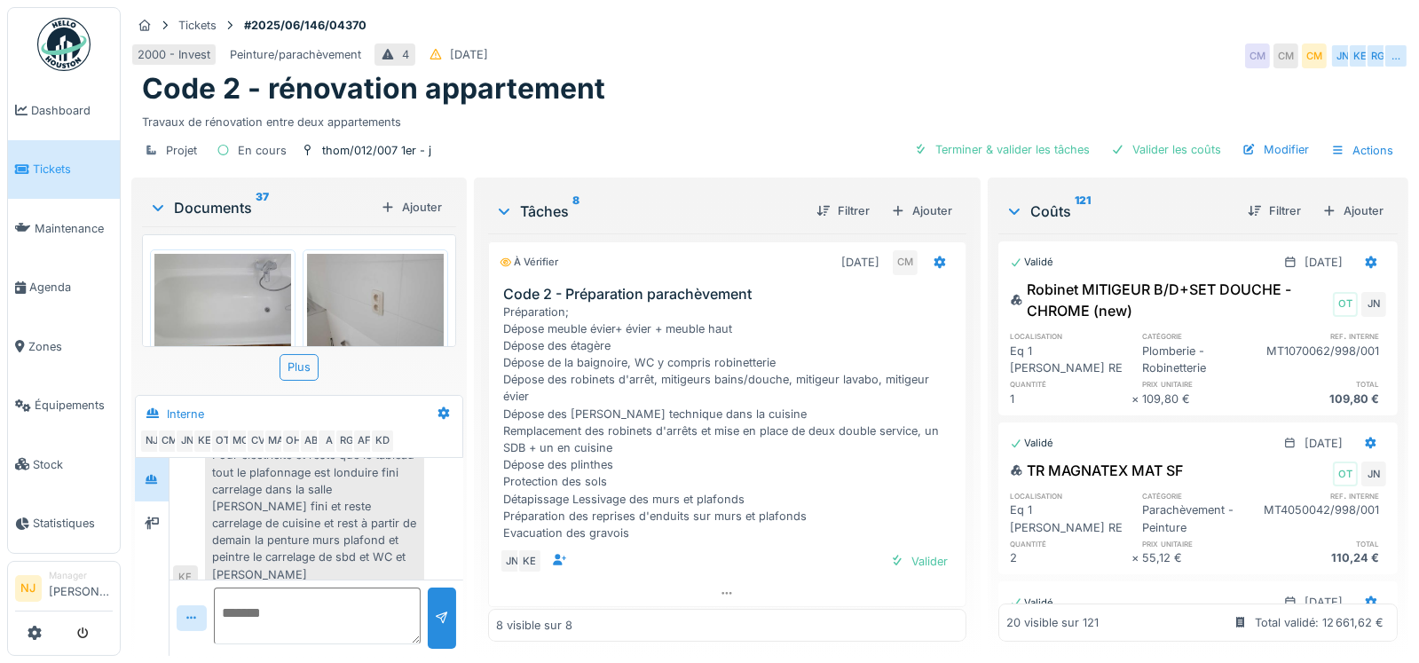
click at [219, 304] on img at bounding box center [222, 305] width 137 height 102
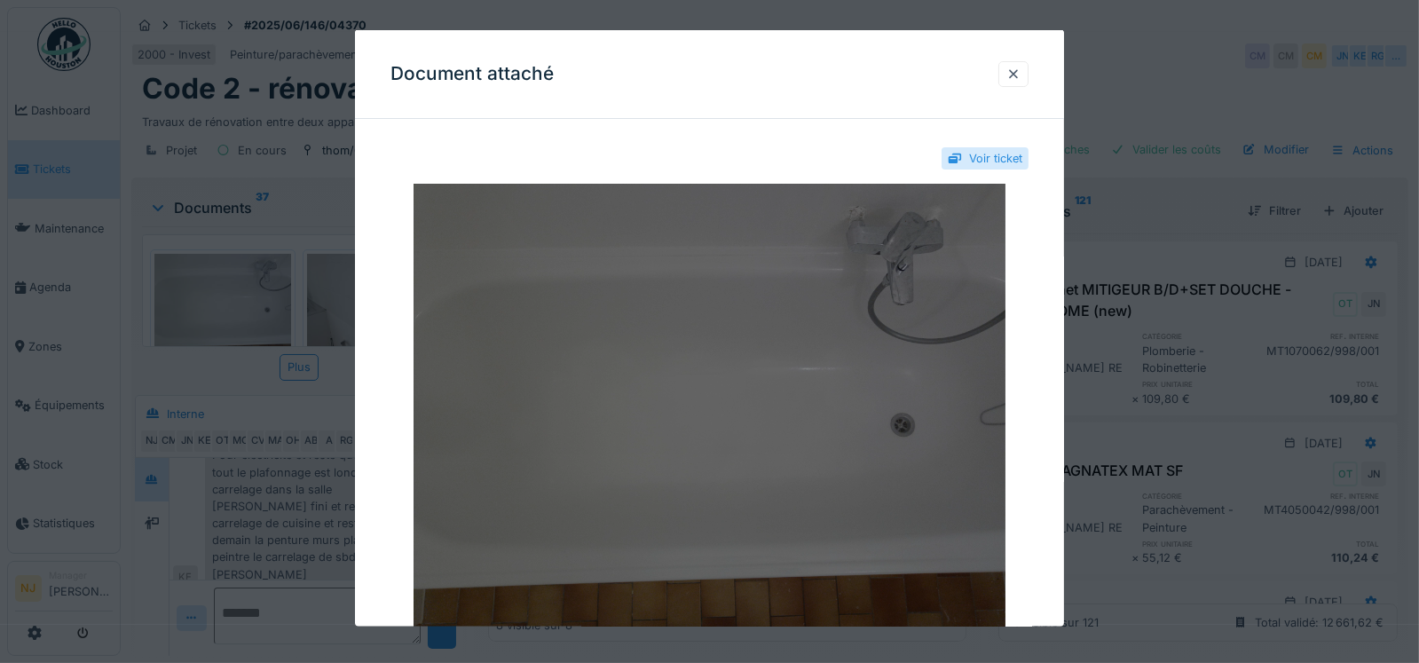
scroll to position [195, 0]
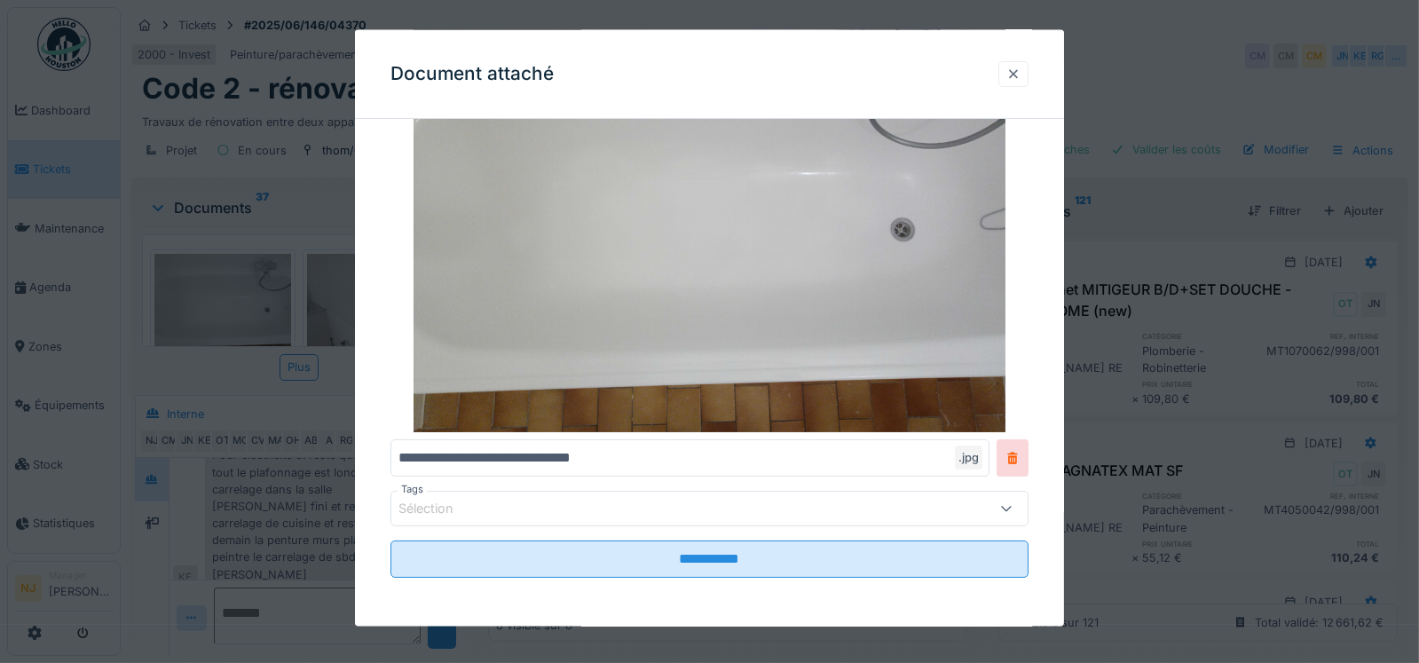
click at [1021, 72] on div at bounding box center [1014, 74] width 14 height 17
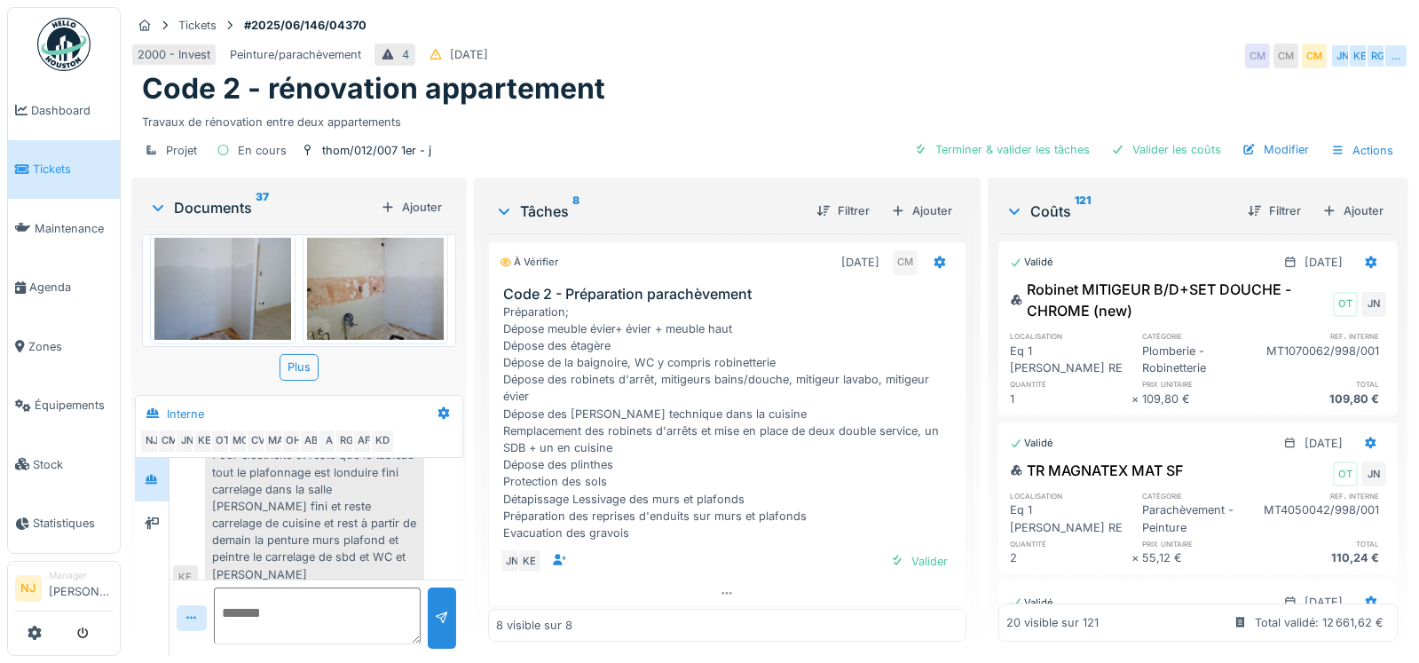
scroll to position [1242, 0]
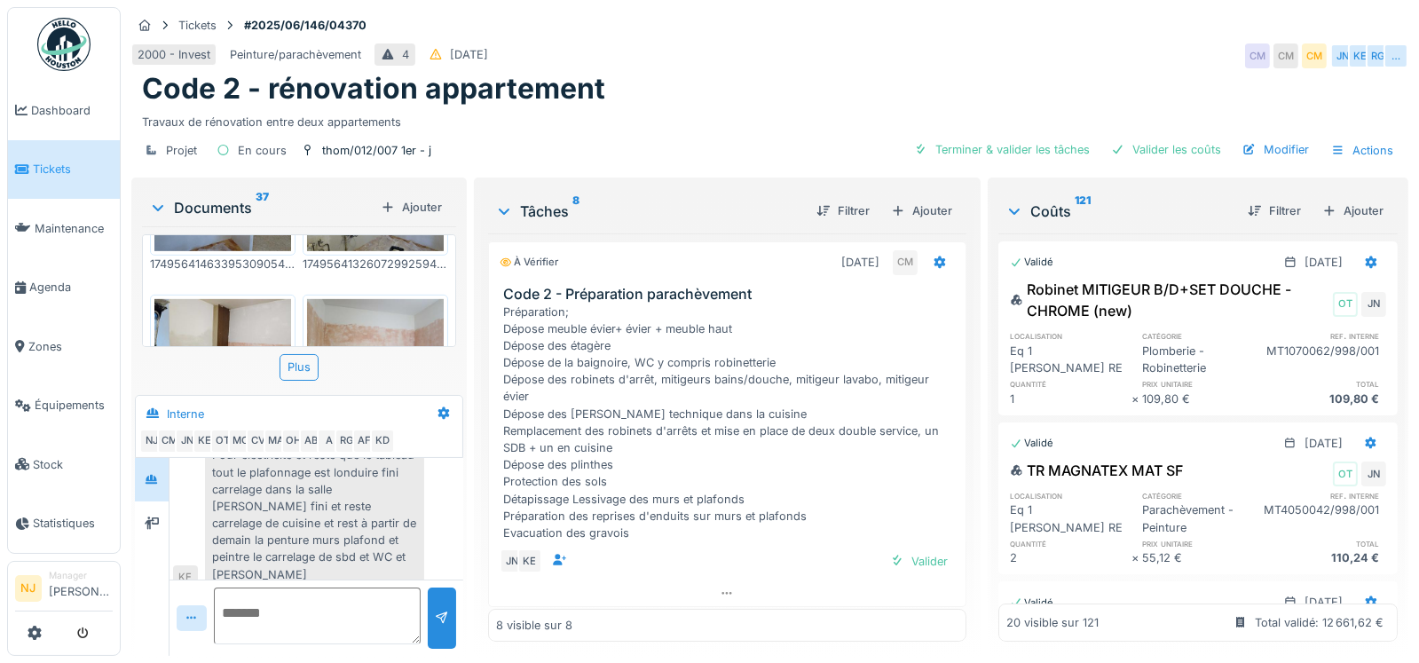
click at [362, 299] on img at bounding box center [375, 350] width 137 height 102
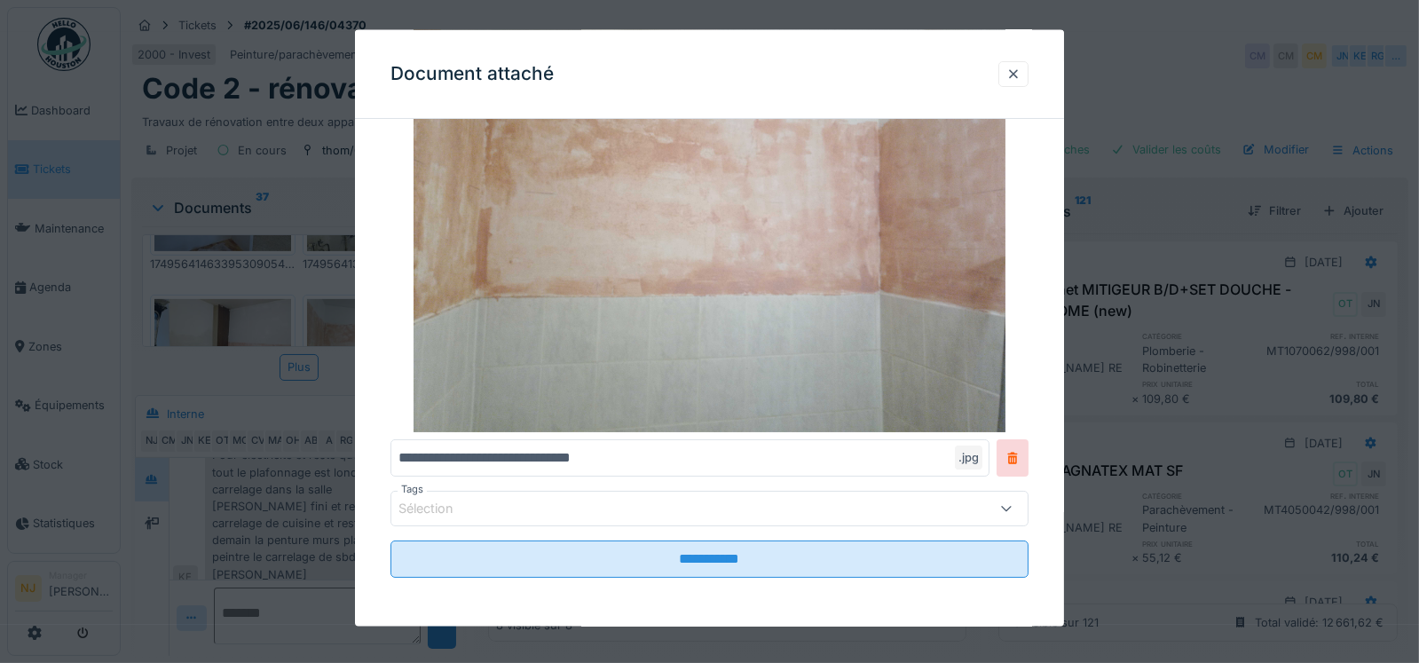
scroll to position [107, 0]
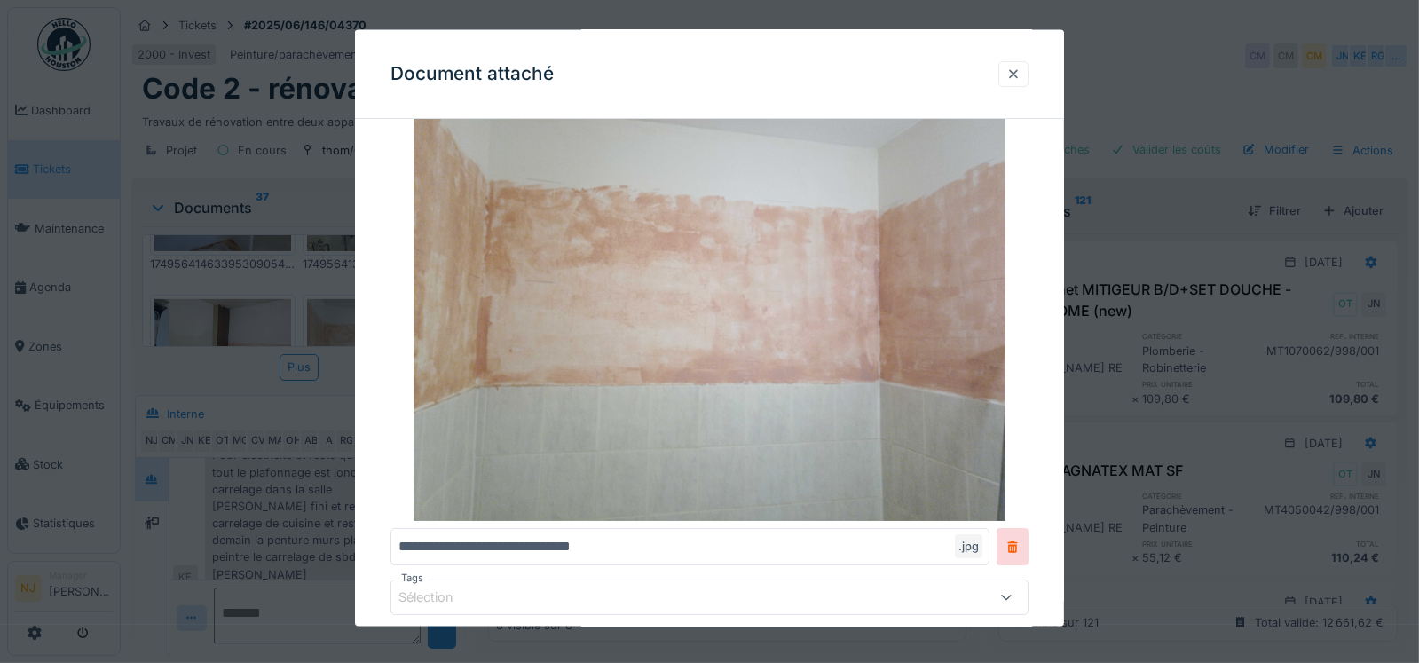
click at [1021, 72] on div at bounding box center [1014, 74] width 14 height 17
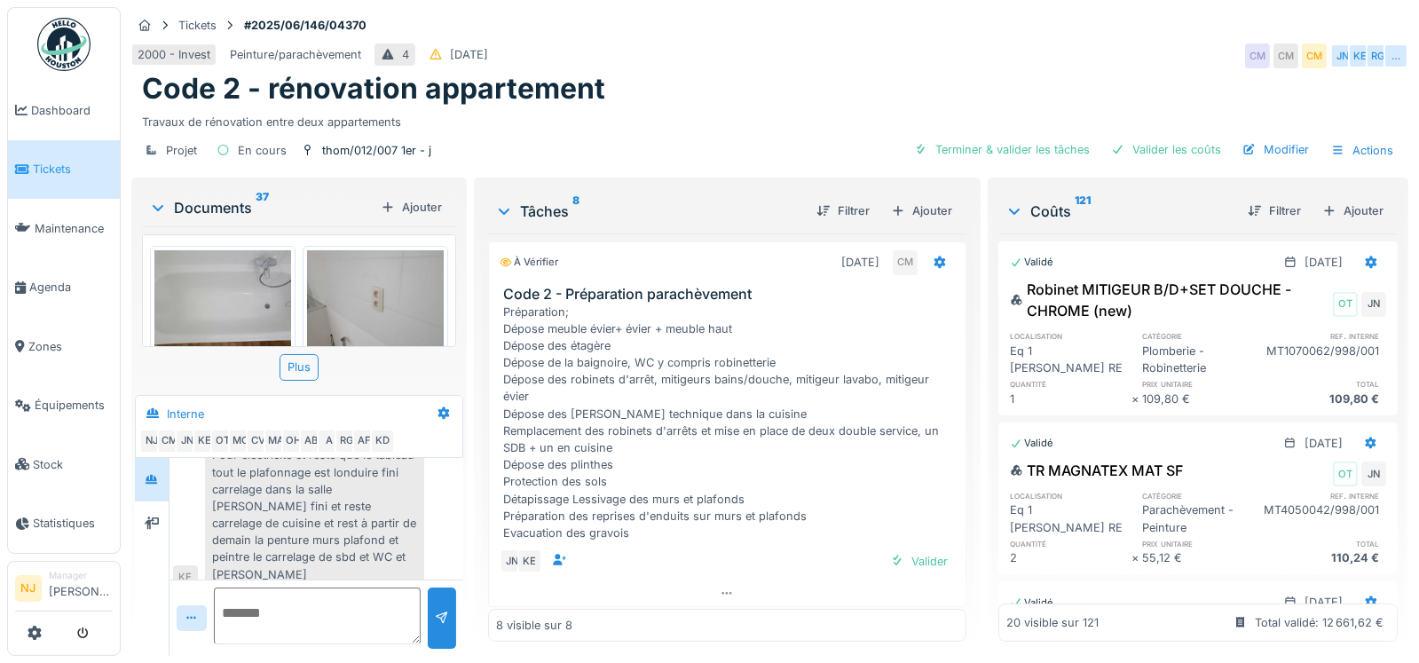
scroll to position [0, 0]
click at [1241, 202] on div "Filtrer" at bounding box center [1274, 211] width 67 height 24
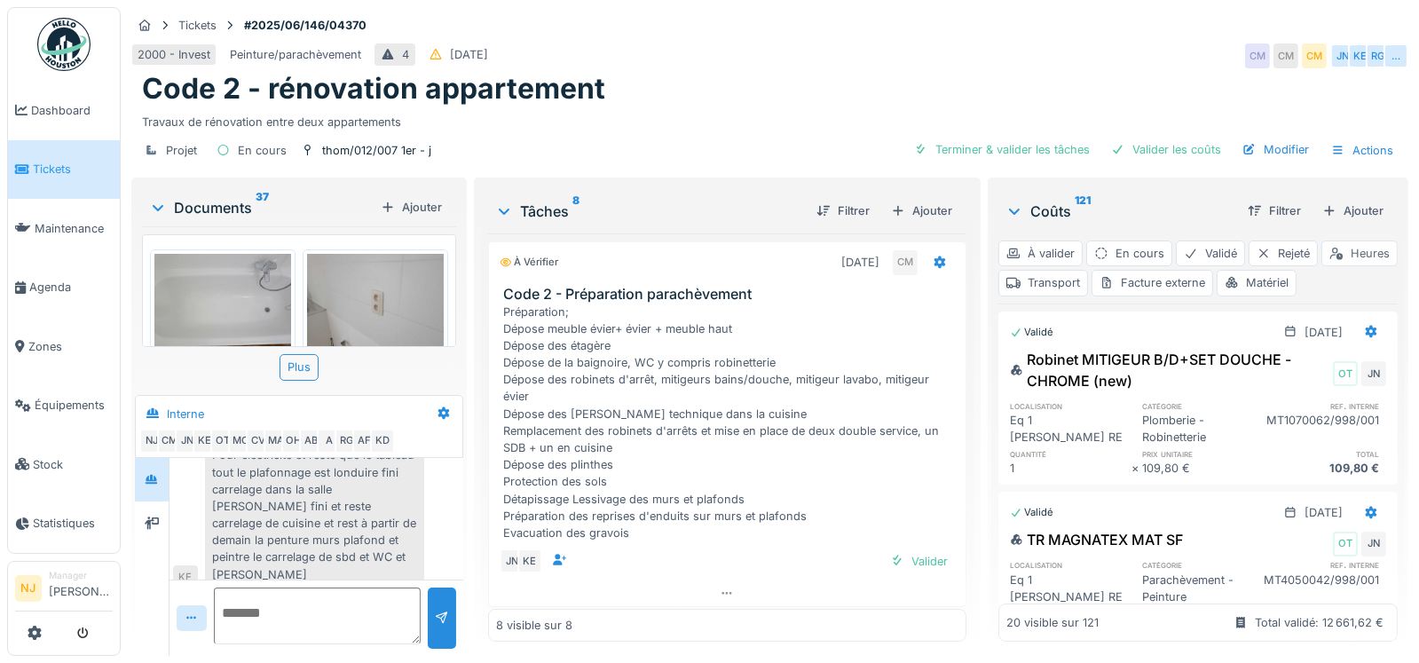
click at [1322, 266] on div "Heures" at bounding box center [1360, 254] width 76 height 26
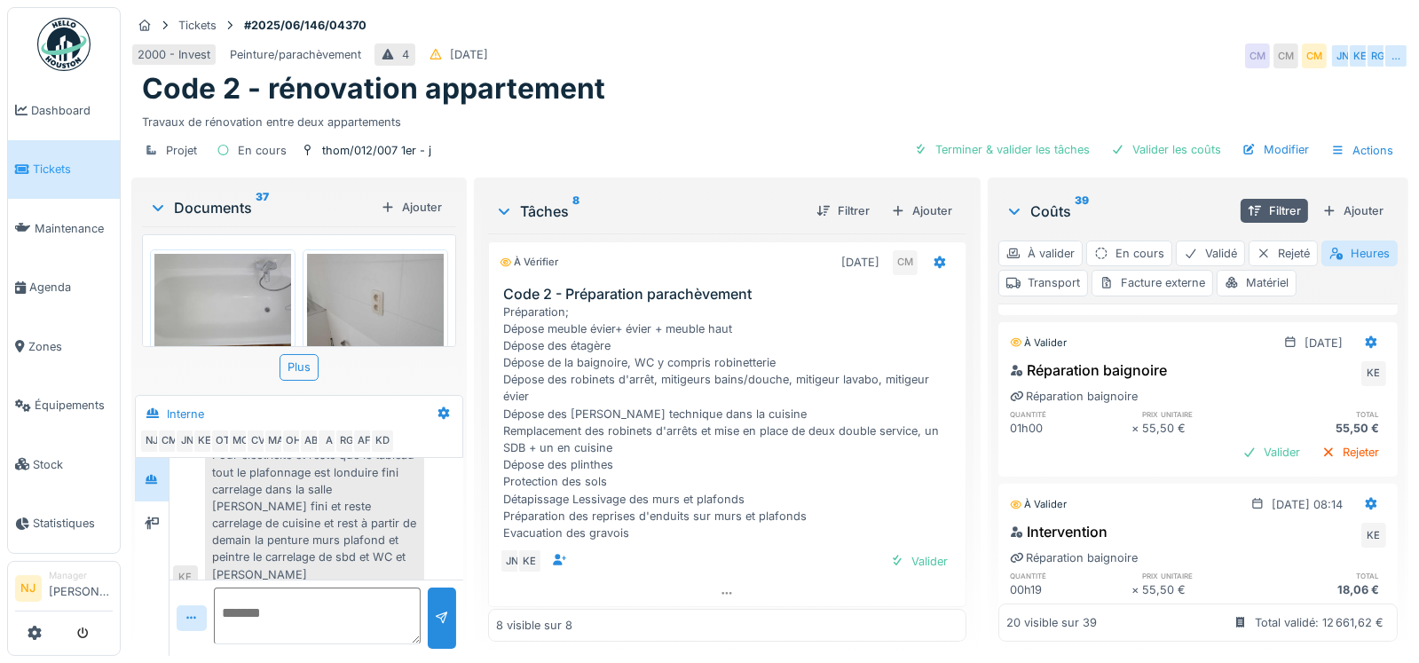
scroll to position [88, 0]
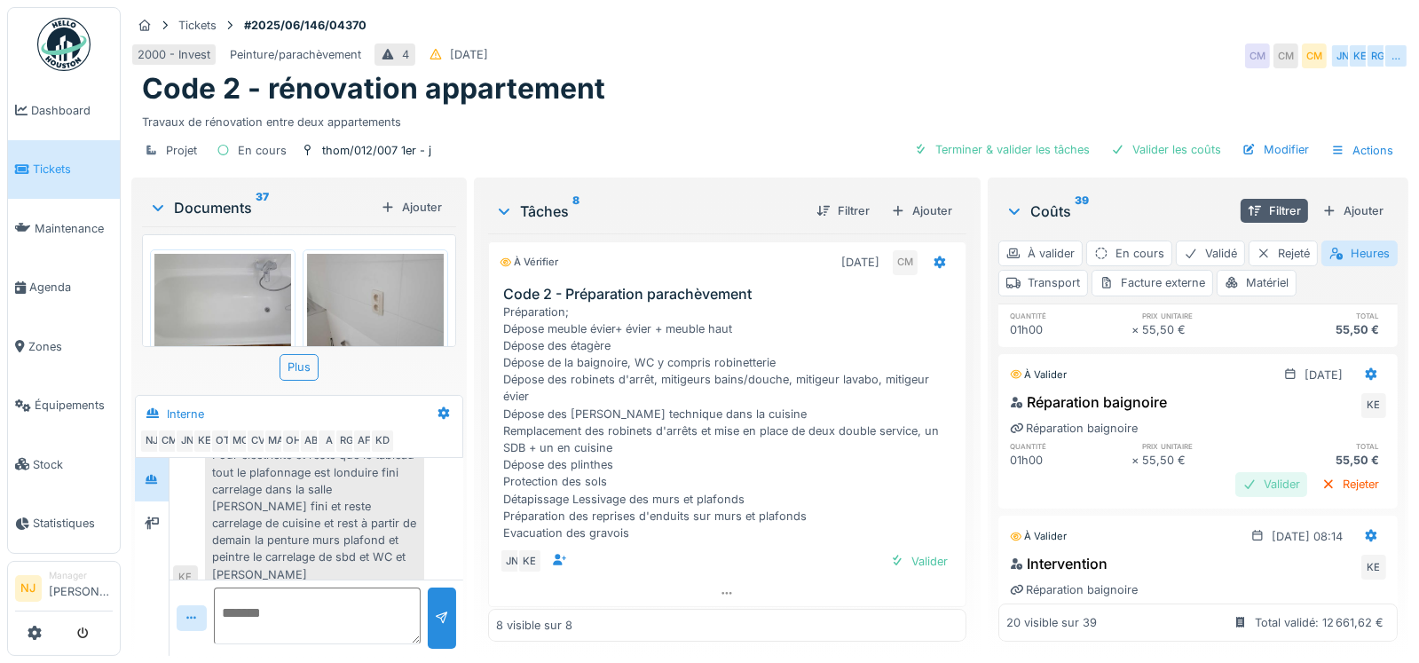
click at [1236, 482] on div "Valider" at bounding box center [1272, 484] width 72 height 24
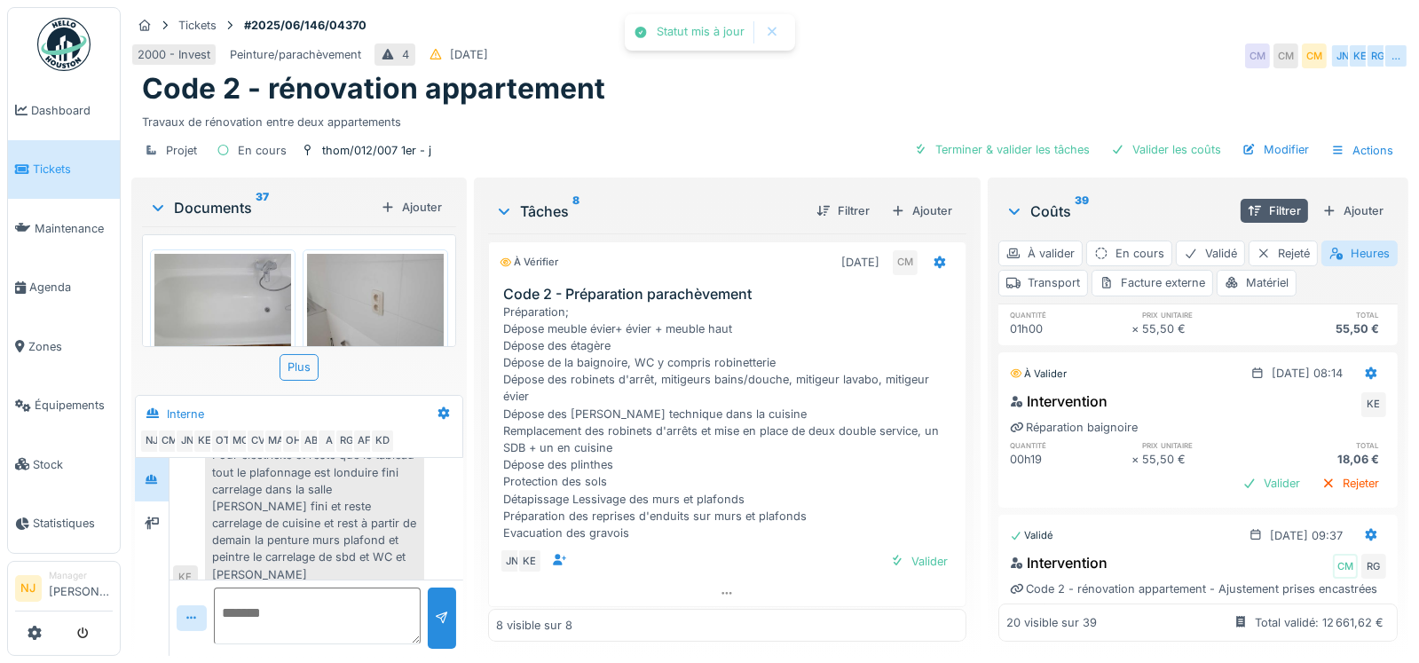
scroll to position [266, 0]
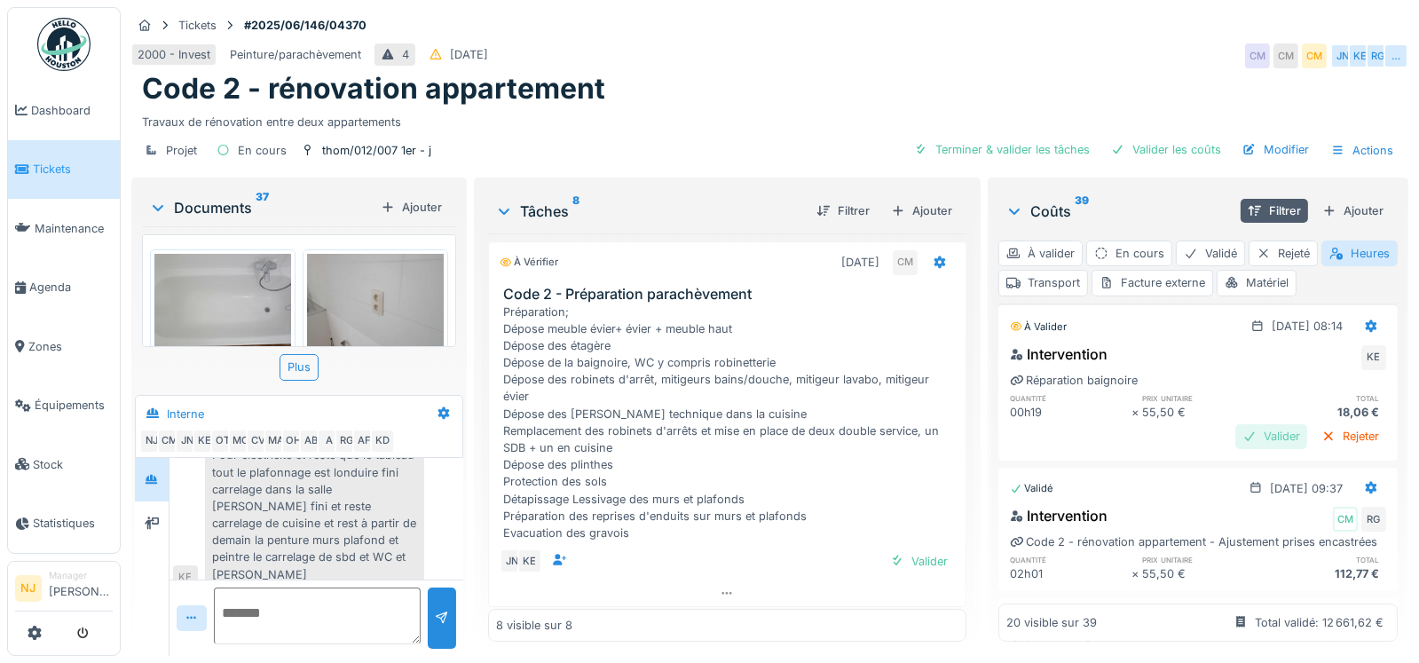
click at [1245, 437] on div "Valider" at bounding box center [1272, 436] width 72 height 24
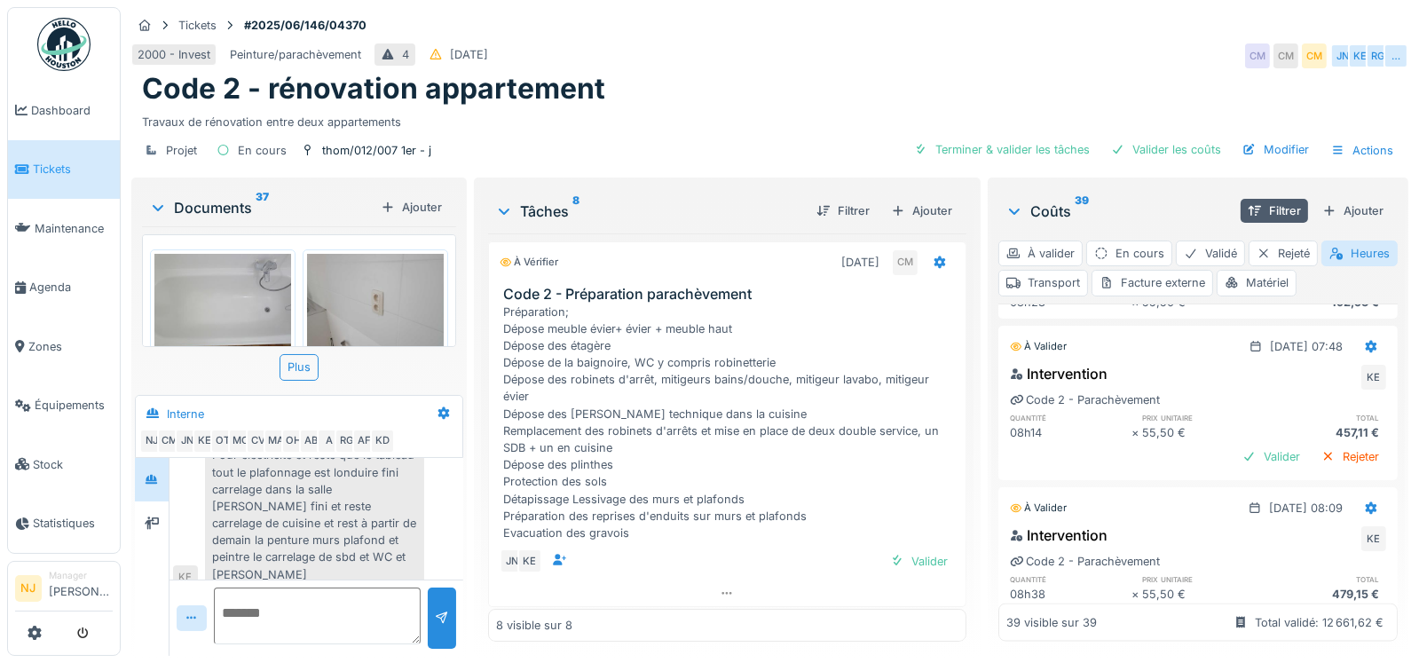
scroll to position [3621, 0]
click at [1238, 466] on div "Valider" at bounding box center [1272, 455] width 72 height 24
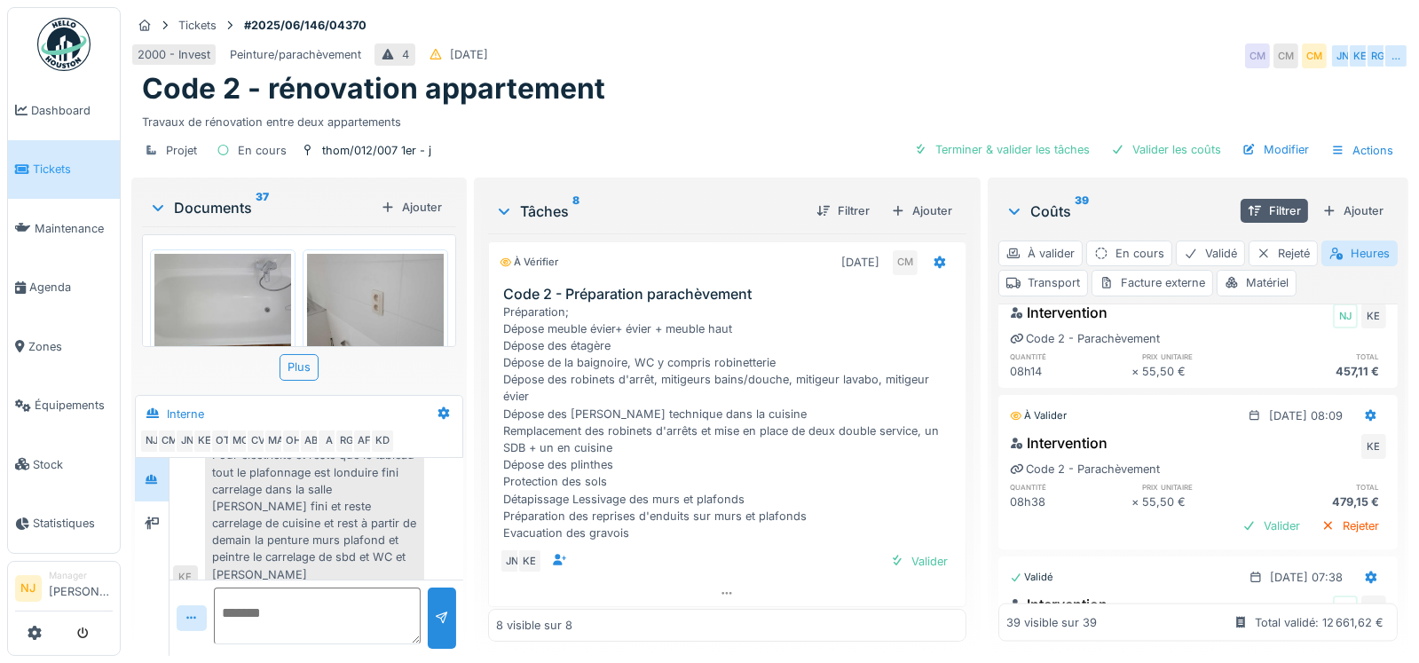
scroll to position [3710, 0]
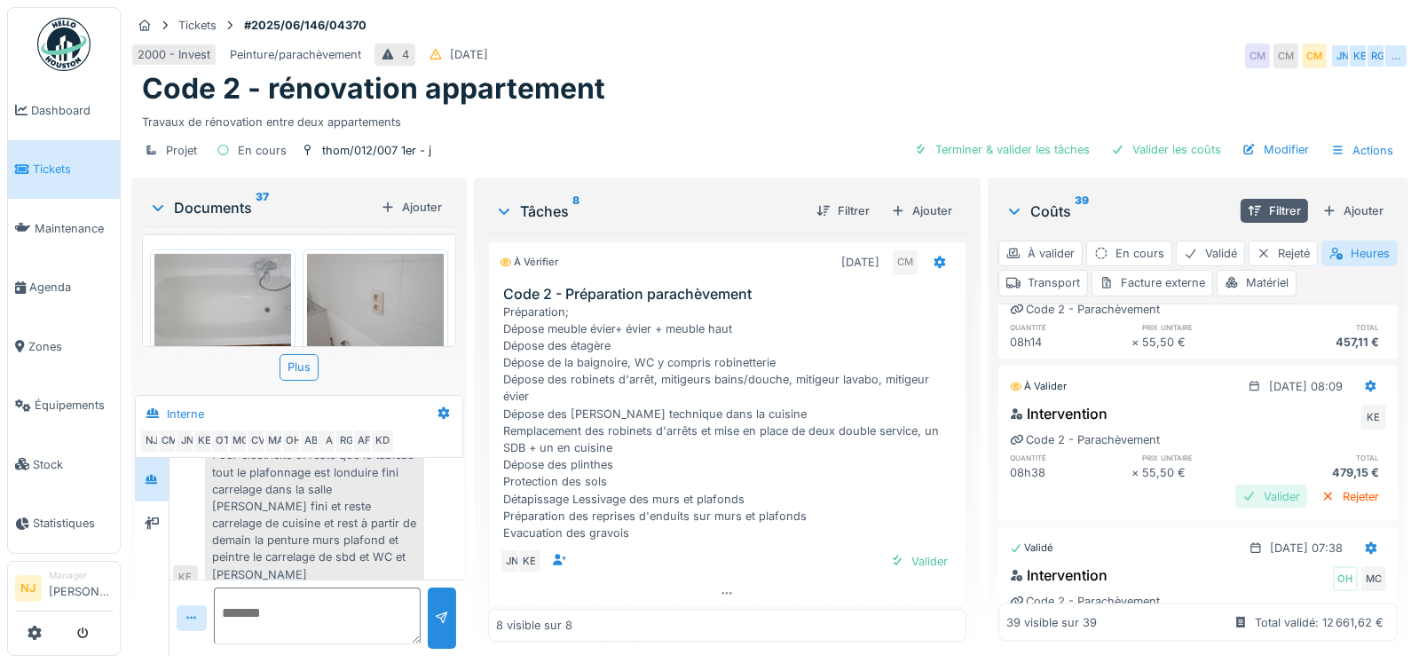
click at [1252, 506] on div "Valider" at bounding box center [1272, 497] width 72 height 24
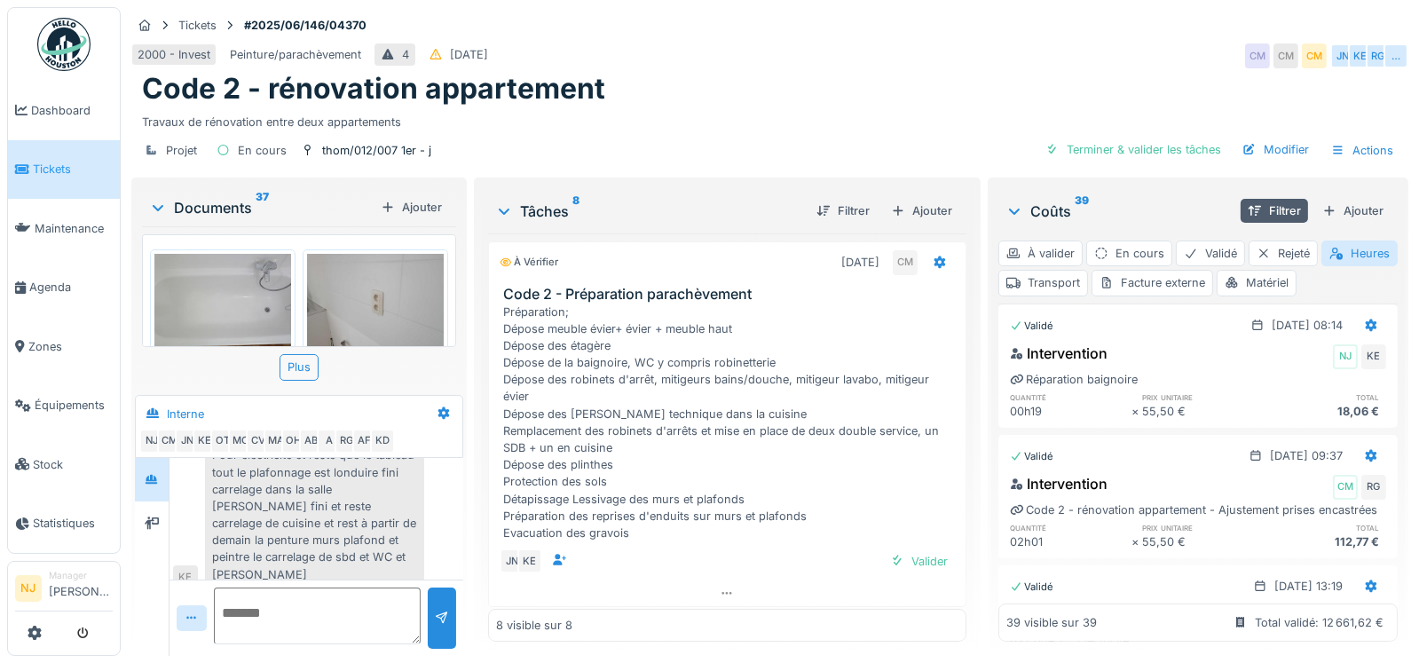
scroll to position [0, 0]
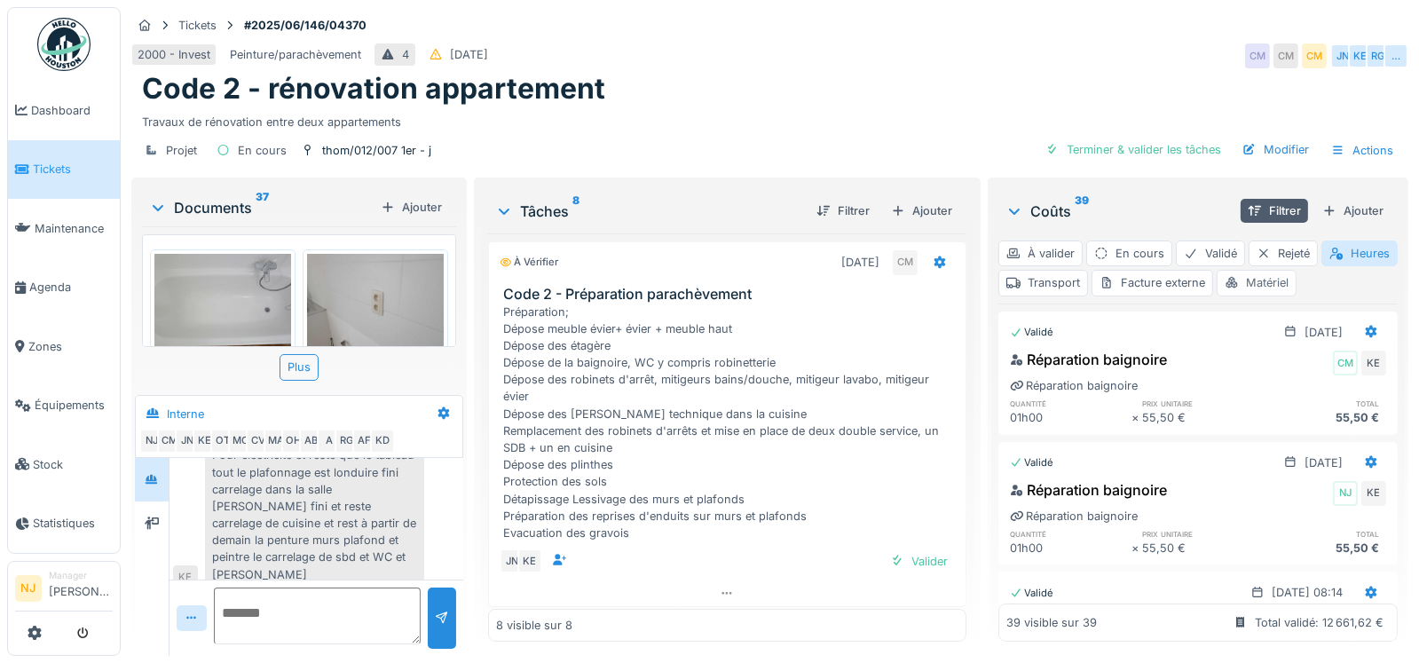
click at [1297, 282] on div "Matériel" at bounding box center [1257, 283] width 80 height 26
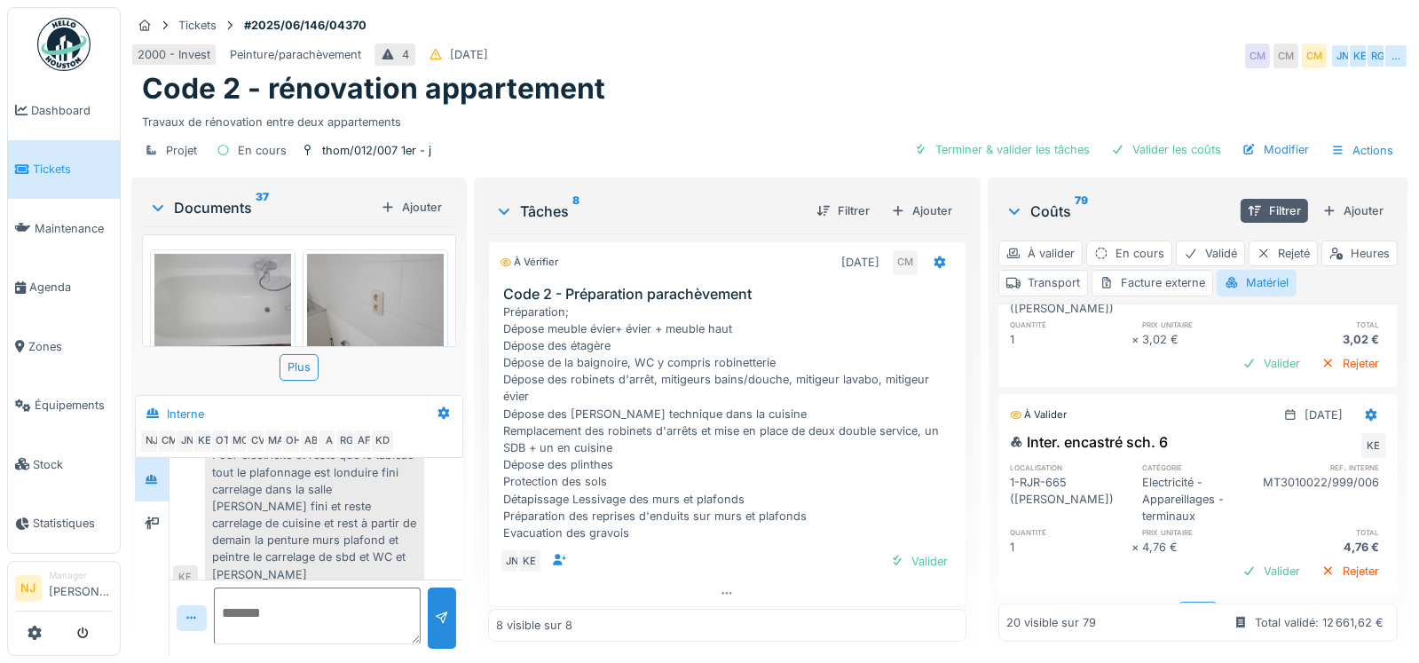
scroll to position [3283, 0]
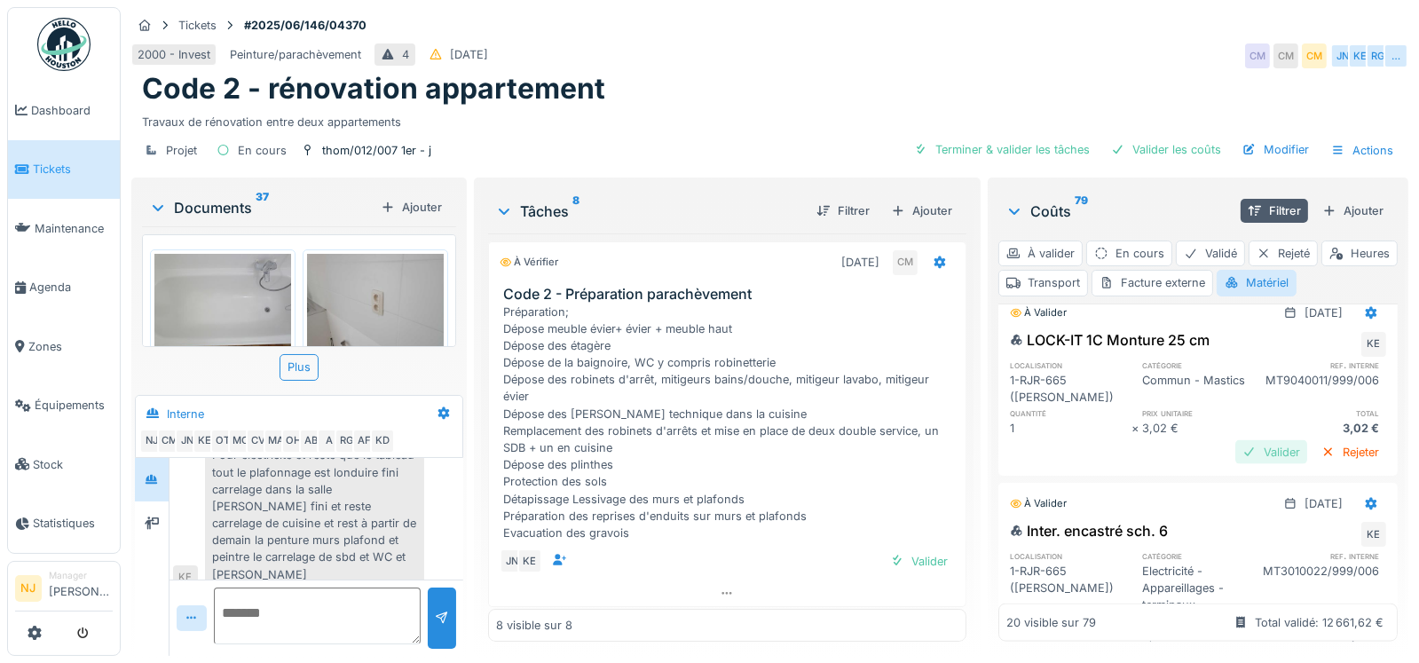
click at [1248, 464] on div "Valider" at bounding box center [1272, 452] width 72 height 24
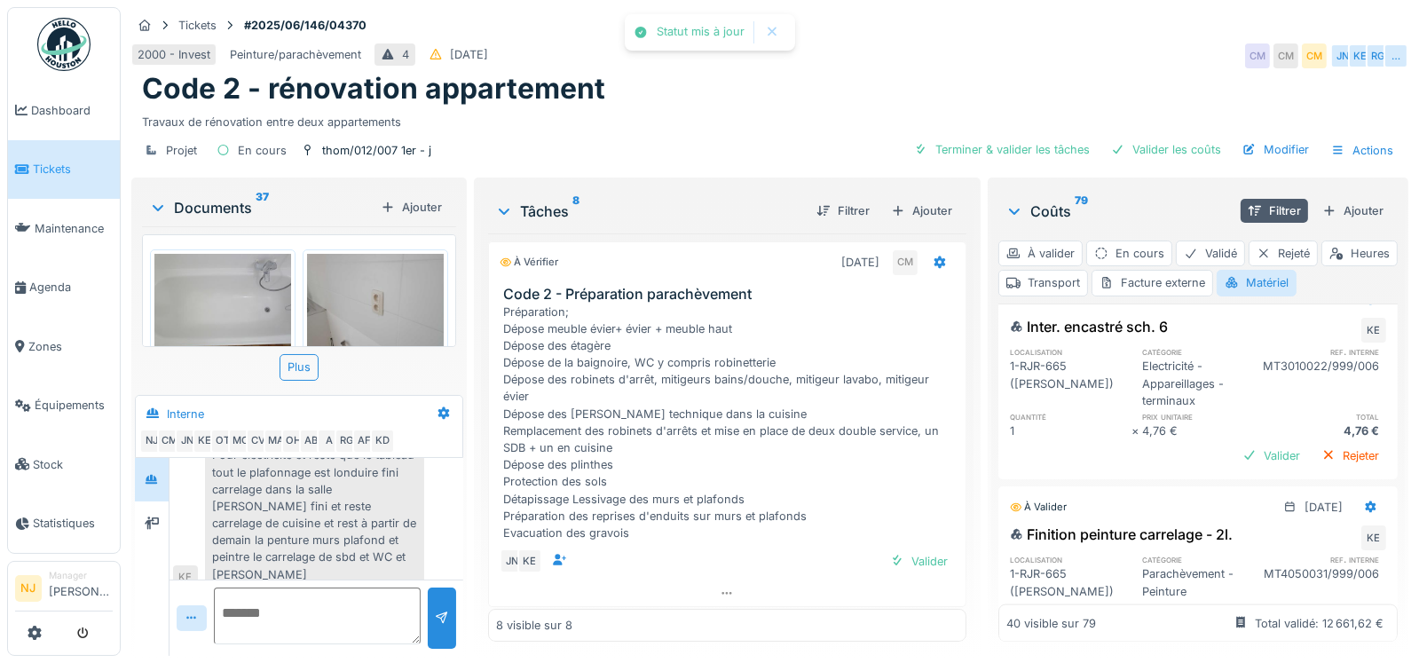
scroll to position [3549, 0]
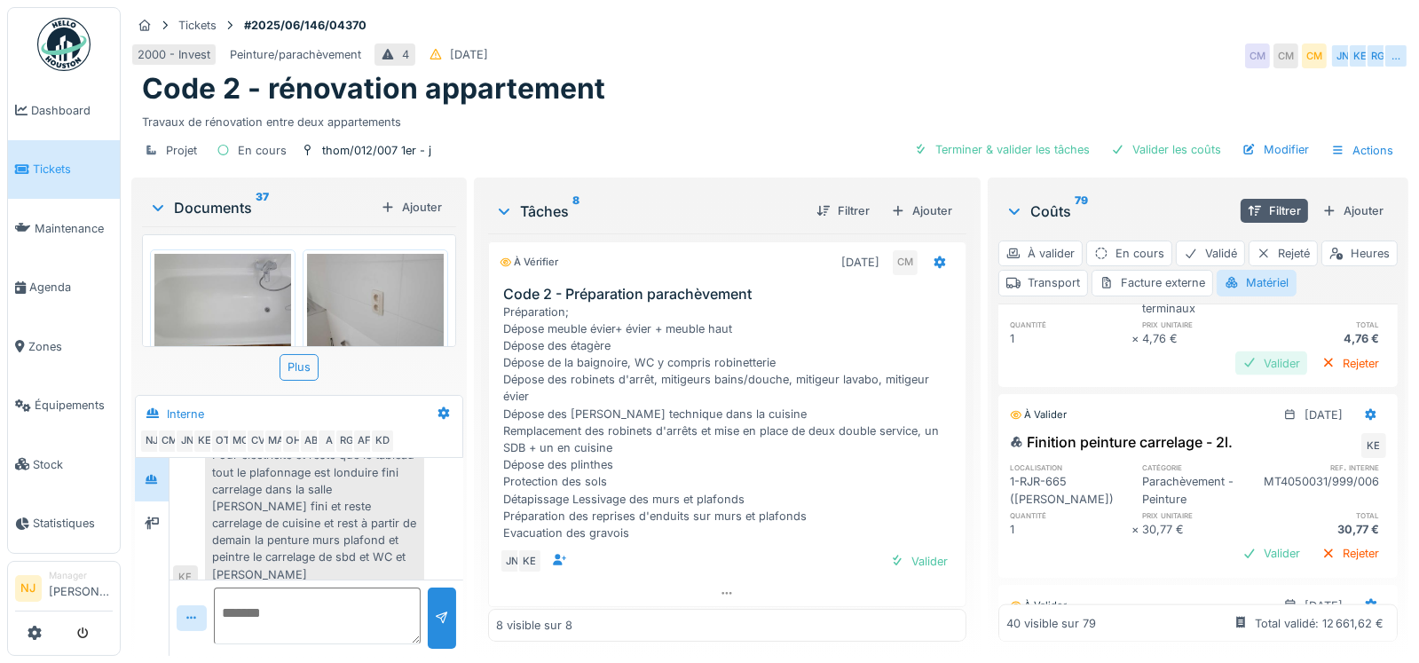
click at [1239, 375] on div "Valider" at bounding box center [1272, 363] width 72 height 24
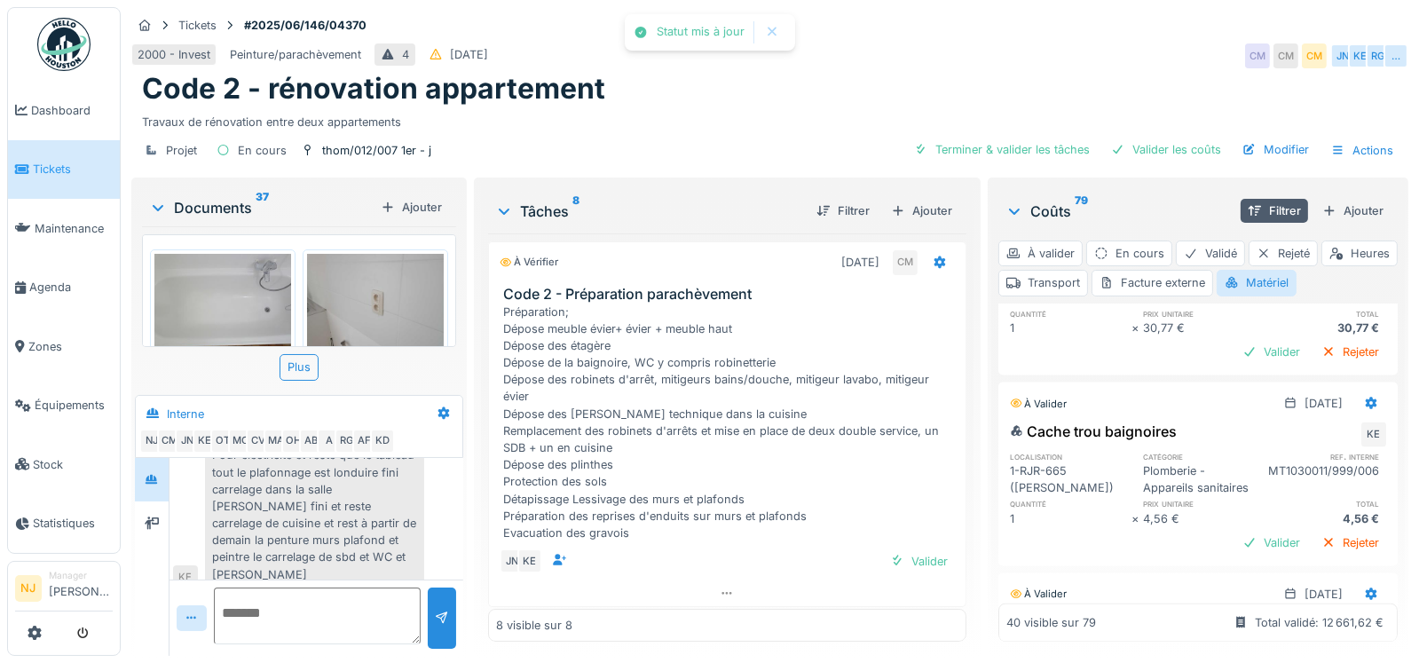
scroll to position [3726, 0]
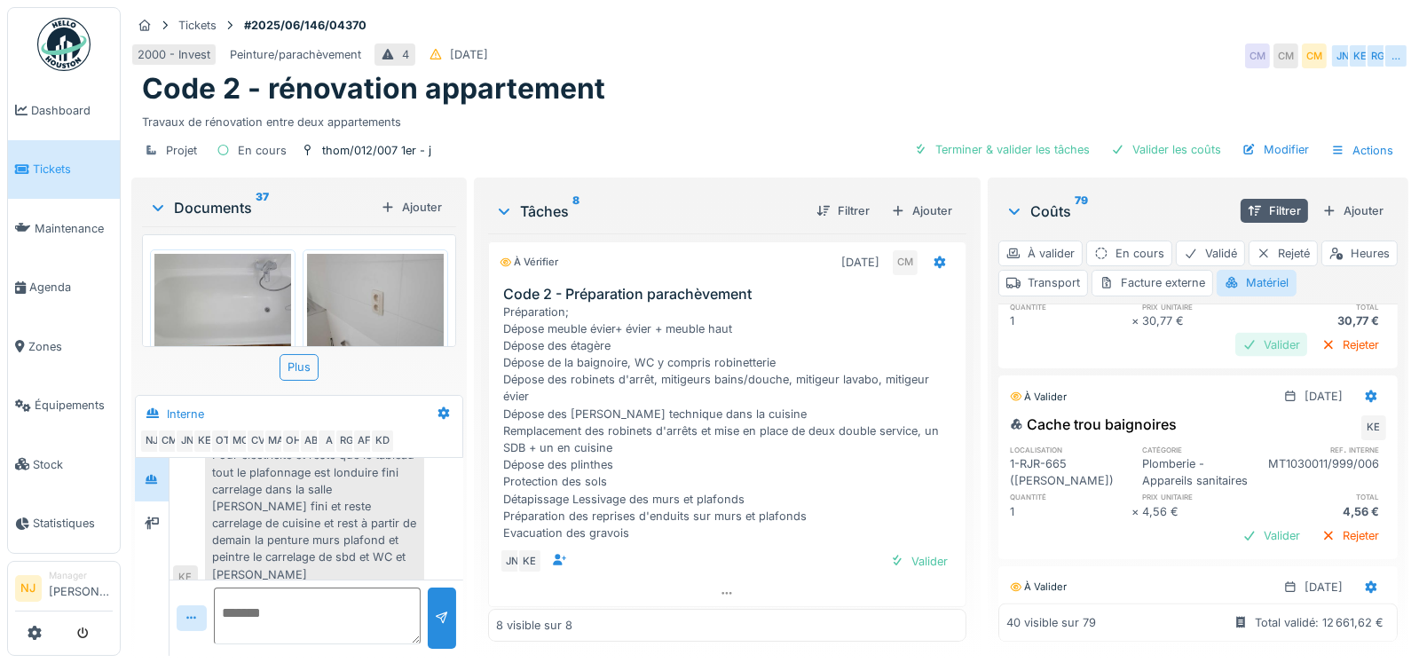
click at [1238, 357] on div "Valider" at bounding box center [1272, 345] width 72 height 24
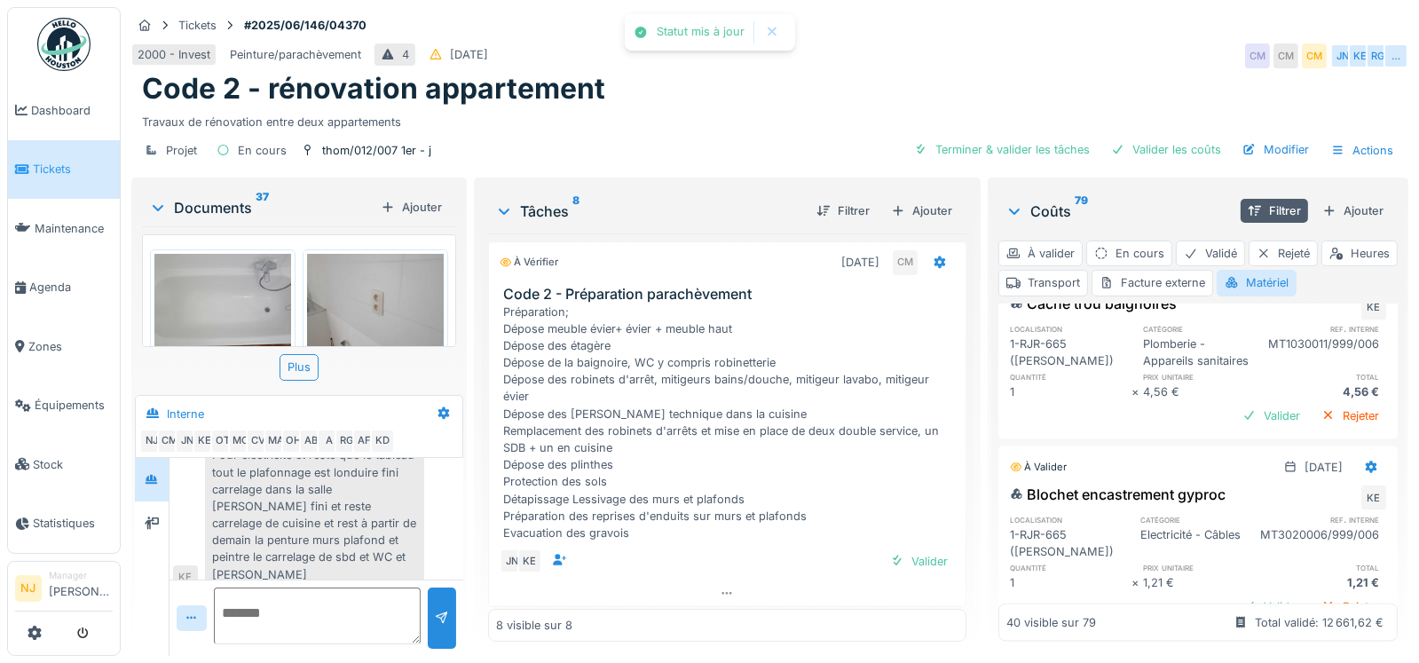
scroll to position [3904, 0]
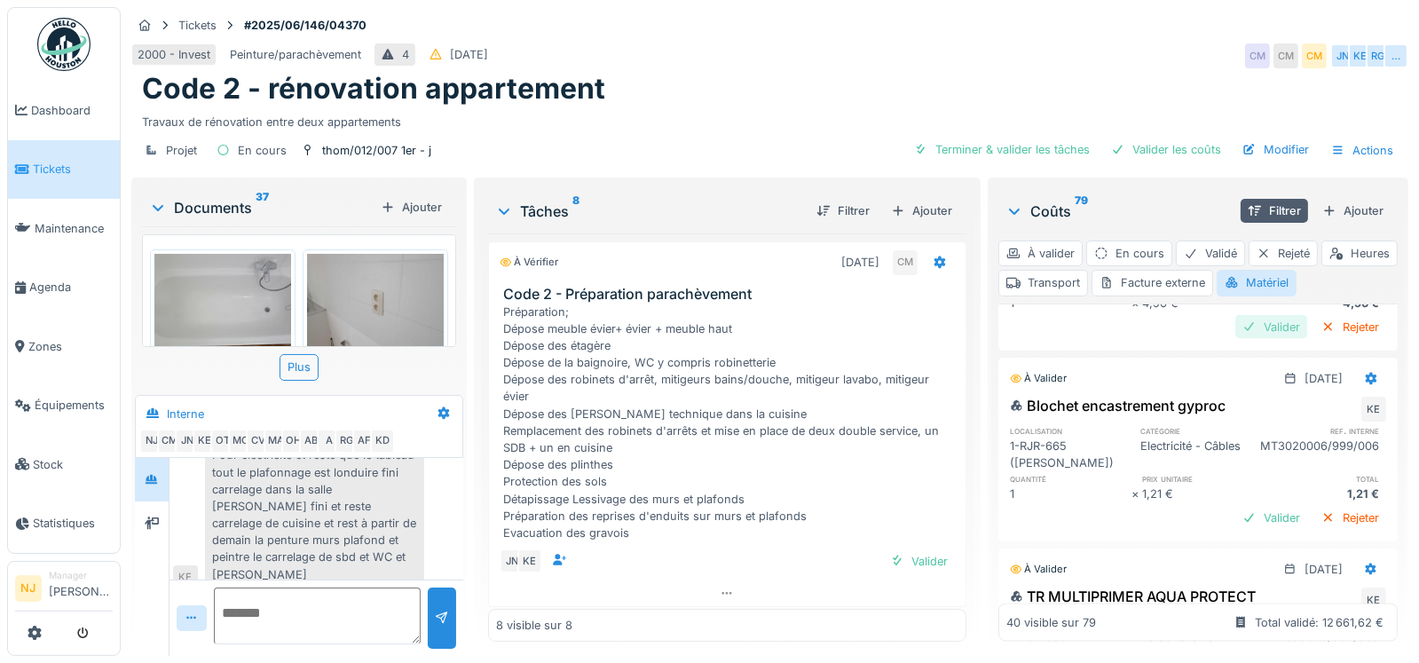
click at [1236, 339] on div "Valider" at bounding box center [1272, 327] width 72 height 24
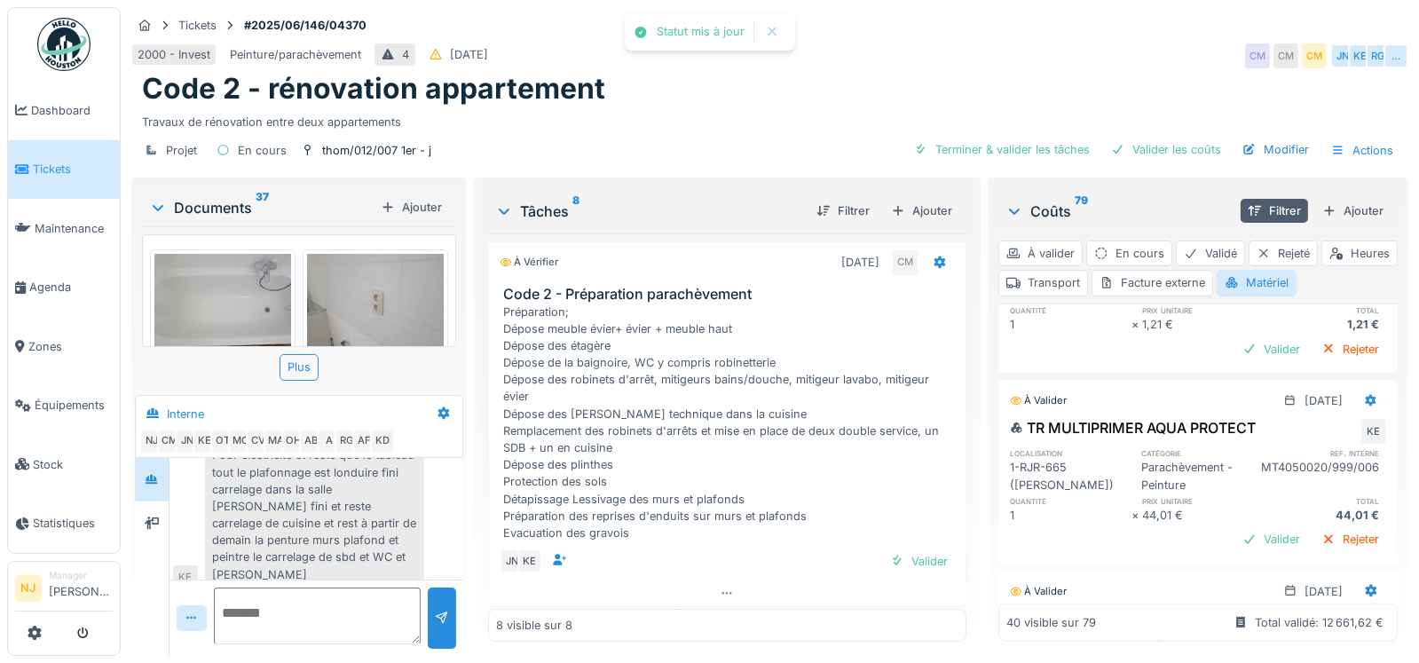
scroll to position [4081, 0]
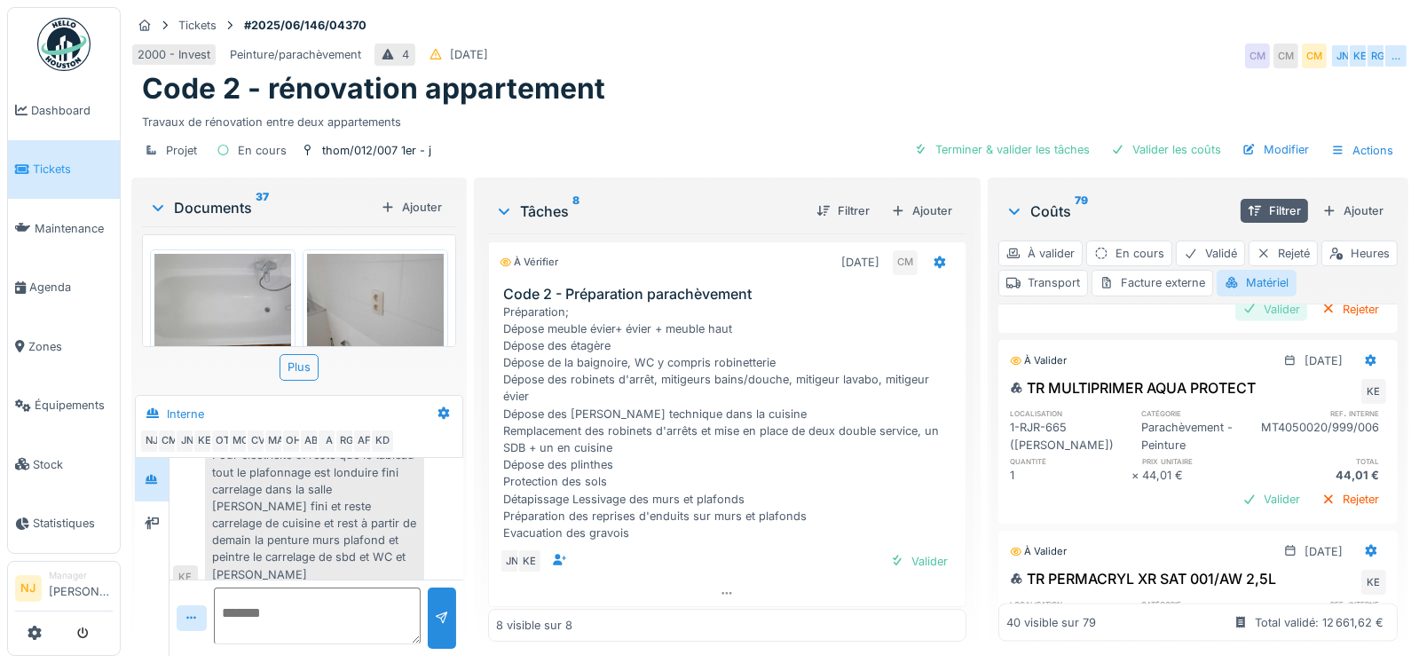
click at [1237, 321] on div "Valider" at bounding box center [1272, 309] width 72 height 24
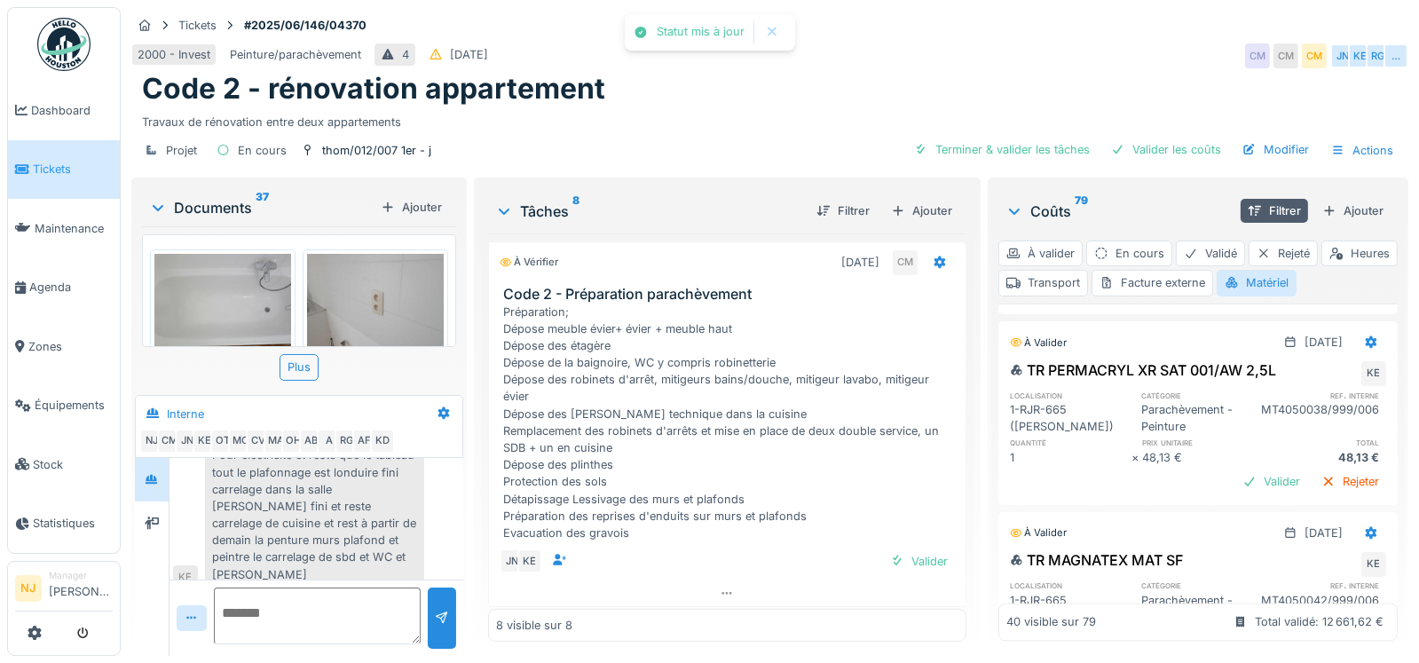
click at [1238, 303] on div "Valider" at bounding box center [1272, 291] width 72 height 24
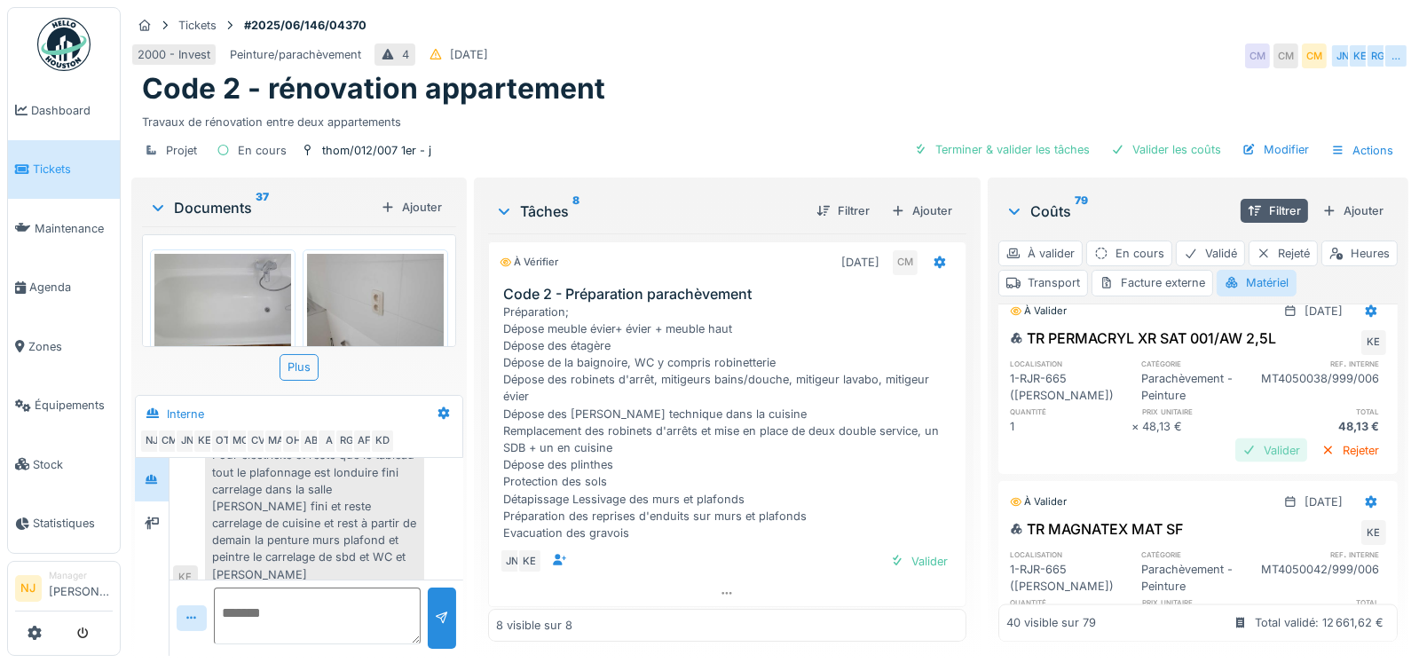
click at [1238, 462] on div "Valider" at bounding box center [1272, 450] width 72 height 24
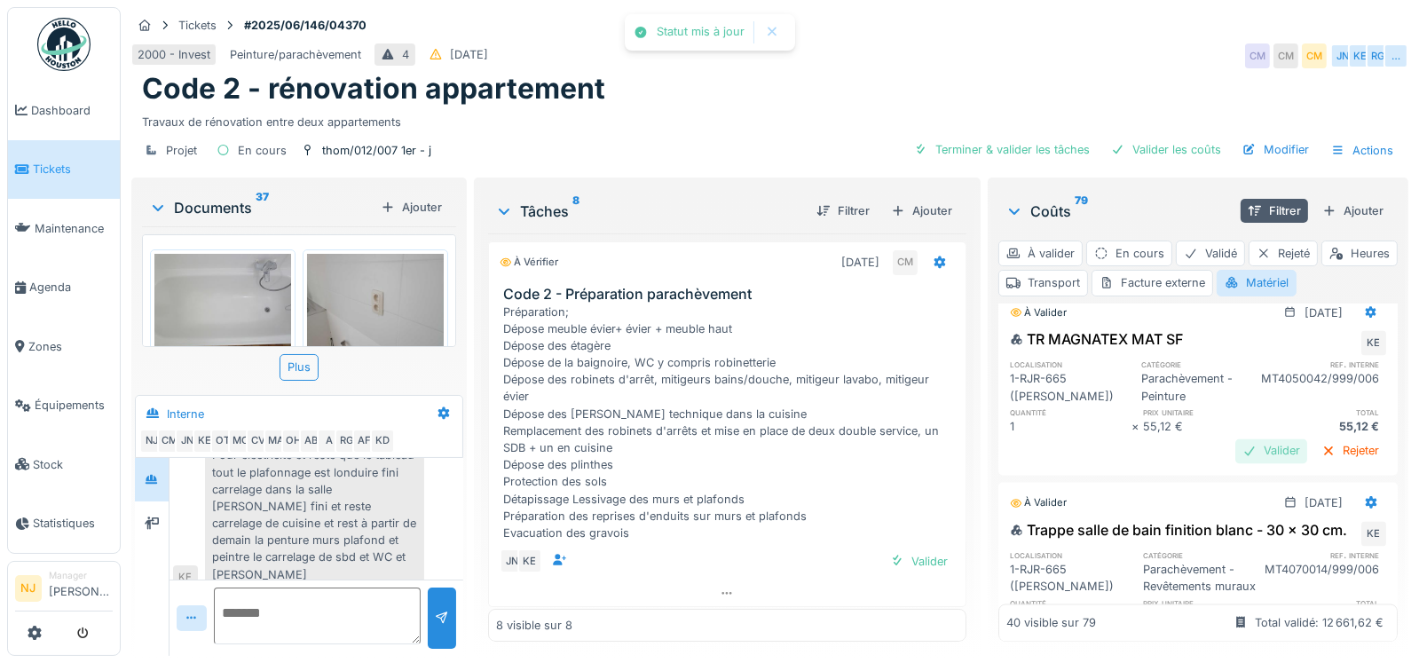
scroll to position [4436, 0]
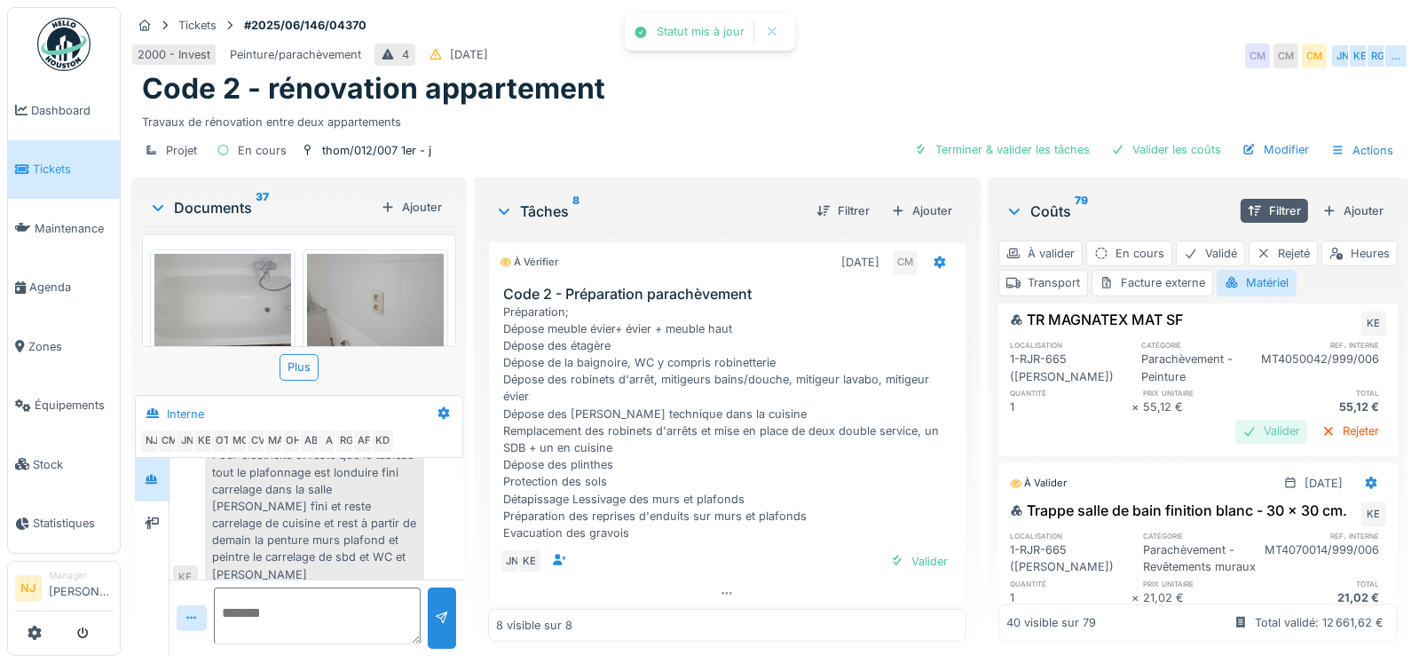
click at [1240, 444] on div "Valider" at bounding box center [1272, 432] width 72 height 24
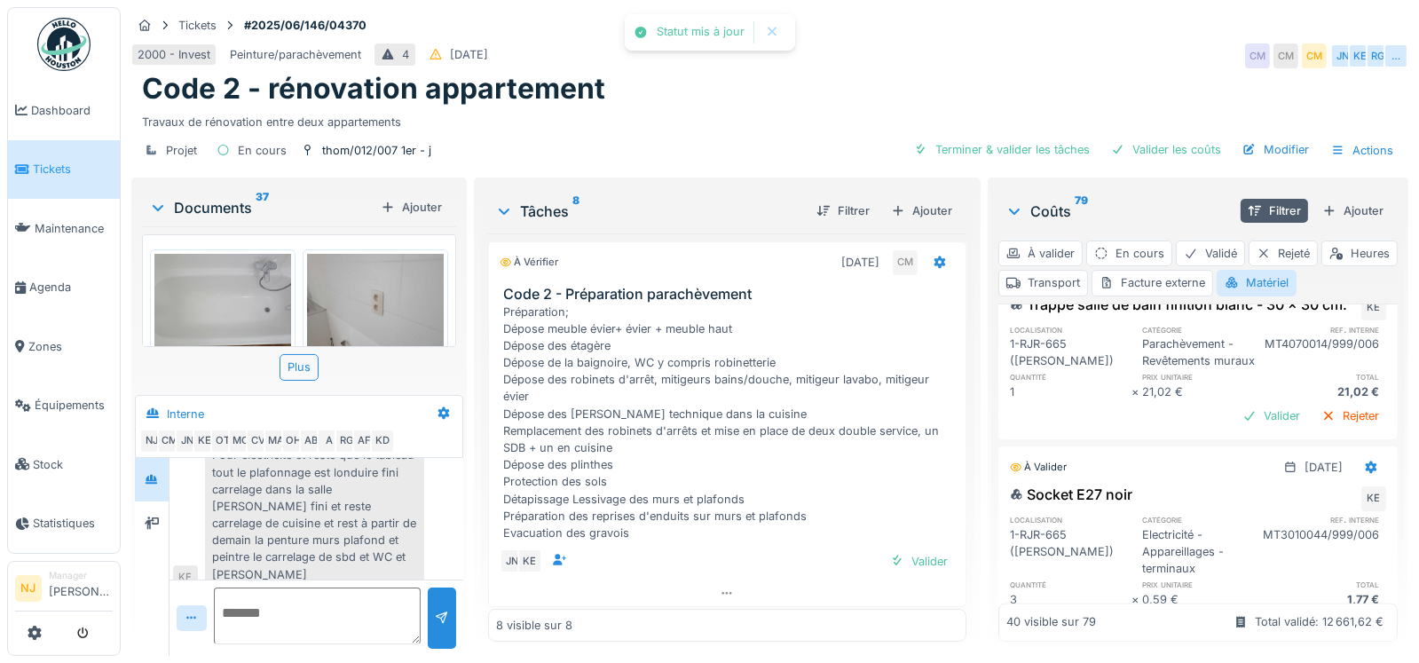
scroll to position [4614, 0]
click at [1242, 426] on div "Valider" at bounding box center [1272, 414] width 72 height 24
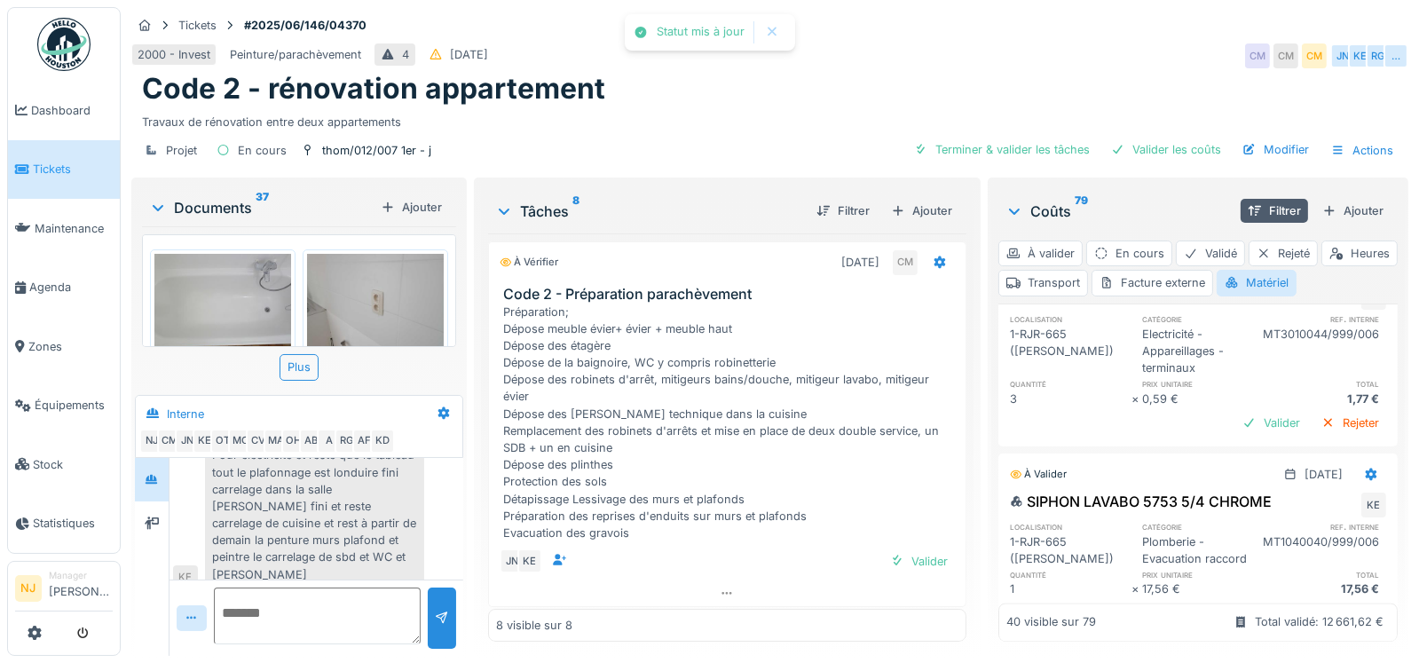
scroll to position [4880, 0]
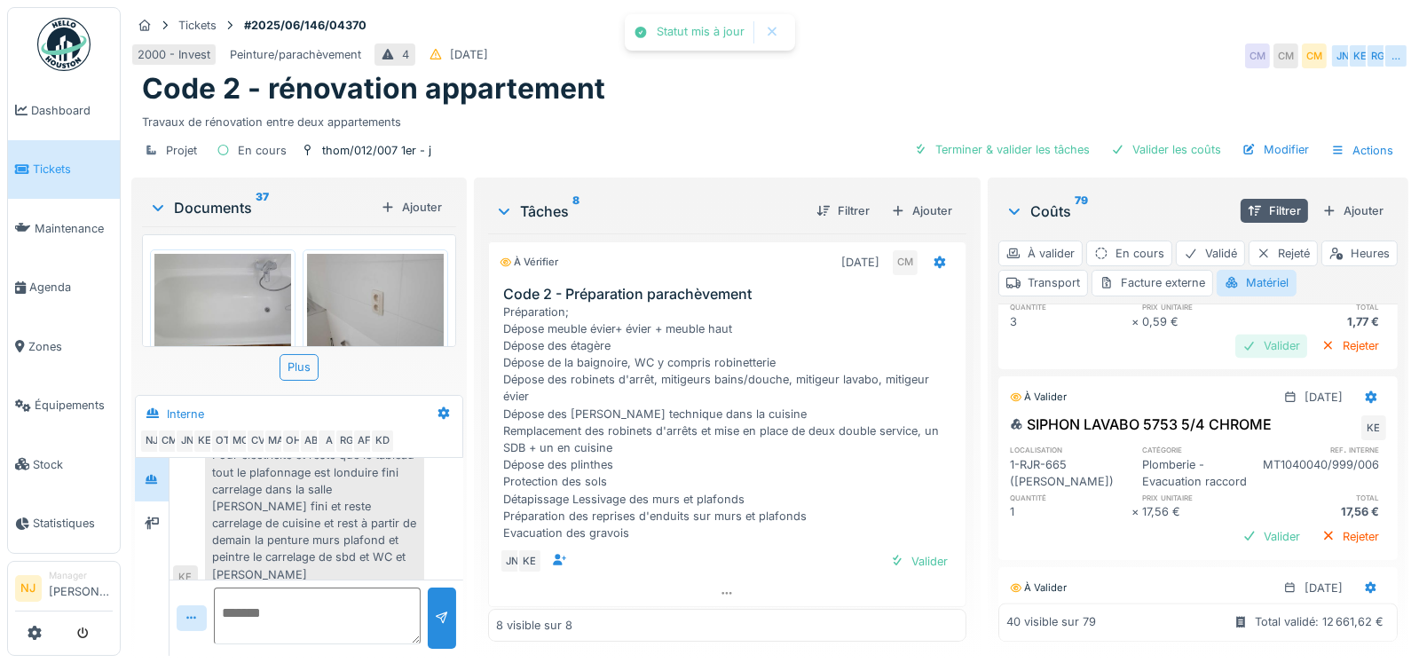
click at [1238, 358] on div "Valider" at bounding box center [1272, 346] width 72 height 24
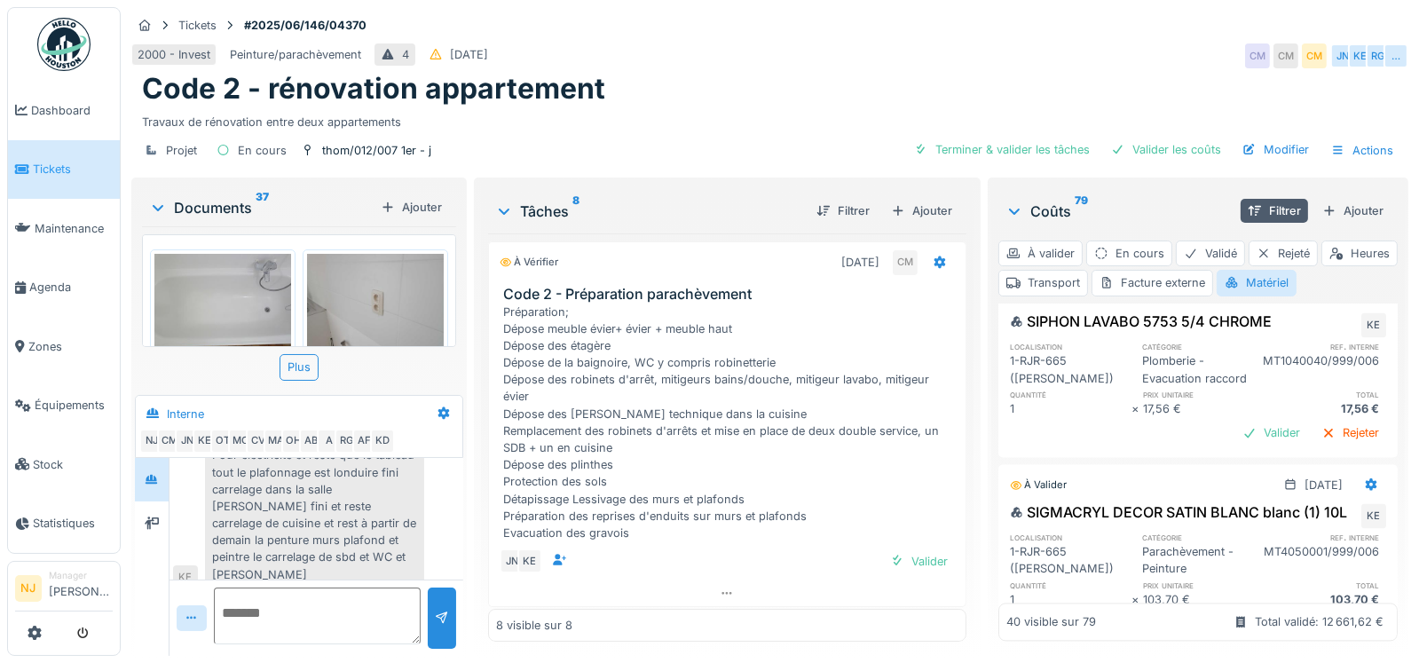
scroll to position [4969, 0]
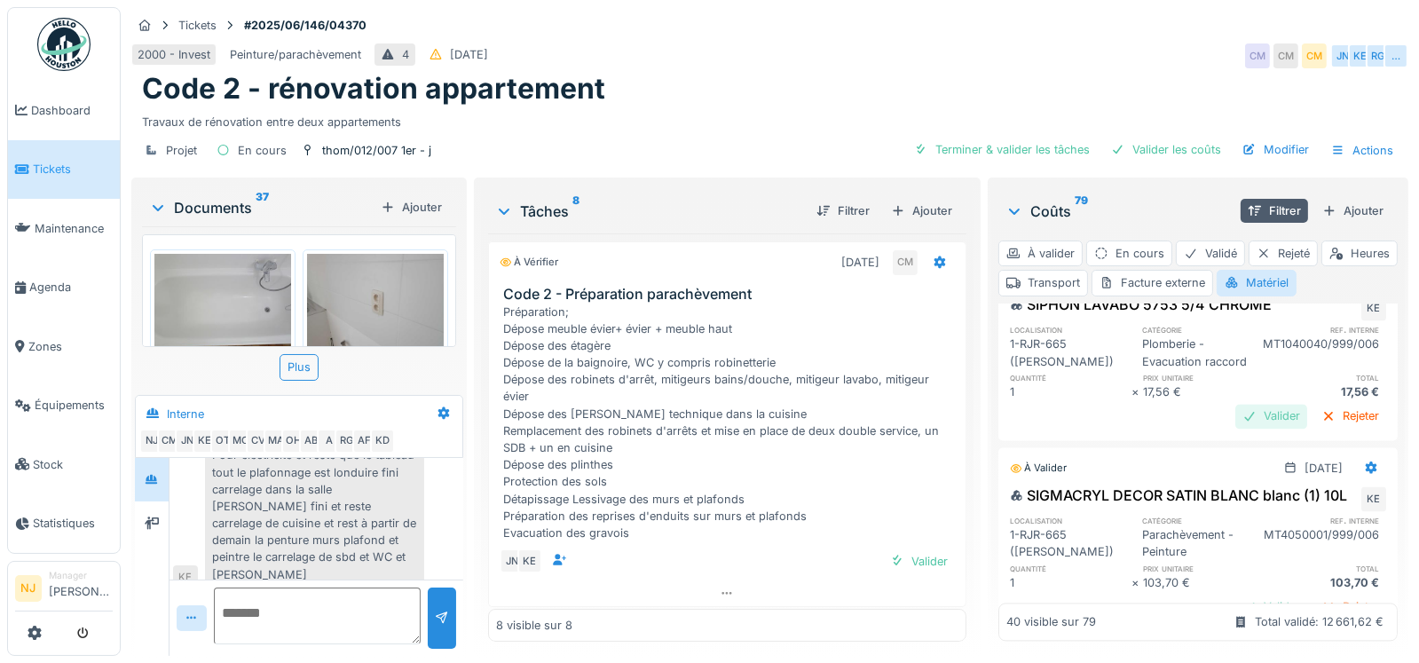
click at [1245, 428] on div "Valider" at bounding box center [1272, 416] width 72 height 24
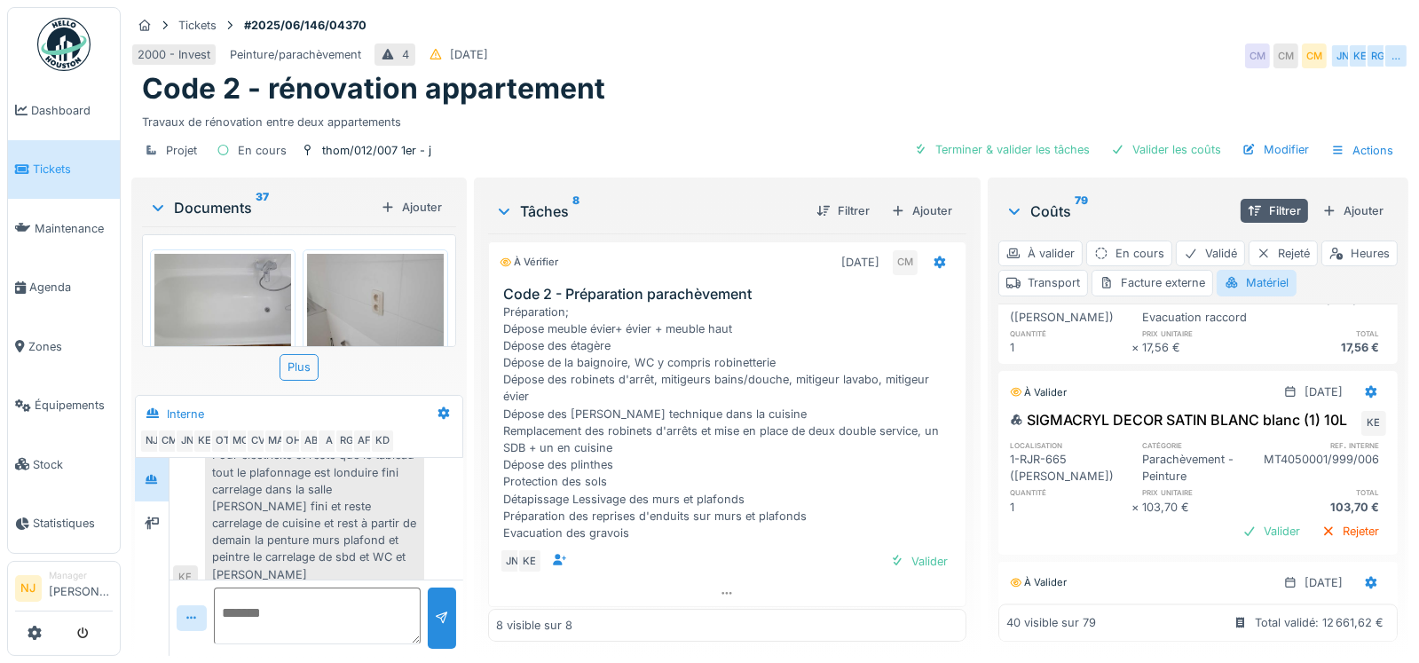
scroll to position [5146, 0]
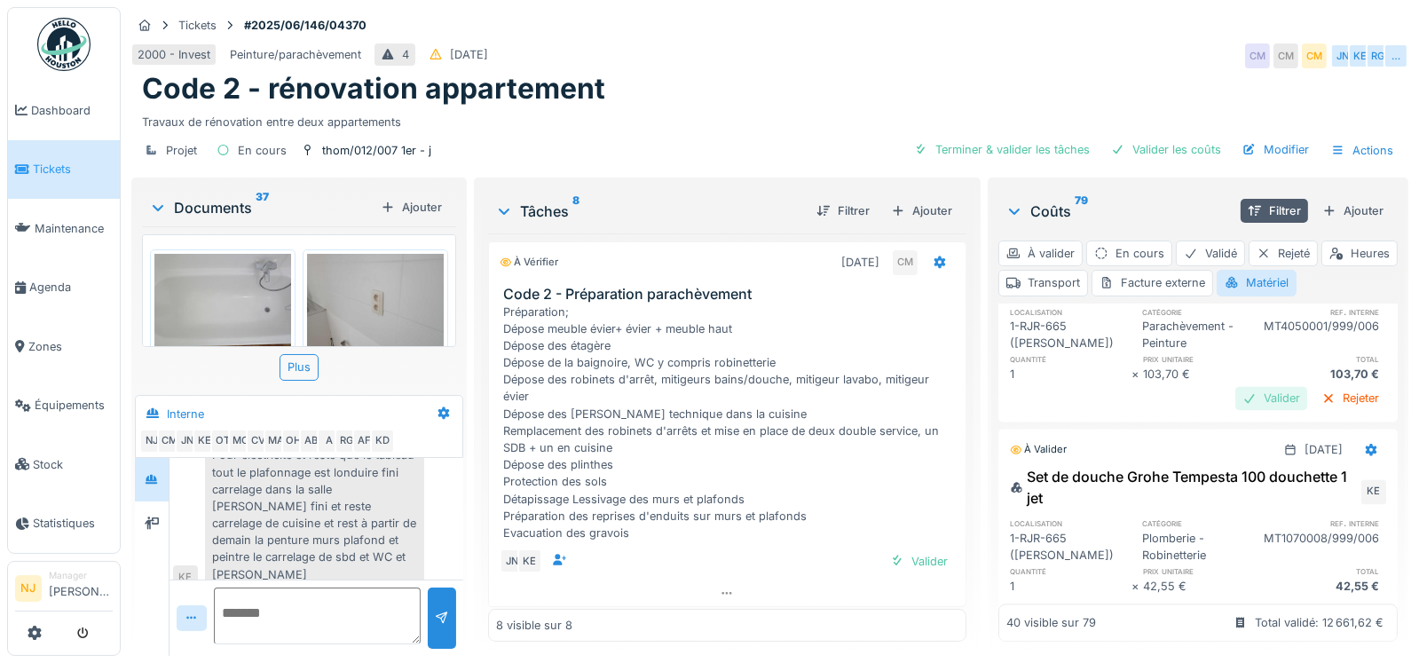
click at [1242, 410] on div "Valider" at bounding box center [1272, 398] width 72 height 24
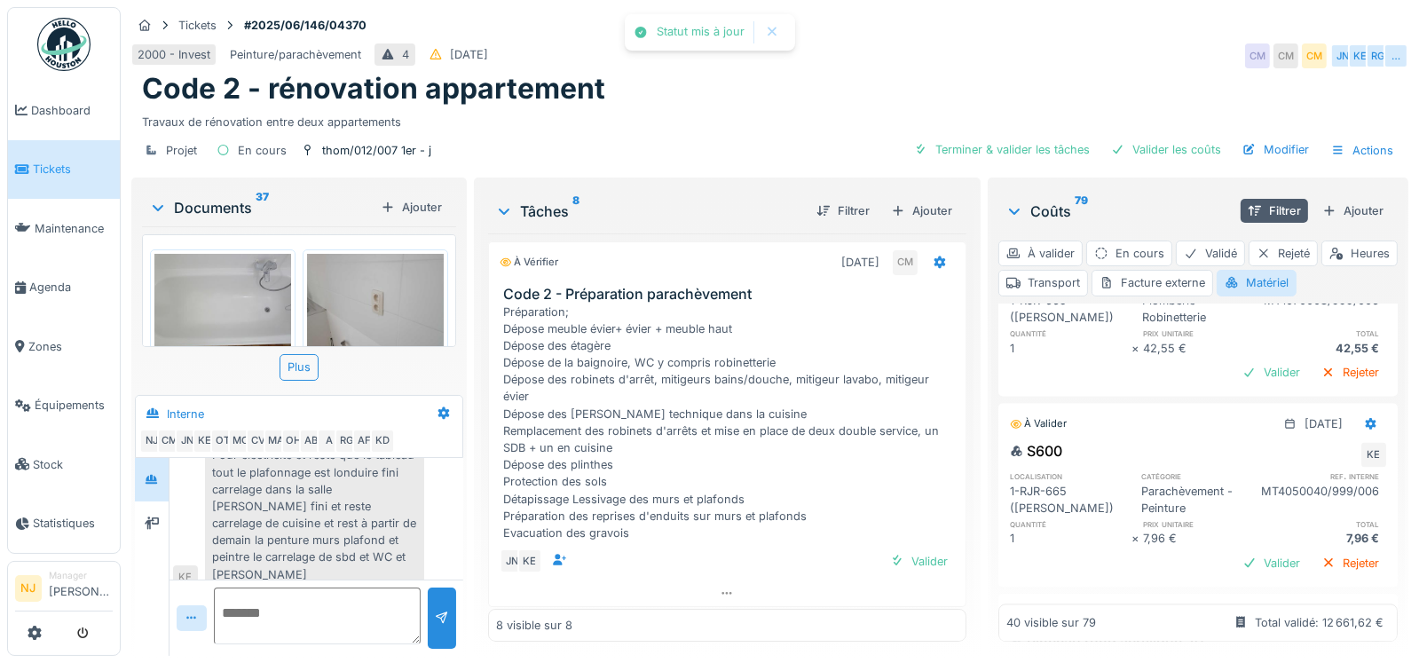
scroll to position [5413, 0]
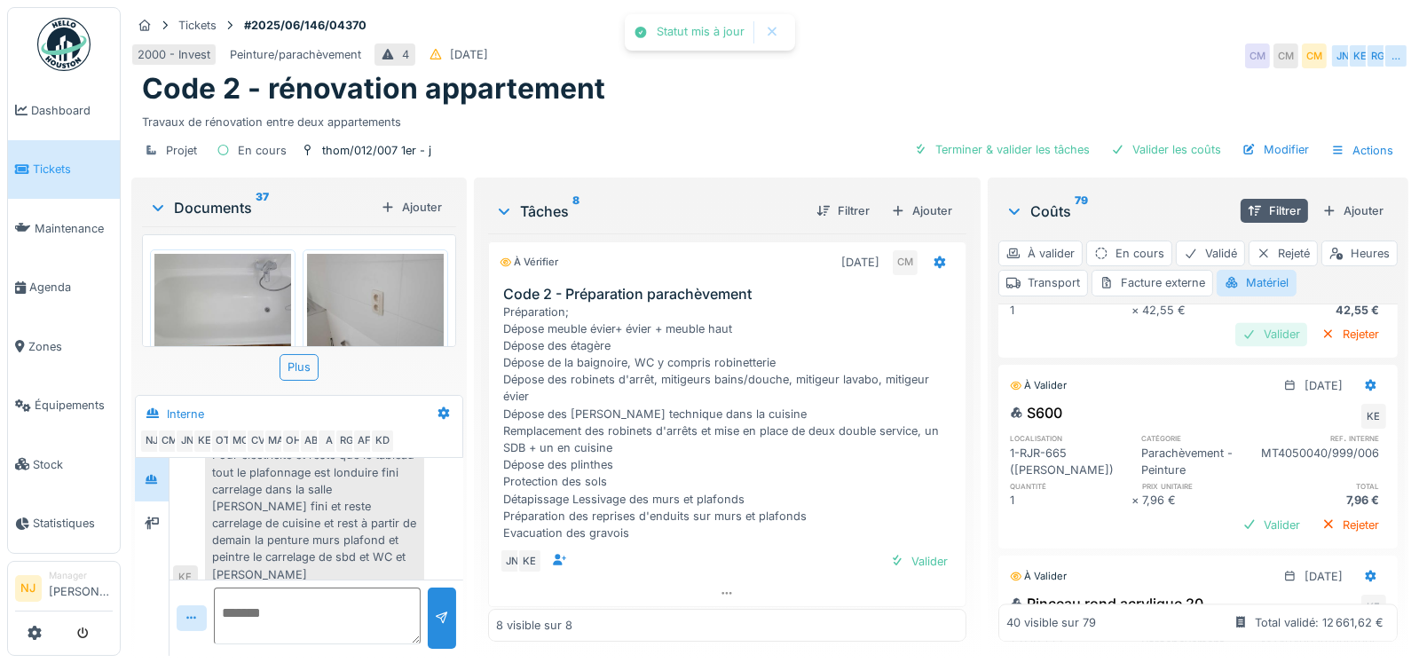
click at [1248, 346] on div "Valider" at bounding box center [1272, 334] width 72 height 24
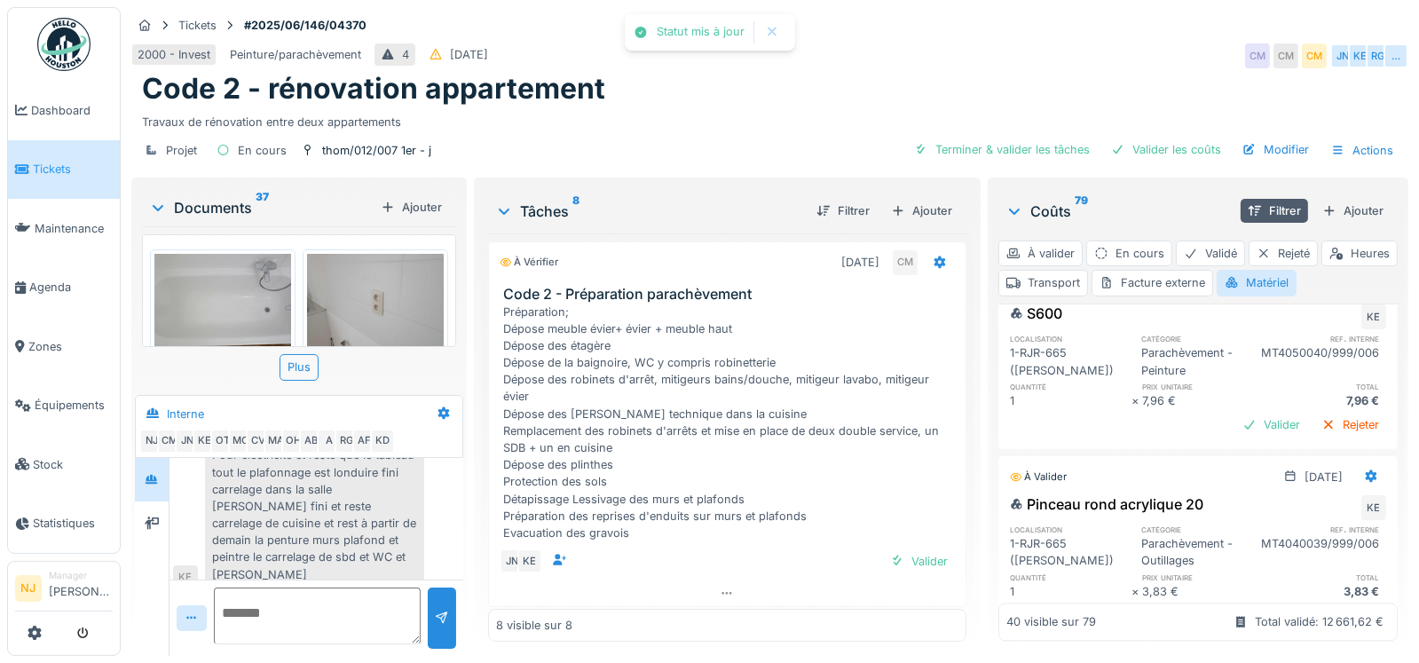
scroll to position [5679, 0]
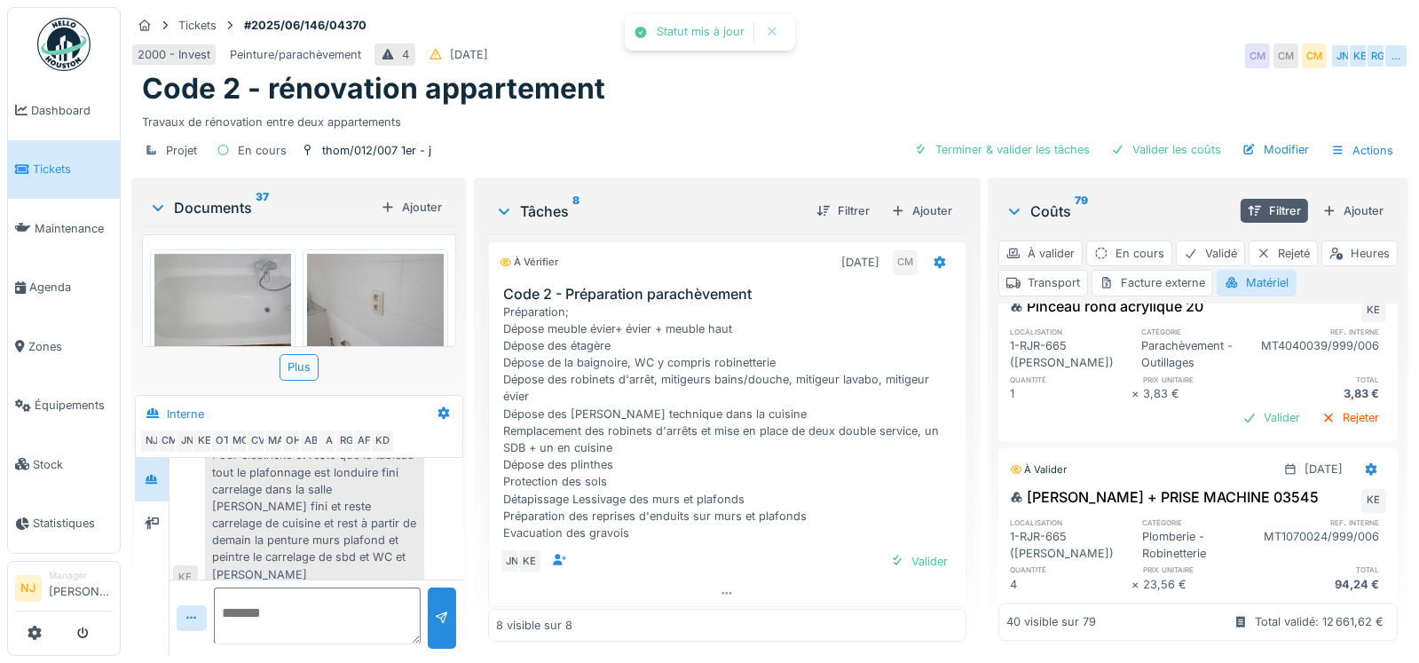
click at [1236, 239] on div "Valider" at bounding box center [1272, 227] width 72 height 24
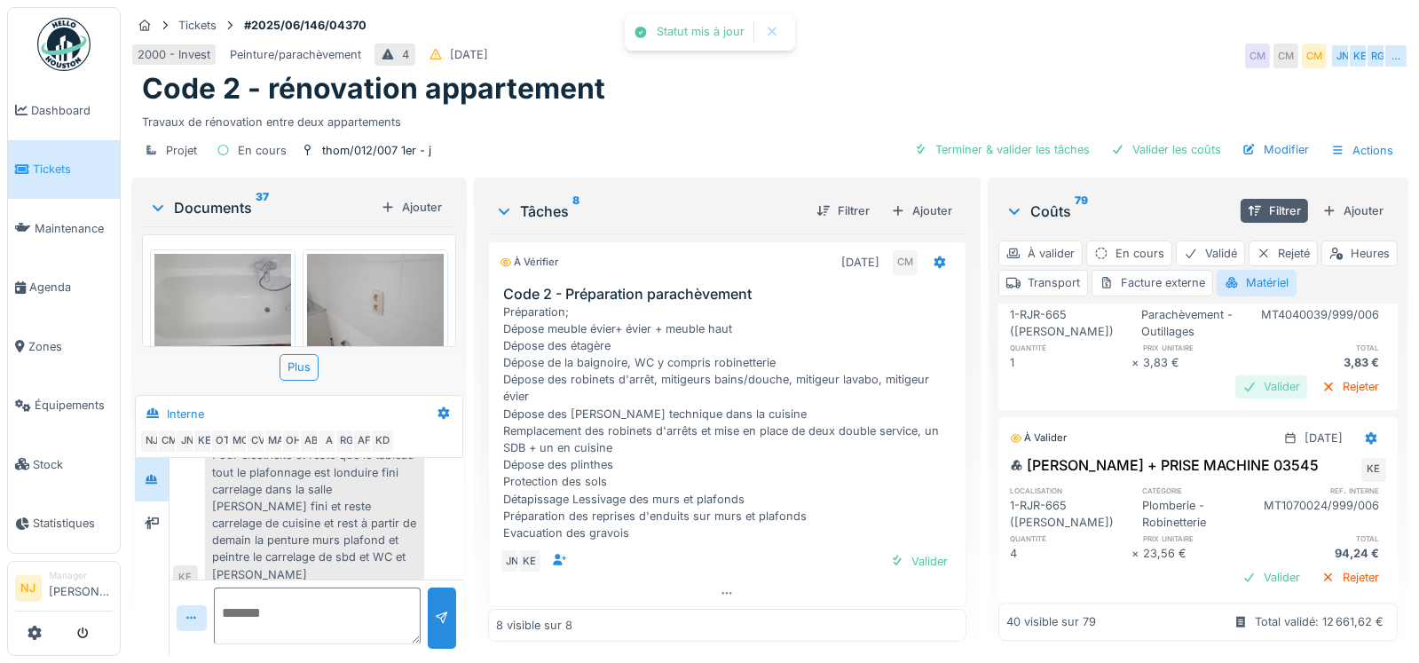
click at [1238, 399] on div "Valider" at bounding box center [1272, 387] width 72 height 24
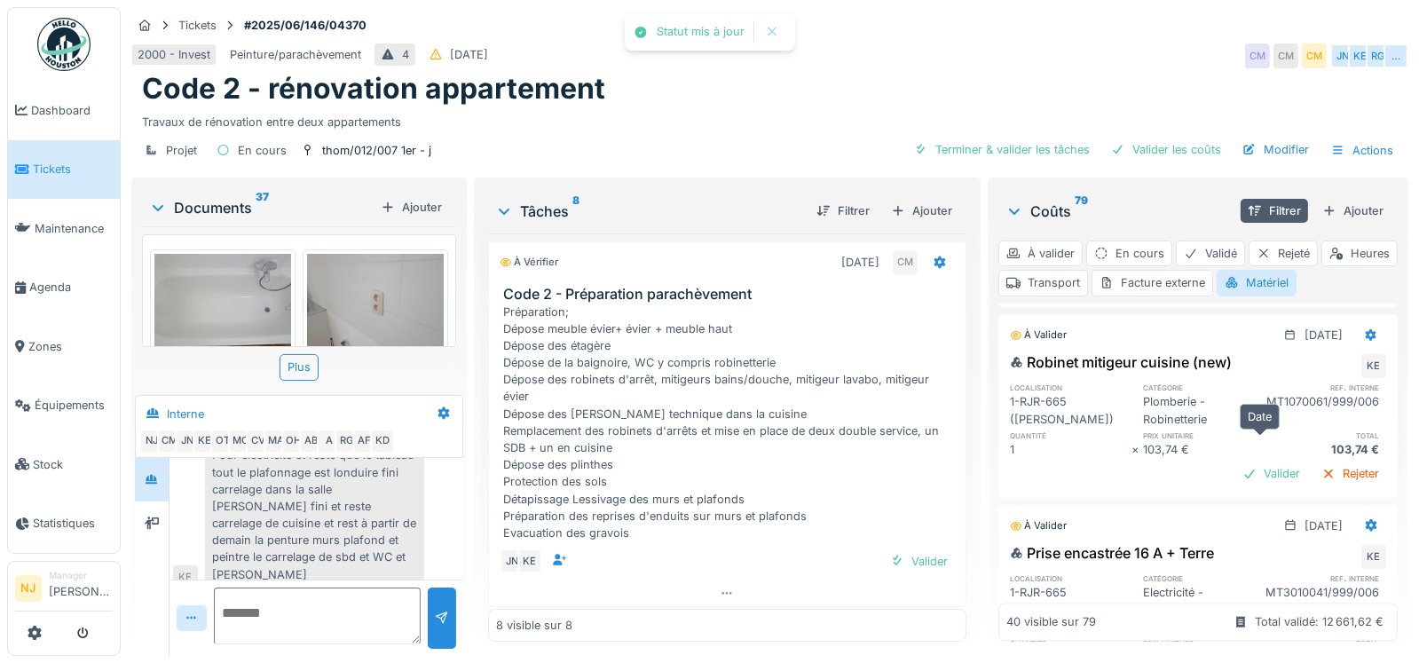
scroll to position [5945, 0]
click at [1236, 292] on div "Valider" at bounding box center [1272, 280] width 72 height 24
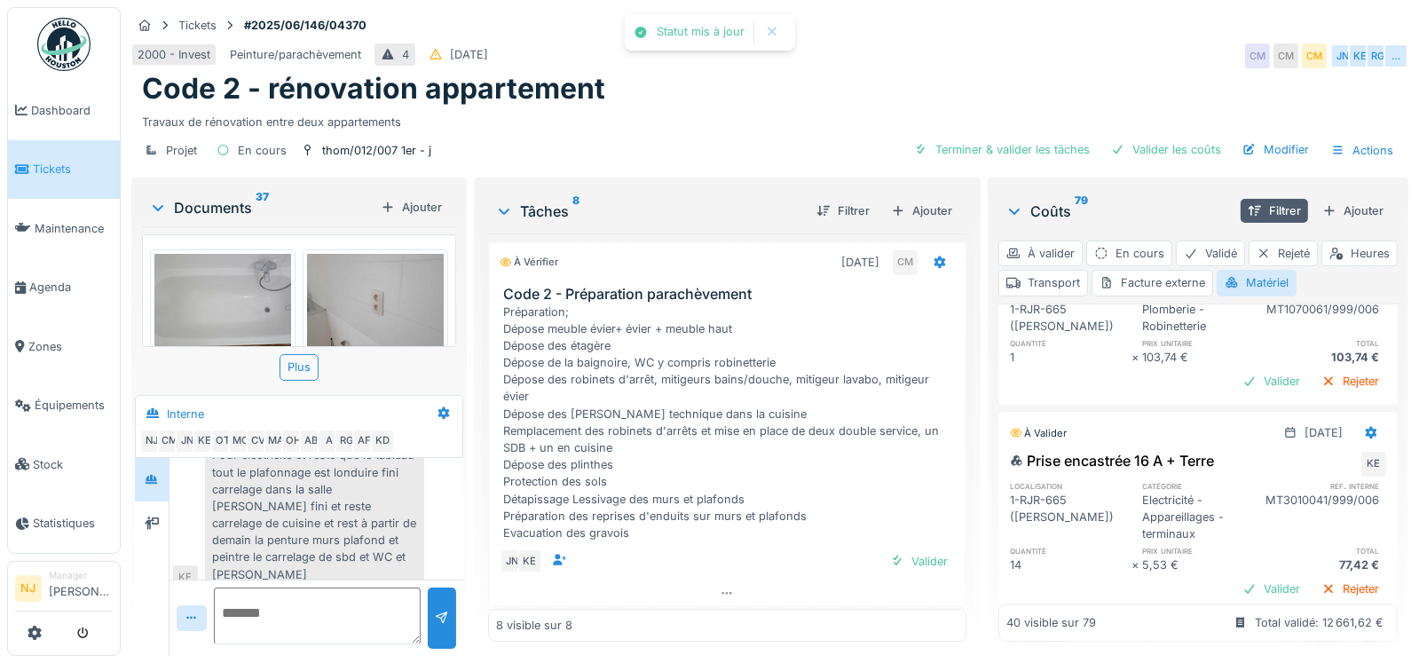
scroll to position [6034, 0]
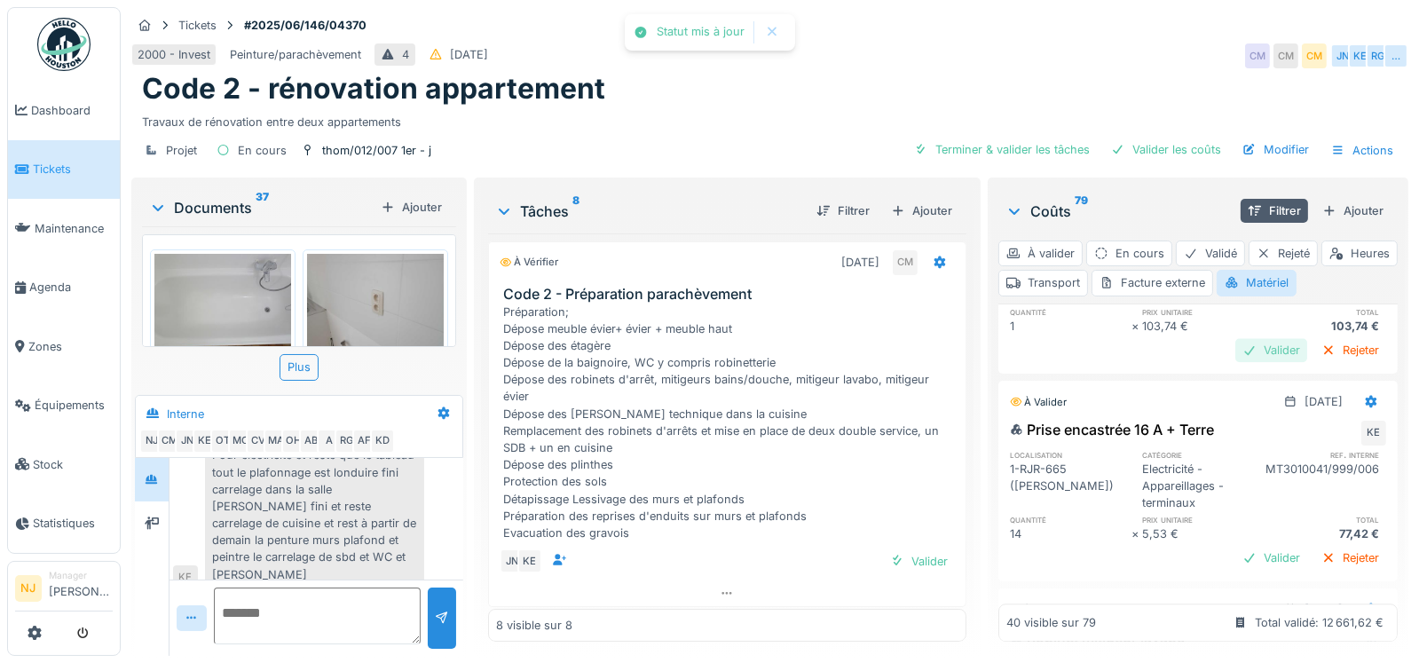
click at [1242, 362] on div "Valider" at bounding box center [1272, 350] width 72 height 24
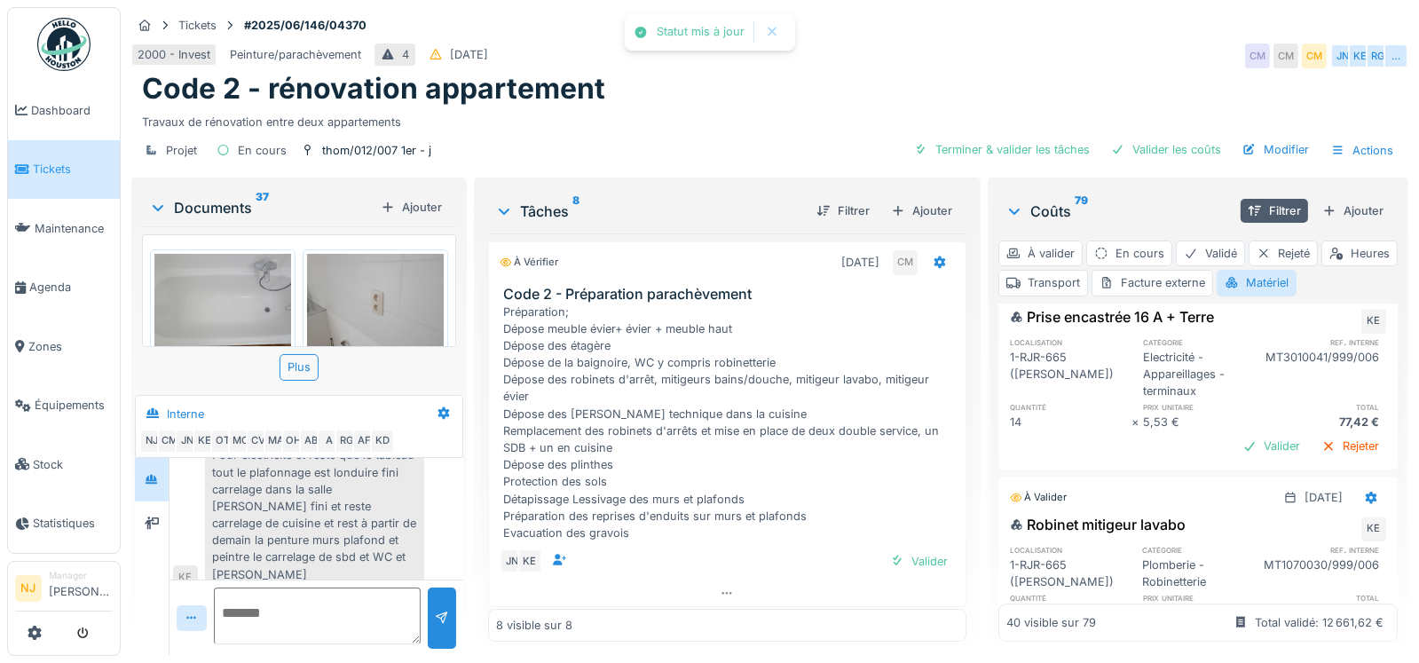
scroll to position [6211, 0]
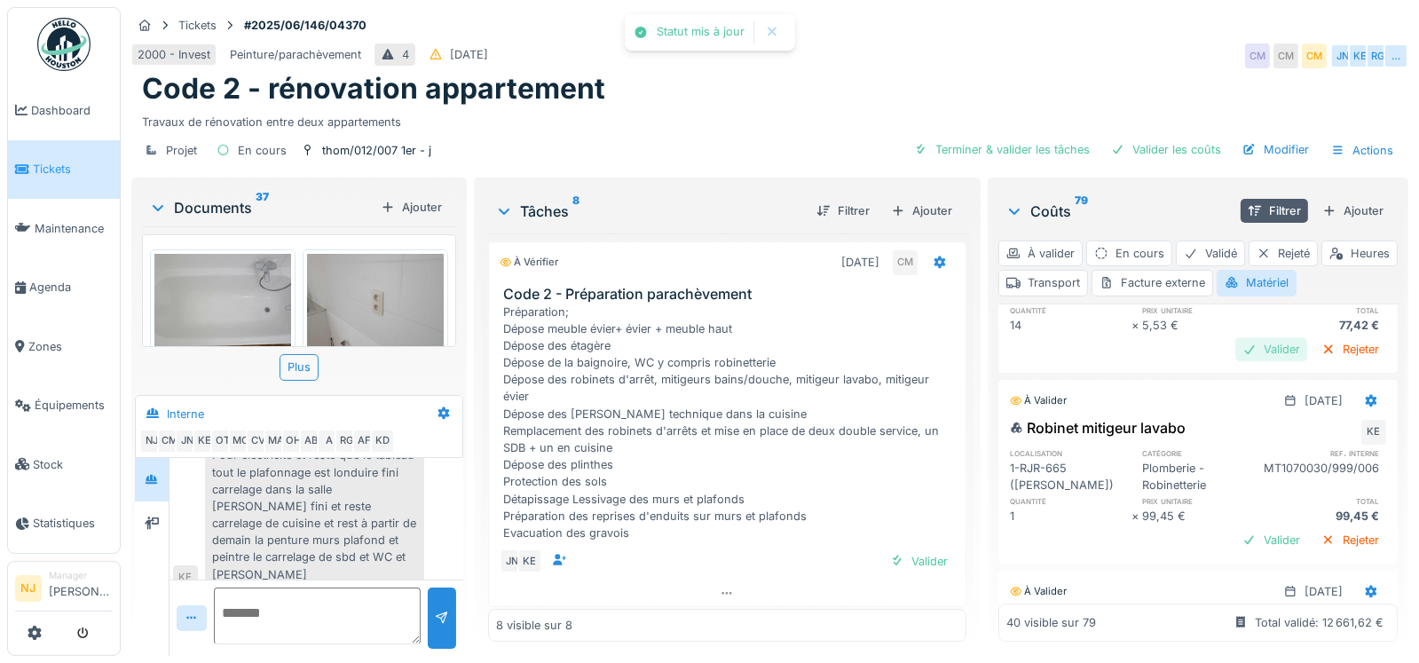
click at [1236, 361] on div "Valider" at bounding box center [1272, 349] width 72 height 24
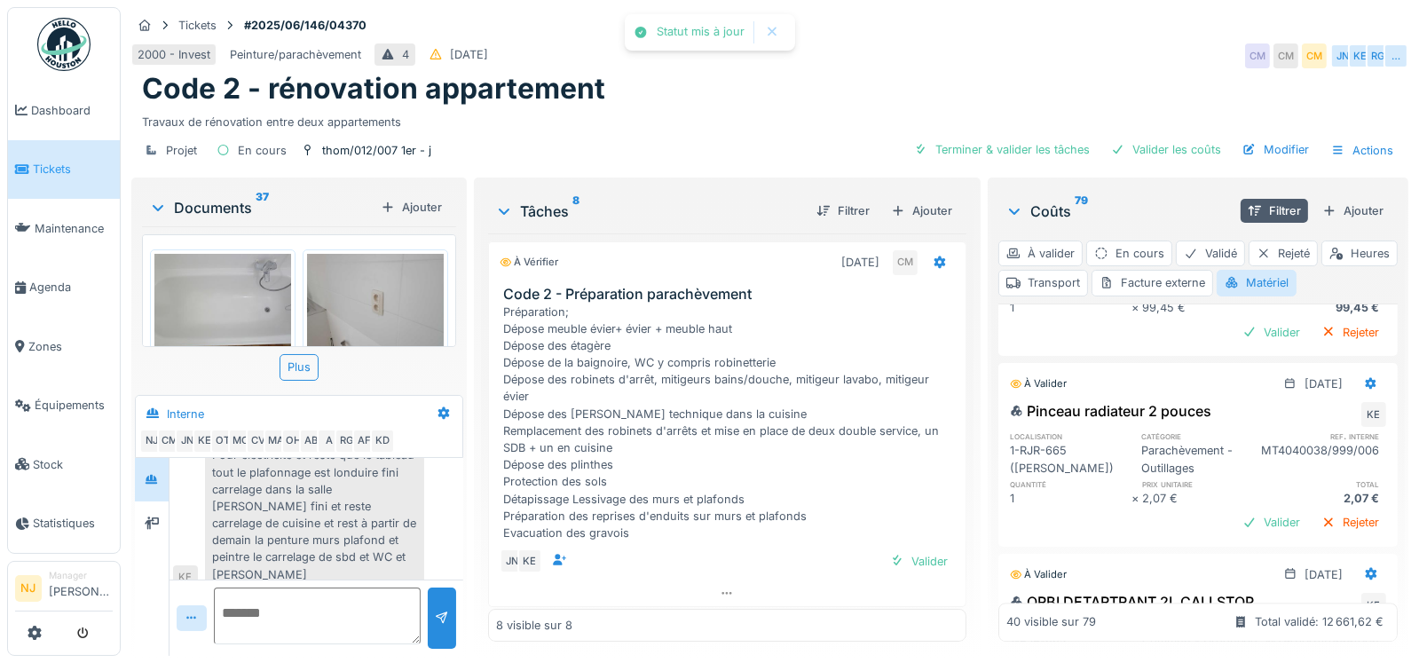
scroll to position [6389, 0]
click at [1236, 344] on div "Valider" at bounding box center [1272, 332] width 72 height 24
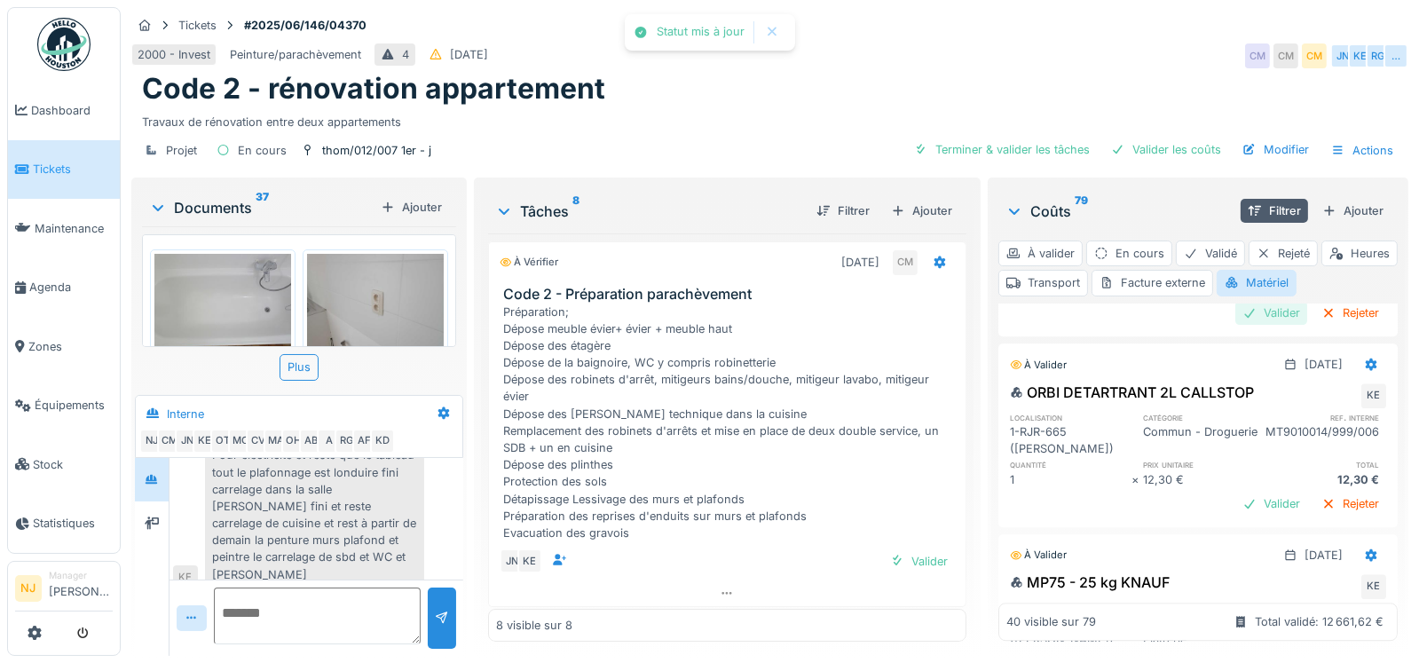
click at [1236, 325] on div "Valider" at bounding box center [1272, 313] width 72 height 24
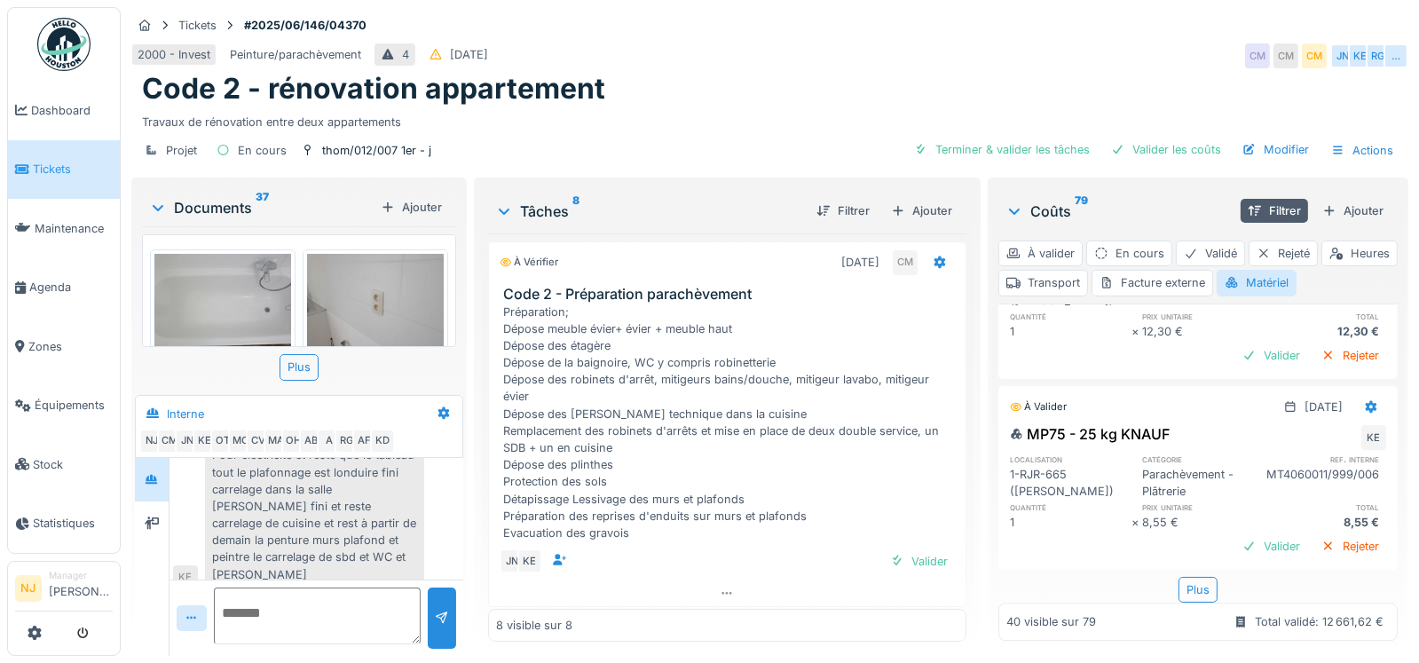
scroll to position [6817, 0]
click at [1237, 348] on div "Valider" at bounding box center [1272, 360] width 72 height 24
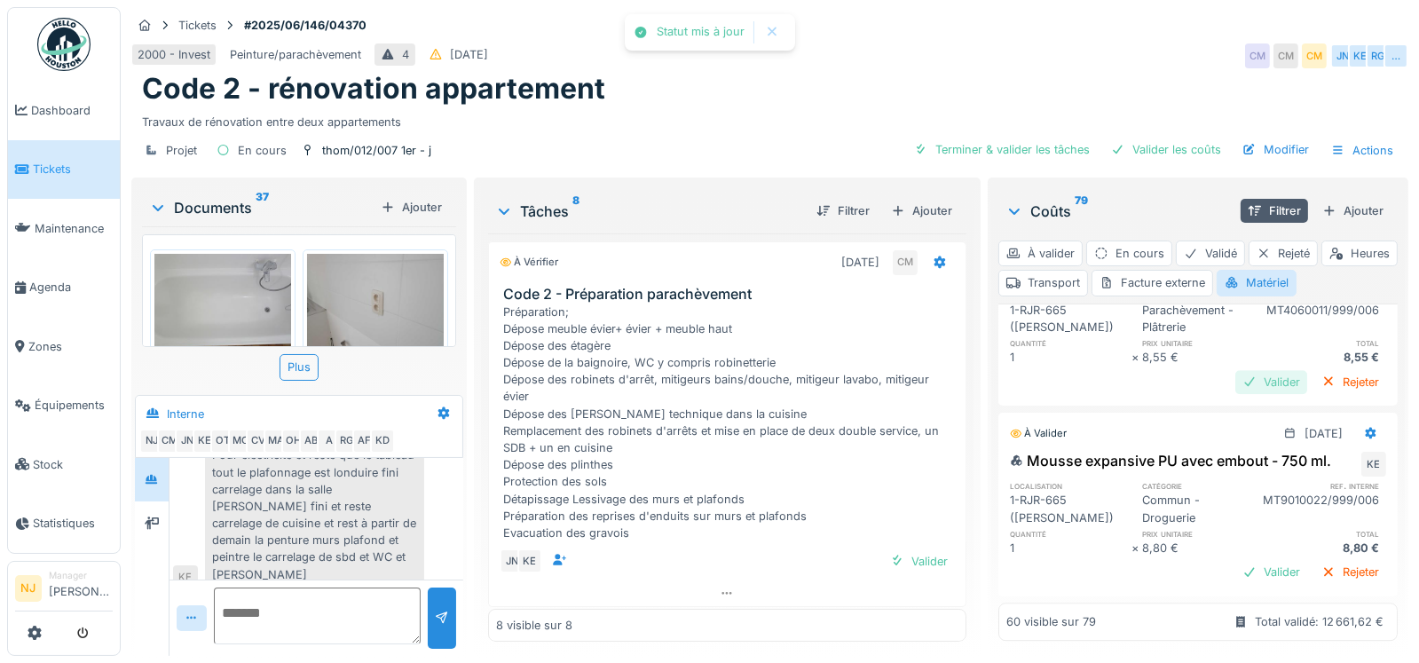
click at [1236, 394] on div "Valider" at bounding box center [1272, 382] width 72 height 24
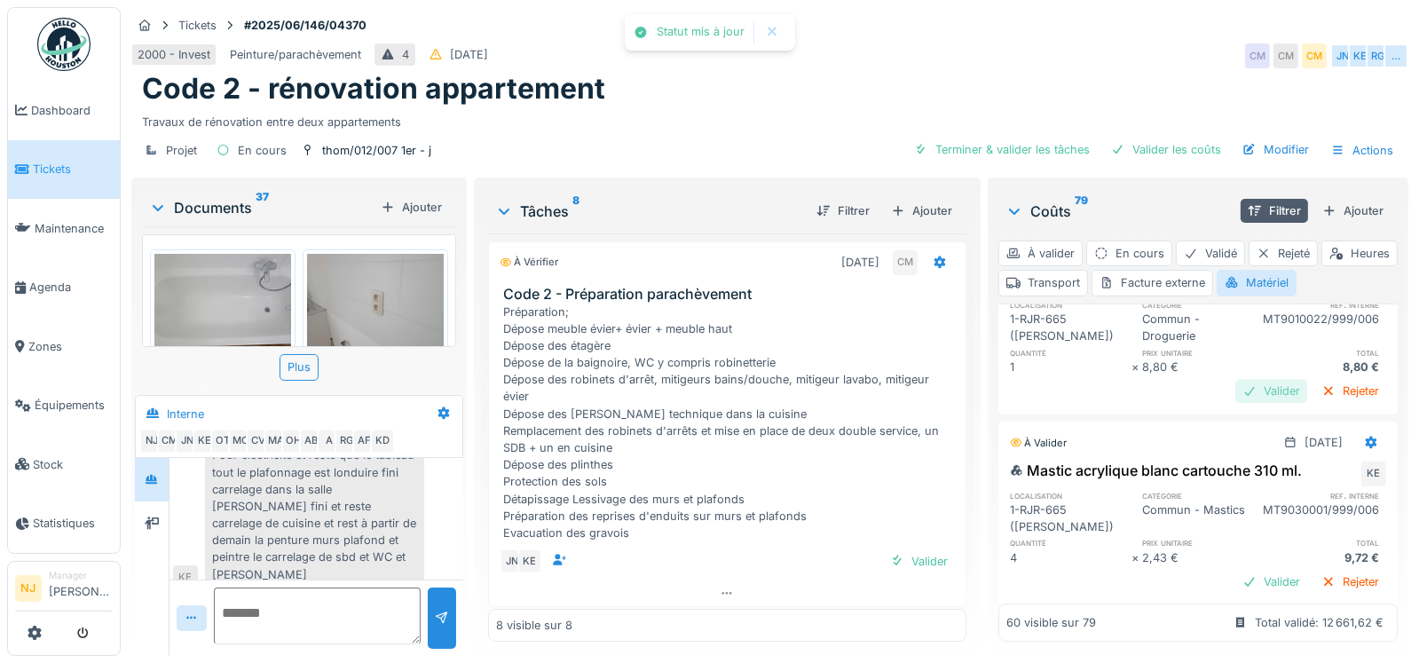
scroll to position [6994, 0]
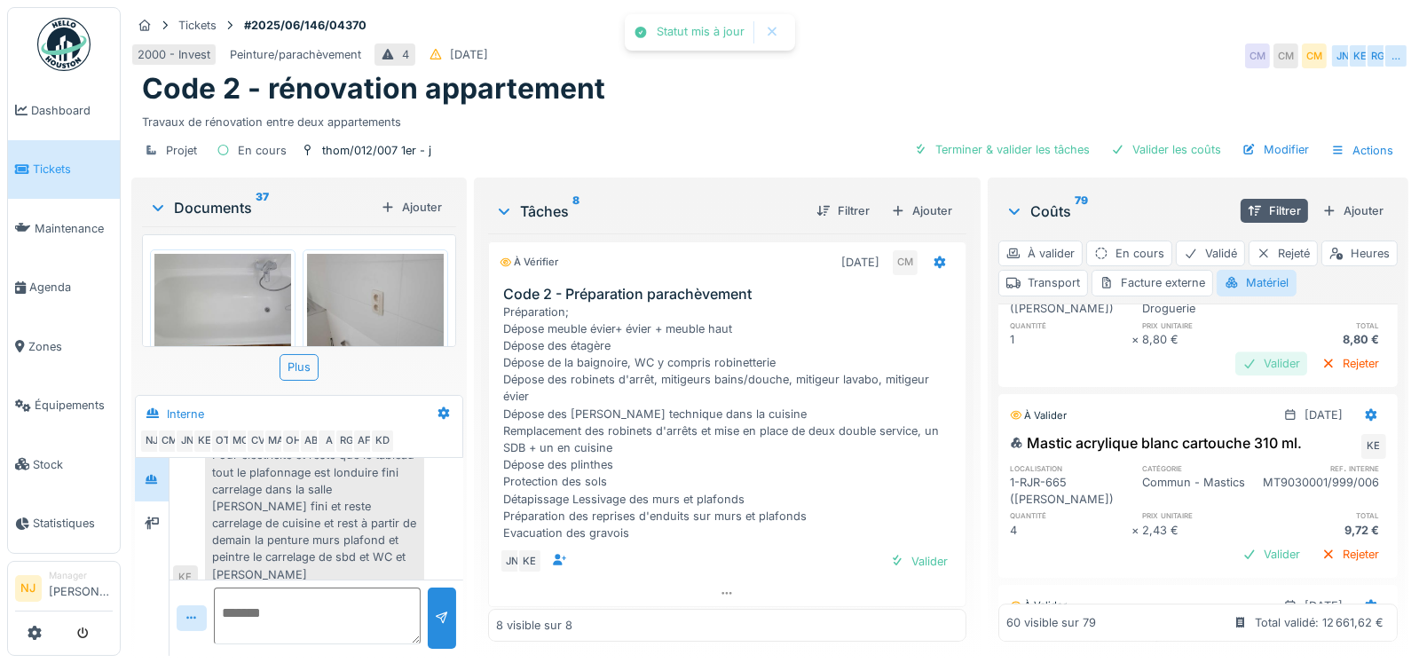
click at [1240, 375] on div "Valider" at bounding box center [1272, 363] width 72 height 24
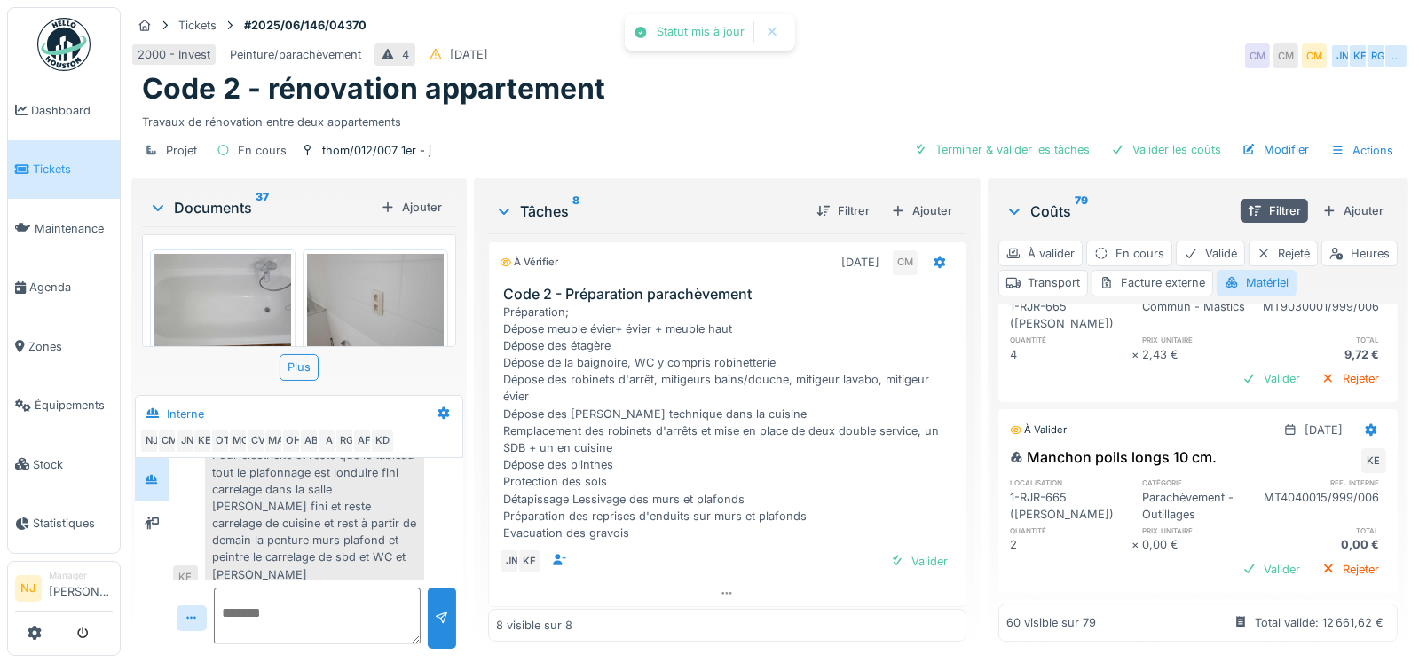
scroll to position [7172, 0]
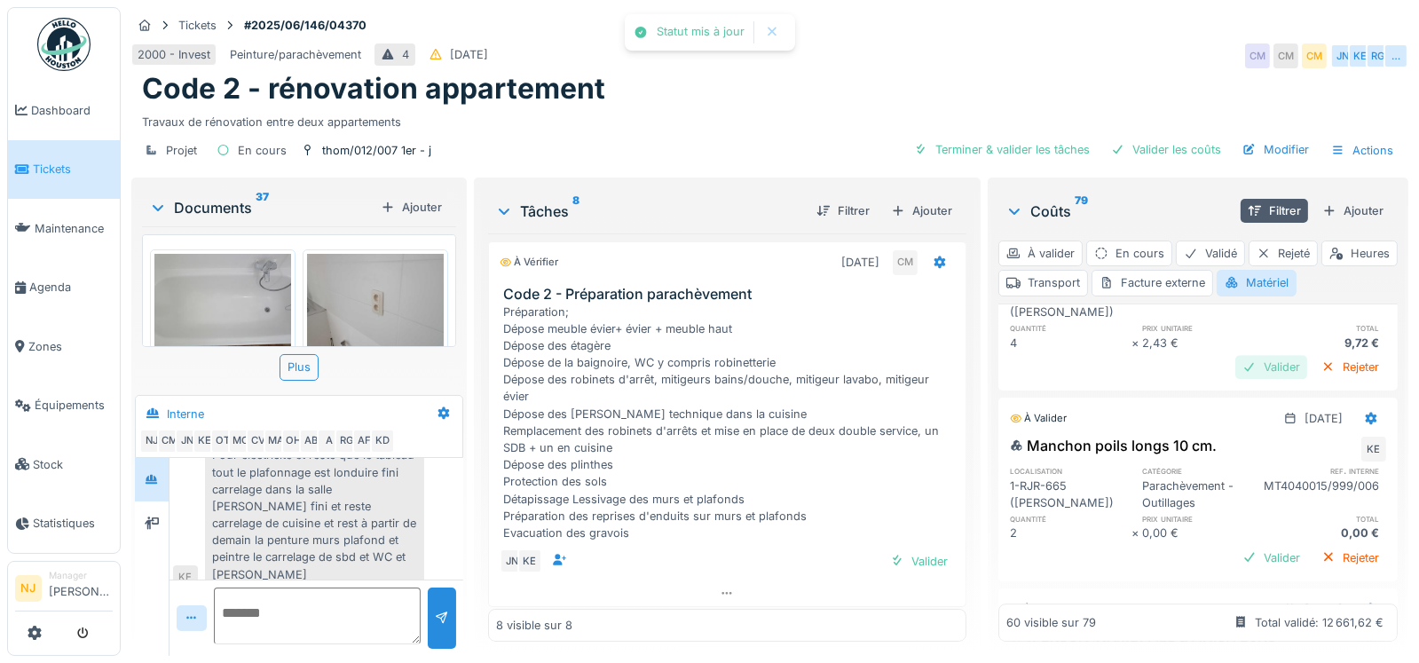
click at [1236, 379] on div "Valider" at bounding box center [1272, 367] width 72 height 24
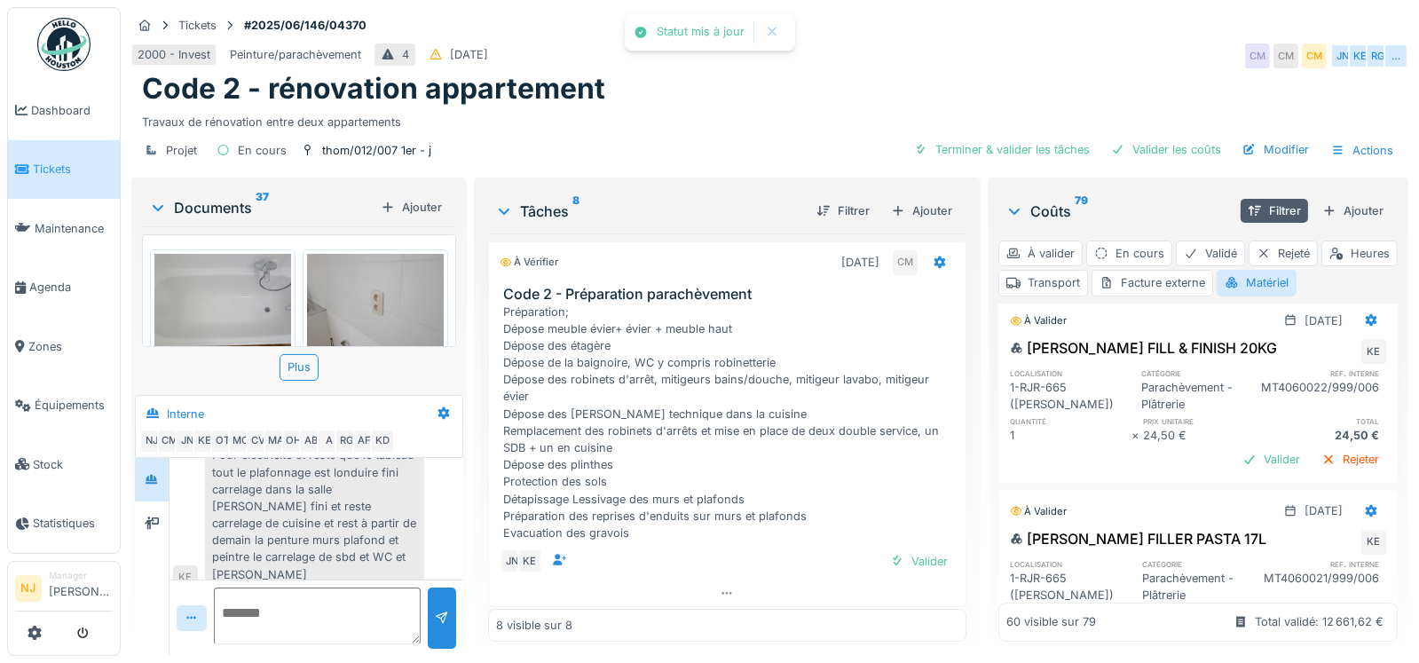
scroll to position [7438, 0]
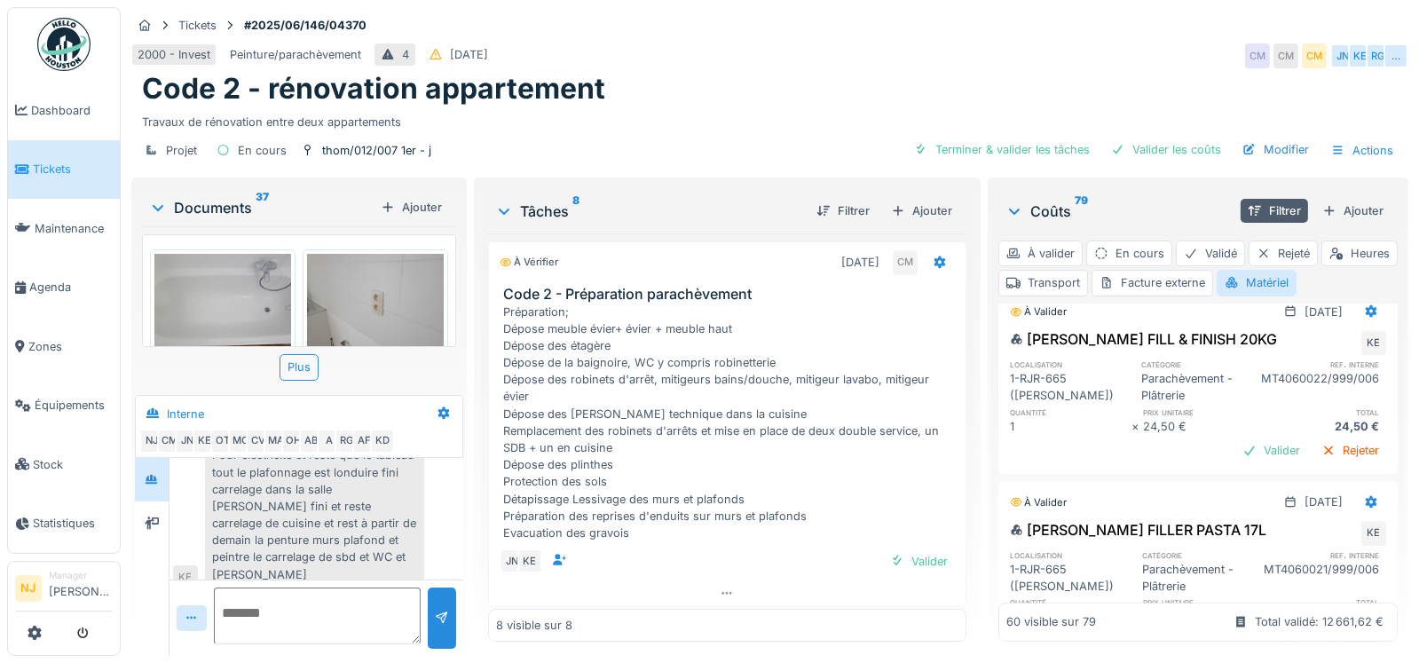
click at [1236, 272] on div "Valider" at bounding box center [1272, 260] width 72 height 24
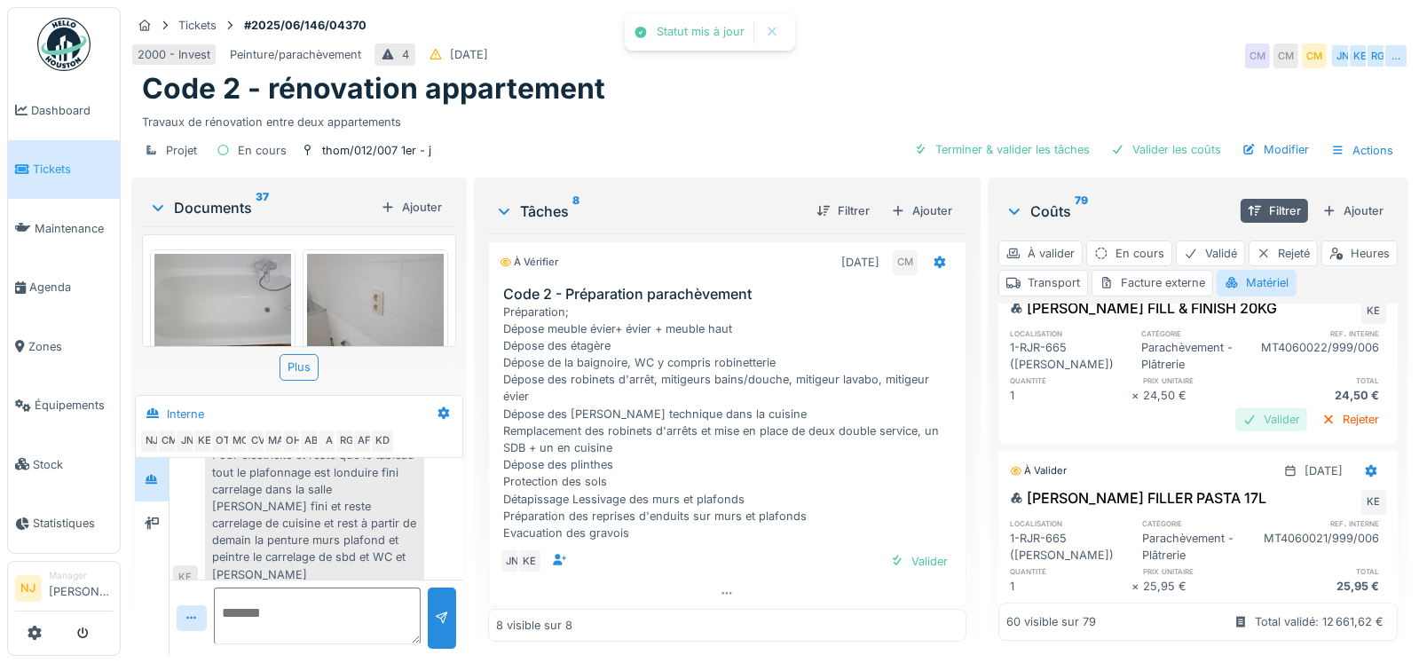
click at [1236, 431] on div "Valider" at bounding box center [1272, 419] width 72 height 24
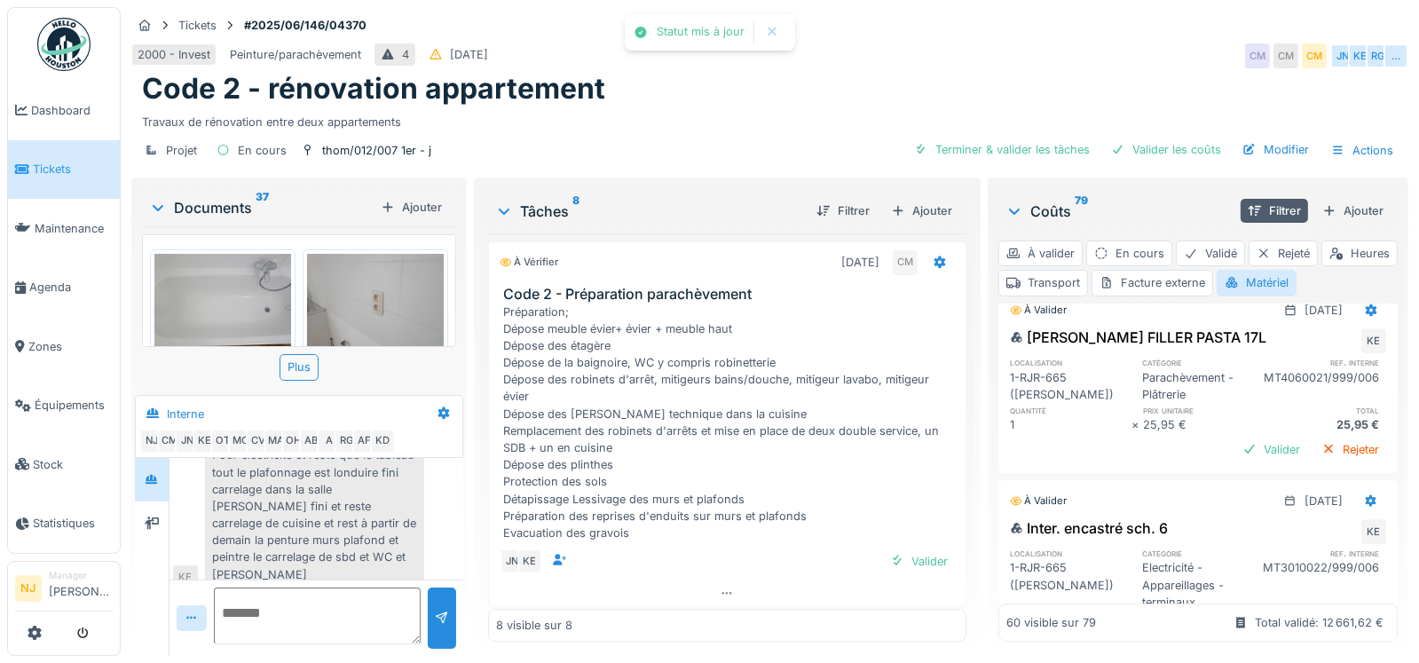
scroll to position [7616, 0]
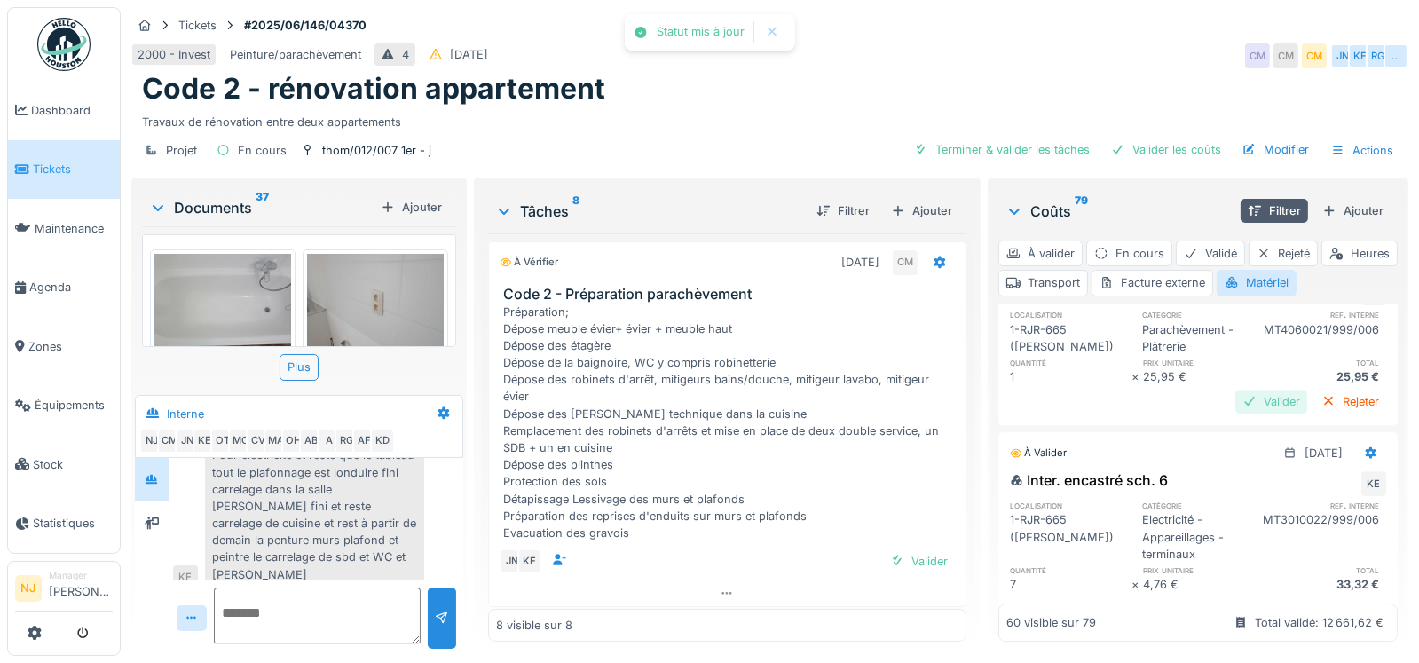
click at [1236, 414] on div "Valider" at bounding box center [1272, 402] width 72 height 24
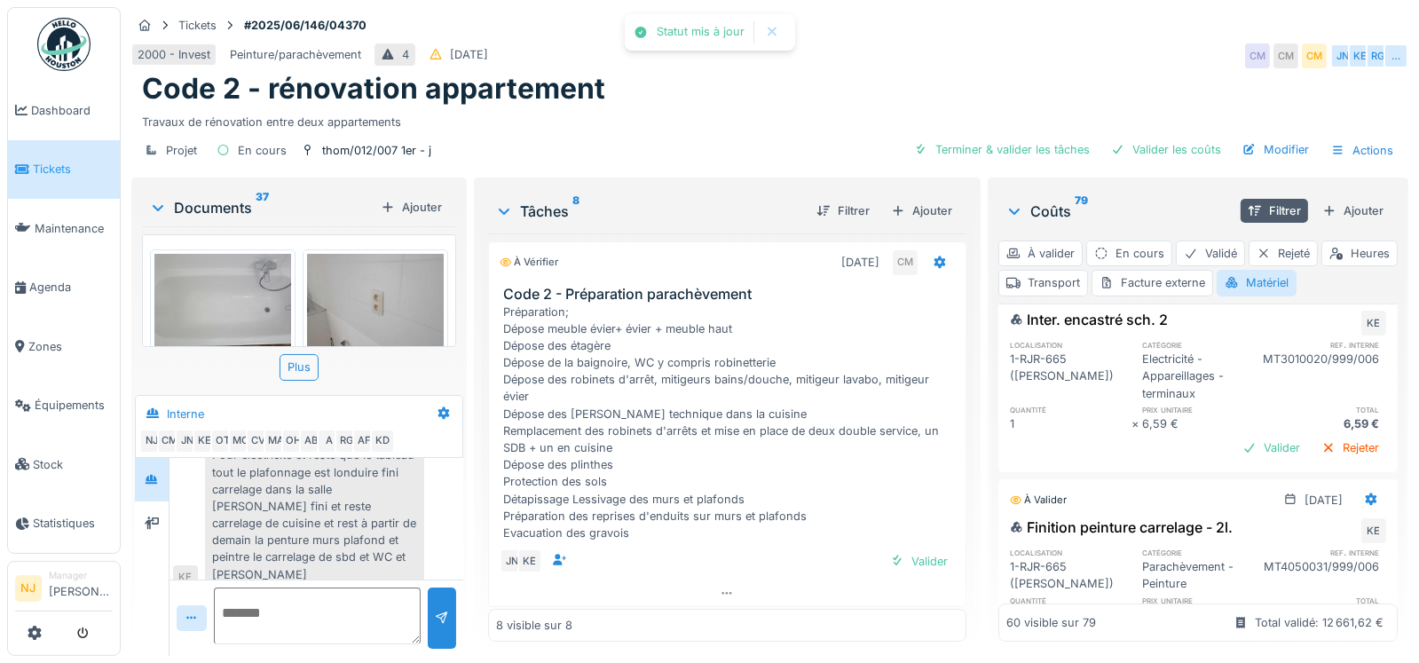
scroll to position [7971, 0]
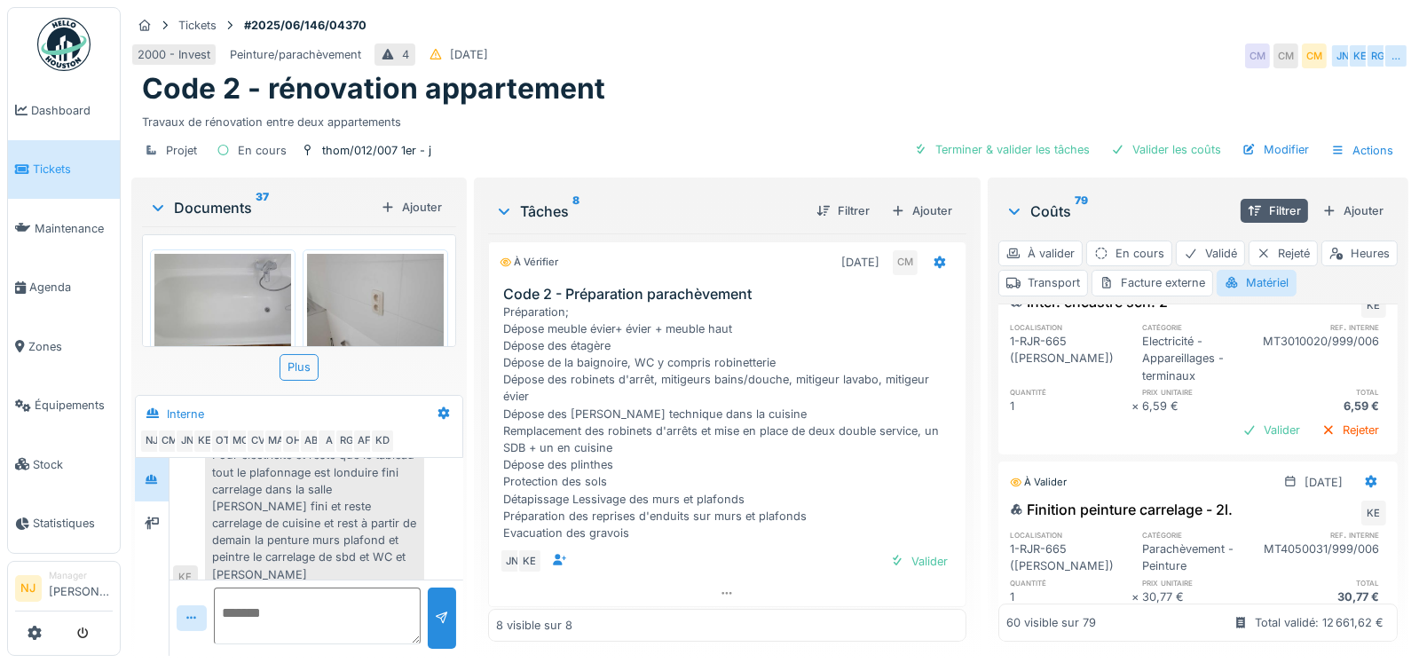
click at [1236, 234] on div "Valider" at bounding box center [1272, 222] width 72 height 24
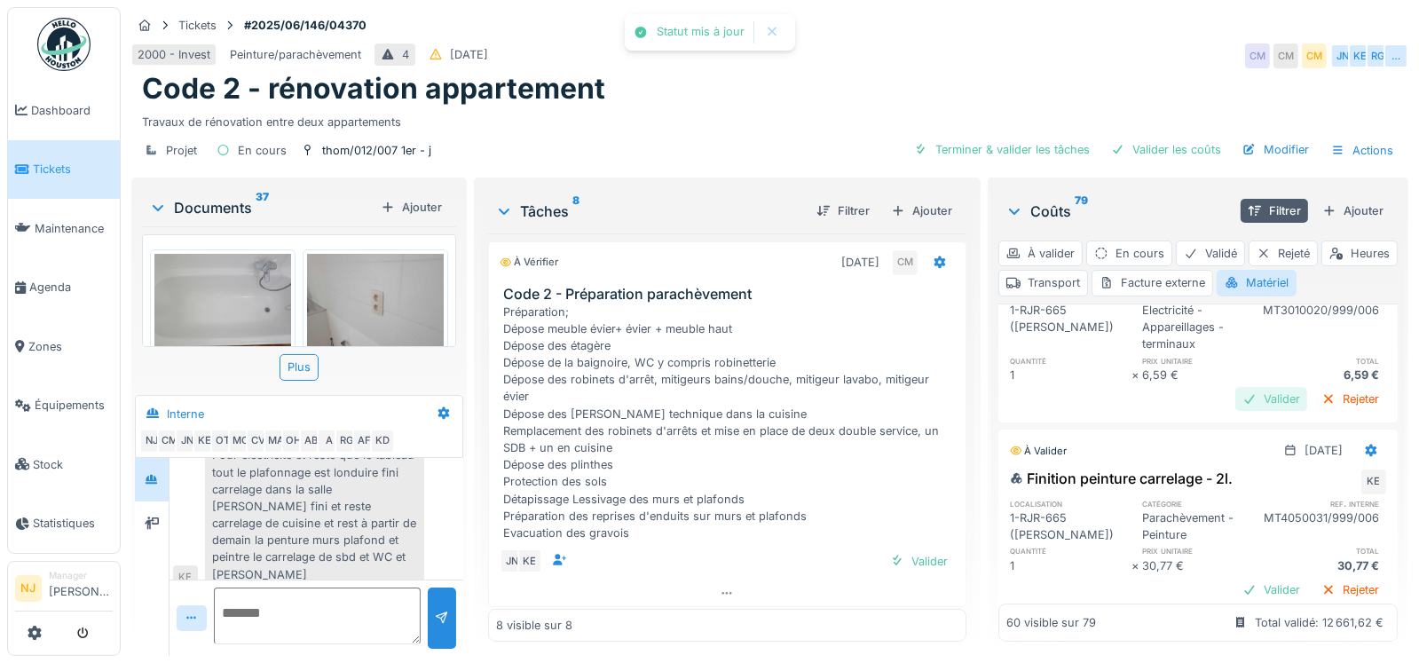
click at [1236, 411] on div "Valider" at bounding box center [1272, 399] width 72 height 24
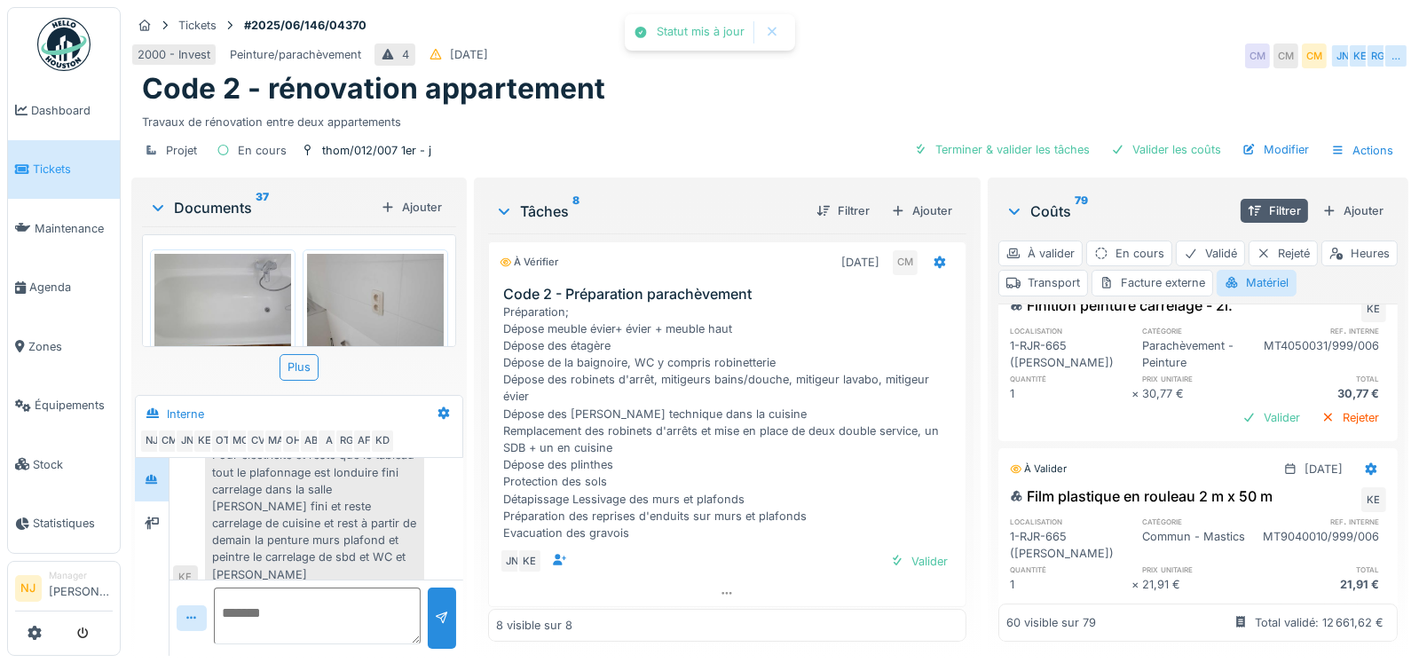
scroll to position [8148, 0]
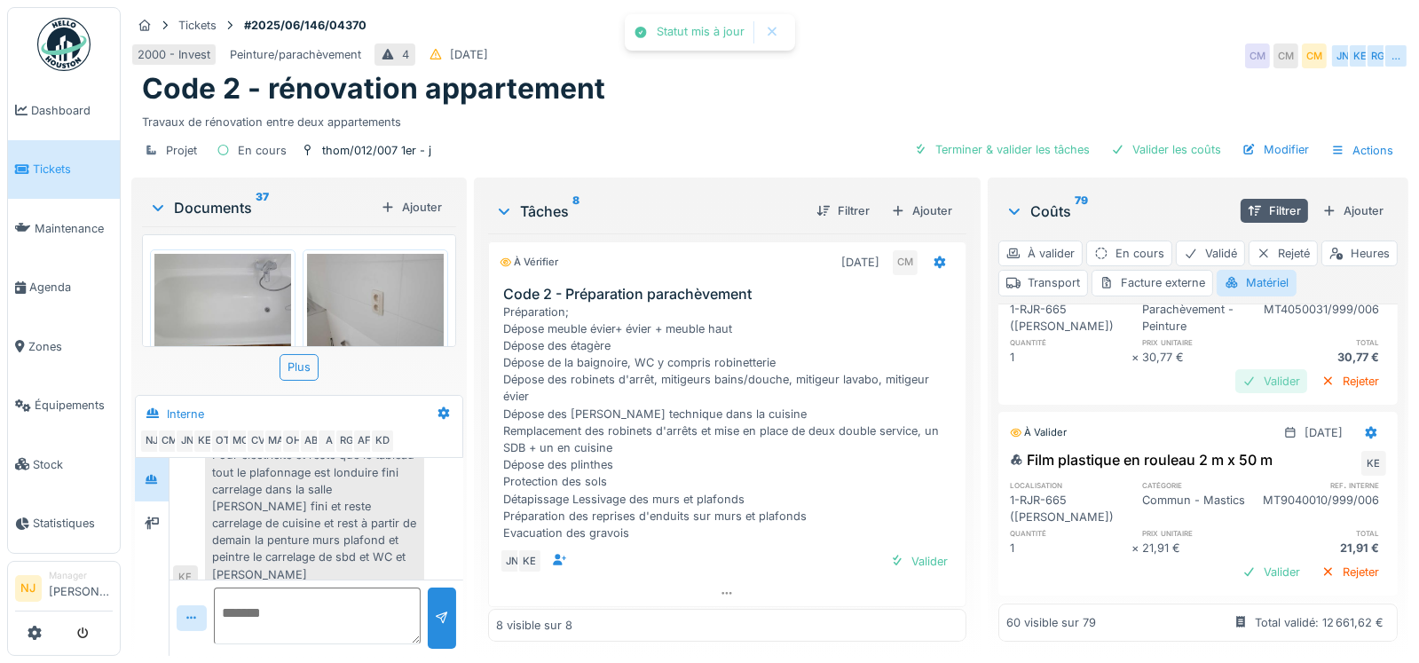
click at [1236, 393] on div "Valider" at bounding box center [1272, 381] width 72 height 24
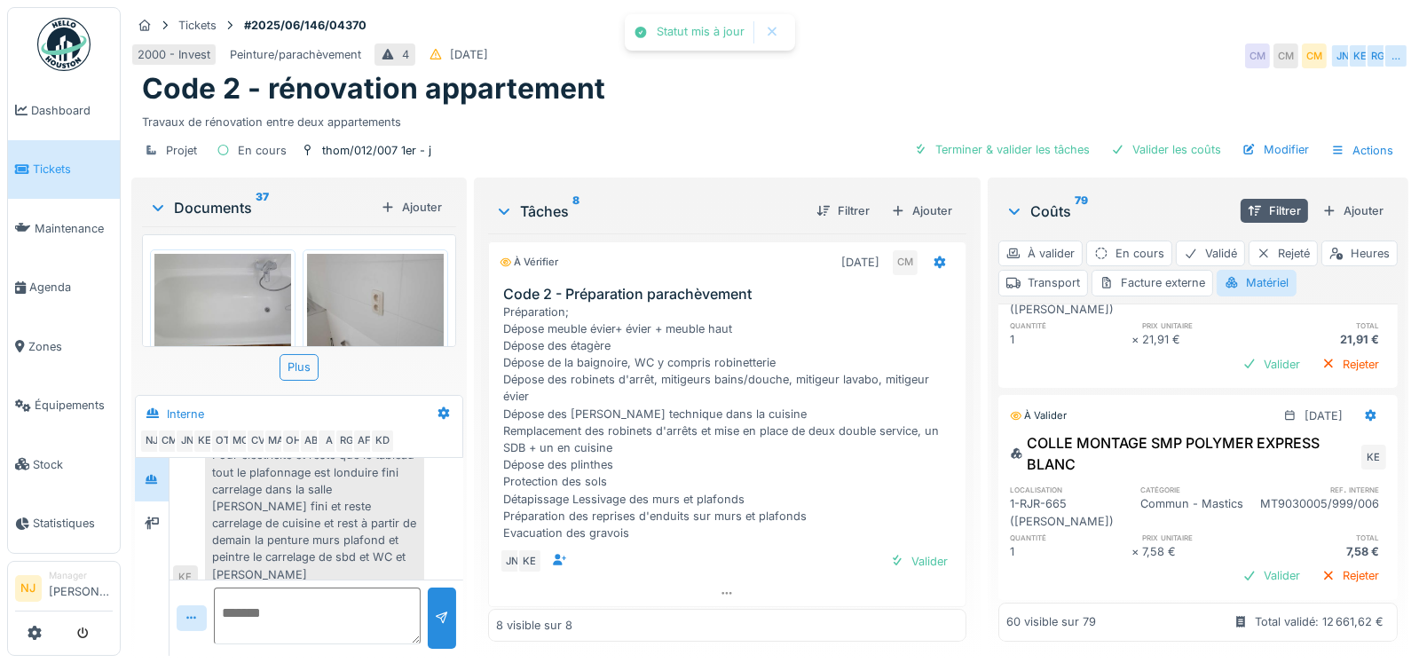
scroll to position [8326, 0]
click at [1243, 375] on div "Valider" at bounding box center [1272, 363] width 72 height 24
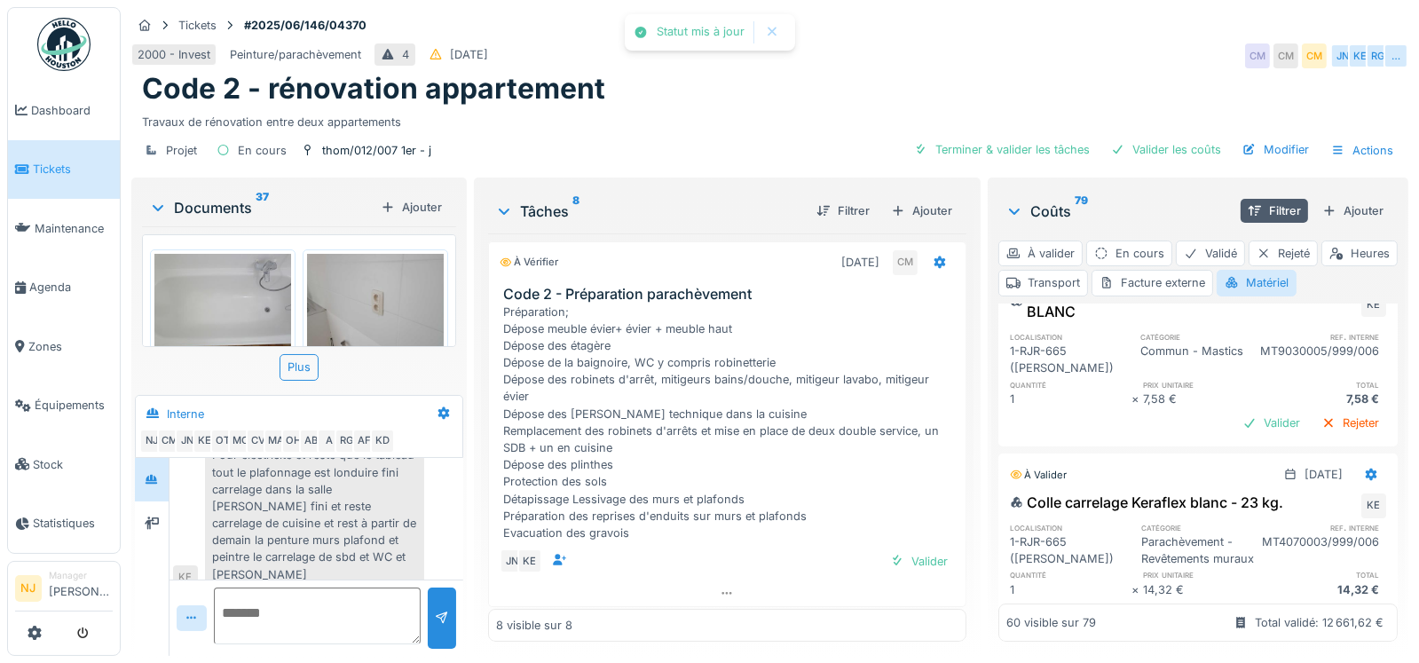
scroll to position [8503, 0]
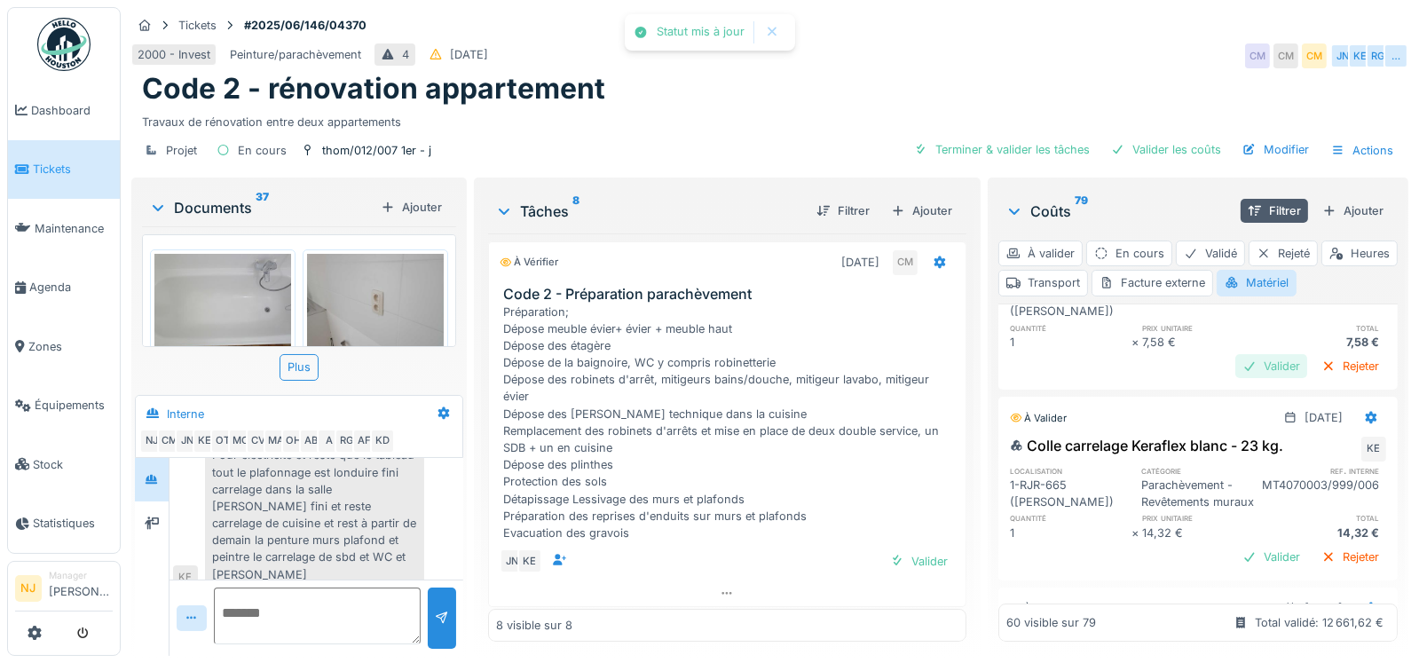
click at [1236, 378] on div "Valider" at bounding box center [1272, 366] width 72 height 24
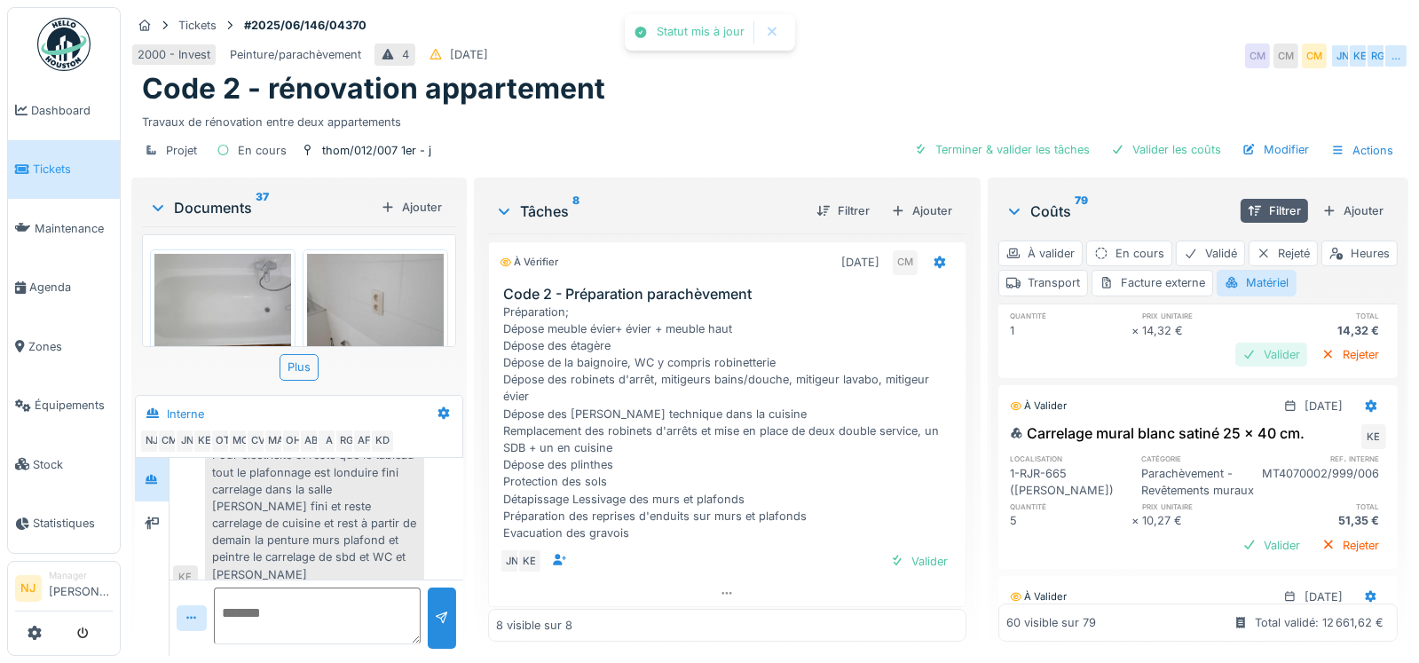
scroll to position [8681, 0]
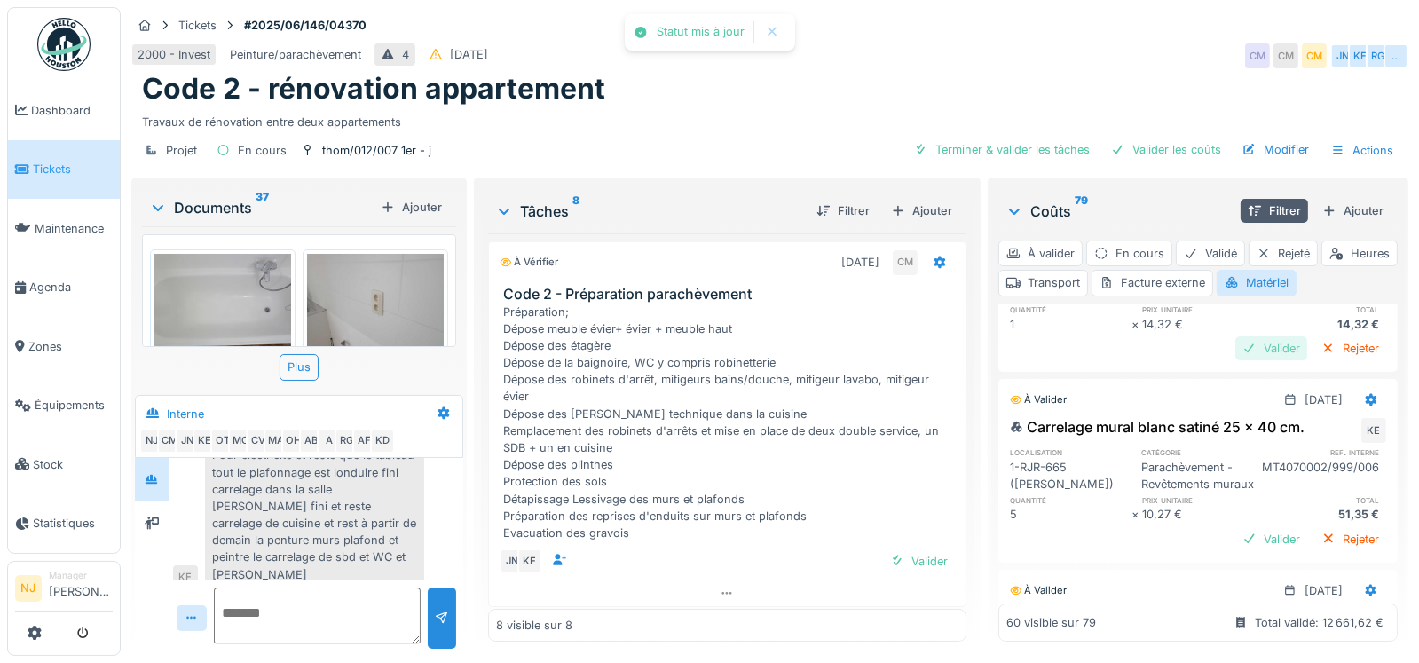
click at [1242, 360] on div "Valider" at bounding box center [1272, 348] width 72 height 24
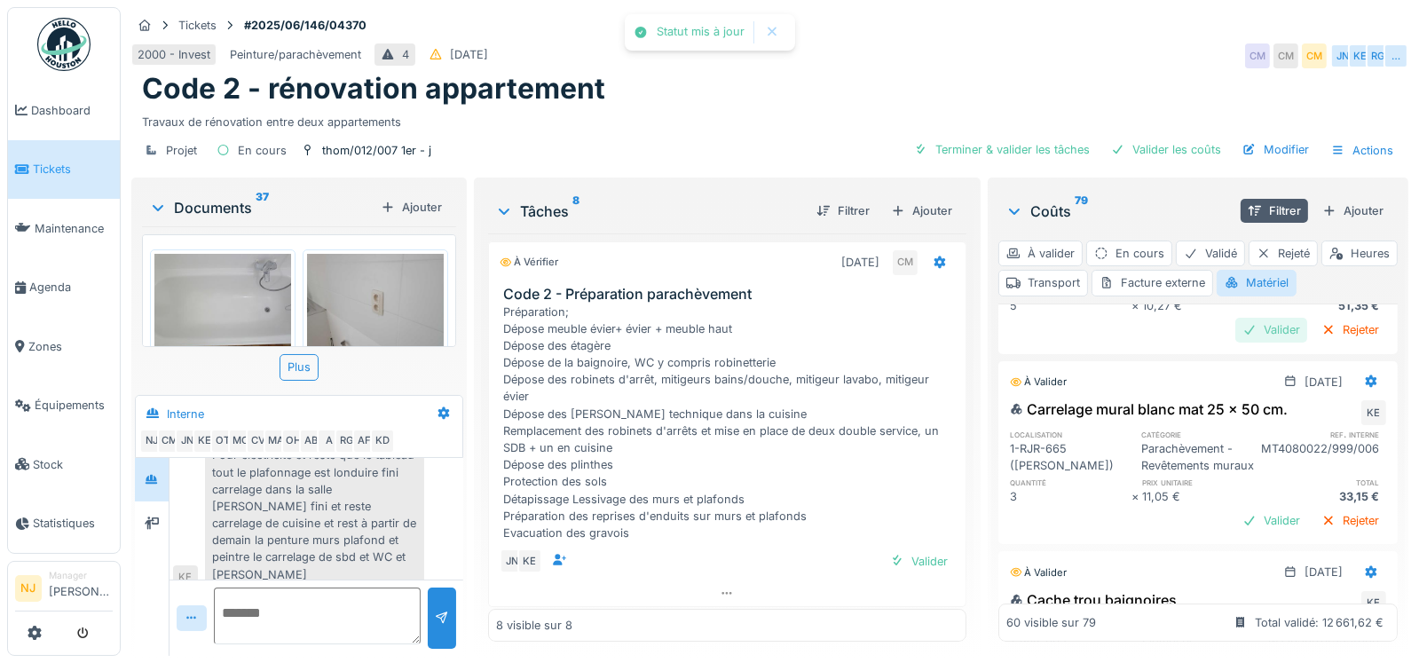
click at [1236, 342] on div "Valider" at bounding box center [1272, 330] width 72 height 24
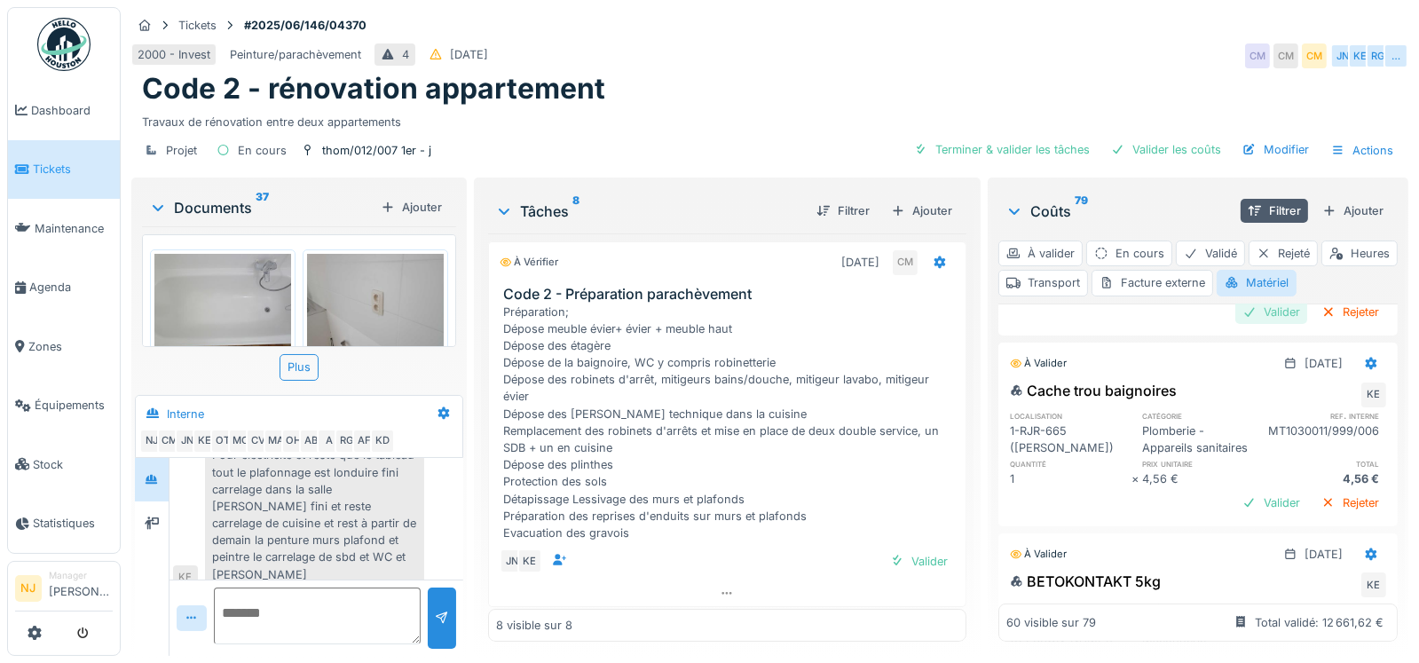
click at [1236, 324] on div "Valider" at bounding box center [1272, 312] width 72 height 24
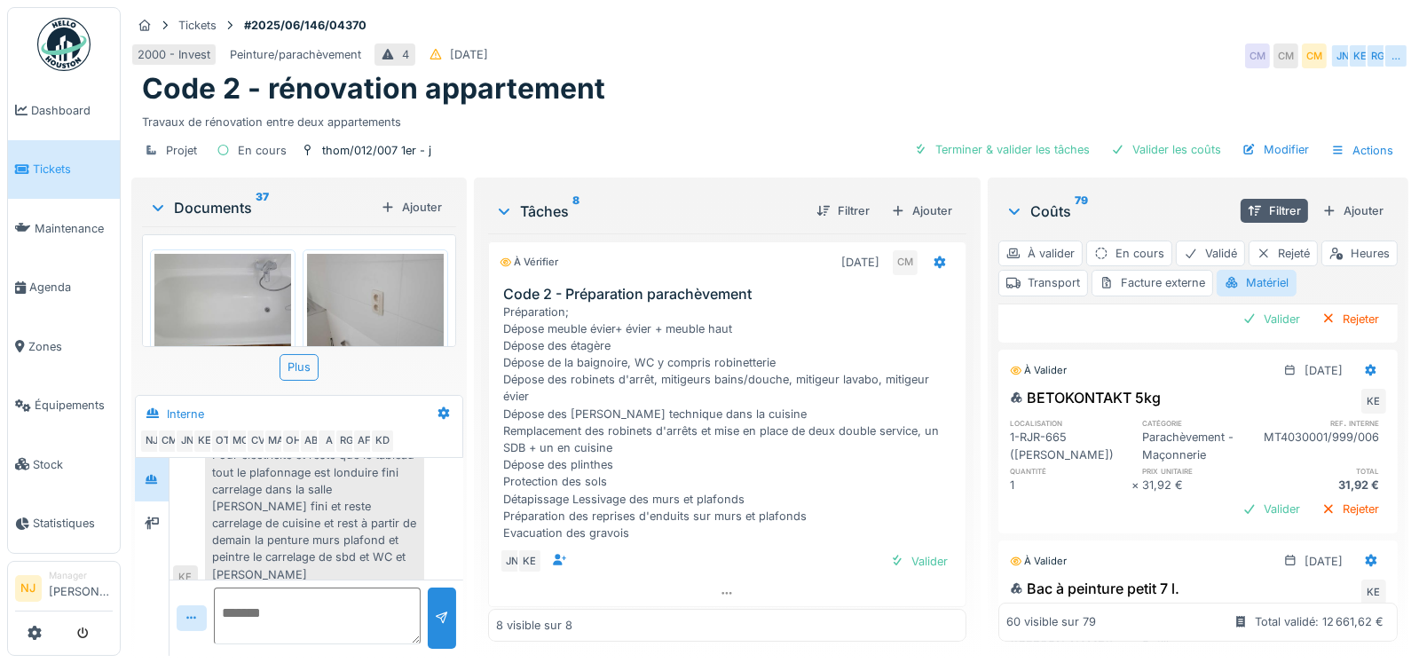
scroll to position [9213, 0]
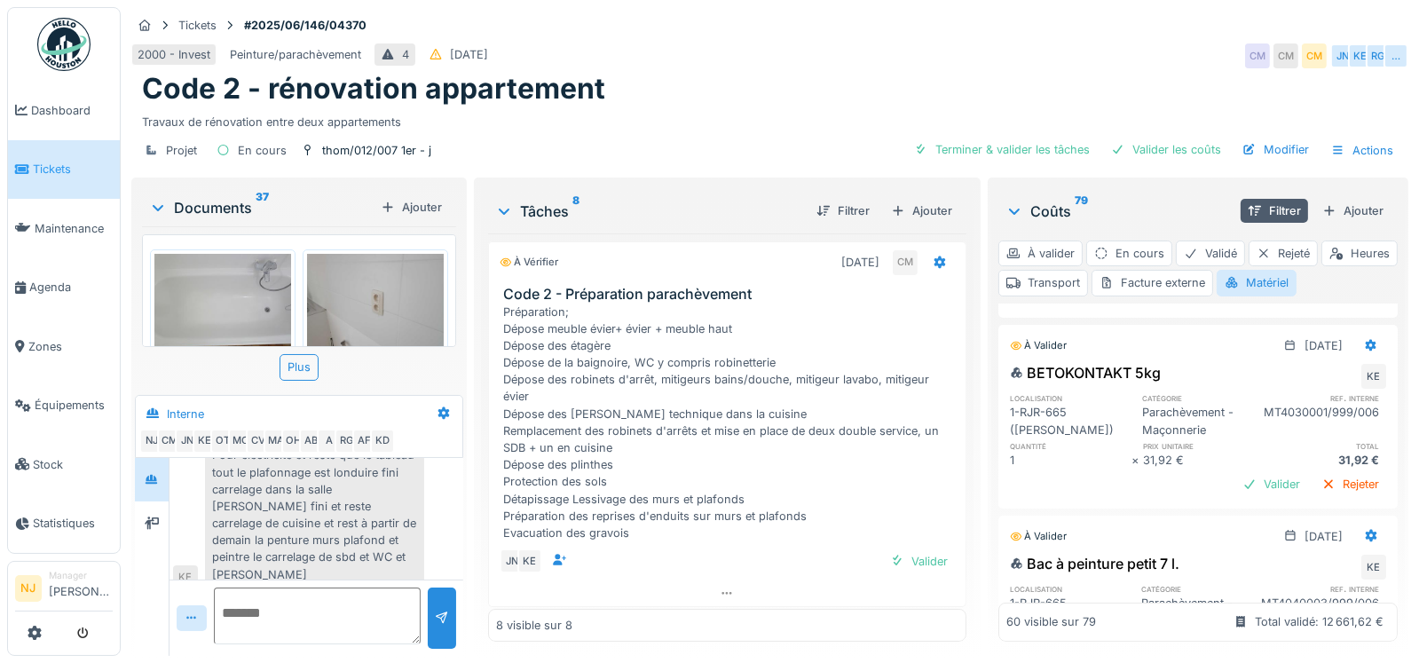
drag, startPoint x: 1220, startPoint y: 508, endPoint x: 1234, endPoint y: 501, distance: 15.1
click at [1236, 306] on div "Valider" at bounding box center [1272, 294] width 72 height 24
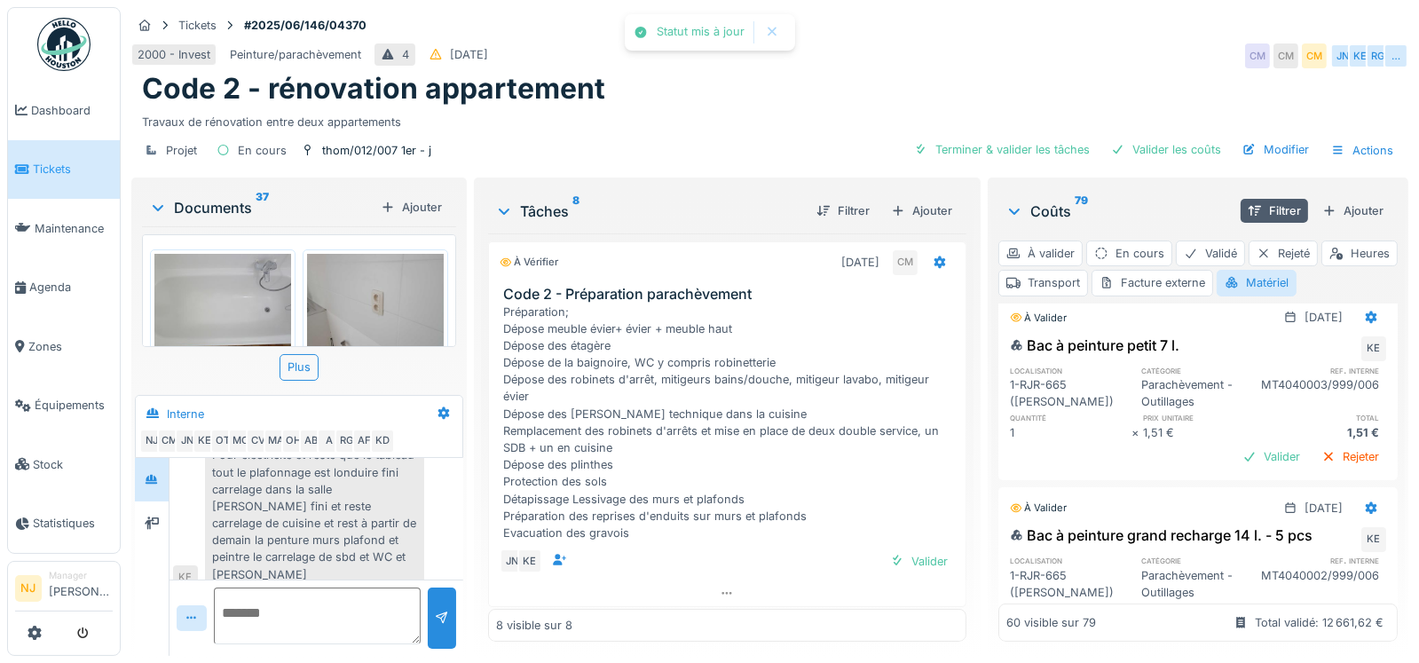
scroll to position [9480, 0]
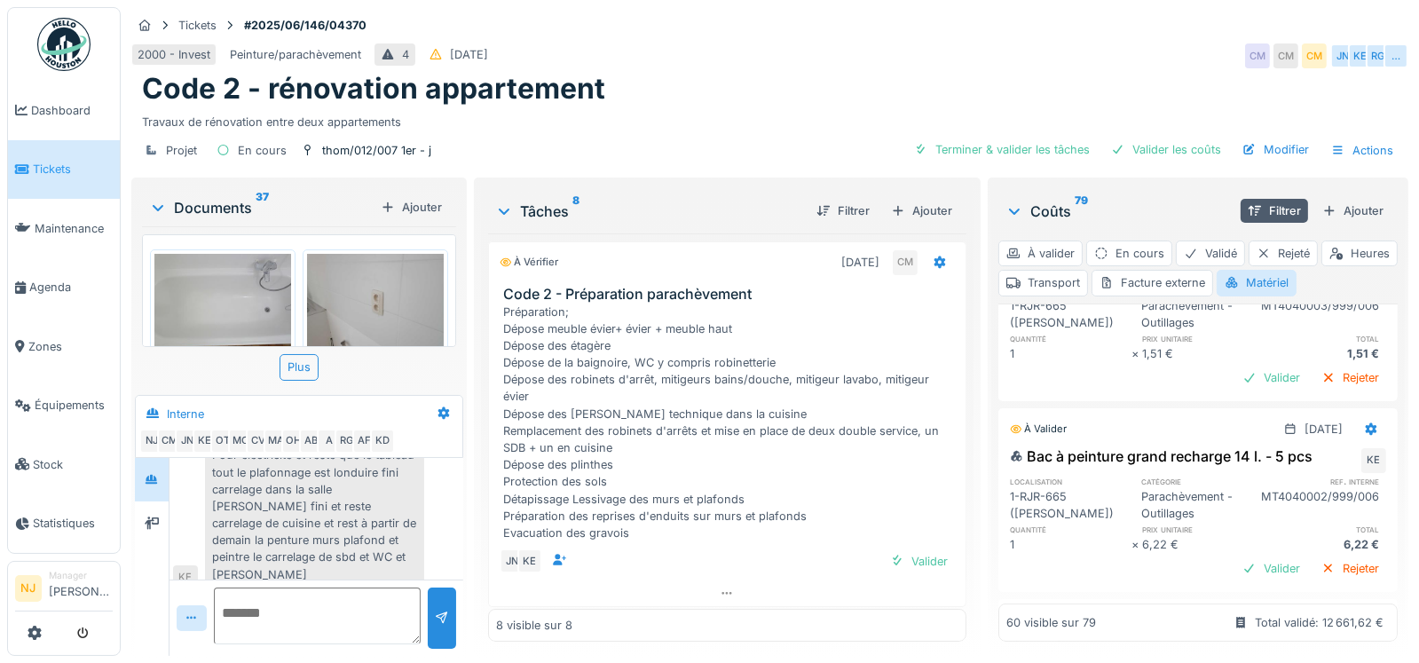
click at [1237, 199] on div "Valider" at bounding box center [1272, 187] width 72 height 24
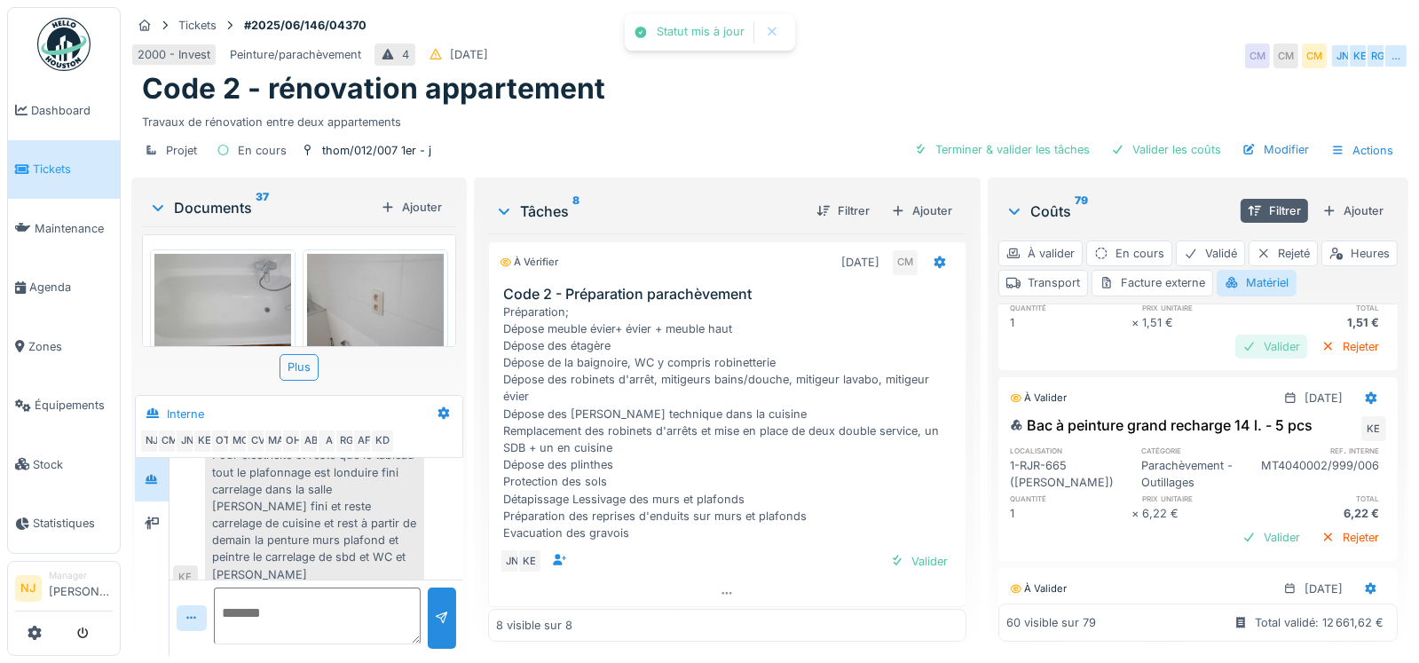
click at [1239, 359] on div "Valider" at bounding box center [1272, 347] width 72 height 24
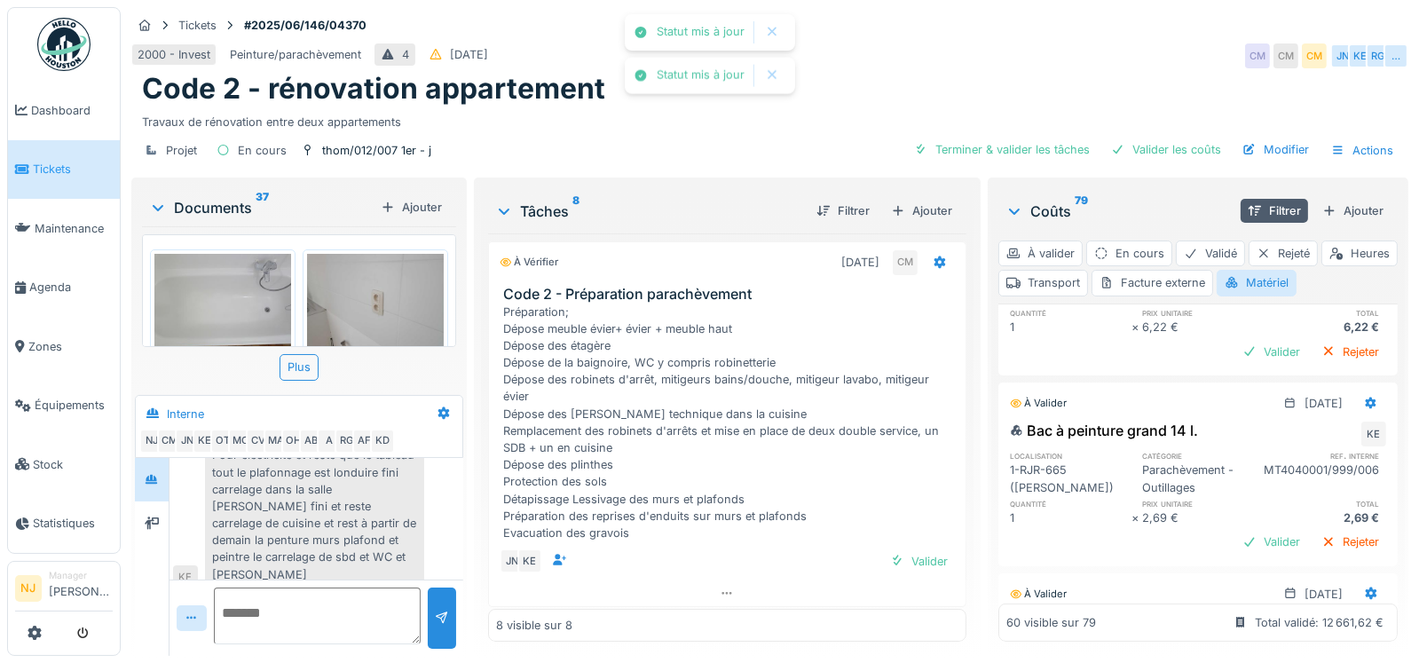
scroll to position [9746, 0]
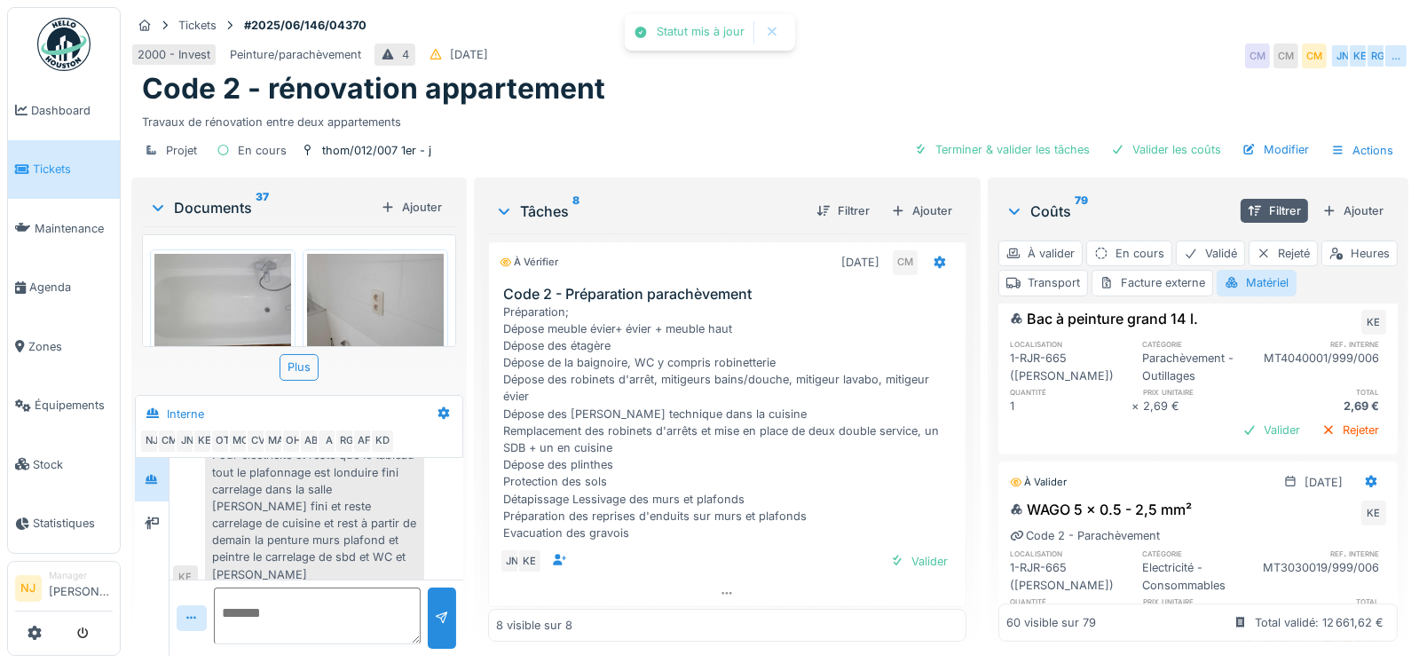
click at [1252, 252] on div "Valider" at bounding box center [1272, 240] width 72 height 24
click at [1240, 233] on div "Valider" at bounding box center [1272, 221] width 72 height 24
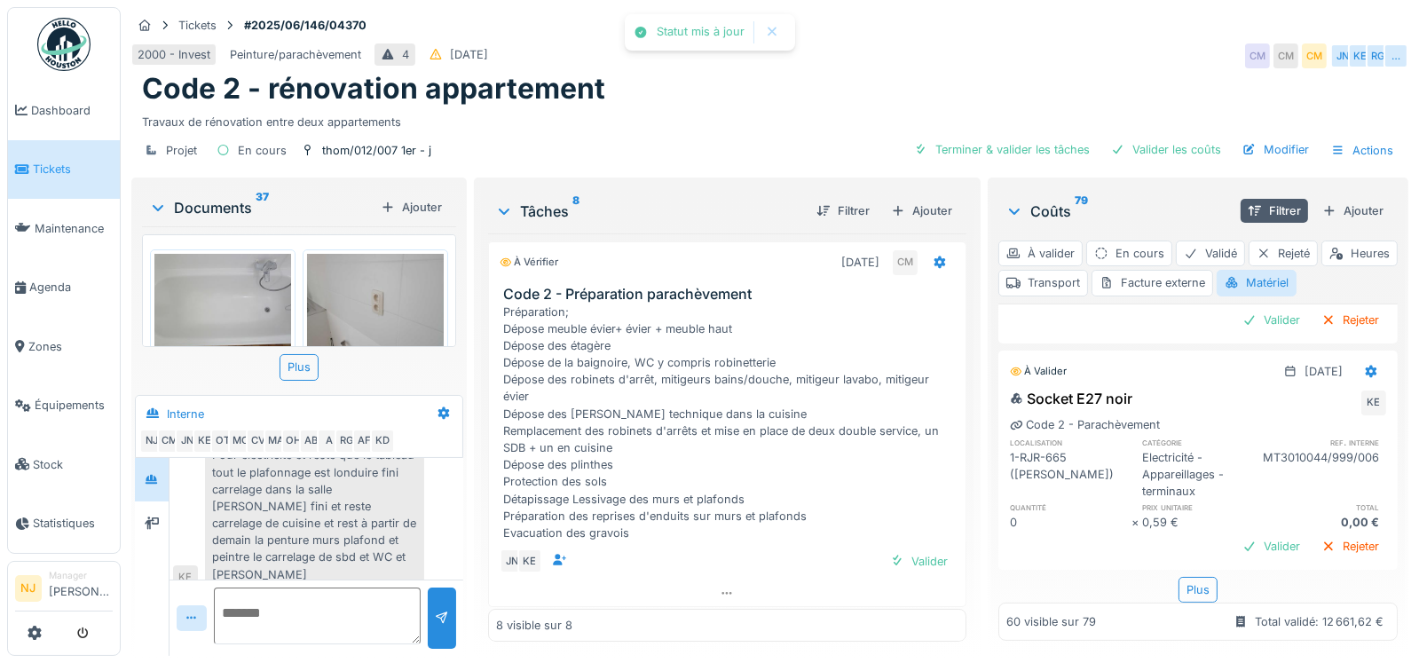
scroll to position [10261, 0]
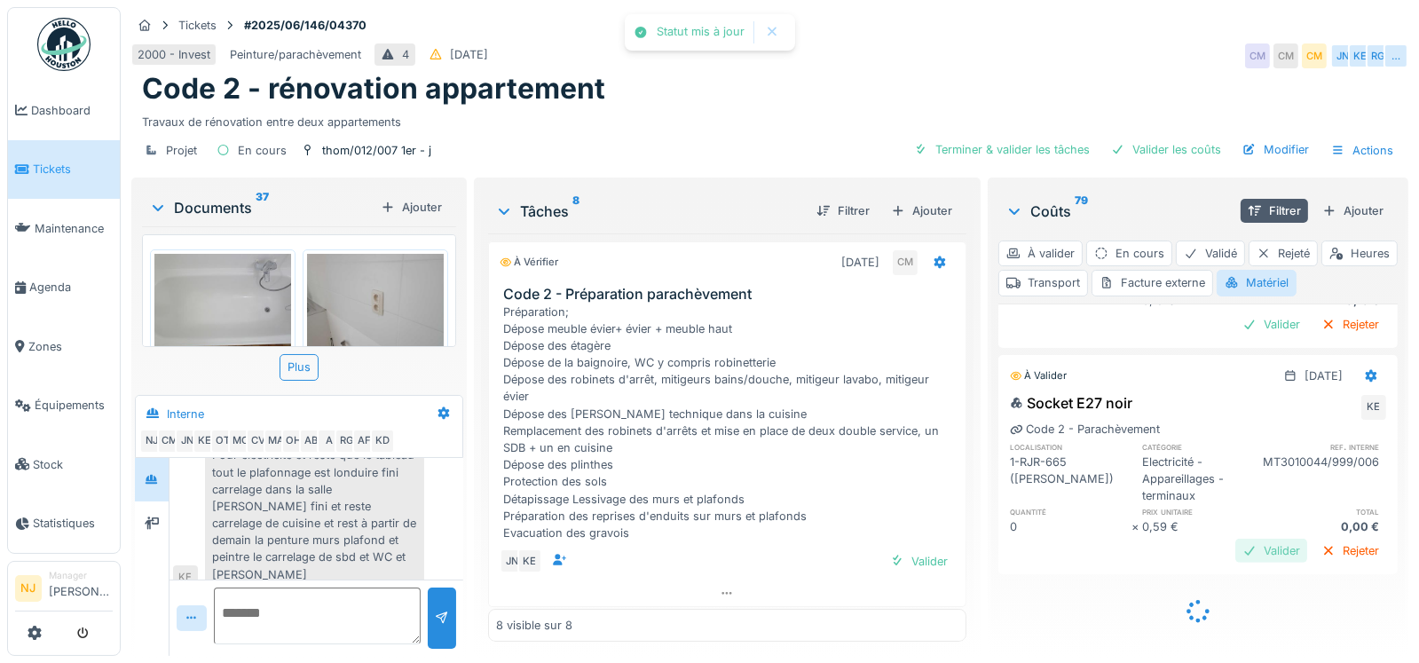
click at [1236, 539] on div "Valider" at bounding box center [1272, 551] width 72 height 24
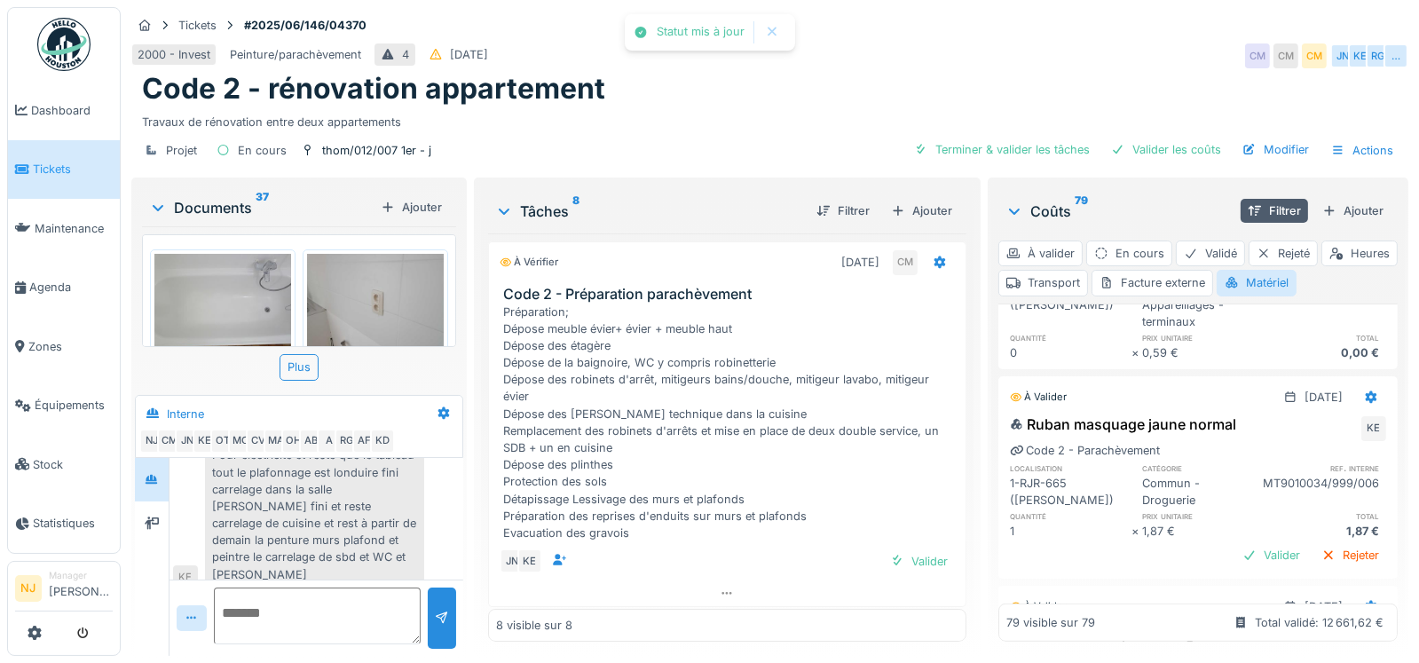
scroll to position [10172, 0]
click at [1239, 163] on div "Valider" at bounding box center [1272, 151] width 72 height 24
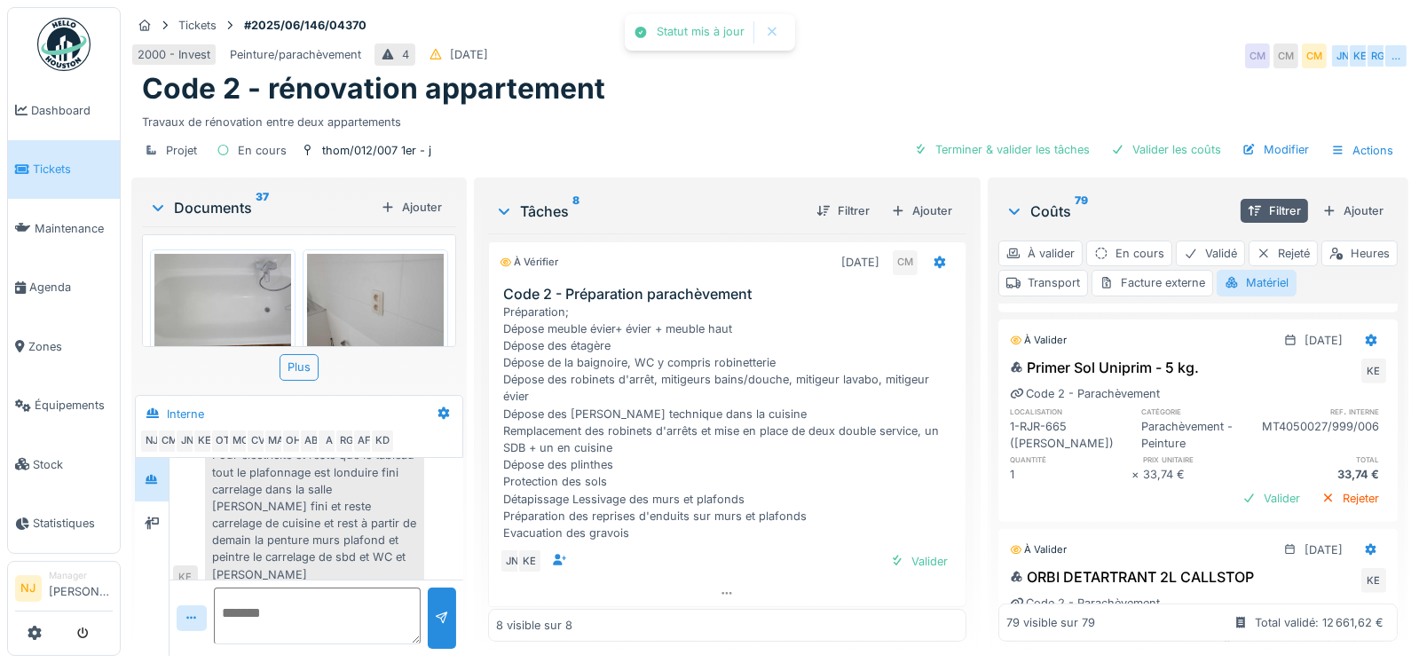
scroll to position [10438, 0]
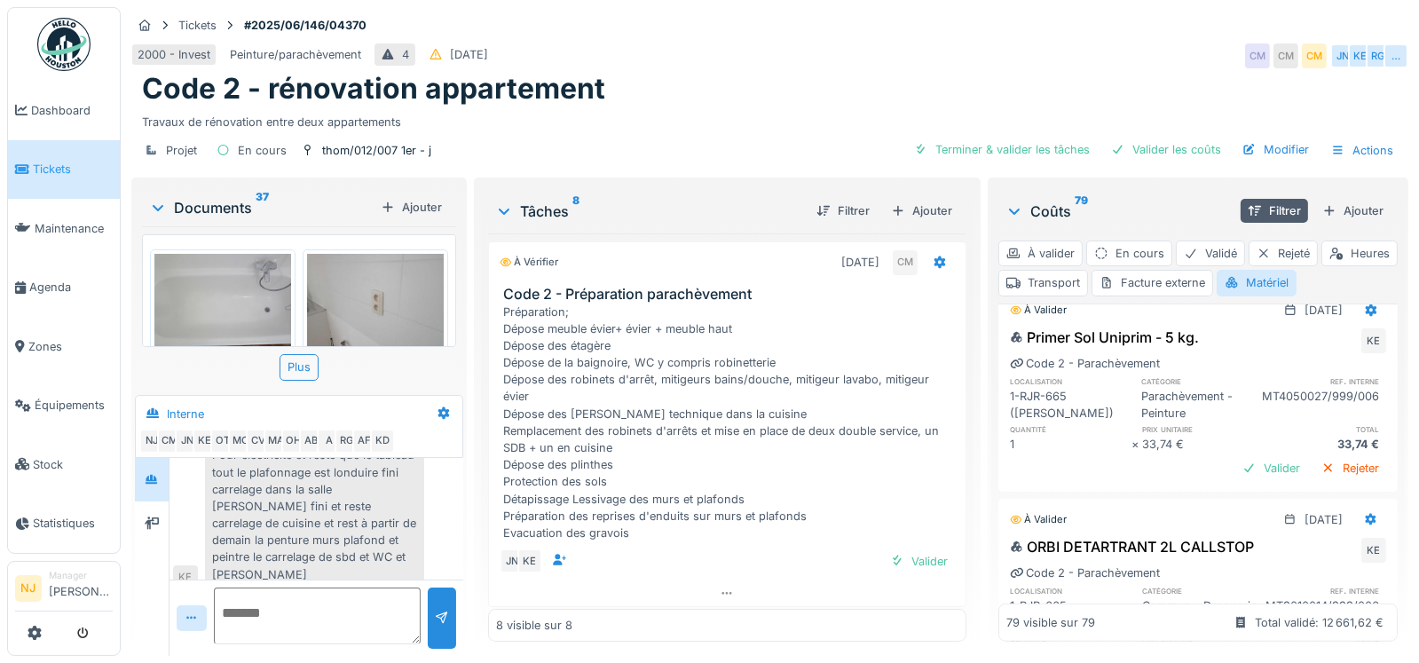
click at [1236, 271] on div "Valider" at bounding box center [1272, 259] width 72 height 24
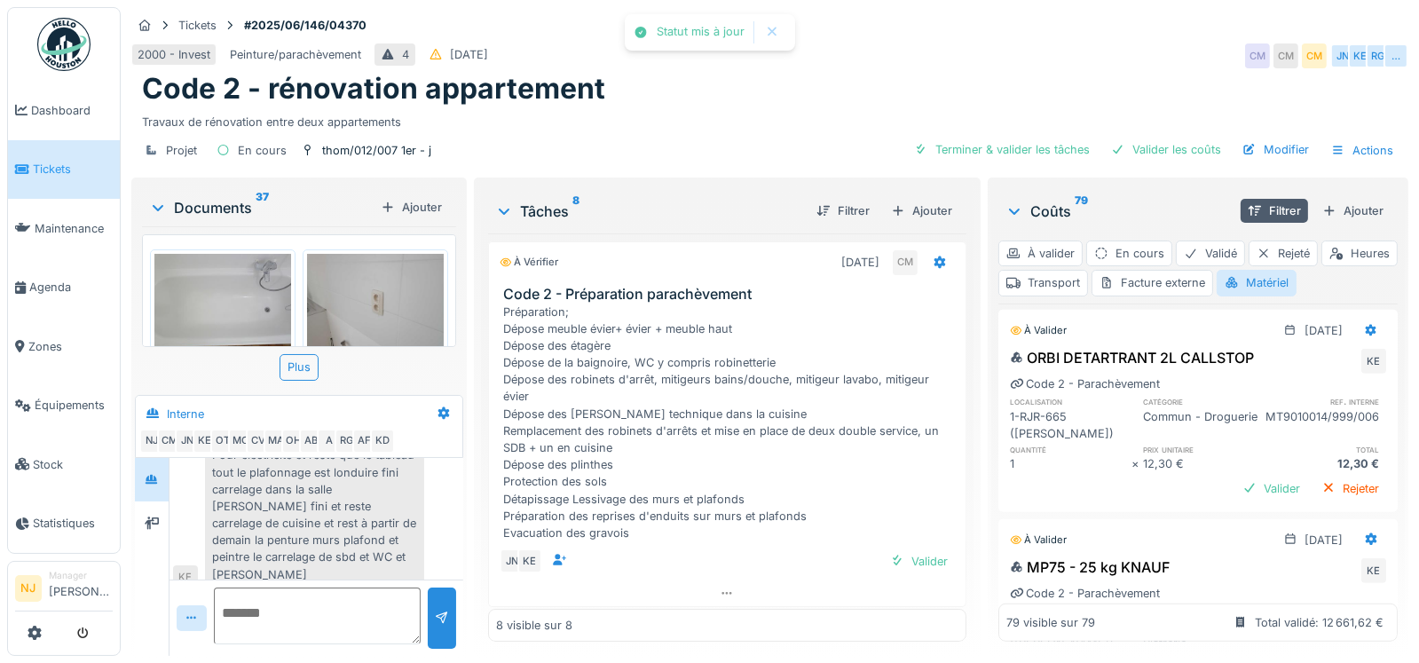
scroll to position [10616, 0]
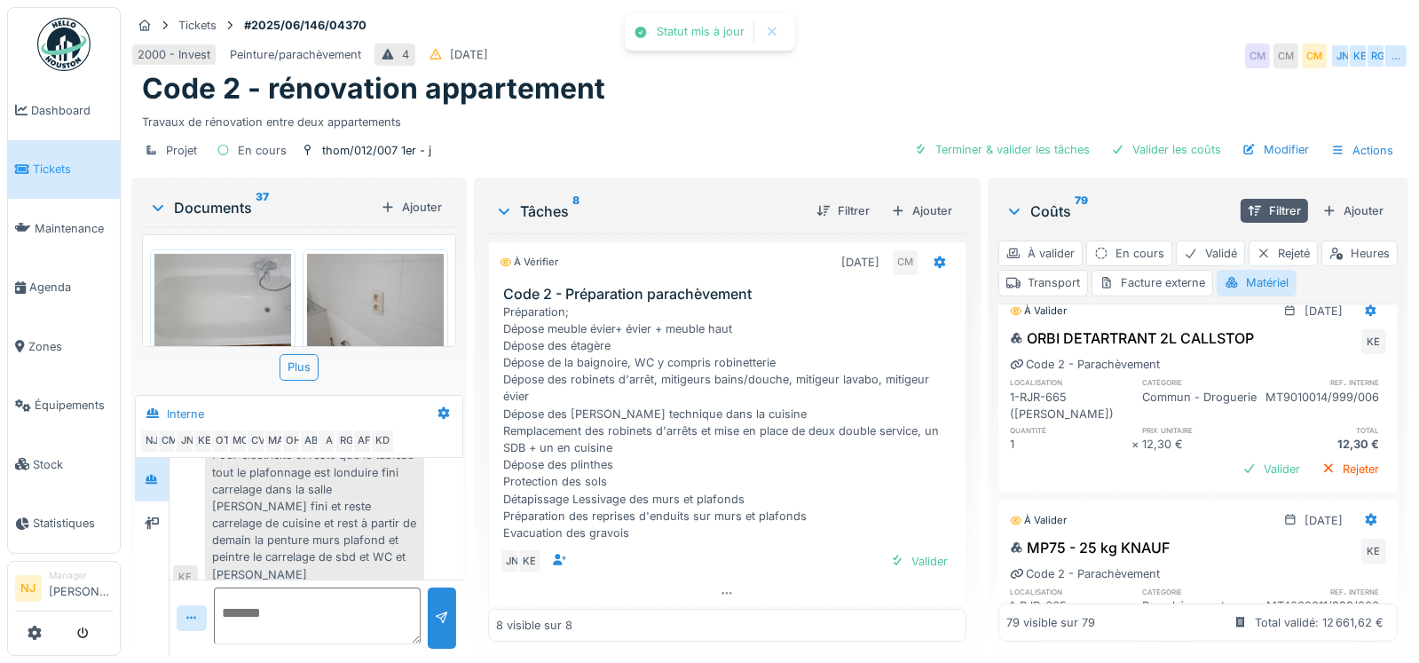
click at [1236, 272] on div "Valider" at bounding box center [1272, 260] width 72 height 24
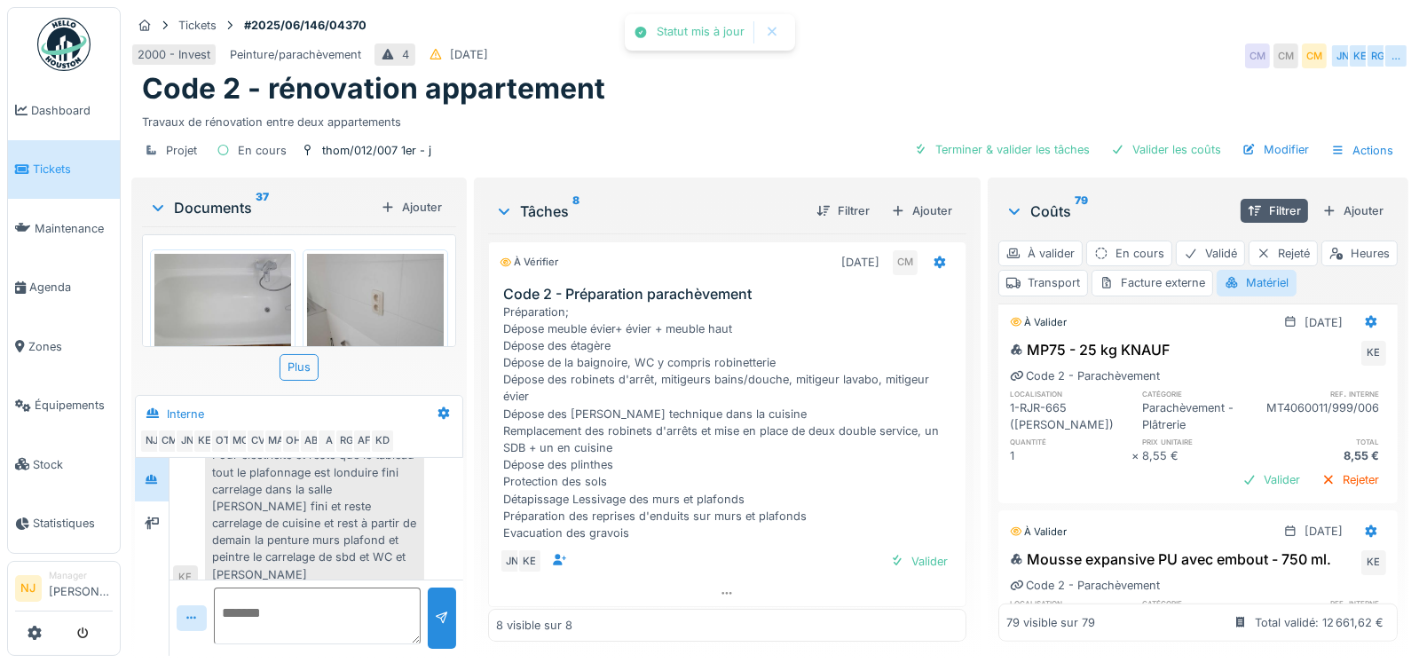
scroll to position [10793, 0]
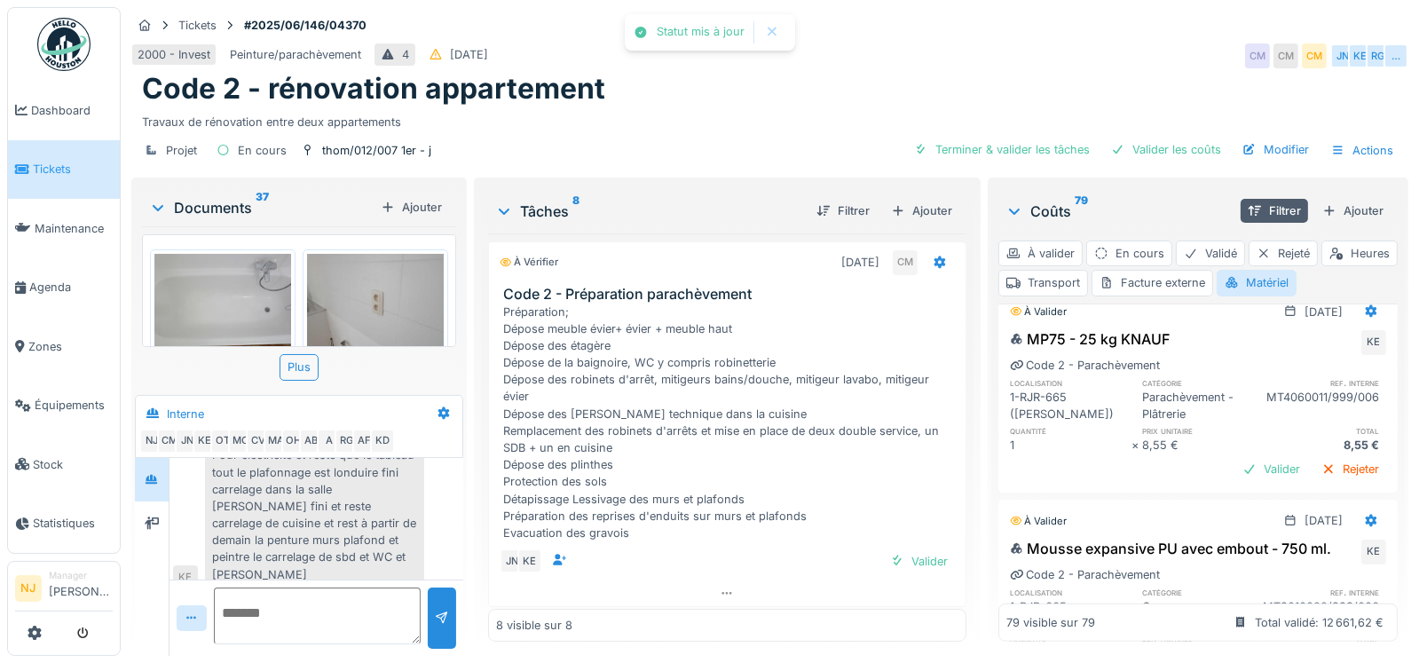
click at [1242, 272] on div "Valider" at bounding box center [1272, 260] width 72 height 24
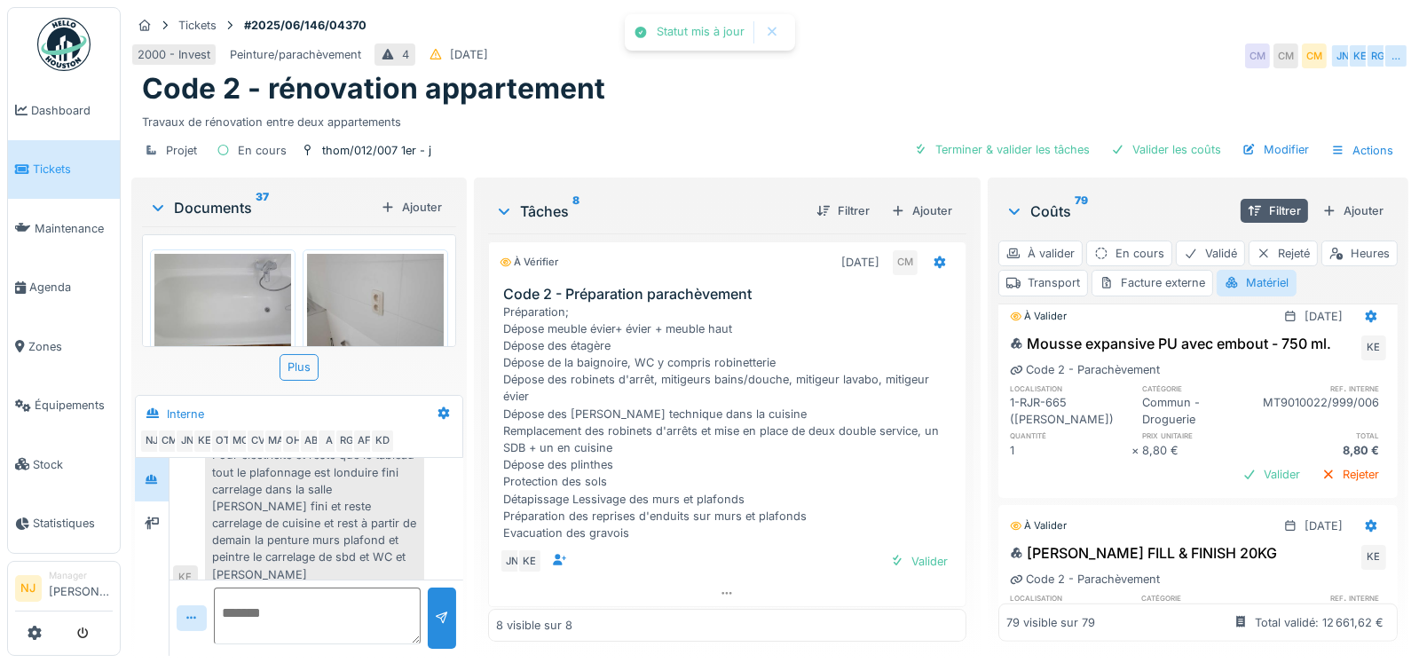
scroll to position [10971, 0]
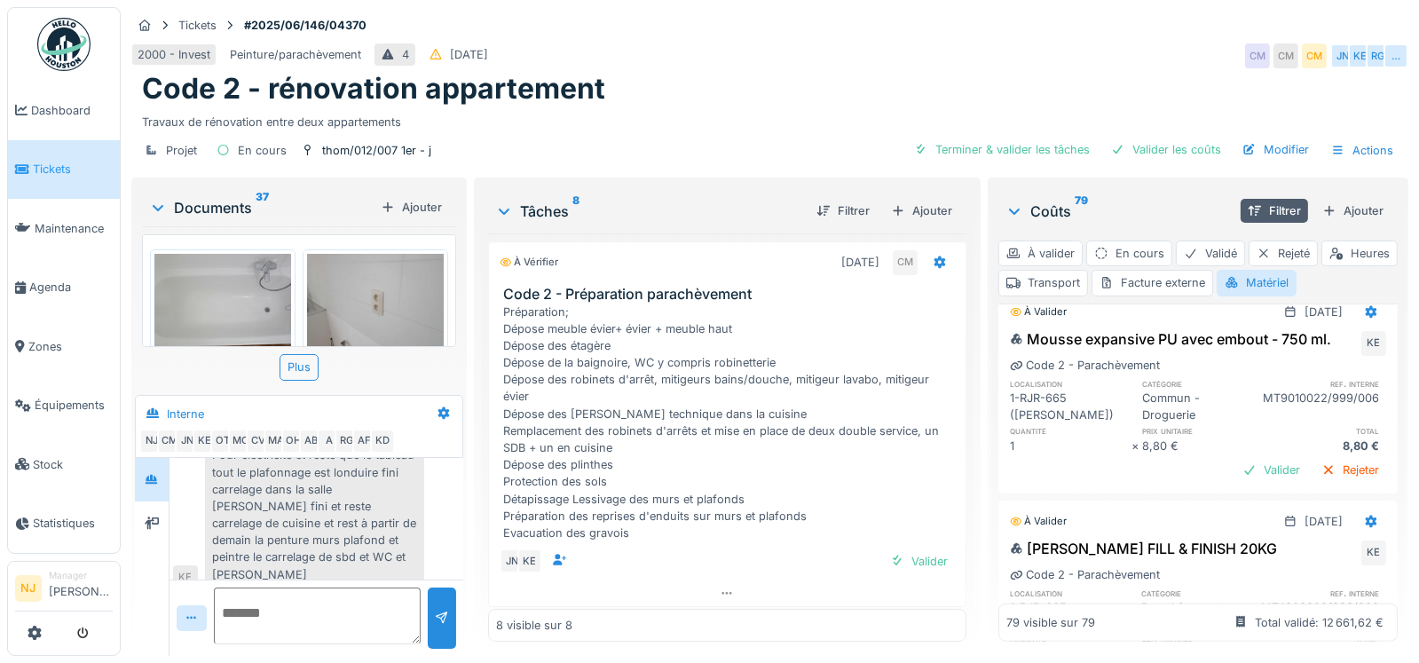
click at [1236, 272] on div "Valider" at bounding box center [1272, 261] width 72 height 24
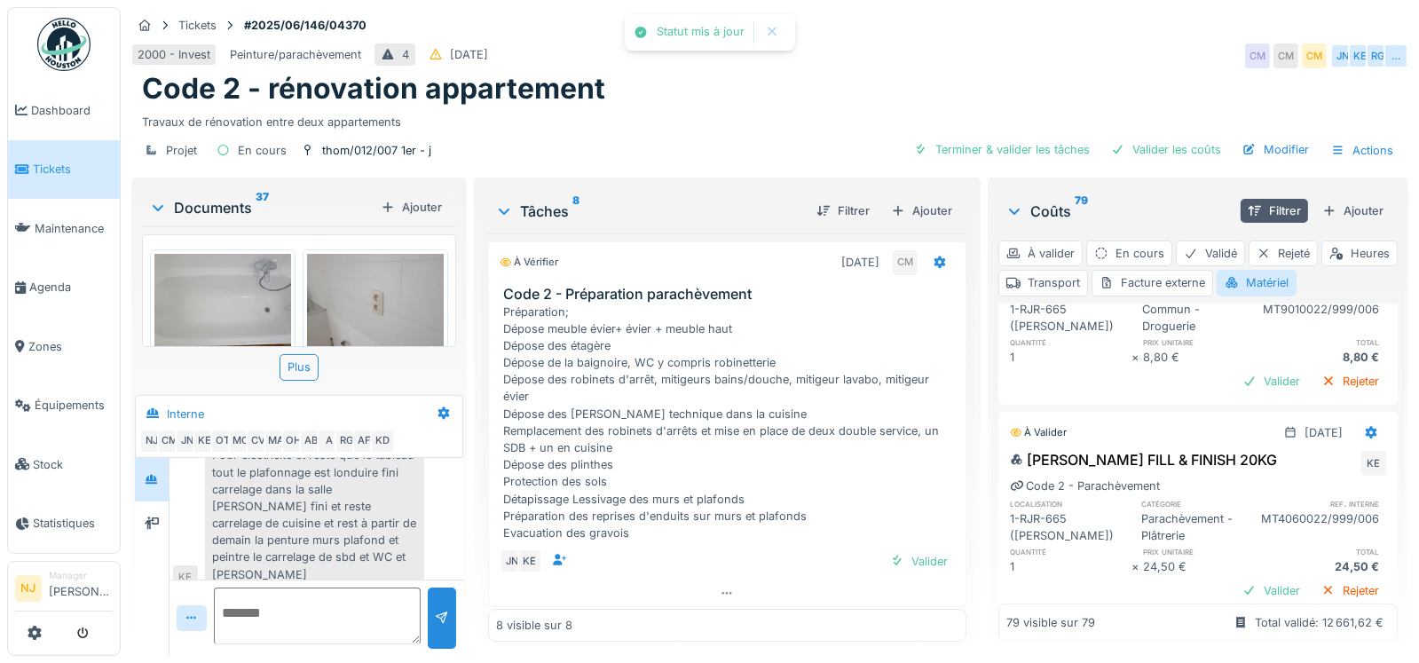
scroll to position [11148, 0]
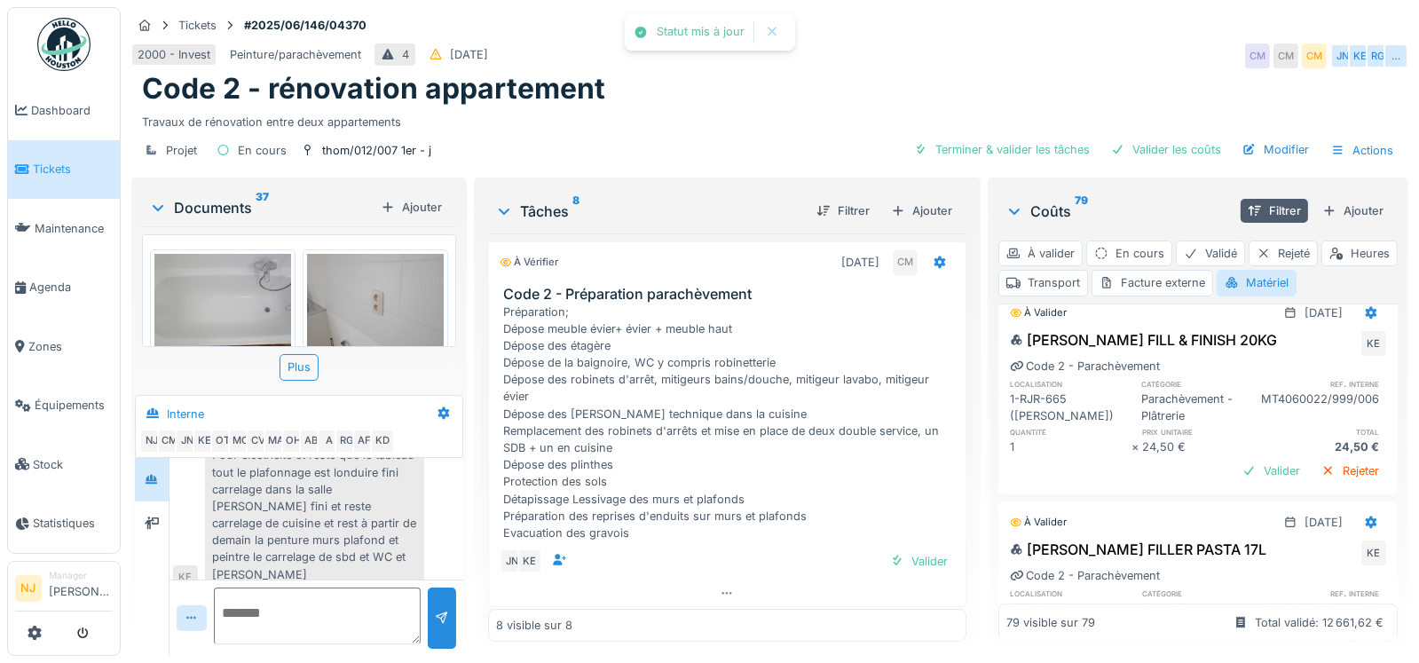
click at [1236, 273] on div "Valider" at bounding box center [1272, 261] width 72 height 24
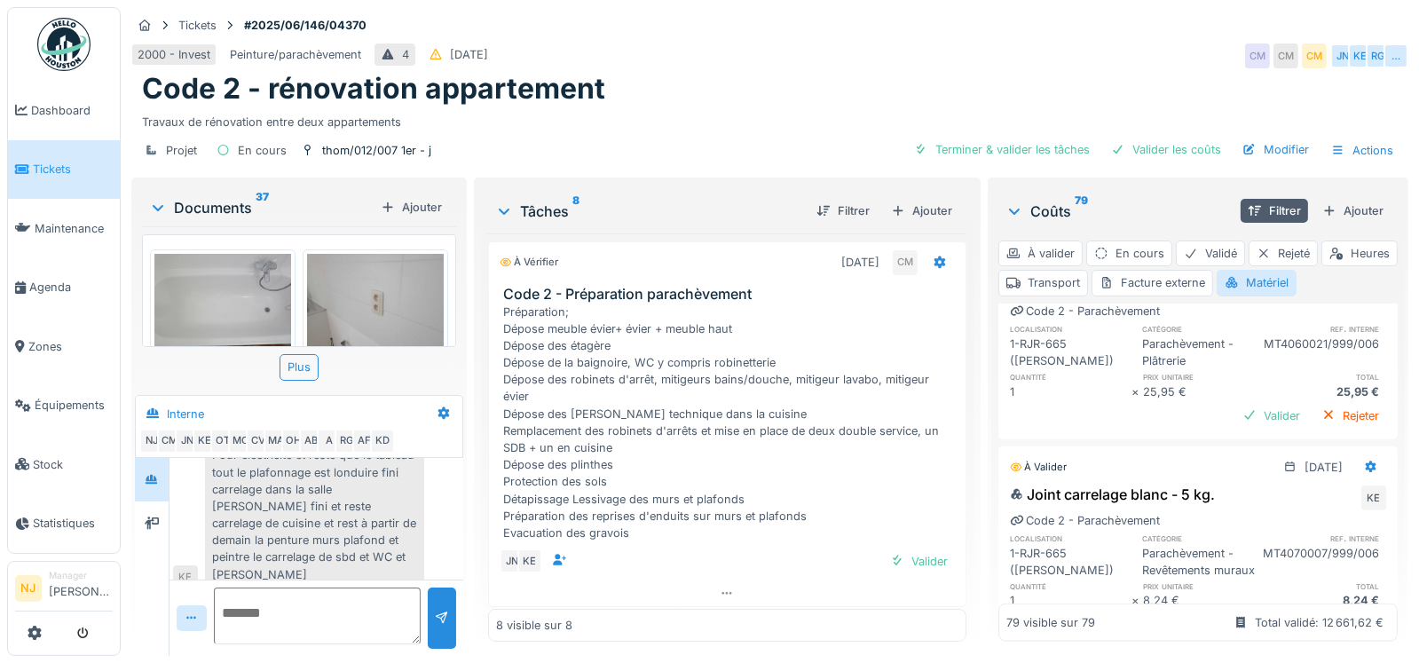
scroll to position [11415, 0]
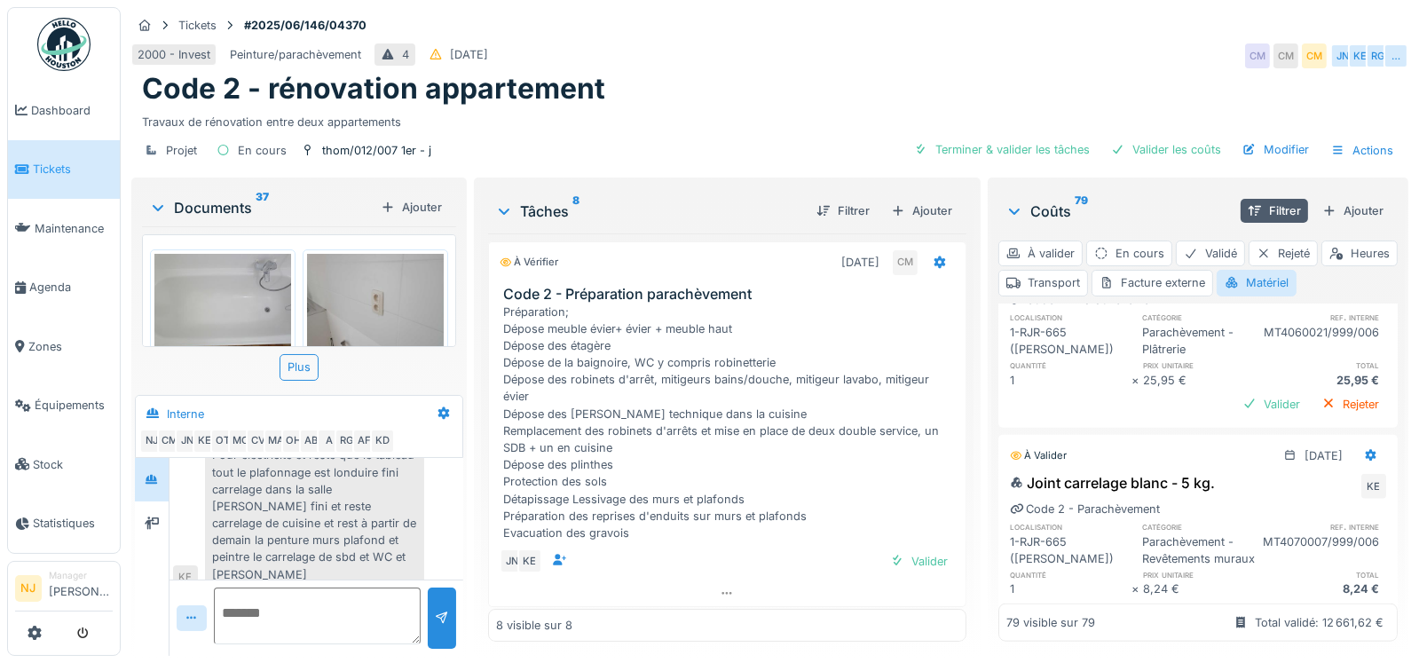
click at [1237, 207] on div "Valider" at bounding box center [1272, 195] width 72 height 24
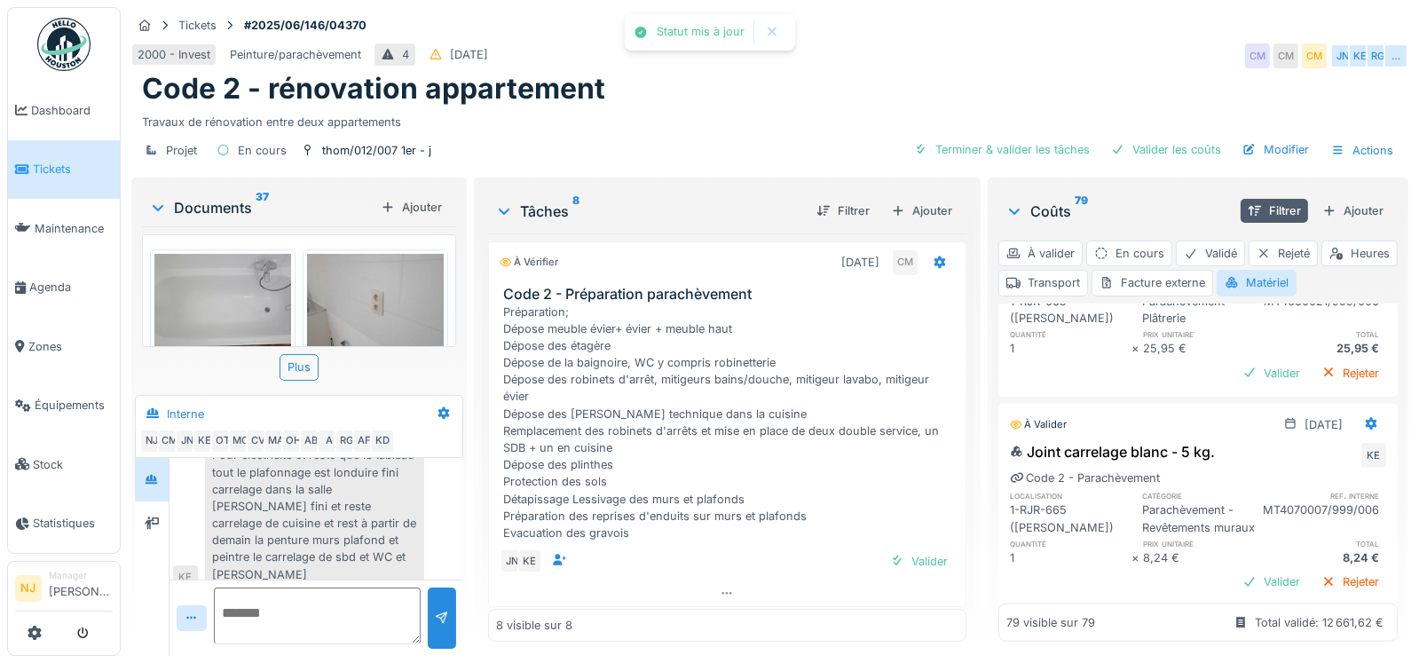
scroll to position [11503, 0]
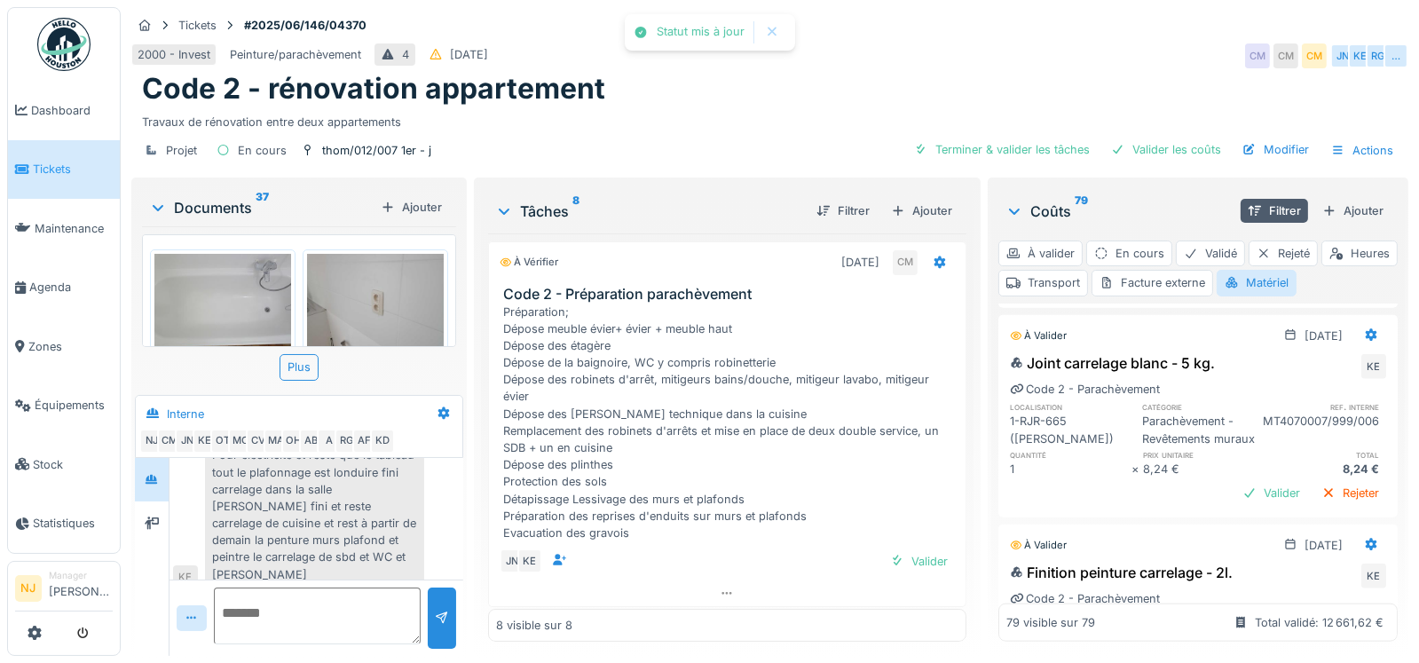
click at [1236, 296] on div "Valider" at bounding box center [1272, 284] width 72 height 24
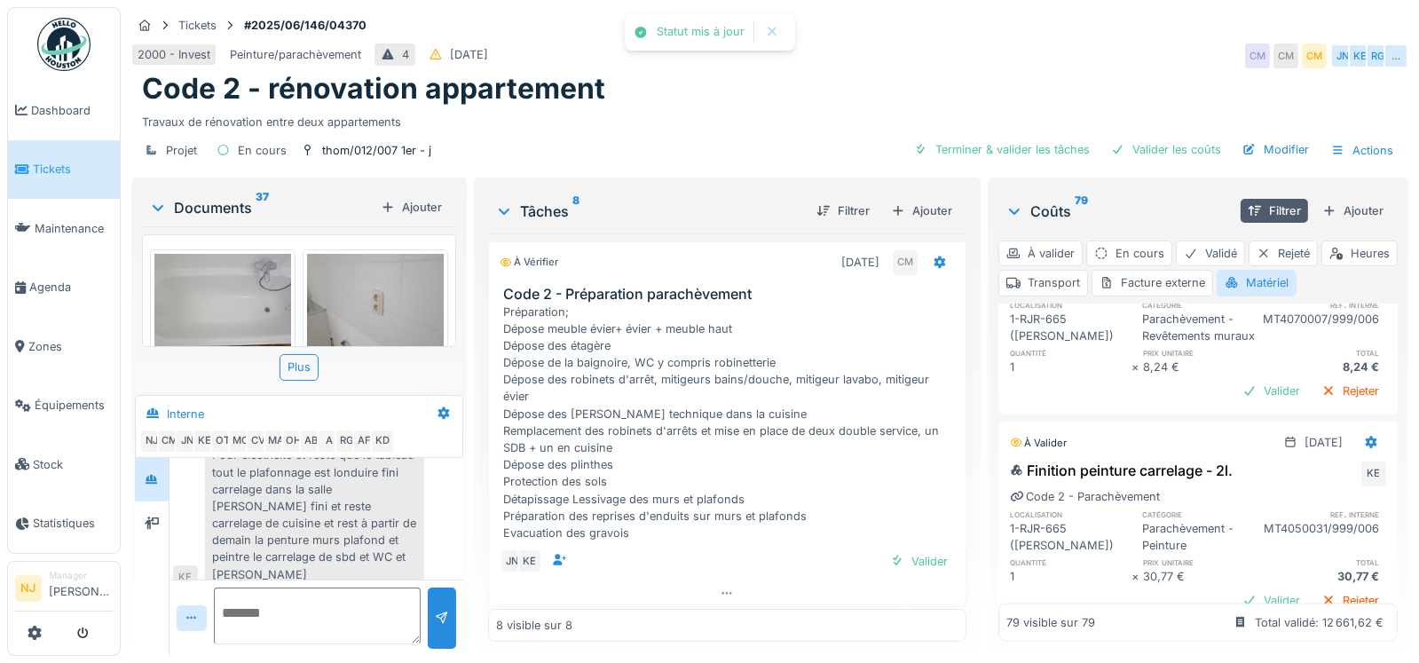
scroll to position [11770, 0]
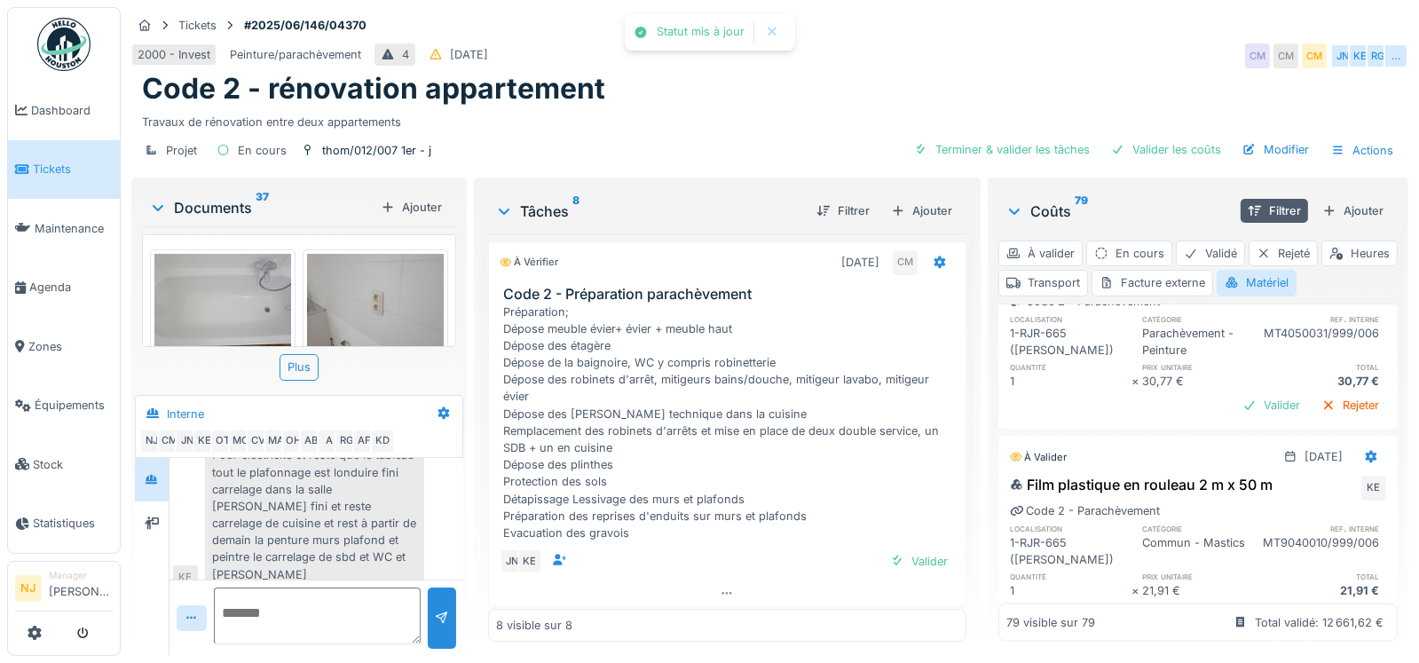
click at [1240, 208] on div "Valider" at bounding box center [1272, 196] width 72 height 24
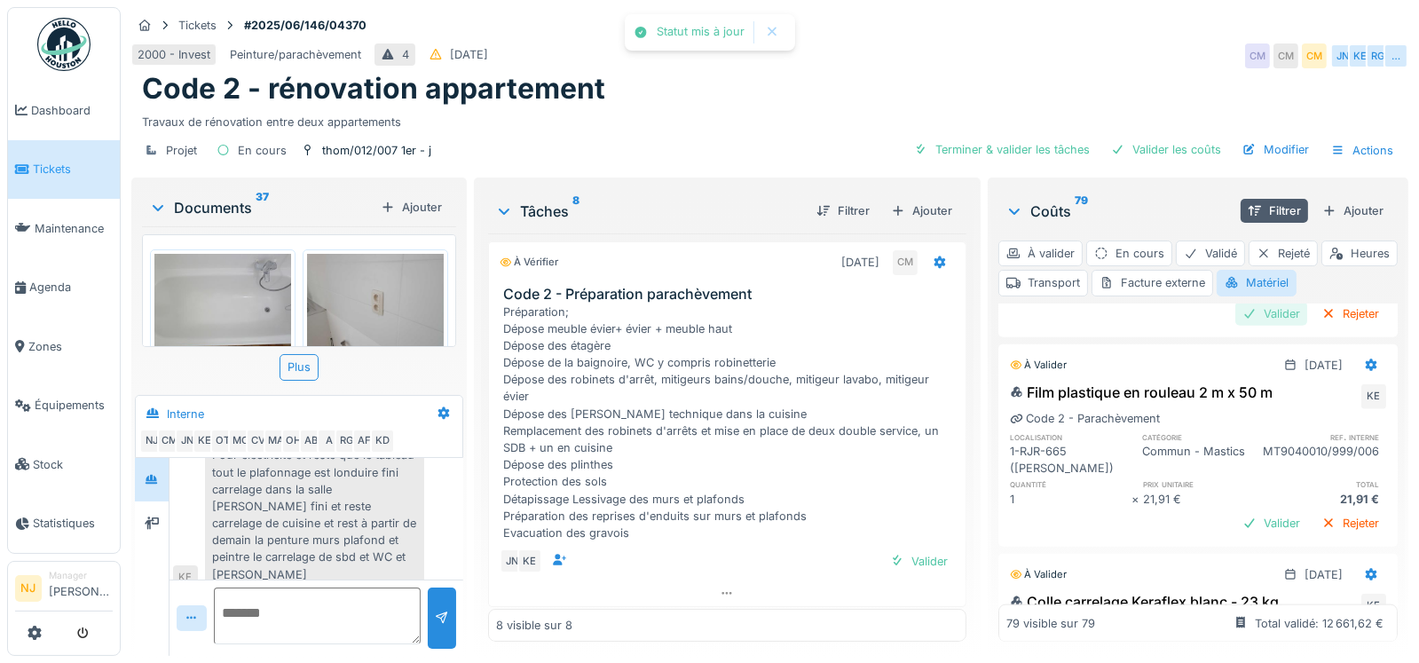
scroll to position [11858, 0]
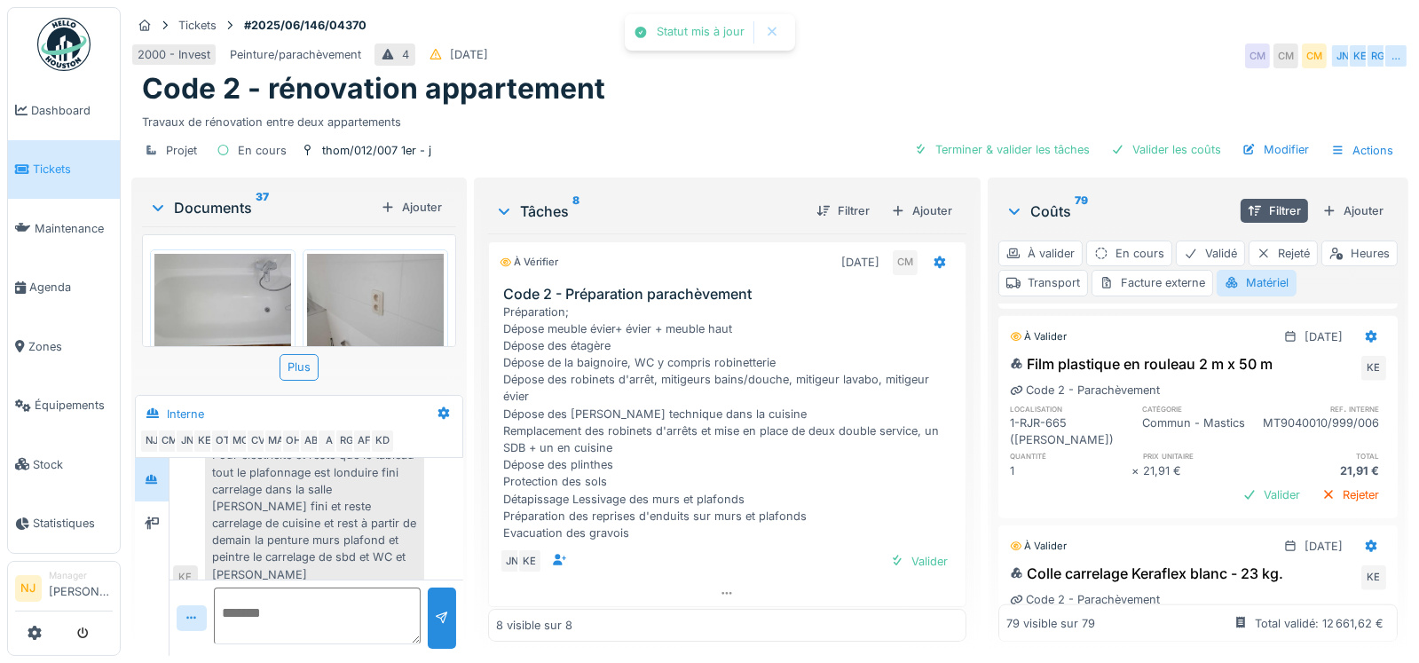
click at [1236, 297] on div "Valider" at bounding box center [1272, 285] width 72 height 24
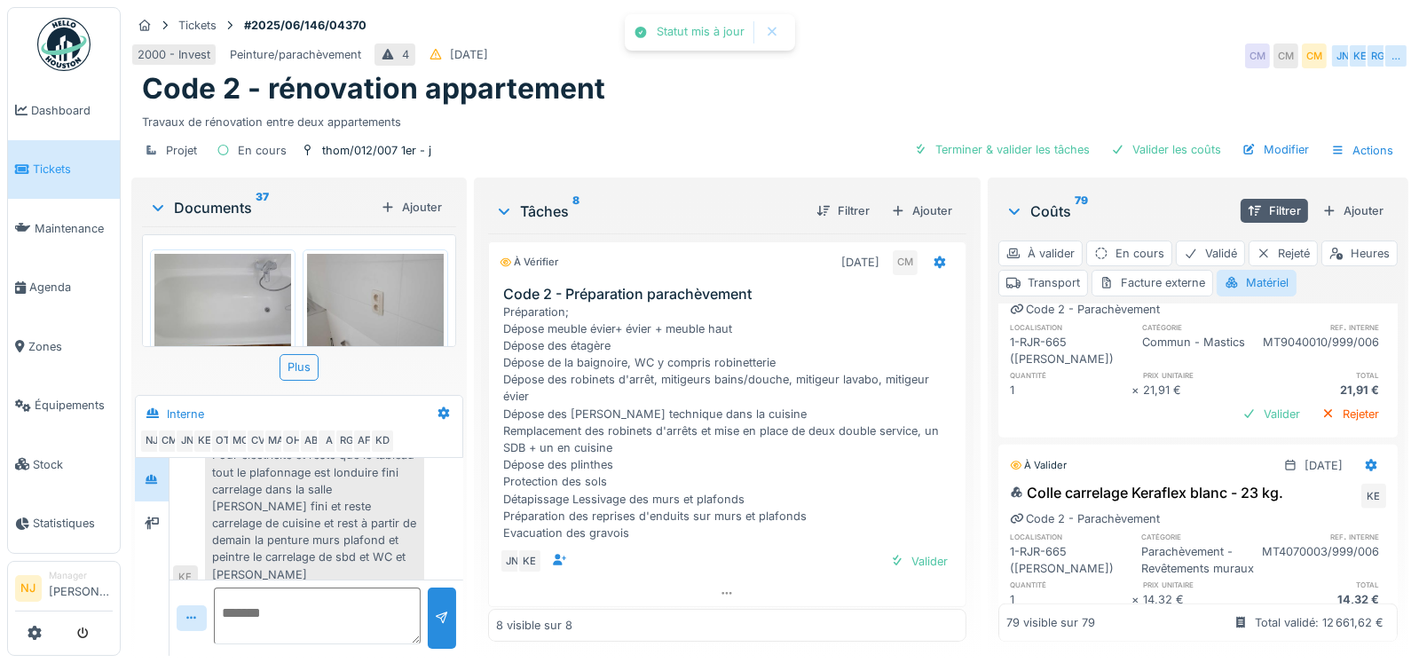
scroll to position [12036, 0]
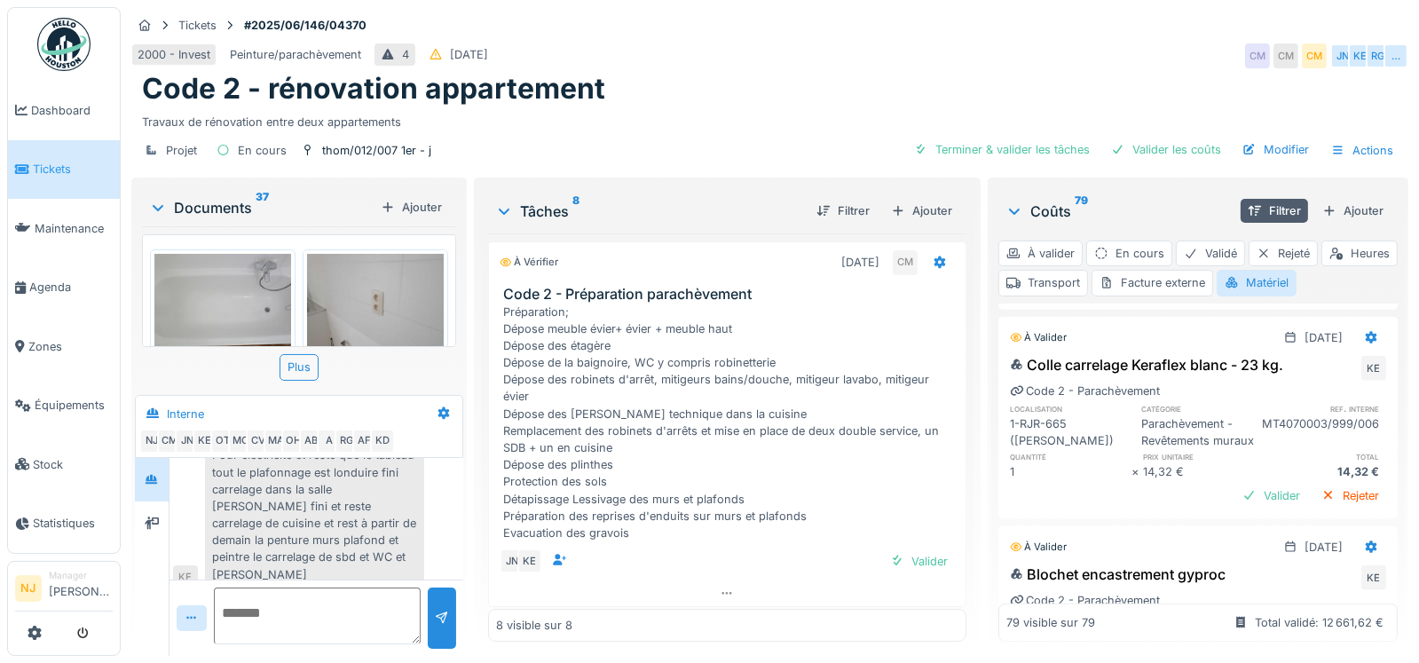
click at [1244, 298] on div "Valider" at bounding box center [1272, 286] width 72 height 24
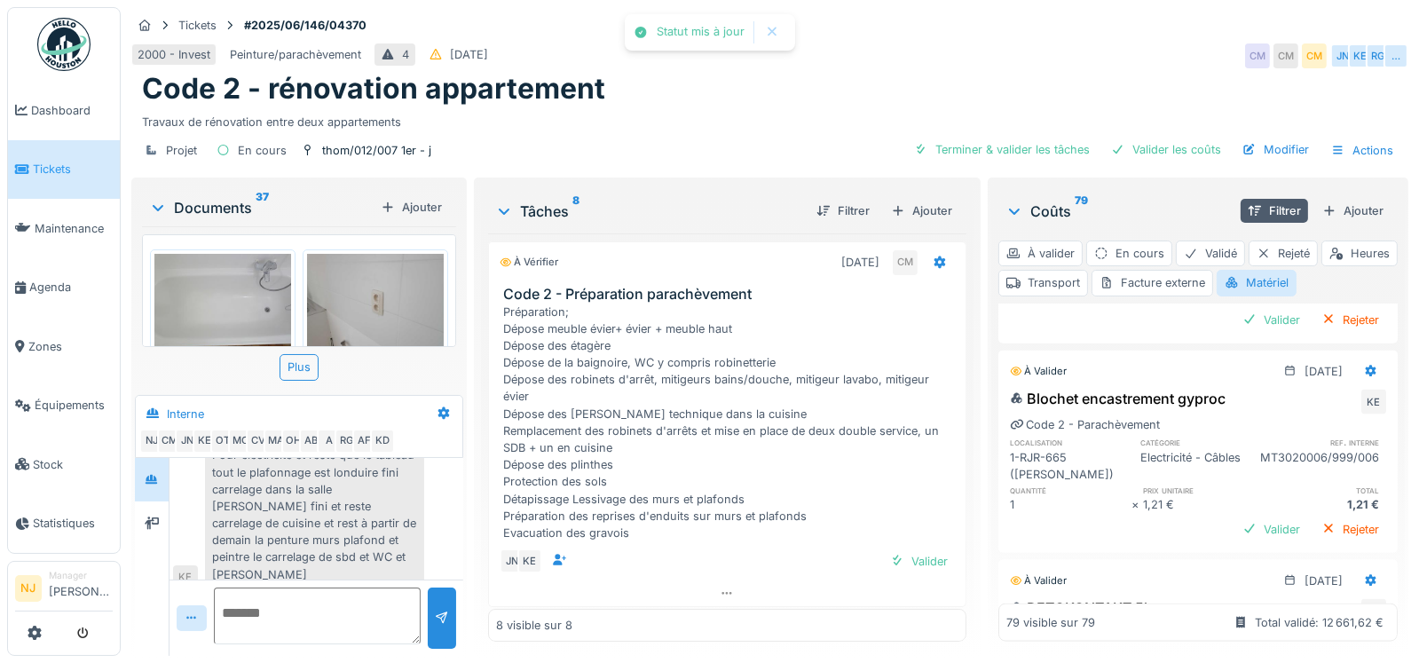
scroll to position [12213, 0]
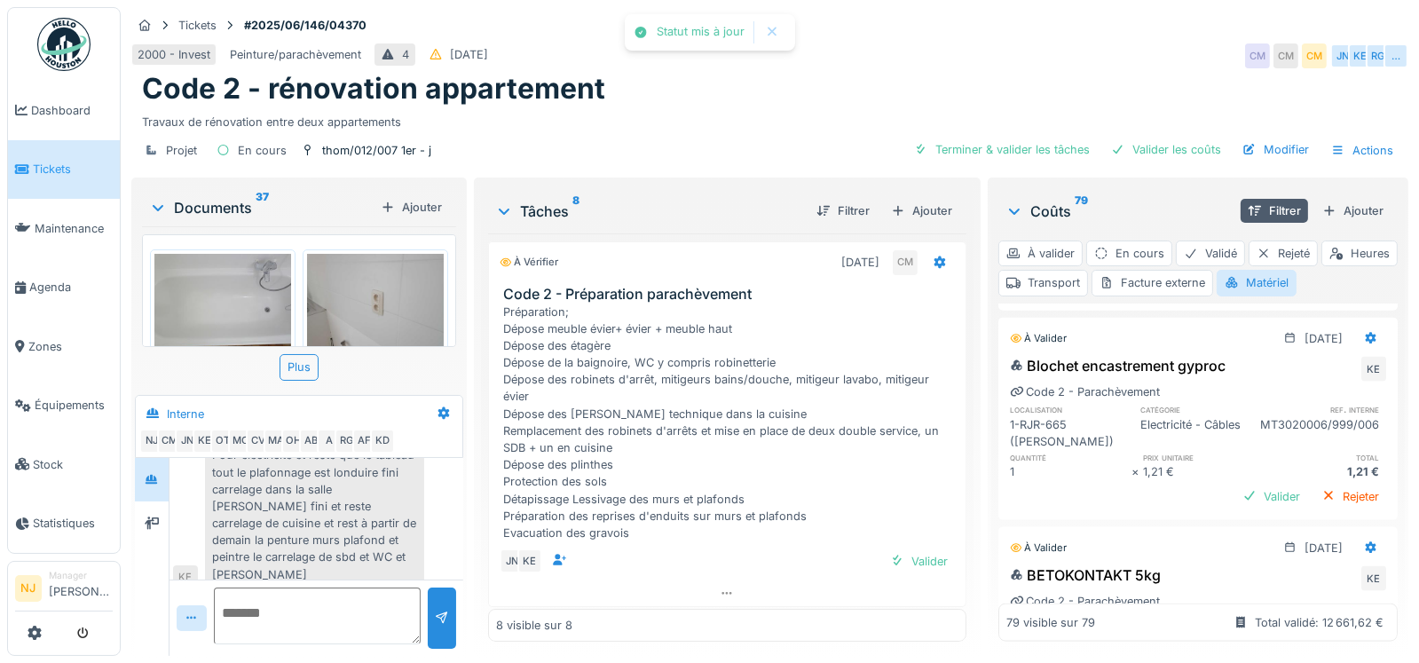
click at [1242, 299] on div "Valider" at bounding box center [1272, 287] width 72 height 24
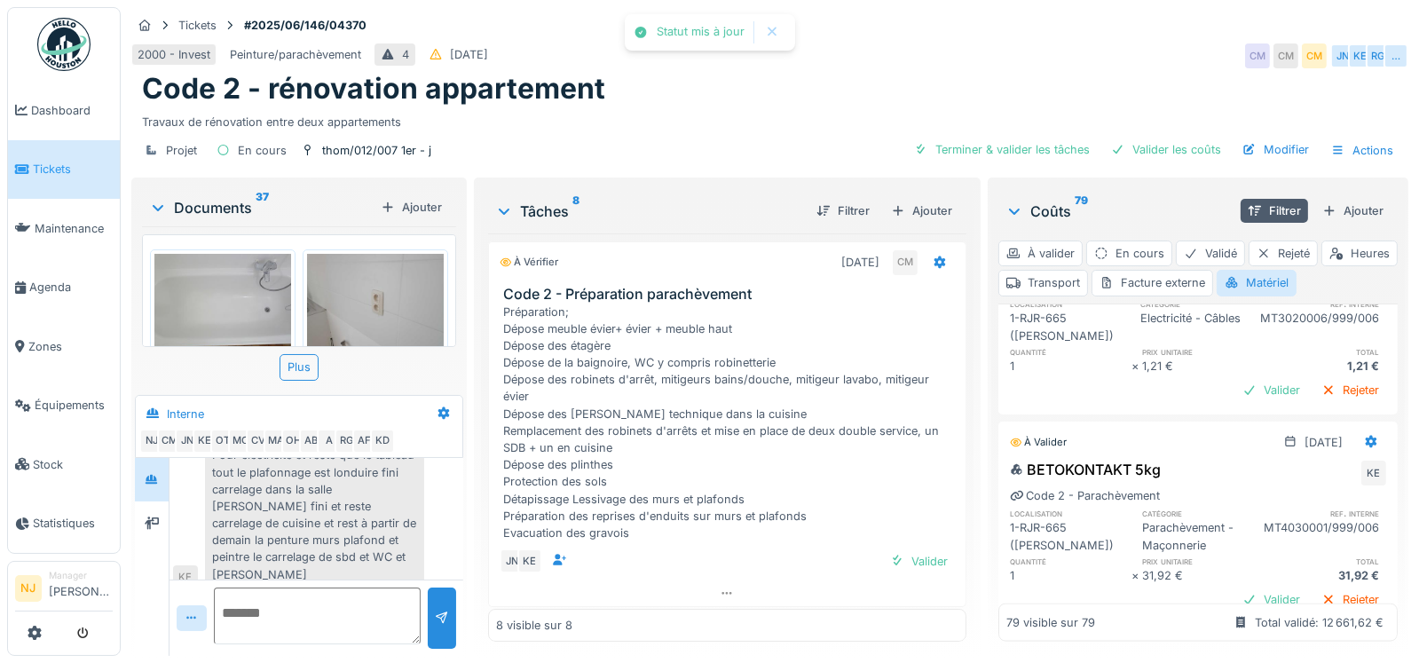
scroll to position [12391, 0]
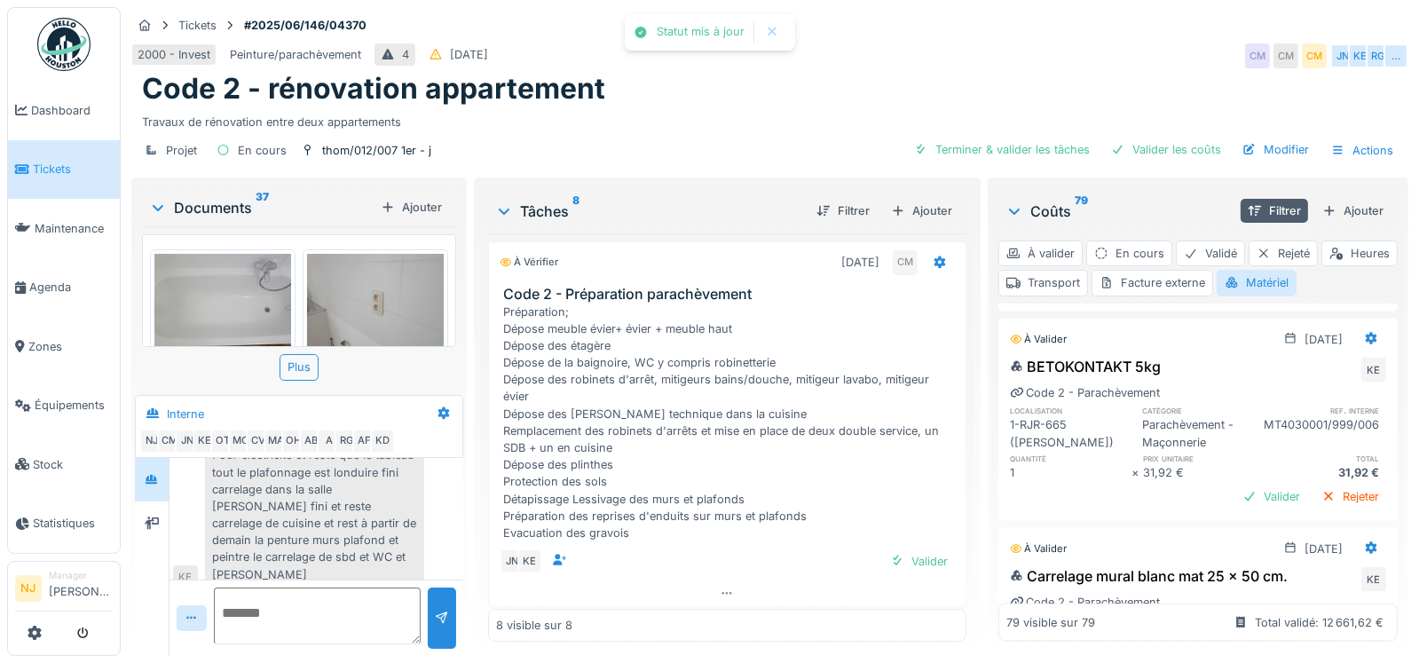
click at [1236, 299] on div "Valider" at bounding box center [1272, 287] width 72 height 24
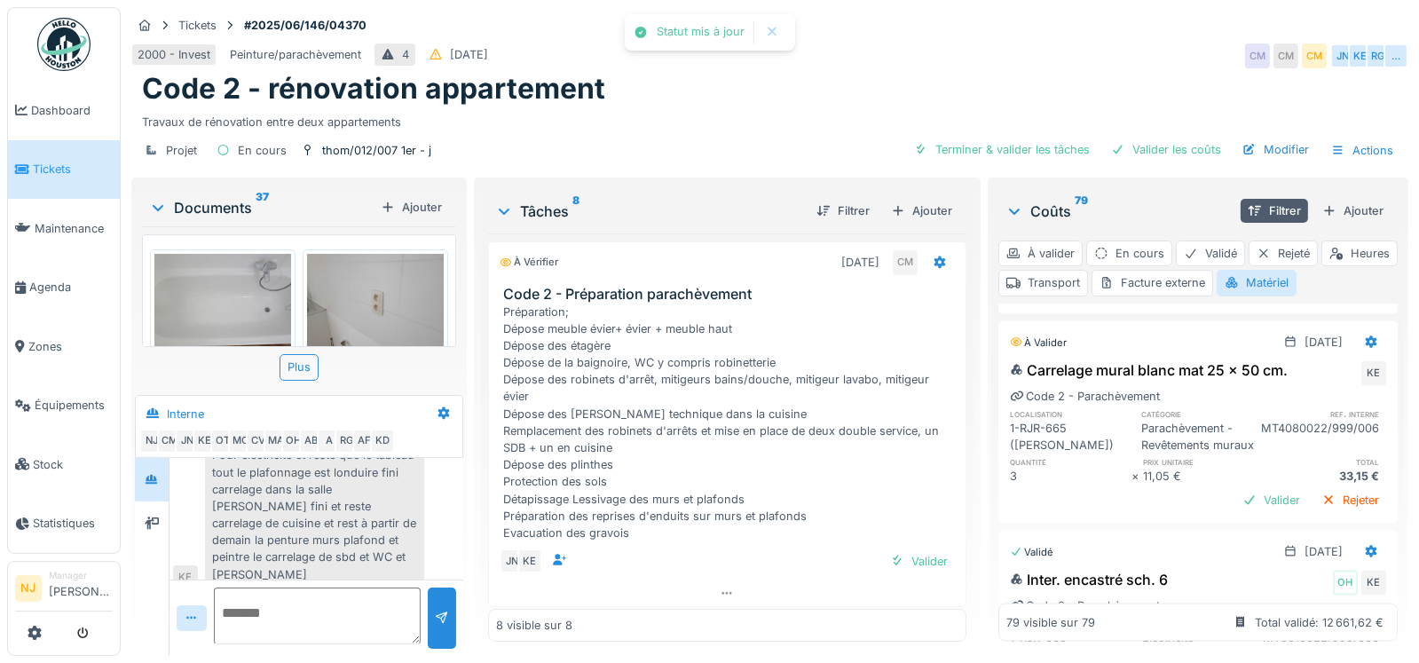
scroll to position [12568, 0]
click at [1236, 300] on div "Valider" at bounding box center [1272, 288] width 72 height 24
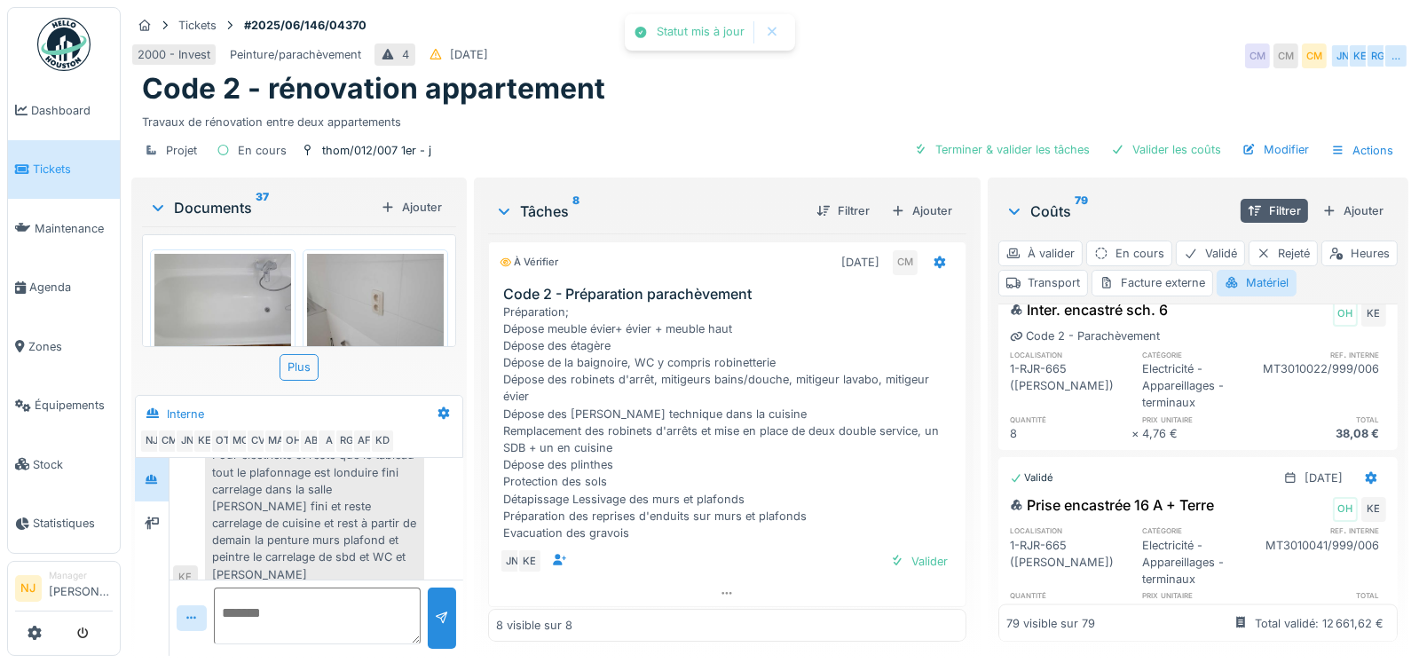
scroll to position [12835, 0]
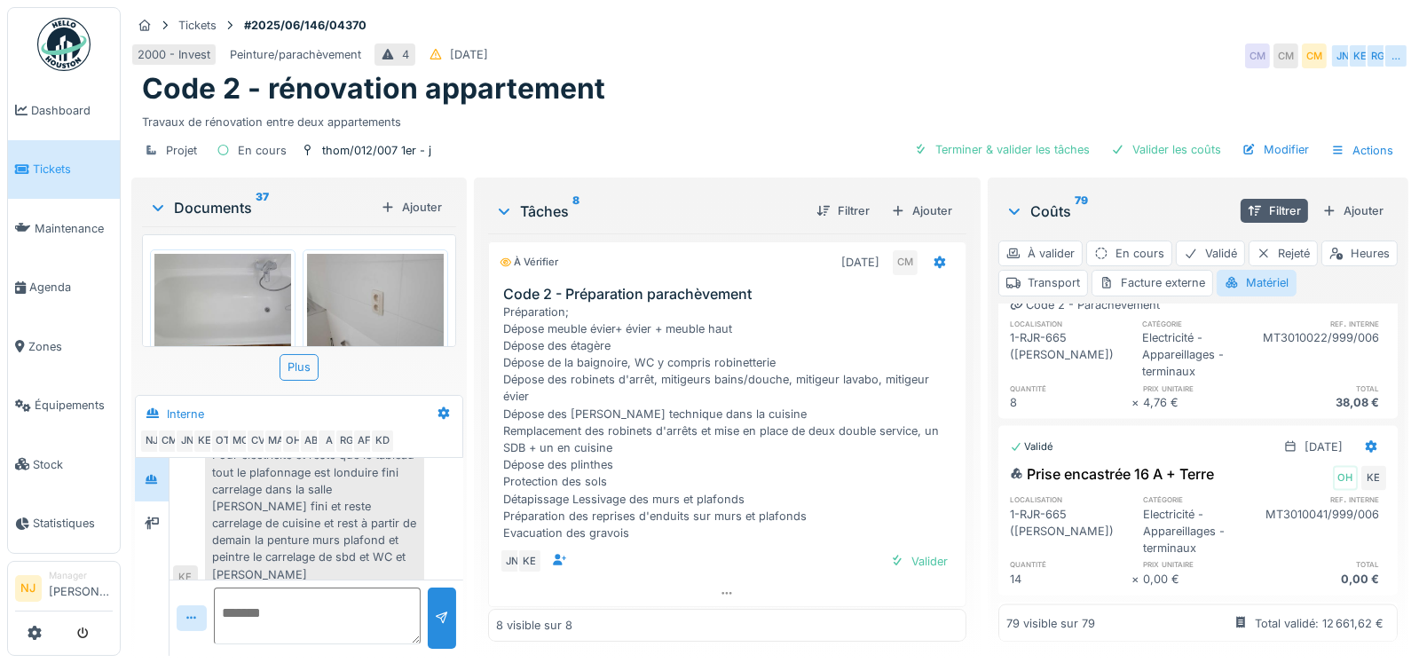
click at [1243, 212] on div "Valider" at bounding box center [1272, 200] width 72 height 24
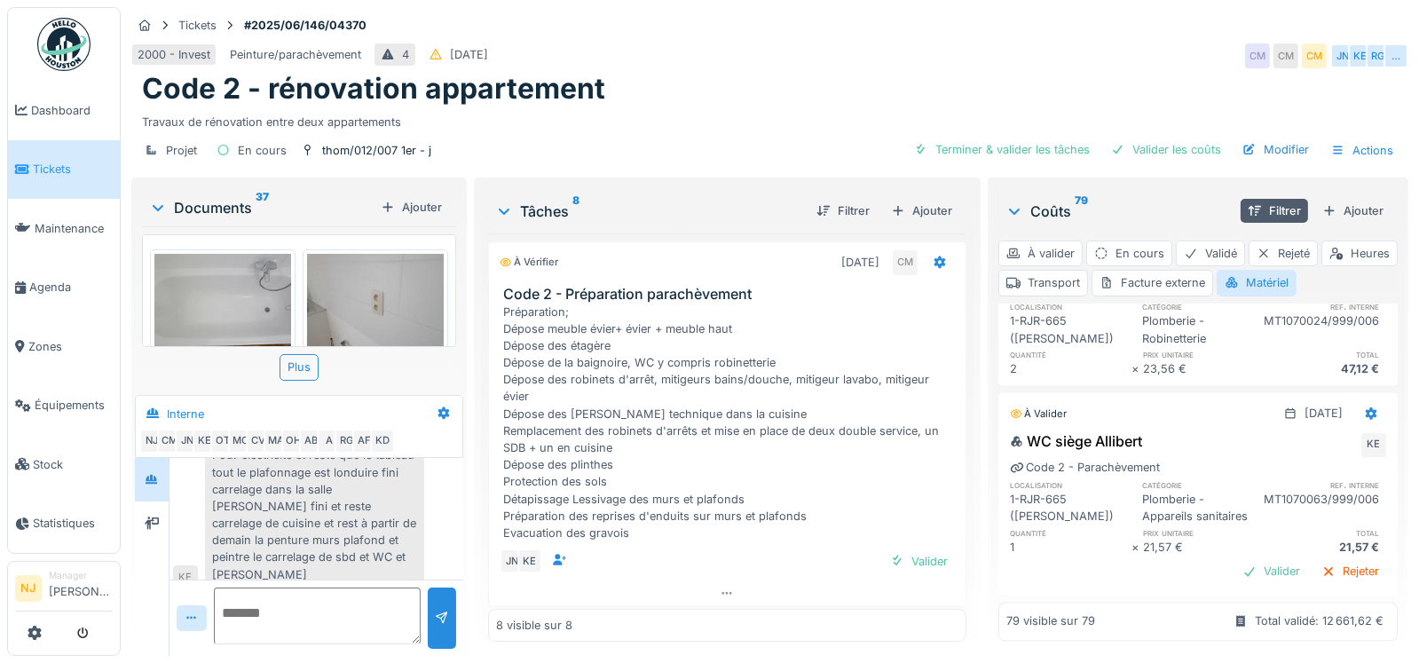
scroll to position [13699, 0]
click at [1236, 560] on div "Valider" at bounding box center [1272, 572] width 72 height 24
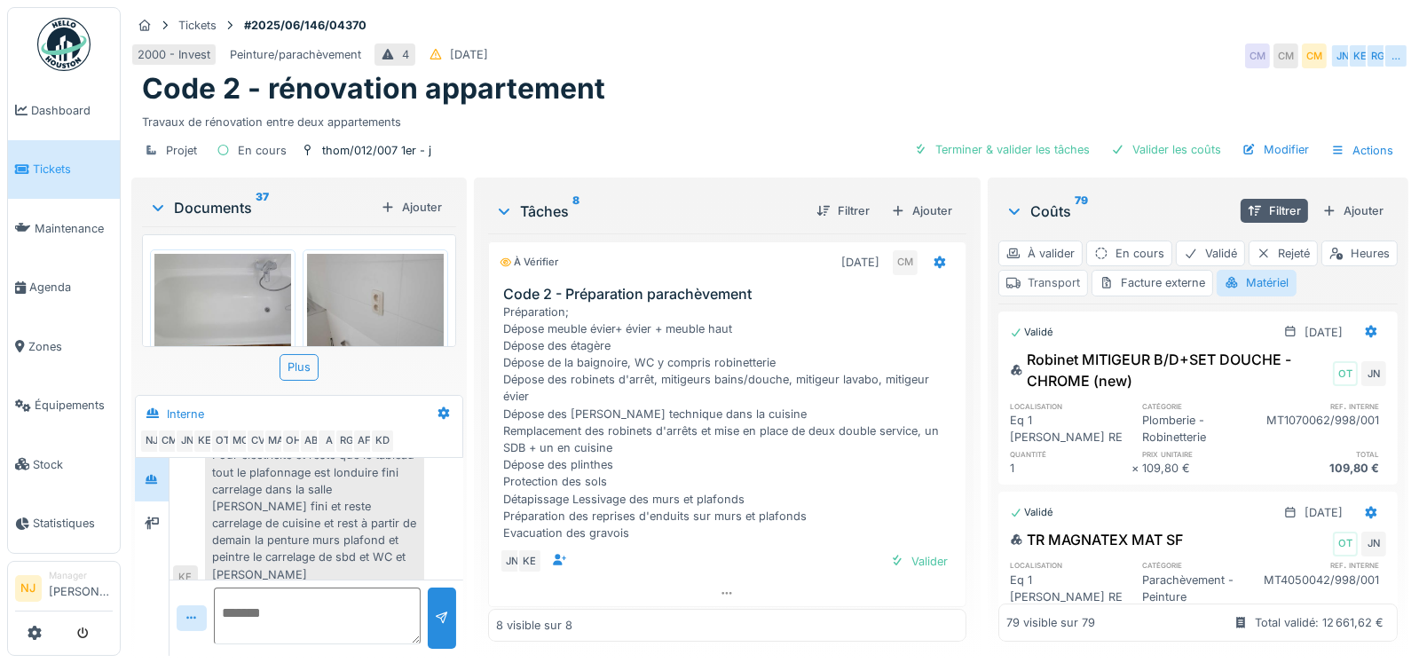
click at [1088, 280] on div "Transport" at bounding box center [1044, 283] width 90 height 26
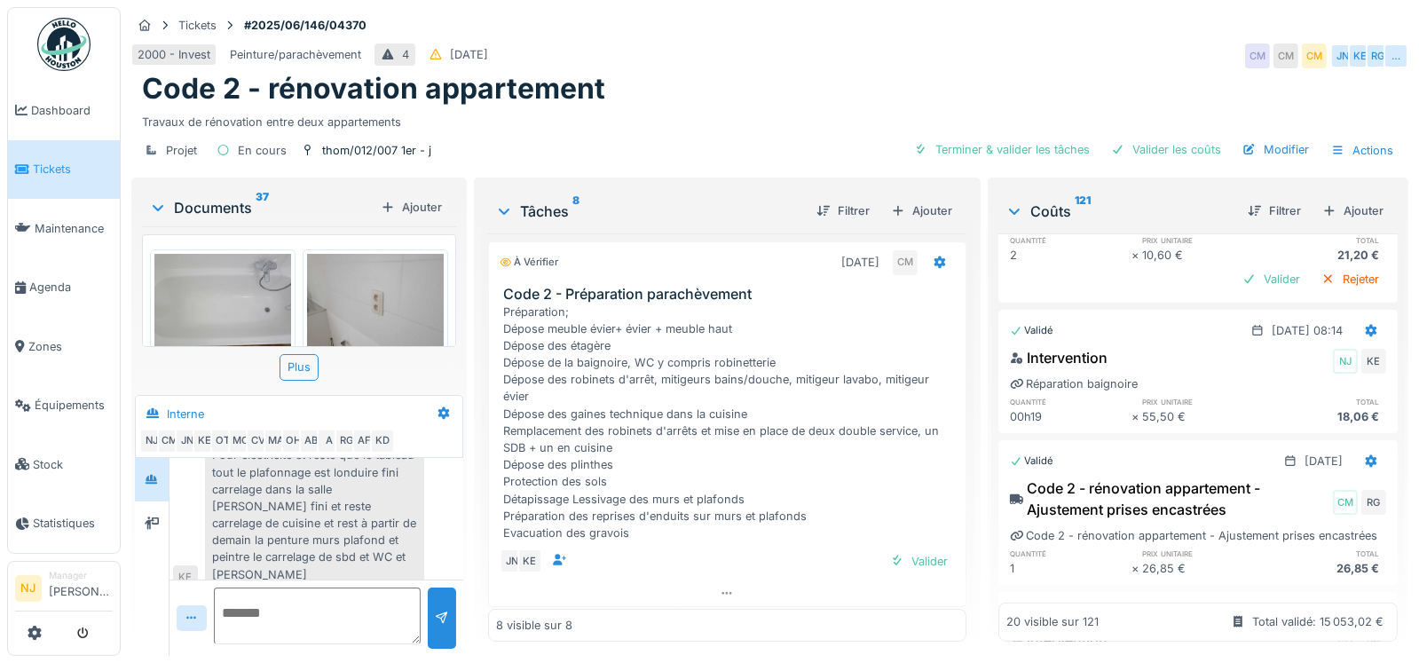
scroll to position [798, 0]
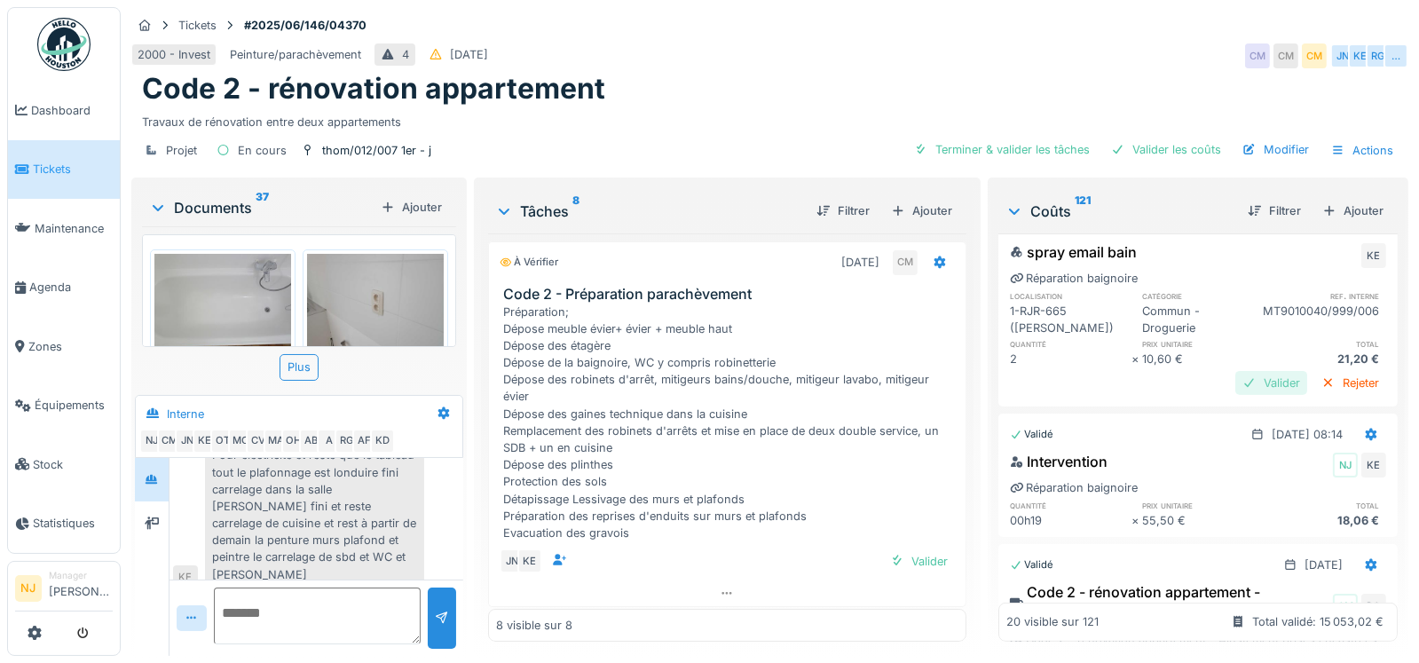
click at [1236, 381] on div "Valider" at bounding box center [1272, 383] width 72 height 24
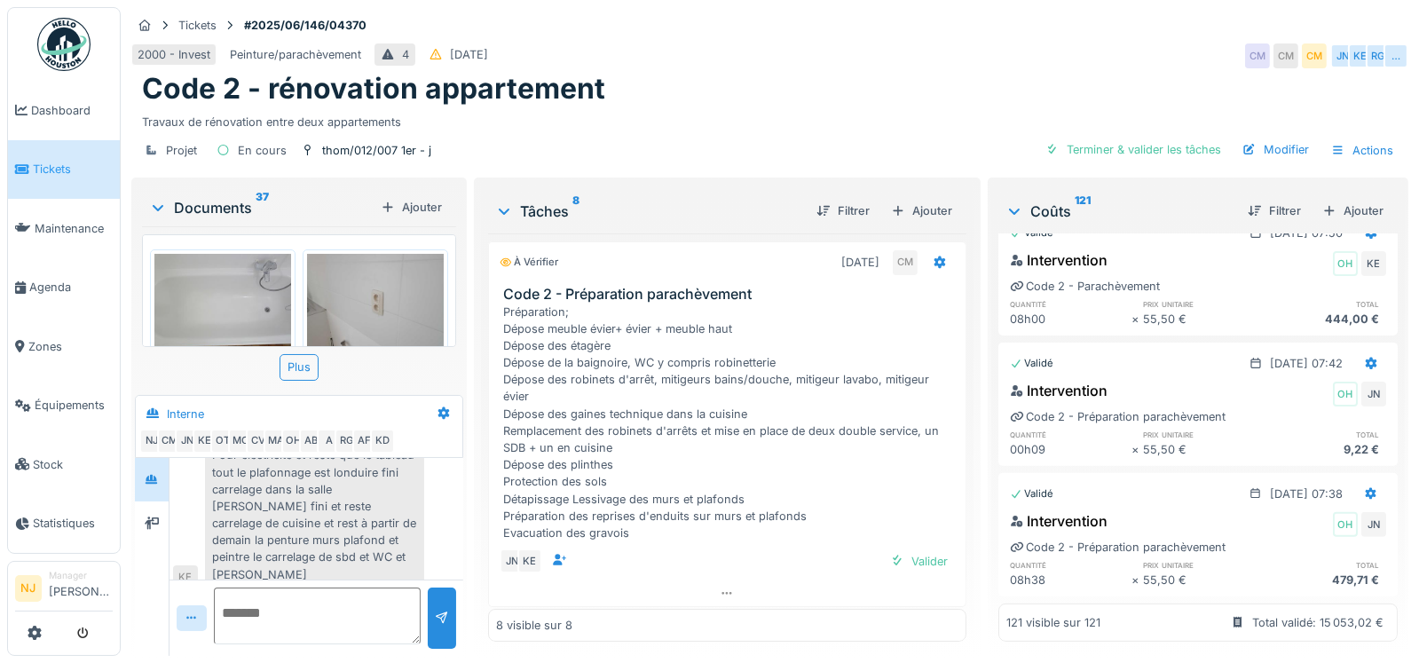
scroll to position [18975, 0]
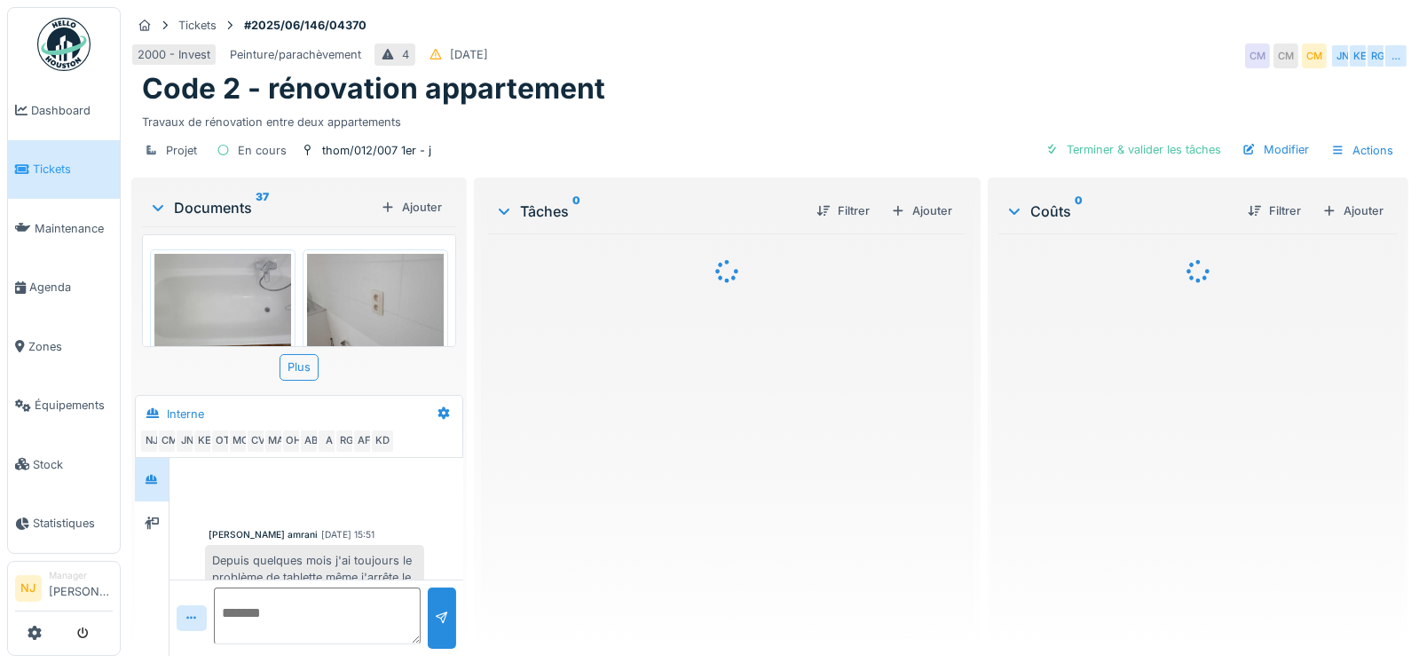
scroll to position [219, 0]
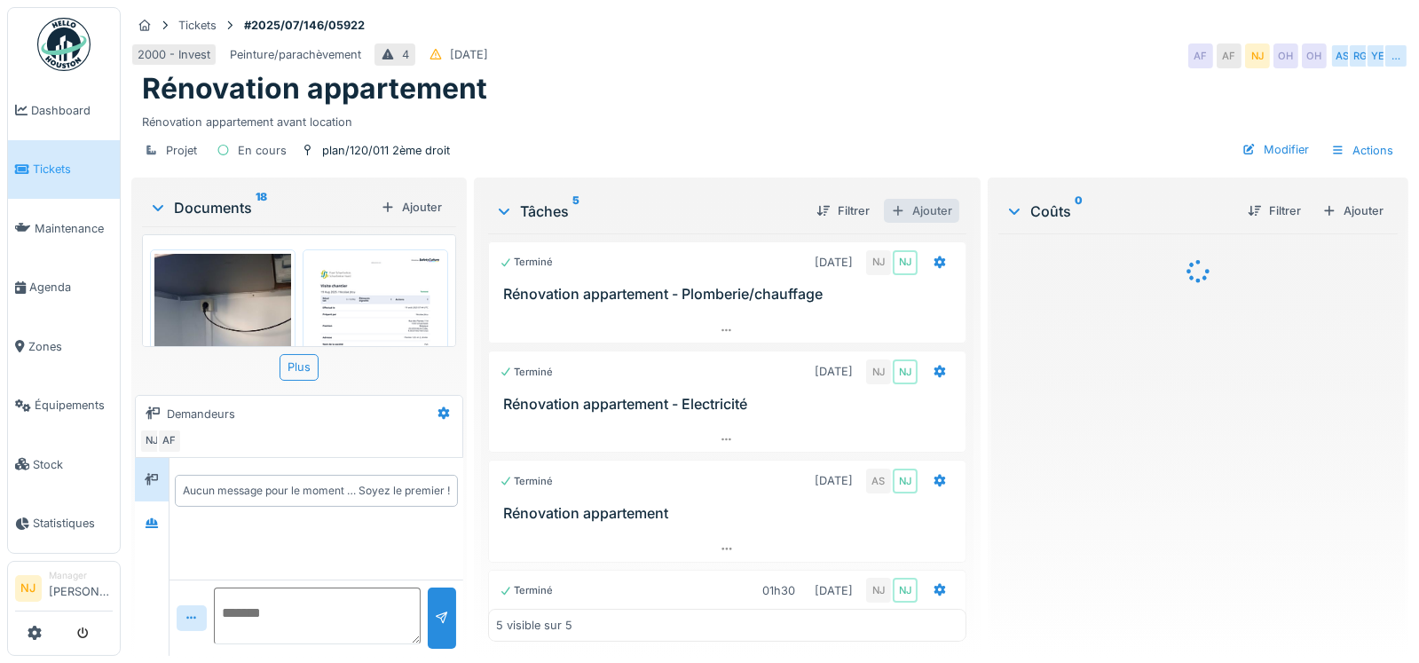
click at [912, 206] on div "Ajouter" at bounding box center [921, 211] width 75 height 24
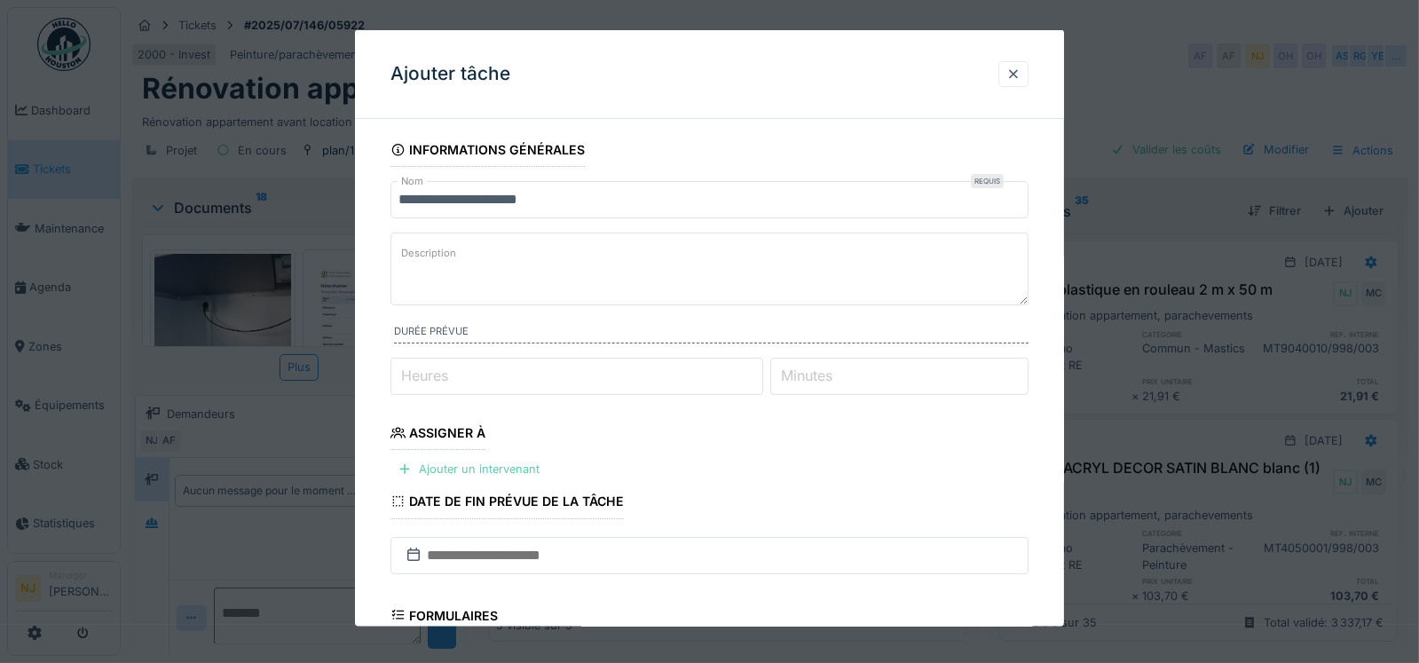
click at [494, 462] on div "Ajouter un intervenant" at bounding box center [469, 469] width 156 height 24
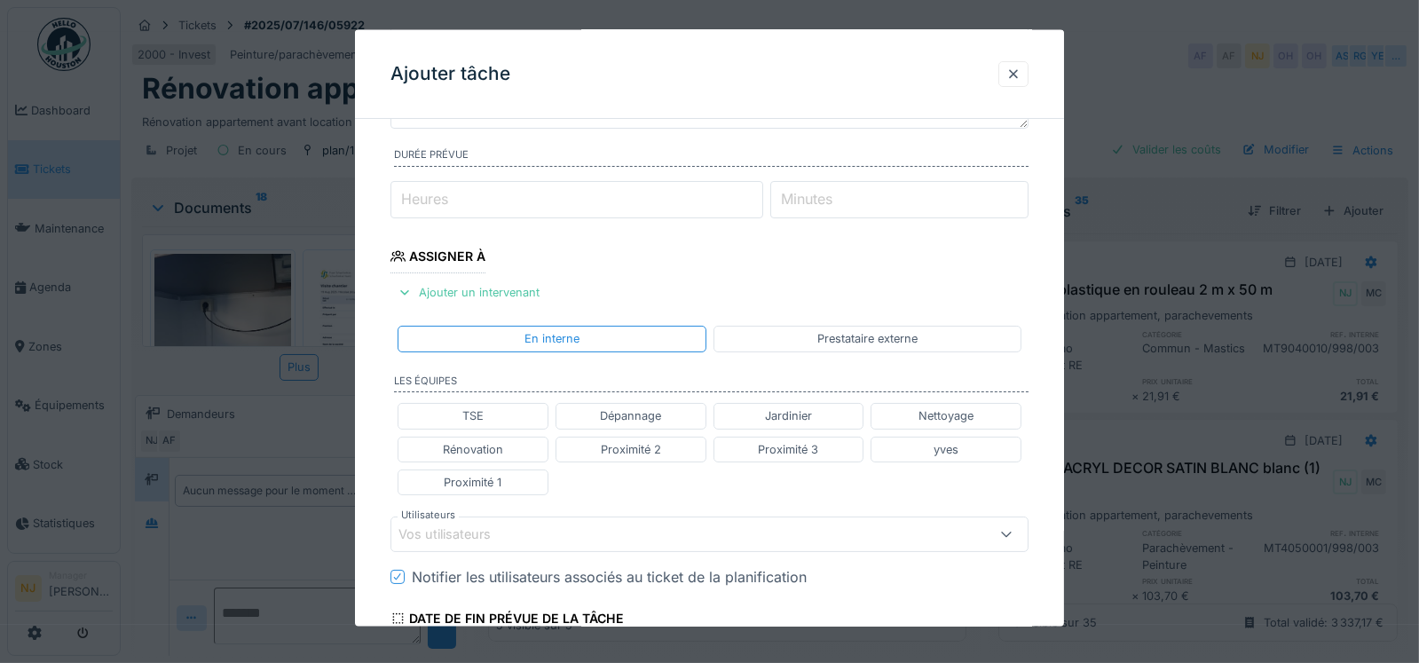
click at [499, 526] on div "Vos utilisateurs" at bounding box center [457, 535] width 117 height 20
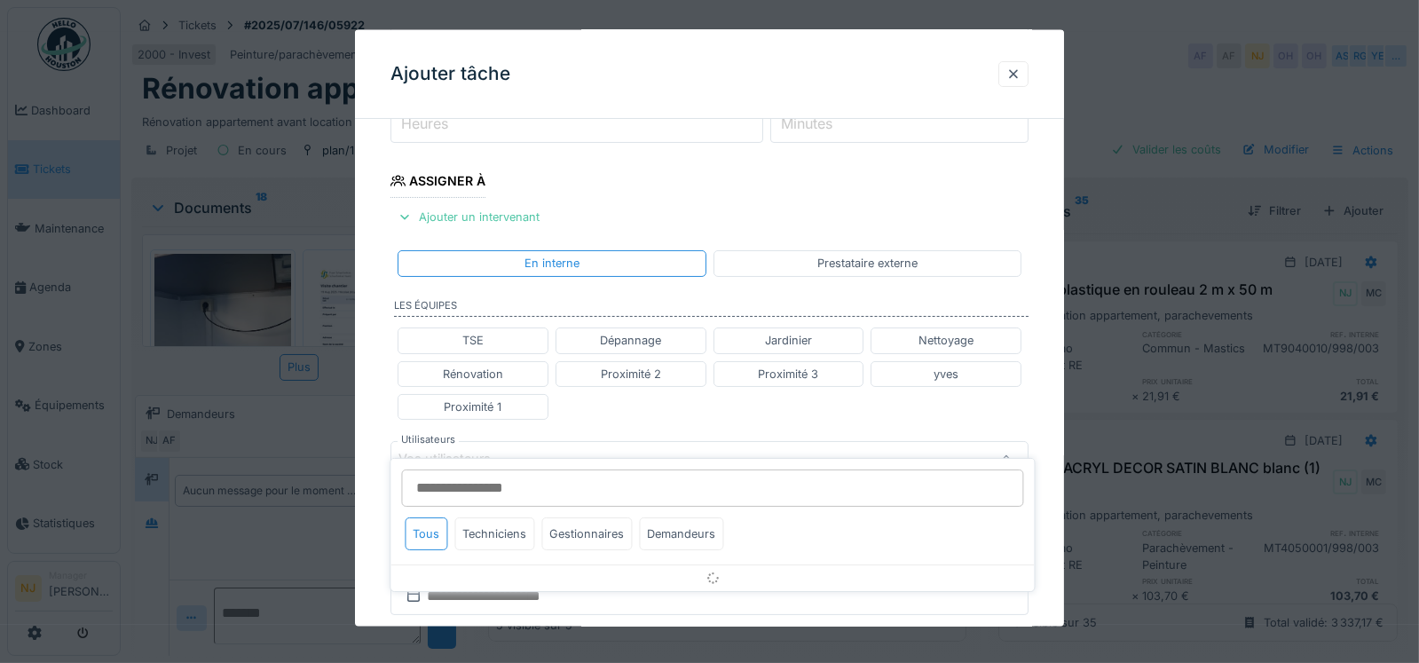
scroll to position [380, 0]
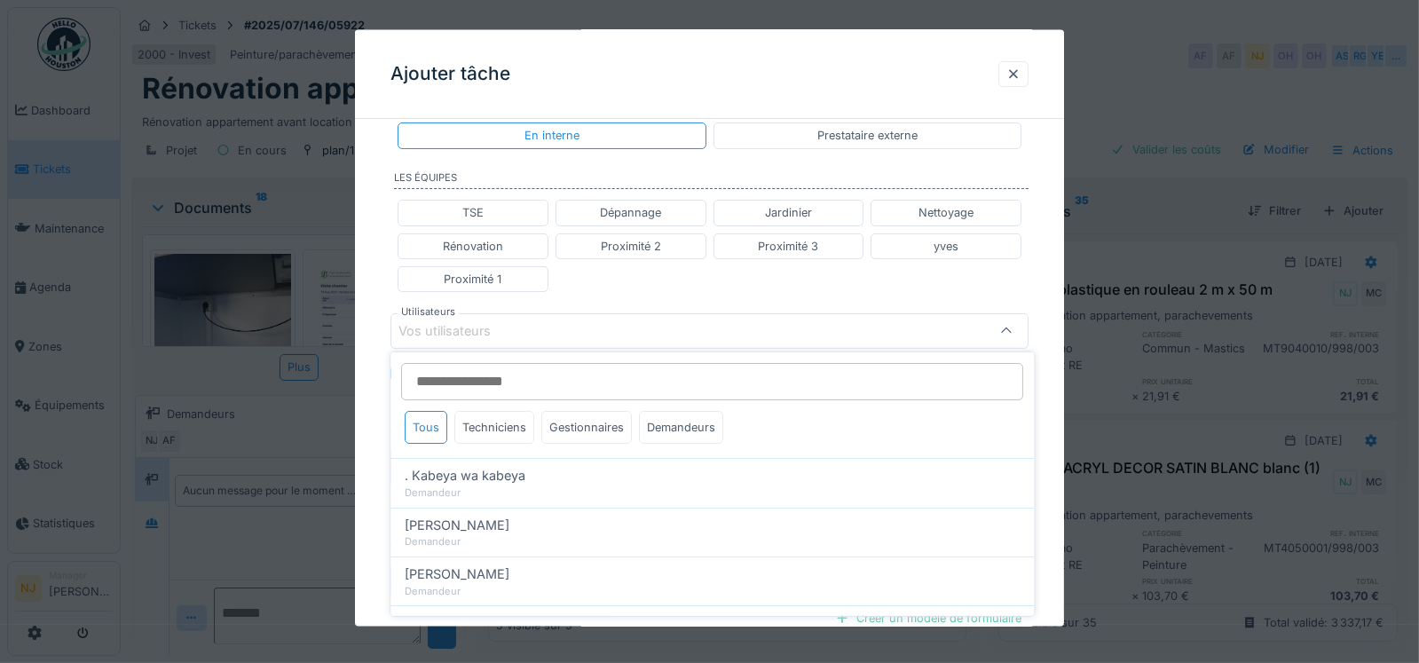
click at [1007, 80] on div at bounding box center [1014, 74] width 30 height 26
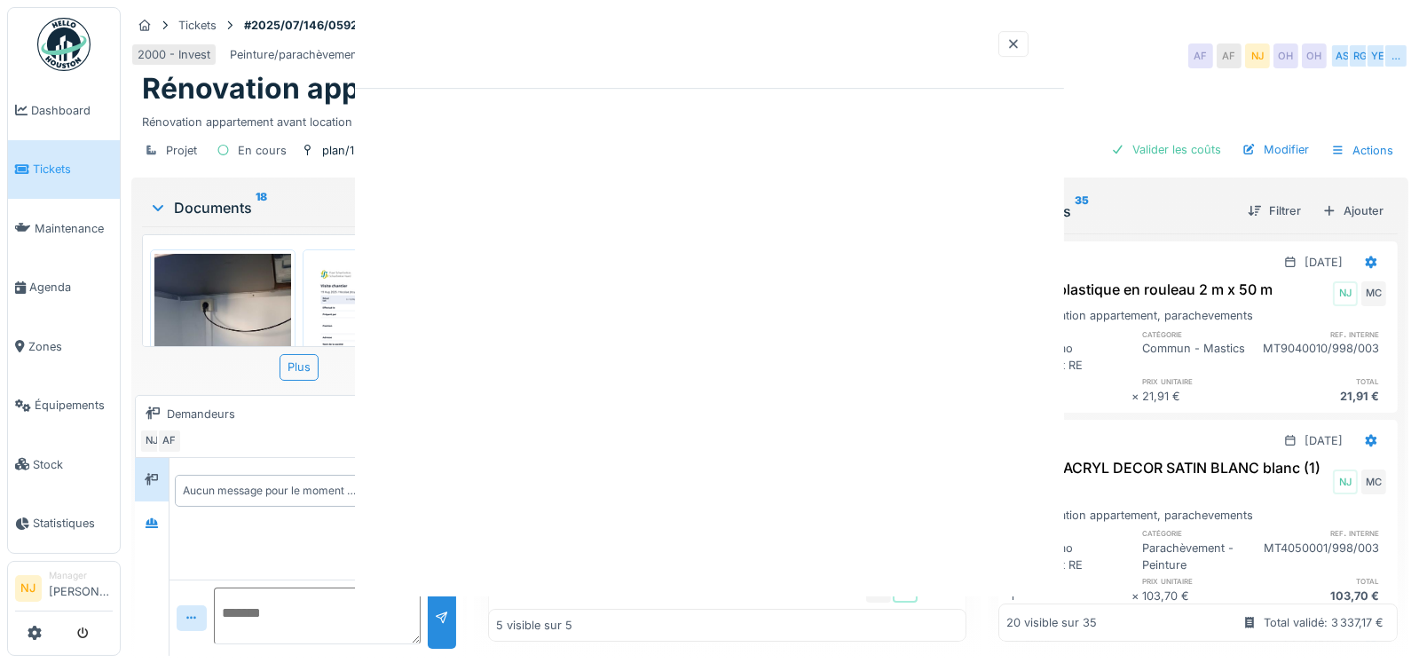
scroll to position [0, 0]
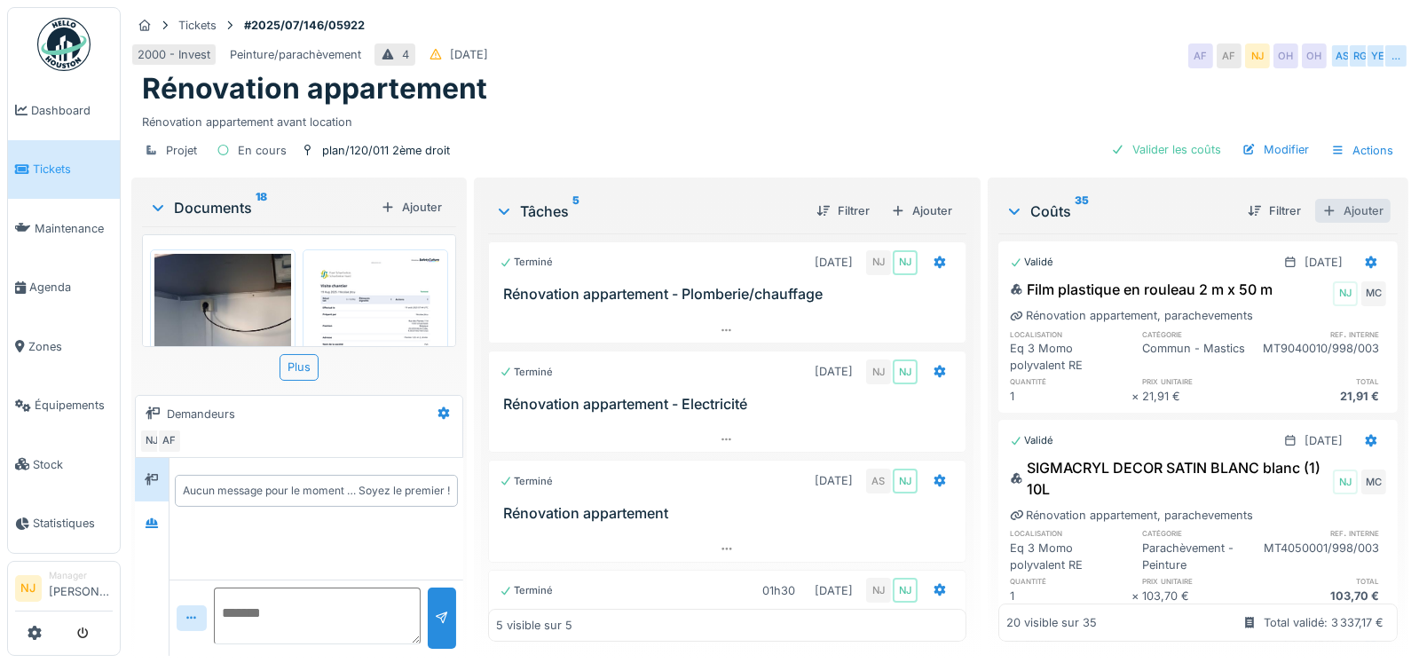
click at [1322, 208] on div "Ajouter" at bounding box center [1352, 211] width 75 height 24
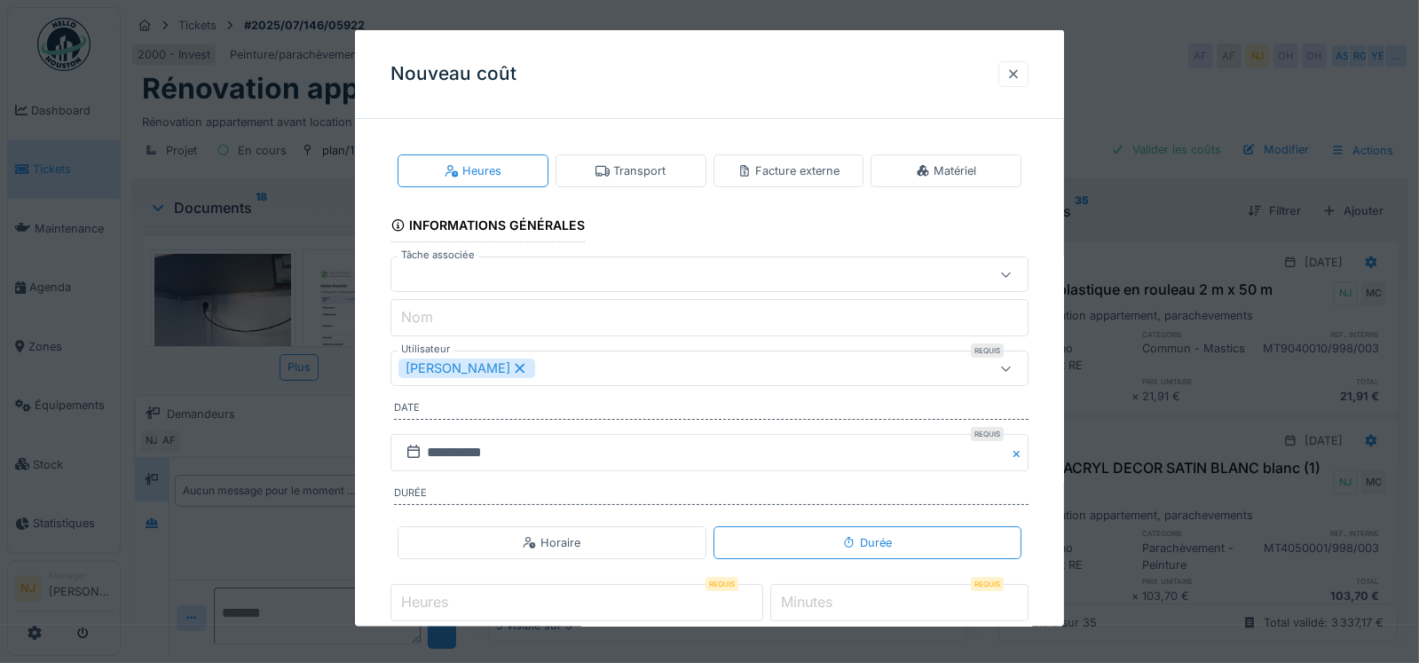
click at [1008, 85] on div at bounding box center [1014, 74] width 30 height 26
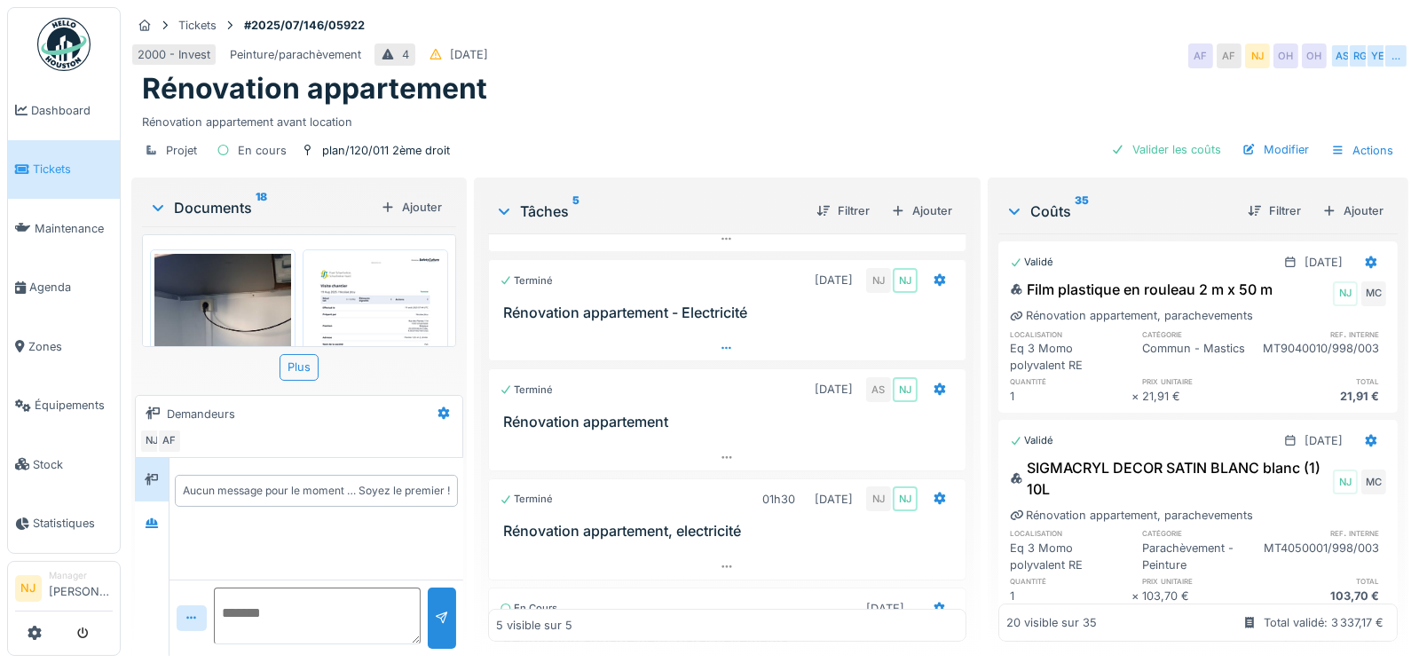
scroll to position [298, 0]
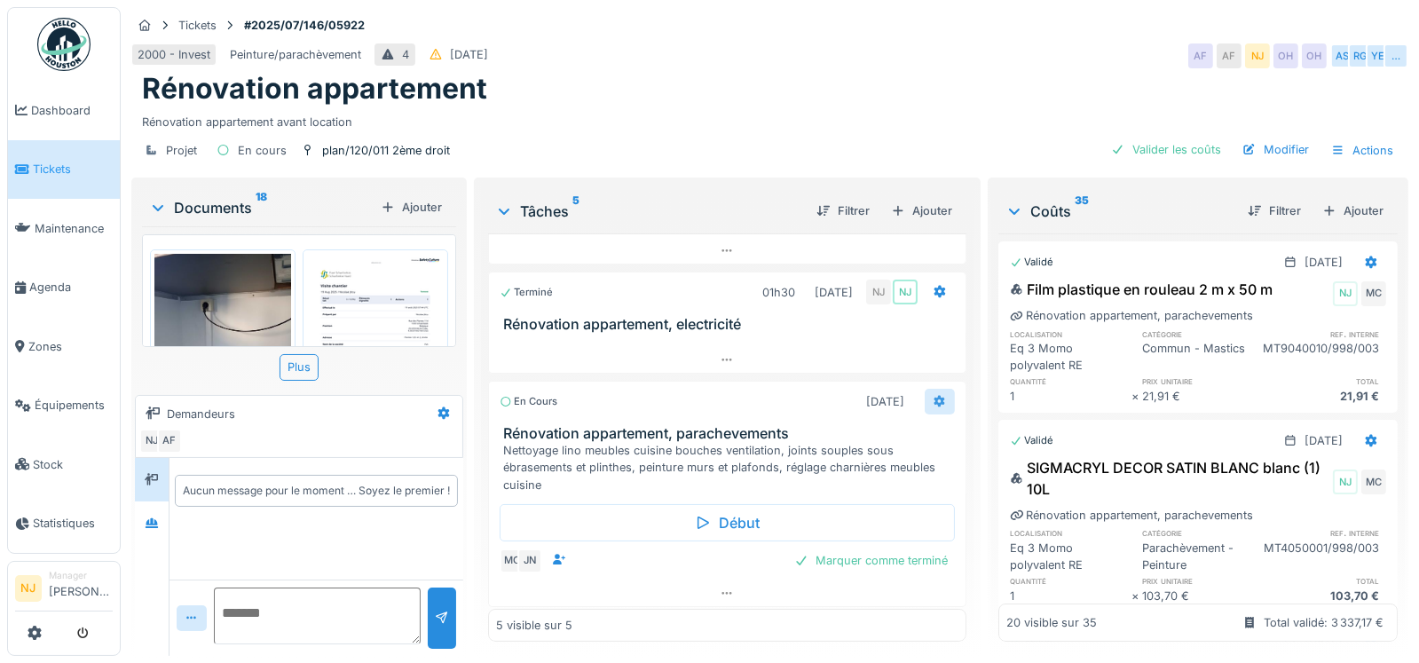
click at [934, 399] on icon at bounding box center [940, 401] width 12 height 12
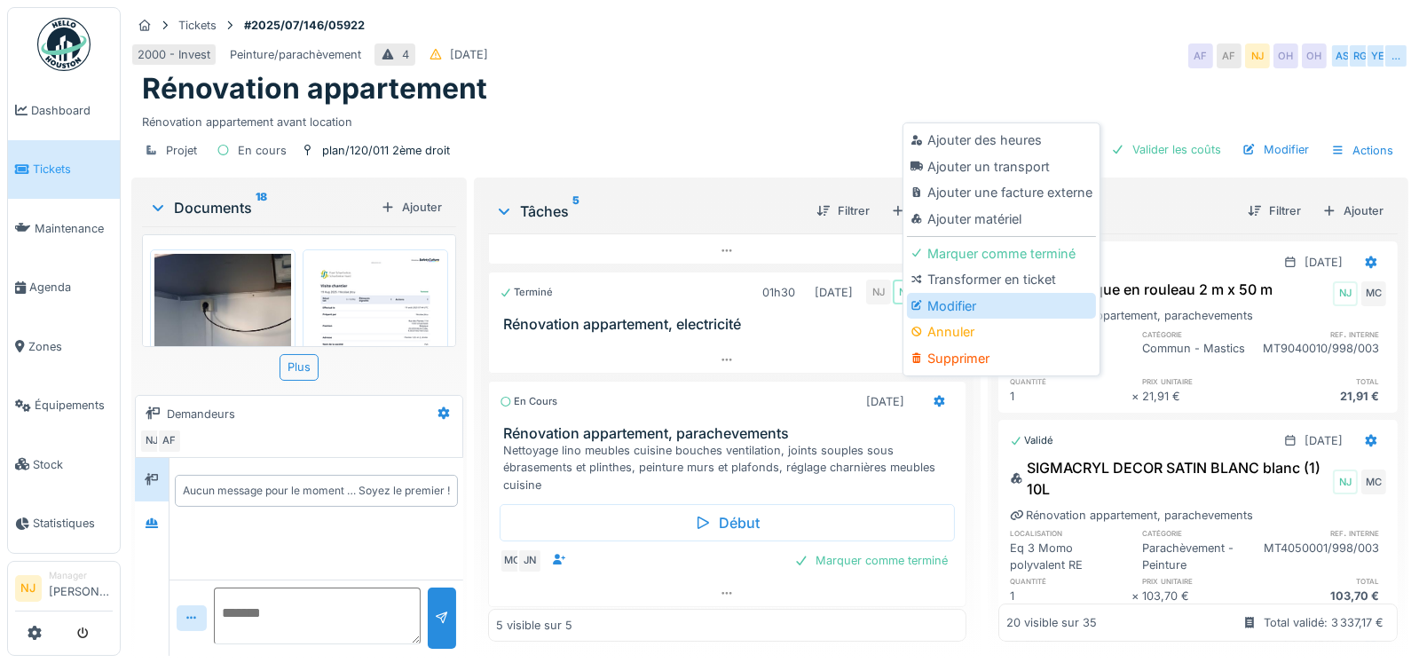
click at [948, 305] on div "Modifier" at bounding box center [1001, 306] width 189 height 27
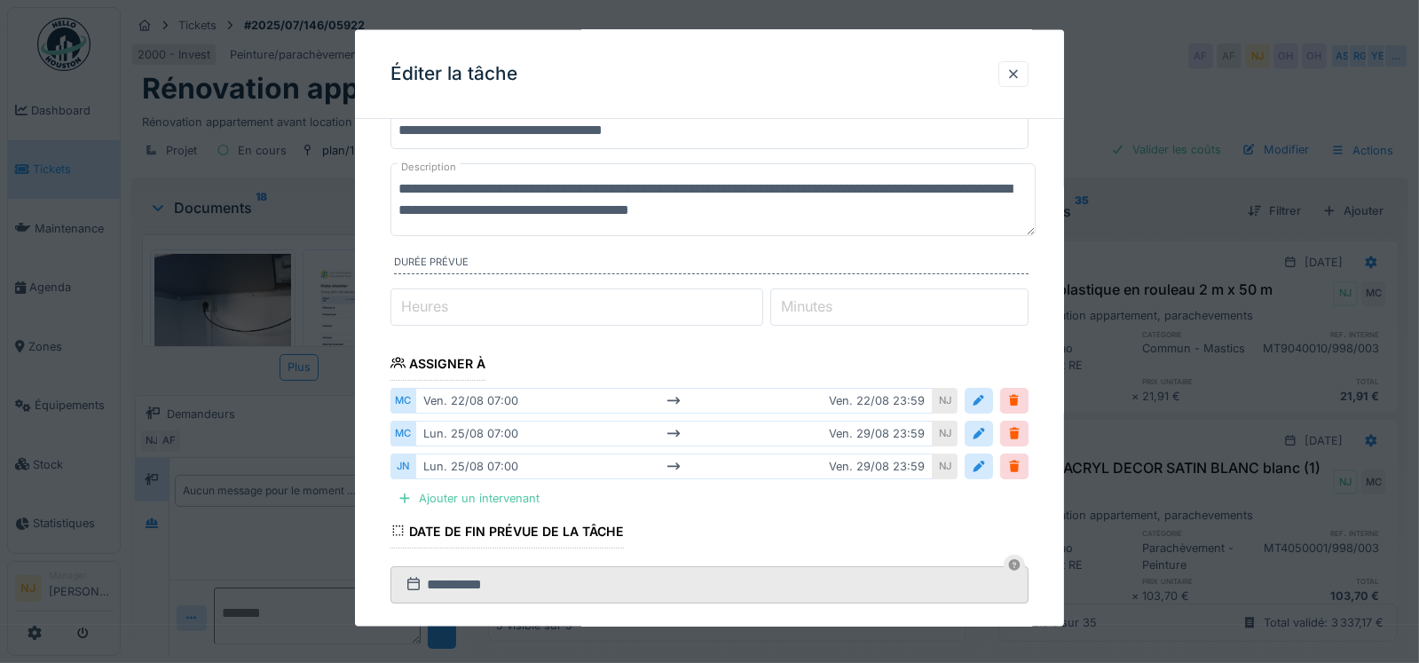
scroll to position [177, 0]
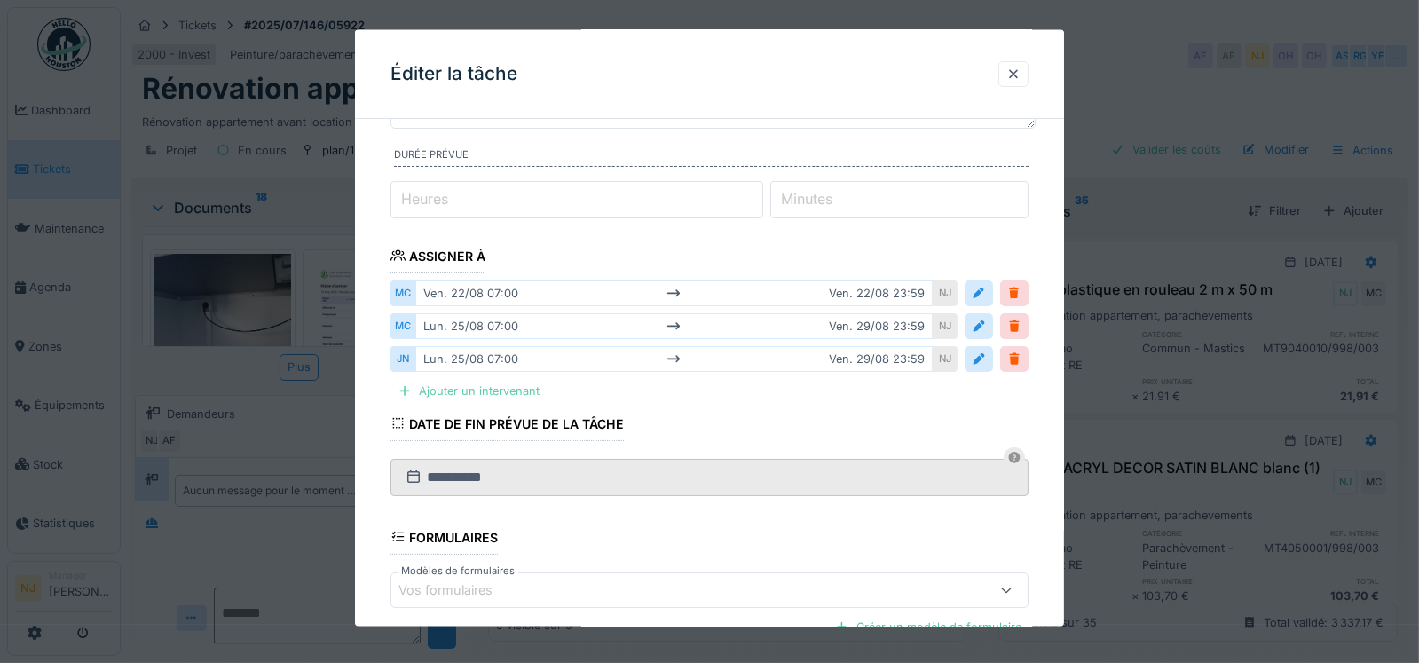
click at [437, 387] on div "Ajouter un intervenant" at bounding box center [469, 391] width 156 height 24
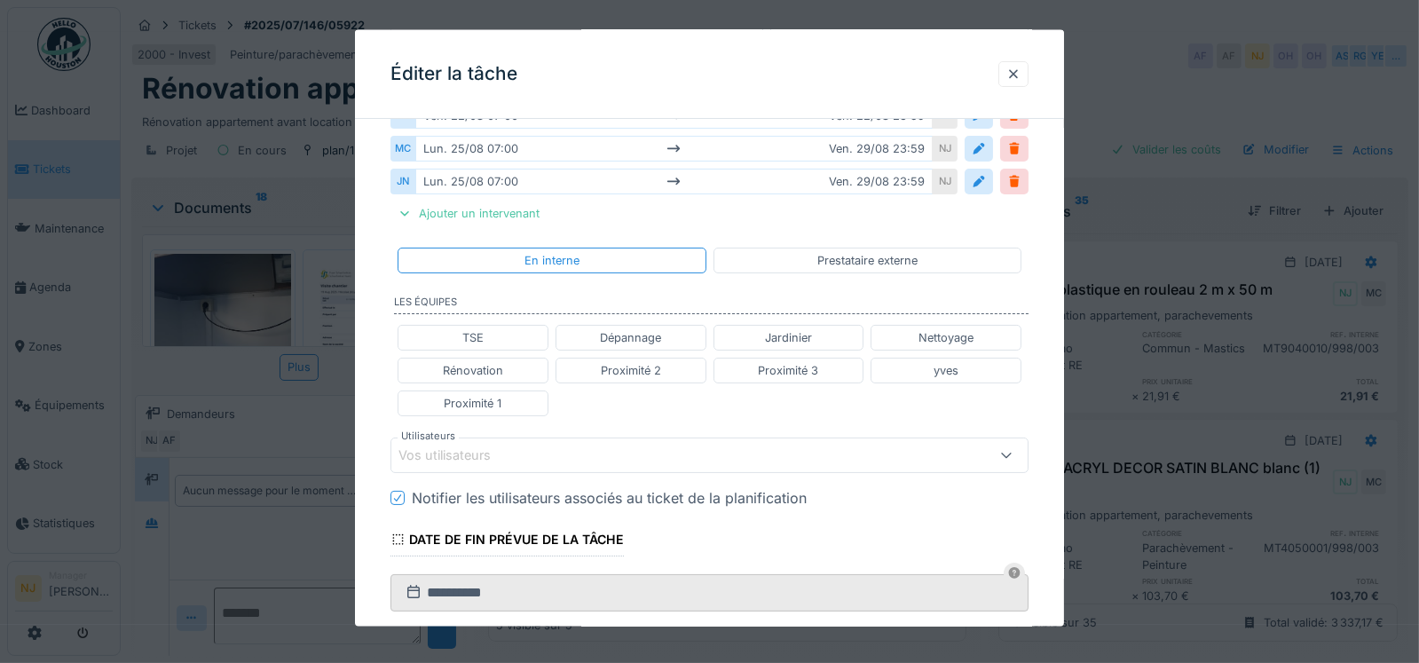
click at [462, 454] on div "Vos utilisateurs" at bounding box center [457, 456] width 117 height 20
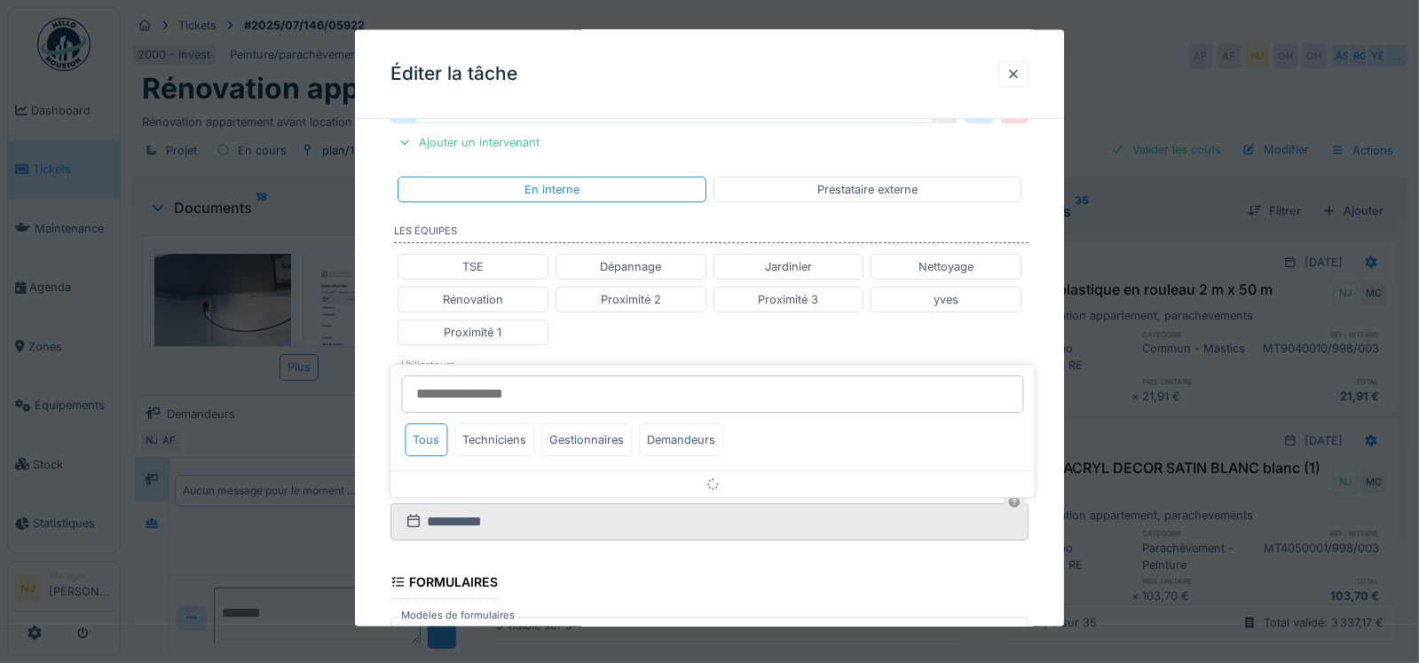
scroll to position [478, 0]
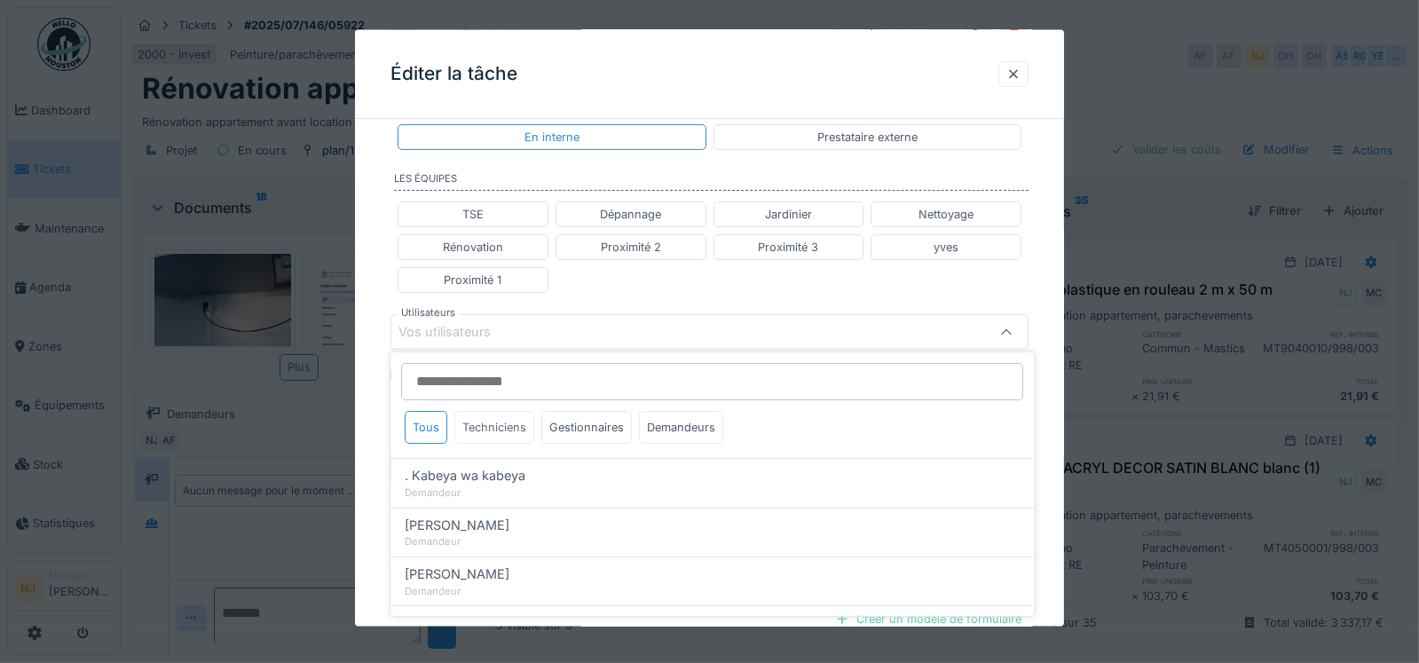
click at [490, 429] on div "Techniciens" at bounding box center [494, 427] width 80 height 33
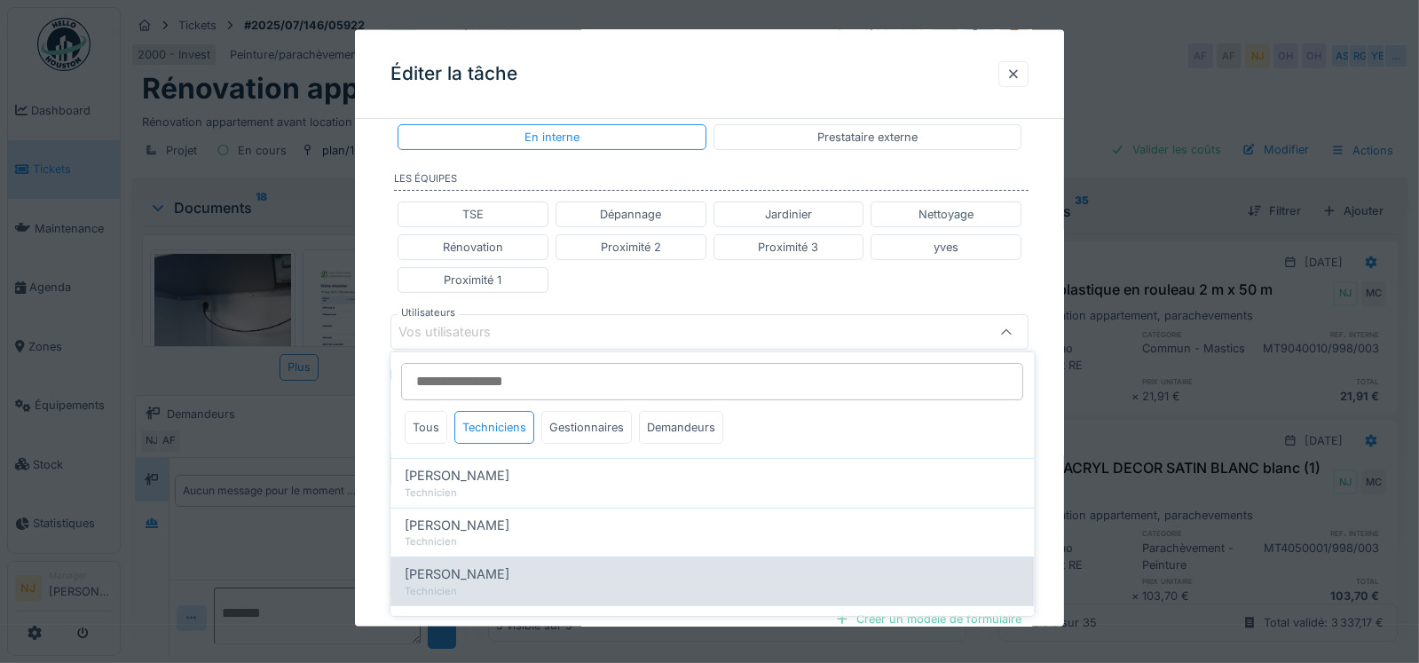
click at [476, 580] on span "[PERSON_NAME]" at bounding box center [457, 575] width 105 height 20
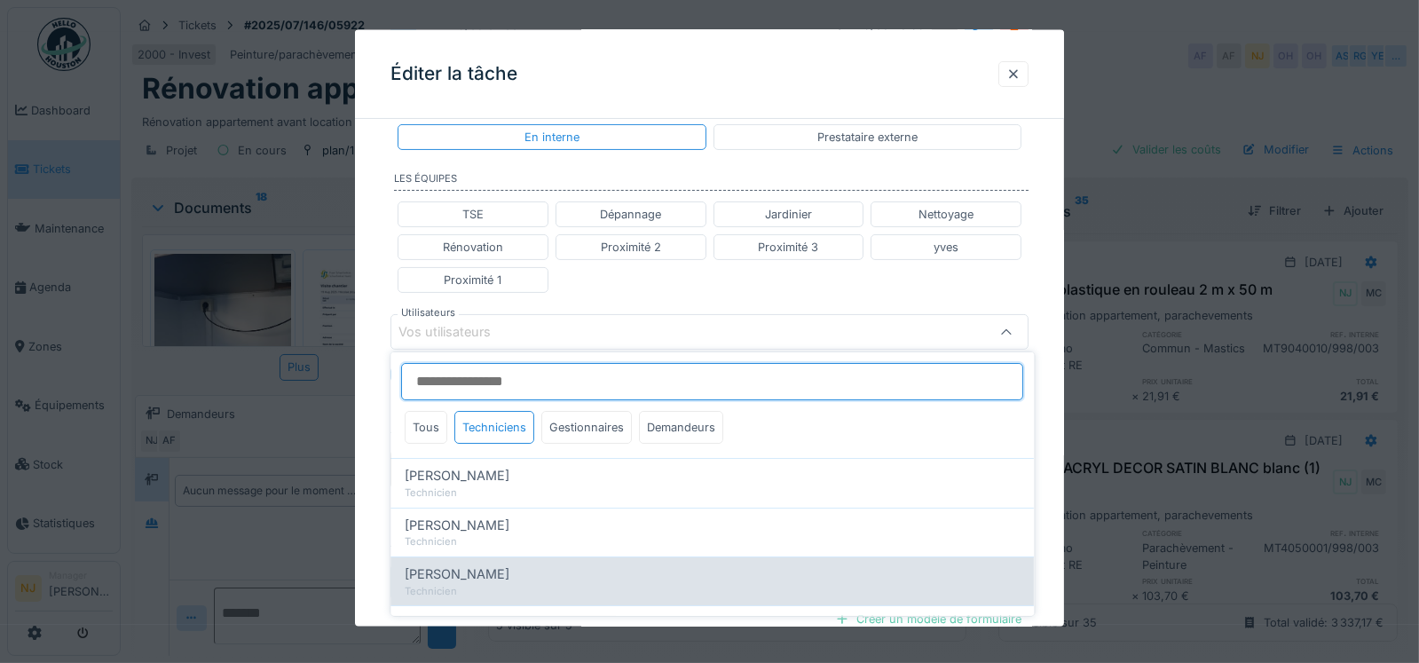
type input "****"
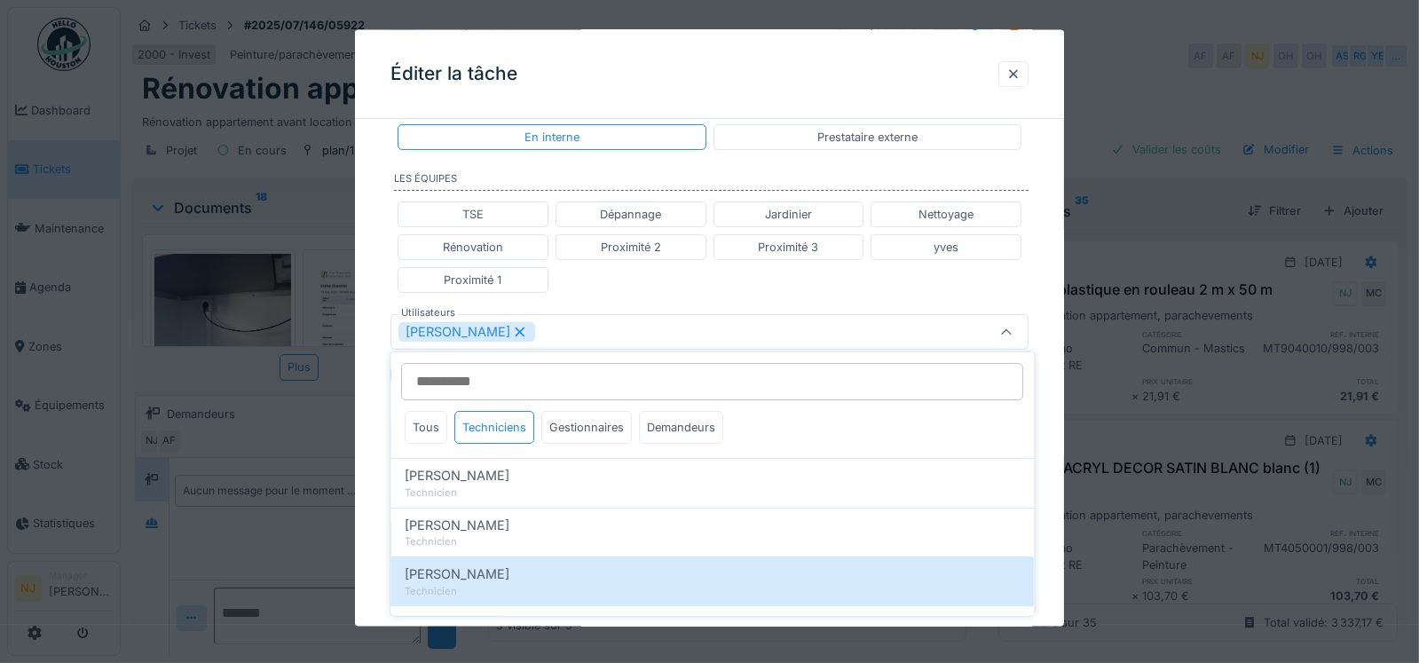
click at [686, 290] on div "TSE Dépannage Jardinier Nettoyage Rénovation Proximité 2 Proximité 3 yves Proxi…" at bounding box center [710, 246] width 639 height 107
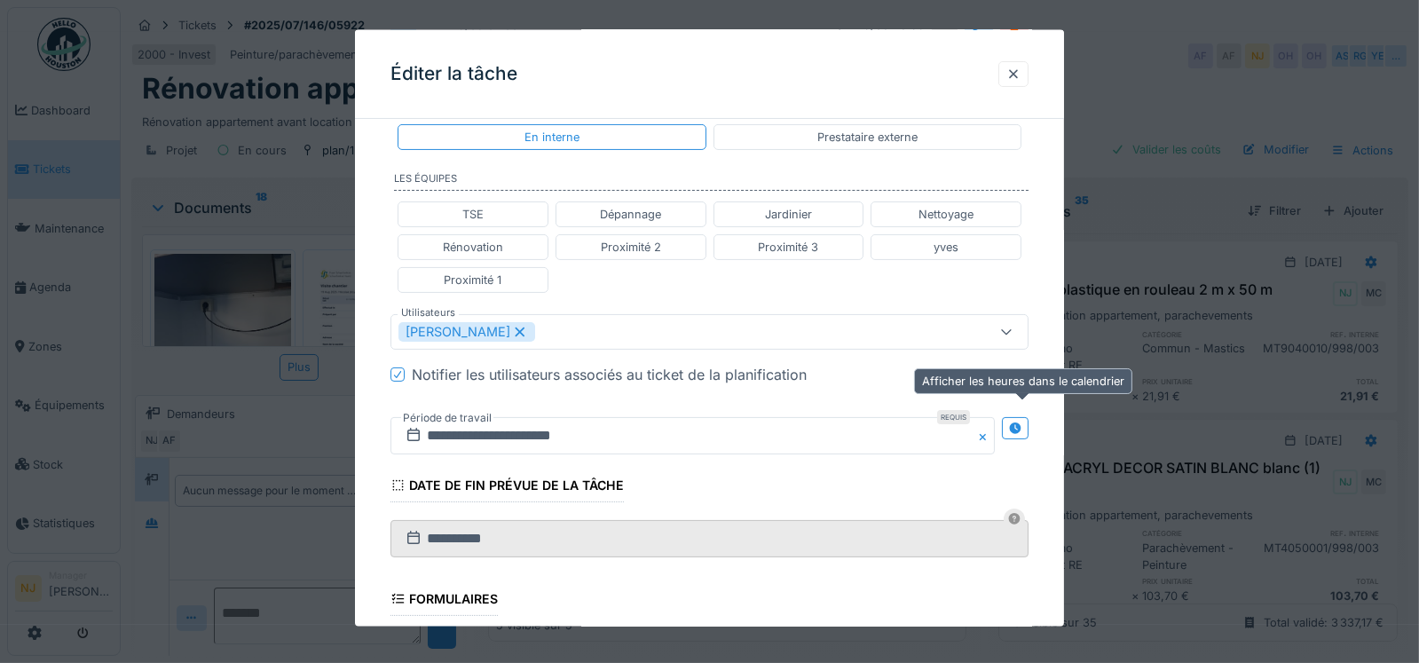
click at [1029, 423] on div at bounding box center [1015, 428] width 27 height 22
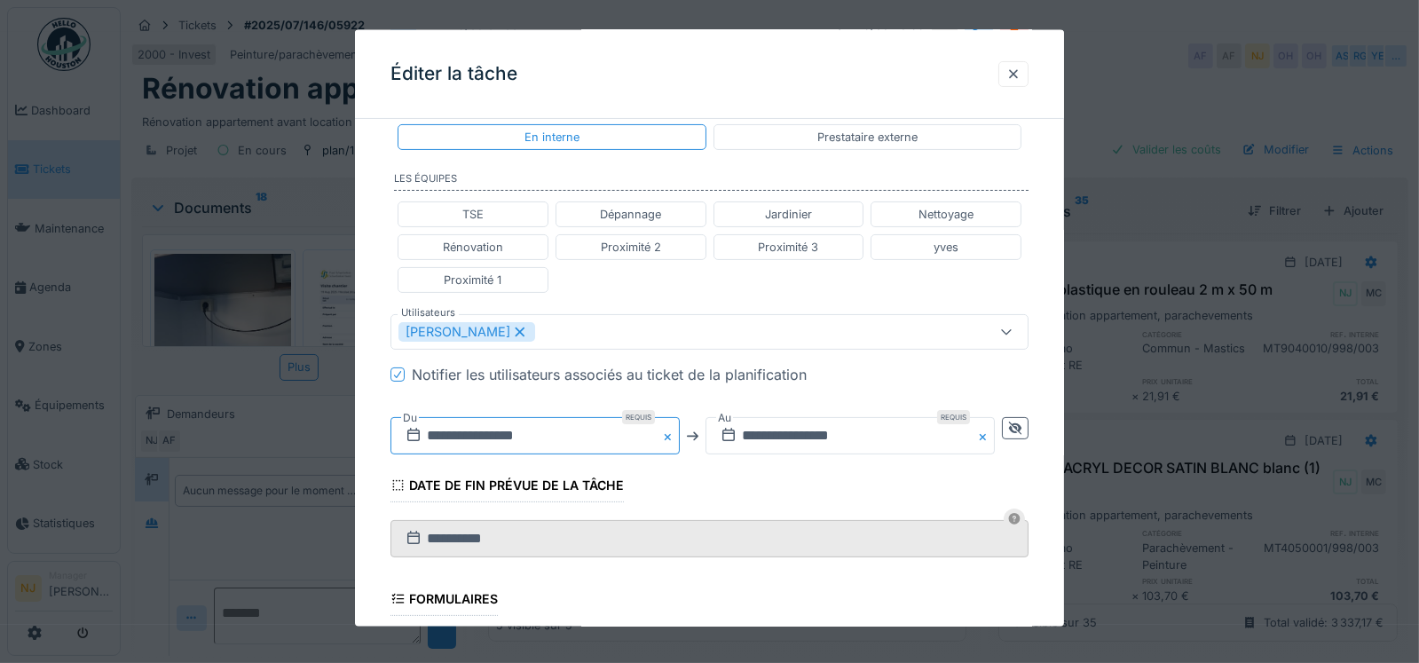
click at [550, 441] on input "**********" at bounding box center [535, 435] width 289 height 37
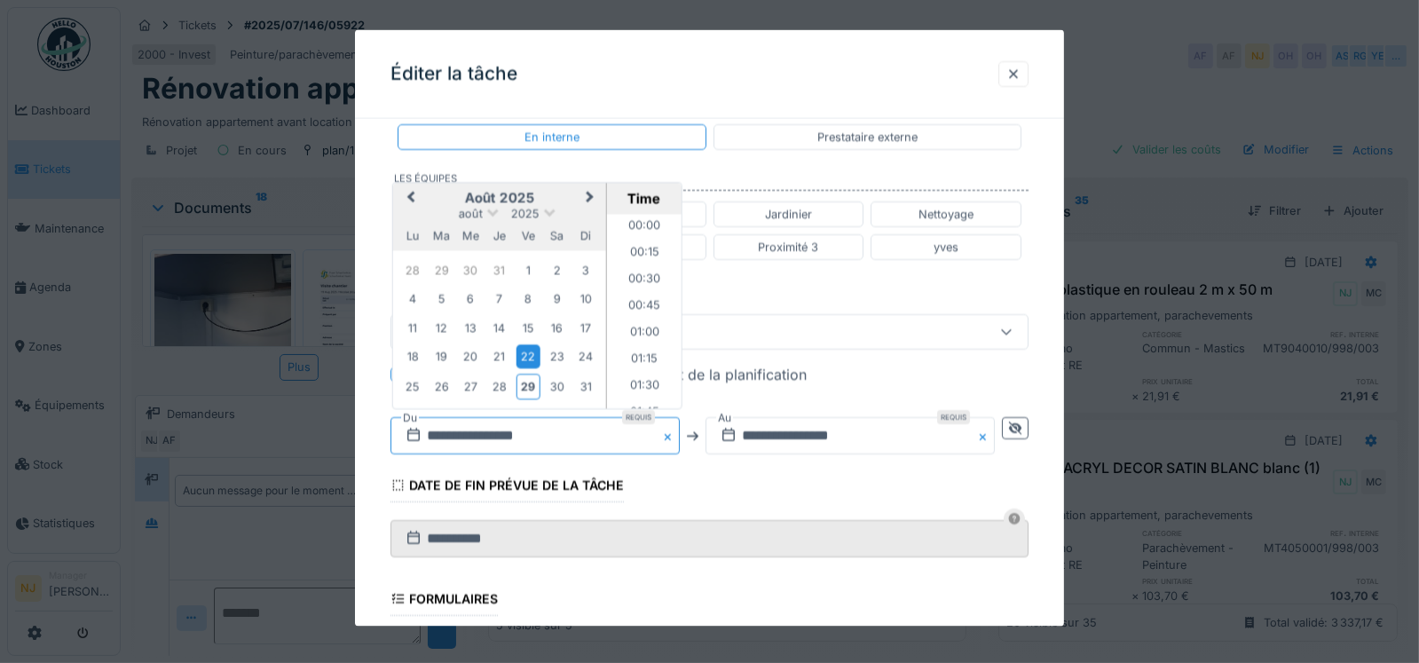
scroll to position [661, 0]
click at [533, 385] on div "29" at bounding box center [528, 387] width 24 height 26
click at [647, 336] on li "14:00" at bounding box center [643, 347] width 75 height 27
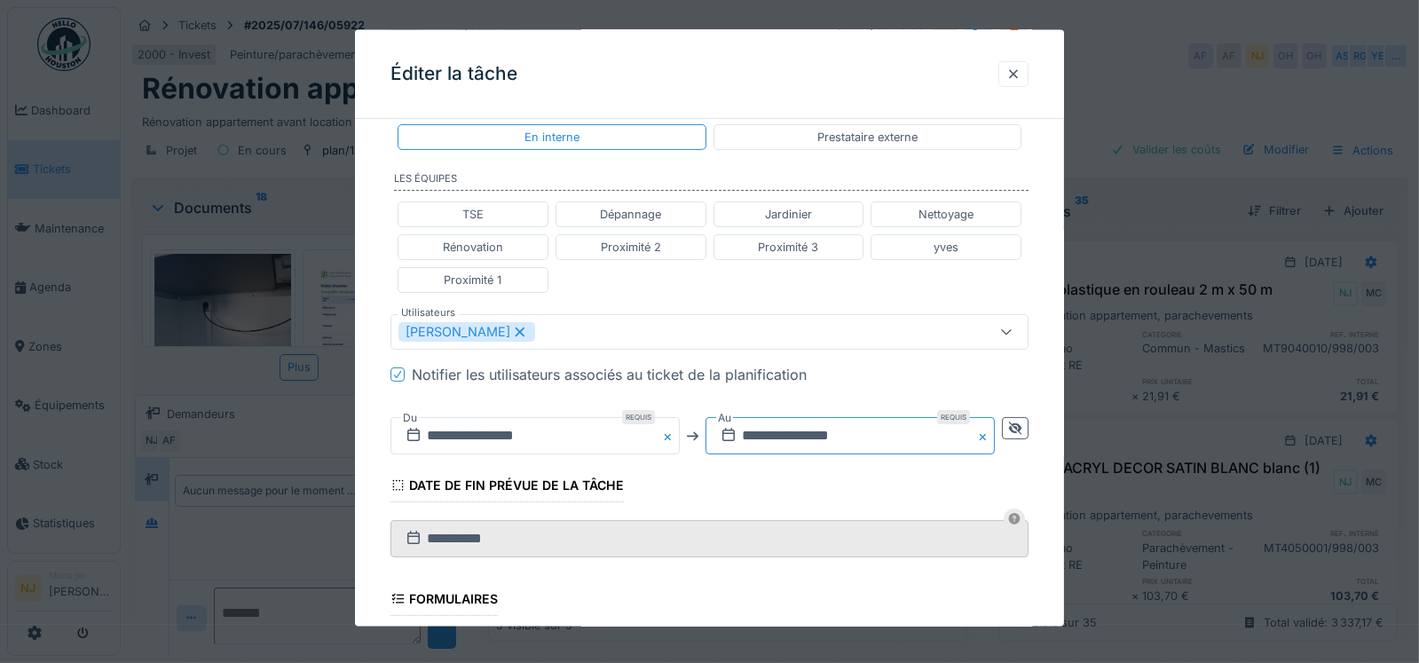
click at [892, 420] on input "**********" at bounding box center [850, 435] width 289 height 37
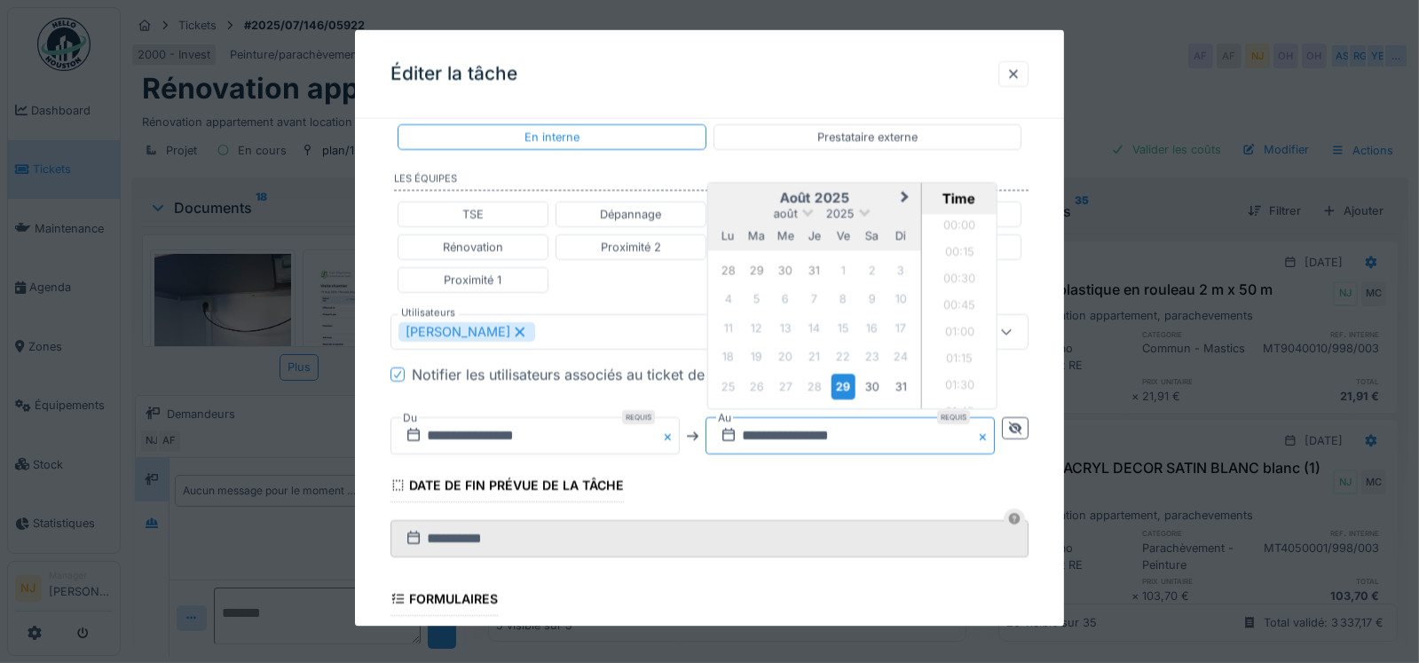
scroll to position [2360, 0]
click at [851, 375] on div "29" at bounding box center [843, 387] width 24 height 26
click at [967, 271] on li "16:00" at bounding box center [959, 281] width 75 height 27
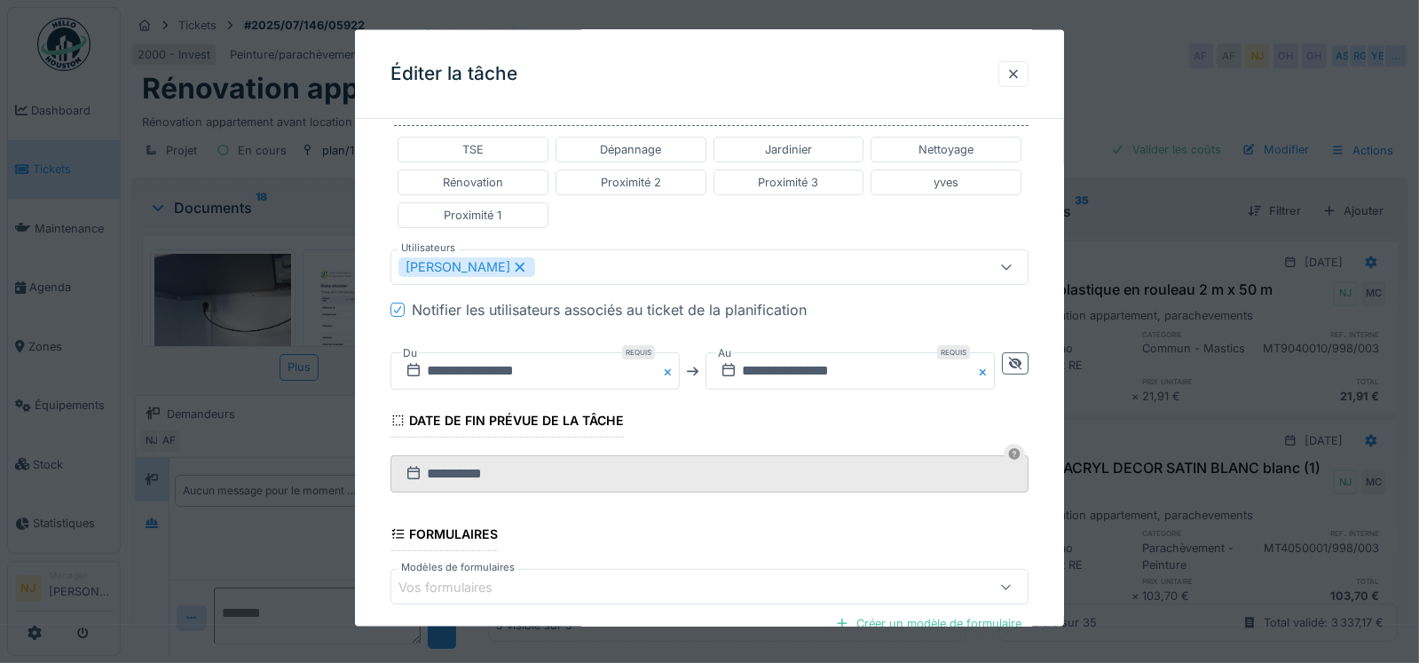
scroll to position [738, 0]
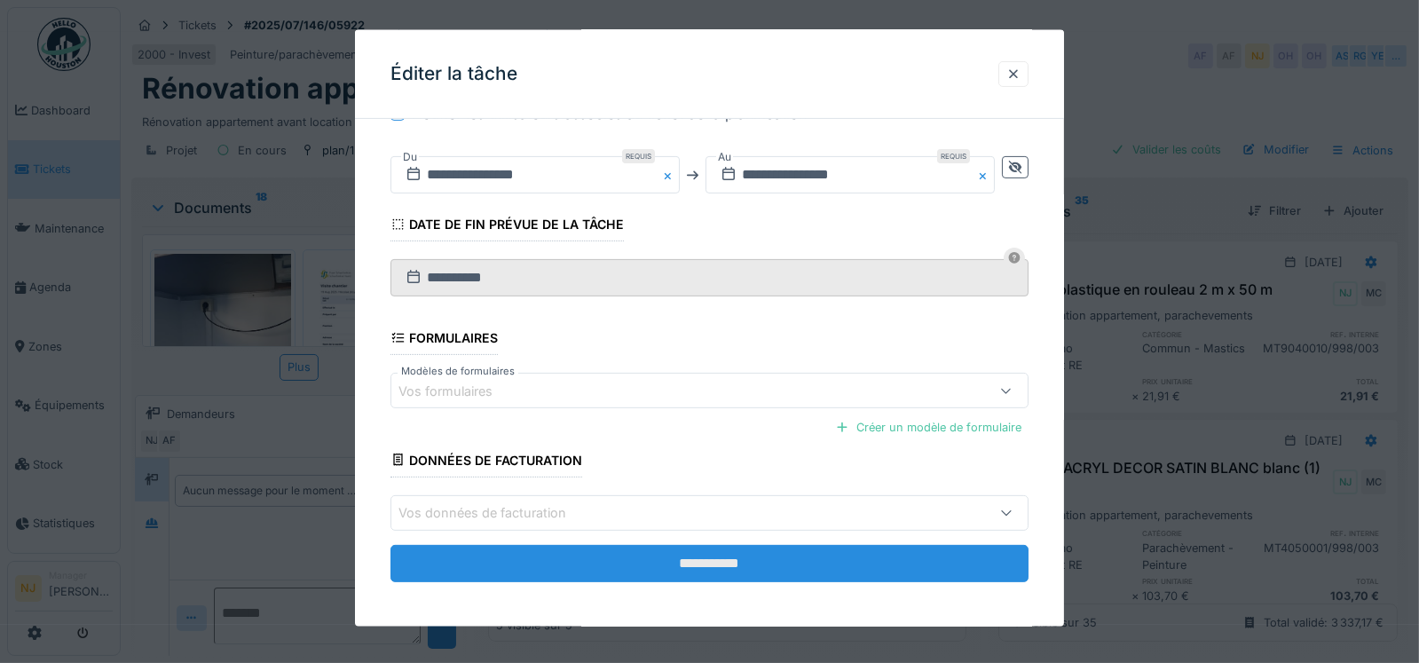
click at [657, 569] on input "**********" at bounding box center [710, 562] width 639 height 37
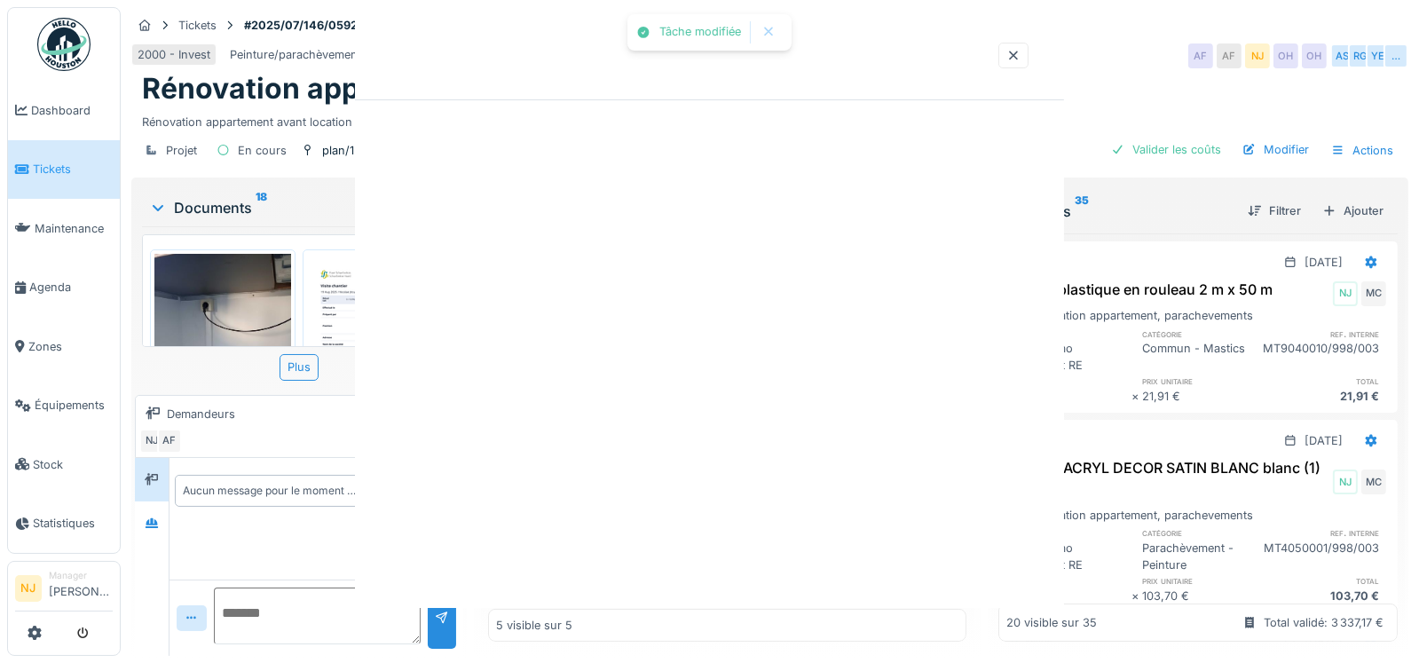
scroll to position [0, 0]
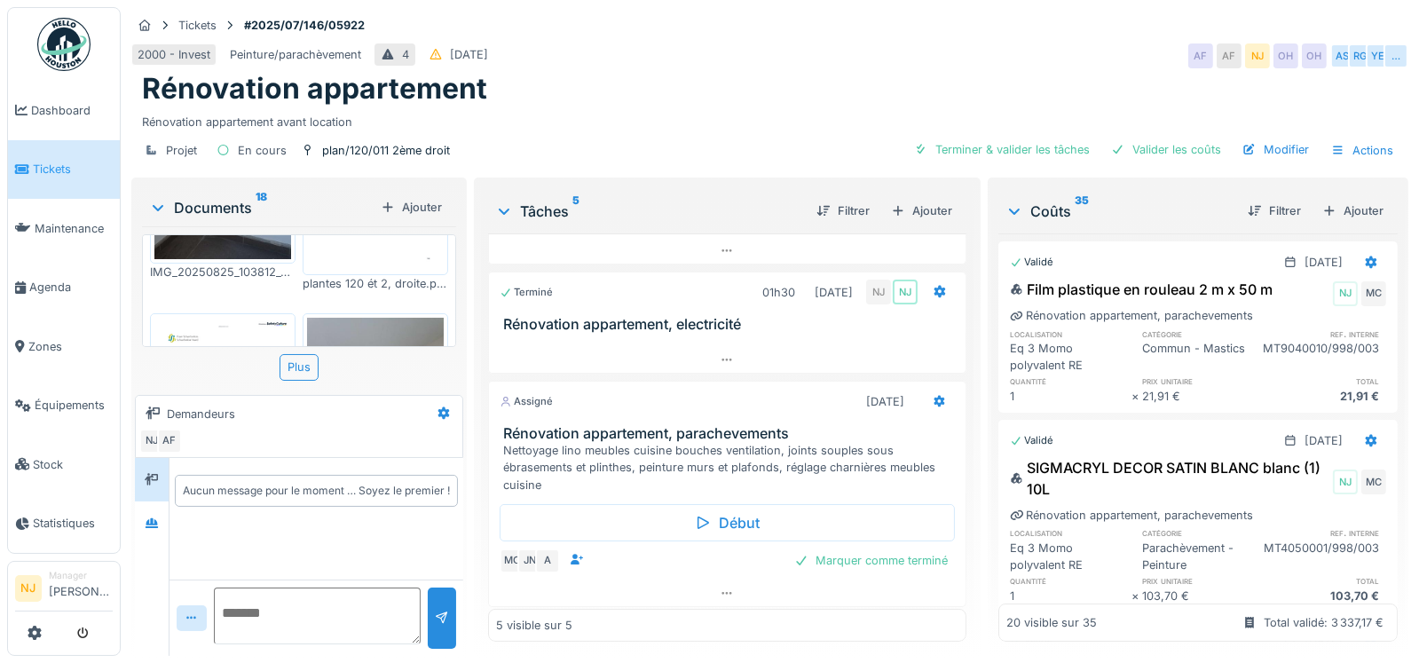
scroll to position [13, 0]
click at [933, 396] on icon at bounding box center [940, 402] width 14 height 12
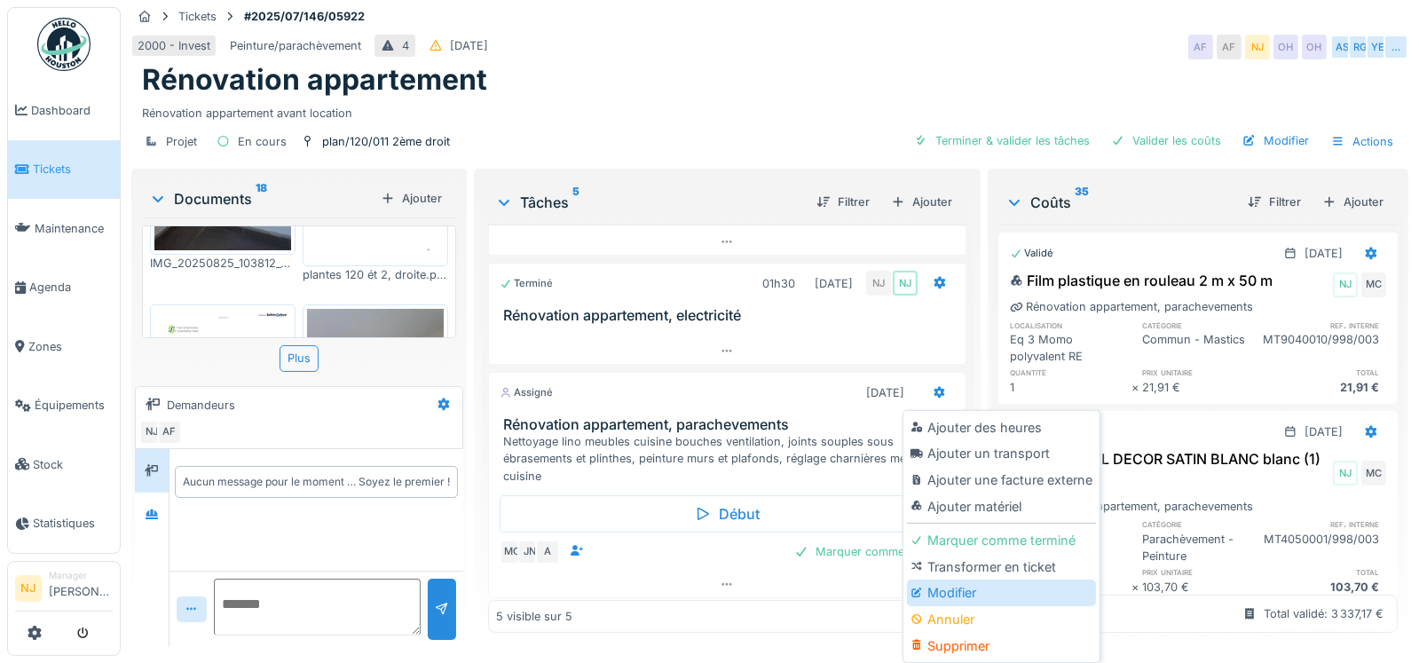
click at [970, 595] on div "Modifier" at bounding box center [1001, 593] width 189 height 27
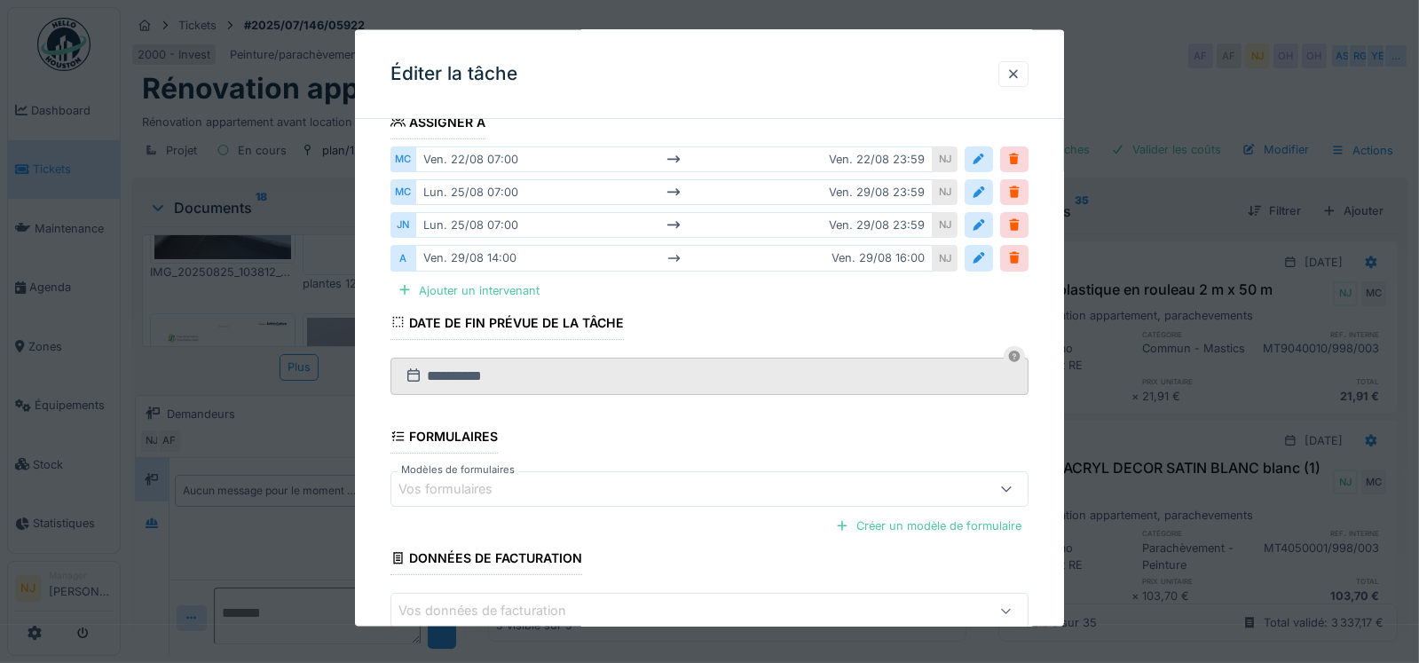
scroll to position [233, 0]
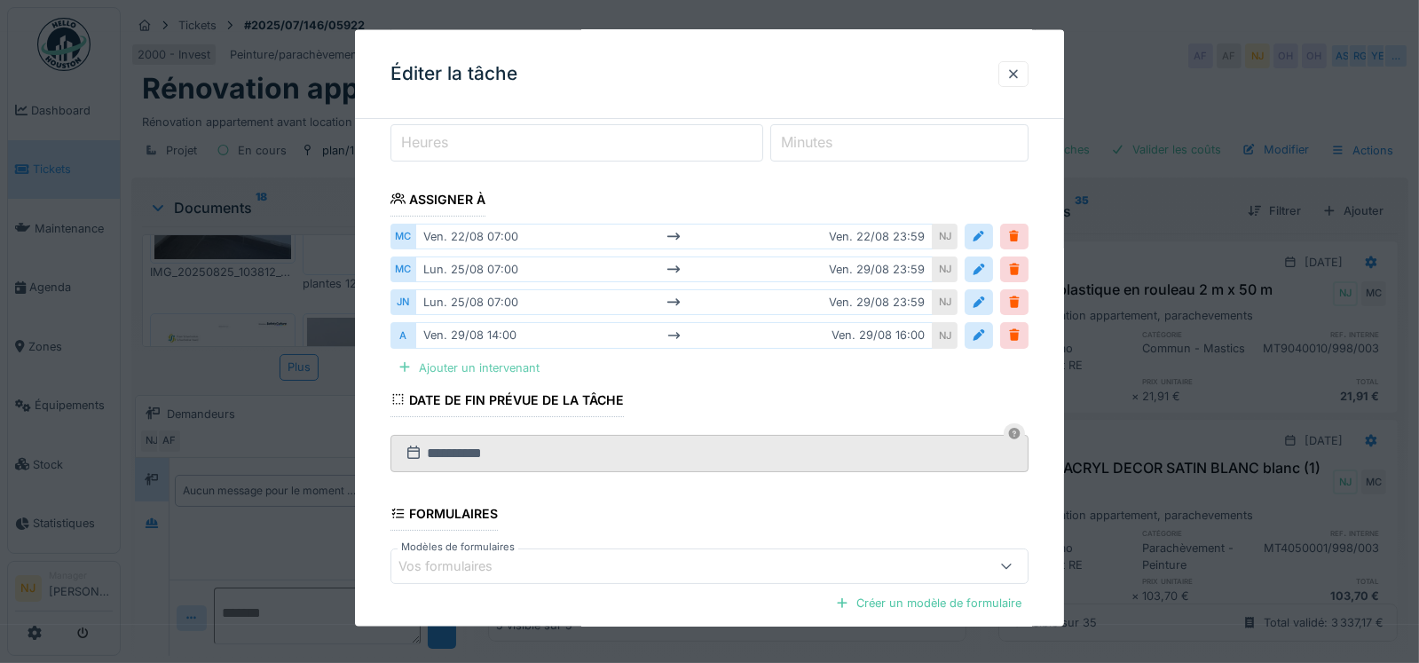
click at [443, 361] on div "Ajouter un intervenant" at bounding box center [469, 367] width 156 height 24
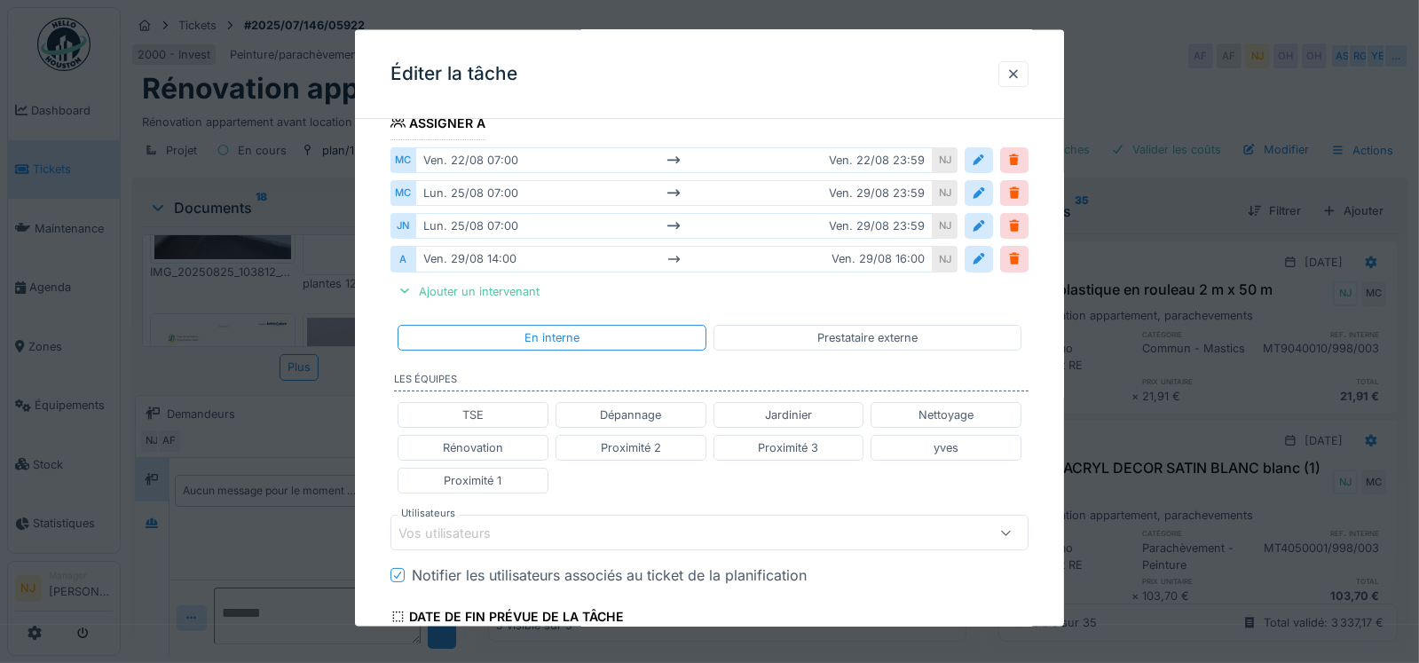
scroll to position [411, 0]
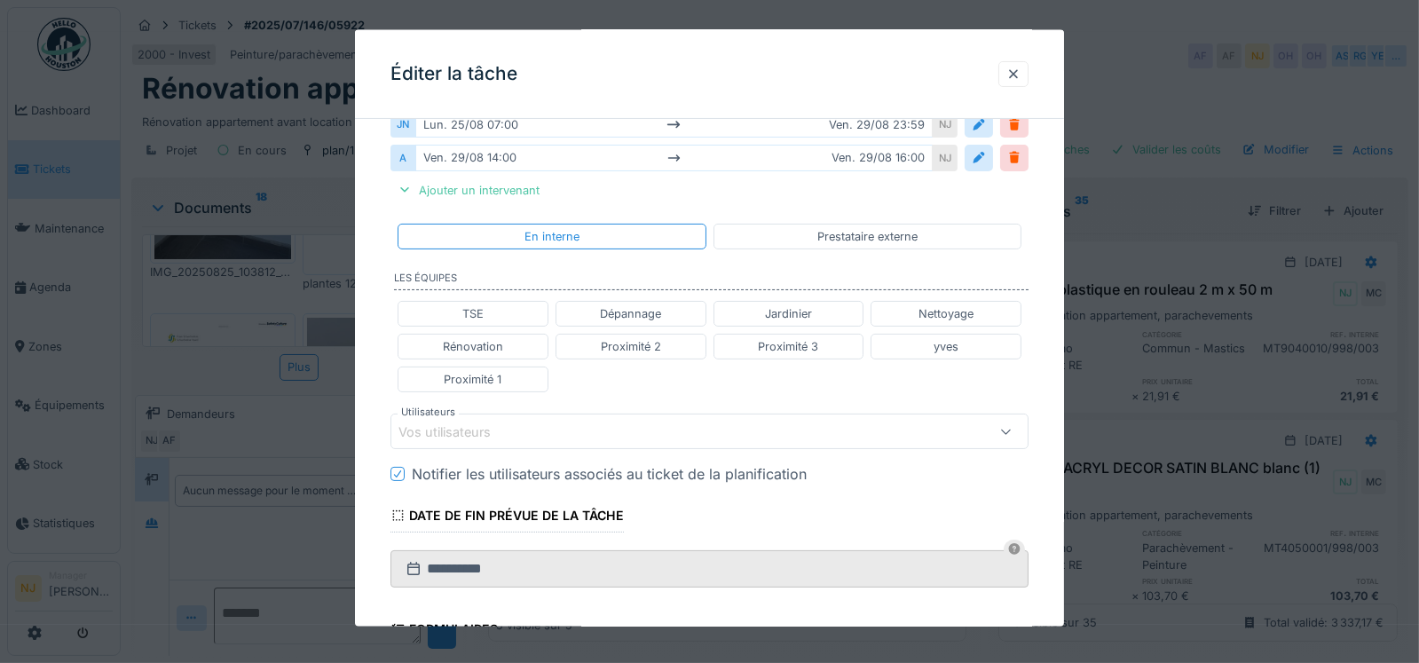
click at [463, 338] on div "Rénovation" at bounding box center [473, 346] width 60 height 17
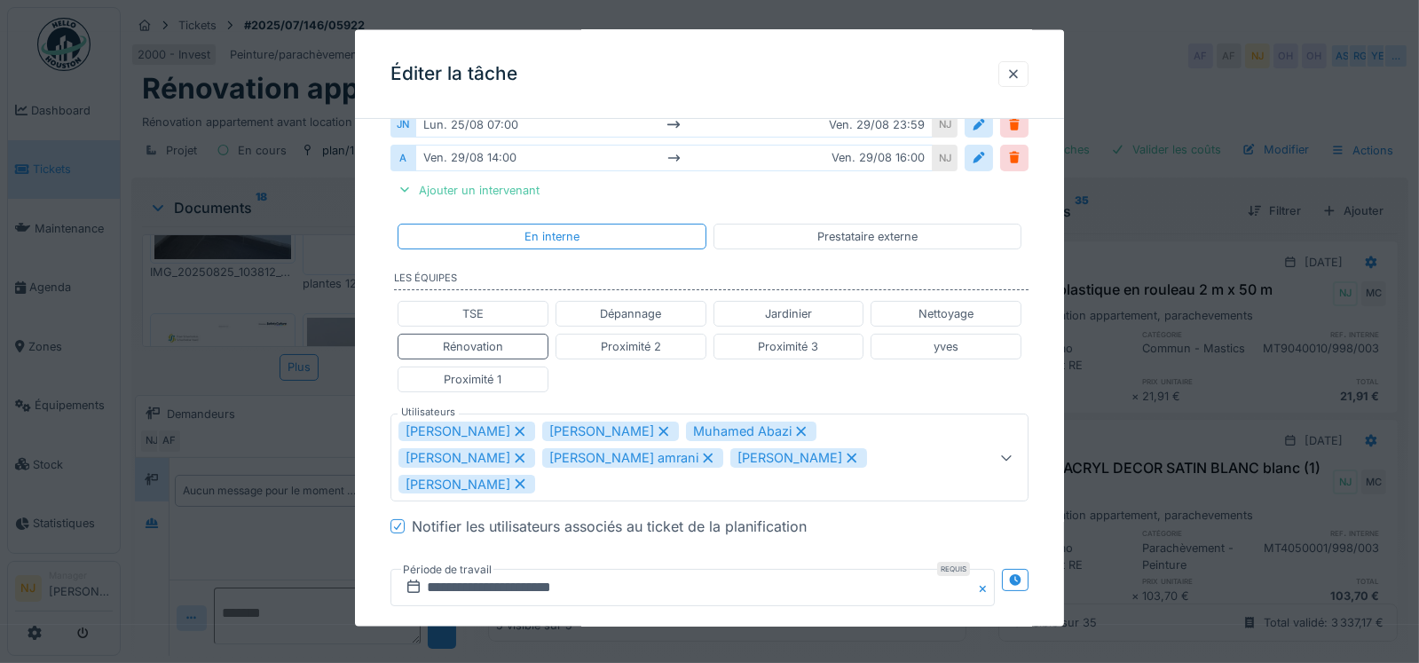
click at [798, 426] on icon at bounding box center [802, 431] width 16 height 12
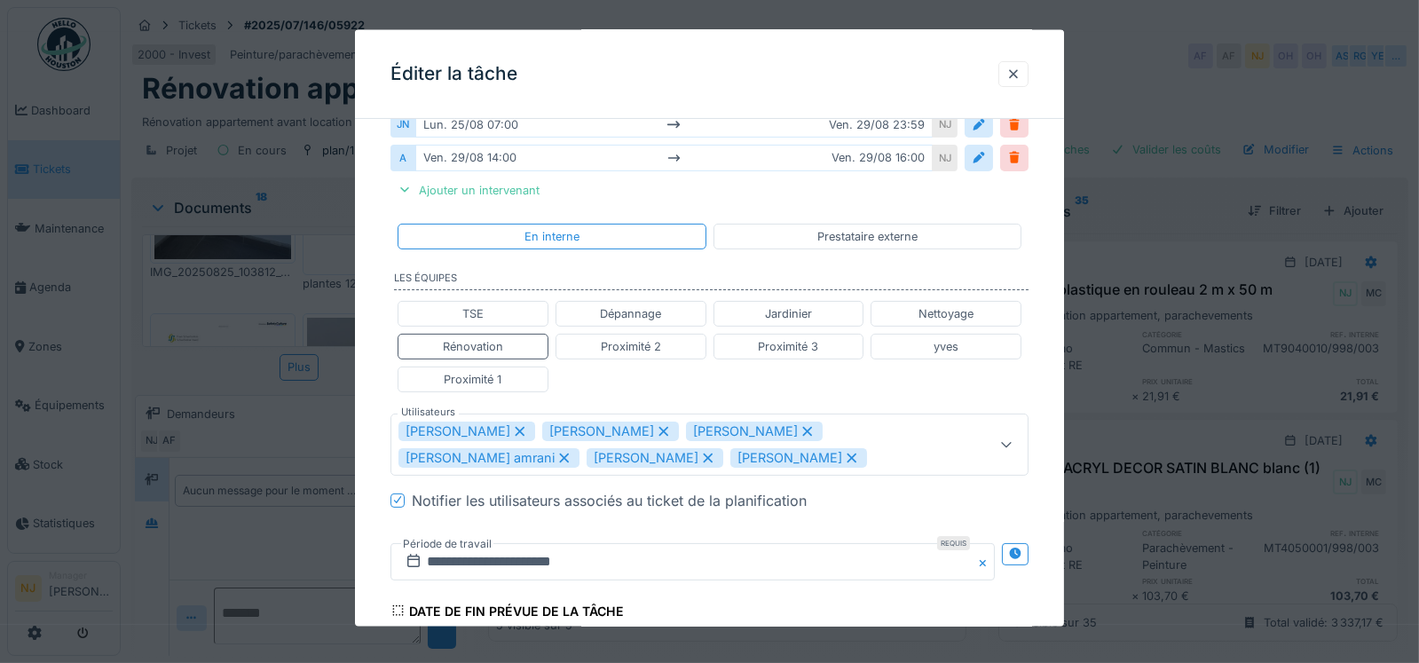
click at [802, 426] on icon at bounding box center [807, 431] width 10 height 10
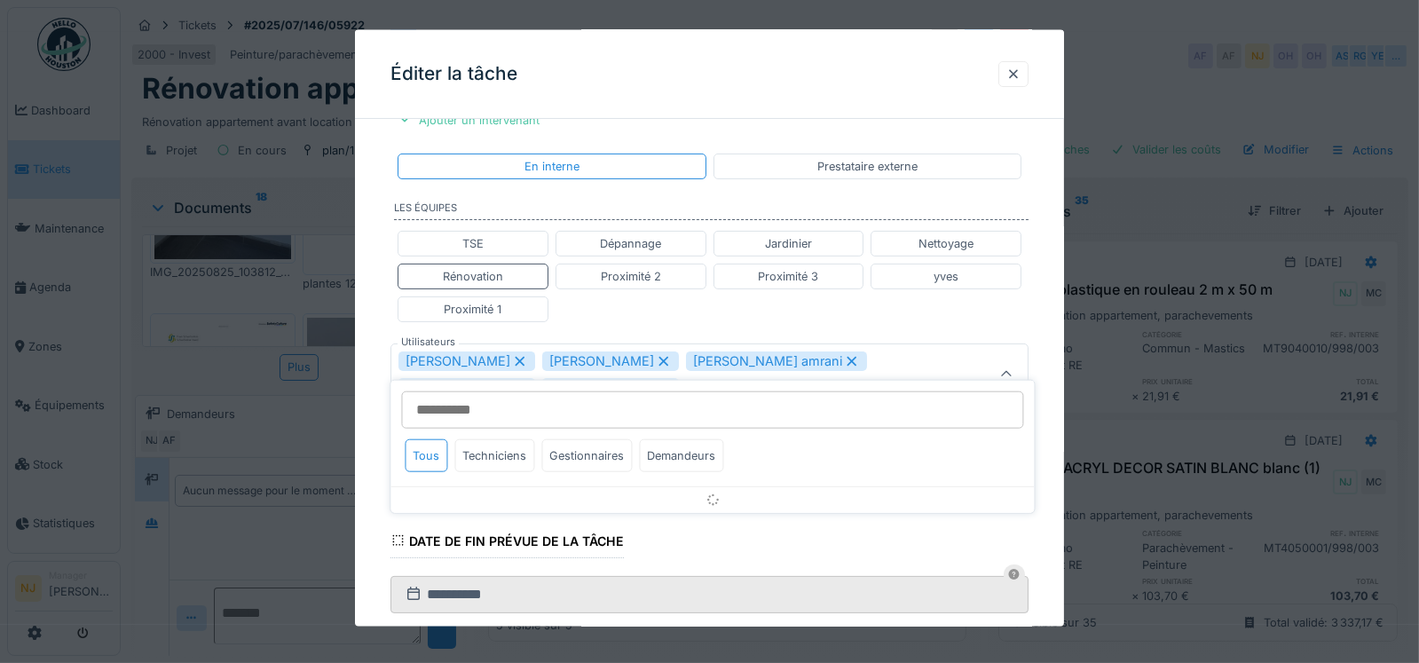
scroll to position [523, 0]
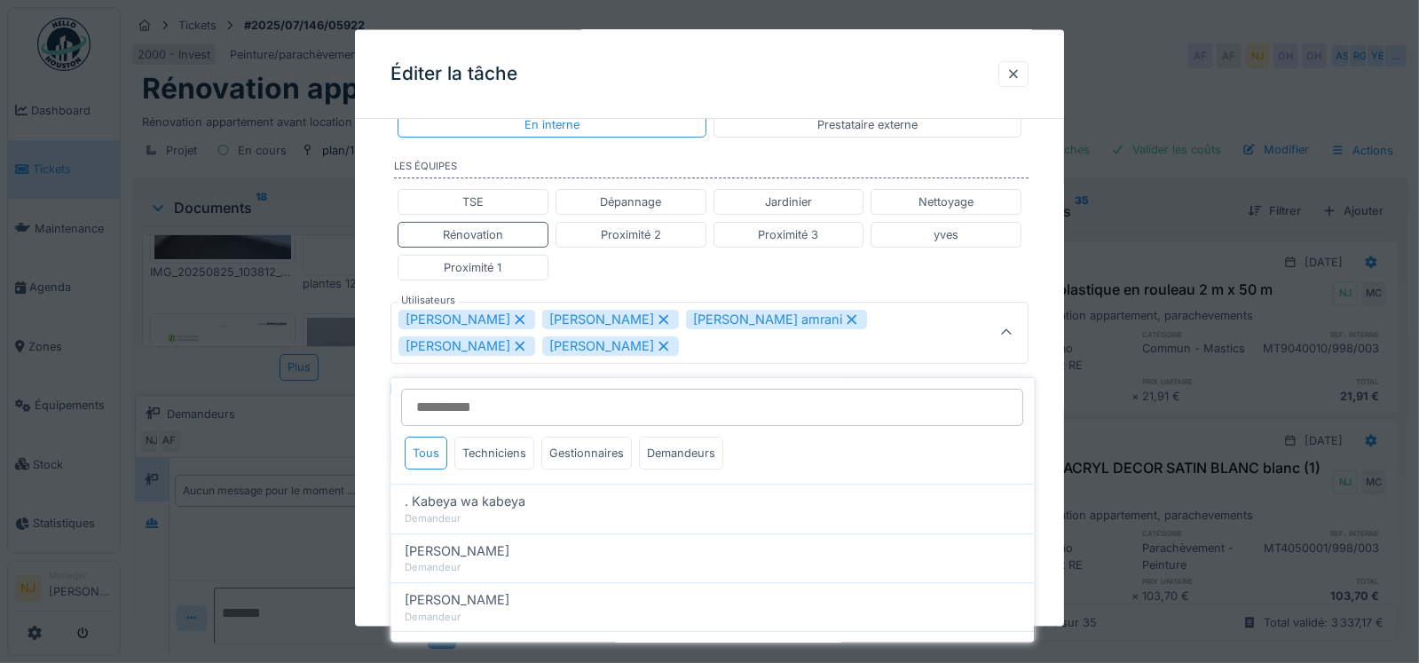
click at [844, 313] on icon at bounding box center [852, 319] width 16 height 12
click at [802, 314] on icon at bounding box center [807, 319] width 10 height 10
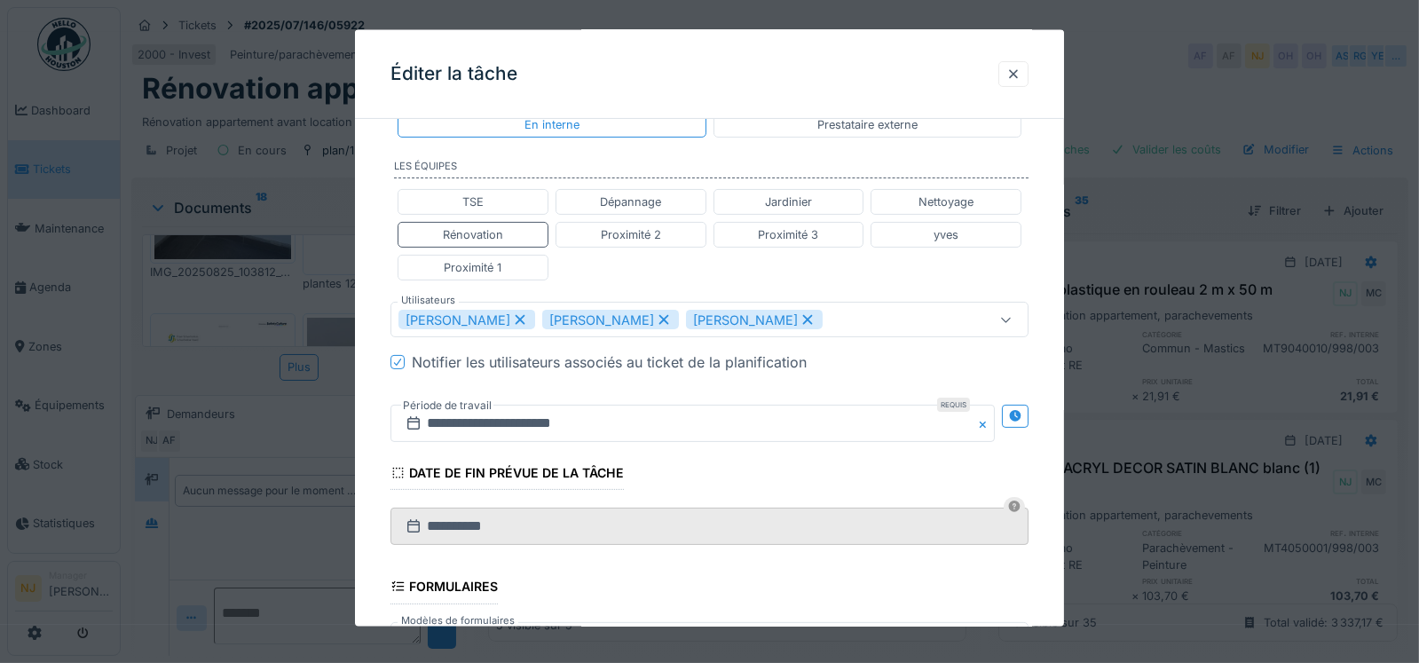
click at [815, 313] on icon at bounding box center [808, 319] width 16 height 12
type input "*********"
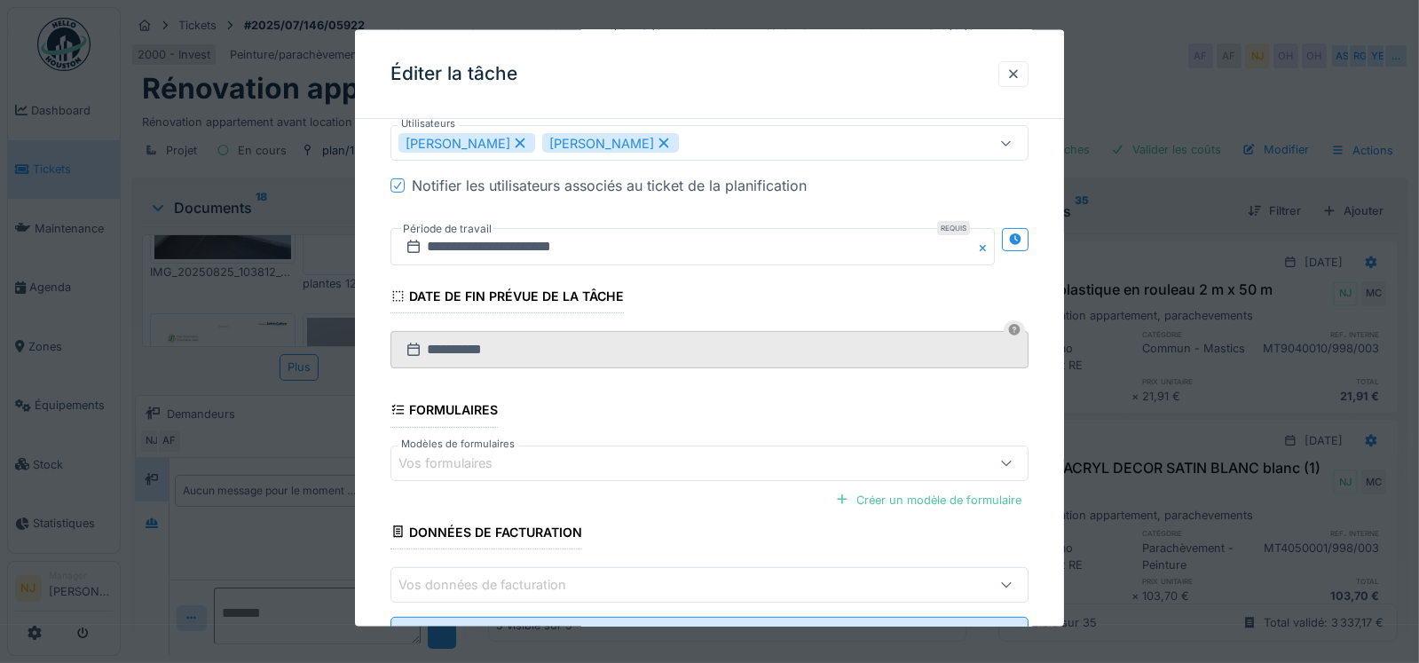
scroll to position [593, 0]
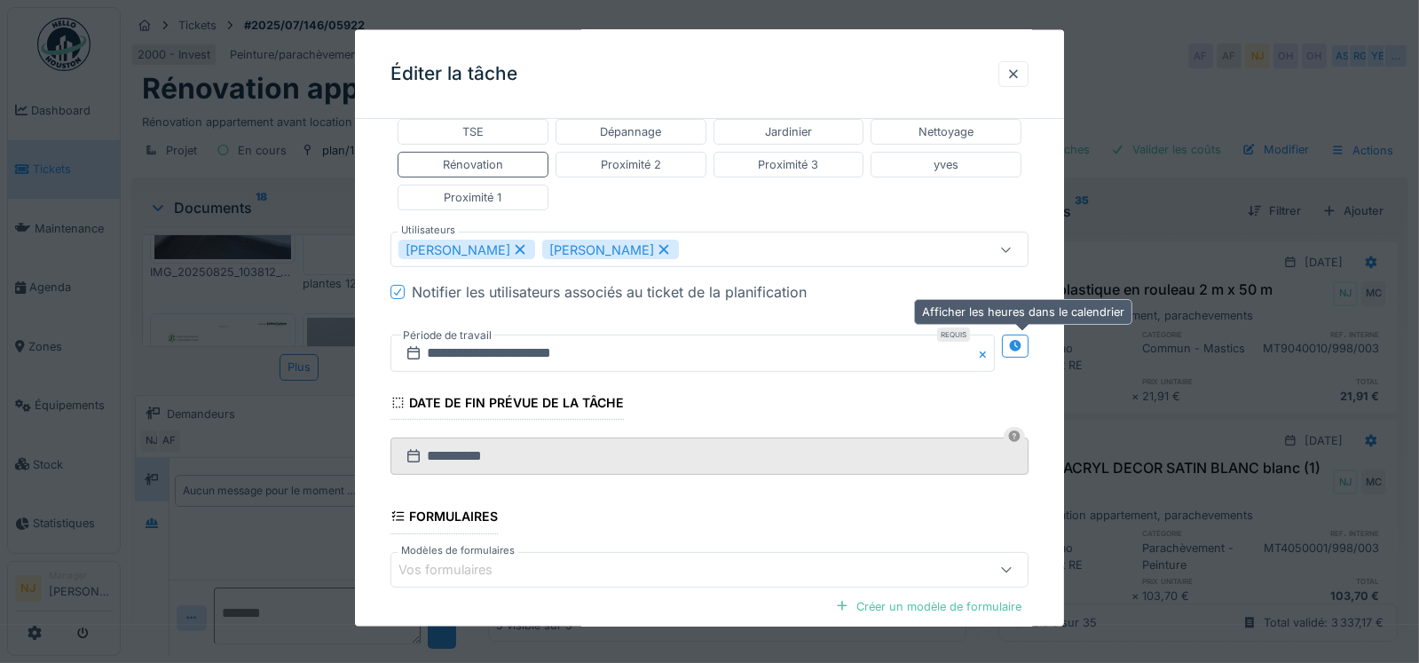
click at [1022, 344] on icon at bounding box center [1016, 346] width 12 height 12
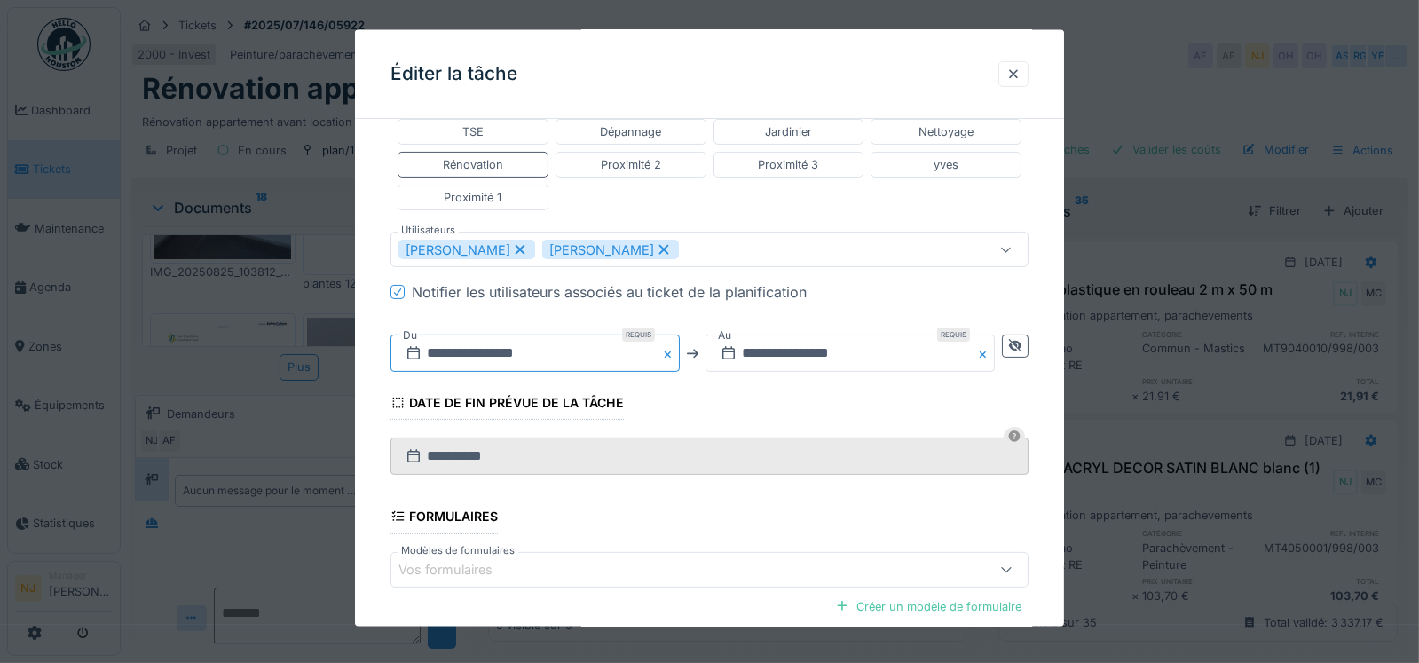
click at [465, 342] on input "**********" at bounding box center [535, 353] width 289 height 37
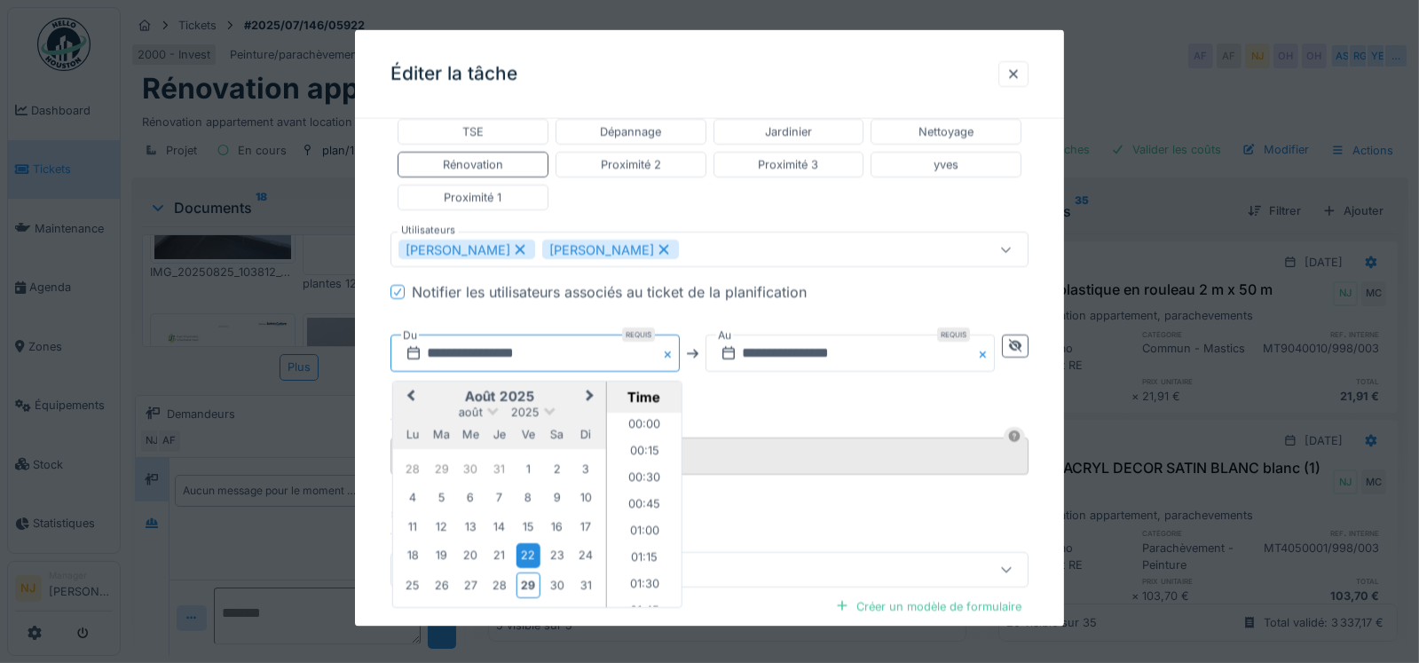
scroll to position [661, 0]
click at [595, 386] on button "Next Month" at bounding box center [591, 397] width 28 height 28
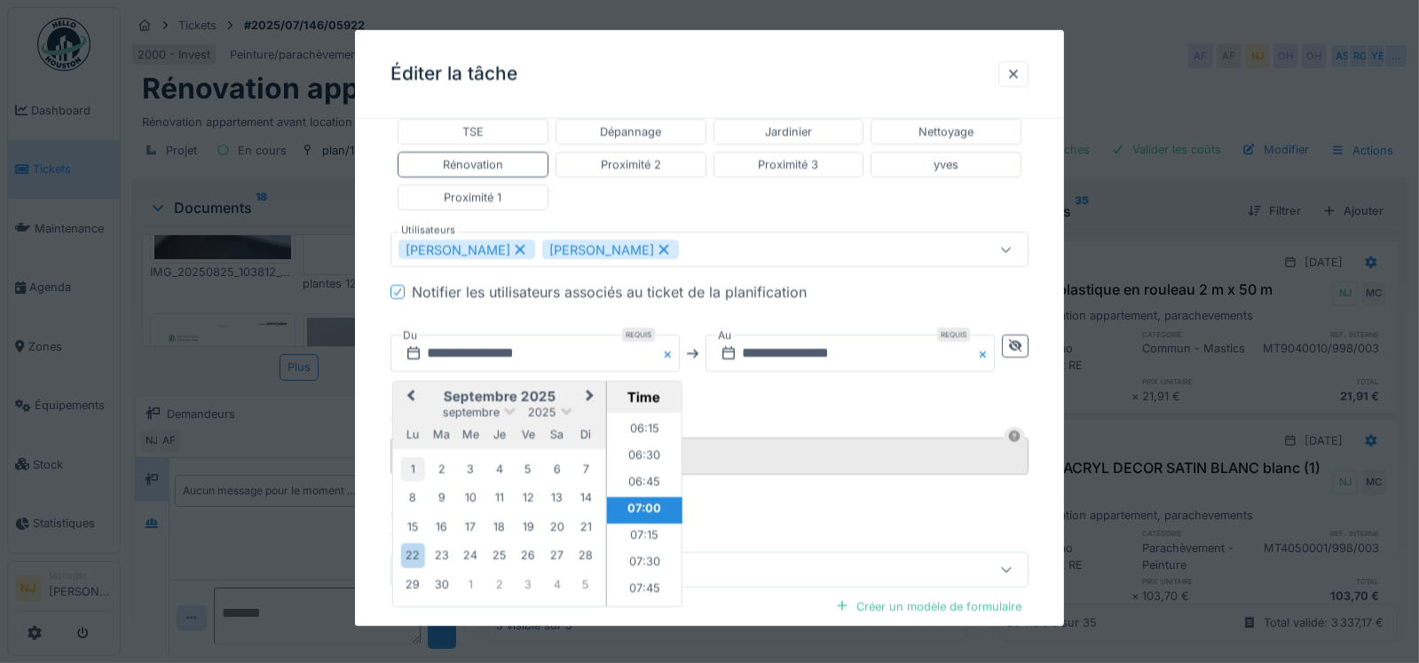
click at [404, 464] on div "1" at bounding box center [412, 469] width 24 height 24
click at [647, 503] on li "07:00" at bounding box center [643, 510] width 75 height 27
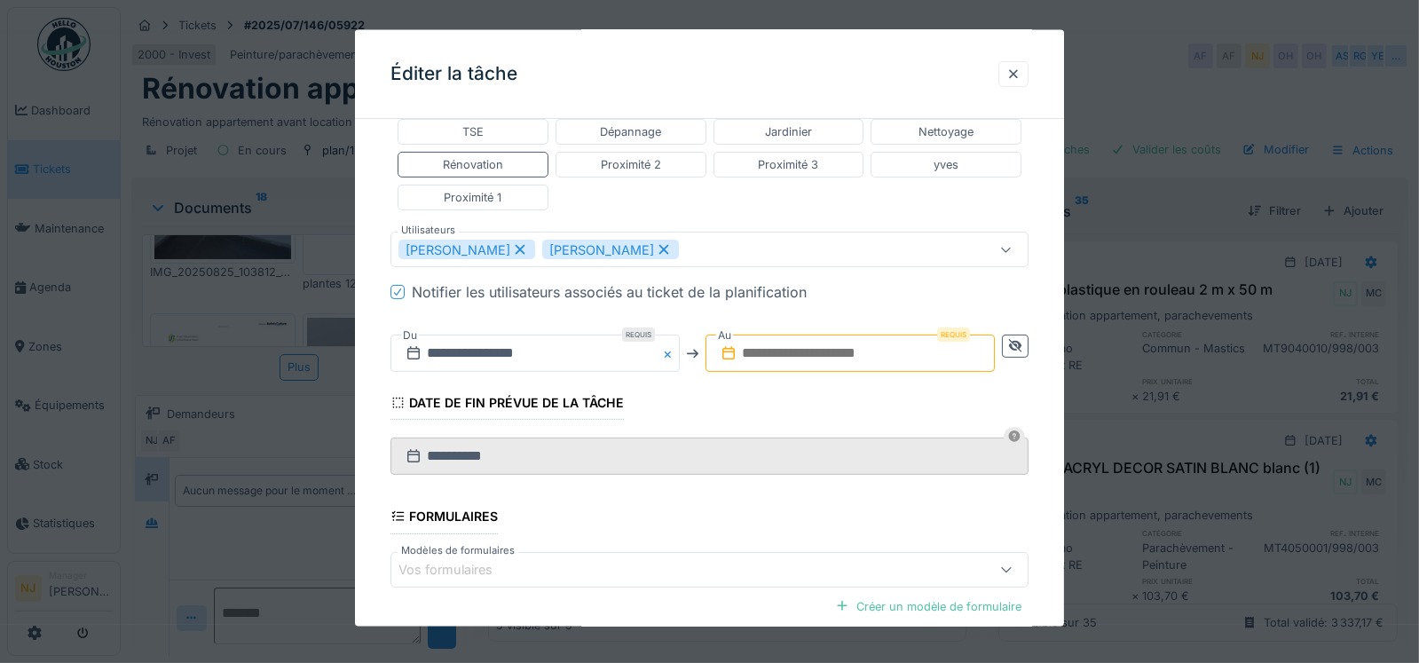
click at [844, 359] on input "text" at bounding box center [850, 353] width 289 height 37
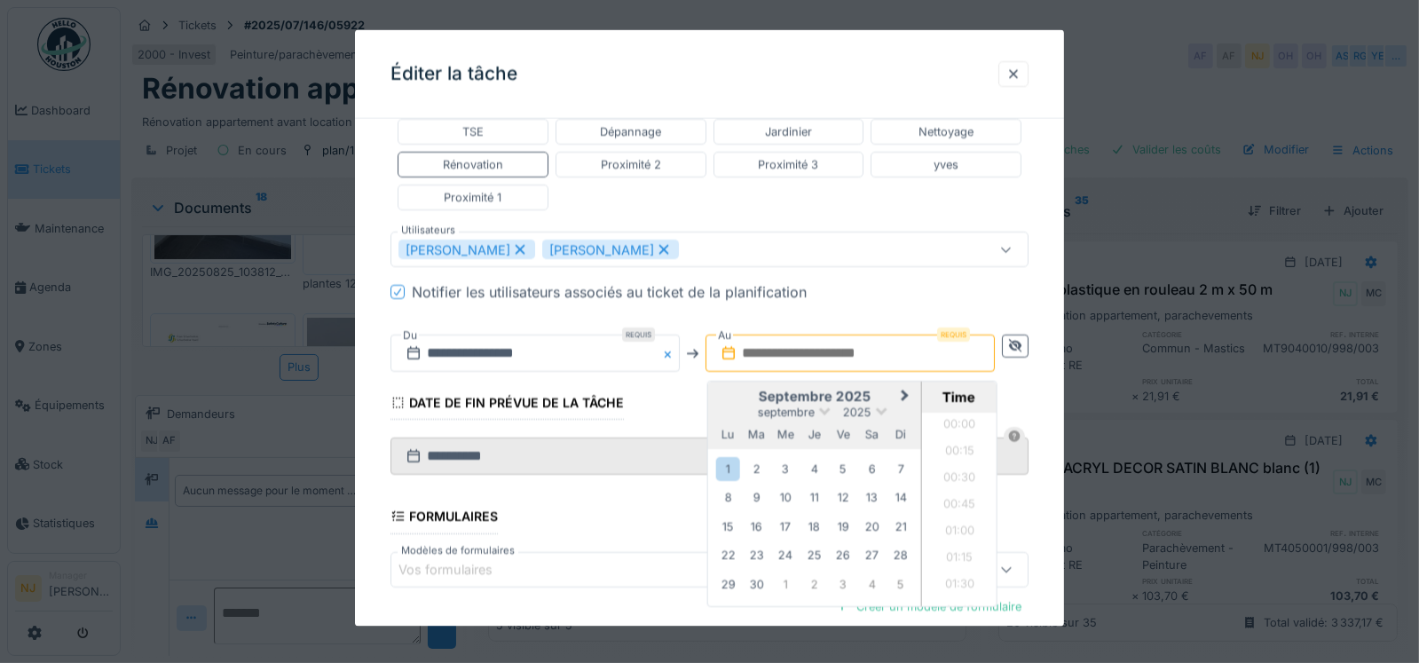
scroll to position [1620, 0]
click at [740, 466] on div "1" at bounding box center [728, 469] width 24 height 24
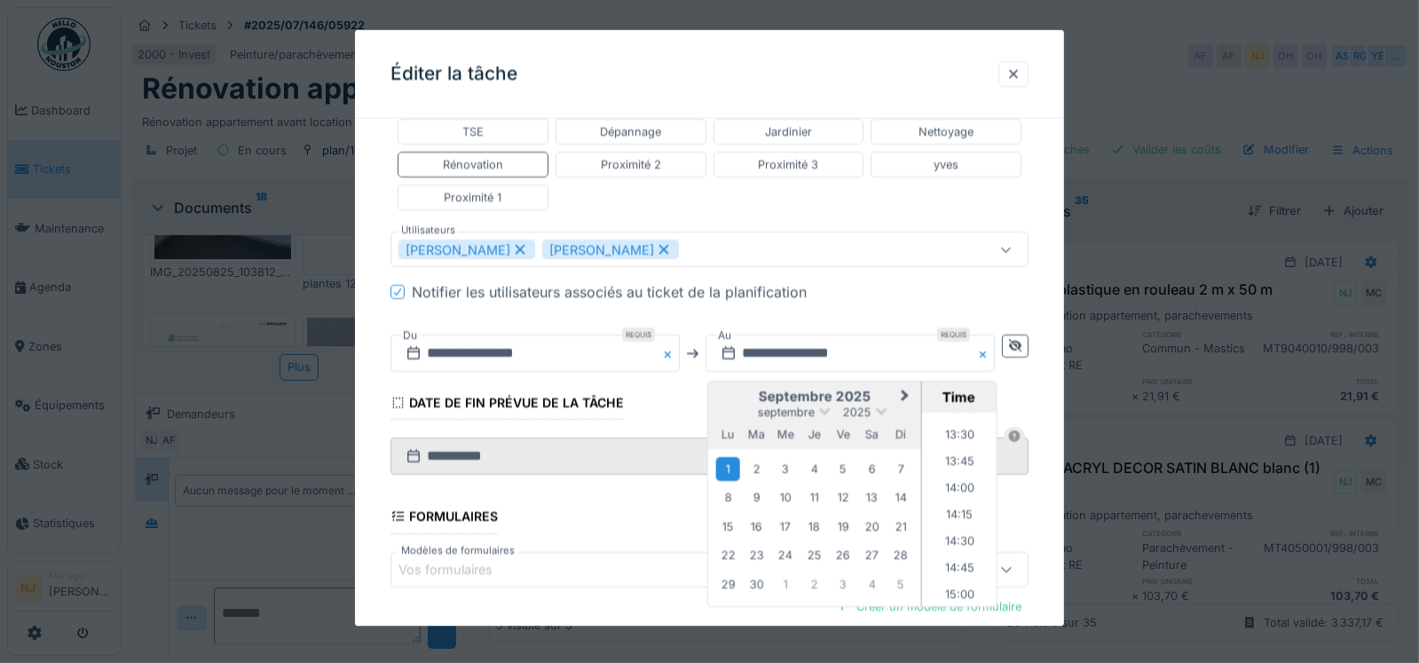
scroll to position [1265, 0]
click at [963, 430] on li "12:00" at bounding box center [959, 439] width 75 height 27
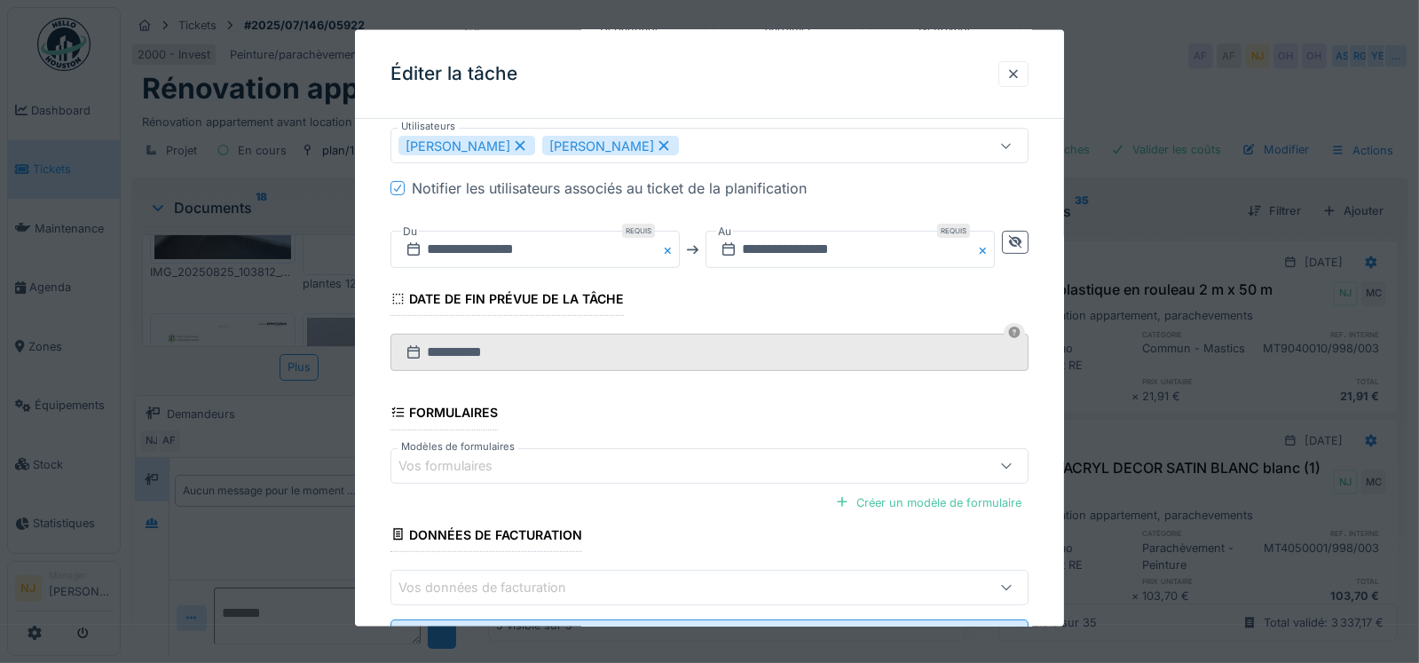
scroll to position [770, 0]
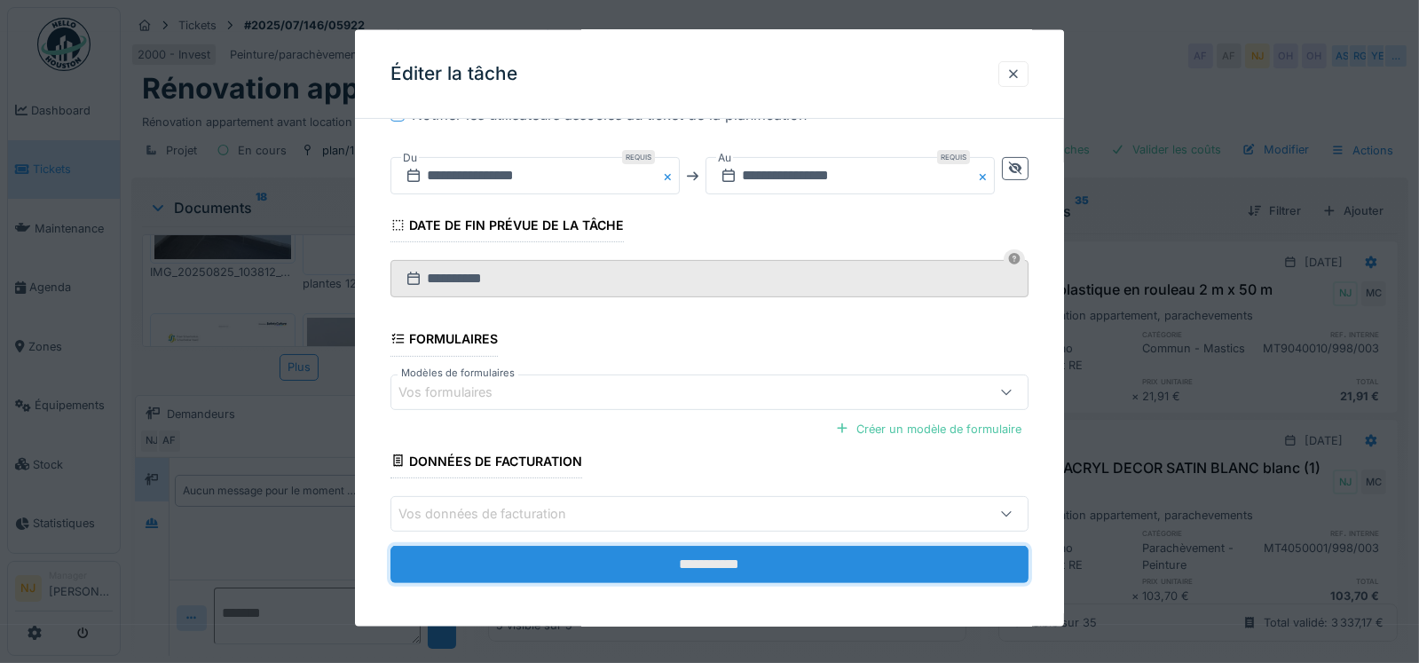
click at [720, 548] on input "**********" at bounding box center [710, 563] width 639 height 37
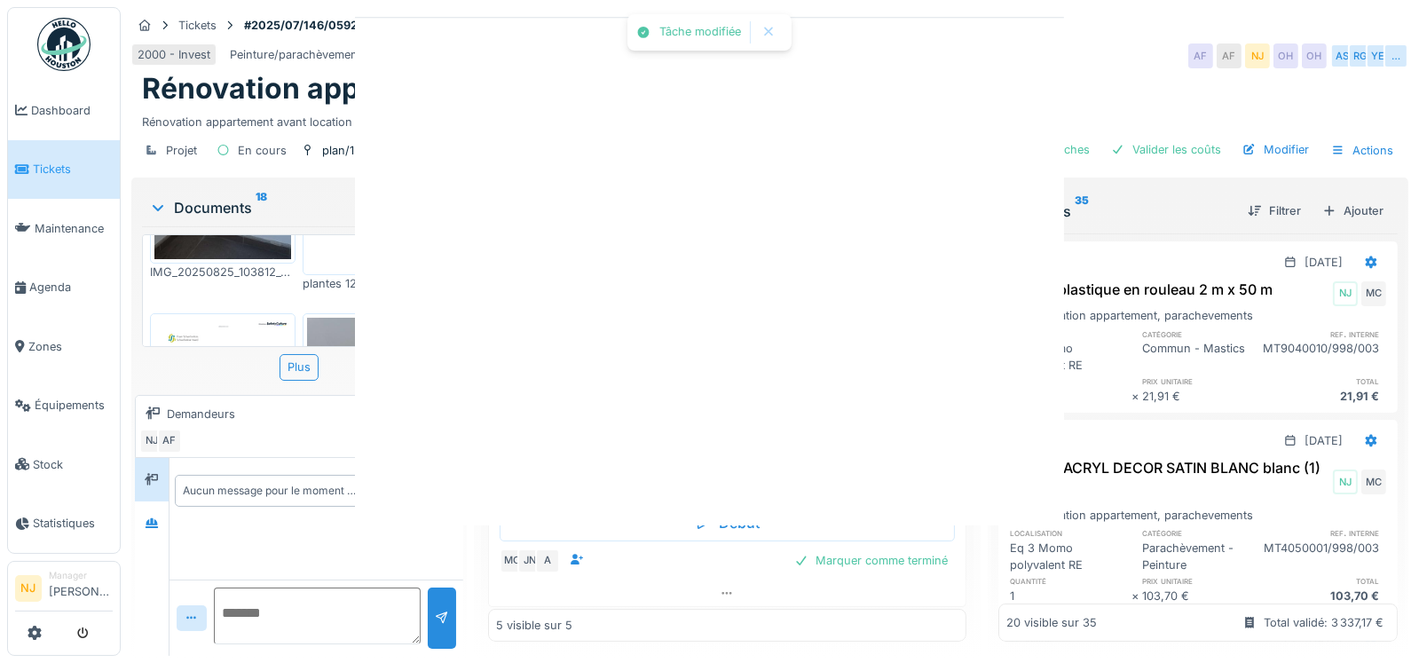
scroll to position [0, 0]
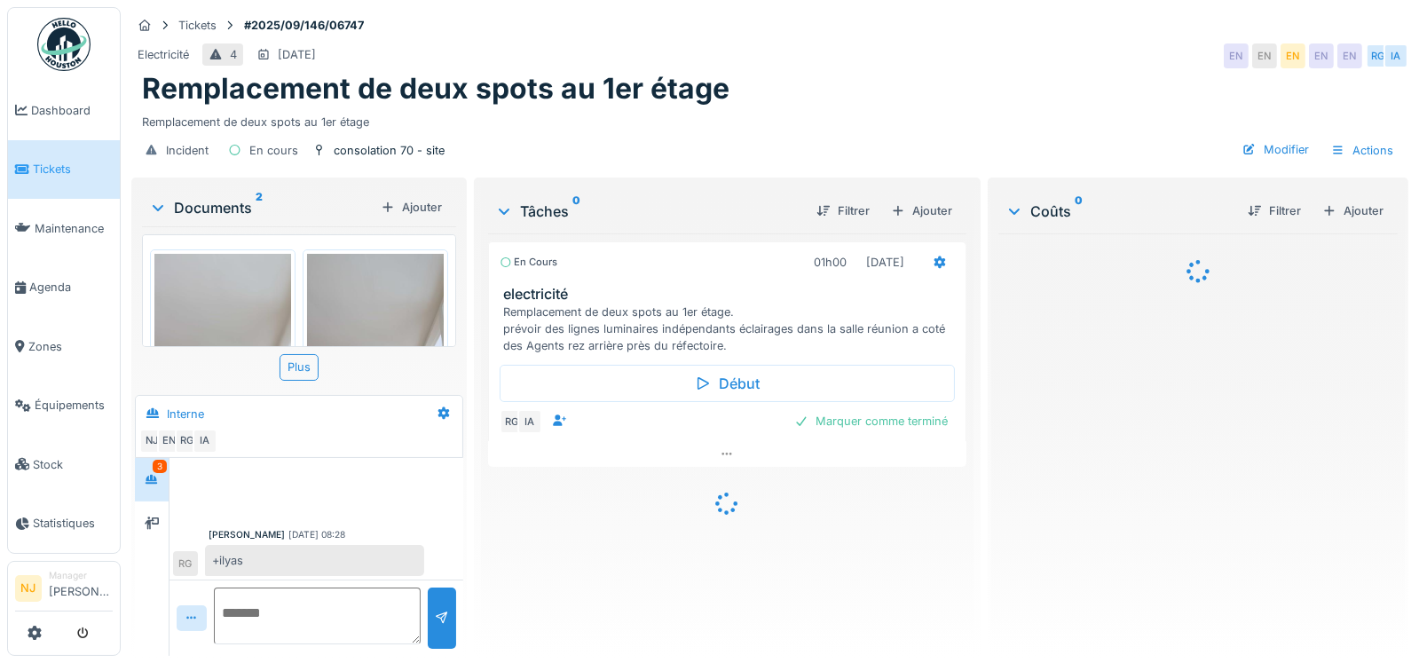
scroll to position [146, 0]
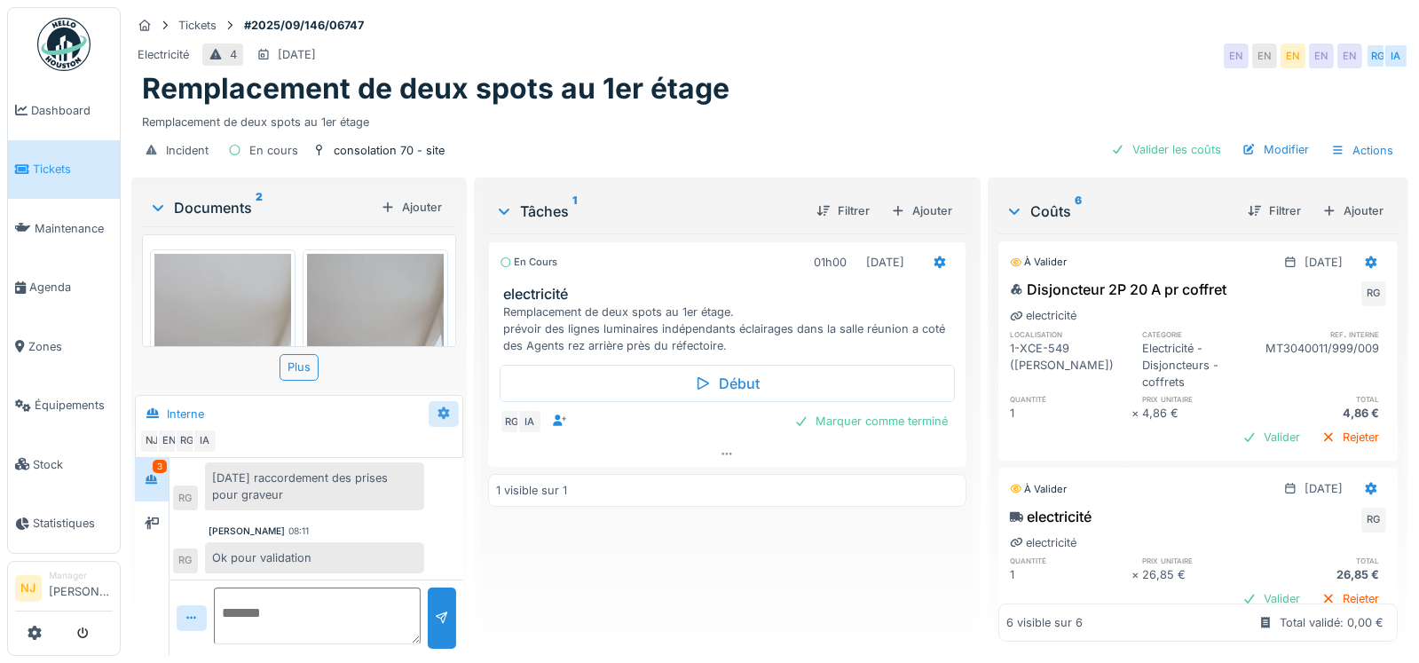
click at [438, 415] on icon at bounding box center [444, 413] width 14 height 12
click at [593, 596] on div "En cours 01h00 [DATE] electricité Remplacement de deux spots au 1er étage. prév…" at bounding box center [727, 437] width 478 height 408
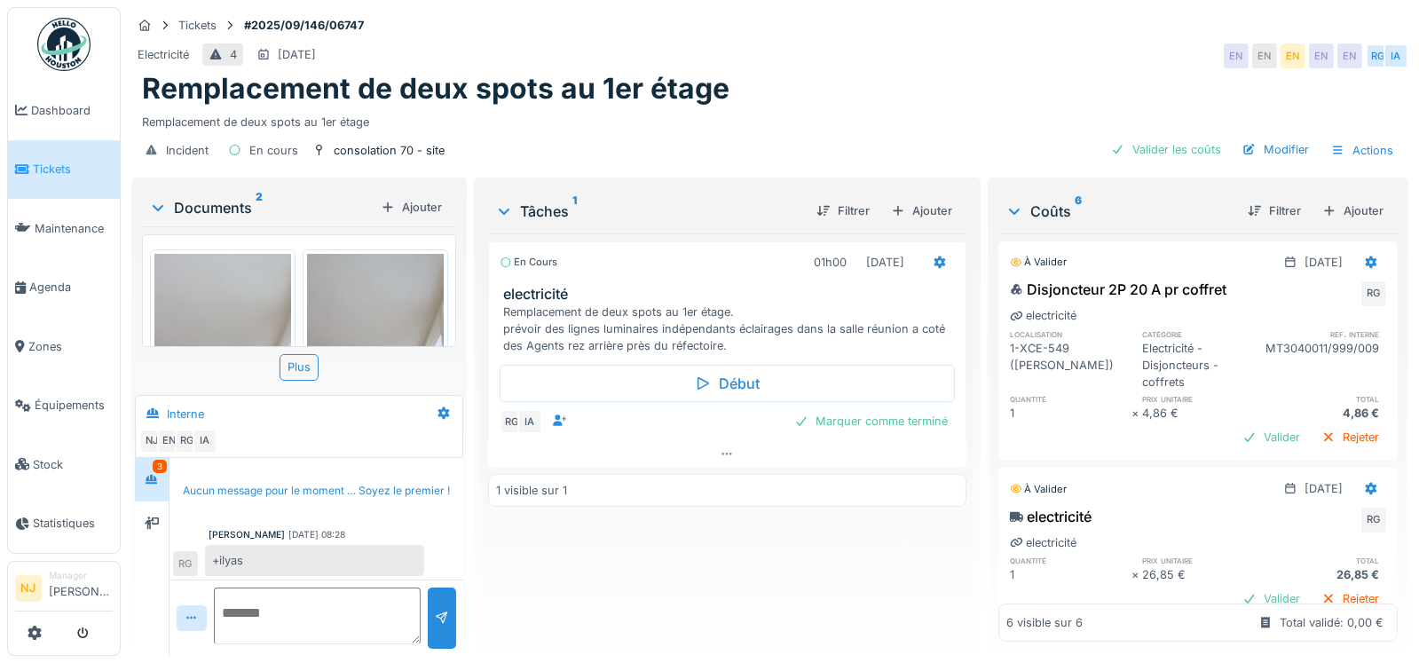
scroll to position [148, 0]
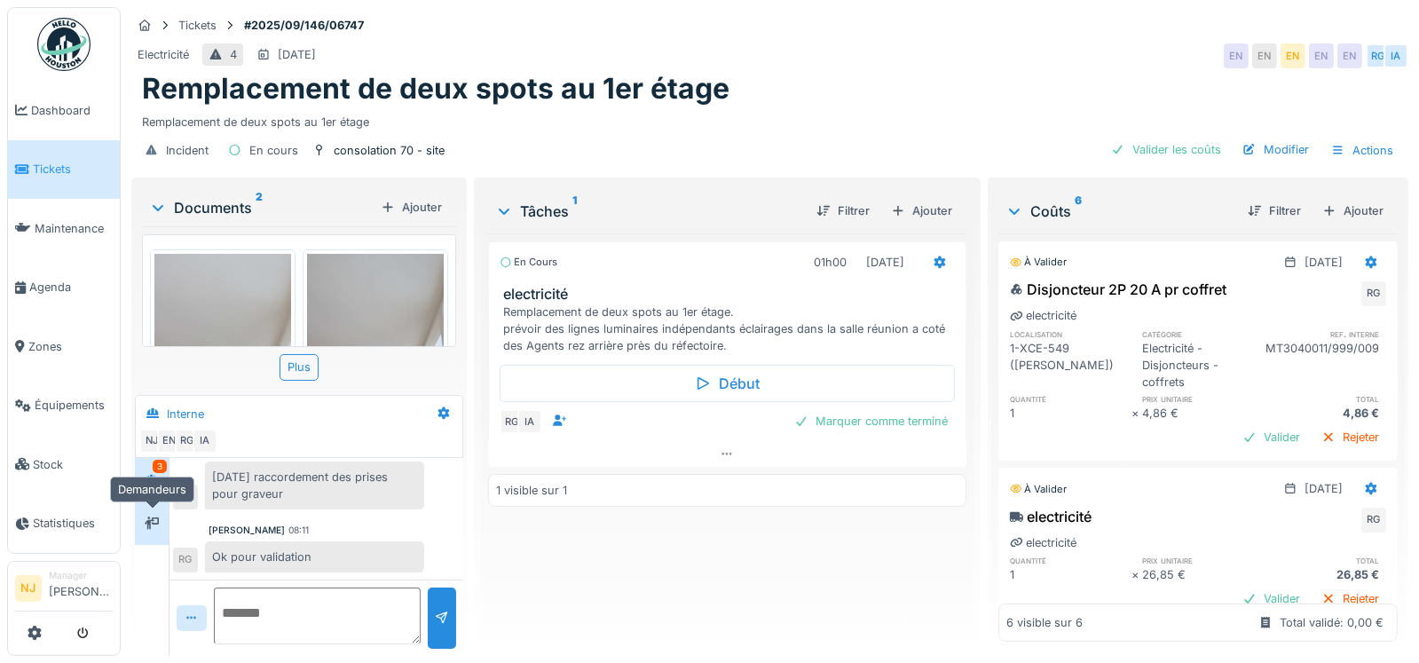
click at [149, 521] on icon at bounding box center [152, 523] width 14 height 12
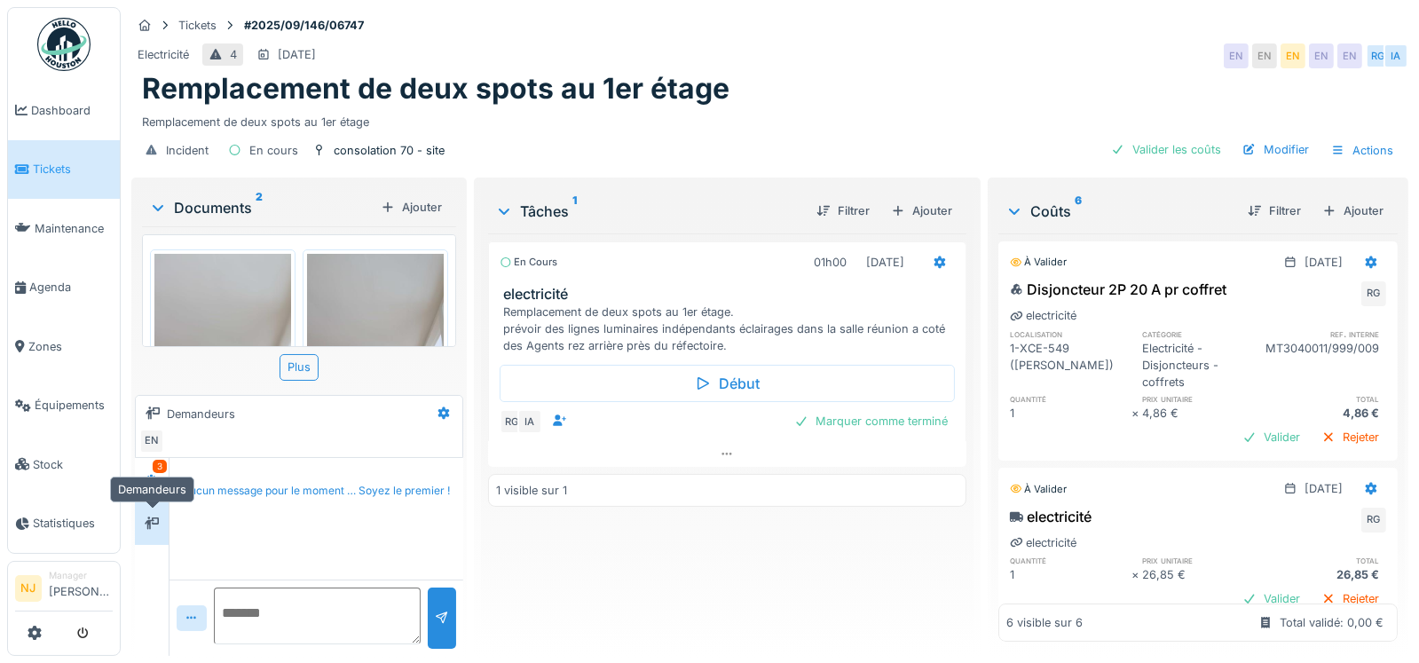
scroll to position [0, 0]
click at [438, 418] on div at bounding box center [444, 414] width 14 height 17
click at [514, 460] on div "Modifier" at bounding box center [488, 452] width 127 height 34
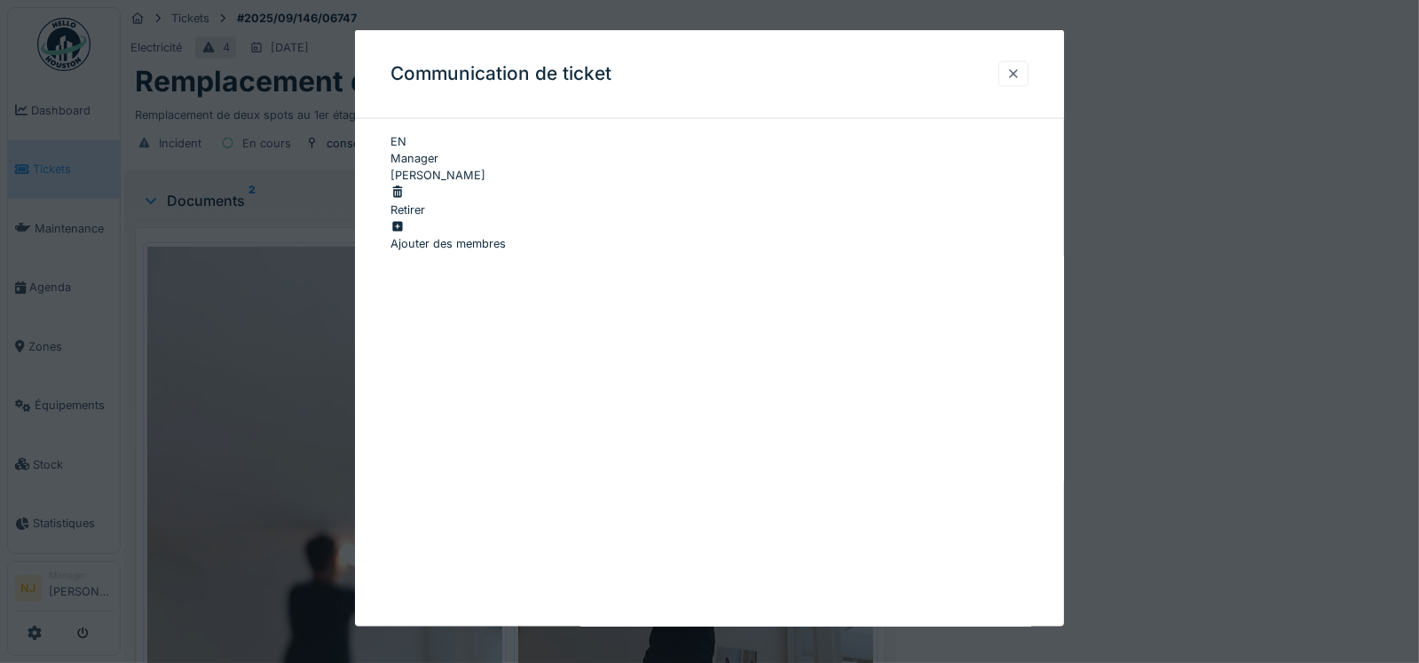
click at [1021, 78] on div at bounding box center [1014, 74] width 14 height 17
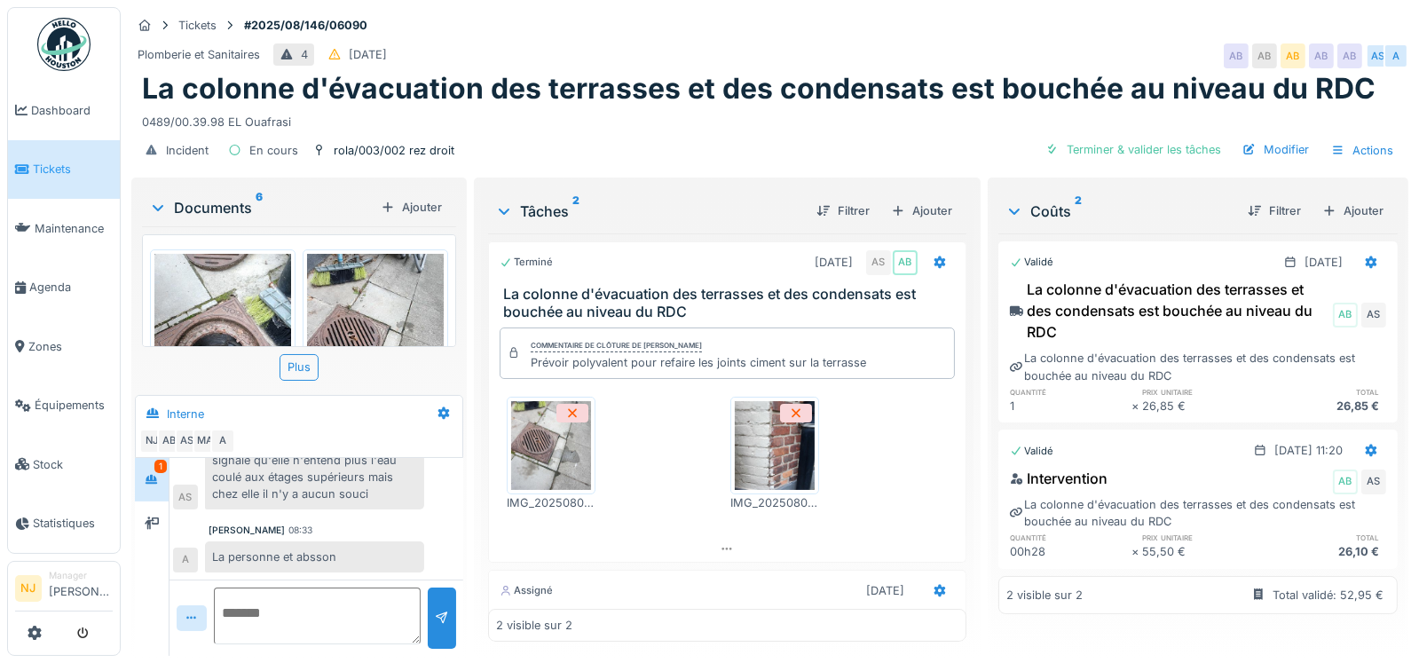
click at [511, 56] on div "Plomberie et Sanitaires 4 [DATE] AB AB AB AB AB AS A" at bounding box center [769, 56] width 1277 height 32
click at [29, 290] on link "Agenda" at bounding box center [64, 287] width 112 height 59
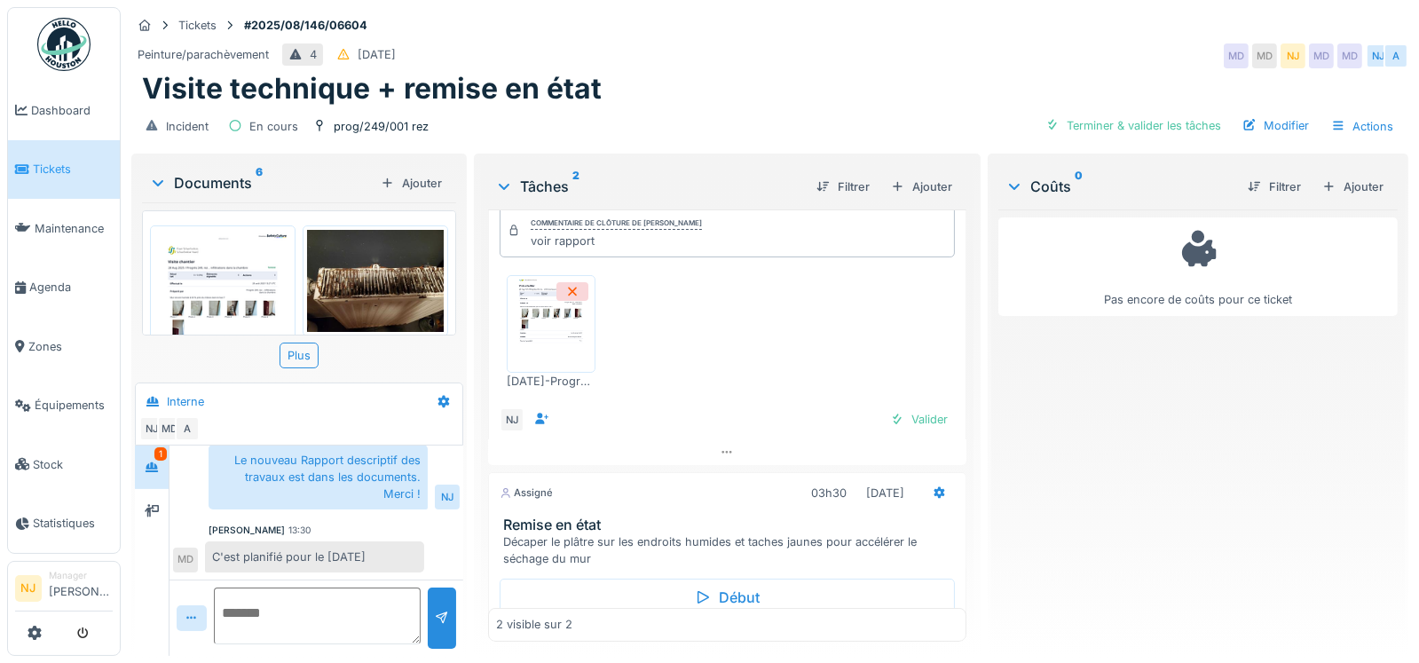
scroll to position [259, 0]
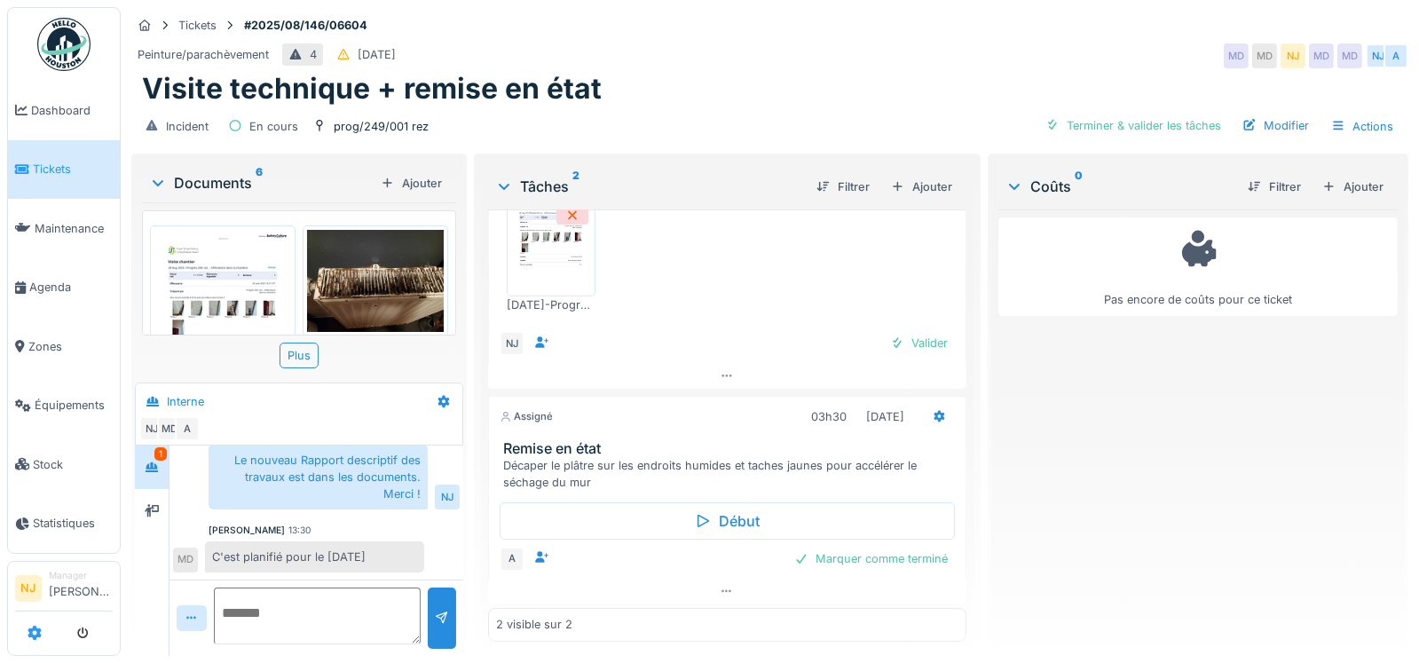
click at [37, 643] on link at bounding box center [35, 633] width 14 height 29
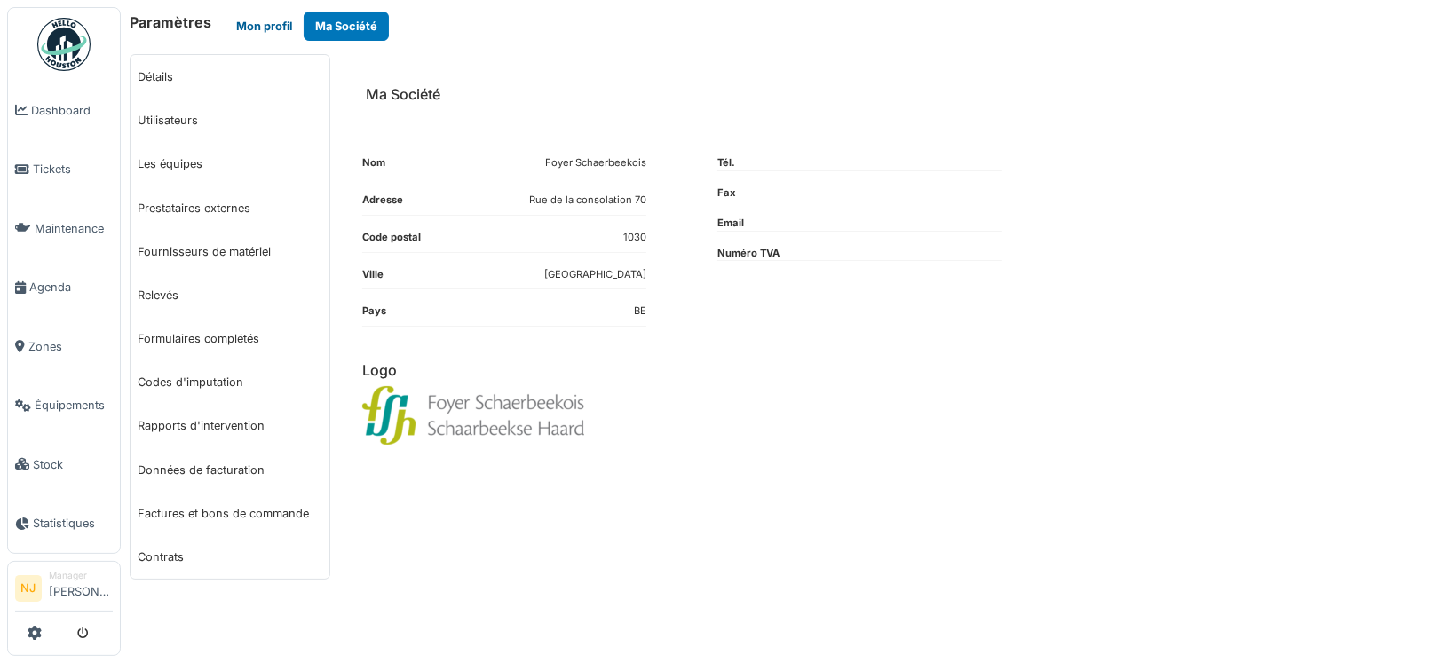
click at [255, 32] on button "Mon profil" at bounding box center [264, 26] width 79 height 29
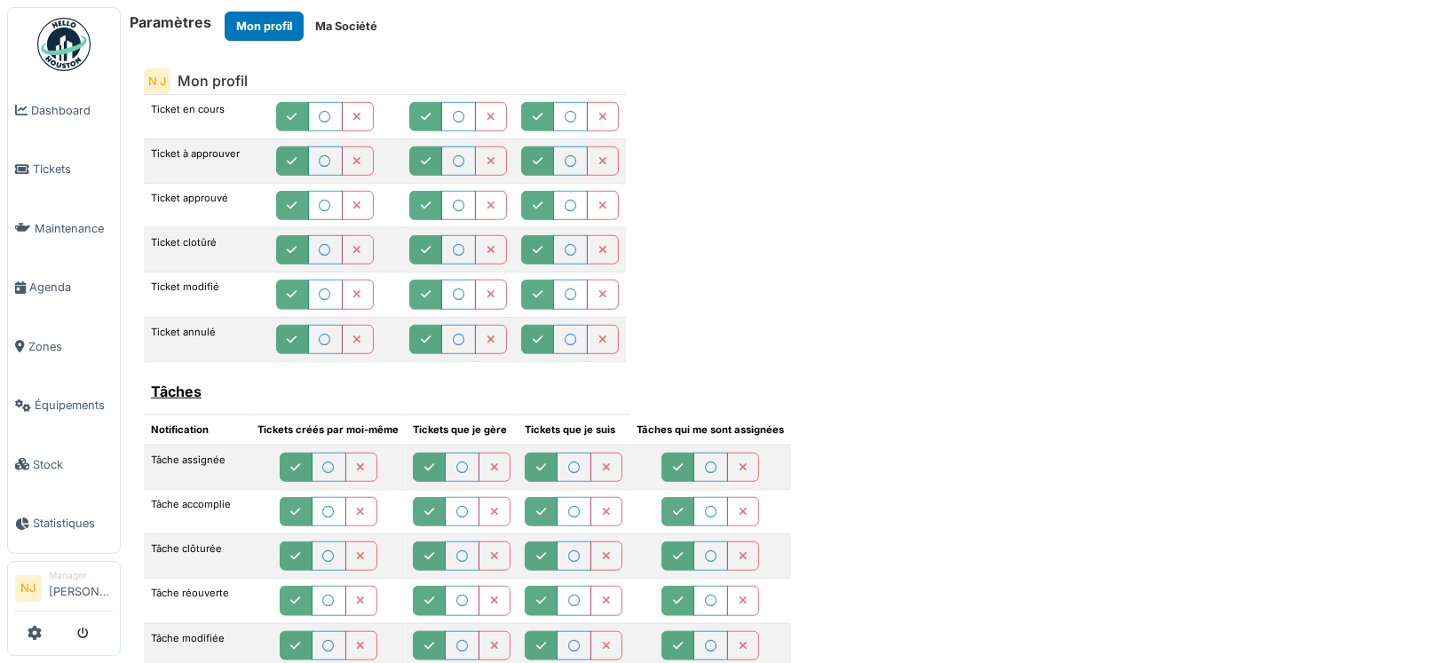
scroll to position [857, 0]
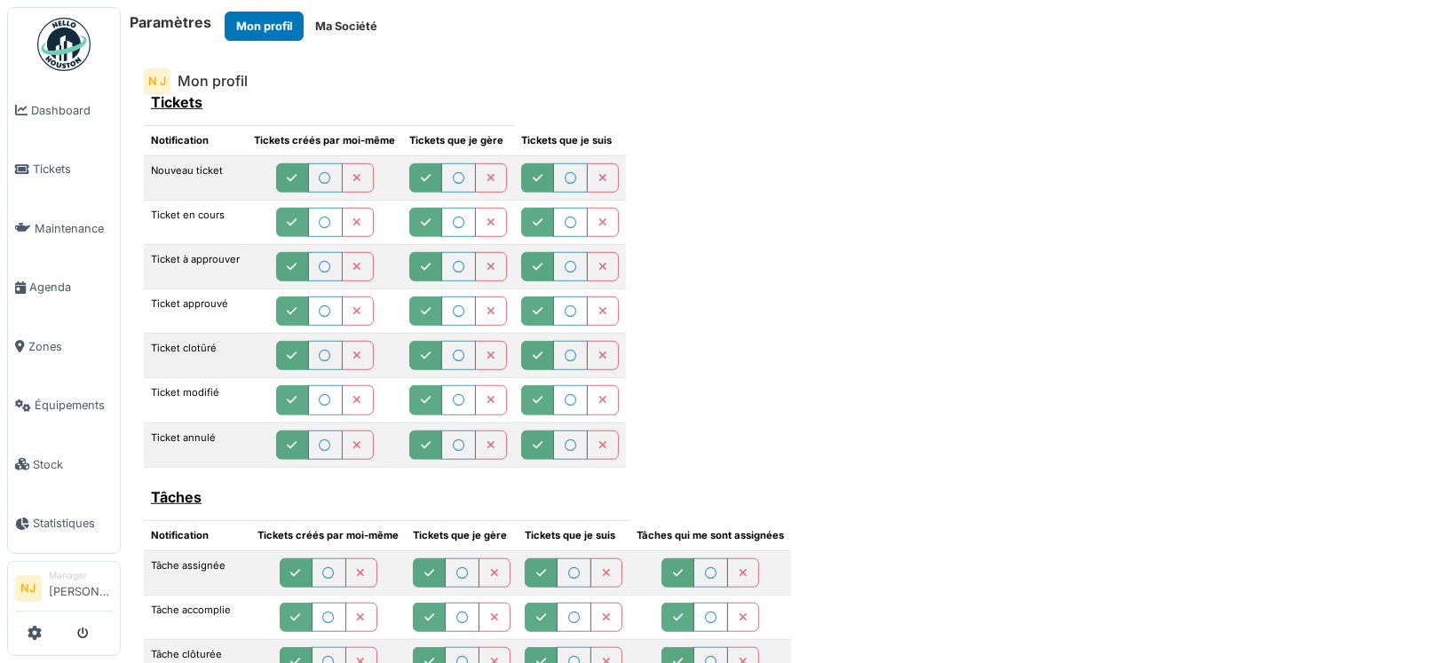
click at [1036, 126] on div "Notifications générales Nouveau message Stock Niveau bas atteint Stock vide Dem…" at bounding box center [777, 302] width 1266 height 1061
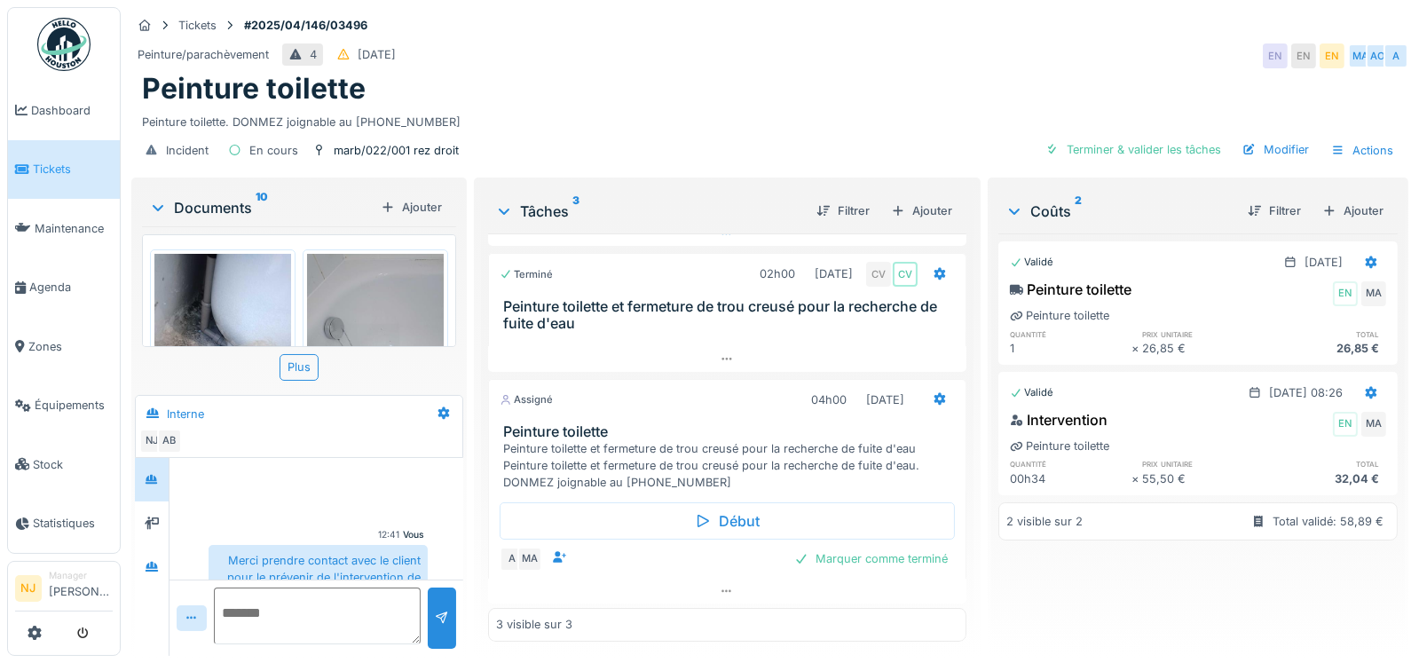
scroll to position [98, 0]
click at [742, 354] on div at bounding box center [727, 358] width 478 height 26
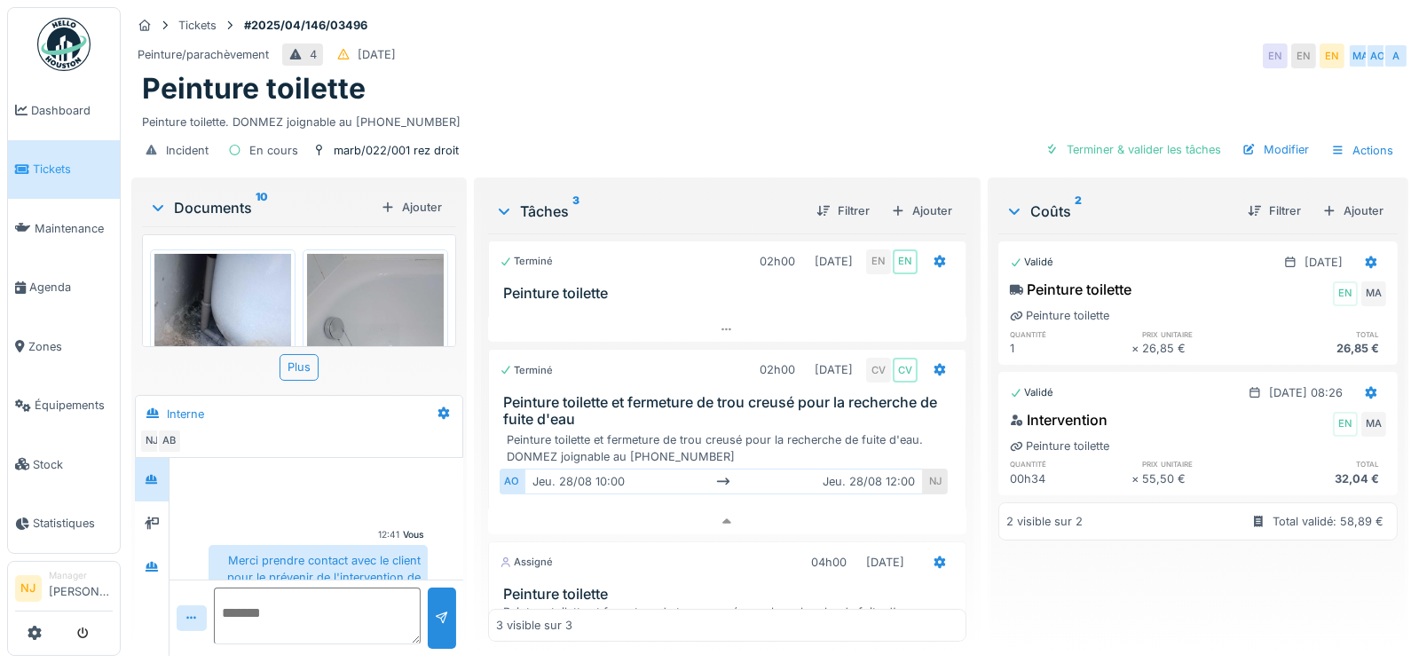
scroll to position [0, 0]
click at [693, 318] on div at bounding box center [727, 331] width 478 height 26
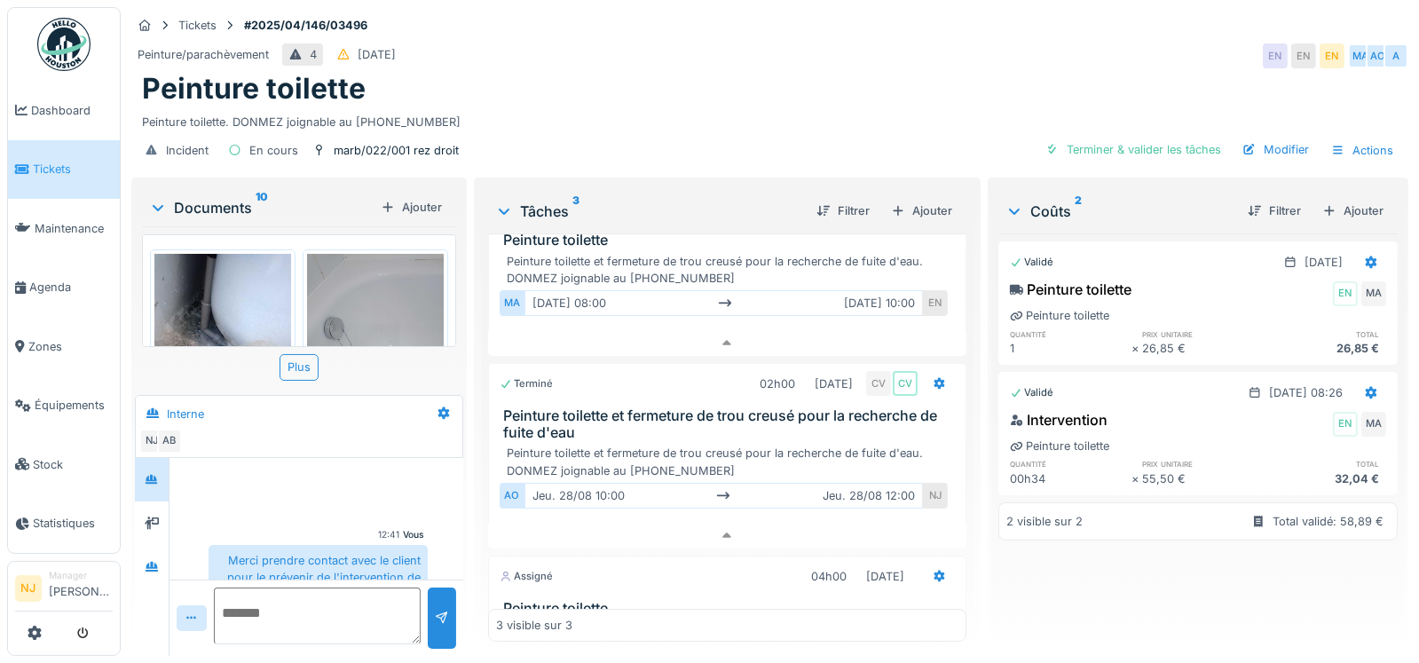
scroll to position [232, 0]
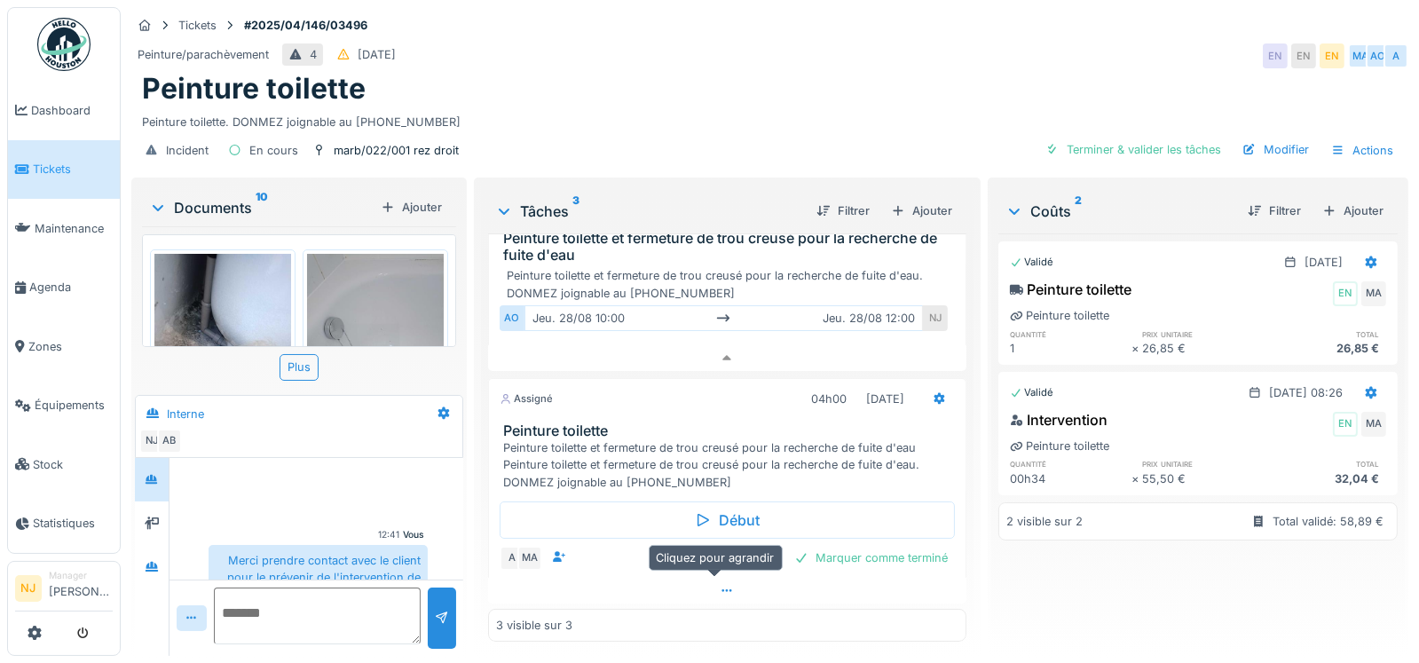
click at [693, 578] on div at bounding box center [727, 591] width 478 height 26
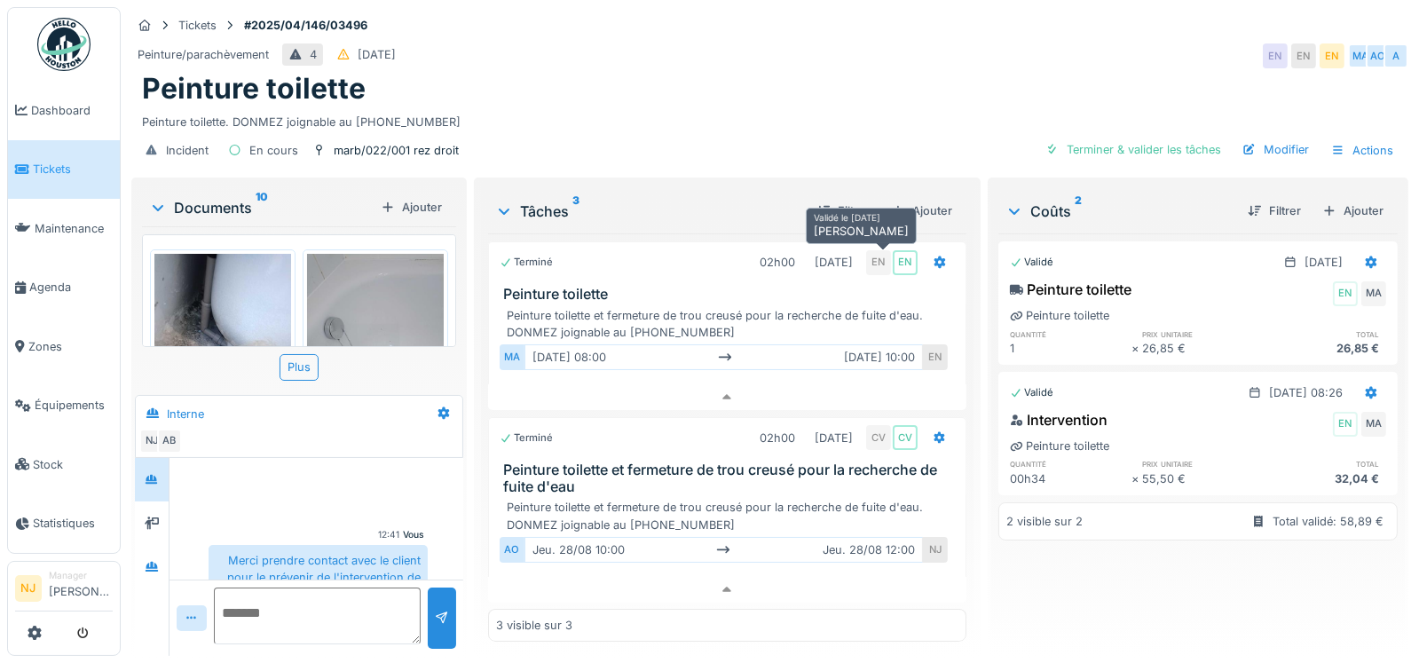
scroll to position [0, 0]
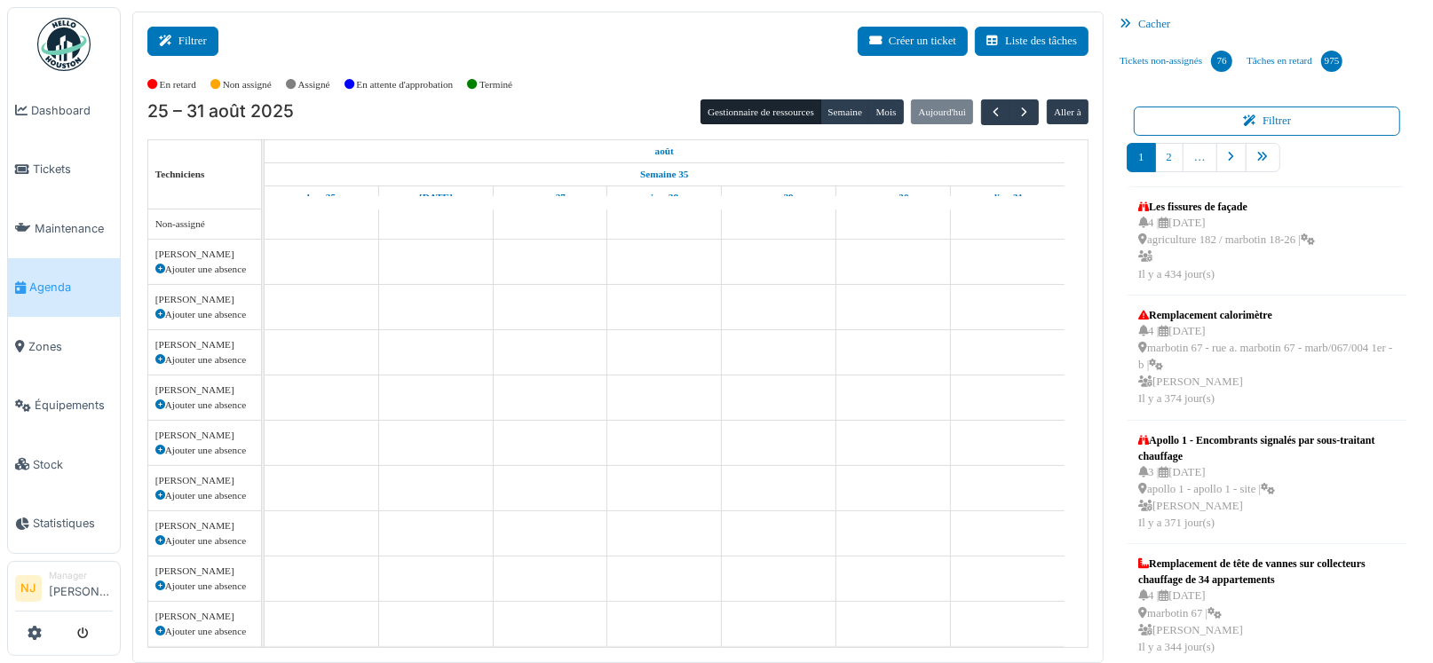
click at [163, 41] on icon at bounding box center [169, 42] width 20 height 12
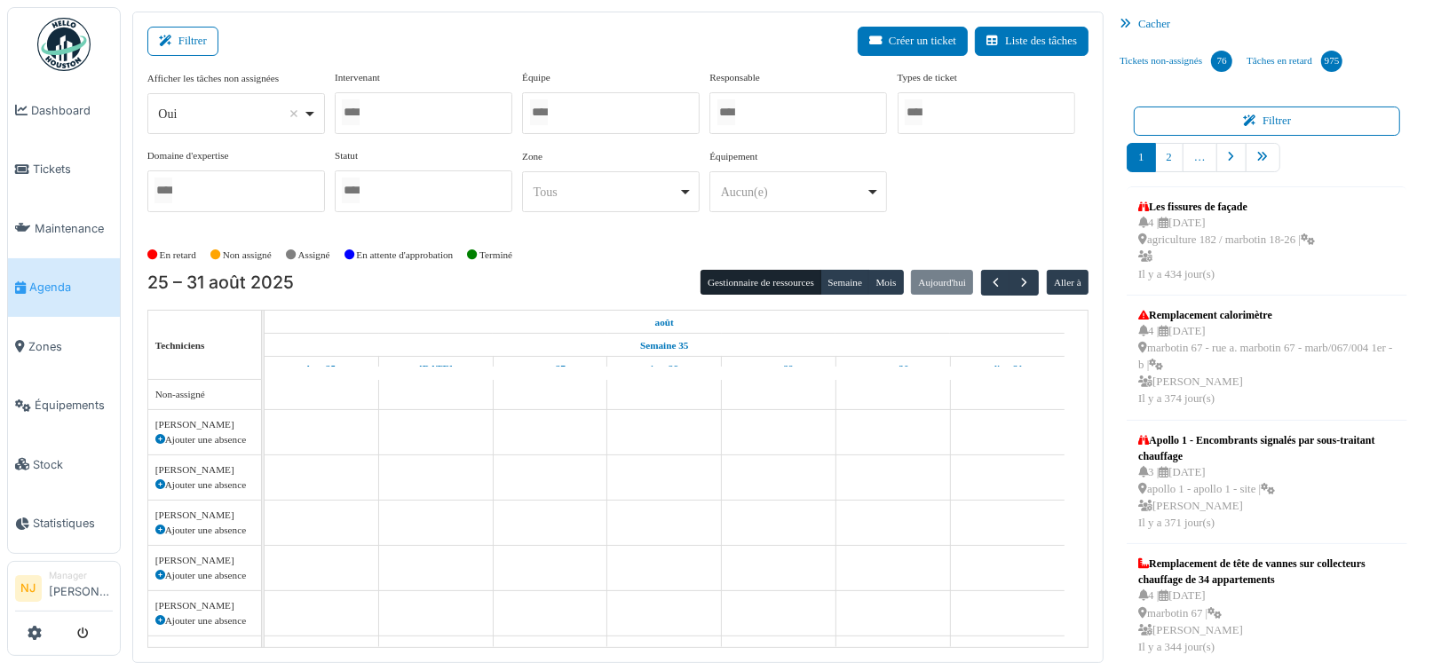
click at [546, 130] on div at bounding box center [611, 113] width 178 height 42
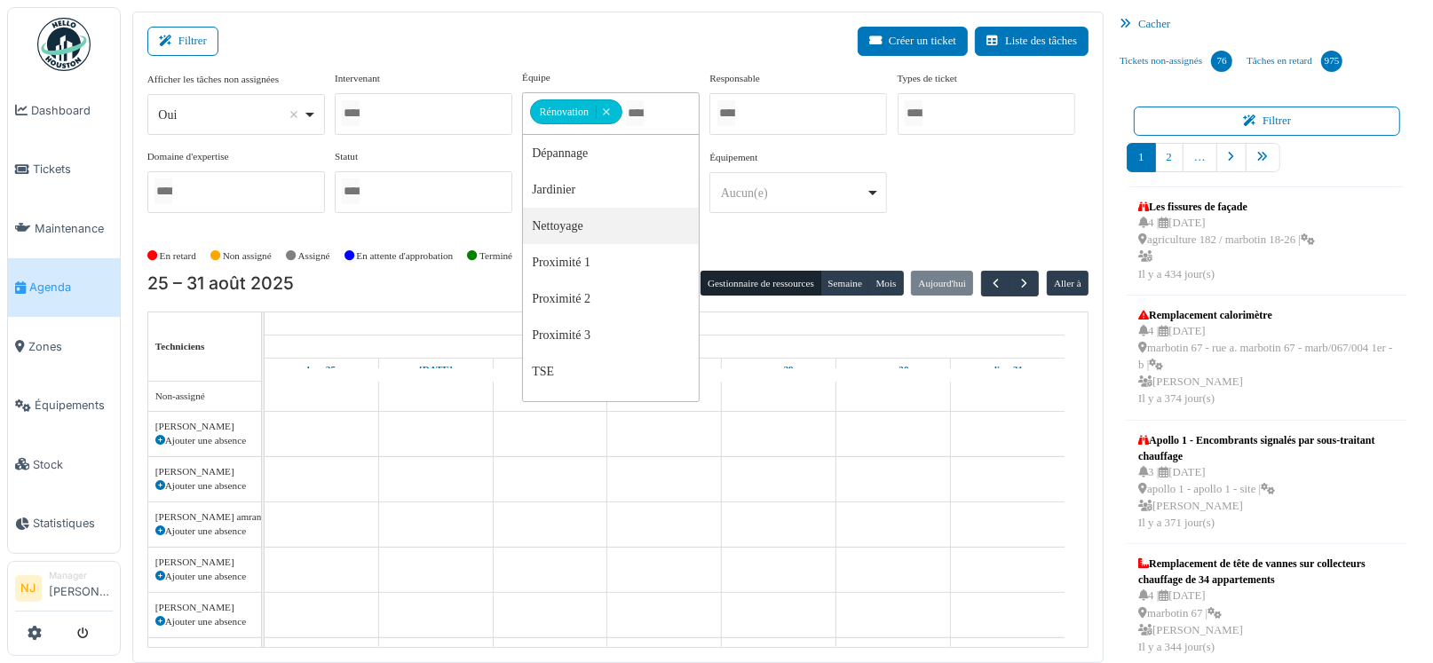
click at [484, 20] on div "Filtrer Créer un ticket Liste des tâches Afficher les tâches non assignées *** …" at bounding box center [617, 338] width 971 height 652
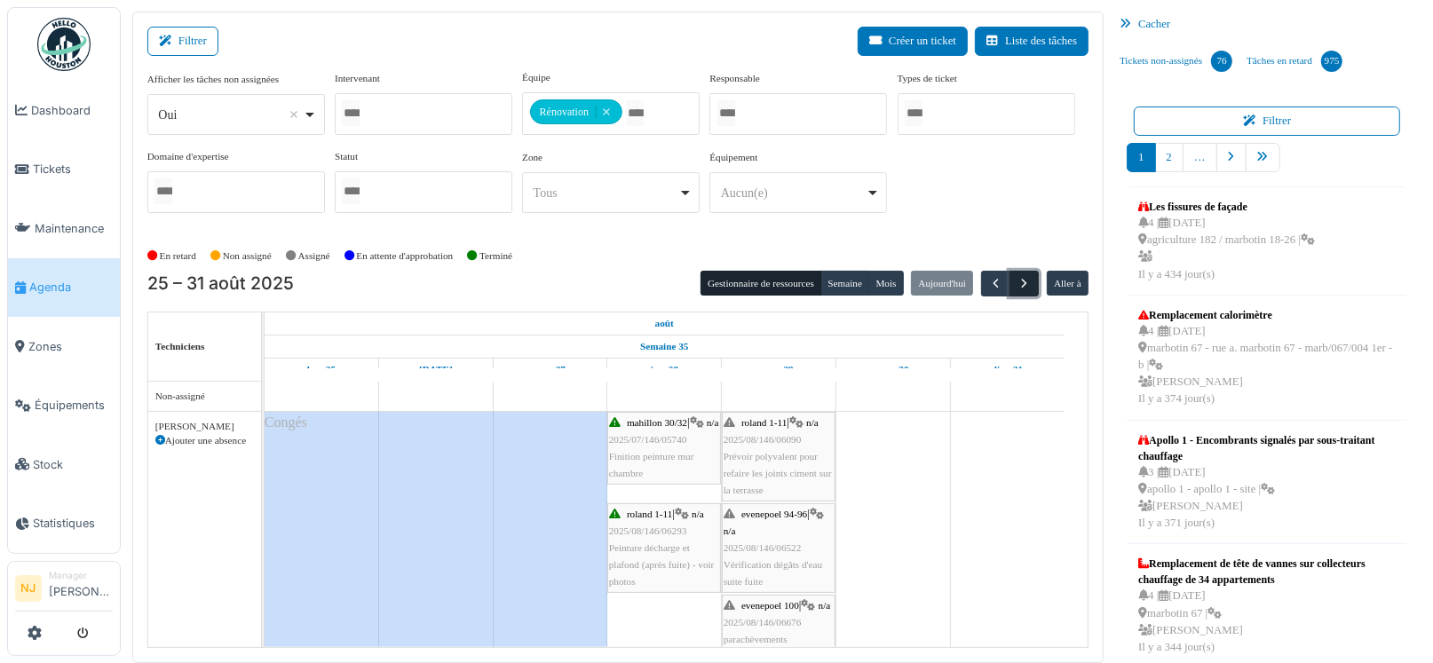
click at [1019, 285] on span "button" at bounding box center [1023, 283] width 15 height 15
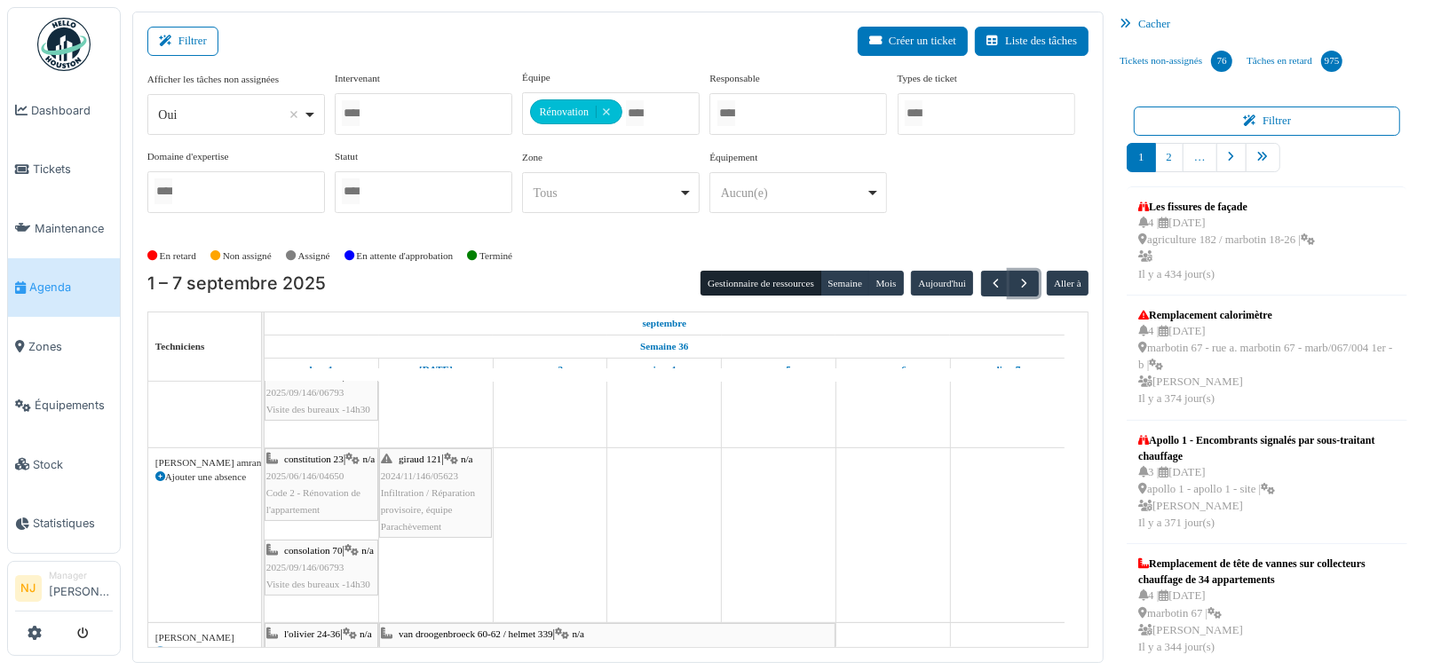
click at [422, 487] on span "Infiltration / Réparation provisoire, équipe Parachèvement" at bounding box center [428, 509] width 94 height 44
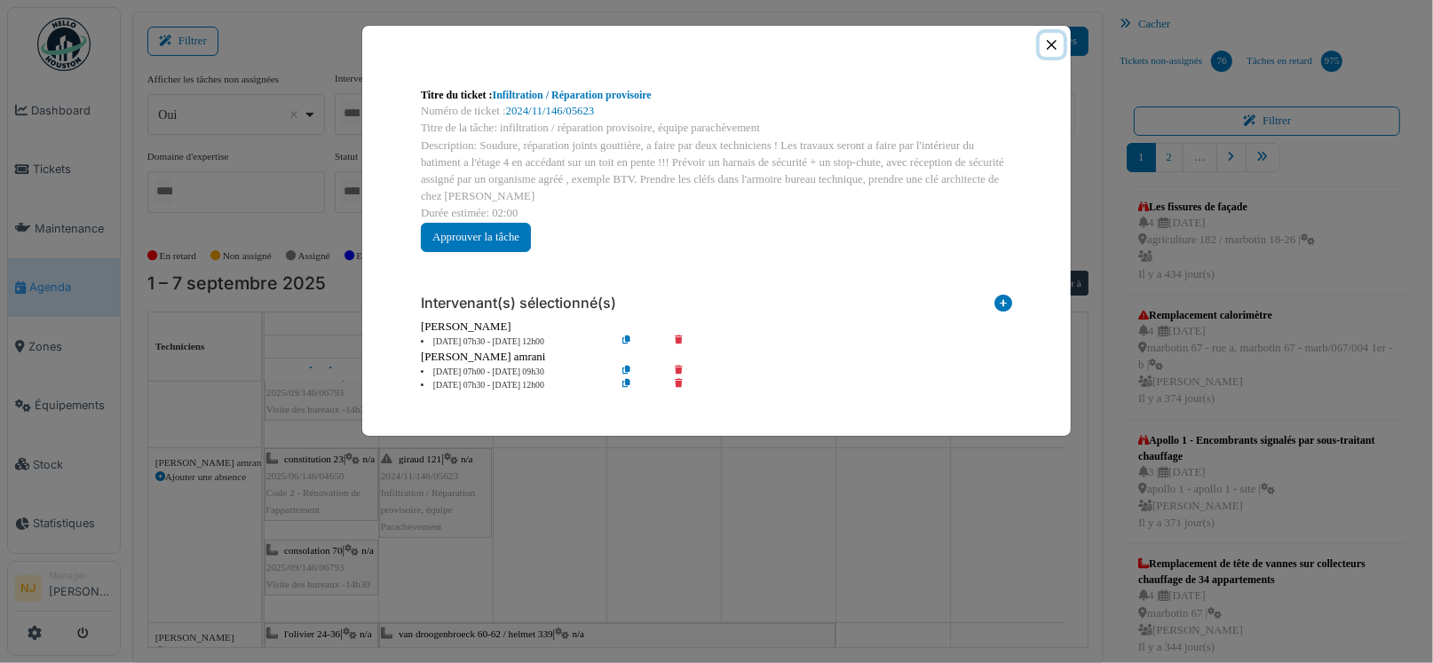
click at [1054, 38] on button "Close" at bounding box center [1051, 45] width 24 height 24
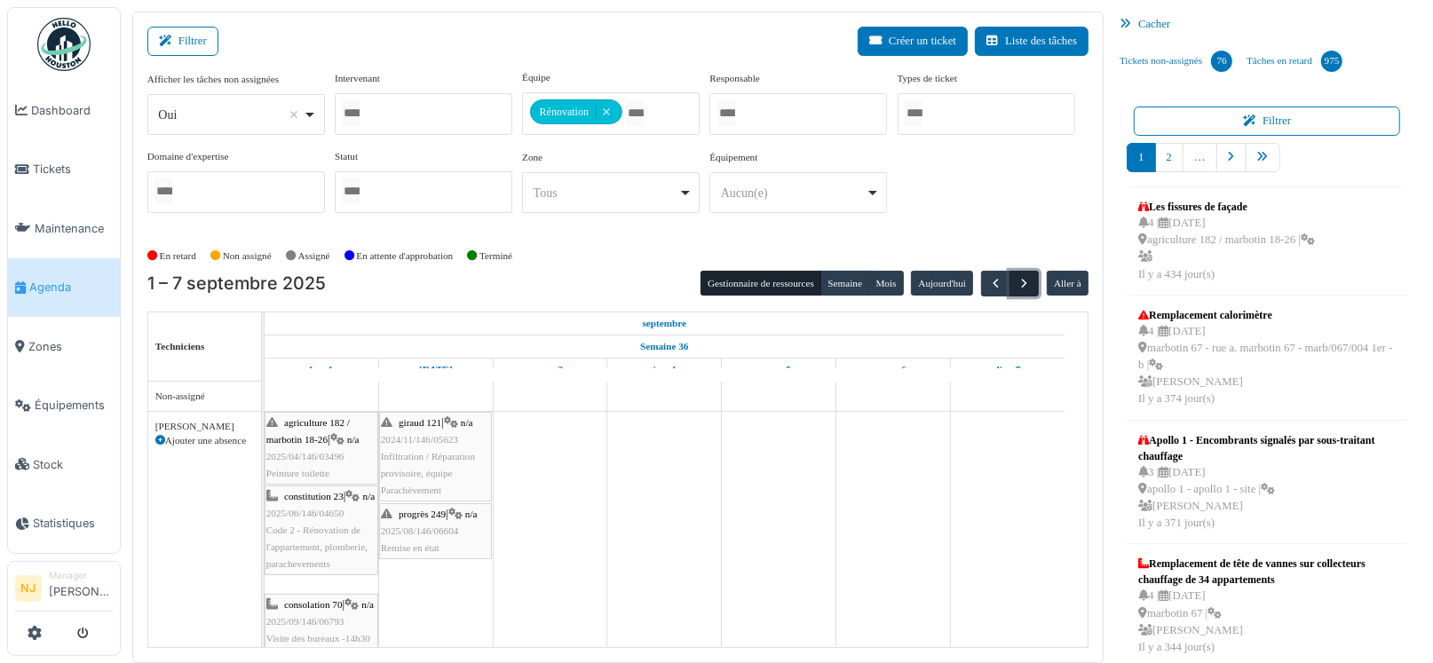
click at [1016, 287] on span "button" at bounding box center [1023, 283] width 15 height 15
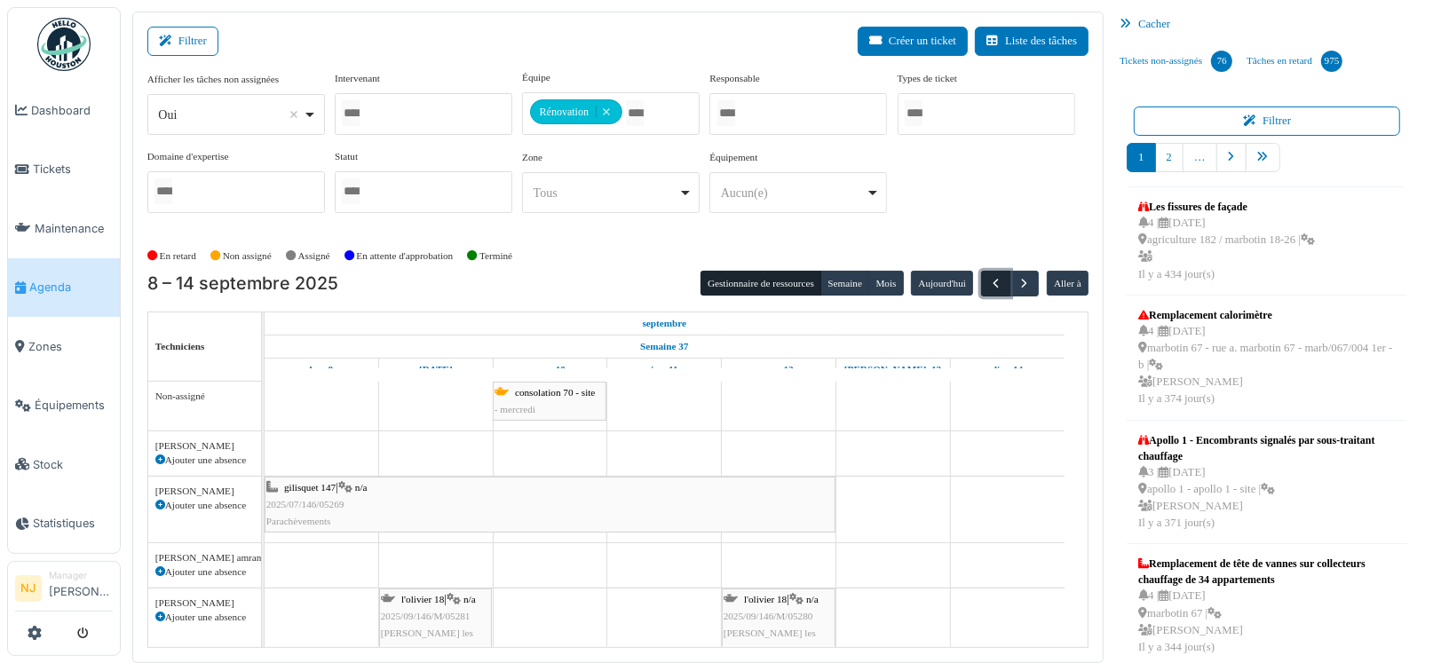
click at [991, 289] on button "button" at bounding box center [995, 284] width 29 height 26
